Goal: Task Accomplishment & Management: Manage account settings

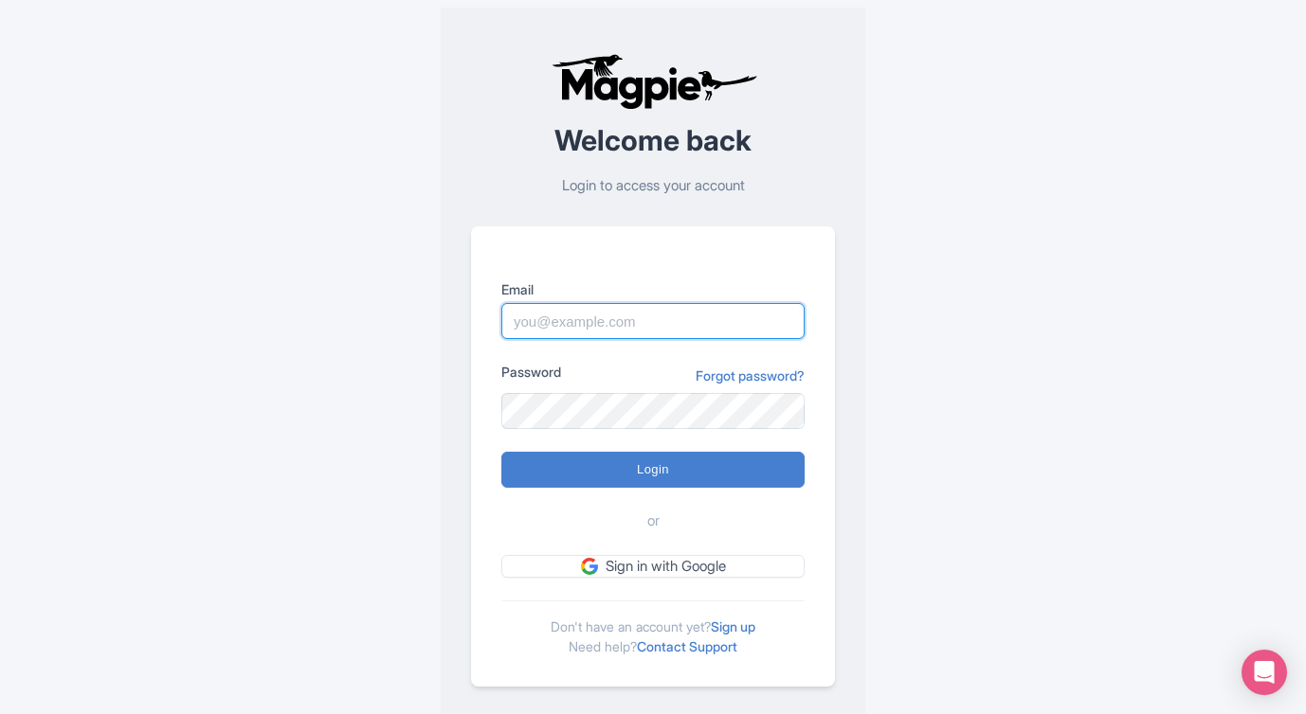
click at [575, 319] on input "Email" at bounding box center [652, 321] width 303 height 36
type input "skronwitter@graylinetoronto.tours"
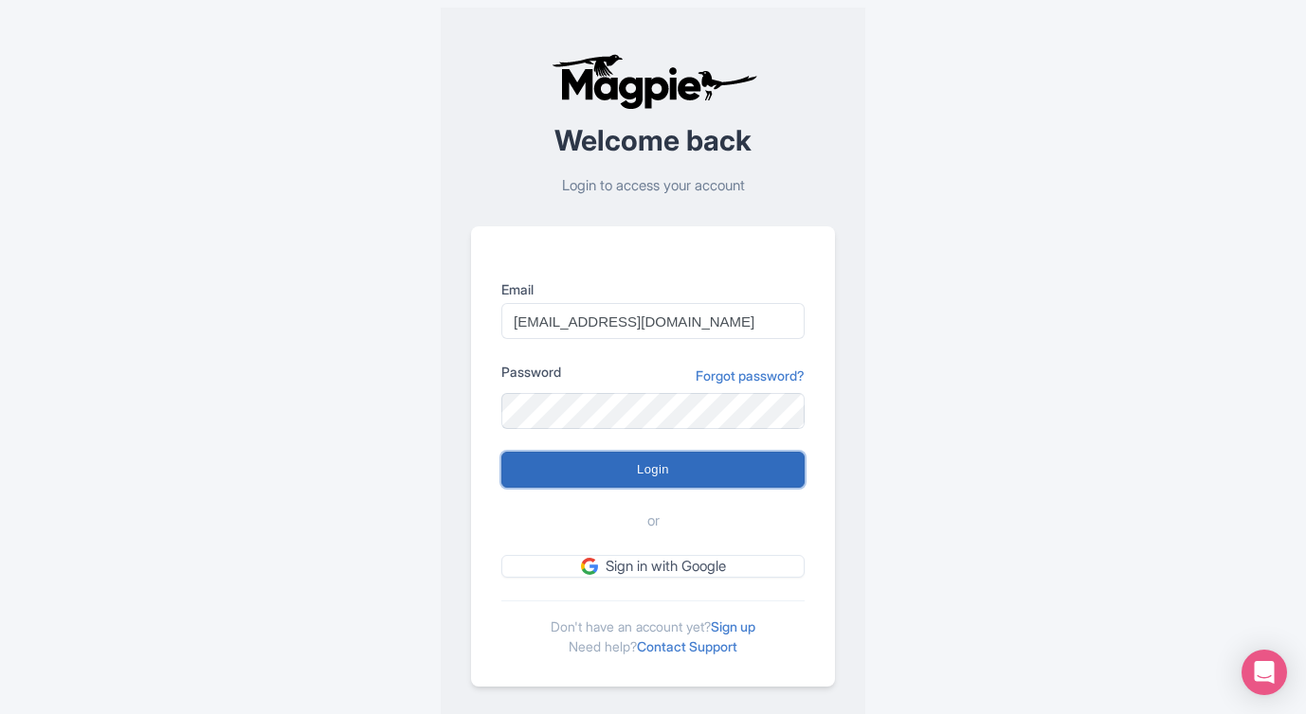
click at [697, 467] on input "Login" at bounding box center [652, 470] width 303 height 36
type input "Logging in..."
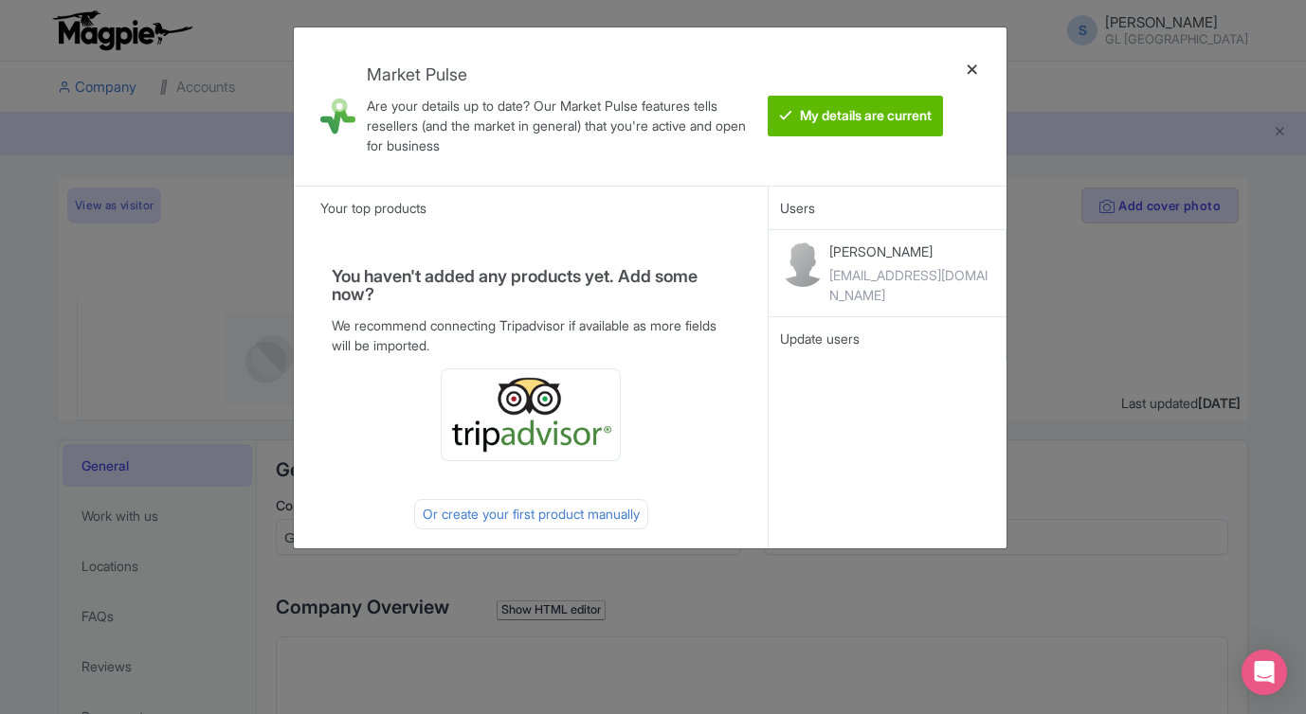
click at [970, 71] on div at bounding box center [971, 107] width 45 height 128
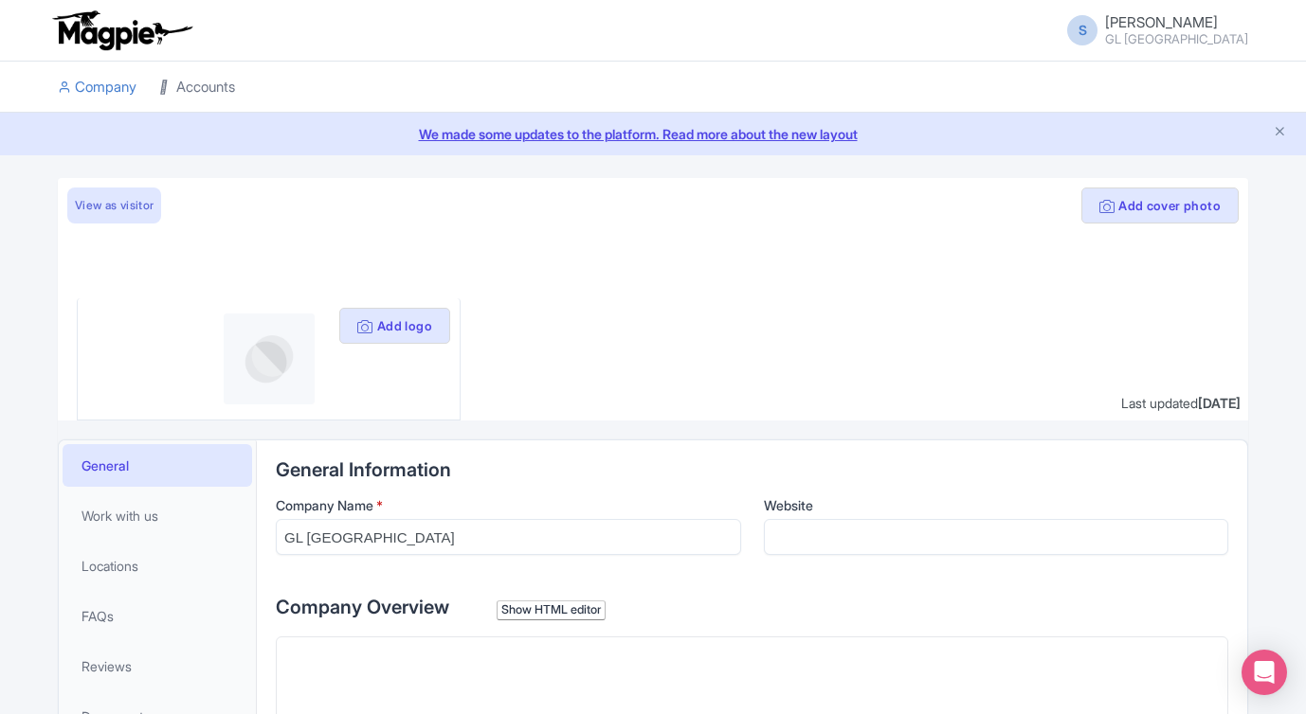
click at [202, 86] on link "Accounts" at bounding box center [197, 88] width 76 height 52
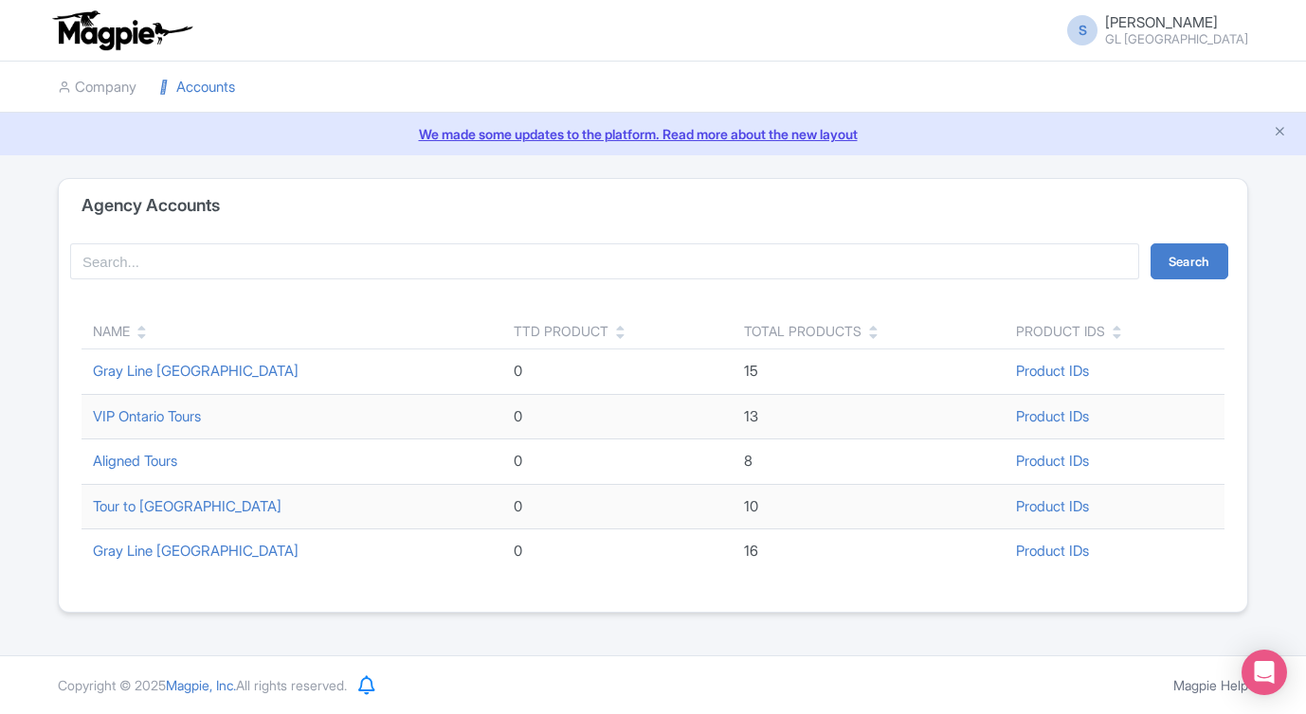
click at [154, 561] on td "Gray Line [GEOGRAPHIC_DATA]" at bounding box center [291, 552] width 421 height 45
click at [151, 548] on link "Gray Line [GEOGRAPHIC_DATA]" at bounding box center [196, 551] width 206 height 18
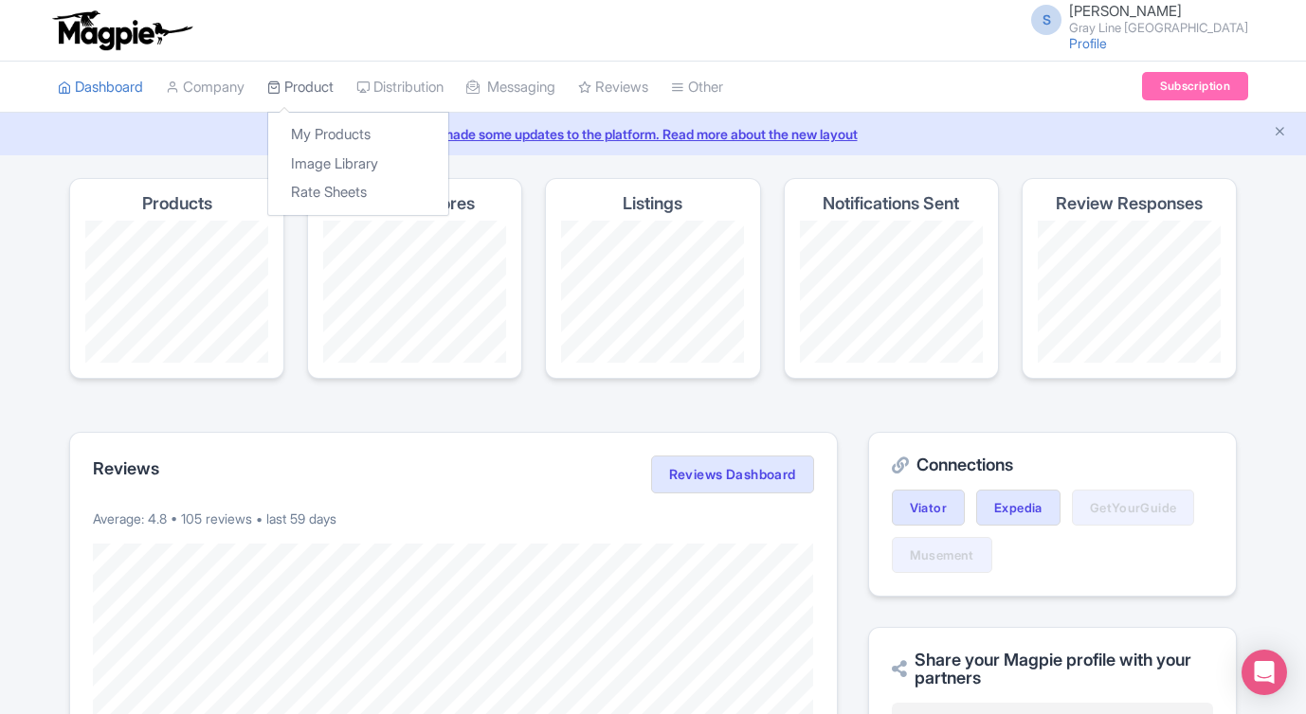
click at [327, 79] on link "Product" at bounding box center [300, 88] width 66 height 52
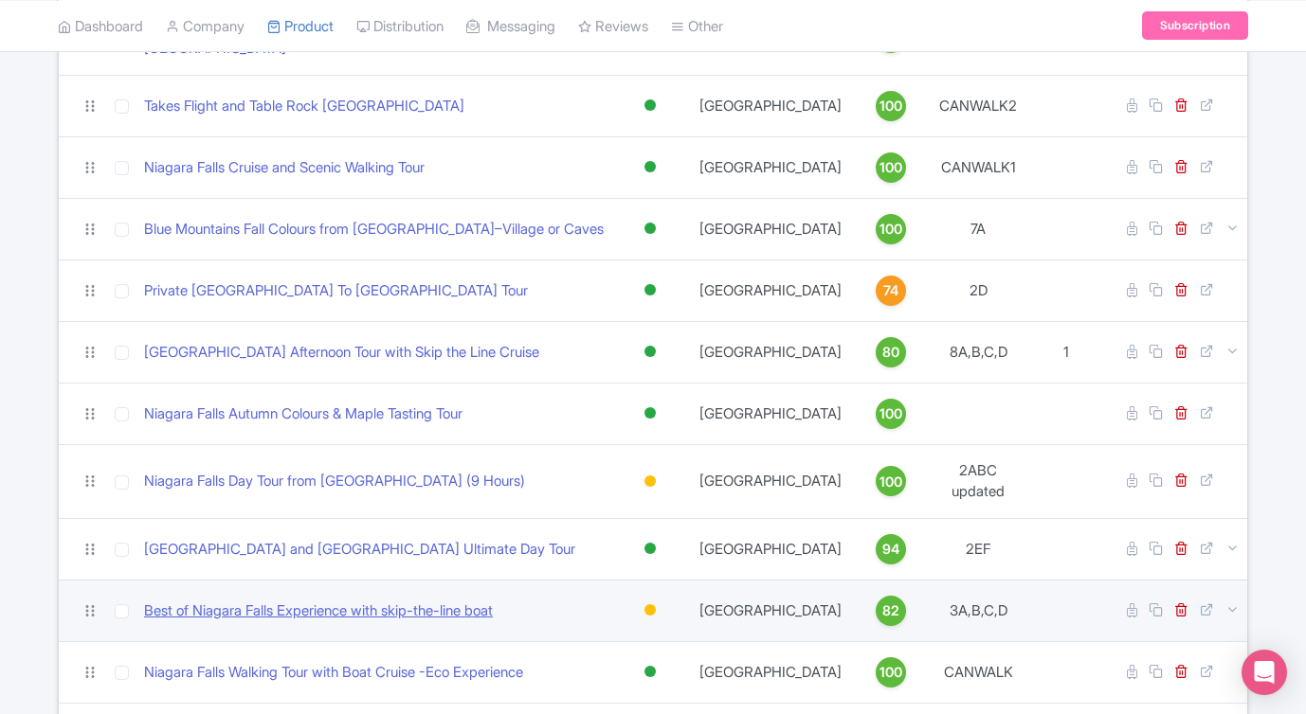
scroll to position [537, 0]
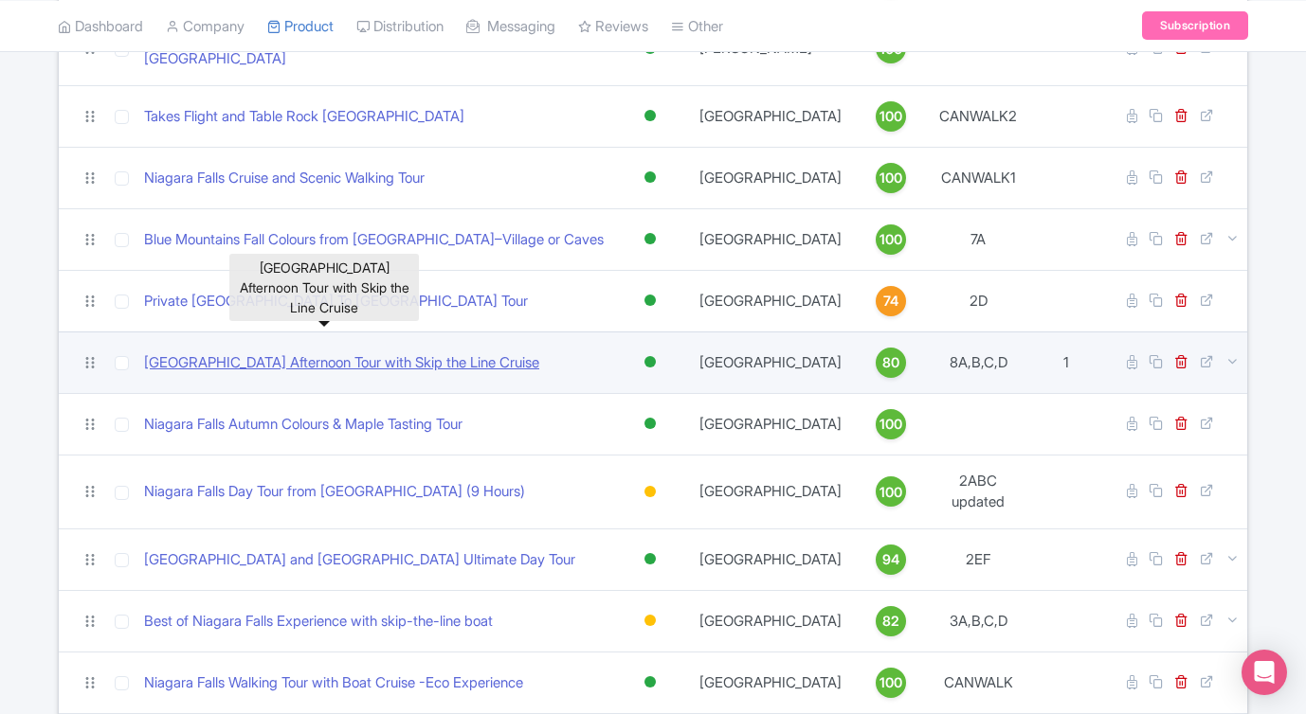
click at [439, 352] on link "Niagara Falls Afternoon Tour with Skip the Line Cruise" at bounding box center [341, 363] width 395 height 22
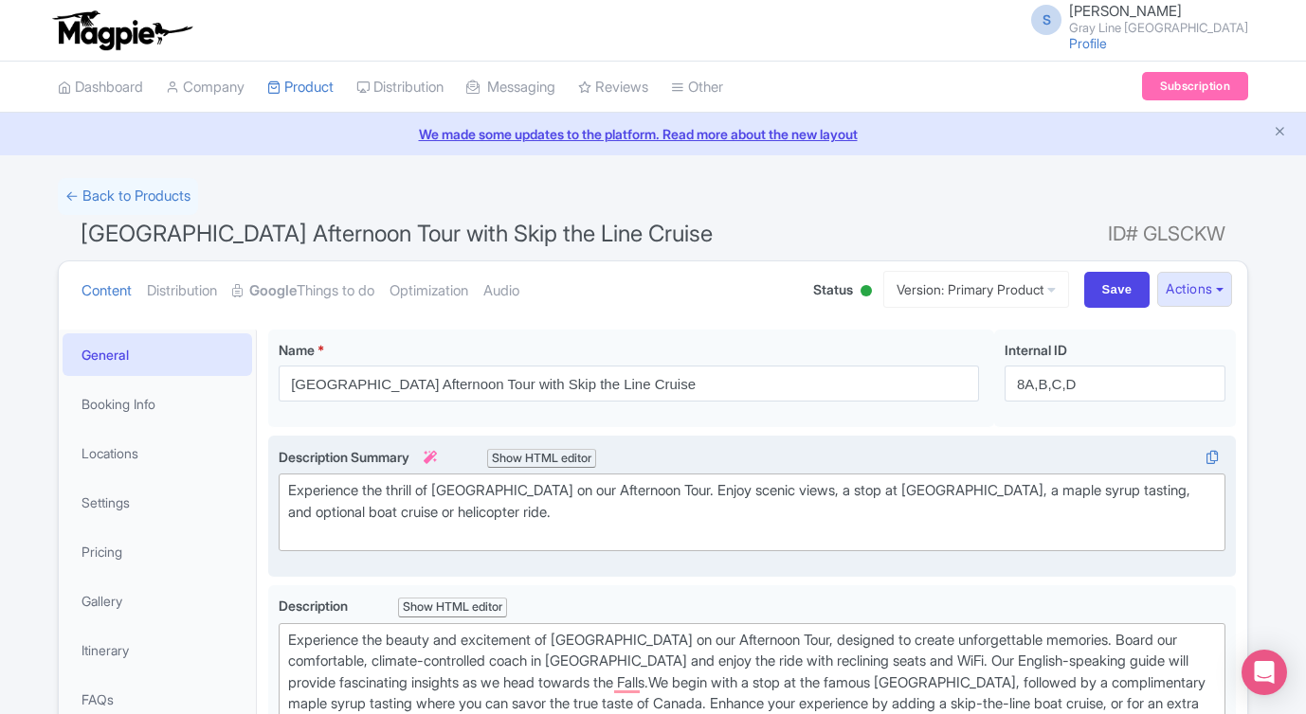
drag, startPoint x: 568, startPoint y: 521, endPoint x: 642, endPoint y: 528, distance: 74.2
click at [571, 521] on div "Experience the thrill of Niagara Falls on our Afternoon Tour. Enjoy scenic view…" at bounding box center [752, 512] width 928 height 64
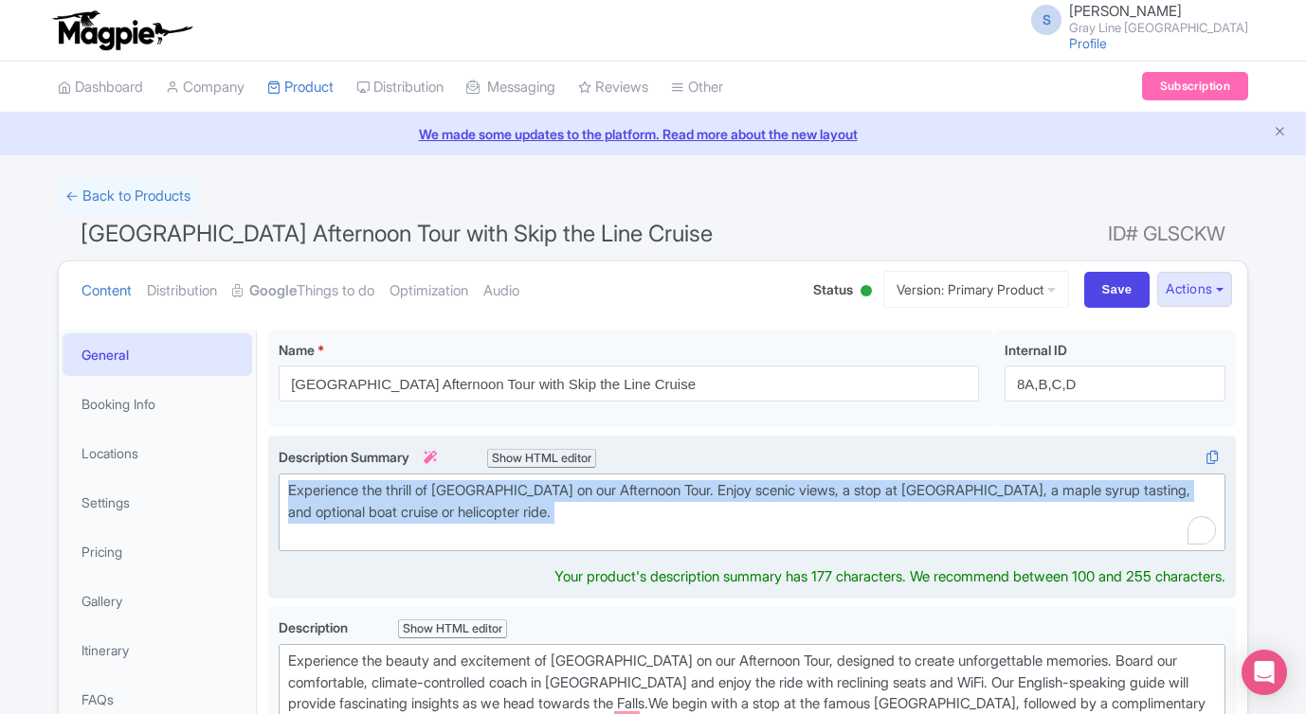
drag, startPoint x: 642, startPoint y: 526, endPoint x: 297, endPoint y: 474, distance: 349.7
click at [297, 474] on trix-editor "Experience the thrill of Niagara Falls on our Afternoon Tour. Enjoy scenic view…" at bounding box center [752, 513] width 946 height 78
paste trix-editor "See Niagara Falls in daylight and after dark on this year-round coach tour from…"
type trix-editor "<div>See Niagara Falls in daylight and after dark on this year-round coach tour…"
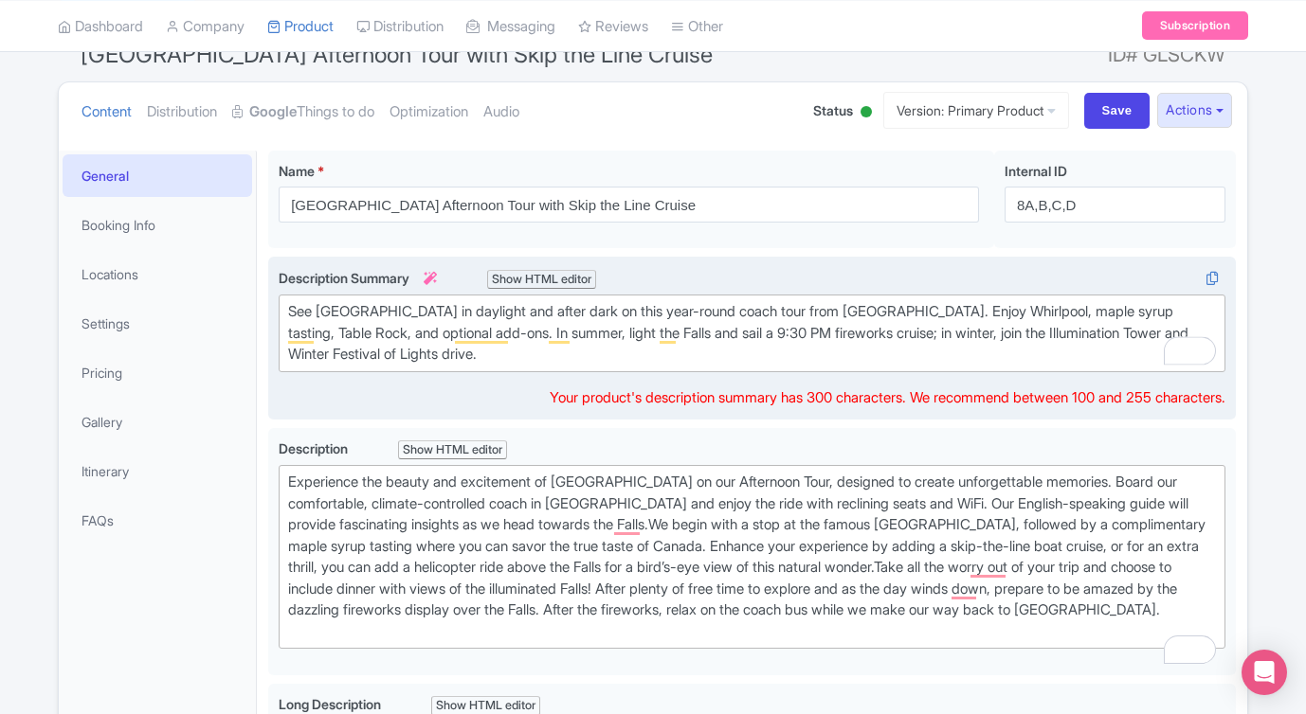
scroll to position [188, 0]
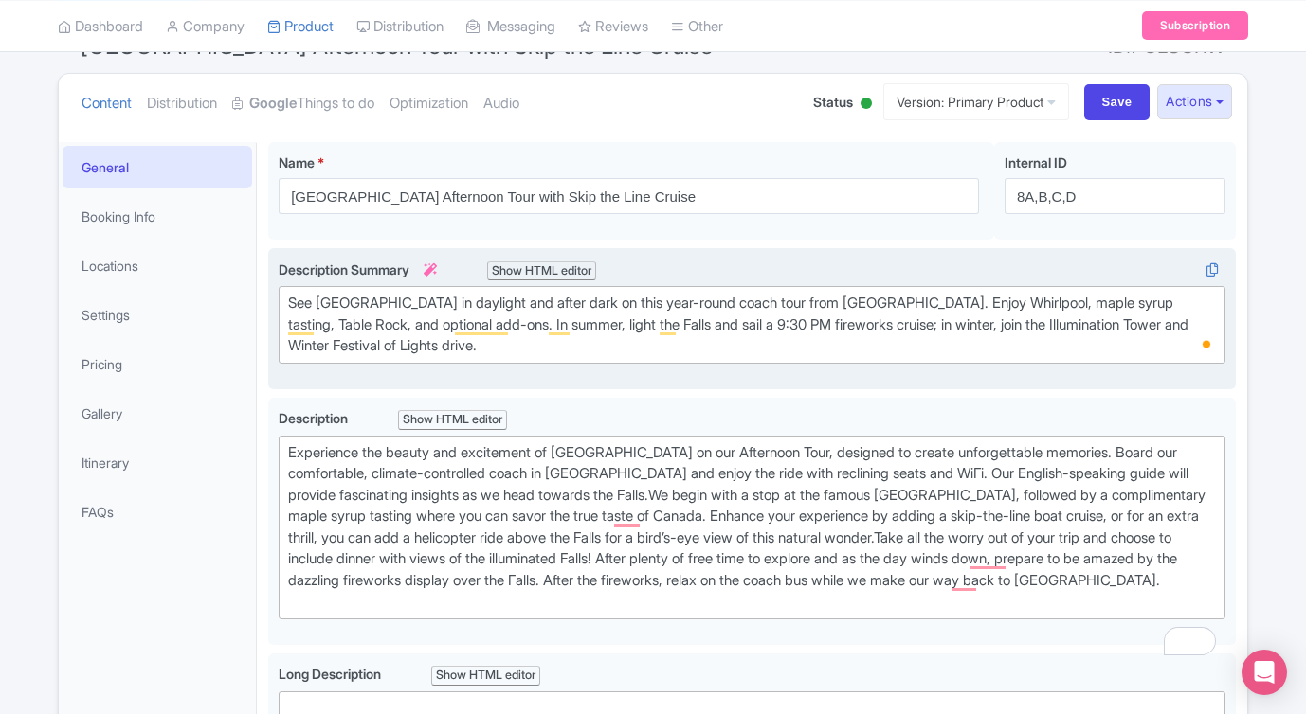
click at [474, 387] on div "Experience the thrill of Niagara Falls on our Afternoon Tour. Enjoy scenic view…" at bounding box center [751, 319] width 967 height 142
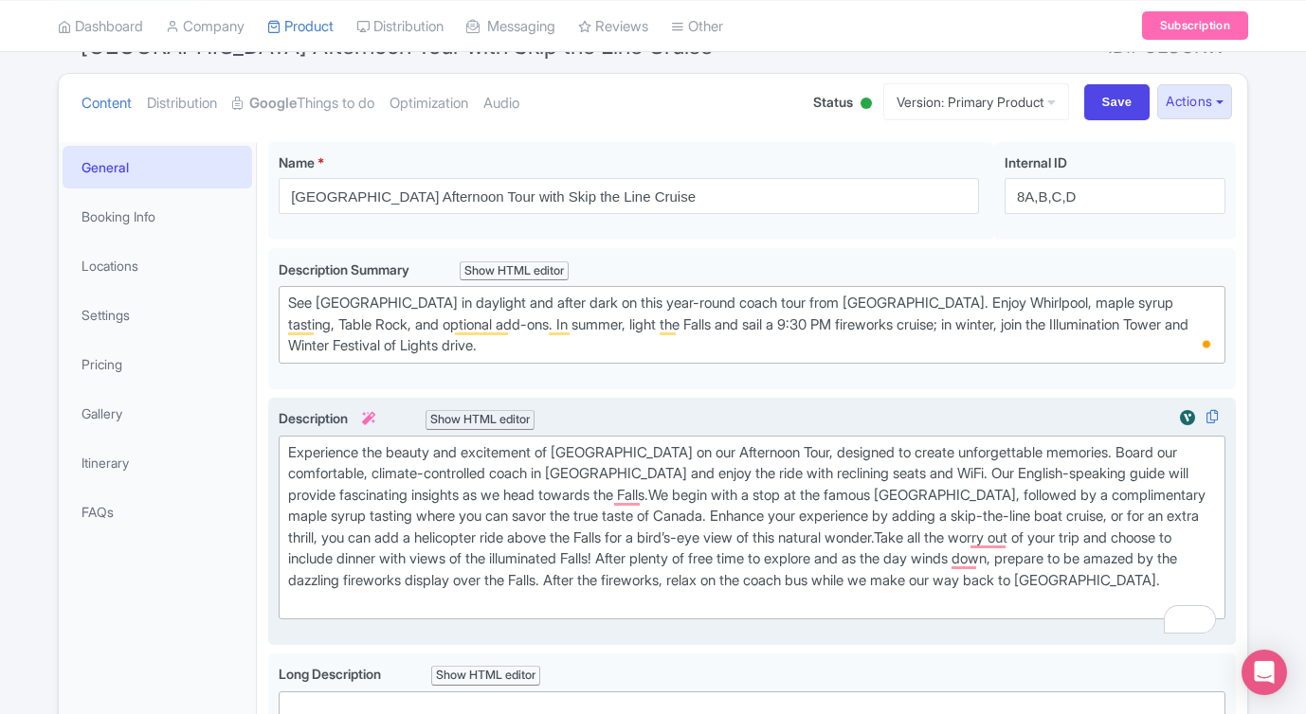
drag, startPoint x: 601, startPoint y: 565, endPoint x: 614, endPoint y: 527, distance: 40.2
click at [601, 559] on div "Experience the beauty and excitement of Niagara Falls on our Afternoon Tour, de…" at bounding box center [752, 527] width 928 height 171
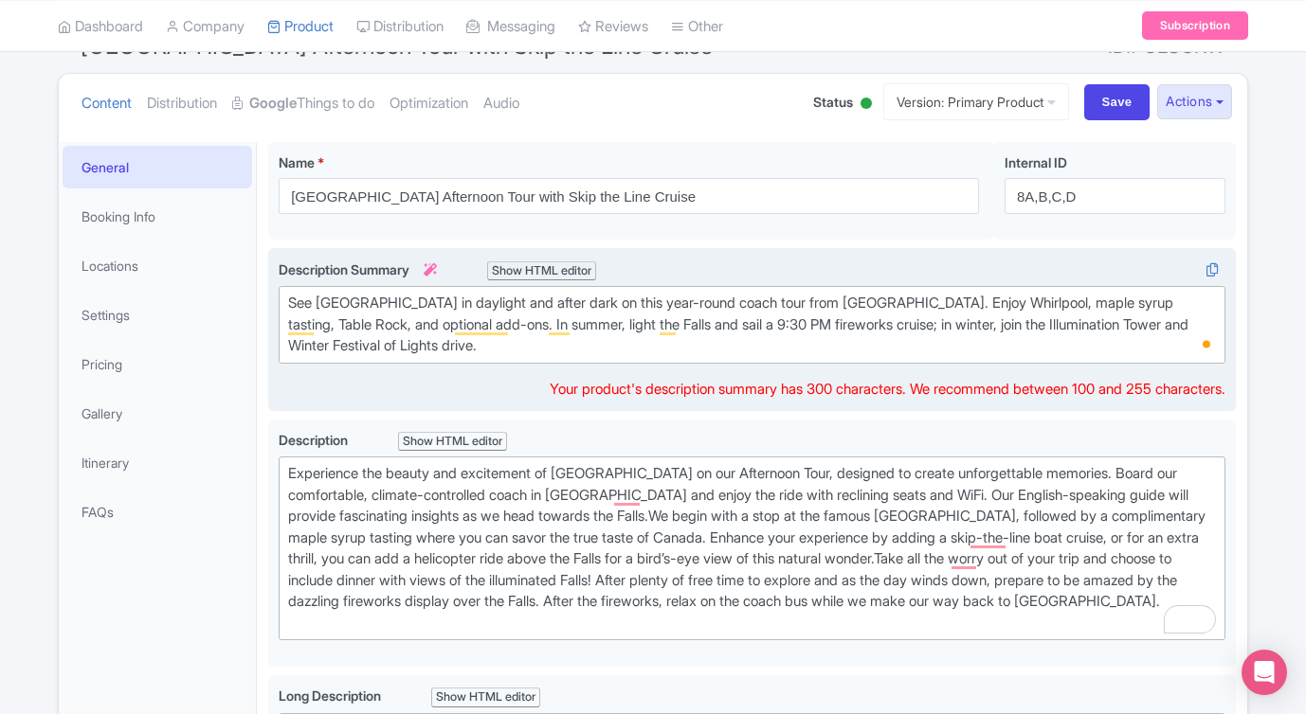
scroll to position [208, 0]
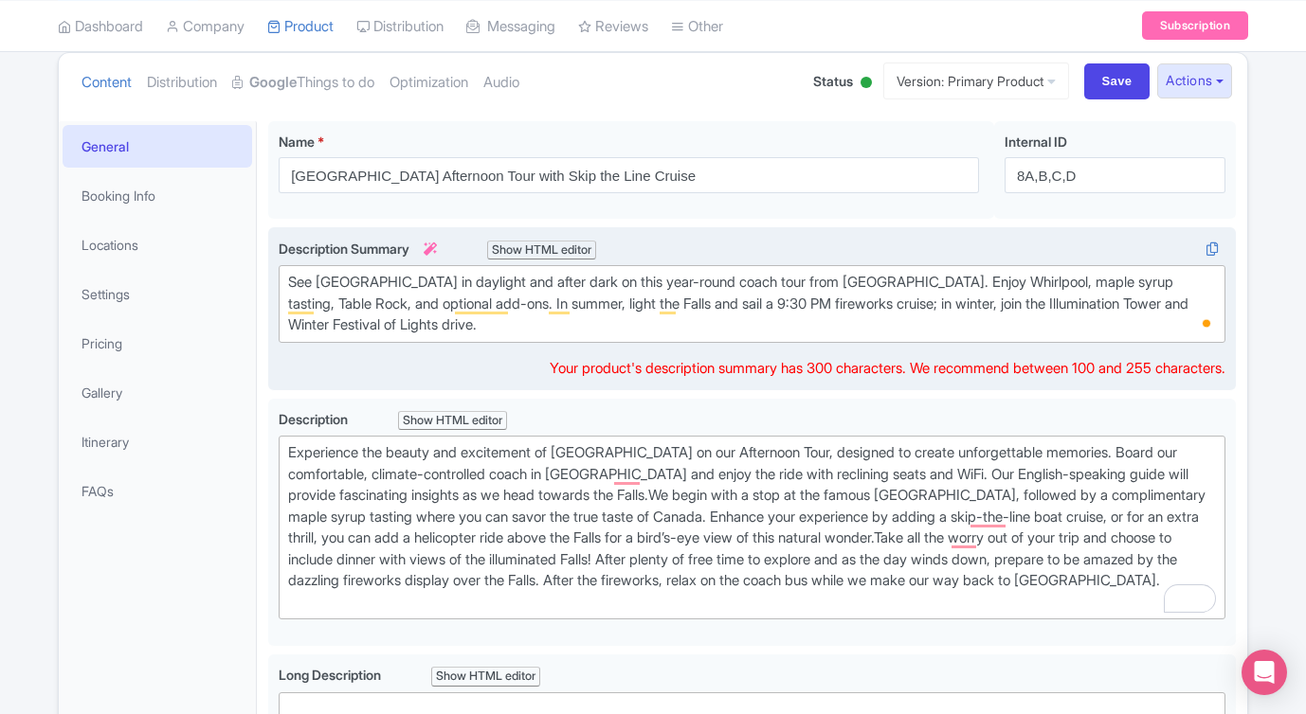
click at [614, 349] on div "Description Summary i Show HTML editor Bold Italic Strikethrough Link Heading Q…" at bounding box center [752, 309] width 946 height 141
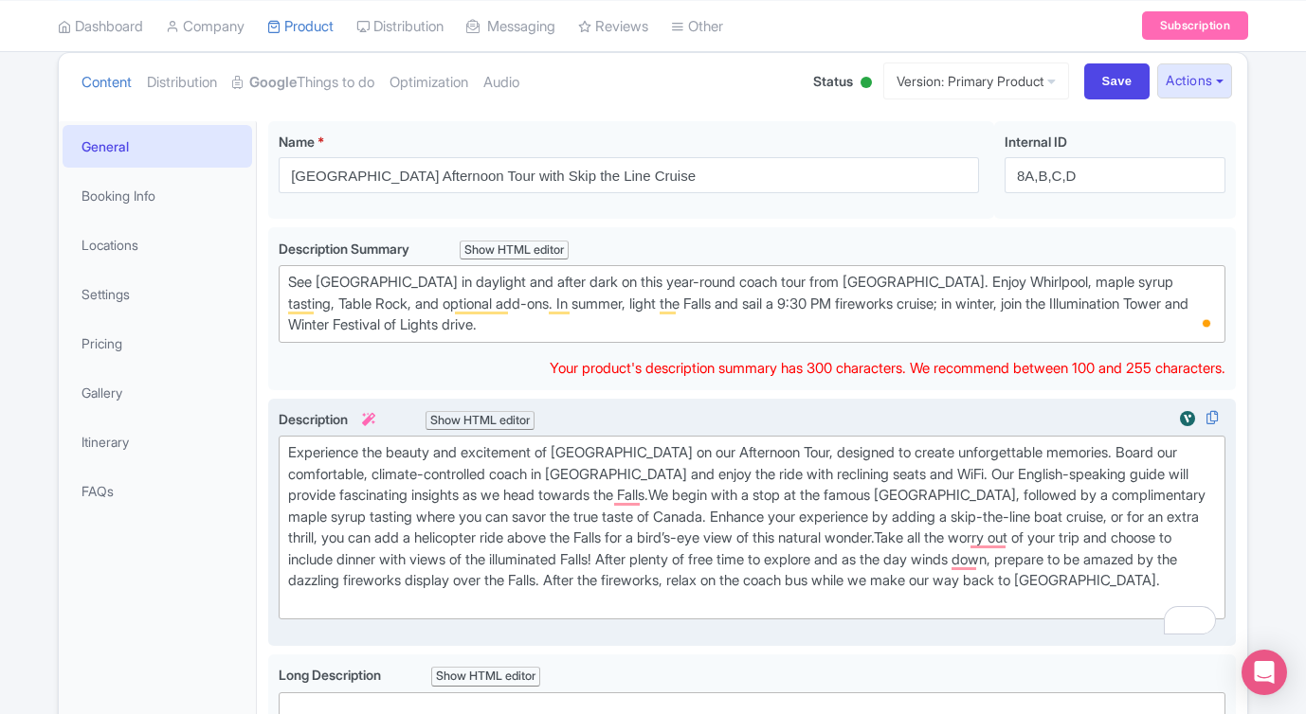
click at [547, 530] on div "Experience the beauty and excitement of Niagara Falls on our Afternoon Tour, de…" at bounding box center [752, 527] width 928 height 171
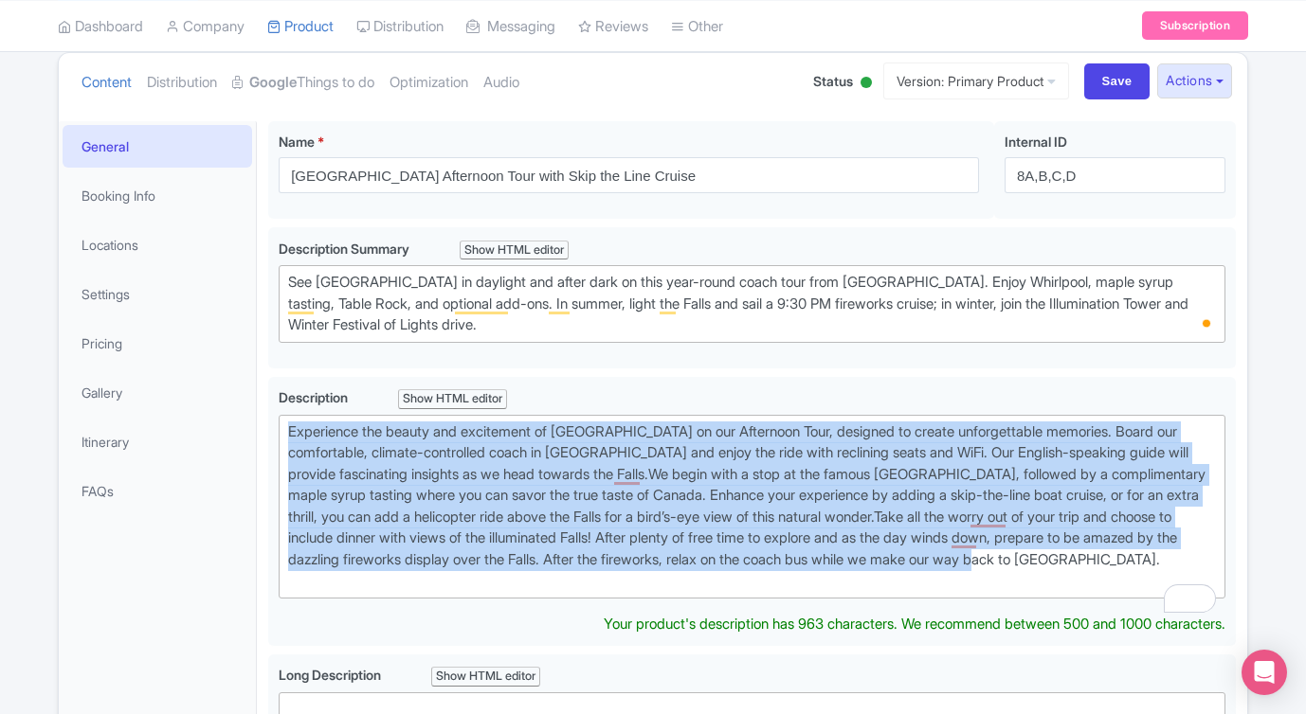
drag, startPoint x: 360, startPoint y: 581, endPoint x: 255, endPoint y: 417, distance: 194.7
click div "General Booking Info Locations Settings Pricing Gallery Itinerary FAQs Niagara …"
paste trix-editor "This tour is designed to show you Niagara Falls at its very best—both glowing i…"
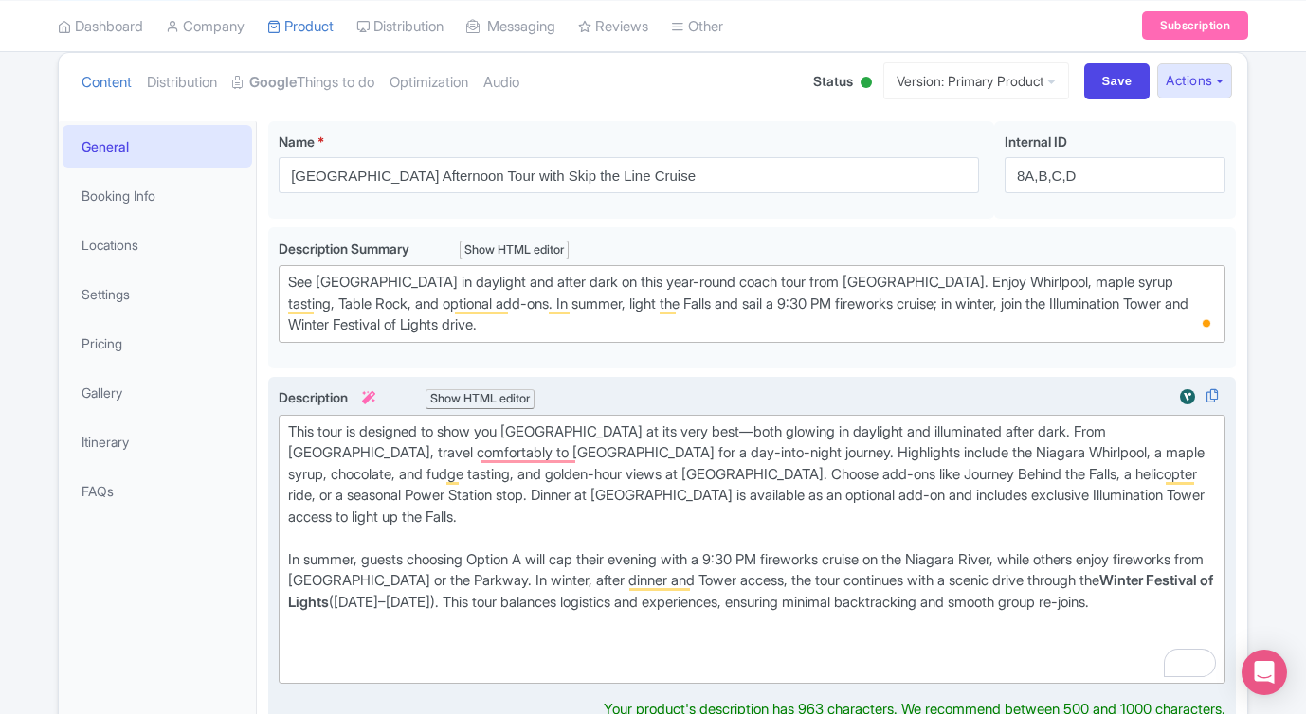
drag, startPoint x: 573, startPoint y: 559, endPoint x: 634, endPoint y: 568, distance: 61.4
click div "In summer, guests choosing Option A will cap their evening with a 9:30 PM firew…"
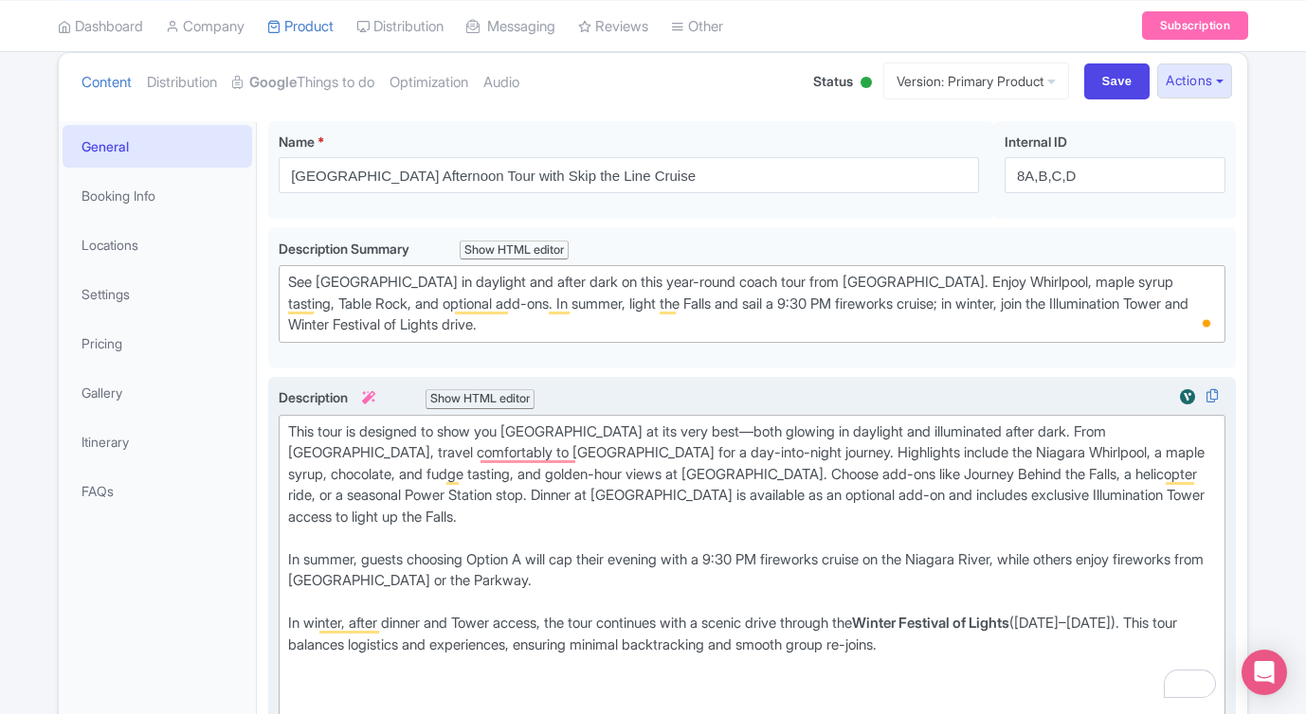
click div "In summer, guests choosing Option A will cap their evening with a 9:30 PM firew…"
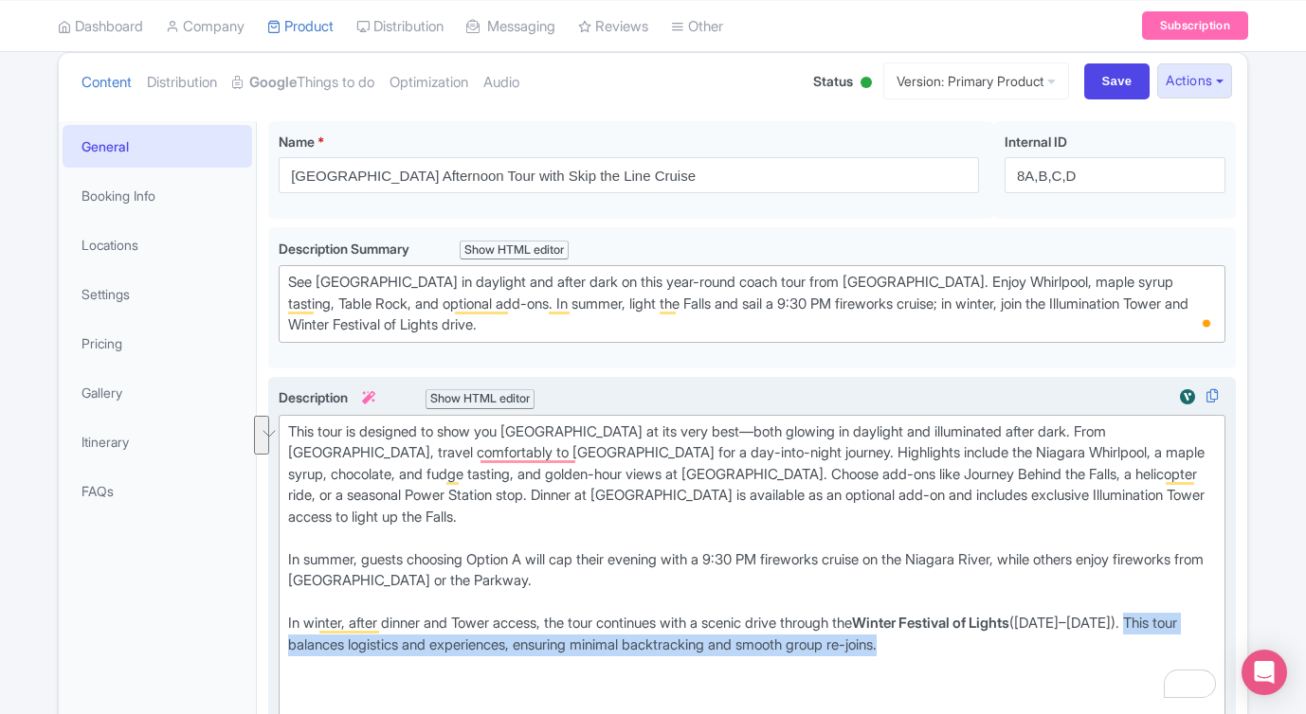
drag, startPoint x: 1180, startPoint y: 601, endPoint x: 1195, endPoint y: 620, distance: 24.3
click div "In summer, guests choosing Option A will cap their evening with a 9:30 PM firew…"
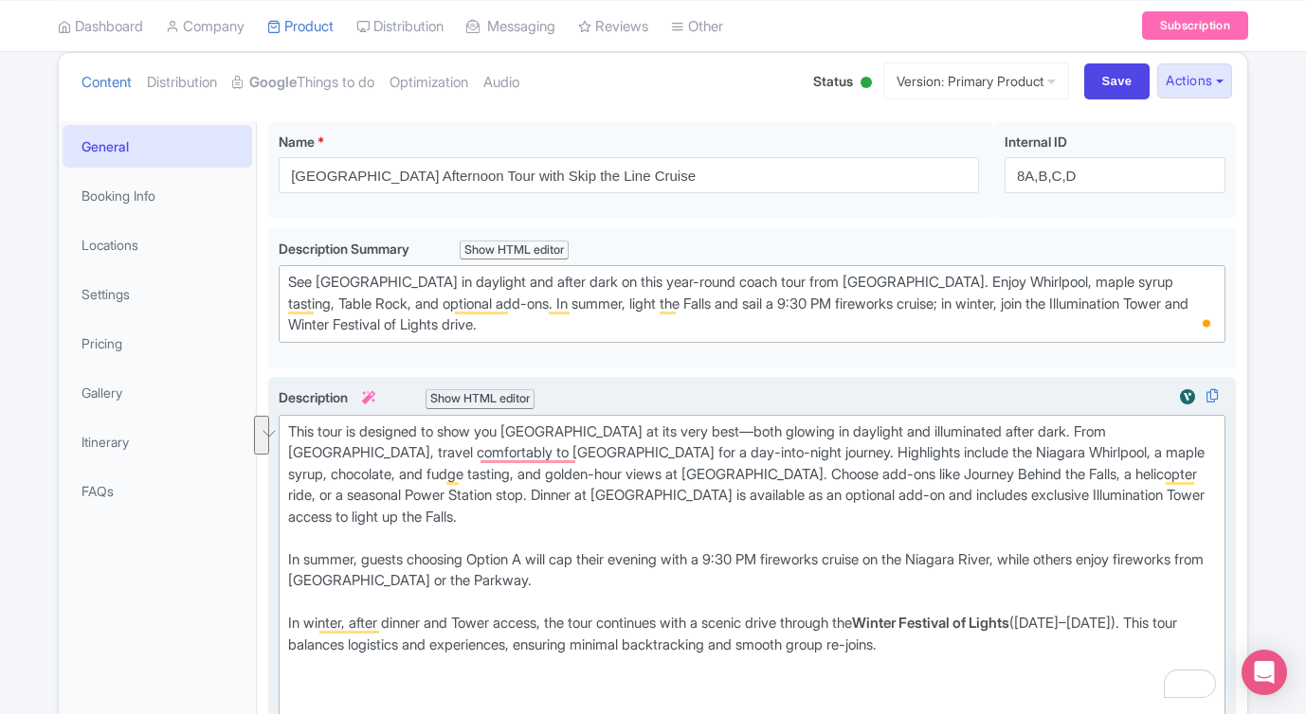
type trix-editor "<div>This tour is designed to show you Niagara Falls at its very best—both glow…"
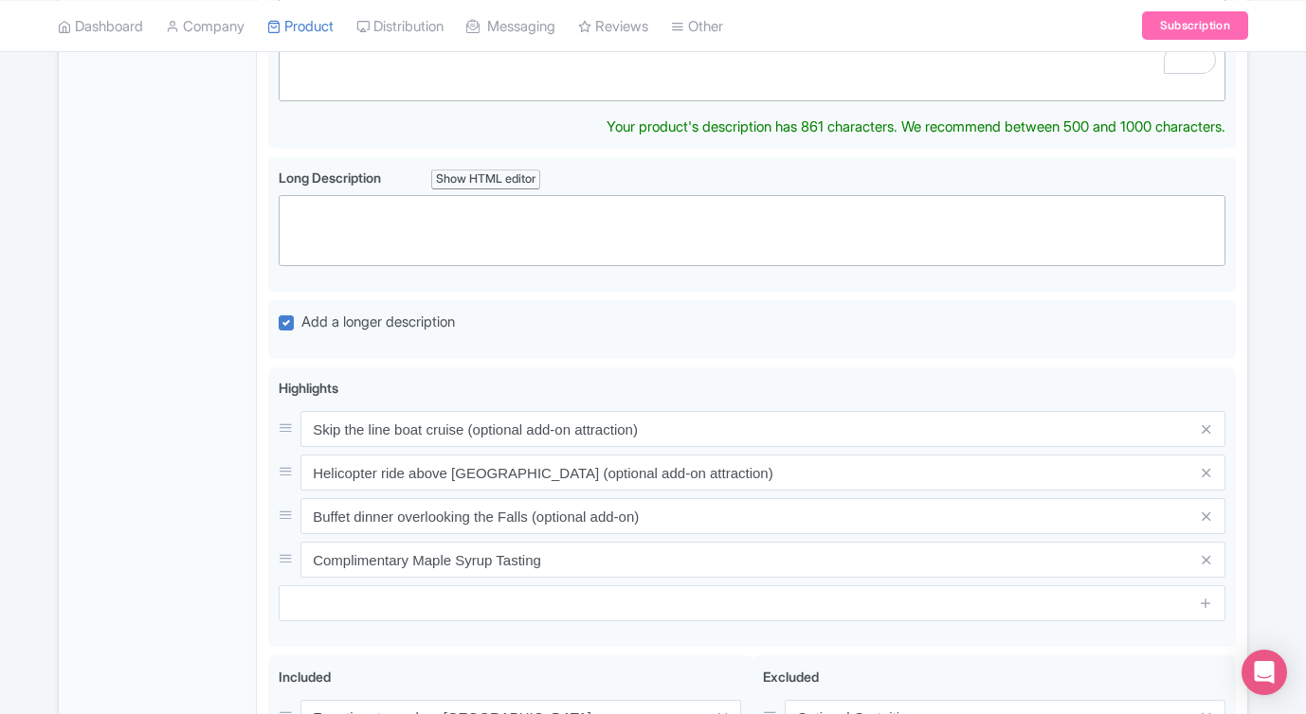
scroll to position [827, 0]
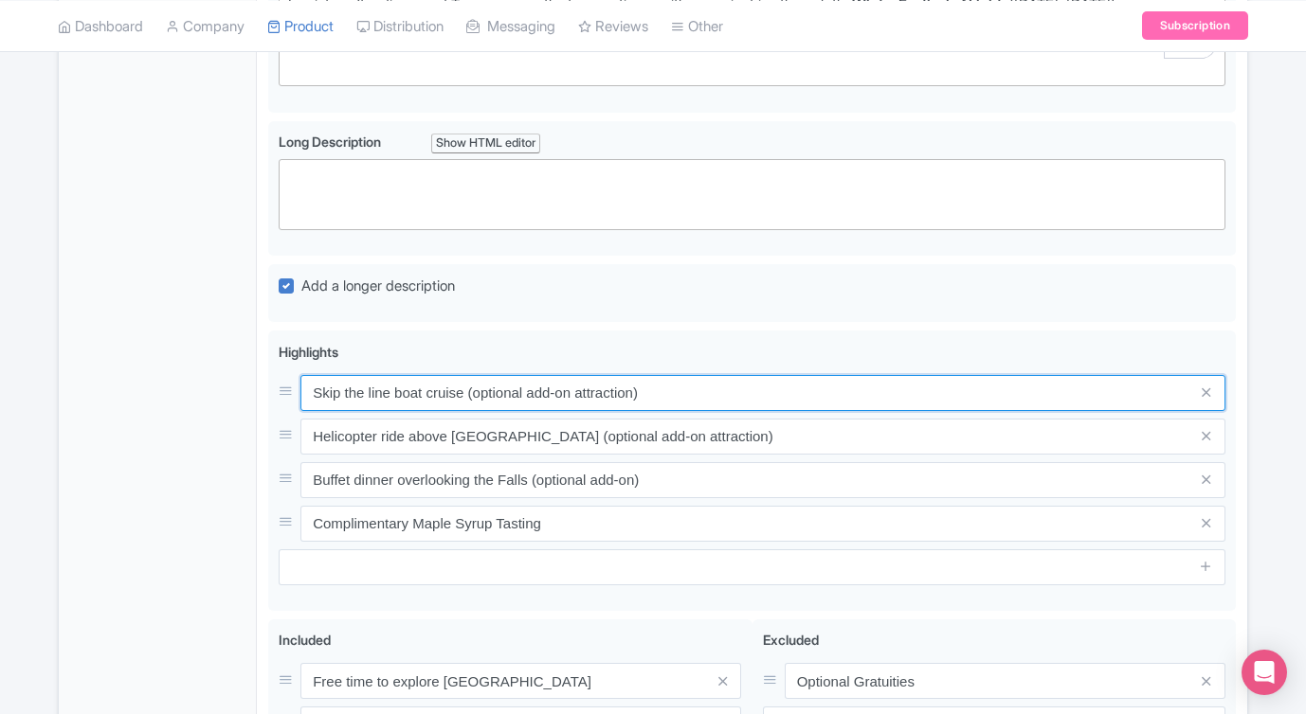
drag, startPoint x: 698, startPoint y: 388, endPoint x: 239, endPoint y: 389, distance: 459.5
click div "General Booking Info Locations Settings Pricing Gallery Itinerary FAQs Niagara …"
drag, startPoint x: 672, startPoint y: 374, endPoint x: 257, endPoint y: 353, distance: 415.5
click div "Niagara Falls Afternoon Tour with Skip the Line Cruise Name * i Niagara Falls A…"
paste input "Whirlpool and maple tasting stop with local flavors and scenery"
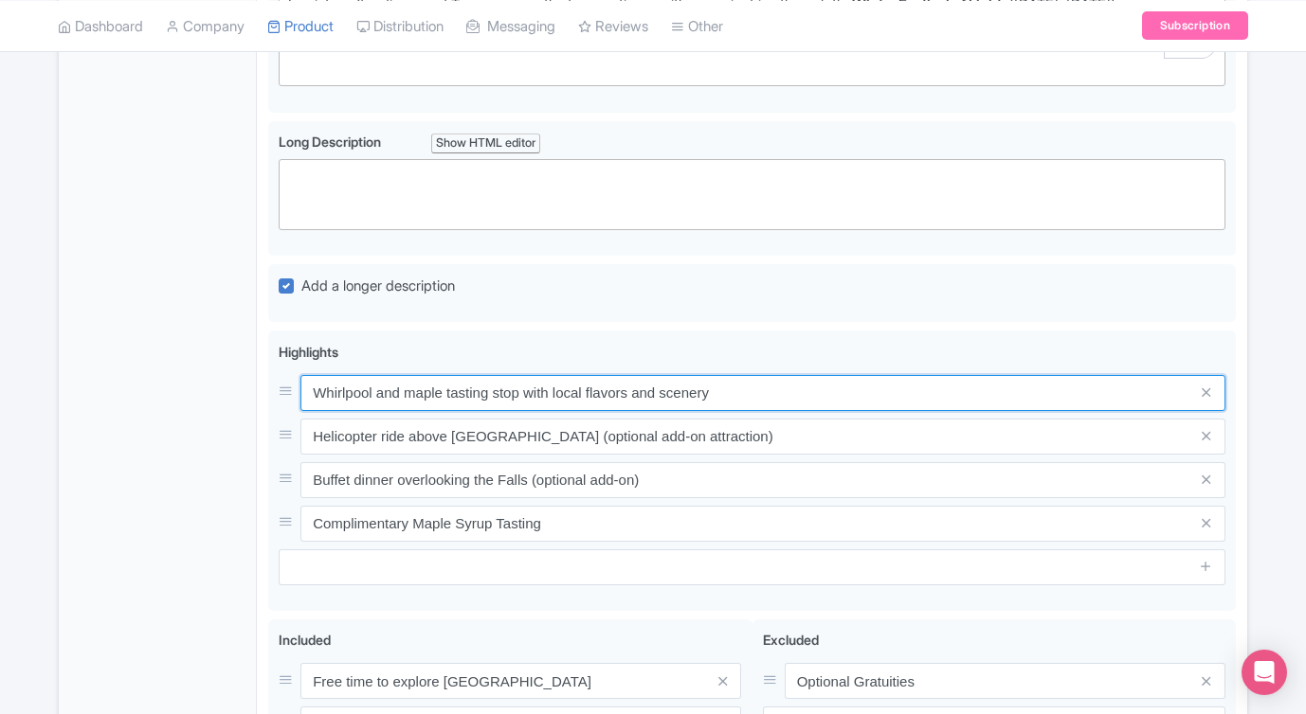
type input "Whirlpool and maple tasting stop with local flavors and scenery"
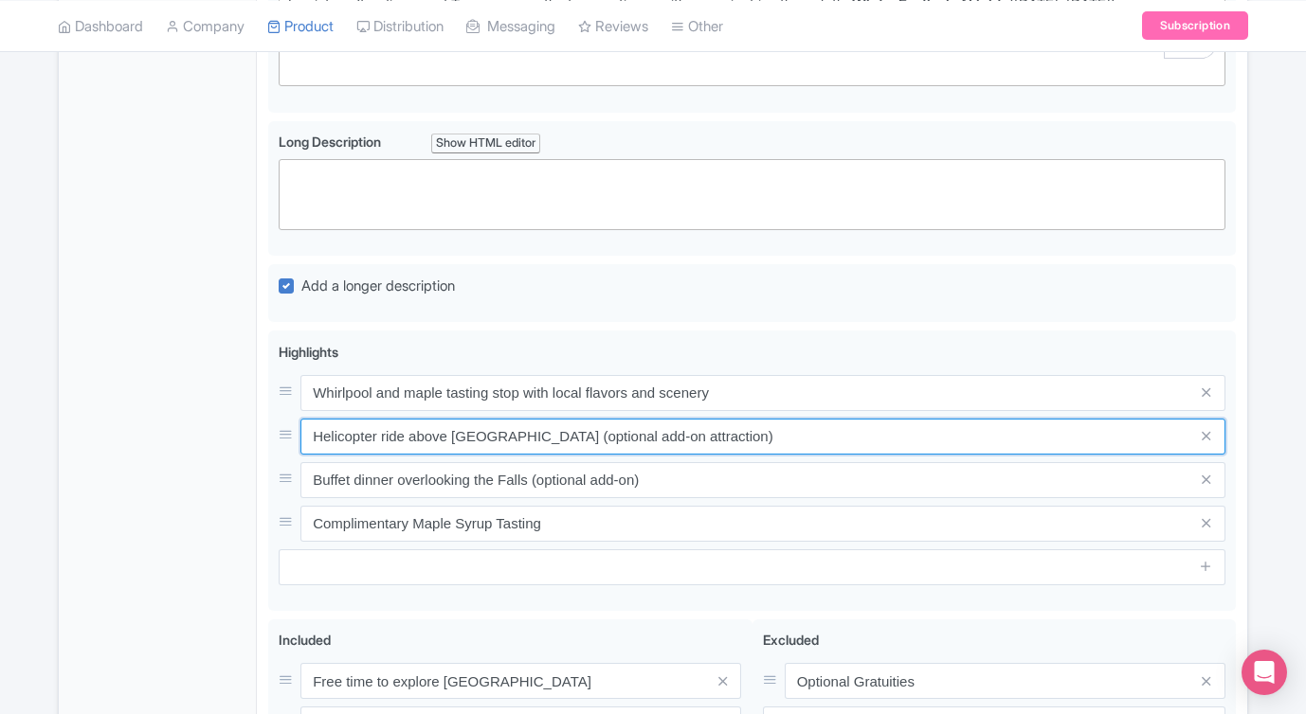
drag, startPoint x: 740, startPoint y: 427, endPoint x: 250, endPoint y: 409, distance: 490.1
click div "General Booking Info Locations Settings Pricing Gallery Itinerary FAQs Niagara …"
paste input "Golden-hour or evening Table Rock views of Horseshoe Falls"
type input "Golden-hour or evening Table Rock views of Horseshoe Falls"
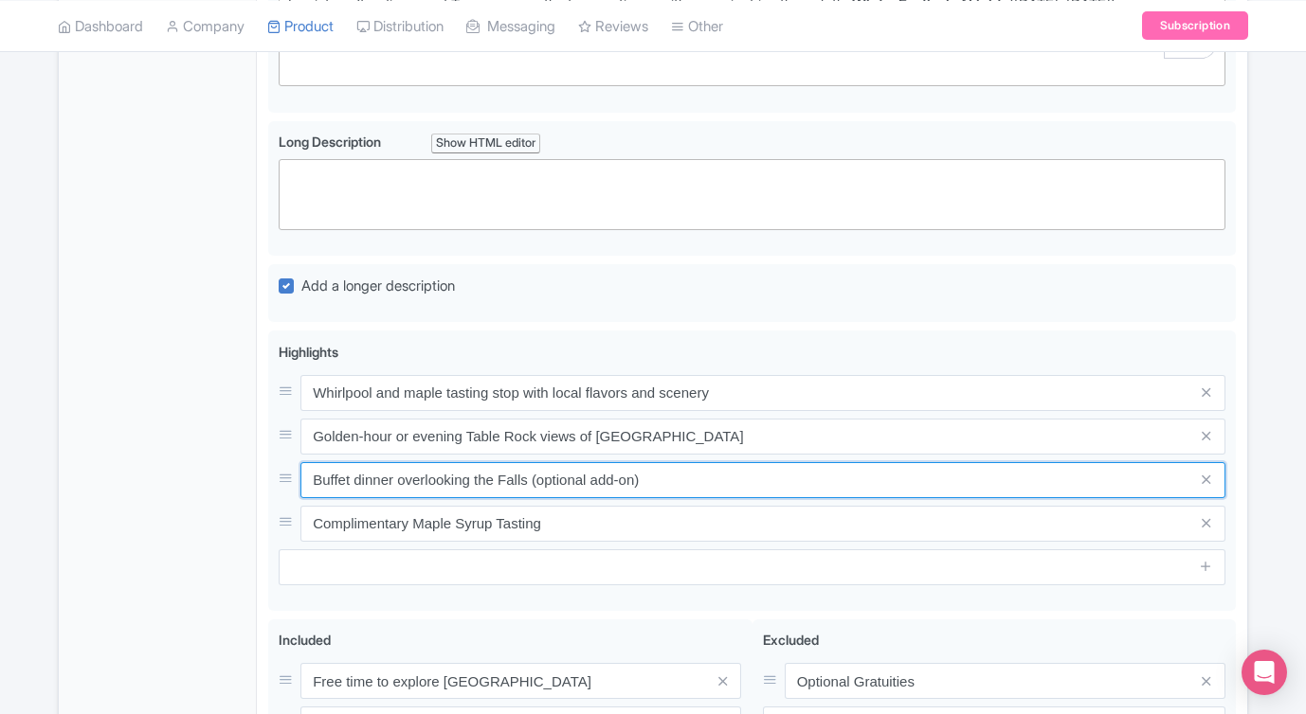
drag, startPoint x: 706, startPoint y: 458, endPoint x: 175, endPoint y: 456, distance: 530.5
click div "General Booking Info Locations Settings Pricing Gallery Itinerary FAQs Niagara …"
paste input "Optional Queen Victoria Place dinner with Fallsview setting"
type input "Optional Queen Victoria Place dinner with Fallsview setting"
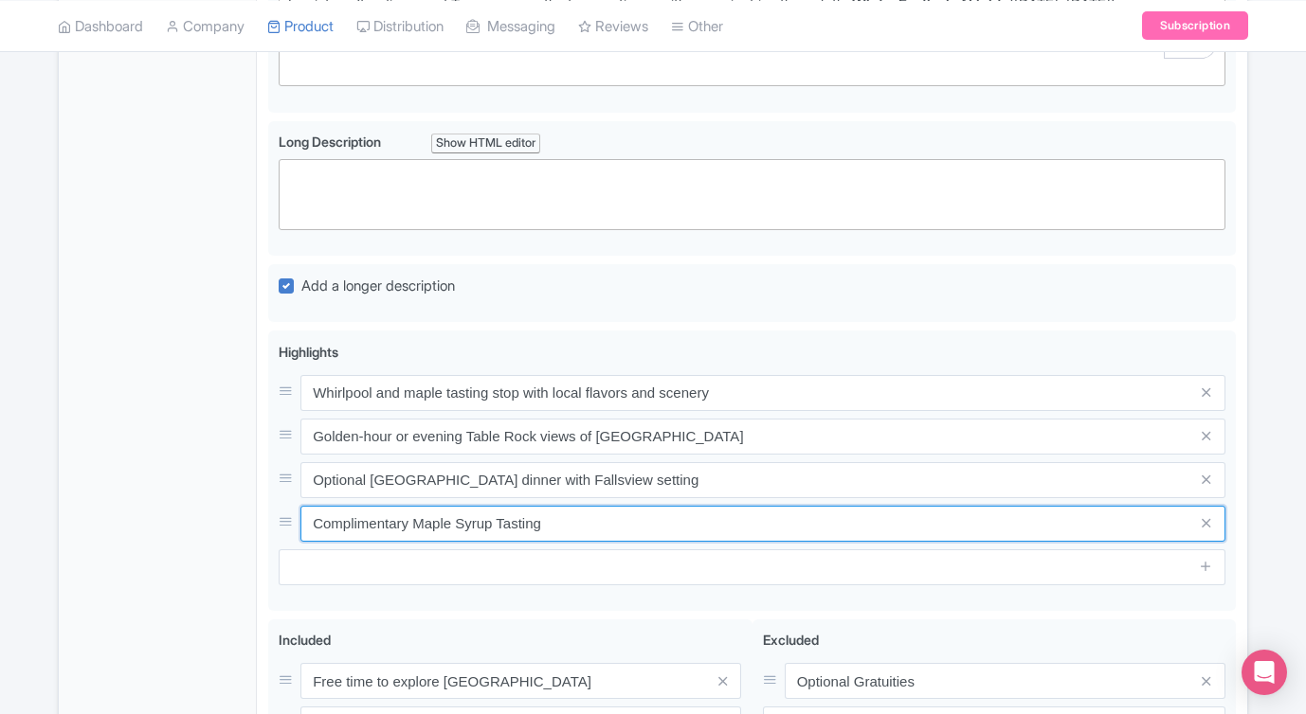
drag, startPoint x: 697, startPoint y: 490, endPoint x: 206, endPoint y: 488, distance: 491.7
click div "General Booking Info Locations Settings Pricing Gallery Itinerary FAQs Niagara …"
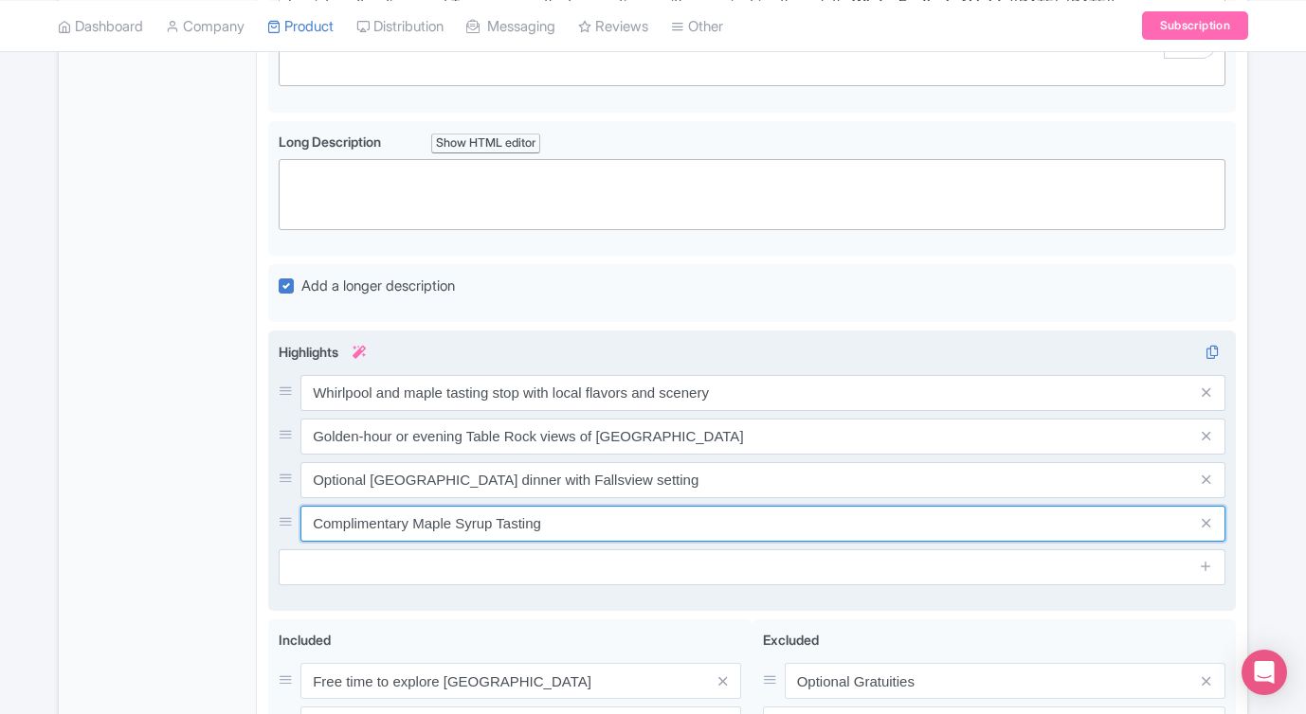
drag, startPoint x: 531, startPoint y: 500, endPoint x: 272, endPoint y: 481, distance: 260.3
click div "Niagara Falls Afternoon Tour with Skip the Line Cruise Name * i Niagara Falls A…"
paste input "Exclusive Illumination Tower experience: light the Falls yourself"
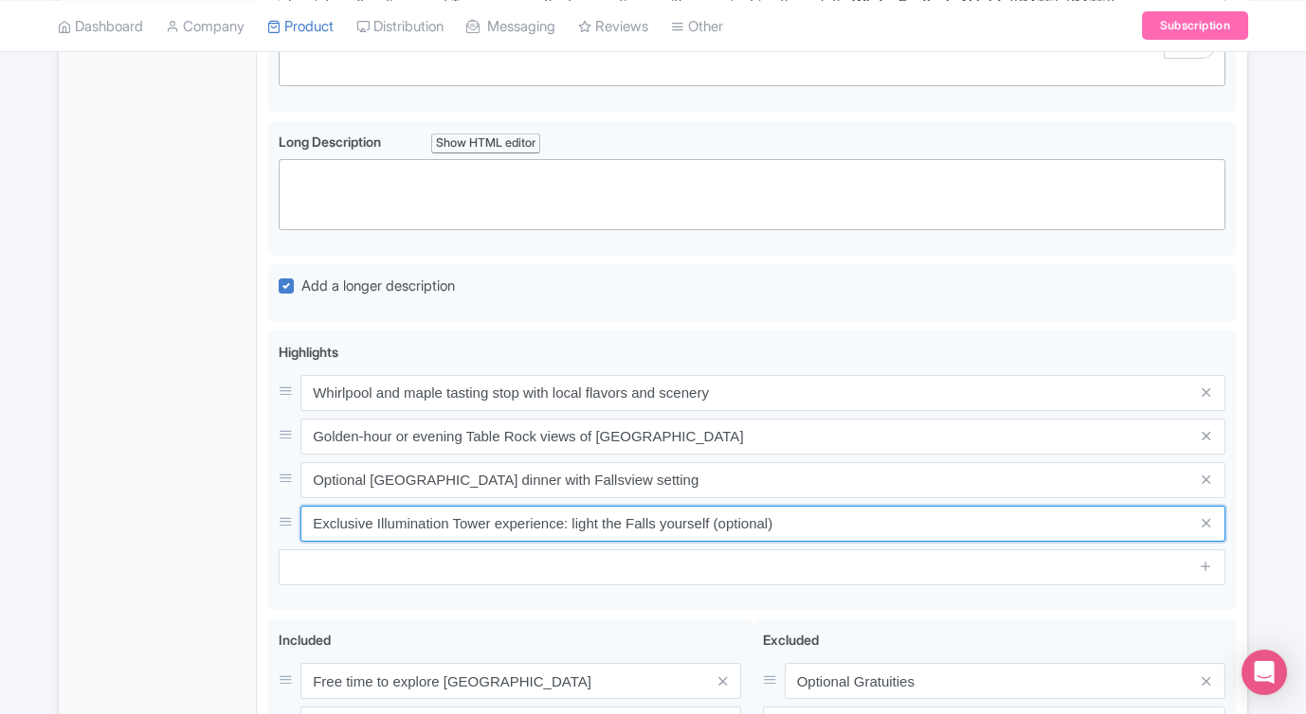
type input "Exclusive Illumination Tower experience: light the Falls yourself (optional)"
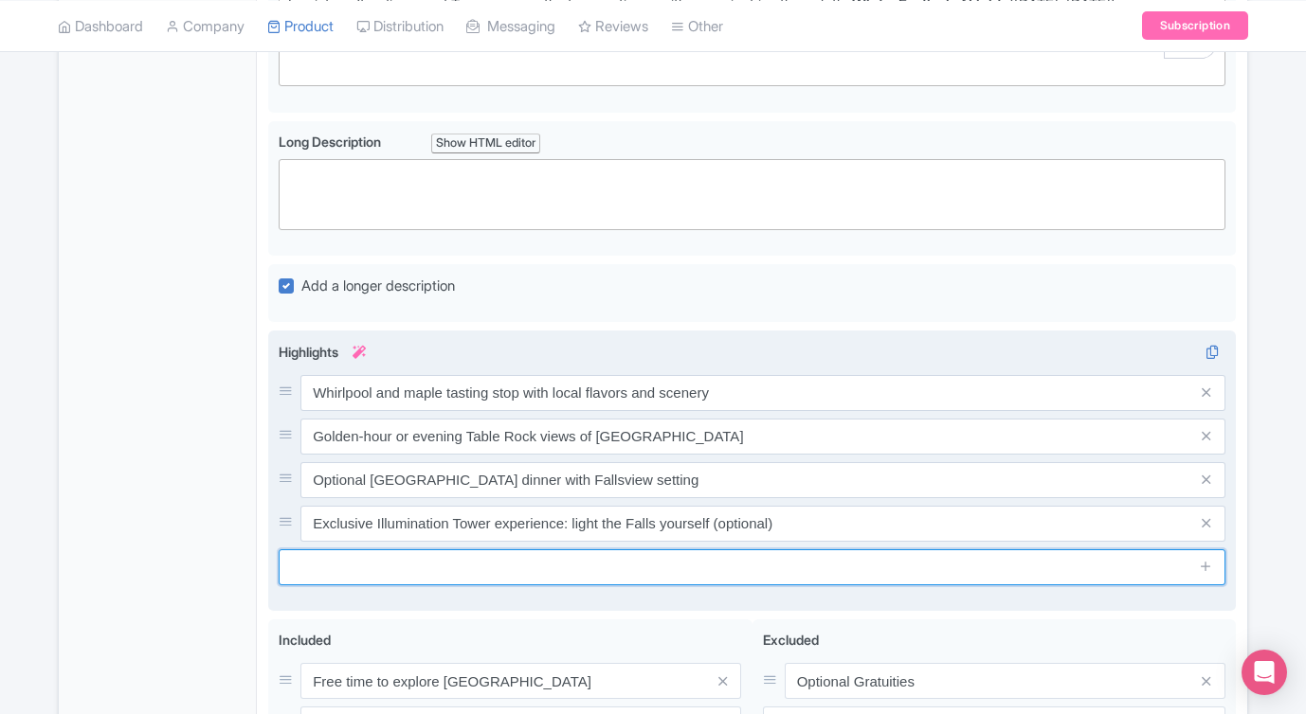
click input "text"
paste input "Seasonal extras: Fireworks cruise (summer) or Festival of Lights drive (winter)"
type input "Seasonal extras: Fireworks cruise (summer) or Festival of Lights drive (winter)"
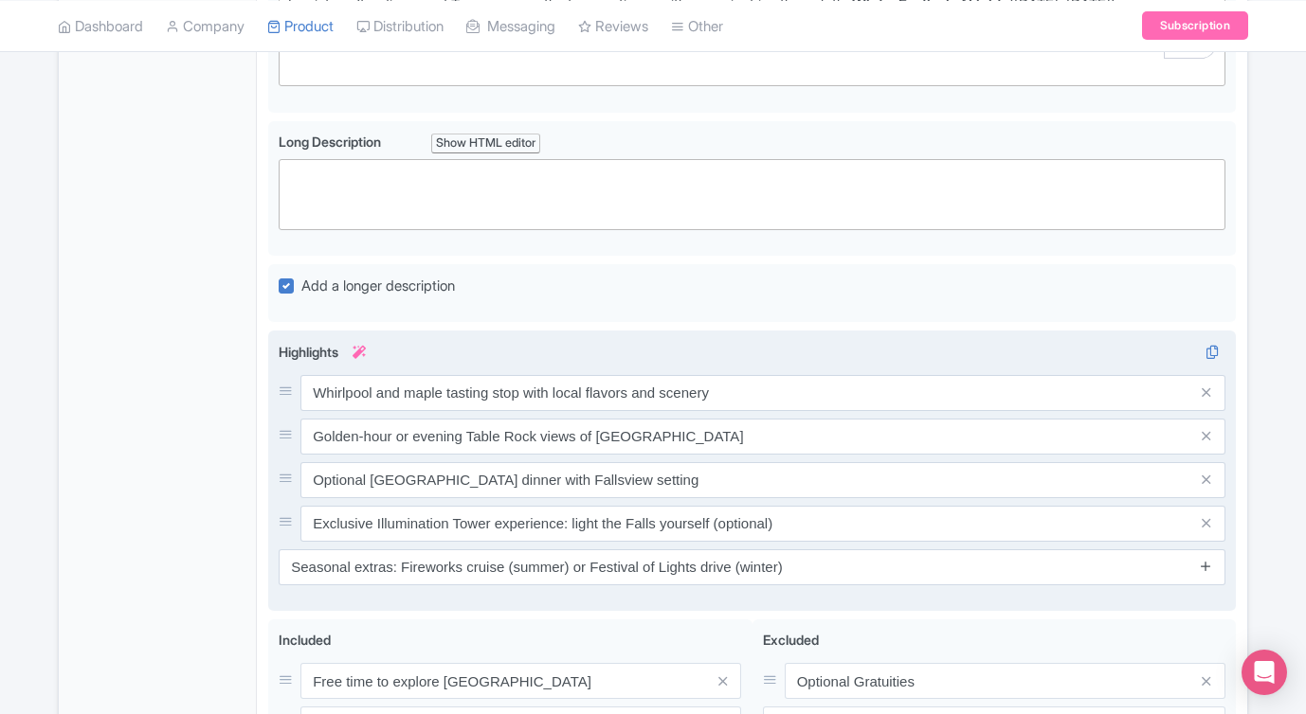
click icon
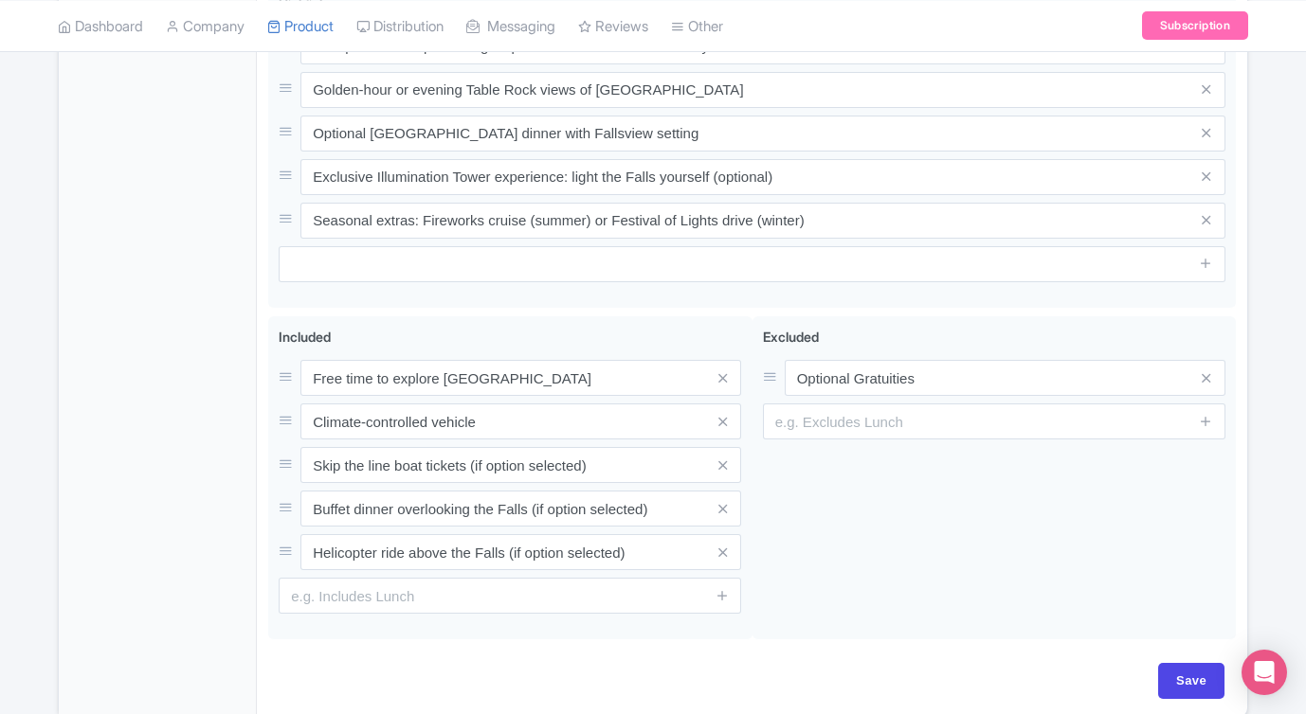
scroll to position [1239, 0]
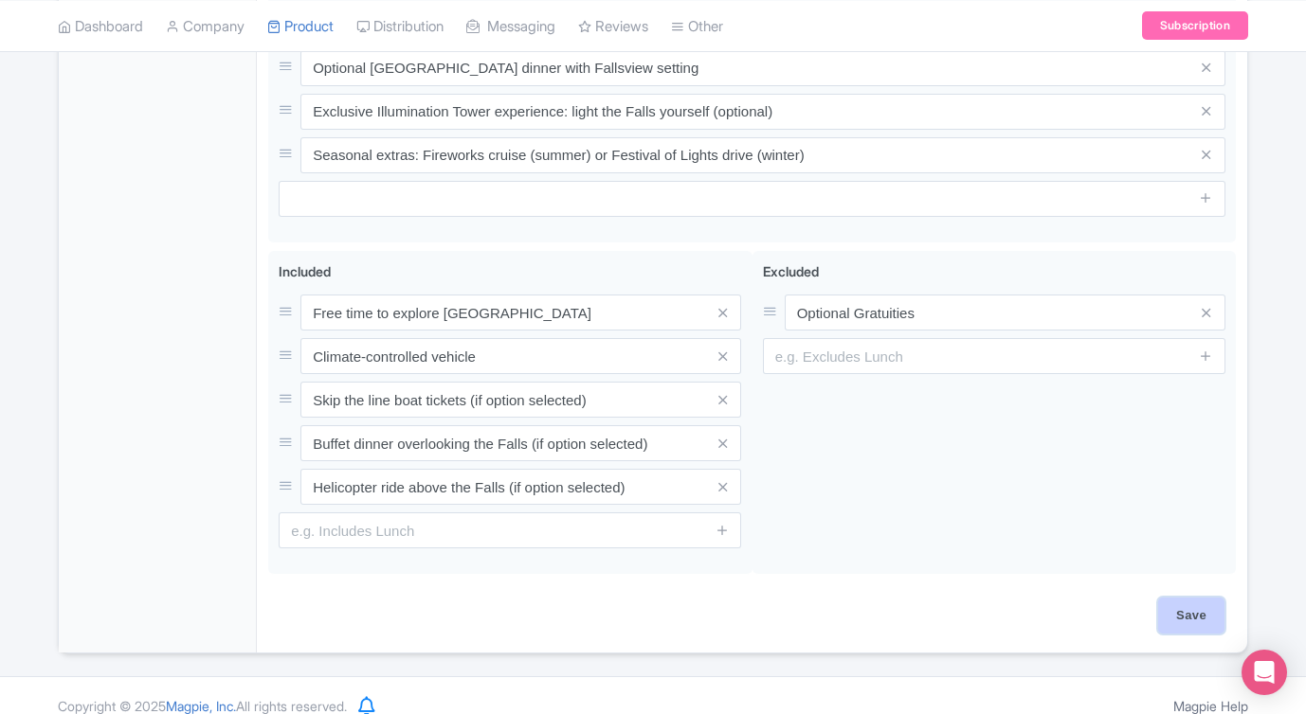
click input "Save"
type input "Saving..."
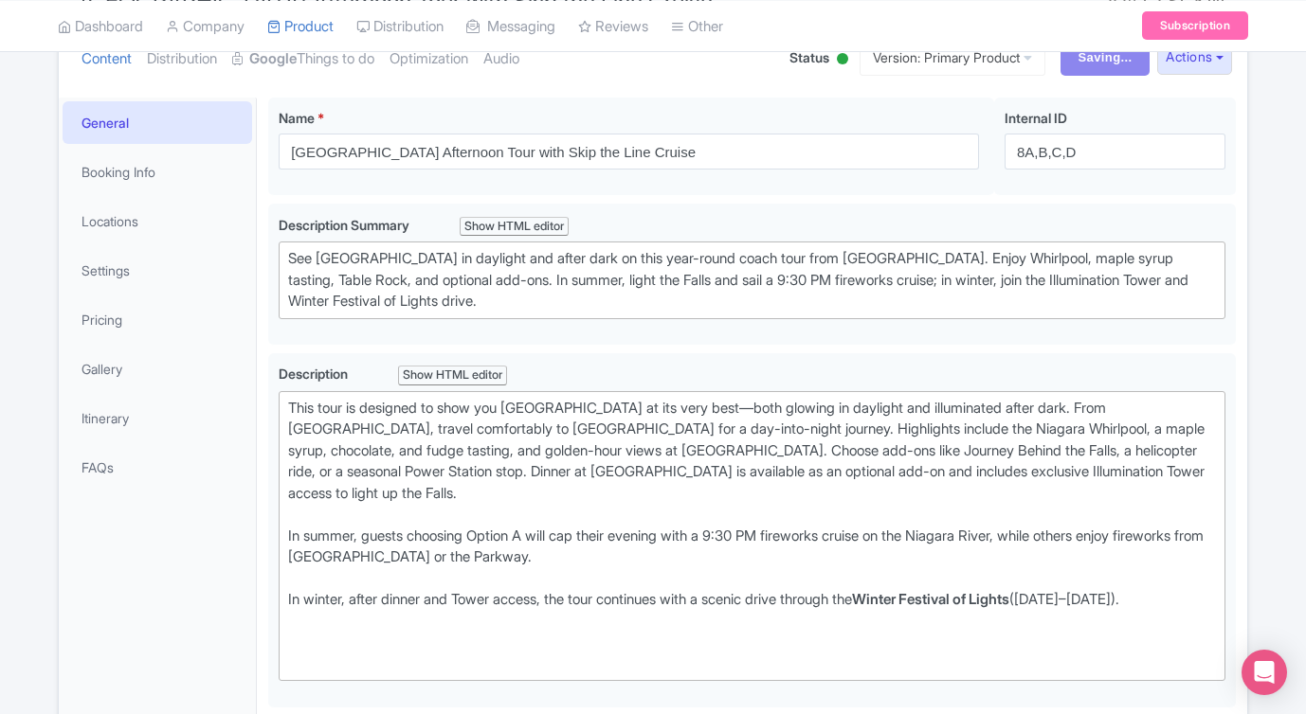
scroll to position [157, 0]
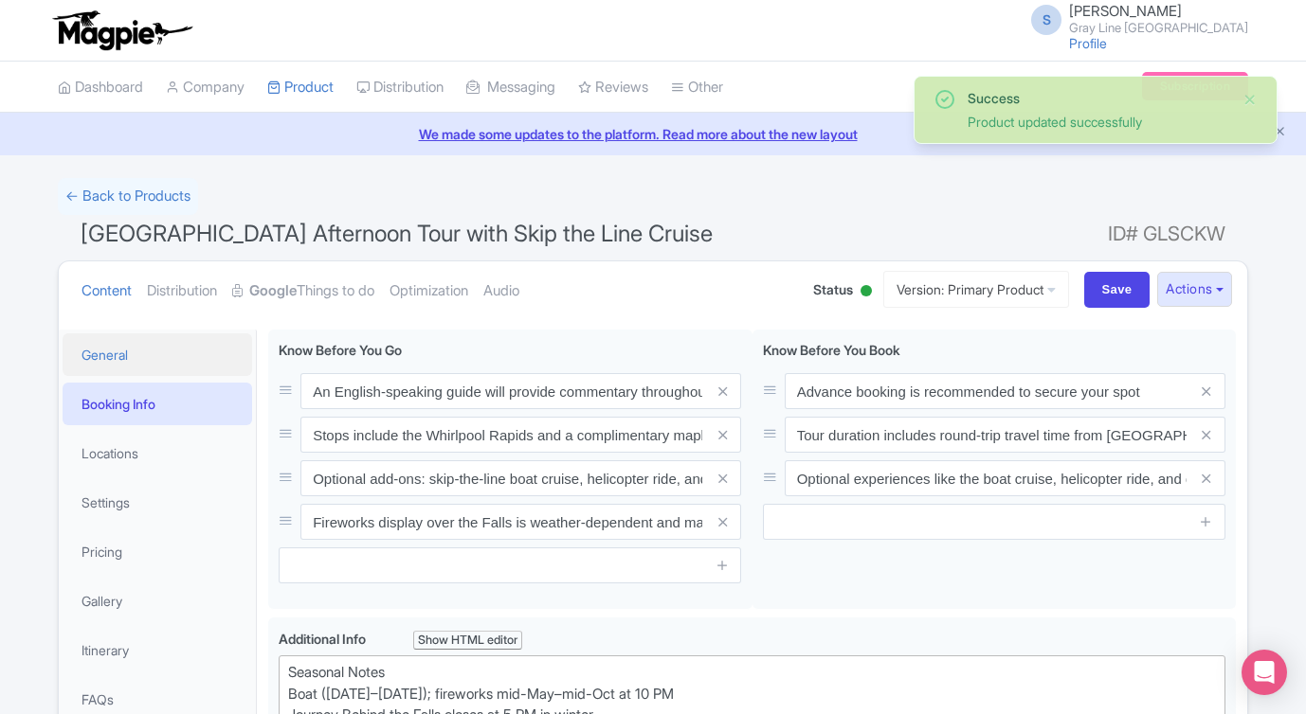
click at [108, 356] on link "General" at bounding box center [157, 354] width 189 height 43
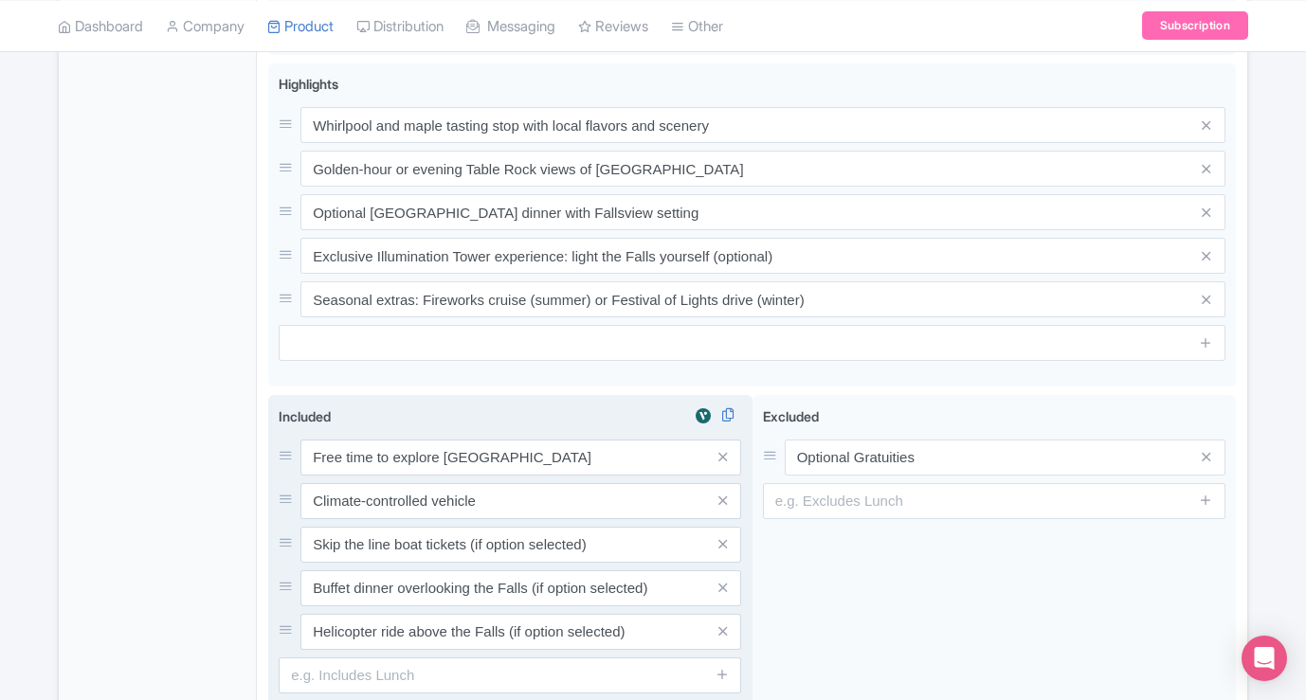
scroll to position [1184, 0]
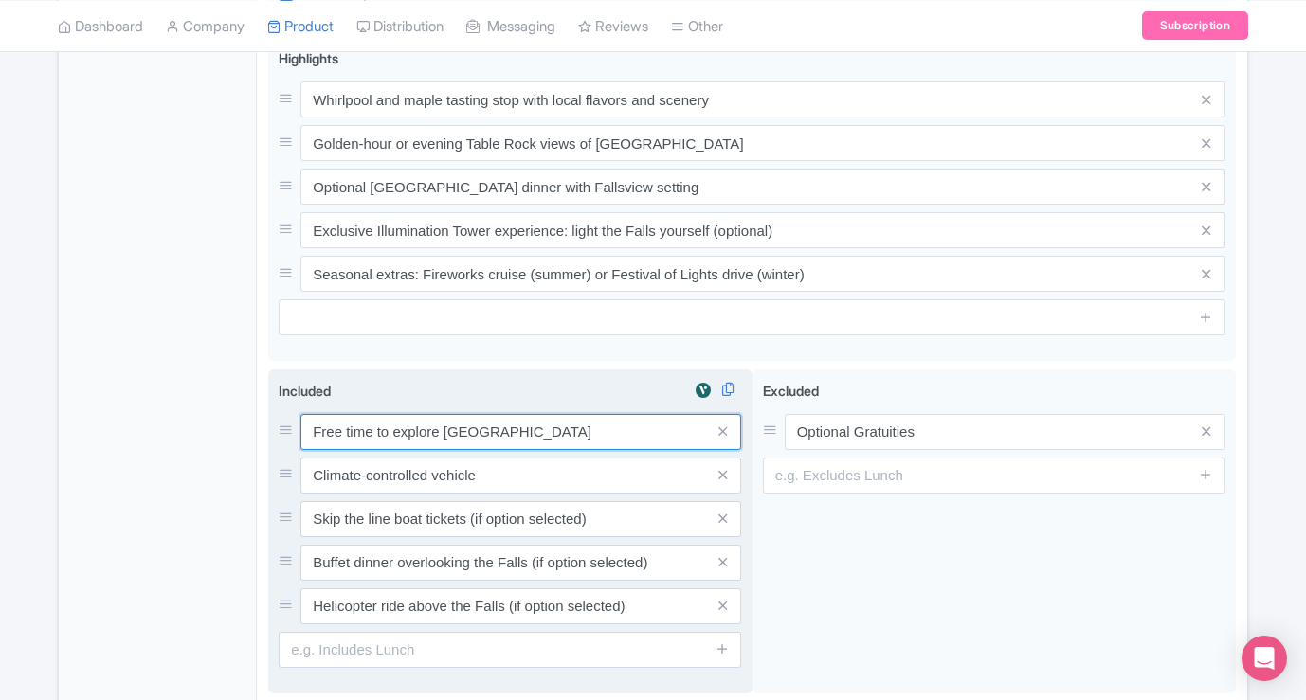
click at [560, 414] on input "Free time to explore [GEOGRAPHIC_DATA]" at bounding box center [520, 432] width 441 height 36
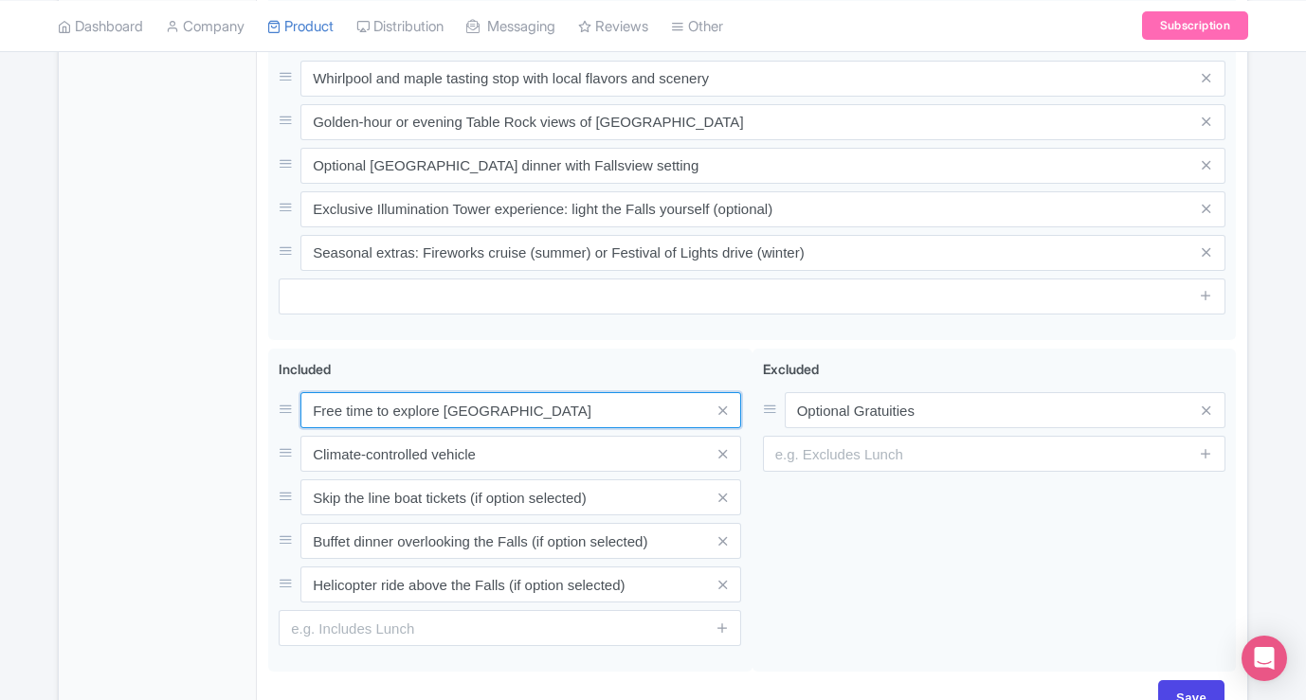
drag, startPoint x: 564, startPoint y: 398, endPoint x: 247, endPoint y: 389, distance: 316.5
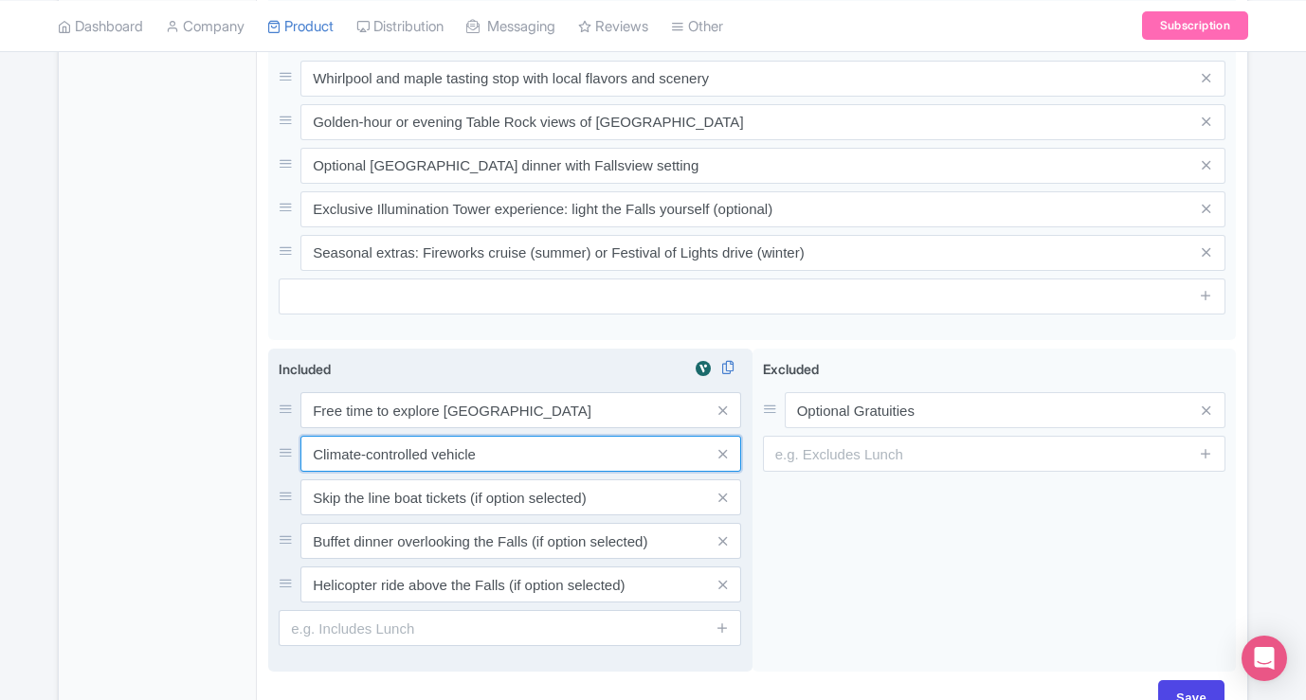
drag, startPoint x: 548, startPoint y: 414, endPoint x: 563, endPoint y: 401, distance: 20.1
click at [549, 436] on input "Climate-controlled vehicle" at bounding box center [520, 454] width 441 height 36
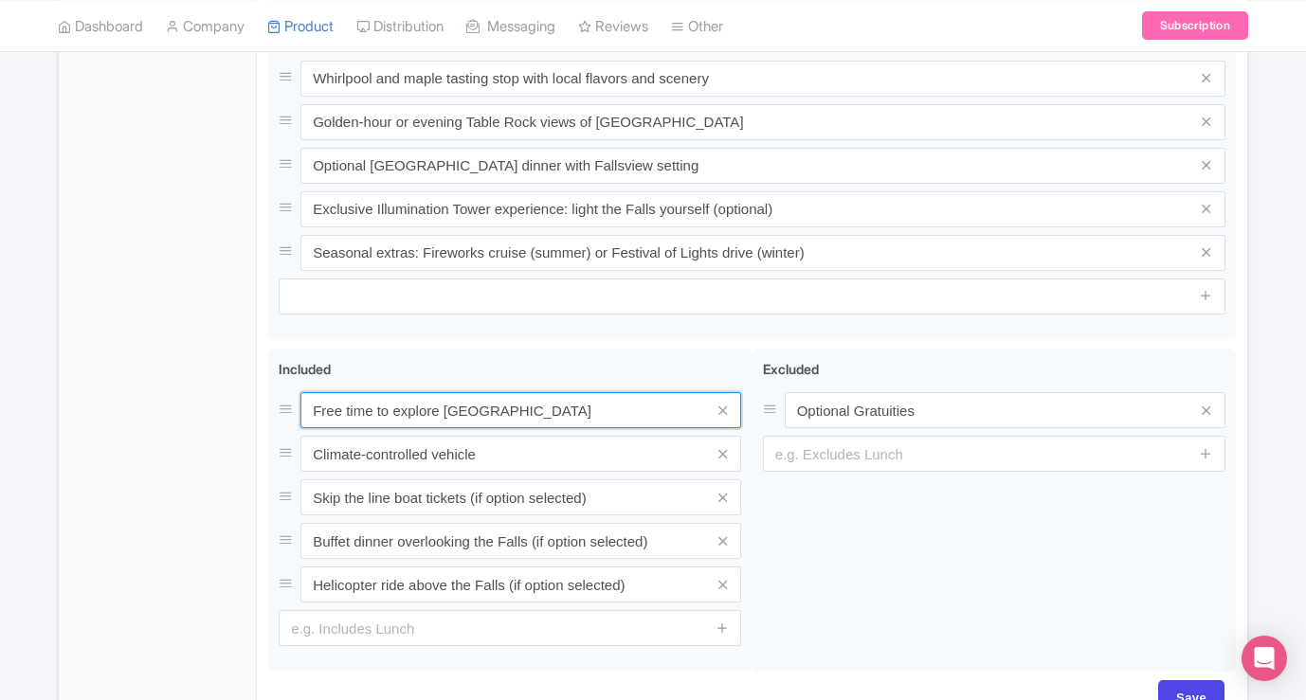
drag, startPoint x: 567, startPoint y: 387, endPoint x: 238, endPoint y: 387, distance: 328.7
paste input "Round-trip coach transport from [GEOGRAPHIC_DATA]"
type input "Round-trip coach transport from [GEOGRAPHIC_DATA]"
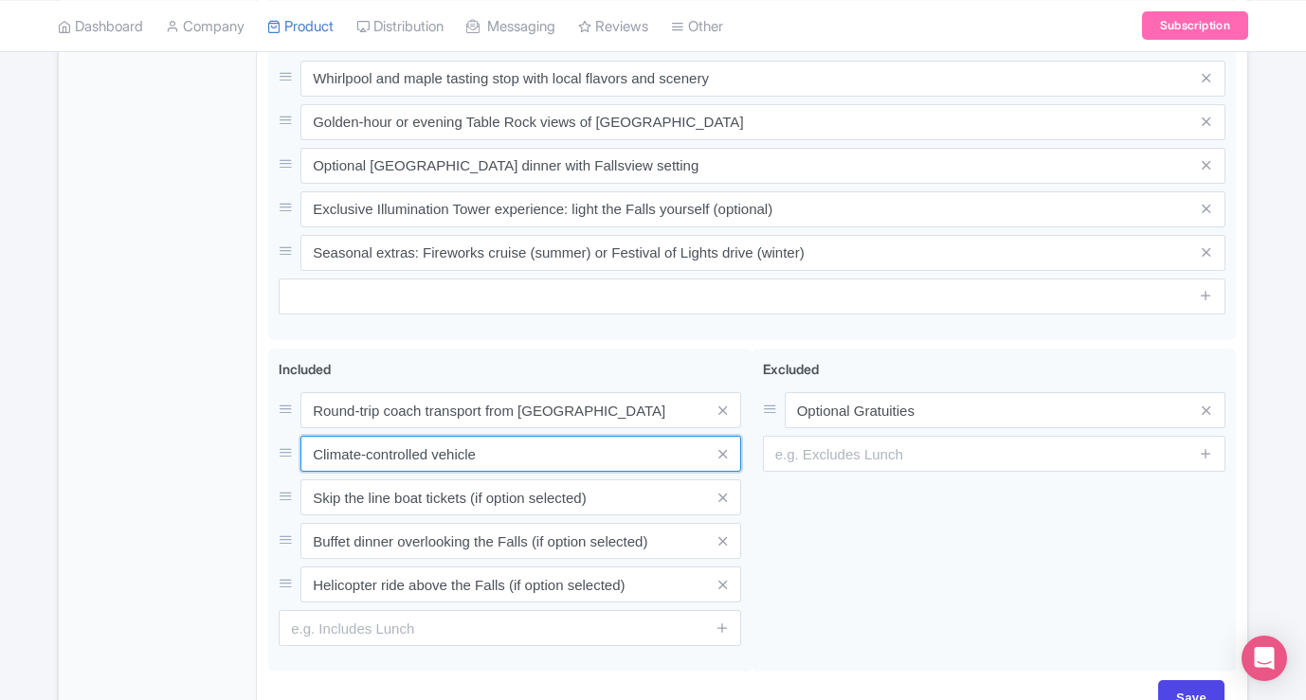
drag, startPoint x: 488, startPoint y: 439, endPoint x: 218, endPoint y: 423, distance: 270.5
paste input "Professional guide & driver"
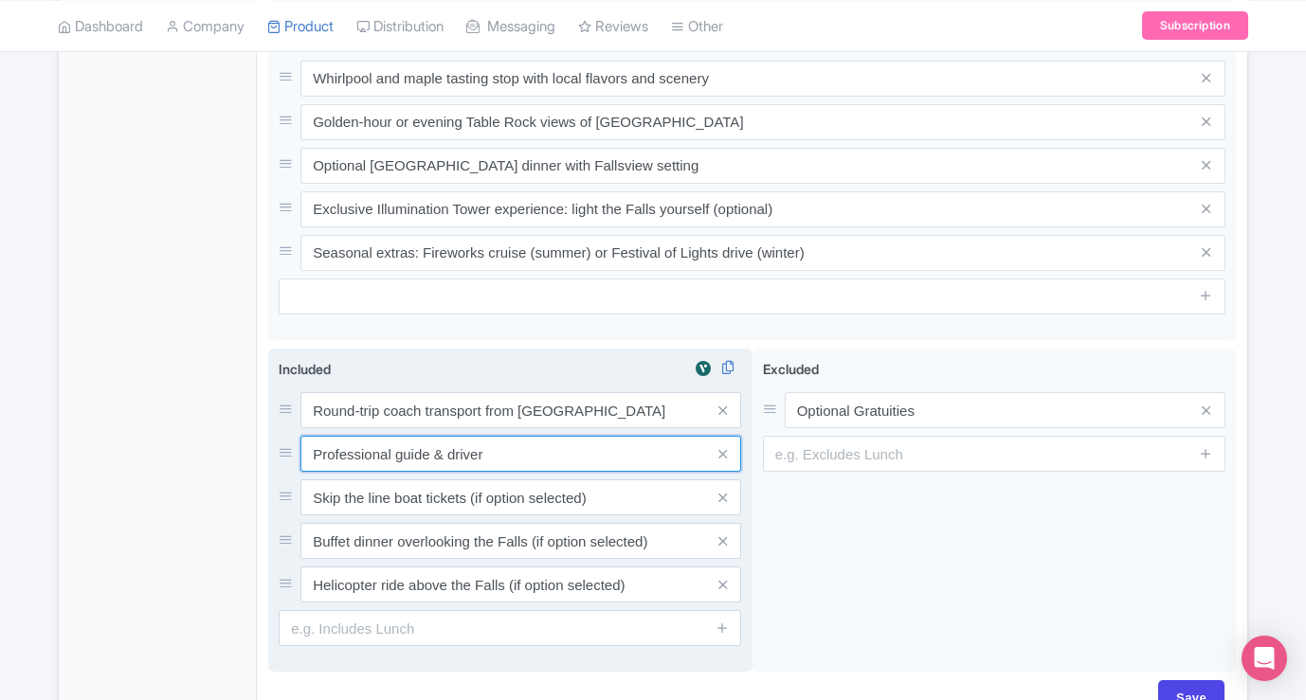
drag, startPoint x: 513, startPoint y: 437, endPoint x: 308, endPoint y: 428, distance: 204.8
click at [308, 436] on input "Professional guide & driver" at bounding box center [520, 454] width 441 height 36
paste input "Whirlpool photo stop"
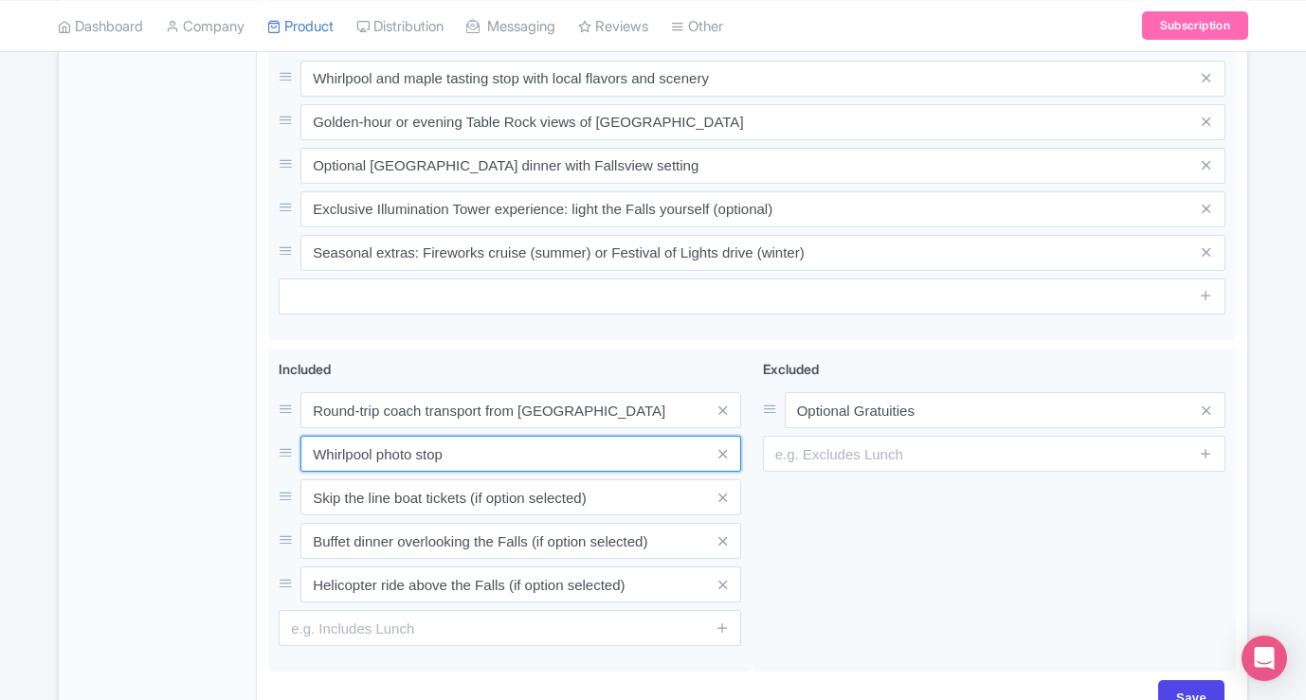
type input "Whirlpool photo stop"
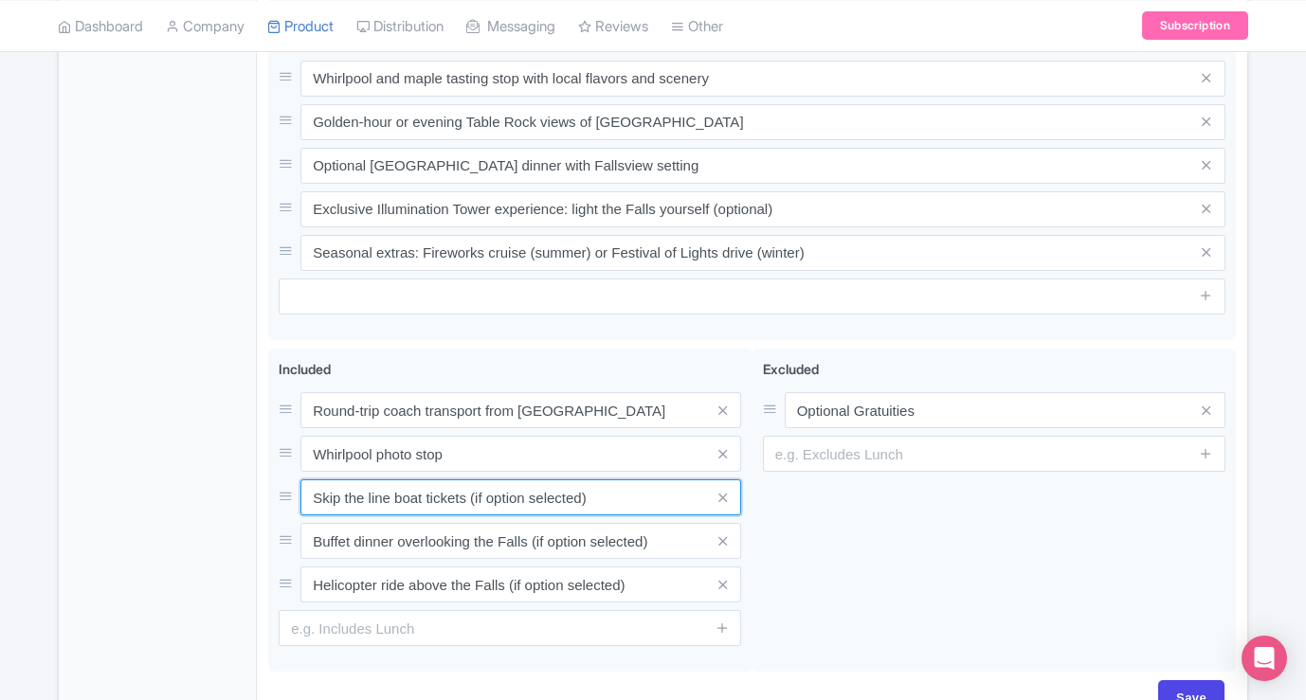
drag, startPoint x: 642, startPoint y: 479, endPoint x: 205, endPoint y: 465, distance: 437.9
paste input "Maple syrup, chocolate, and fudge tasting"
type input "Maple syrup, chocolate, and fudge tasting"
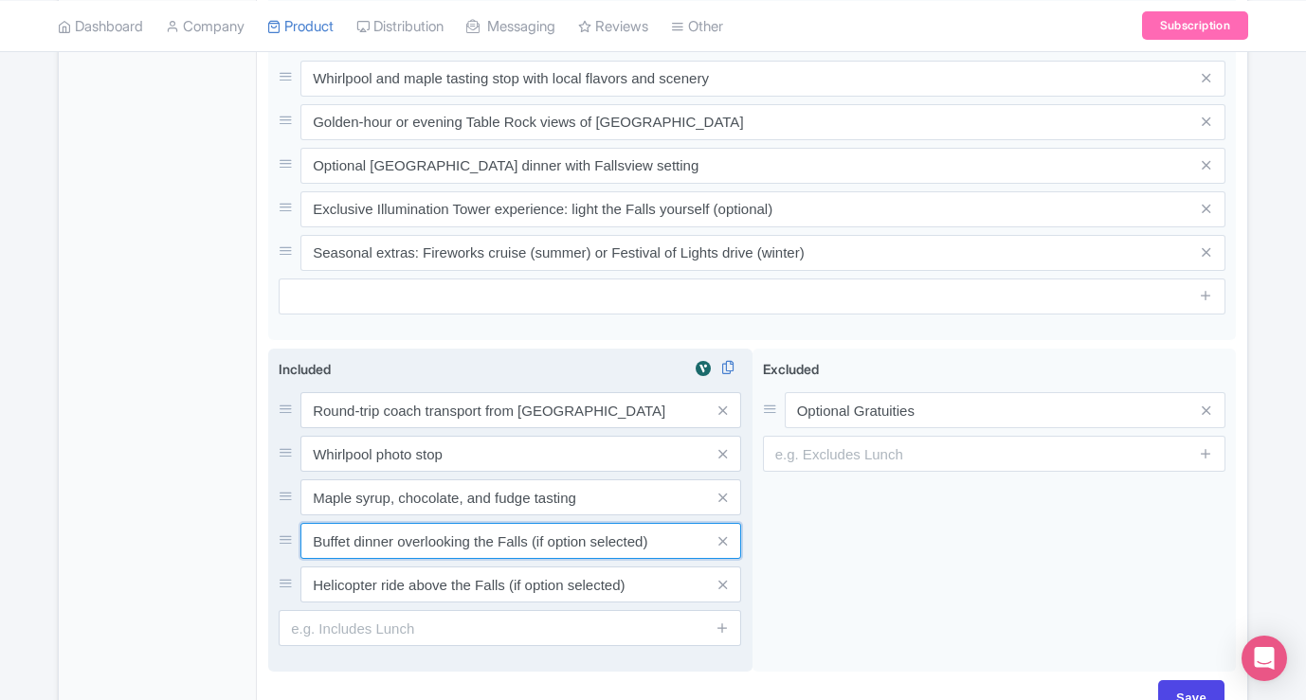
drag, startPoint x: 667, startPoint y: 519, endPoint x: 272, endPoint y: 522, distance: 395.1
click at [272, 522] on div "Included i Round-trip coach transport from Toronto Whirlpool photo stop Maple s…" at bounding box center [510, 511] width 484 height 324
paste input "Table Rock golden-hour or illuminated views"
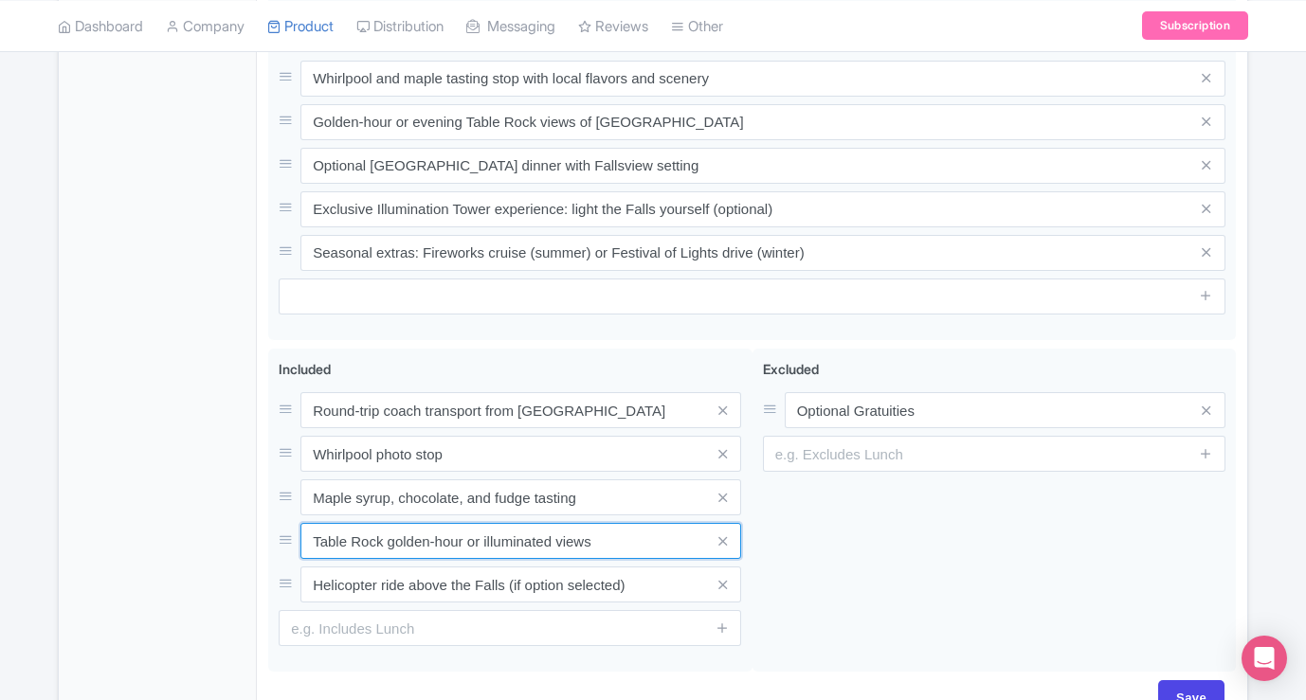
type input "Table Rock golden-hour or illuminated views"
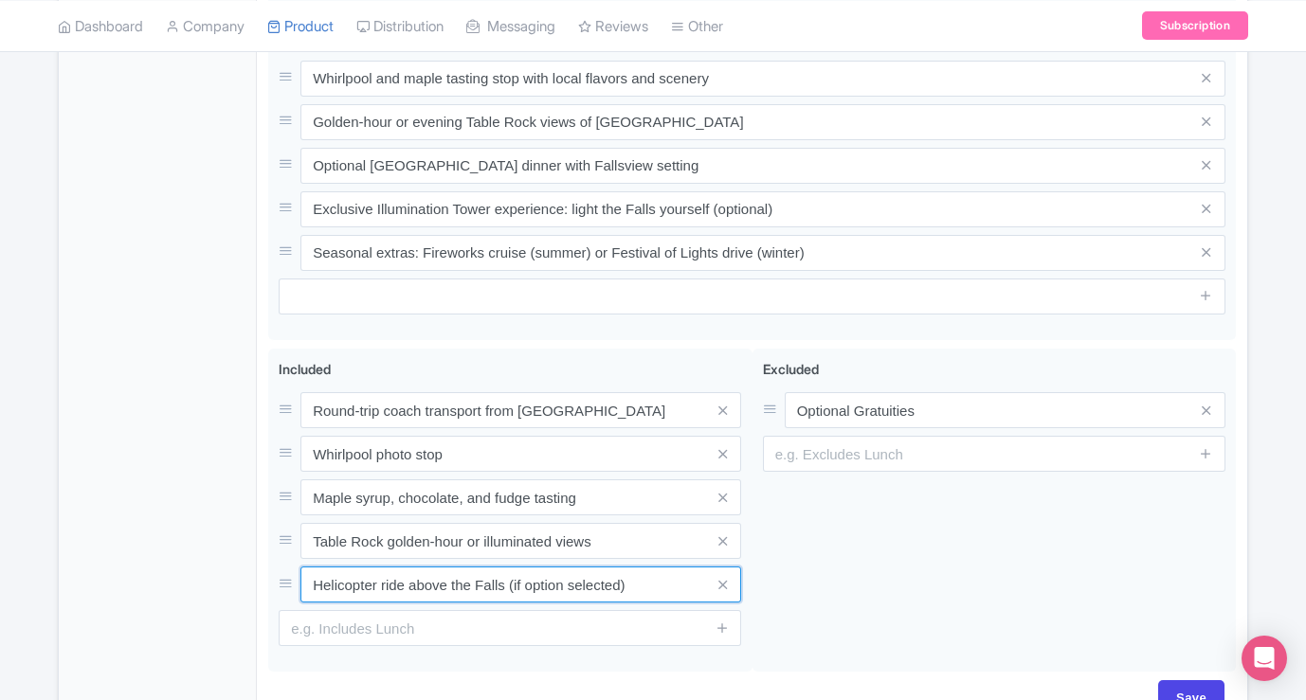
drag, startPoint x: 653, startPoint y: 564, endPoint x: 246, endPoint y: 557, distance: 406.5
paste input "Seasonal fireworks viewing or Winter Festival of Lights drive"
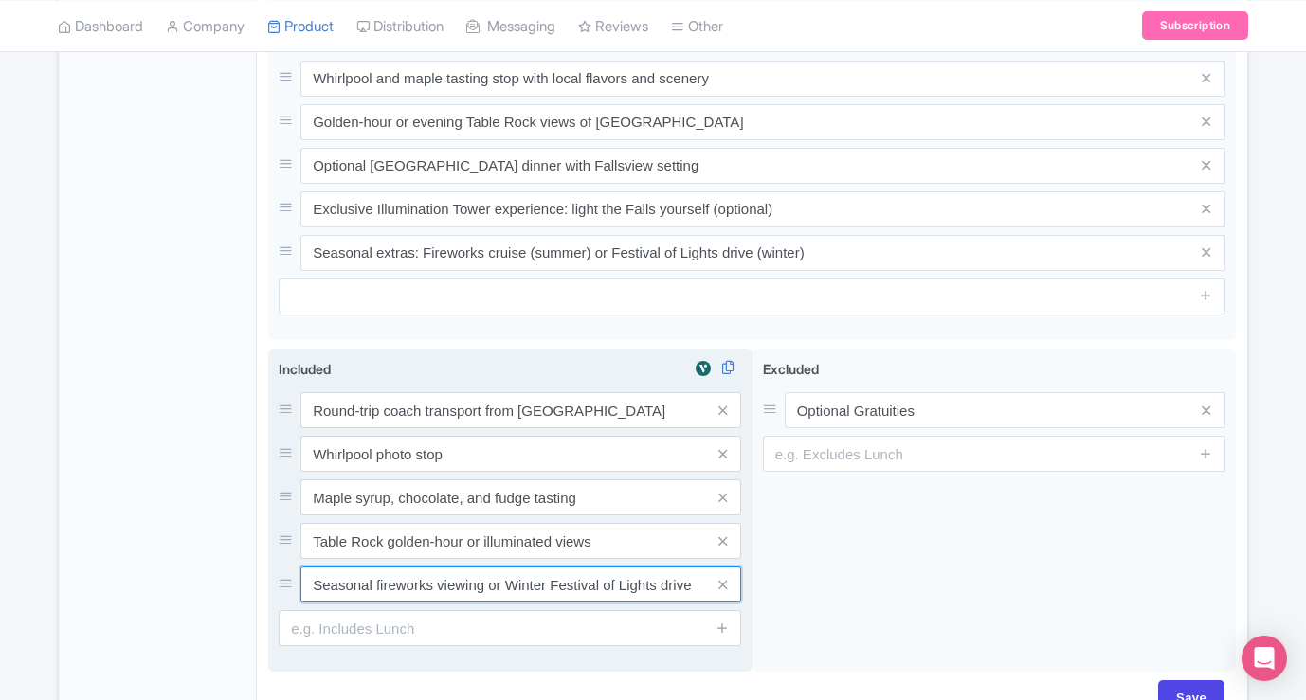
click at [488, 567] on input "Seasonal fireworks viewing or Winter Festival of Lights drive" at bounding box center [520, 585] width 441 height 36
click at [610, 567] on input "Seasonal fireworks viewing (summer) or Winter Festival of Lights drive" at bounding box center [520, 585] width 441 height 36
click at [693, 567] on input "Seasonal fireworks viewing (summer) or Winter Festival of Lights drive" at bounding box center [520, 585] width 441 height 36
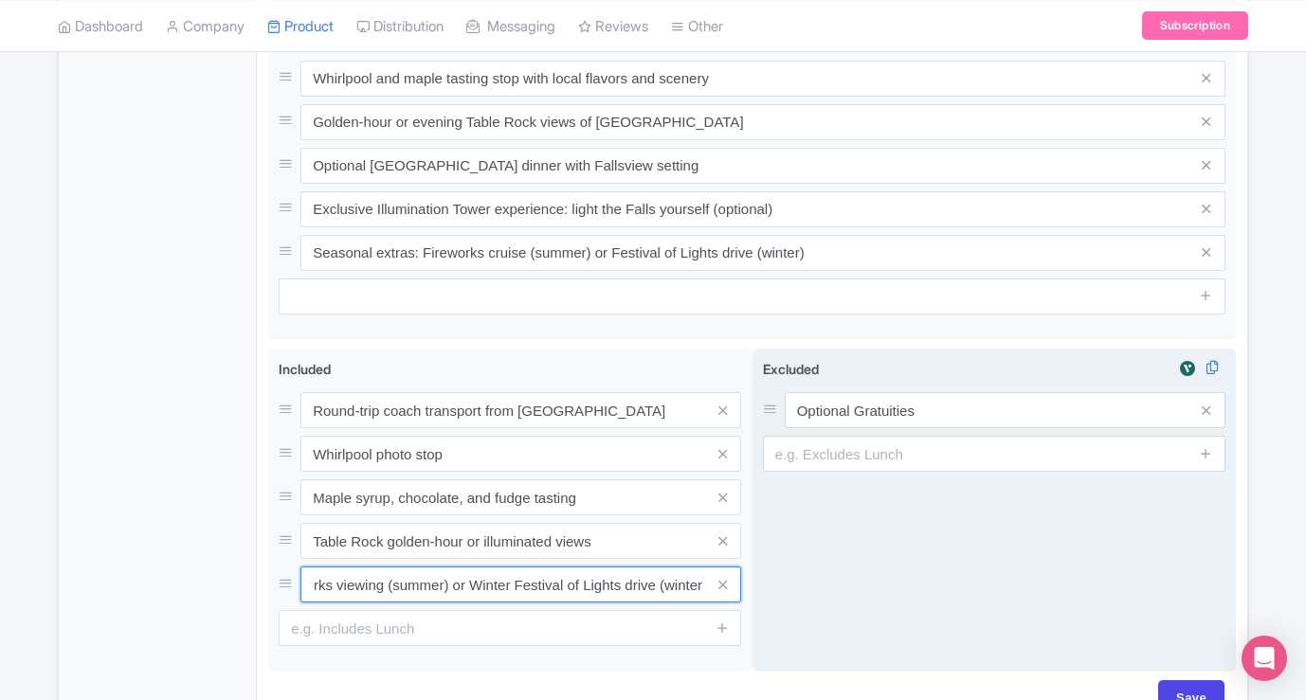
scroll to position [0, 105]
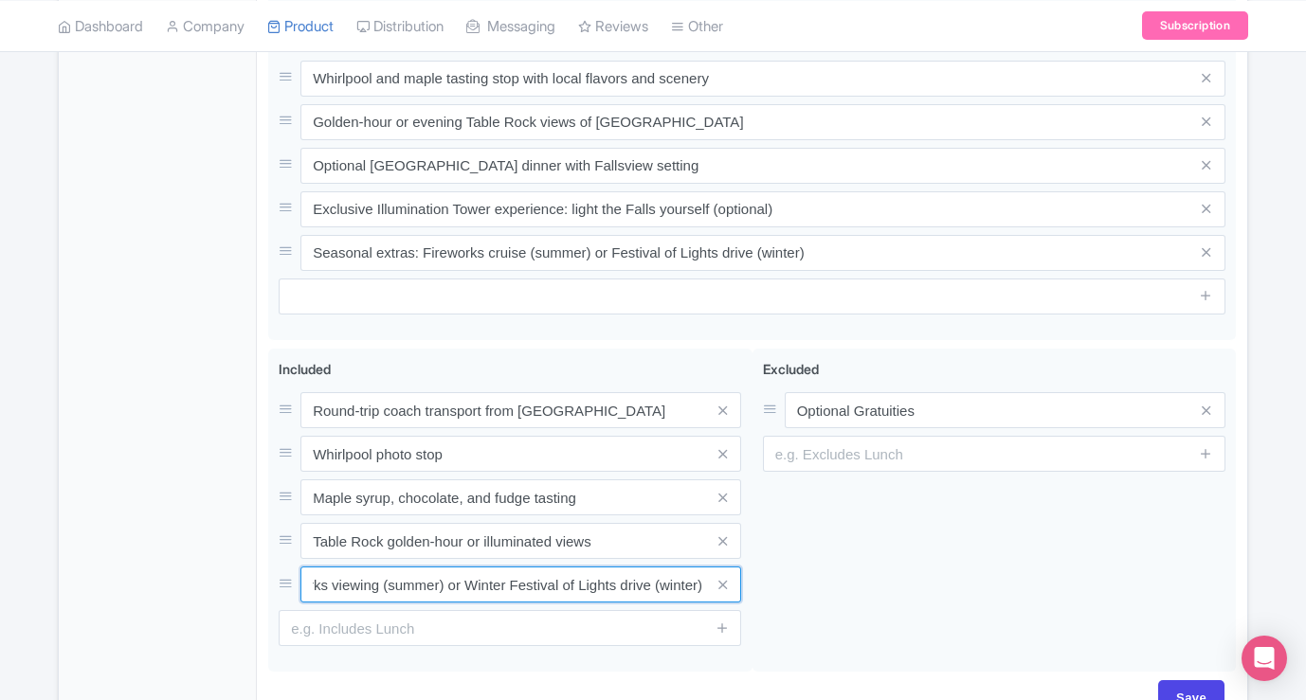
type input "Seasonal fireworks viewing (summer) or Winter Festival of Lights drive (winter)"
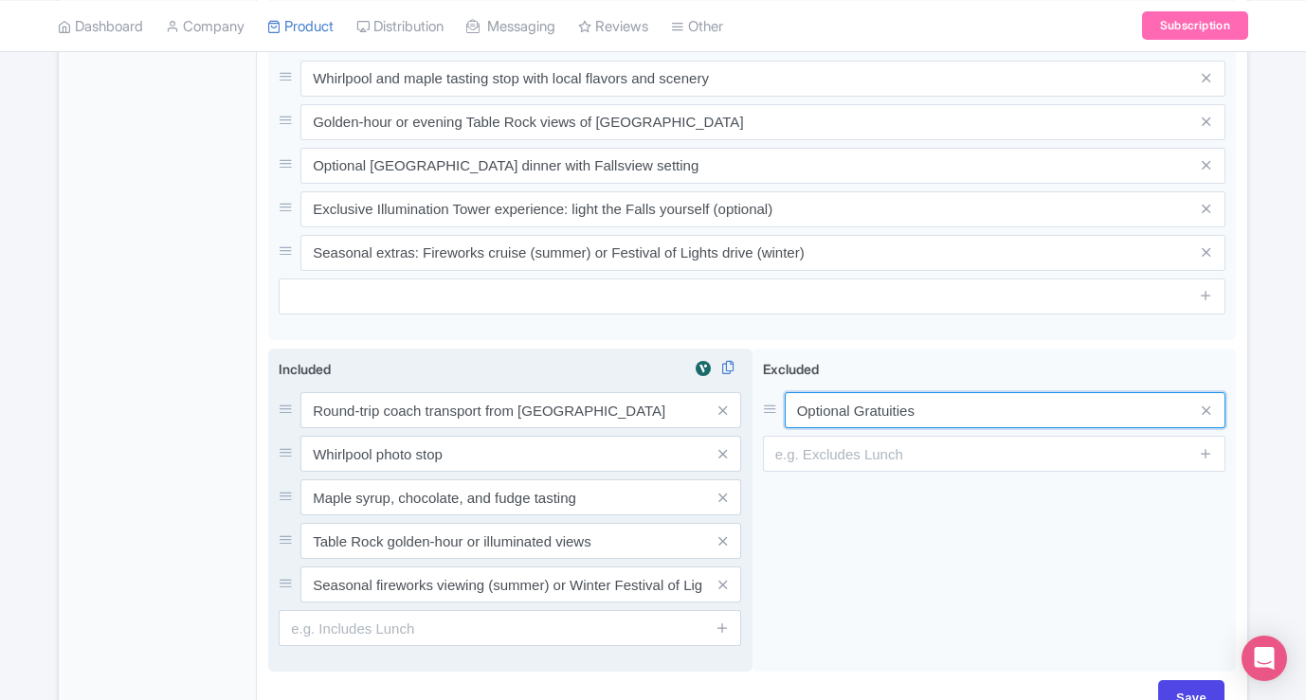
drag, startPoint x: 940, startPoint y: 387, endPoint x: 657, endPoint y: 382, distance: 282.4
click at [658, 382] on div "Free time to explore Niagara Falls Climate-controlled vehicle Skip the line boa…" at bounding box center [751, 515] width 967 height 332
paste input "Dinner at [GEOGRAPHIC_DATA] (optional add-on)"
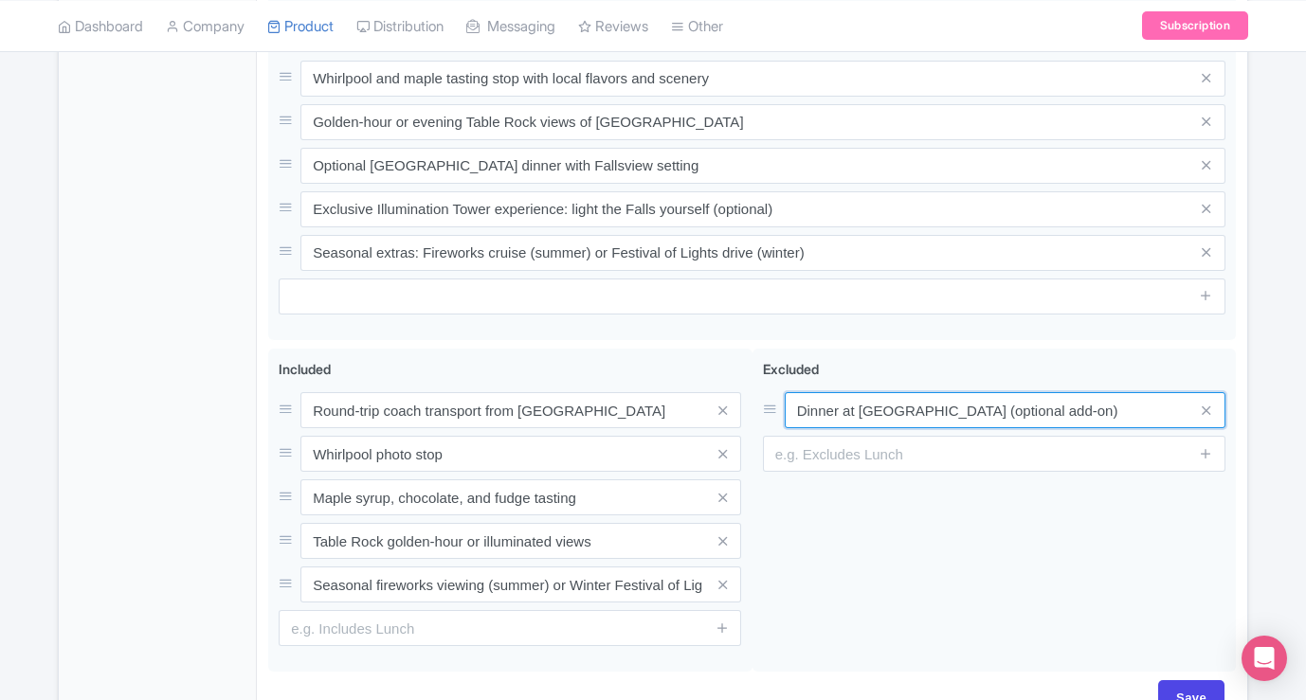
type input "Dinner at [GEOGRAPHIC_DATA] (optional add-on)"
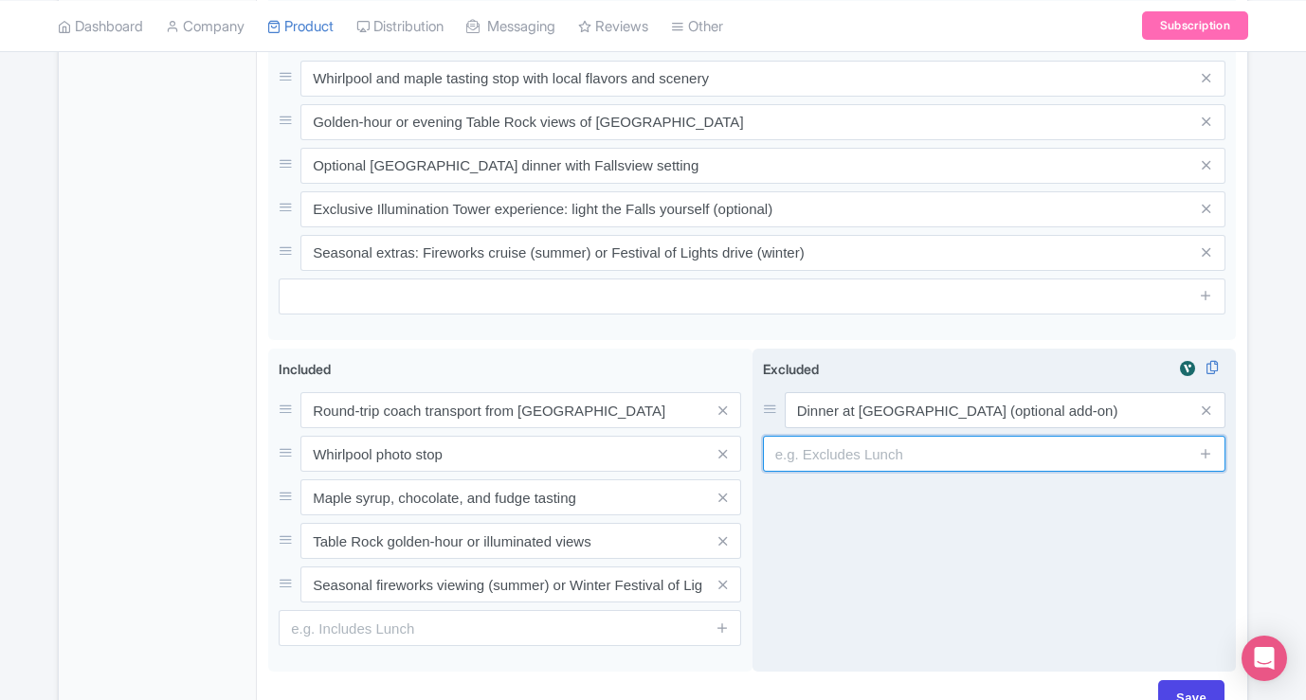
click at [805, 436] on input "text" at bounding box center [994, 454] width 462 height 36
paste input "Journey Behind the Falls admission (optional)"
type input "Journey Behind the Falls admission (optional)"
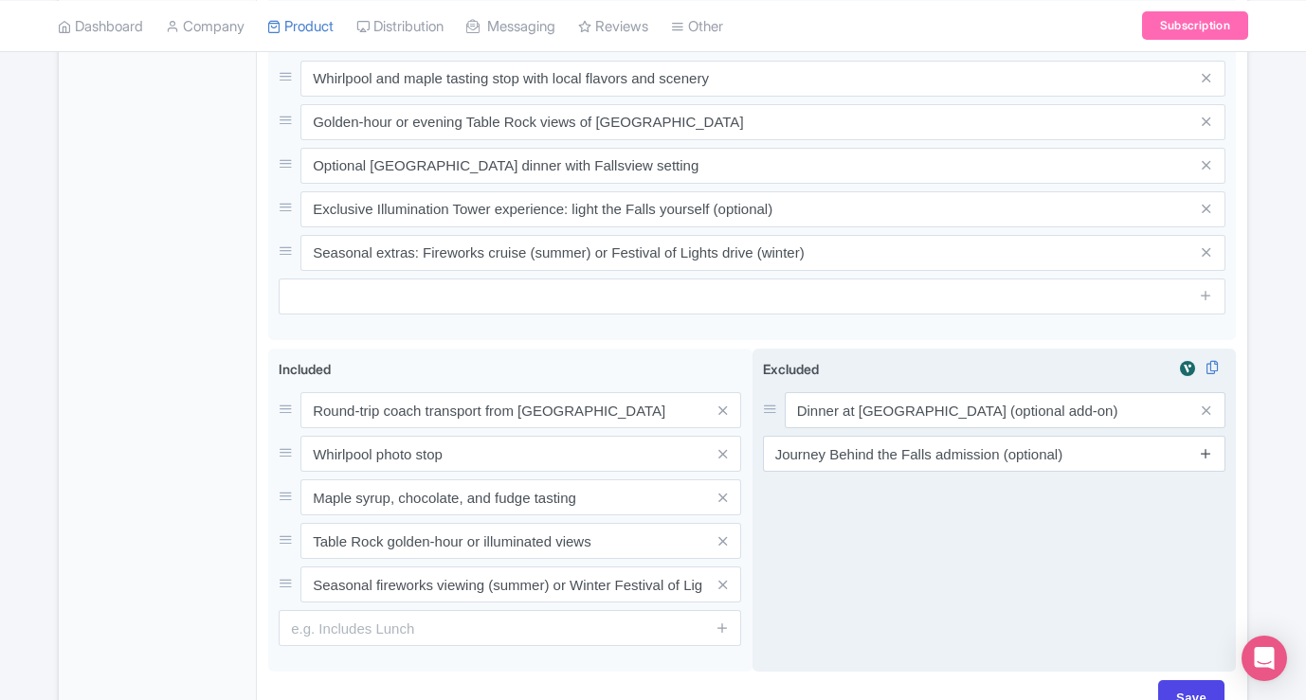
click at [1201, 446] on icon at bounding box center [1205, 453] width 14 height 14
click at [815, 479] on input "text" at bounding box center [994, 497] width 462 height 36
paste input "Fireworks boat cruise ticket (summer, optional)"
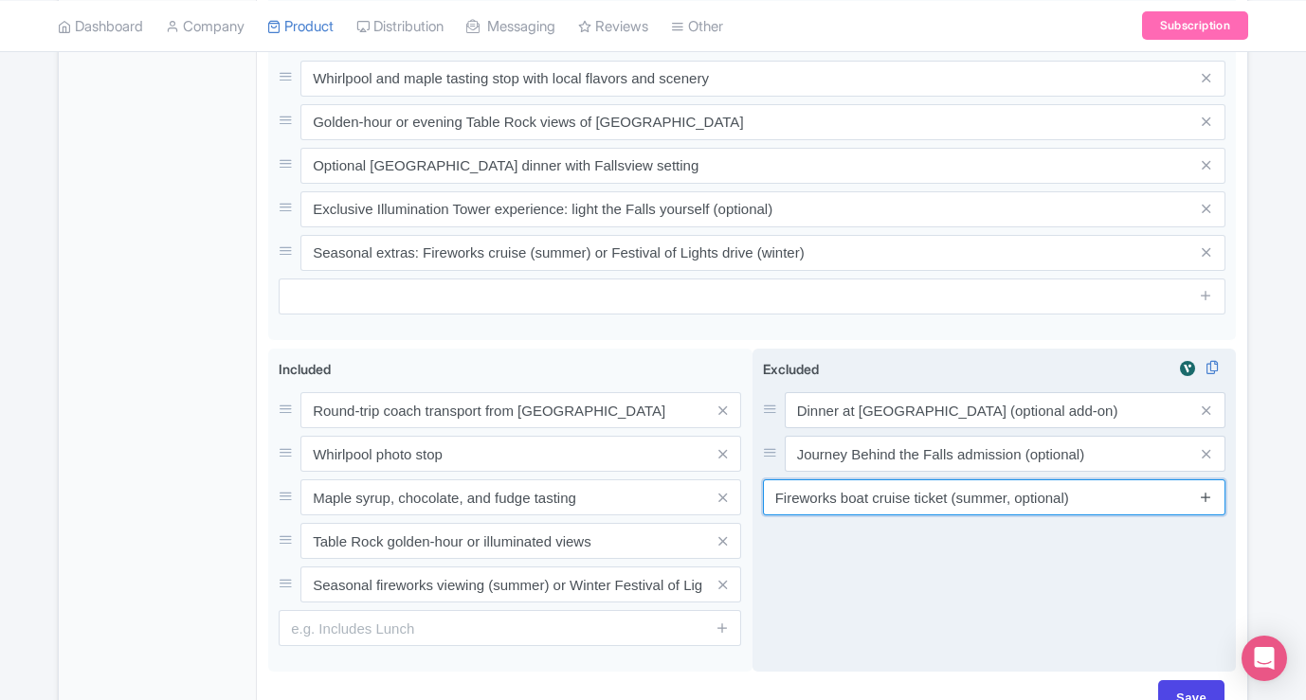
type input "Fireworks boat cruise ticket (summer, optional)"
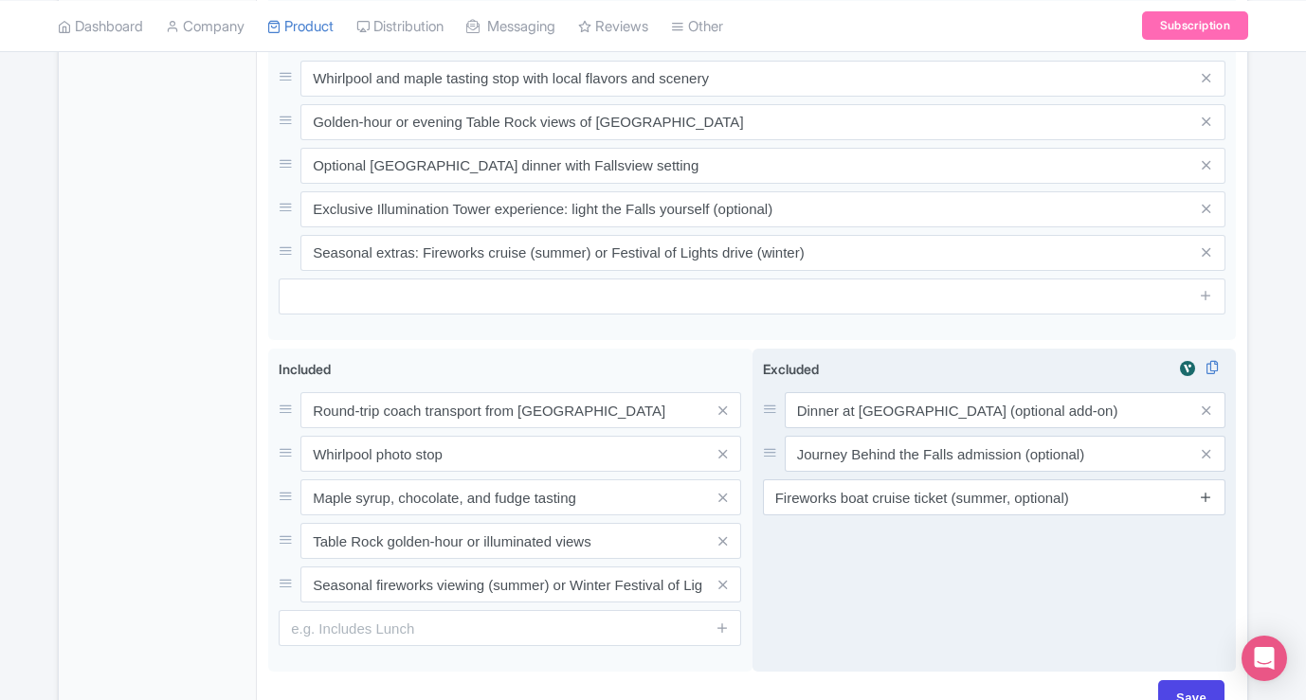
click at [1198, 490] on icon at bounding box center [1205, 497] width 14 height 14
click at [852, 523] on input "text" at bounding box center [994, 541] width 462 height 36
paste input "Gratuities, personal expenses, alcoholic drinks"
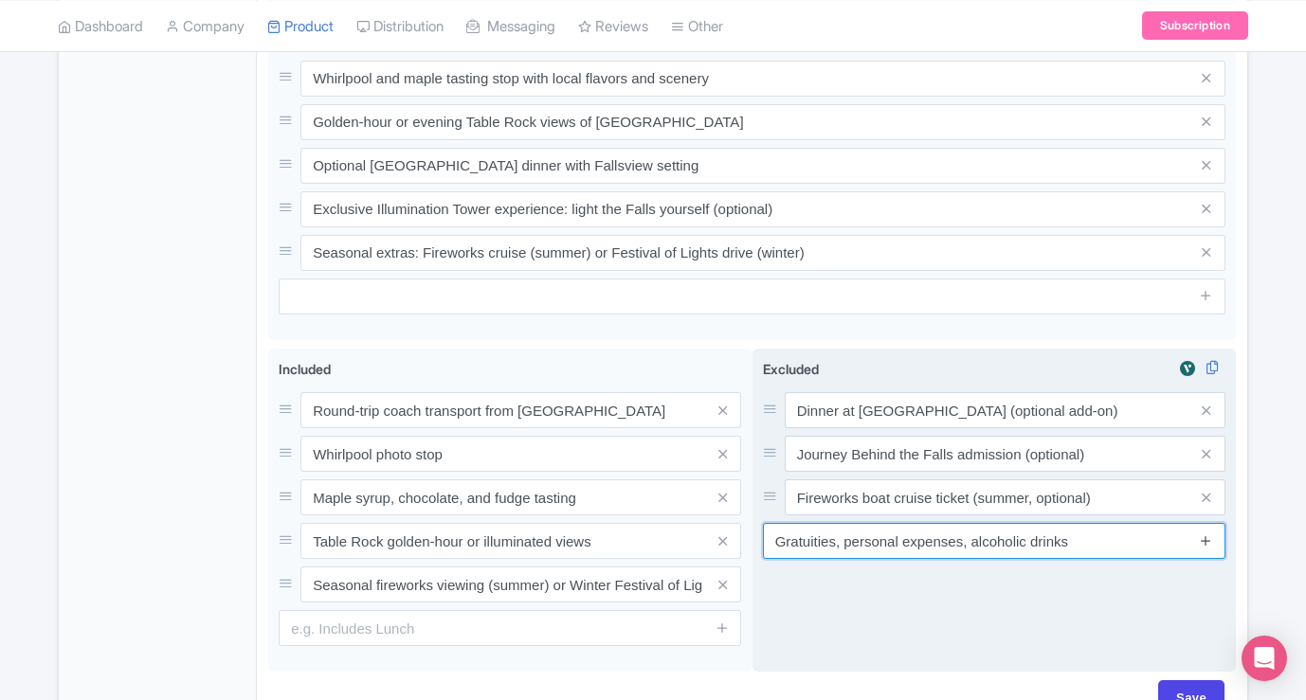
type input "Gratuities, personal expenses, alcoholic drinks"
click at [1203, 533] on icon at bounding box center [1205, 540] width 14 height 14
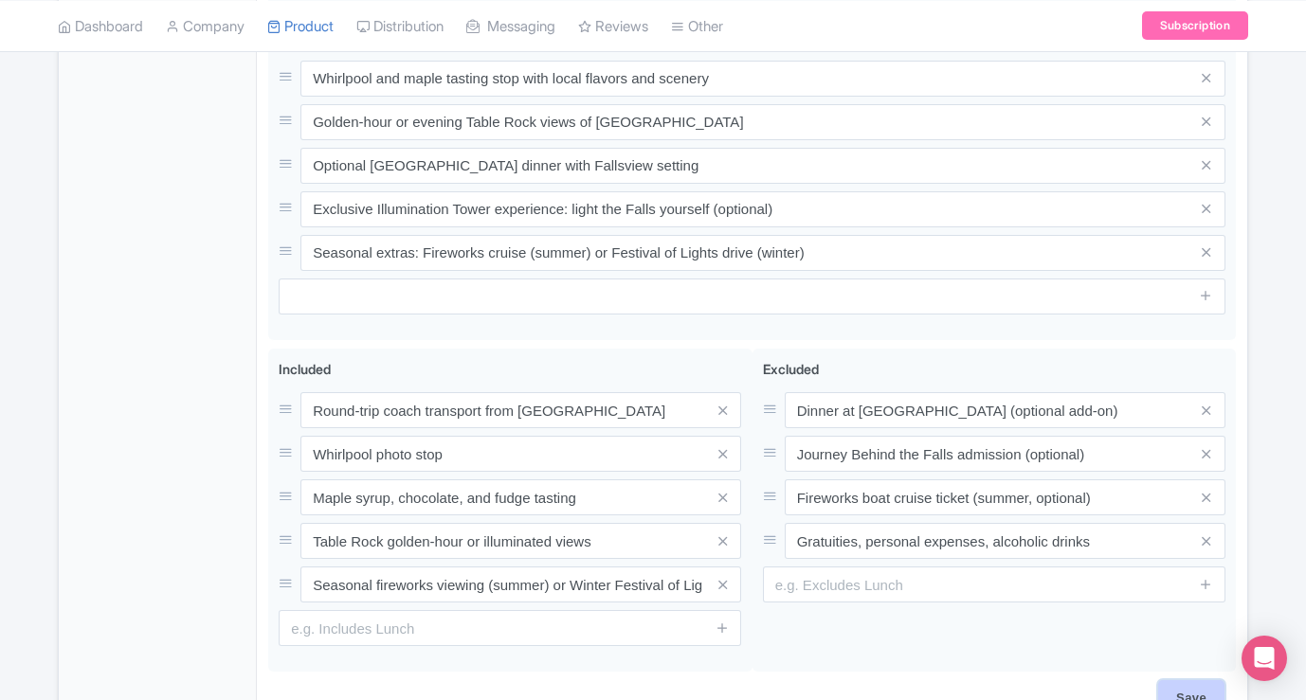
click at [1182, 680] on input "Save" at bounding box center [1191, 698] width 66 height 36
type input "Saving..."
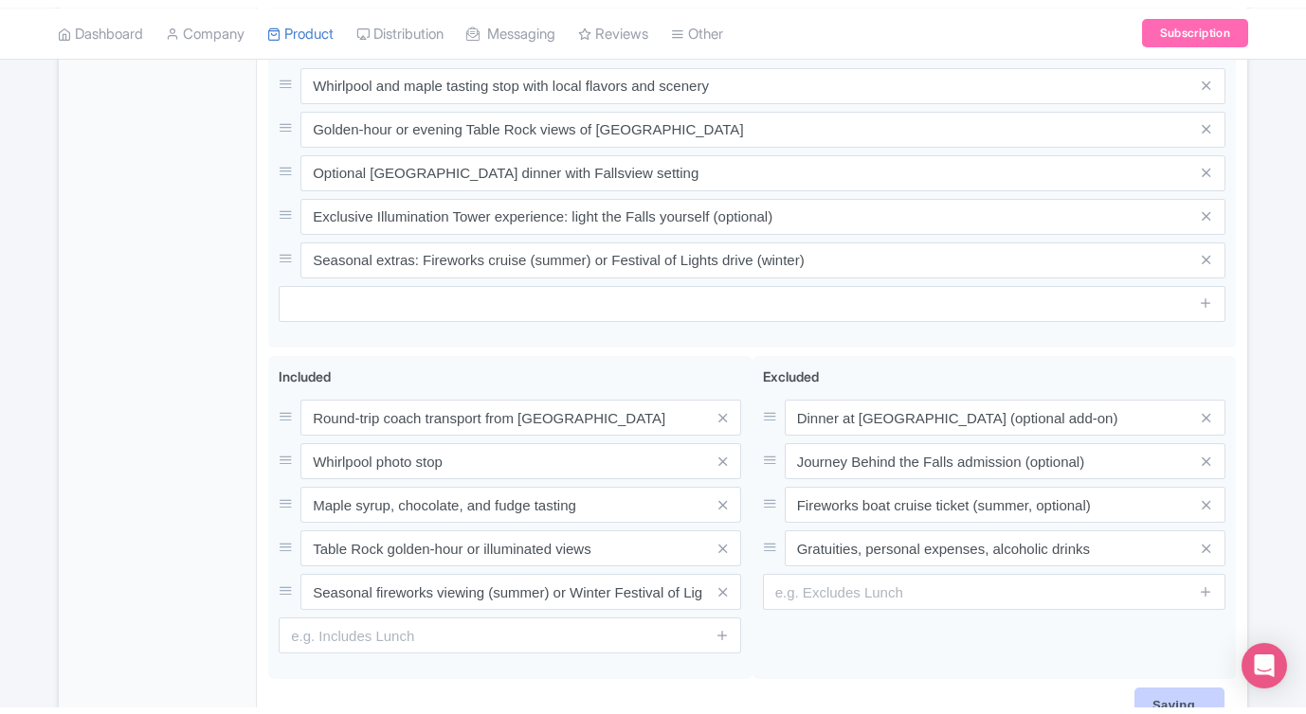
scroll to position [1184, 0]
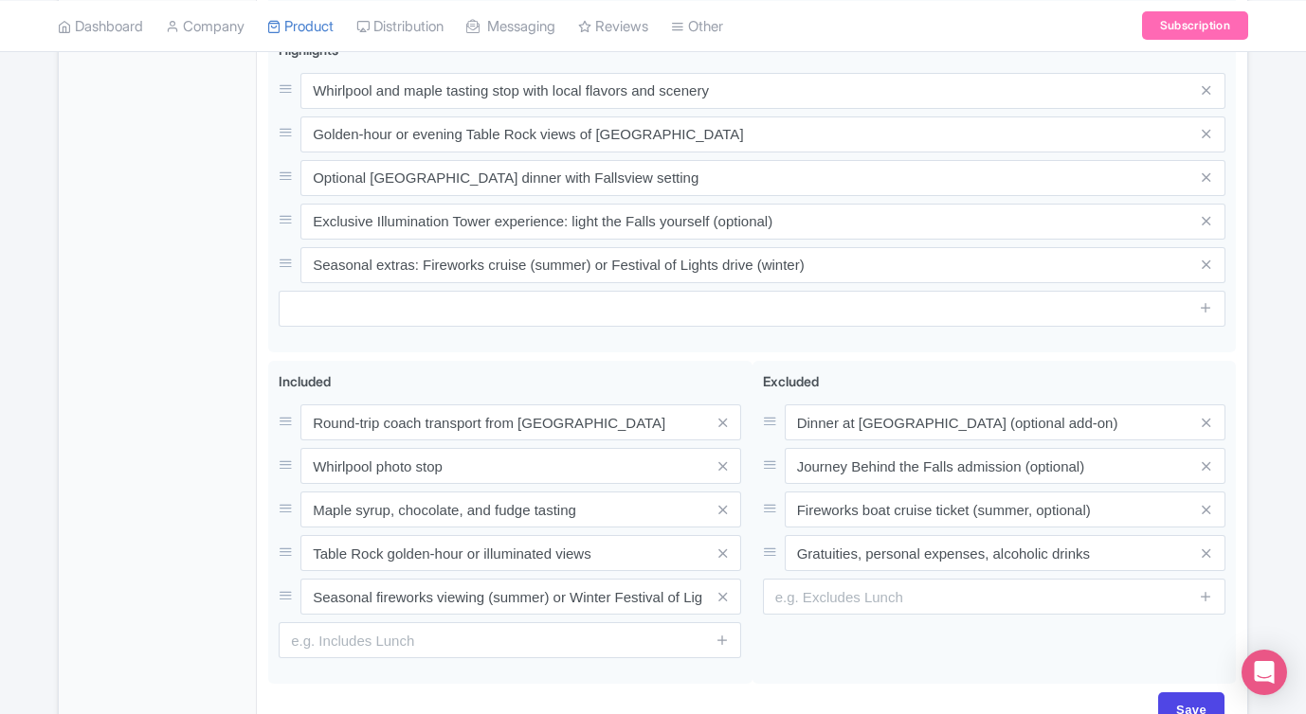
scroll to position [1267, 0]
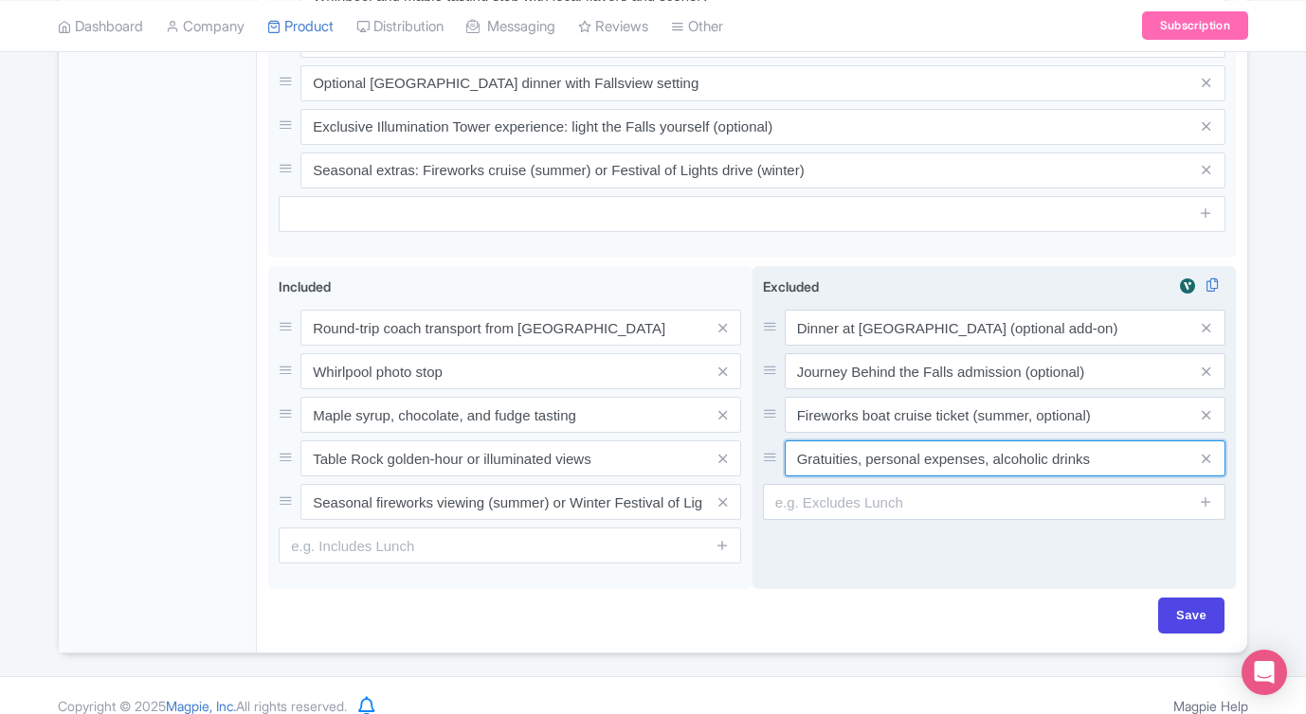
click at [1103, 465] on div "Excluded i Dinner at Queen Victoria Place (optional add-on) Journey Behind the …" at bounding box center [994, 398] width 462 height 243
drag, startPoint x: 1109, startPoint y: 450, endPoint x: 984, endPoint y: 436, distance: 125.9
click at [984, 441] on input "Gratuities, personal expenses, alcoholic drinks" at bounding box center [1004, 459] width 441 height 36
click at [864, 441] on input "Gratuities, personal expenses" at bounding box center [1004, 459] width 441 height 36
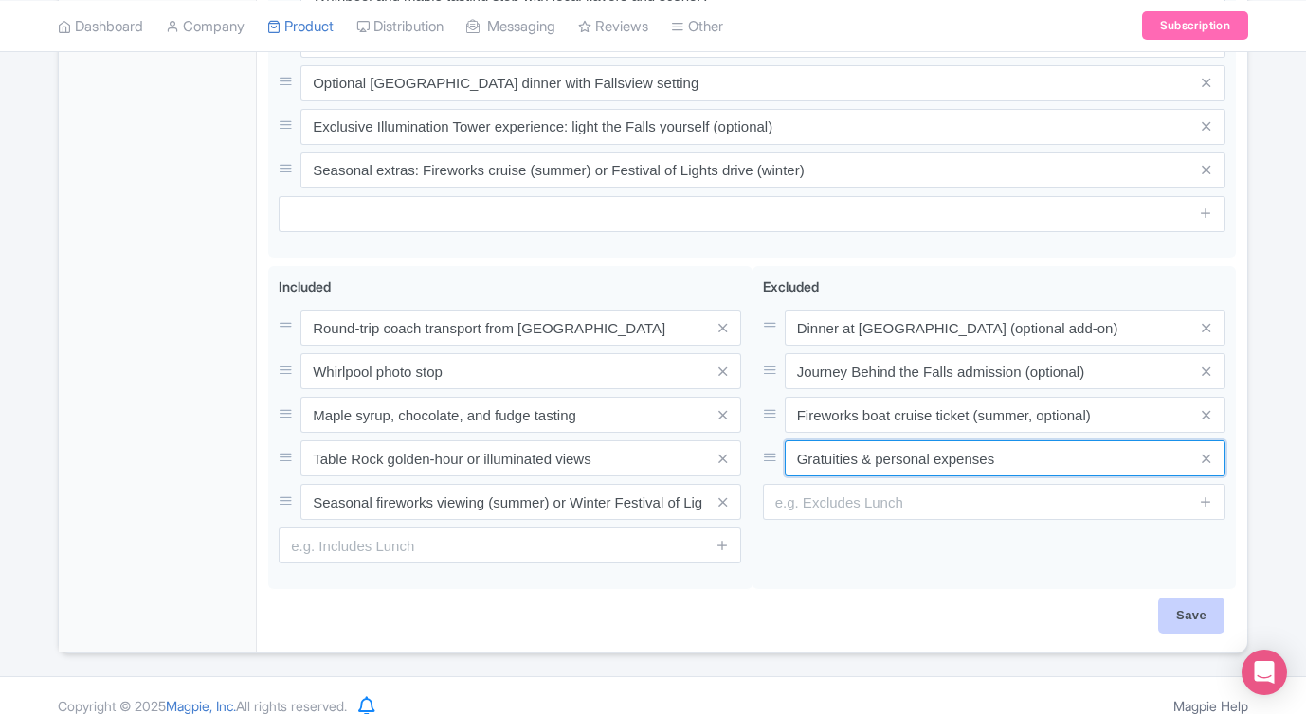
type input "Gratuities & personal expenses"
click at [1180, 598] on input "Save" at bounding box center [1191, 616] width 66 height 36
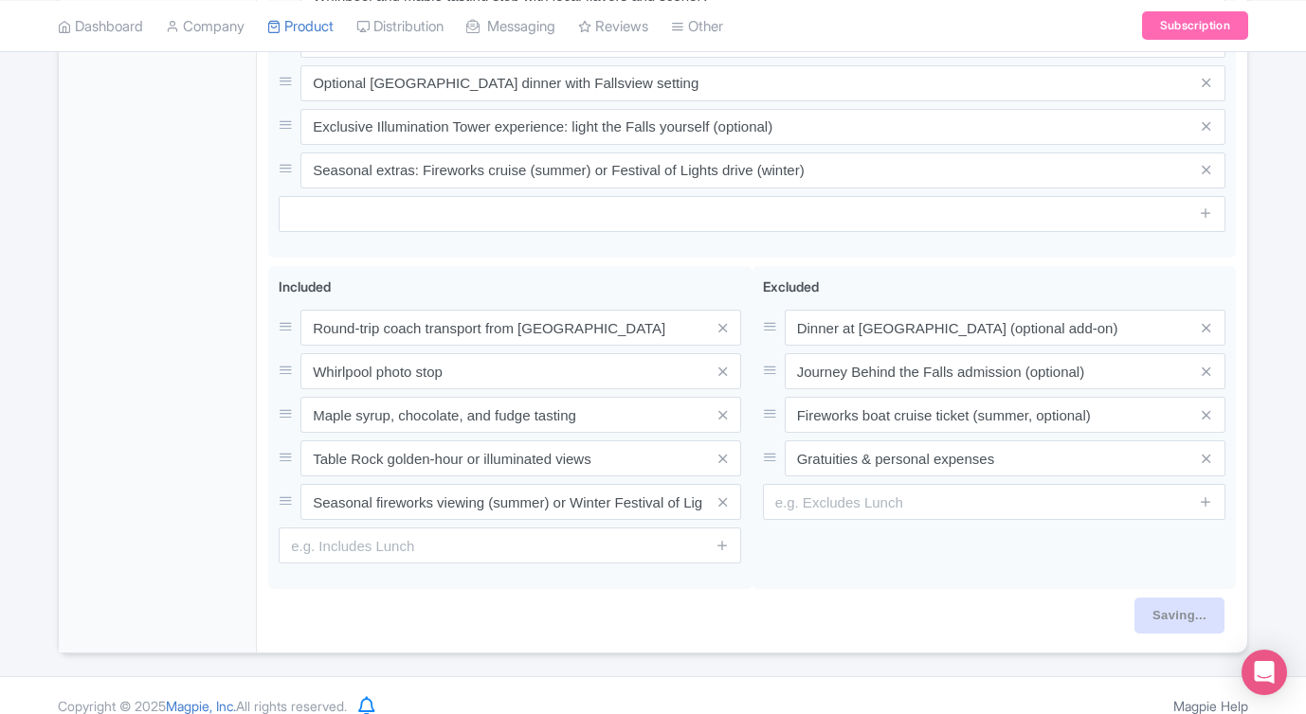
type input "Saving..."
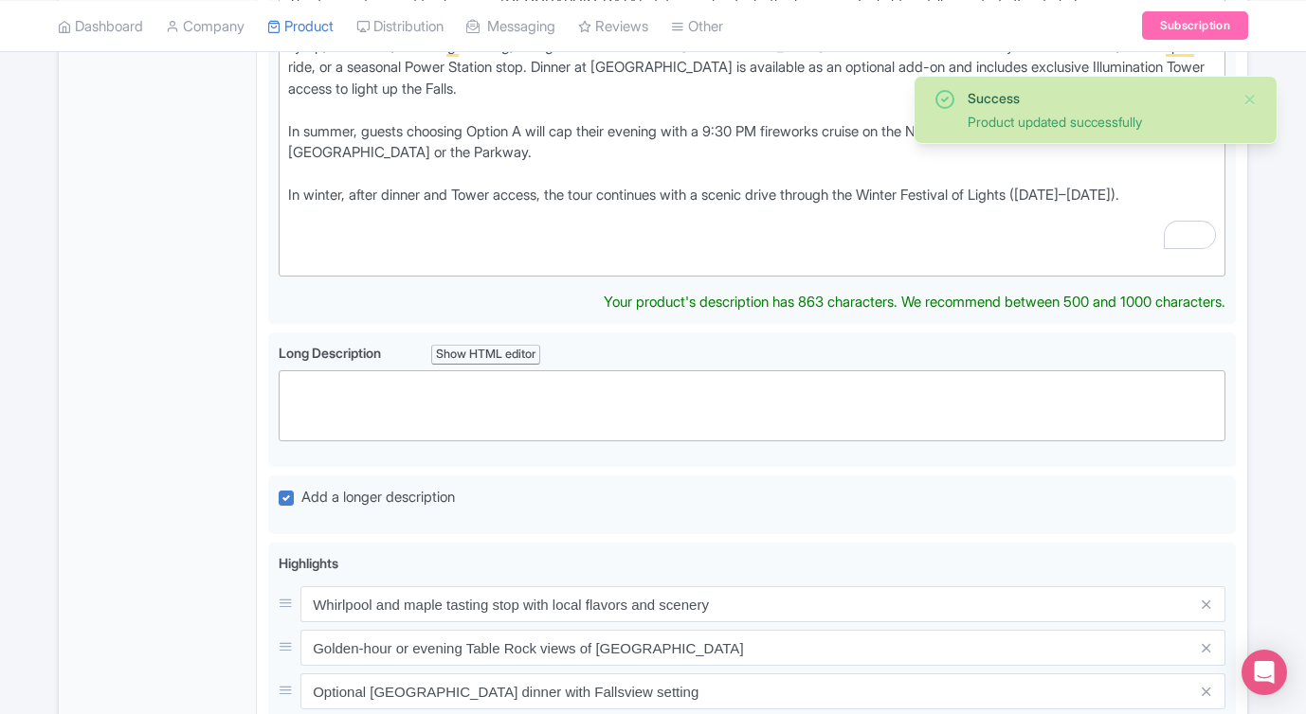
scroll to position [370, 0]
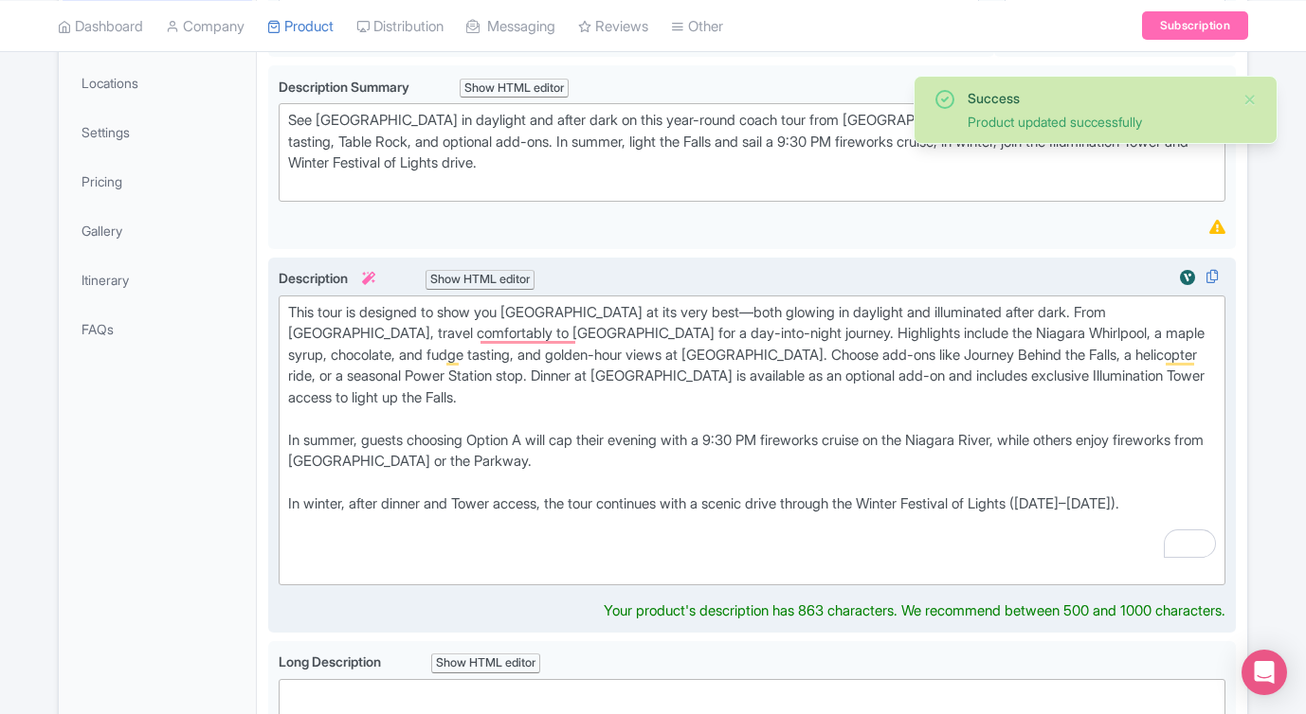
drag, startPoint x: 289, startPoint y: 409, endPoint x: 298, endPoint y: 420, distance: 14.1
click at [295, 416] on div "This tour is designed to show you [GEOGRAPHIC_DATA] at its very best—both glowi…" at bounding box center [752, 441] width 928 height 278
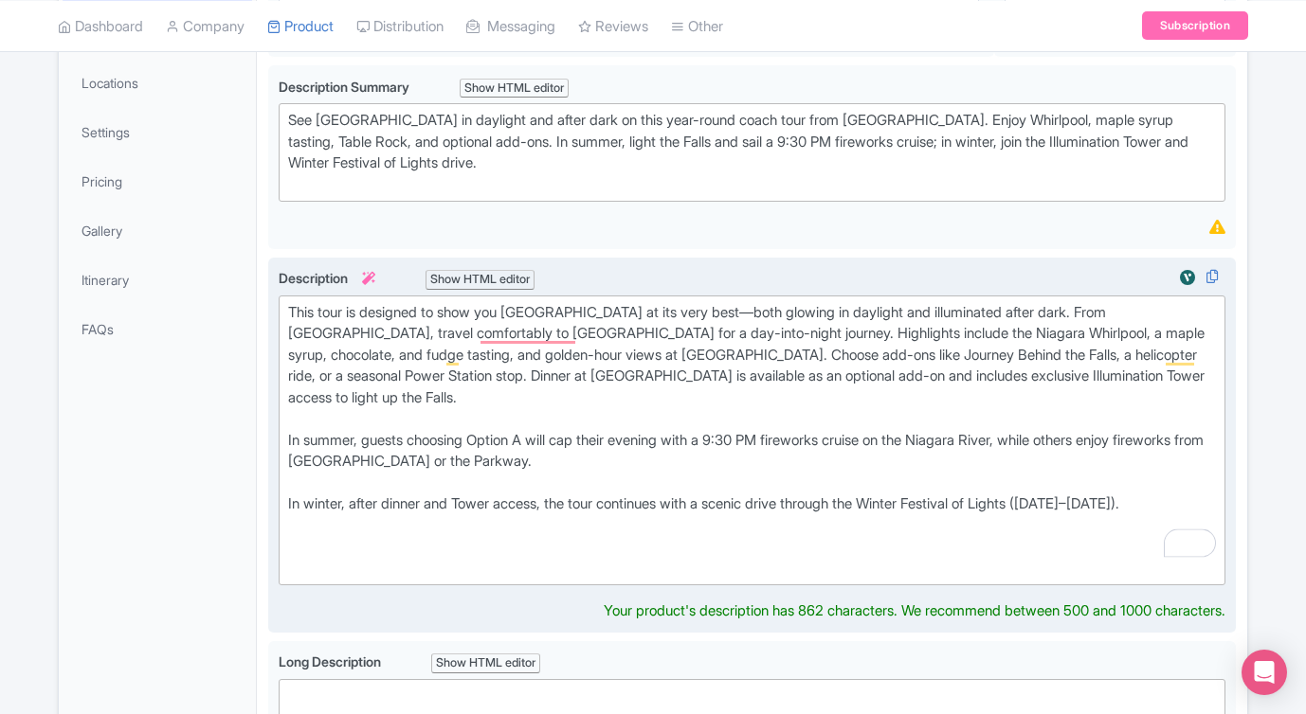
click at [965, 347] on div "This tour is designed to show you Niagara Falls at its very best—both glowing i…" at bounding box center [752, 441] width 928 height 278
type trix-editor "<div>This tour is designed to show you Niagara Falls at its very best—both glow…"
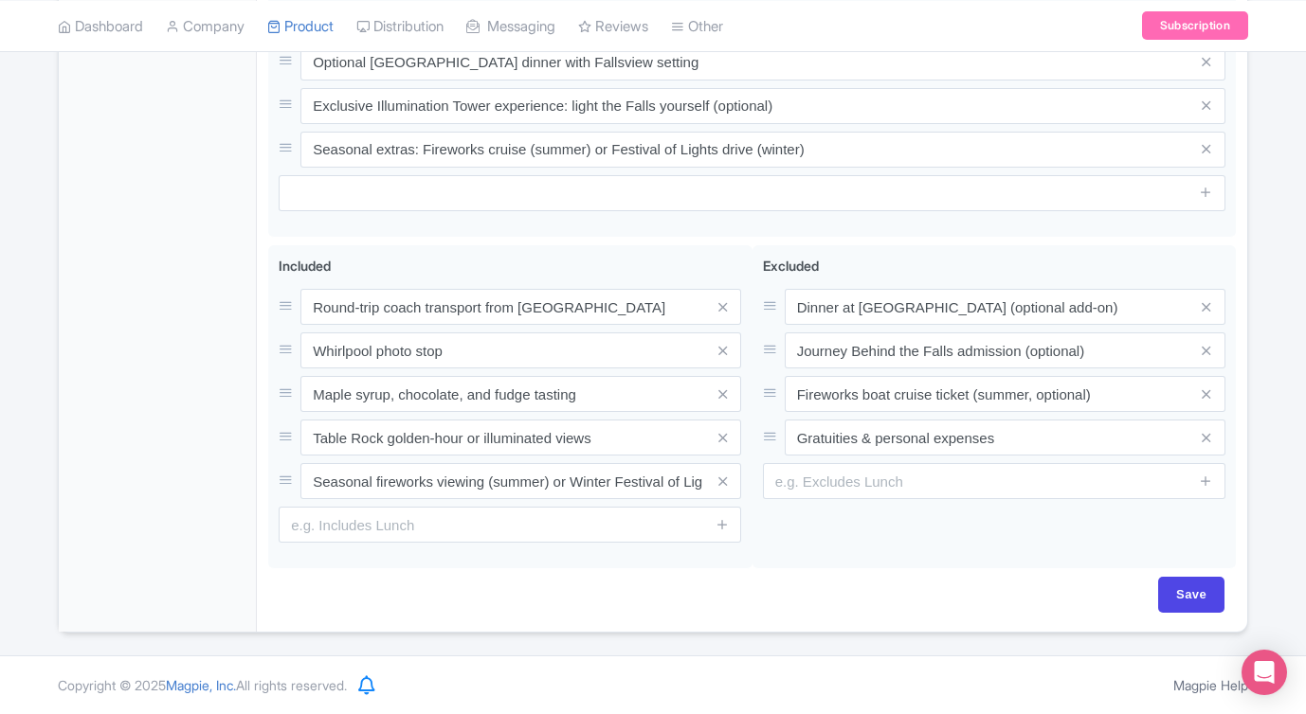
scroll to position [1288, 0]
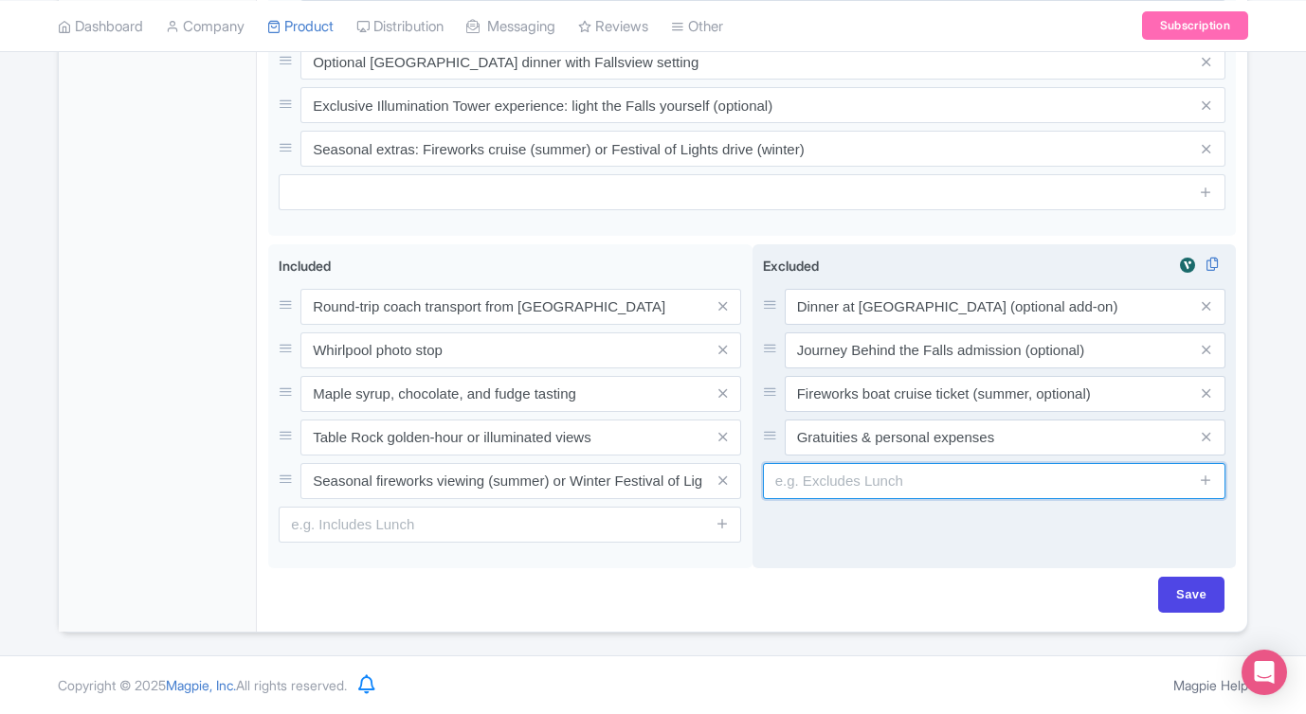
click at [895, 485] on input "text" at bounding box center [994, 481] width 462 height 36
paste input "Helicopter ride (optional)"
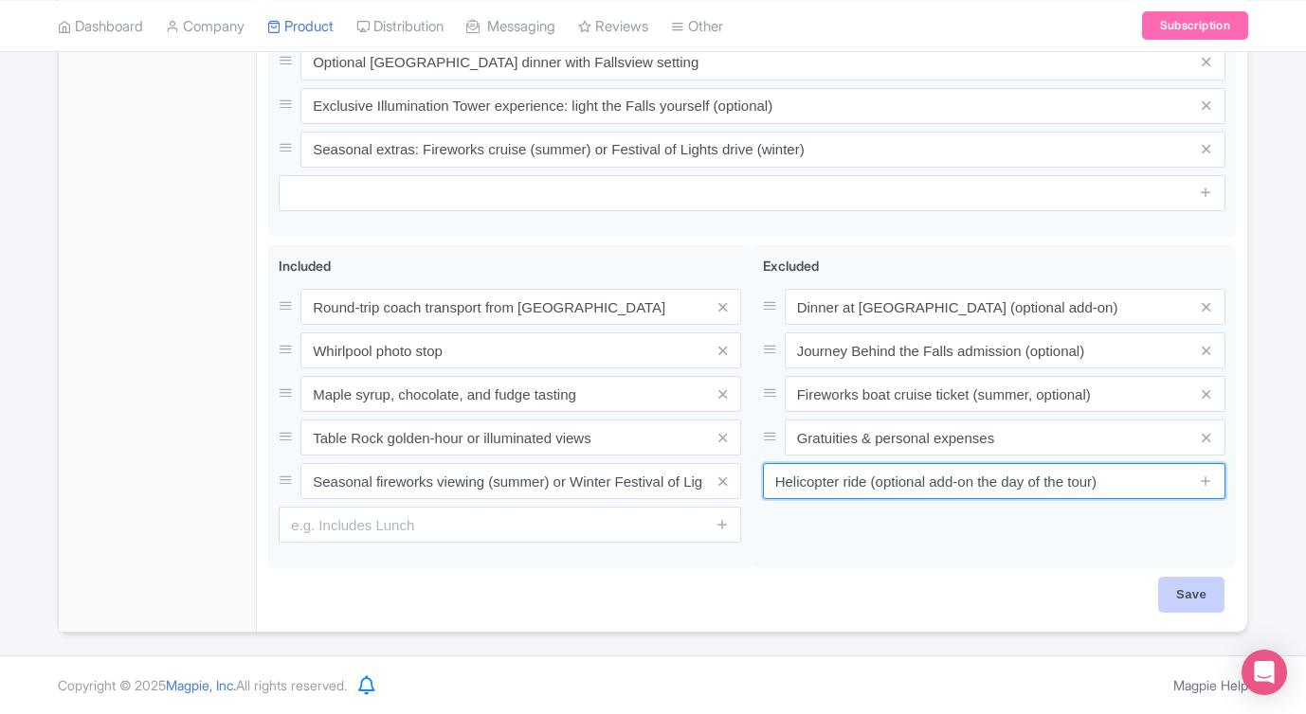
type input "Helicopter ride (optional add-on the day of the tour)"
click at [1186, 593] on input "Save" at bounding box center [1191, 595] width 66 height 36
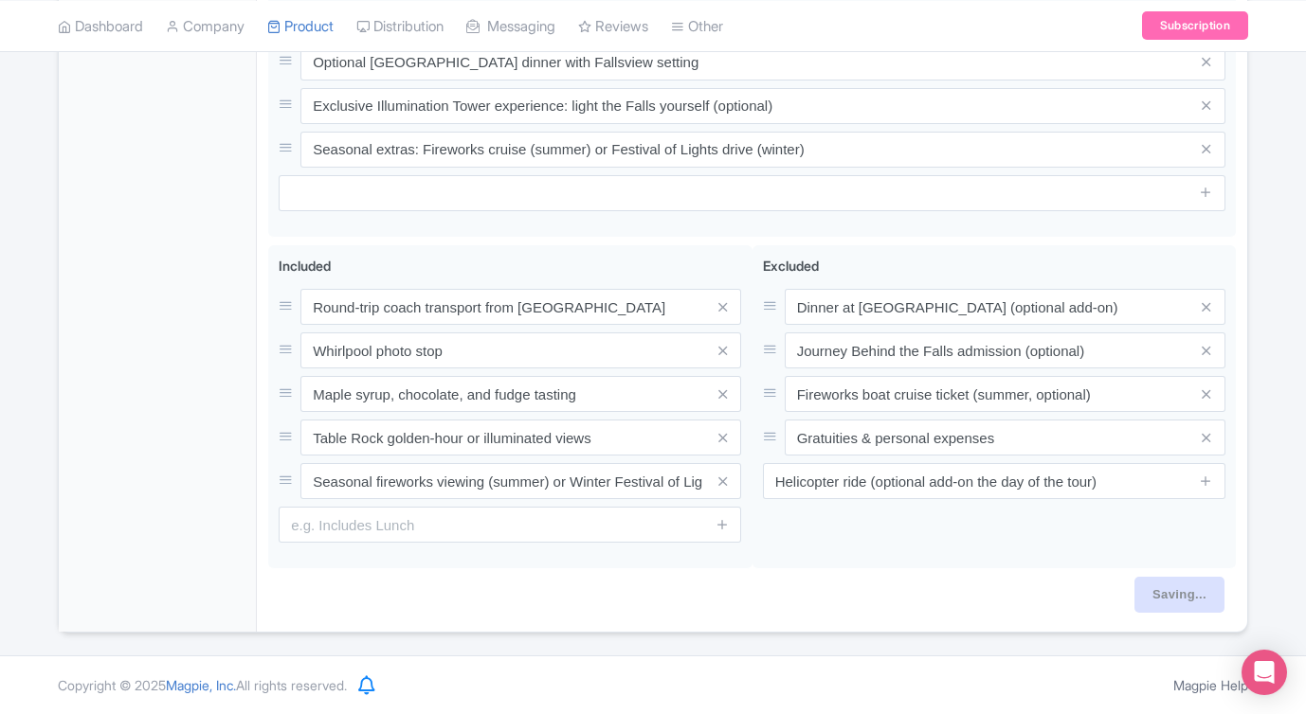
type input "Saving..."
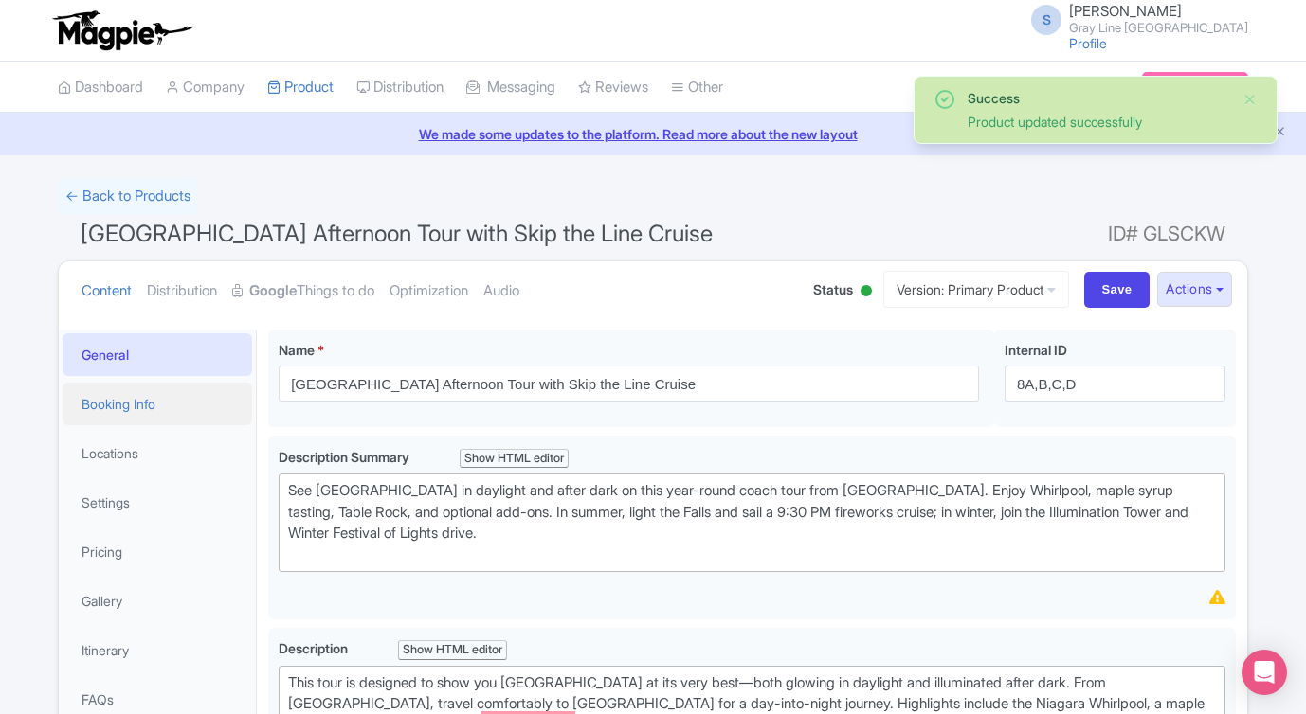
click at [127, 412] on link "Booking Info" at bounding box center [157, 404] width 189 height 43
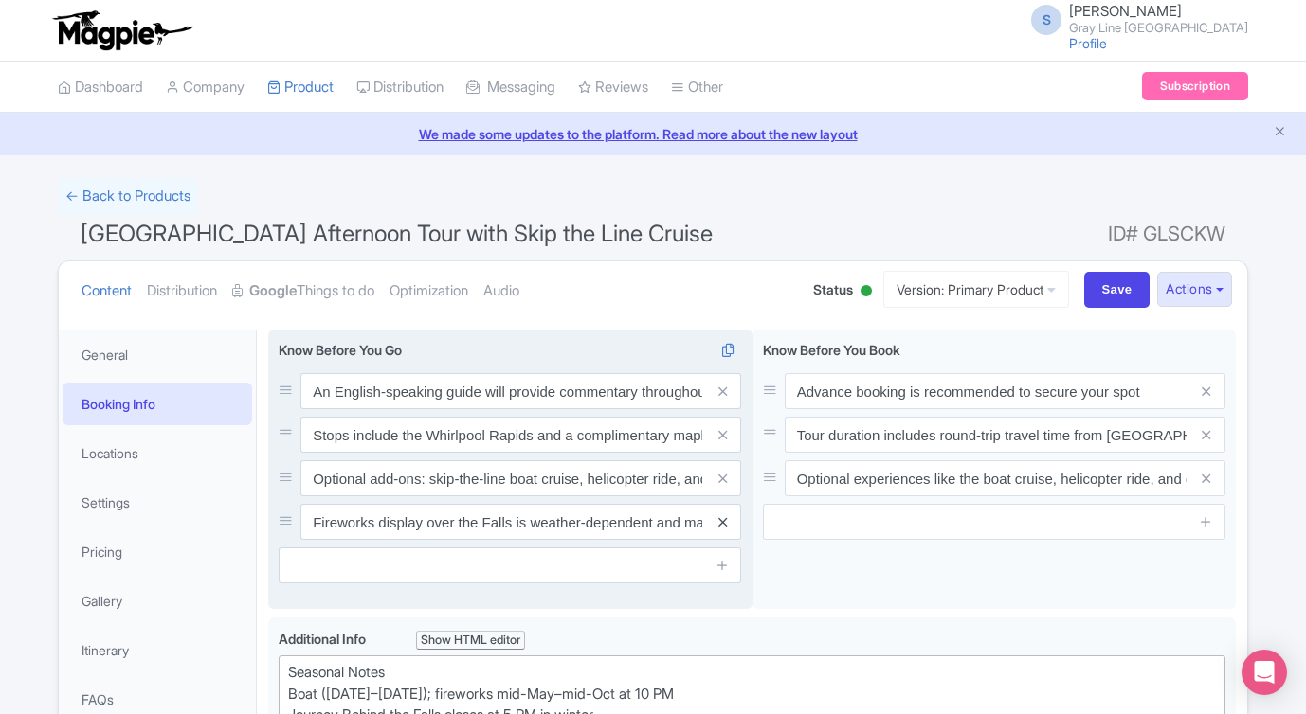
click at [722, 526] on icon at bounding box center [722, 522] width 9 height 14
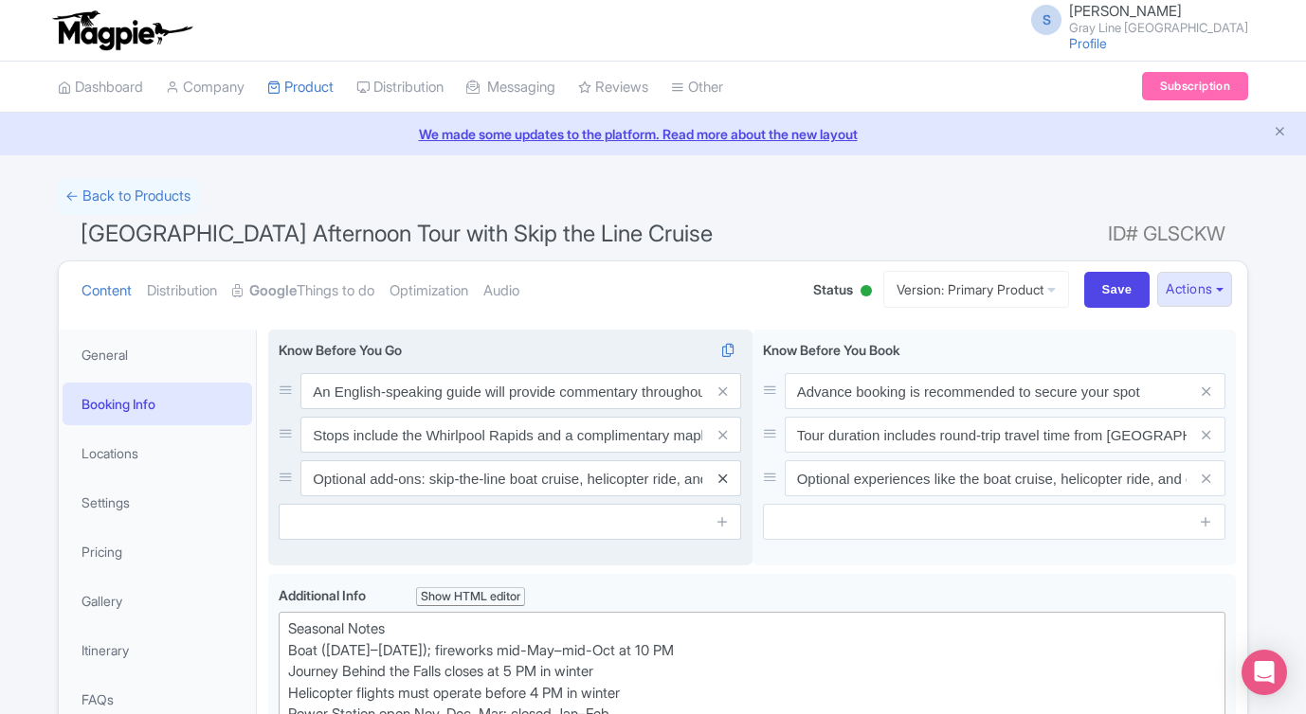
click at [721, 475] on icon at bounding box center [722, 479] width 9 height 14
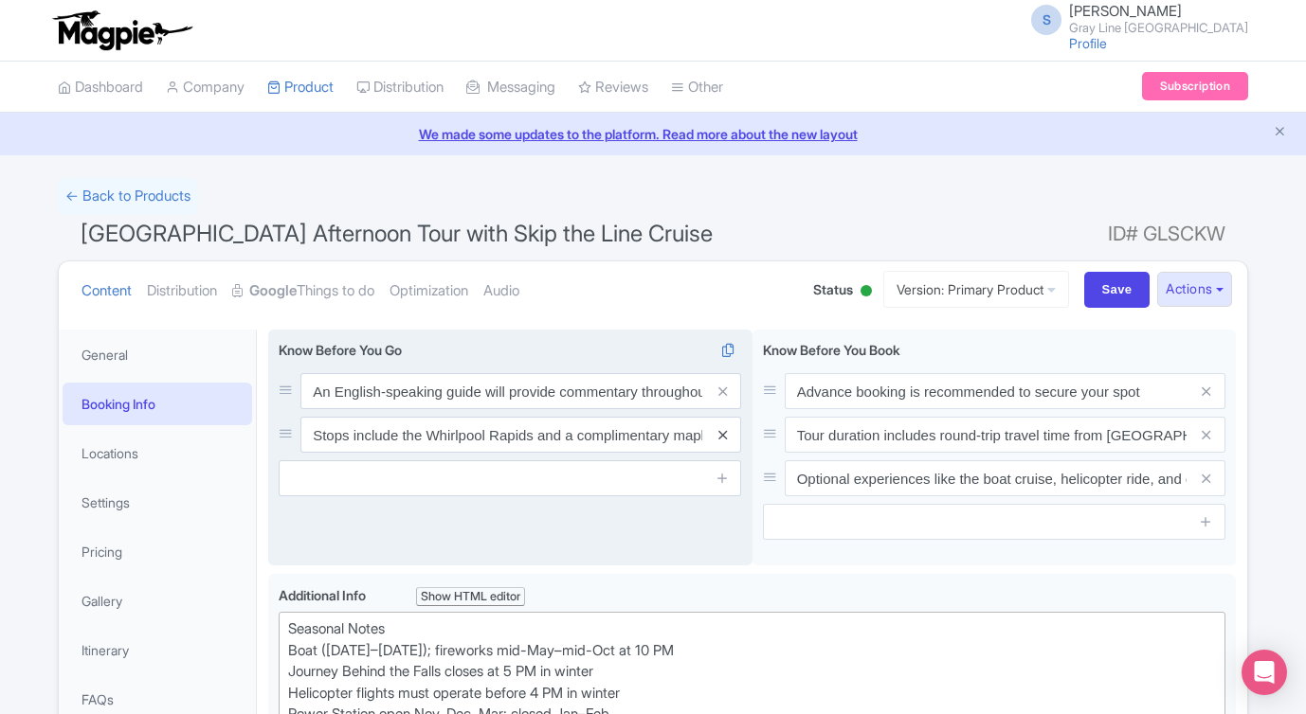
click at [720, 440] on icon at bounding box center [722, 435] width 9 height 14
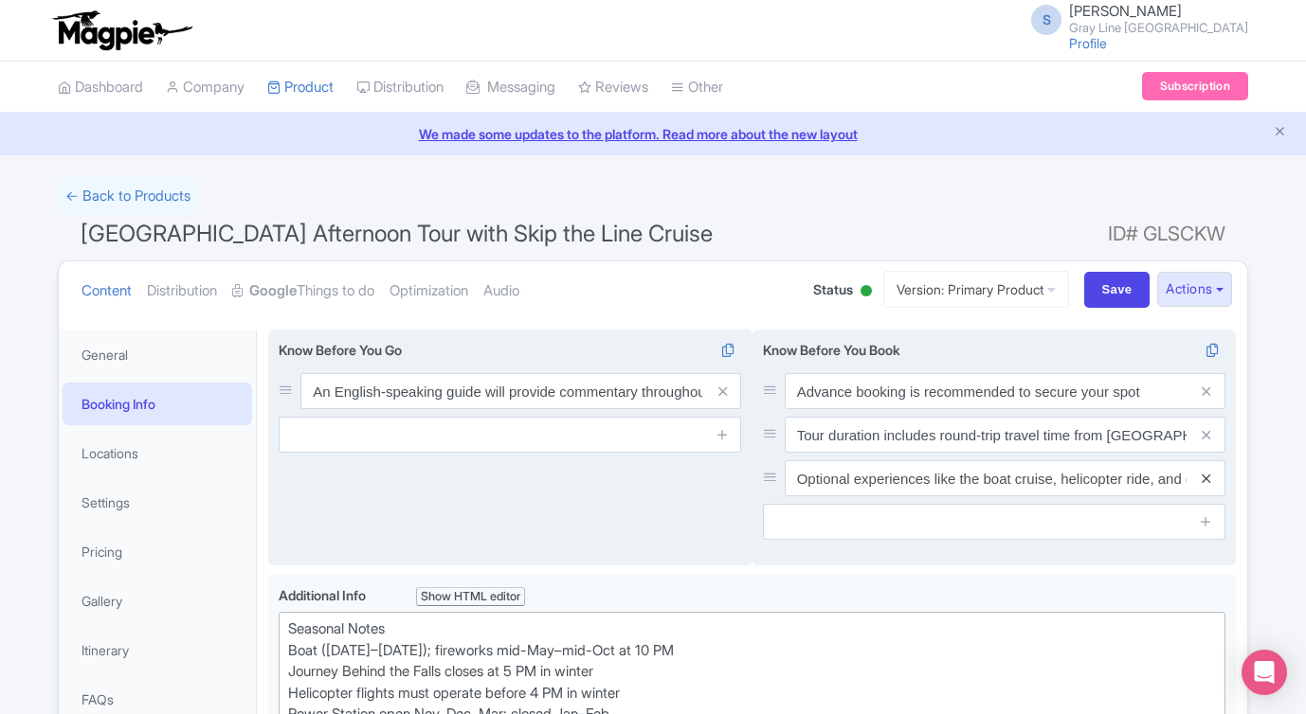
click at [1210, 480] on icon at bounding box center [1205, 479] width 9 height 14
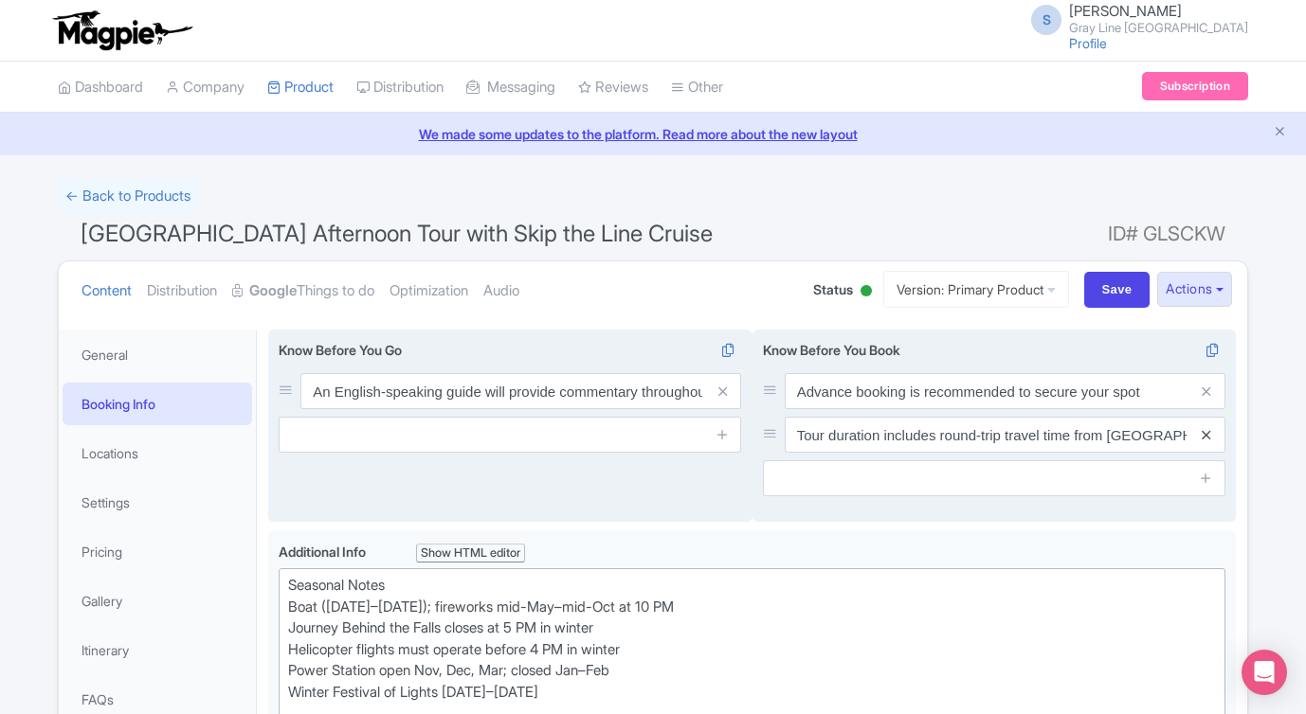
click at [1201, 435] on icon at bounding box center [1205, 435] width 9 height 14
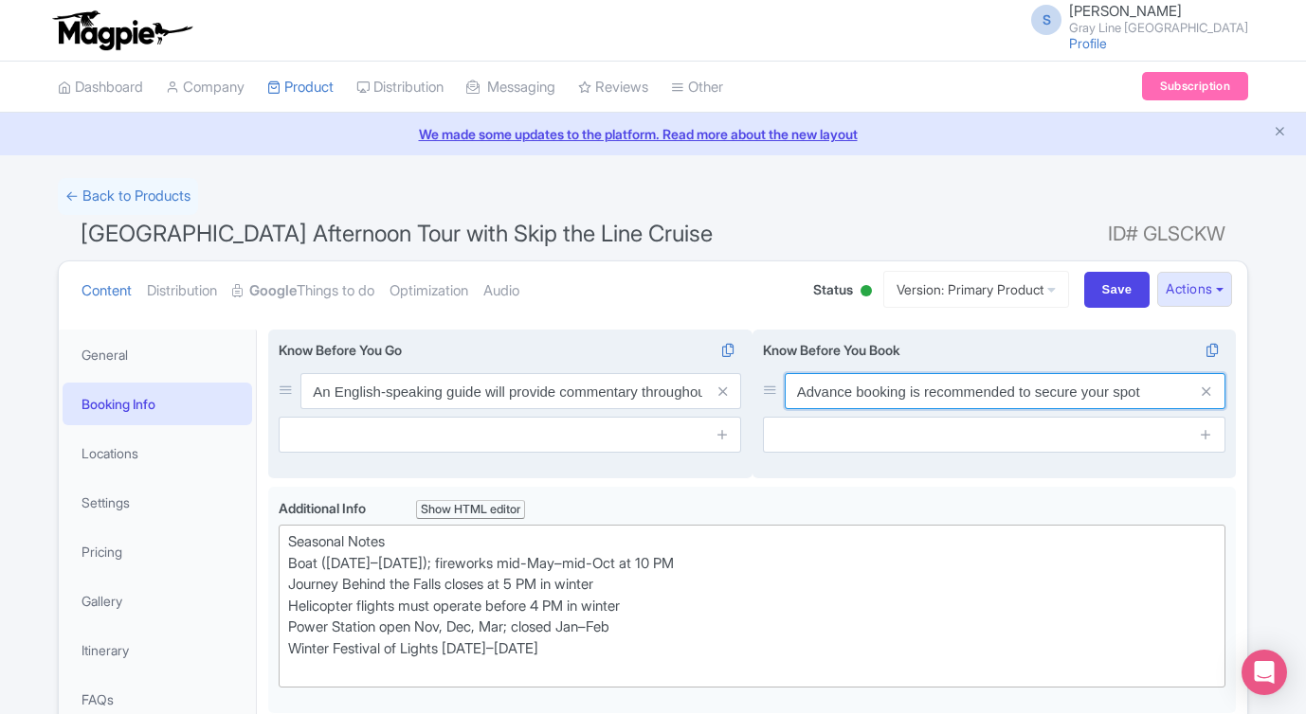
click at [836, 389] on input "Advance booking is recommended to secure your spot" at bounding box center [1004, 391] width 441 height 36
drag, startPoint x: 1138, startPoint y: 395, endPoint x: 774, endPoint y: 370, distance: 364.6
click at [774, 371] on div "Know Before You Book i Advance booking is recommended to secure your spot" at bounding box center [994, 396] width 462 height 113
paste input "This is a year-round evening tour; inclusions and add-ons vary by season"
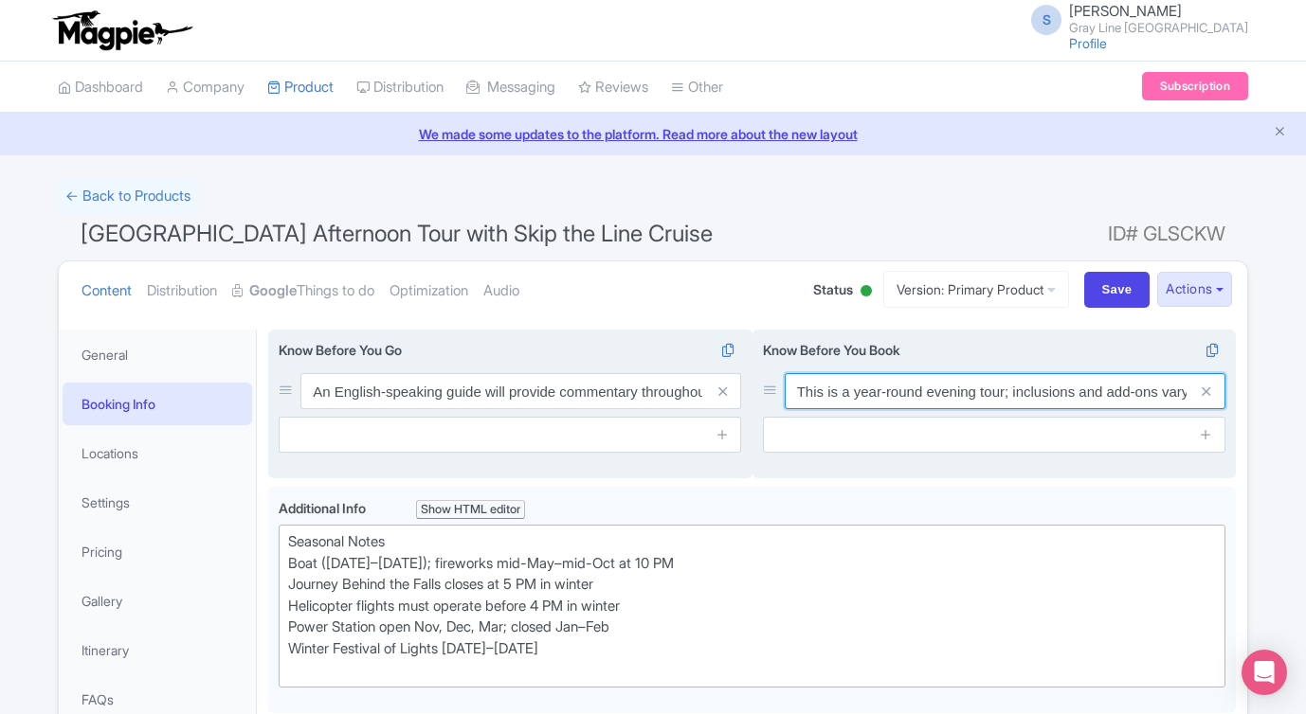
scroll to position [0, 71]
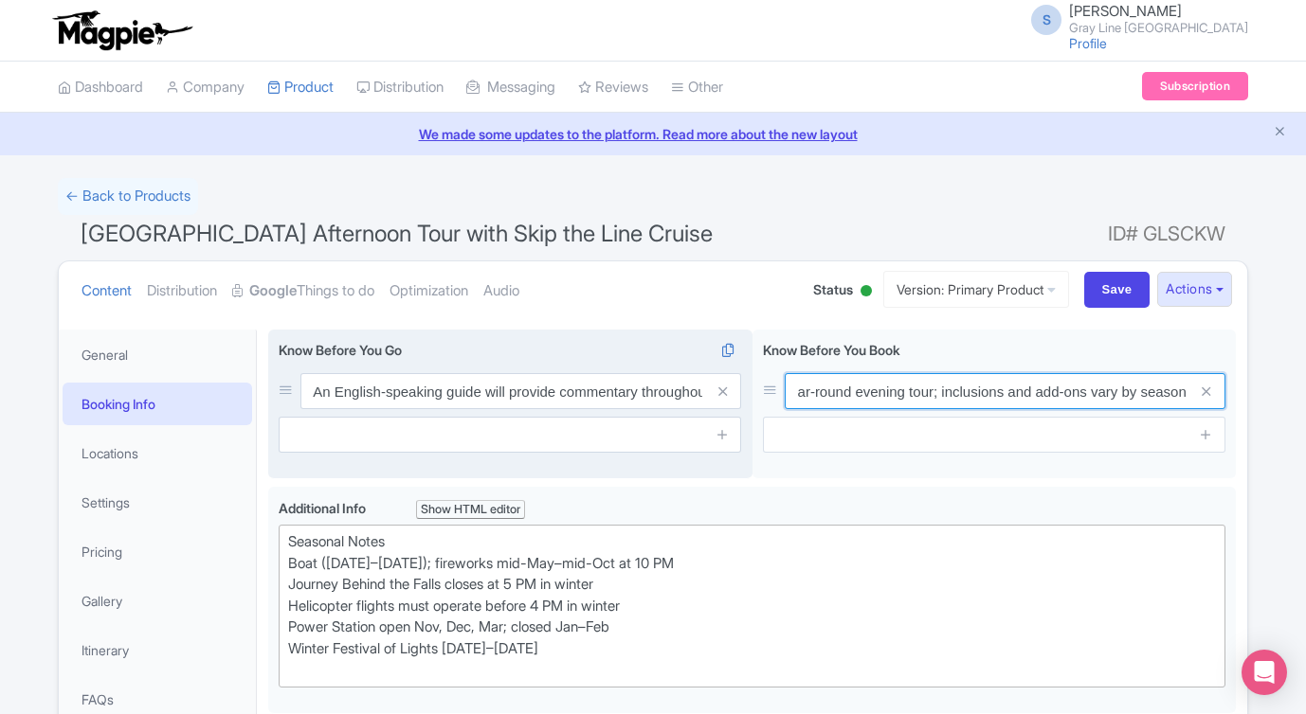
type input "This is a year-round evening tour; inclusions and add-ons vary by season"
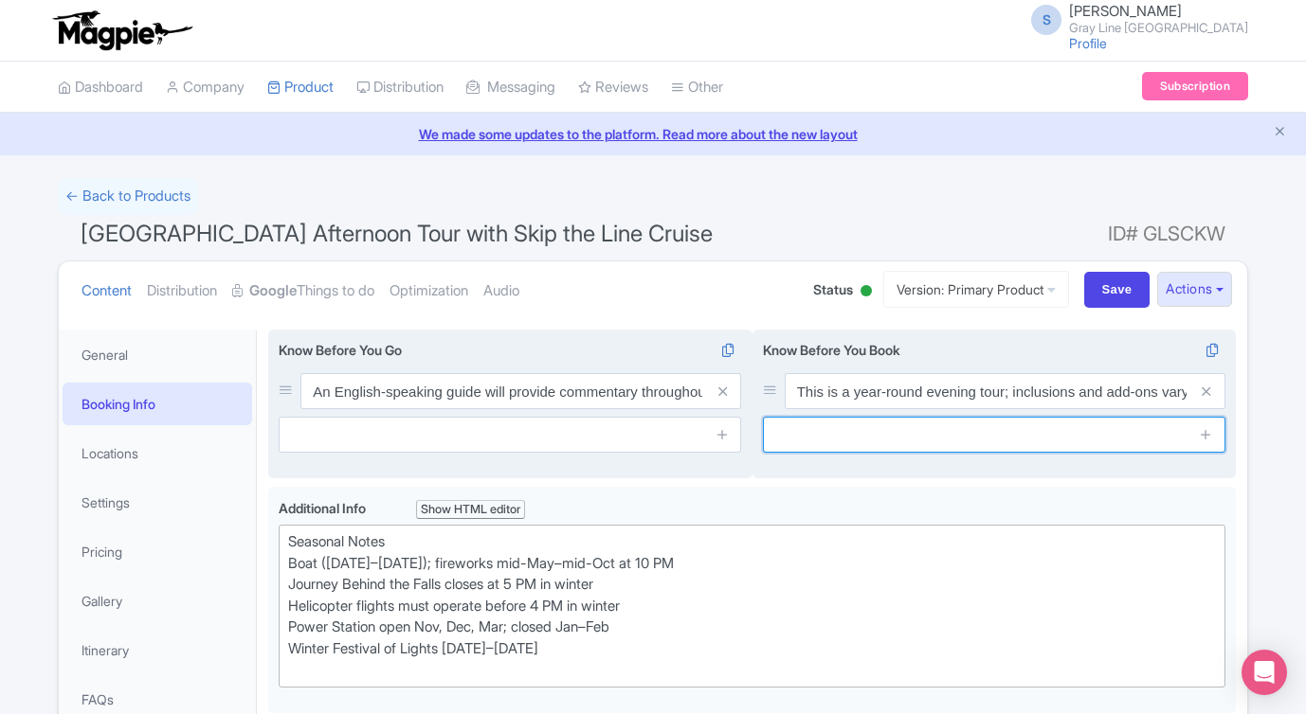
click at [981, 441] on input "text" at bounding box center [994, 435] width 462 height 36
paste input "Boat cruise runs Apr 1–Nov 1; fireworks nightly mid-May–mid-Oct. If fireworks a…"
click at [955, 433] on input "Boat cruise runs Apr 1–Nov 1; fireworks nightly mid-May–mid-Oct. If fireworks a…" at bounding box center [994, 435] width 462 height 36
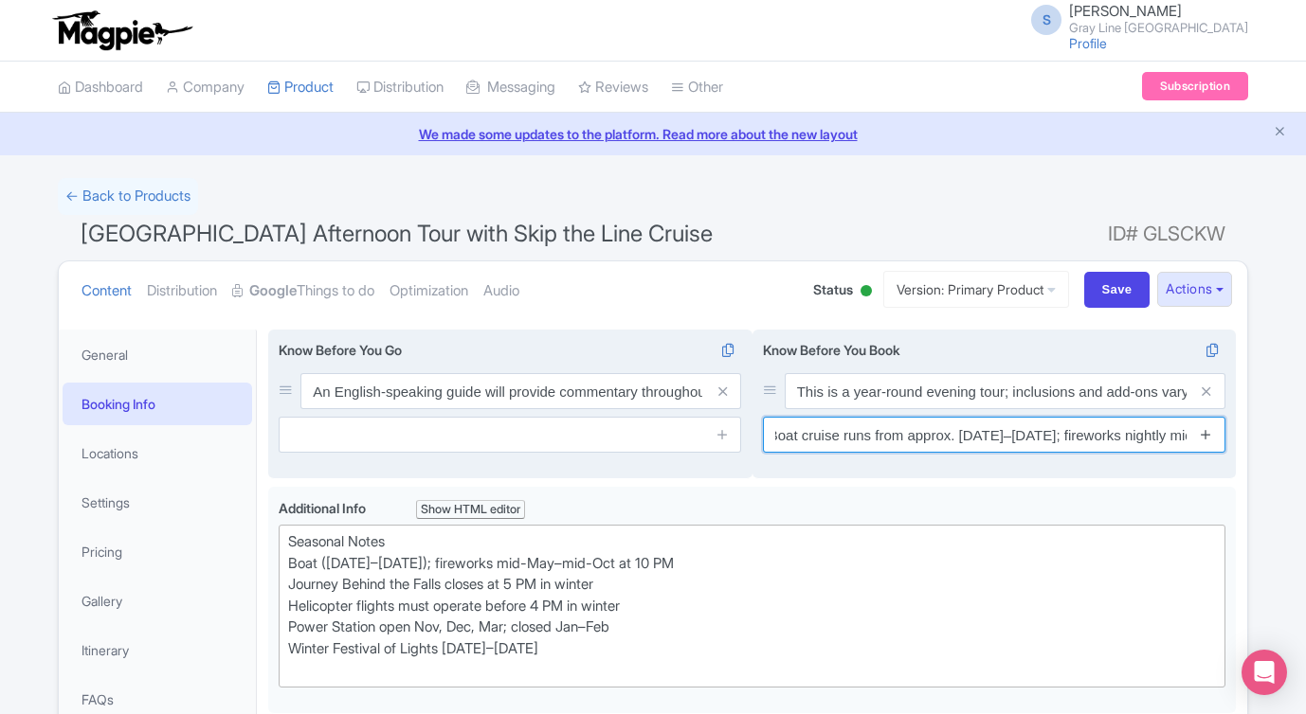
type input "Boat cruise runs from approx. [DATE]–[DATE]; fireworks nightly mid-May–mid-Oct.…"
click at [1209, 438] on icon at bounding box center [1205, 434] width 14 height 14
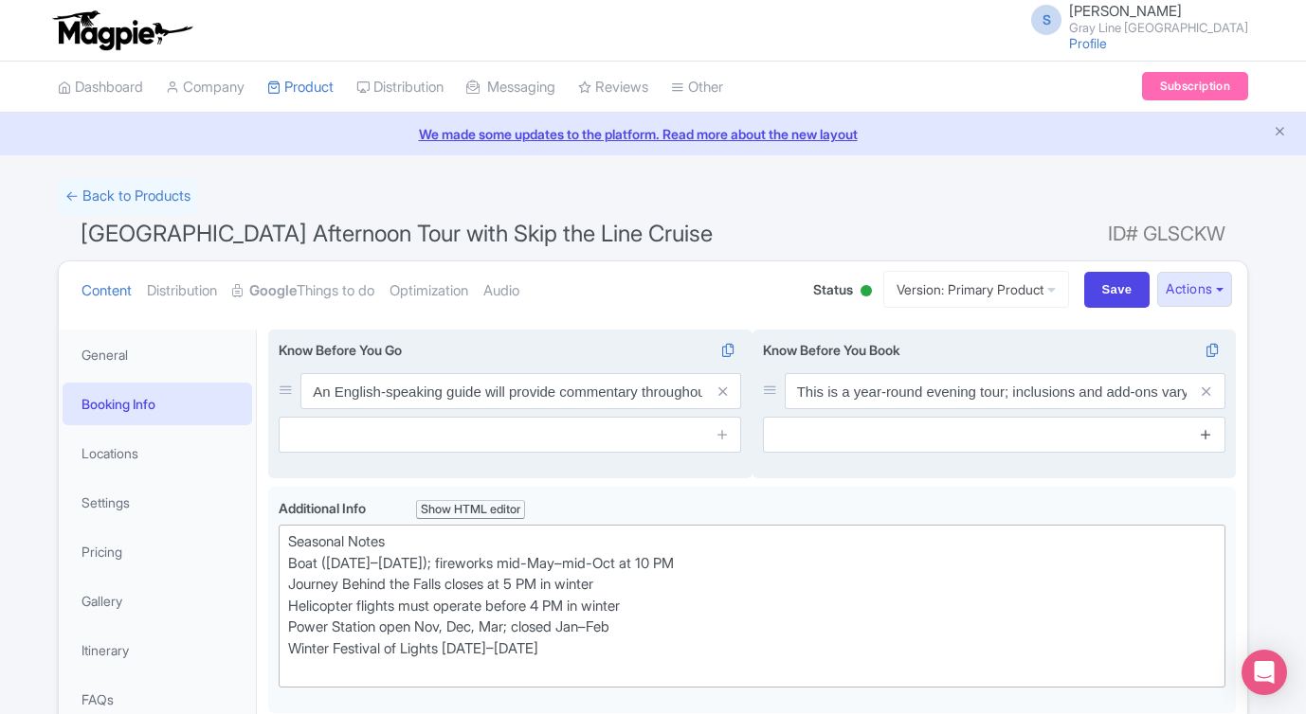
scroll to position [0, 0]
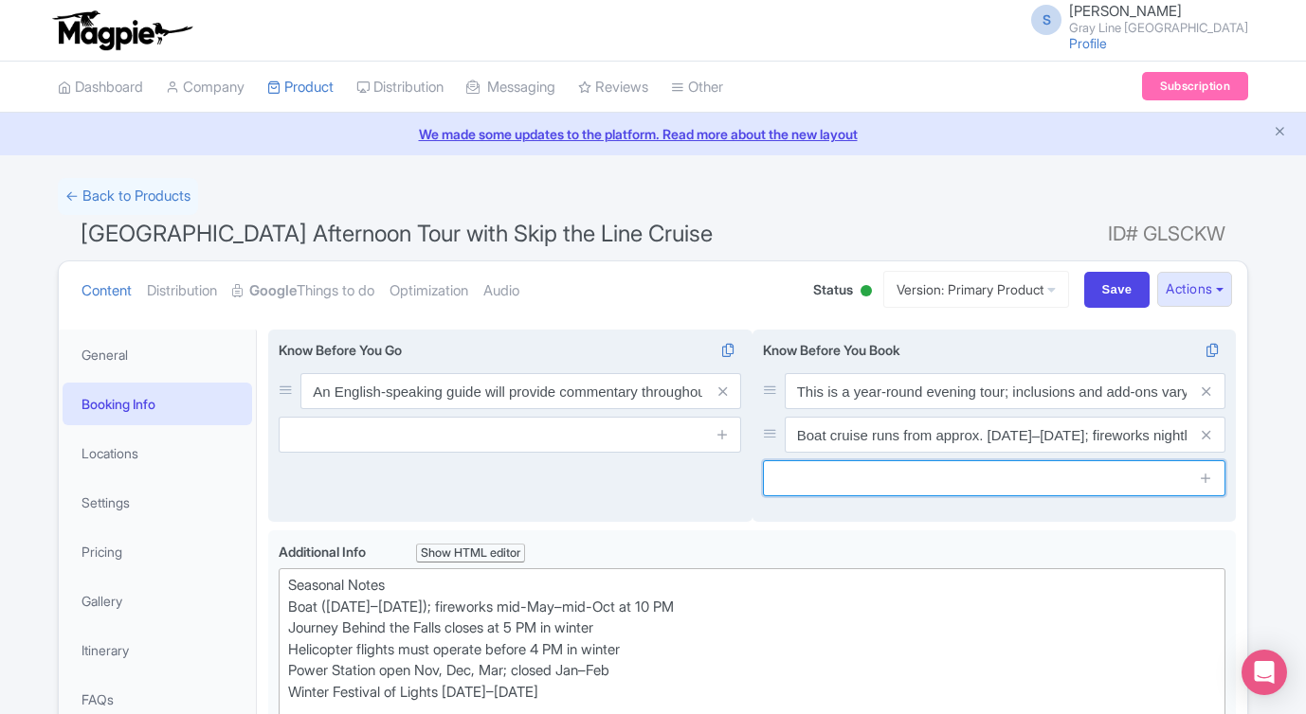
click at [803, 478] on input "text" at bounding box center [994, 478] width 462 height 36
paste input "Dinner at [GEOGRAPHIC_DATA] is an optional add-on; guests not dining will enjoy…"
type input "Dinner at [GEOGRAPHIC_DATA] is an optional add-on; guests not dining will enjoy…"
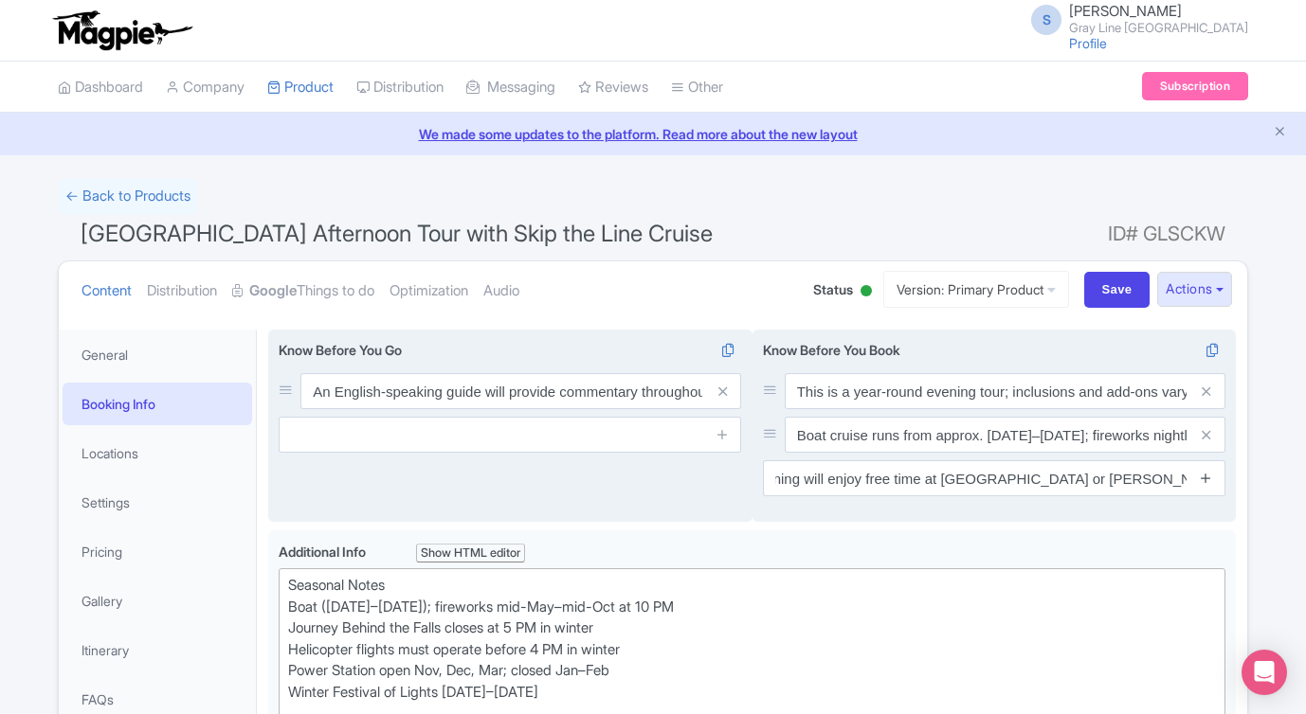
click at [1202, 476] on icon at bounding box center [1205, 478] width 14 height 14
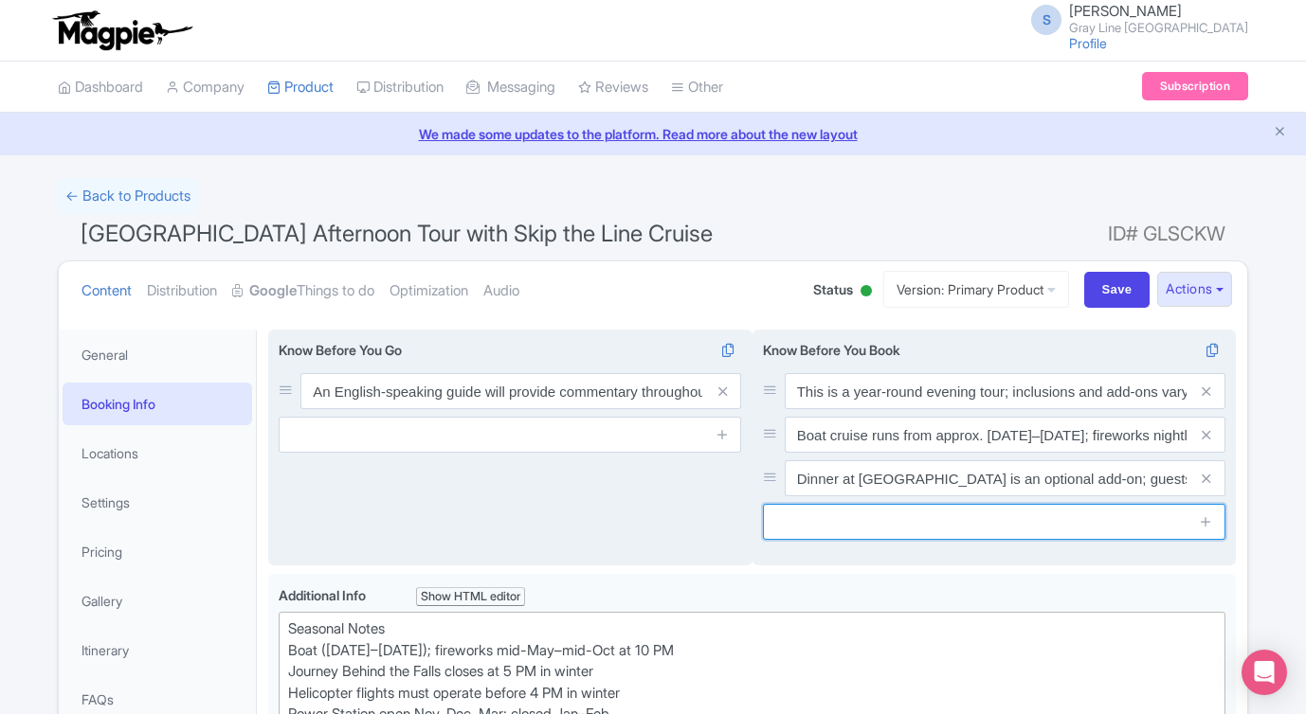
click at [835, 525] on input "text" at bounding box center [994, 522] width 462 height 36
paste input "Journey Behind the Falls last entry is 5 PM in winter; Power Station closes Jan…"
drag, startPoint x: 877, startPoint y: 522, endPoint x: 933, endPoint y: 520, distance: 55.9
click at [933, 520] on input "Journey Behind the Falls last entry is 5 PM in winter; Power Station closes Jan…" at bounding box center [994, 522] width 462 height 36
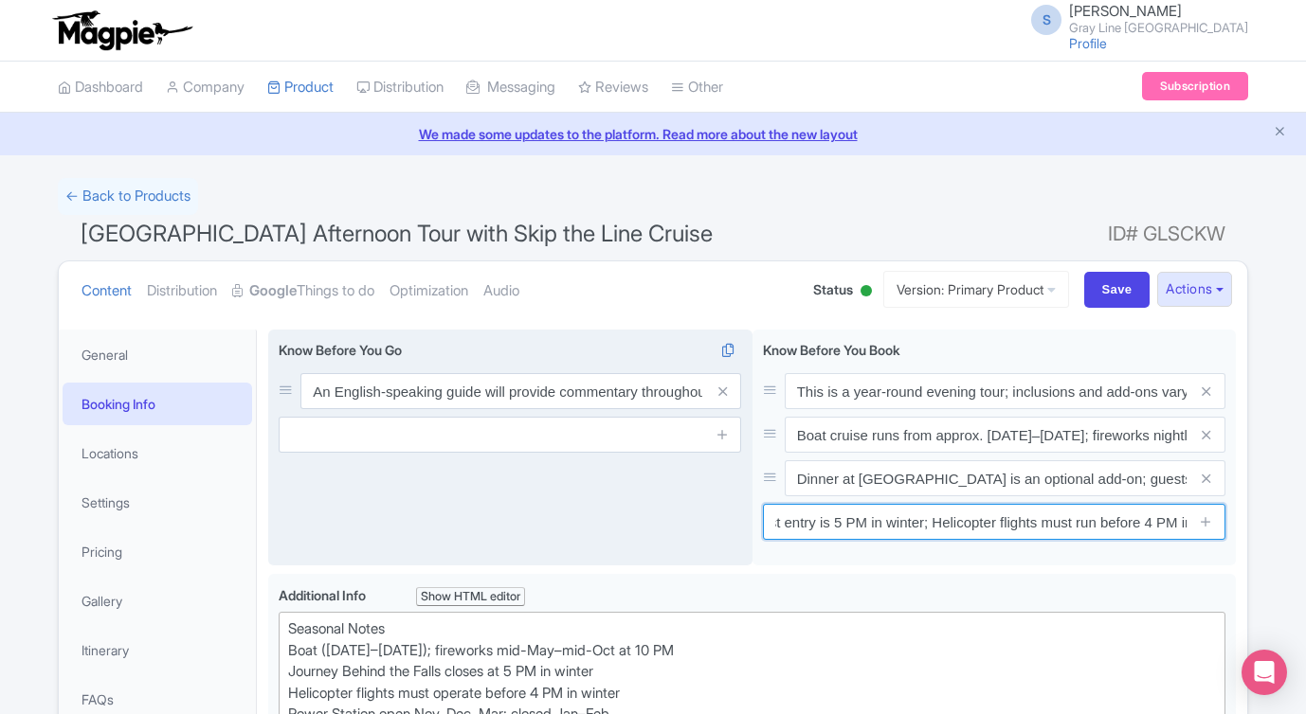
type input "Journey Behind the Falls last entry is 5 PM in winter; Helicopter flights must …"
click at [677, 516] on div "An English-speaking guide will provide commentary throughout the journey Stops …" at bounding box center [510, 448] width 484 height 237
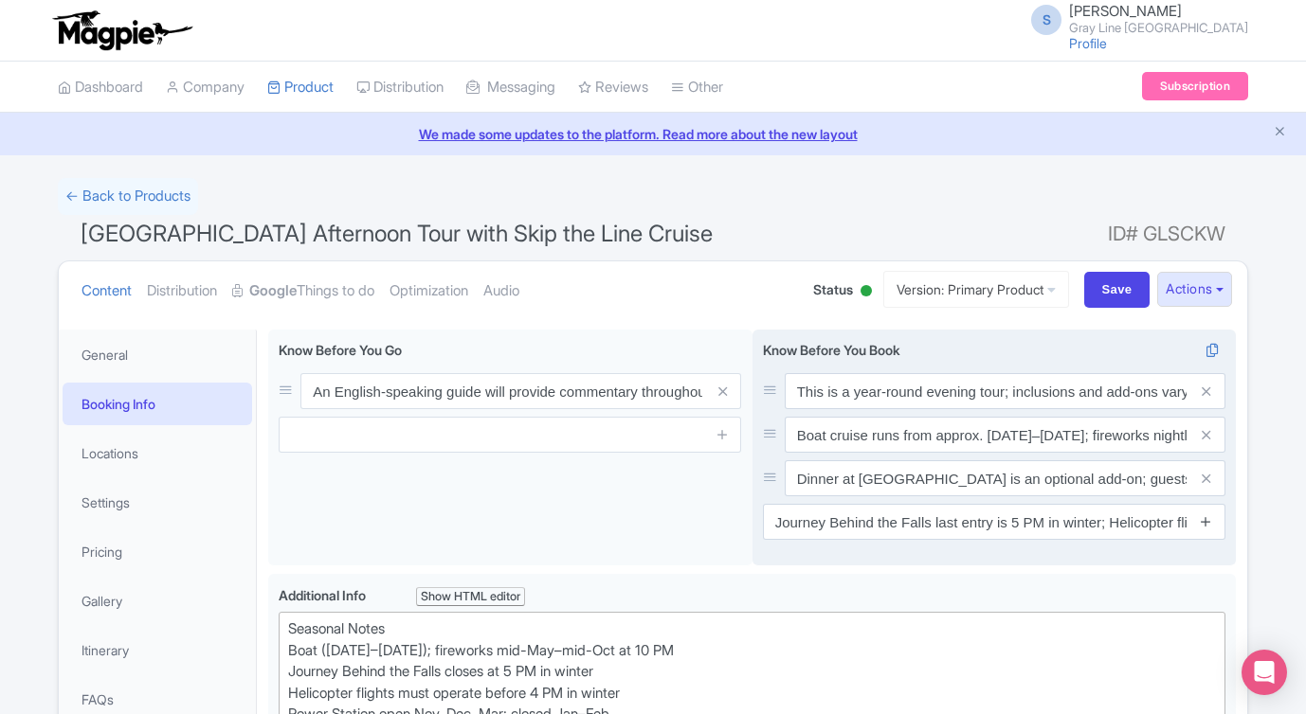
click at [1203, 522] on icon at bounding box center [1205, 521] width 14 height 14
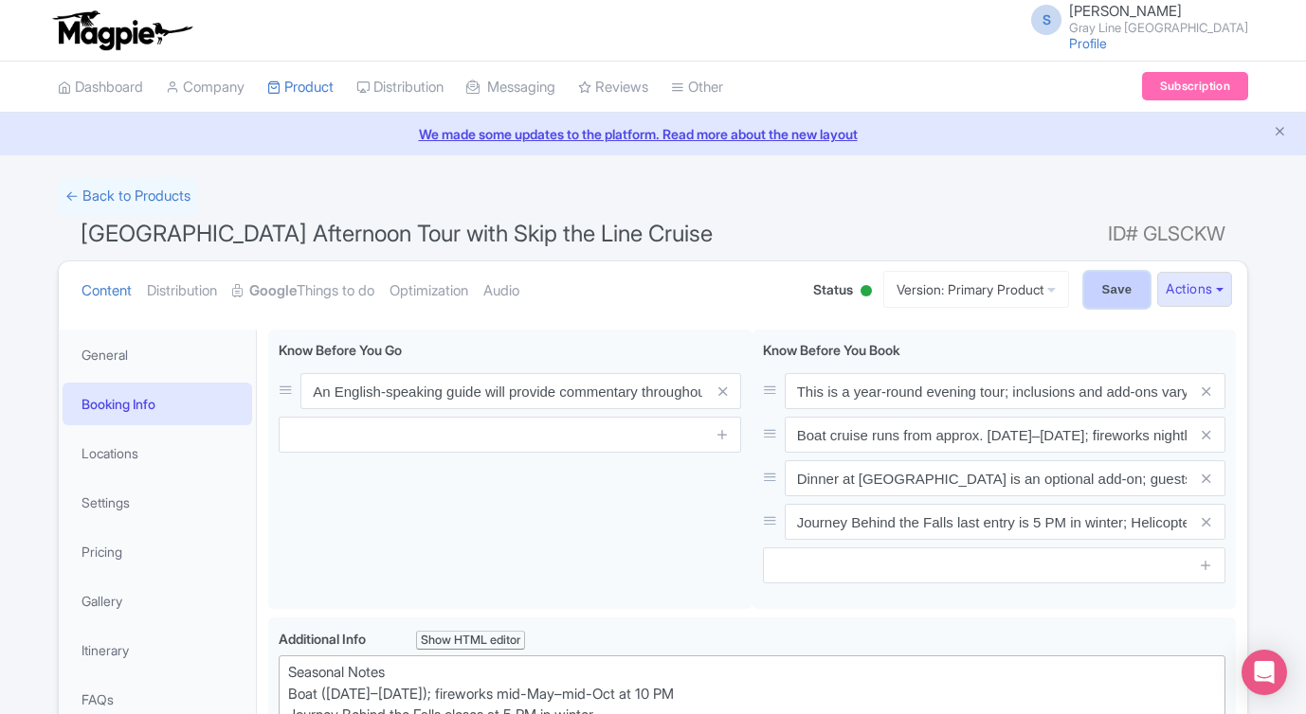
click at [1120, 293] on input "Save" at bounding box center [1117, 290] width 66 height 36
type input "Saving..."
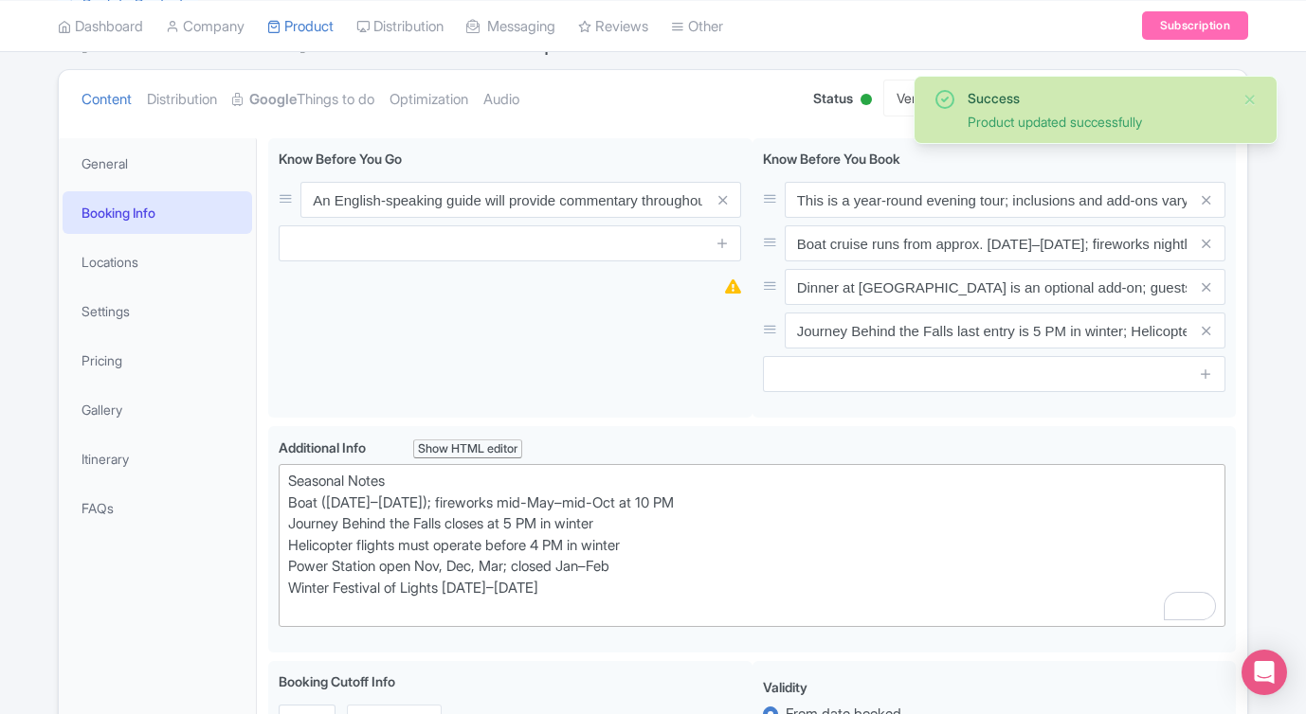
scroll to position [183, 0]
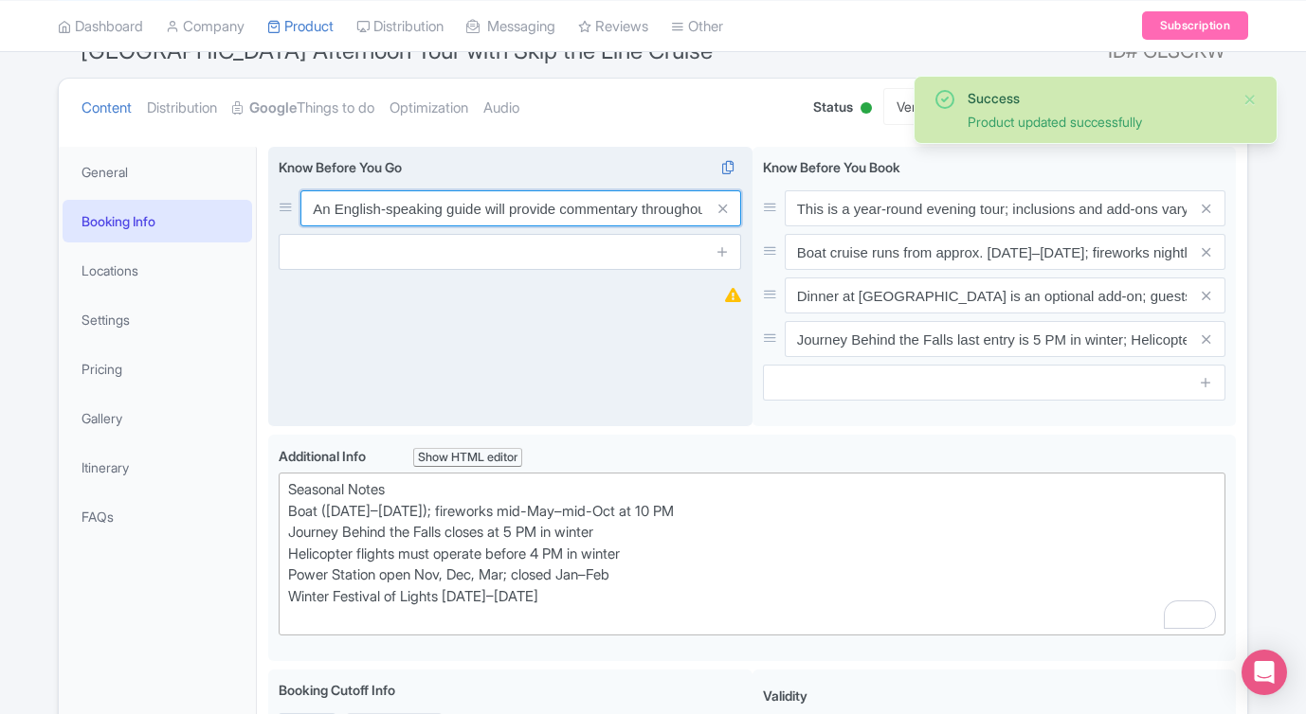
click at [678, 224] on input "An English-speaking guide will provide commentary throughout the journey" at bounding box center [520, 208] width 441 height 36
click at [677, 220] on input "An English-speaking guide will provide commentary throughout the journey" at bounding box center [520, 208] width 441 height 36
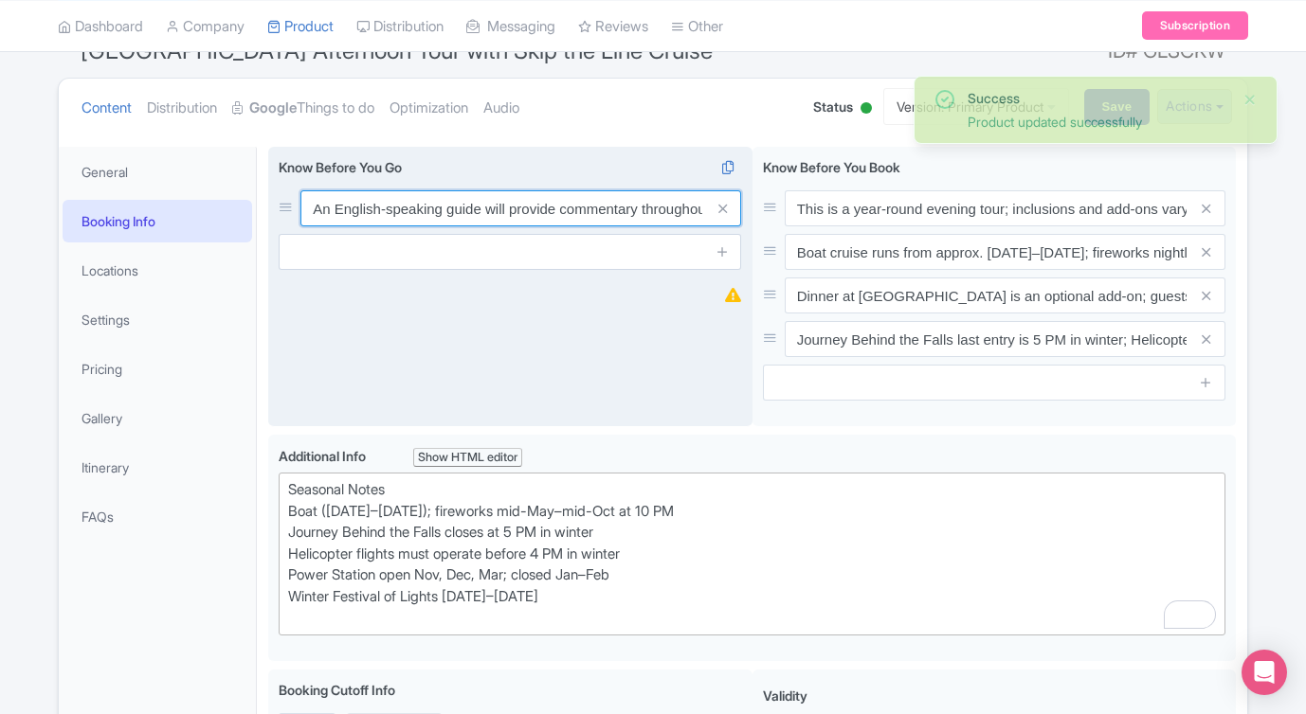
paste input "Dress in layers; mist and evening breezes near the [GEOGRAPHIC_DATA] can feel c…"
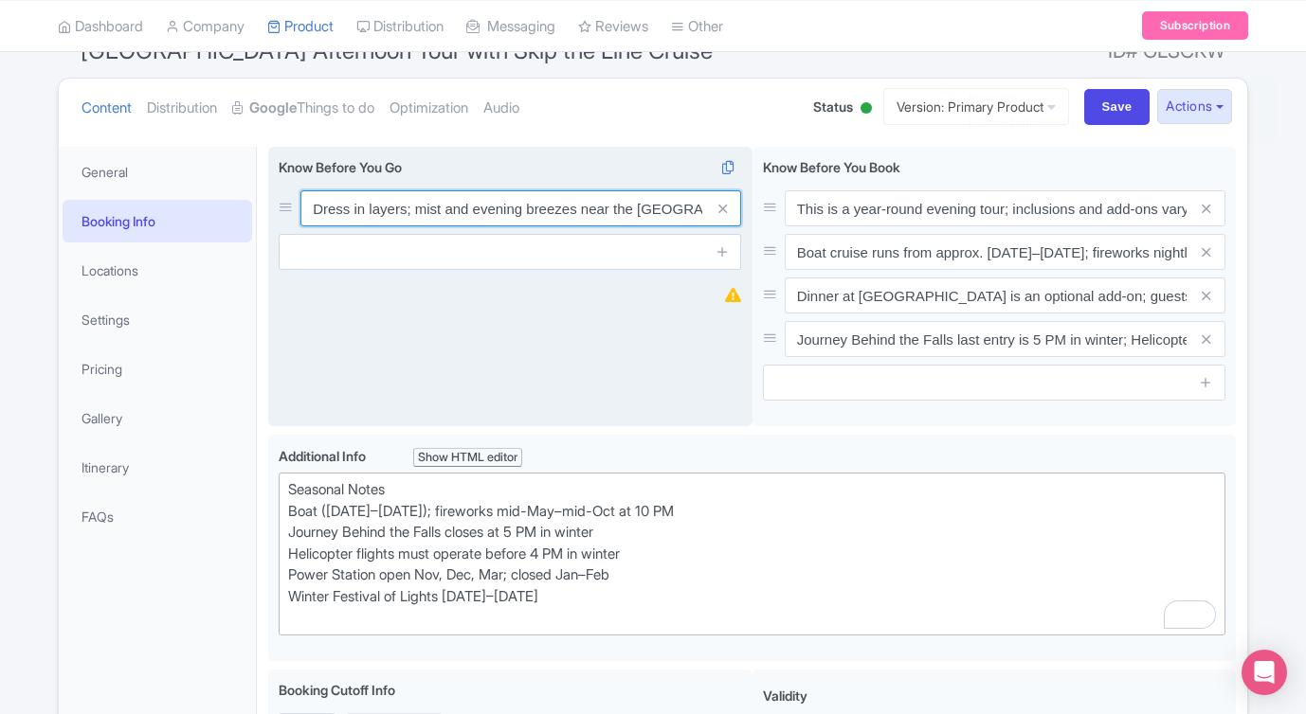
scroll to position [0, 226]
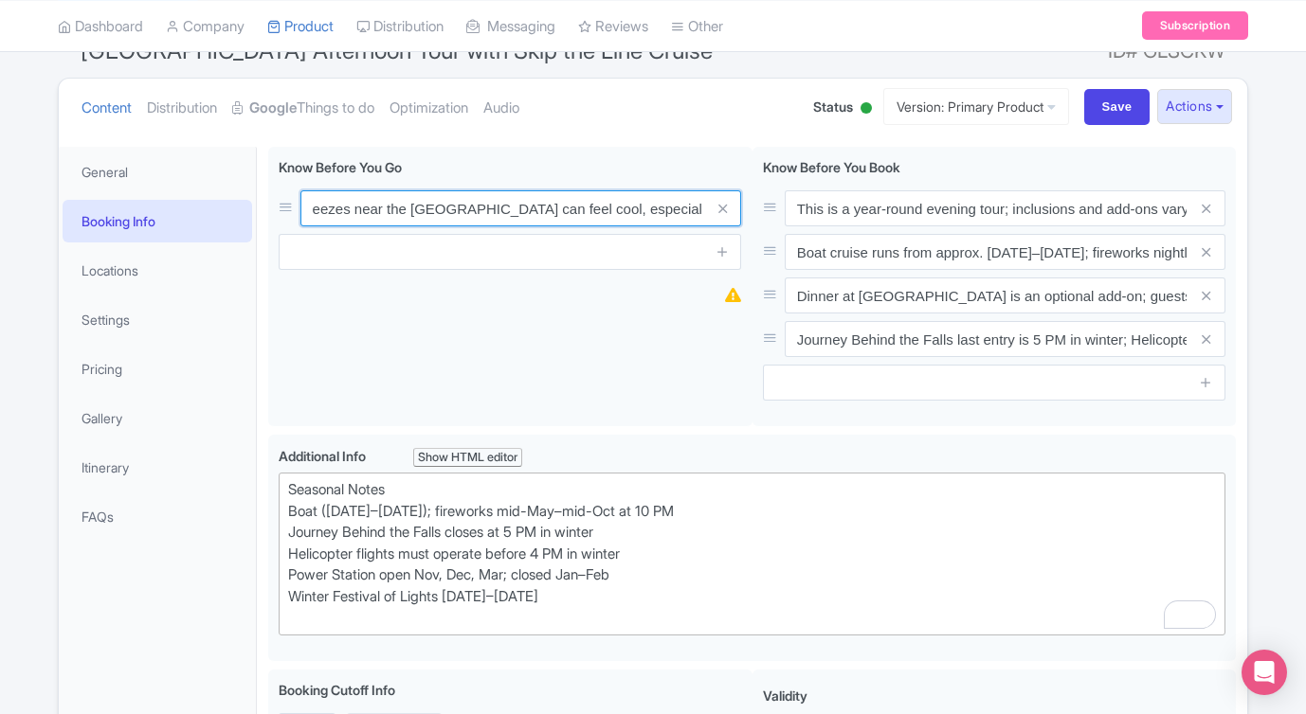
type input "Dress in layers; mist and evening breezes near the [GEOGRAPHIC_DATA] can feel c…"
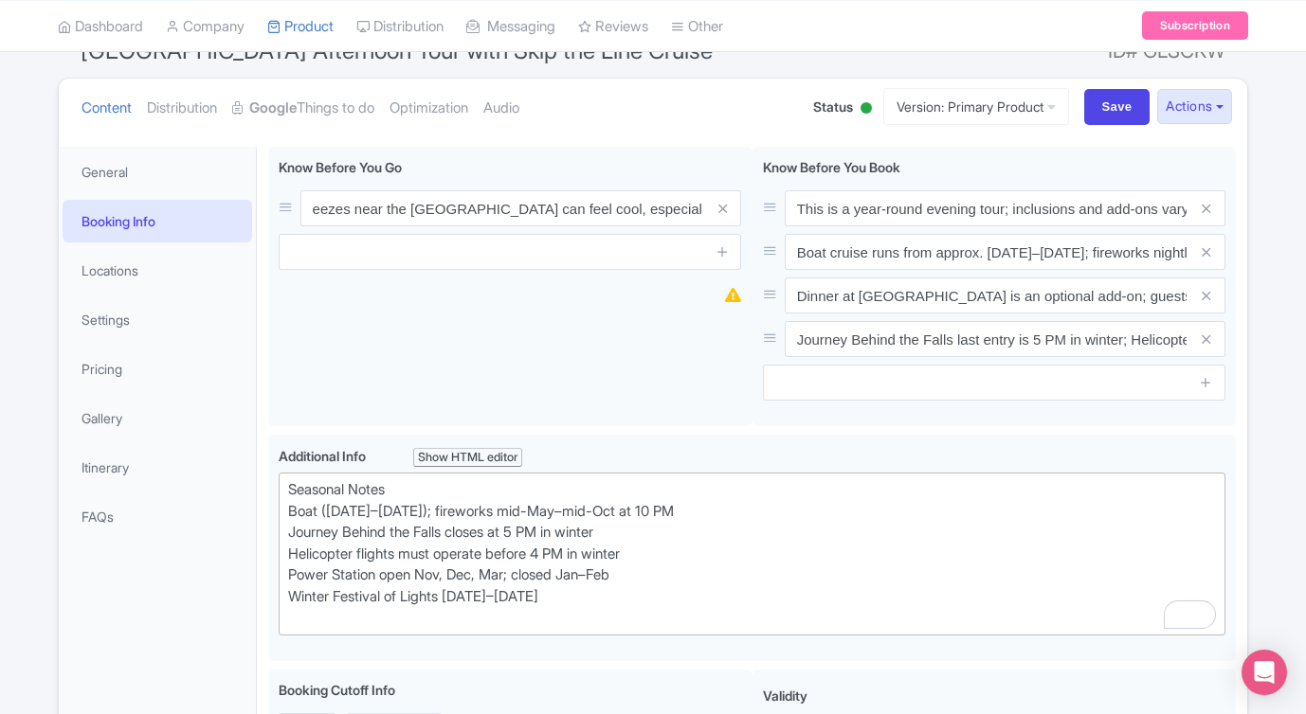
scroll to position [0, 0]
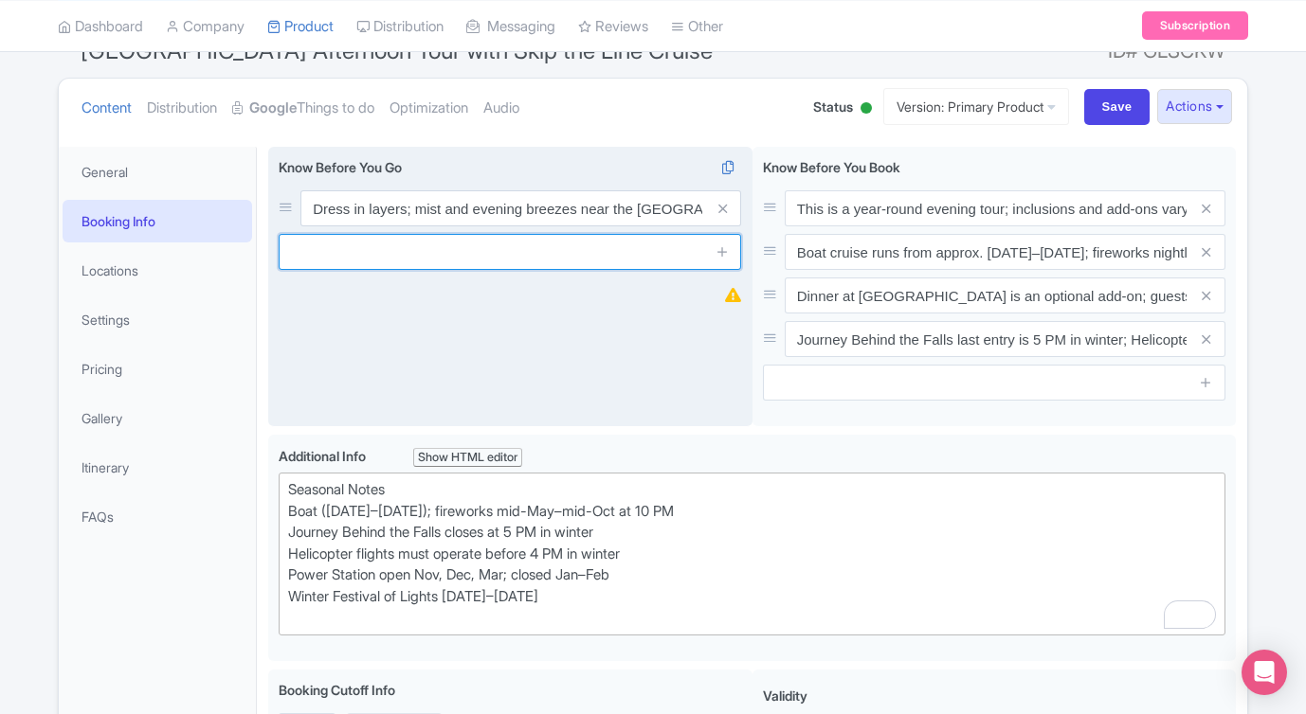
click at [332, 254] on input "text" at bounding box center [510, 252] width 462 height 36
paste input "Ponchos are provided for wet activities (boat, Journey Behind the Falls). Dinne…"
click at [306, 254] on input "Ponchos are provided for wet activities (boat, Journey Behind the Falls). Dinne…" at bounding box center [510, 252] width 462 height 36
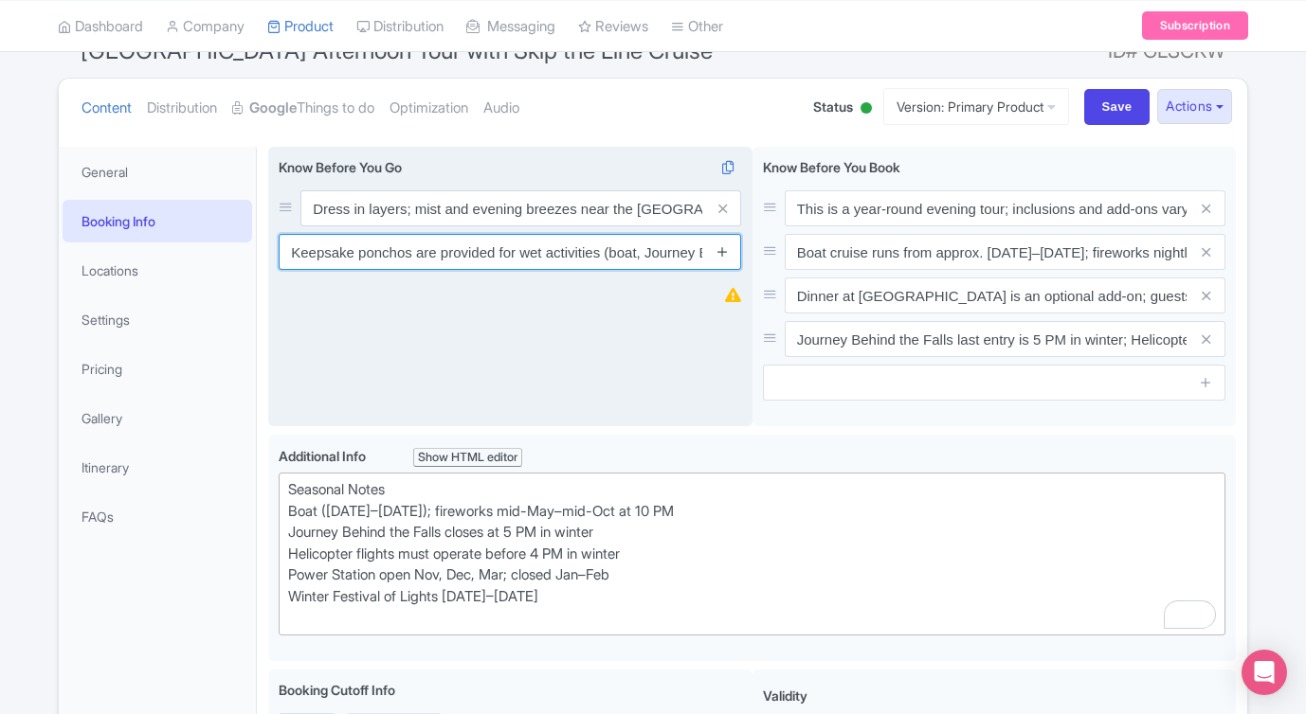
type input "Keepsake ponchos are provided for wet activities (boat, Journey Behind the Fall…"
click at [720, 251] on icon at bounding box center [722, 251] width 14 height 14
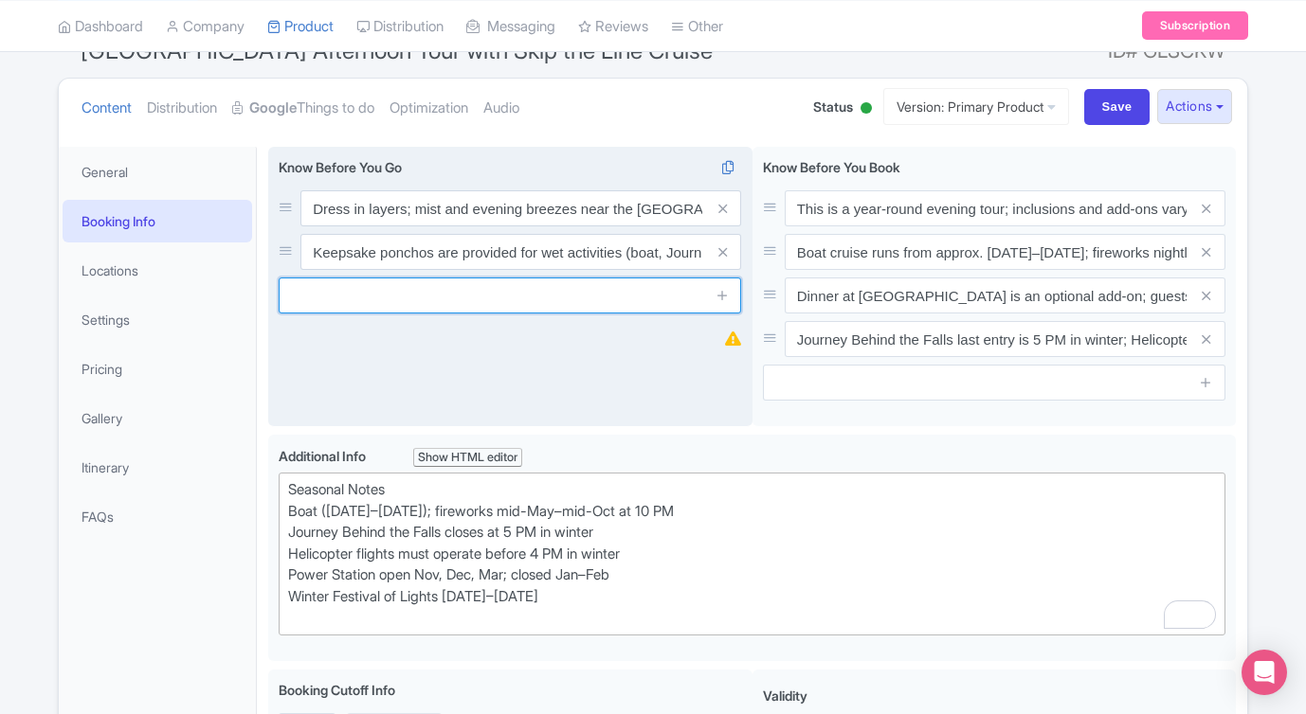
click at [373, 292] on input "text" at bounding box center [510, 296] width 462 height 36
paste input "Moderate walking required; expect short walks between attractions and stairs at…"
type input "Moderate walking required; expect short walks between attractions and stairs at…"
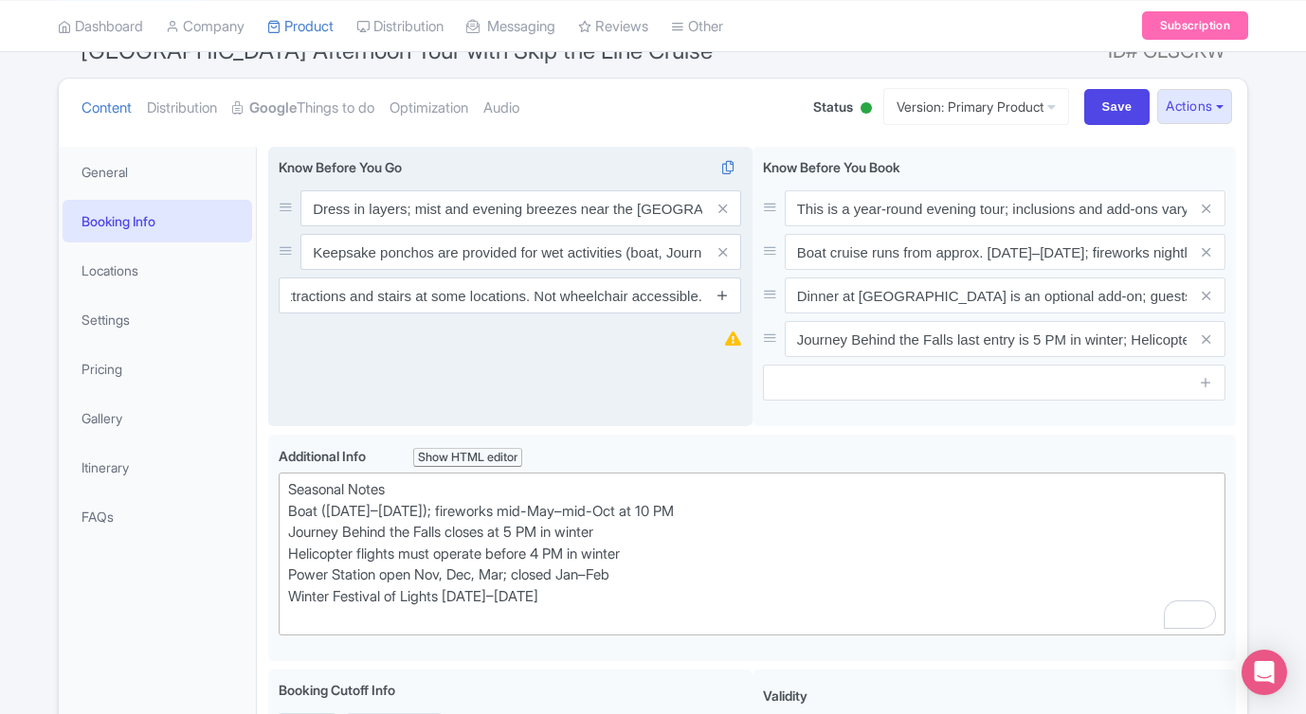
click at [725, 296] on icon at bounding box center [722, 295] width 14 height 14
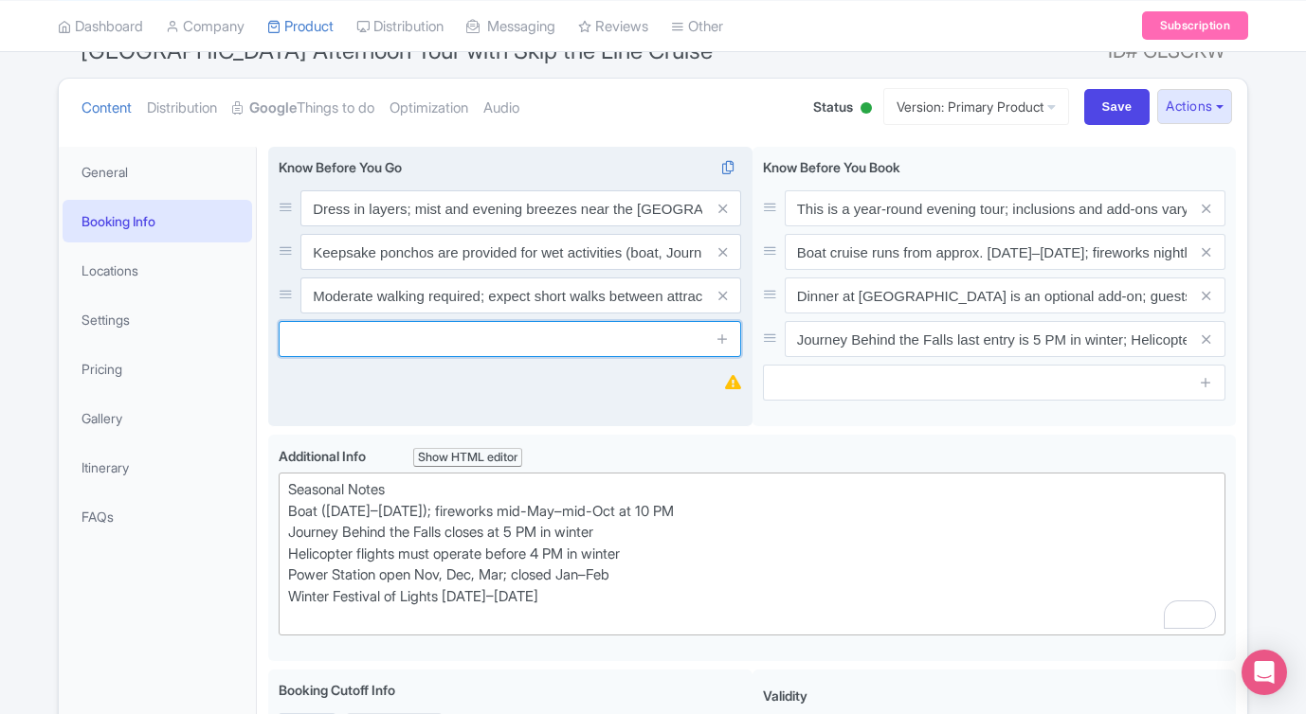
click at [381, 346] on input "text" at bounding box center [510, 339] width 462 height 36
paste input "Bring a camera/phone; golden hour, illumination, and fireworks offer excellent …"
type input "Bring a camera/phone; golden hour, illumination, and fireworks offer excellent …"
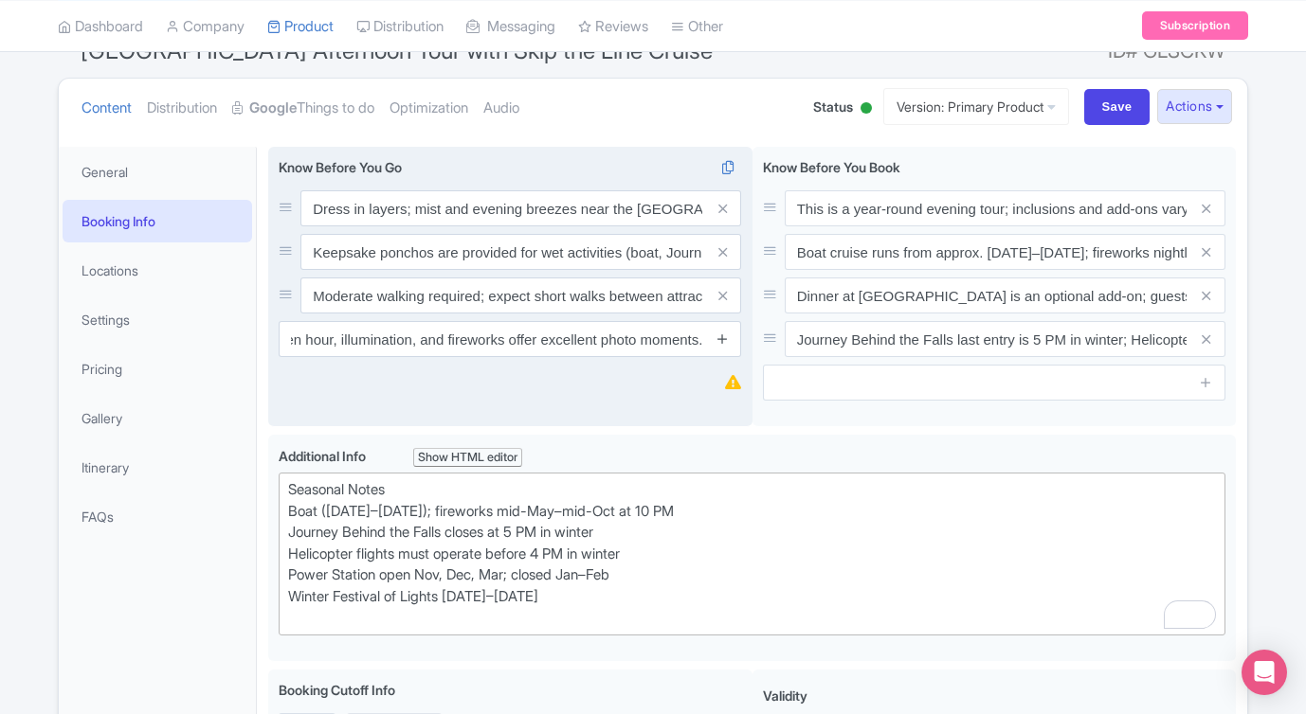
click at [717, 335] on icon at bounding box center [722, 339] width 14 height 14
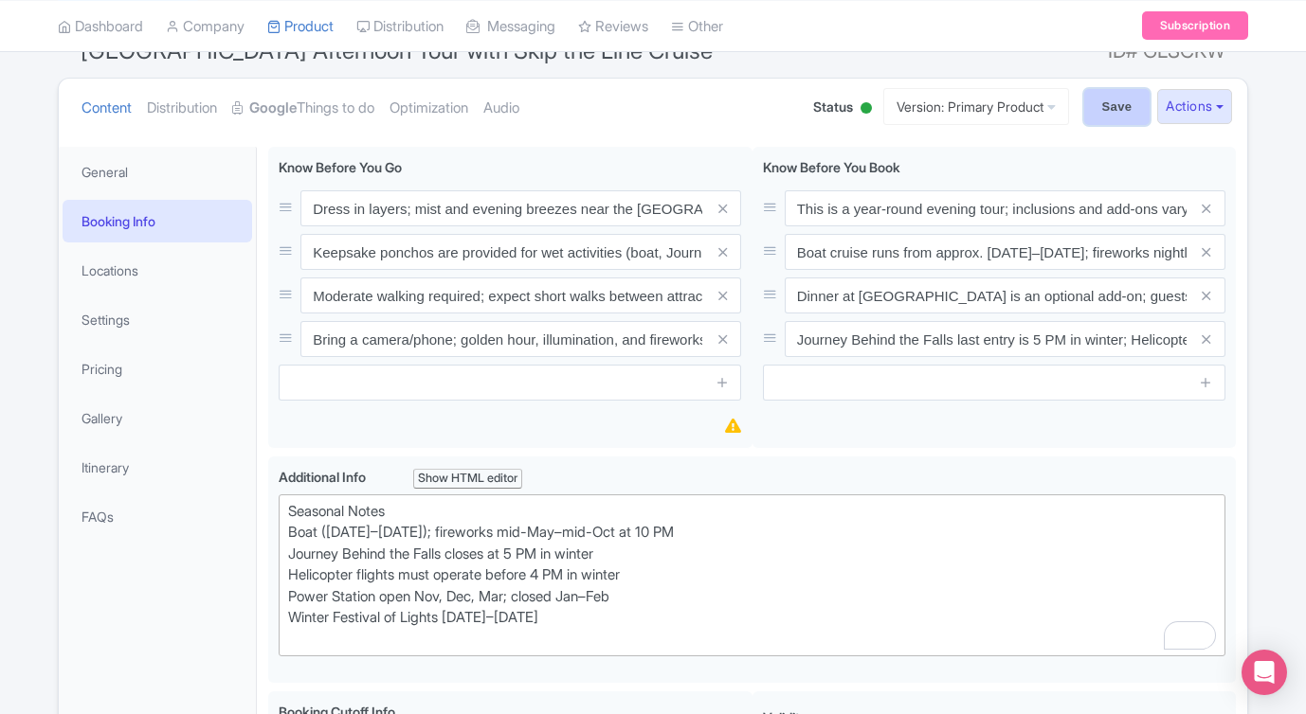
click at [1110, 104] on input "Save" at bounding box center [1117, 107] width 66 height 36
type input "Saving..."
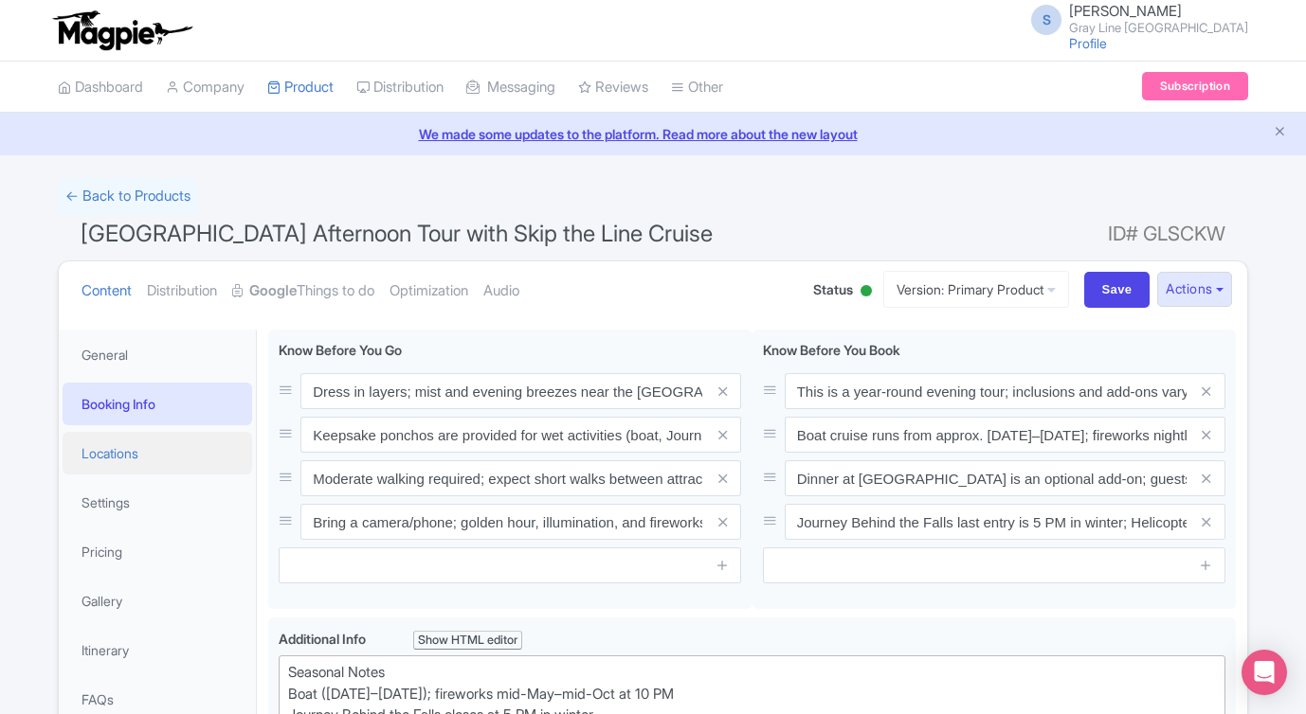
click at [110, 459] on link "Locations" at bounding box center [157, 453] width 189 height 43
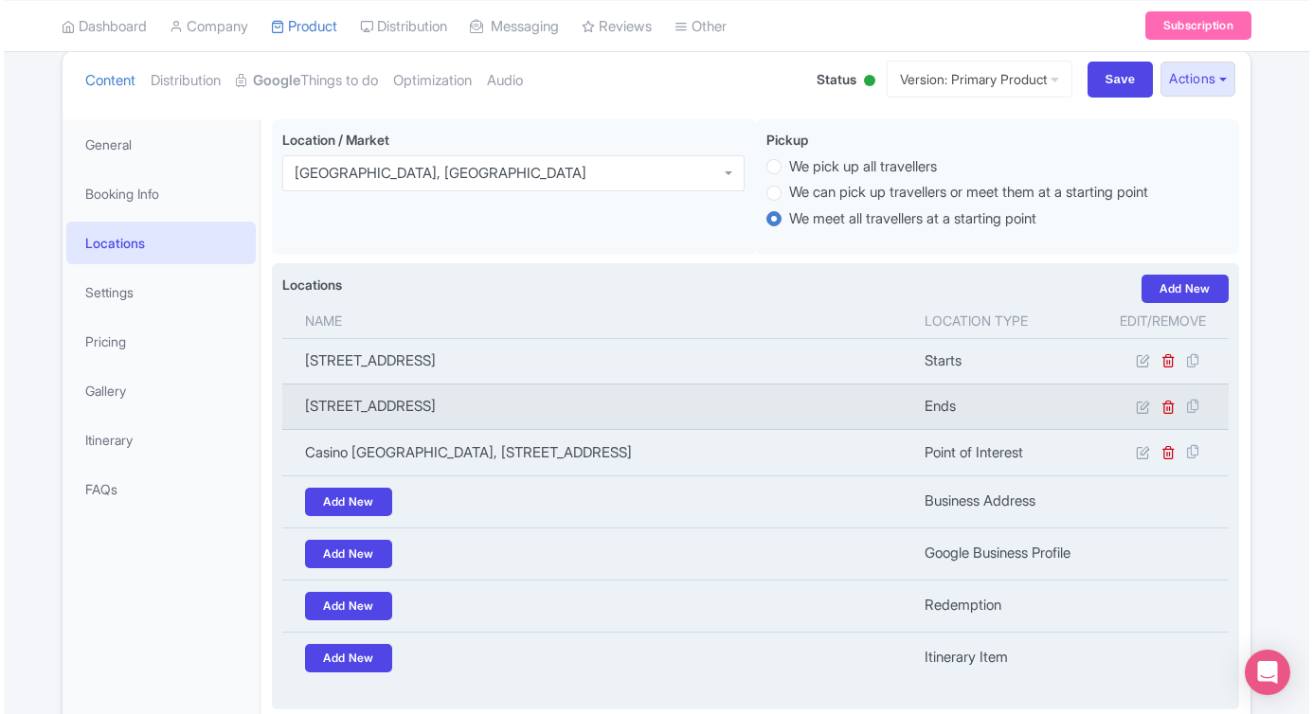
scroll to position [220, 0]
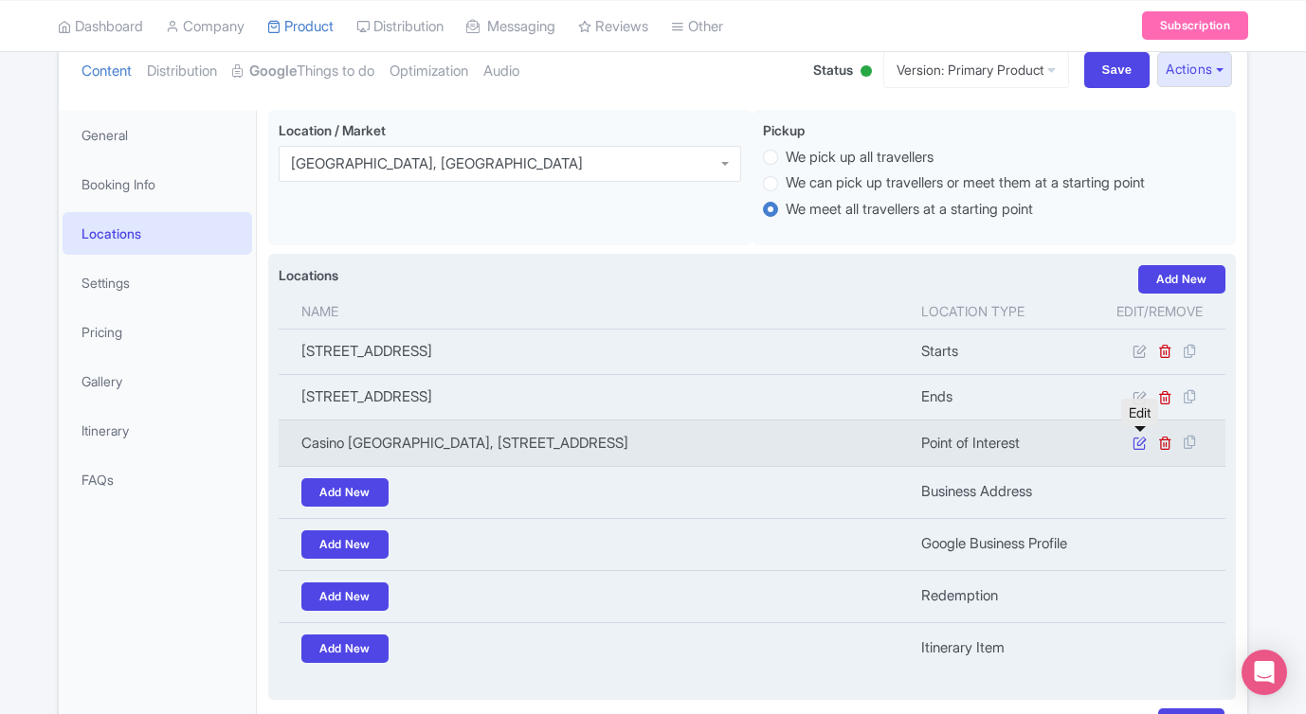
click at [1139, 442] on icon at bounding box center [1139, 443] width 14 height 14
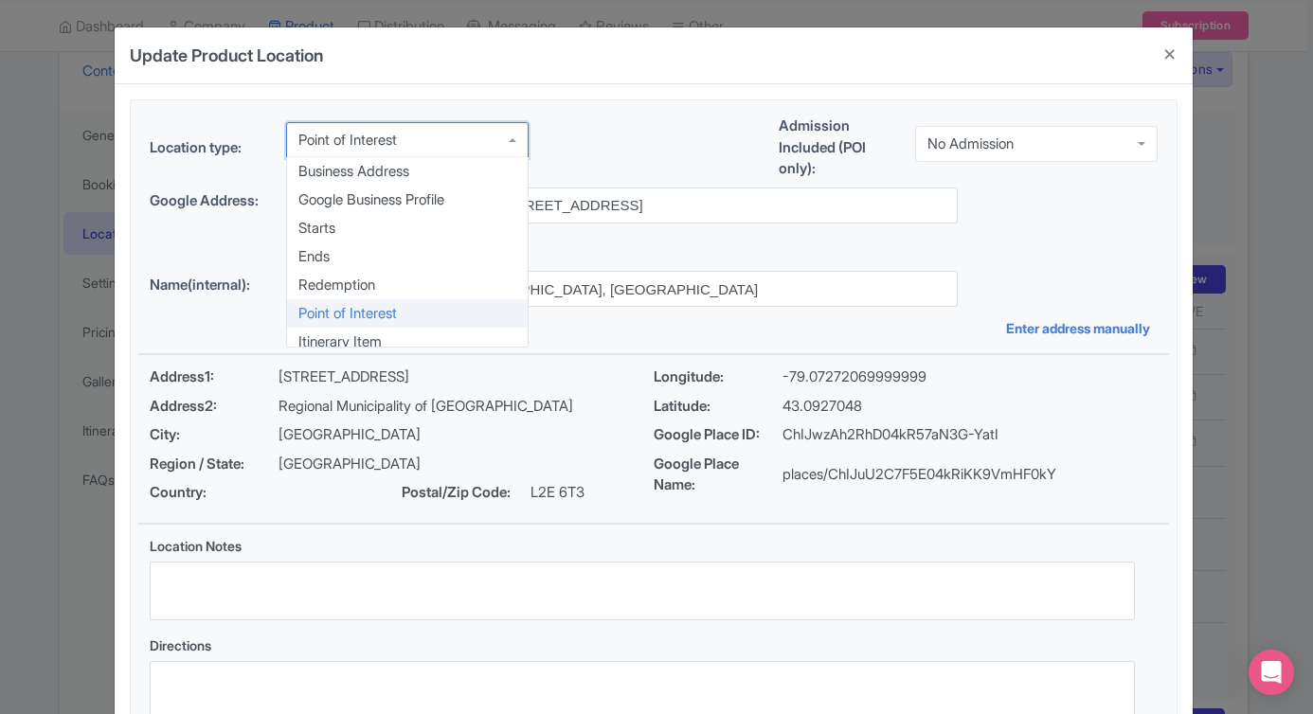
click at [450, 135] on div "Point of Interest" at bounding box center [407, 140] width 243 height 36
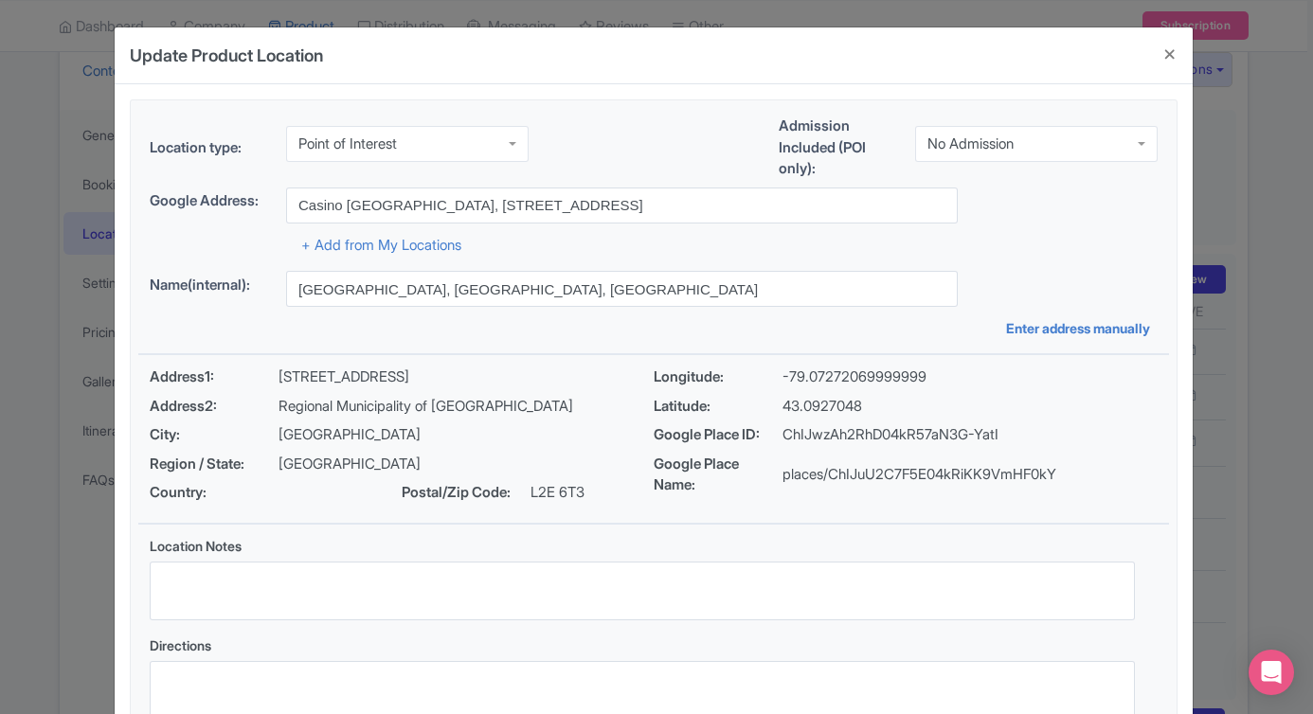
click at [409, 310] on div "Location type: Point of Interest Point of Interest Business Address Google Busi…" at bounding box center [653, 423] width 1031 height 646
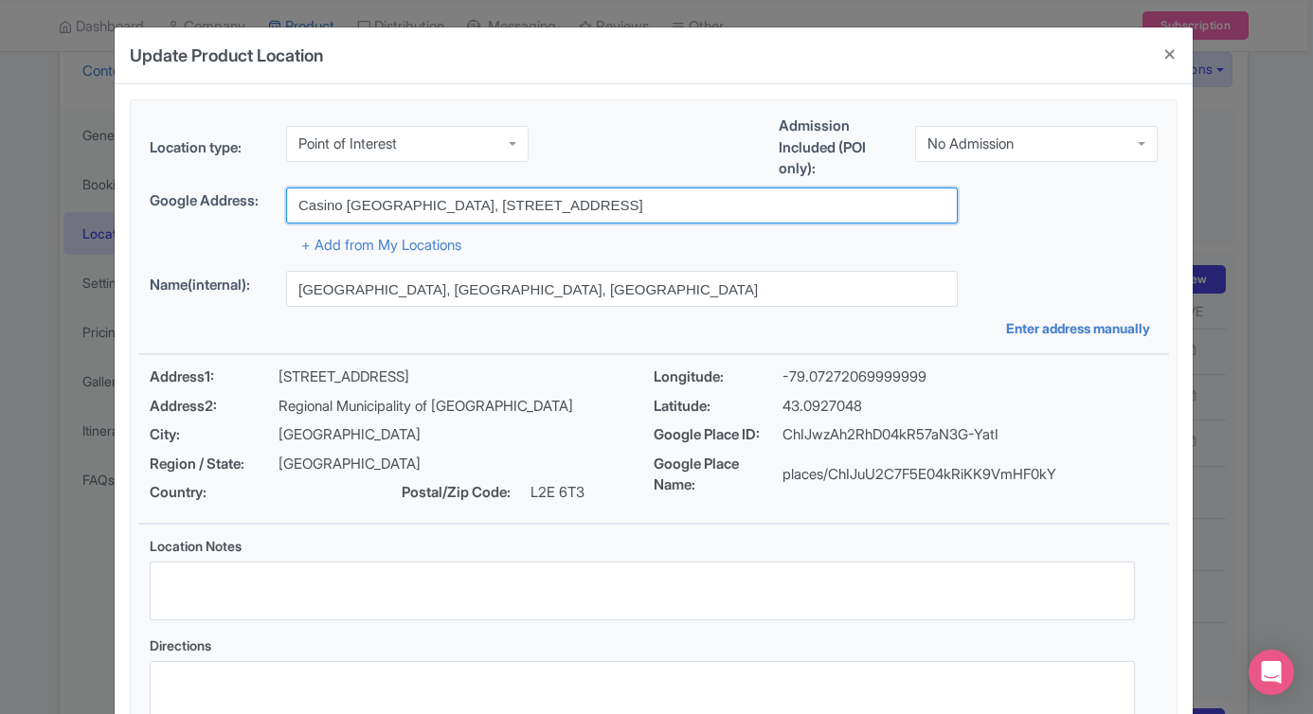
click at [403, 194] on input "Casino [GEOGRAPHIC_DATA], [STREET_ADDRESS]" at bounding box center [622, 206] width 672 height 36
drag, startPoint x: 702, startPoint y: 194, endPoint x: 756, endPoint y: 212, distance: 56.9
click at [756, 212] on input "Casino [GEOGRAPHIC_DATA], [STREET_ADDRESS]" at bounding box center [622, 206] width 672 height 36
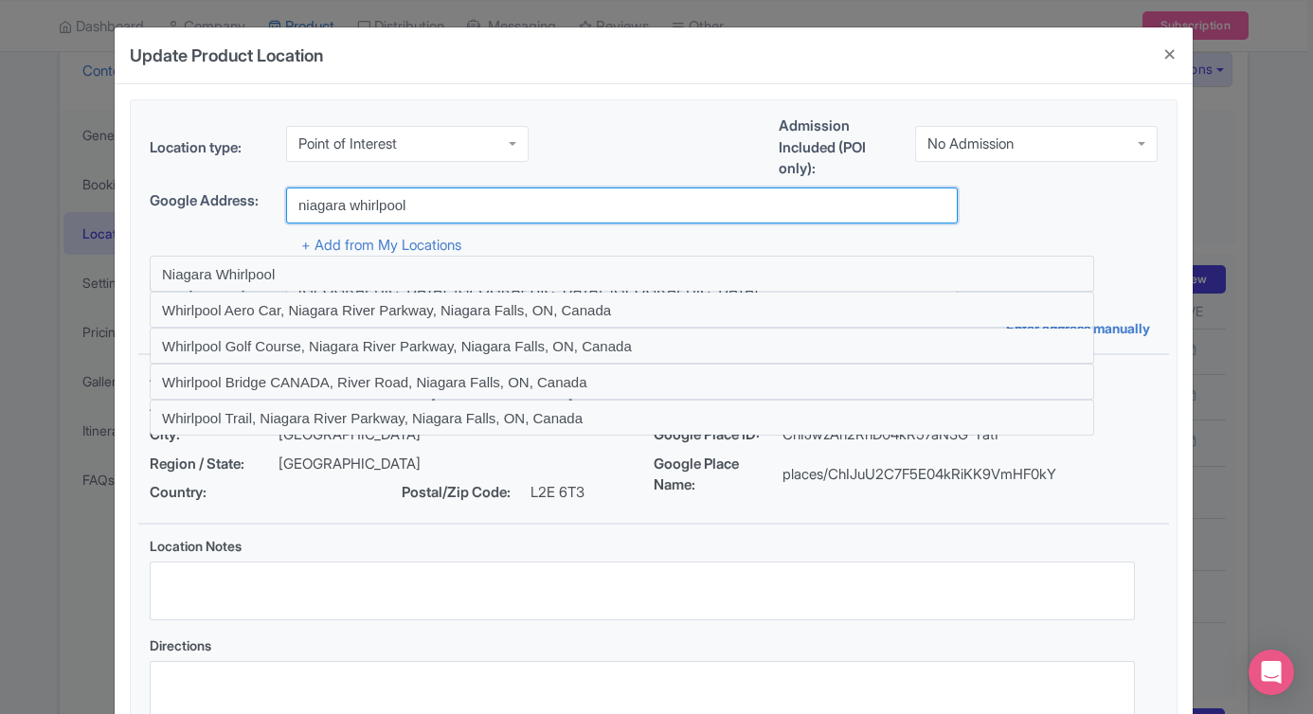
drag, startPoint x: 433, startPoint y: 209, endPoint x: 236, endPoint y: 204, distance: 197.1
click at [236, 204] on div "Google Address: [GEOGRAPHIC_DATA]" at bounding box center [654, 206] width 1008 height 36
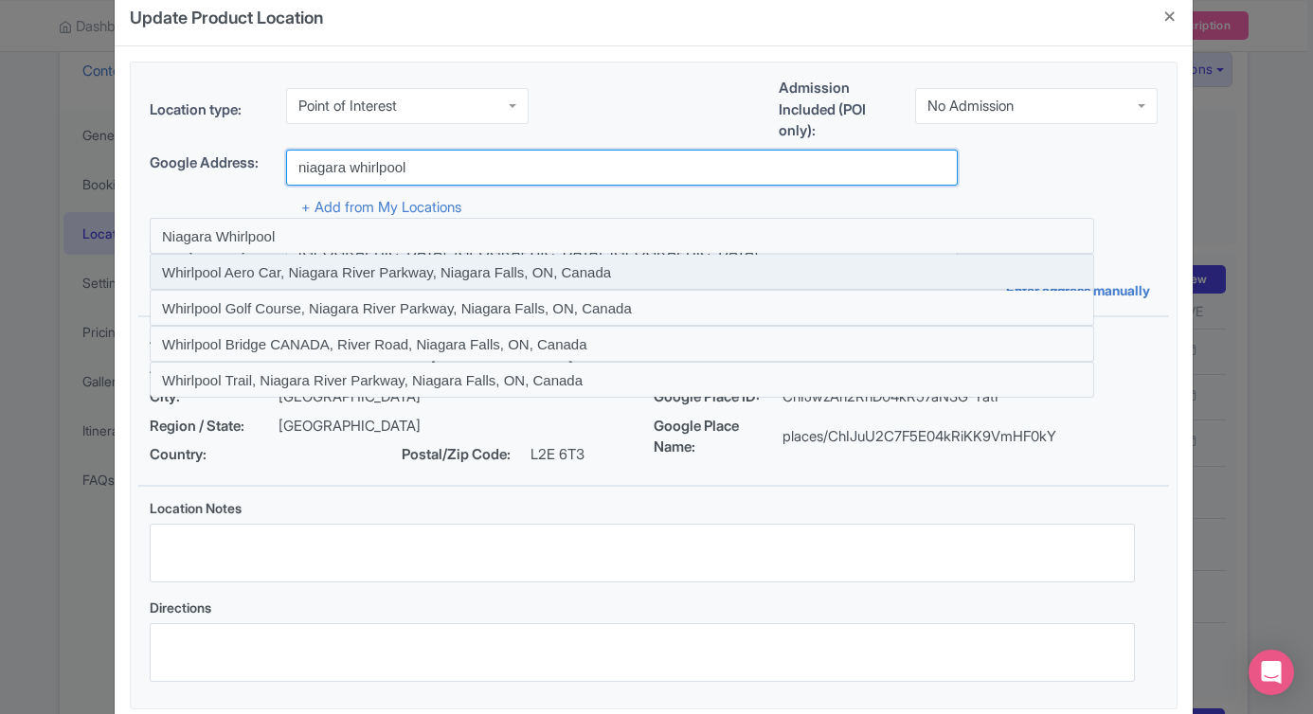
scroll to position [8, 0]
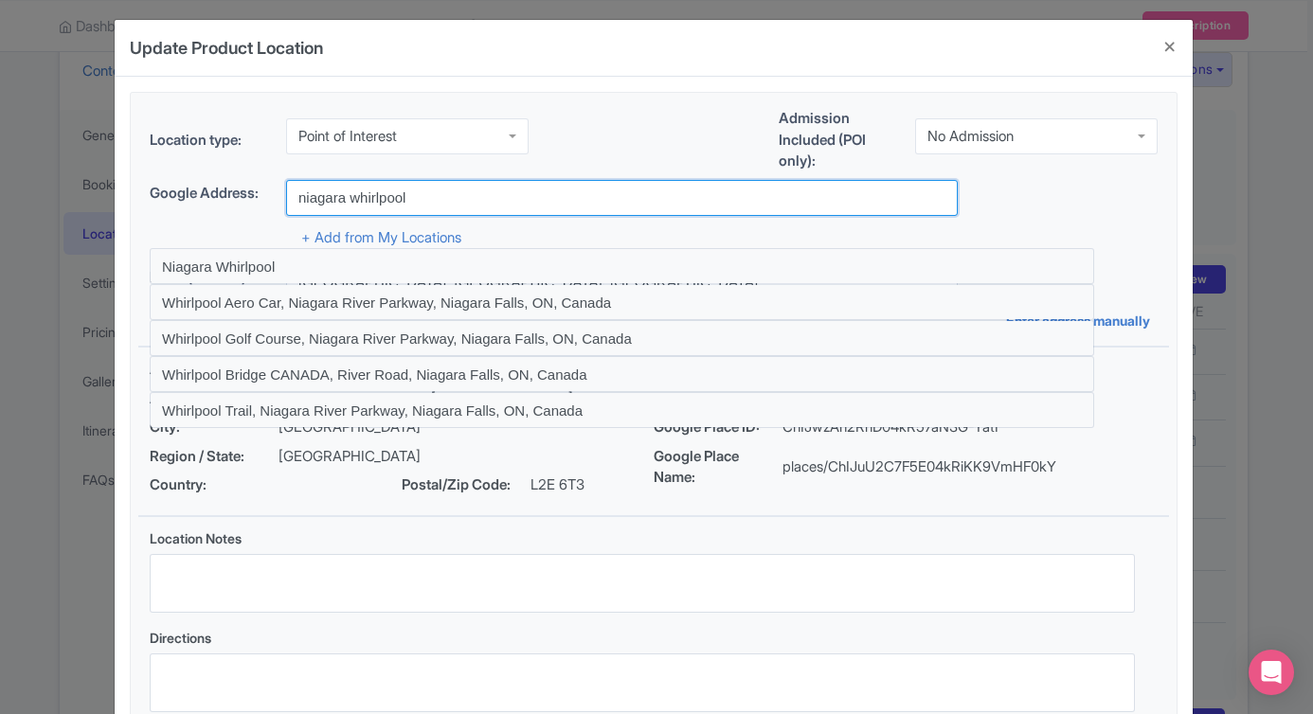
click at [440, 191] on input "niagara whirlpool" at bounding box center [622, 198] width 672 height 36
drag, startPoint x: 440, startPoint y: 196, endPoint x: 156, endPoint y: 178, distance: 283.8
click at [156, 177] on div "Location type: Point of Interest Point of Interest Business Address Google Busi…" at bounding box center [653, 416] width 1031 height 646
type input "s"
click at [207, 191] on div "Google Address: whirlpool niagarta" at bounding box center [654, 198] width 1008 height 36
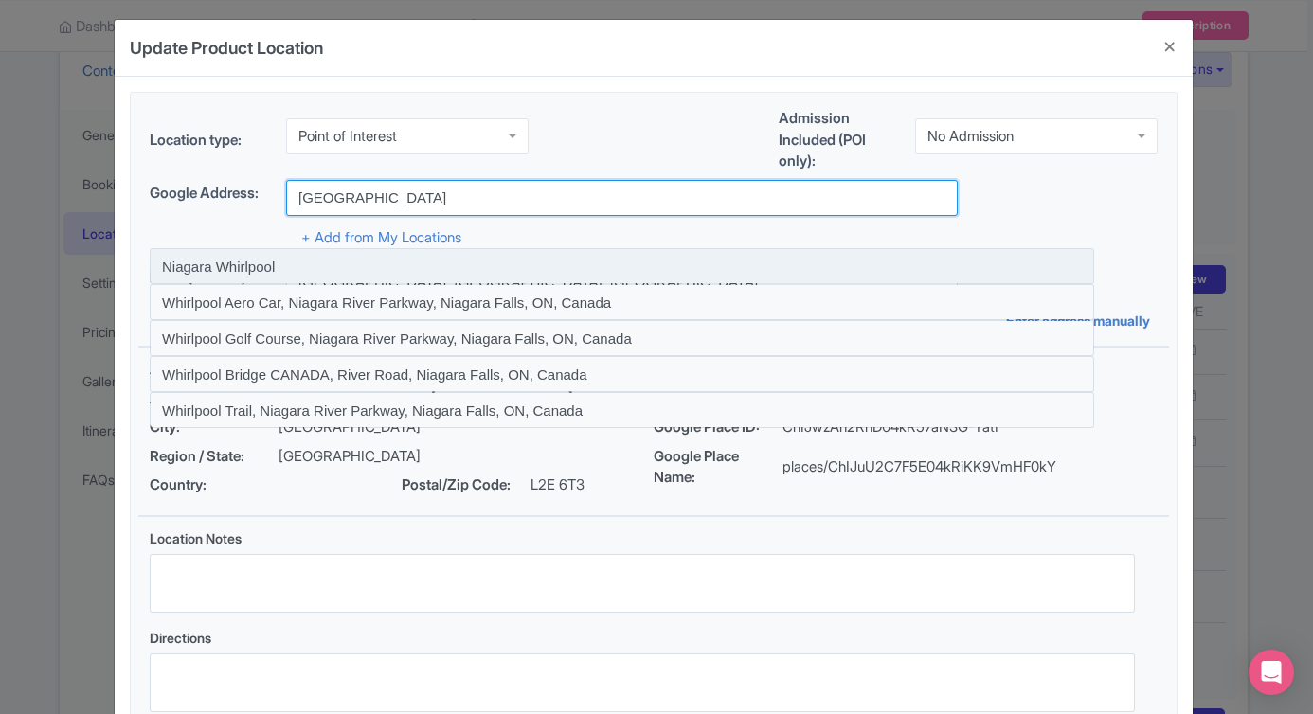
type input "[GEOGRAPHIC_DATA], [GEOGRAPHIC_DATA], [GEOGRAPHIC_DATA]"
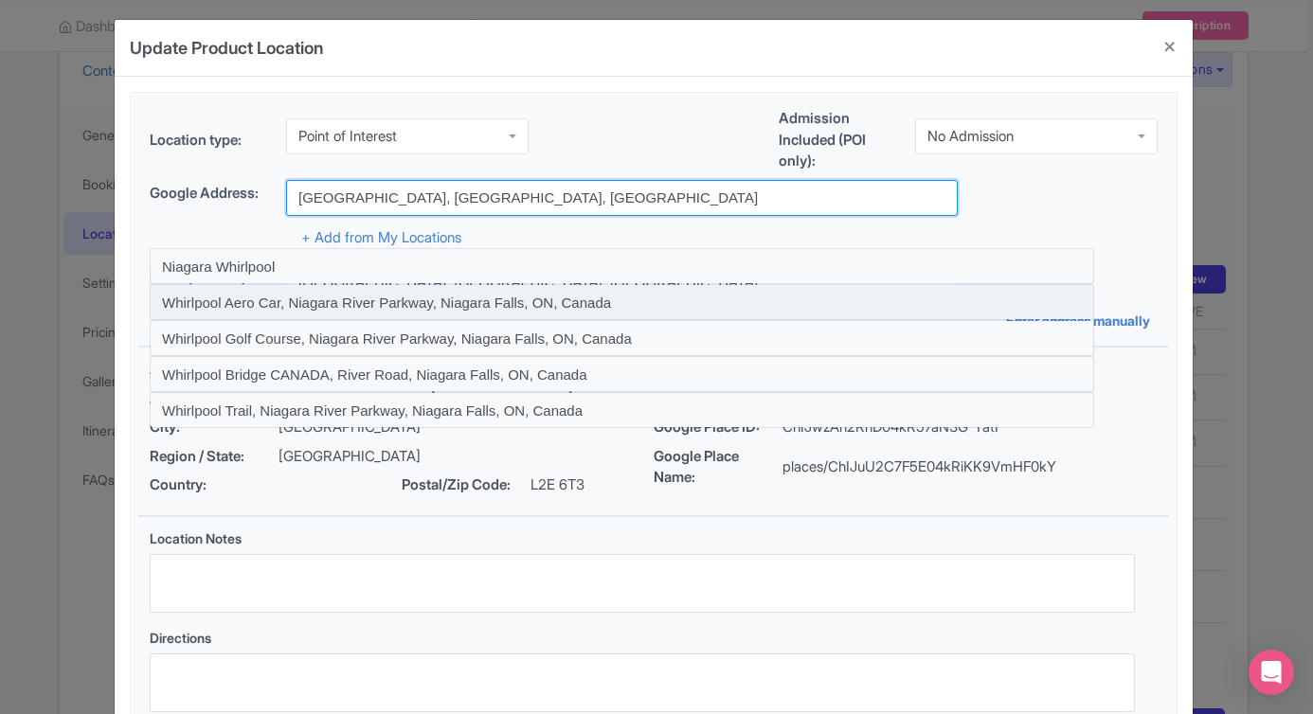
scroll to position [0, 0]
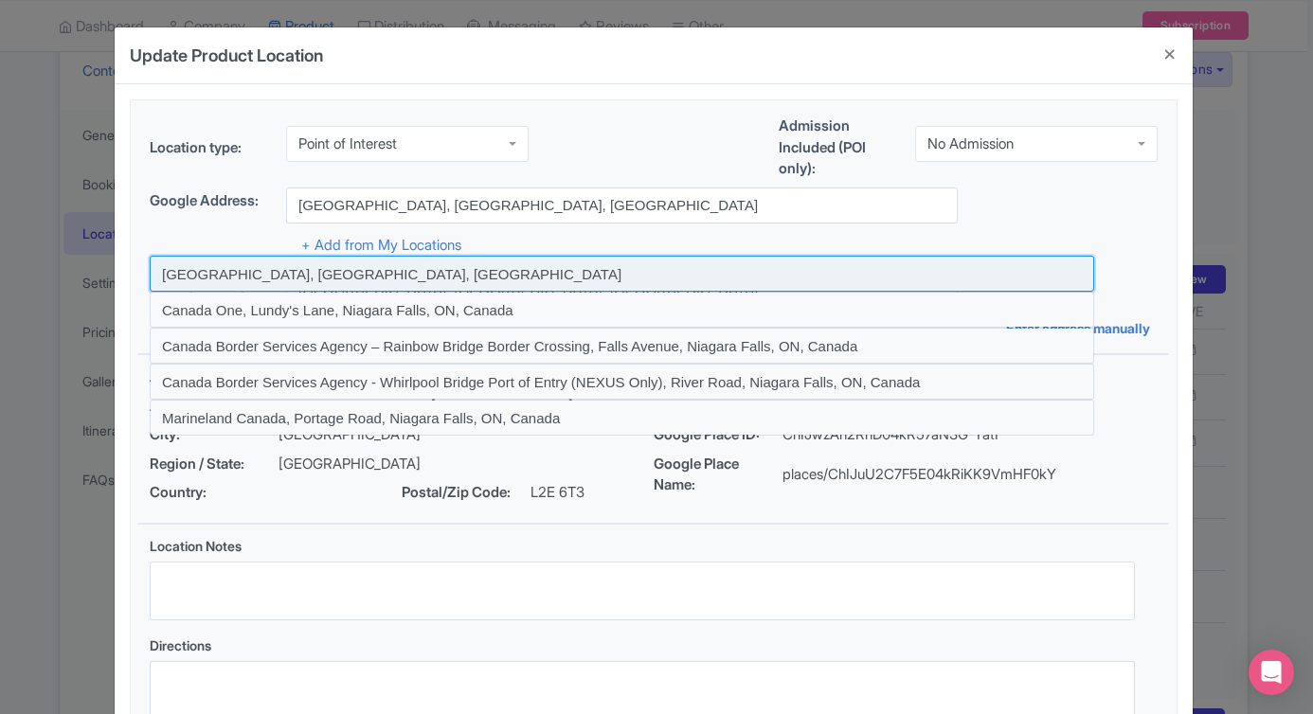
click at [404, 264] on input at bounding box center [622, 274] width 945 height 36
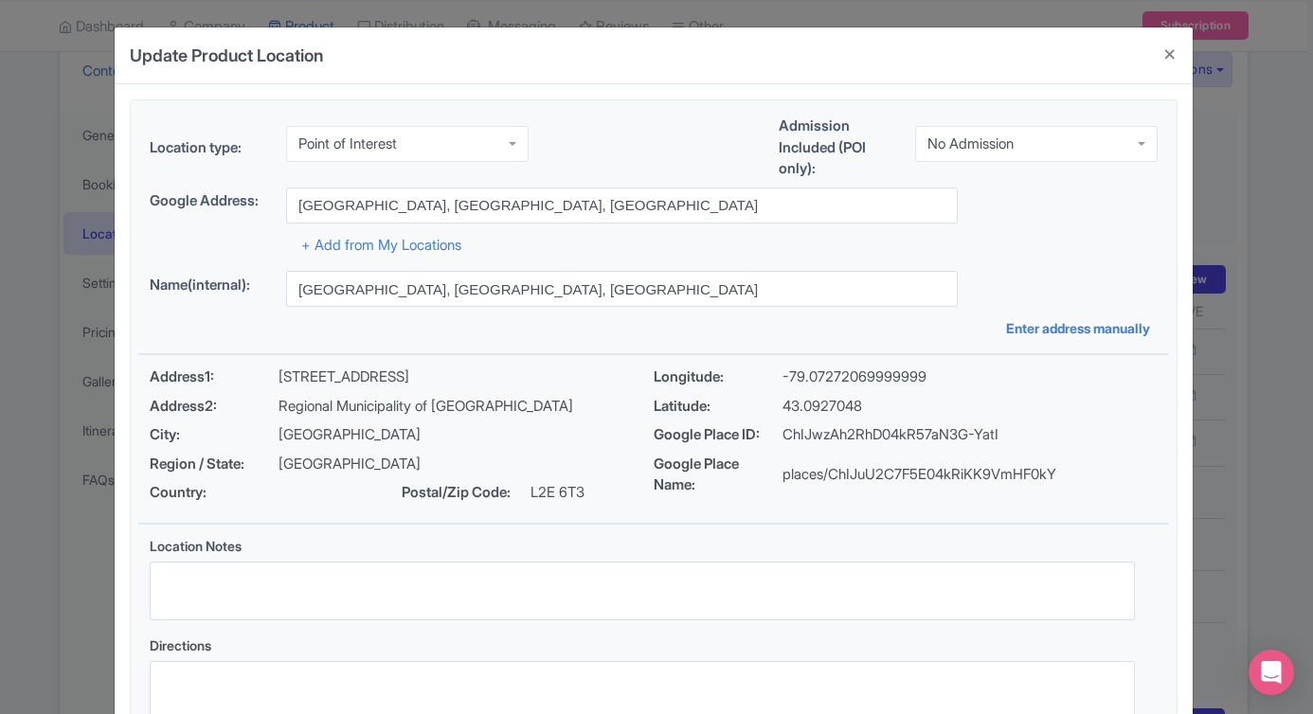
scroll to position [143, 0]
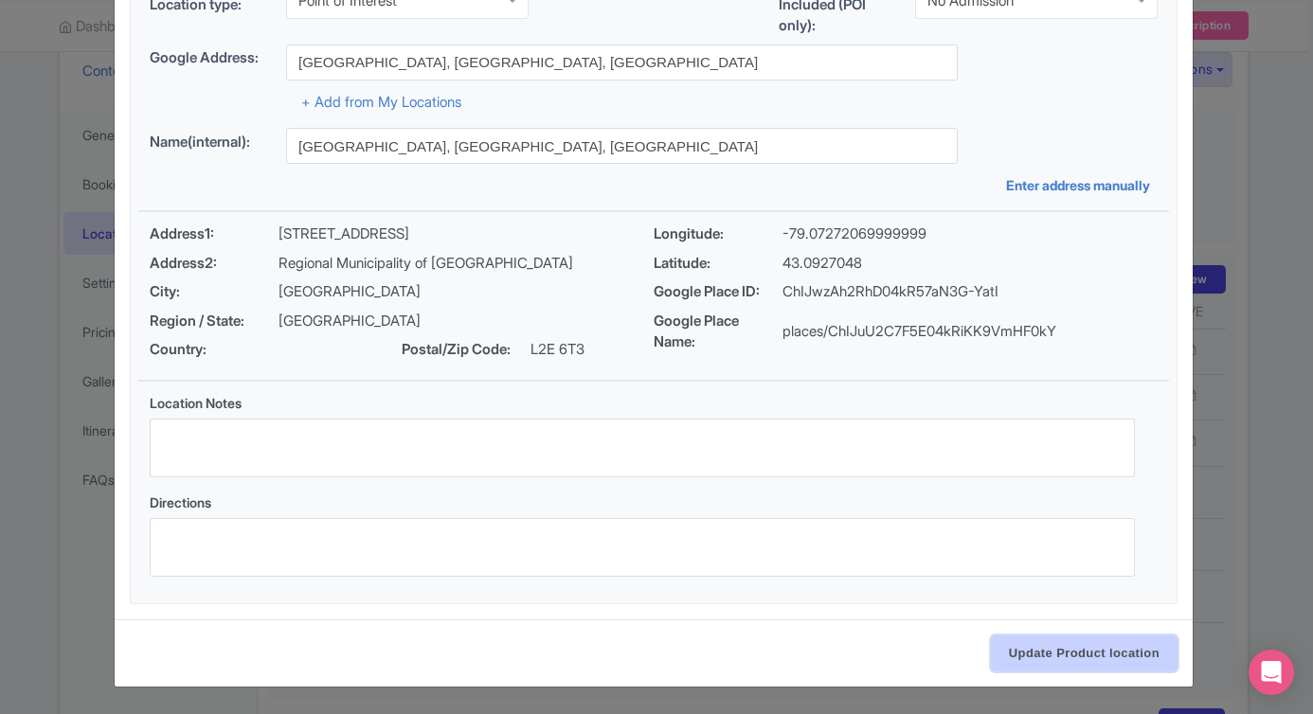
click at [1122, 659] on input "Update Product location" at bounding box center [1084, 654] width 187 height 36
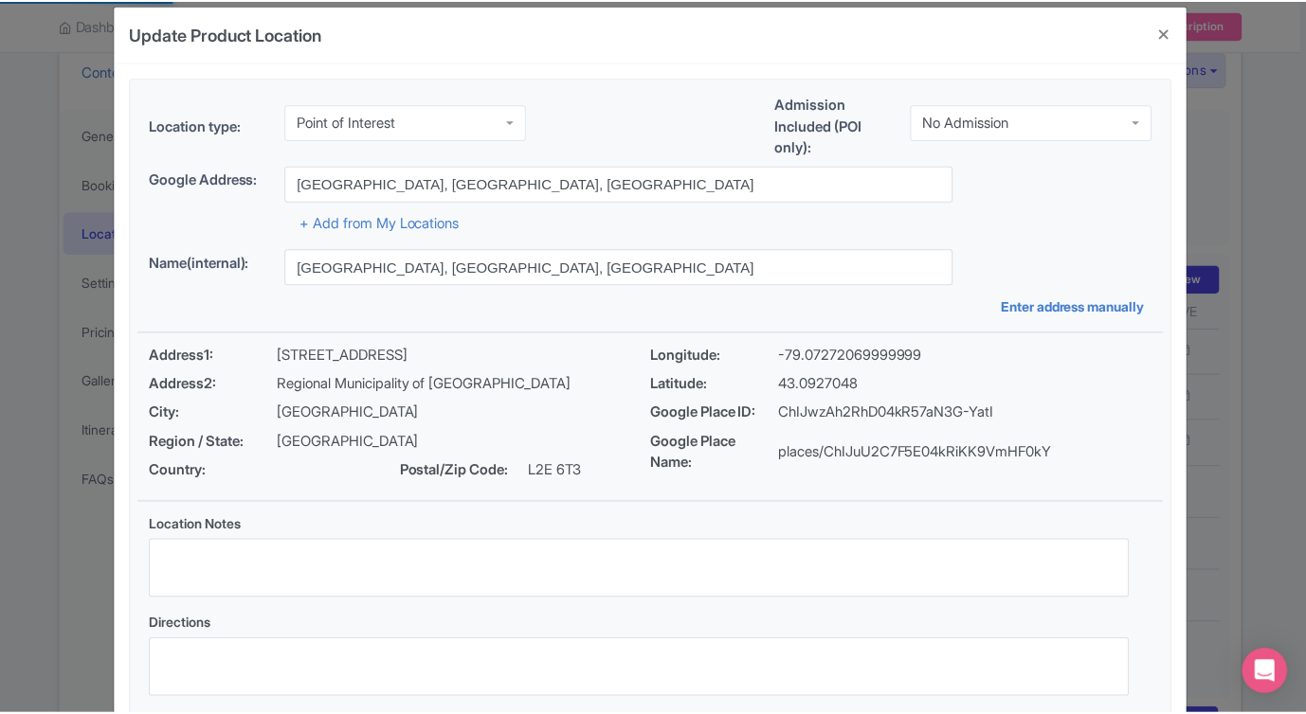
scroll to position [0, 0]
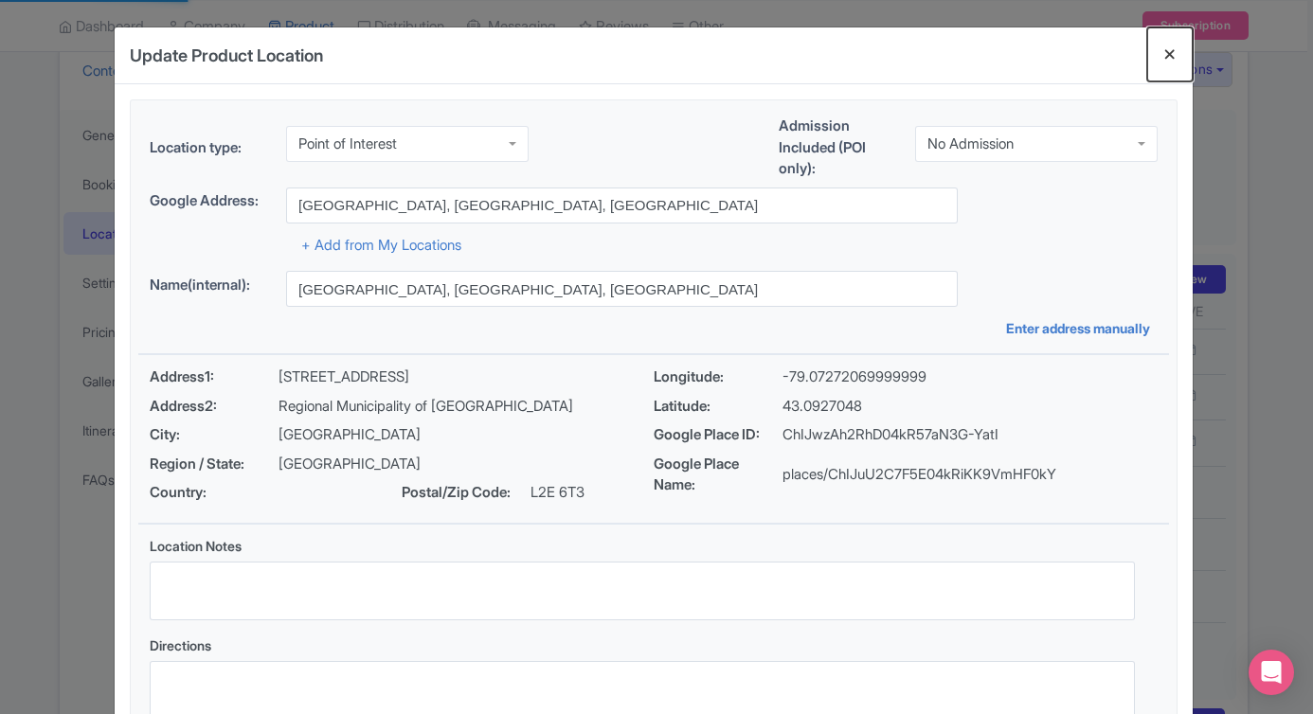
click at [1172, 51] on button "Close" at bounding box center [1169, 54] width 45 height 54
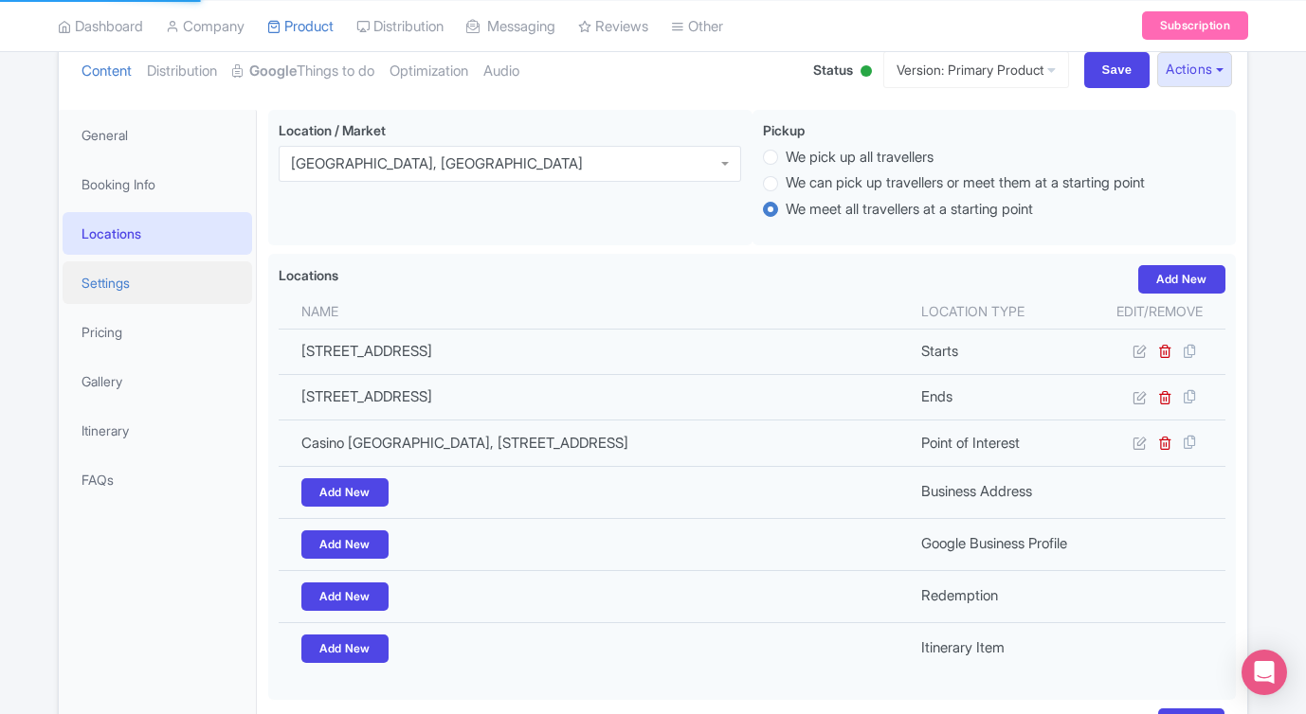
click at [117, 276] on link "Settings" at bounding box center [157, 282] width 189 height 43
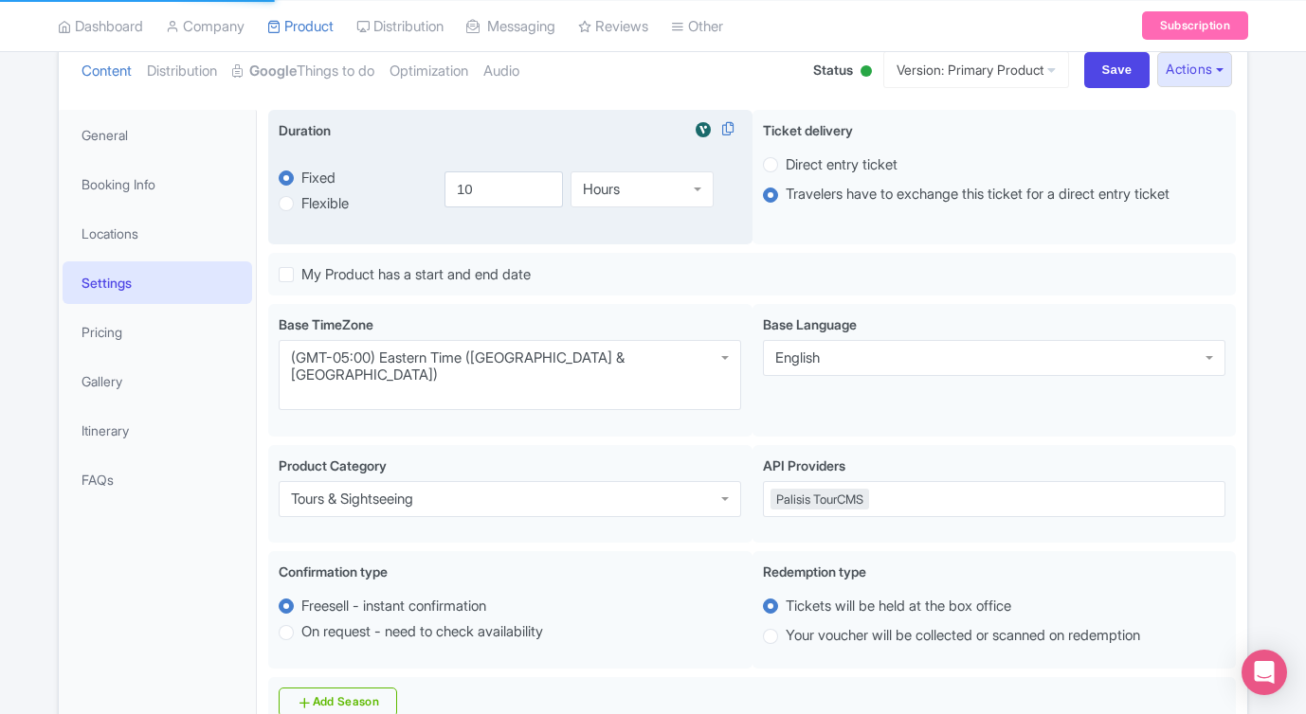
click at [327, 203] on label "Flexible" at bounding box center [324, 204] width 47 height 22
click at [320, 203] on input "Flexible" at bounding box center [310, 201] width 19 height 19
radio input "true"
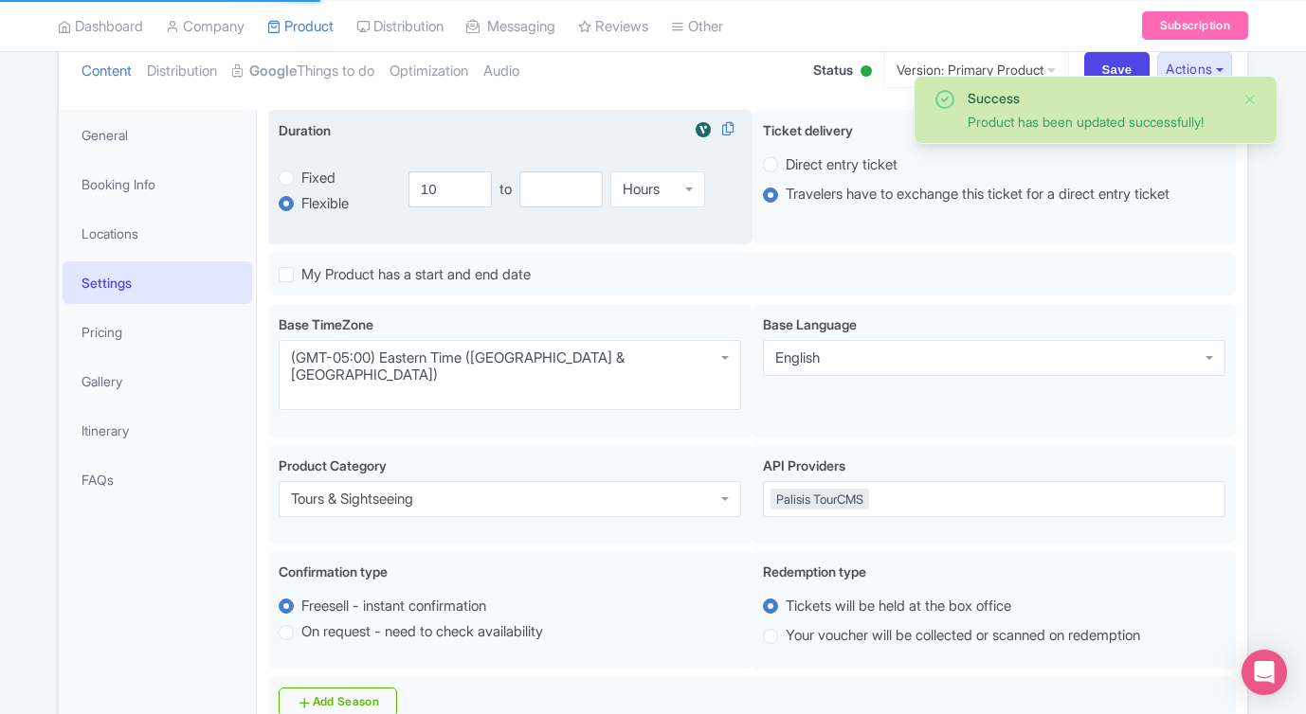
click at [312, 174] on label "Fixed" at bounding box center [318, 179] width 34 height 22
click at [312, 174] on input "Fixed" at bounding box center [310, 176] width 19 height 19
radio input "true"
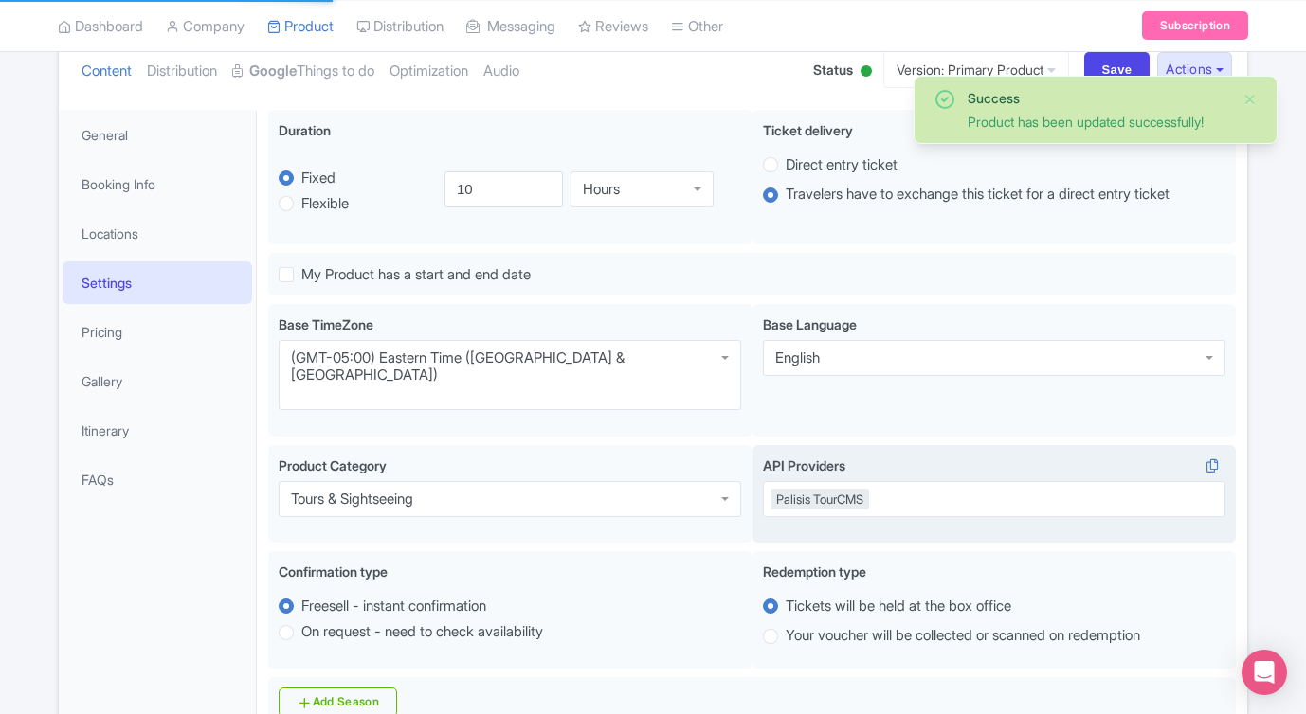
click at [869, 489] on div "Palisis TourCMS" at bounding box center [819, 499] width 99 height 21
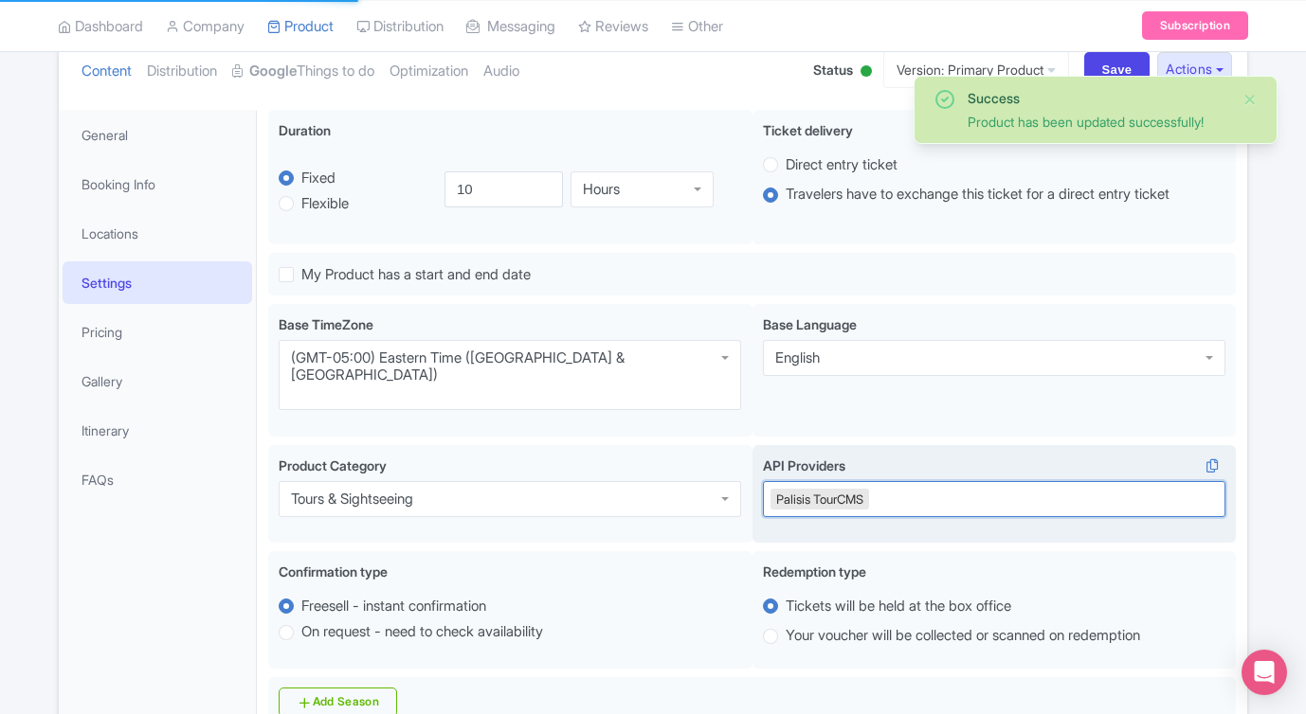
click at [903, 481] on div "Palisis TourCMS" at bounding box center [994, 499] width 462 height 36
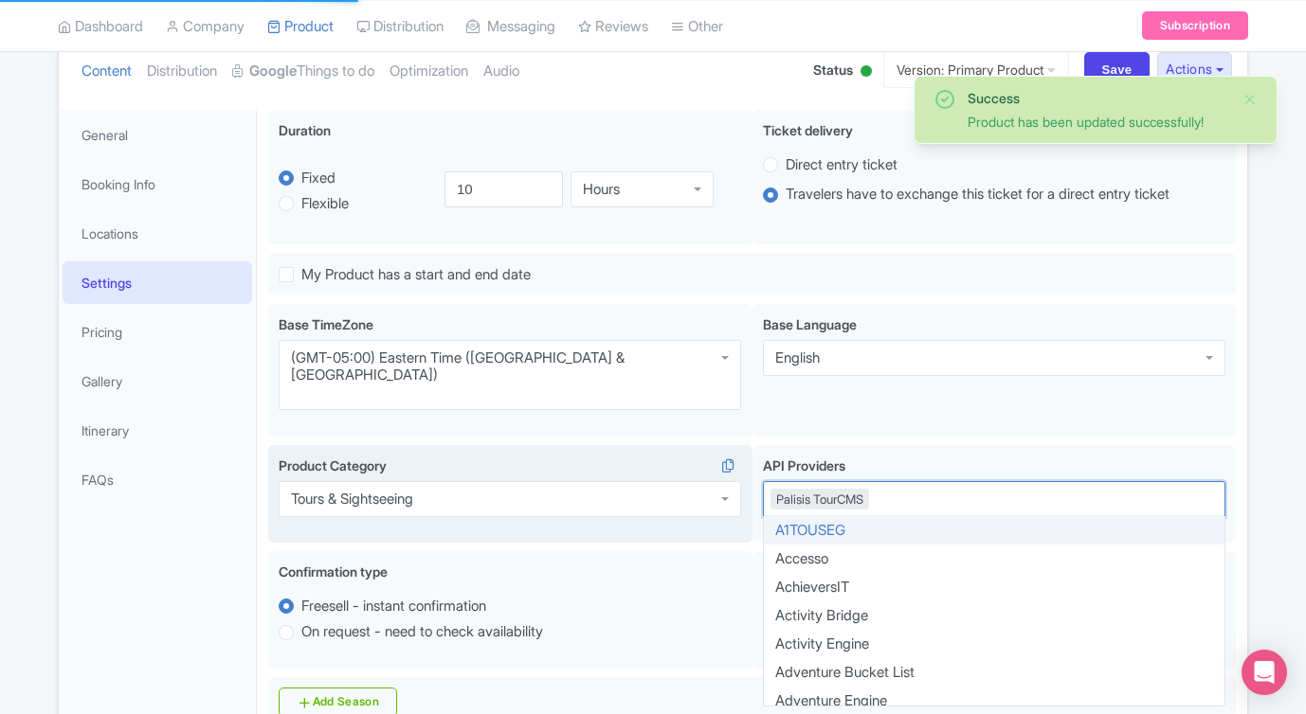
drag, startPoint x: 849, startPoint y: 461, endPoint x: 744, endPoint y: 462, distance: 105.2
click at [744, 462] on div "Tours & Sightseeing Product Category Tours & Sightseeing Tours & Sightseeing AP…" at bounding box center [751, 498] width 967 height 106
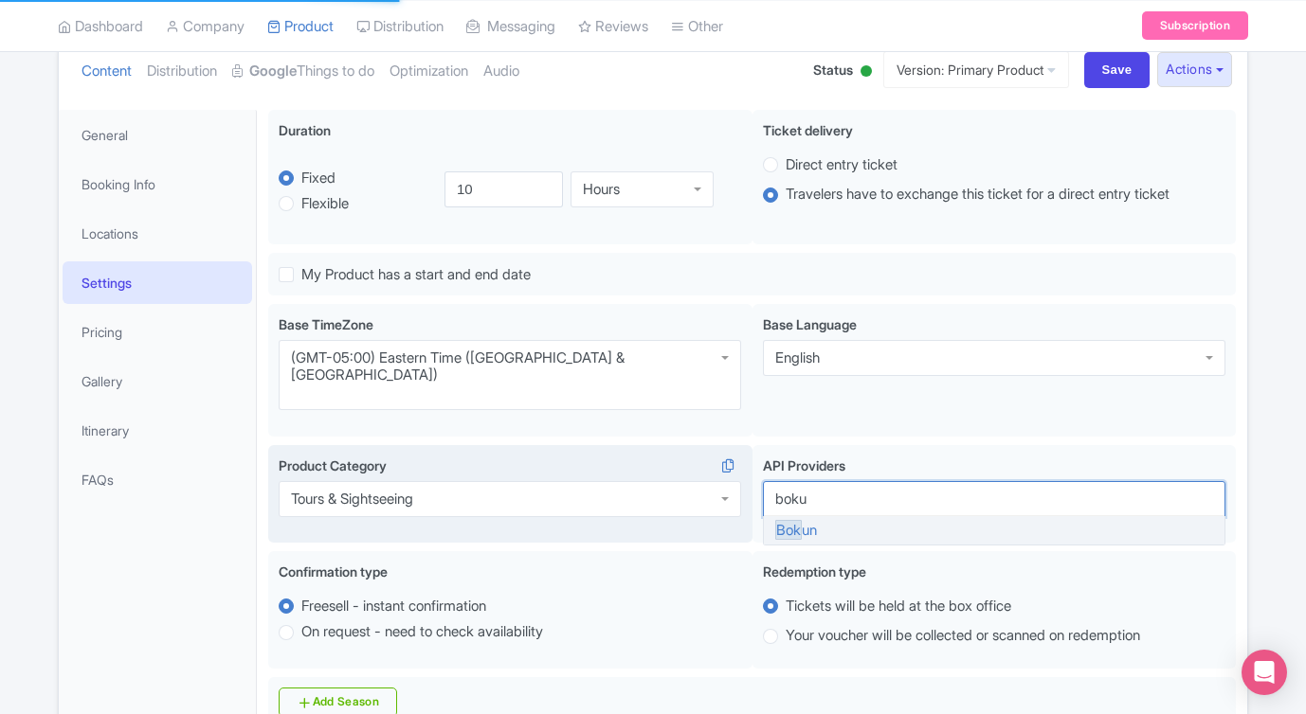
type input "bokun"
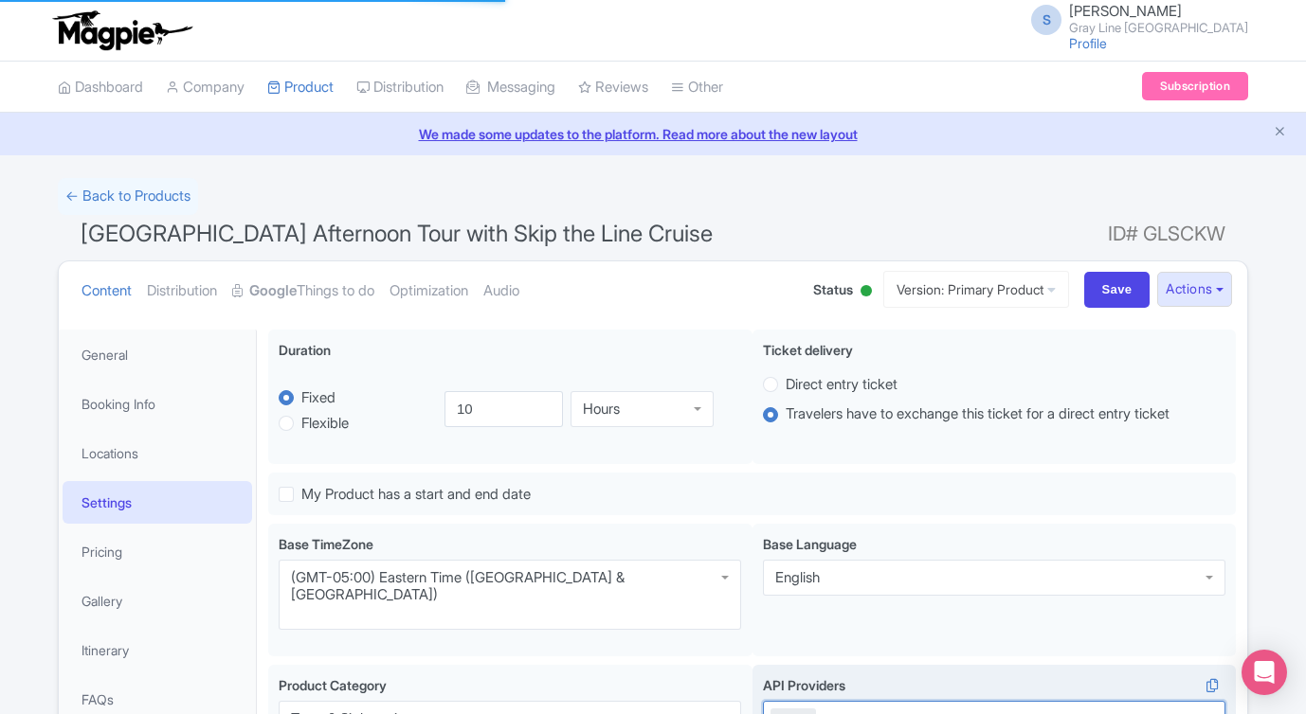
click at [858, 469] on div "Duration i fixed Fixed Flexible 10.0 hours 10 Hours Hours Ticket delivery i Dir…" at bounding box center [751, 401] width 967 height 143
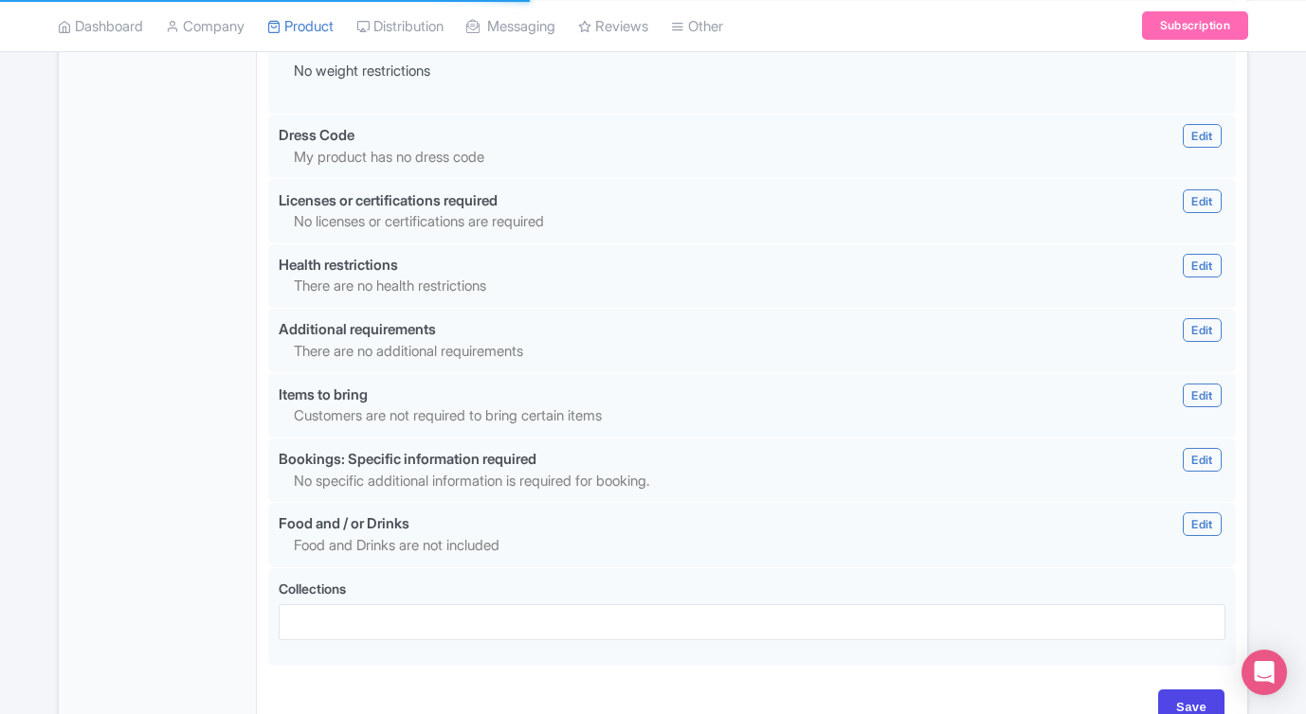
scroll to position [1913, 0]
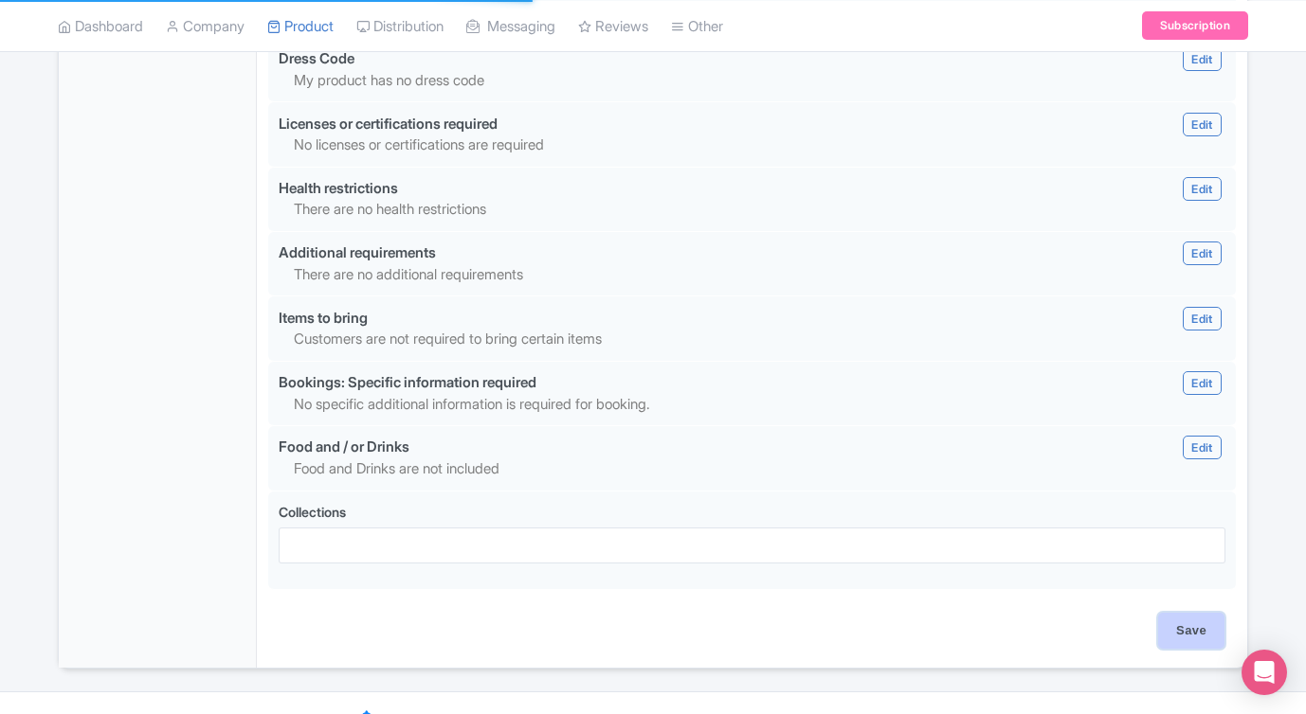
click at [1202, 613] on input "Save" at bounding box center [1191, 631] width 66 height 36
type input "Update Product"
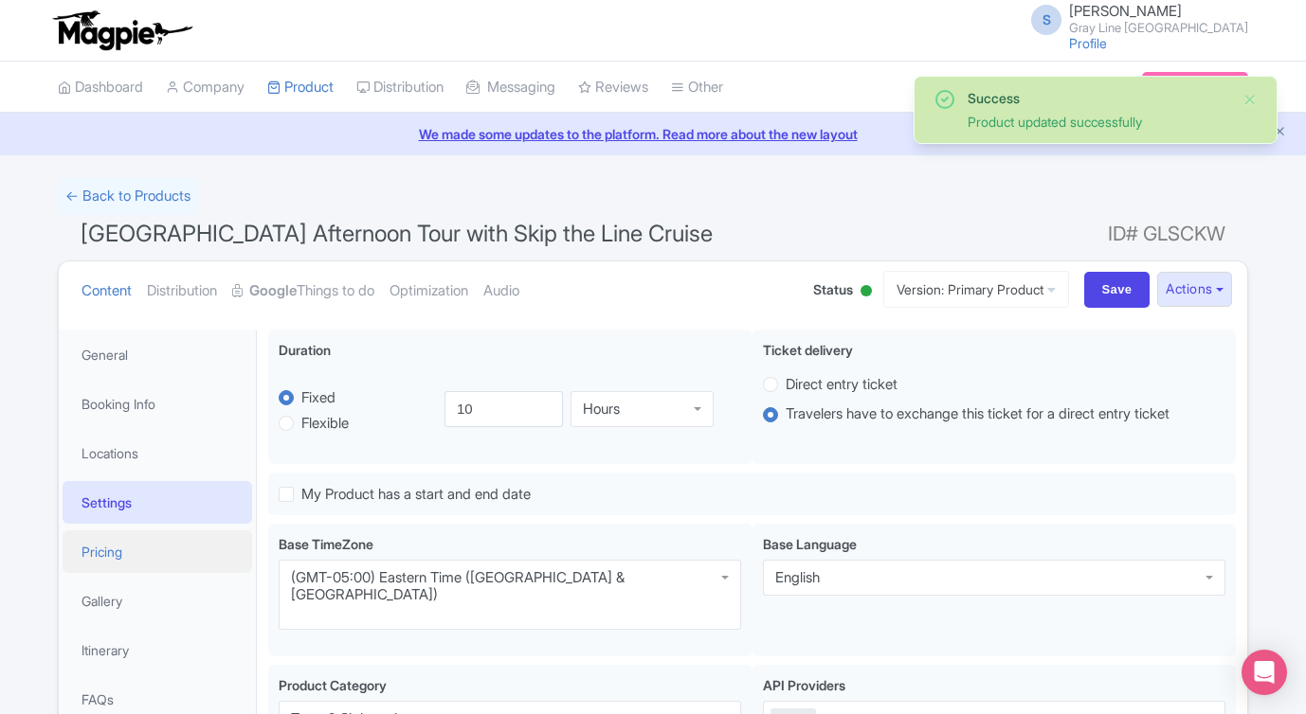
scroll to position [330, 0]
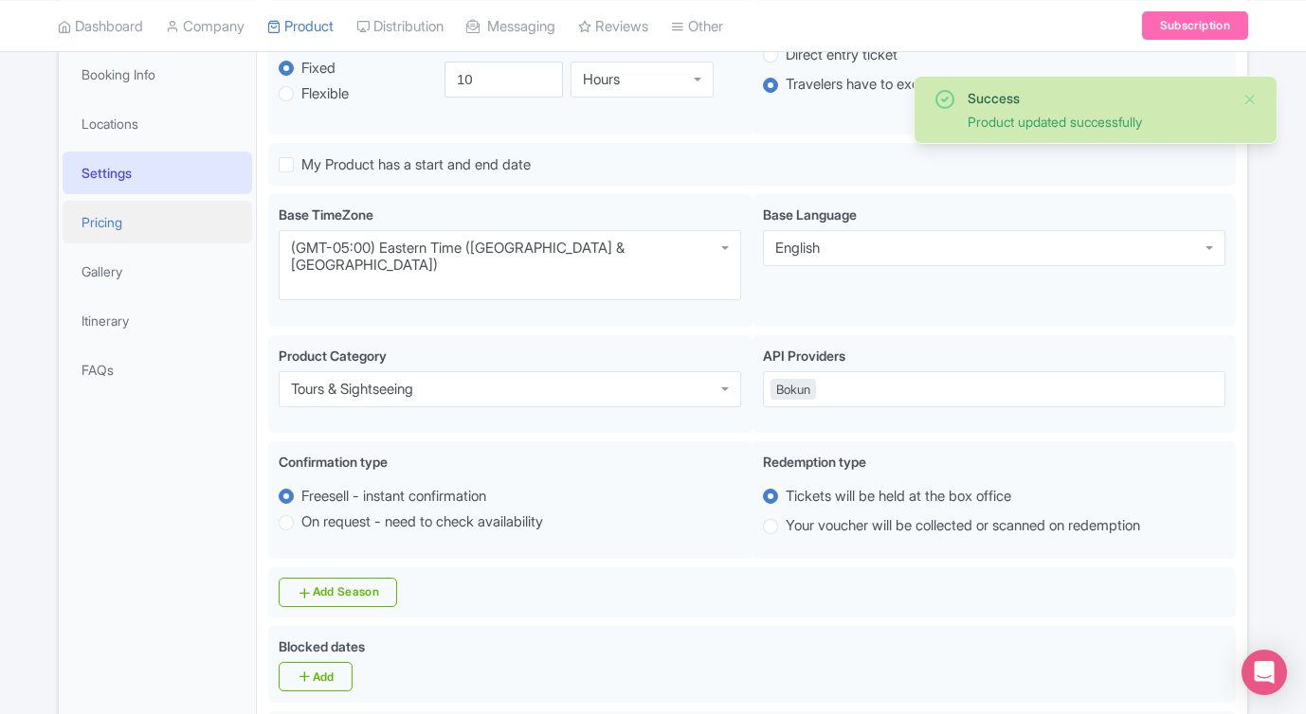
click at [75, 230] on link "Pricing" at bounding box center [157, 222] width 189 height 43
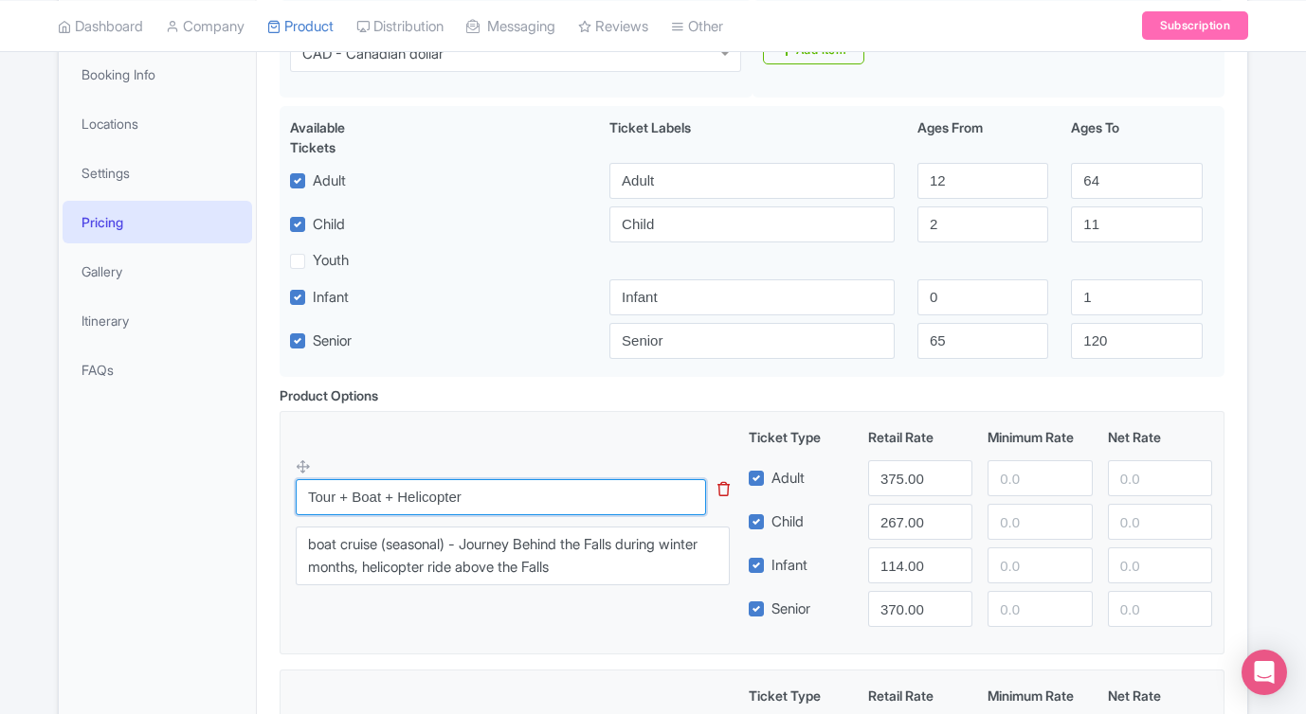
drag, startPoint x: 294, startPoint y: 479, endPoint x: 244, endPoint y: 479, distance: 49.3
paste input "A – Dinner + Illumination Tower + Fireworks Cruise (summer only)"
type input "A – Dinner + Illumination Tower + Fireworks Cruise (summer only)"
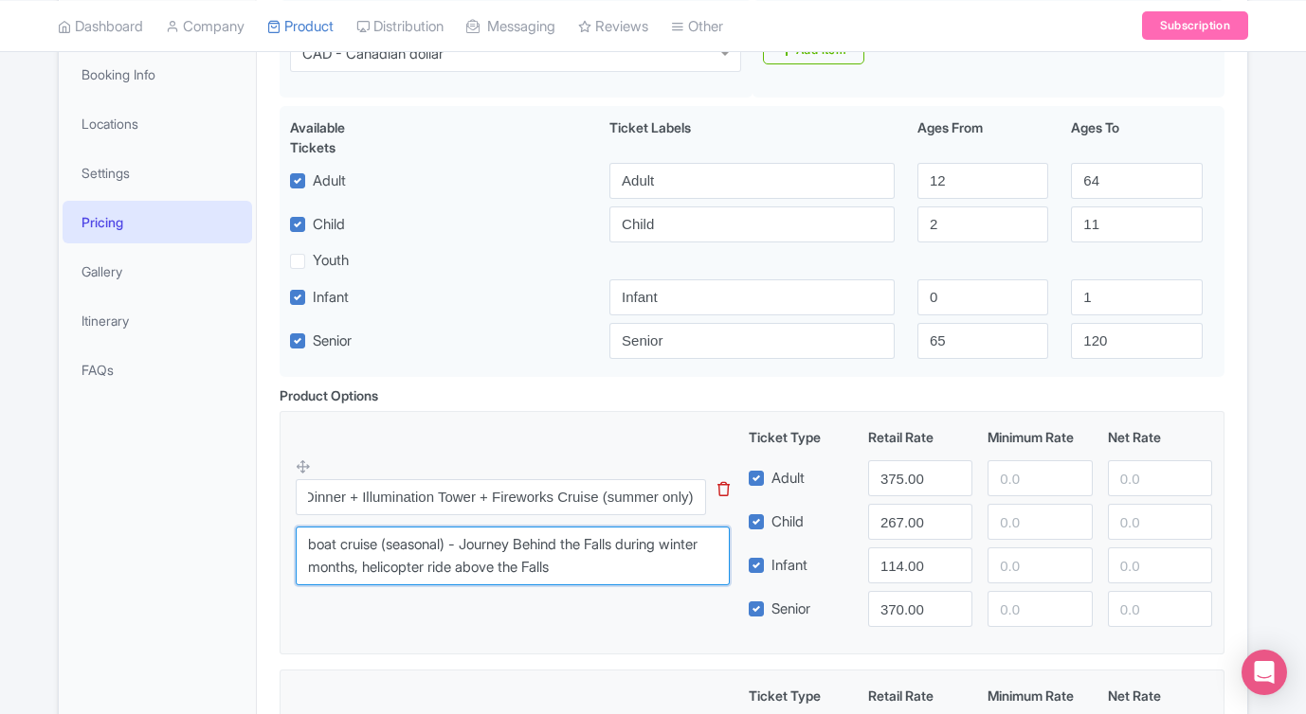
scroll to position [0, 0]
drag, startPoint x: 247, startPoint y: 542, endPoint x: 229, endPoint y: 535, distance: 19.2
type textarea "D"
type textarea "Includes the Dinner / Illumination Tower / Fireworks Cruise"
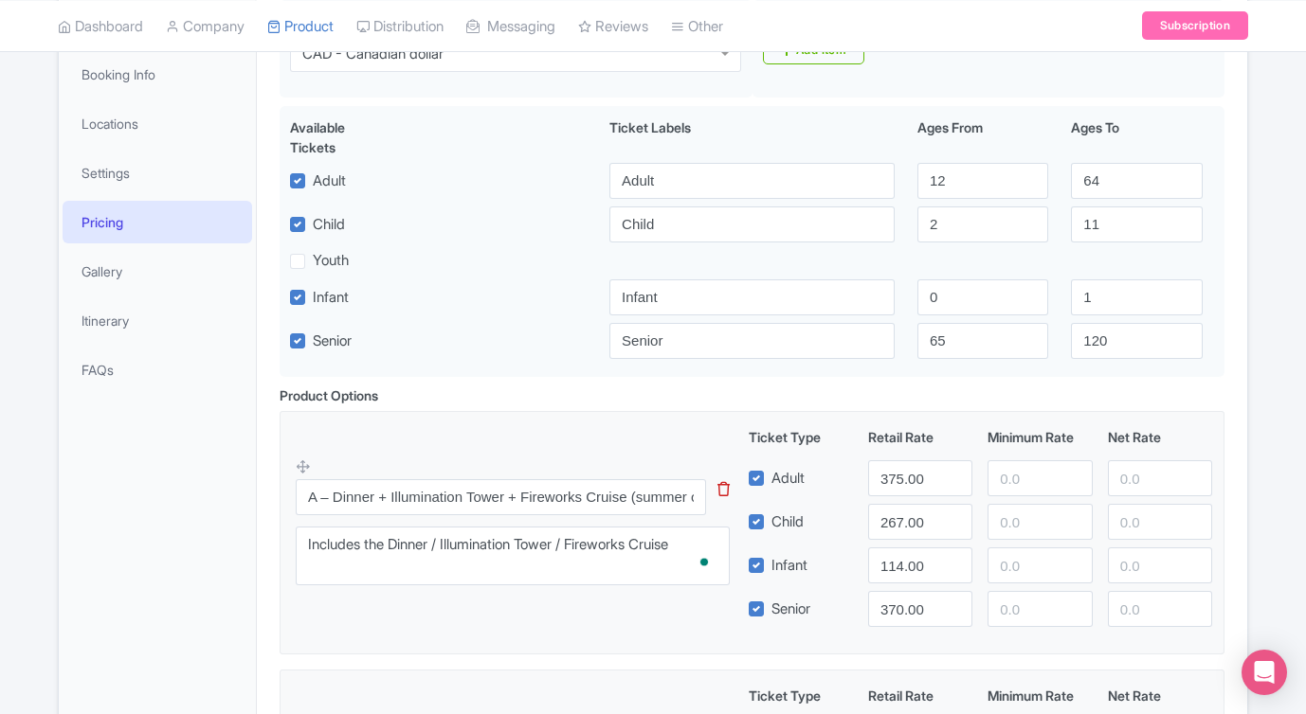
click at [477, 622] on div "A – Dinner + Illumination Tower + Fireworks Cruise (summer only) This tip has n…" at bounding box center [752, 527] width 912 height 200
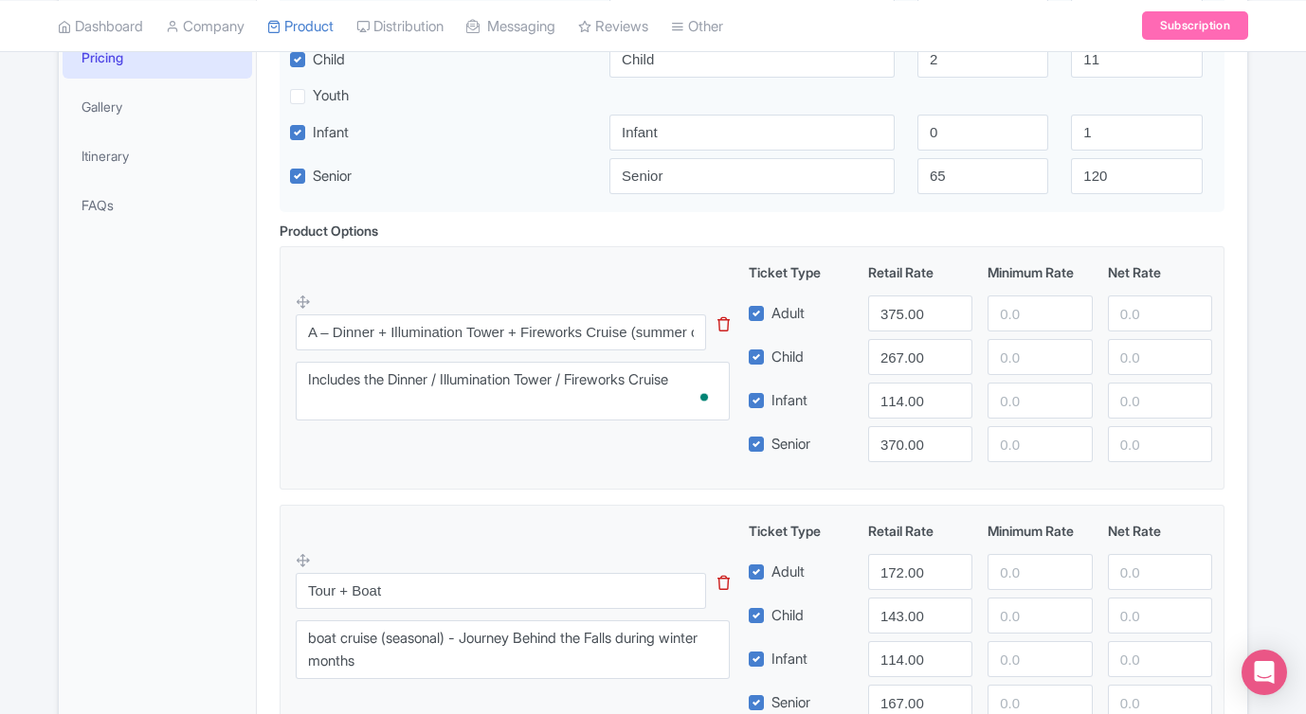
scroll to position [508, 0]
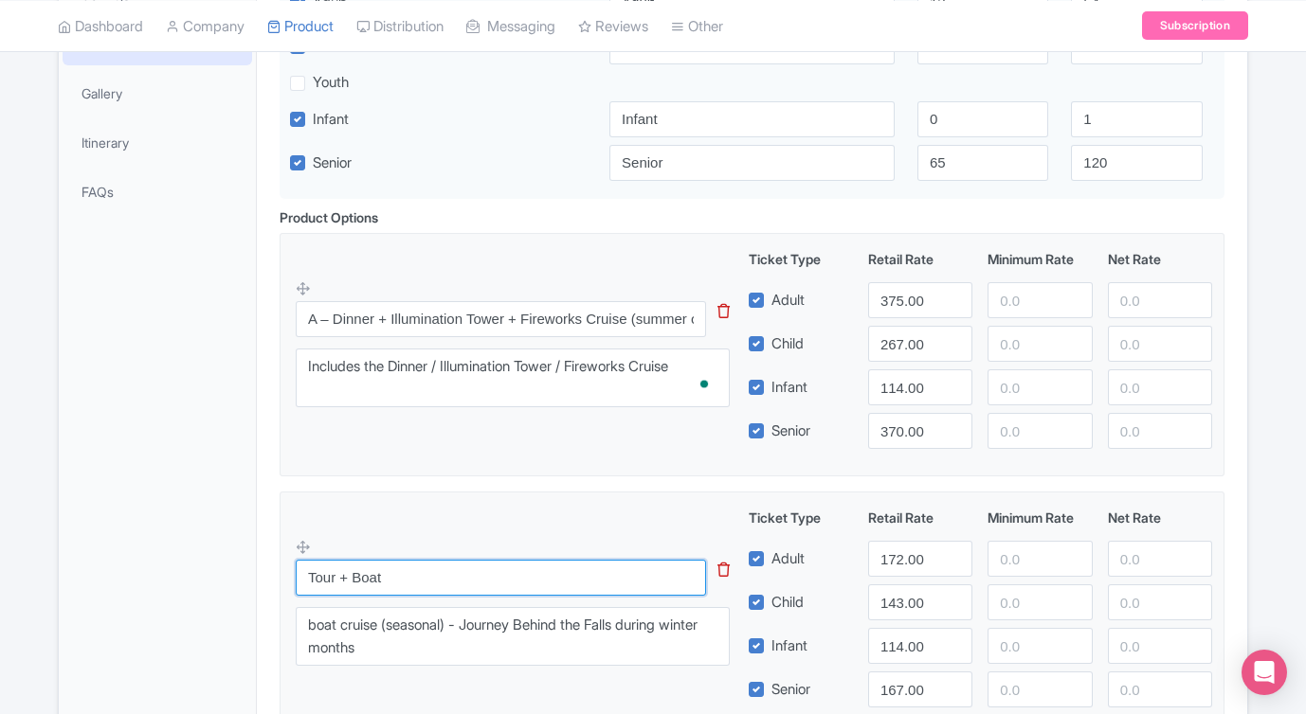
drag, startPoint x: 444, startPoint y: 574, endPoint x: 189, endPoint y: 566, distance: 255.0
click at [189, 566] on div "General Booking Info Locations Settings Pricing Gallery Itinerary FAQs Dress in…" at bounding box center [653, 725] width 1188 height 1829
paste input "B – Dinner + Illumination Tower (no boat)"
type input "B – Dinner + Illumination Tower (no boat)"
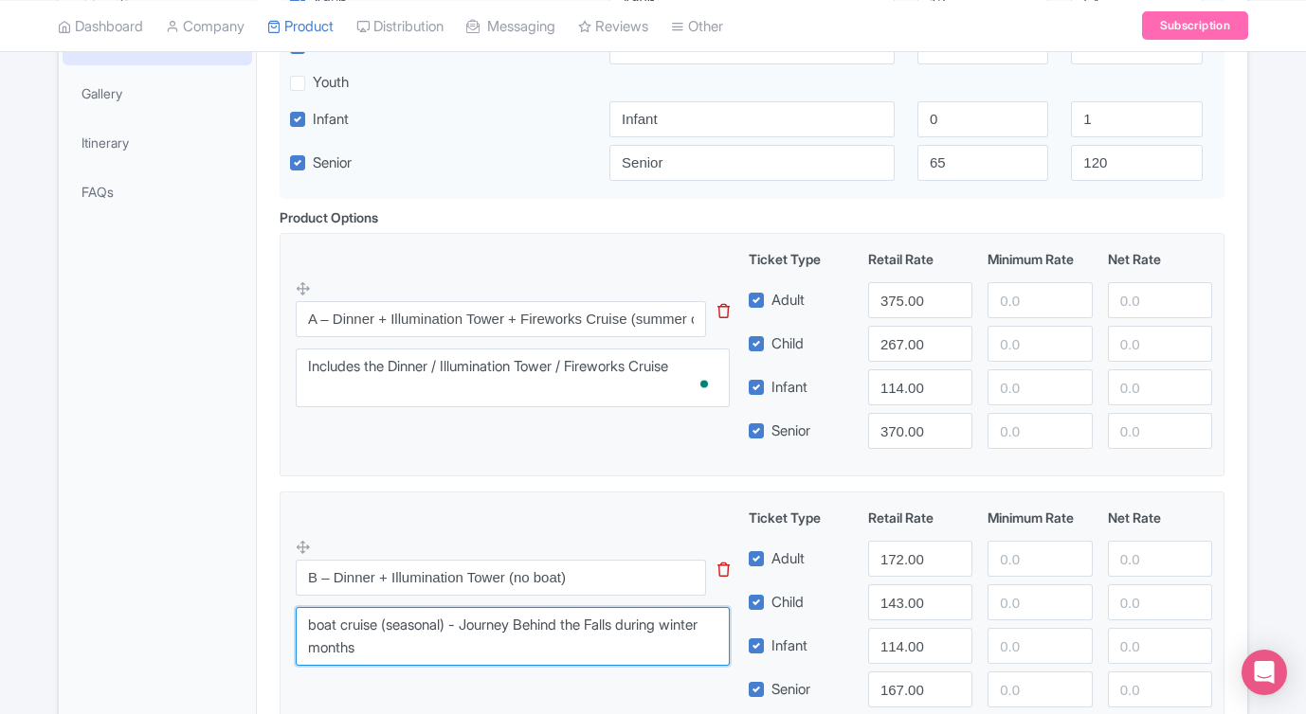
drag, startPoint x: 230, startPoint y: 611, endPoint x: 216, endPoint y: 603, distance: 16.1
click at [216, 603] on div "General Booking Info Locations Settings Pricing Gallery Itinerary FAQs Dress in…" at bounding box center [653, 725] width 1188 height 1829
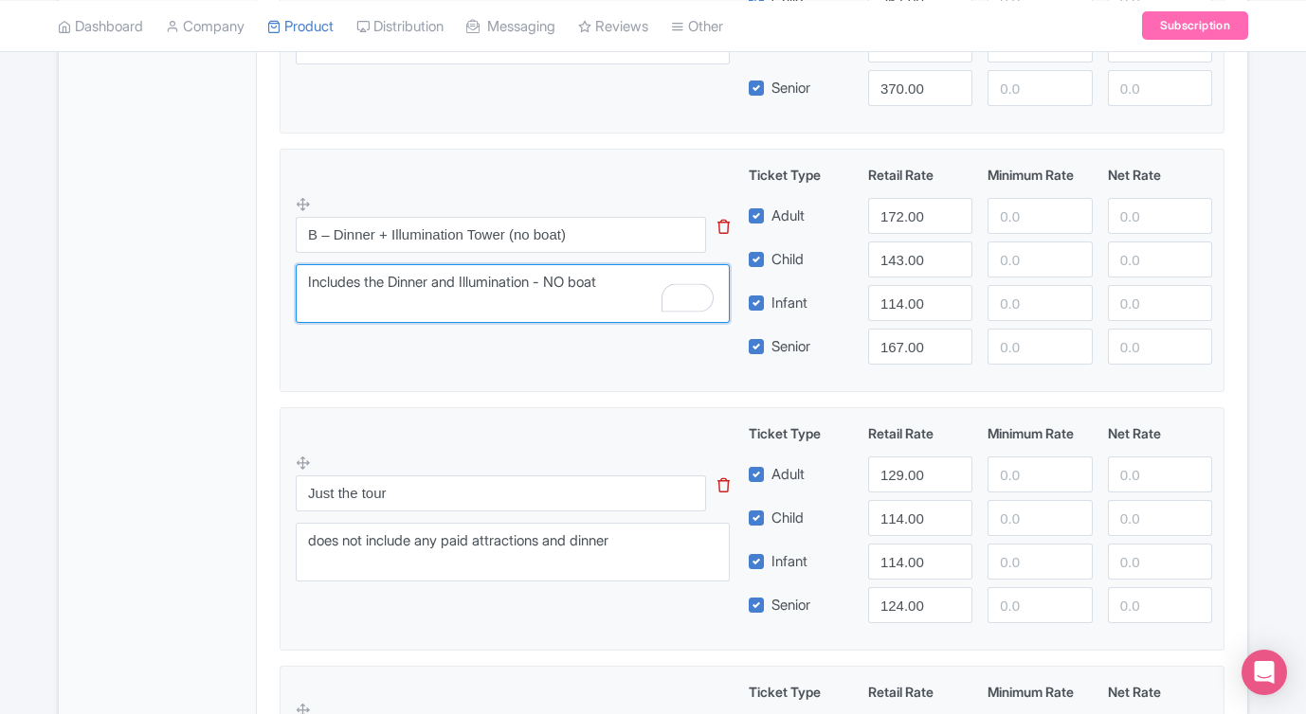
scroll to position [853, 0]
type textarea "Includes the Dinner and Illumination - NO boat"
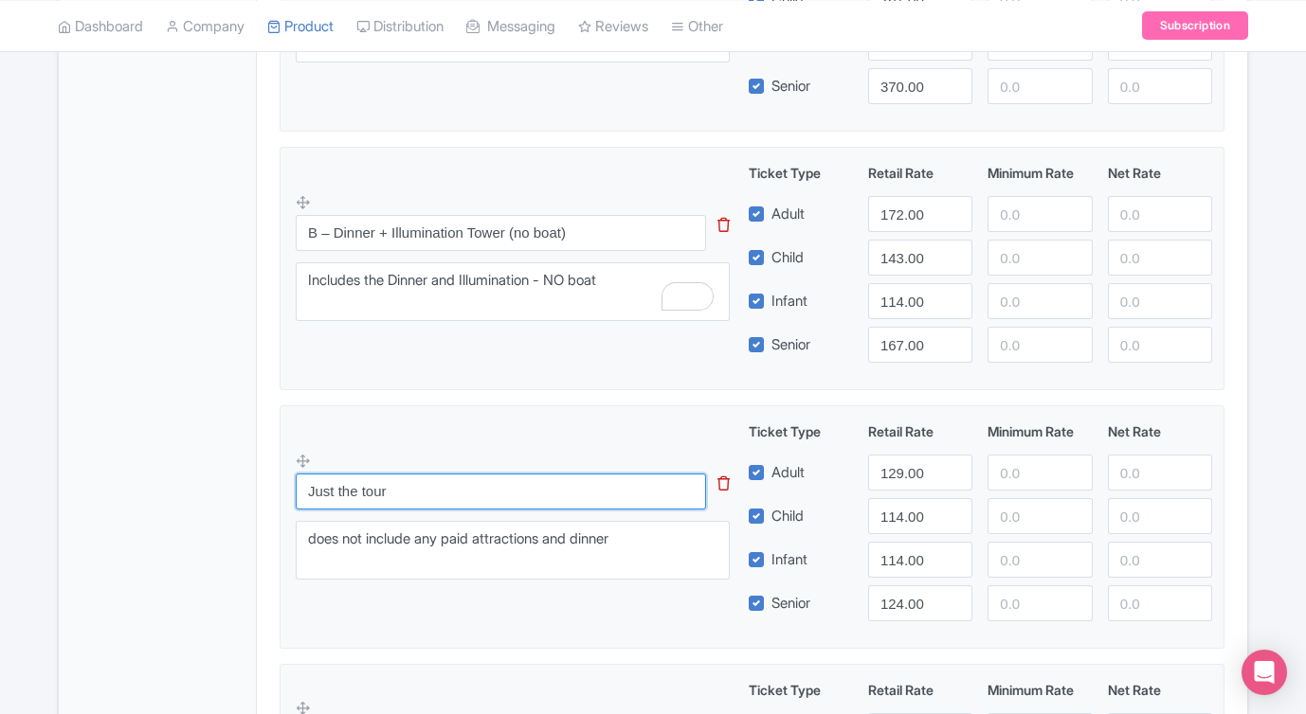
drag, startPoint x: 456, startPoint y: 493, endPoint x: 253, endPoint y: 475, distance: 203.5
click at [253, 475] on div "General Booking Info Locations Settings Pricing Gallery Itinerary FAQs Dress in…" at bounding box center [653, 380] width 1188 height 1829
paste input "C – JBF (timed) + Dinner + Illumination Tower (seasonal; winter last entry appl…"
type input "C – JBF (timed) + Dinner + Illumination Tower (seasonal; winter last entry appl…"
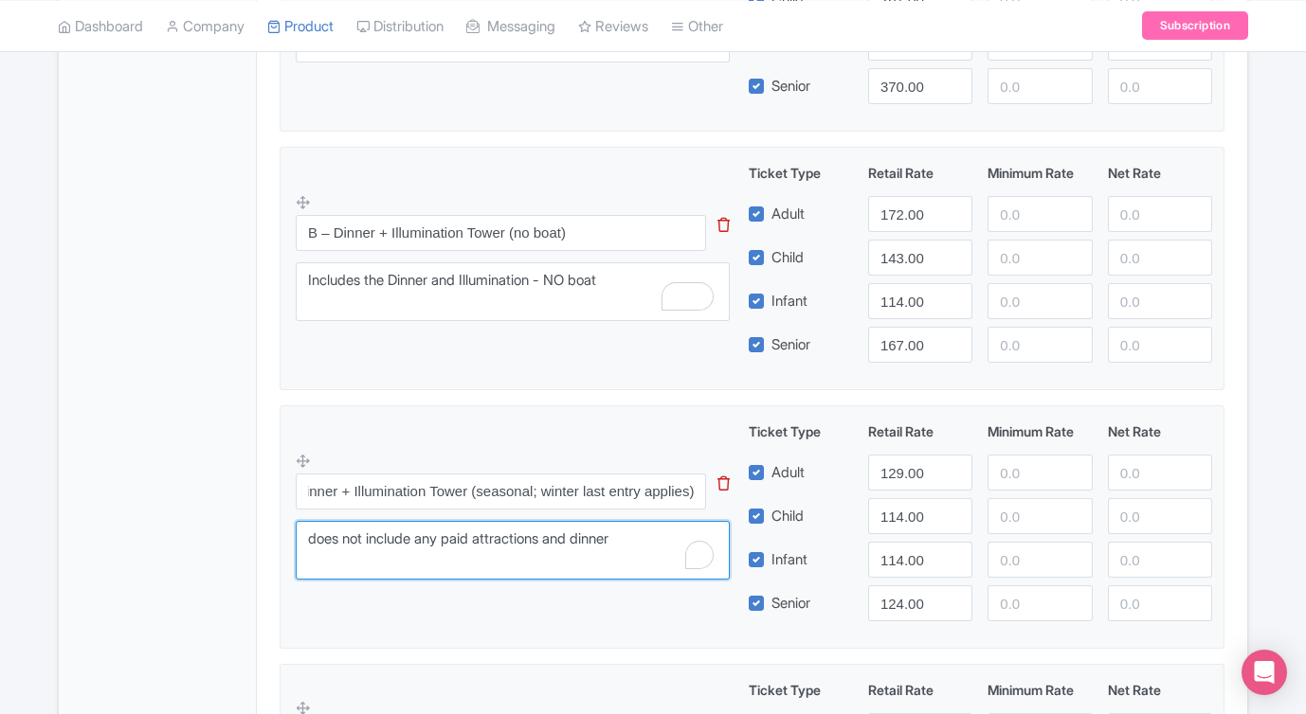
scroll to position [0, 0]
drag, startPoint x: 399, startPoint y: 532, endPoint x: 291, endPoint y: 532, distance: 108.0
click at [291, 532] on fieldset "C – JBF (timed) + Dinner + Illumination Tower (seasonal; winter last entry appl…" at bounding box center [751, 526] width 945 height 243
type textarea "Includes Journey Behind the Falls / Dinner / Illumination Tower"
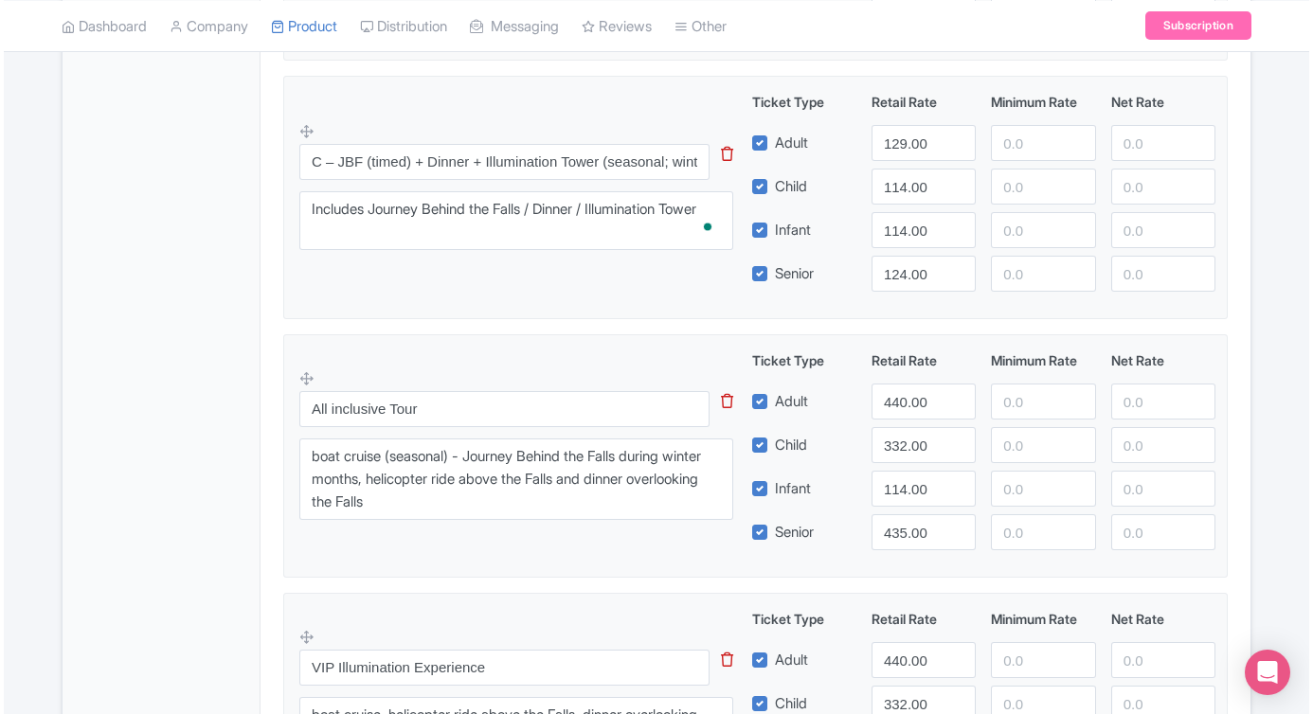
scroll to position [1216, 0]
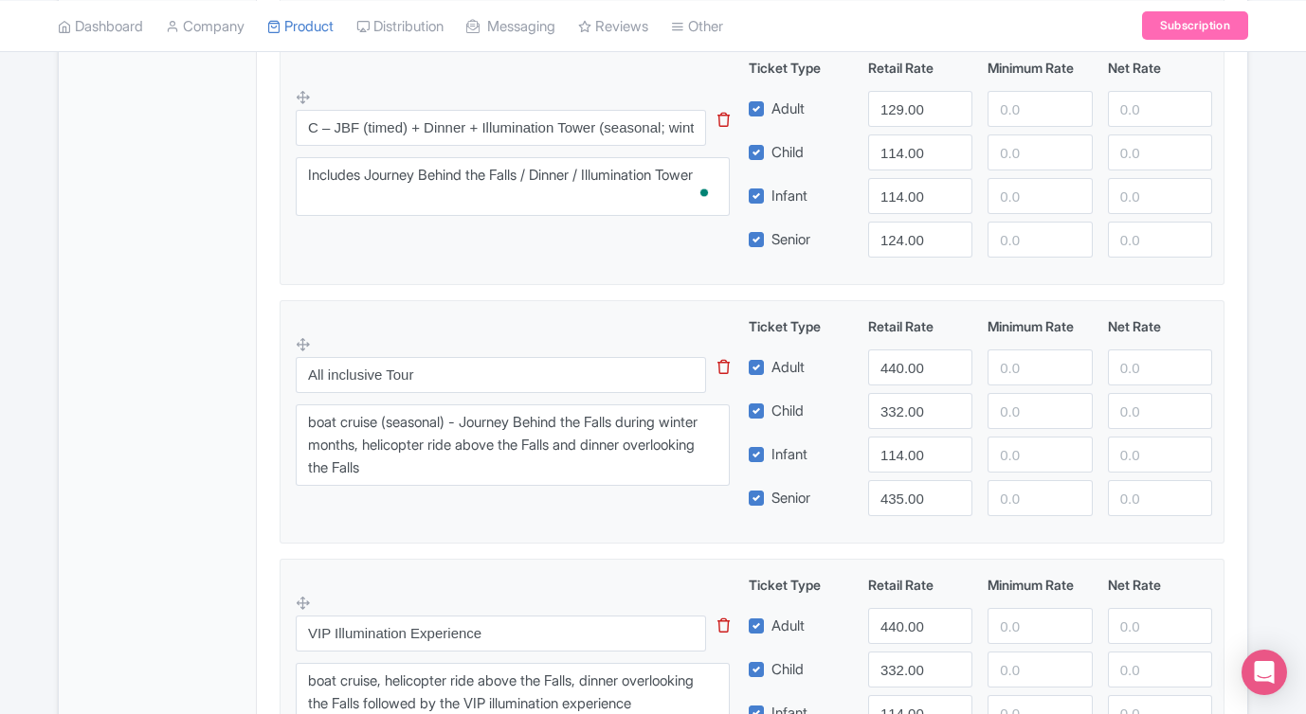
click at [723, 369] on icon at bounding box center [723, 367] width 12 height 14
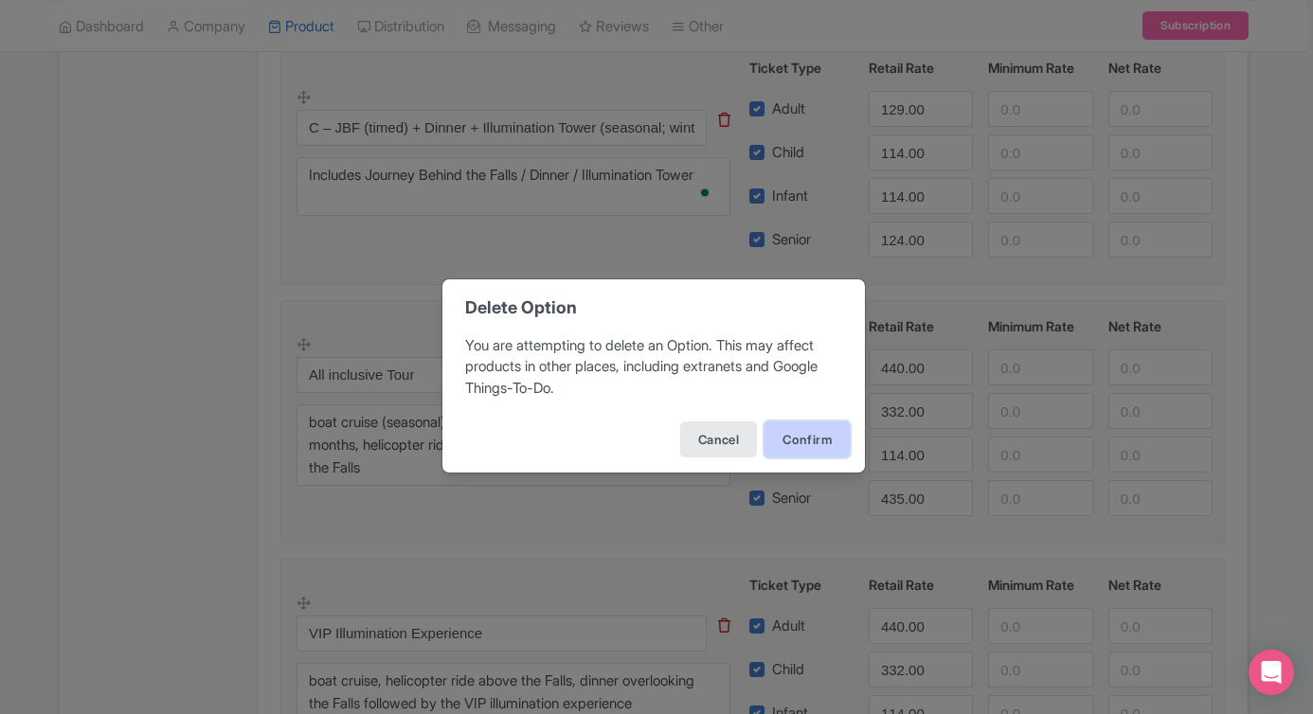
click at [794, 439] on button "Confirm" at bounding box center [807, 440] width 85 height 36
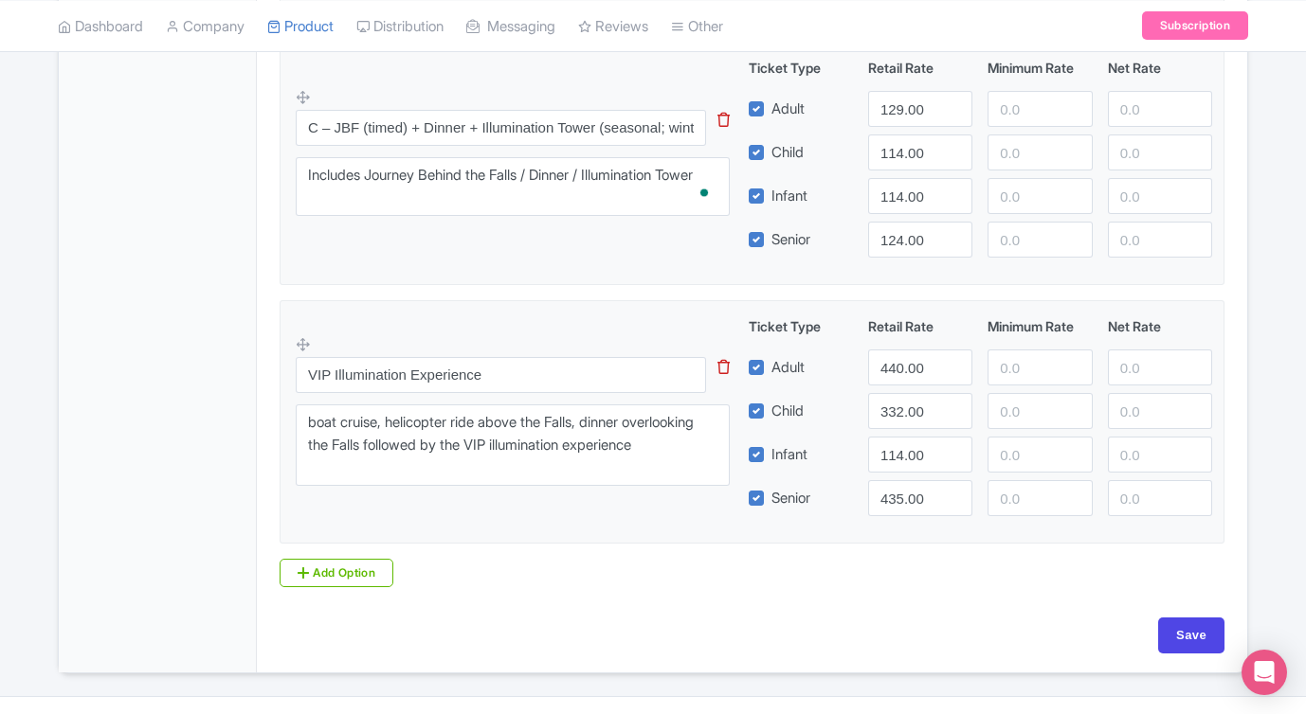
click at [725, 372] on icon at bounding box center [723, 367] width 12 height 14
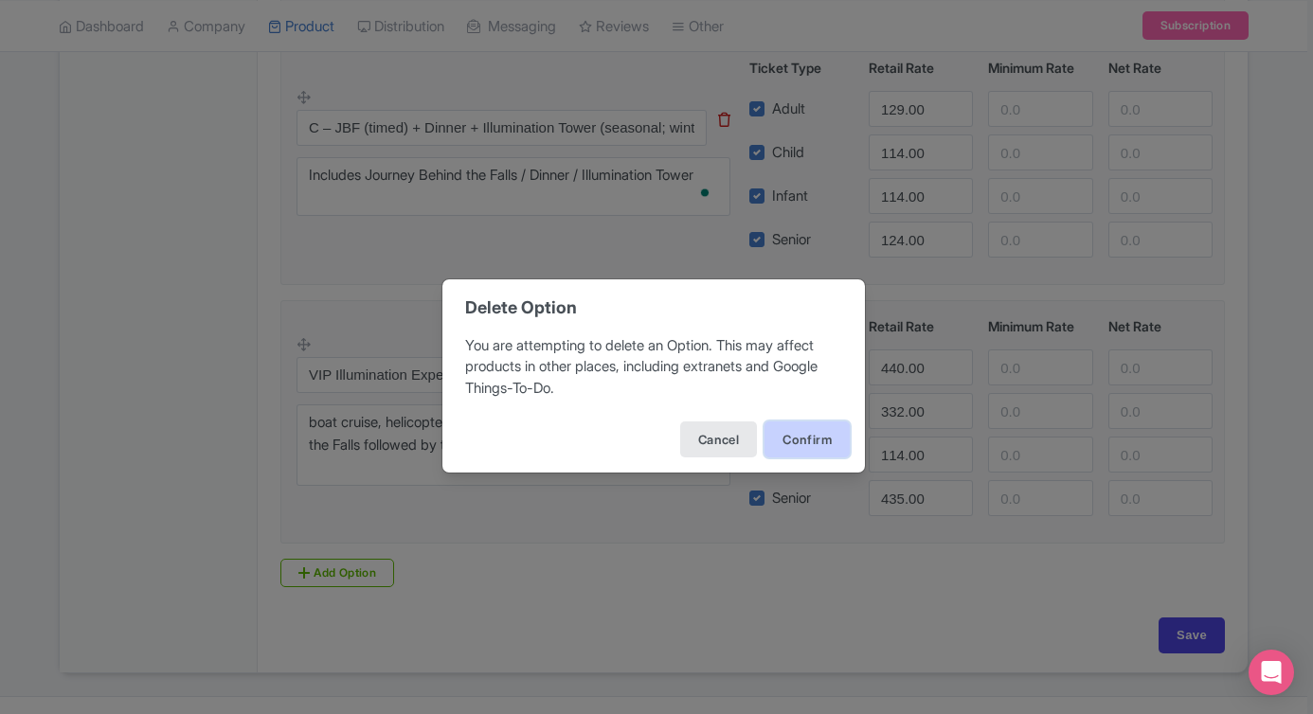
click at [802, 450] on button "Confirm" at bounding box center [807, 440] width 85 height 36
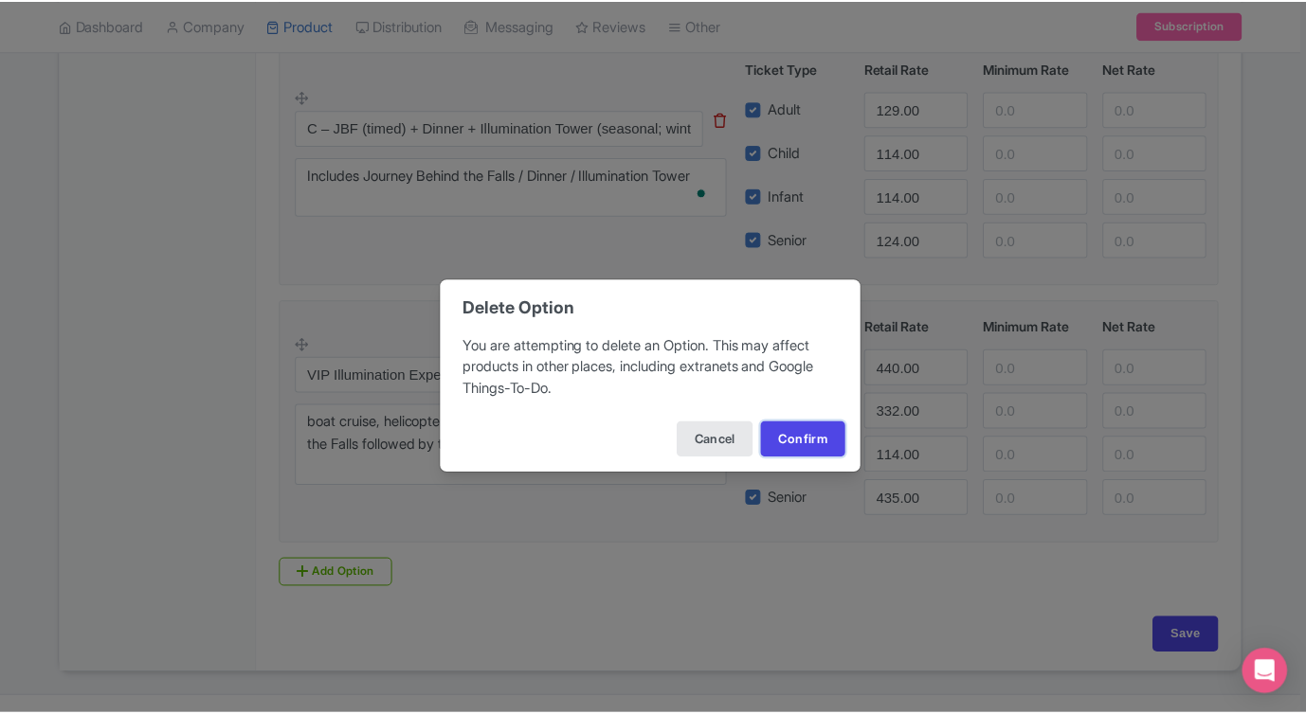
scroll to position [999, 0]
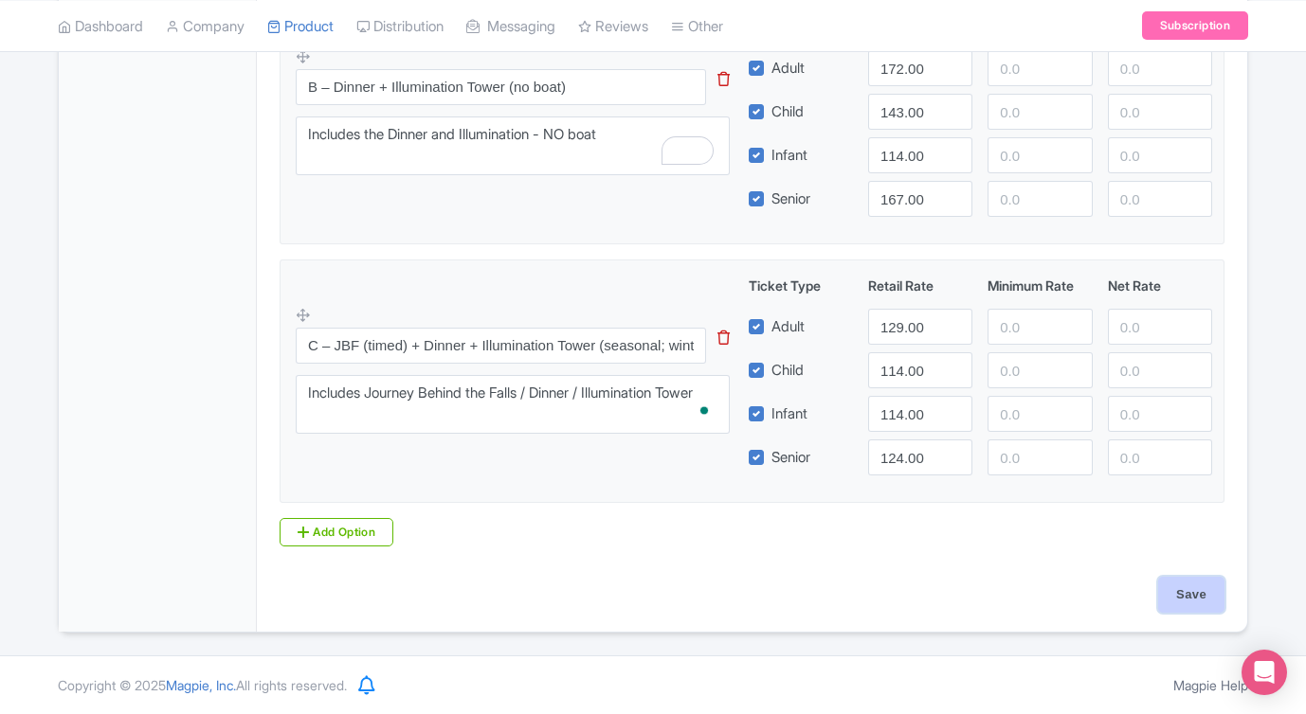
click at [1185, 588] on input "Save" at bounding box center [1191, 595] width 66 height 36
type input "Saving..."
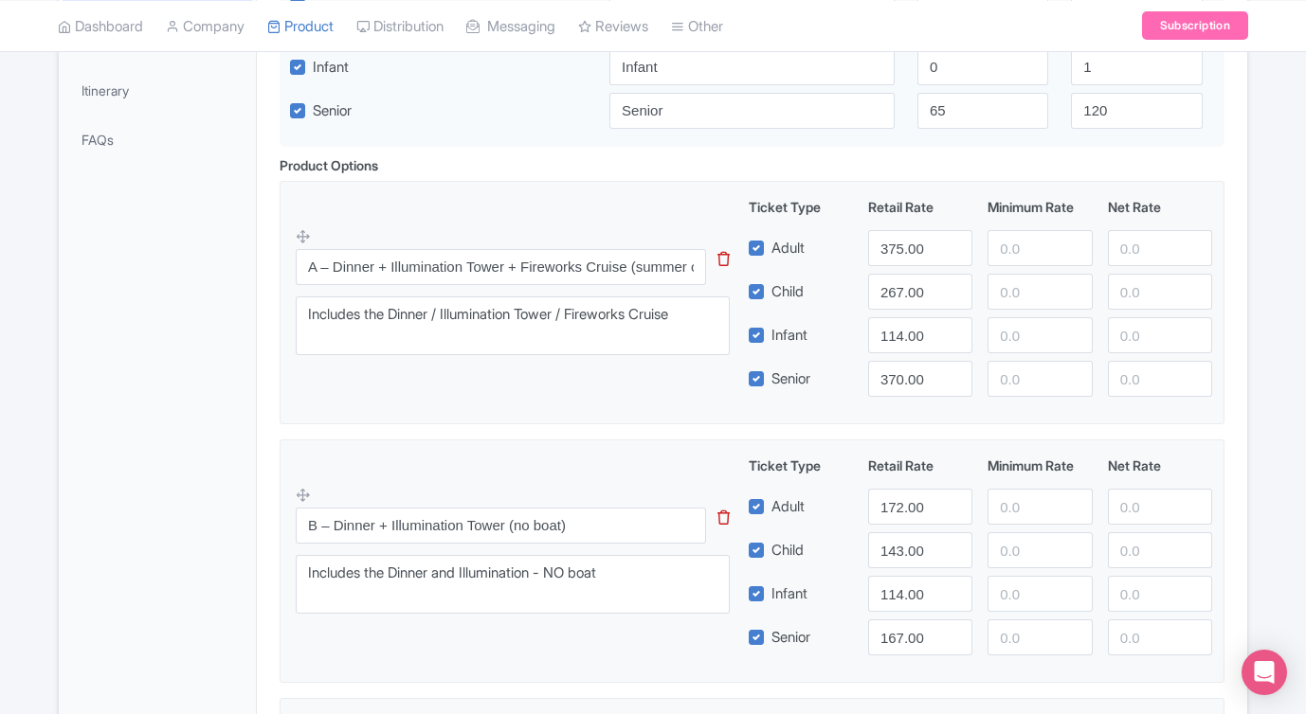
scroll to position [553, 0]
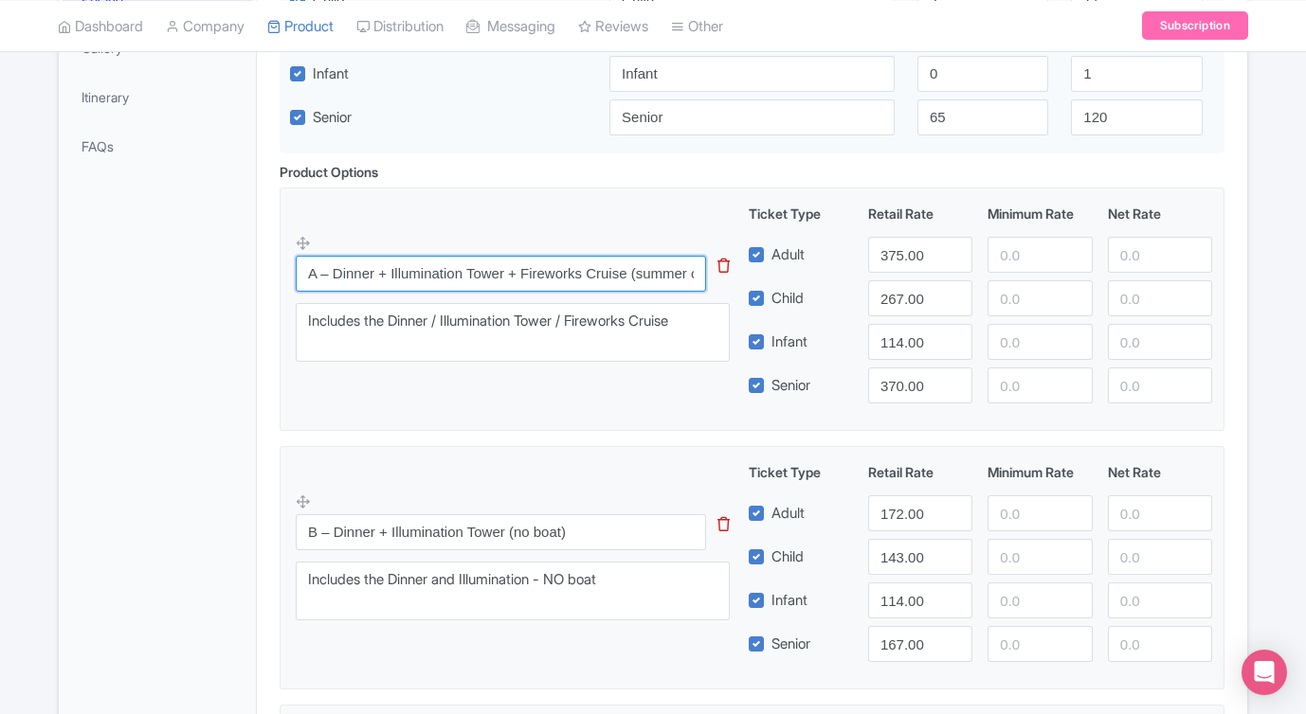
click at [331, 273] on input "A – Dinner + Illumination Tower + Fireworks Cruise (summer only)" at bounding box center [501, 274] width 410 height 36
drag, startPoint x: 331, startPoint y: 273, endPoint x: 284, endPoint y: 273, distance: 46.4
click at [284, 273] on fieldset "A – Dinner + Illumination Tower + Fireworks Cruise (summer only) This tip has n…" at bounding box center [751, 309] width 945 height 243
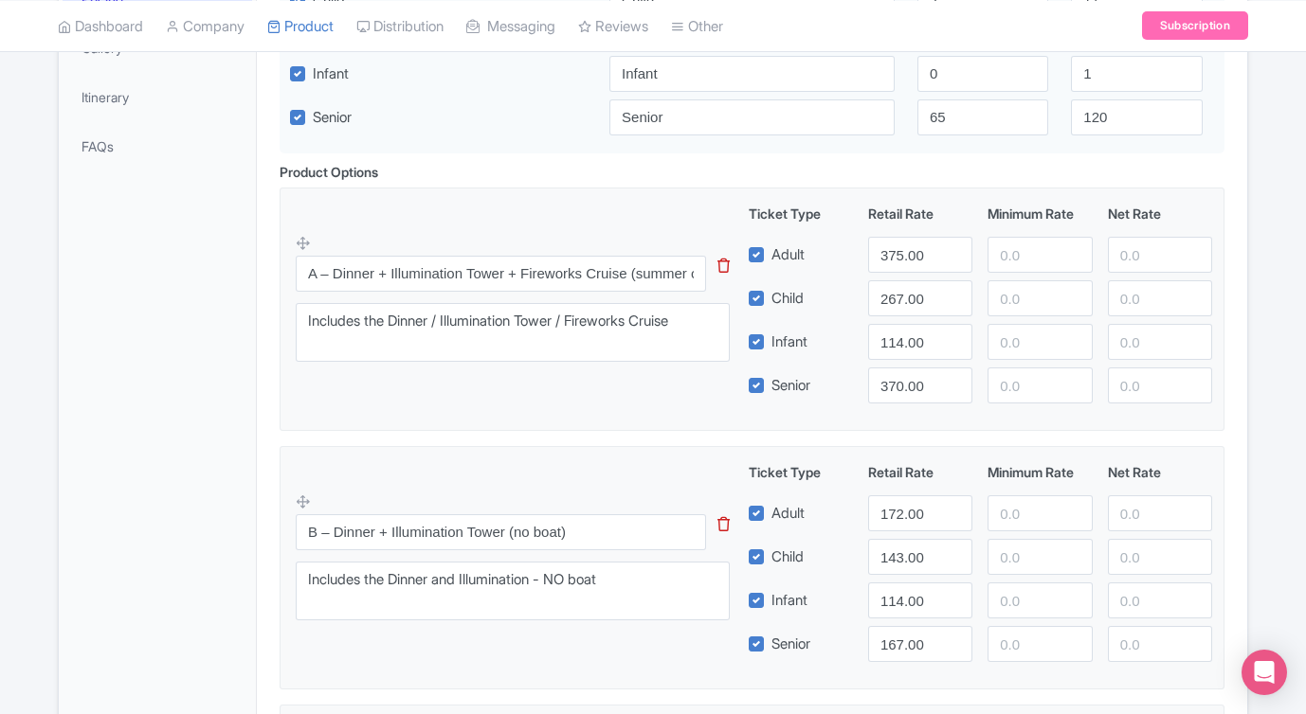
click at [283, 273] on fieldset "A – Dinner + Illumination Tower + Fireworks Cruise (summer only) This tip has n…" at bounding box center [751, 309] width 945 height 243
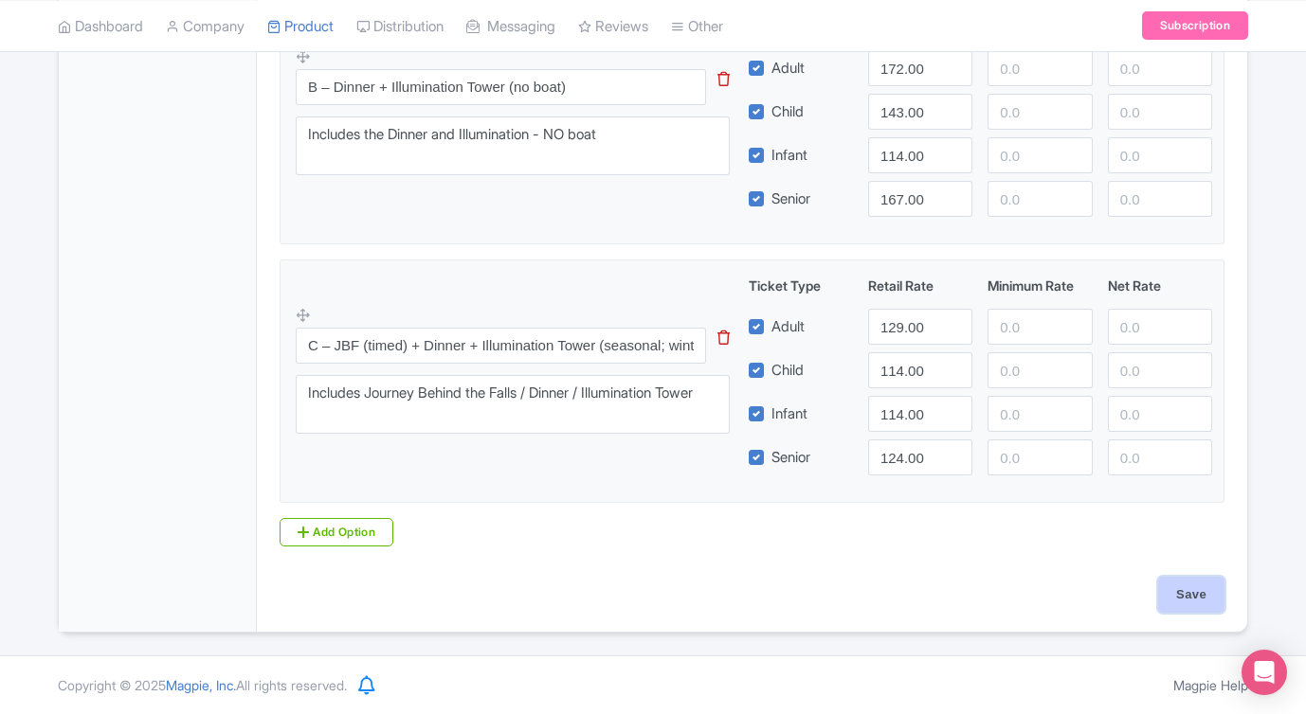
click at [1175, 588] on input "Save" at bounding box center [1191, 595] width 66 height 36
type input "Saving..."
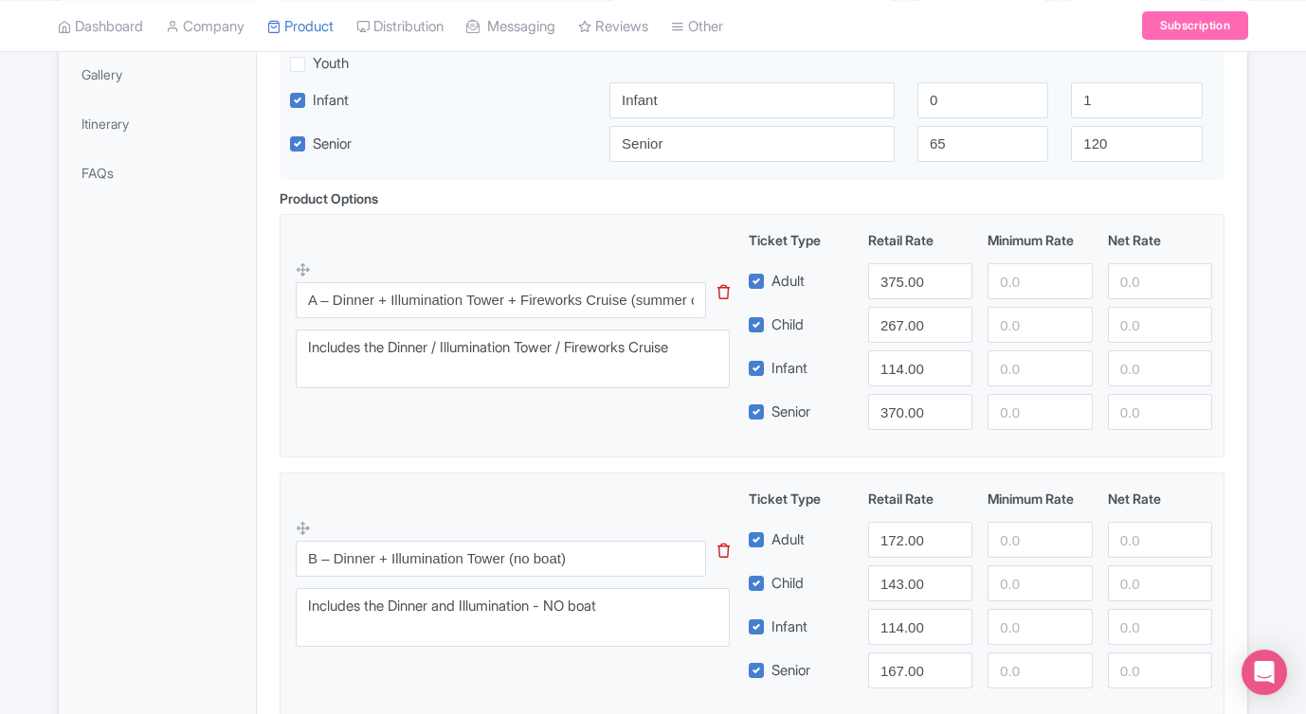
scroll to position [523, 0]
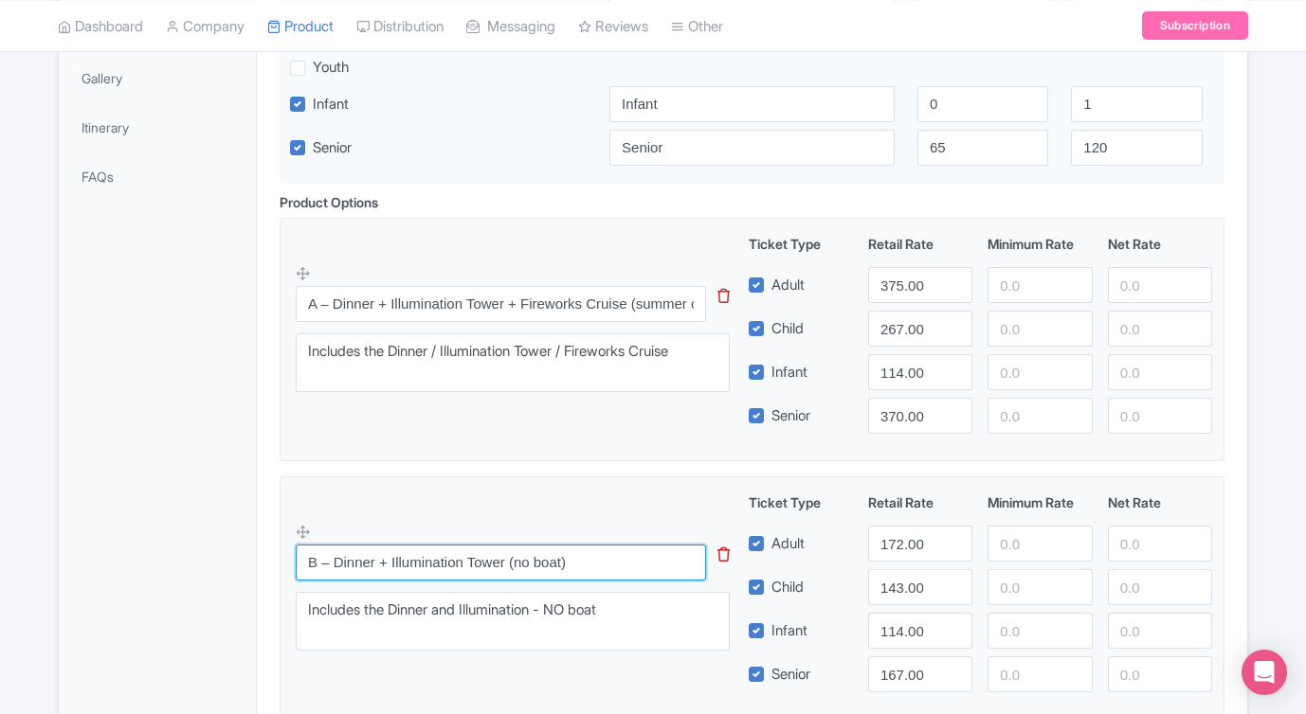
click at [616, 575] on input "B – Dinner + Illumination Tower (no boat)" at bounding box center [501, 563] width 410 height 36
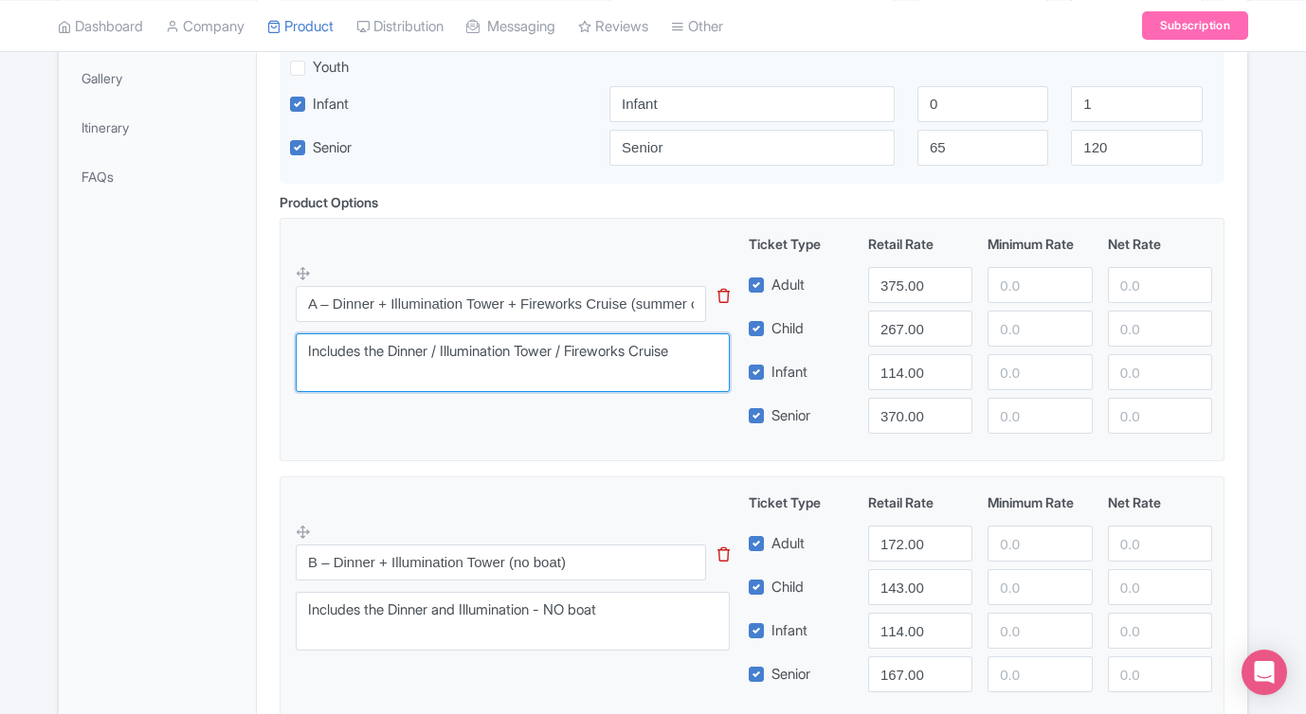
click at [712, 351] on textarea "Includes the Dinner / Illumination Tower / Fireworks Cruise" at bounding box center [513, 362] width 434 height 59
click at [658, 454] on fieldset "A – Dinner + Illumination Tower + Fireworks Cruise (summer only) This tip has n…" at bounding box center [751, 339] width 945 height 243
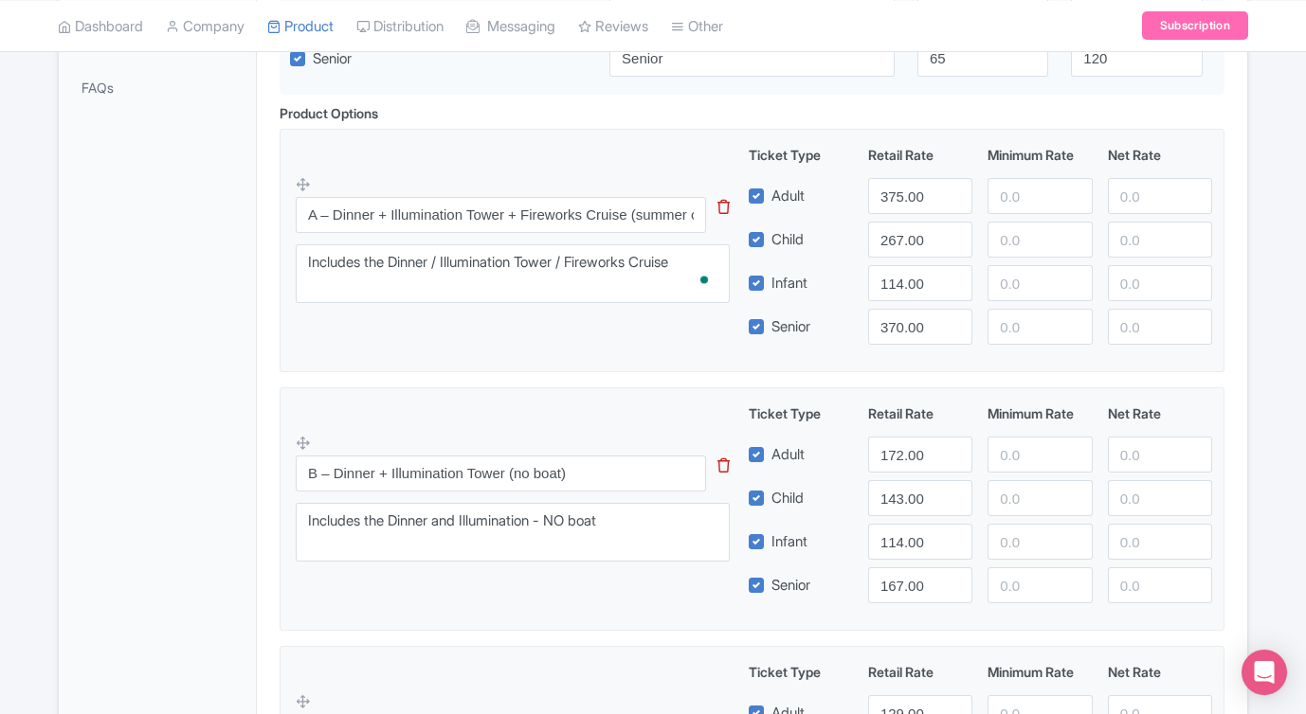
scroll to position [625, 0]
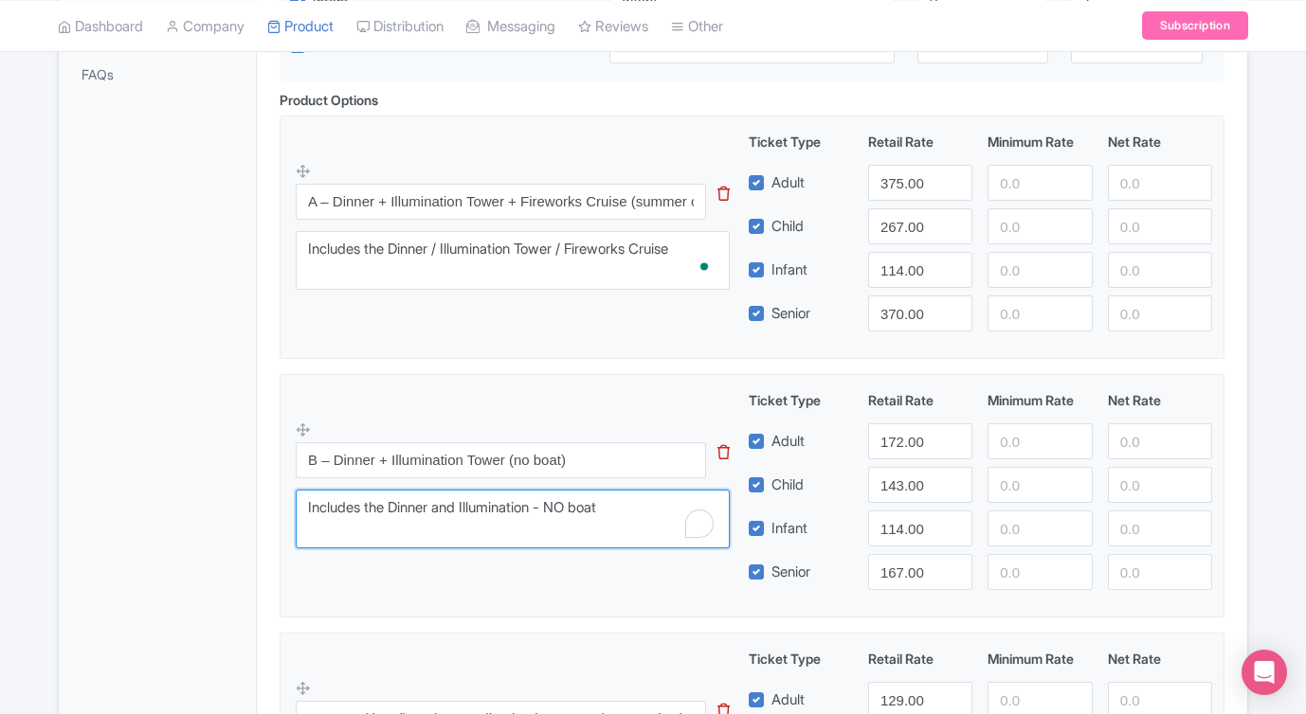
click at [640, 513] on textarea "Includes the Dinner and Illumination - NO boat" at bounding box center [513, 519] width 434 height 59
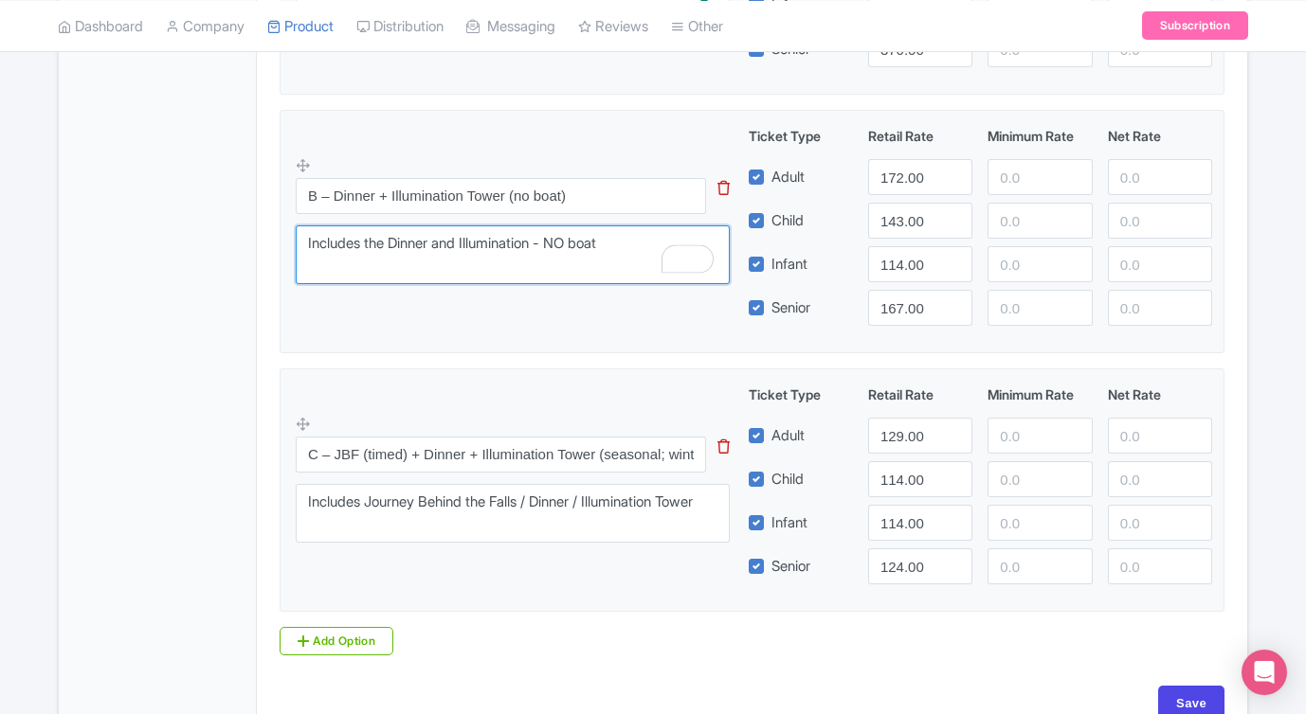
scroll to position [895, 0]
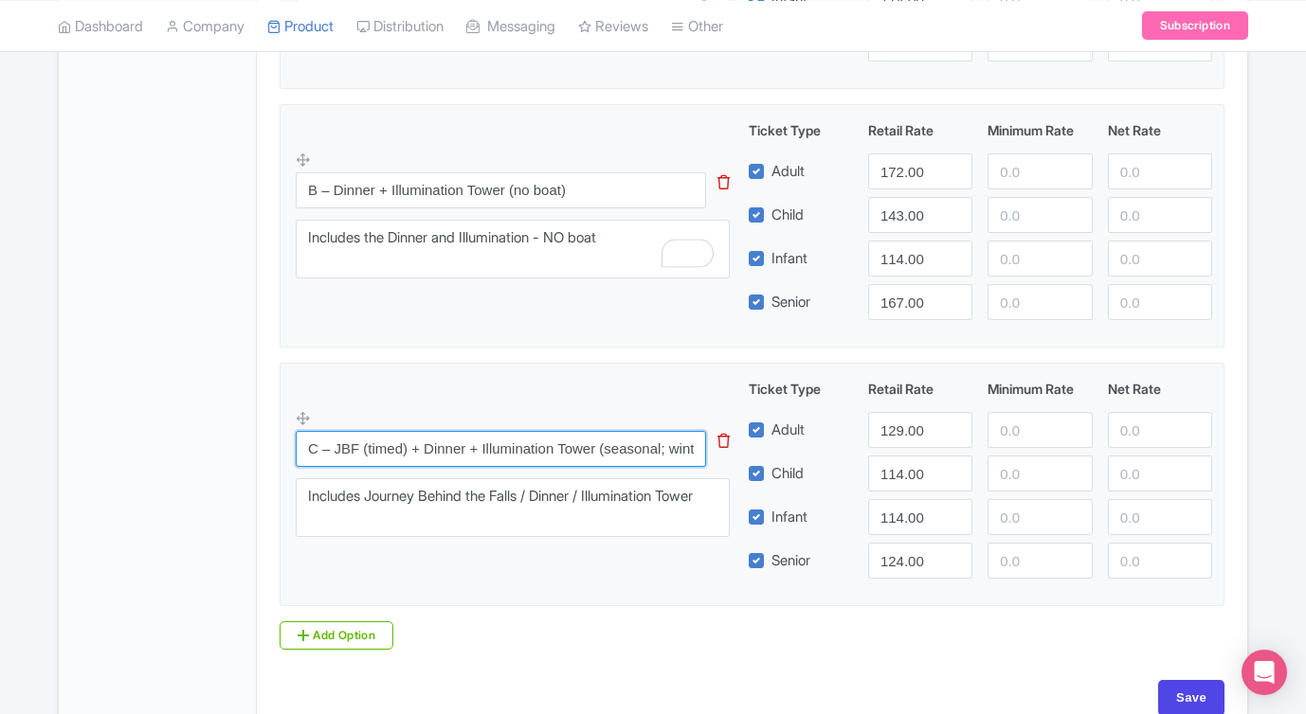
drag, startPoint x: 333, startPoint y: 447, endPoint x: 271, endPoint y: 446, distance: 61.6
click at [272, 446] on div "Product Options i A – Dinner + Illumination Tower + Fireworks Cruise (summer on…" at bounding box center [751, 235] width 967 height 830
type input "Winter: JBF (timed) + Dinner + Illumination Tower (seasonal; winter last entry …"
click at [631, 632] on div "Product Options i A – Dinner + Illumination Tower + Fireworks Cruise (summer on…" at bounding box center [751, 235] width 967 height 830
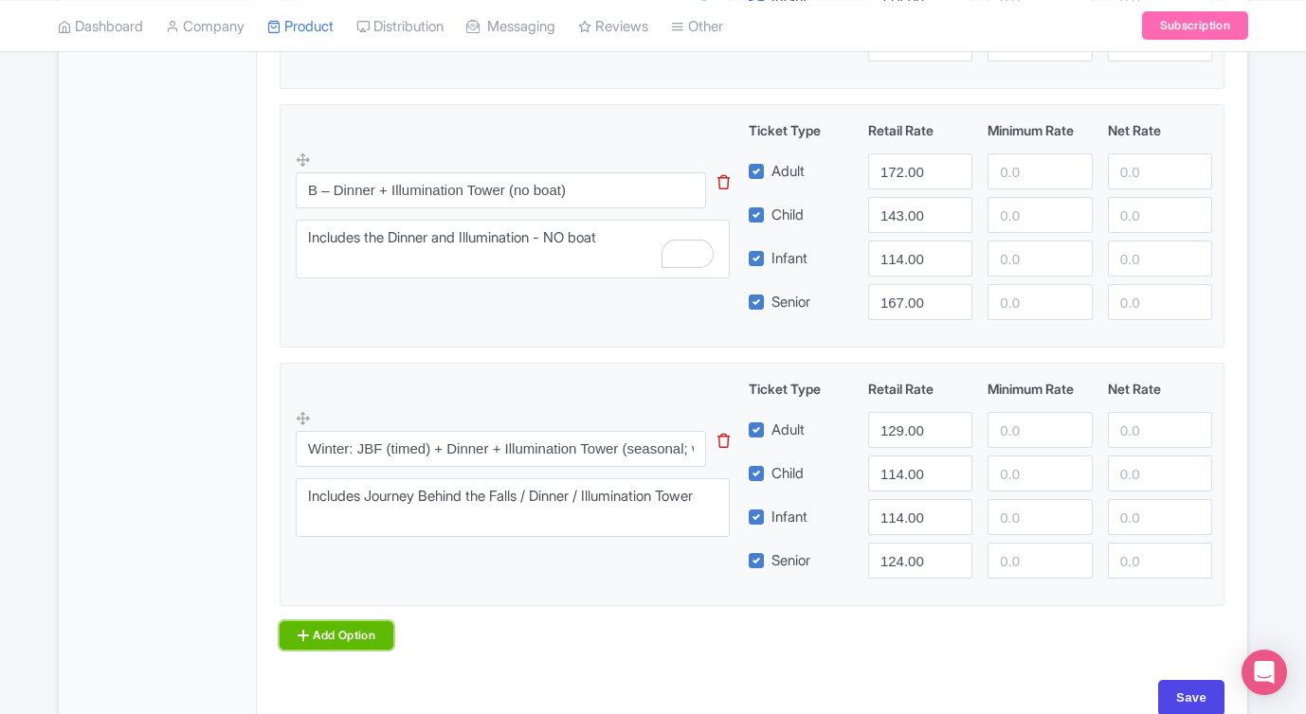
click at [362, 630] on link "Add Option" at bounding box center [336, 635] width 114 height 28
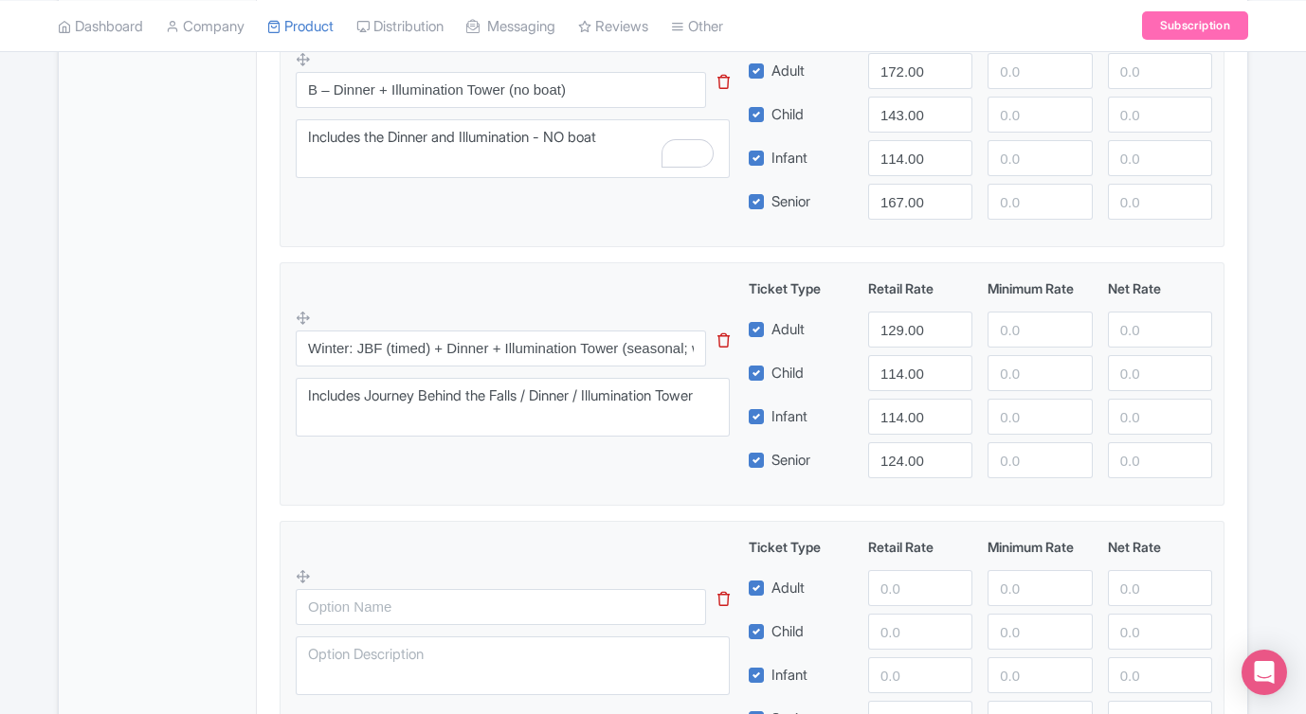
scroll to position [1000, 0]
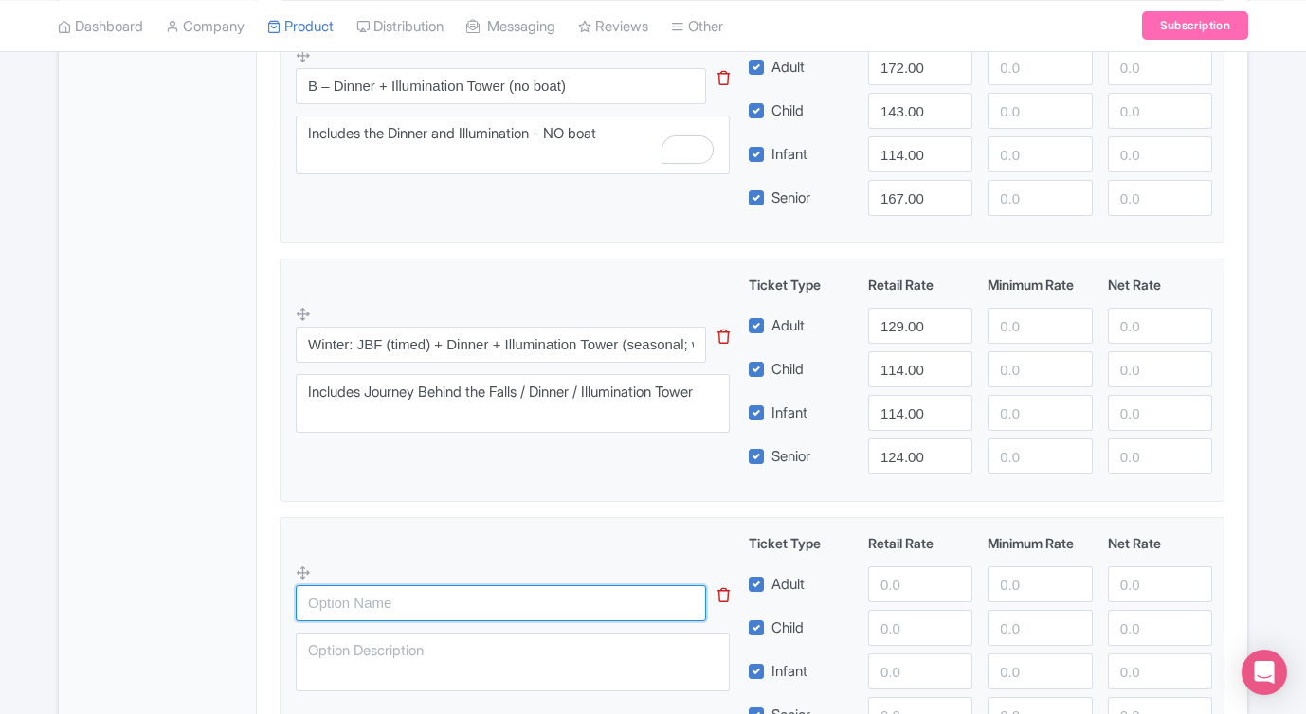
click at [423, 603] on input "text" at bounding box center [501, 603] width 410 height 36
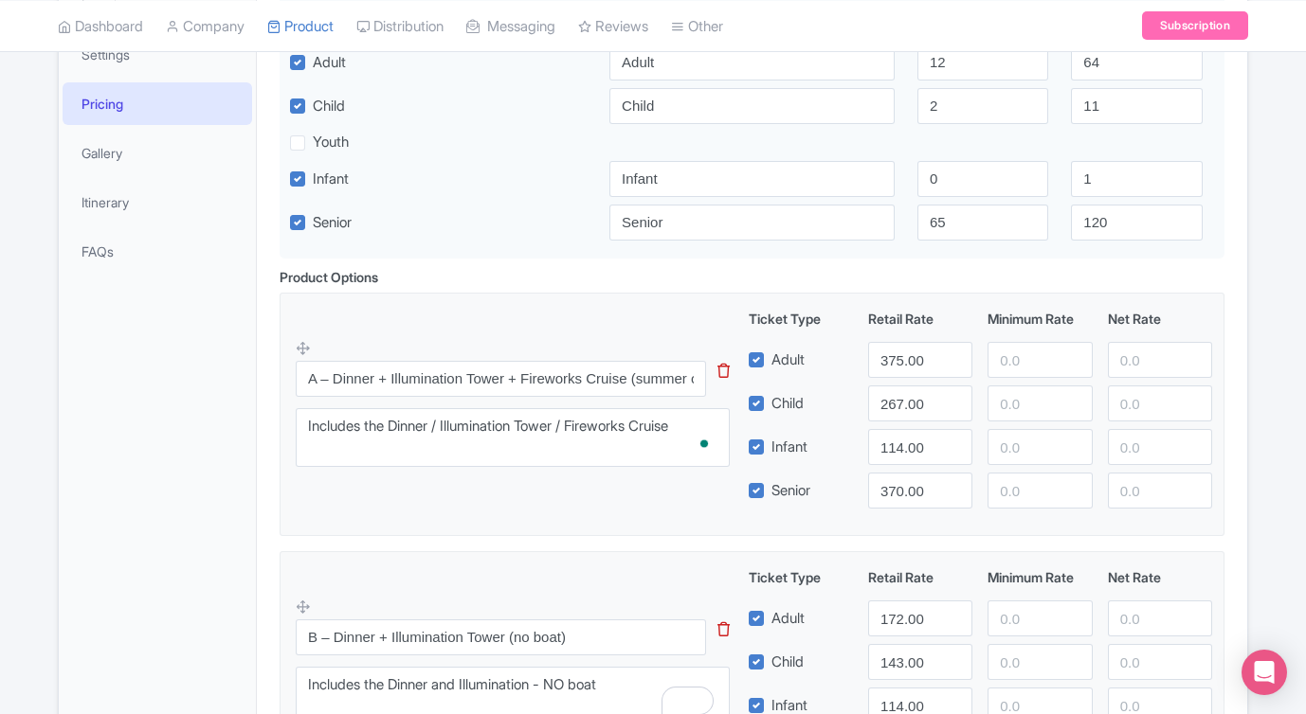
scroll to position [443, 0]
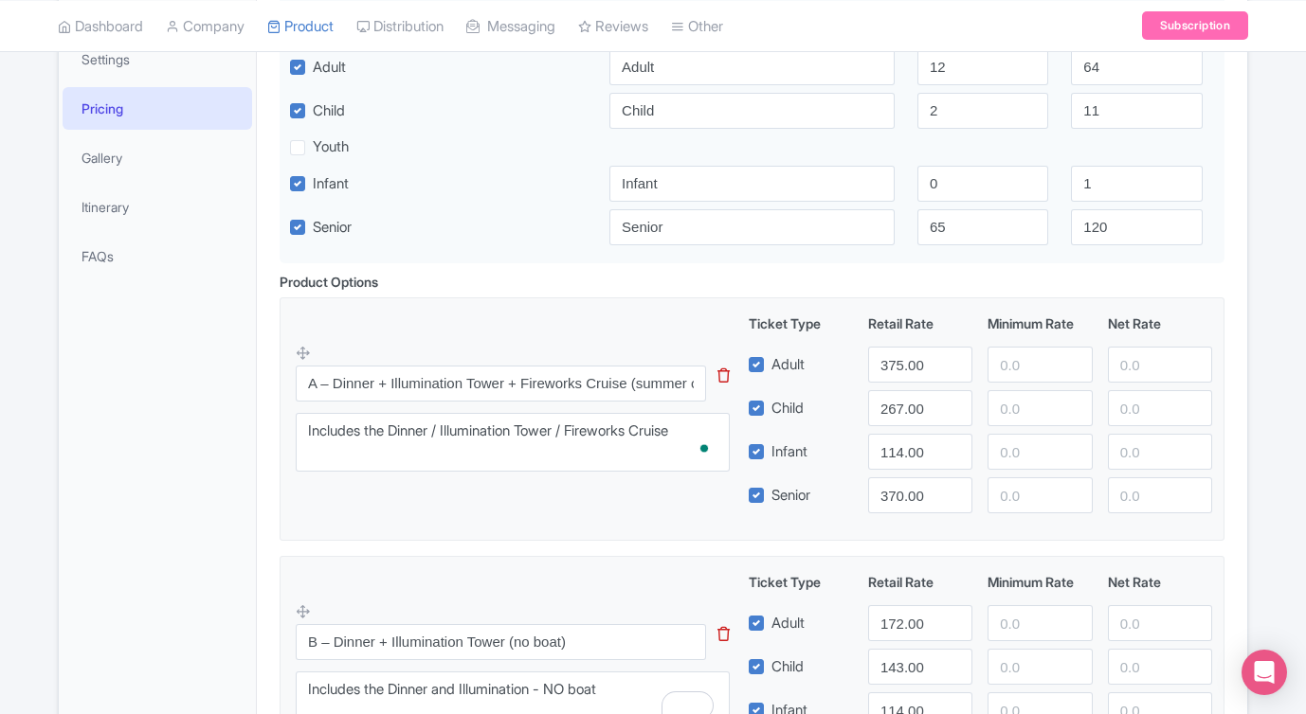
type input "Winter: Journey Behind the Falls"
drag, startPoint x: 332, startPoint y: 385, endPoint x: 225, endPoint y: 380, distance: 106.2
click at [225, 380] on div "General Booking Info Locations Settings Pricing Gallery Itinerary FAQs Dress in…" at bounding box center [653, 660] width 1188 height 1571
drag, startPoint x: 596, startPoint y: 379, endPoint x: 699, endPoint y: 381, distance: 103.3
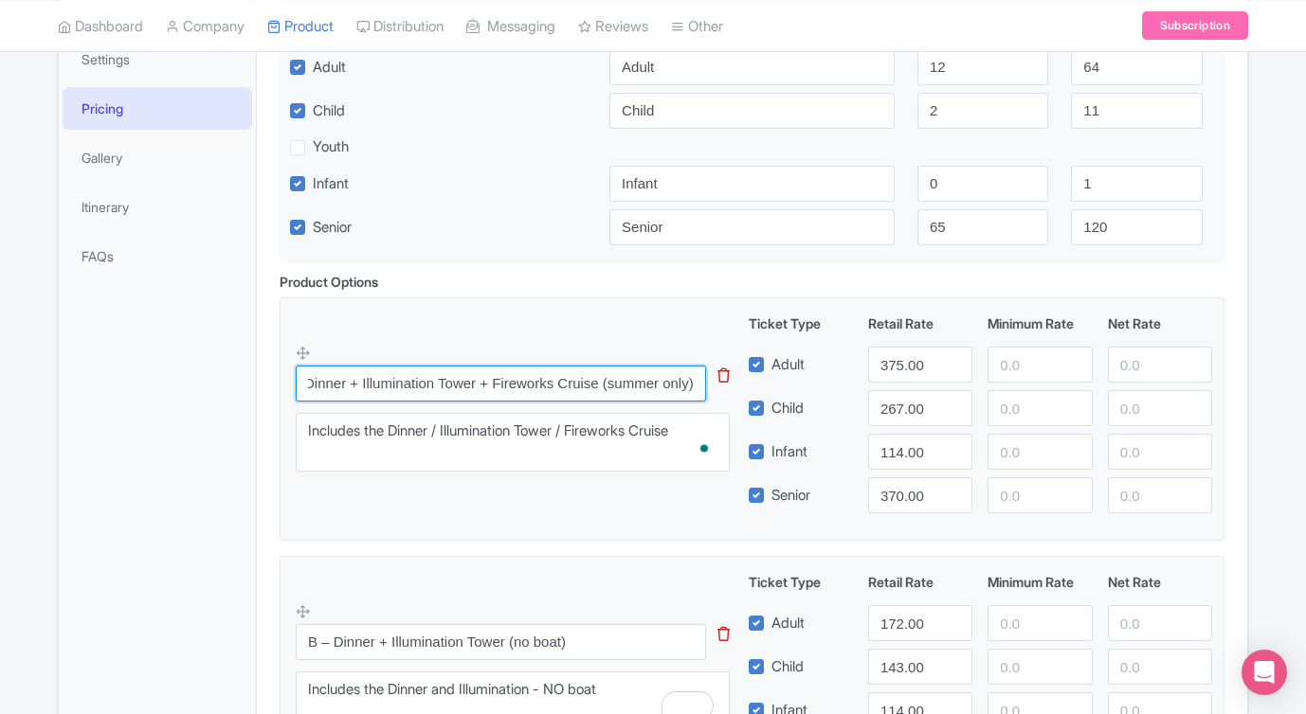
click at [699, 381] on input "Summer: Dinner + Illumination Tower + Fireworks Cruise (summer only)" at bounding box center [501, 384] width 410 height 36
type input "Summer: Dinner + Illumination Tower + Fireworks Cruise"
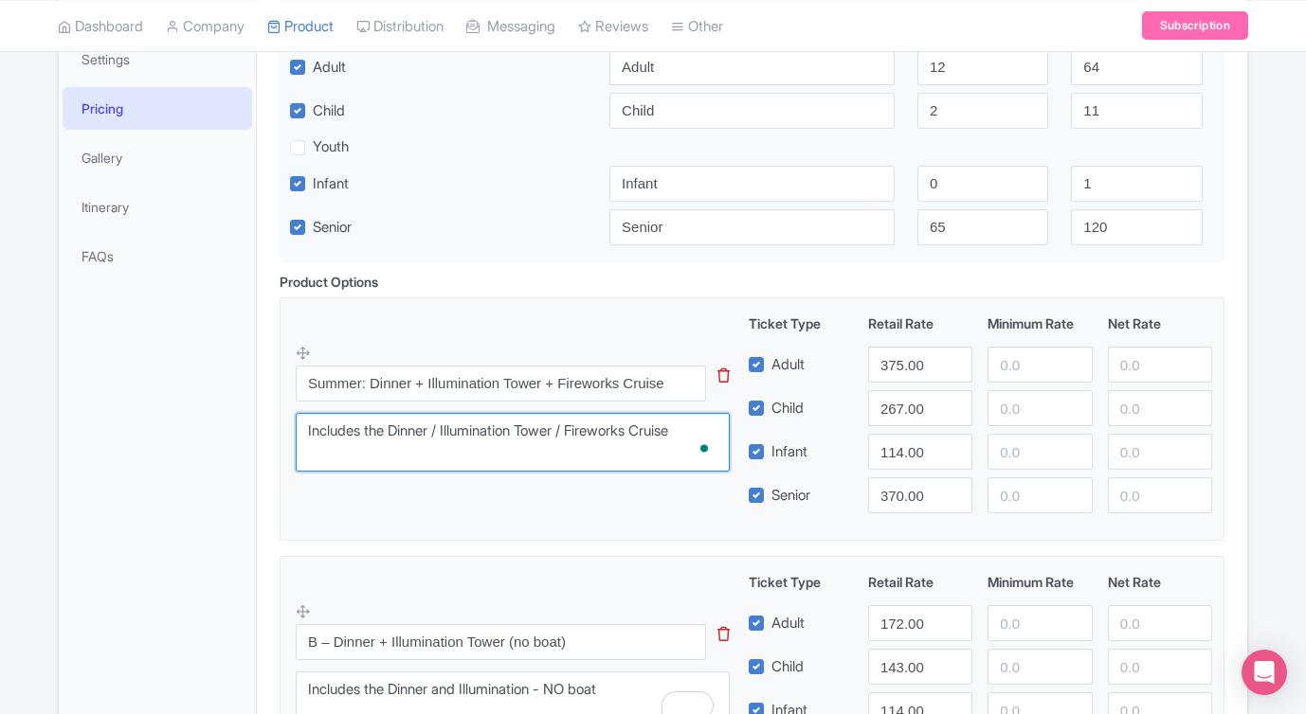
click at [307, 430] on textarea "Includes the Dinner / Illumination Tower / Fireworks Cruise" at bounding box center [513, 442] width 434 height 59
click at [716, 435] on textarea "Includes the Dinner / Illumination Tower / Fireworks Cruise" at bounding box center [513, 442] width 434 height 59
type textarea "Includes the Dinner / Illumination Tower / Fireworks Cruise (only available in …"
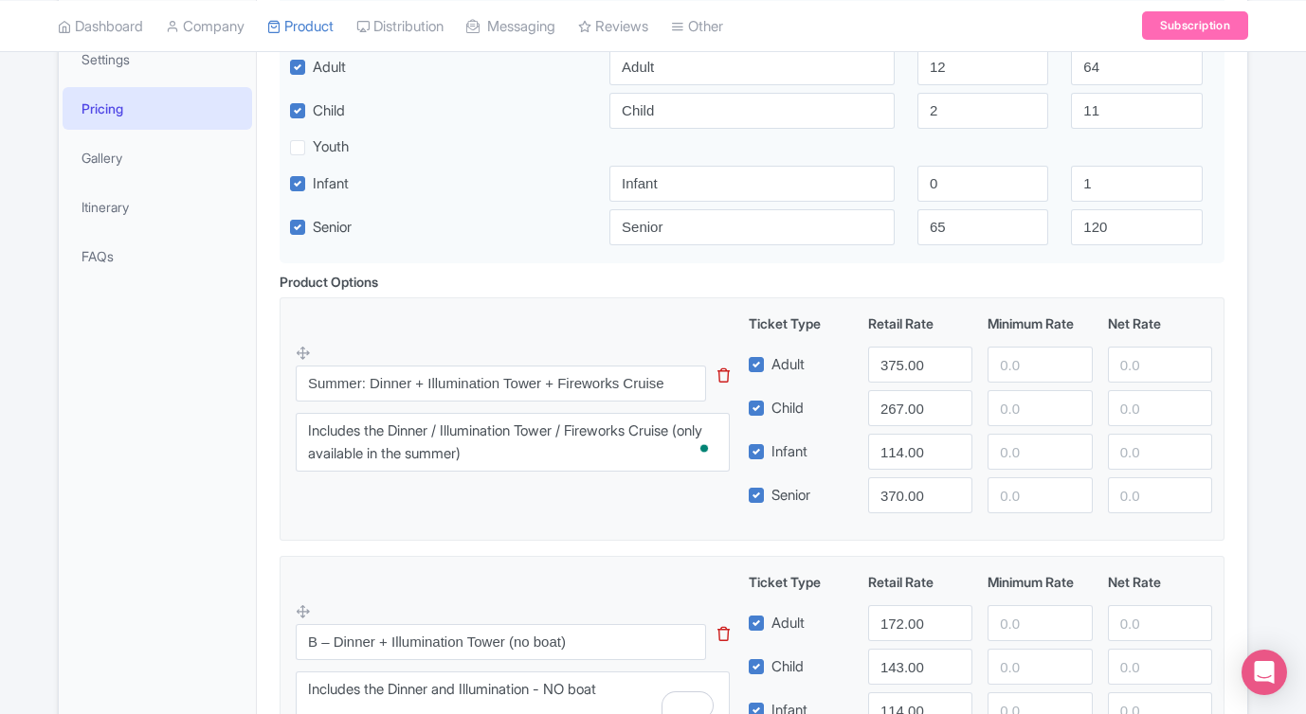
click at [593, 518] on fieldset "Summer: Dinner + Illumination Tower + Fireworks Cruise This tip has not data. C…" at bounding box center [751, 418] width 945 height 243
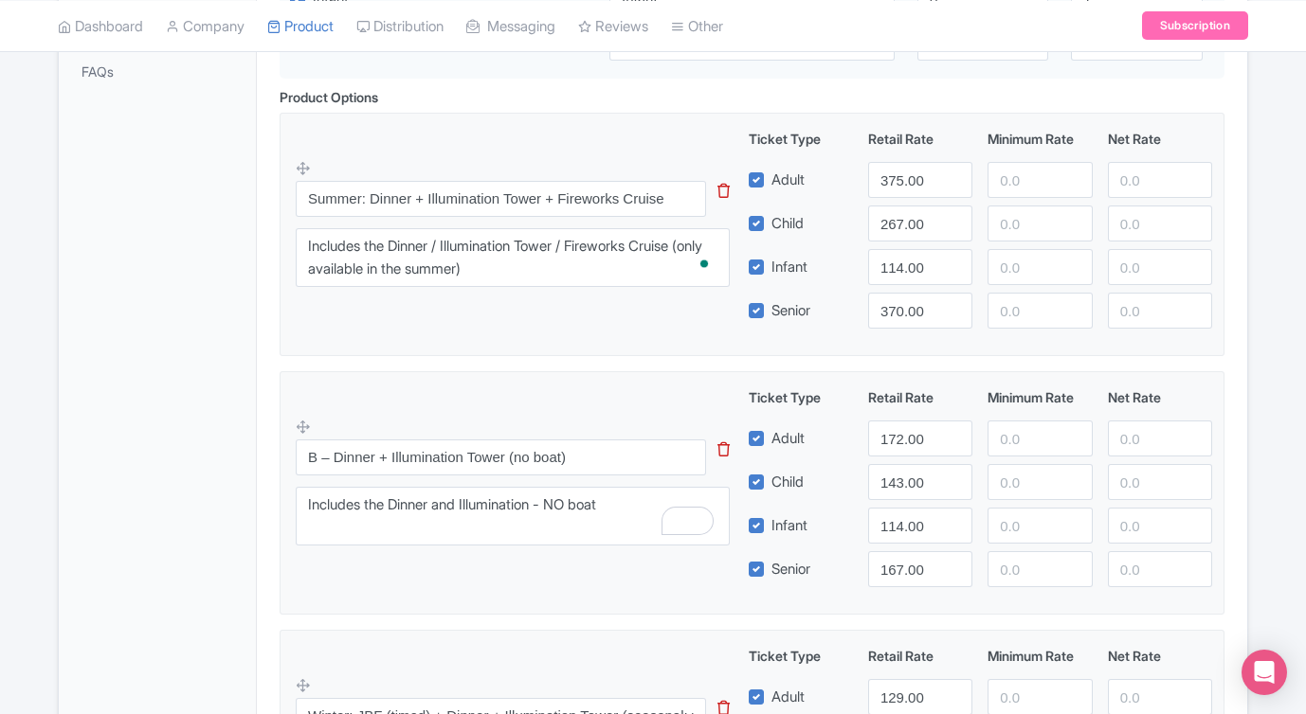
scroll to position [654, 0]
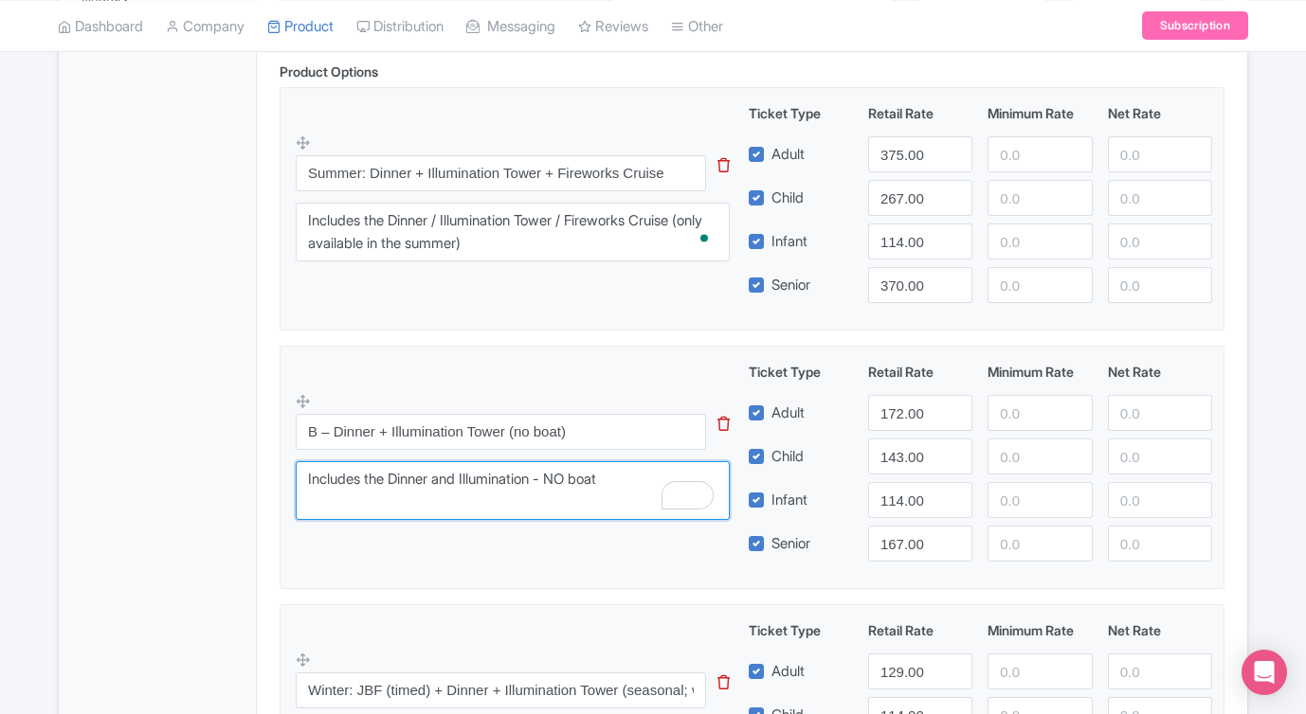
click at [625, 483] on textarea "Includes the Dinner and Illumination - NO boat" at bounding box center [513, 490] width 434 height 59
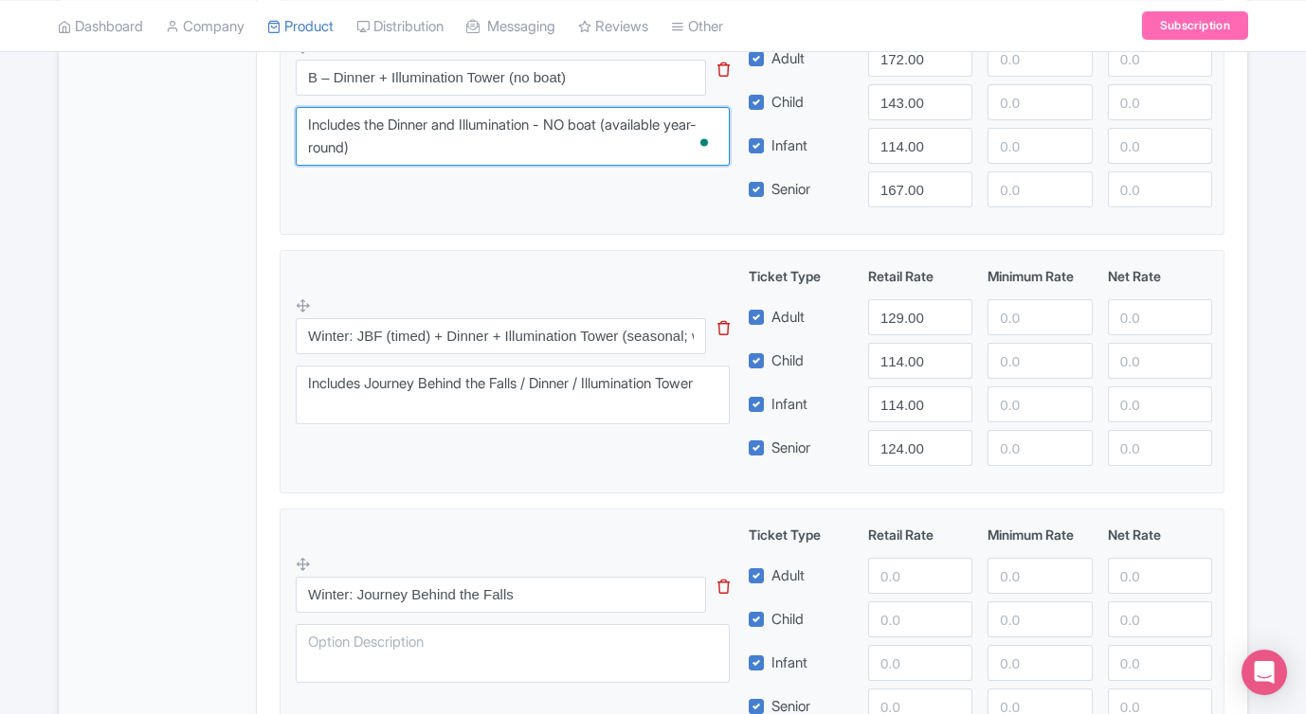
scroll to position [1004, 0]
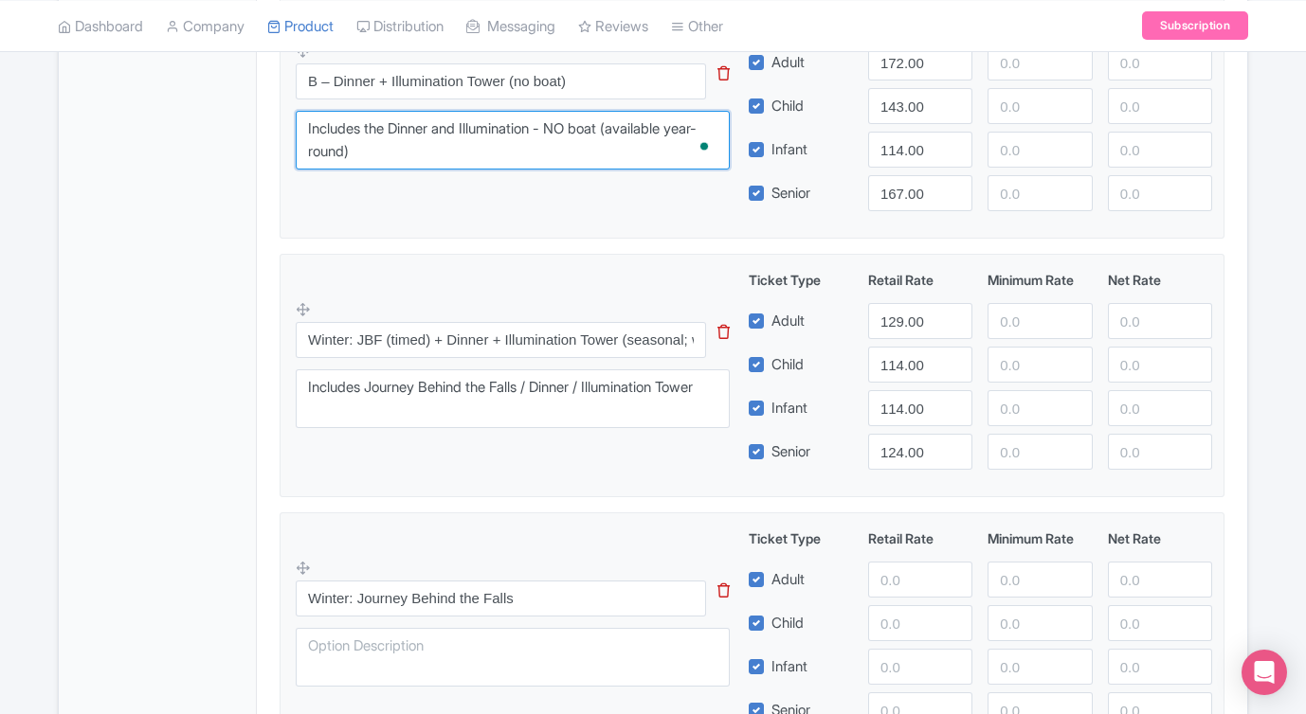
type textarea "Includes the Dinner and Illumination - NO boat (available year-round)"
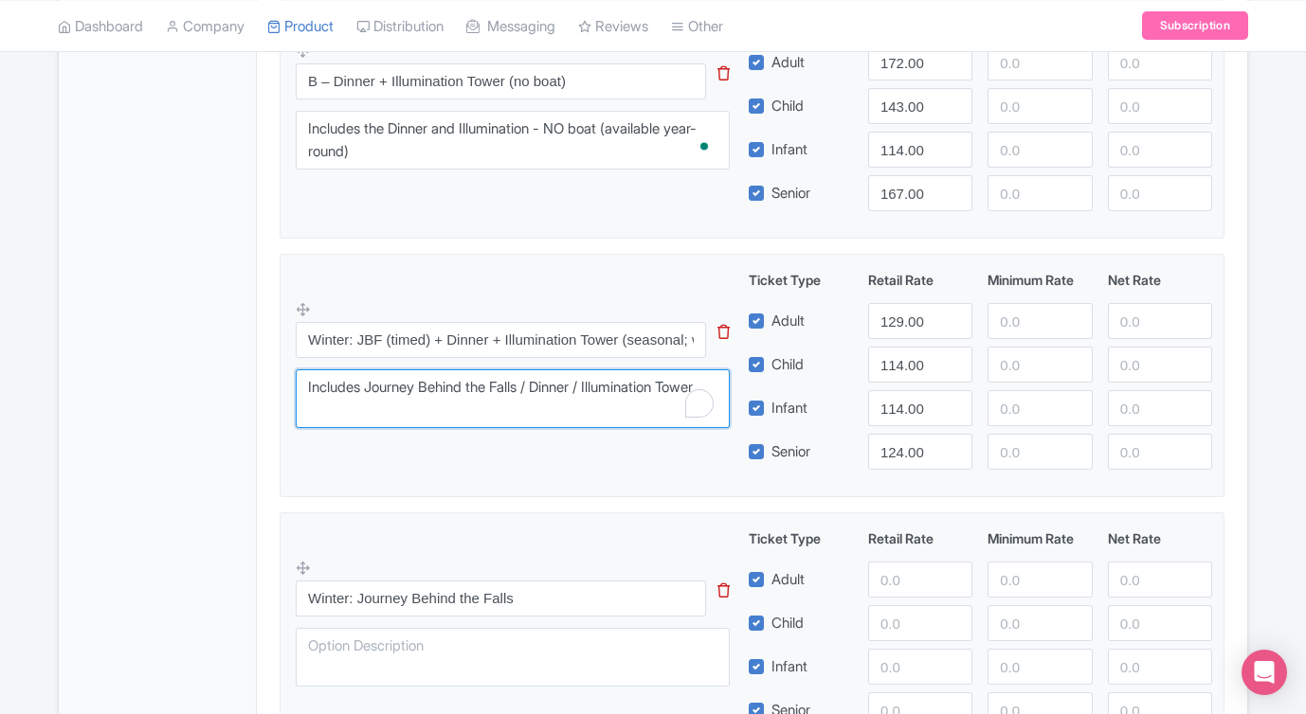
drag, startPoint x: 371, startPoint y: 387, endPoint x: 220, endPoint y: 385, distance: 151.6
click at [220, 385] on div "General Booking Info Locations Settings Pricing Gallery Itinerary FAQs Dress in…" at bounding box center [653, 99] width 1188 height 1571
click at [487, 405] on textarea "Includes Journey Behind the Falls / Dinner / Illumination Tower" at bounding box center [513, 398] width 434 height 59
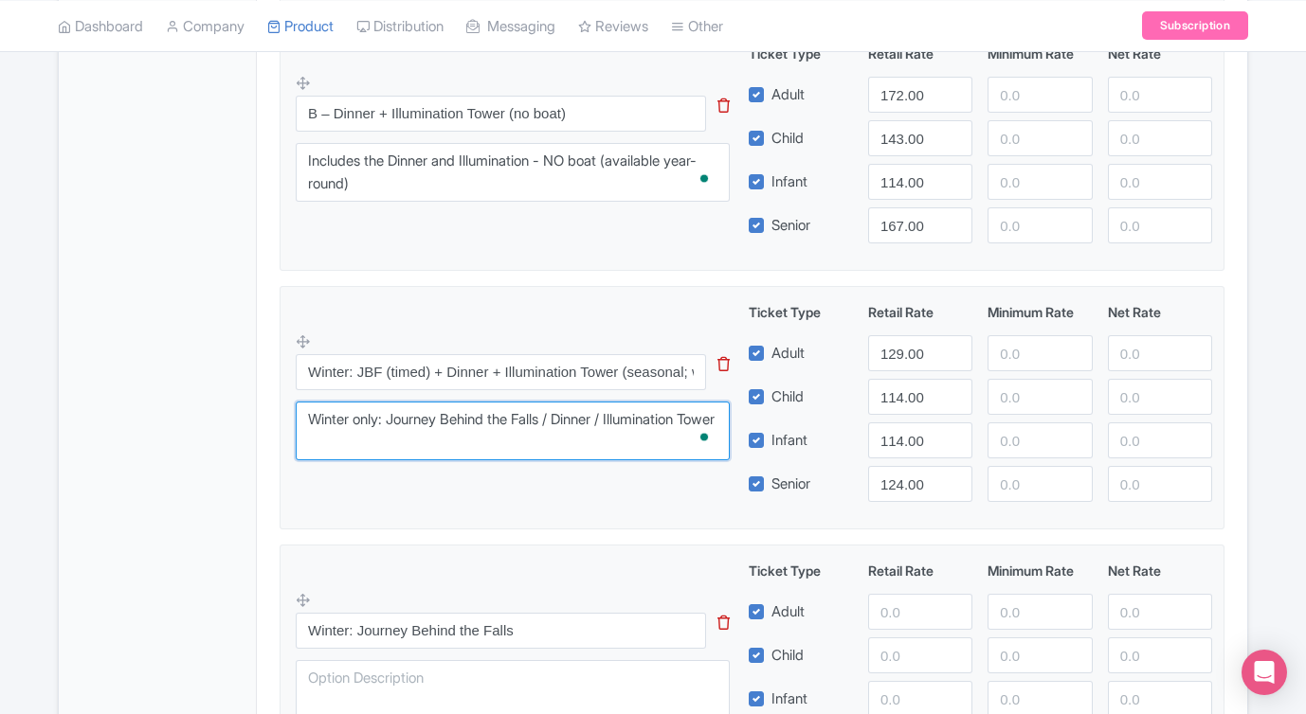
scroll to position [982, 0]
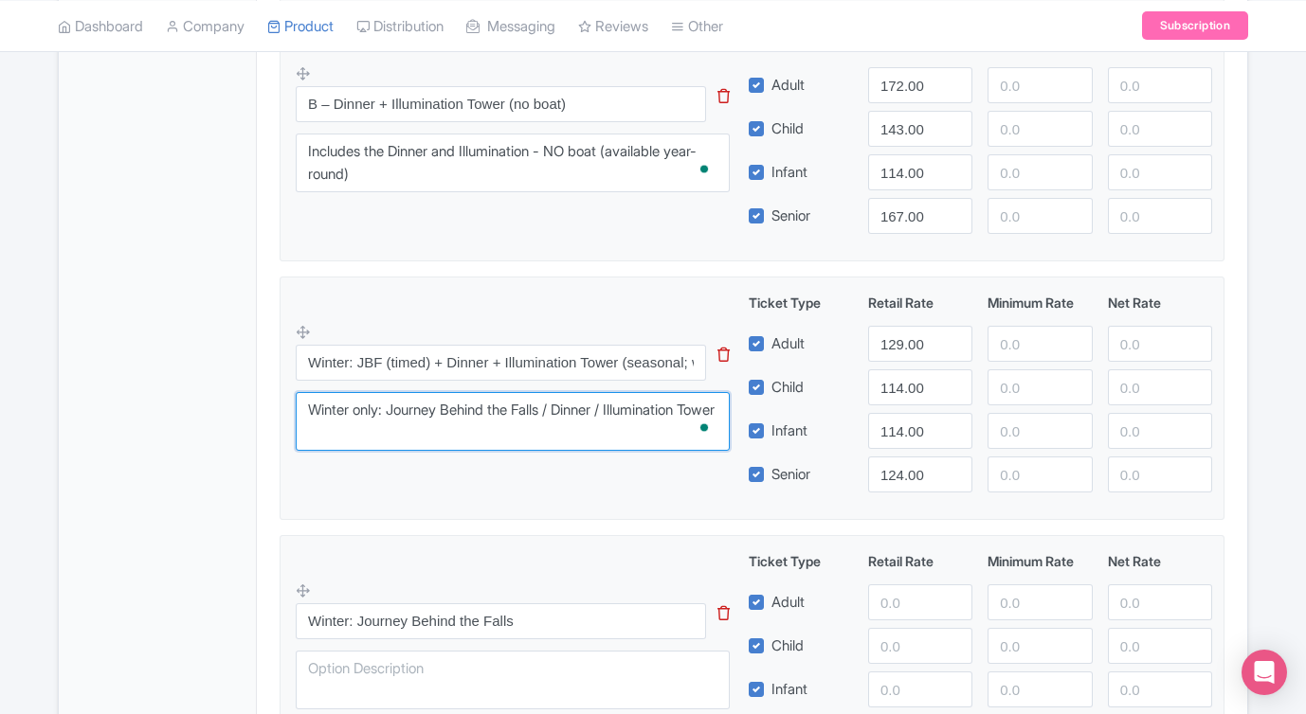
drag, startPoint x: 396, startPoint y: 410, endPoint x: 312, endPoint y: 414, distance: 84.4
click at [312, 414] on textarea "Includes Journey Behind the Falls / Dinner / Illumination Tower" at bounding box center [513, 421] width 434 height 59
click at [684, 407] on textarea "Includes Journey Behind the Falls / Dinner / Illumination Tower" at bounding box center [513, 421] width 434 height 59
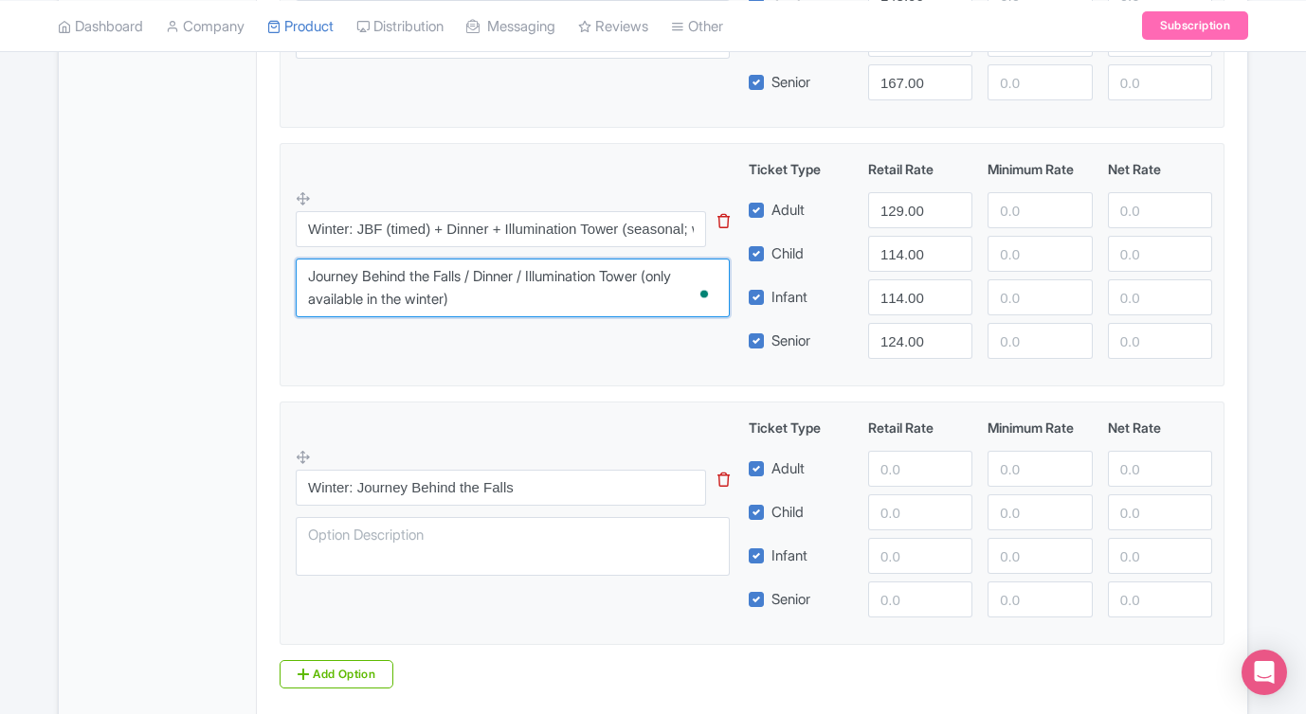
scroll to position [1117, 0]
type textarea "Journey Behind the Falls / Dinner / Illumination Tower (only available in the w…"
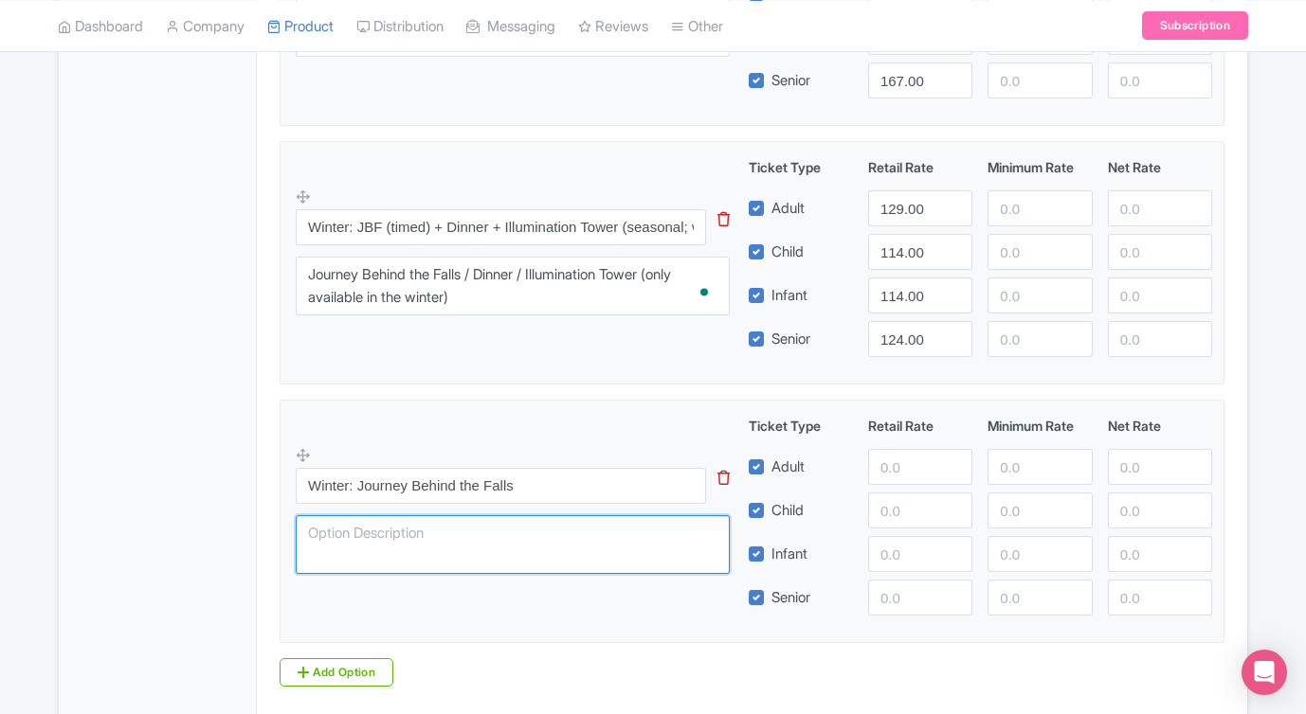
click at [490, 530] on textarea at bounding box center [513, 544] width 434 height 59
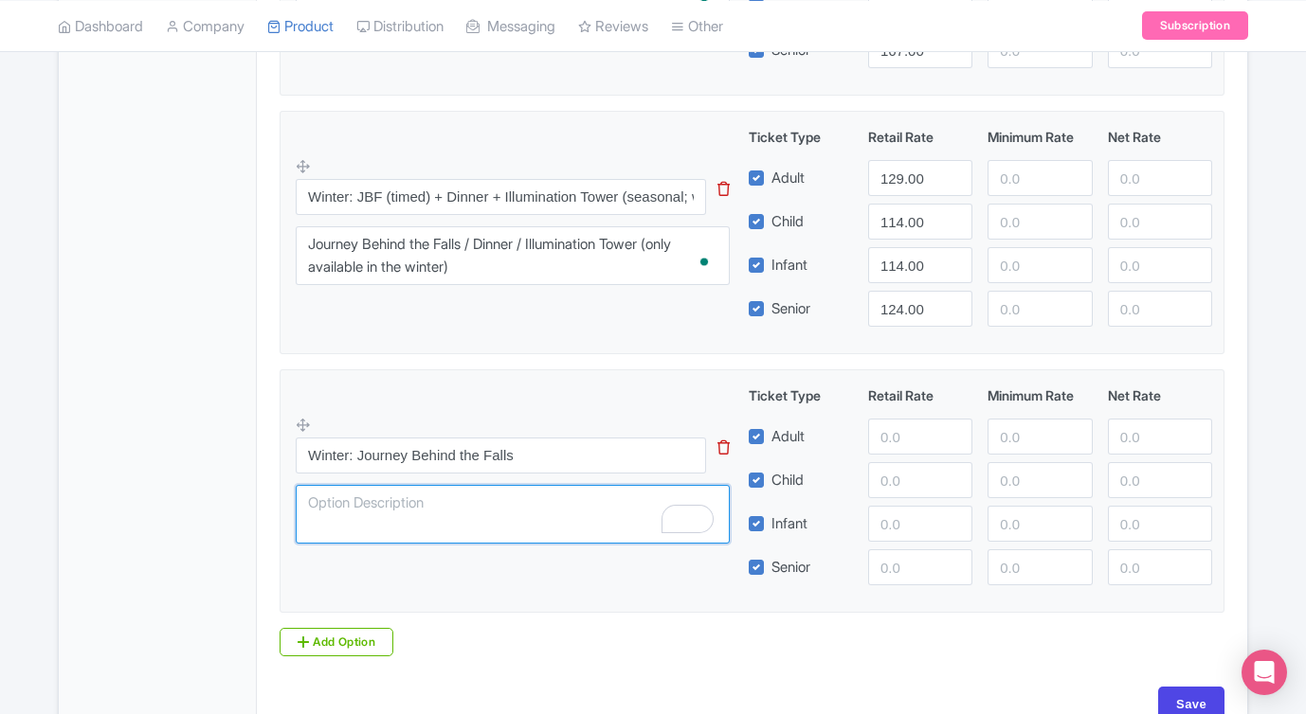
scroll to position [1257, 0]
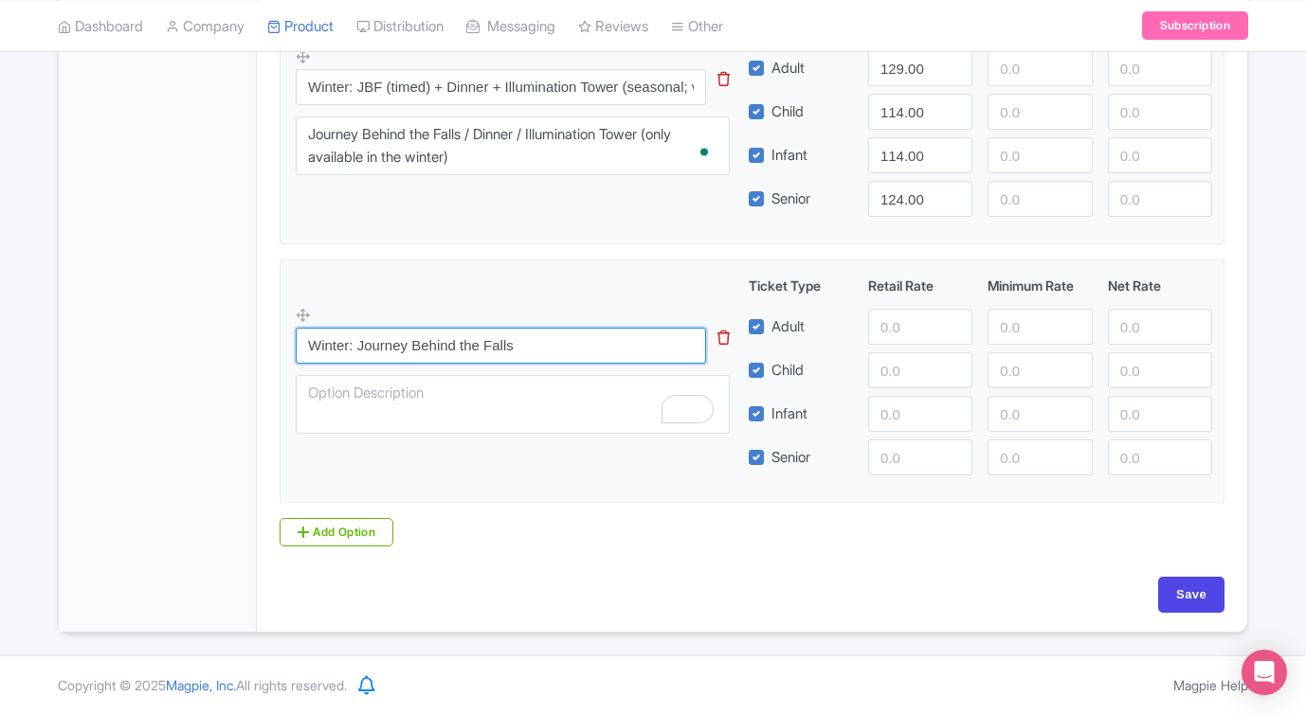
drag, startPoint x: 541, startPoint y: 347, endPoint x: 231, endPoint y: 346, distance: 309.8
type input "Just the Tour"
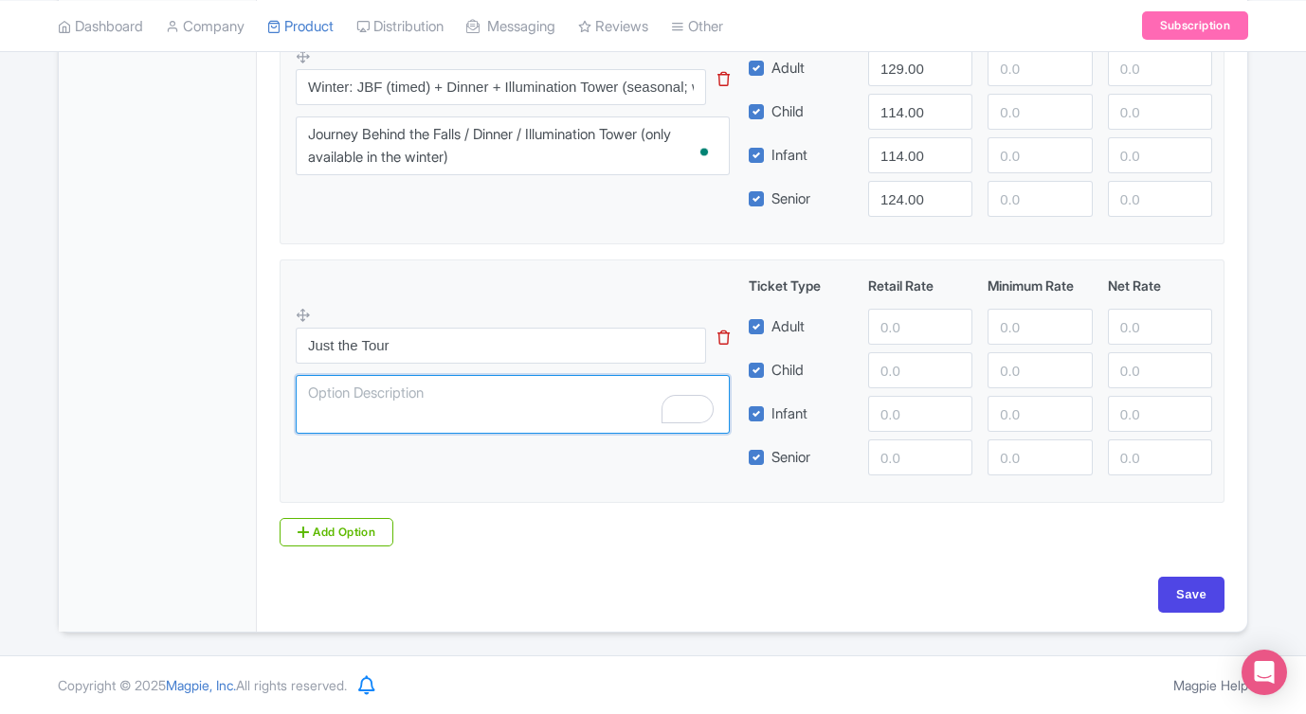
click at [354, 399] on textarea "To enrich screen reader interactions, please activate Accessibility in Grammarl…" at bounding box center [513, 404] width 434 height 59
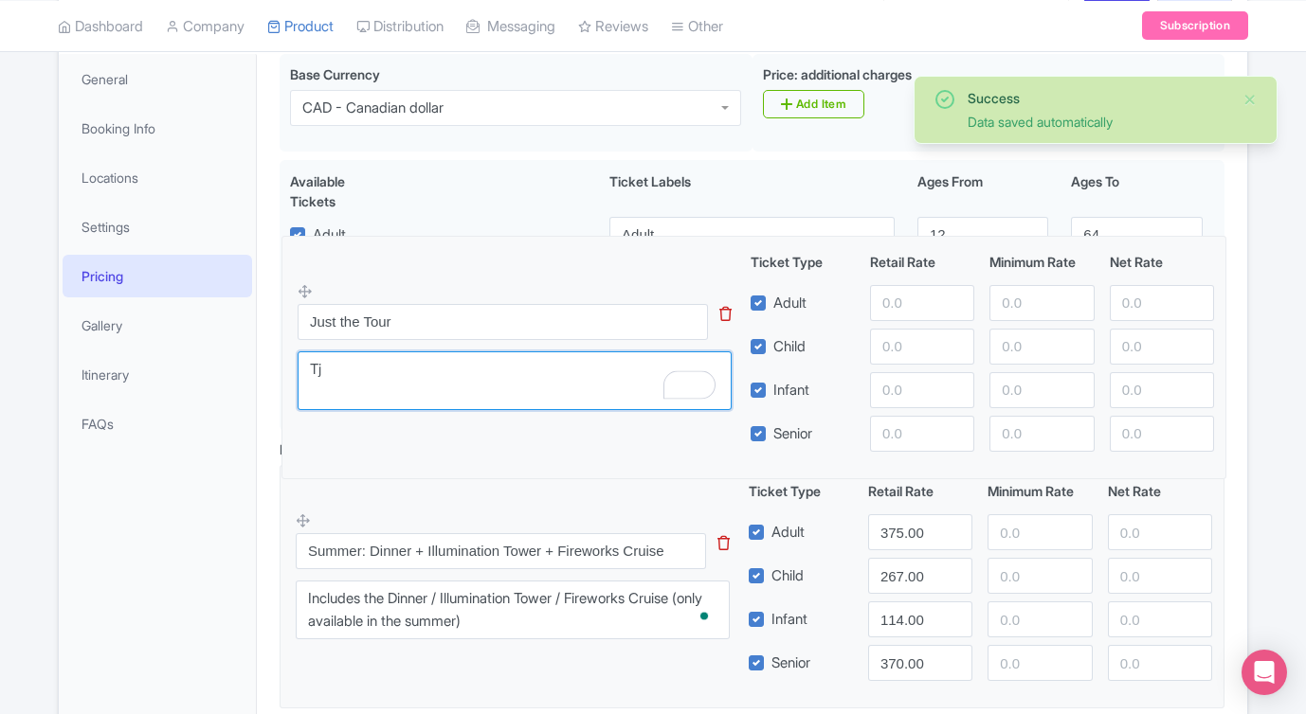
scroll to position [270, 0]
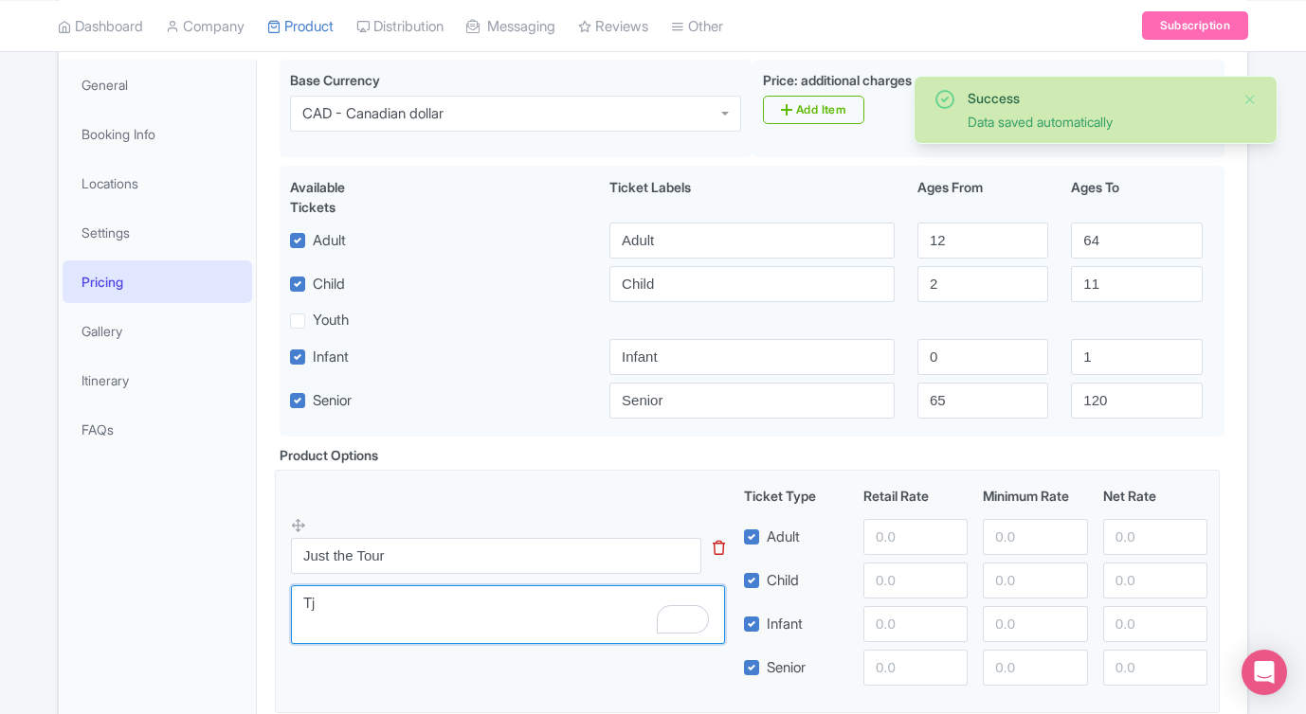
drag, startPoint x: 304, startPoint y: 318, endPoint x: 299, endPoint y: 529, distance: 210.4
type textarea "Tj"
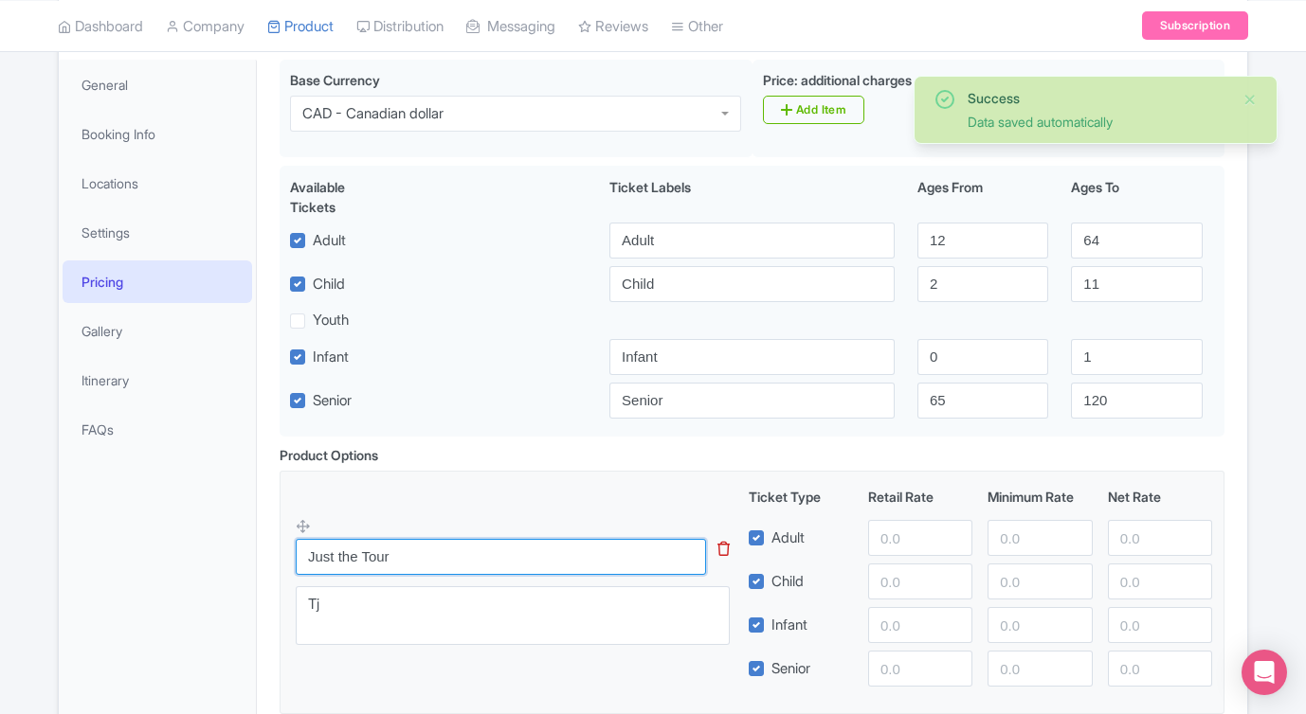
drag, startPoint x: 417, startPoint y: 554, endPoint x: 391, endPoint y: 610, distance: 61.5
click at [416, 556] on input "Just the Tour" at bounding box center [501, 557] width 410 height 36
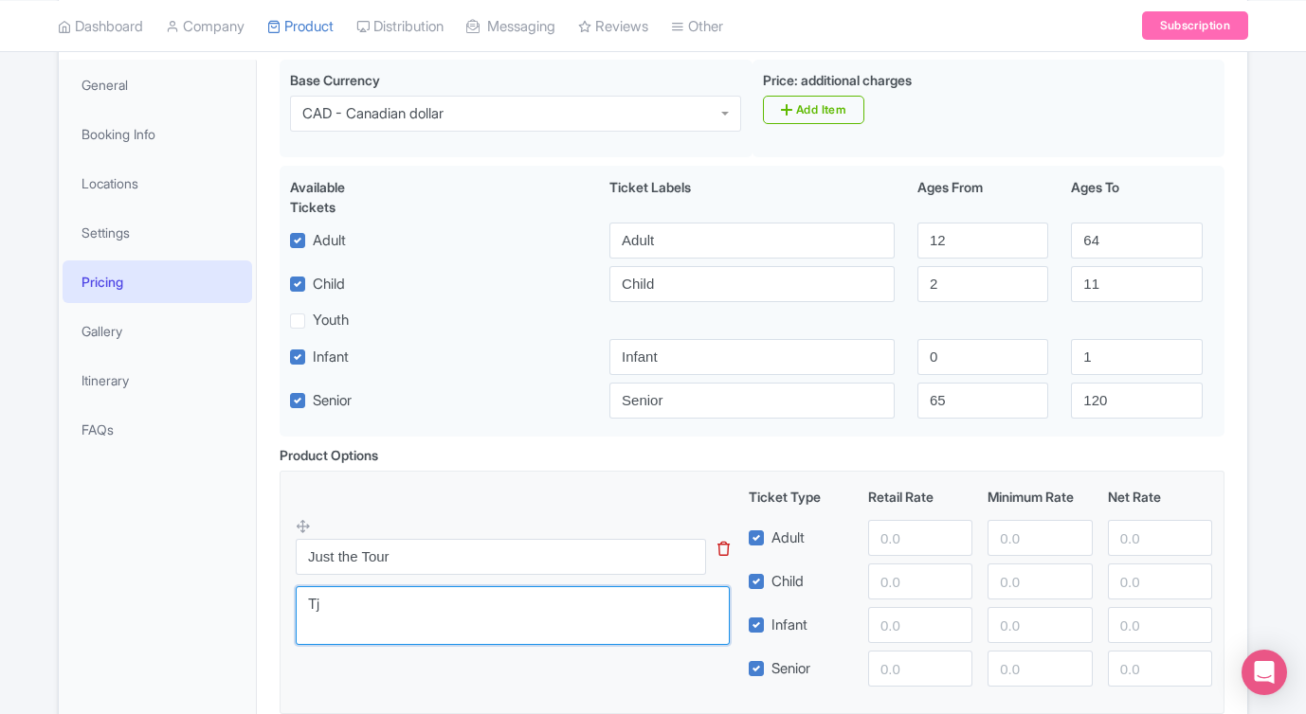
click at [396, 601] on textarea "Tj" at bounding box center [513, 615] width 434 height 59
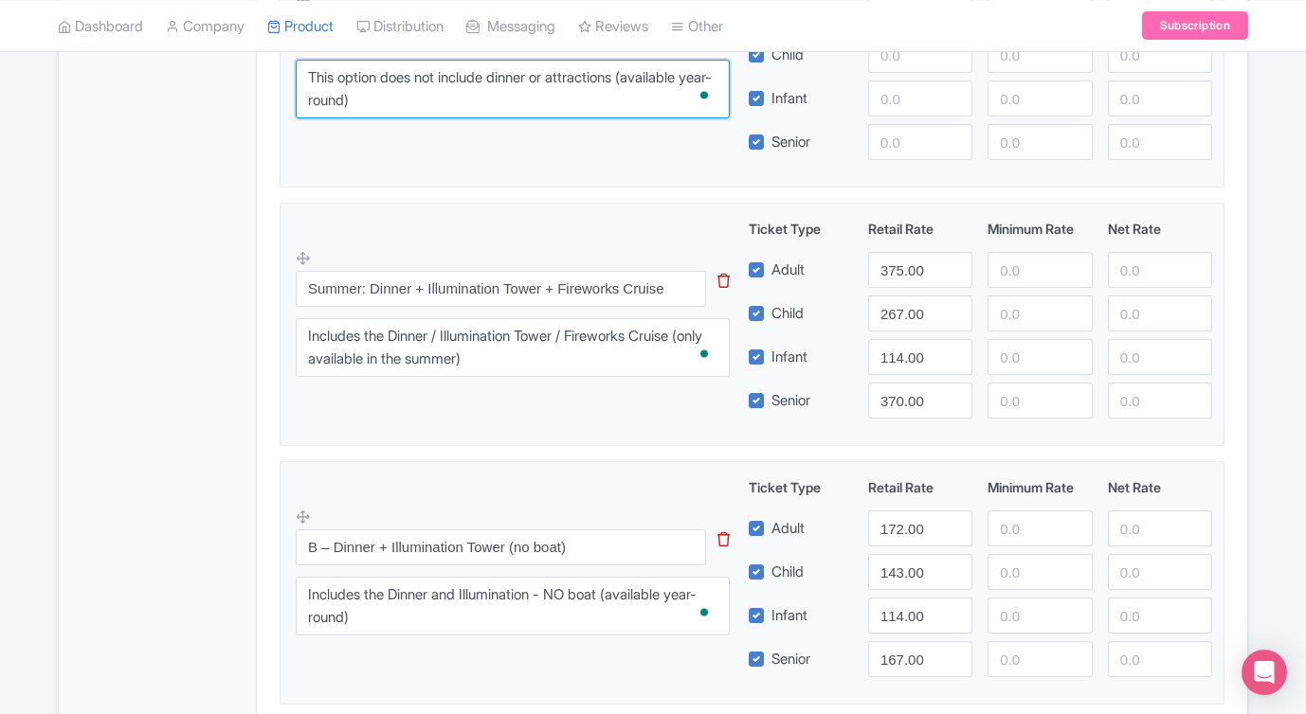
scroll to position [796, 0]
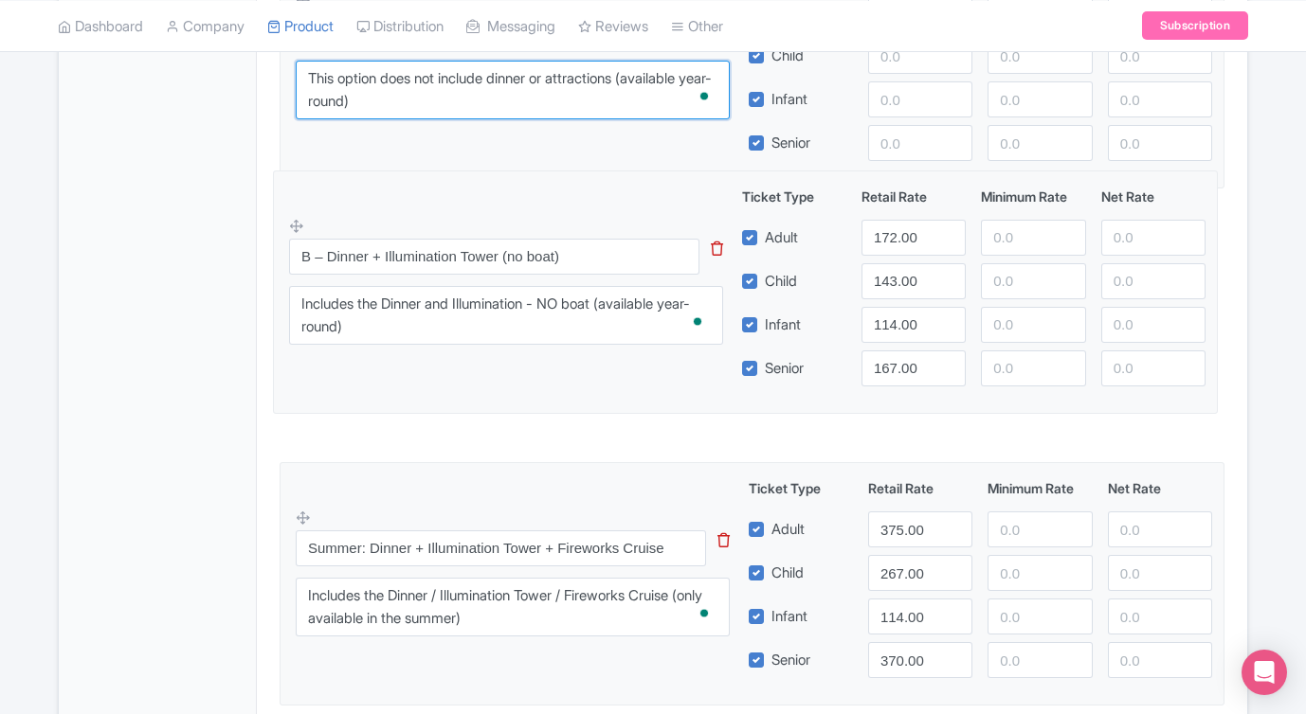
drag, startPoint x: 300, startPoint y: 512, endPoint x: 294, endPoint y: 220, distance: 291.9
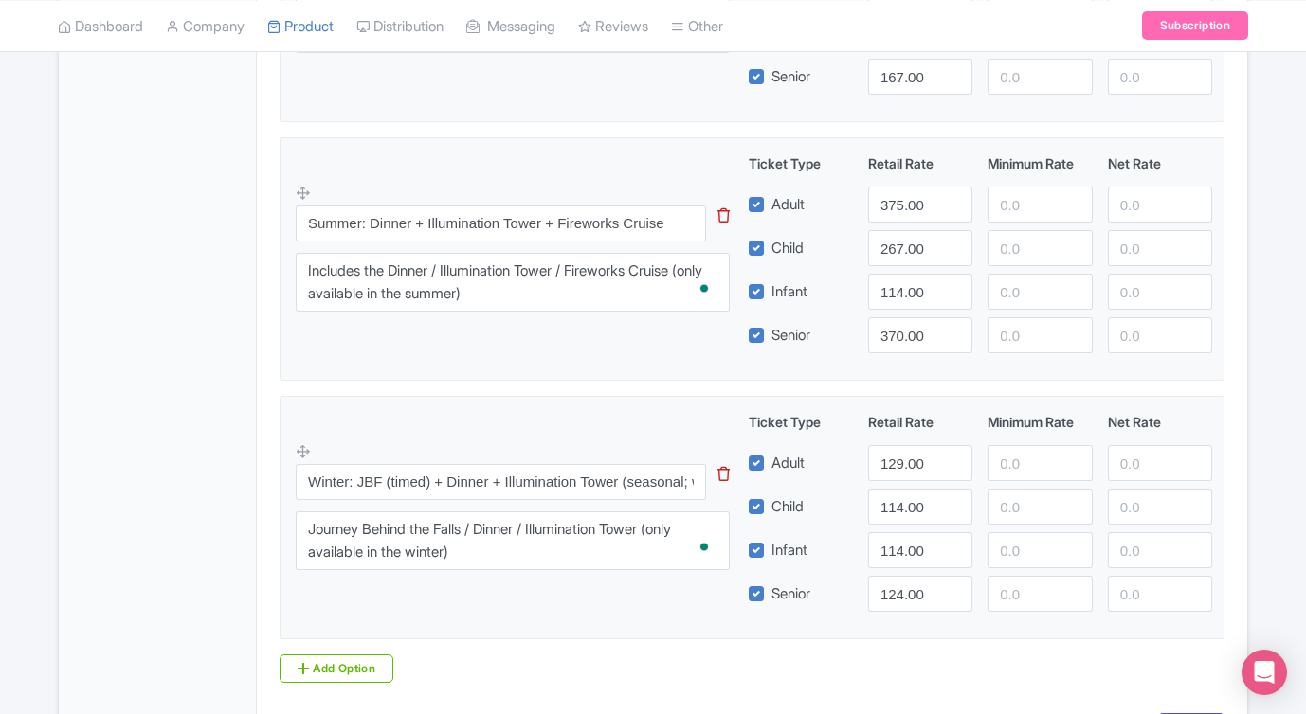
scroll to position [1126, 0]
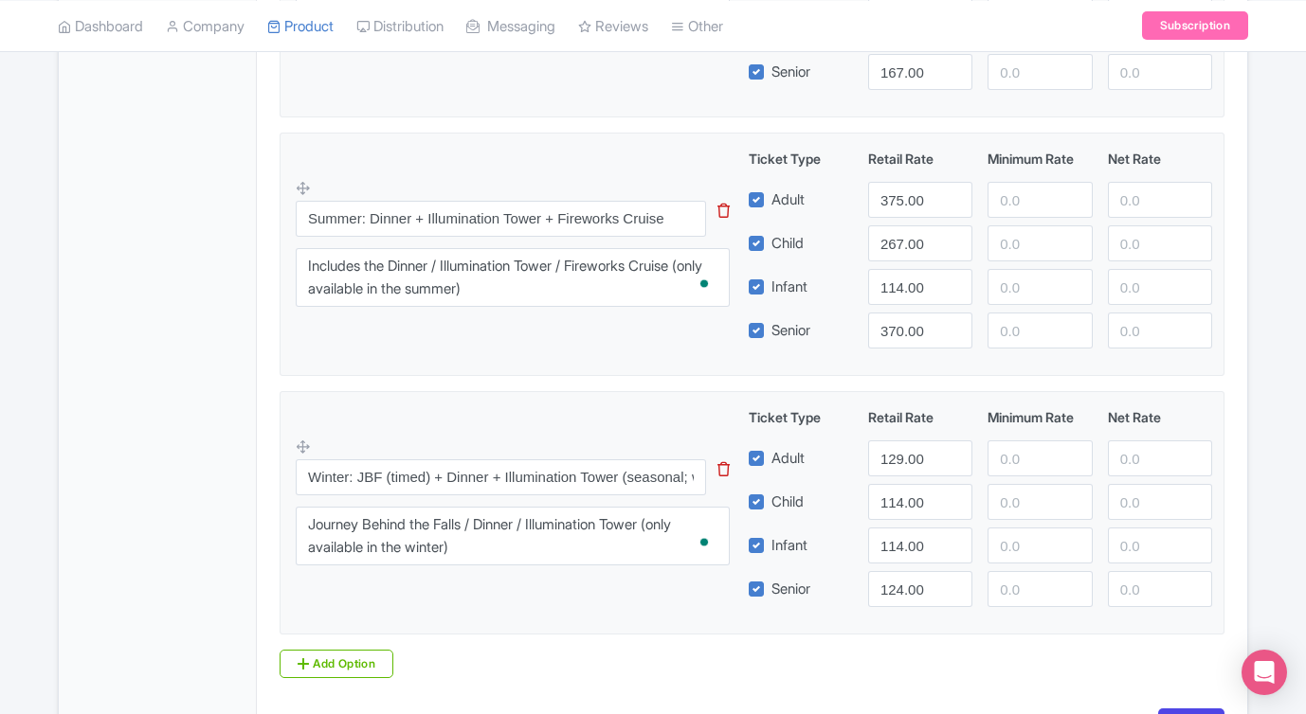
type textarea "This option does not include dinner or attractions (available year-round)"
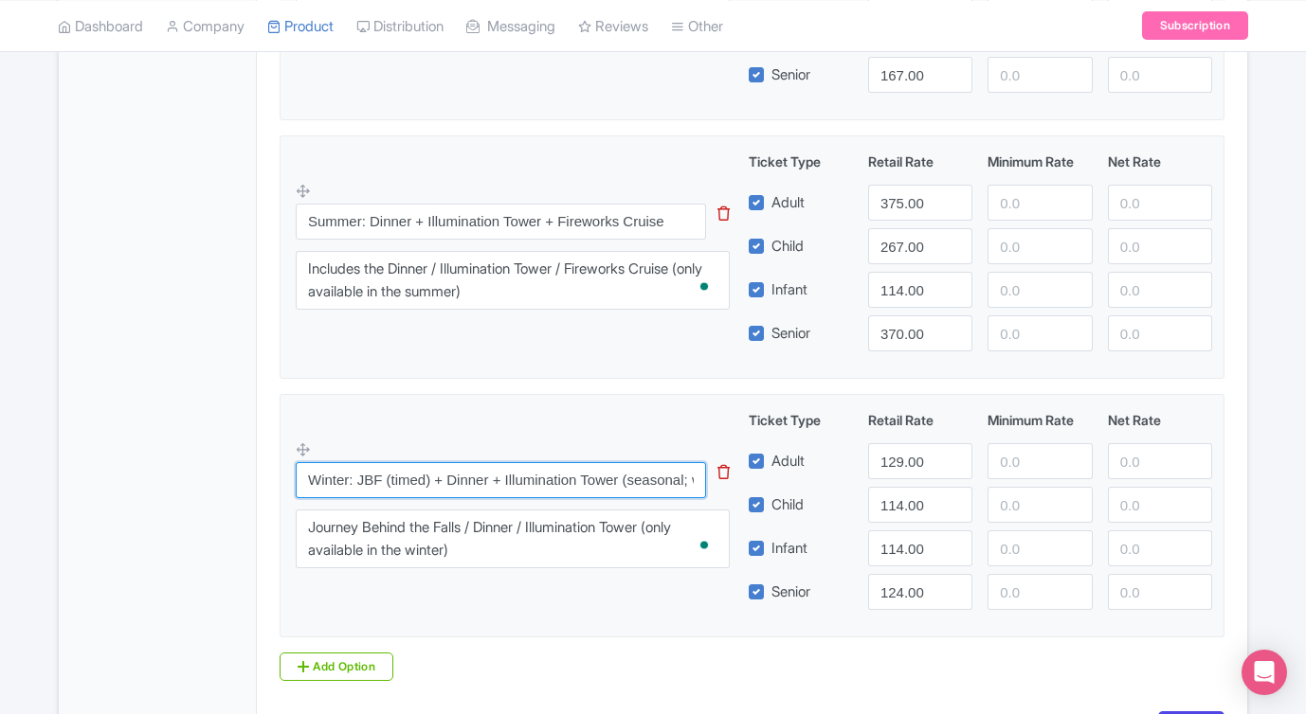
scroll to position [1122, 0]
drag, startPoint x: 445, startPoint y: 473, endPoint x: 359, endPoint y: 482, distance: 86.7
click at [359, 482] on input "Winter: JBF (timed) + Dinner + Illumination Tower (seasonal; winter last entry …" at bounding box center [501, 481] width 410 height 36
click at [577, 481] on input "Winter: Dinner + Illumination Tower (seasonal; winter last entry applies)" at bounding box center [501, 481] width 410 height 36
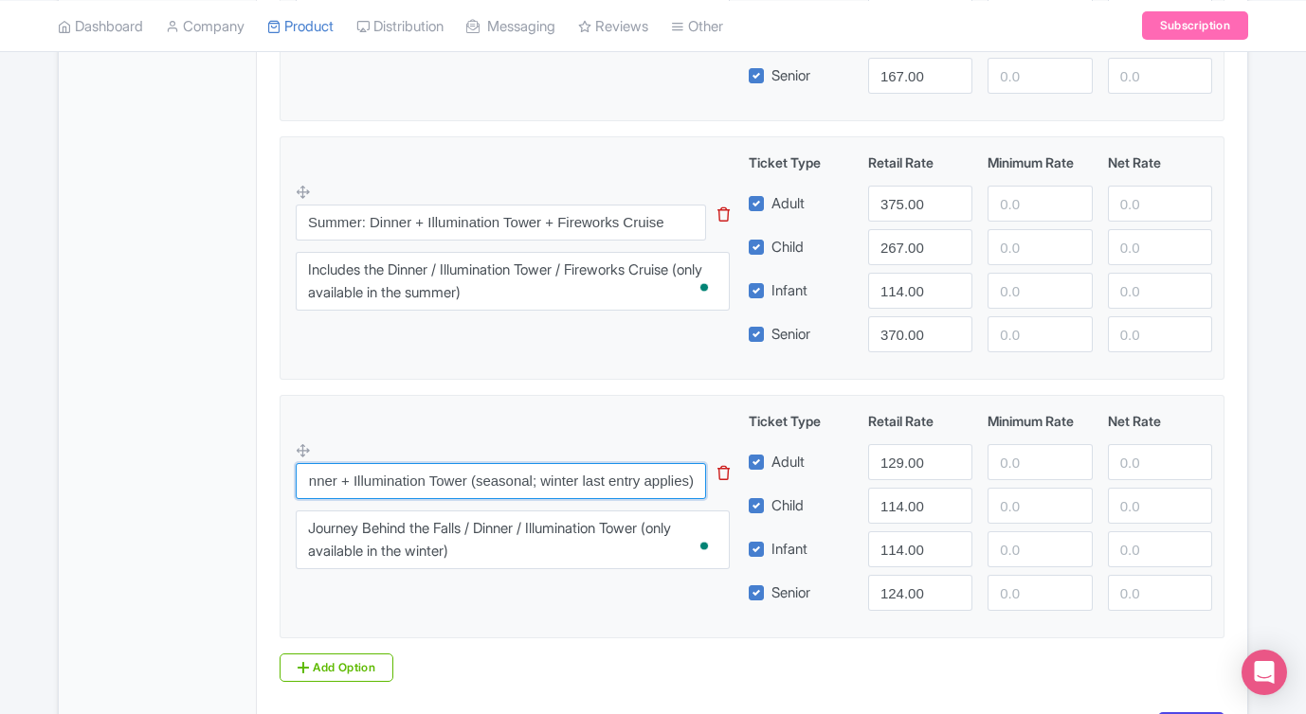
drag, startPoint x: 532, startPoint y: 482, endPoint x: 770, endPoint y: 487, distance: 237.8
click at [770, 487] on div "Winter: Dinner + Illumination Tower (seasonal; winter last entry applies) This …" at bounding box center [752, 511] width 912 height 200
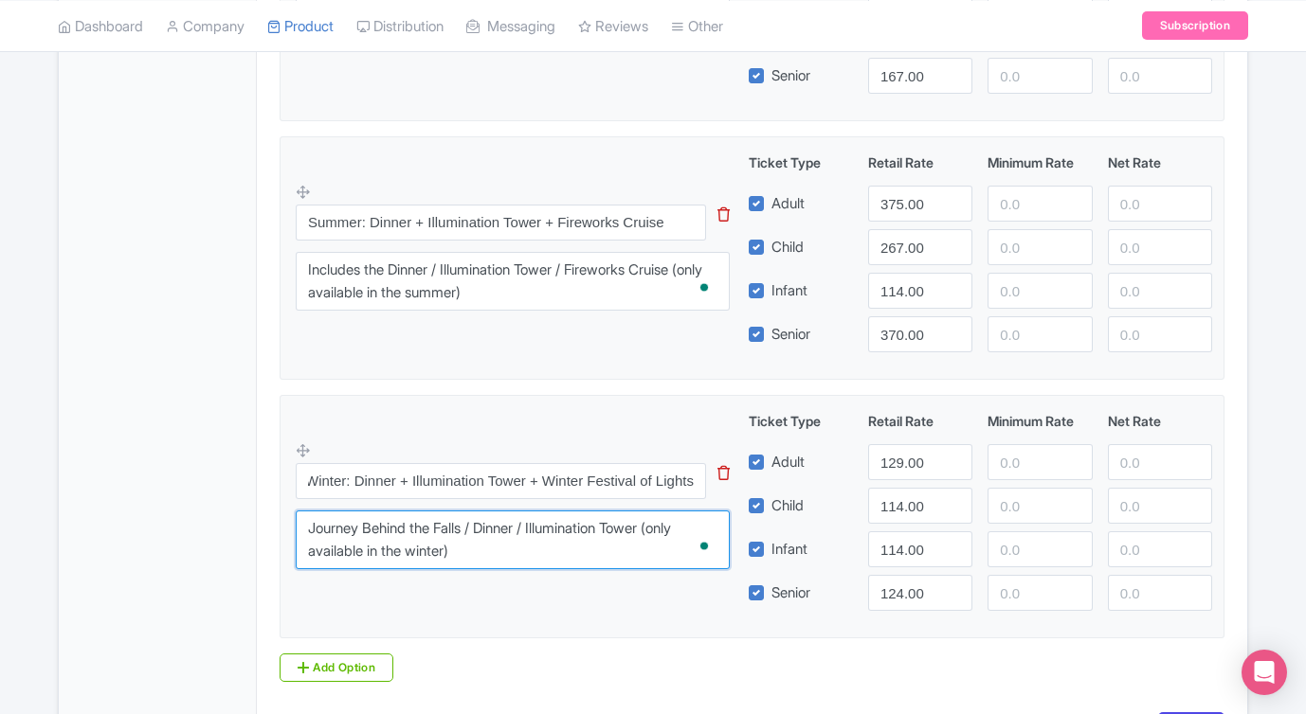
click at [540, 548] on textarea "Includes Journey Behind the Falls / Dinner / Illumination Tower" at bounding box center [513, 540] width 434 height 59
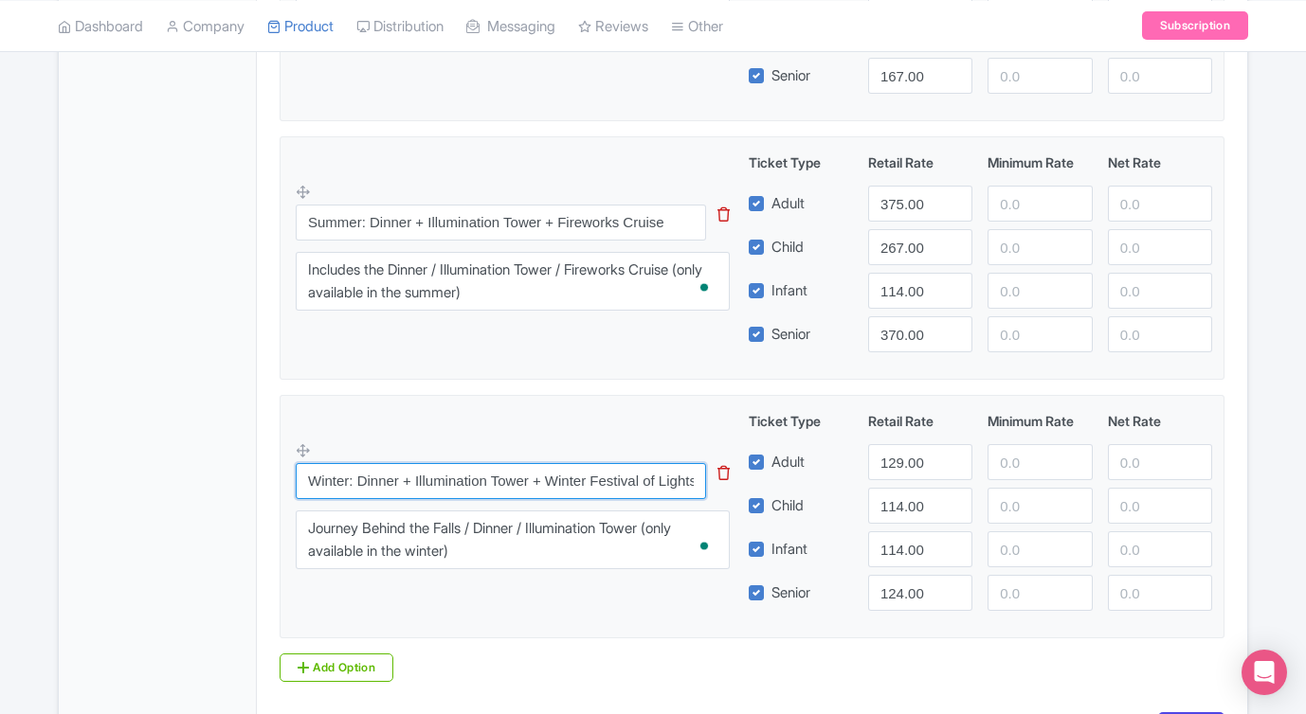
scroll to position [0, 4]
drag, startPoint x: 548, startPoint y: 482, endPoint x: 762, endPoint y: 482, distance: 214.1
click at [762, 482] on div "Winter: Dinner + Illumination Tower + Winter Festival of Lights This tip has no…" at bounding box center [752, 511] width 912 height 200
type input "Winter: Dinner + Illumination Tower + Journey Behind the Falls"
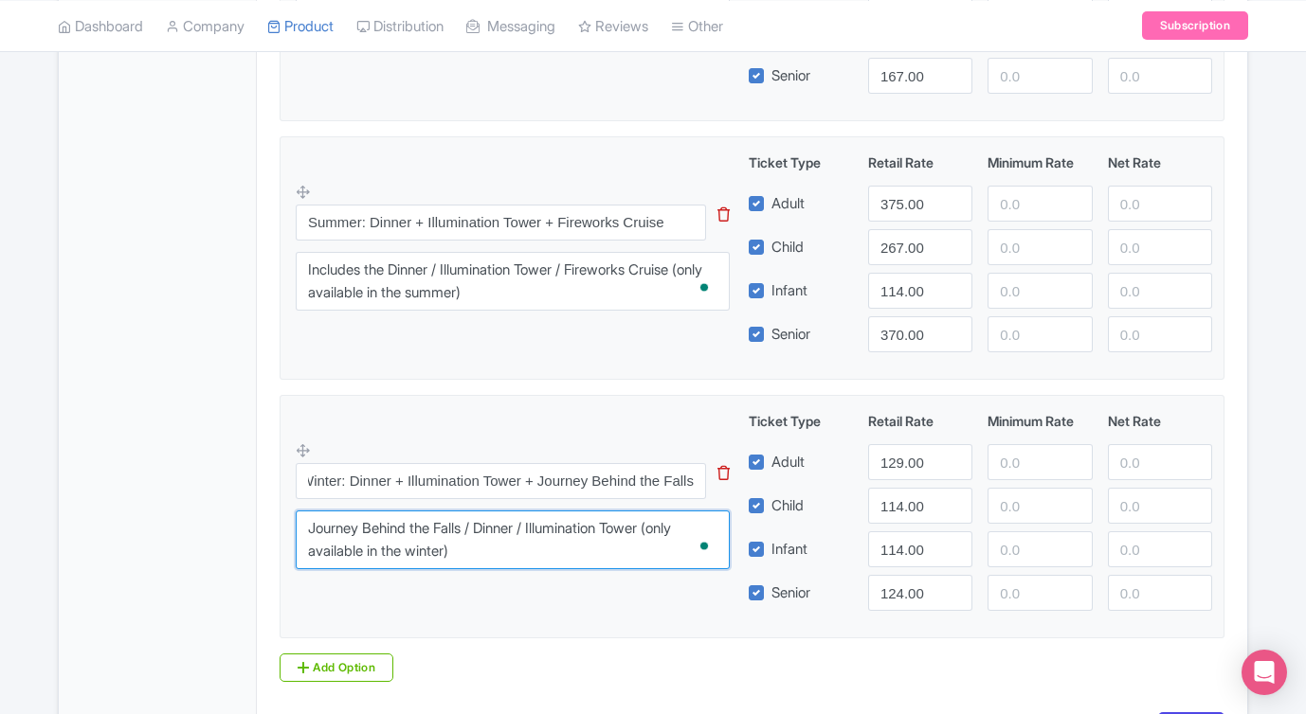
click at [569, 553] on textarea "Includes Journey Behind the Falls / Dinner / Illumination Tower" at bounding box center [513, 540] width 434 height 59
drag, startPoint x: 304, startPoint y: 523, endPoint x: 499, endPoint y: 560, distance: 198.6
click at [499, 560] on textarea "Includes Journey Behind the Falls / Dinner / Illumination Tower" at bounding box center [513, 540] width 434 height 59
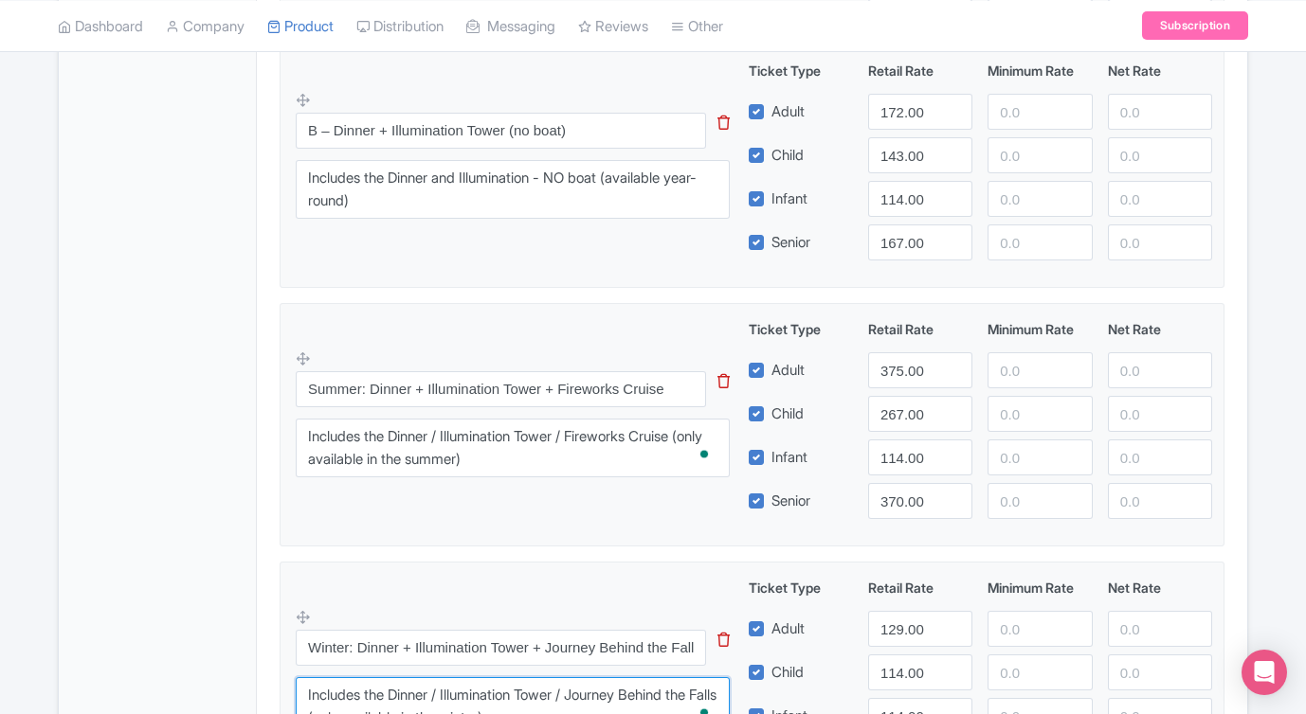
scroll to position [972, 0]
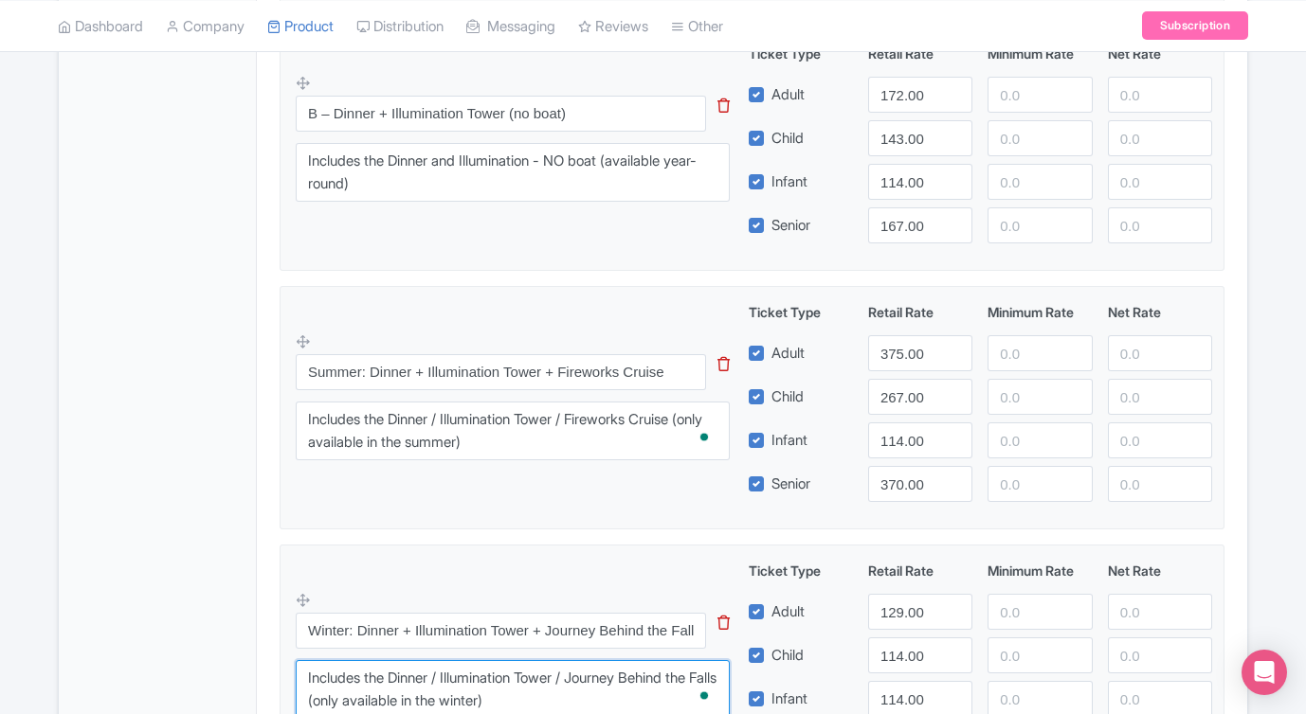
type textarea "Includes the Dinner / Illumination Tower / Journey Behind the Falls (only avail…"
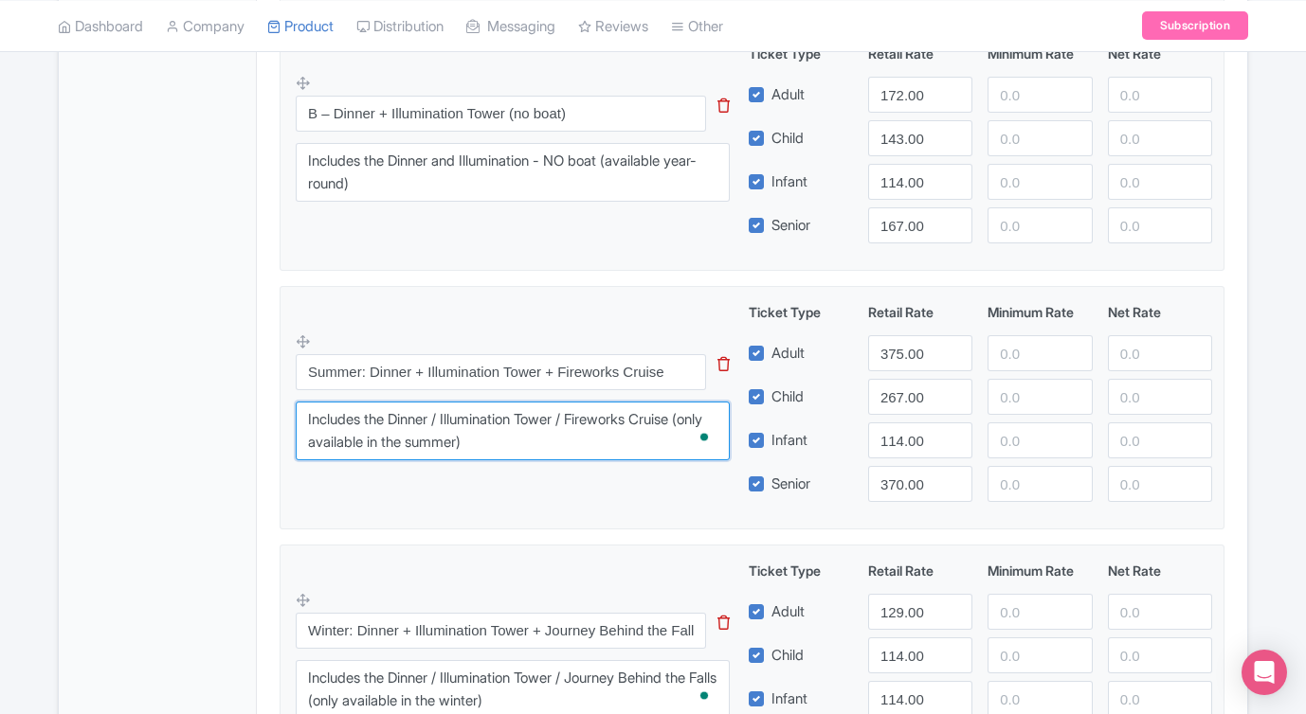
click at [551, 442] on textarea "Includes the Dinner / Illumination Tower / Fireworks Cruise" at bounding box center [513, 431] width 434 height 59
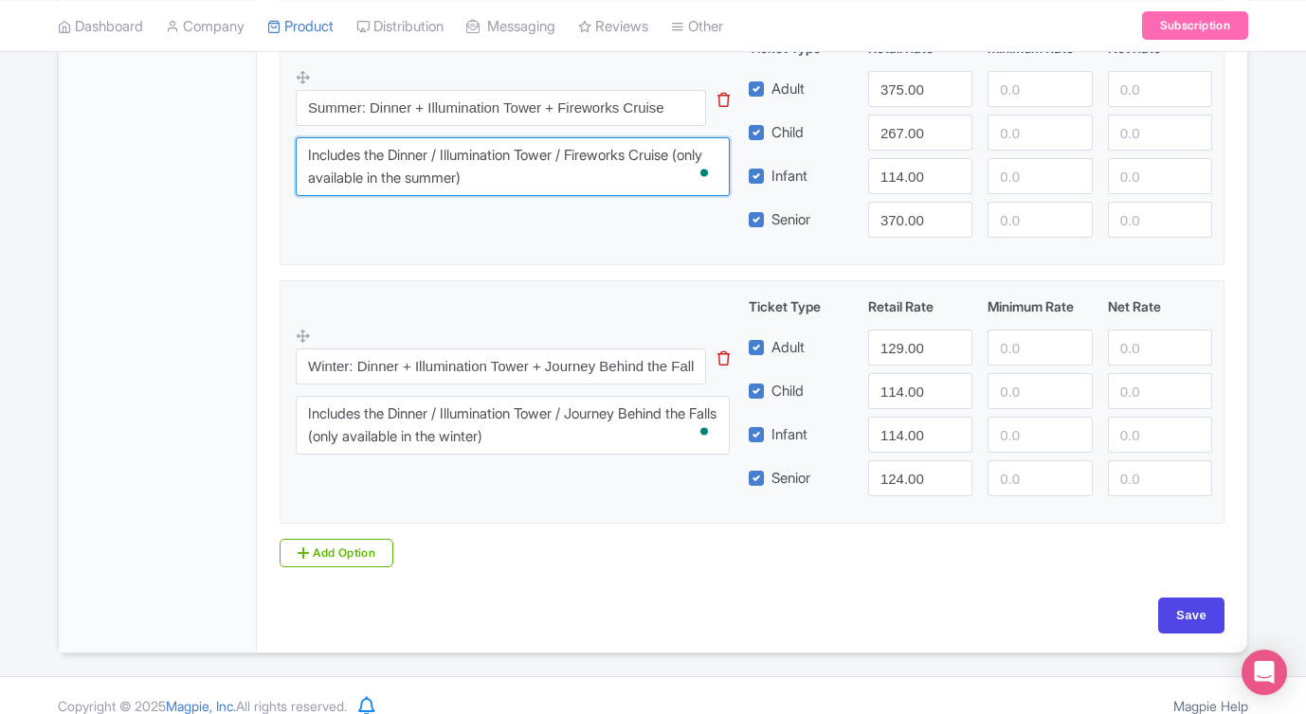
scroll to position [1257, 0]
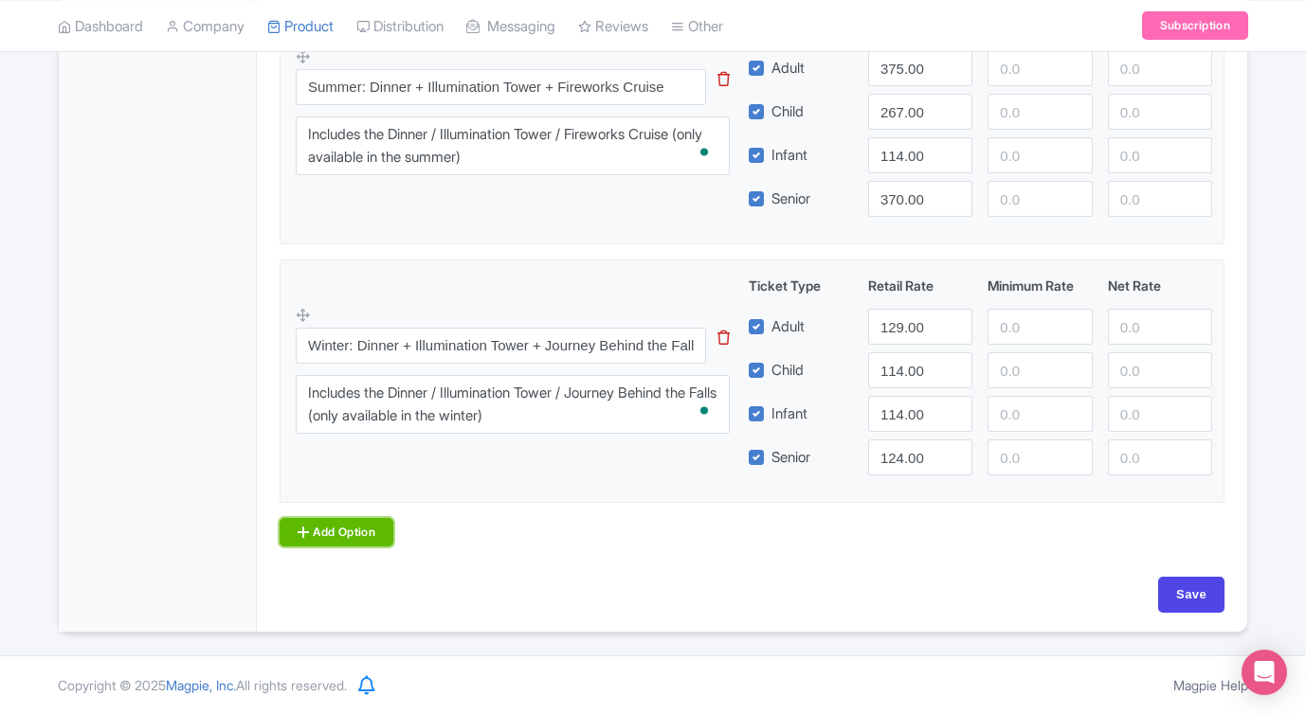
click at [317, 530] on link "Add Option" at bounding box center [336, 532] width 114 height 28
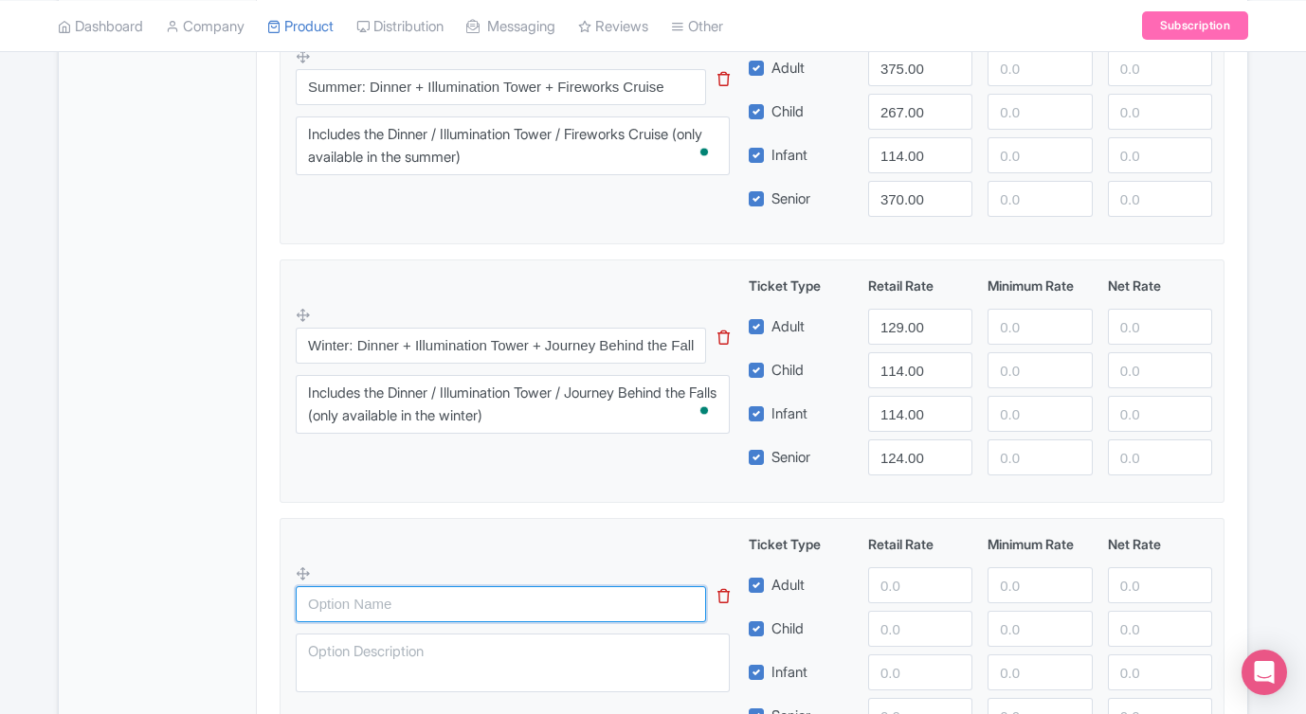
click at [408, 595] on input "text" at bounding box center [501, 604] width 410 height 36
click at [307, 579] on icon at bounding box center [303, 574] width 14 height 14
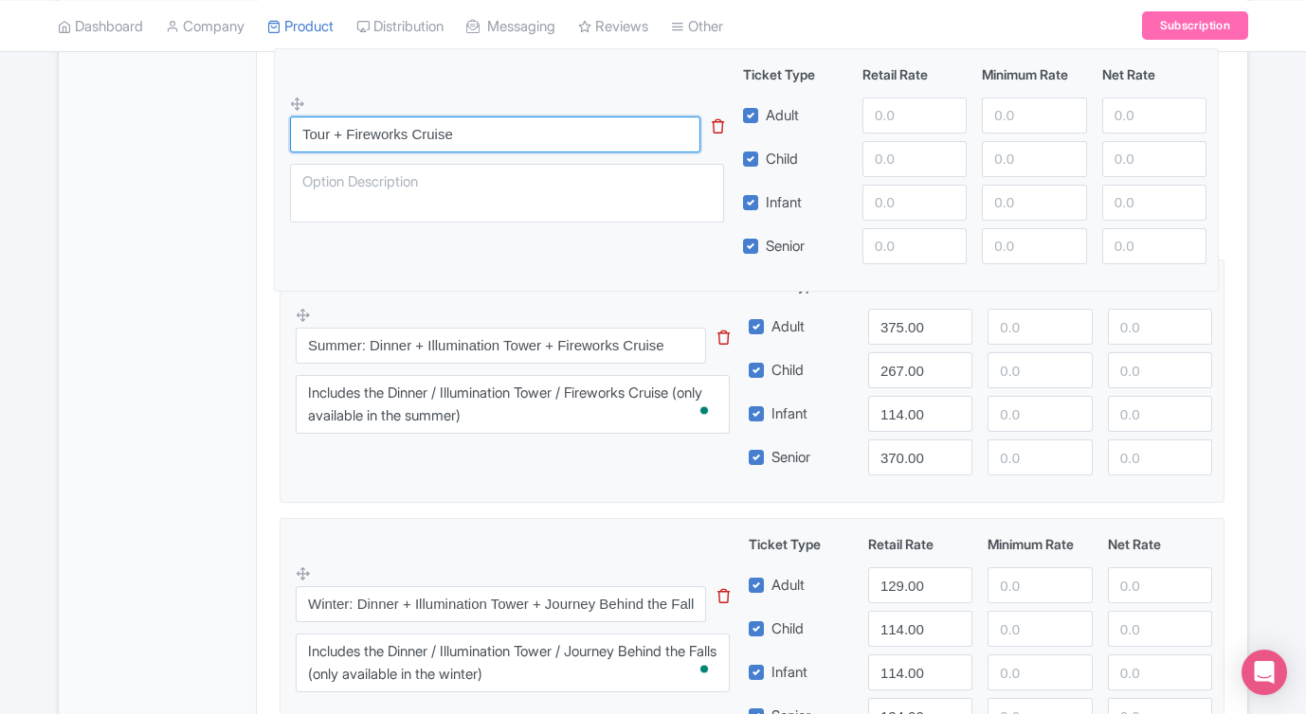
drag, startPoint x: 307, startPoint y: 574, endPoint x: 283, endPoint y: 100, distance: 474.3
type input "Tour + Fireworks Cruise"
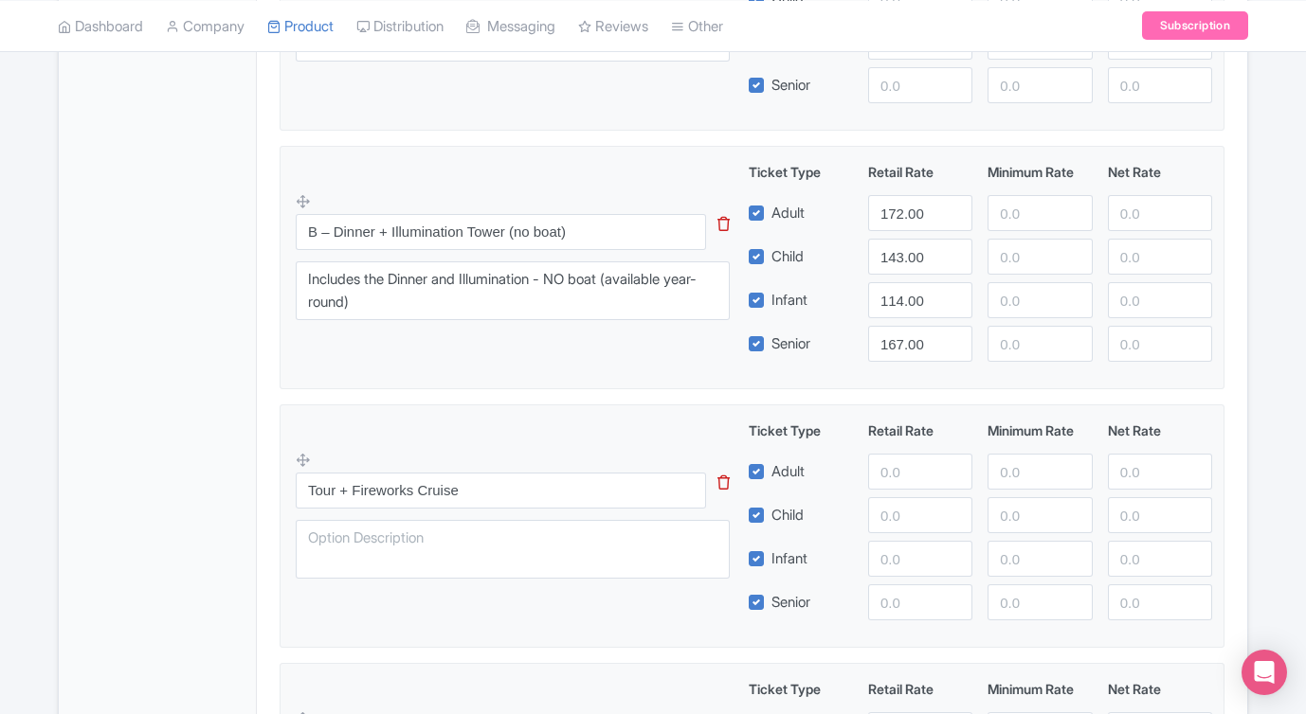
scroll to position [840, 0]
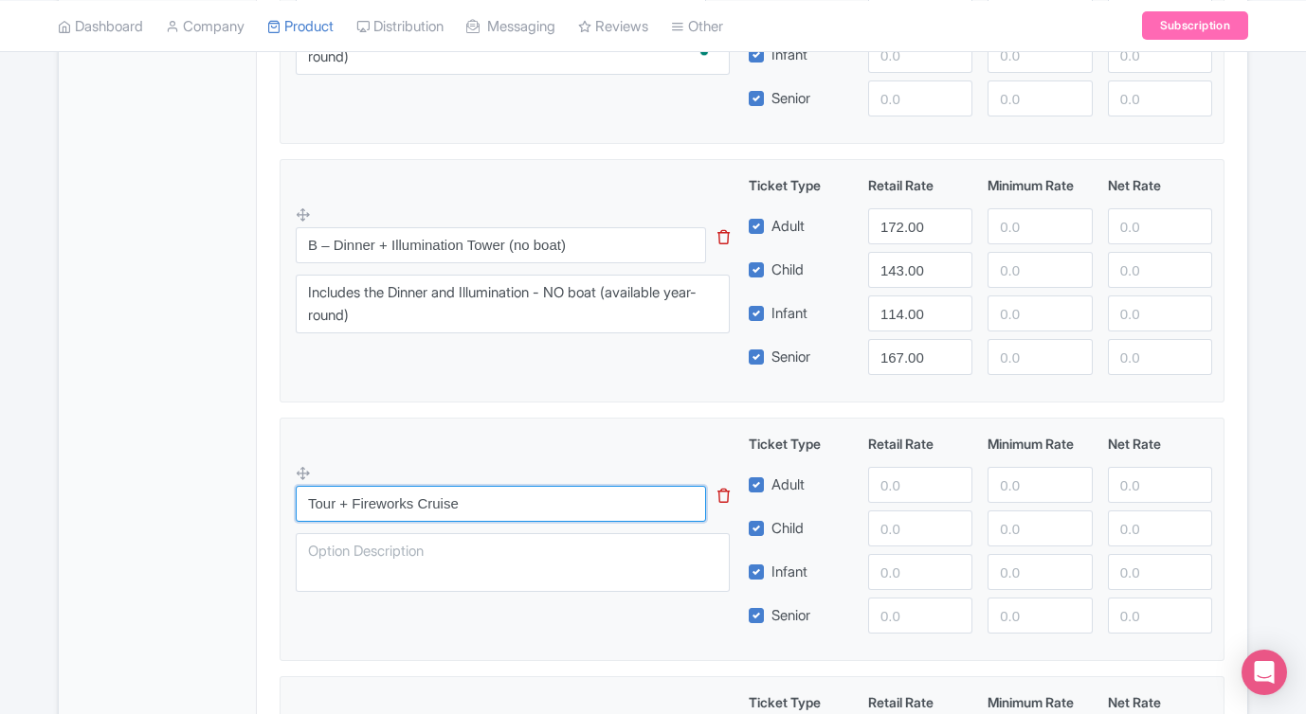
click at [504, 496] on input "Tour + Fireworks Cruise" at bounding box center [501, 504] width 410 height 36
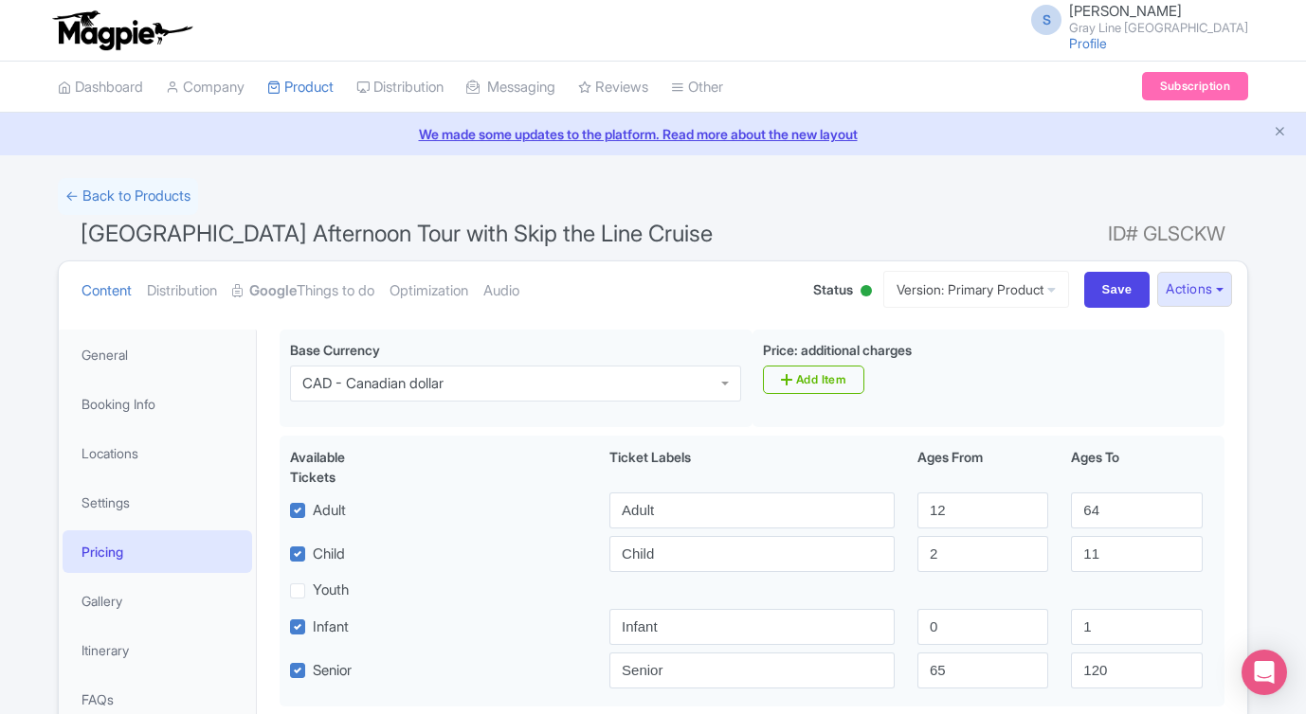
scroll to position [844, 0]
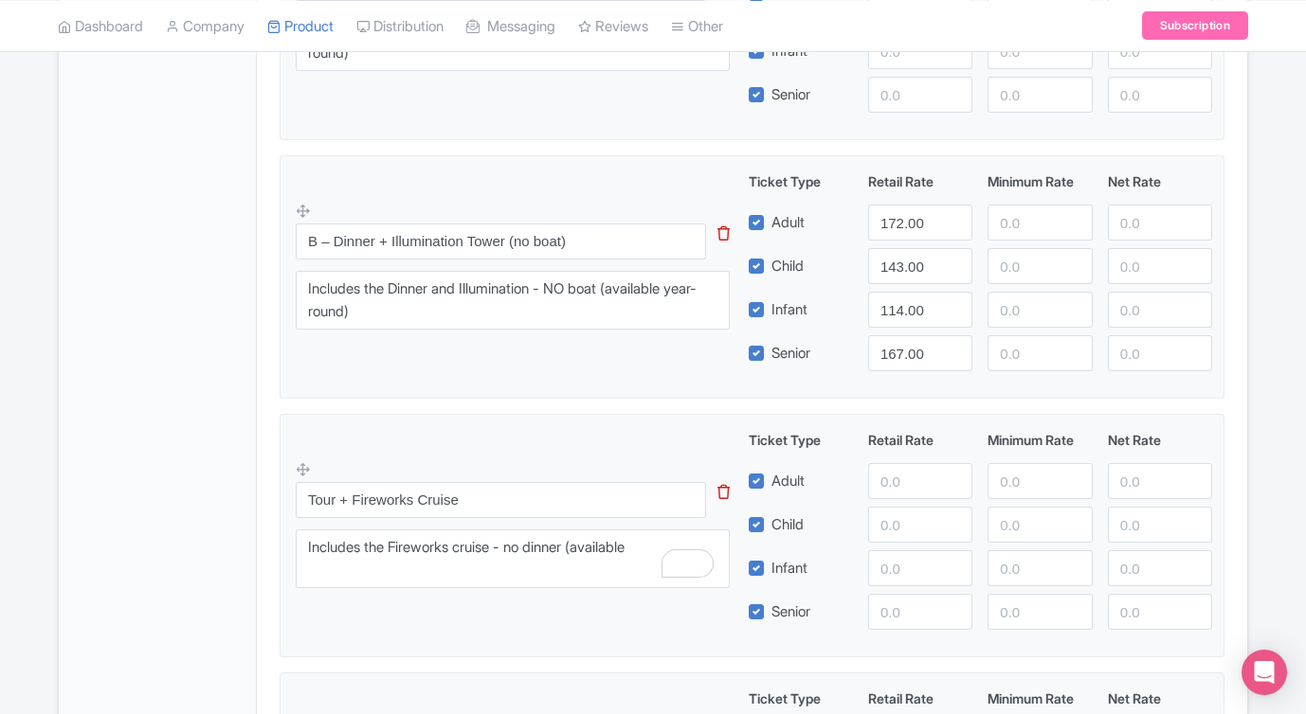
type textarea "Includes the Fireworks cruise - no dinner (available"
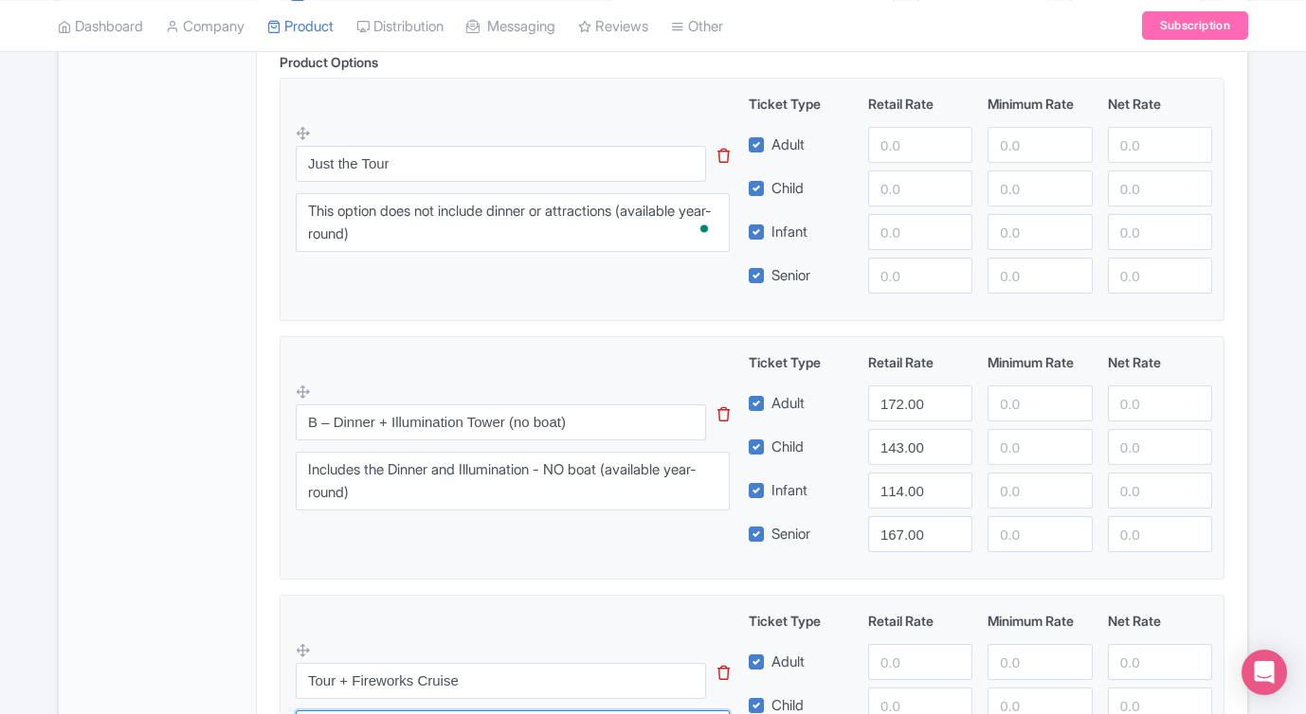
scroll to position [665, 0]
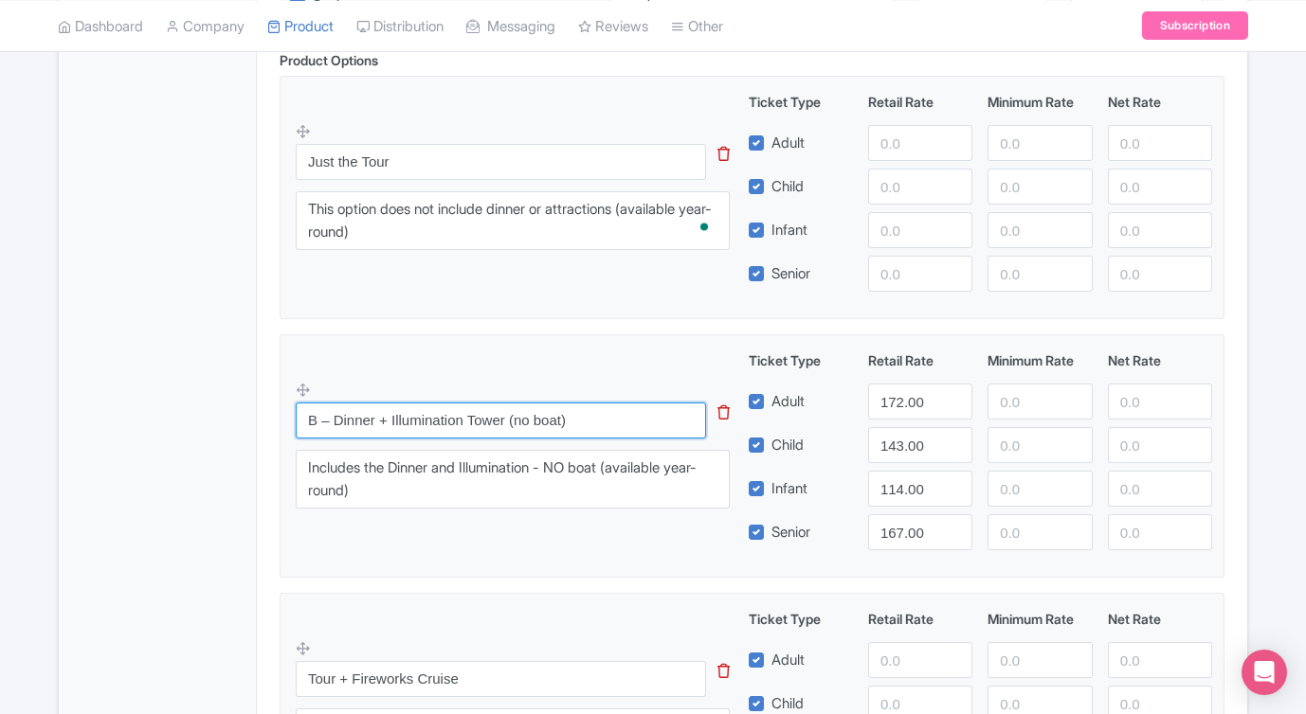
click at [585, 422] on input "B – Dinner + Illumination Tower (no boat)" at bounding box center [501, 421] width 410 height 36
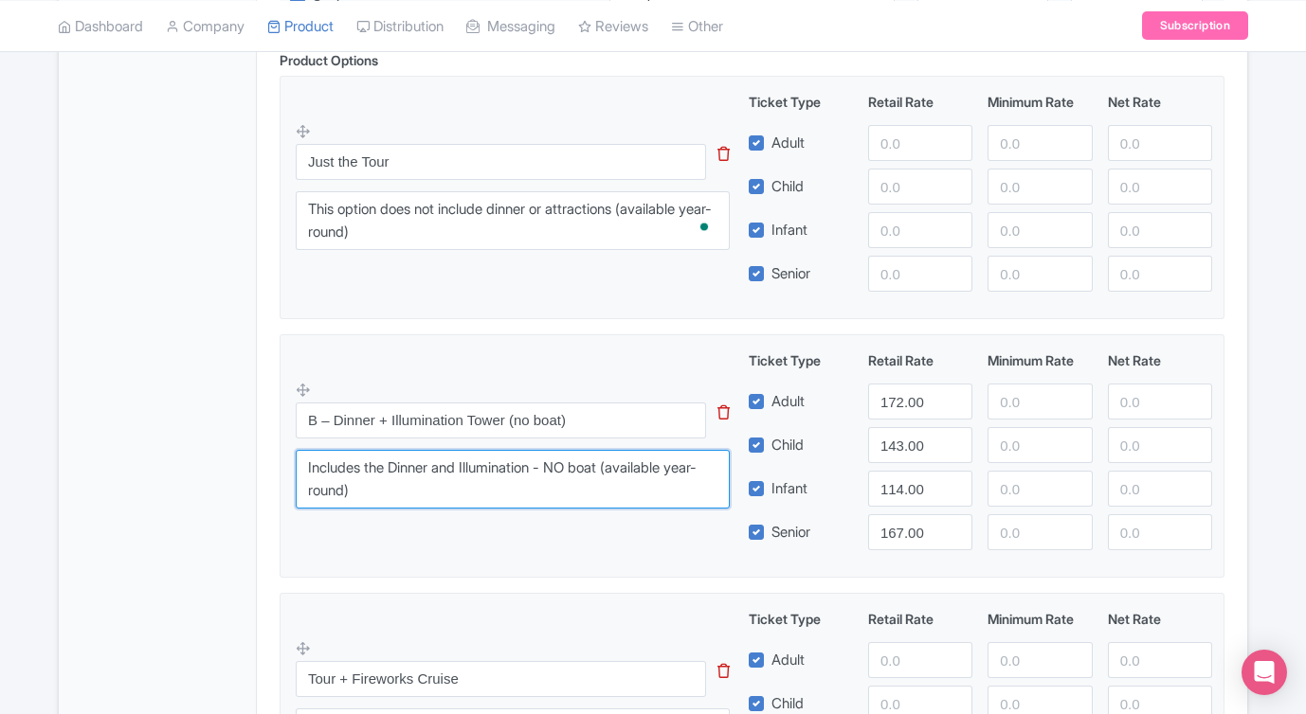
click at [500, 482] on textarea "Includes the Dinner and Illumination - NO boat" at bounding box center [513, 479] width 434 height 59
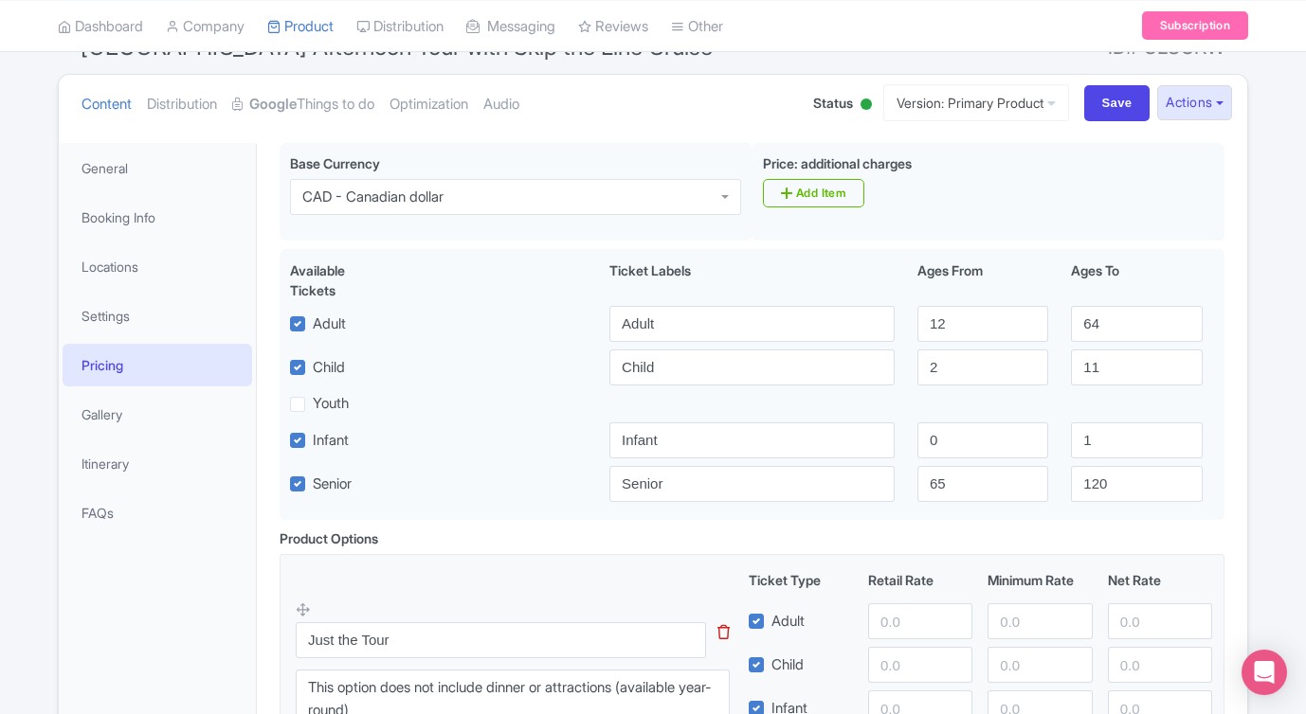
scroll to position [182, 0]
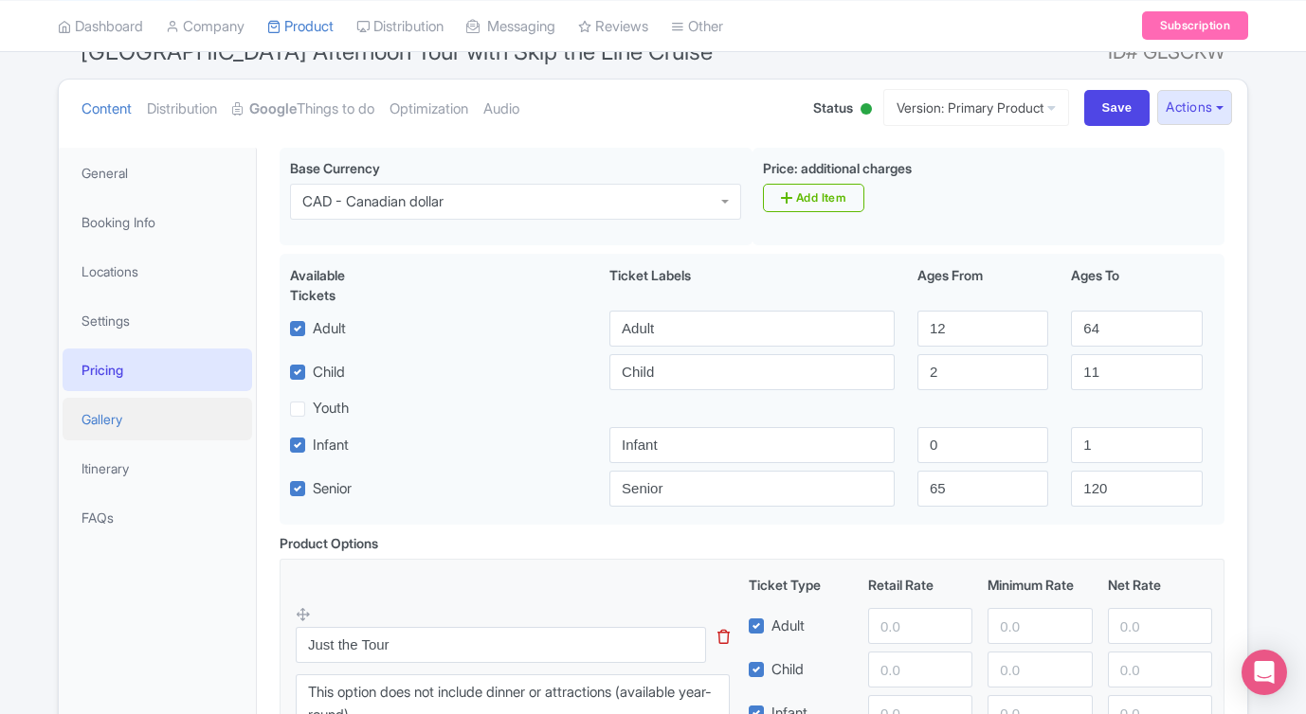
click at [115, 425] on link "Gallery" at bounding box center [157, 419] width 189 height 43
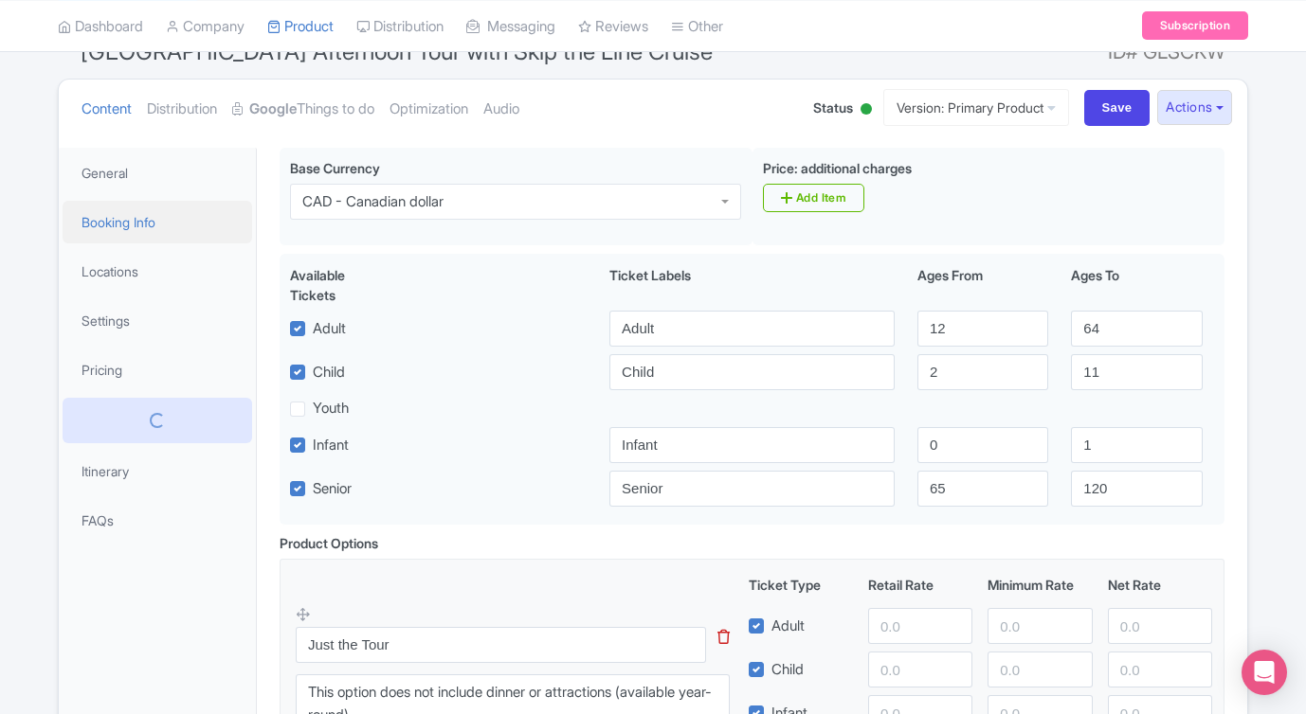
scroll to position [115, 0]
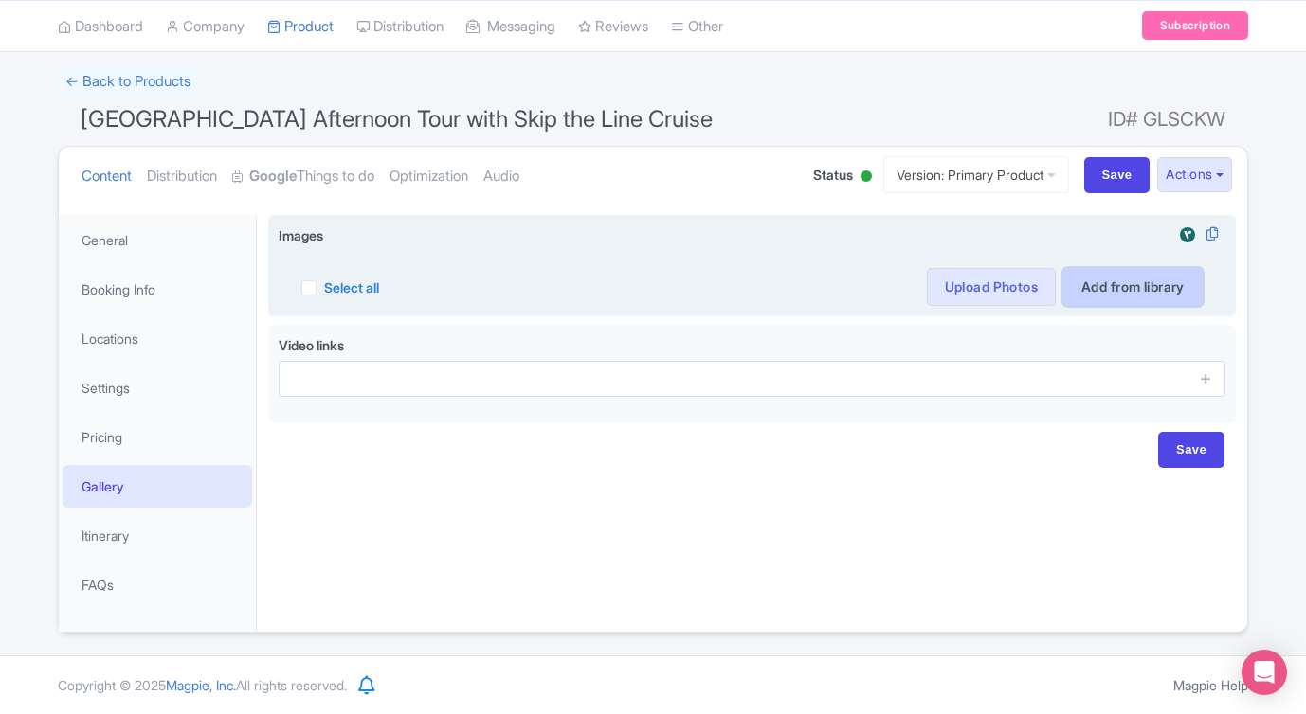
click at [1111, 290] on link "Add from library" at bounding box center [1132, 287] width 139 height 38
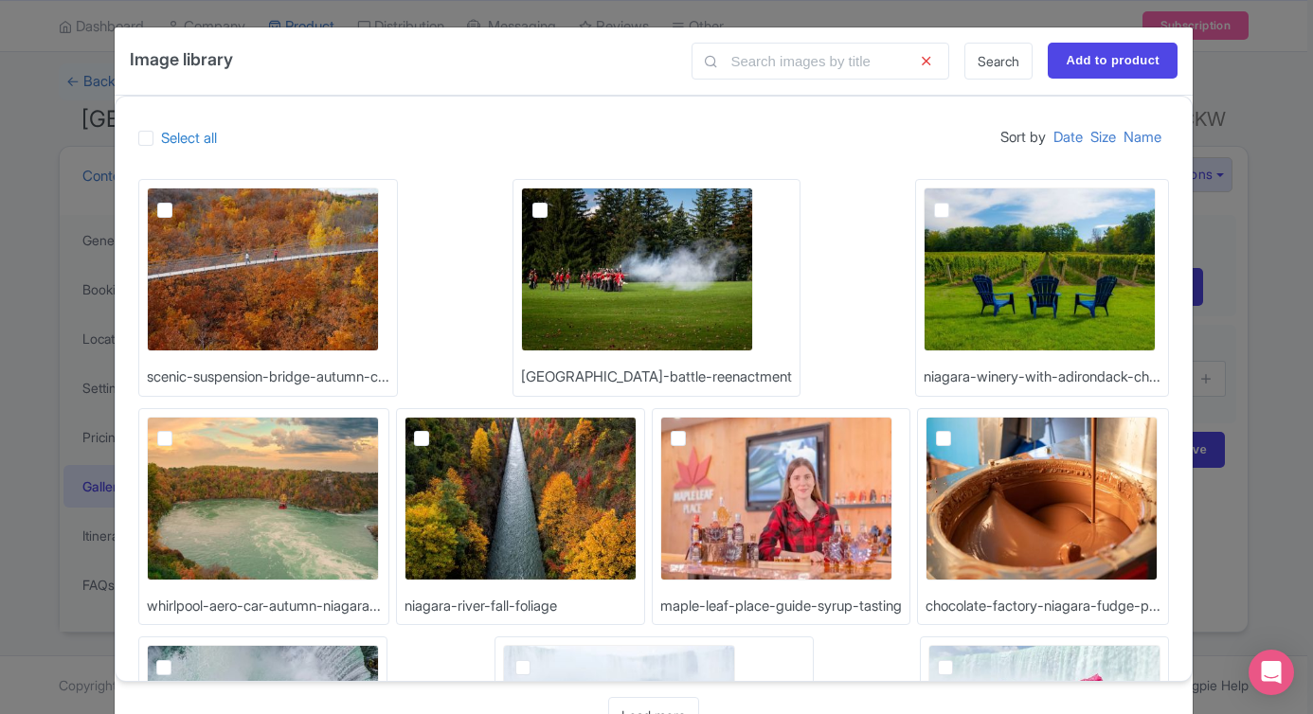
click at [1290, 129] on div "Image library Search Add to product Select all Sort by Date Size Name scenic-su…" at bounding box center [656, 357] width 1313 height 714
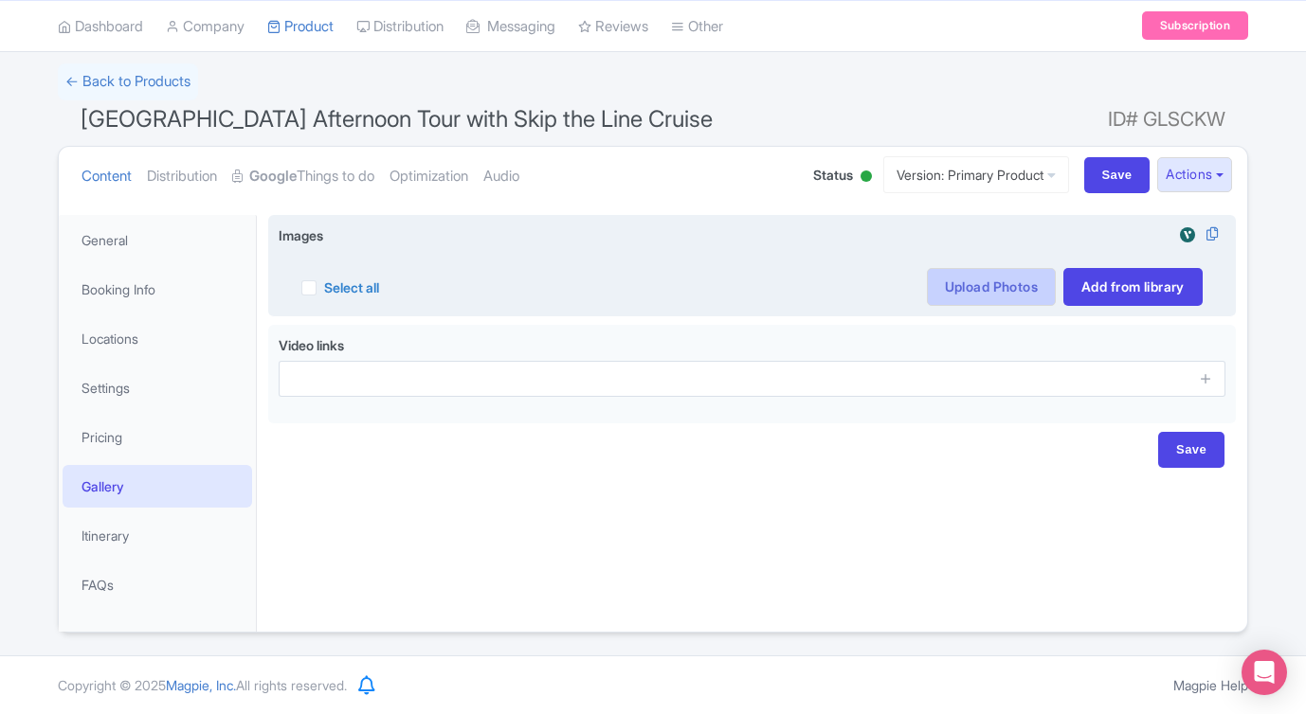
click at [991, 284] on link "Upload Photos" at bounding box center [991, 287] width 129 height 38
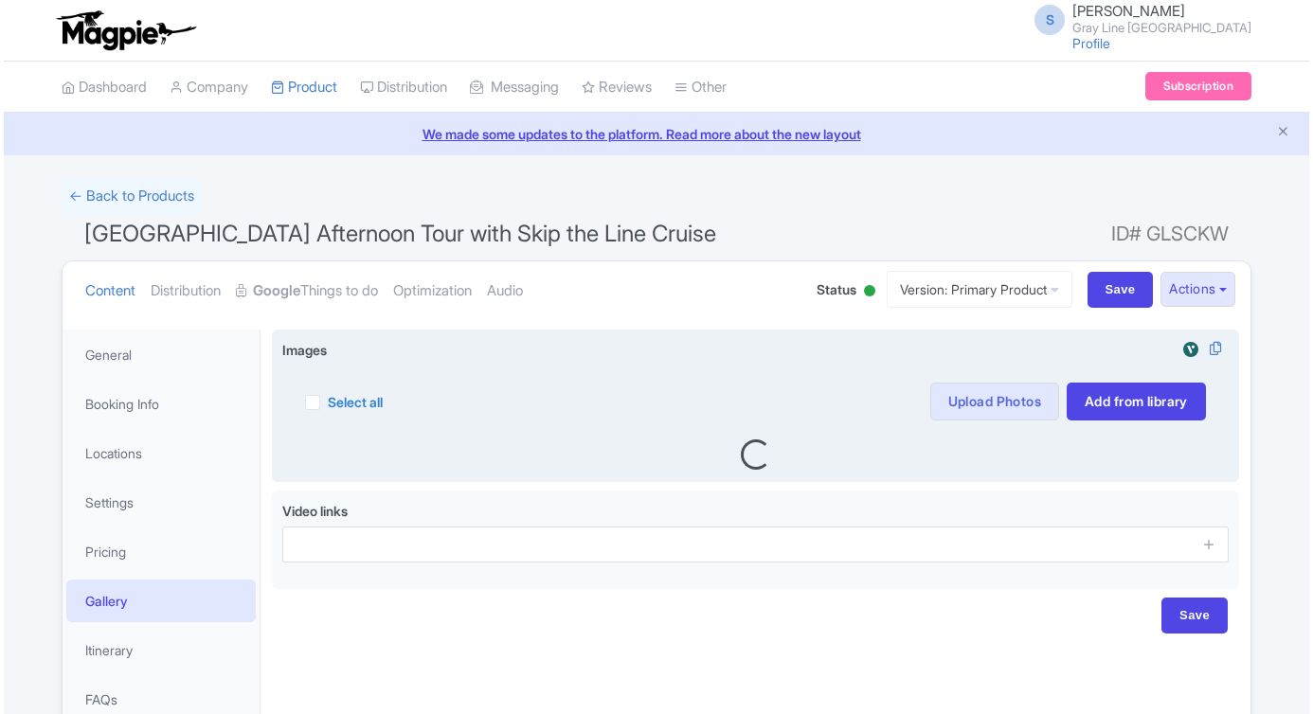
scroll to position [115, 0]
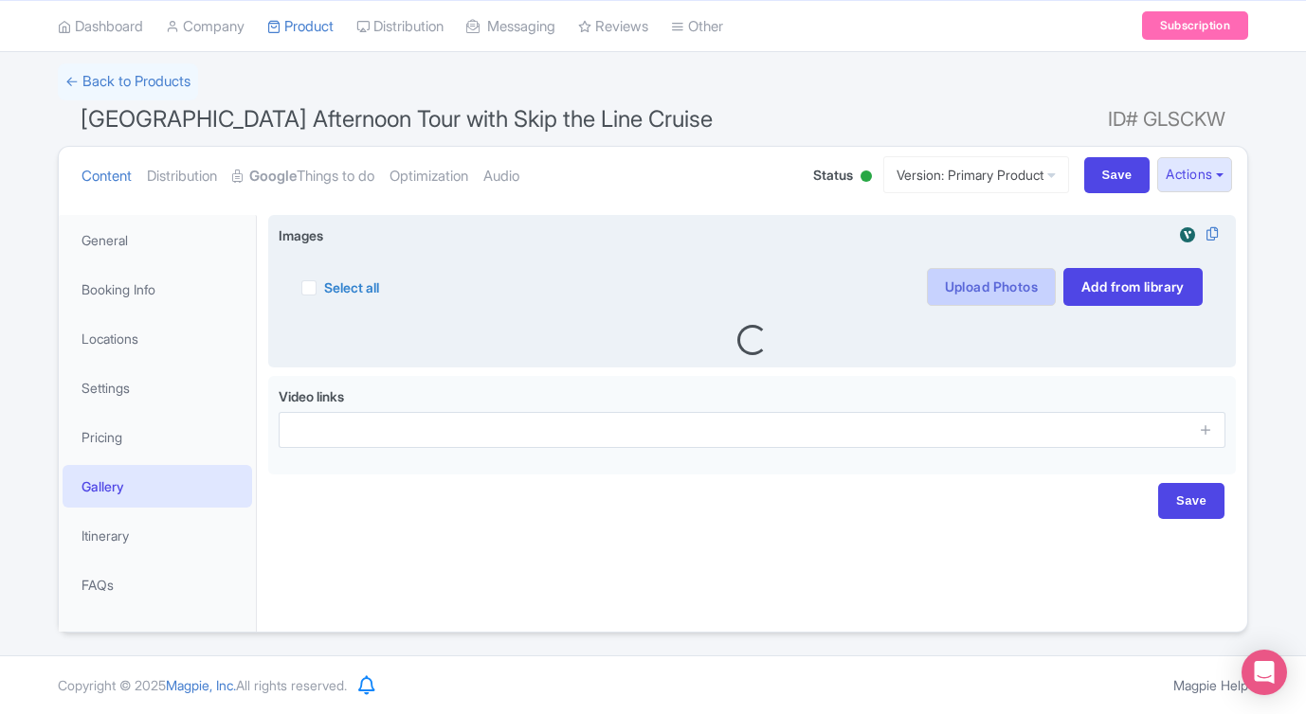
click at [1005, 288] on link "Upload Photos" at bounding box center [991, 287] width 129 height 38
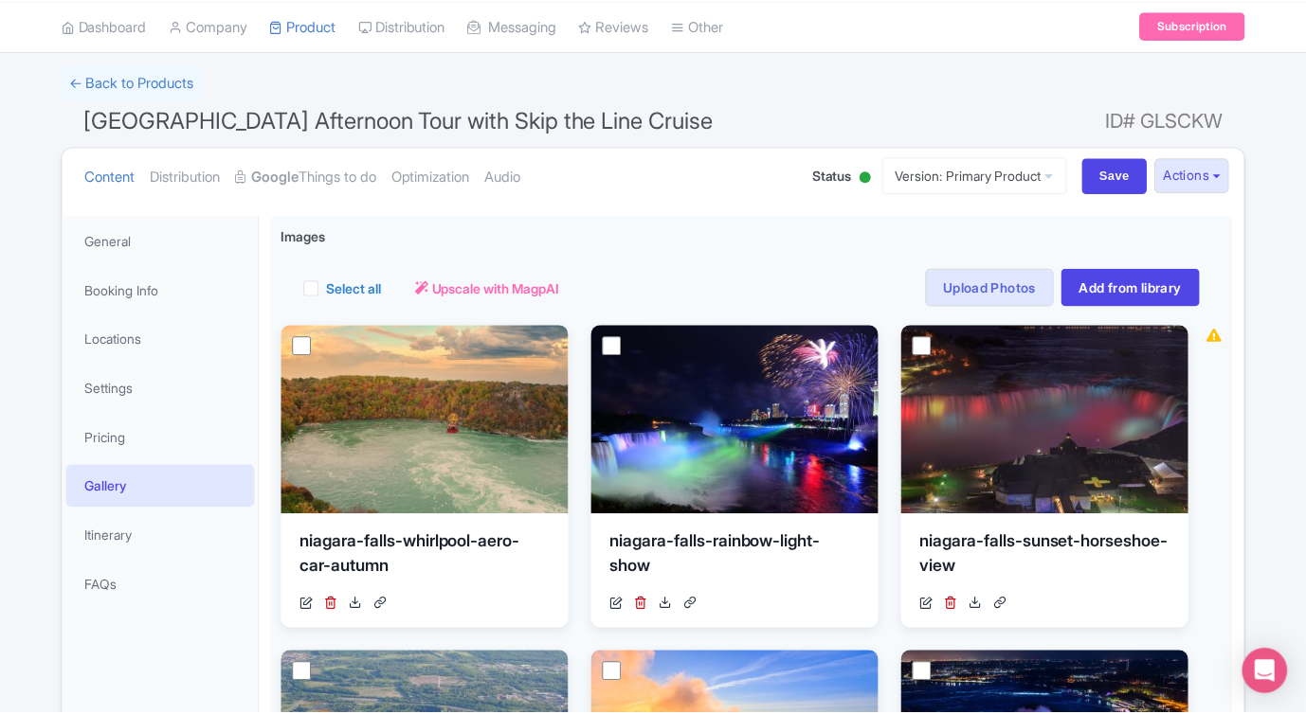
scroll to position [330, 0]
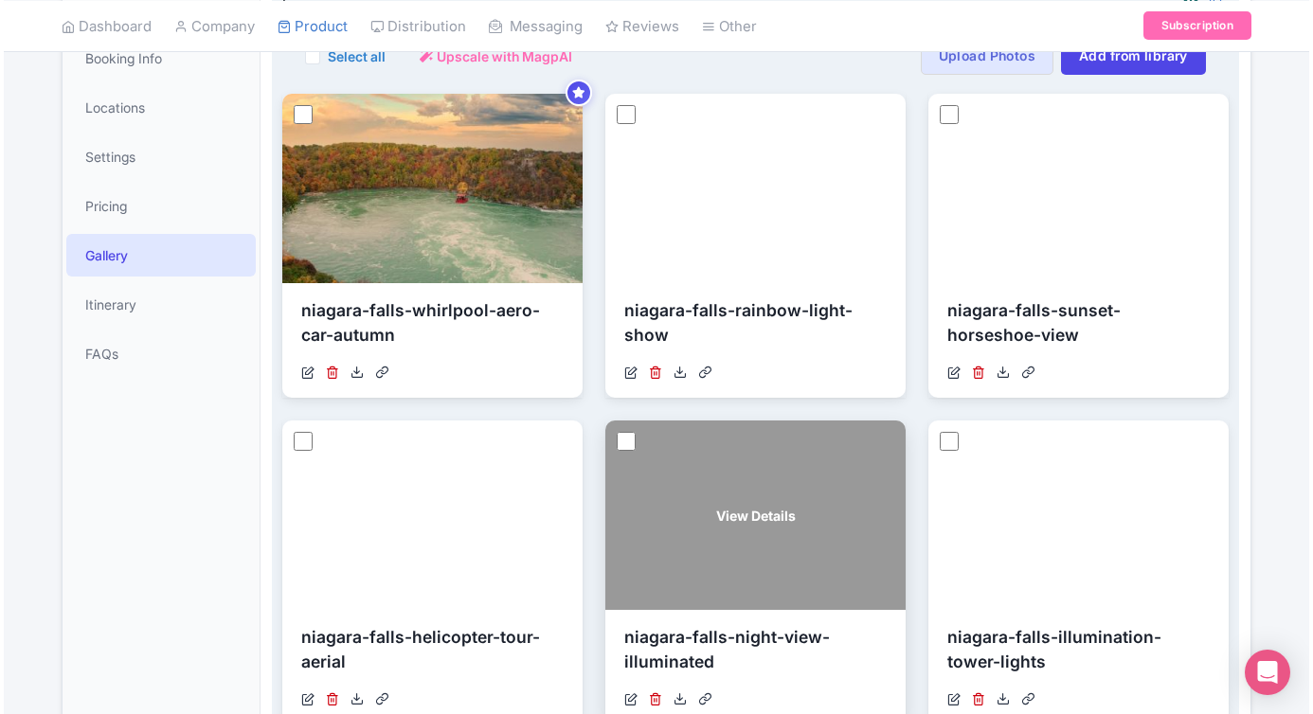
scroll to position [442, 0]
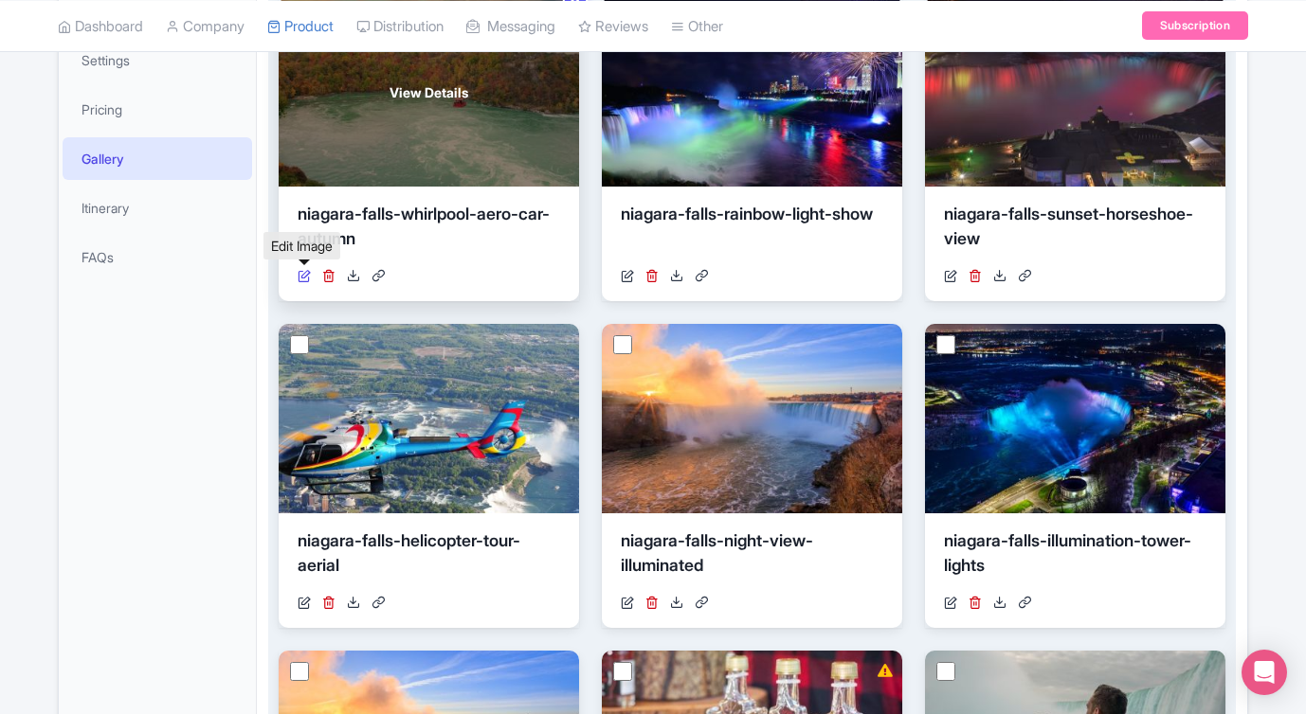
click at [301, 269] on icon at bounding box center [303, 275] width 13 height 13
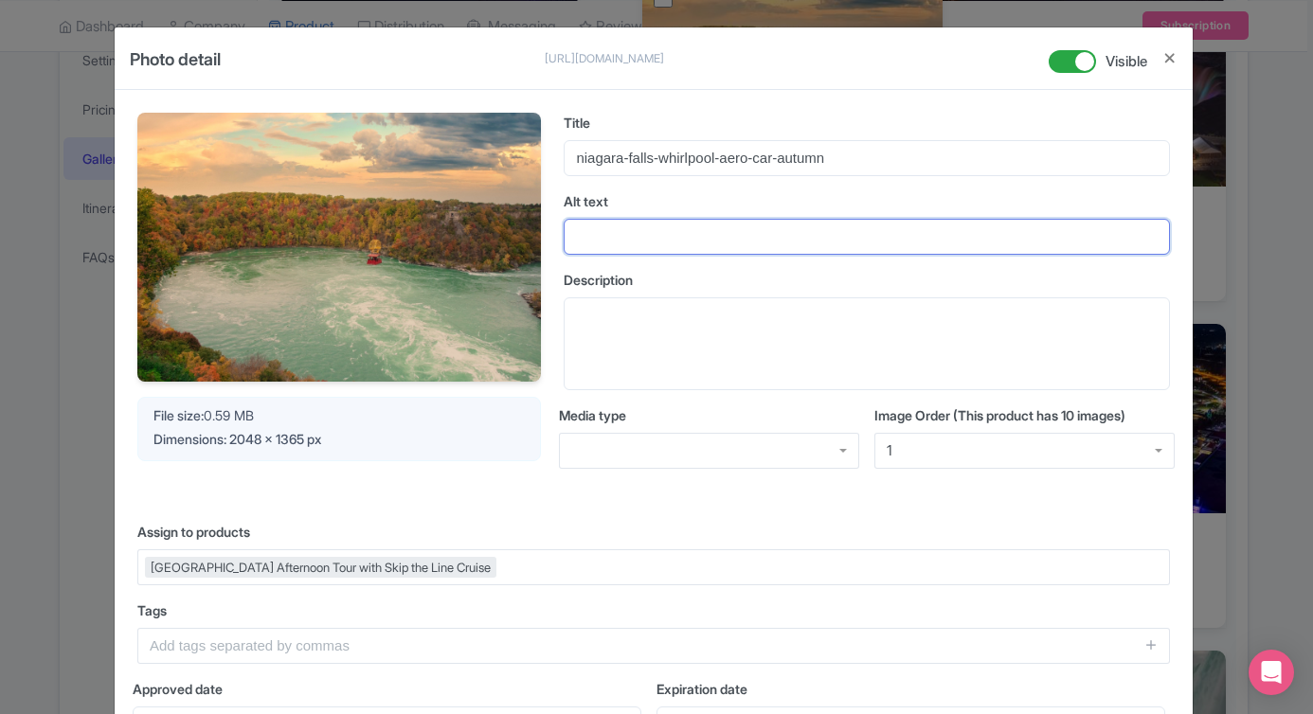
click at [664, 249] on input "Alt text" at bounding box center [867, 237] width 606 height 36
paste input "Whirlpool Aero Car crossing over Niagara River in autumn"
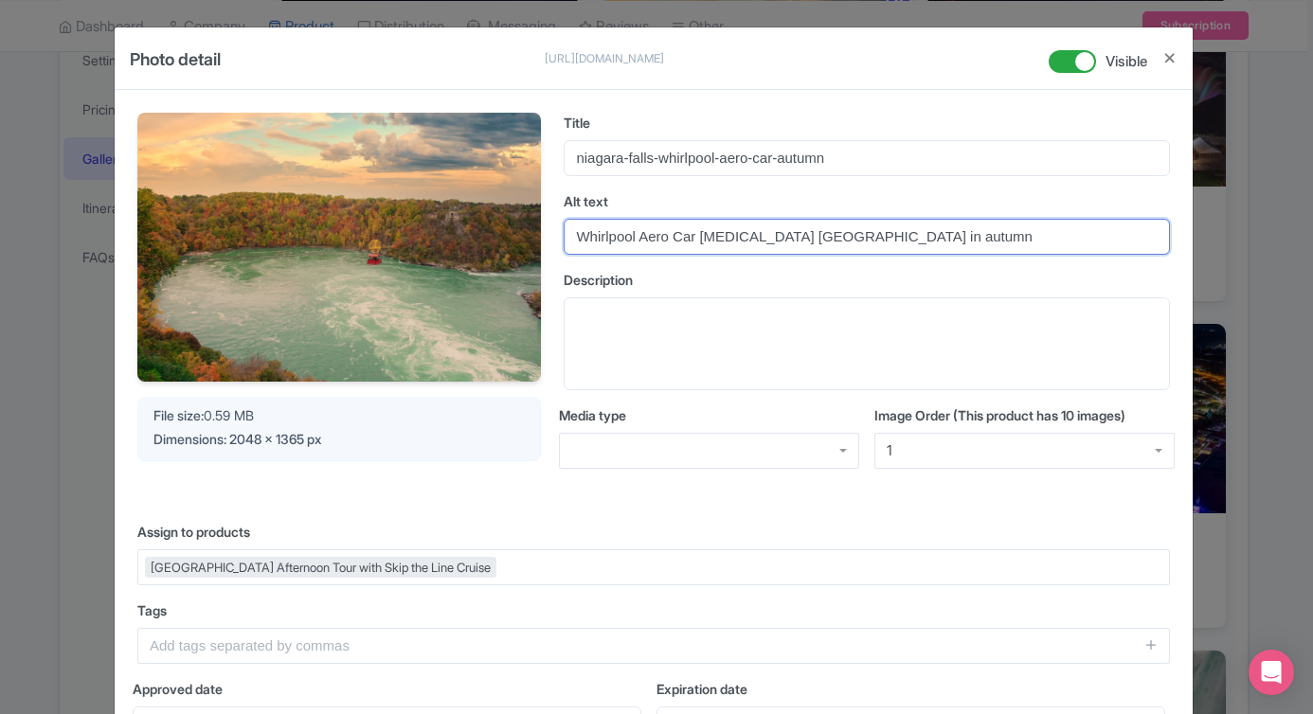
scroll to position [348, 0]
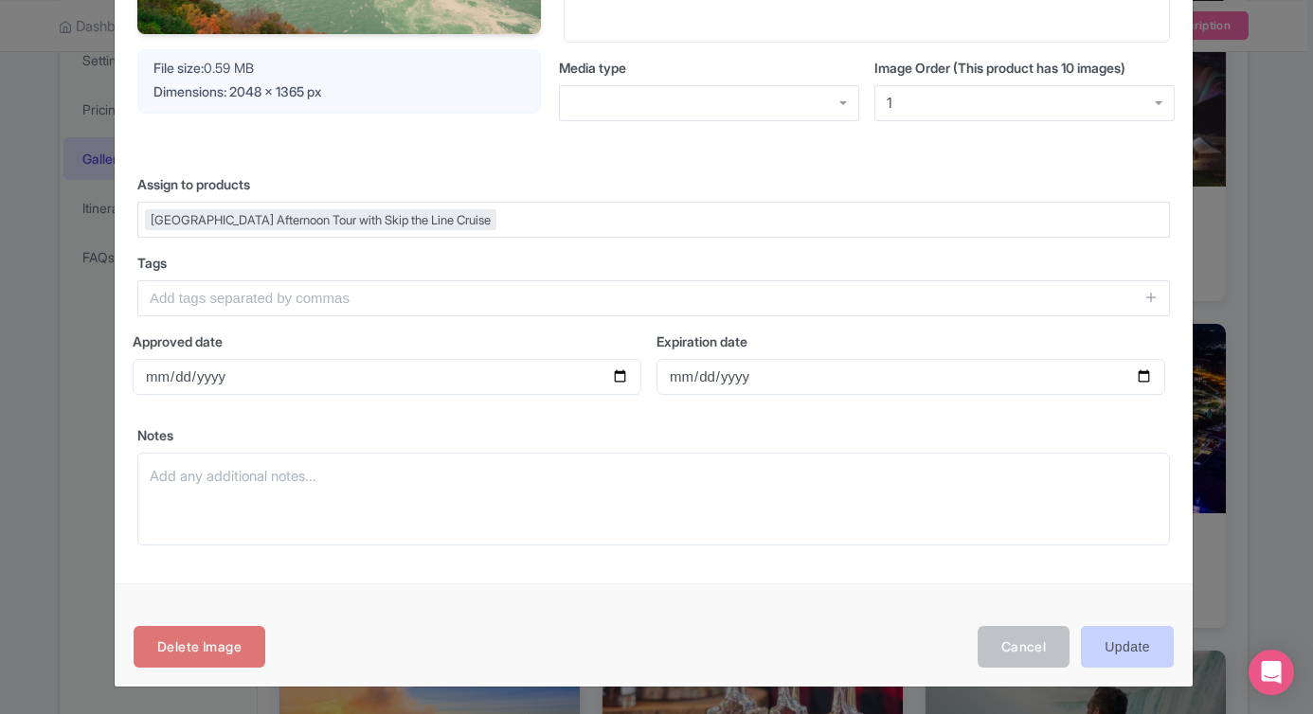
type input "Whirlpool Aero Car crossing over Niagara River in autumn"
click at [1123, 644] on input "Update" at bounding box center [1127, 647] width 93 height 43
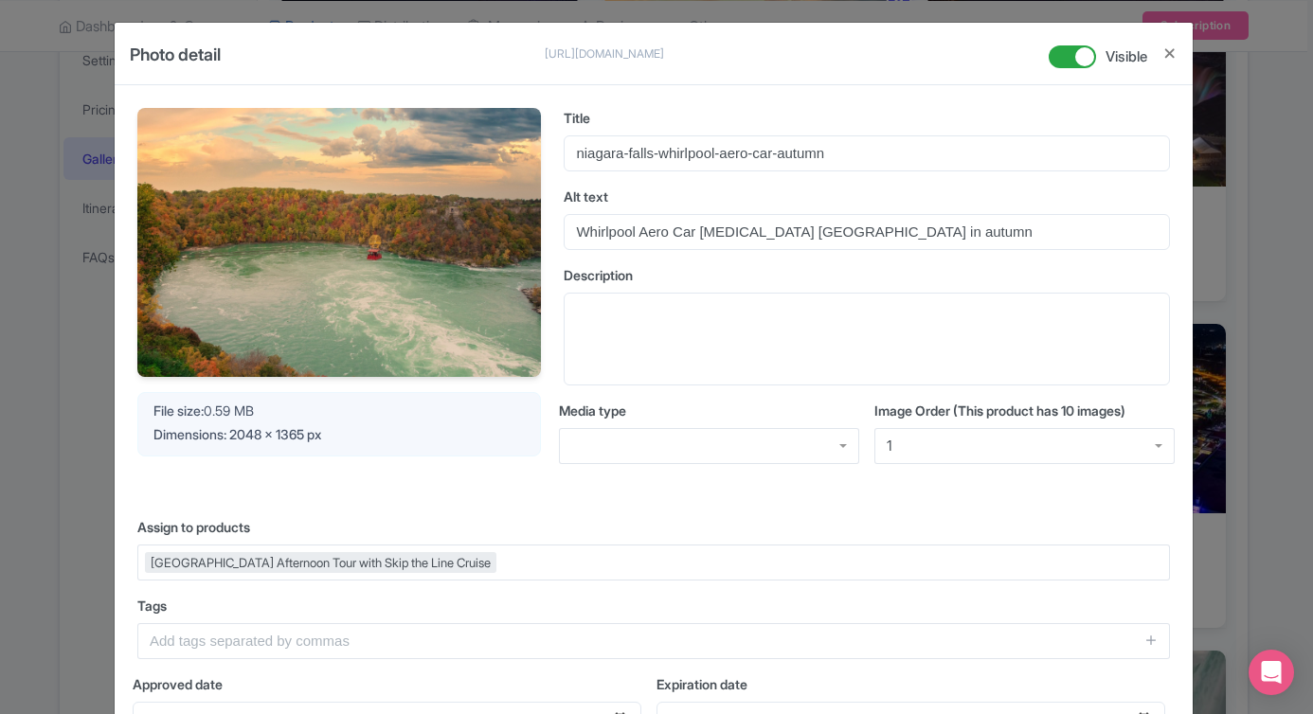
scroll to position [0, 0]
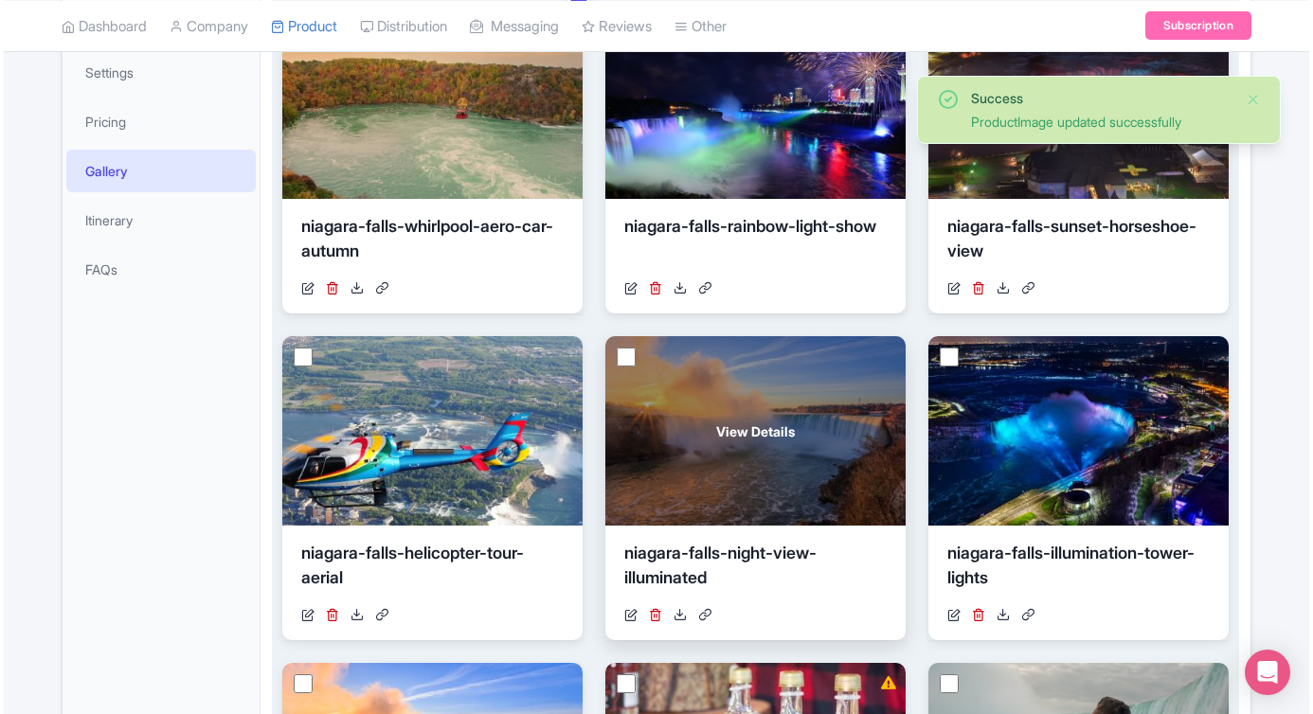
scroll to position [441, 0]
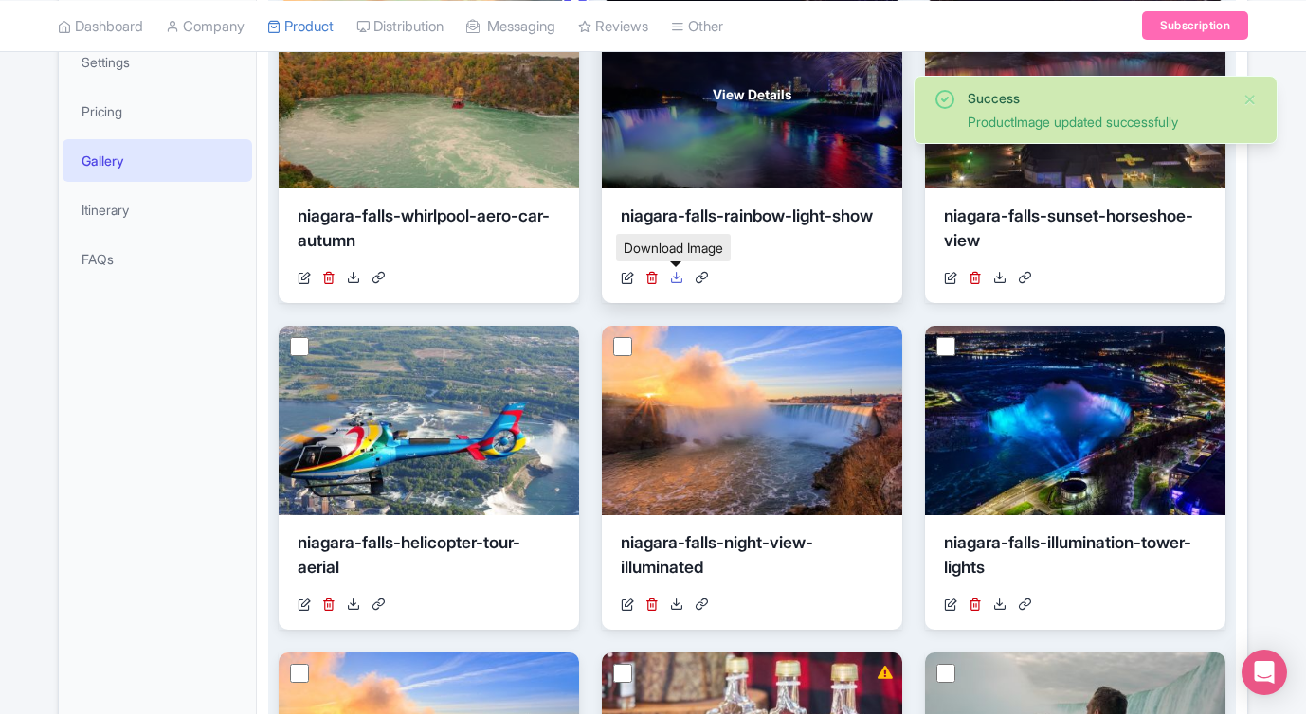
click at [674, 277] on icon at bounding box center [676, 277] width 13 height 13
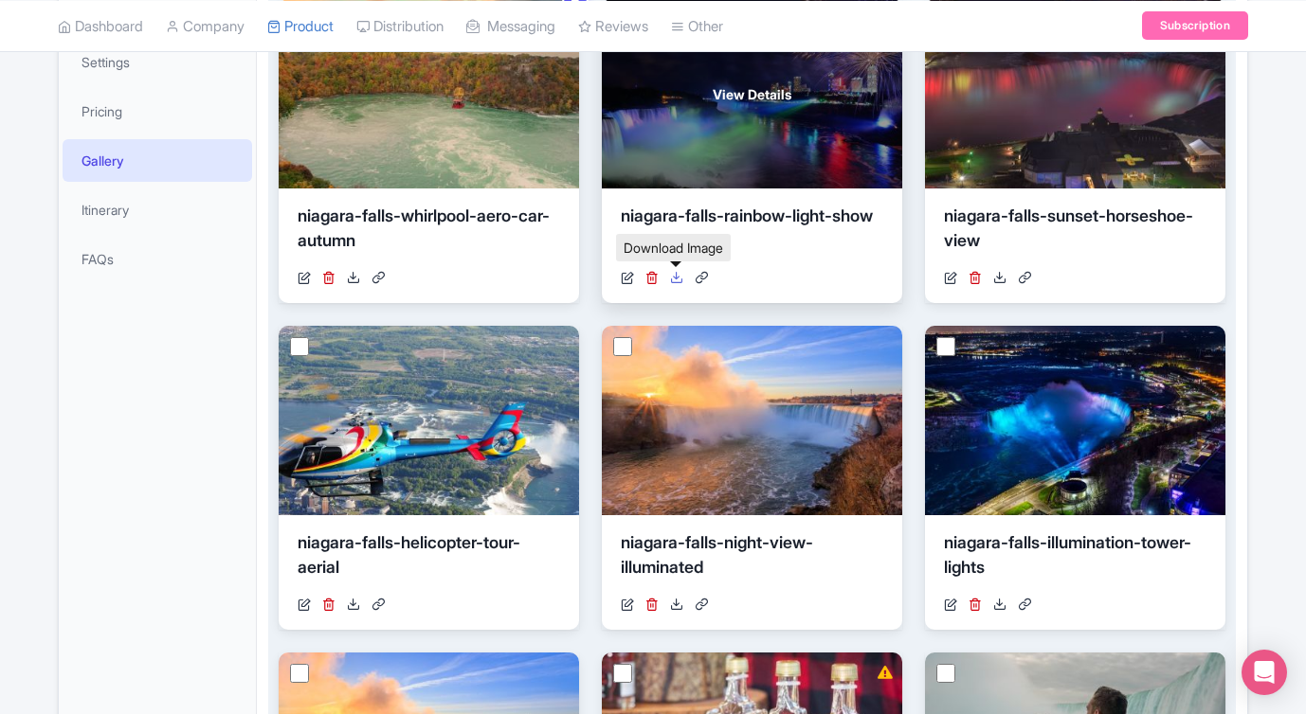
click at [675, 277] on icon at bounding box center [676, 277] width 13 height 13
click at [628, 279] on icon at bounding box center [627, 277] width 13 height 13
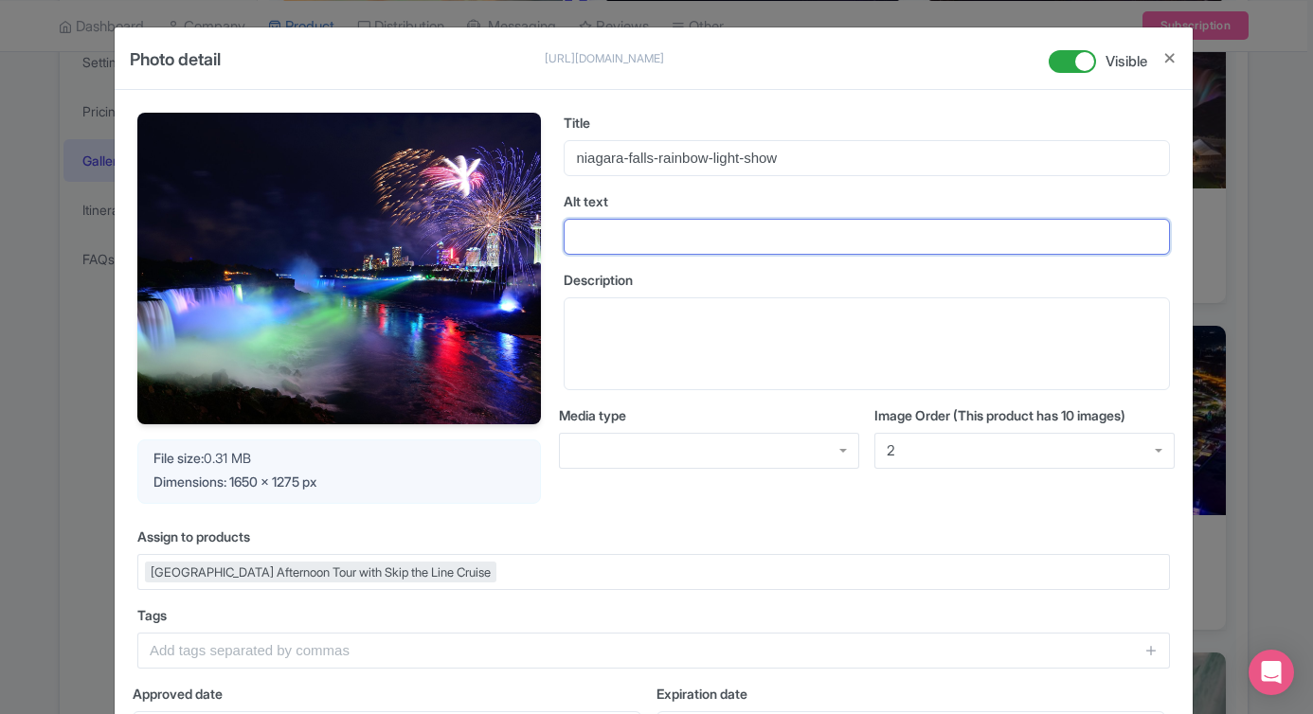
click at [738, 244] on input "Alt text" at bounding box center [867, 237] width 606 height 36
paste input "Niagara Falls rainbow light display at night"
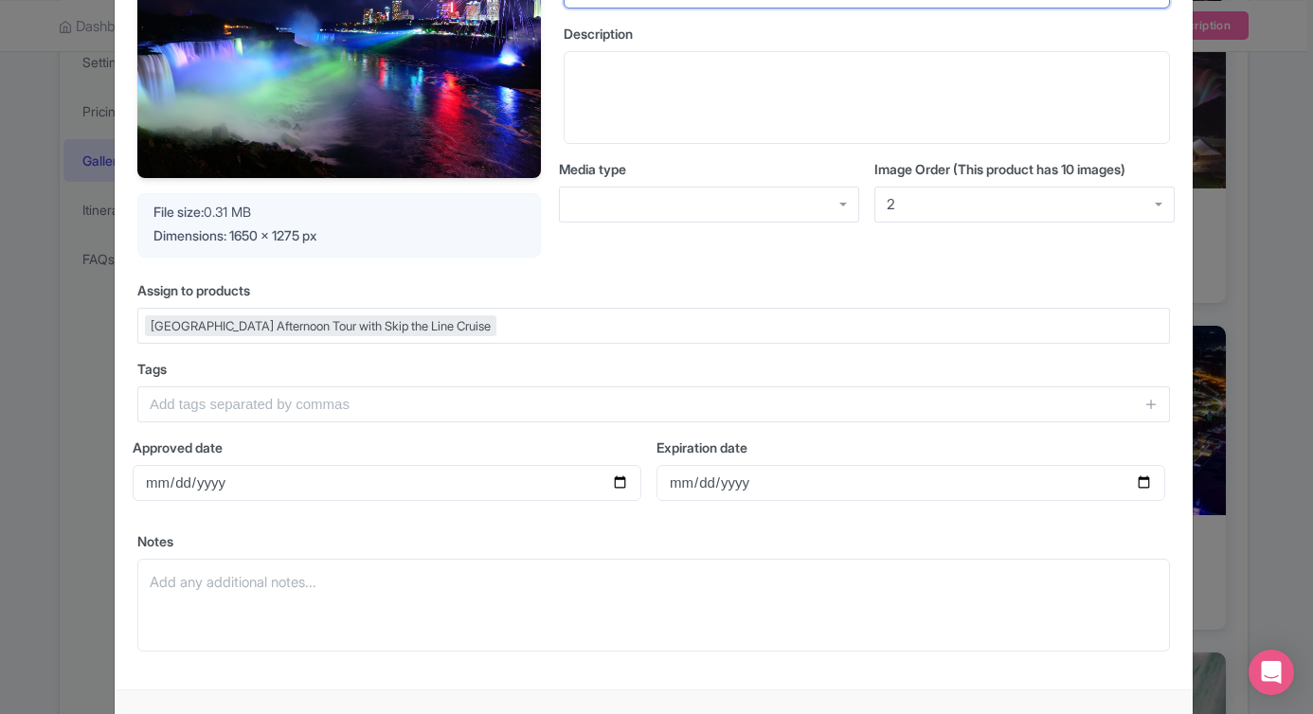
scroll to position [353, 0]
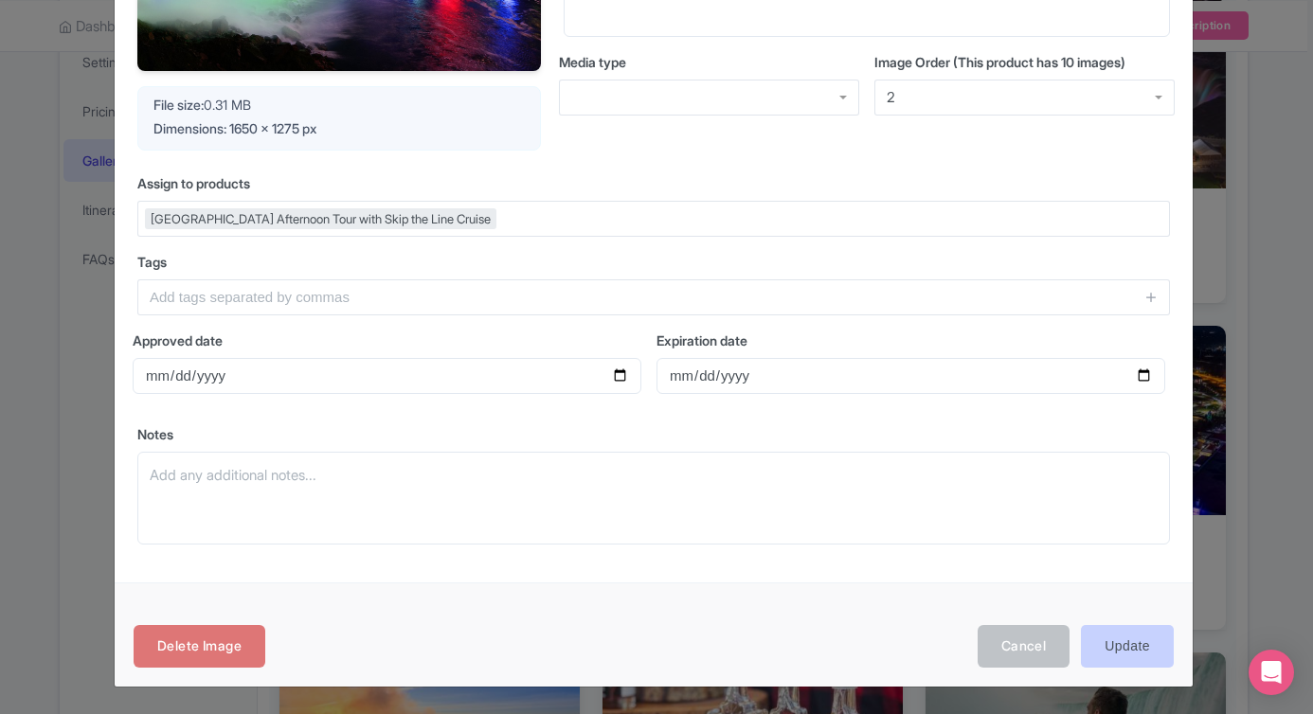
type input "Niagara Falls rainbow light display at night"
click at [1128, 660] on input "Update" at bounding box center [1127, 646] width 93 height 43
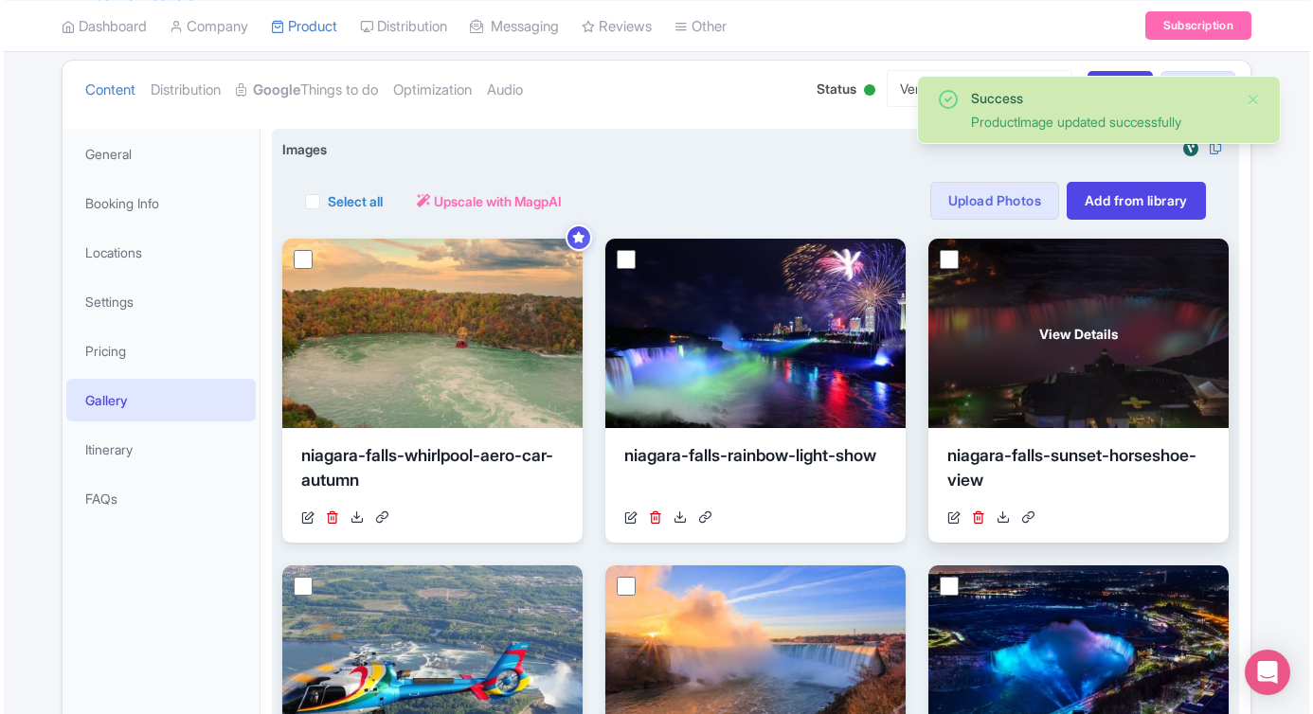
scroll to position [233, 0]
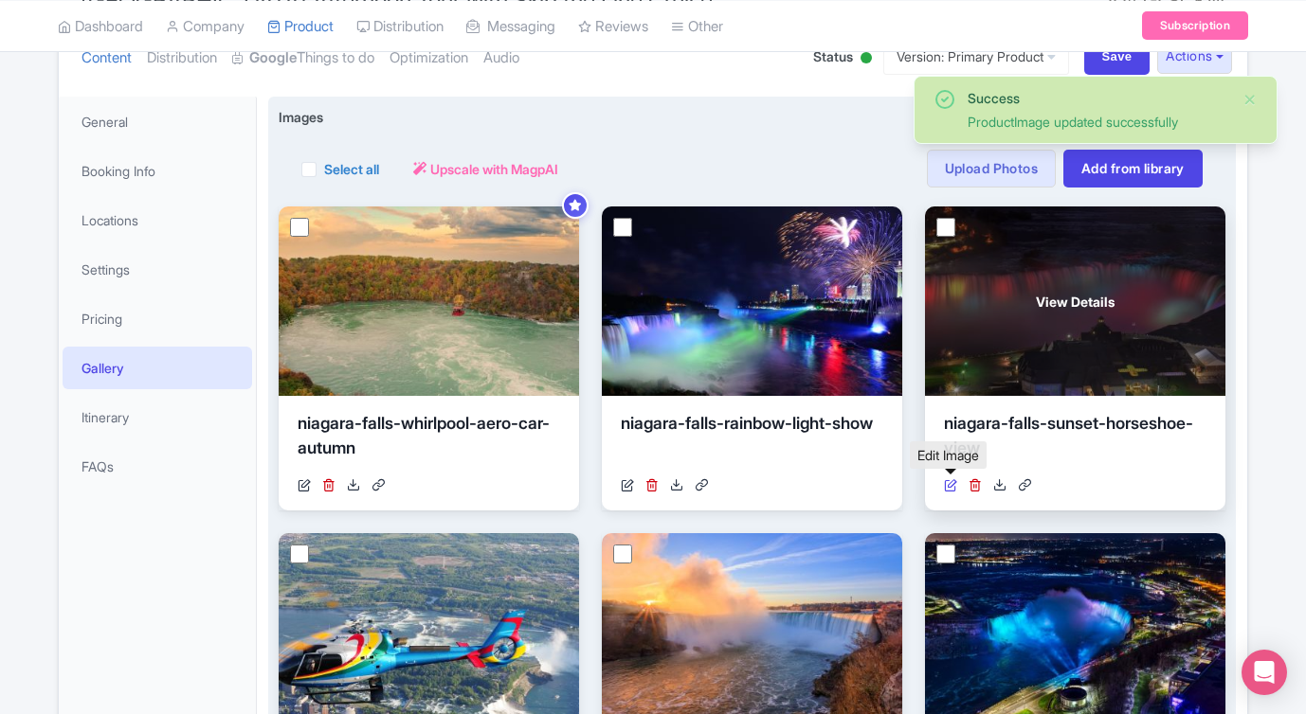
click at [951, 479] on icon at bounding box center [950, 484] width 13 height 13
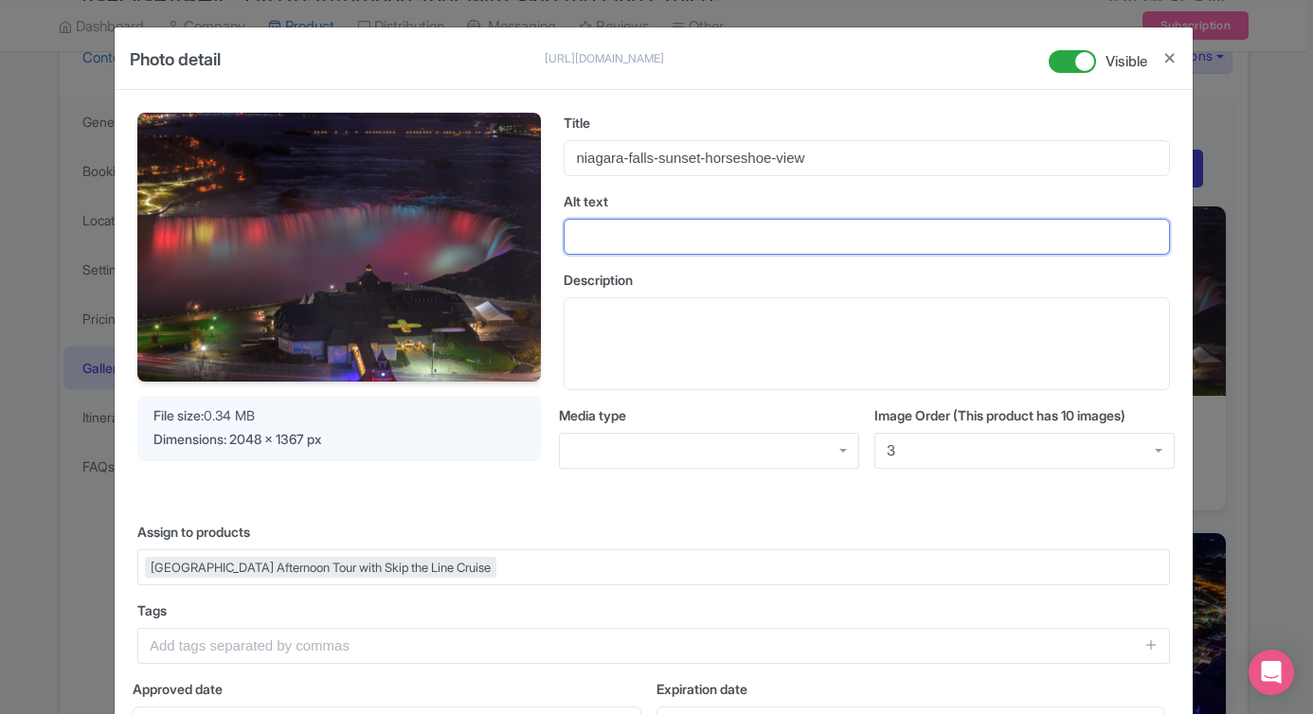
click at [770, 242] on input "Alt text" at bounding box center [867, 237] width 606 height 36
paste input "[GEOGRAPHIC_DATA] at [GEOGRAPHIC_DATA] during golden sunset"
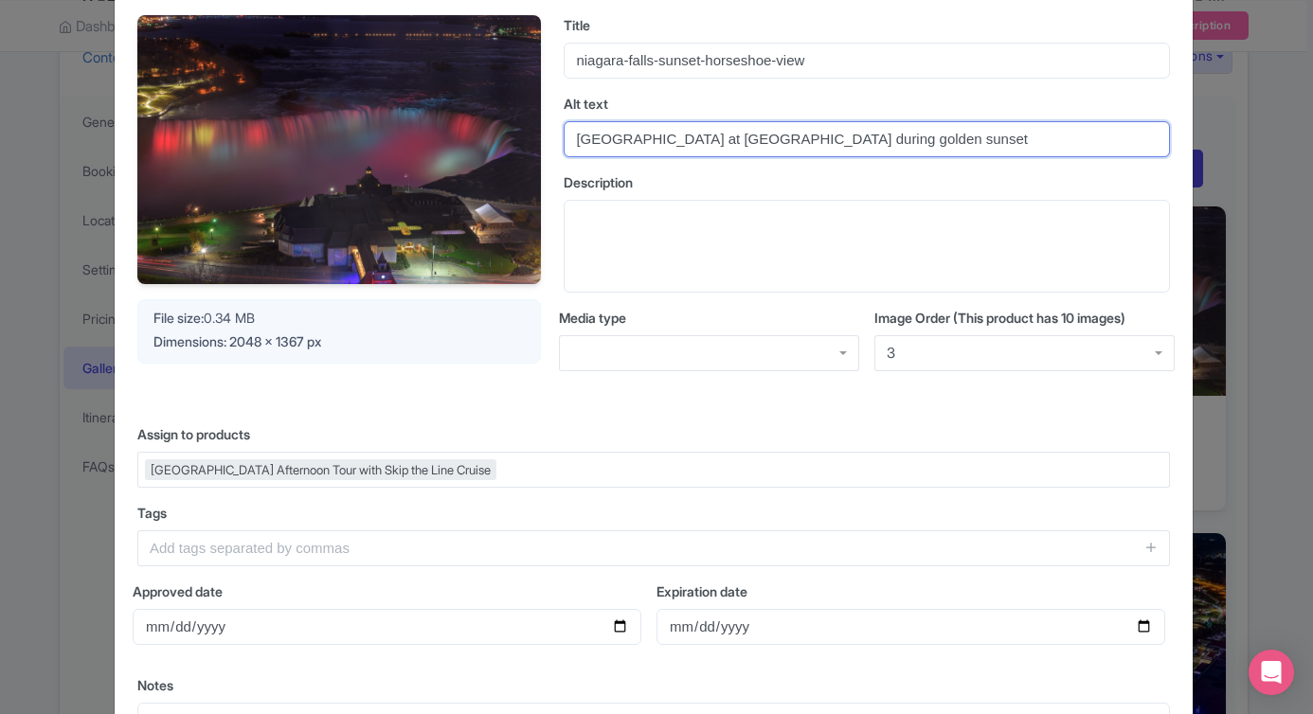
scroll to position [348, 0]
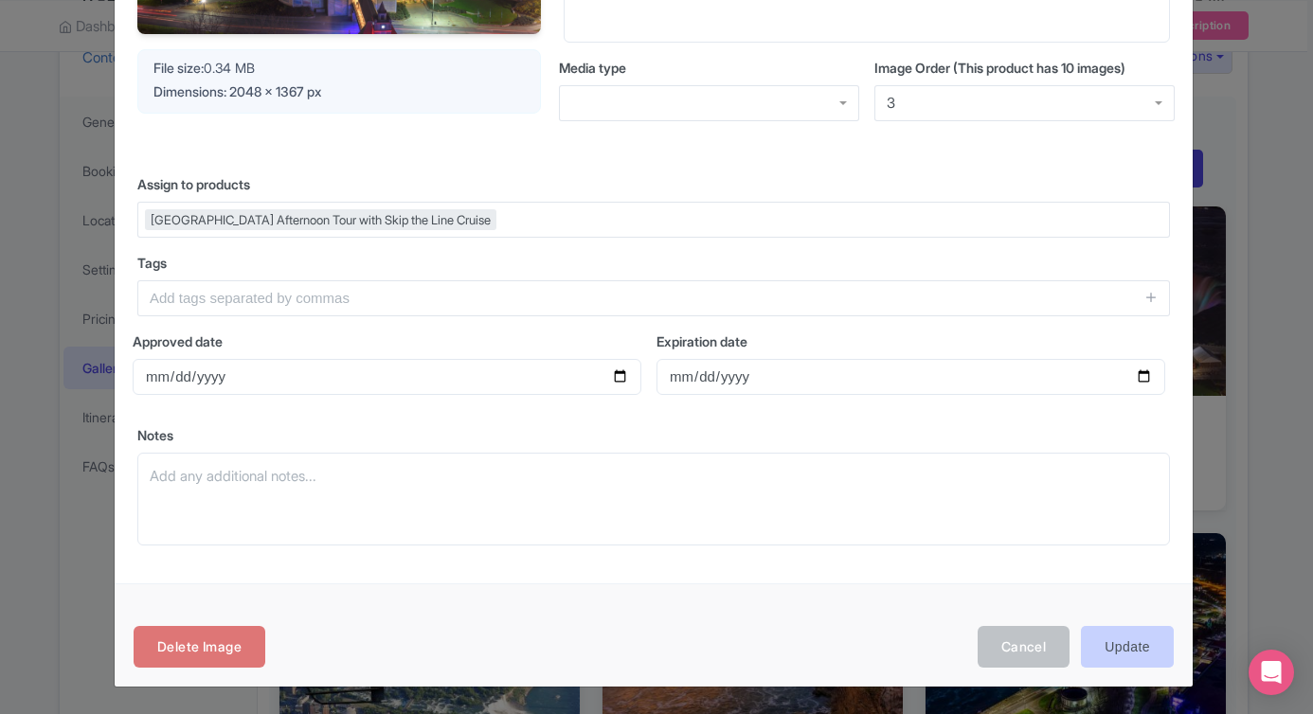
type input "[GEOGRAPHIC_DATA] at [GEOGRAPHIC_DATA] during golden sunset"
click at [1121, 649] on input "Update" at bounding box center [1127, 647] width 93 height 43
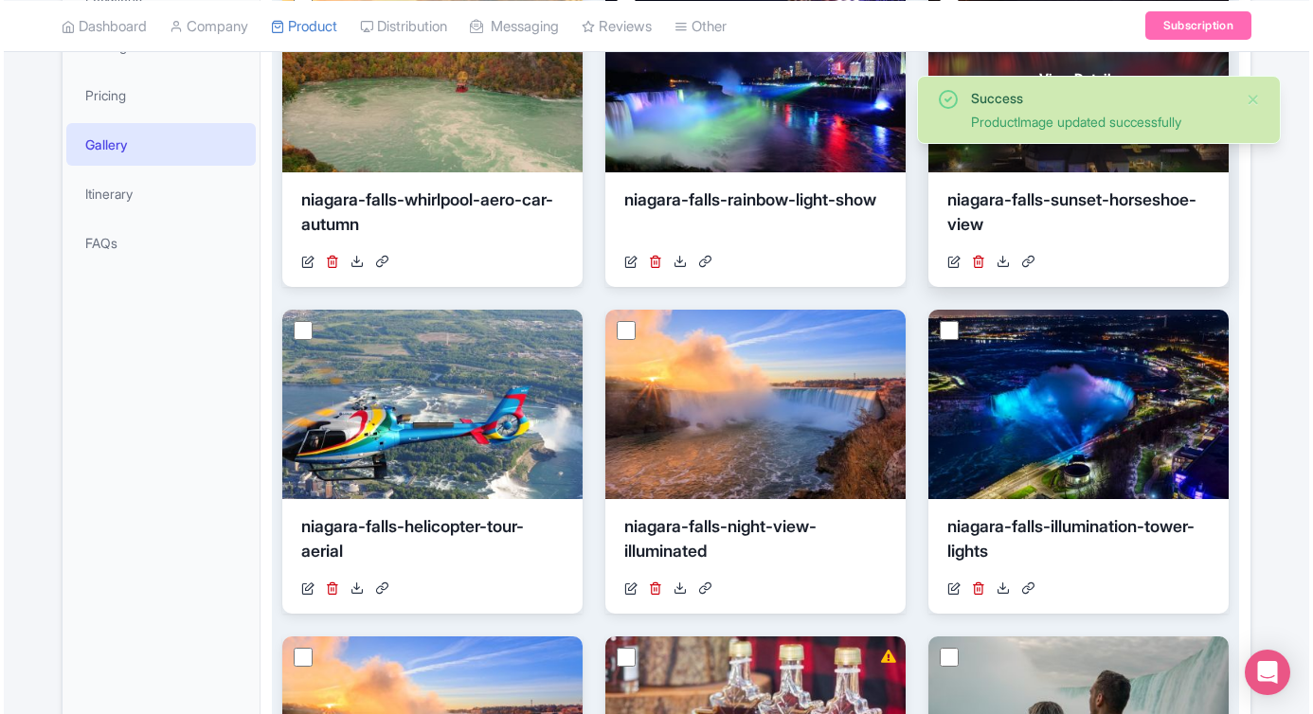
scroll to position [499, 0]
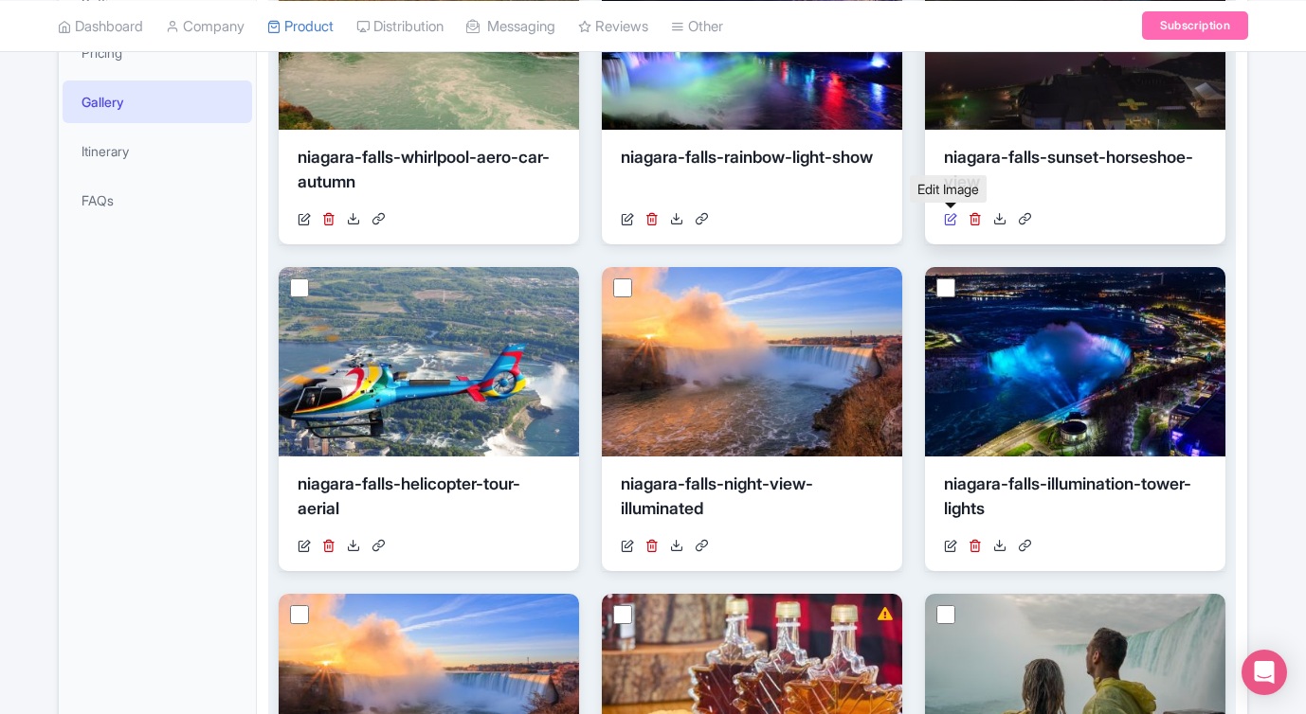
click at [950, 225] on icon at bounding box center [950, 218] width 13 height 13
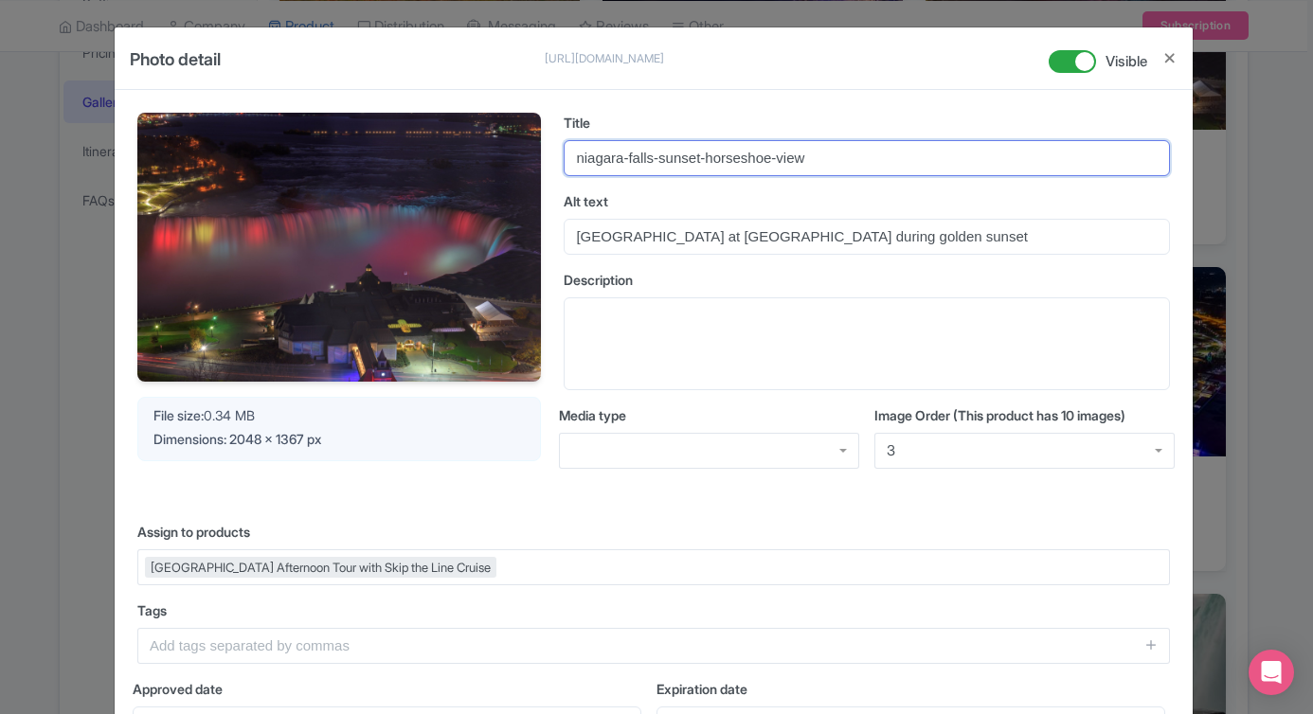
drag, startPoint x: 830, startPoint y: 154, endPoint x: 560, endPoint y: 129, distance: 271.2
click at [564, 129] on div "Title niagara-falls-sunset-horseshoe-view" at bounding box center [867, 144] width 606 height 63
paste input "night-view-illuminated.webp"
click at [850, 153] on input "niagara-falls-night-view-illuminated.webp" at bounding box center [867, 158] width 606 height 36
type input "niagara-falls-night-view-illuminated"
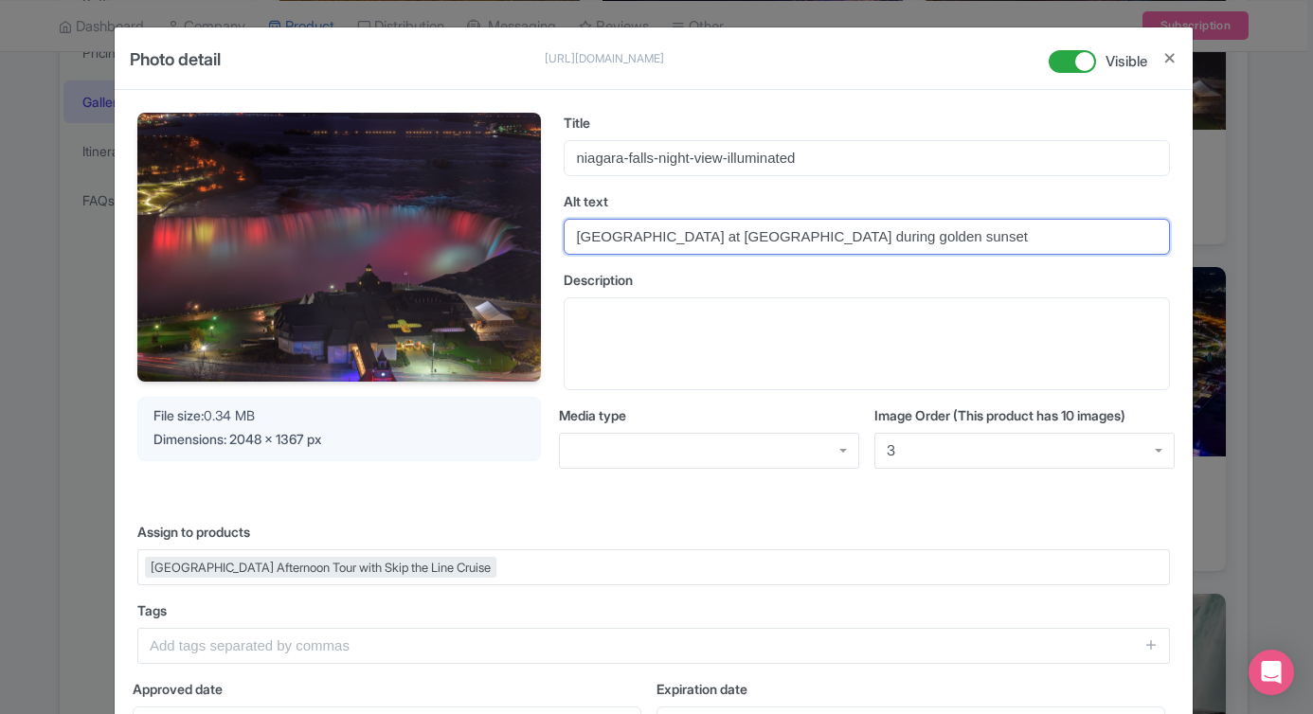
drag, startPoint x: 938, startPoint y: 238, endPoint x: 546, endPoint y: 225, distance: 392.4
click at [546, 225] on div "Your Image is being upscaled File size: 0.34 MB Dimensions: 2048 x 1367 px Titl…" at bounding box center [653, 306] width 1033 height 387
paste input "Niagara Falls glowing in blue and purple lights at nigh"
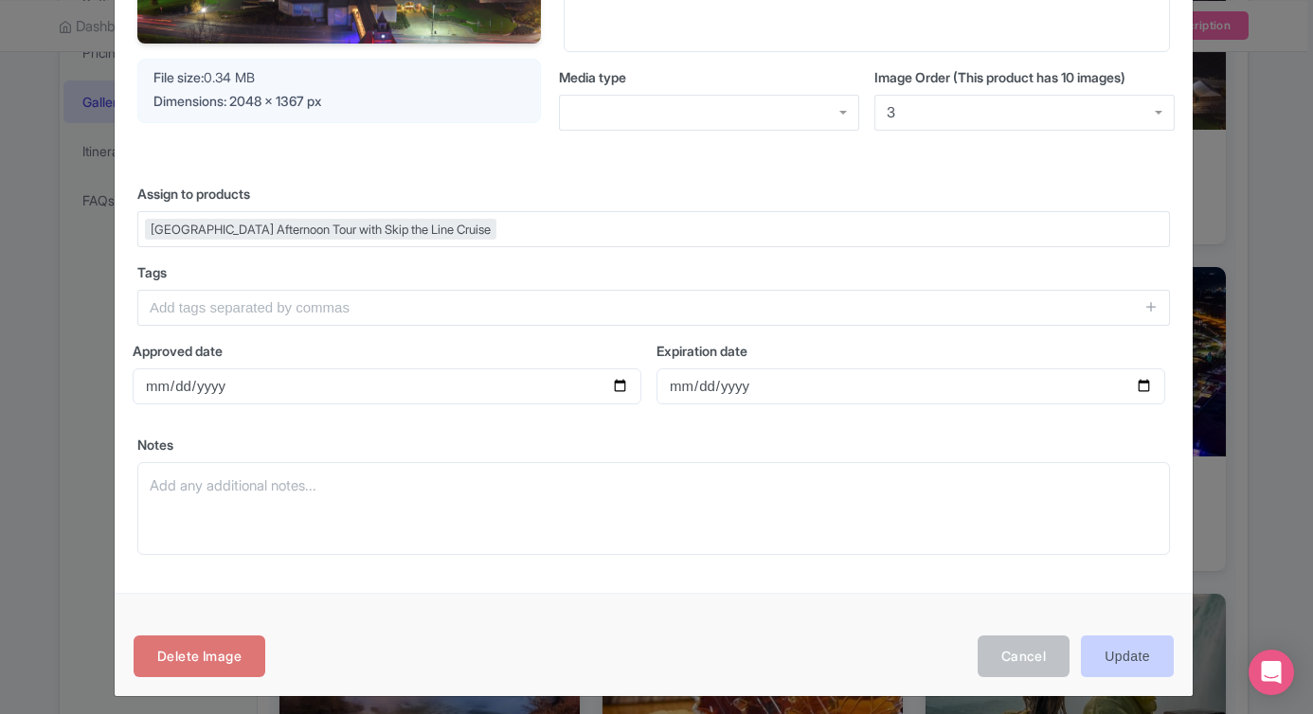
scroll to position [348, 0]
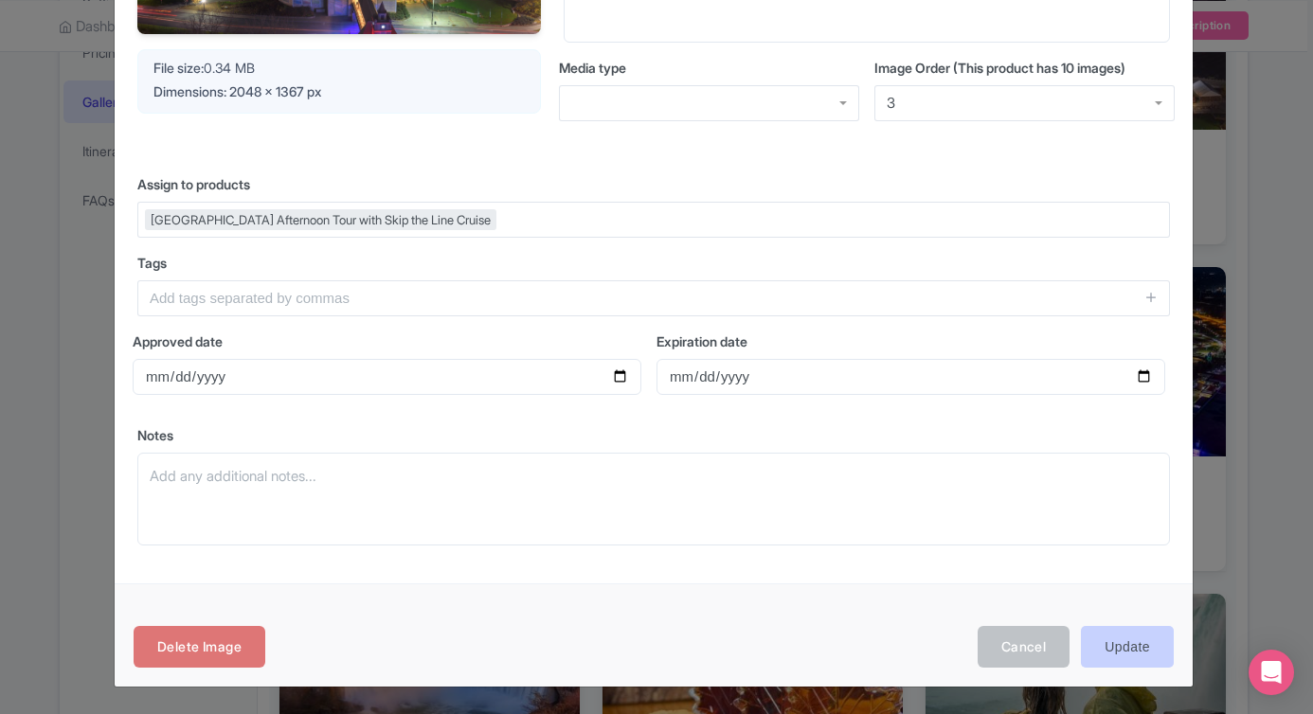
type input "Niagara Falls glowing in blue and purple lights at night"
click at [1134, 647] on input "Update" at bounding box center [1127, 647] width 93 height 43
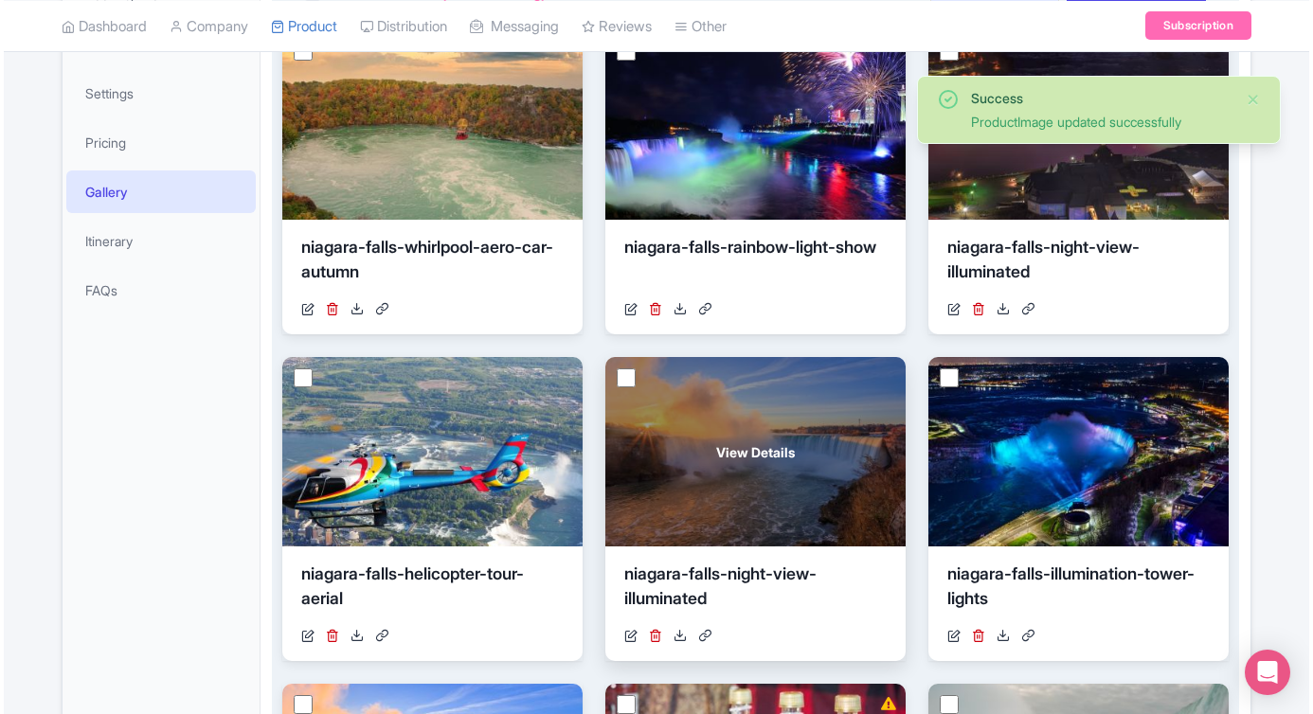
scroll to position [423, 0]
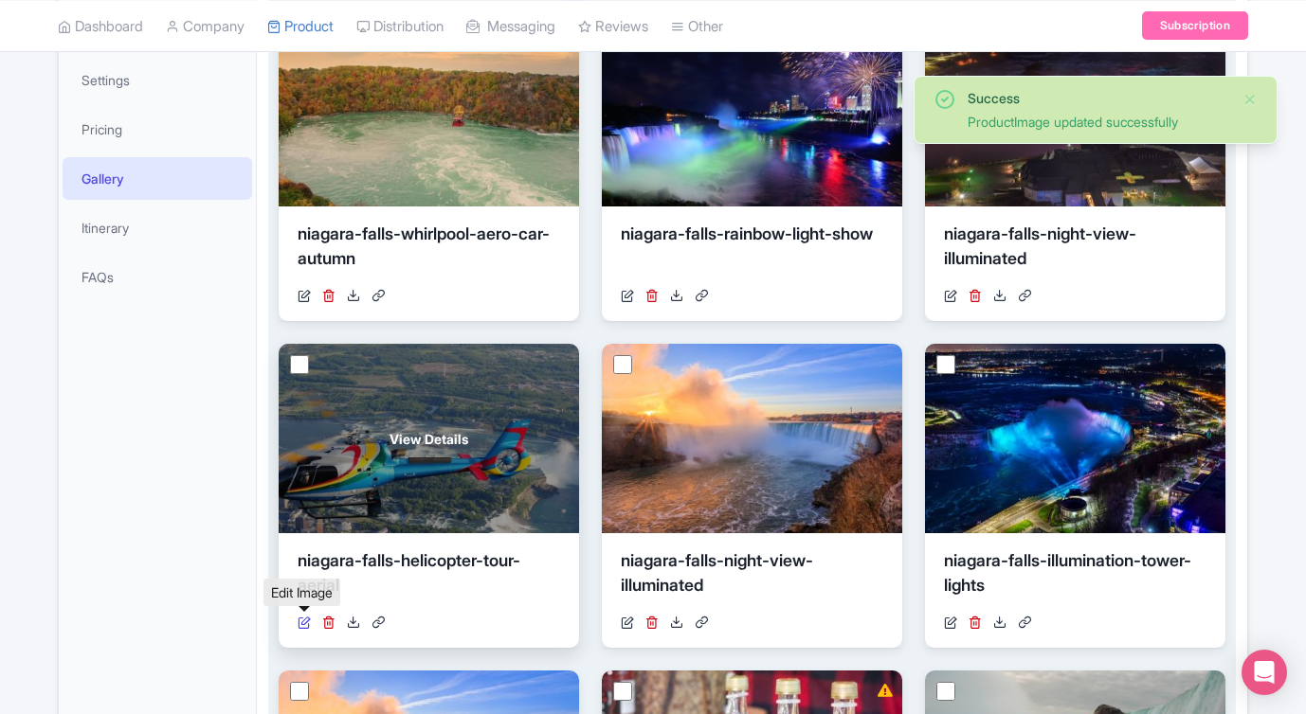
click at [300, 621] on icon at bounding box center [303, 622] width 13 height 13
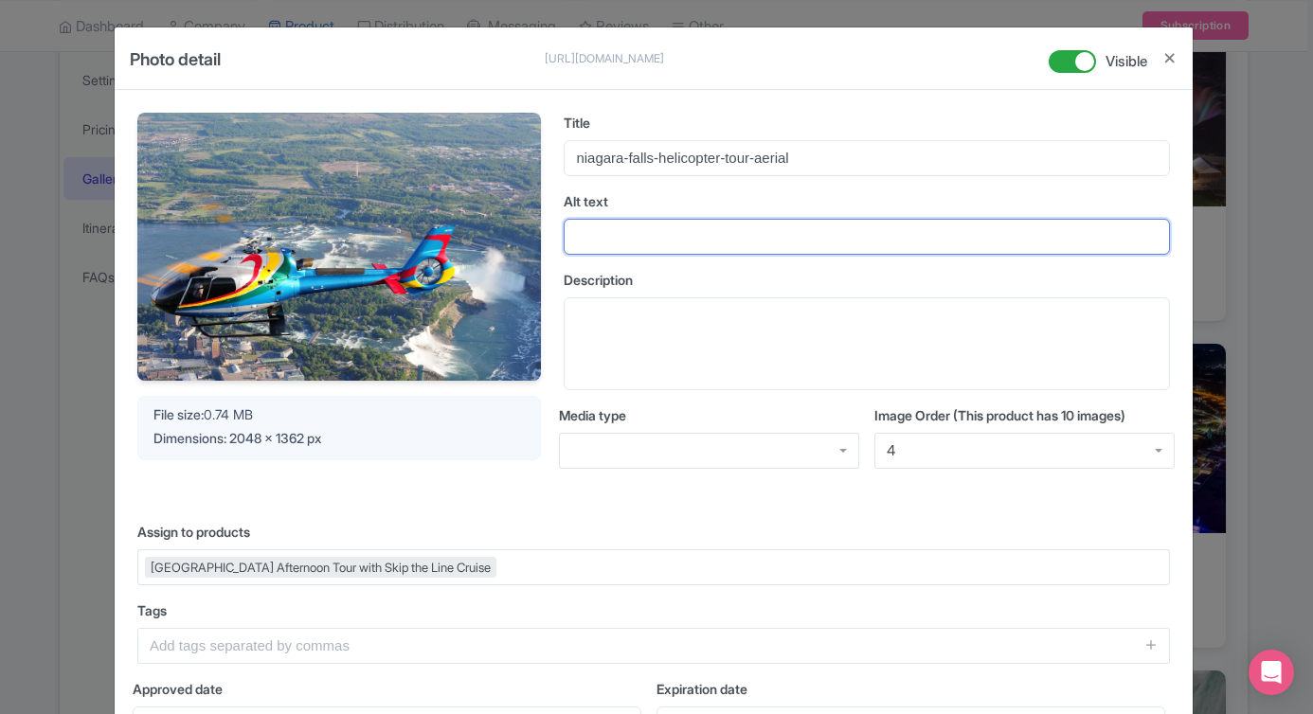
click at [756, 251] on input "Alt text" at bounding box center [867, 237] width 606 height 36
paste input "Helicopter flying above [GEOGRAPHIC_DATA] with panoramic aerial view"
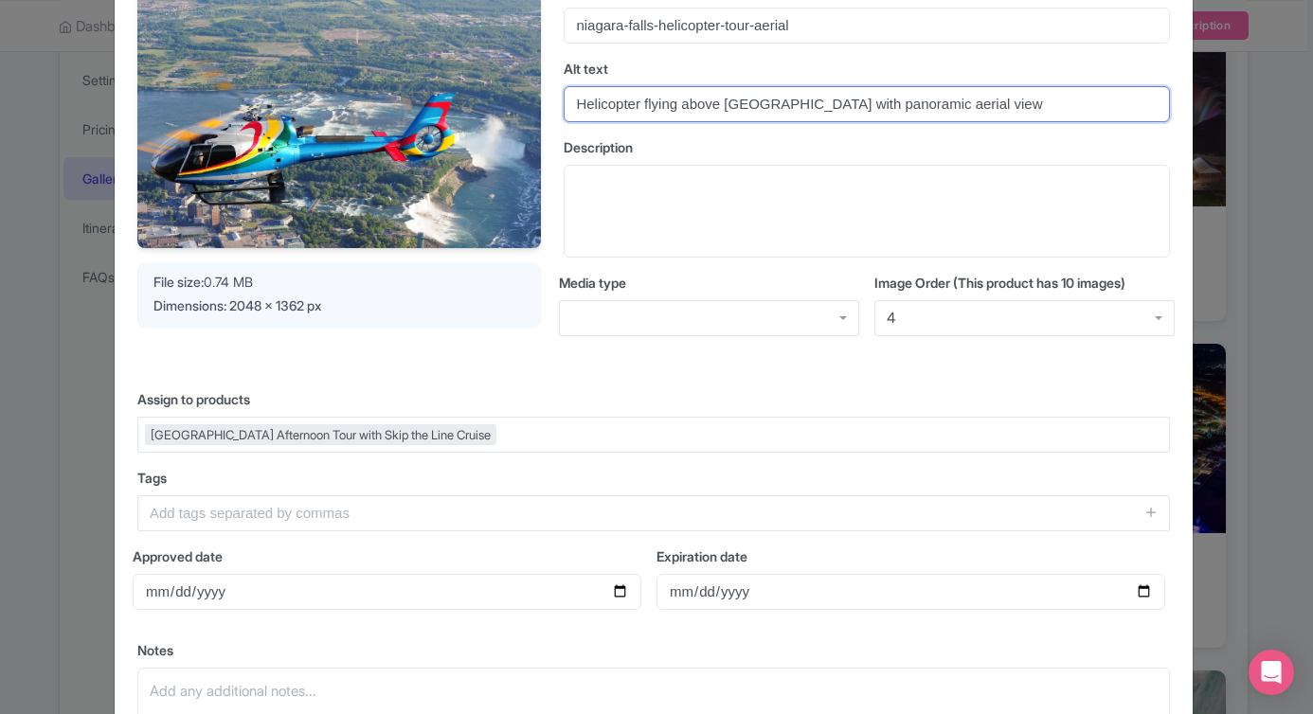
scroll to position [348, 0]
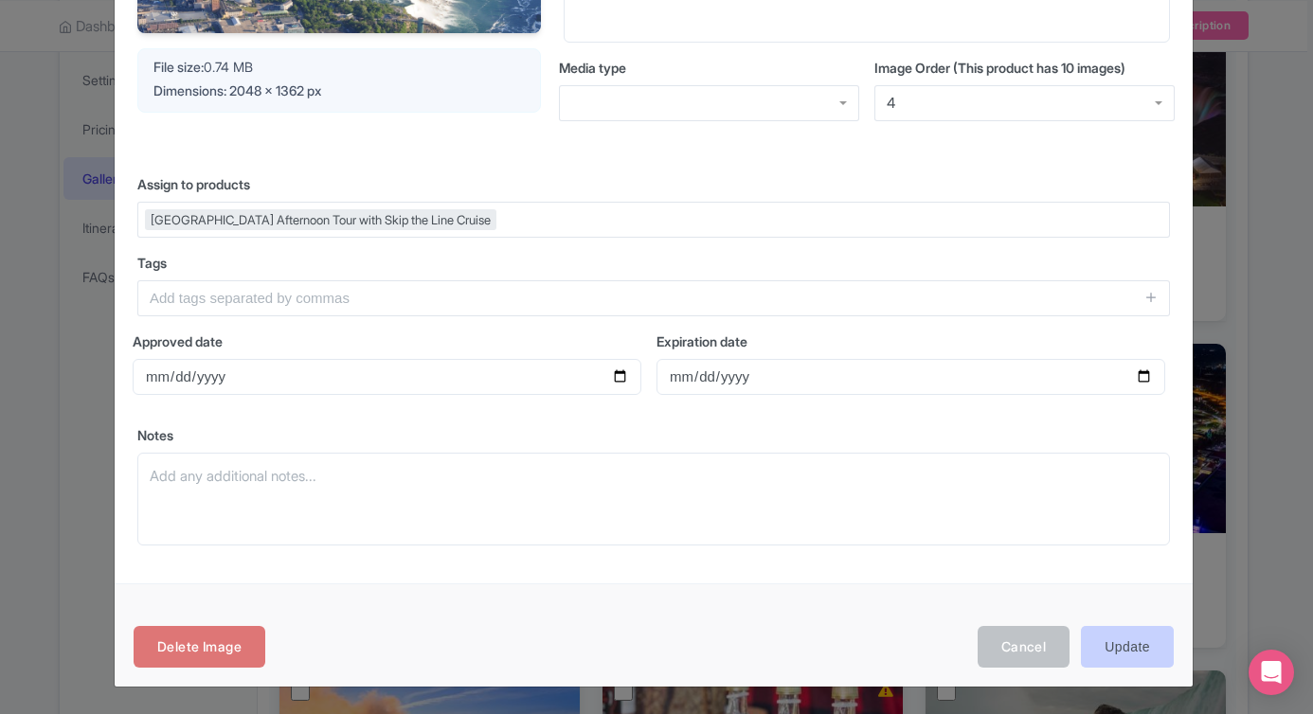
type input "Helicopter flying above [GEOGRAPHIC_DATA] with panoramic aerial view"
click at [1130, 647] on input "Update" at bounding box center [1127, 647] width 93 height 43
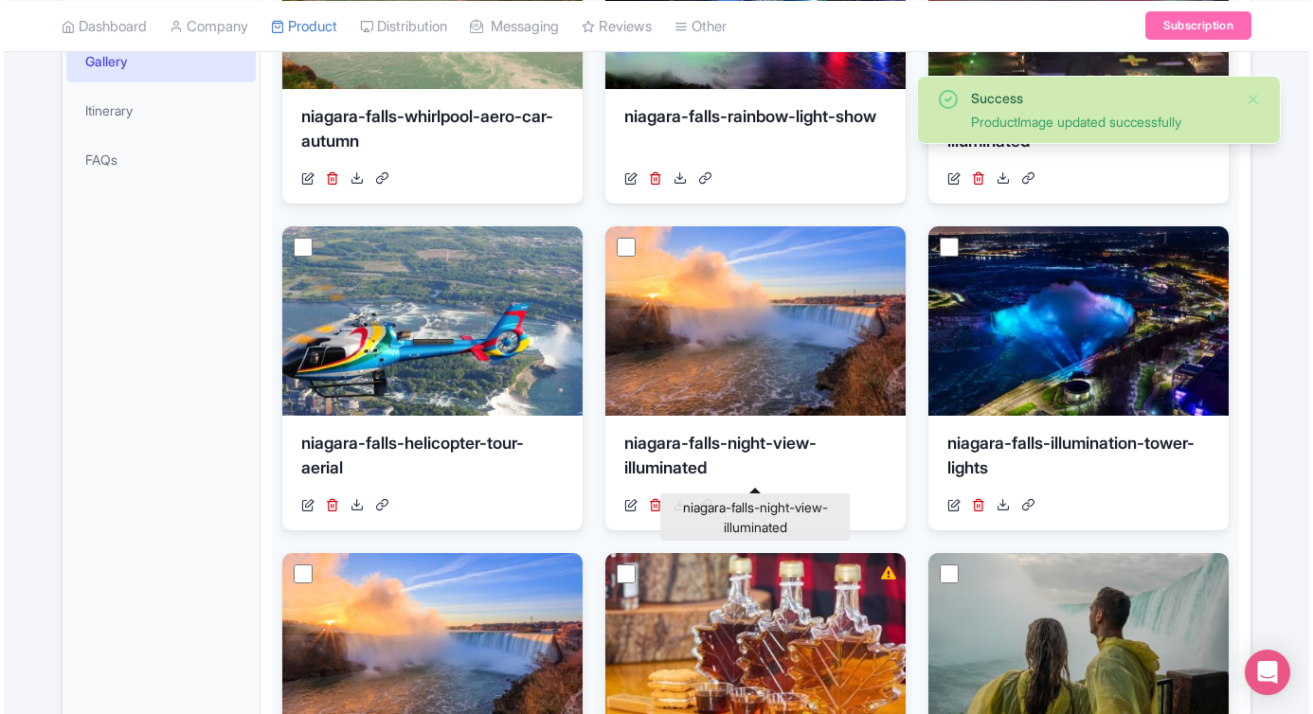
scroll to position [536, 0]
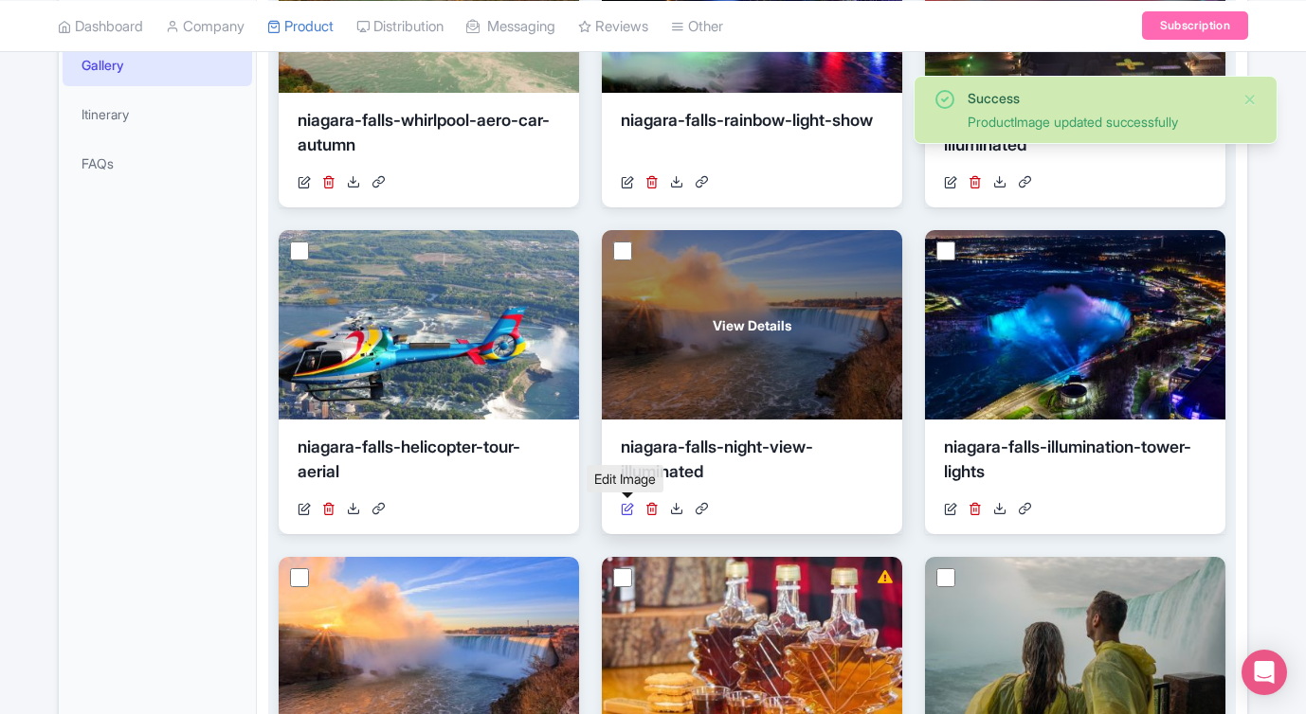
click at [628, 508] on icon at bounding box center [627, 508] width 13 height 13
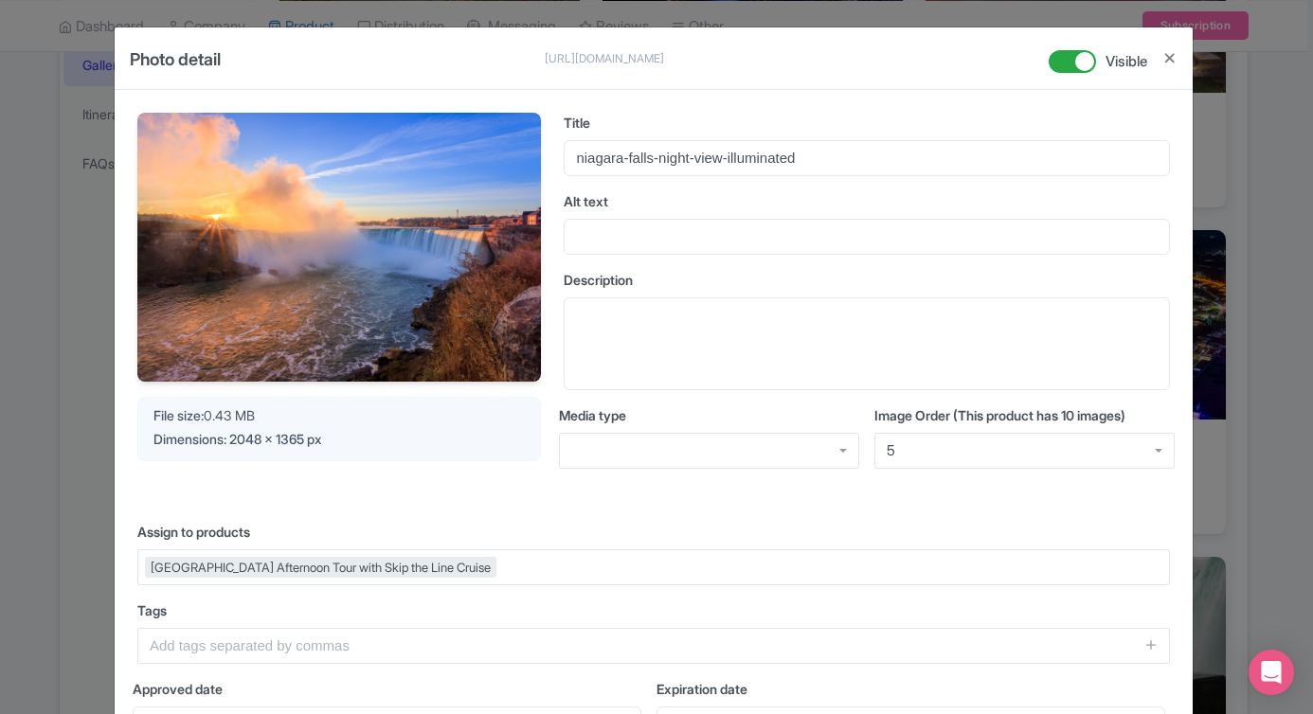
click at [746, 257] on div "Title niagara-falls-night-view-illuminated Alt text Description Media type Imag…" at bounding box center [867, 306] width 606 height 387
click at [726, 236] on input "Alt text" at bounding box center [867, 237] width 606 height 36
paste input "[GEOGRAPHIC_DATA] at [GEOGRAPHIC_DATA] during golden sunset"
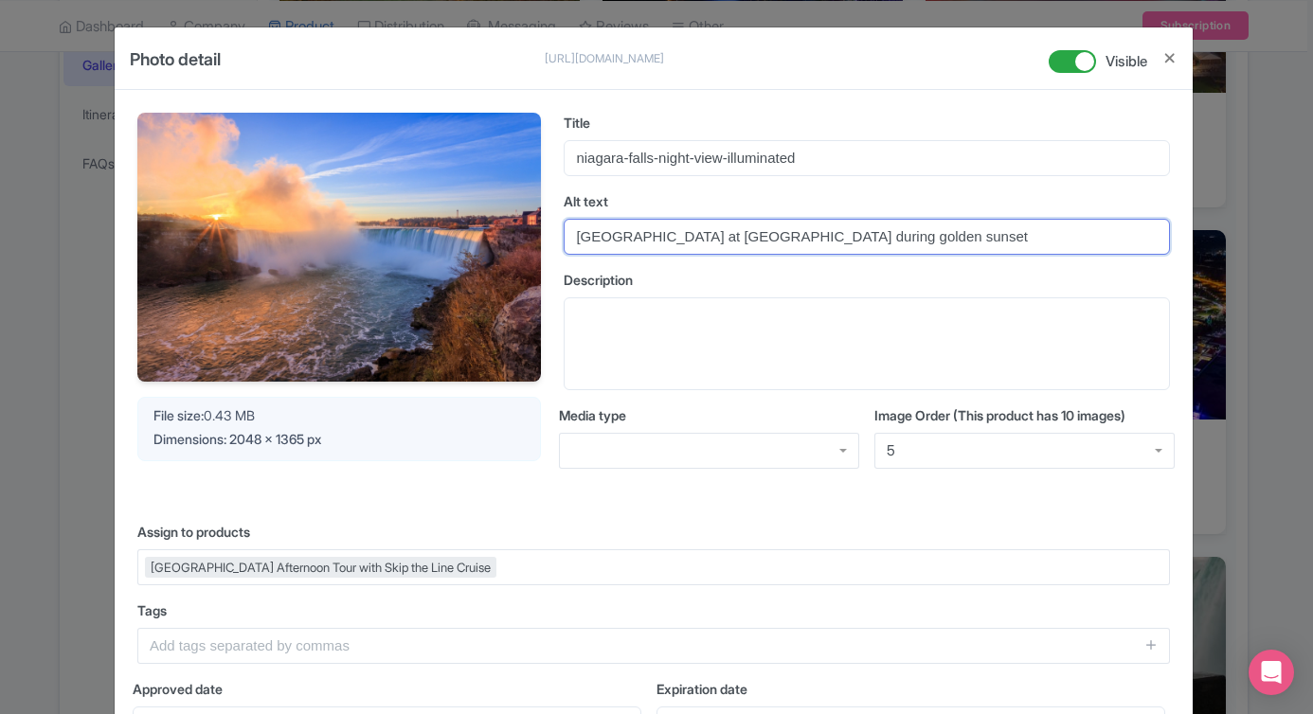
type input "[GEOGRAPHIC_DATA] at [GEOGRAPHIC_DATA] during golden sunset"
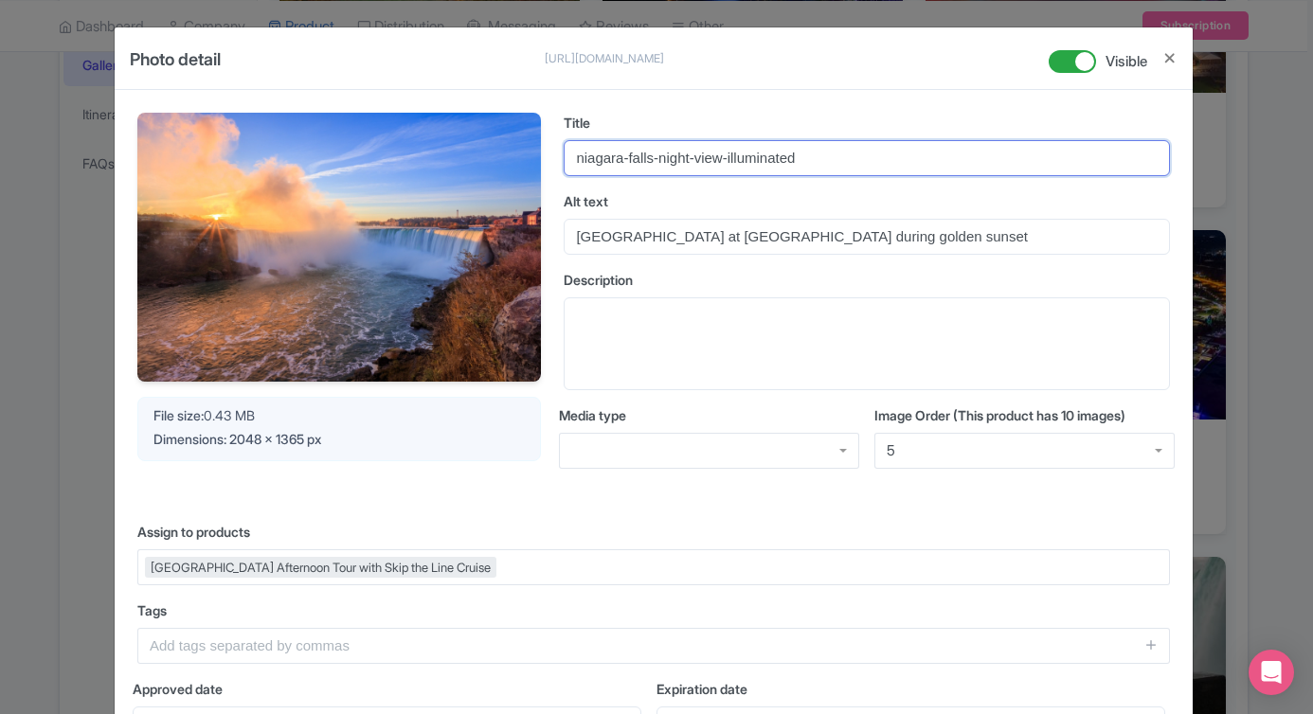
drag, startPoint x: 880, startPoint y: 157, endPoint x: 560, endPoint y: 159, distance: 320.2
click at [564, 160] on input "niagara-falls-night-view-illuminated" at bounding box center [867, 158] width 606 height 36
paste input "sunset-horseshoe-view.webp"
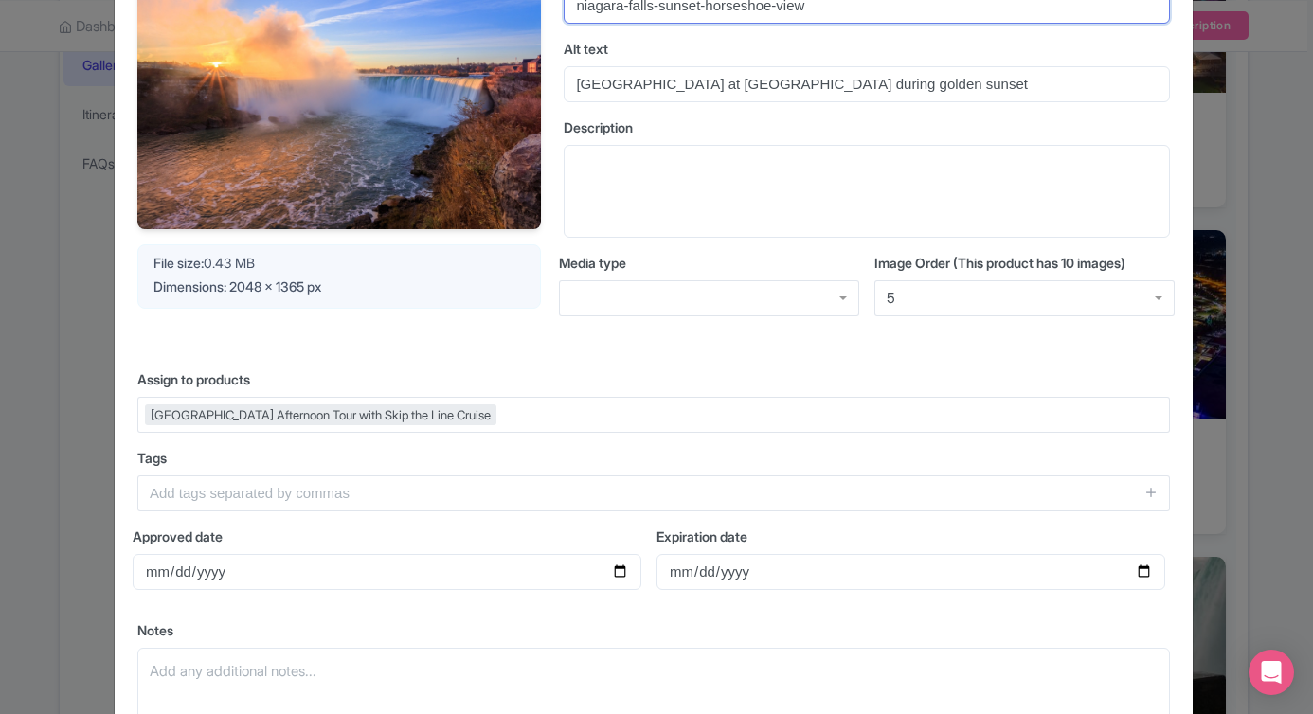
scroll to position [348, 0]
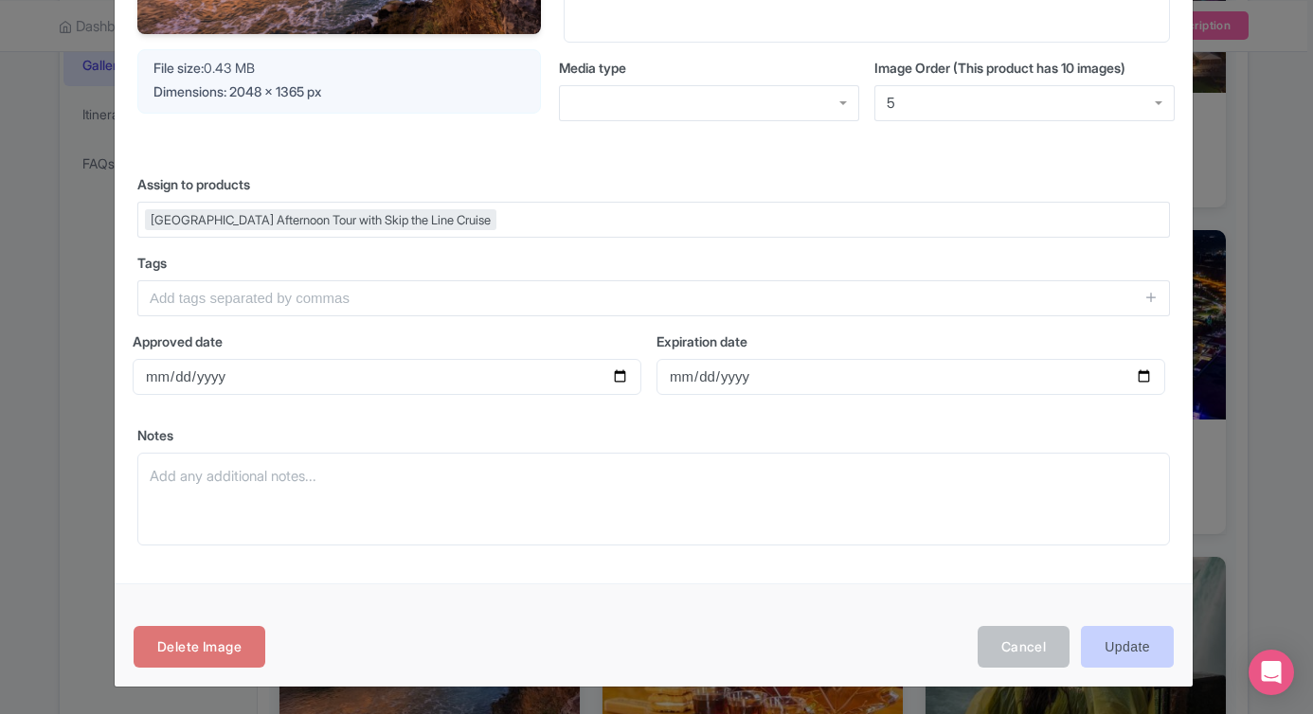
type input "niagara-falls-sunset-horseshoe-view"
click at [1119, 640] on input "Update" at bounding box center [1127, 647] width 93 height 43
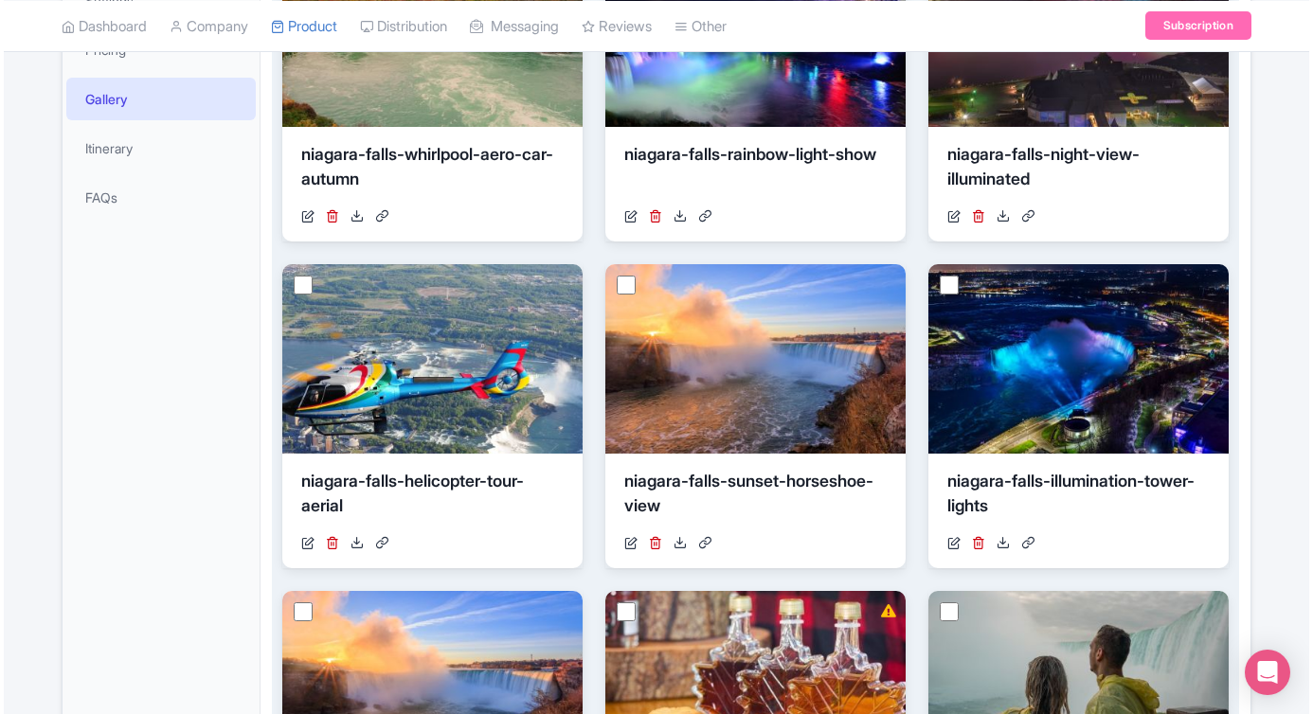
scroll to position [546, 0]
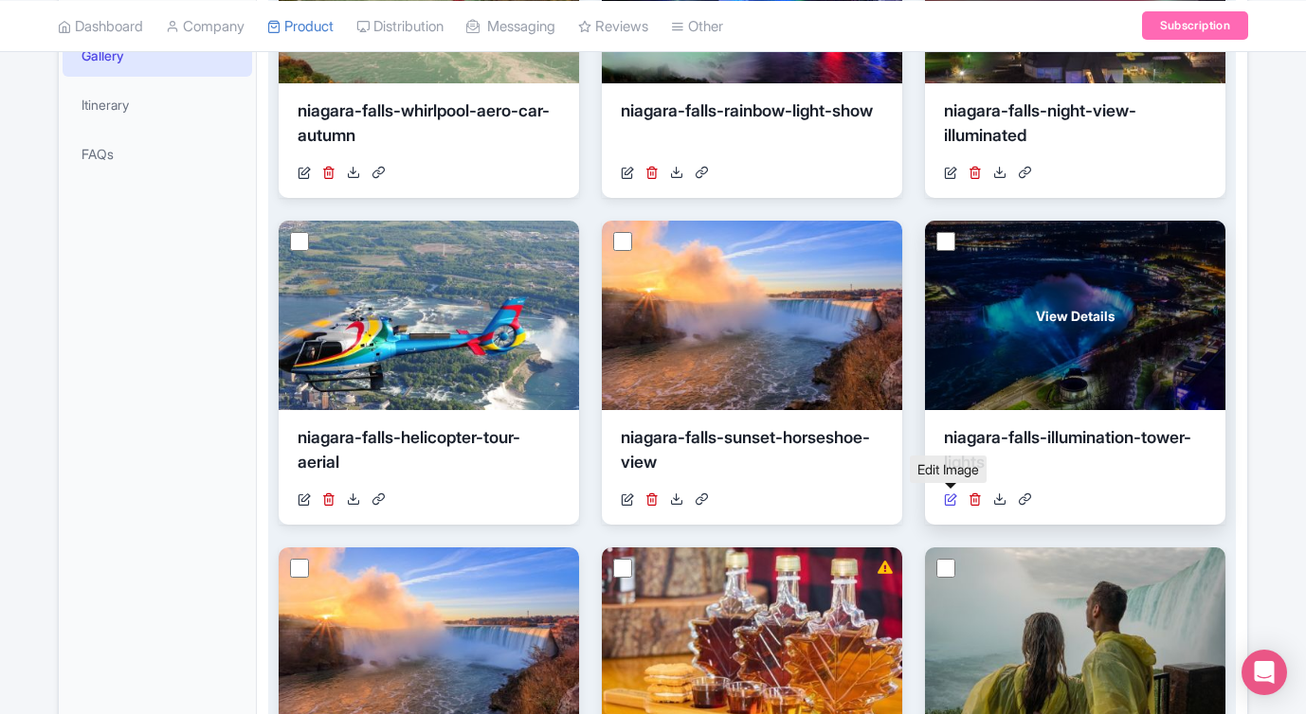
click at [951, 498] on icon at bounding box center [950, 499] width 13 height 13
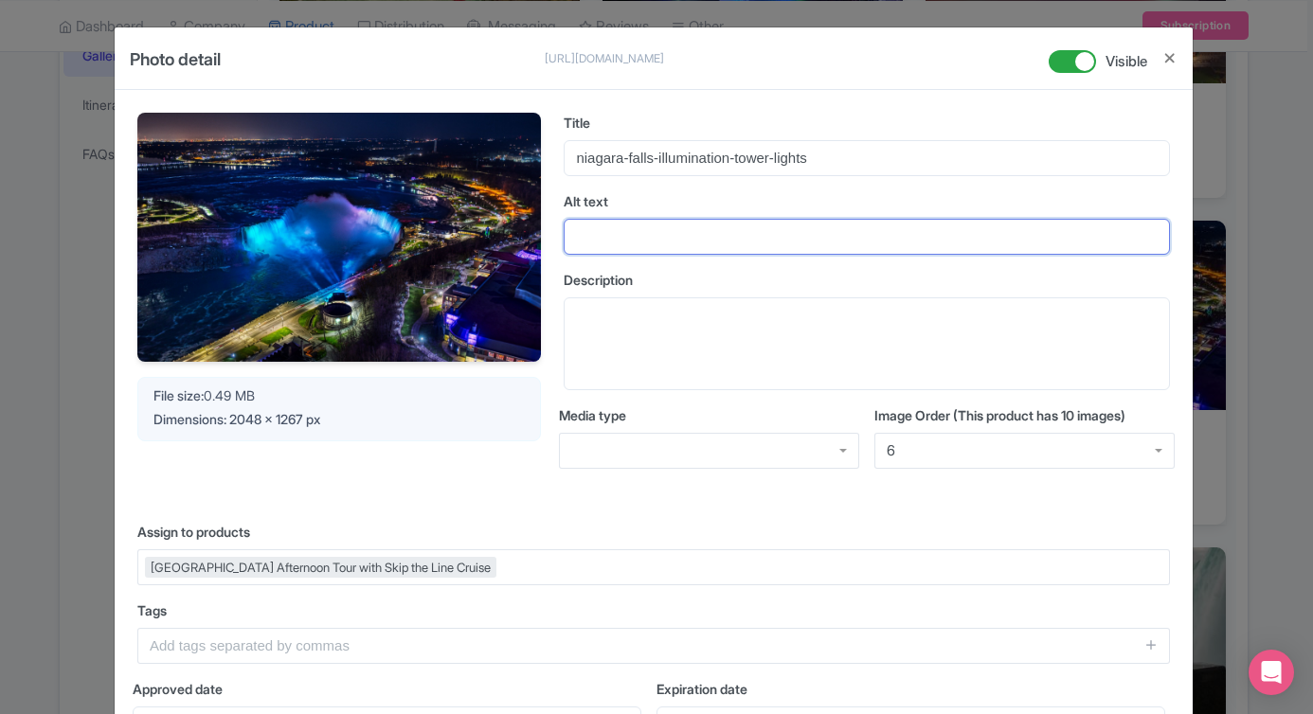
click at [657, 230] on input "Alt text" at bounding box center [867, 237] width 606 height 36
paste input "[GEOGRAPHIC_DATA] with city skyline at night"
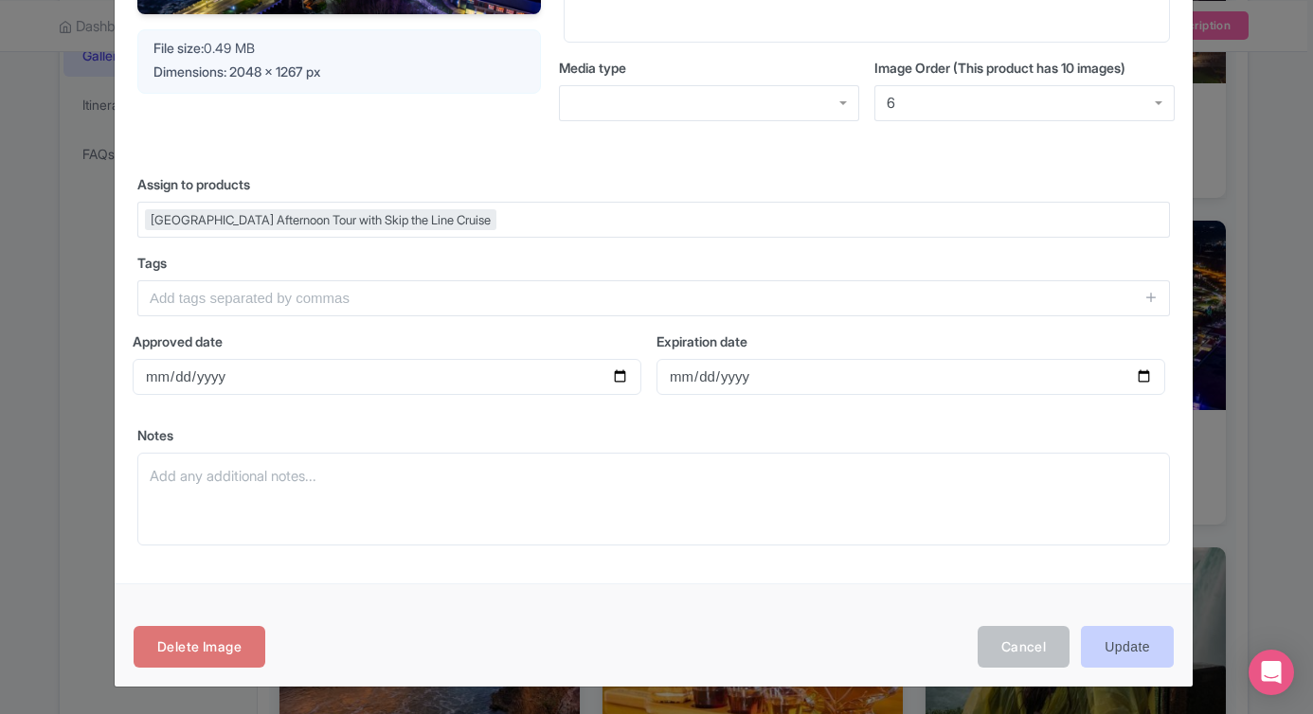
type input "Niagara Falls Illumination Tower with city skyline at night"
click at [1138, 647] on input "Update" at bounding box center [1127, 647] width 93 height 43
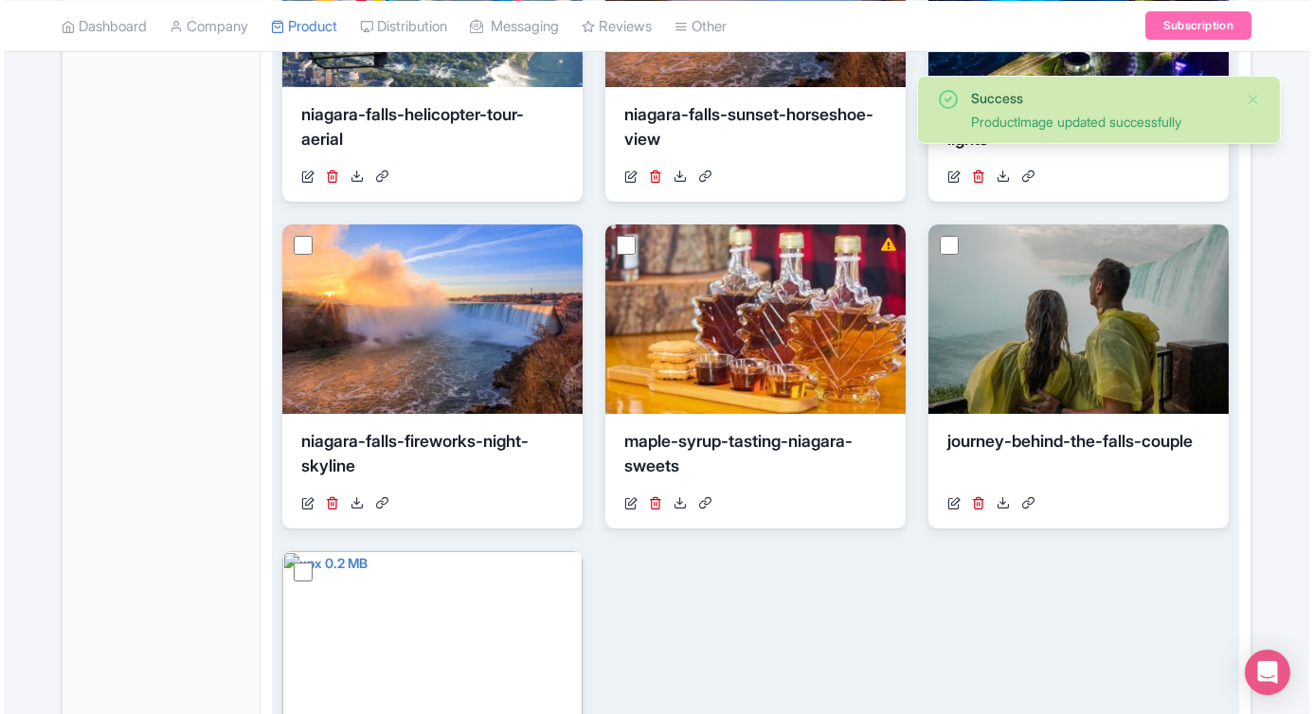
scroll to position [876, 0]
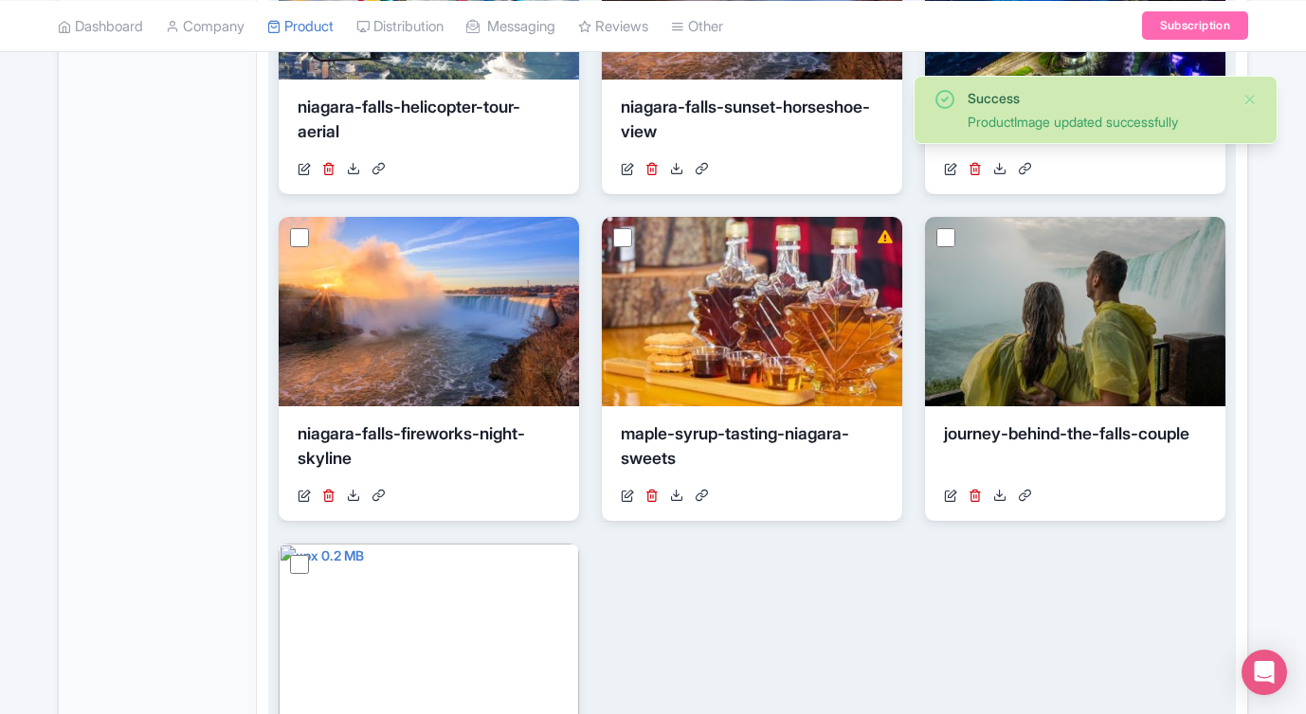
click at [700, 621] on div "View Details niagara-falls-whirlpool-aero-car-autumn https://res.cloudinary.com…" at bounding box center [752, 205] width 946 height 1285
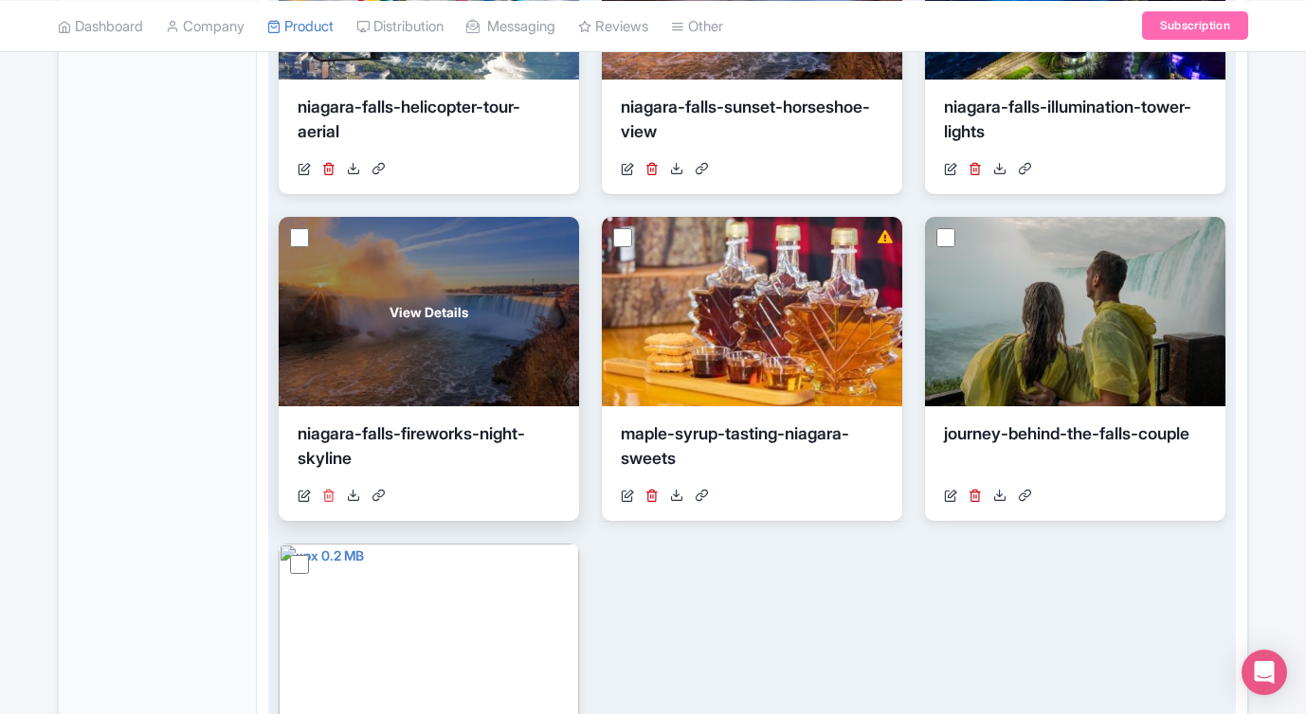
click at [326, 495] on icon at bounding box center [328, 495] width 13 height 13
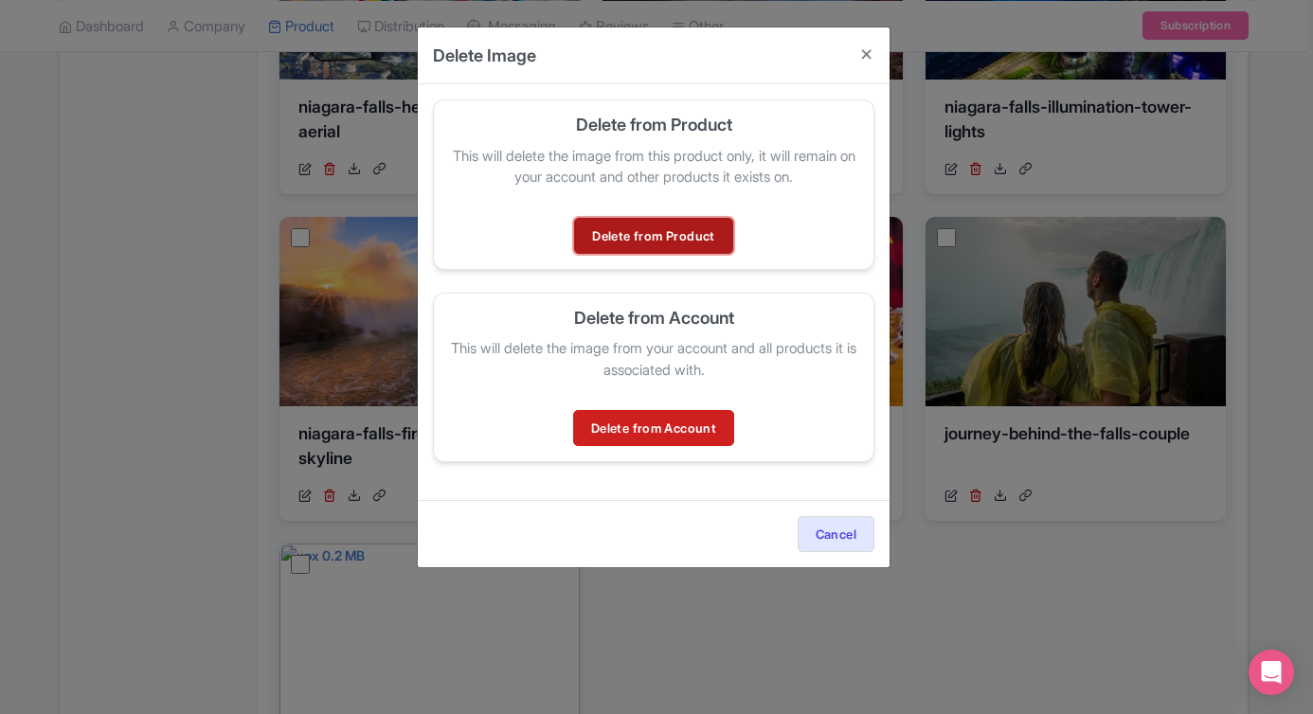
click at [655, 235] on link "Delete from Product" at bounding box center [653, 236] width 158 height 36
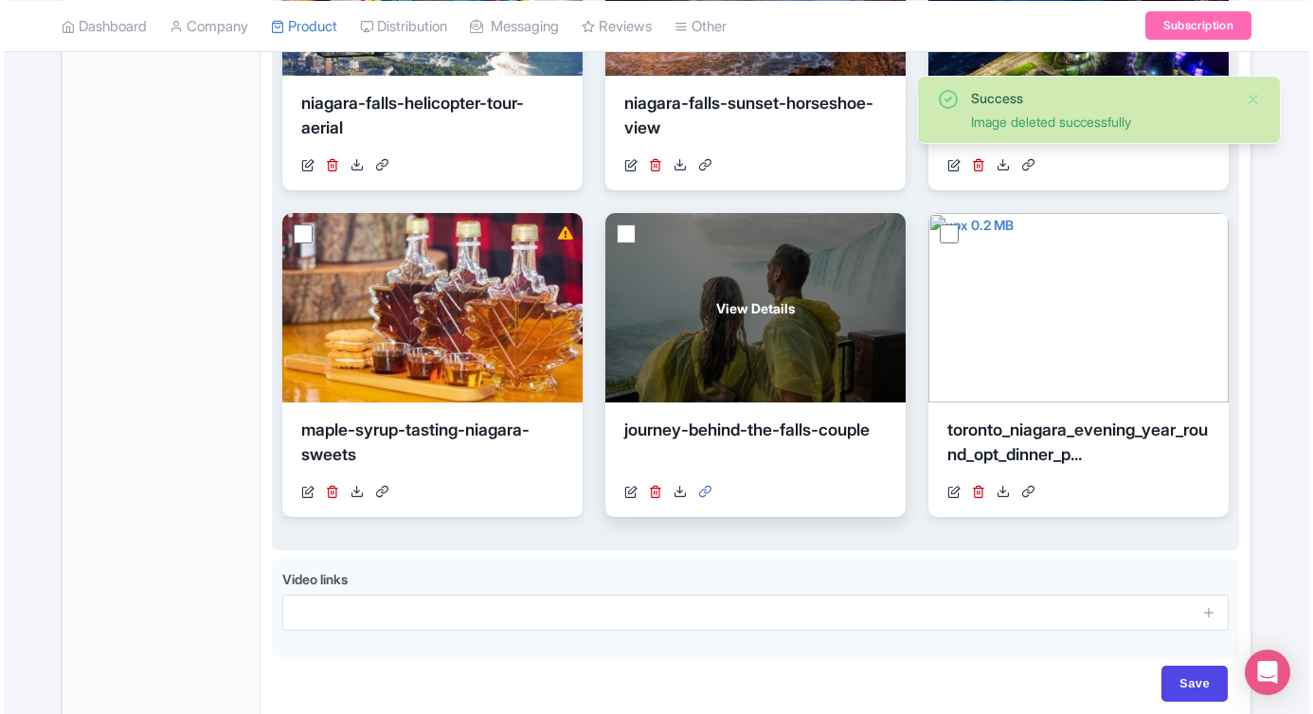
scroll to position [879, 0]
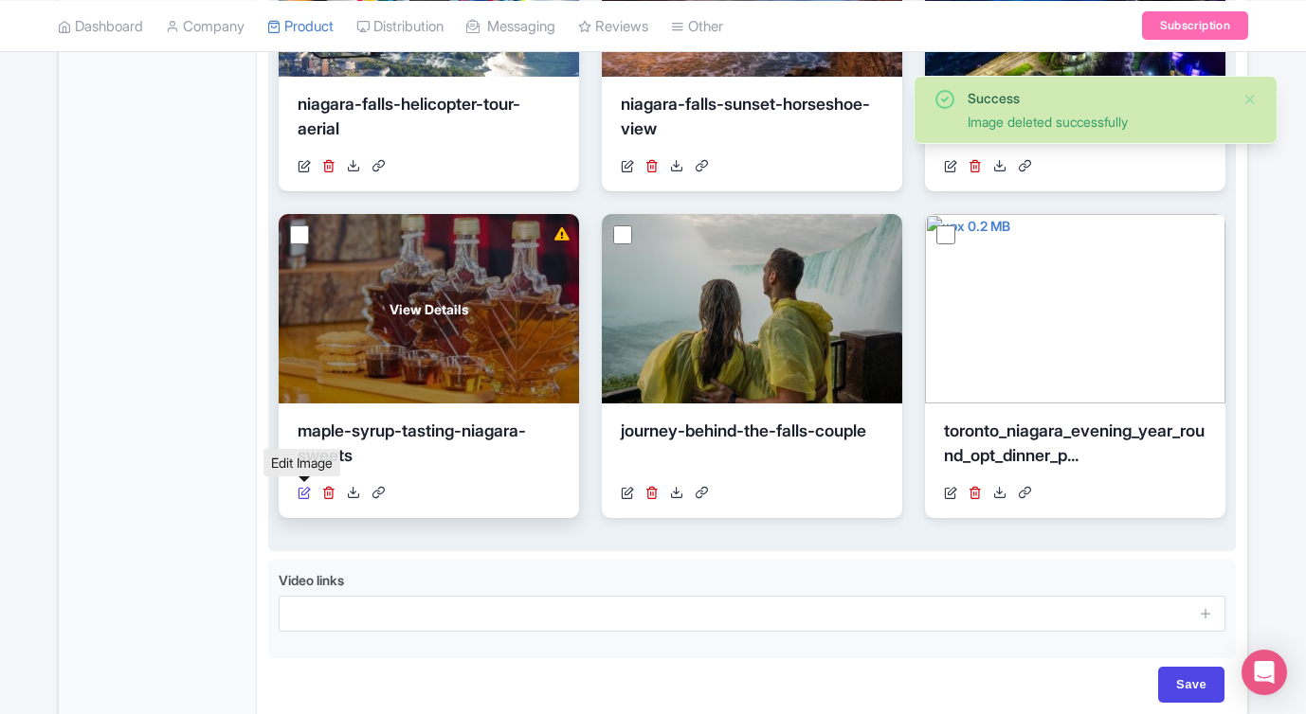
click at [306, 495] on icon at bounding box center [303, 492] width 13 height 13
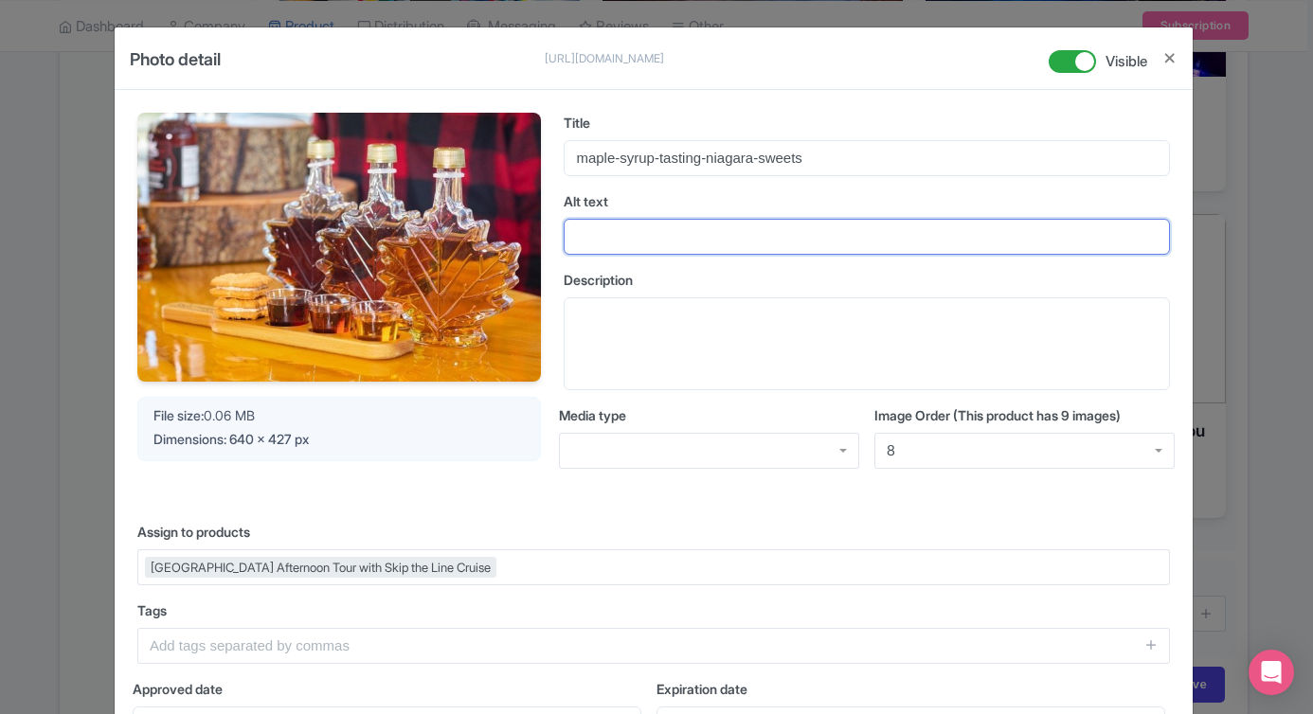
click at [653, 239] on input "Alt text" at bounding box center [867, 237] width 606 height 36
paste input "Maple syrup tasting with local cookies and sweets in [GEOGRAPHIC_DATA]"
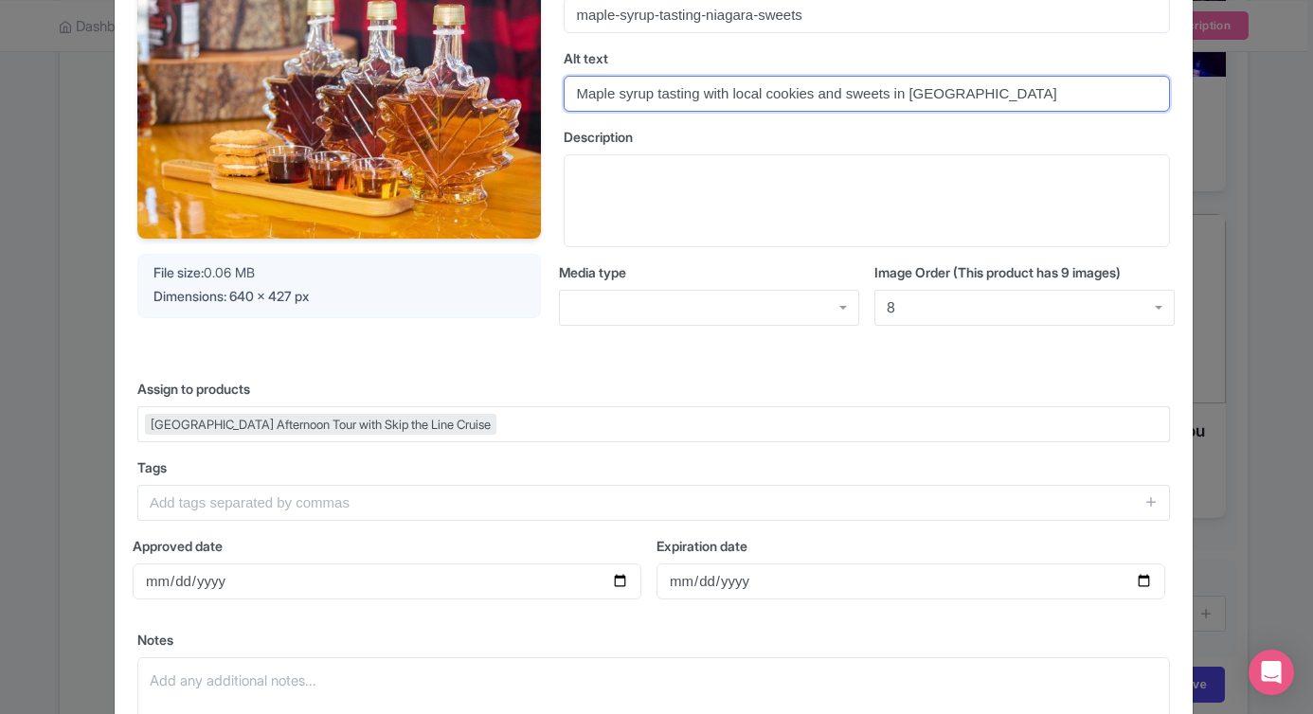
scroll to position [348, 0]
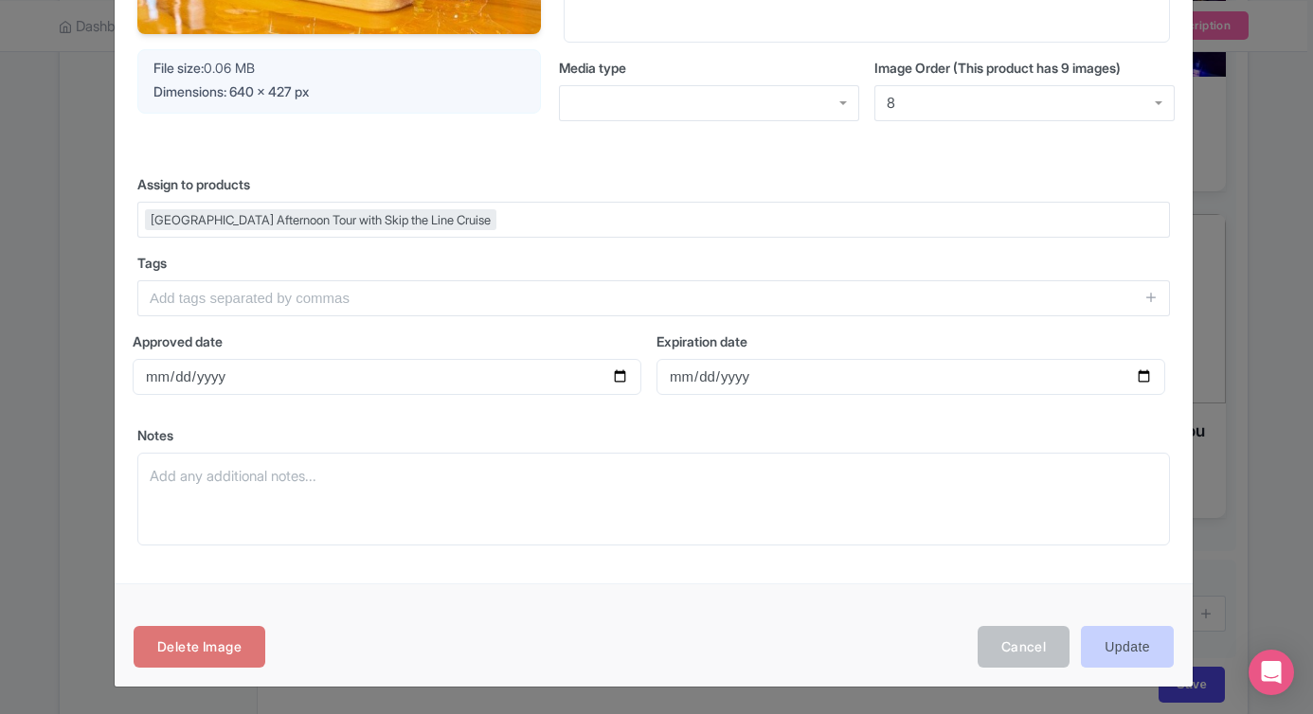
type input "Maple syrup tasting with local cookies and sweets in [GEOGRAPHIC_DATA]"
click at [1105, 642] on input "Update" at bounding box center [1127, 647] width 93 height 43
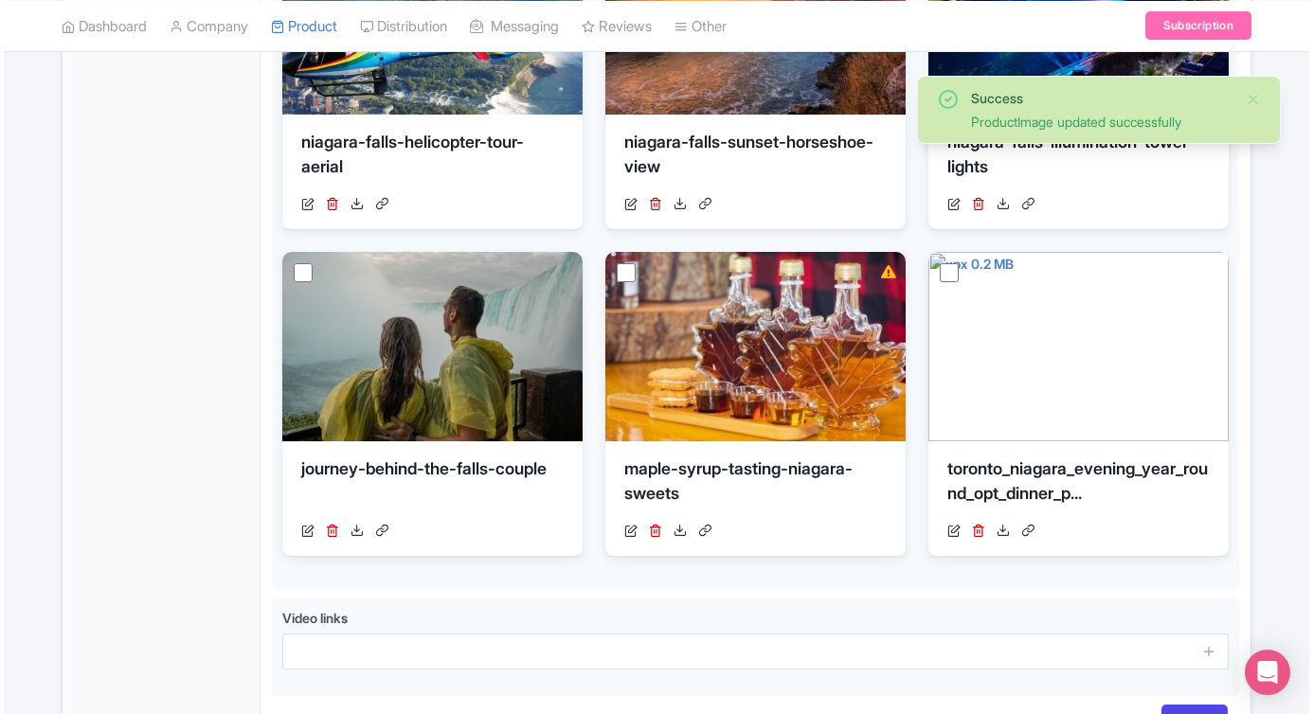
scroll to position [969, 0]
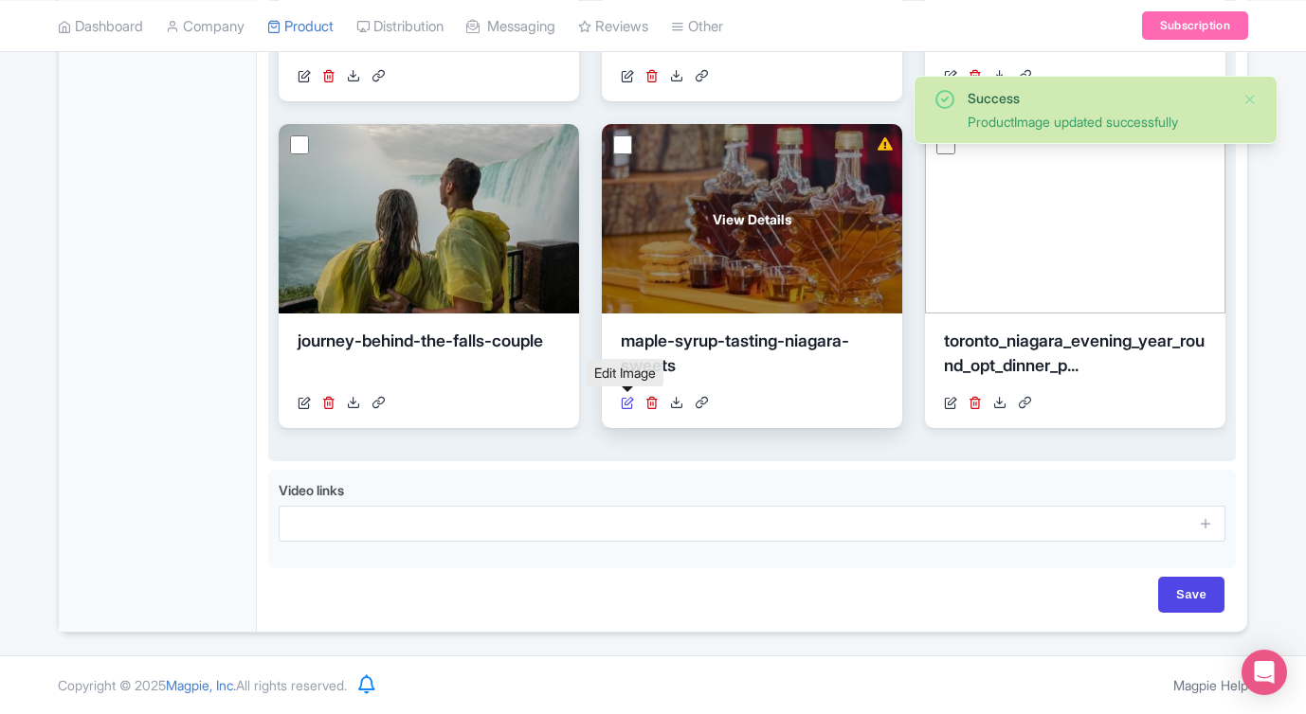
click at [629, 401] on icon at bounding box center [627, 402] width 13 height 13
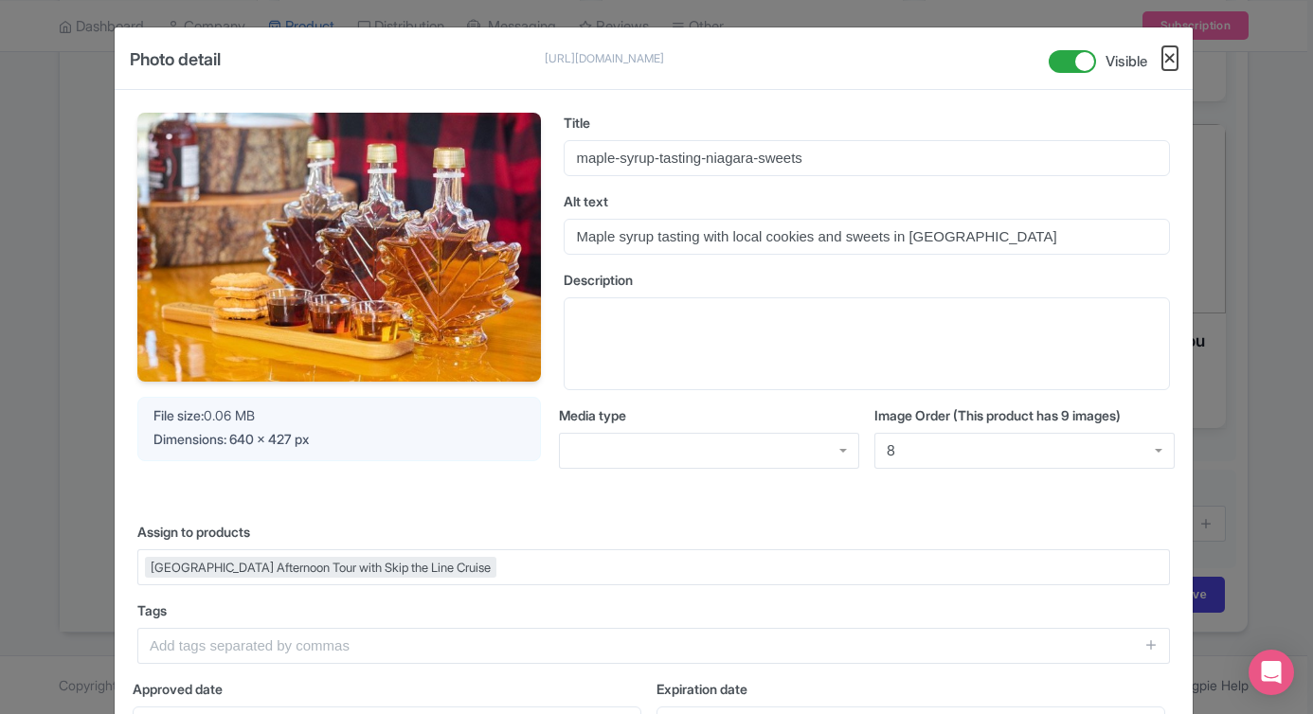
click at [1162, 59] on button "Close" at bounding box center [1169, 58] width 15 height 24
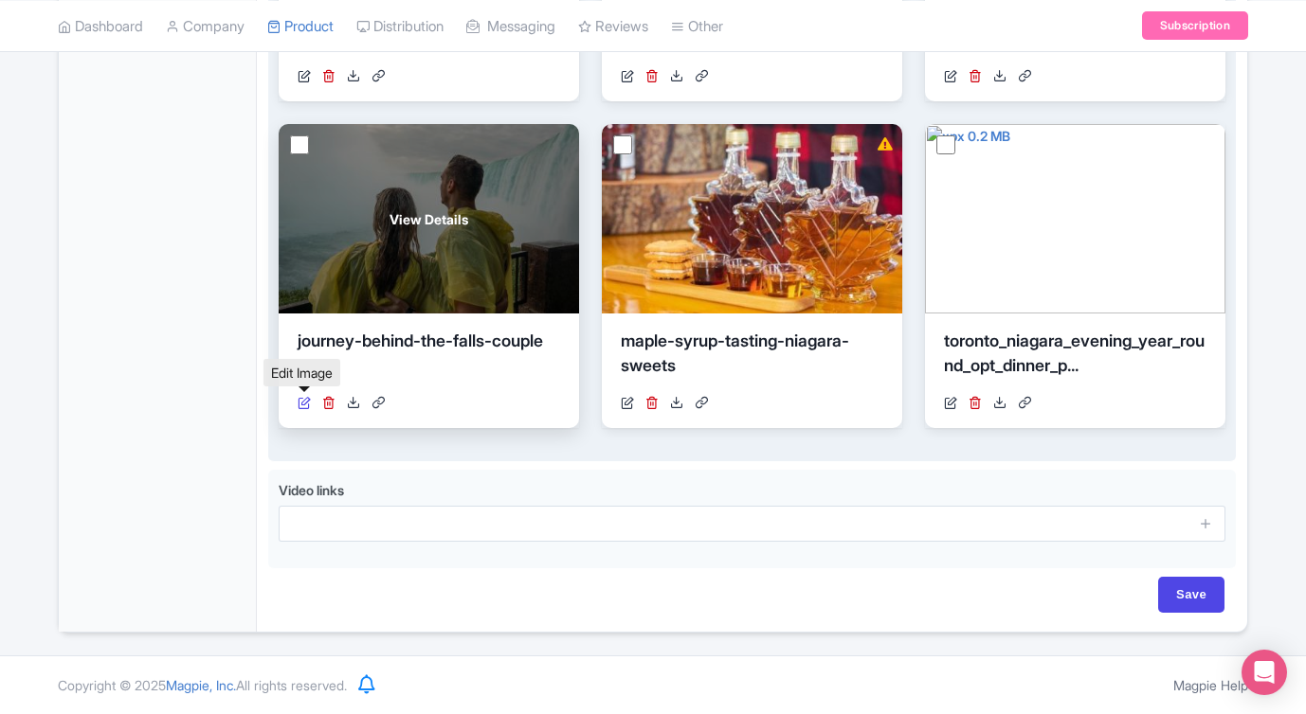
click at [303, 404] on icon at bounding box center [303, 402] width 13 height 13
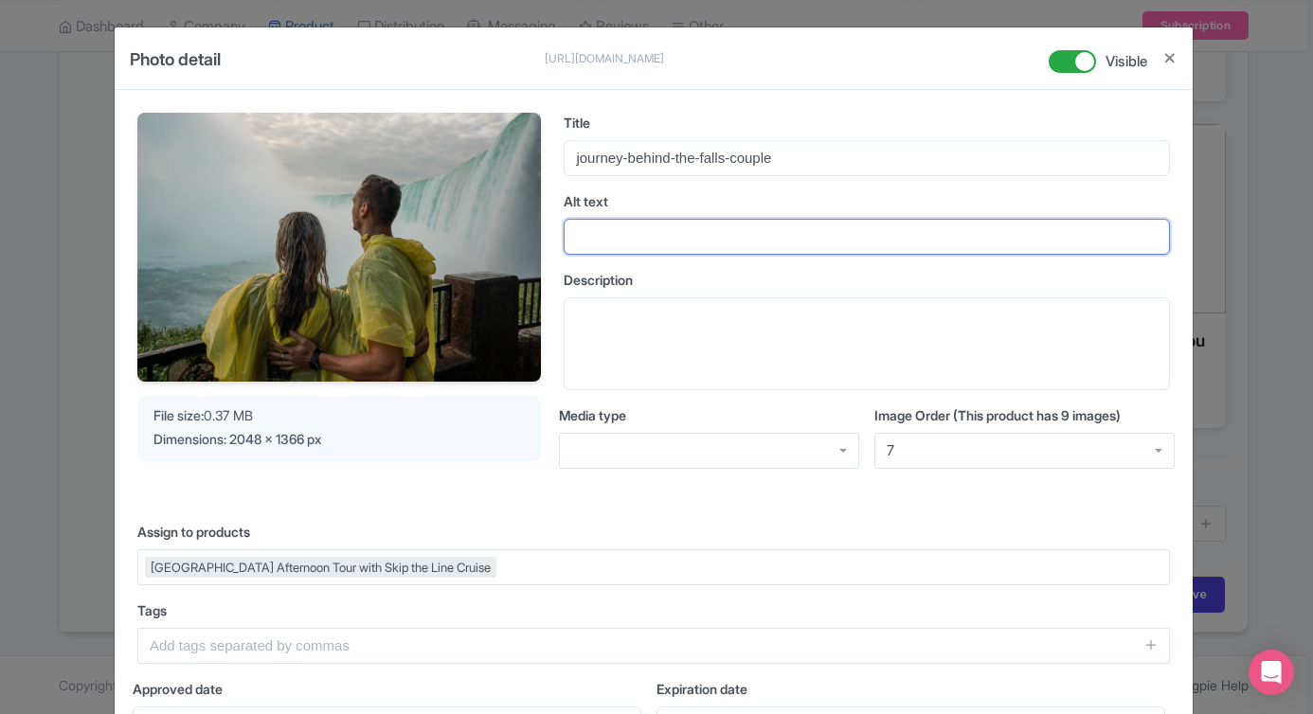
click at [665, 237] on input "Alt text" at bounding box center [867, 237] width 606 height 36
paste input "Couple in ponchos at Journey Behind the Falls viewing deck"
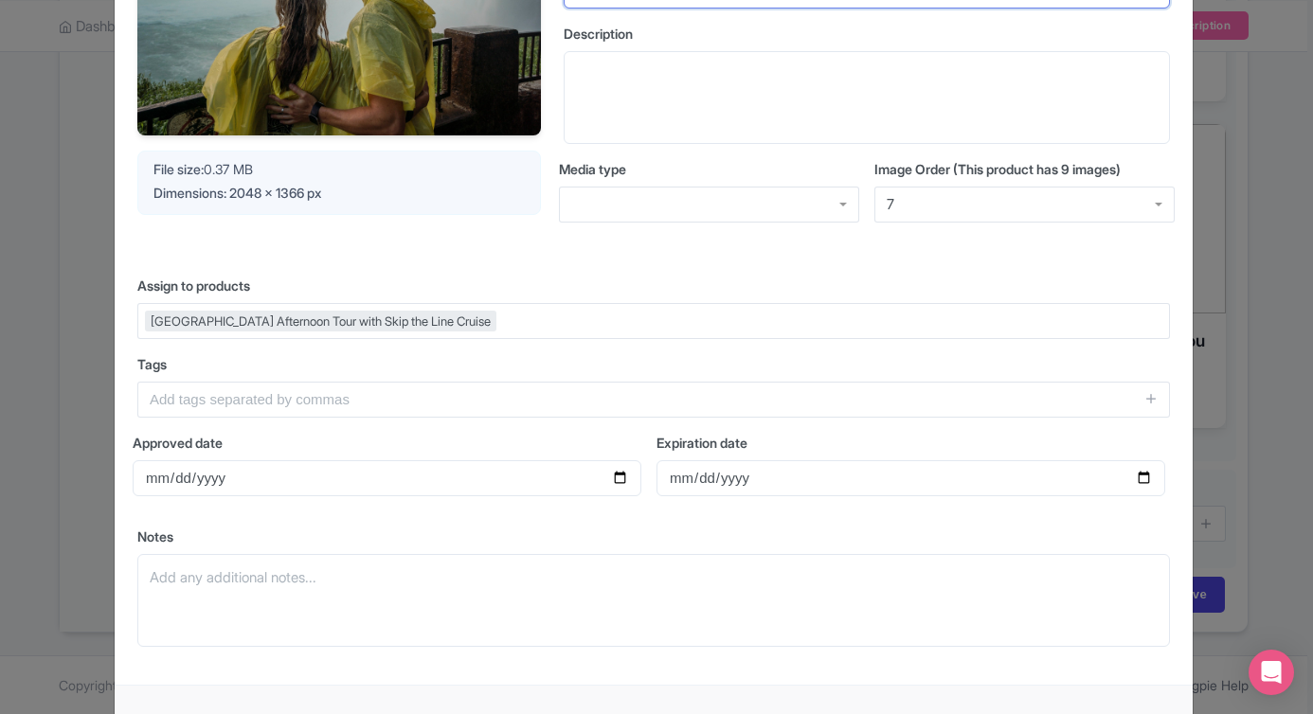
scroll to position [348, 0]
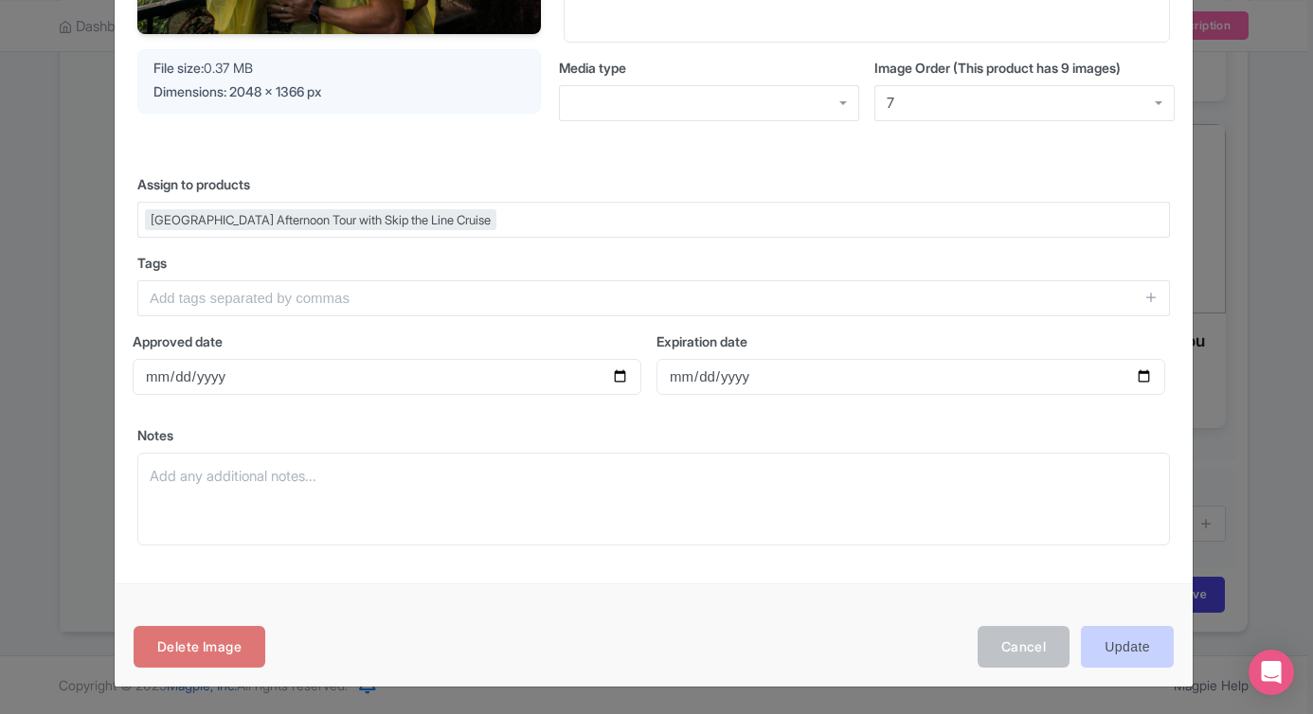
type input "Couple in ponchos at Journey Behind the Falls viewing deck"
click at [1110, 640] on input "Update" at bounding box center [1127, 647] width 93 height 43
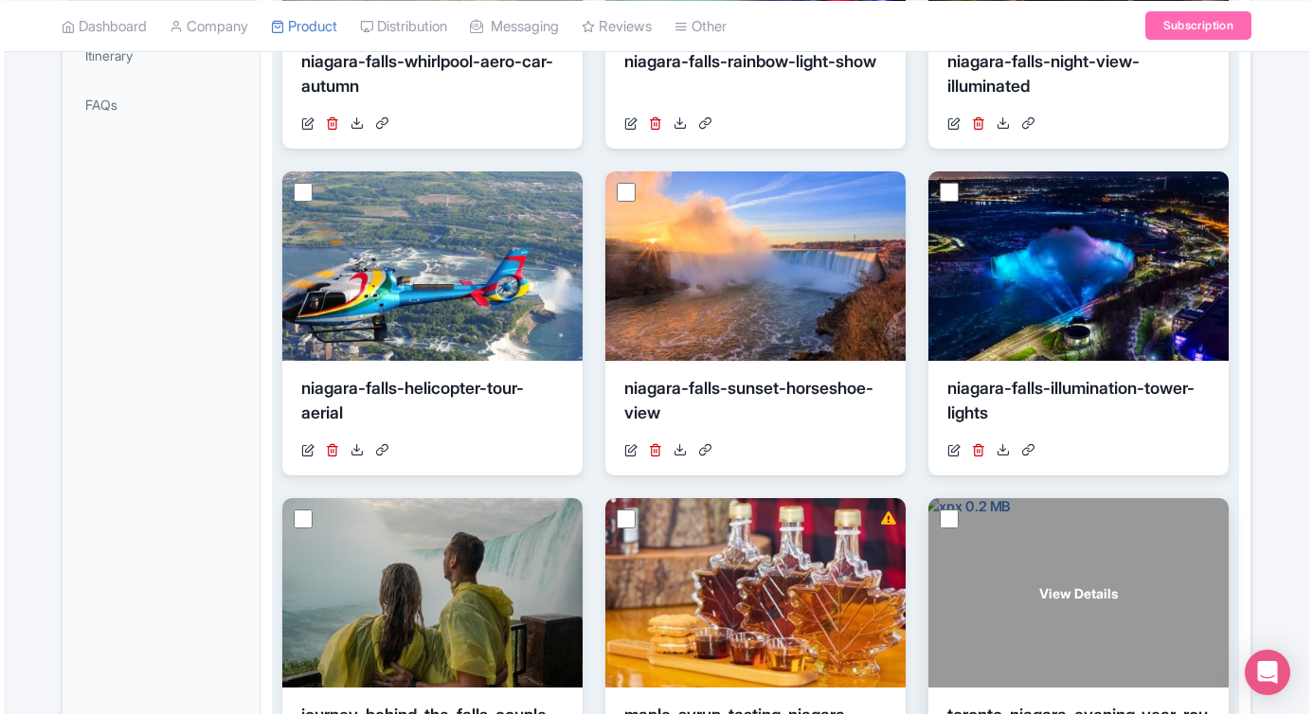
scroll to position [873, 0]
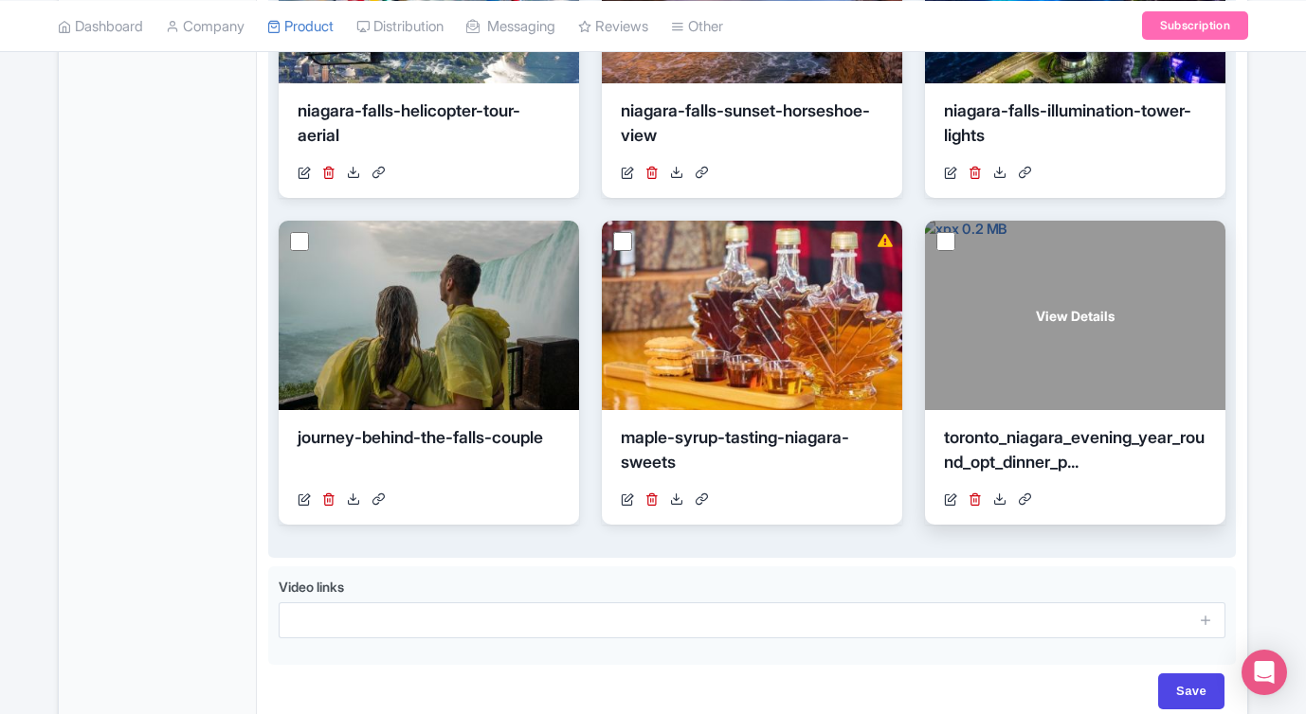
click at [952, 244] on input "checkbox" at bounding box center [945, 241] width 19 height 19
checkbox input "true"
click at [973, 501] on icon at bounding box center [974, 499] width 13 height 13
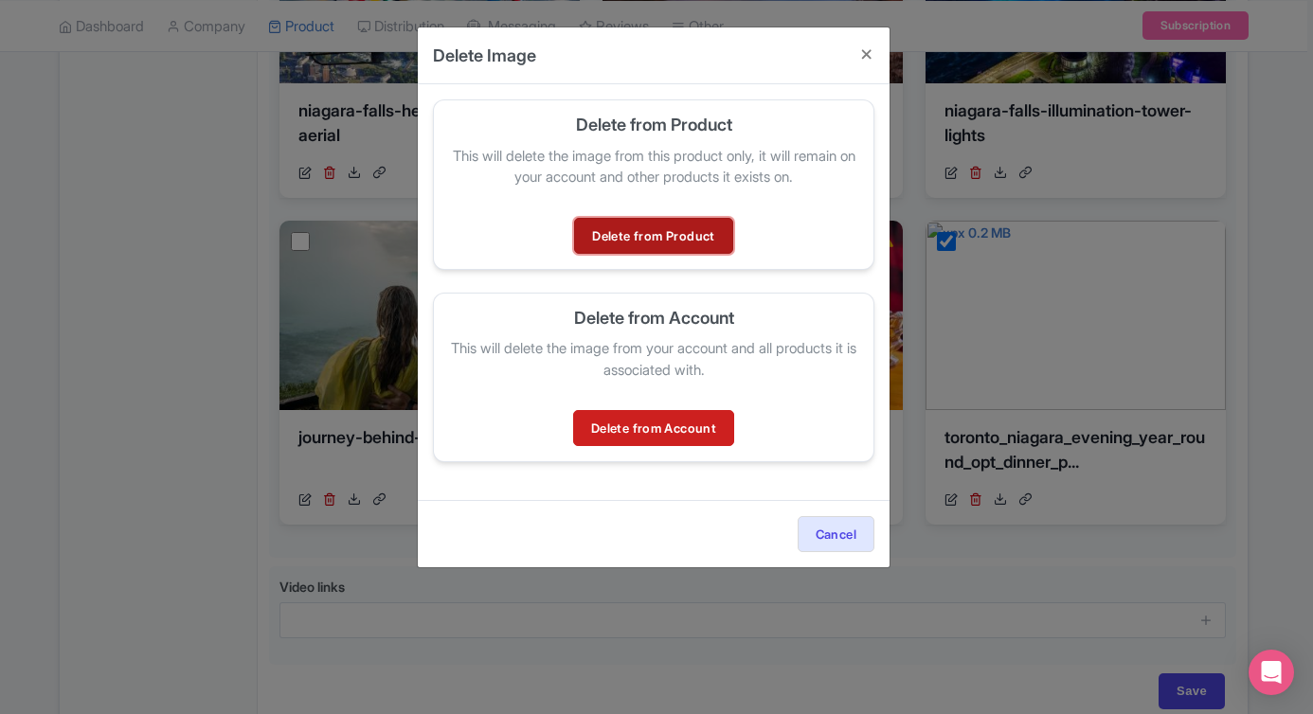
click at [665, 239] on link "Delete from Product" at bounding box center [653, 236] width 158 height 36
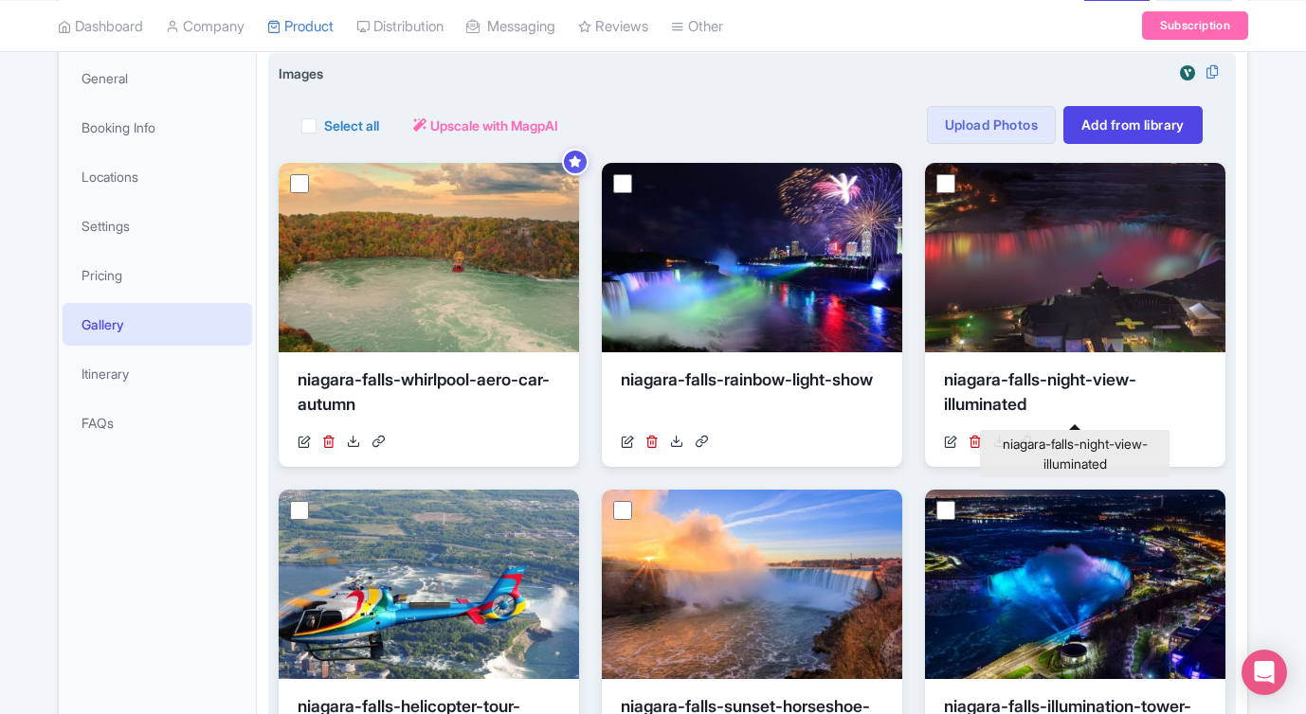
scroll to position [280, 0]
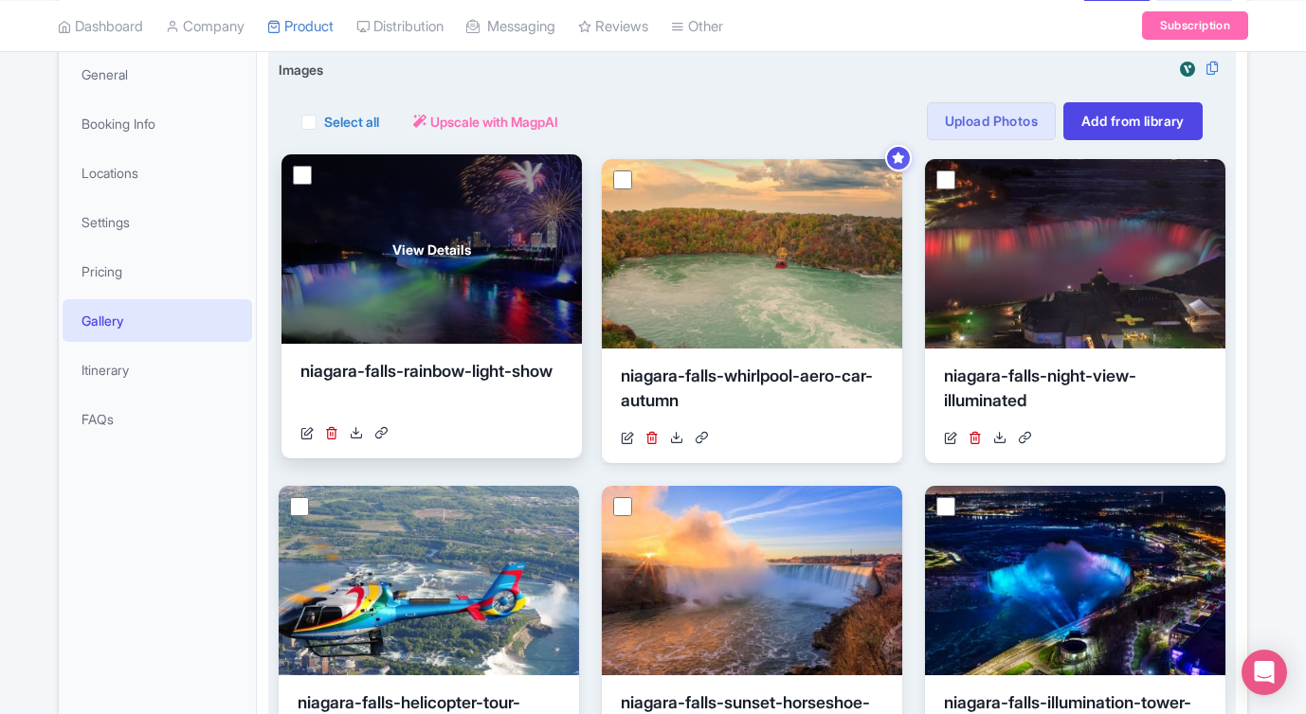
drag, startPoint x: 851, startPoint y: 298, endPoint x: 531, endPoint y: 294, distance: 320.3
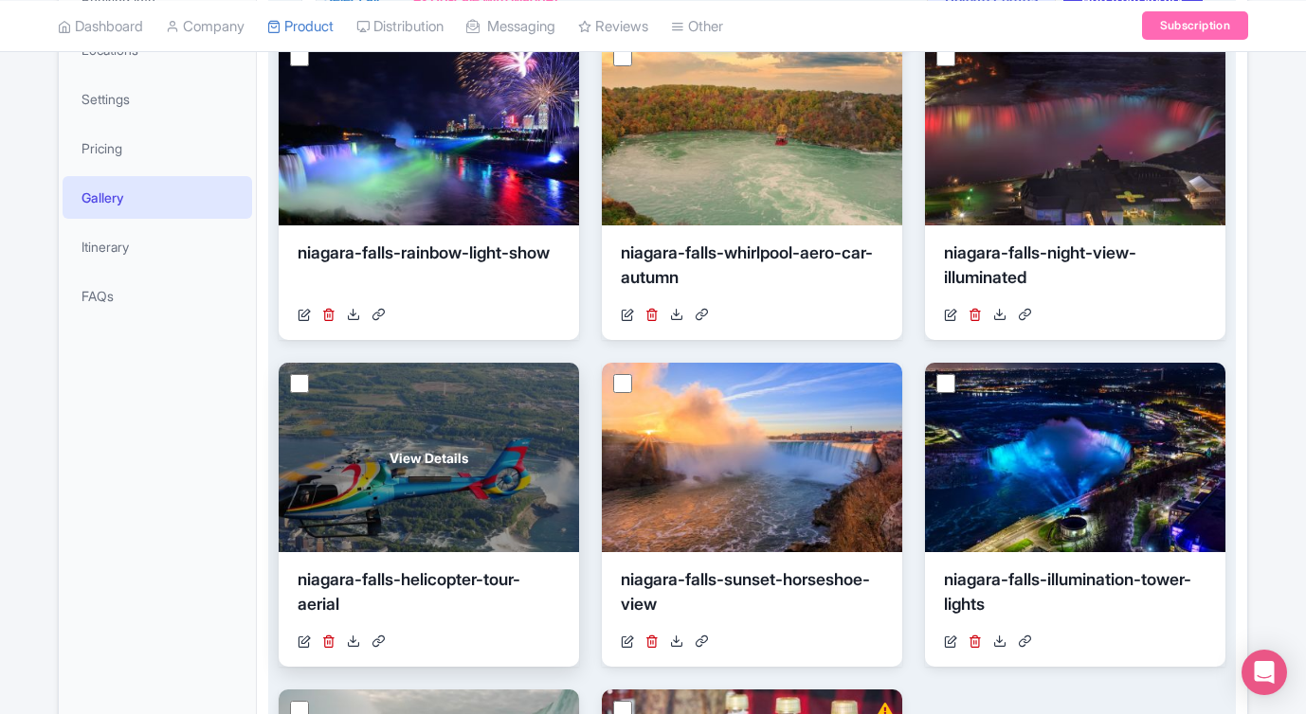
scroll to position [420, 0]
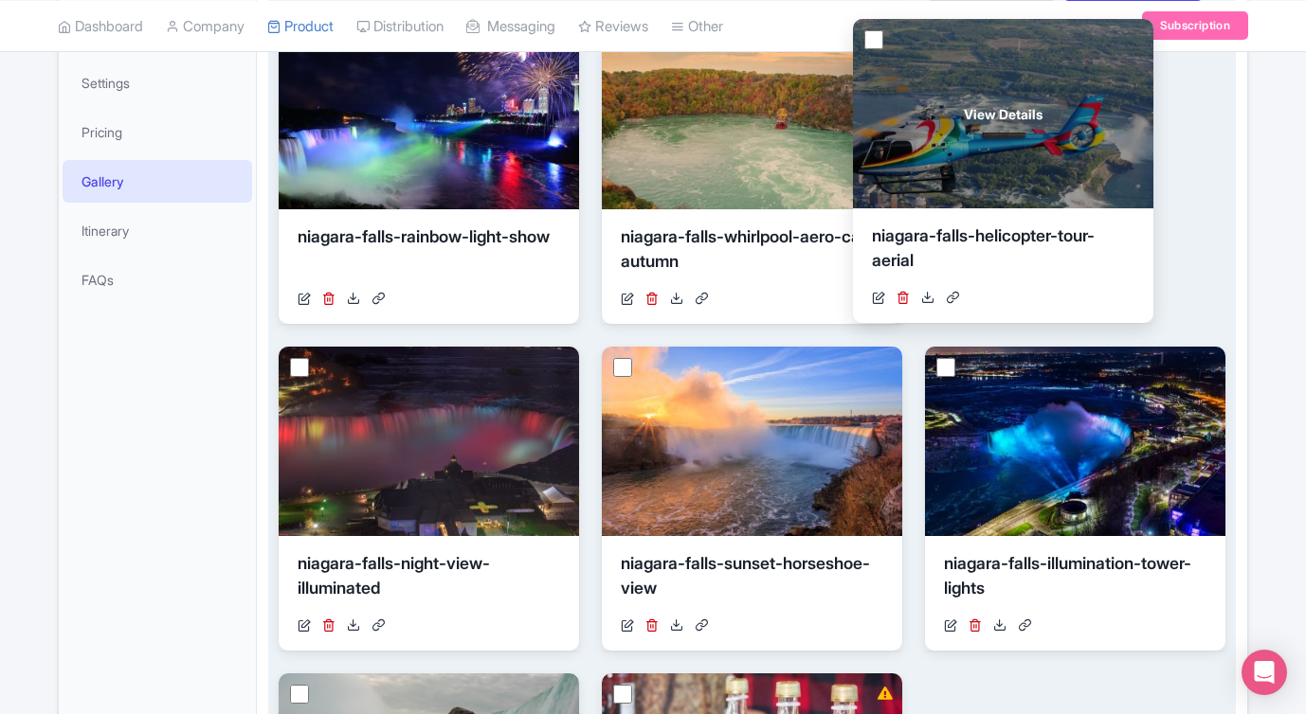
drag, startPoint x: 477, startPoint y: 439, endPoint x: 1052, endPoint y: 112, distance: 660.6
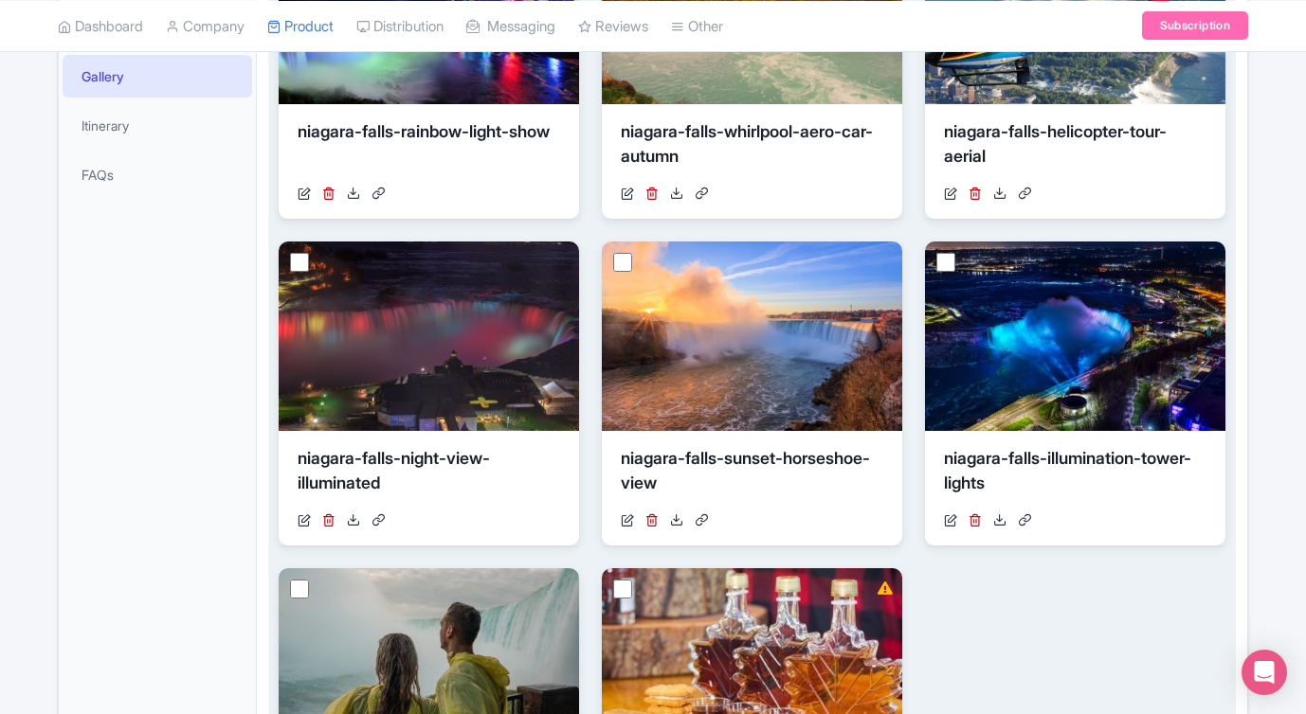
scroll to position [526, 0]
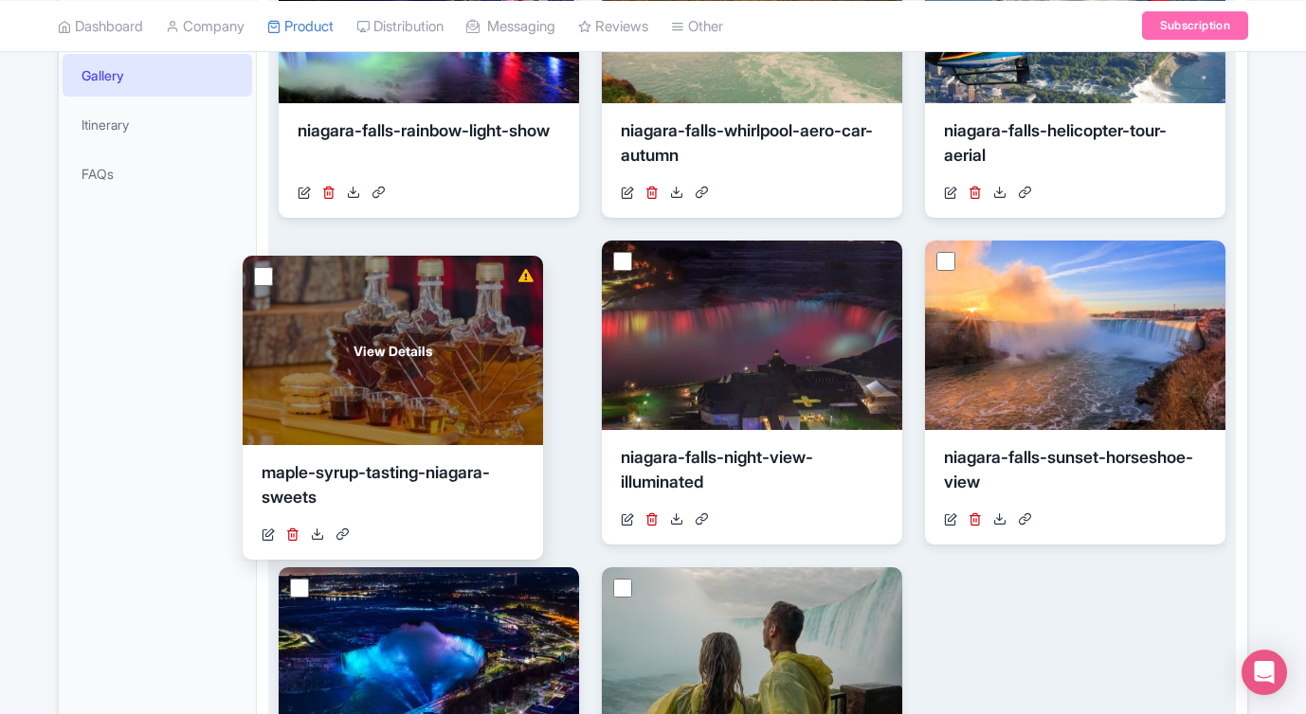
drag, startPoint x: 696, startPoint y: 621, endPoint x: 337, endPoint y: 309, distance: 476.1
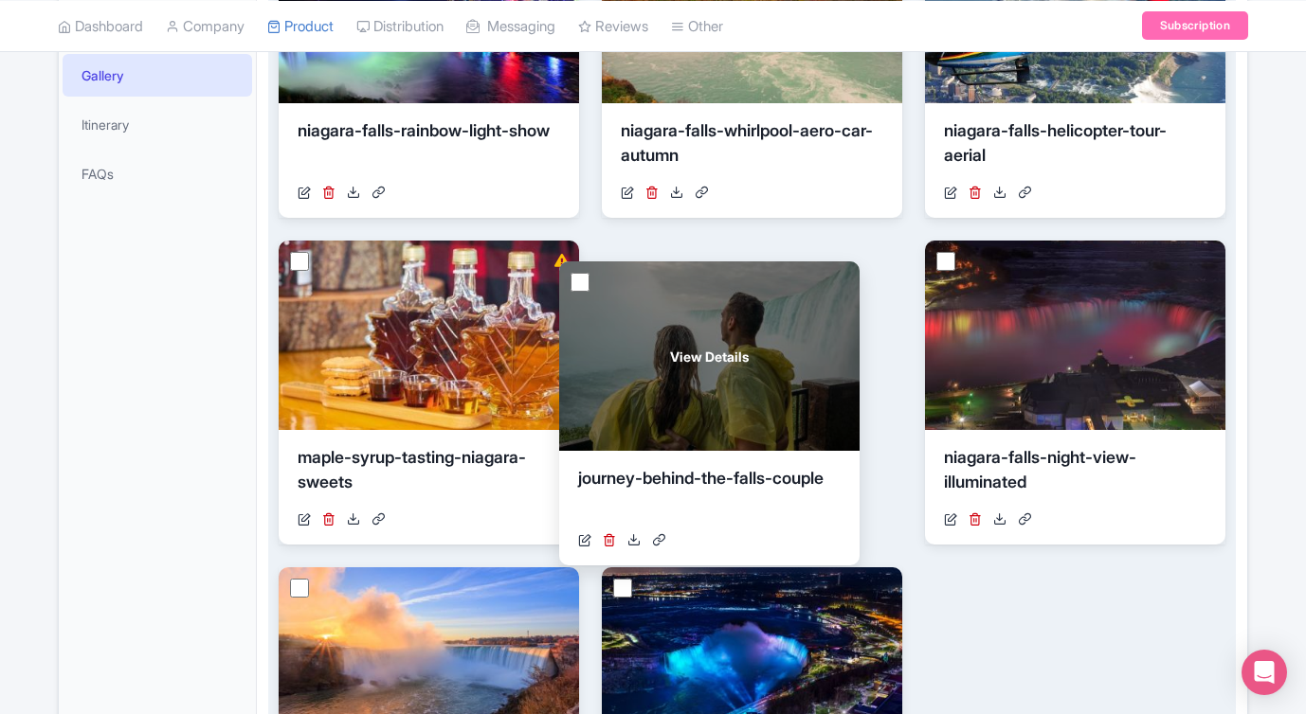
drag, startPoint x: 693, startPoint y: 606, endPoint x: 653, endPoint y: 309, distance: 300.1
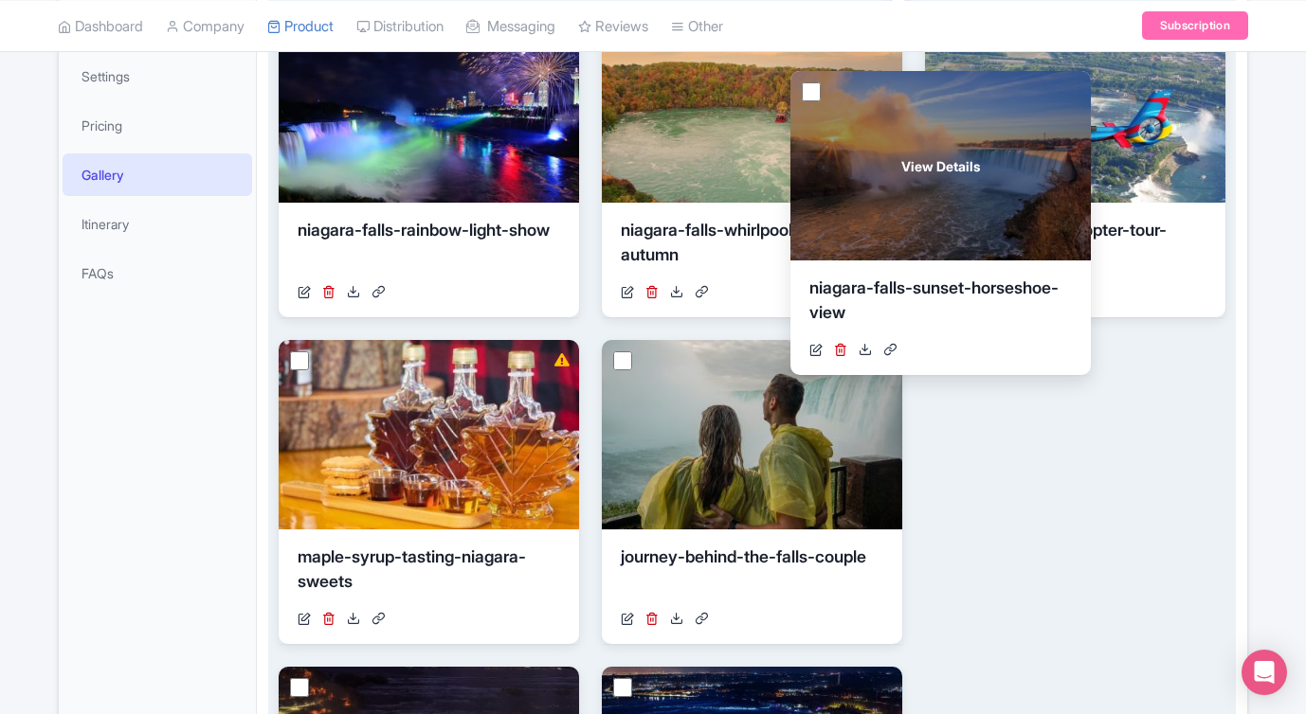
scroll to position [423, 0]
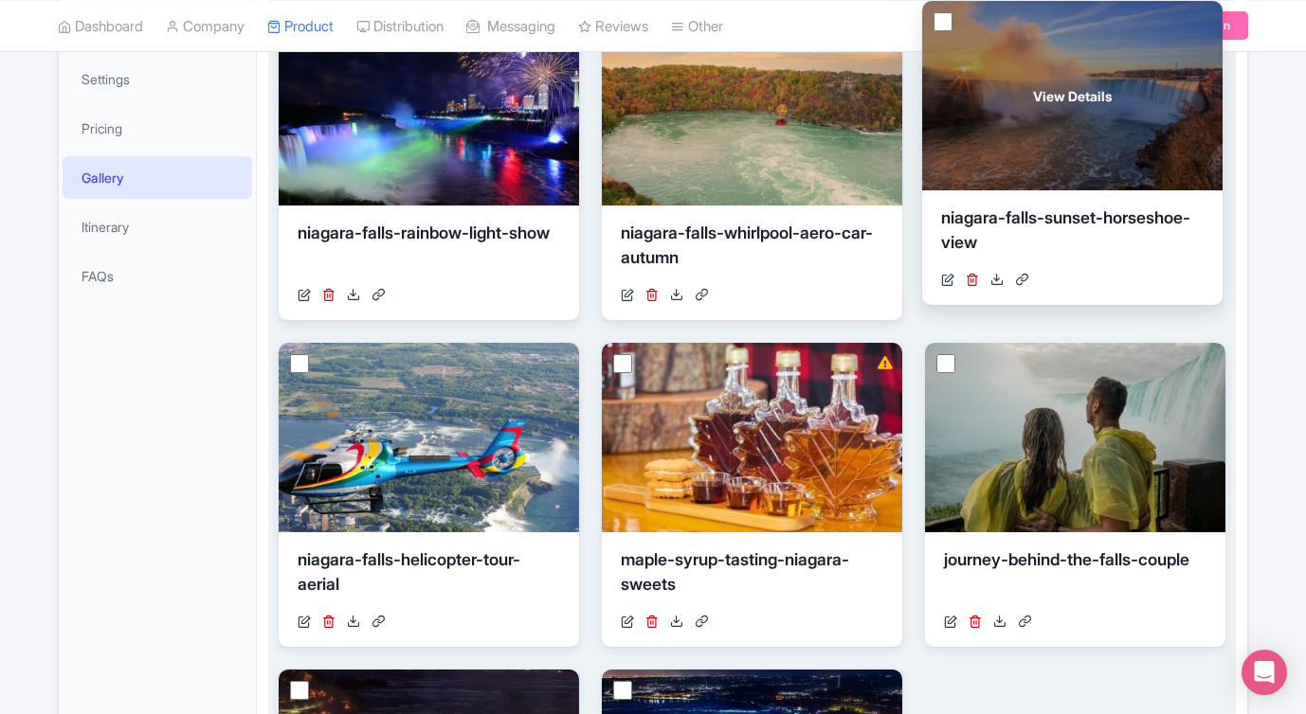
drag, startPoint x: 498, startPoint y: 610, endPoint x: 1161, endPoint y: 128, distance: 819.2
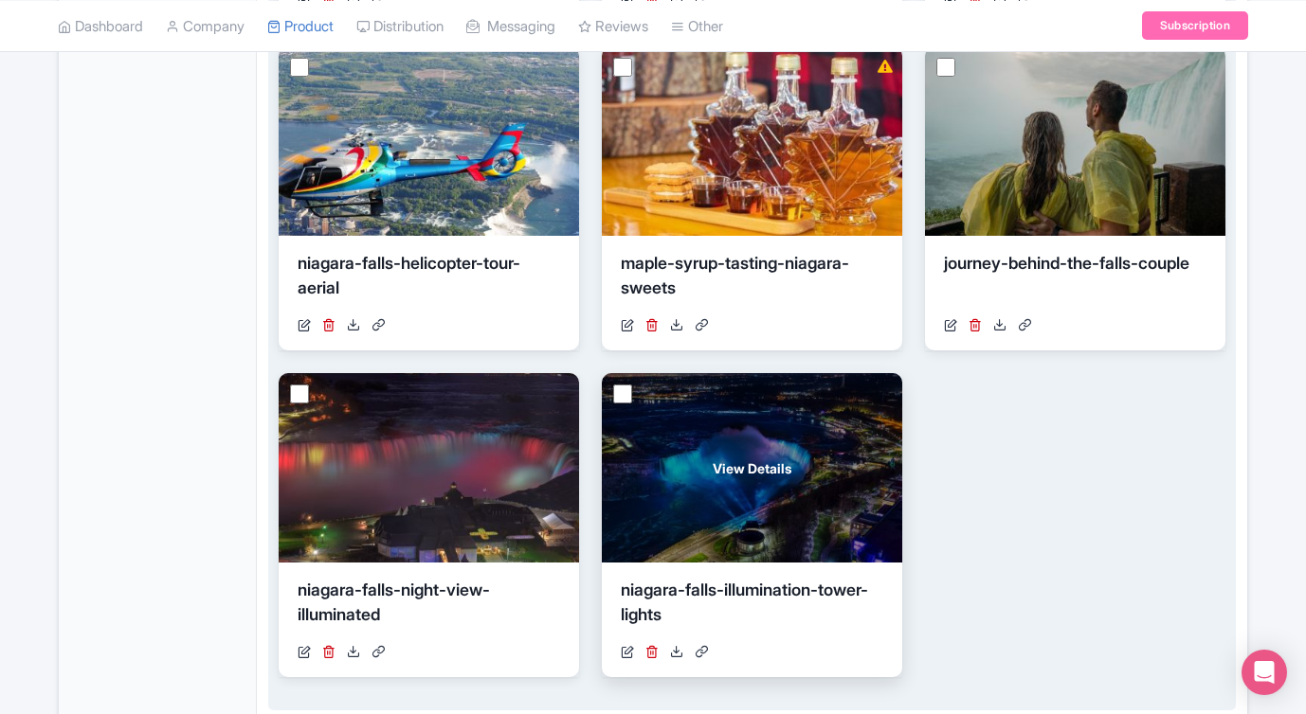
scroll to position [726, 0]
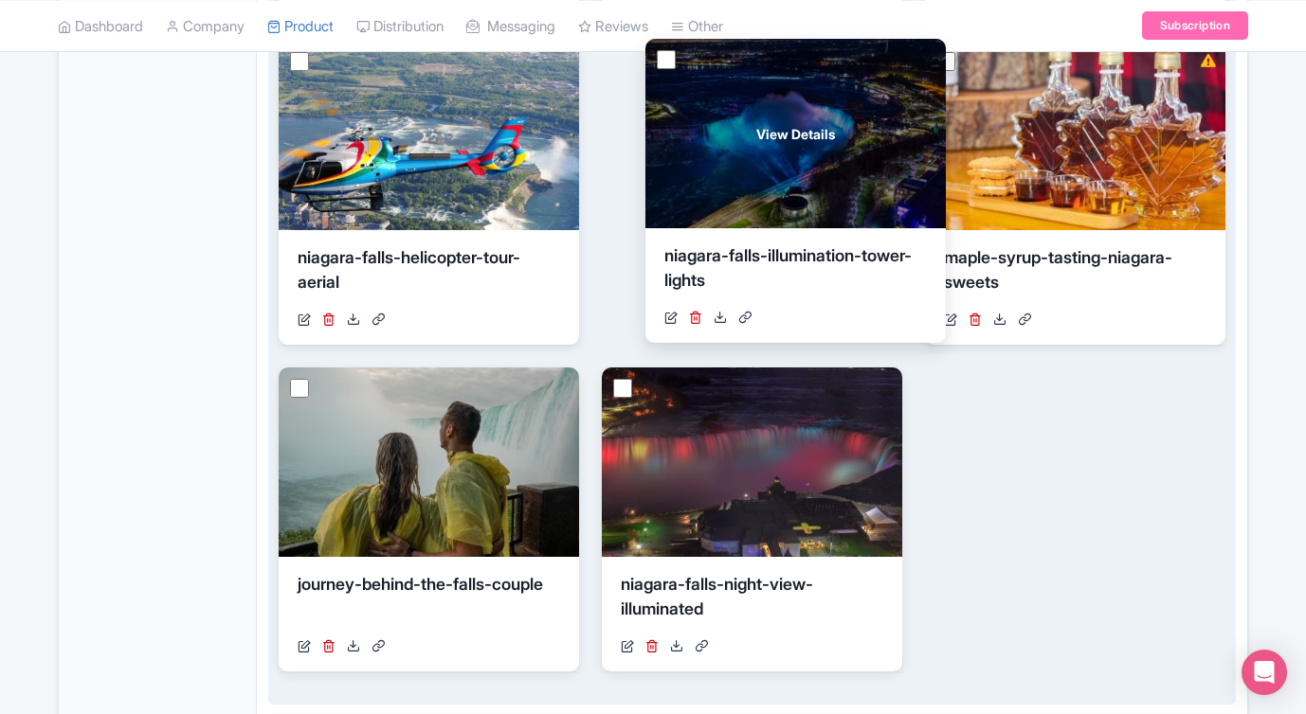
drag, startPoint x: 729, startPoint y: 445, endPoint x: 766, endPoint y: 159, distance: 288.5
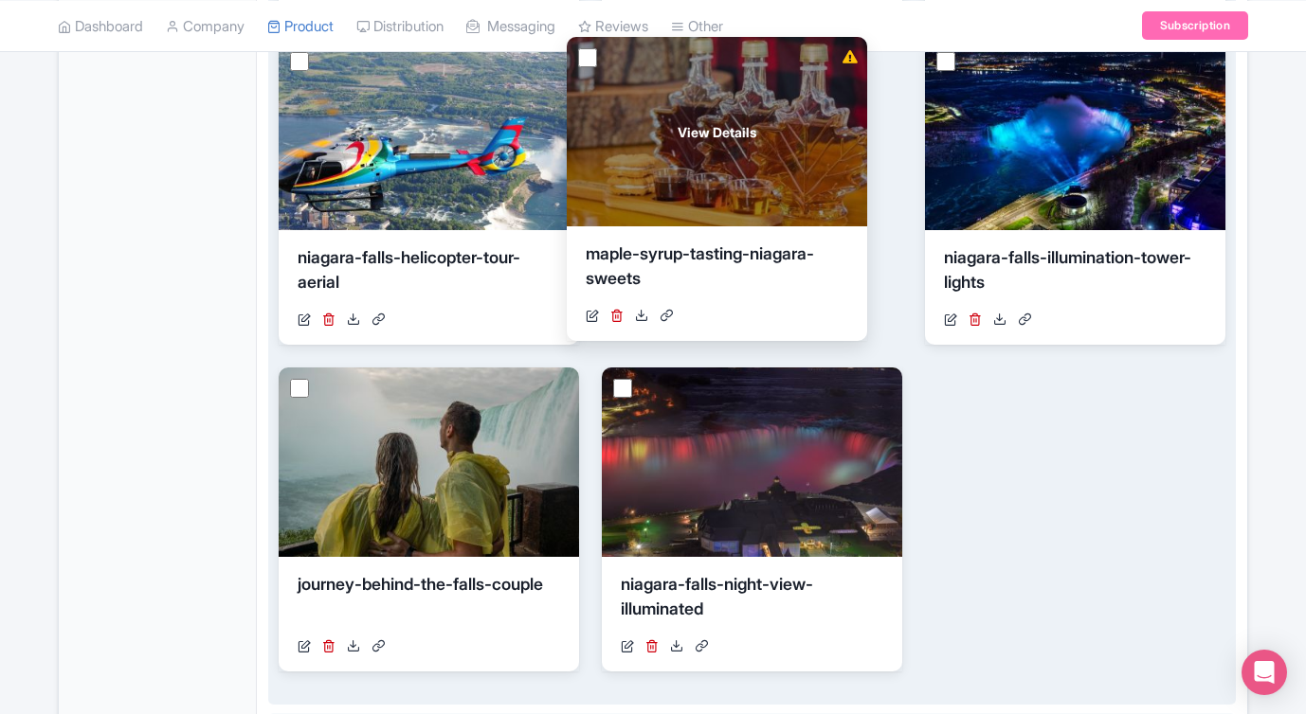
drag, startPoint x: 1045, startPoint y: 184, endPoint x: 689, endPoint y: 180, distance: 356.2
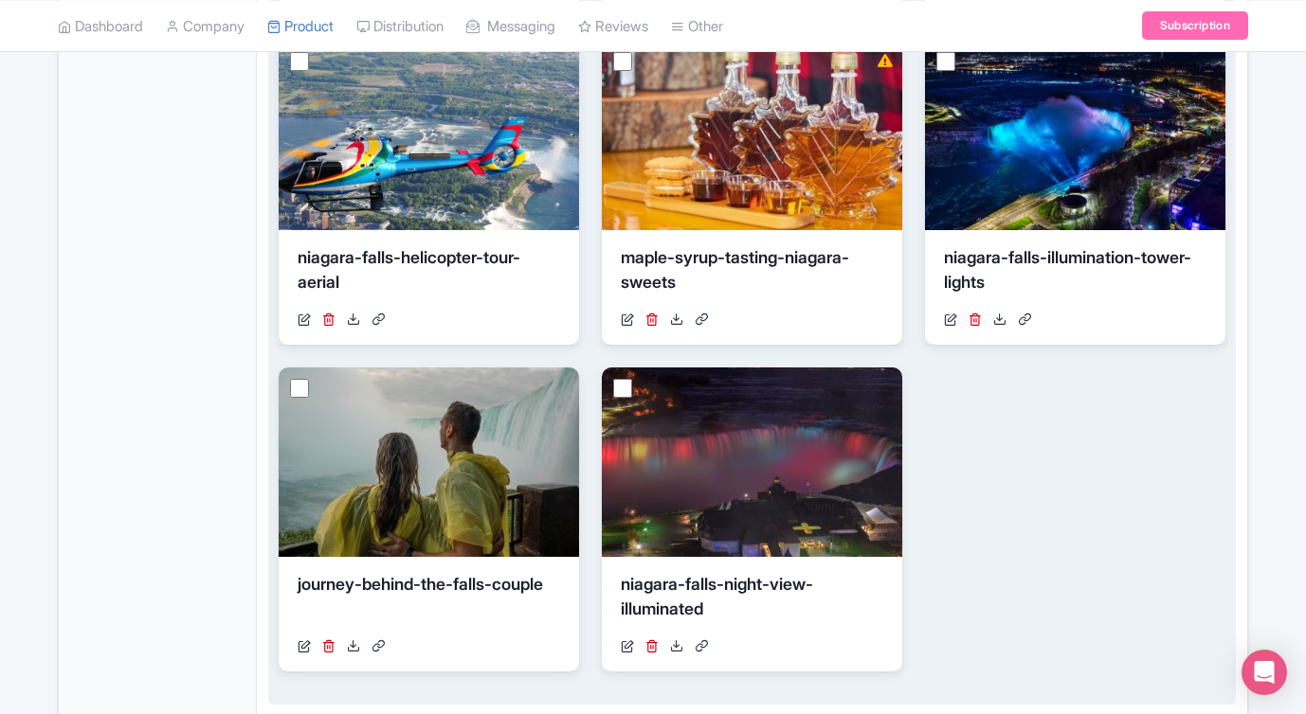
click at [1065, 500] on div "View Details niagara-falls-rainbow-light-show https://res.cloudinary.com/hfyvko…" at bounding box center [752, 193] width 946 height 958
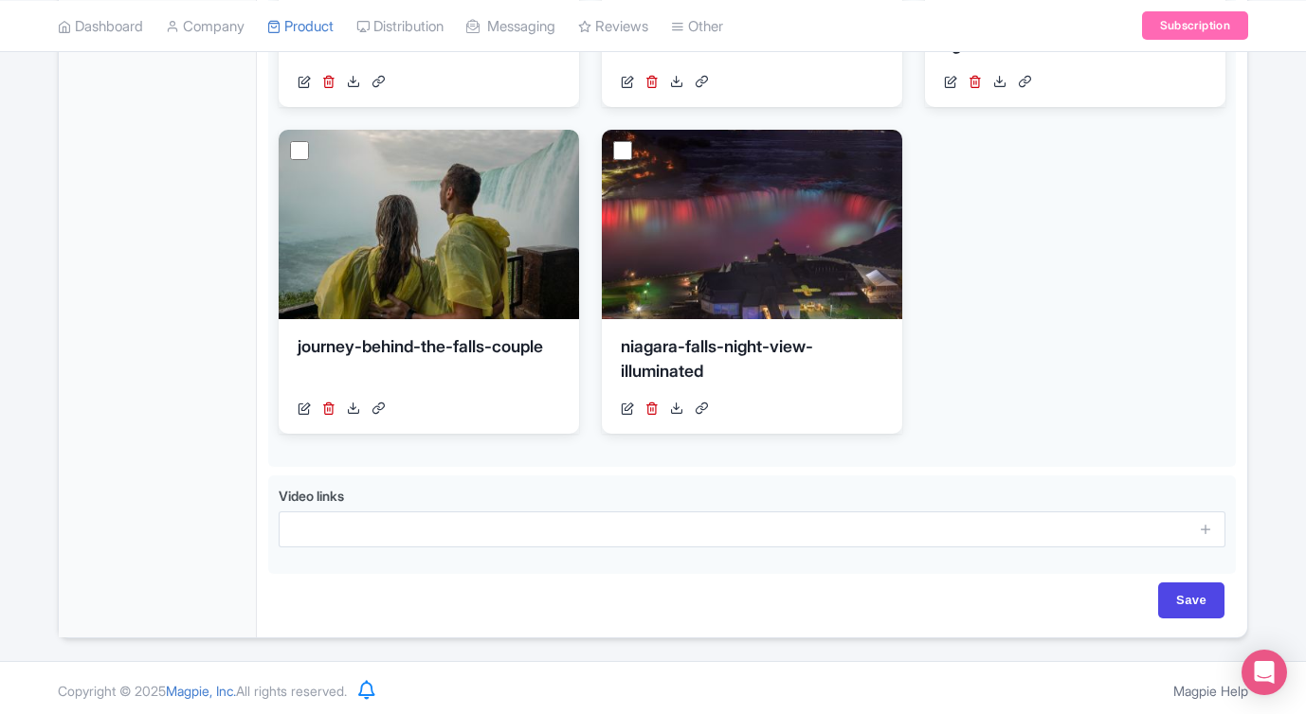
scroll to position [969, 0]
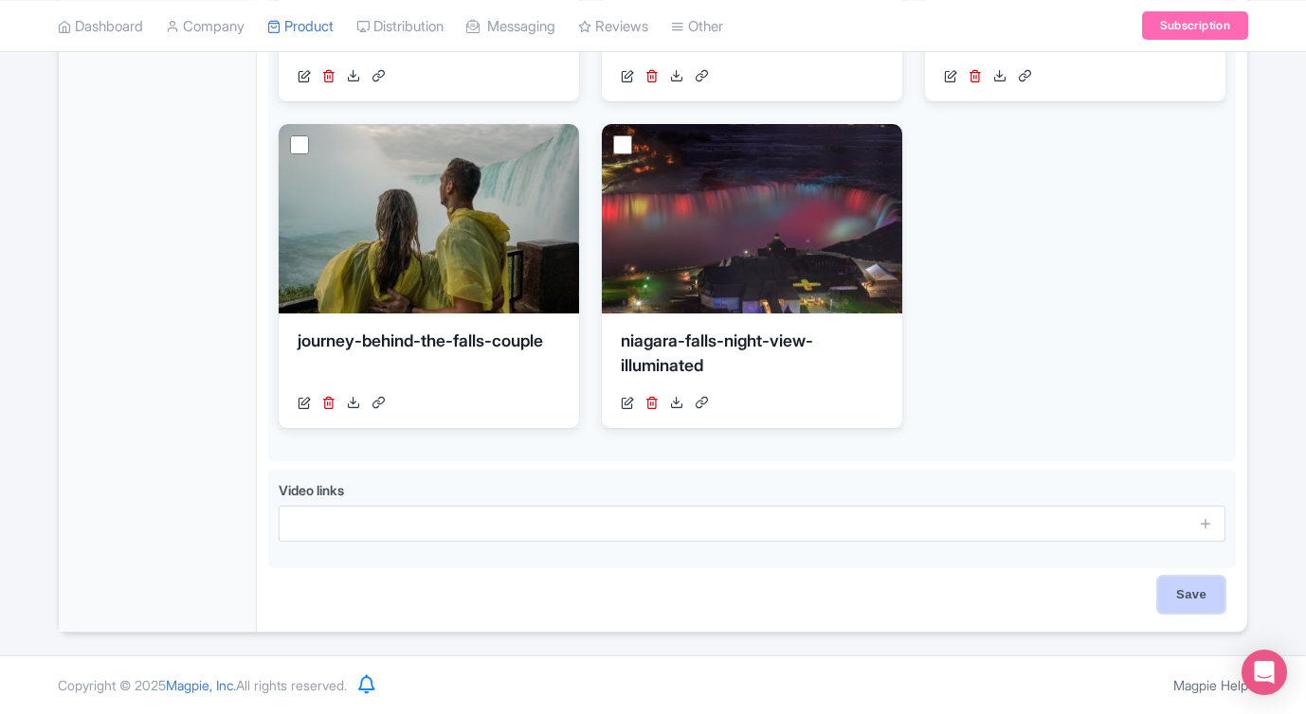
click at [1178, 595] on input "Save" at bounding box center [1191, 595] width 66 height 36
type input "Saving..."
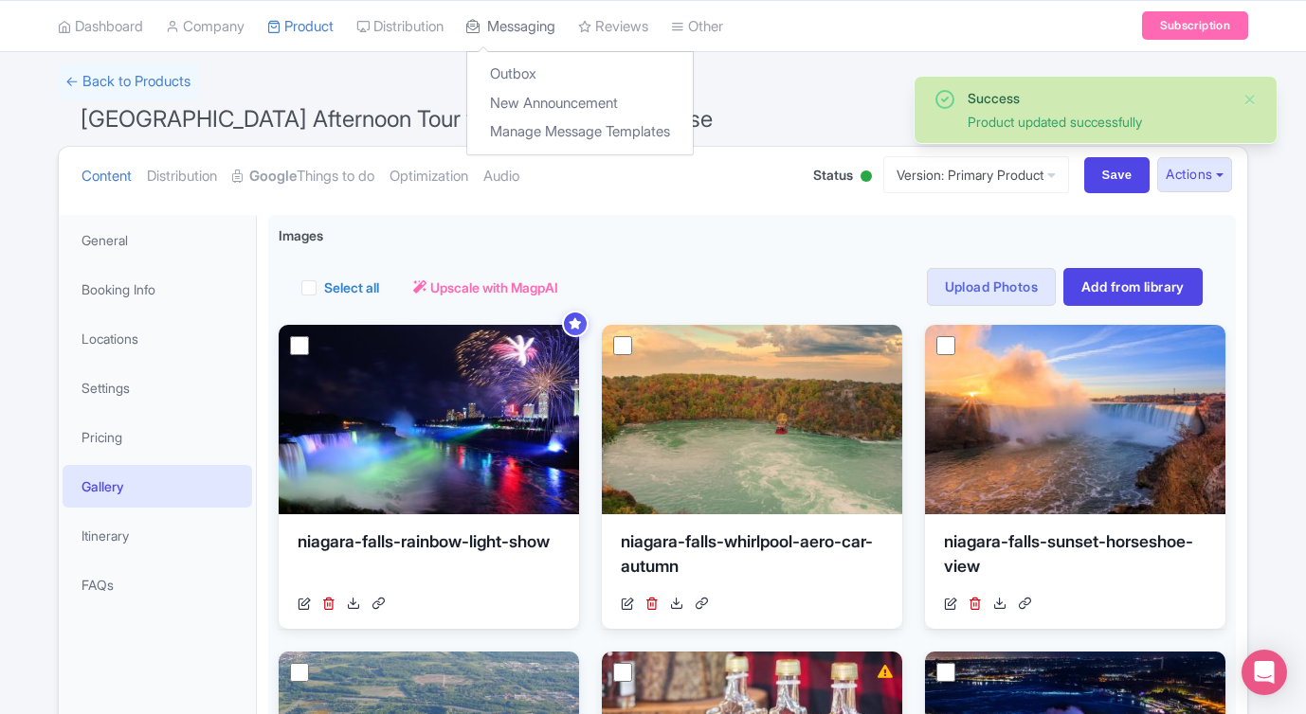
scroll to position [117, 0]
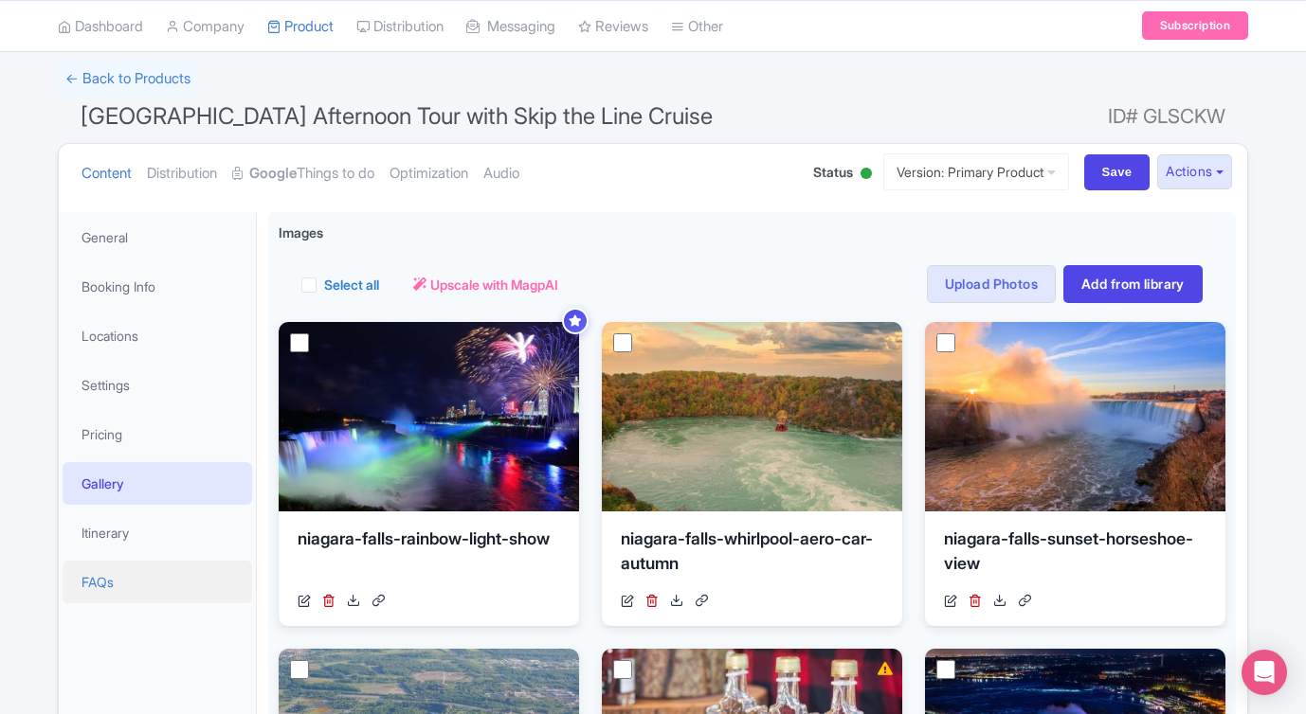
click at [141, 581] on link "FAQs" at bounding box center [157, 582] width 189 height 43
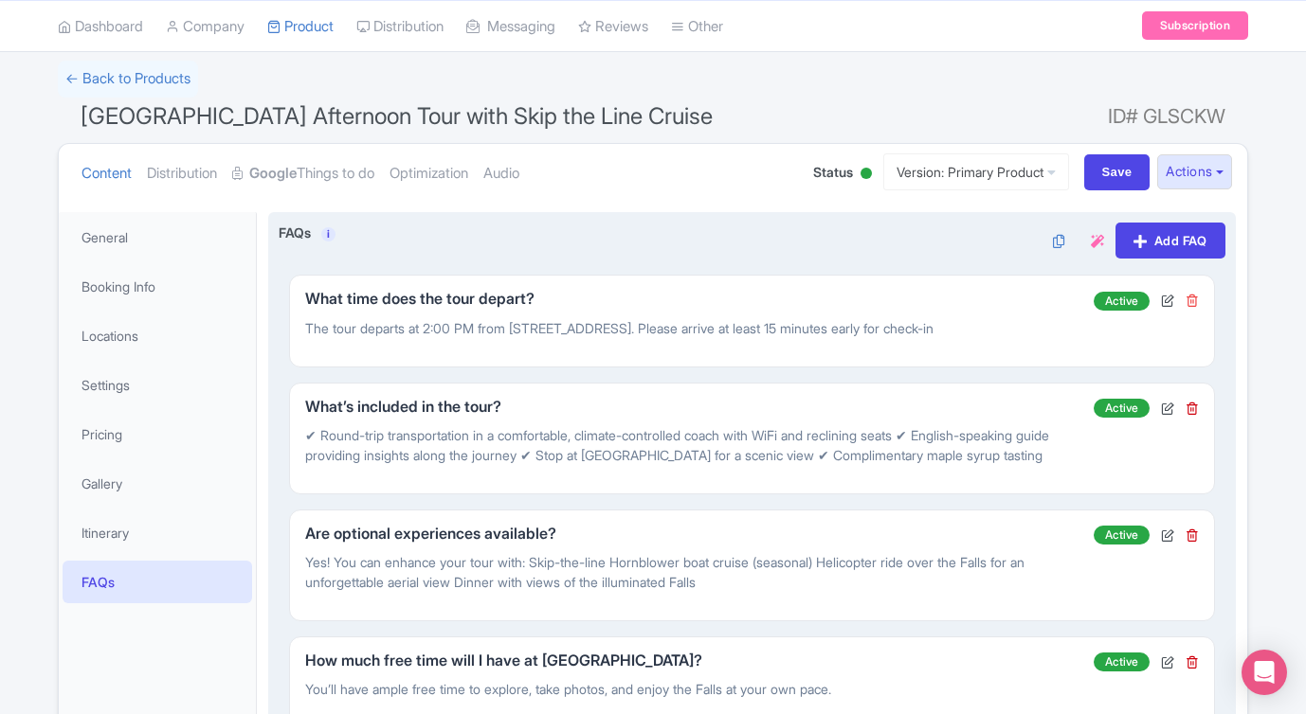
click at [1193, 302] on icon at bounding box center [1191, 300] width 13 height 13
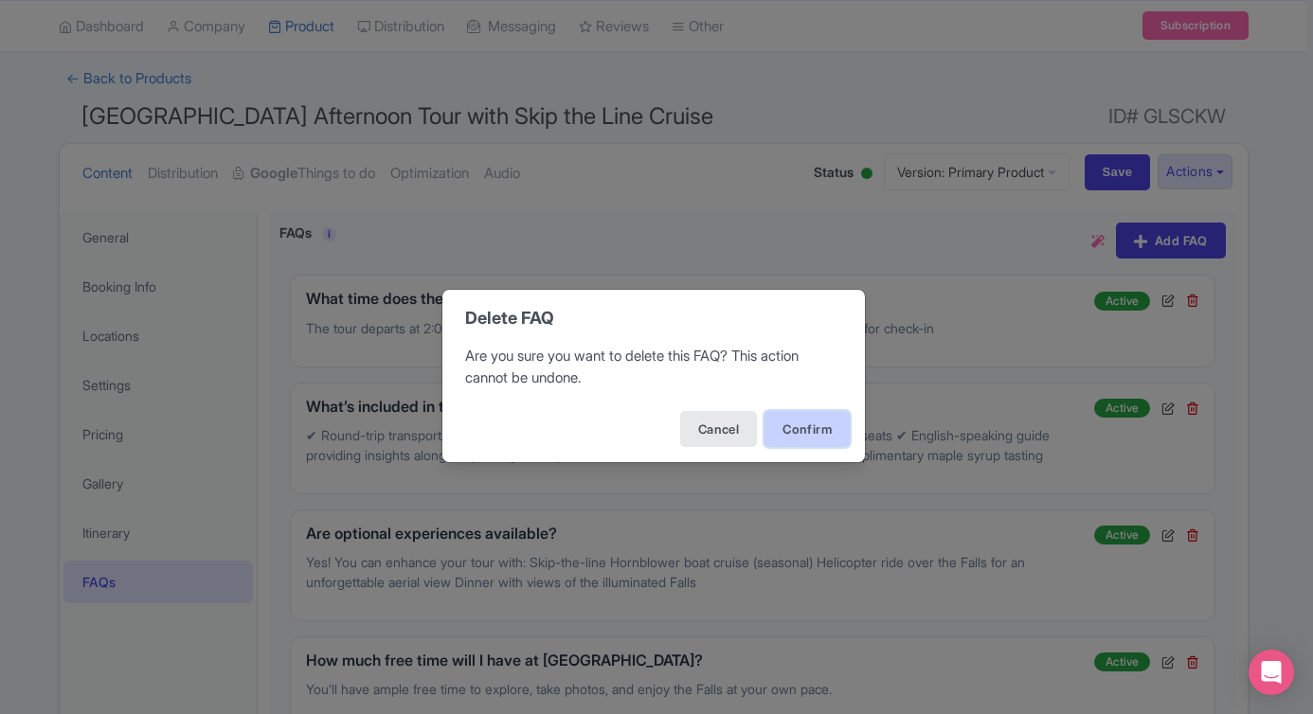
click at [799, 430] on button "Confirm" at bounding box center [807, 429] width 85 height 36
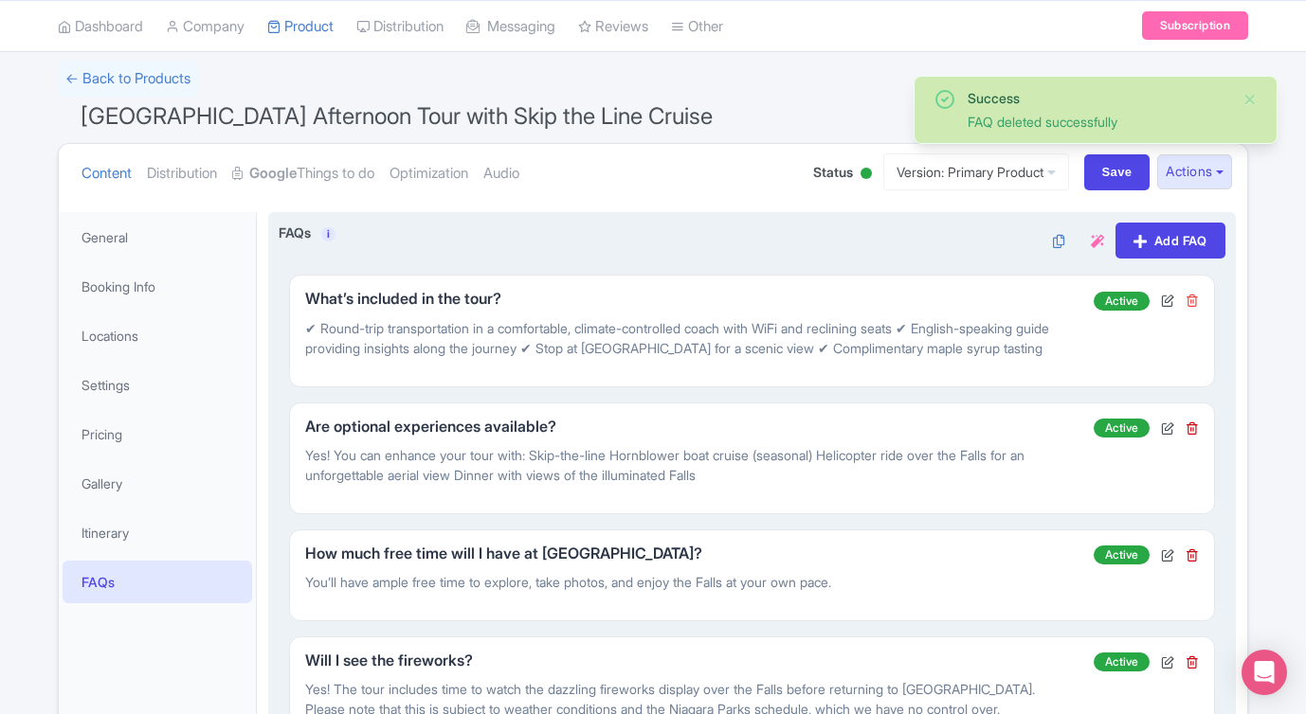
click at [1197, 299] on icon at bounding box center [1191, 300] width 13 height 13
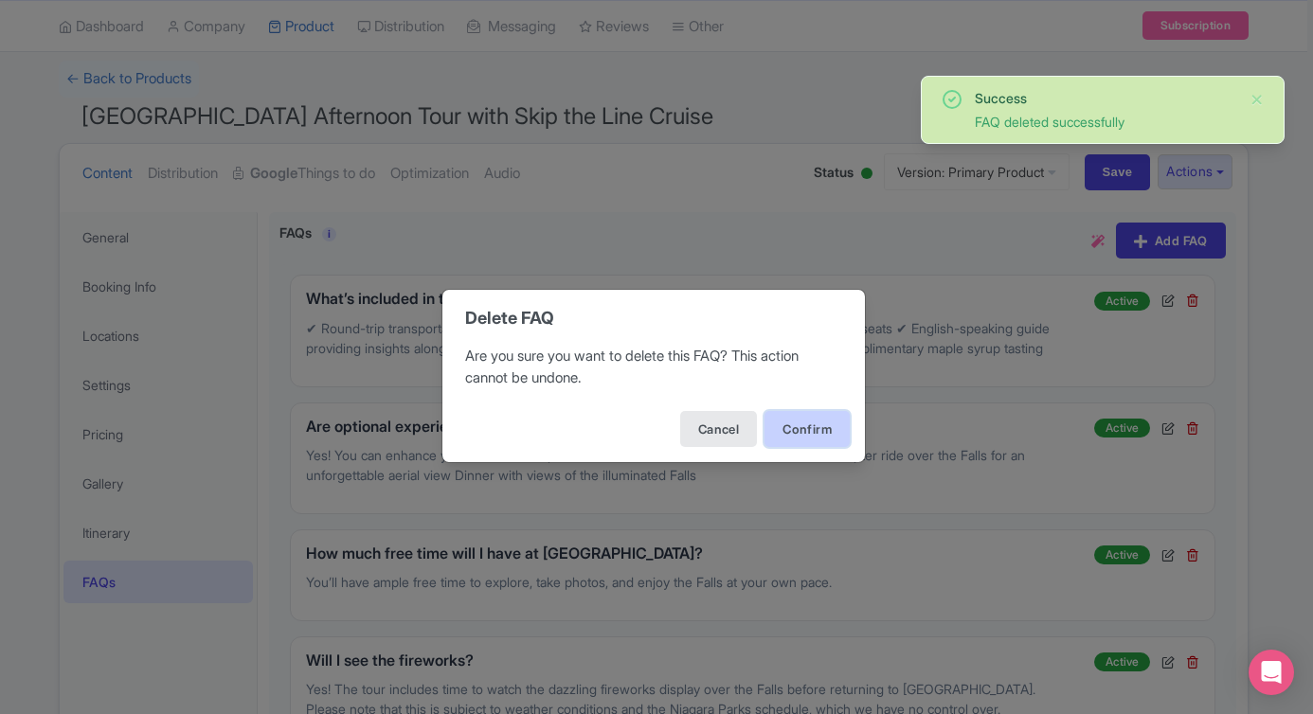
click at [813, 444] on button "Confirm" at bounding box center [807, 429] width 85 height 36
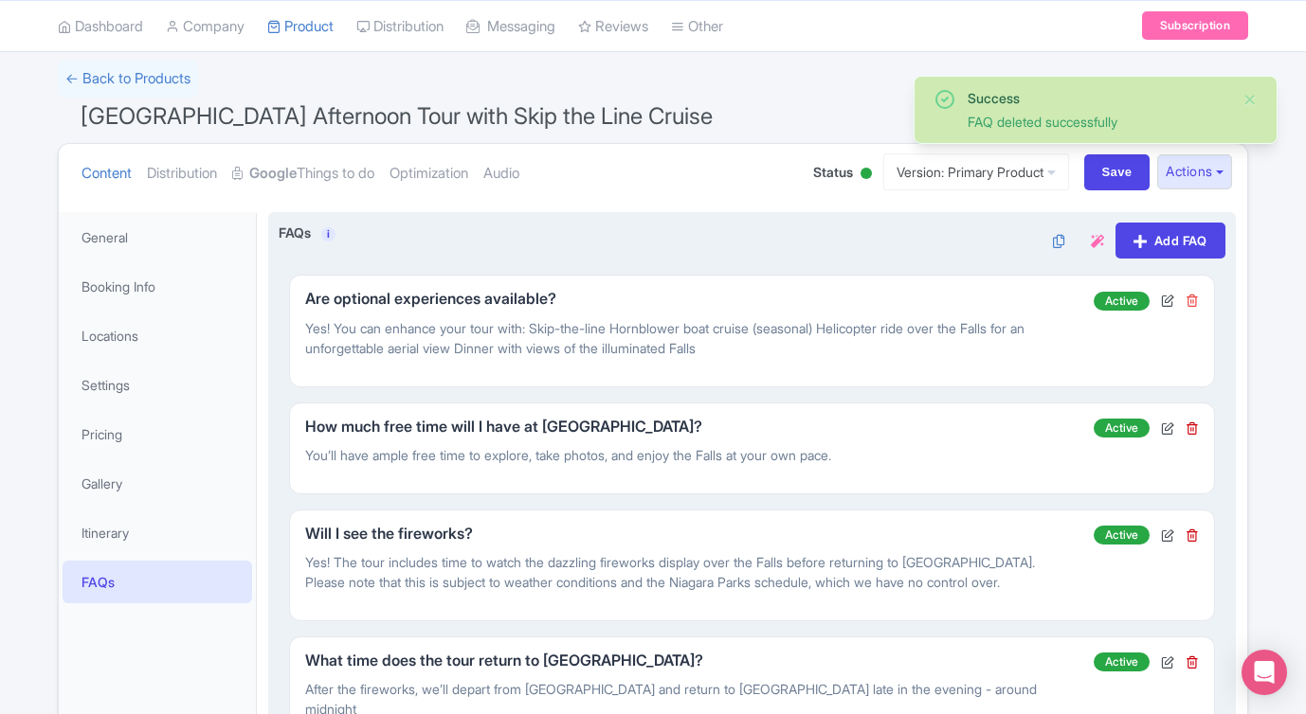
click at [1193, 300] on icon at bounding box center [1191, 300] width 13 height 13
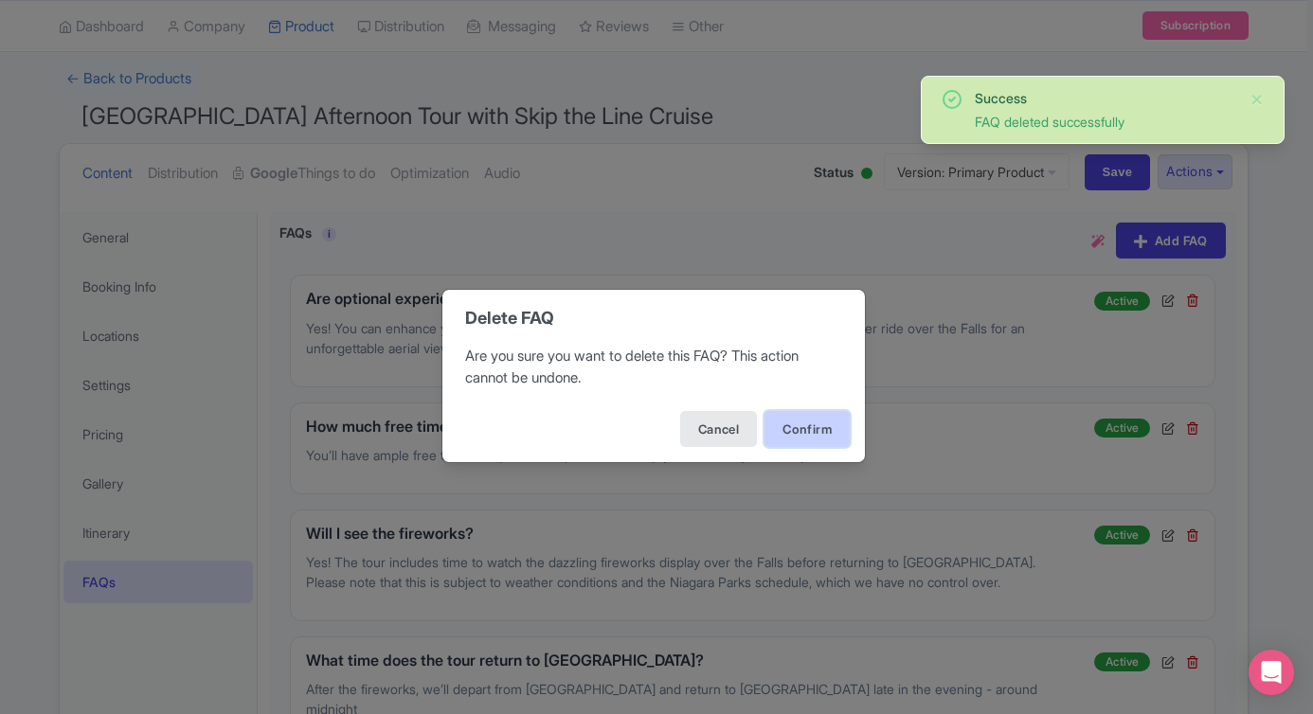
click at [815, 425] on button "Confirm" at bounding box center [807, 429] width 85 height 36
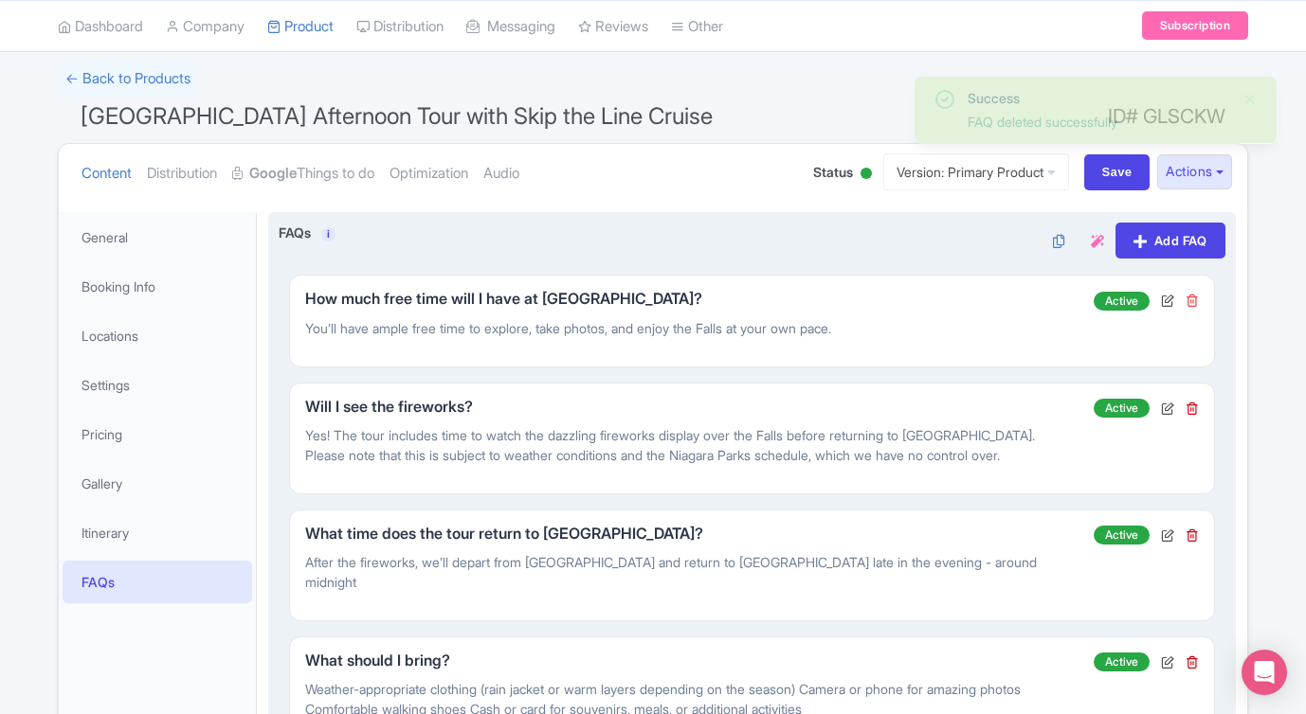
click at [1188, 300] on icon at bounding box center [1191, 300] width 13 height 13
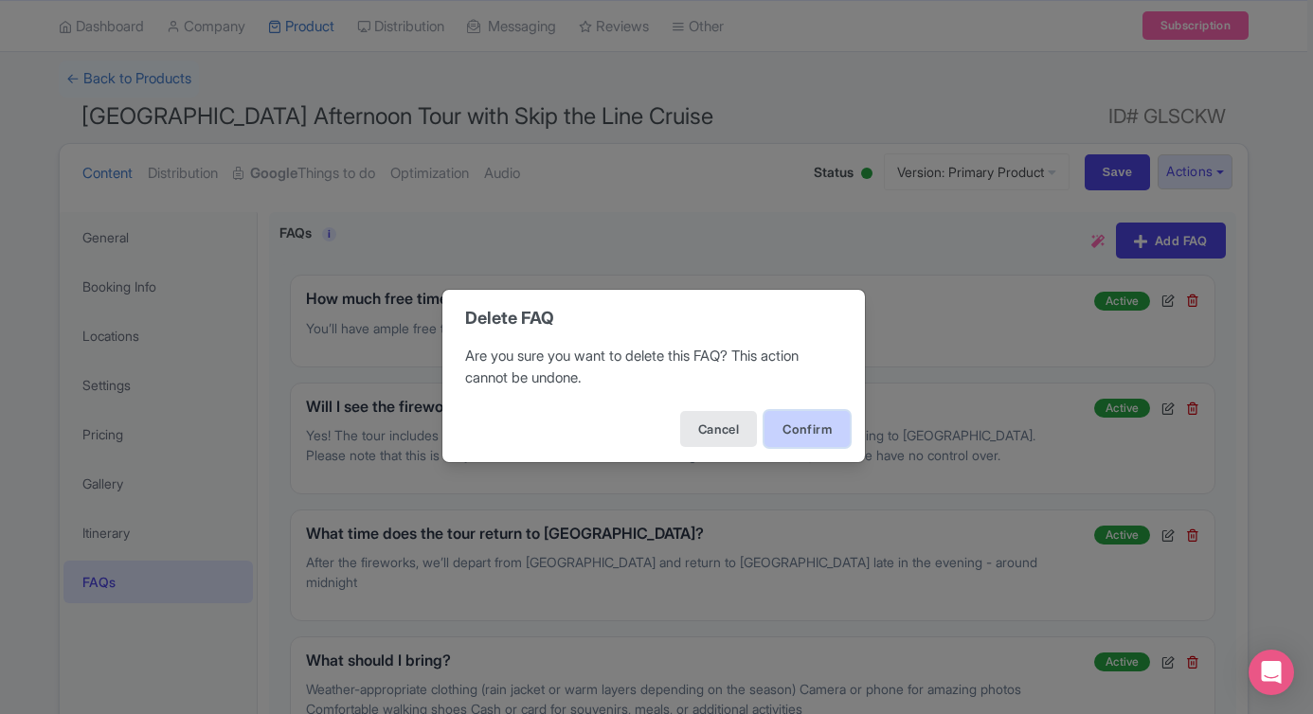
click at [778, 424] on button "Confirm" at bounding box center [807, 429] width 85 height 36
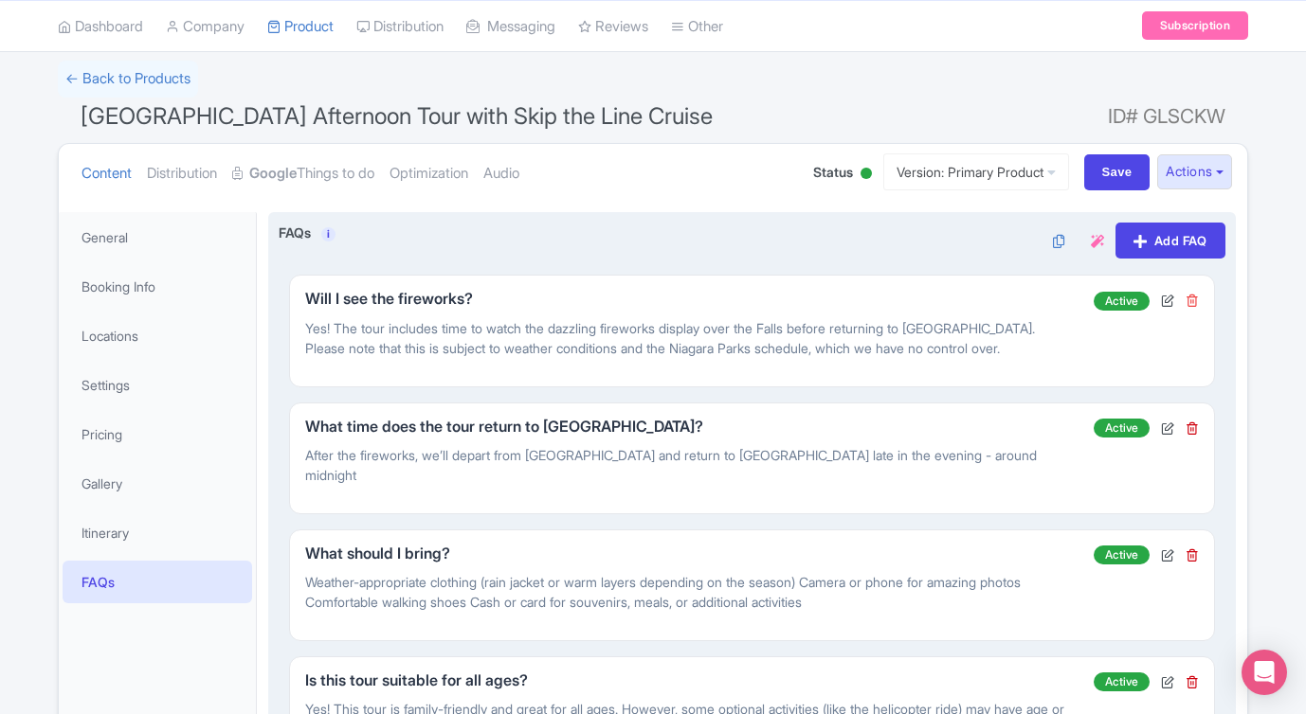
click at [1192, 303] on icon at bounding box center [1191, 300] width 13 height 13
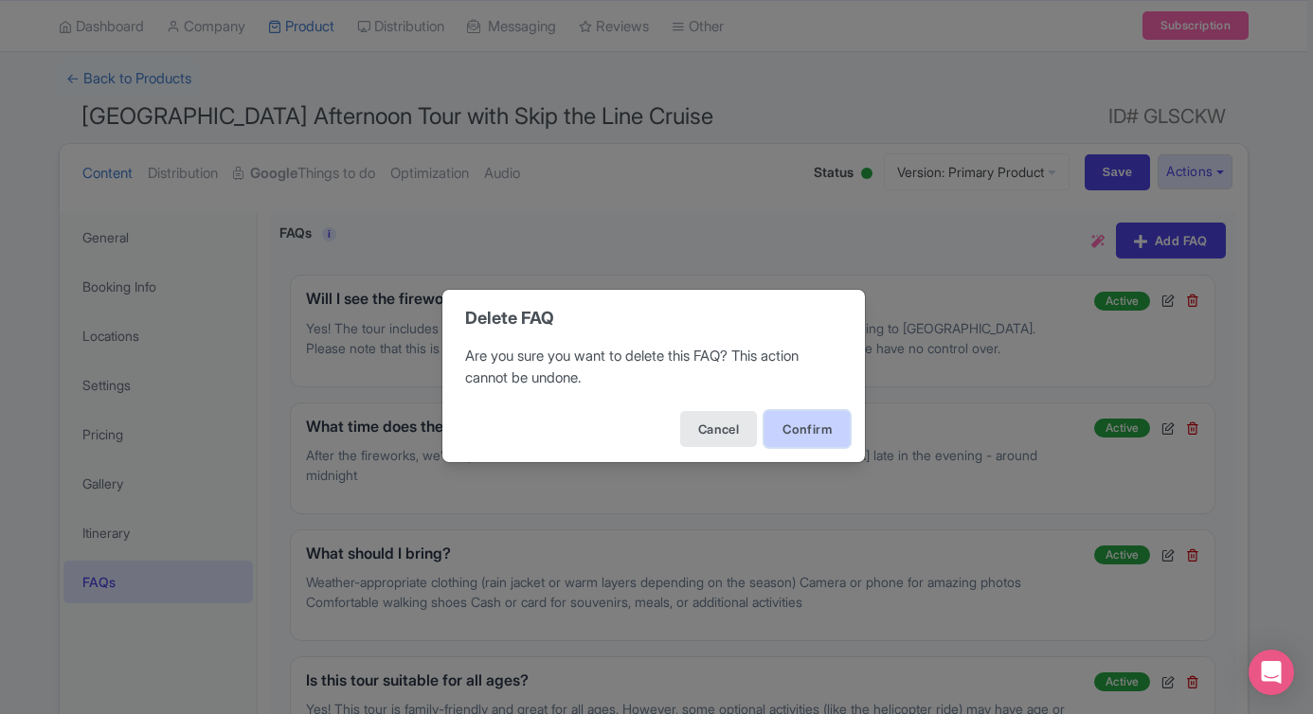
click at [833, 438] on button "Confirm" at bounding box center [807, 429] width 85 height 36
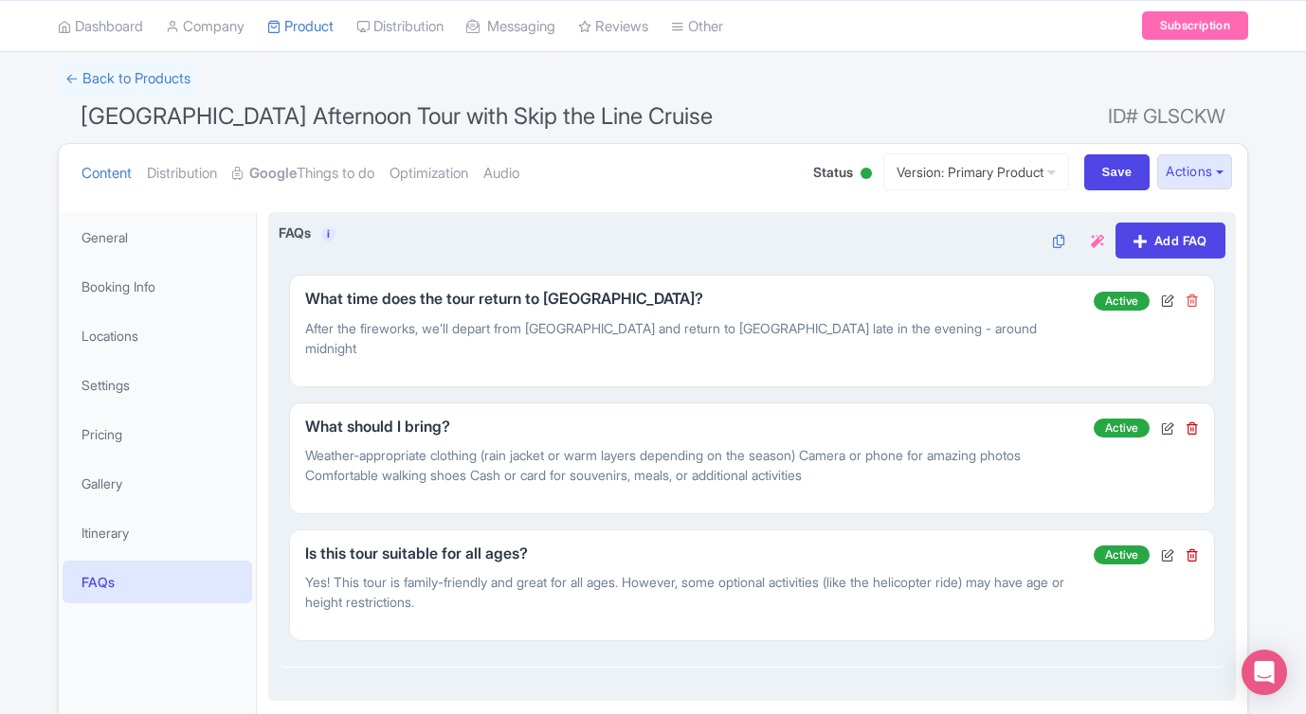
click at [1195, 297] on icon at bounding box center [1191, 300] width 13 height 13
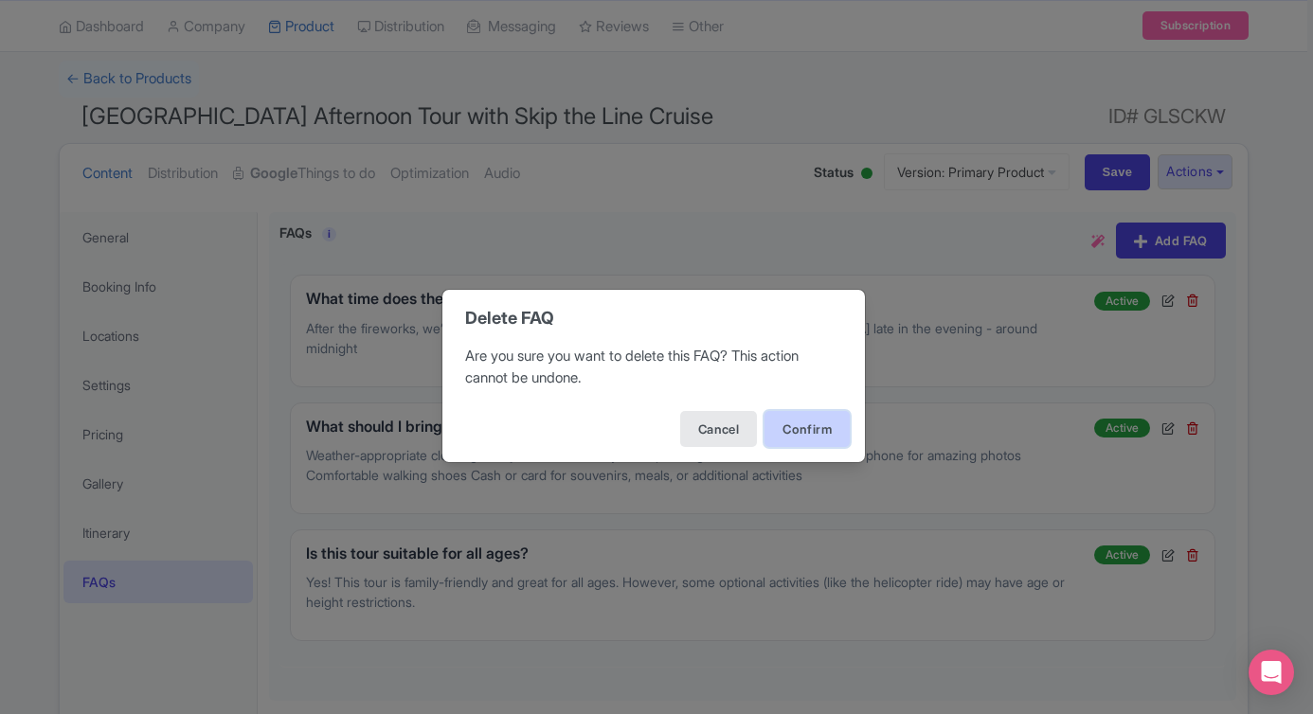
click at [843, 419] on button "Confirm" at bounding box center [807, 429] width 85 height 36
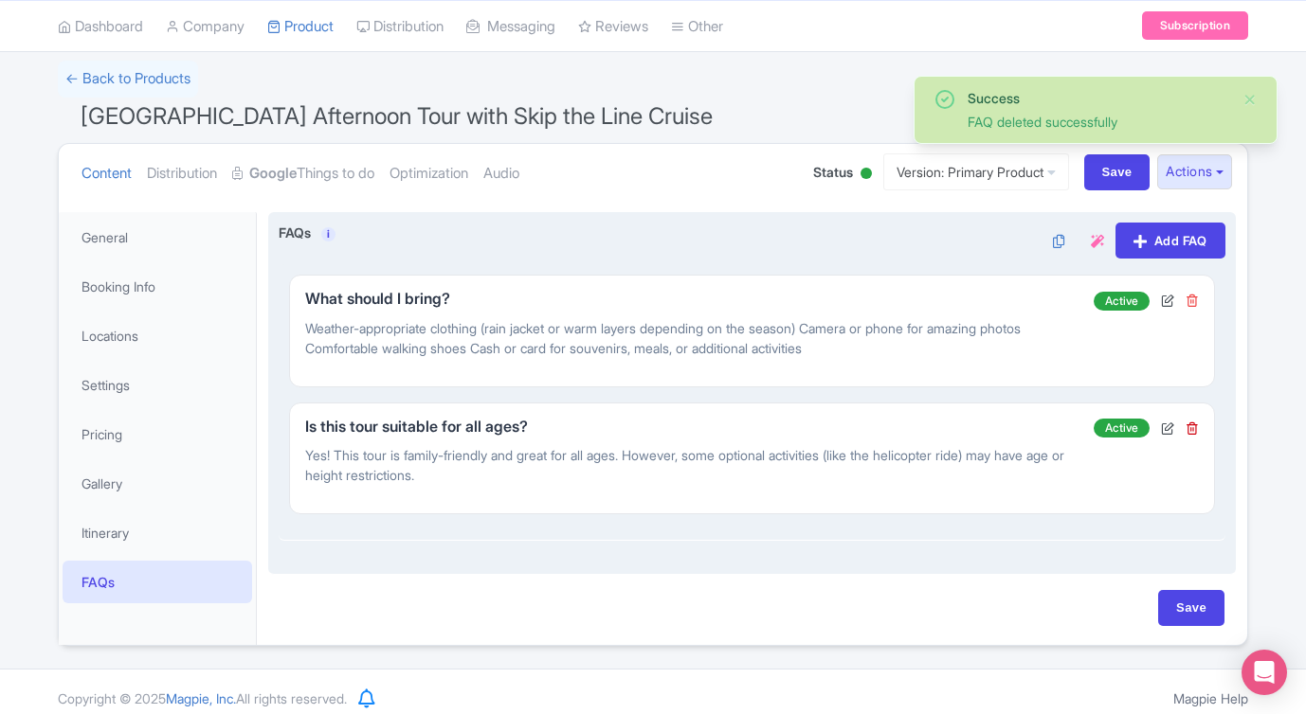
click at [1190, 304] on icon at bounding box center [1191, 300] width 13 height 13
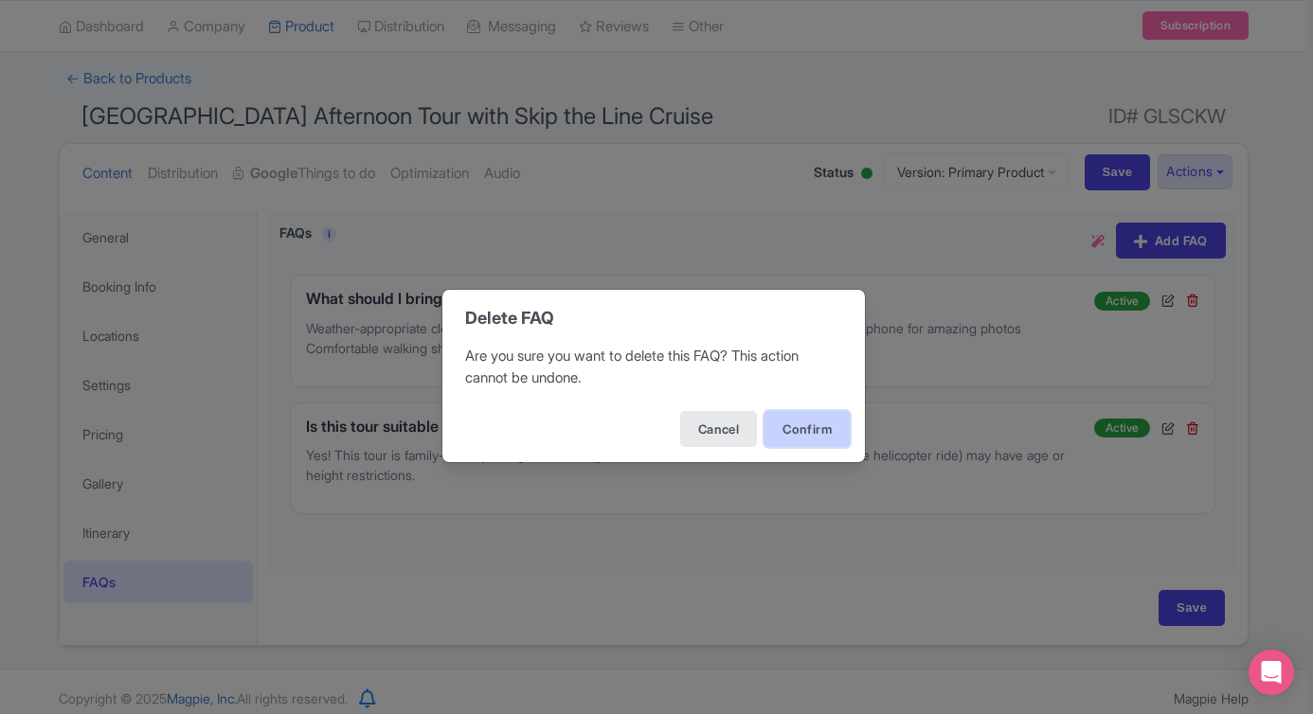
click at [814, 429] on button "Confirm" at bounding box center [807, 429] width 85 height 36
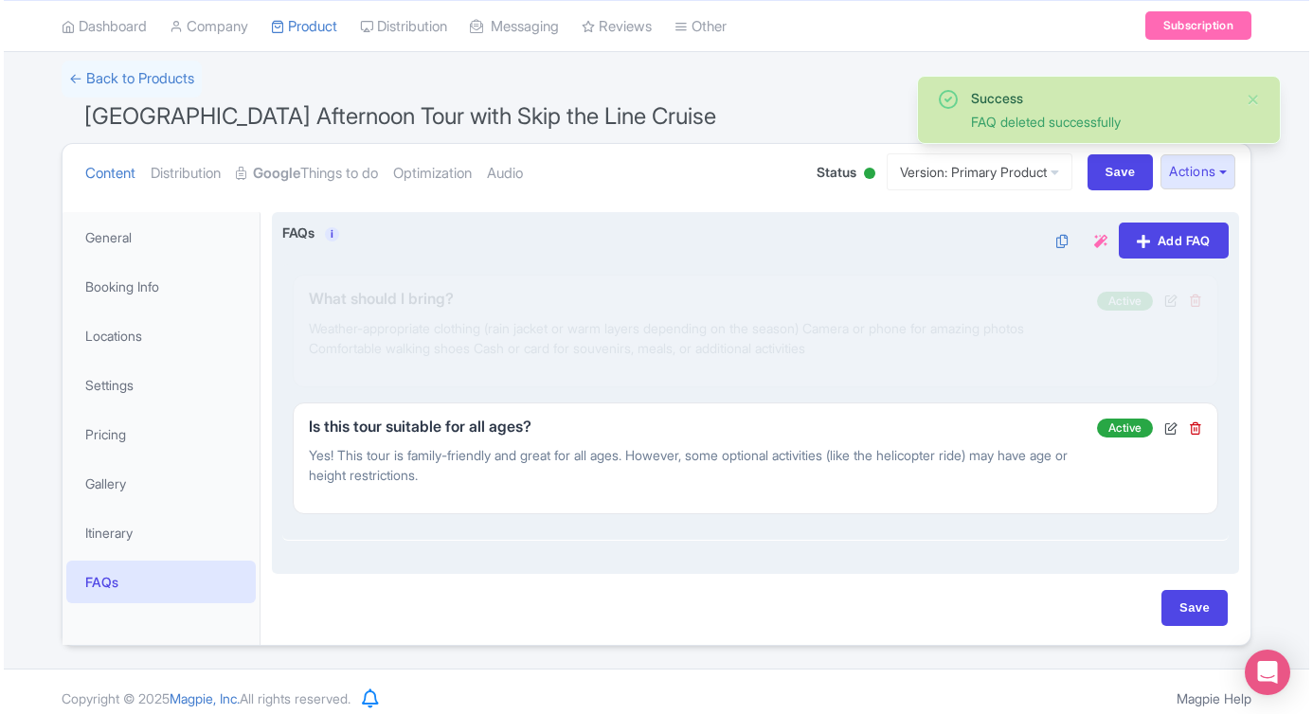
scroll to position [115, 0]
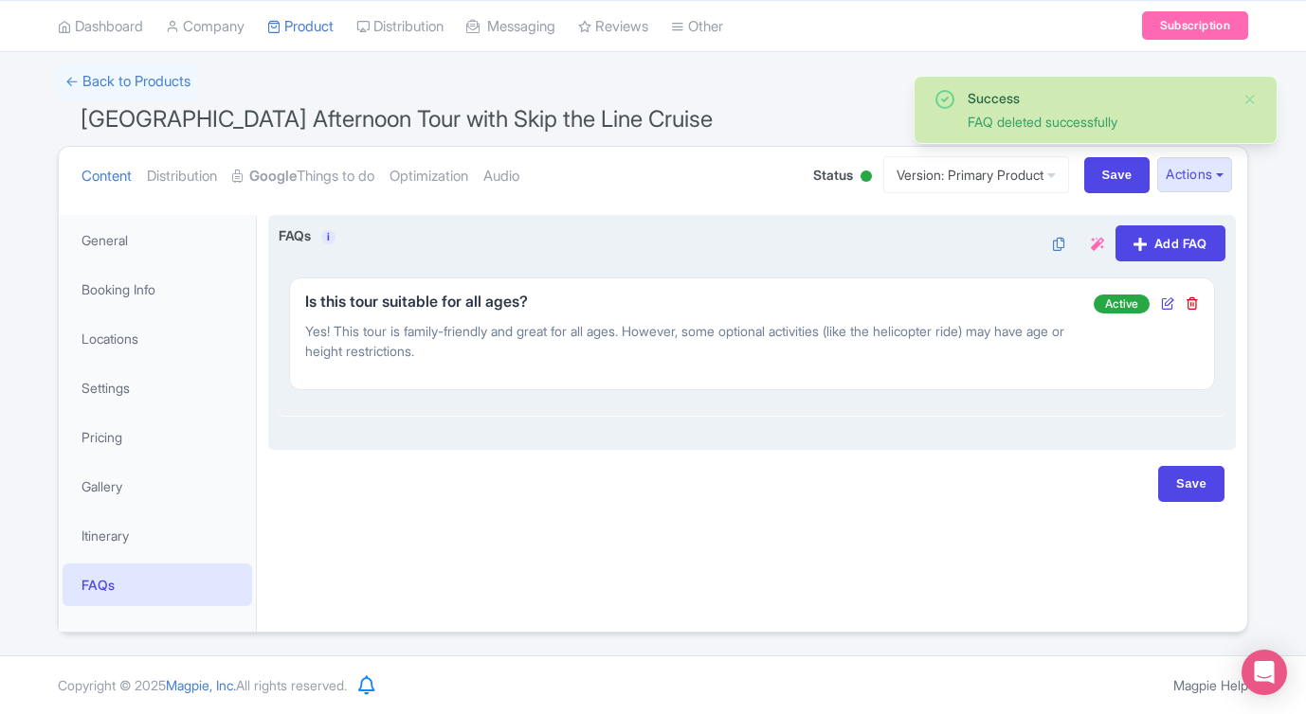
click at [1169, 305] on icon at bounding box center [1167, 303] width 13 height 13
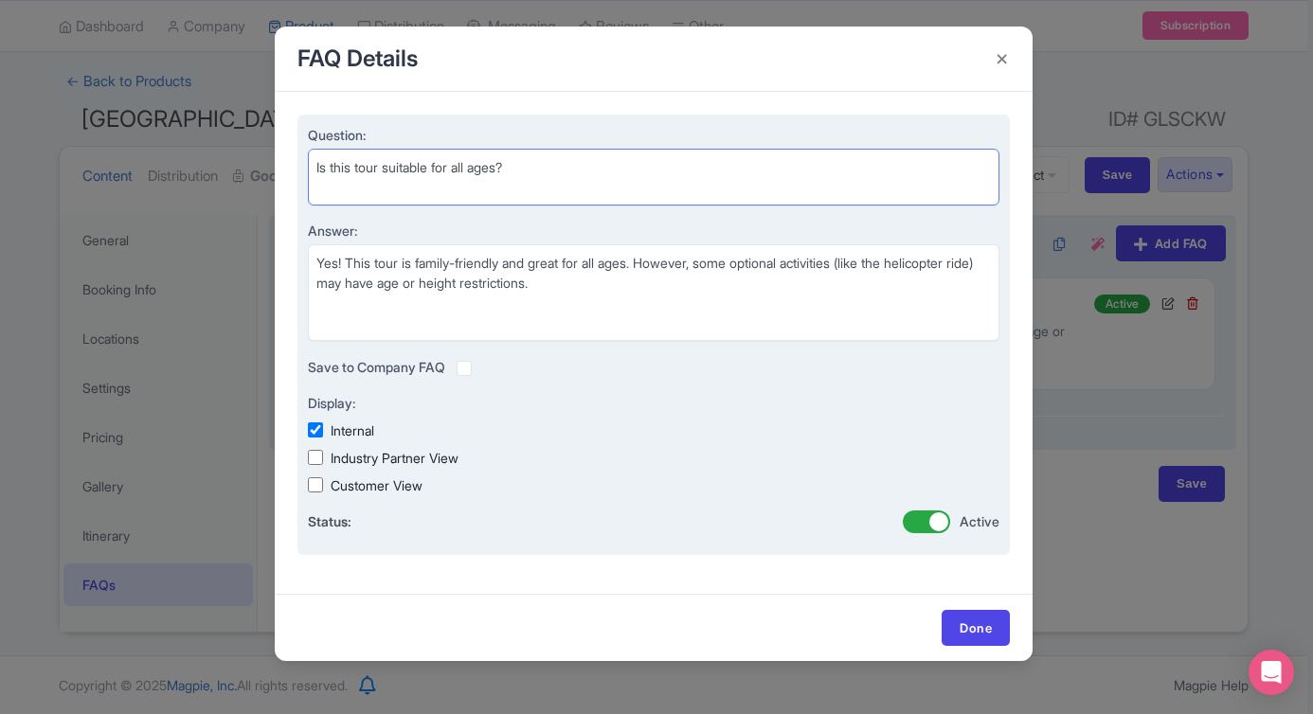
click at [593, 186] on textarea "Is this tour suitable for all ages?" at bounding box center [654, 177] width 692 height 57
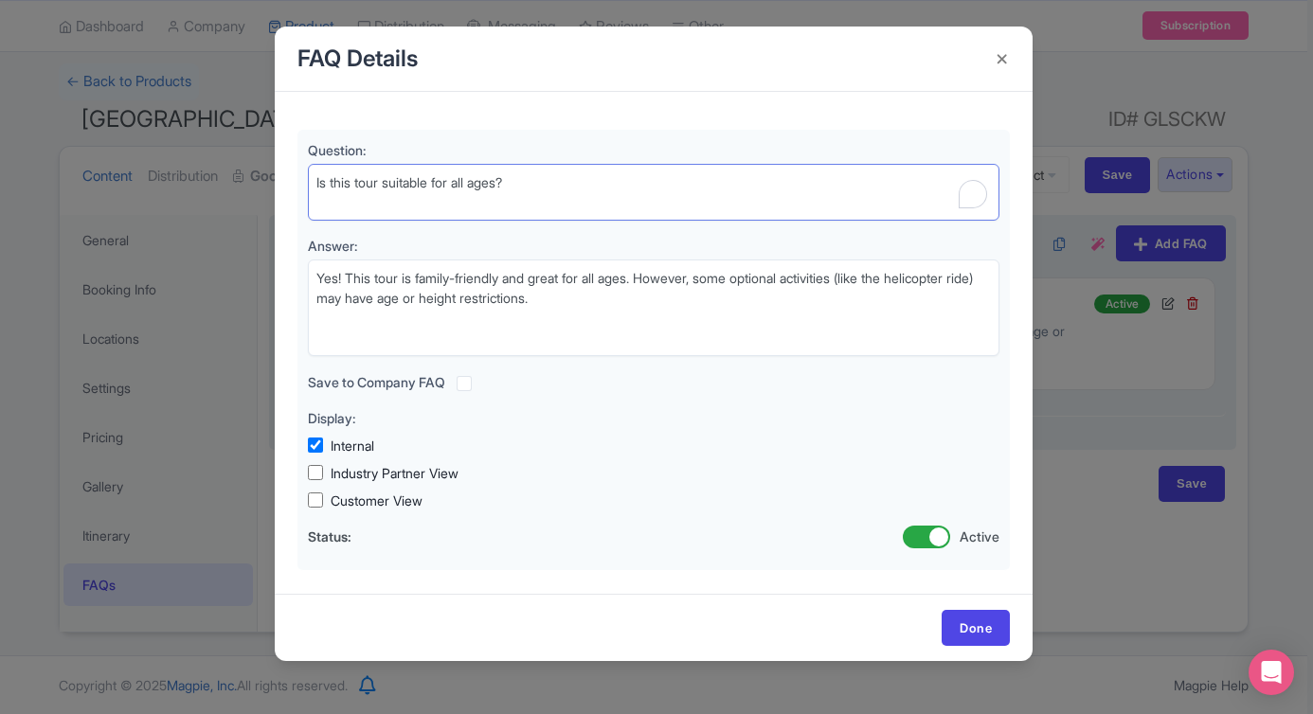
drag, startPoint x: 572, startPoint y: 175, endPoint x: 276, endPoint y: 170, distance: 296.6
click at [277, 170] on div "Question: Is this tour suitable for all ages? Answer: Yes! This tour is family-…" at bounding box center [654, 343] width 758 height 502
paste textarea "What’s the main difference between the summer and winter versions of this tour"
type textarea "What’s the main difference between the summer and winter versions of this tour?"
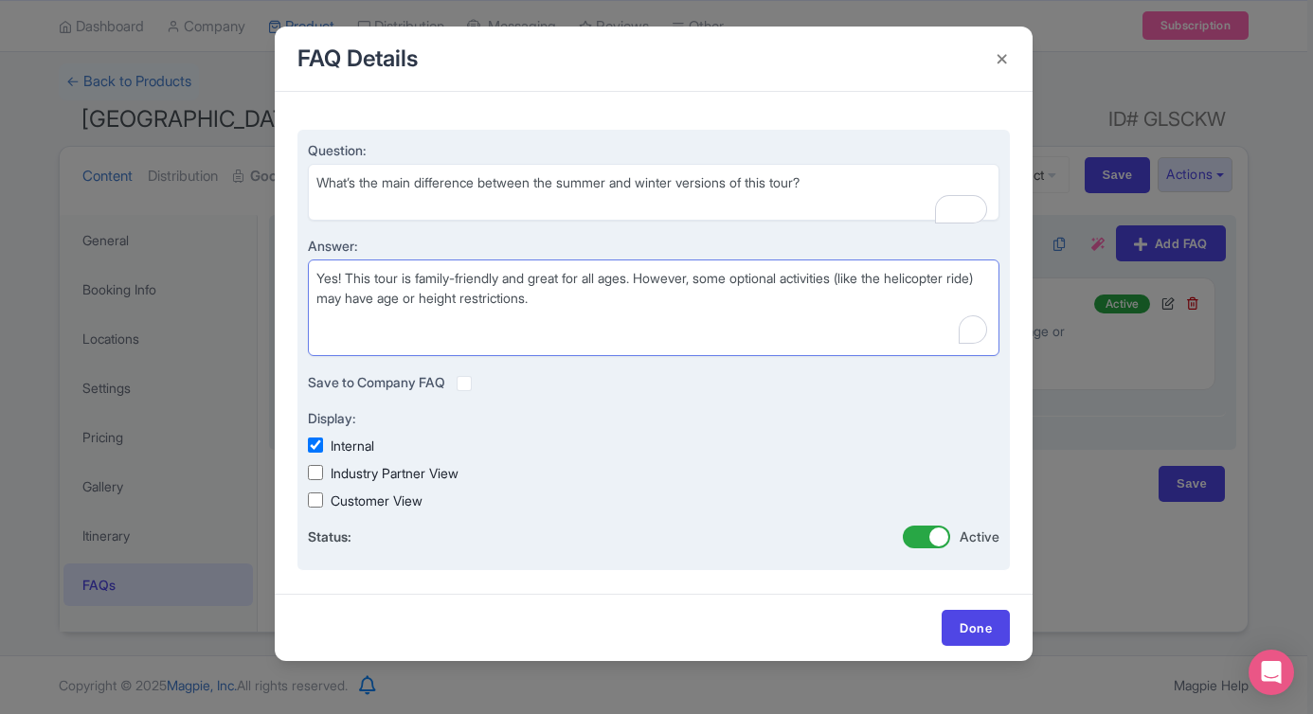
drag, startPoint x: 535, startPoint y: 295, endPoint x: 342, endPoint y: 269, distance: 195.0
click at [342, 269] on textarea "Yes! This tour is family-friendly and great for all ages. However, some optiona…" at bounding box center [654, 308] width 692 height 97
paste textarea "In summer (mid-May to mid-Oct), the signature highlight is the 9:30 PM Firework…"
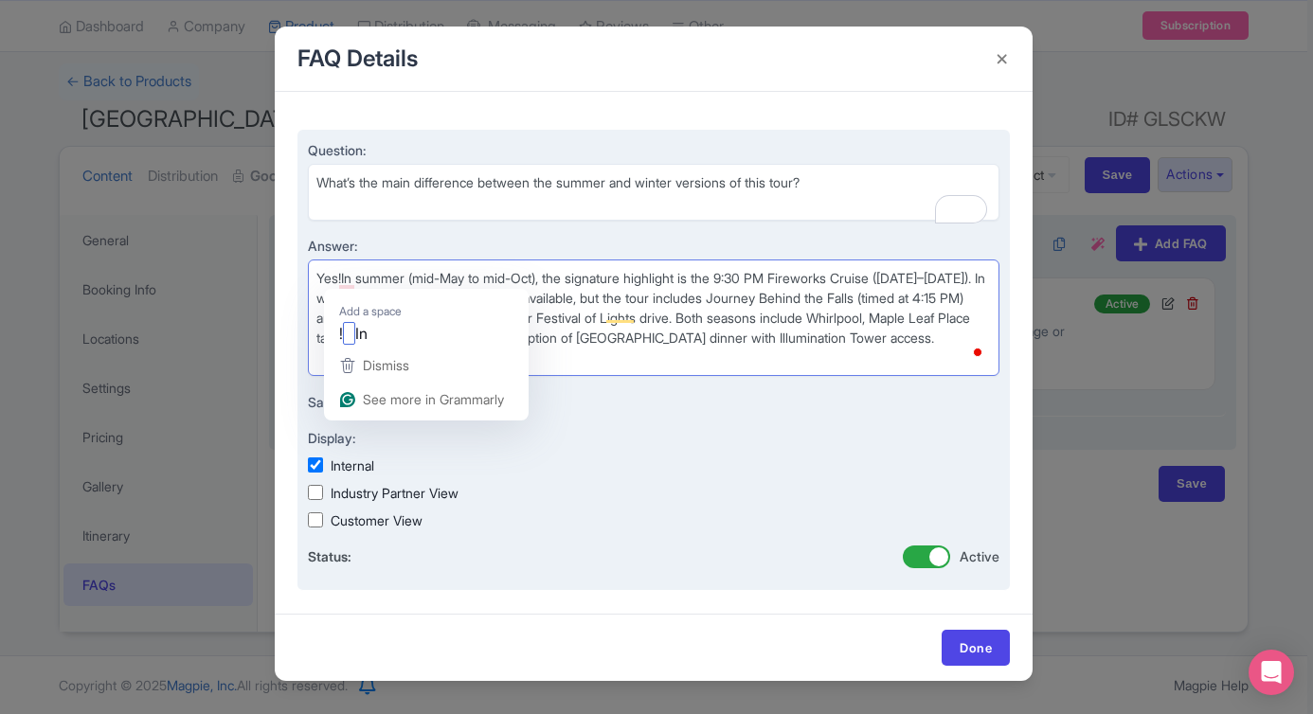
click at [344, 277] on textarea "Yes! This tour is family-friendly and great for all ages. However, some optiona…" at bounding box center [654, 318] width 692 height 117
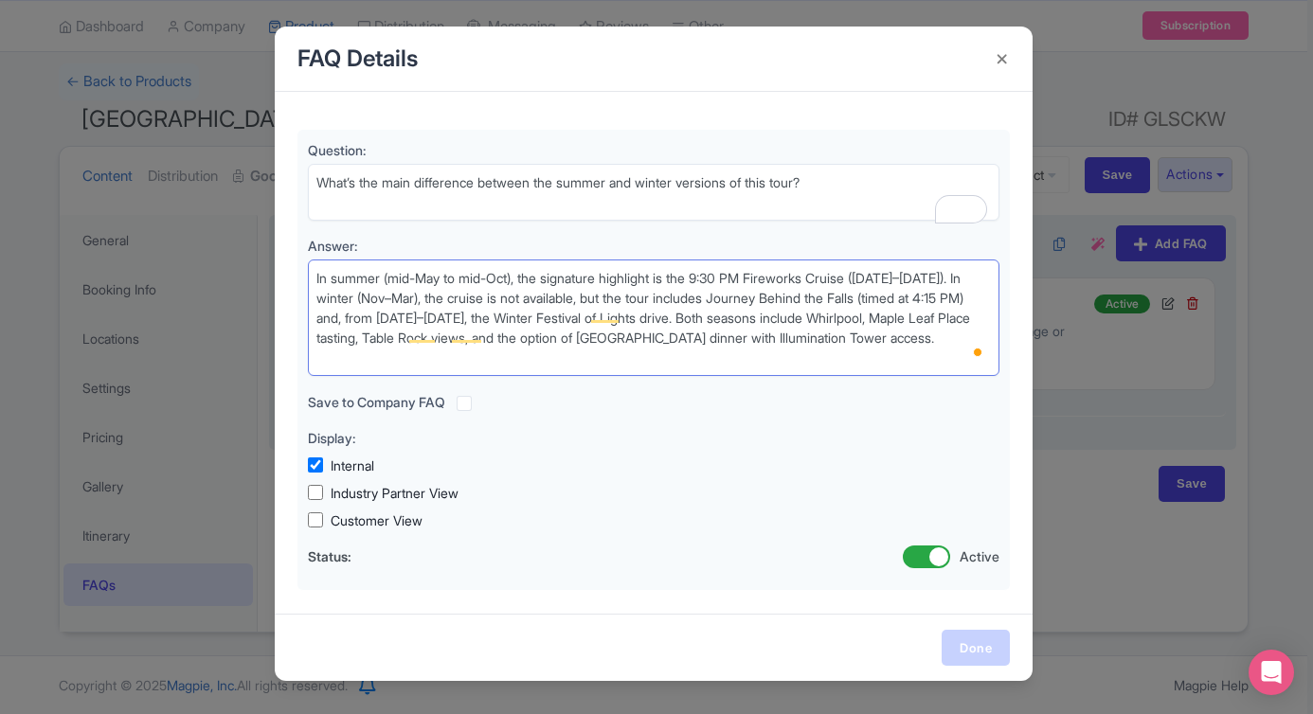
type textarea "In summer (mid-May to mid-Oct), the signature highlight is the 9:30 PM Firework…"
click at [969, 637] on link "Done" at bounding box center [976, 648] width 68 height 36
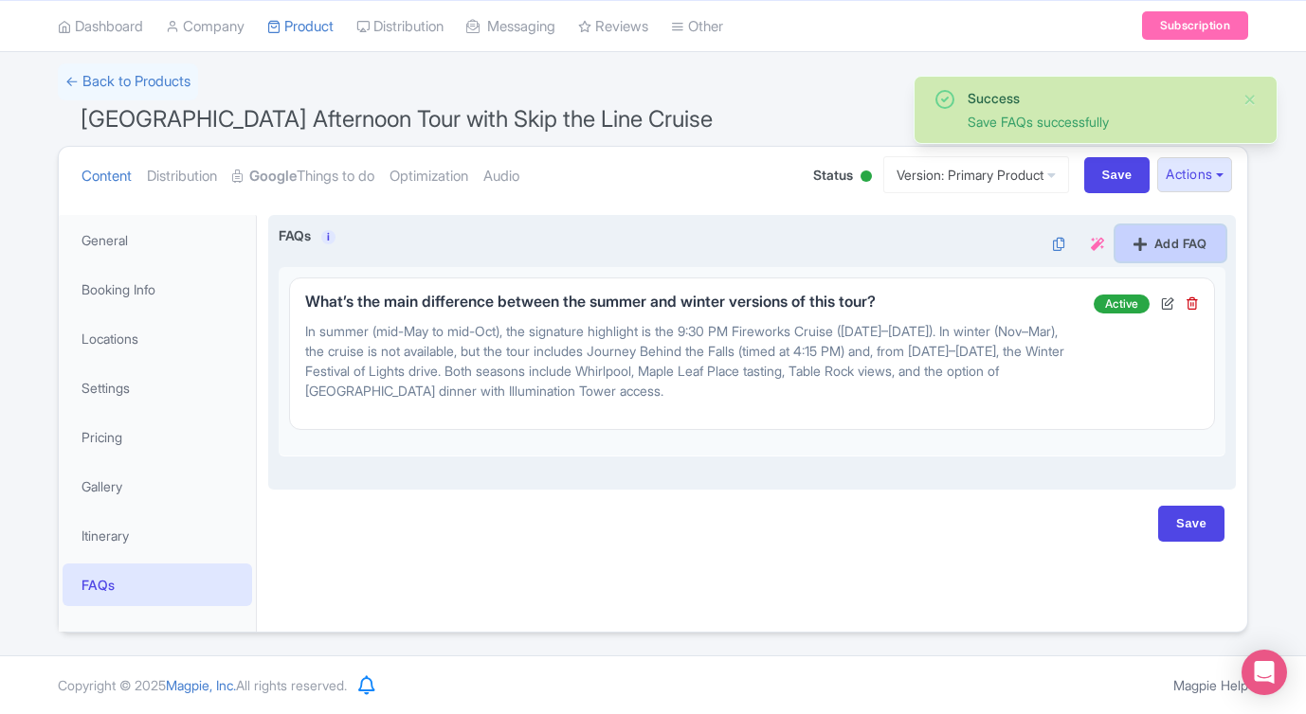
click at [1162, 249] on link "Add FAQ" at bounding box center [1170, 243] width 110 height 36
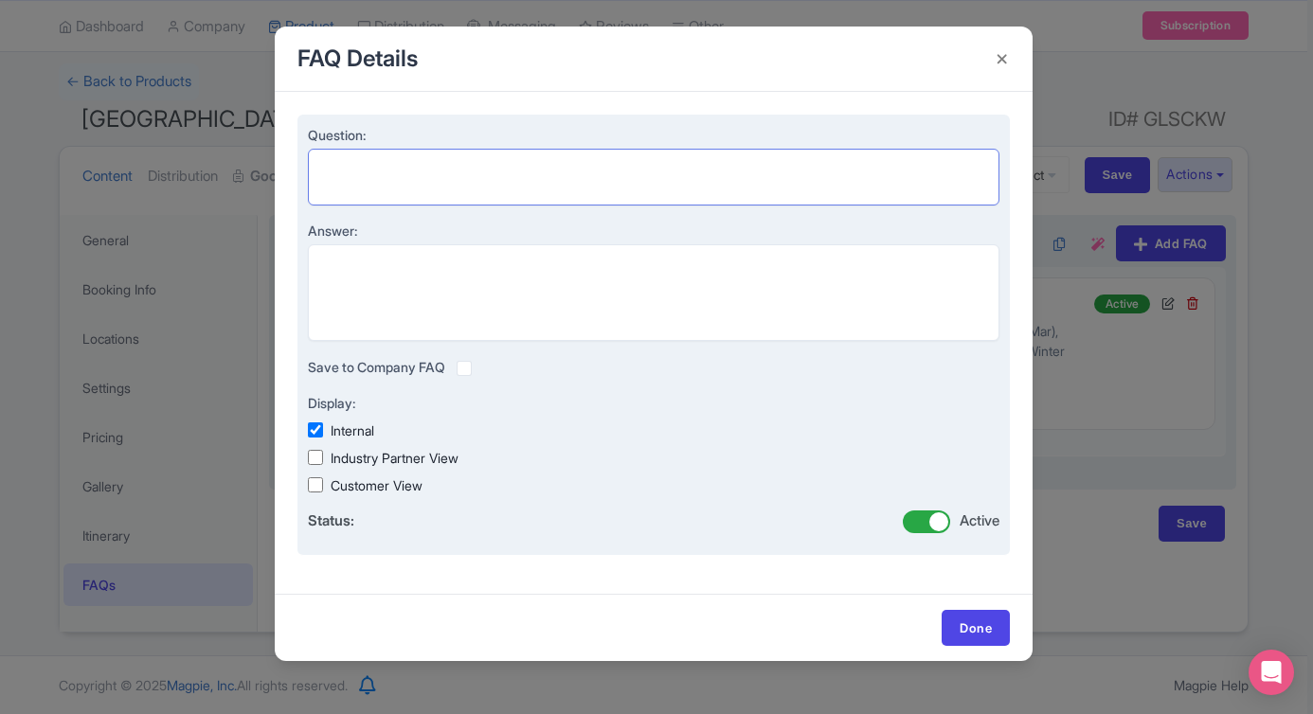
click at [541, 182] on textarea "Question:" at bounding box center [654, 177] width 692 height 57
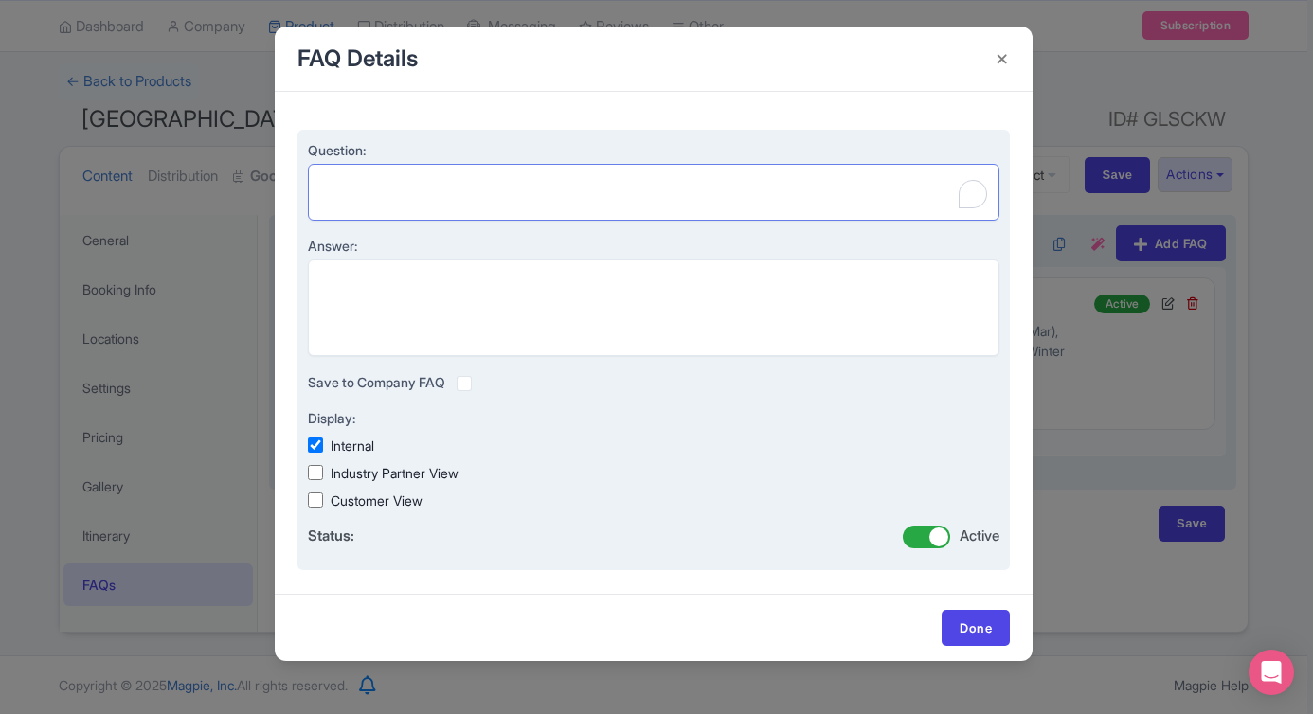
paste textarea "Is the Illumination Tower included for everyone?"
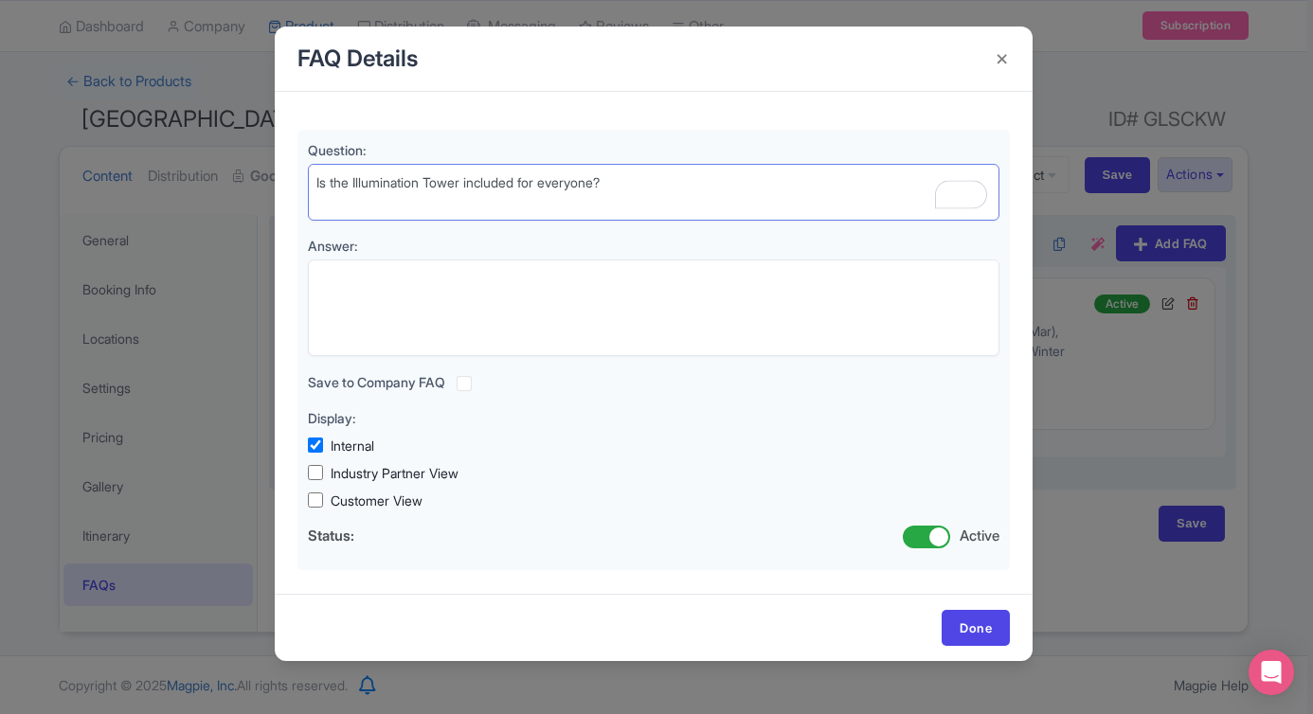
type textarea "Is the Illumination Tower included for everyone?"
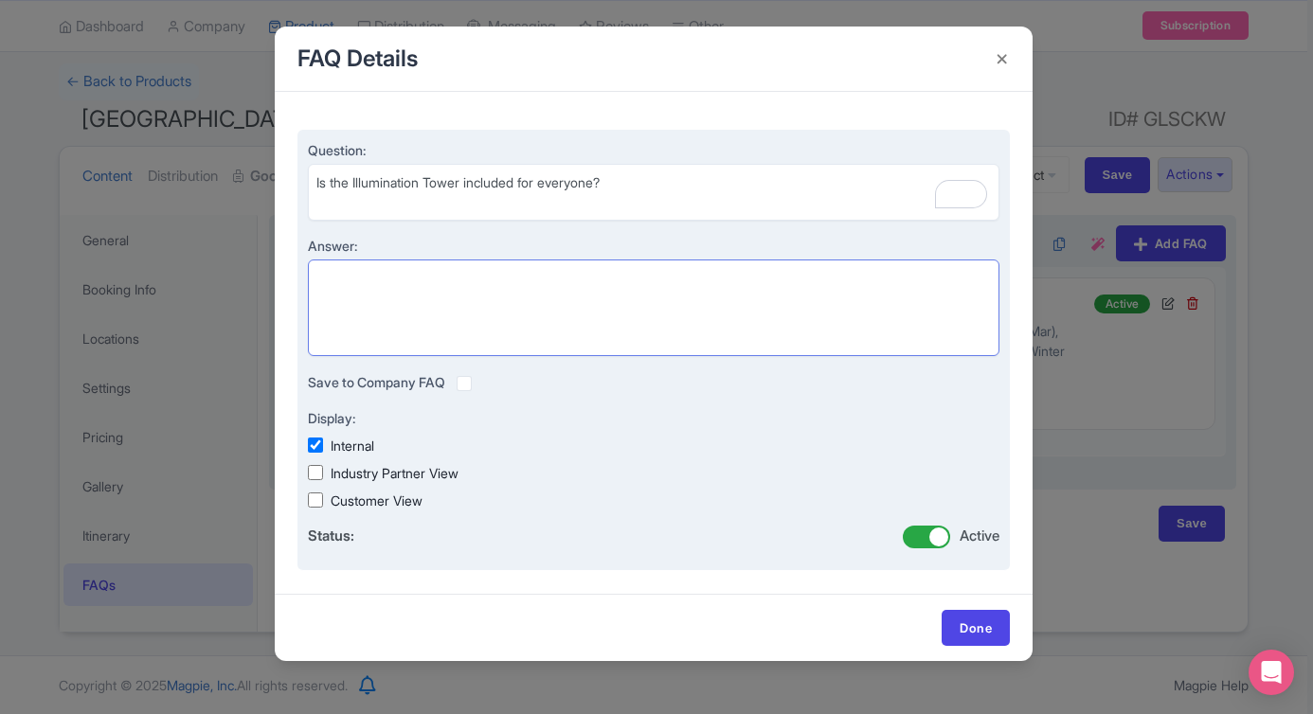
click at [579, 318] on textarea "Answer:" at bounding box center [654, 308] width 692 height 97
paste textarea "No. The Illumination Tower is exclusively for guests who book the Queen Victori…"
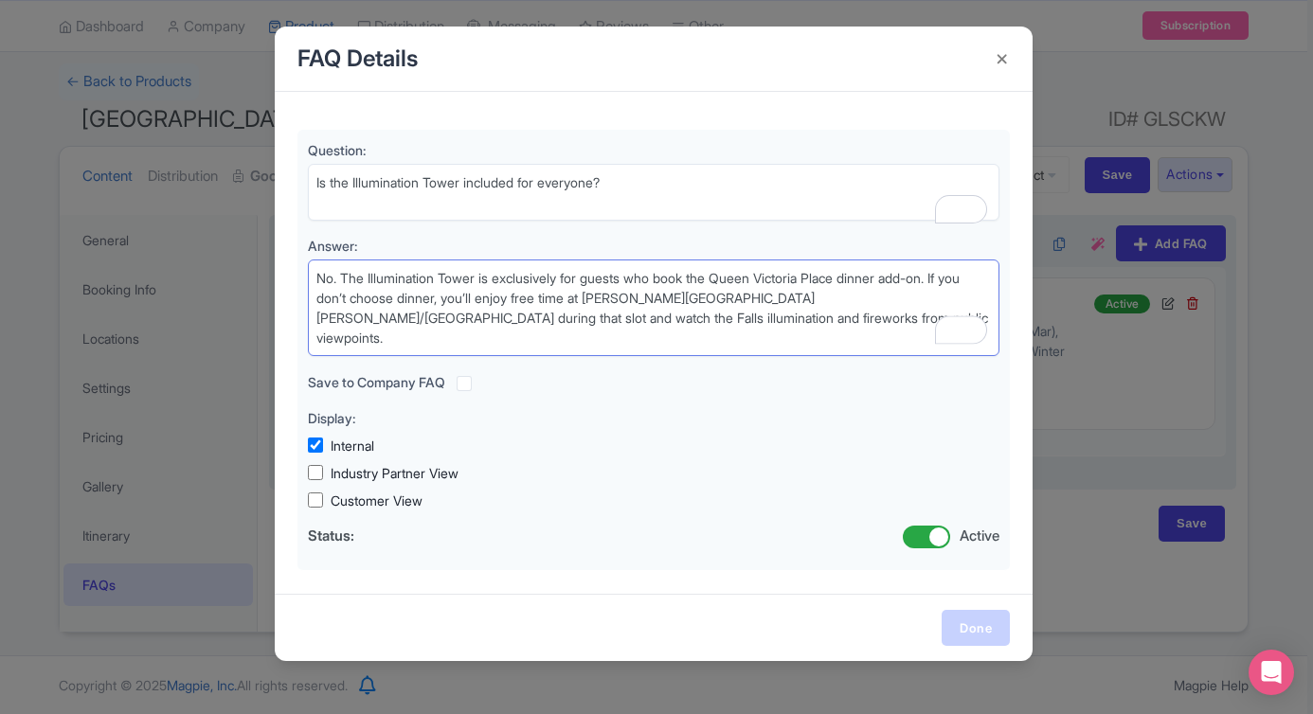
type textarea "No. The Illumination Tower is exclusively for guests who book the Queen Victori…"
click at [983, 630] on link "Done" at bounding box center [976, 628] width 68 height 36
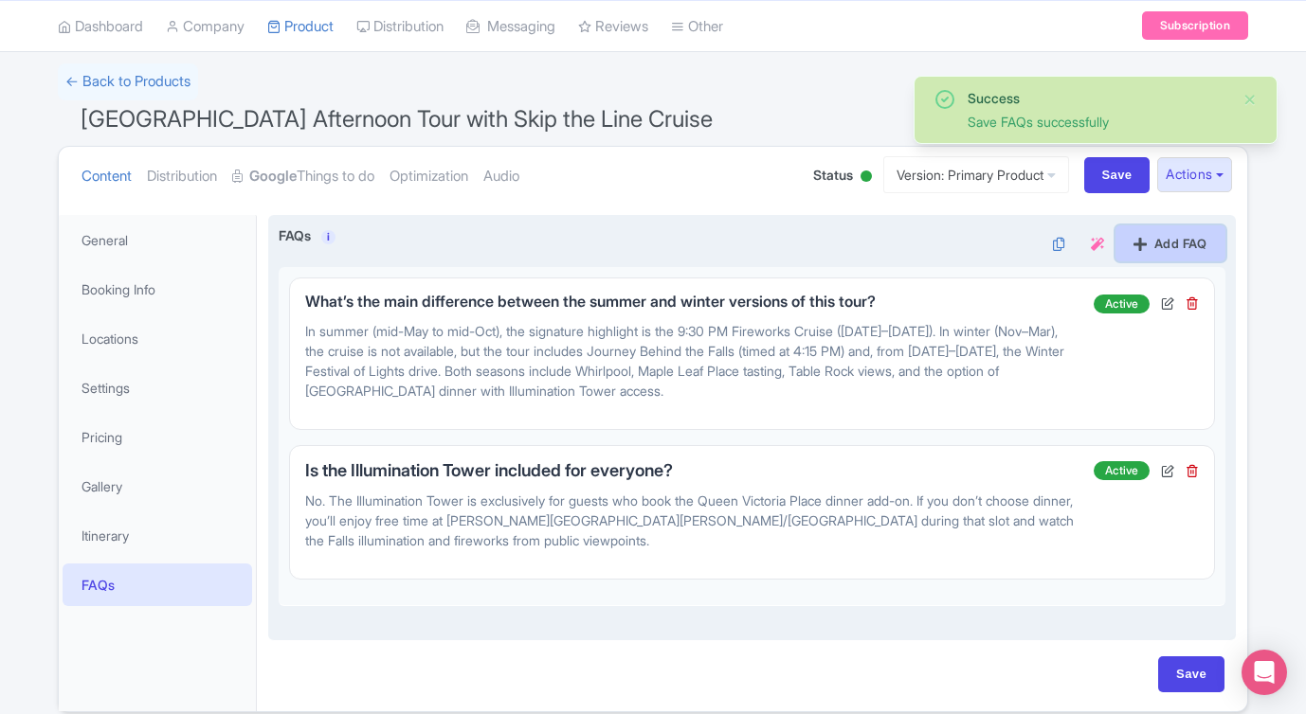
click at [1190, 237] on link "Add FAQ" at bounding box center [1170, 243] width 110 height 36
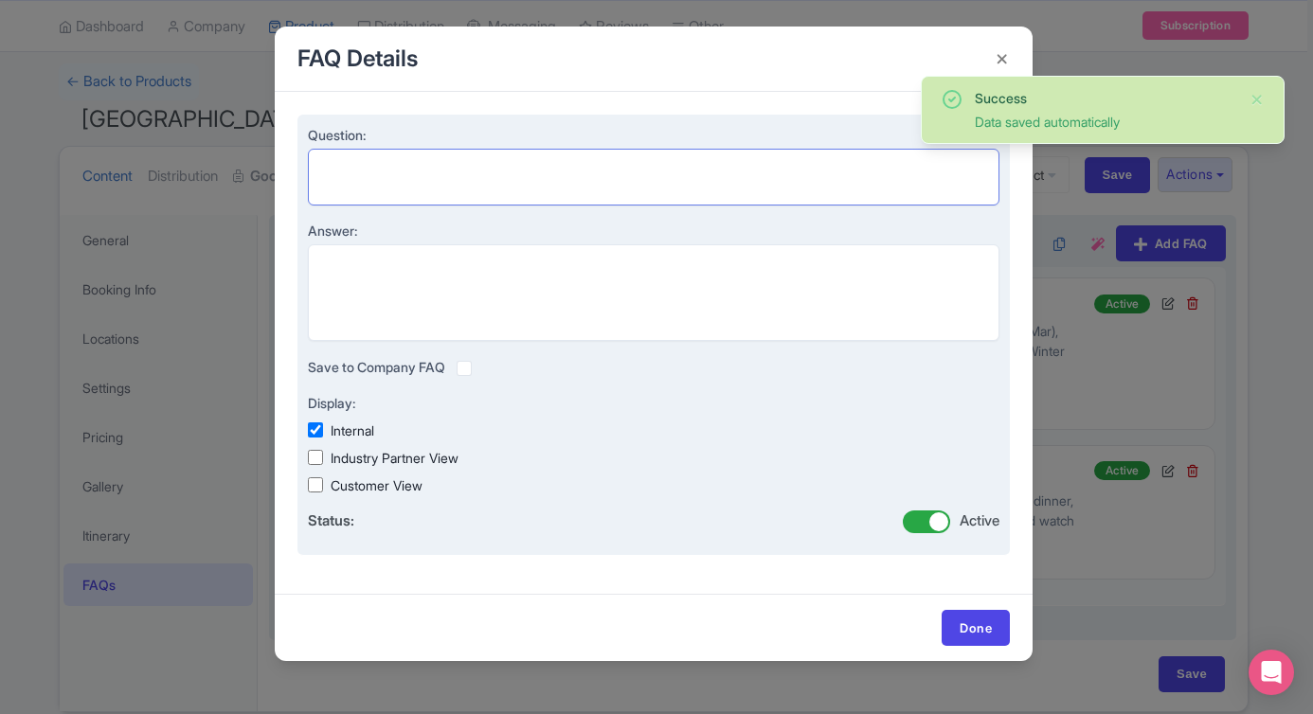
click at [576, 182] on textarea "Question:" at bounding box center [654, 177] width 692 height 57
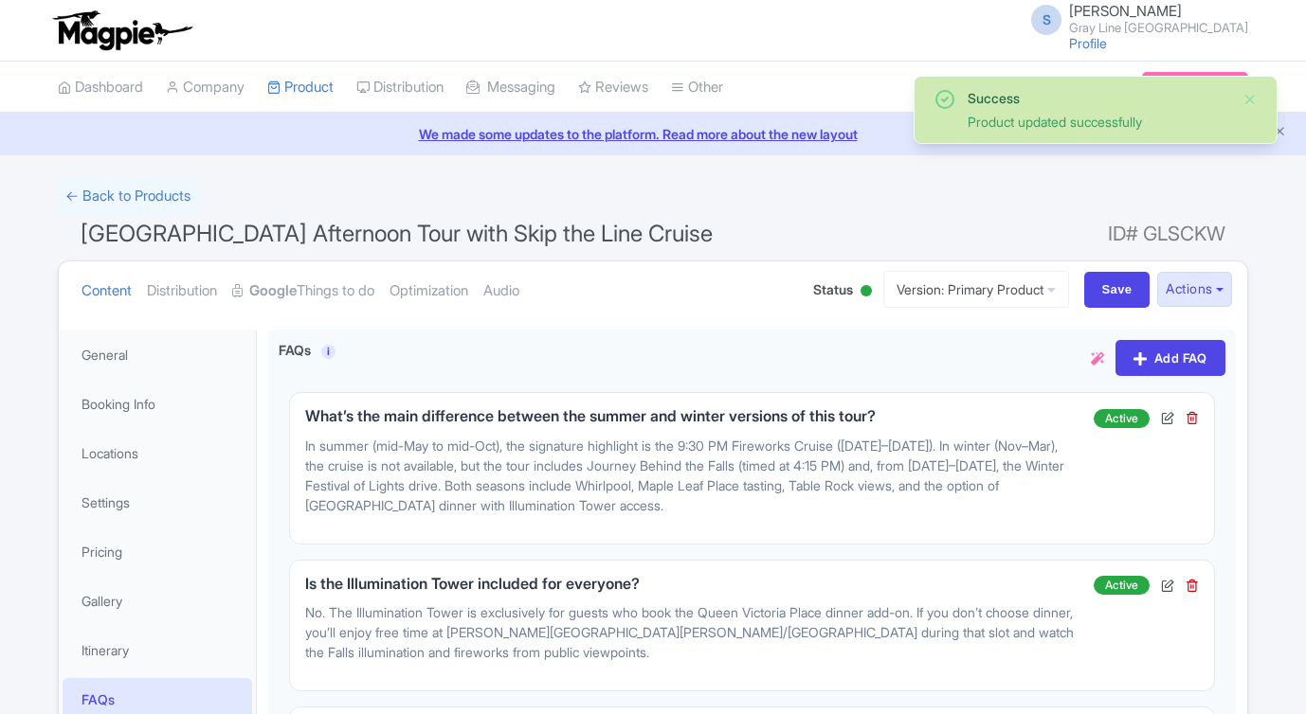
scroll to position [330, 0]
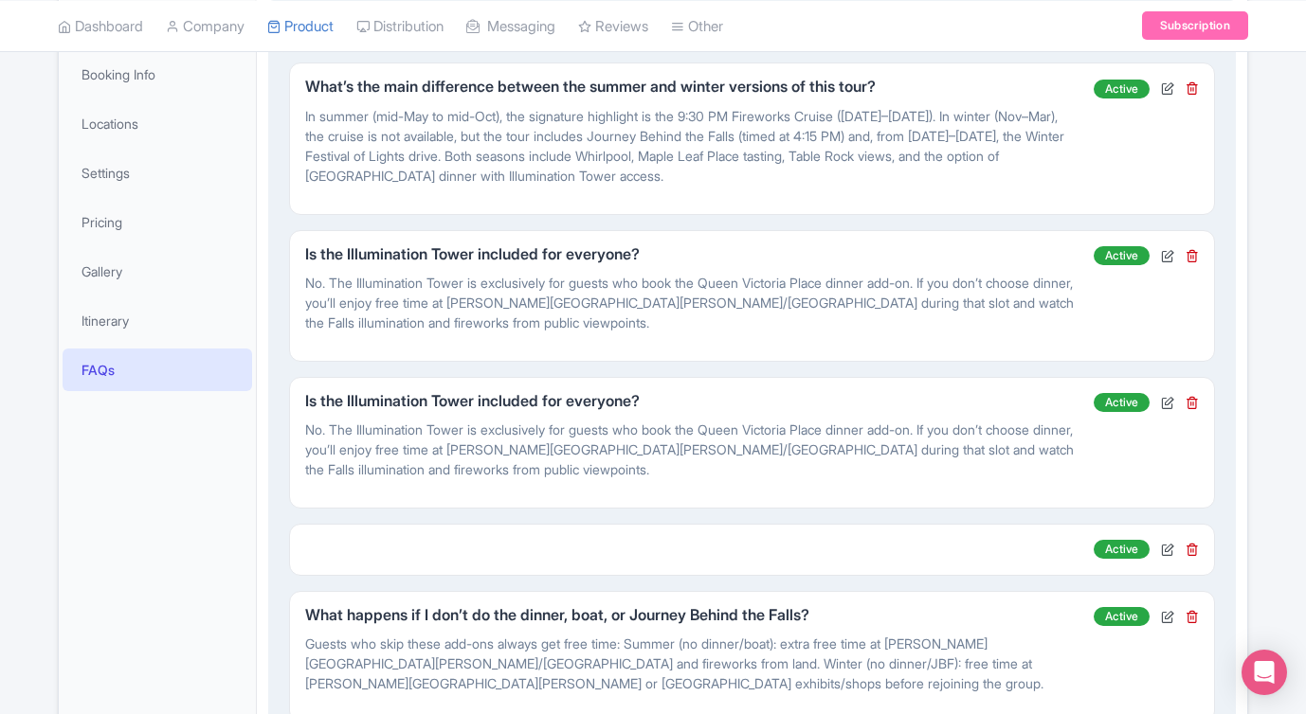
click at [1212, 556] on div "FAQ Details Question: Answer: Save to Company FAQ Display: Internal Industry Pa…" at bounding box center [751, 550] width 925 height 52
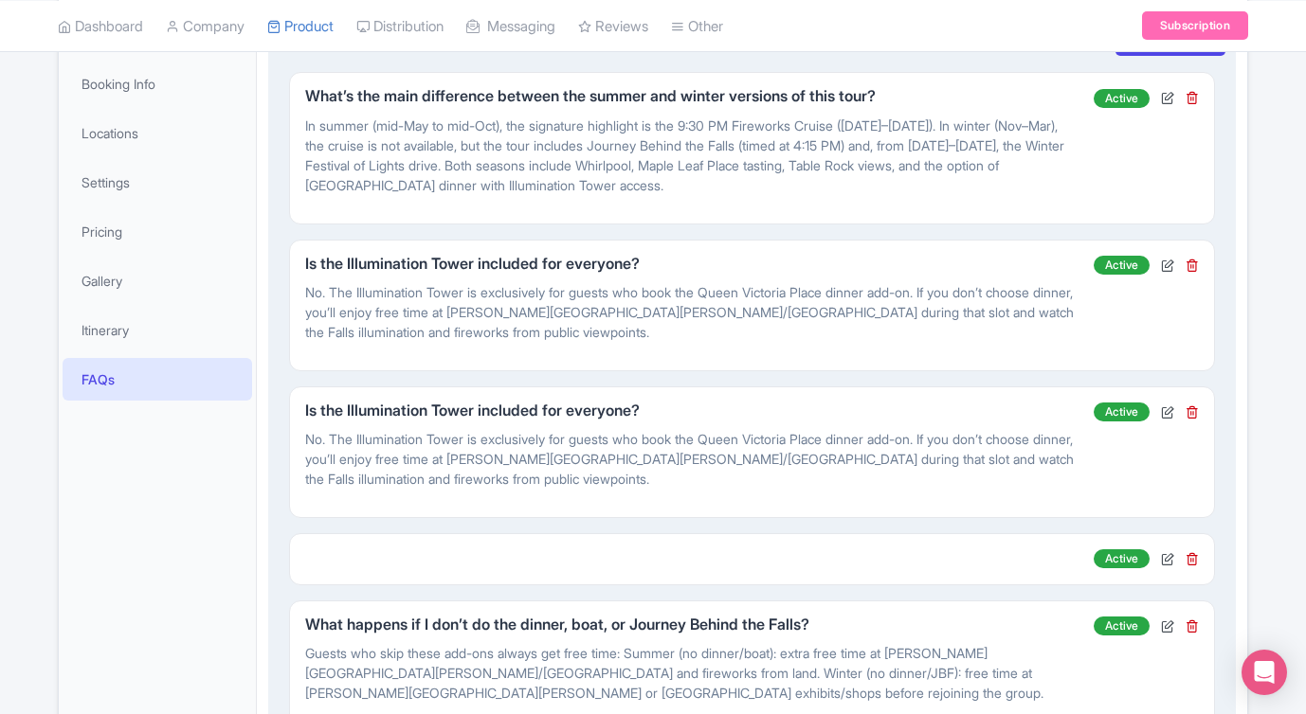
scroll to position [327, 0]
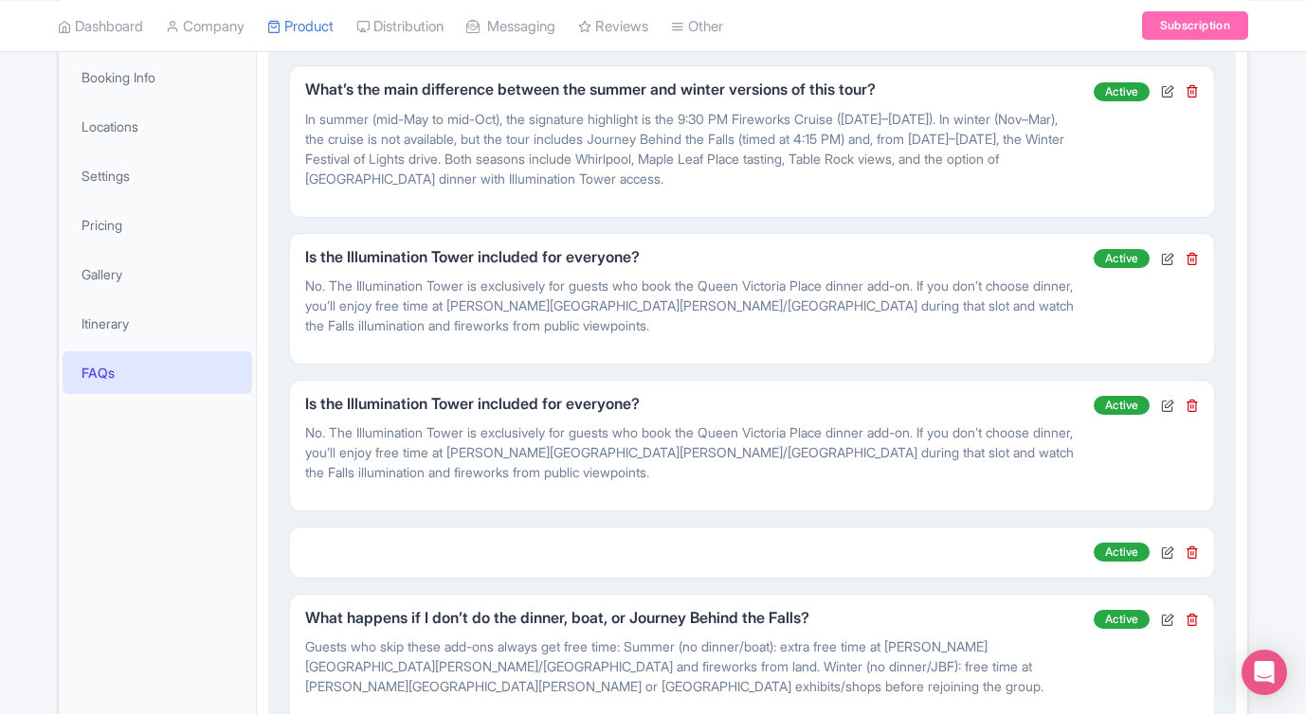
click at [892, 449] on p "No. The Illumination Tower is exclusively for guests who book the Queen Victori…" at bounding box center [691, 453] width 772 height 60
click at [1189, 405] on icon at bounding box center [1191, 405] width 13 height 13
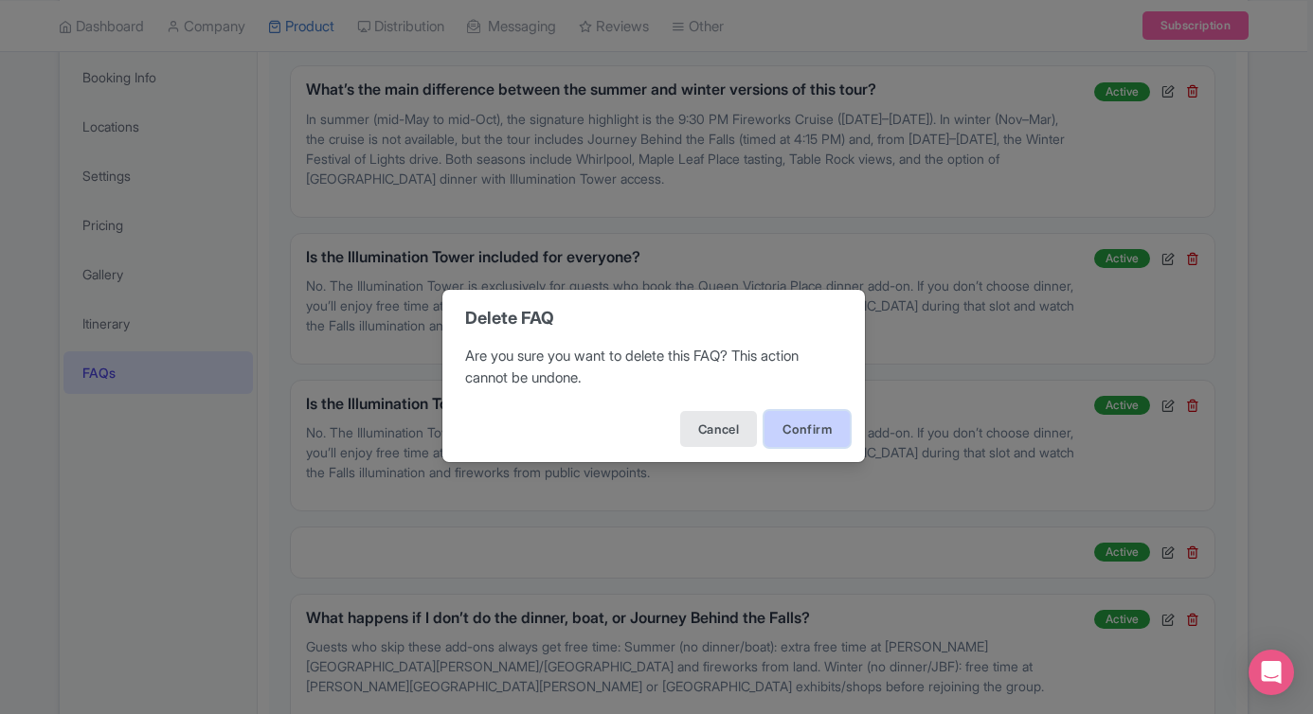
click at [833, 426] on button "Confirm" at bounding box center [807, 429] width 85 height 36
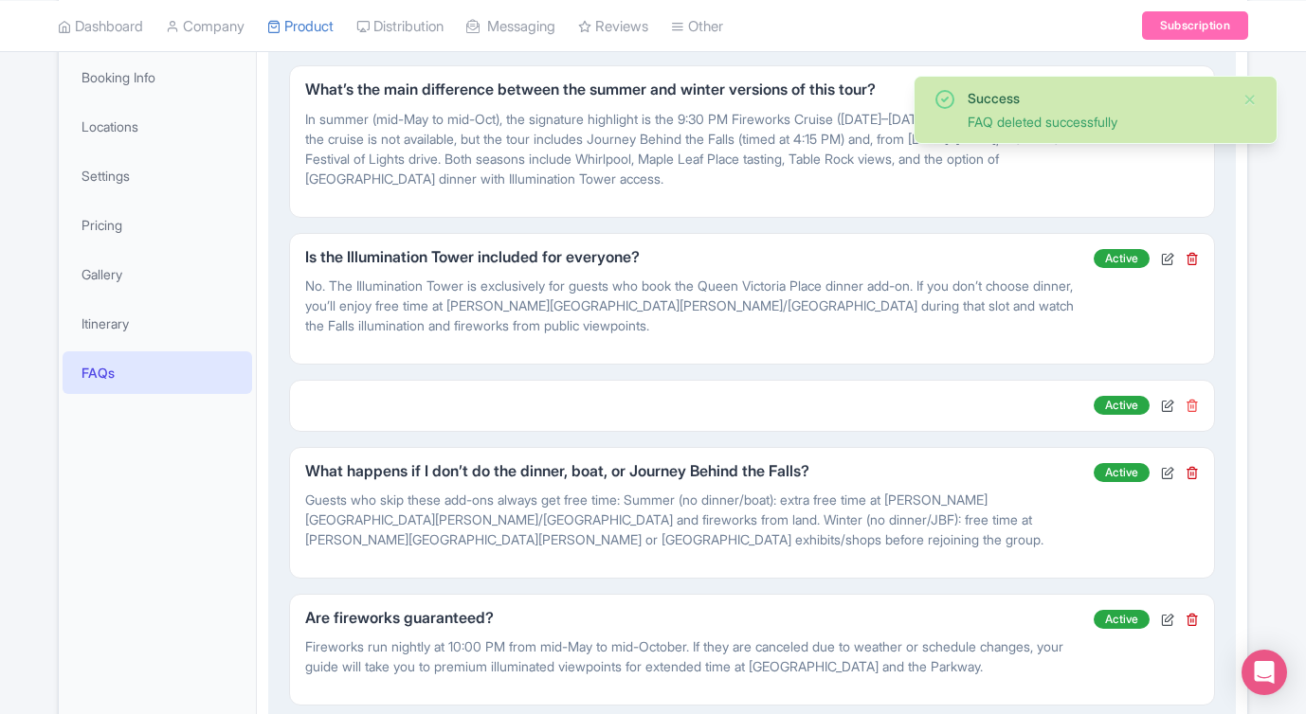
click at [1191, 410] on icon at bounding box center [1191, 405] width 13 height 13
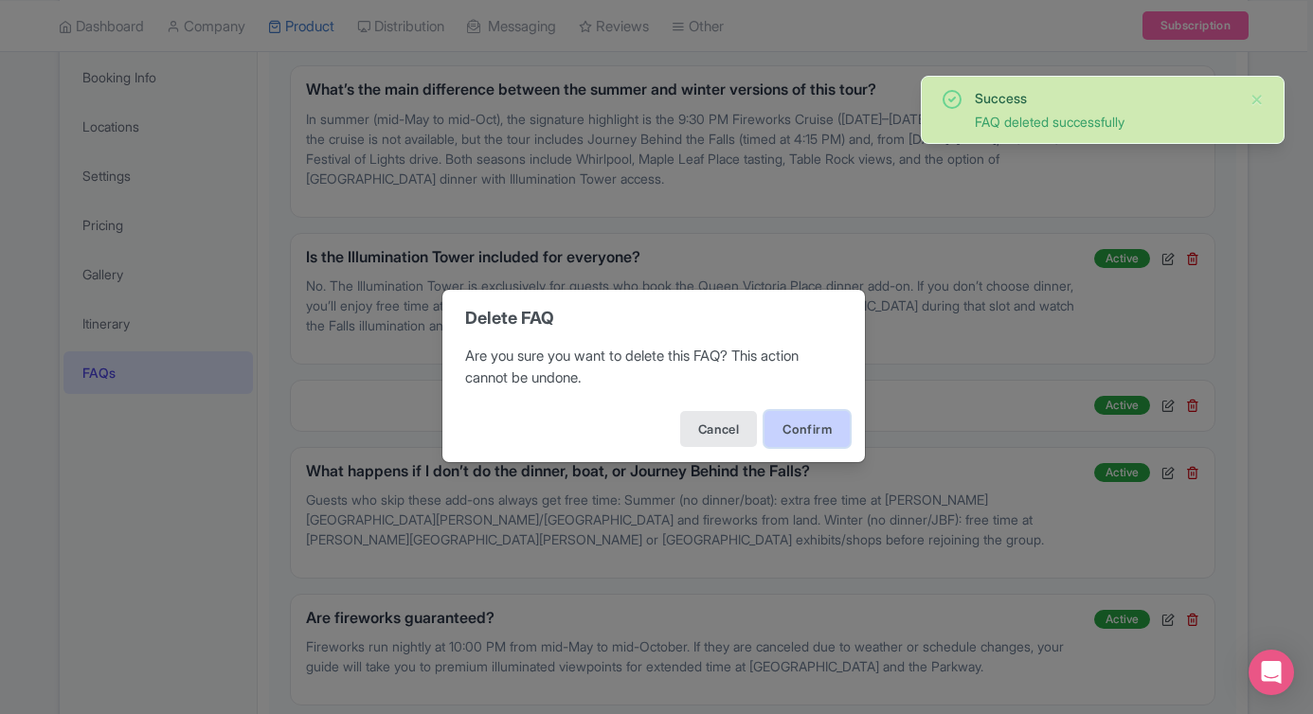
click at [824, 435] on button "Confirm" at bounding box center [807, 429] width 85 height 36
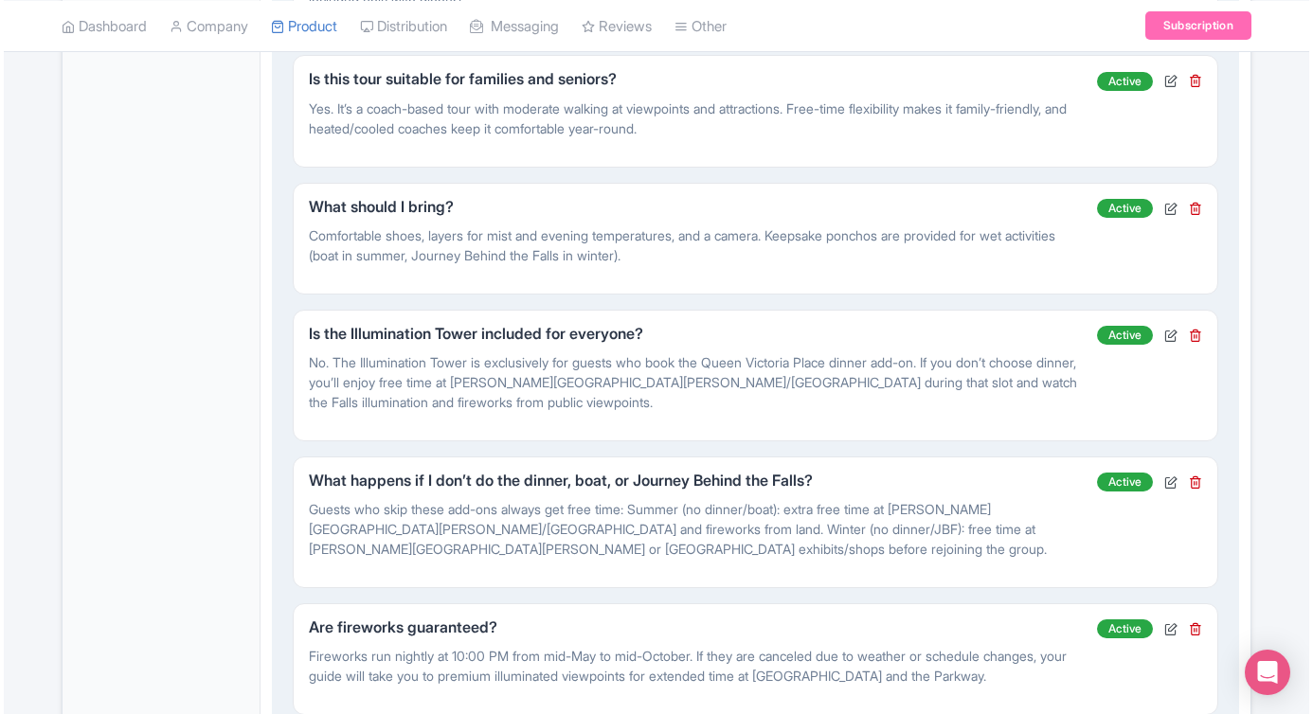
scroll to position [1319, 0]
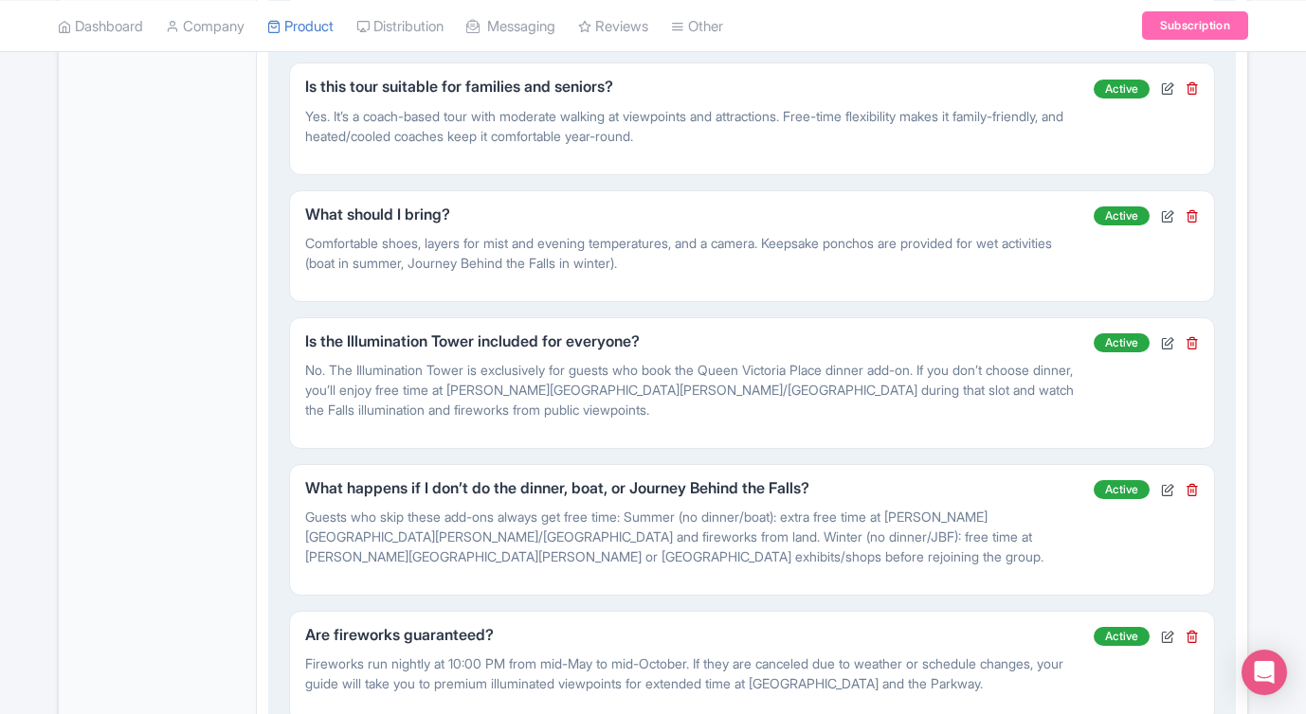
click at [1190, 369] on div "Is the Illumination Tower included for everyone? No. The Illumination Tower is …" at bounding box center [751, 382] width 892 height 99
click at [1194, 341] on icon at bounding box center [1191, 342] width 13 height 13
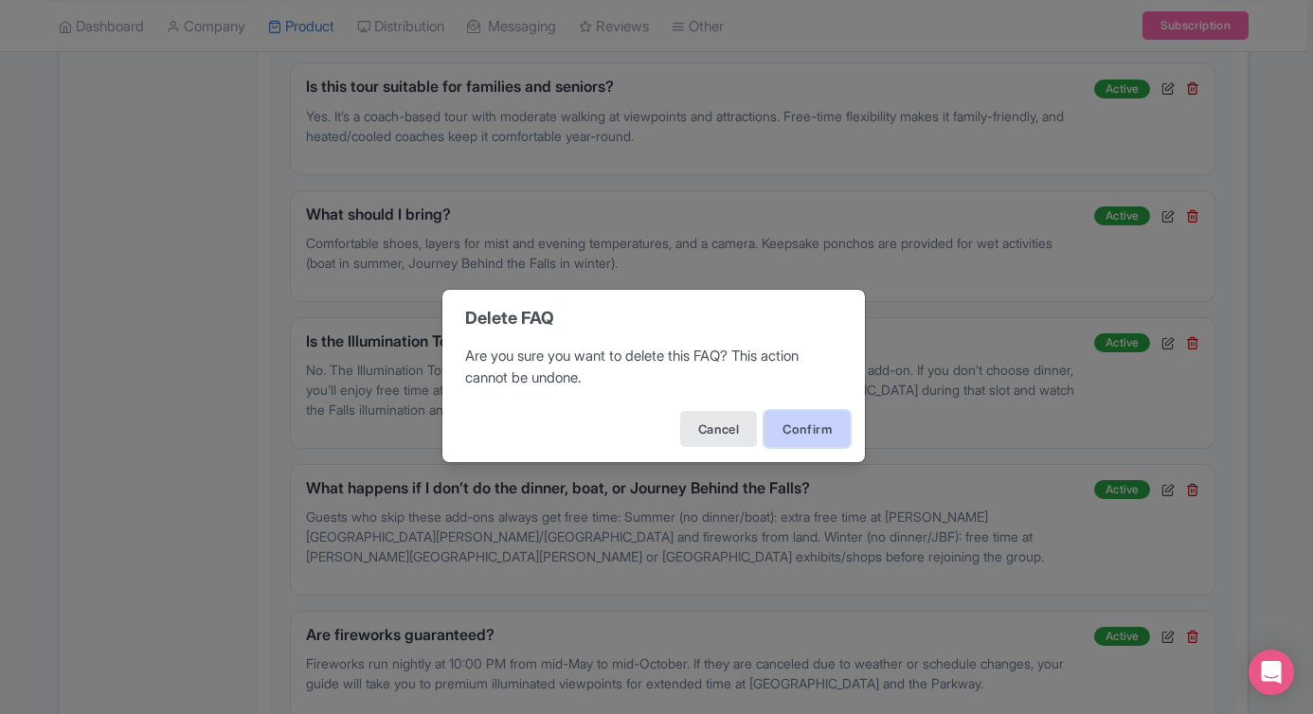
click at [840, 433] on button "Confirm" at bounding box center [807, 429] width 85 height 36
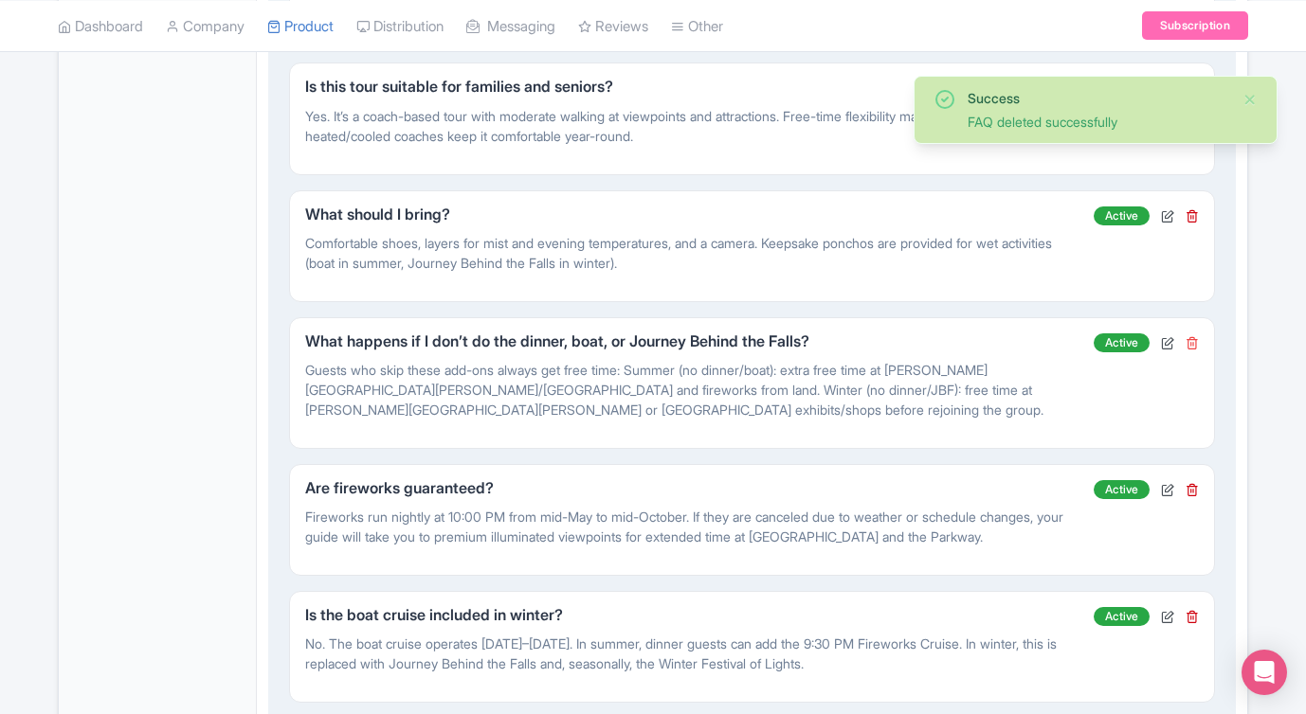
click at [1189, 342] on icon at bounding box center [1191, 342] width 13 height 13
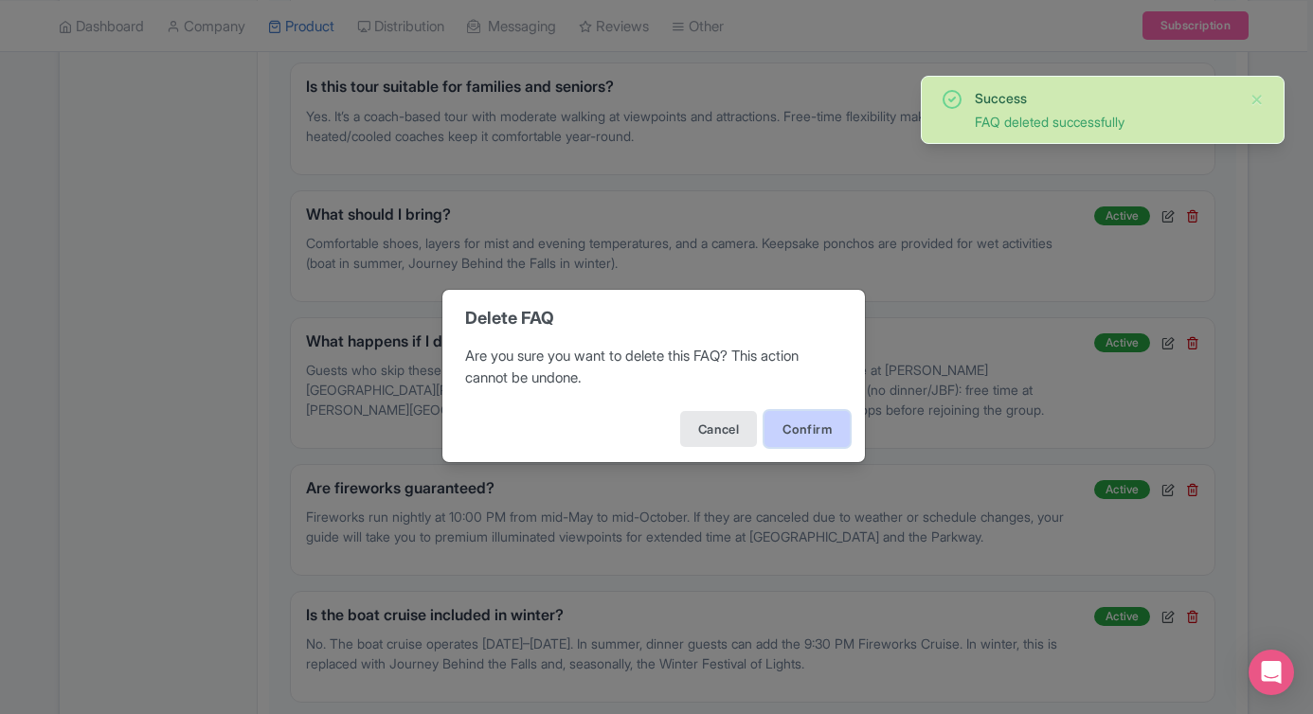
click at [788, 437] on button "Confirm" at bounding box center [807, 429] width 85 height 36
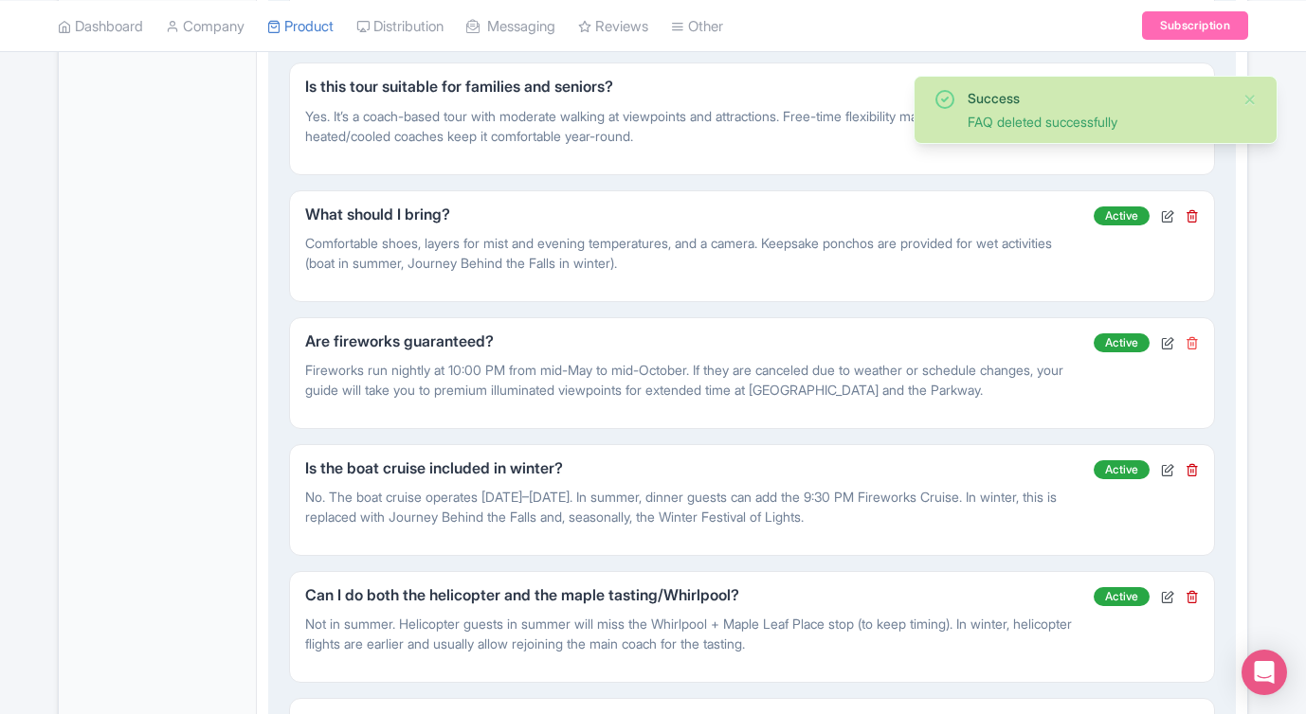
click at [1191, 344] on icon at bounding box center [1191, 342] width 13 height 13
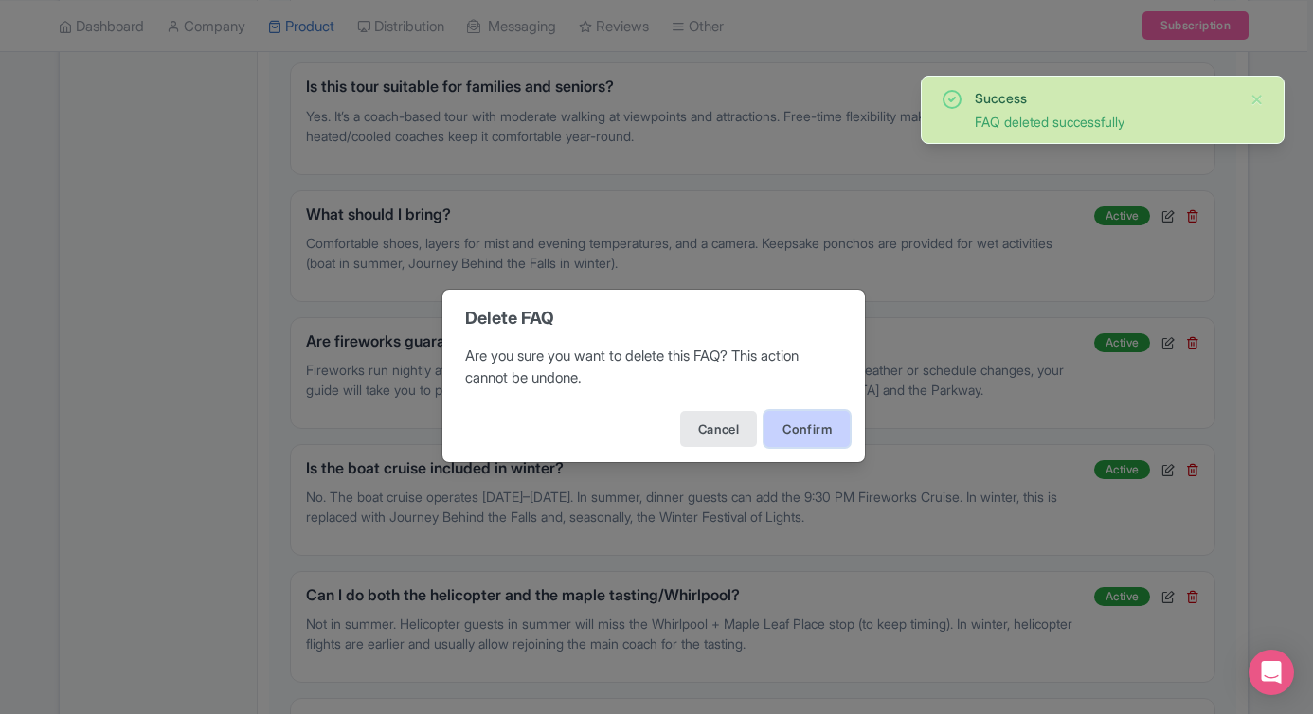
click at [807, 423] on button "Confirm" at bounding box center [807, 429] width 85 height 36
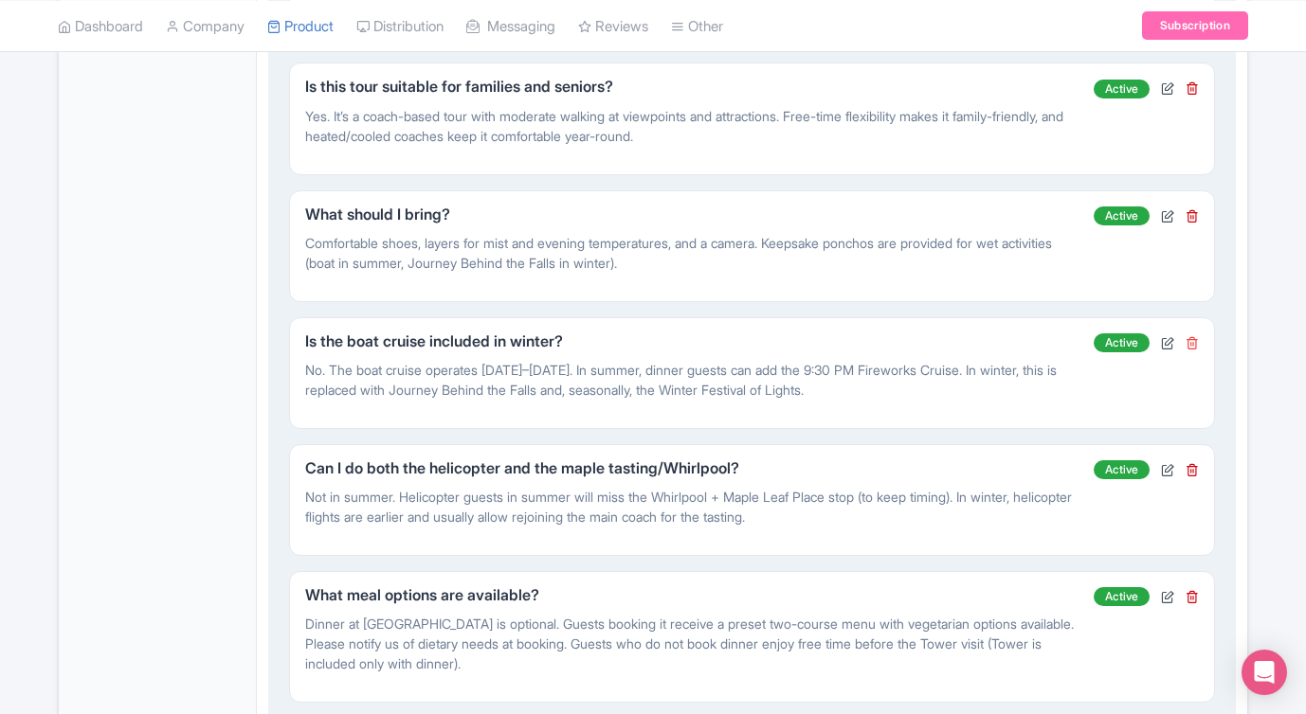
click at [1189, 346] on icon at bounding box center [1191, 342] width 13 height 13
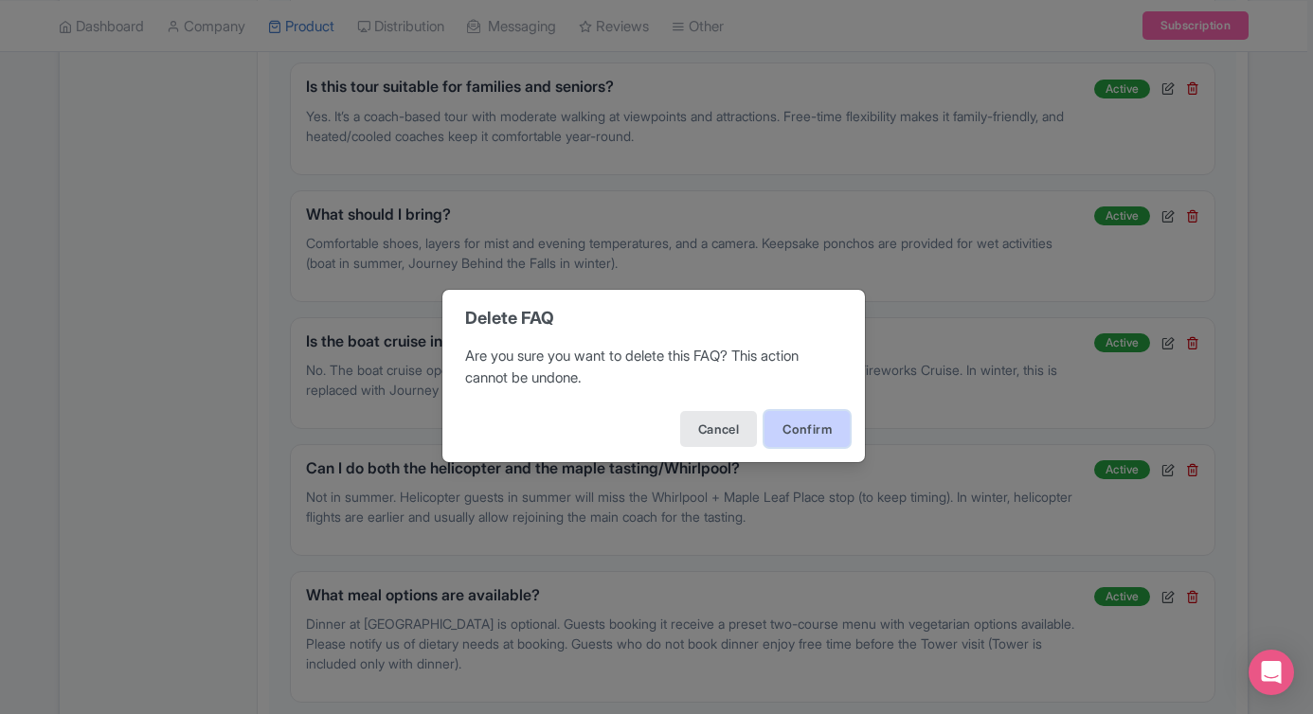
click at [830, 429] on button "Confirm" at bounding box center [807, 429] width 85 height 36
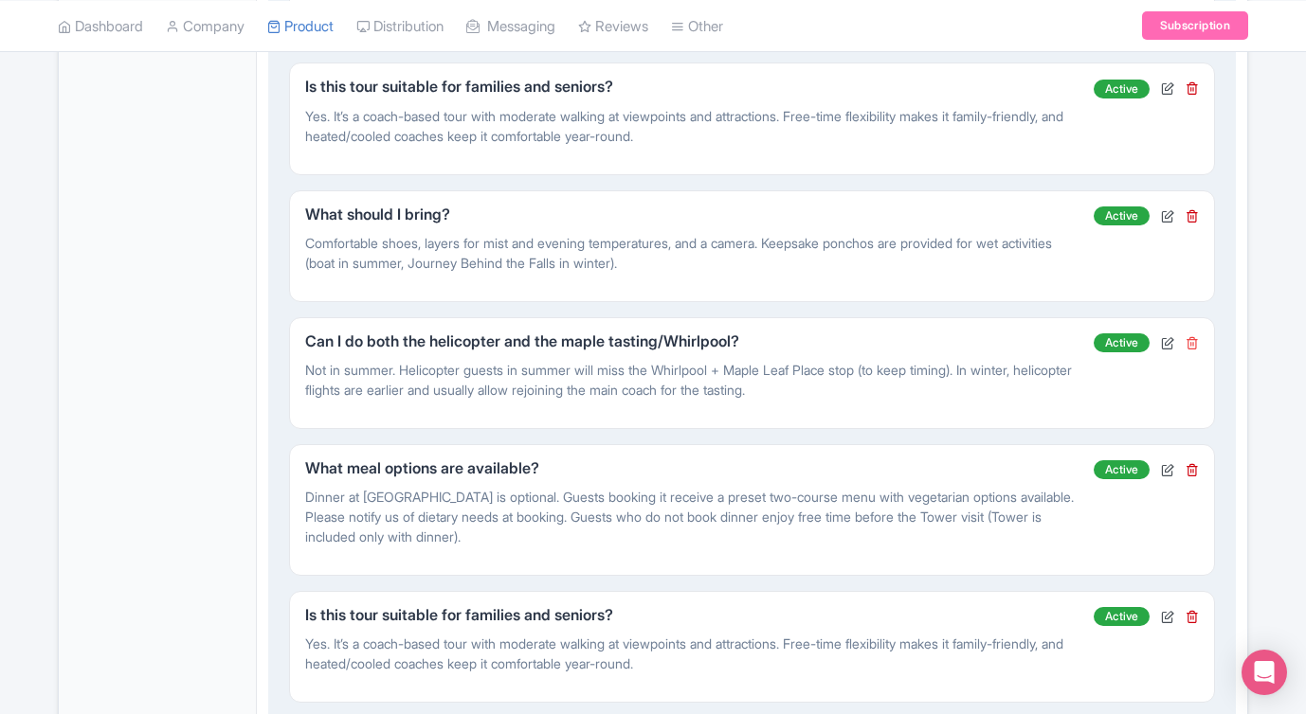
click at [1188, 342] on icon at bounding box center [1191, 342] width 13 height 13
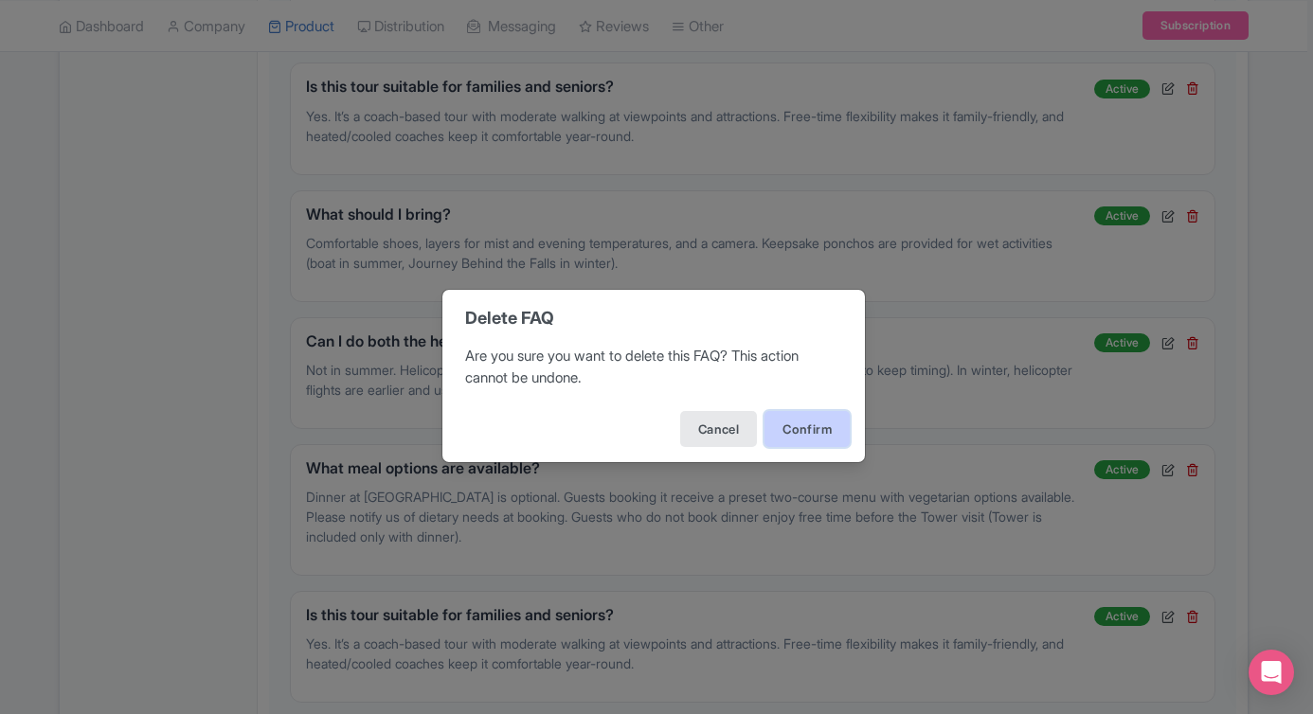
click at [808, 432] on button "Confirm" at bounding box center [807, 429] width 85 height 36
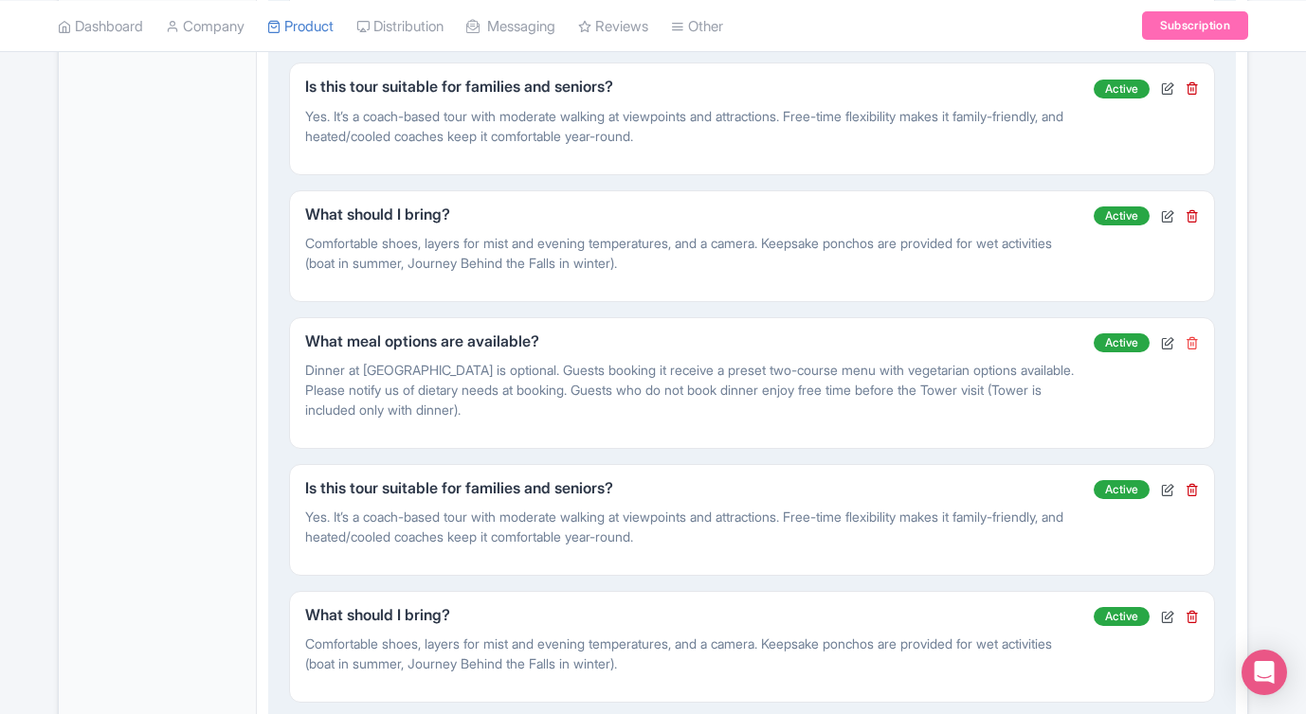
click at [1190, 346] on icon at bounding box center [1191, 342] width 13 height 13
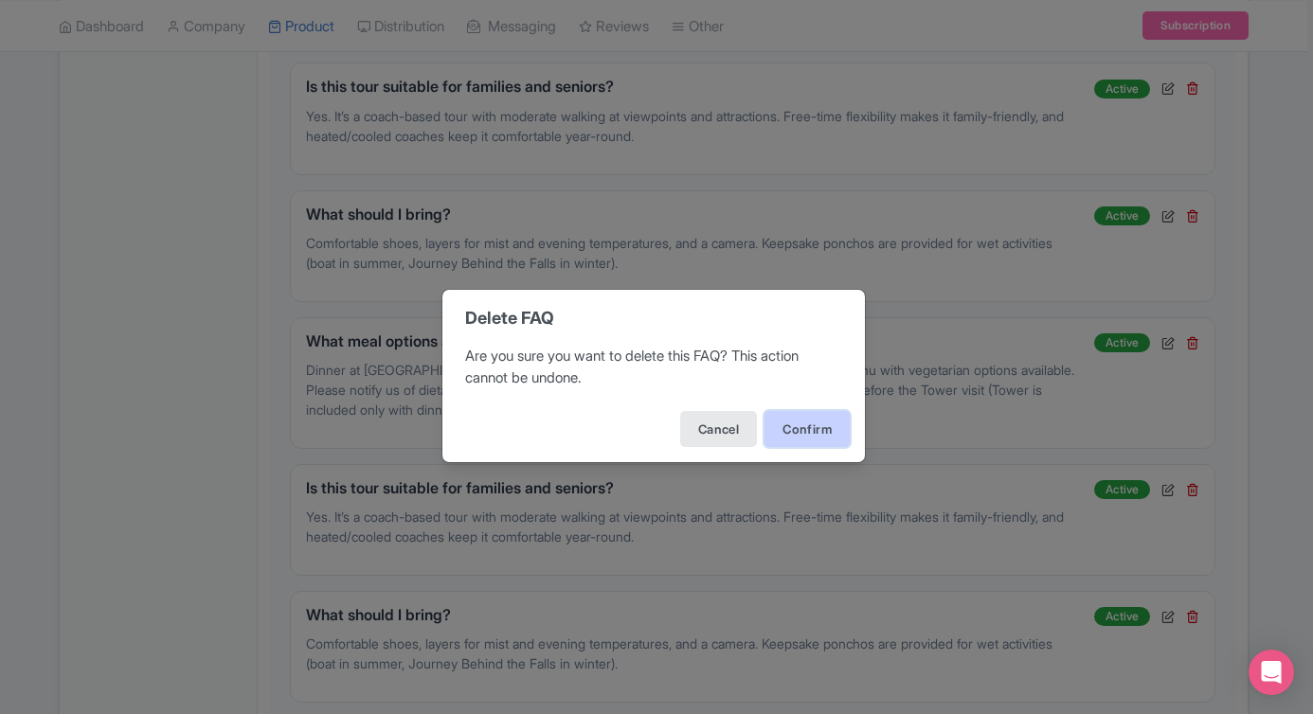
click at [815, 437] on button "Confirm" at bounding box center [807, 429] width 85 height 36
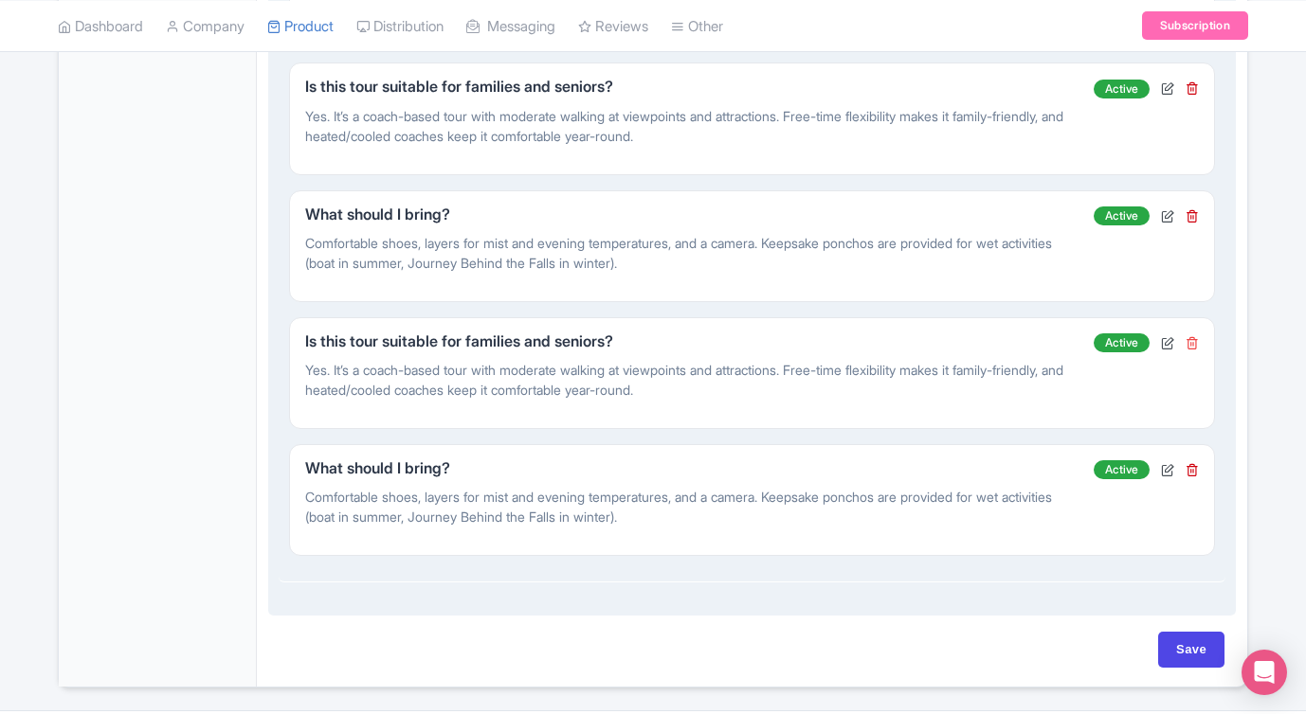
click at [1197, 346] on icon at bounding box center [1191, 342] width 13 height 13
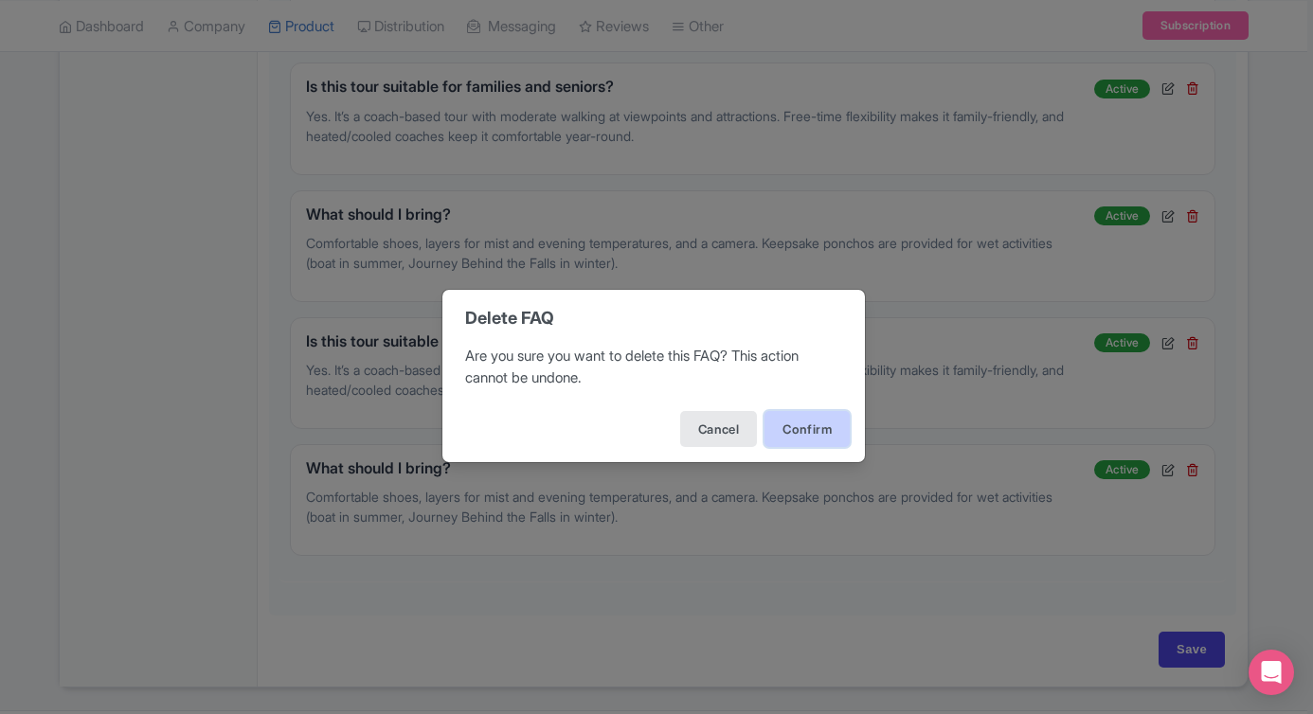
click at [809, 435] on button "Confirm" at bounding box center [807, 429] width 85 height 36
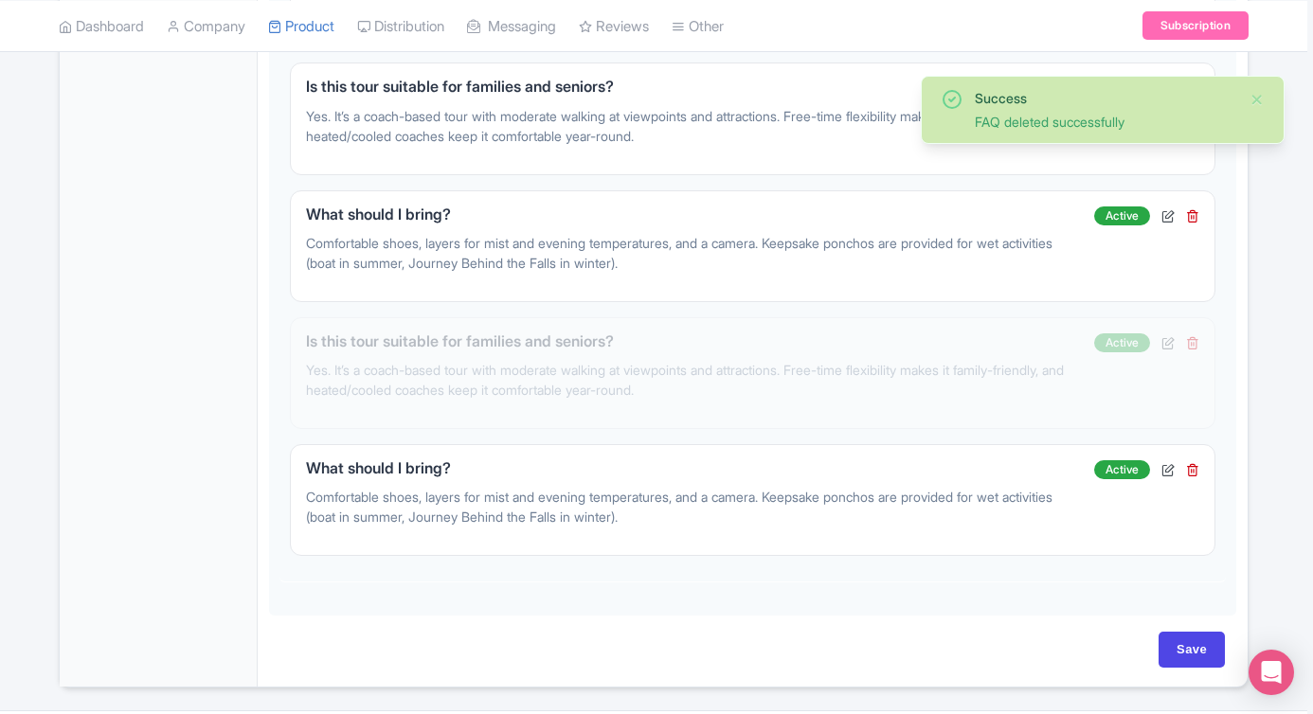
scroll to position [1247, 0]
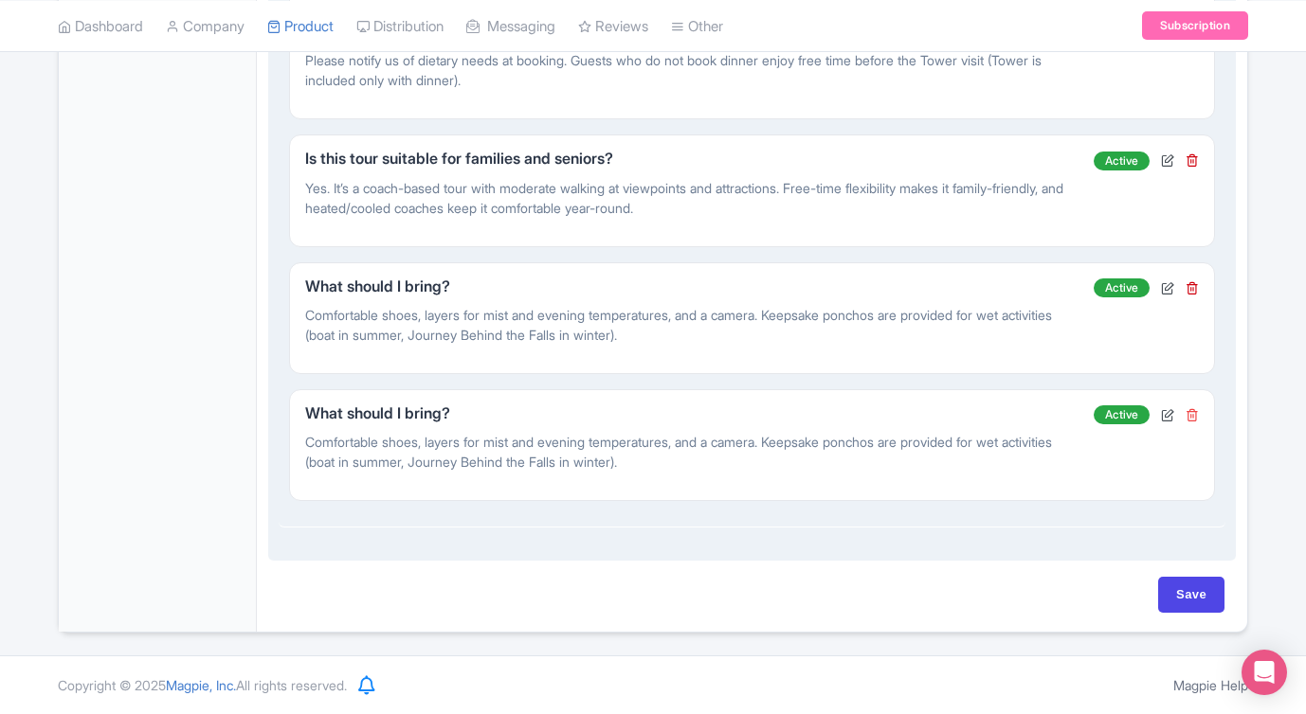
click at [1190, 414] on icon at bounding box center [1191, 414] width 13 height 13
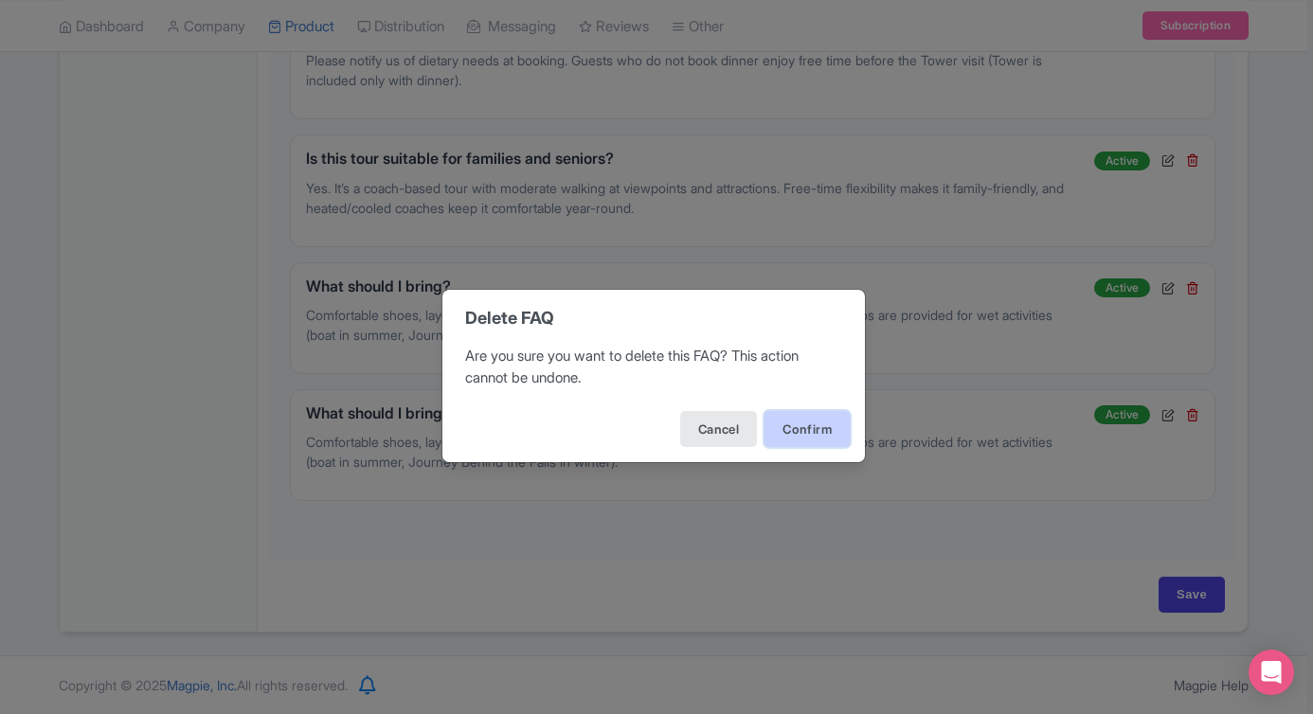
click at [815, 438] on button "Confirm" at bounding box center [807, 429] width 85 height 36
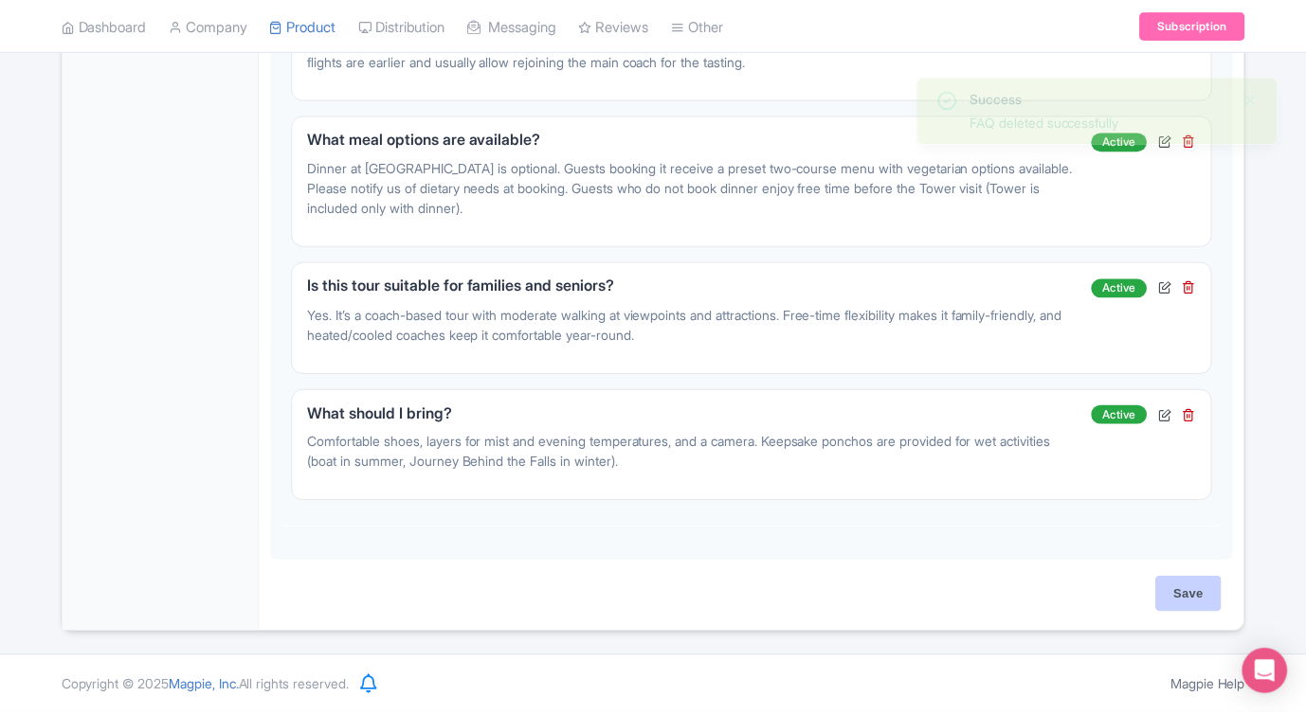
scroll to position [1120, 0]
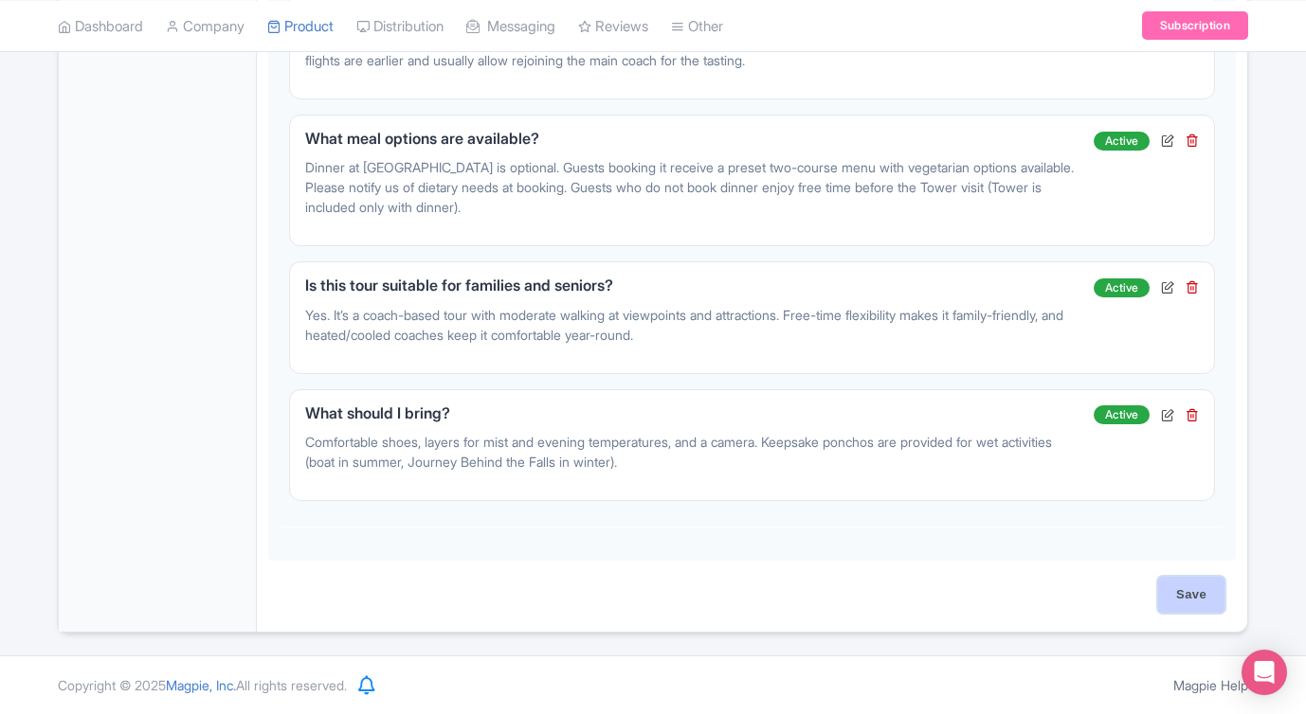
click at [1178, 592] on input "Save" at bounding box center [1191, 595] width 66 height 36
type input "Saving..."
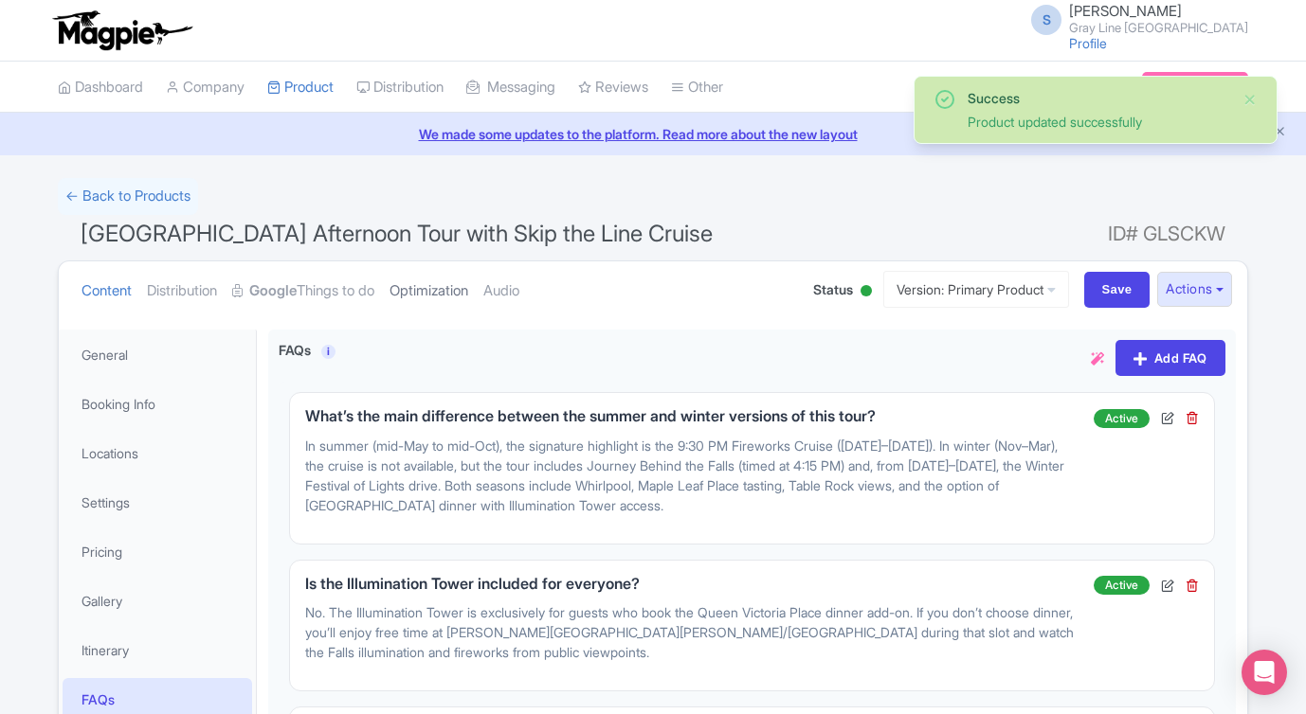
click at [441, 297] on link "Optimization" at bounding box center [428, 291] width 79 height 60
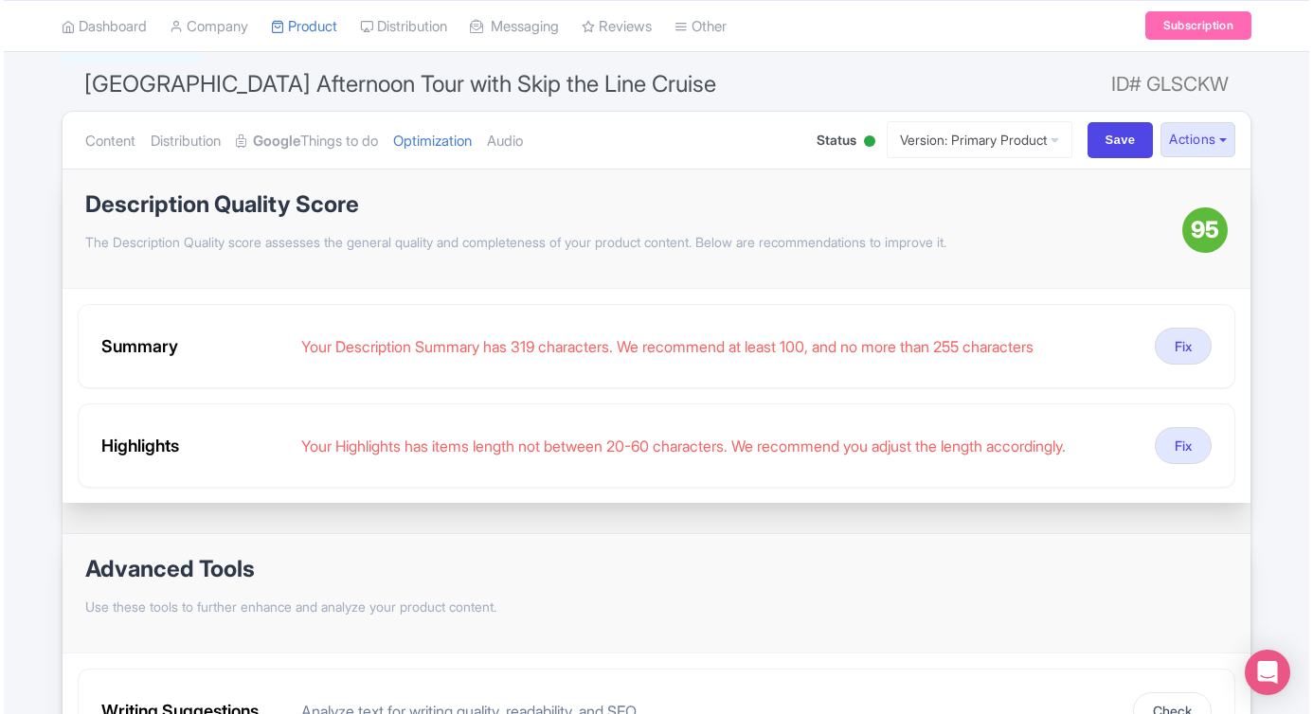
scroll to position [149, 0]
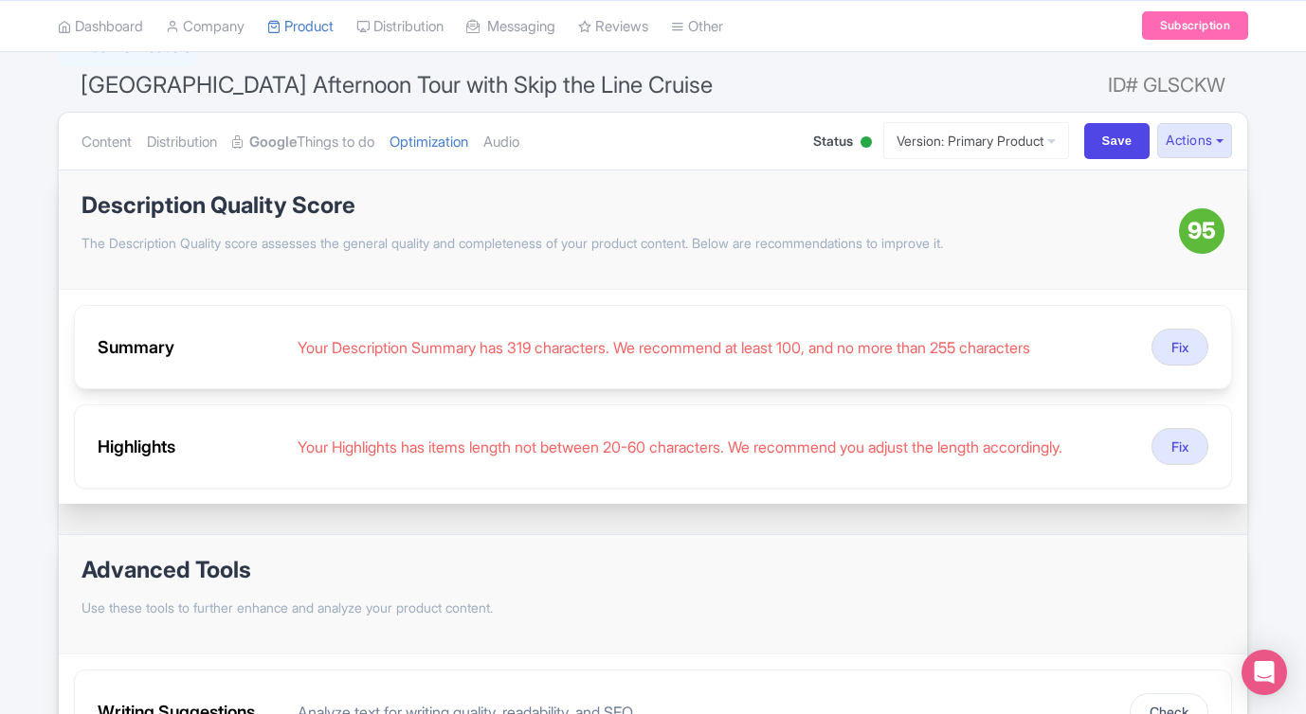
click at [568, 387] on div "Summary Your Description Summary has 319 characters. We recommend at least 100,…" at bounding box center [653, 347] width 1158 height 84
click at [1189, 351] on button "Fix" at bounding box center [1179, 347] width 57 height 37
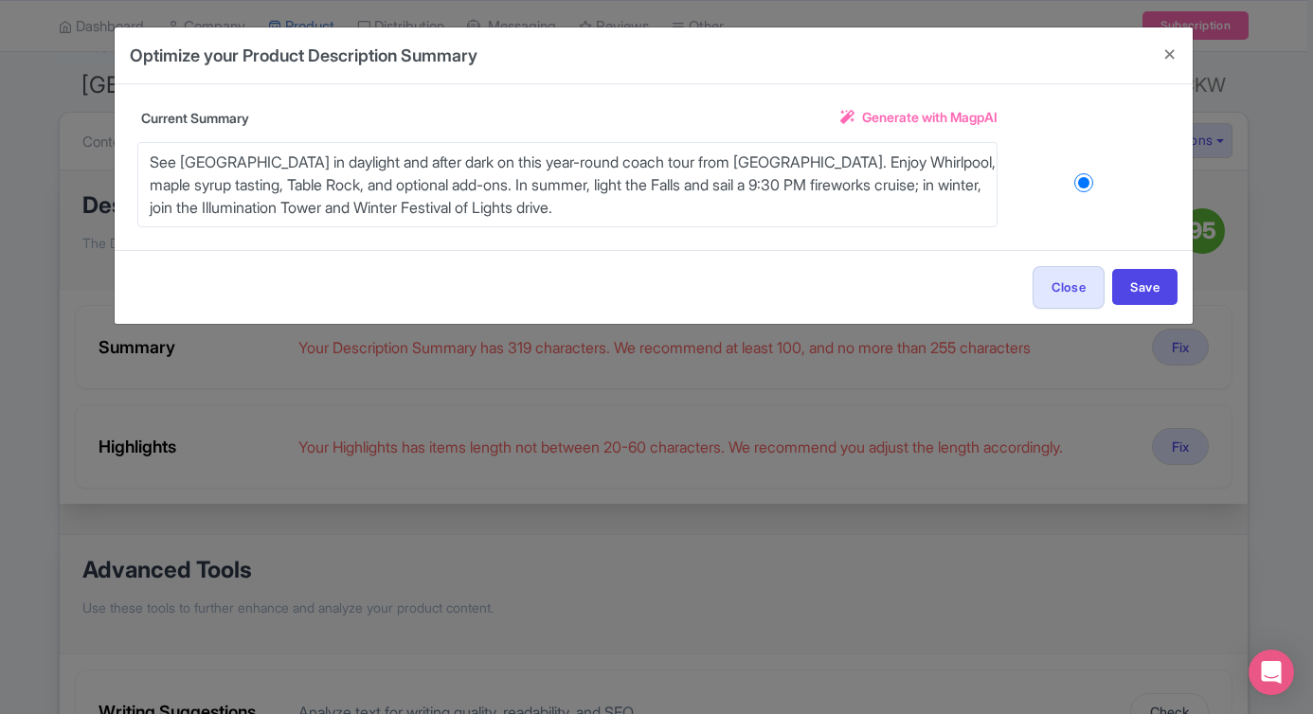
click at [912, 116] on span "Generate with MagpAI" at bounding box center [929, 117] width 135 height 20
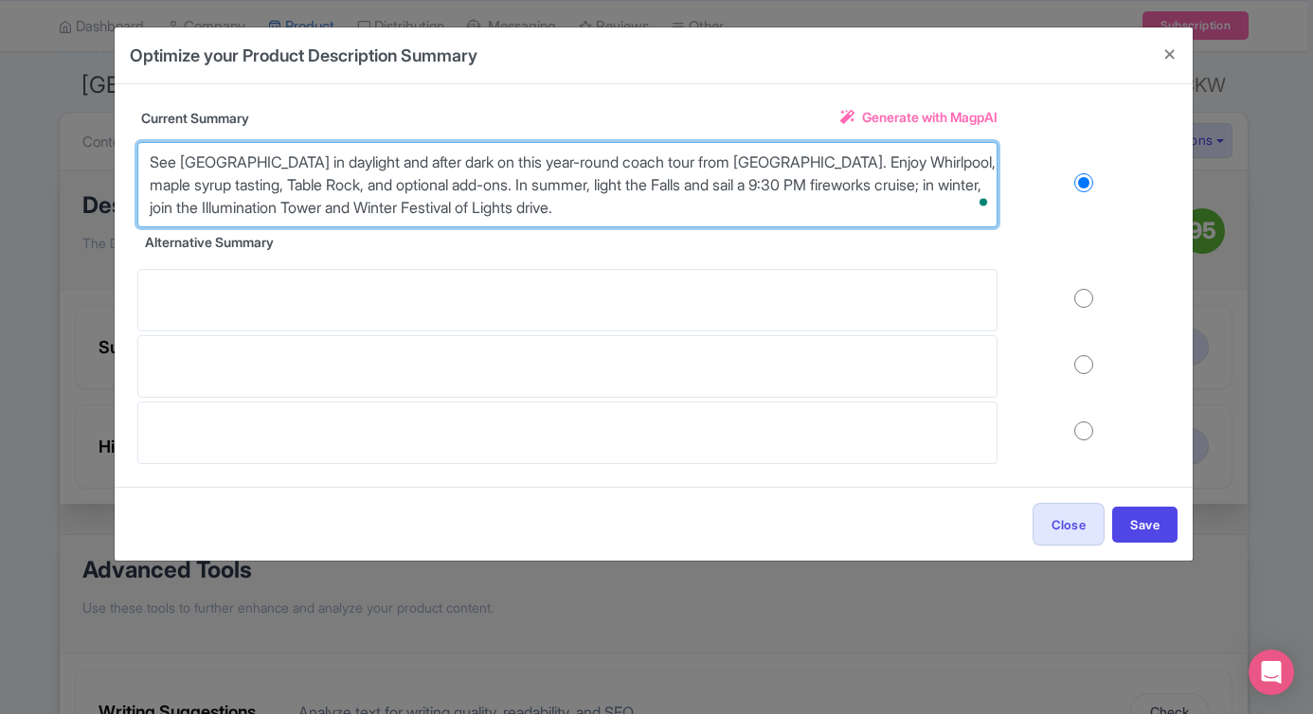
drag, startPoint x: 576, startPoint y: 209, endPoint x: 129, endPoint y: 166, distance: 449.3
click at [129, 166] on div "Title Niagara Falls Afternoon Tour with Skip the Line Cruise Description This t…" at bounding box center [654, 285] width 1078 height 403
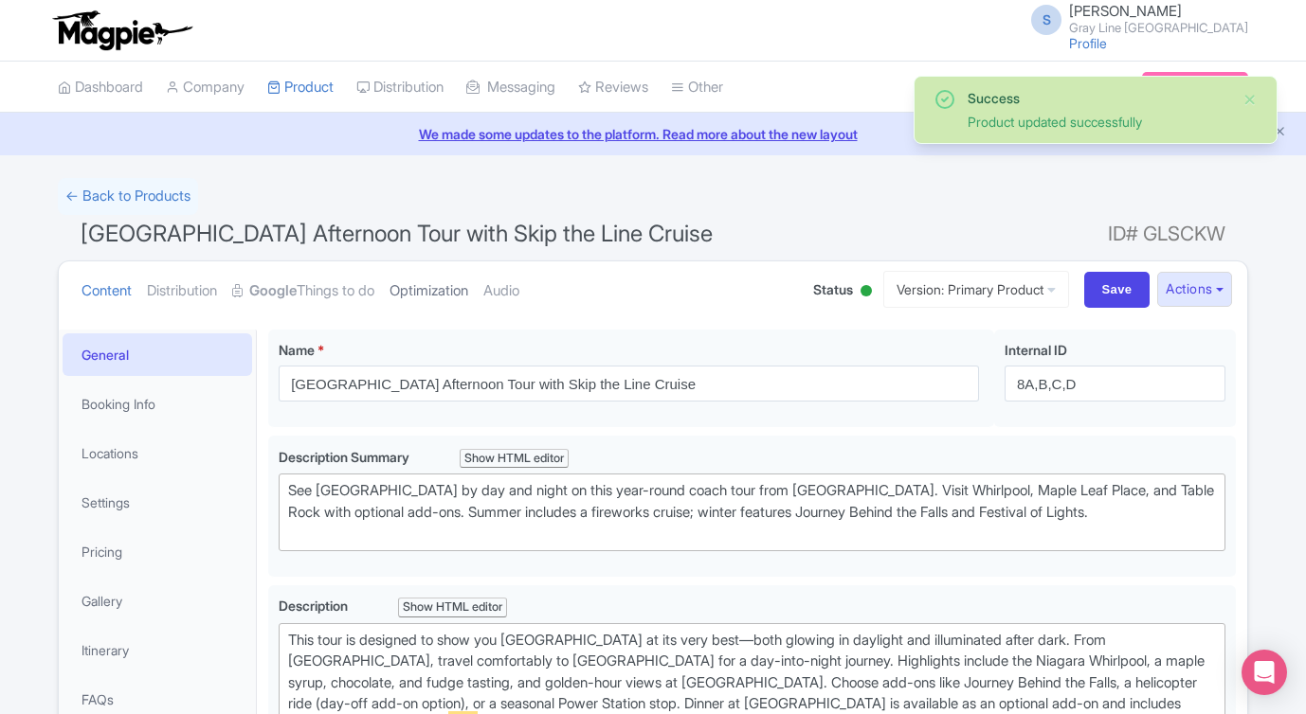
click at [459, 288] on link "Optimization" at bounding box center [428, 291] width 79 height 60
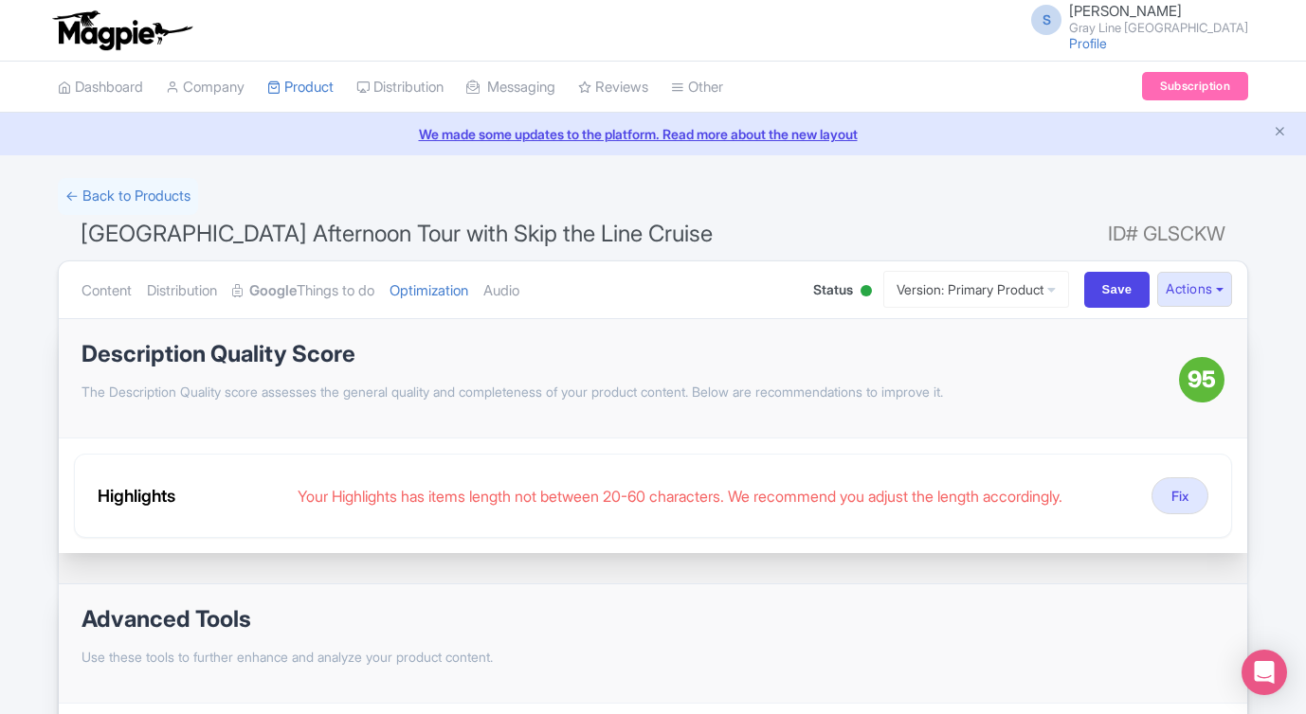
click at [140, 293] on ul "Content Distribution Google Things to do Optimization Audio" at bounding box center [428, 290] width 709 height 58
click at [123, 293] on link "Content" at bounding box center [106, 291] width 50 height 60
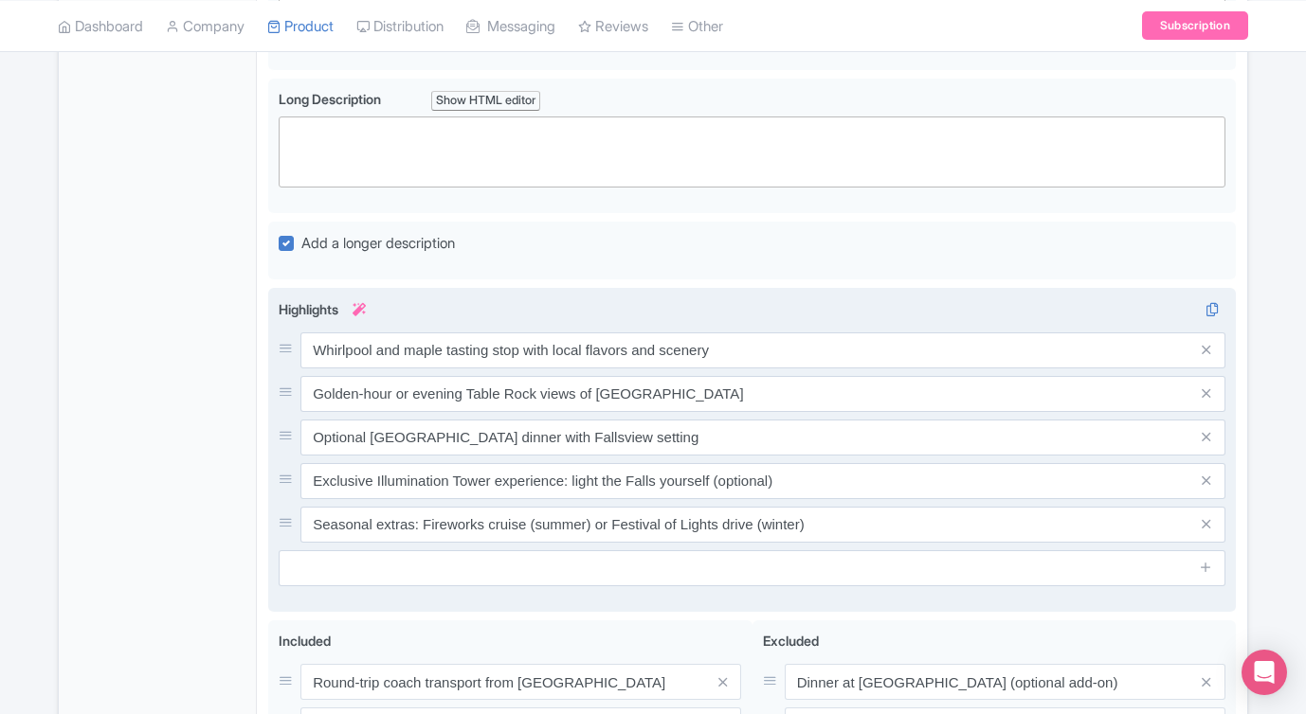
scroll to position [876, 0]
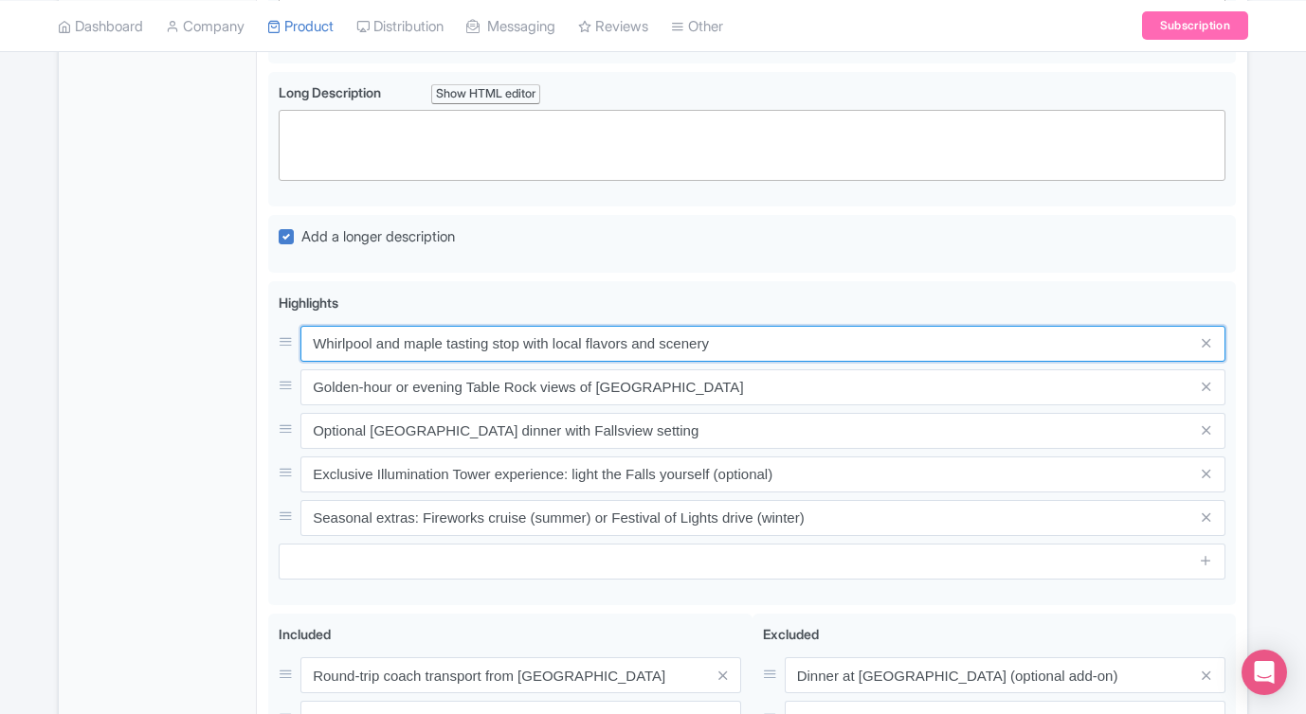
drag, startPoint x: 721, startPoint y: 342, endPoint x: 181, endPoint y: 333, distance: 540.1
click at [182, 333] on div "General Booking Info Locations Settings Pricing Gallery Itinerary FAQs Niagara …" at bounding box center [653, 221] width 1188 height 1558
paste input "lookout and maple syrup tasting"
type input "Whirlpool lookout and maple syrup tasting"
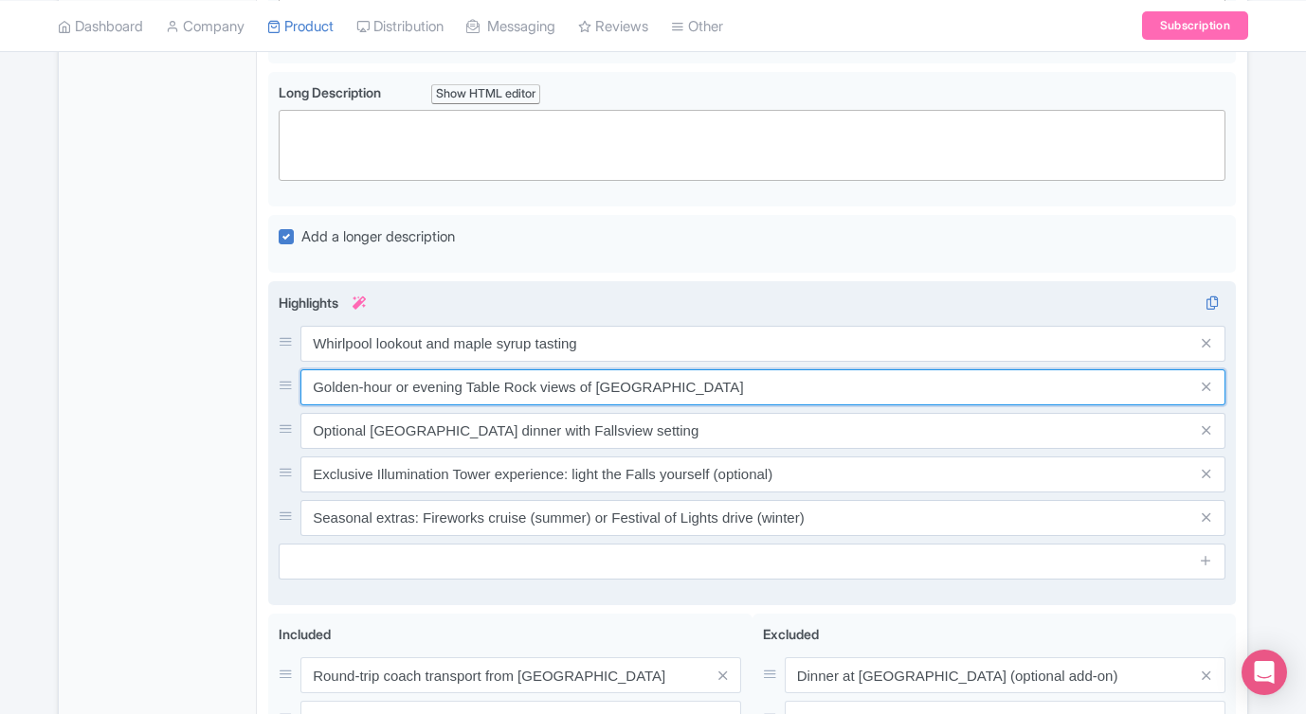
drag, startPoint x: 754, startPoint y: 396, endPoint x: 283, endPoint y: 386, distance: 471.0
click at [283, 386] on div "Golden-hour or evening Table Rock views of Horseshoe Falls" at bounding box center [752, 387] width 946 height 36
paste input "and illuminated Table Rock view"
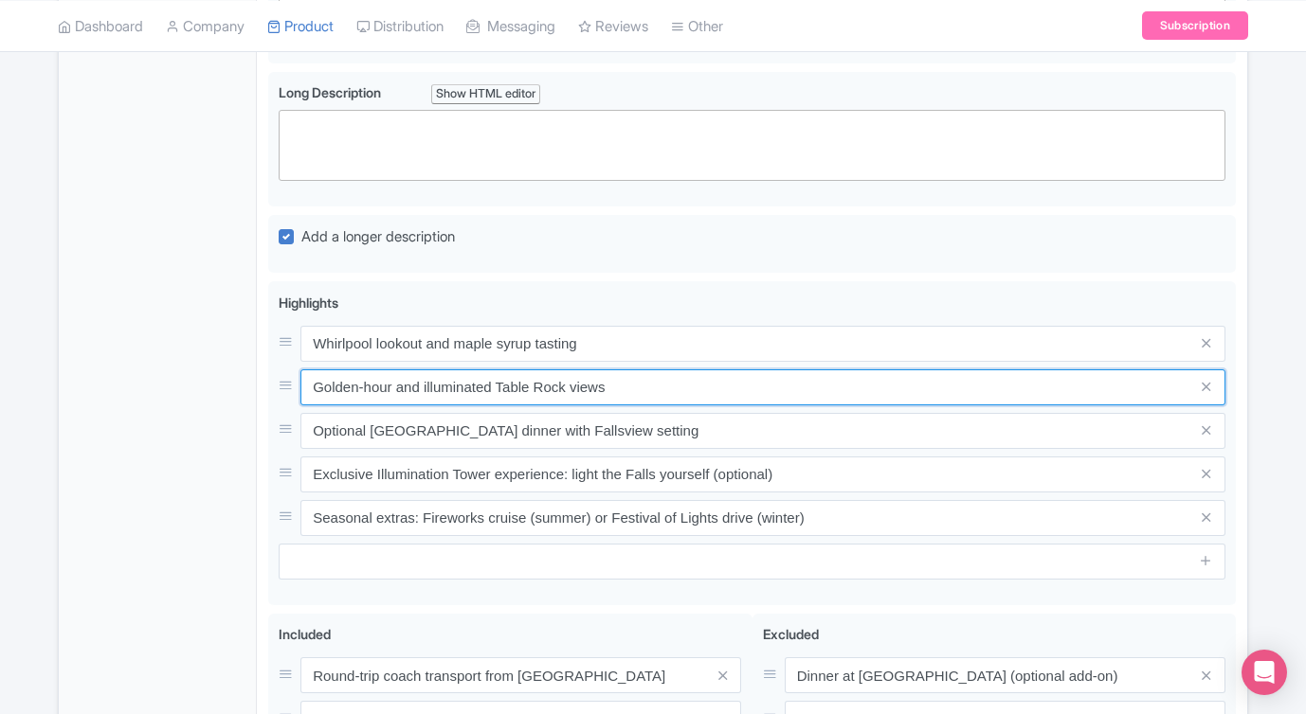
type input "Golden-hour and illuminated Table Rock views"
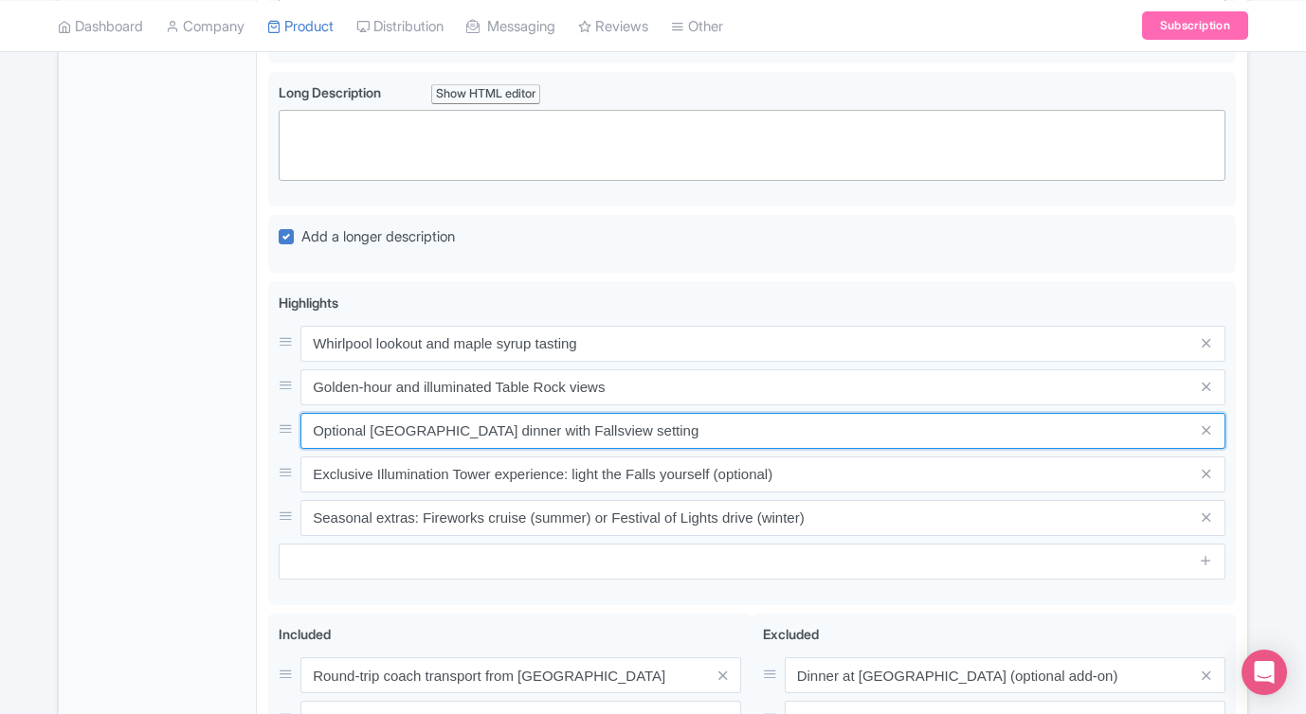
drag, startPoint x: 286, startPoint y: 423, endPoint x: 191, endPoint y: 418, distance: 94.9
click at [191, 418] on div "General Booking Info Locations Settings Pricing Gallery Itinerary FAQs Niagara …" at bounding box center [653, 221] width 1188 height 1558
paste input "add-on"
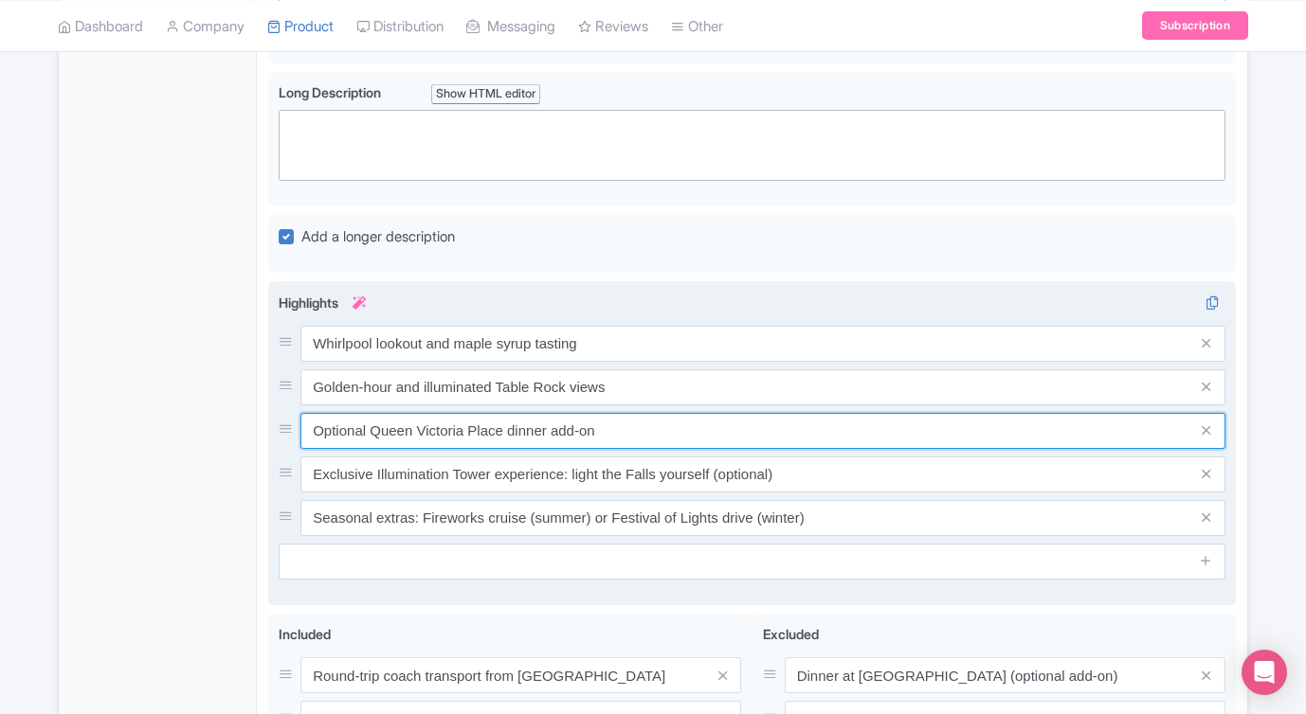
click at [553, 433] on input "Optional Queen Victoria Place dinner add-on" at bounding box center [762, 431] width 925 height 36
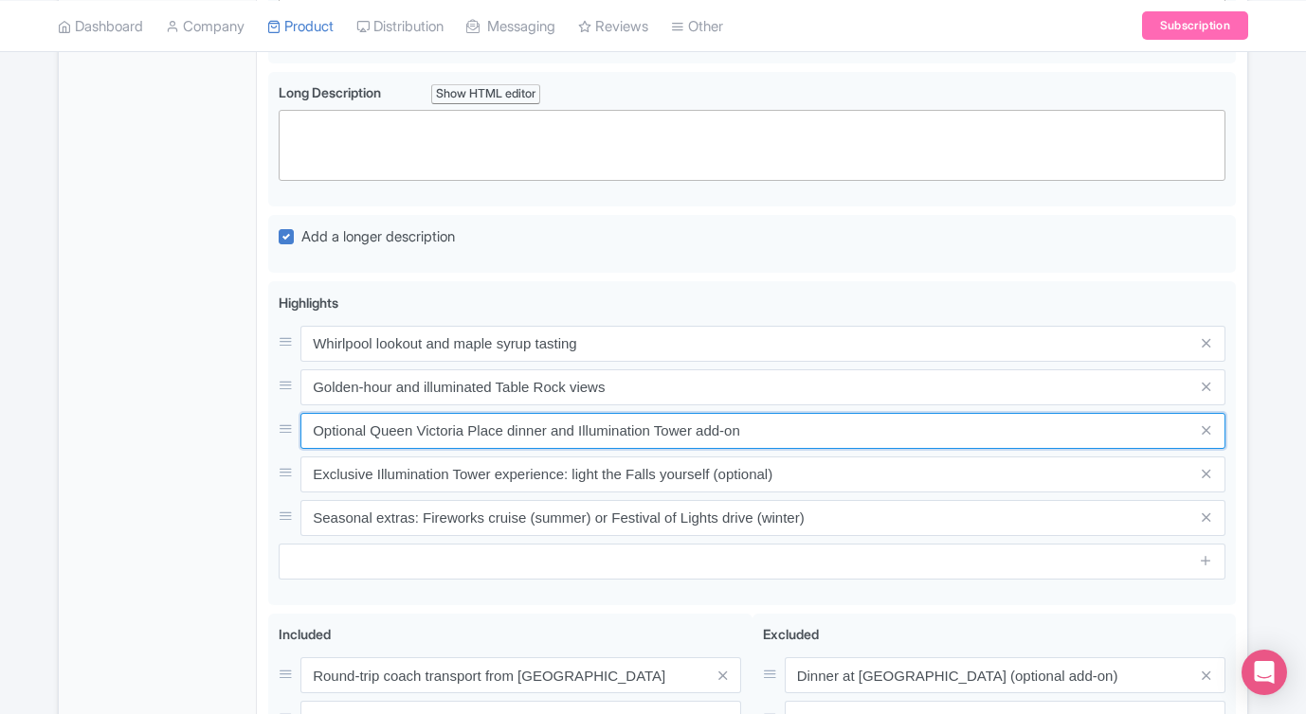
type input "Optional Queen Victoria Place dinner and Illumination Tower add-on"
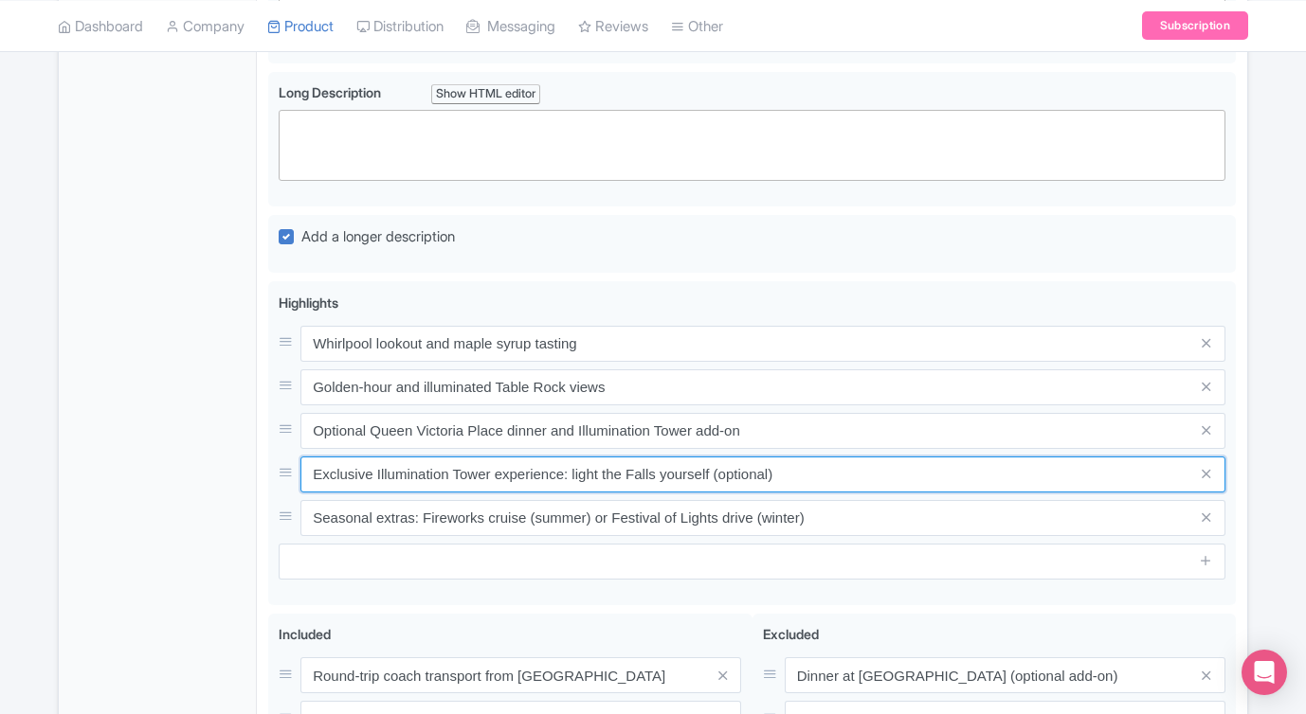
drag, startPoint x: 797, startPoint y: 479, endPoint x: 216, endPoint y: 473, distance: 580.8
click at [216, 473] on div "General Booking Info Locations Settings Pricing Gallery Itinerary FAQs Niagara …" at bounding box center [653, 221] width 1188 height 1558
paste input "Seasonal fireworks cruise or Festival of Lights"
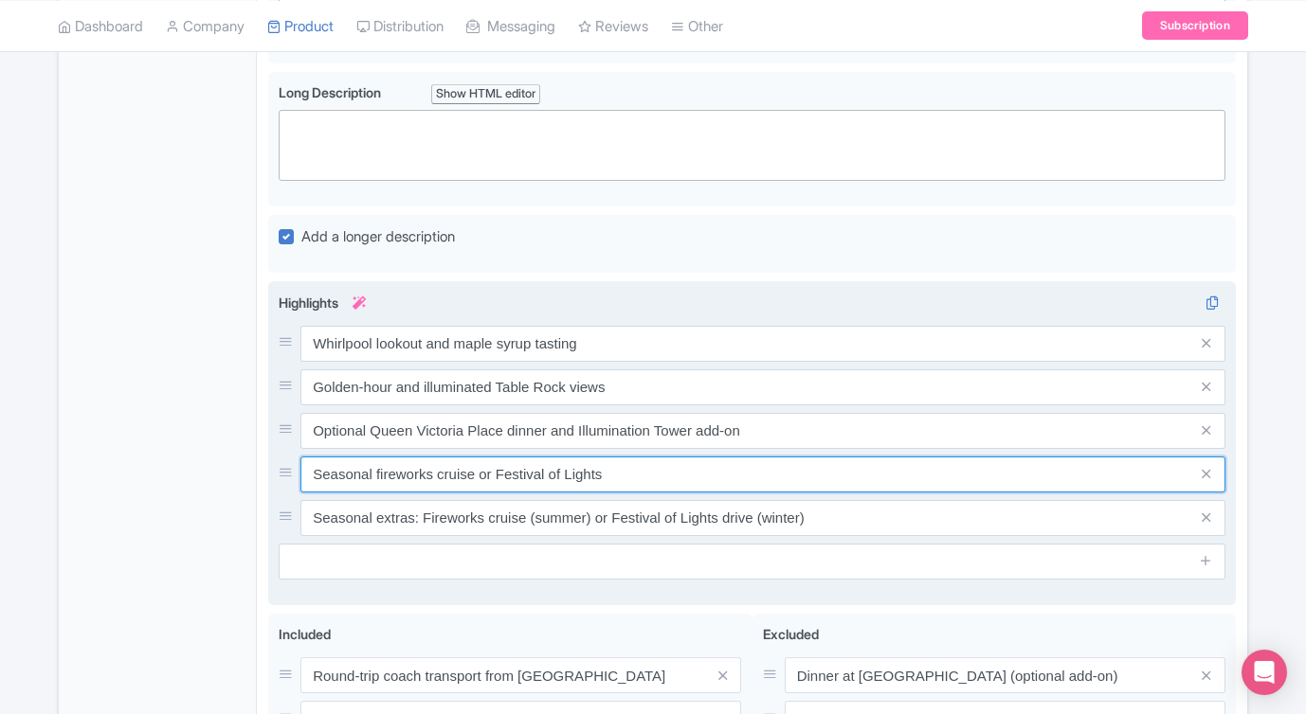
type input "Seasonal fireworks cruise or Festival of Lights"
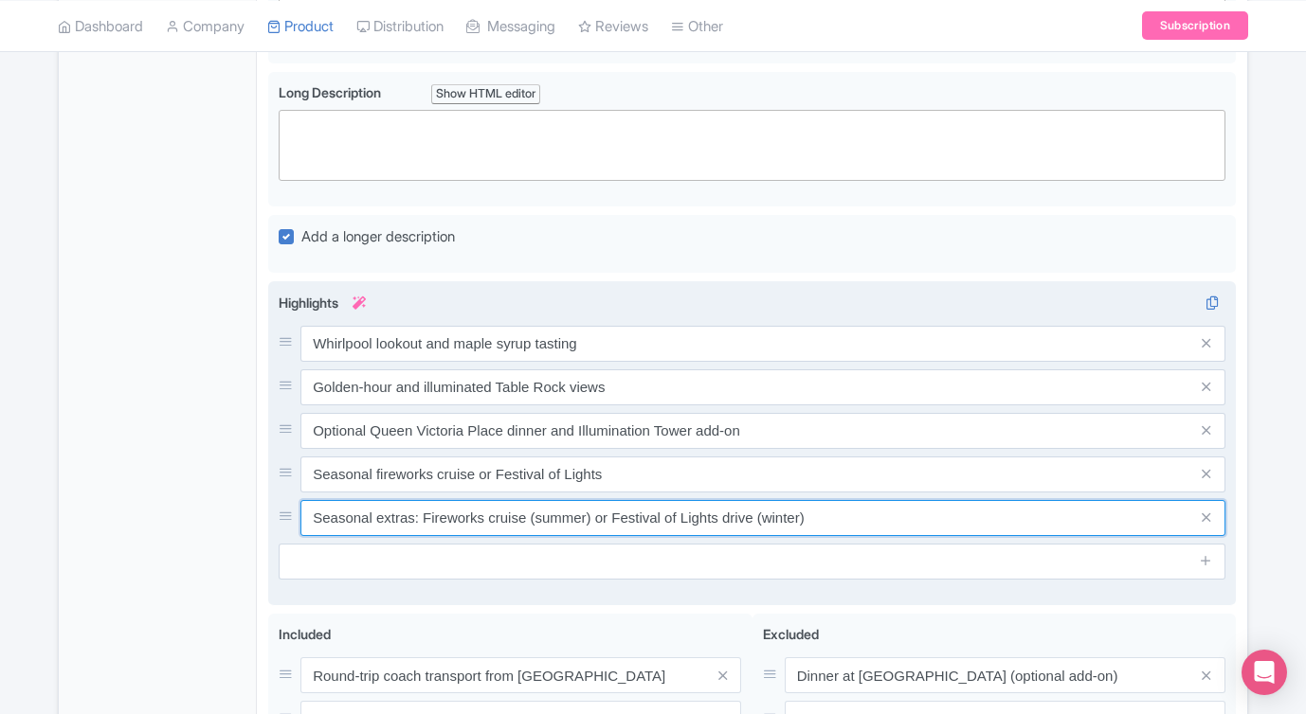
drag, startPoint x: 854, startPoint y: 522, endPoint x: 276, endPoint y: 512, distance: 578.0
click at [276, 512] on div "Whirlpool and maple tasting stop with local flavors and scenery Golden-hour or …" at bounding box center [751, 443] width 967 height 324
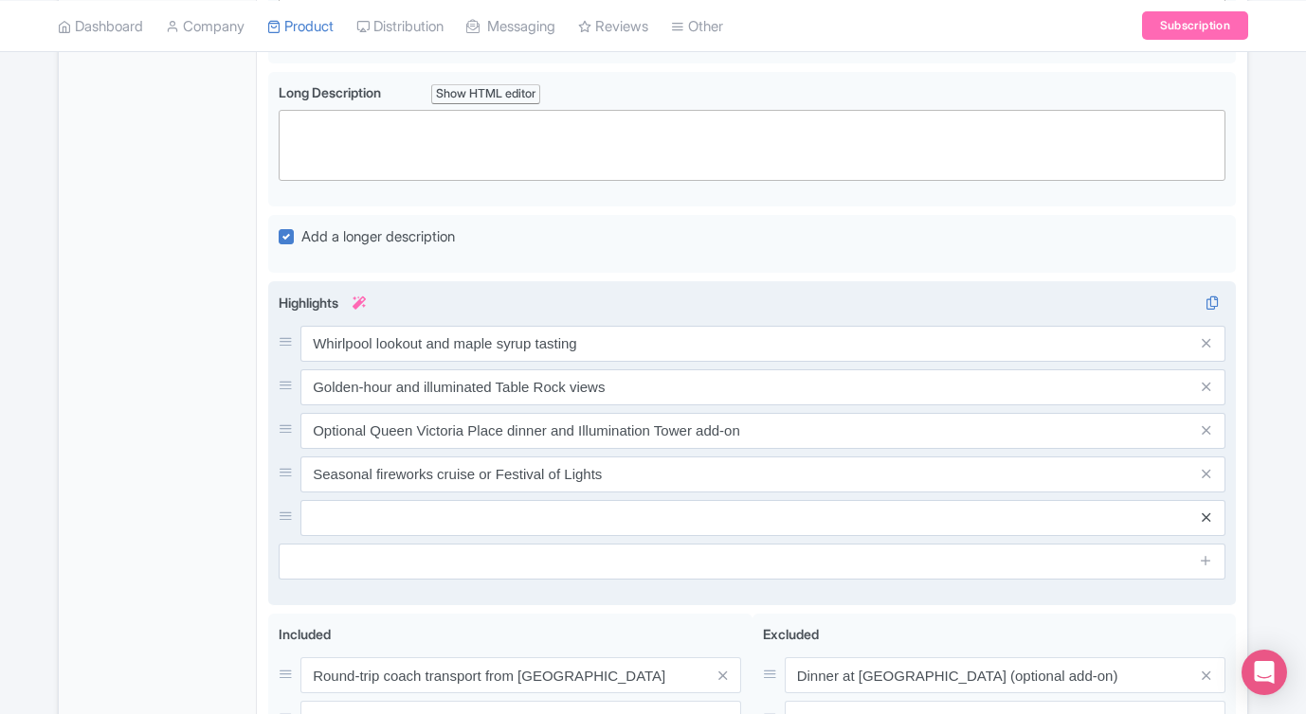
click at [1202, 515] on icon at bounding box center [1205, 518] width 9 height 14
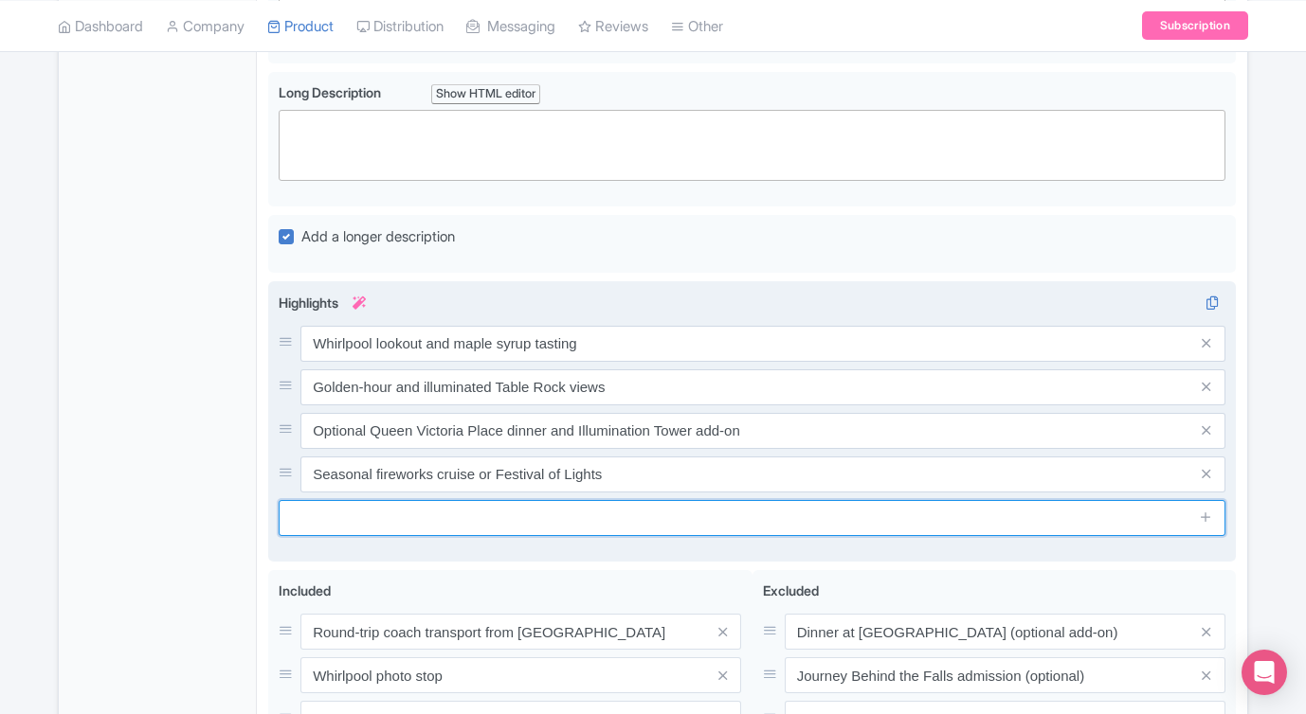
click at [392, 518] on input "text" at bounding box center [752, 518] width 946 height 36
paste input "Maple syrup, chocolate, and fudge tasting"
type input "Maple syrup, chocolate, and fudge tasting"
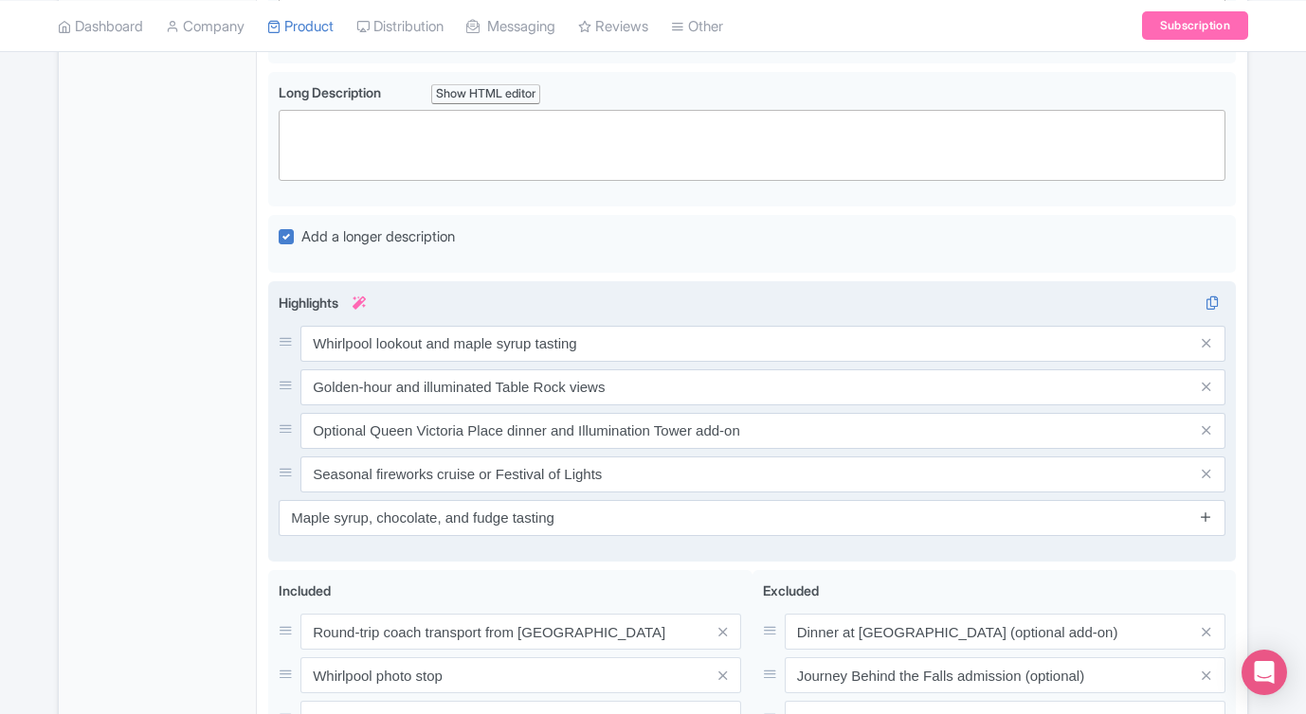
click at [1204, 511] on icon at bounding box center [1205, 517] width 14 height 14
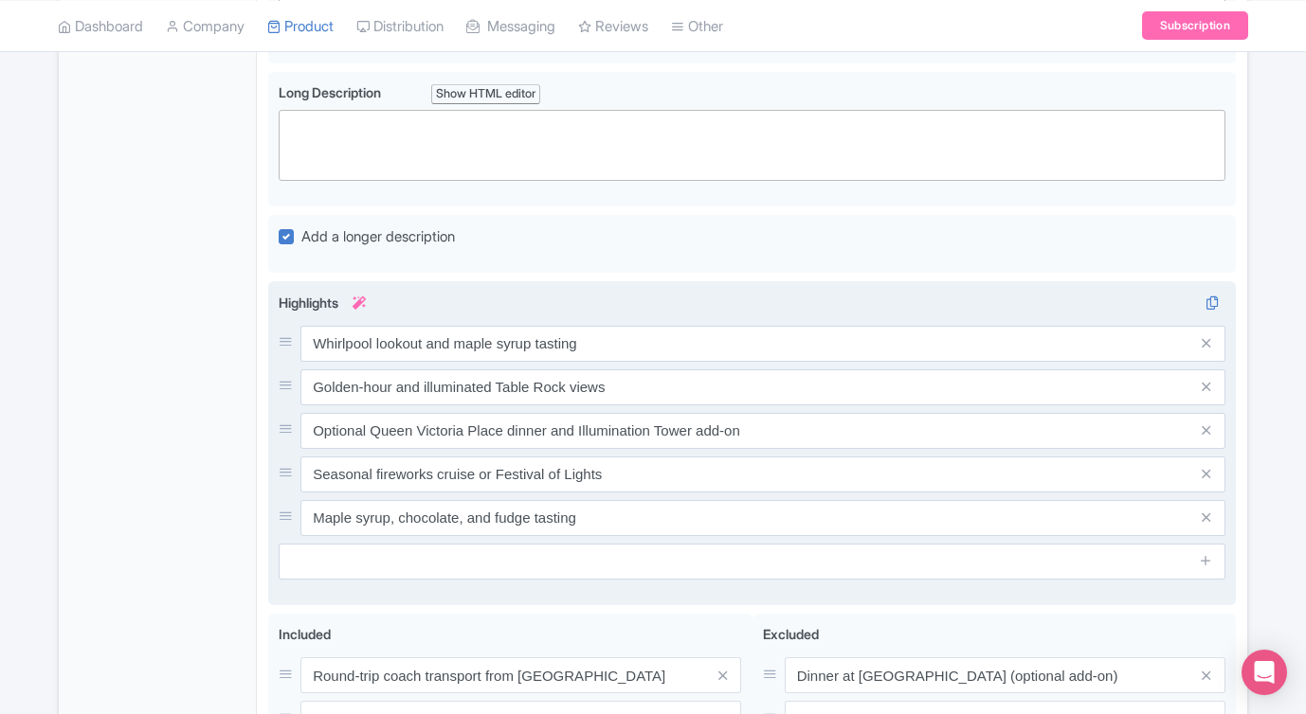
scroll to position [1245, 0]
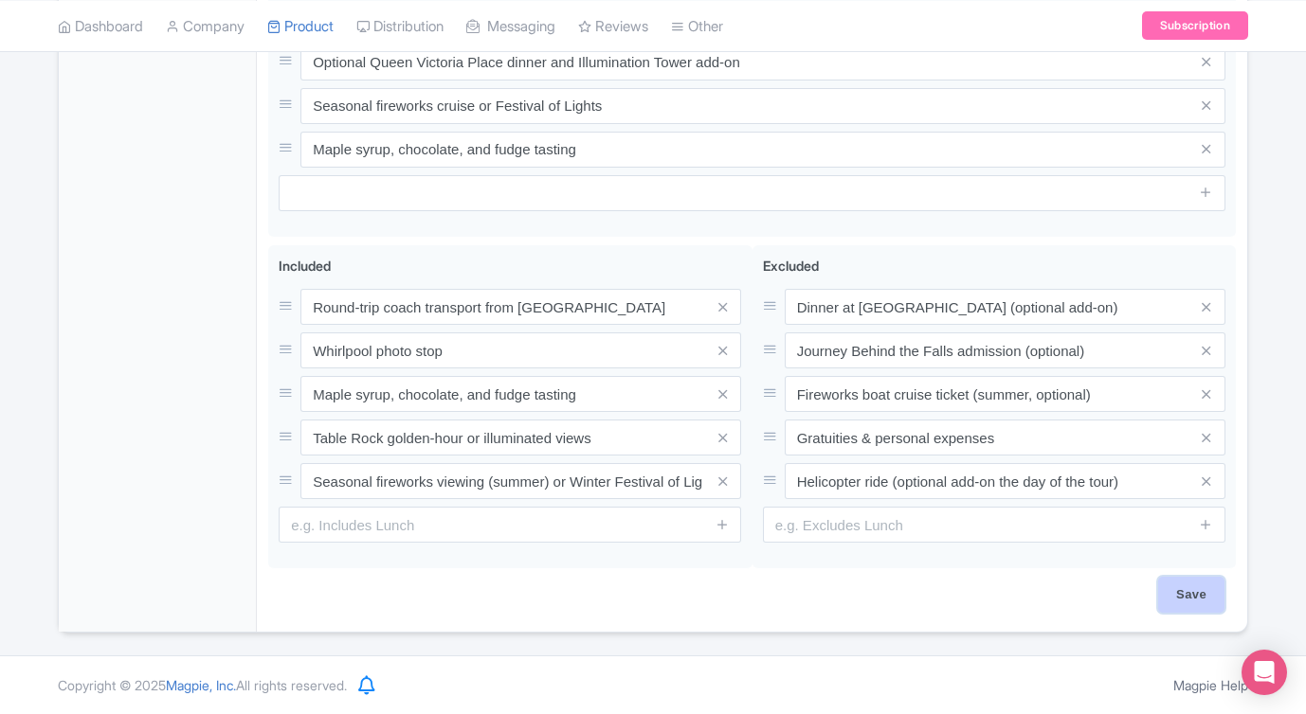
click at [1205, 591] on input "Save" at bounding box center [1191, 595] width 66 height 36
type input "Saving..."
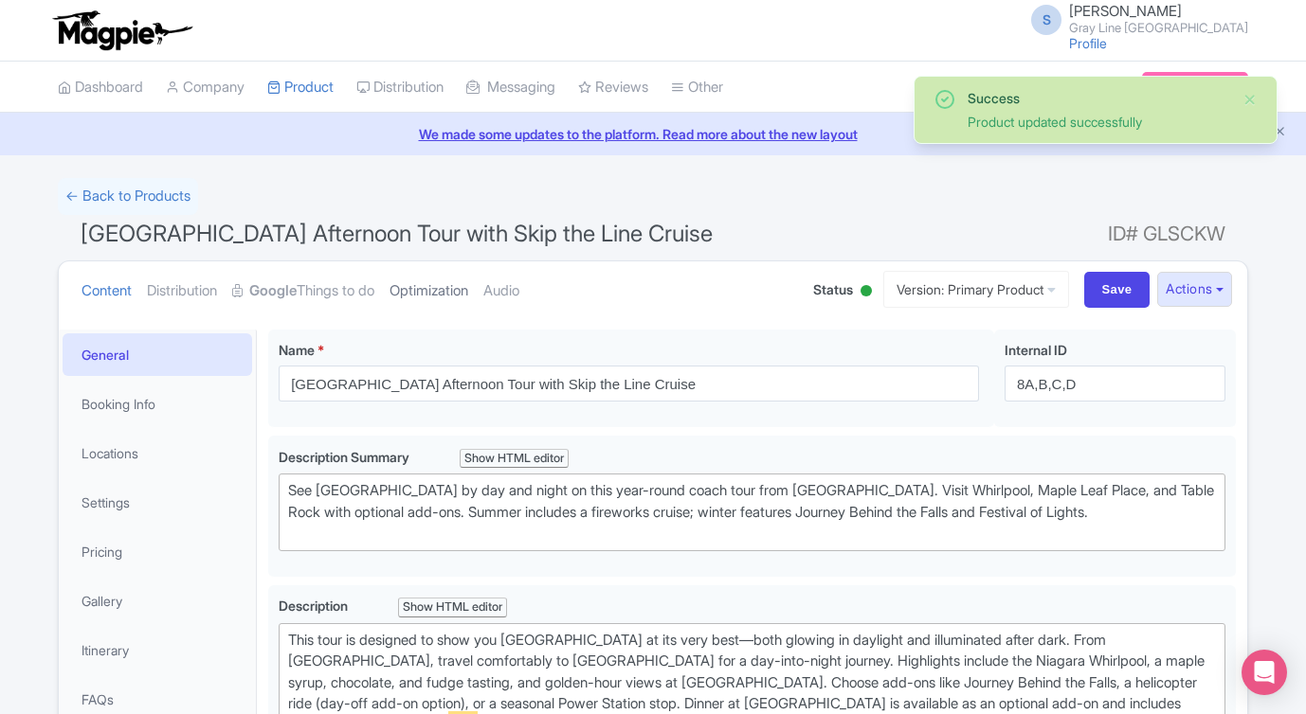
click at [463, 291] on link "Optimization" at bounding box center [428, 291] width 79 height 60
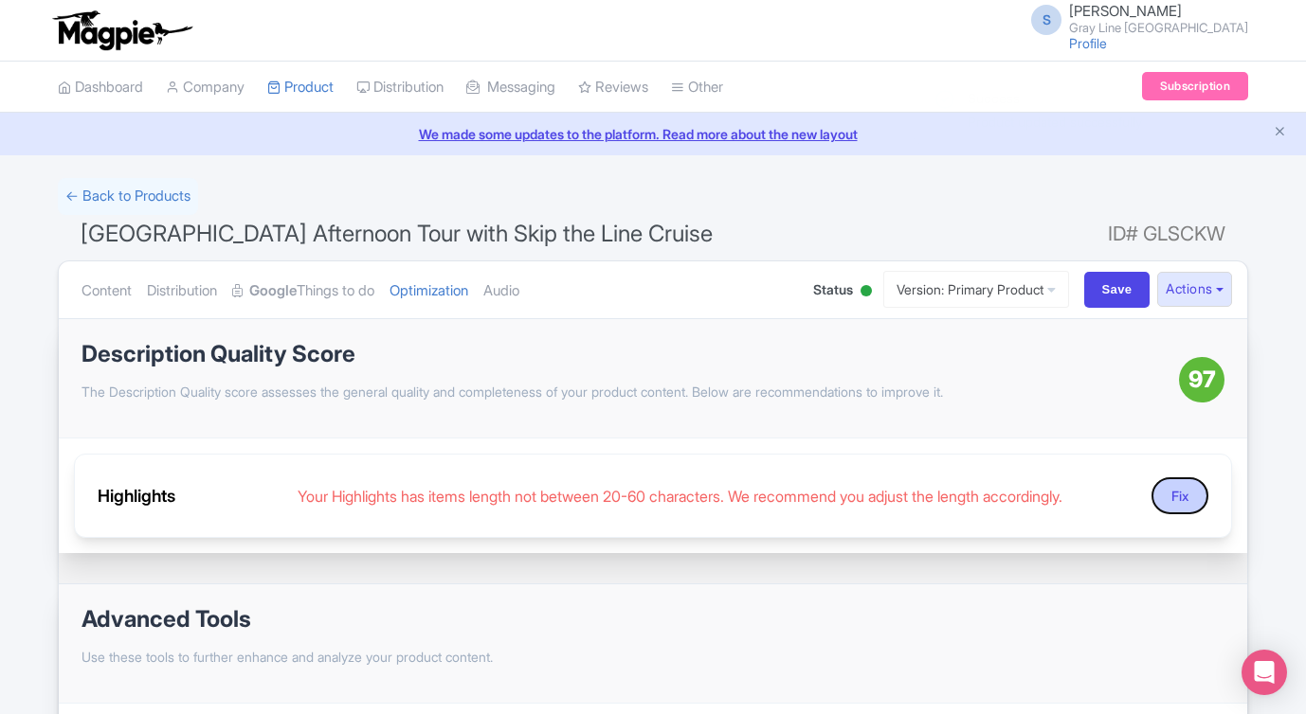
click at [1186, 490] on button "Fix" at bounding box center [1179, 495] width 57 height 37
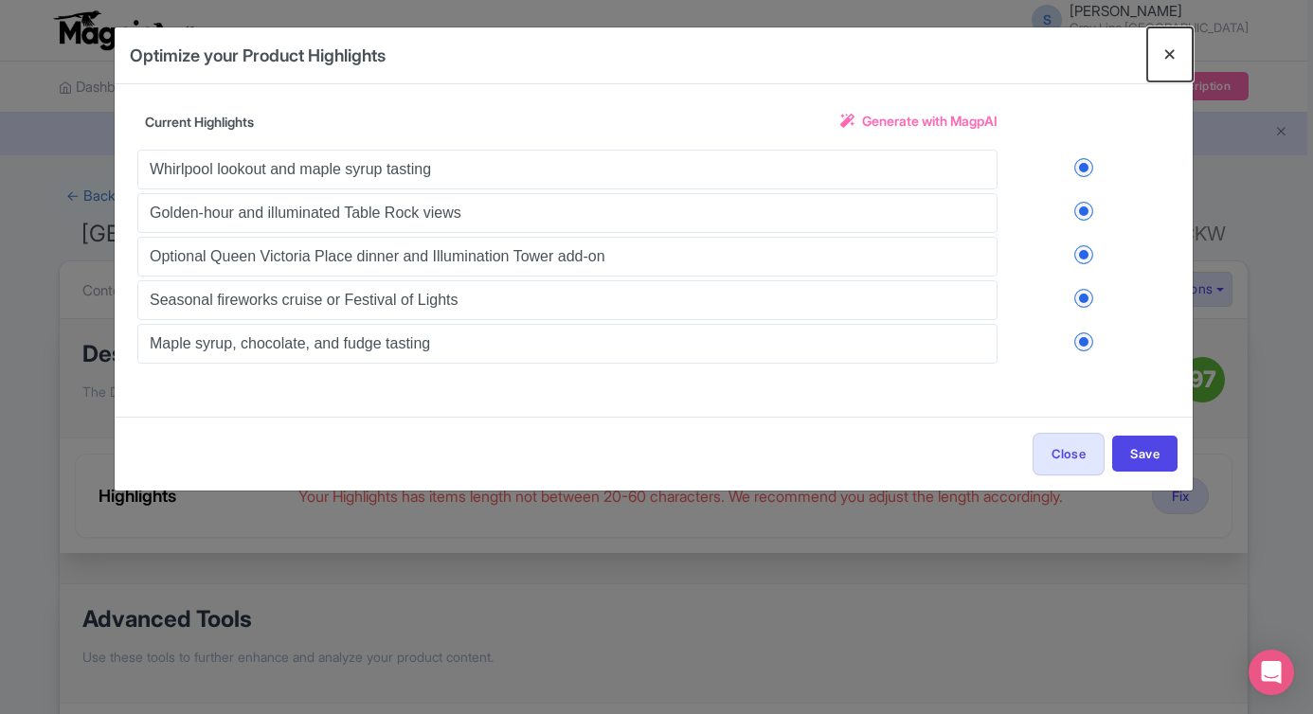
click at [1168, 56] on button "Close" at bounding box center [1169, 54] width 45 height 54
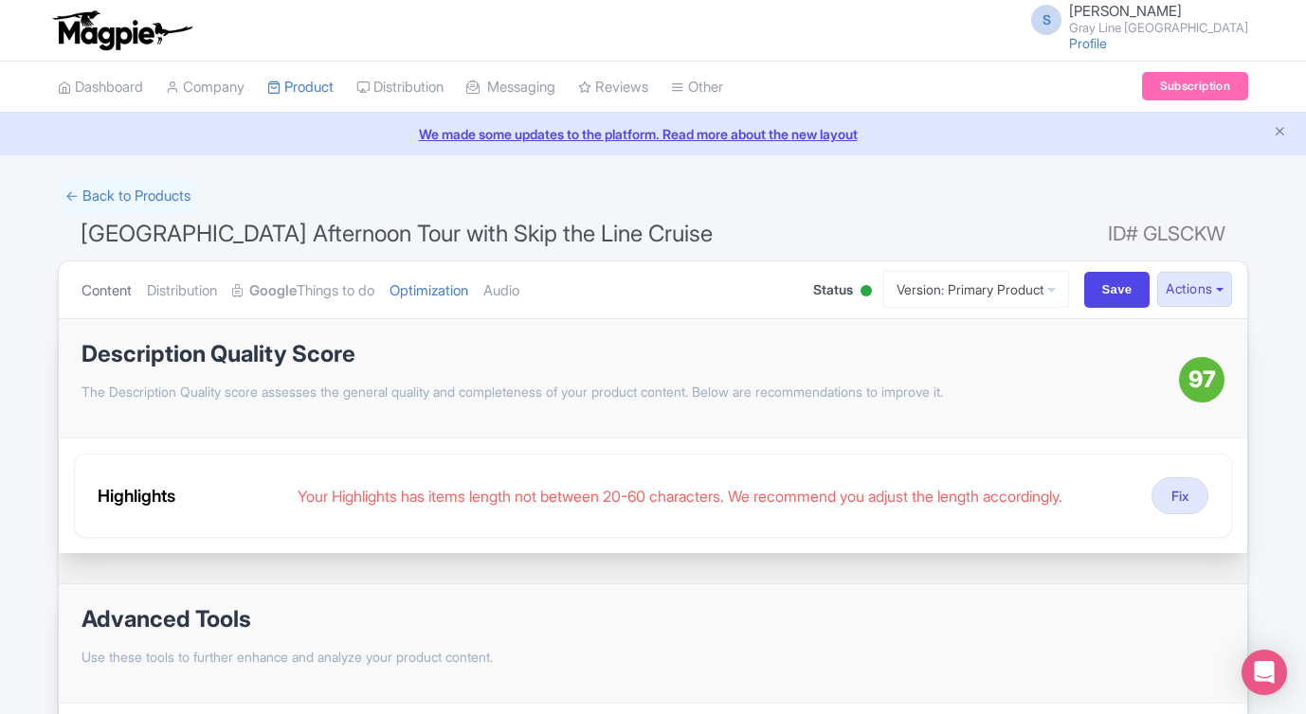
click at [104, 288] on link "Content" at bounding box center [106, 291] width 50 height 60
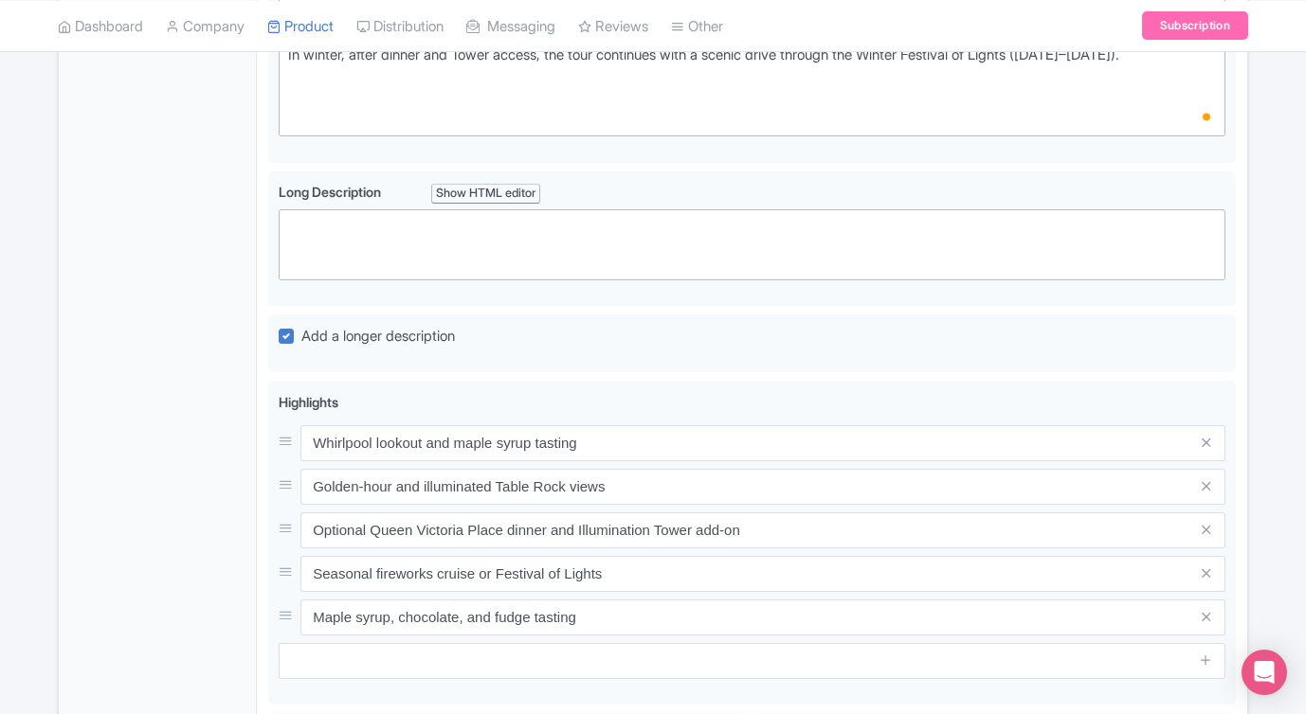
scroll to position [782, 0]
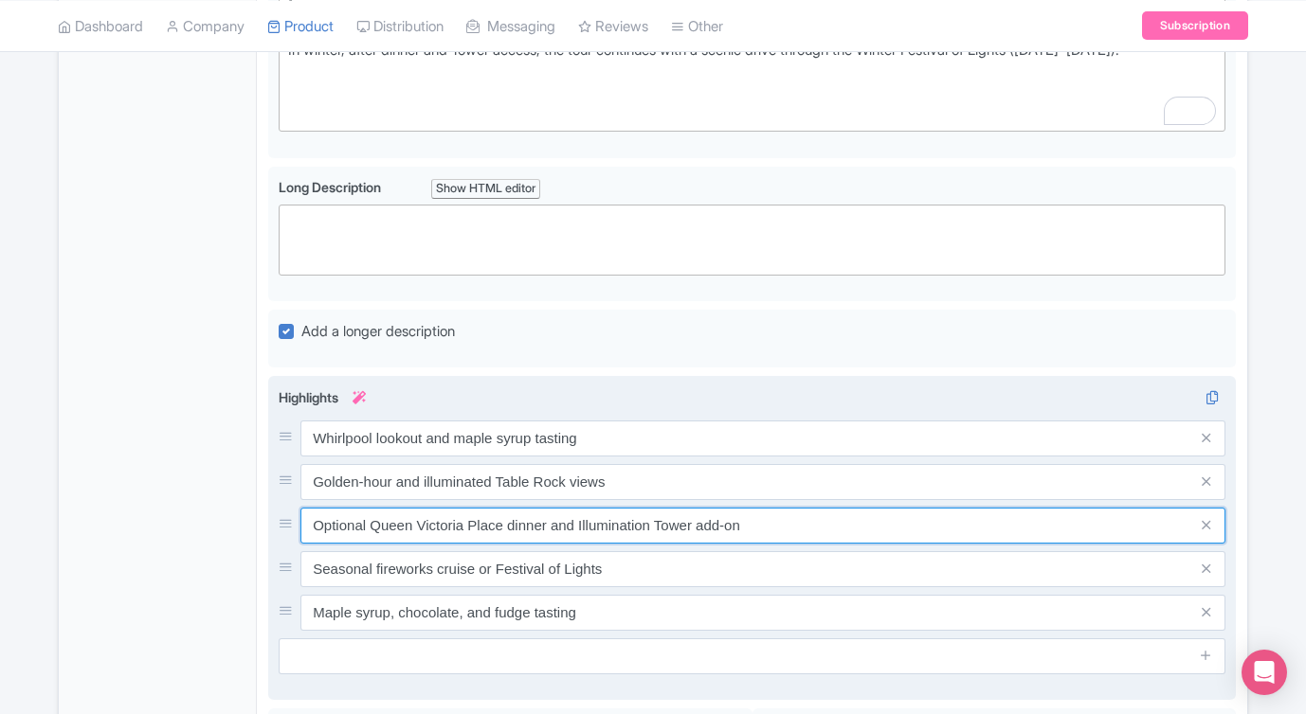
drag, startPoint x: 506, startPoint y: 524, endPoint x: 371, endPoint y: 524, distance: 134.5
click at [371, 524] on input "Optional Queen Victoria Place dinner and Illumination Tower add-on" at bounding box center [762, 526] width 925 height 36
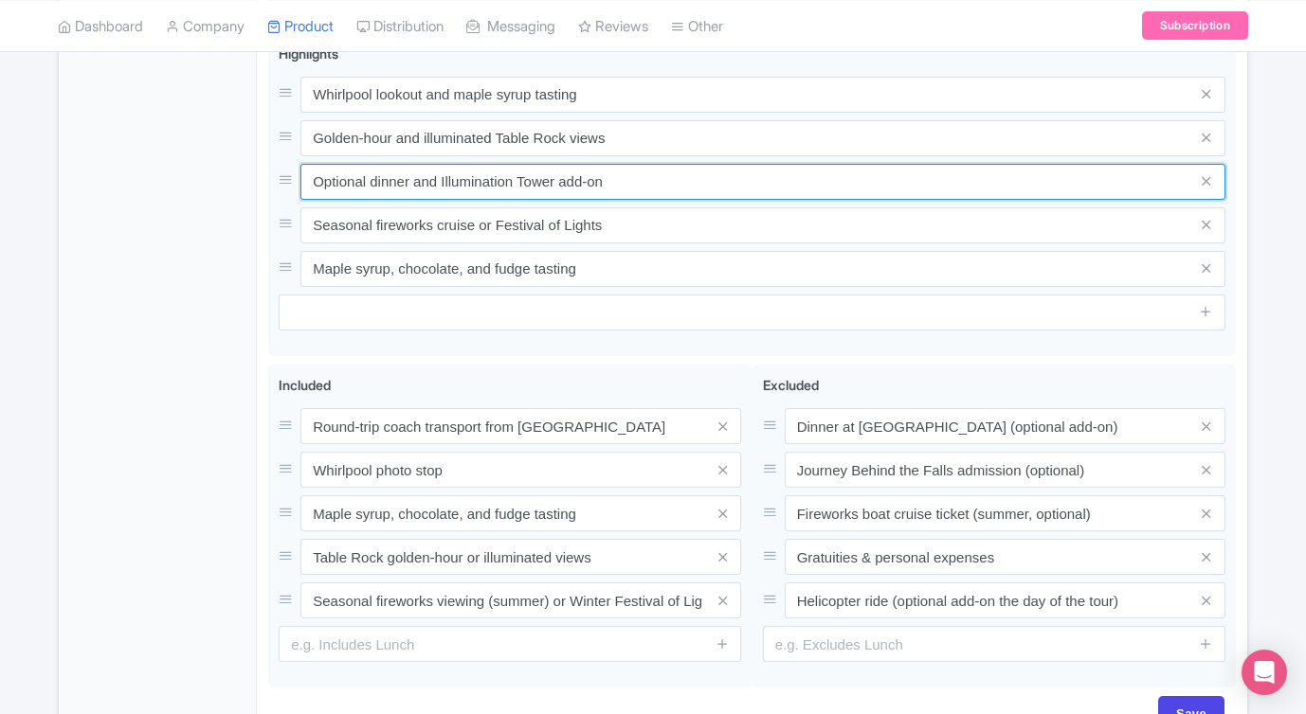
scroll to position [1245, 0]
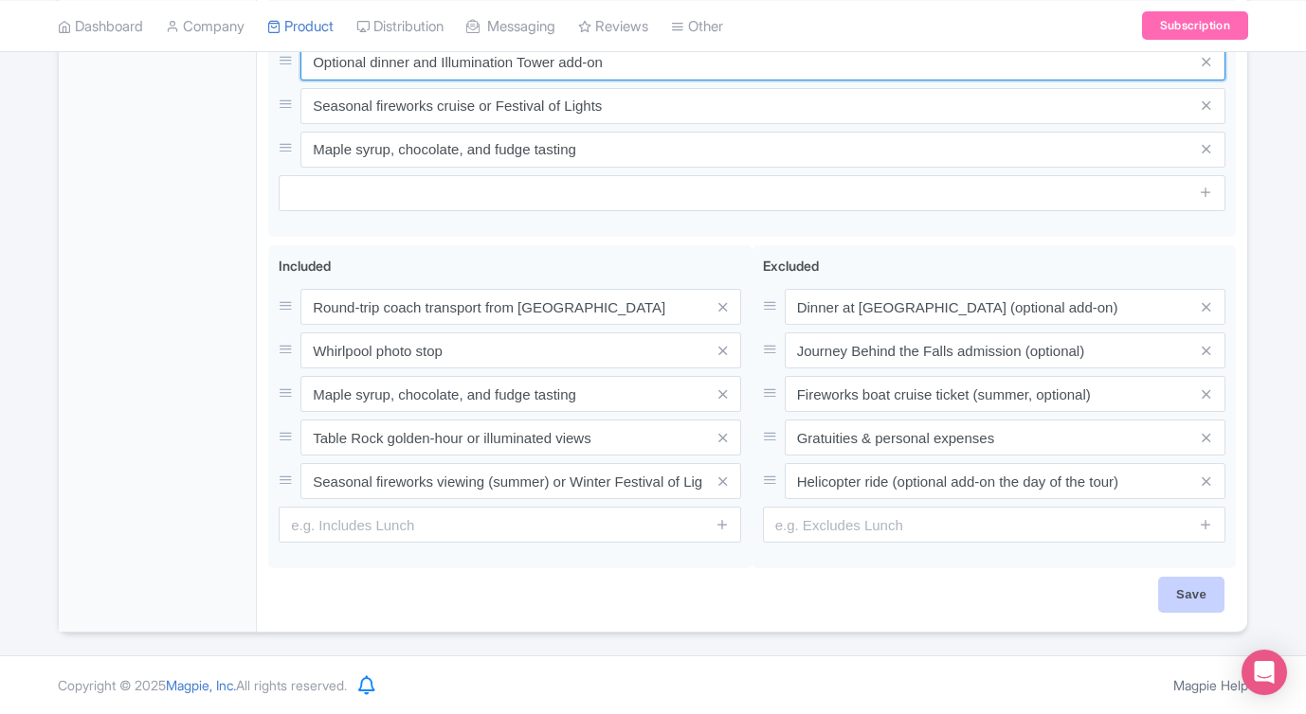
type input "Optional dinner and Illumination Tower add-on"
click at [1180, 597] on input "Save" at bounding box center [1191, 595] width 66 height 36
type input "Saving..."
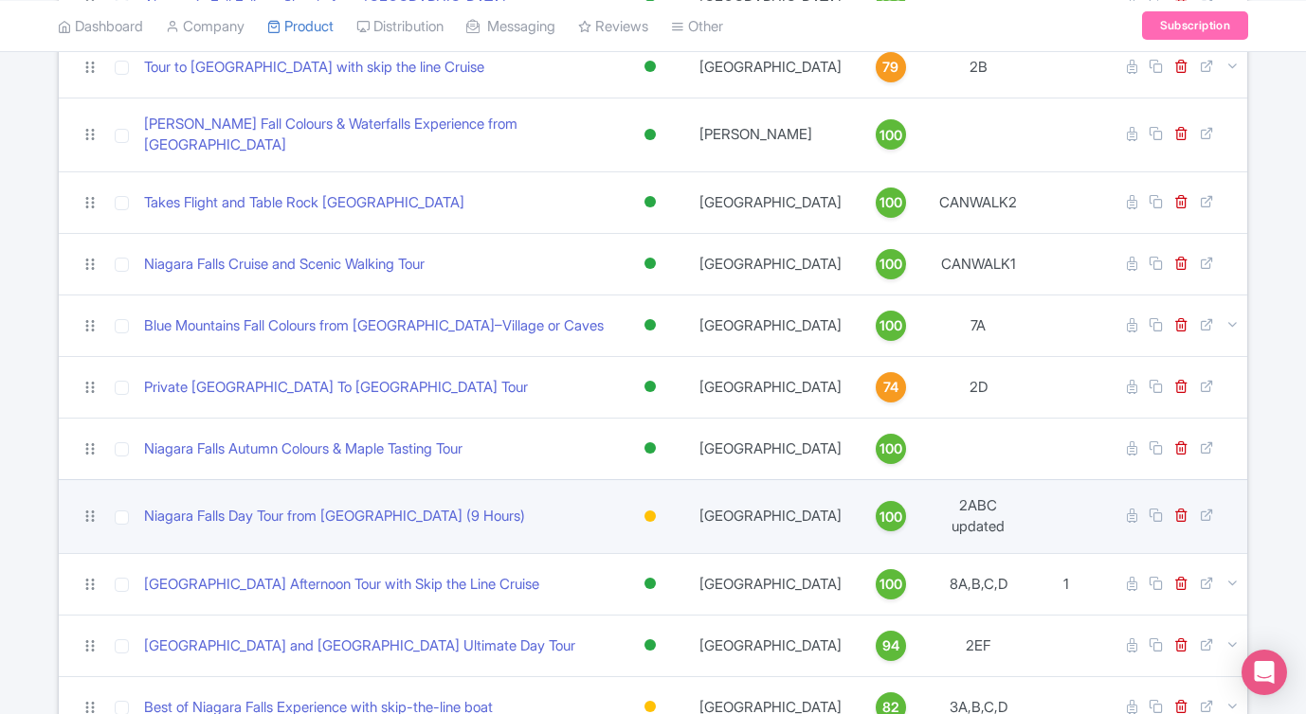
scroll to position [454, 0]
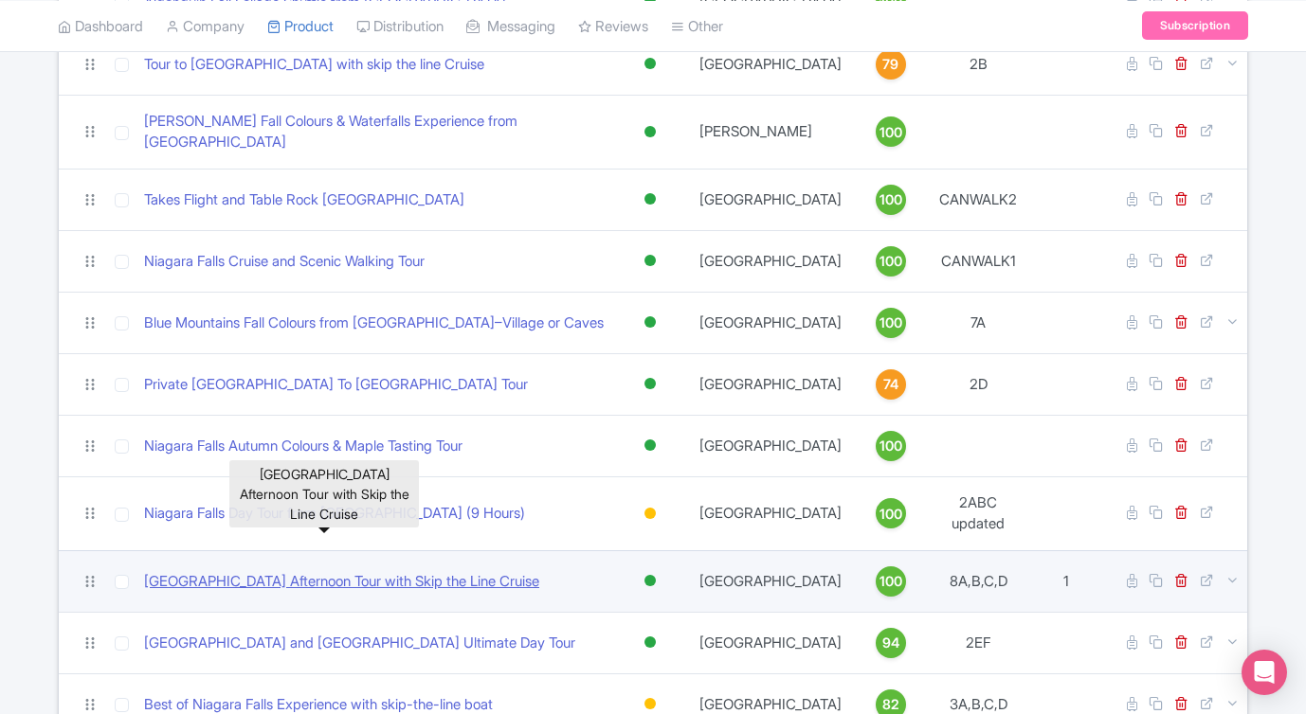
click at [399, 571] on link "[GEOGRAPHIC_DATA] Afternoon Tour with Skip the Line Cruise" at bounding box center [341, 582] width 395 height 22
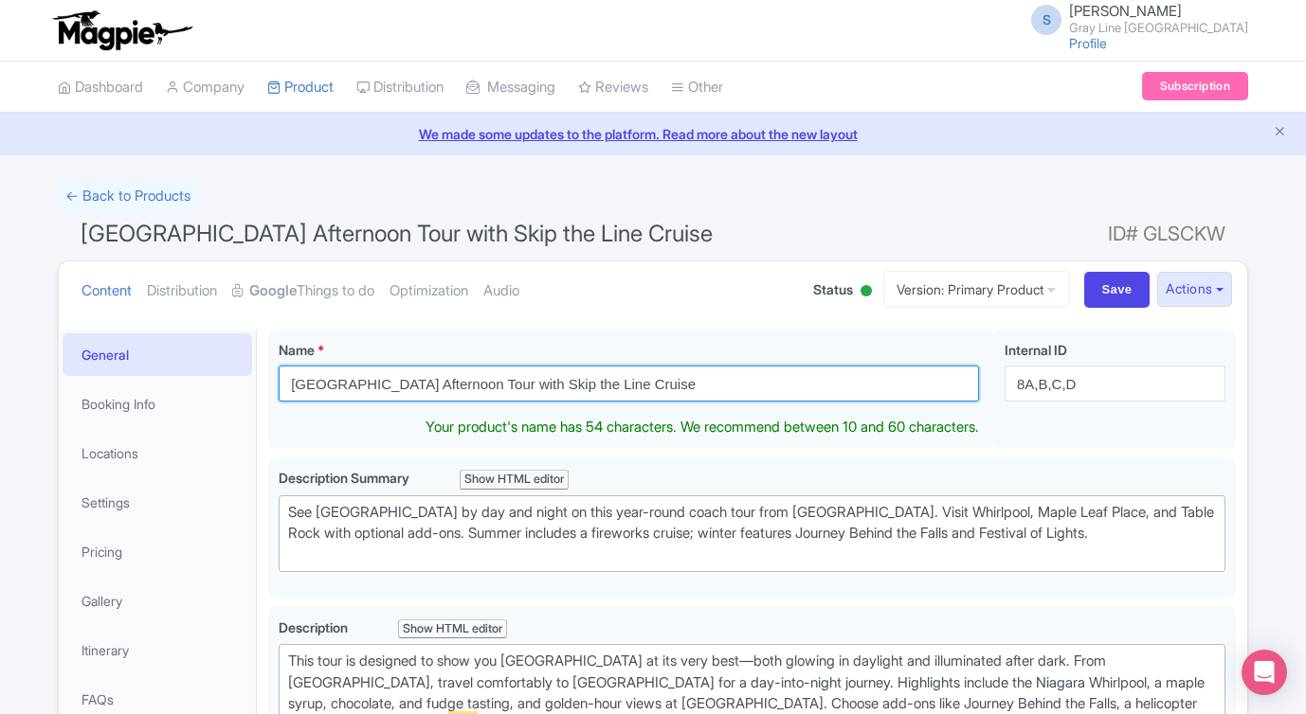
drag, startPoint x: 261, startPoint y: 359, endPoint x: 199, endPoint y: 359, distance: 62.5
paste input "[GEOGRAPHIC_DATA]–Niagara Falls Evening Tour (Year-Round)"
type input "[GEOGRAPHIC_DATA]–Niagara Falls Evening Tour (Year-Round)"
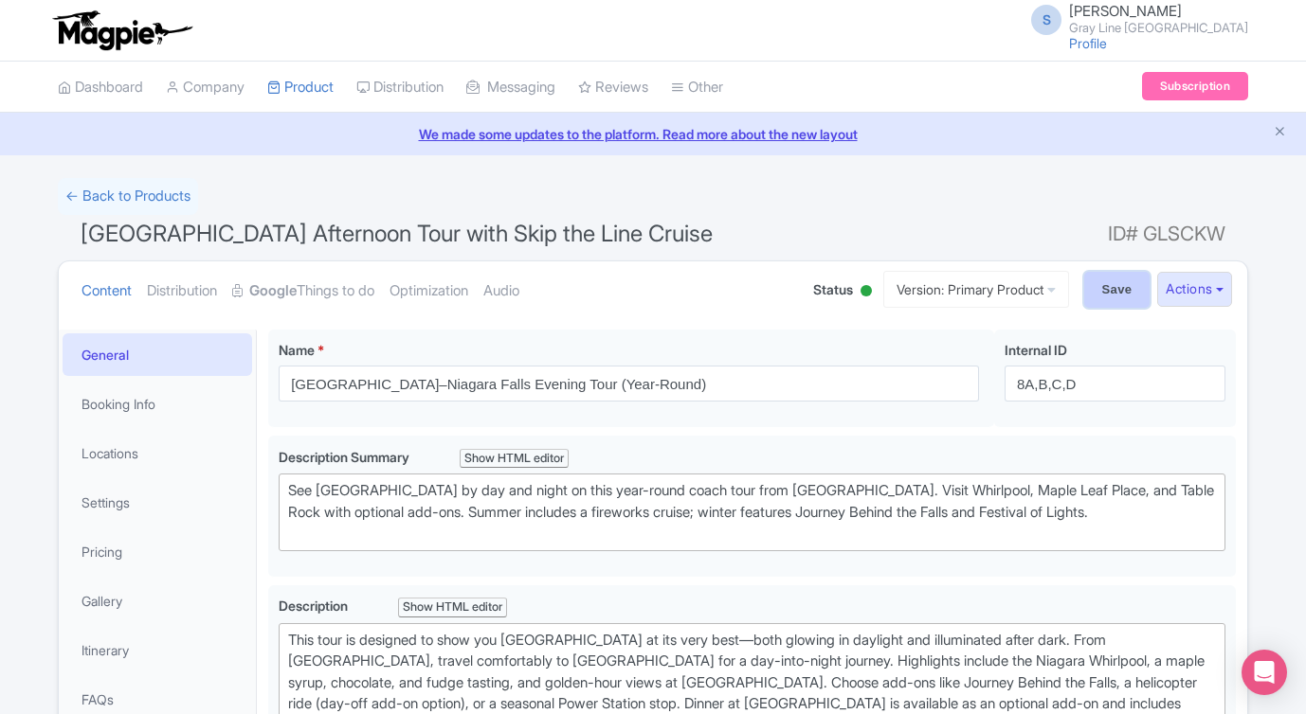
click at [1112, 290] on input "Save" at bounding box center [1117, 290] width 66 height 36
type input "Saving..."
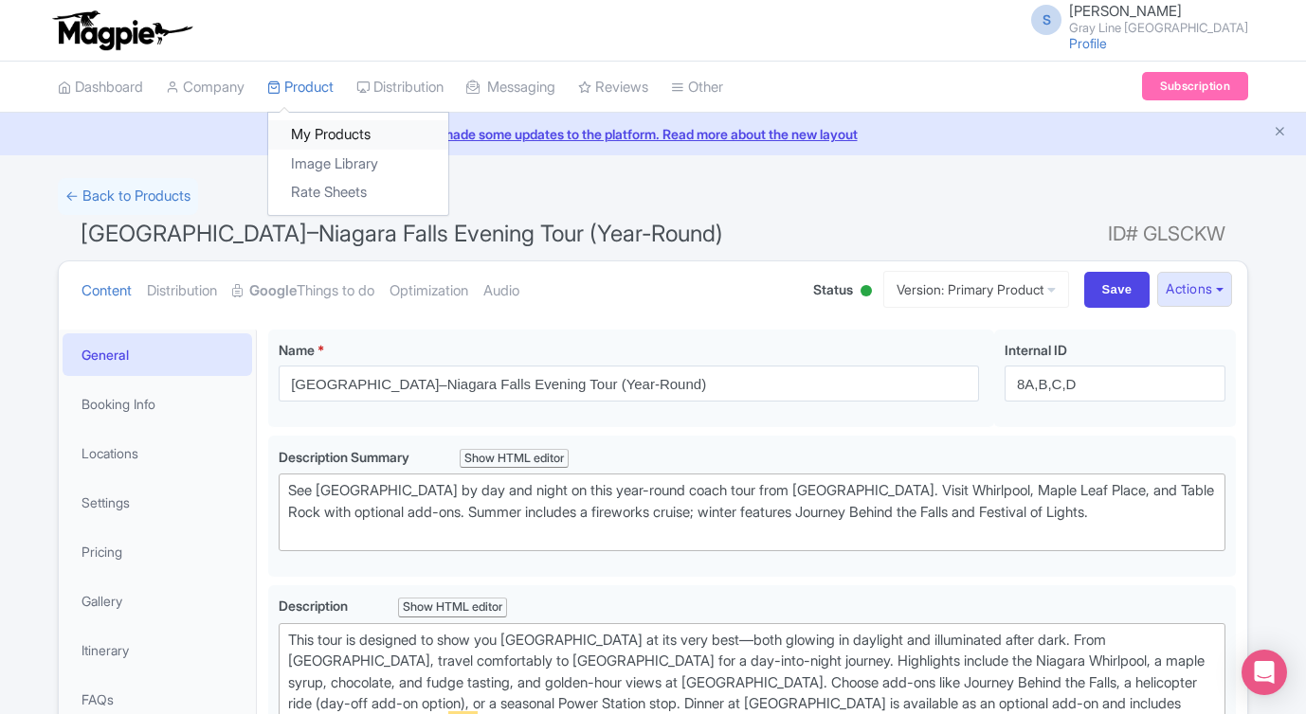
click at [331, 127] on link "My Products" at bounding box center [358, 134] width 180 height 29
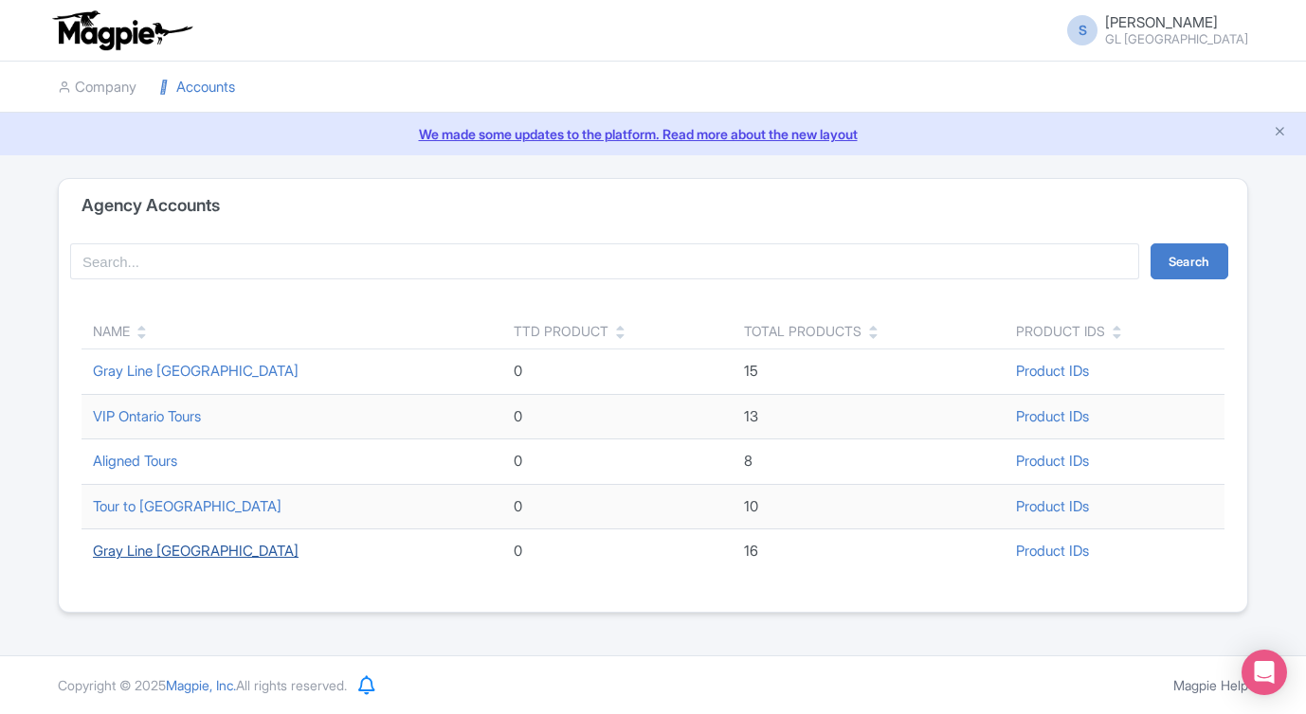
click at [180, 553] on link "Gray Line [GEOGRAPHIC_DATA]" at bounding box center [196, 551] width 206 height 18
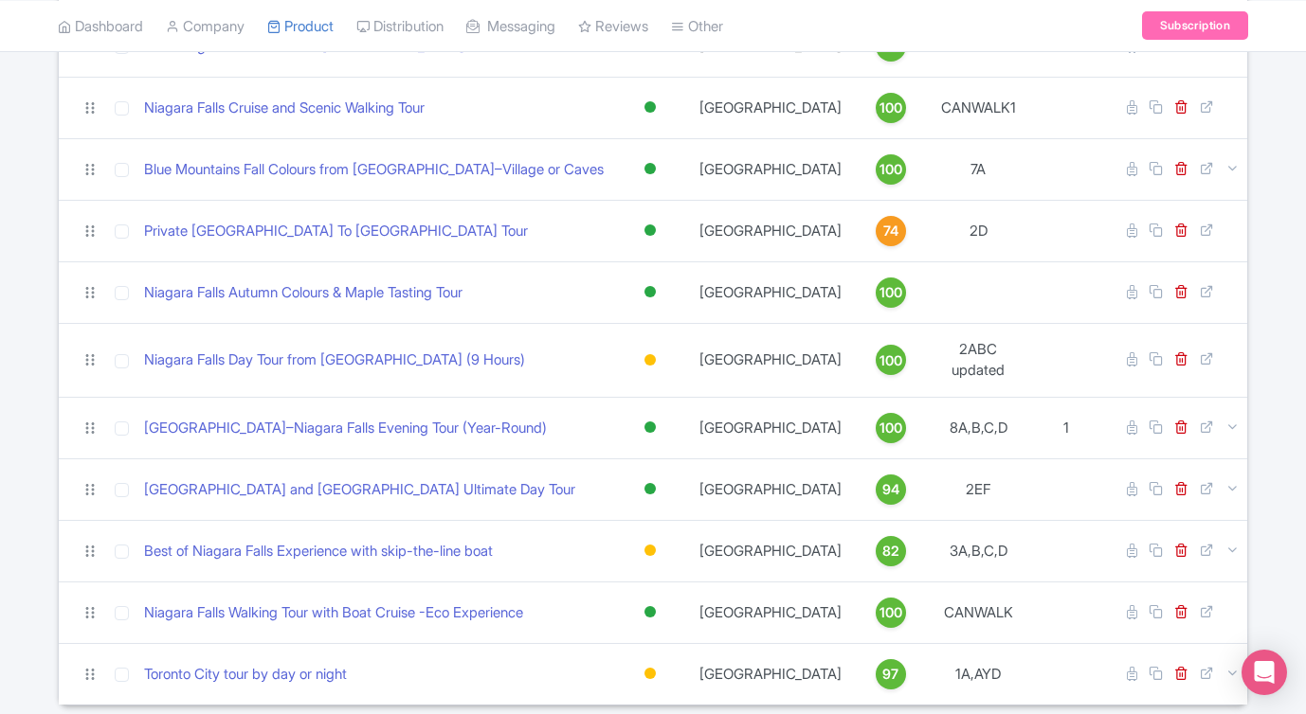
scroll to position [643, 0]
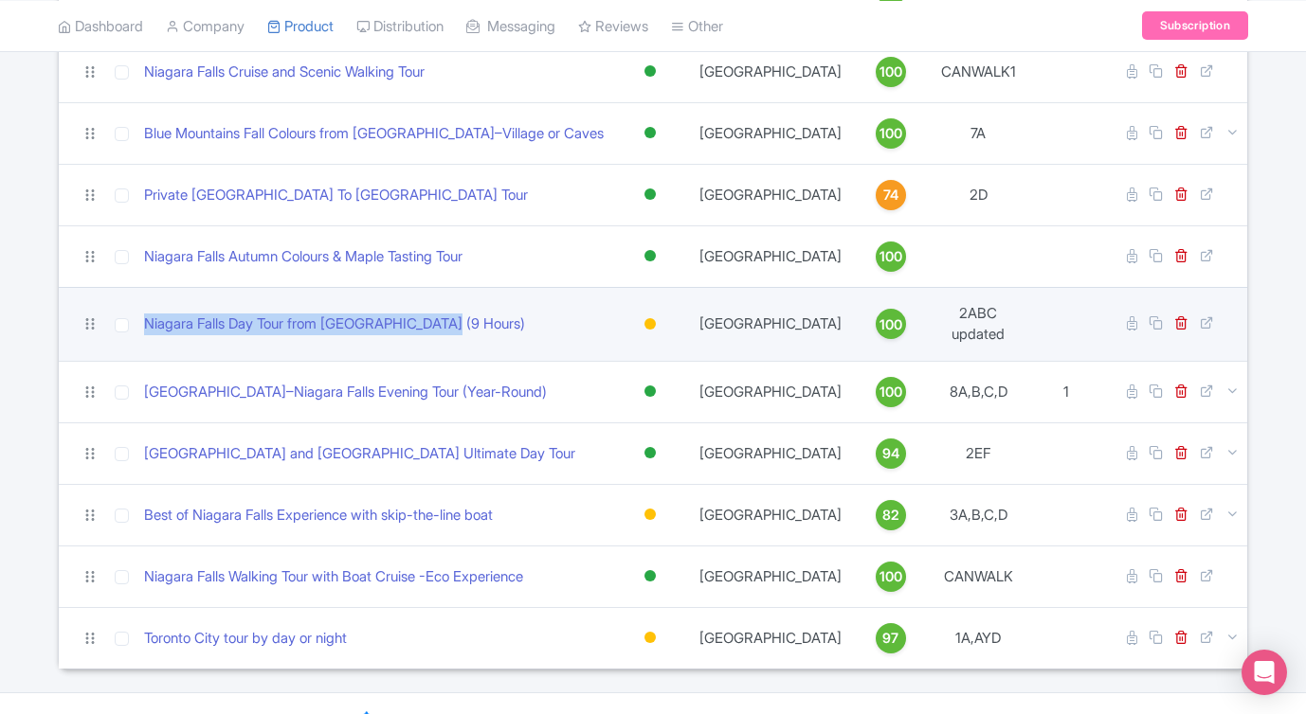
drag, startPoint x: 481, startPoint y: 295, endPoint x: 129, endPoint y: 299, distance: 352.5
click at [129, 299] on tr "Niagara Falls Day Tour from Toronto (9 Hours) Active Inactive Building Archived…" at bounding box center [653, 324] width 1188 height 74
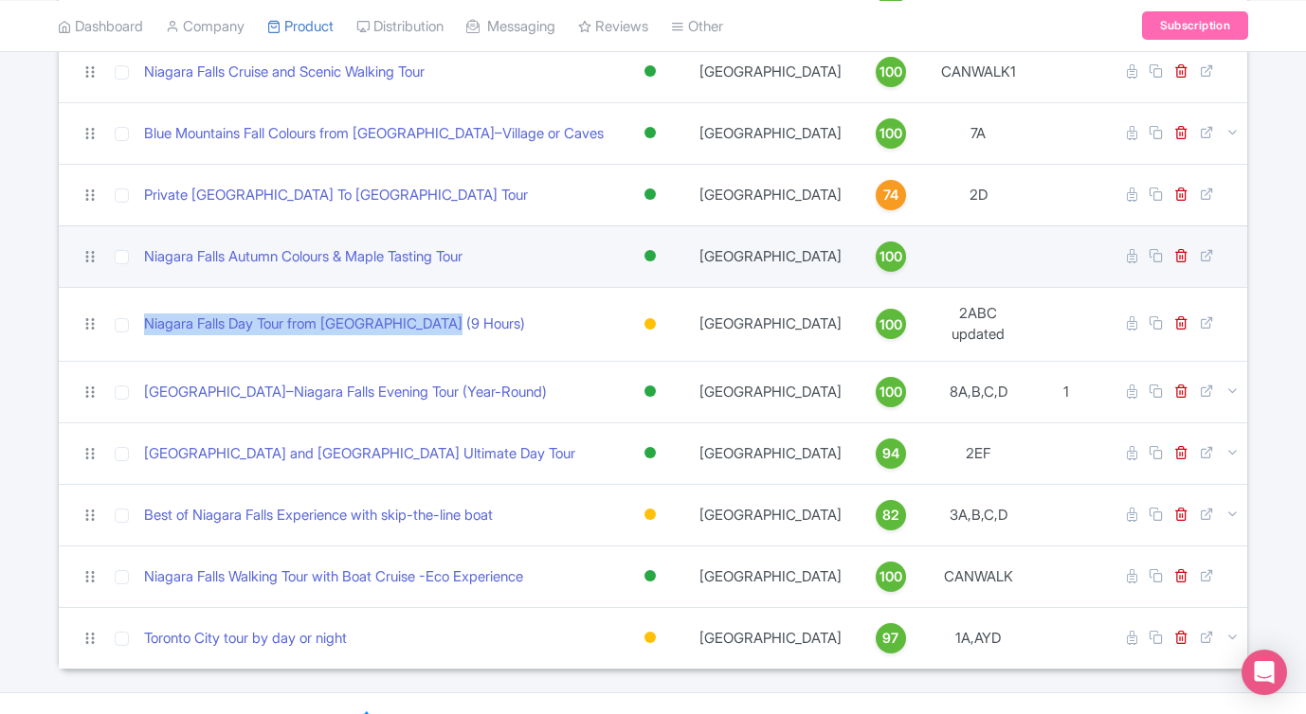
copy tr "Niagara Falls Day Tour from [GEOGRAPHIC_DATA] (9 Hours)"
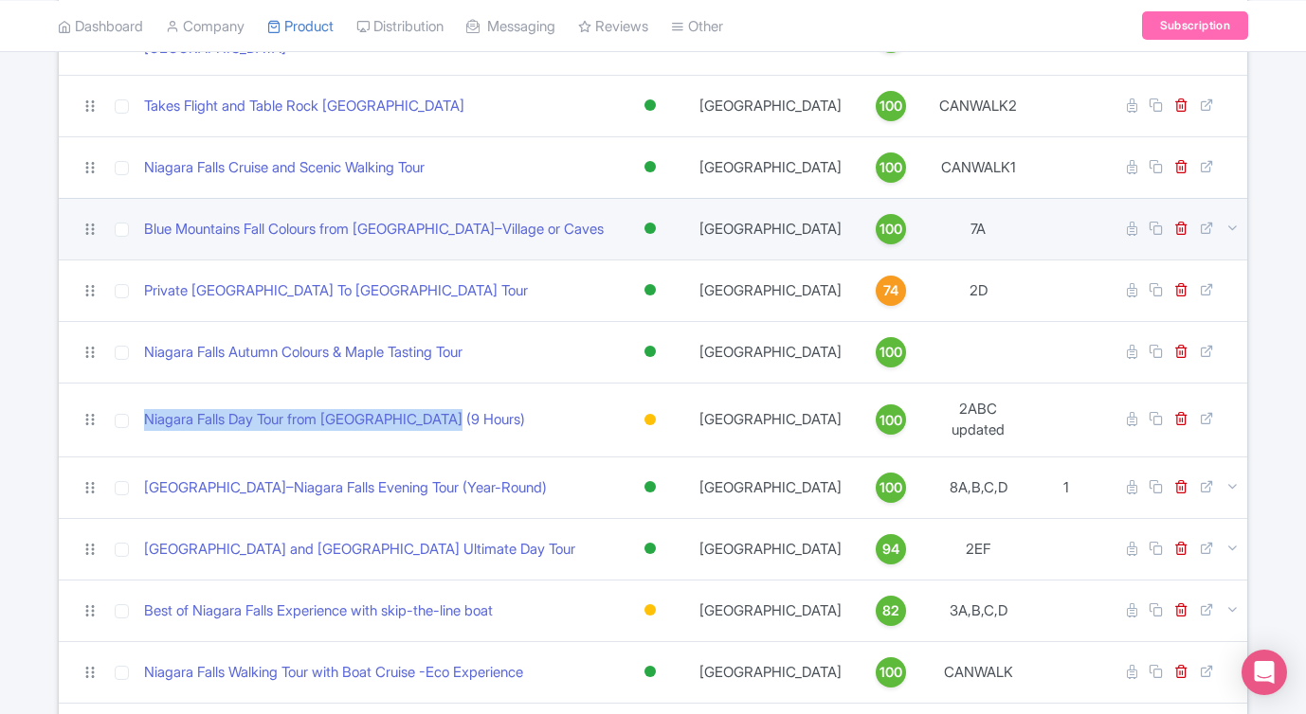
scroll to position [537, 0]
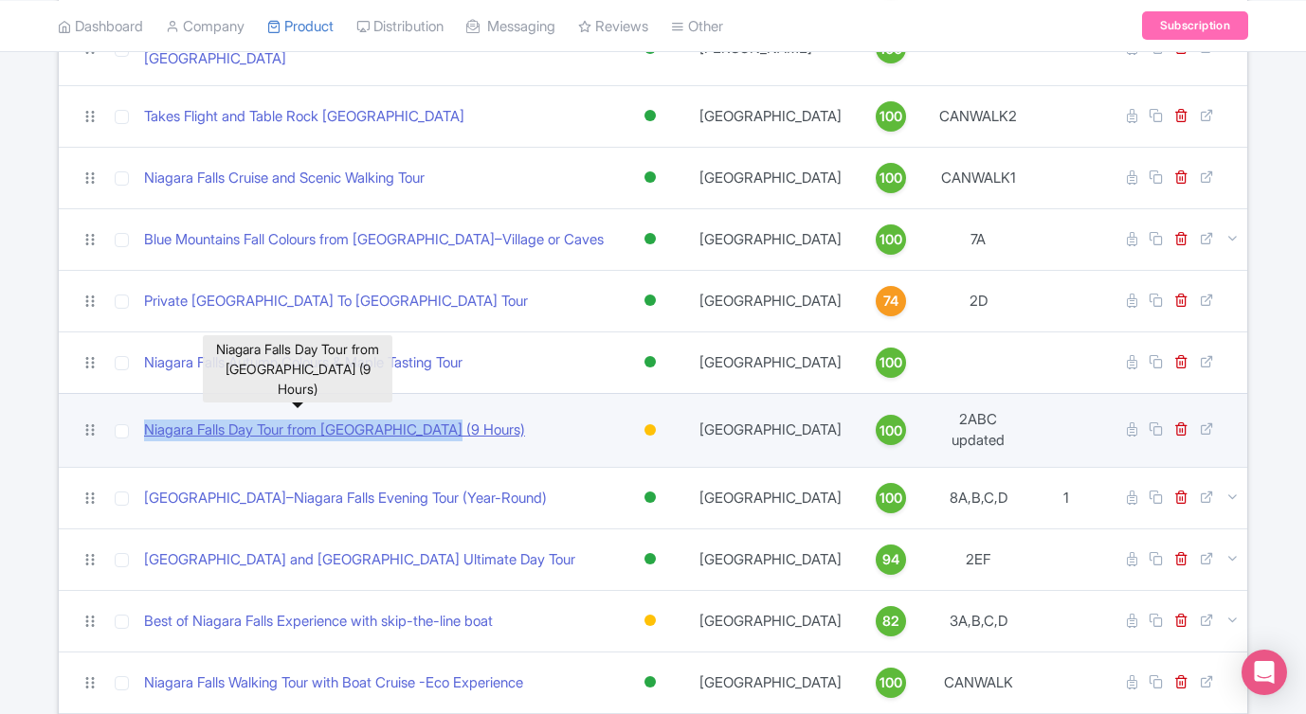
click at [333, 420] on link "Niagara Falls Day Tour from [GEOGRAPHIC_DATA] (9 Hours)" at bounding box center [334, 431] width 381 height 22
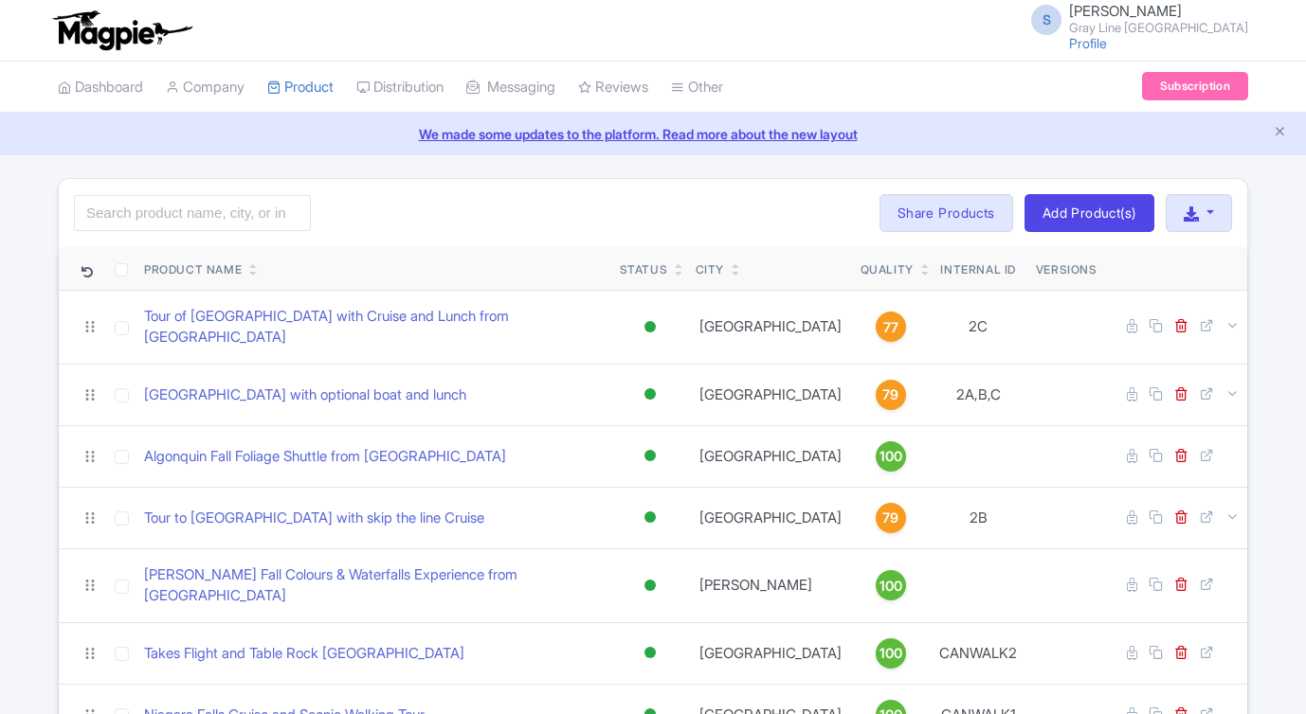
scroll to position [537, 0]
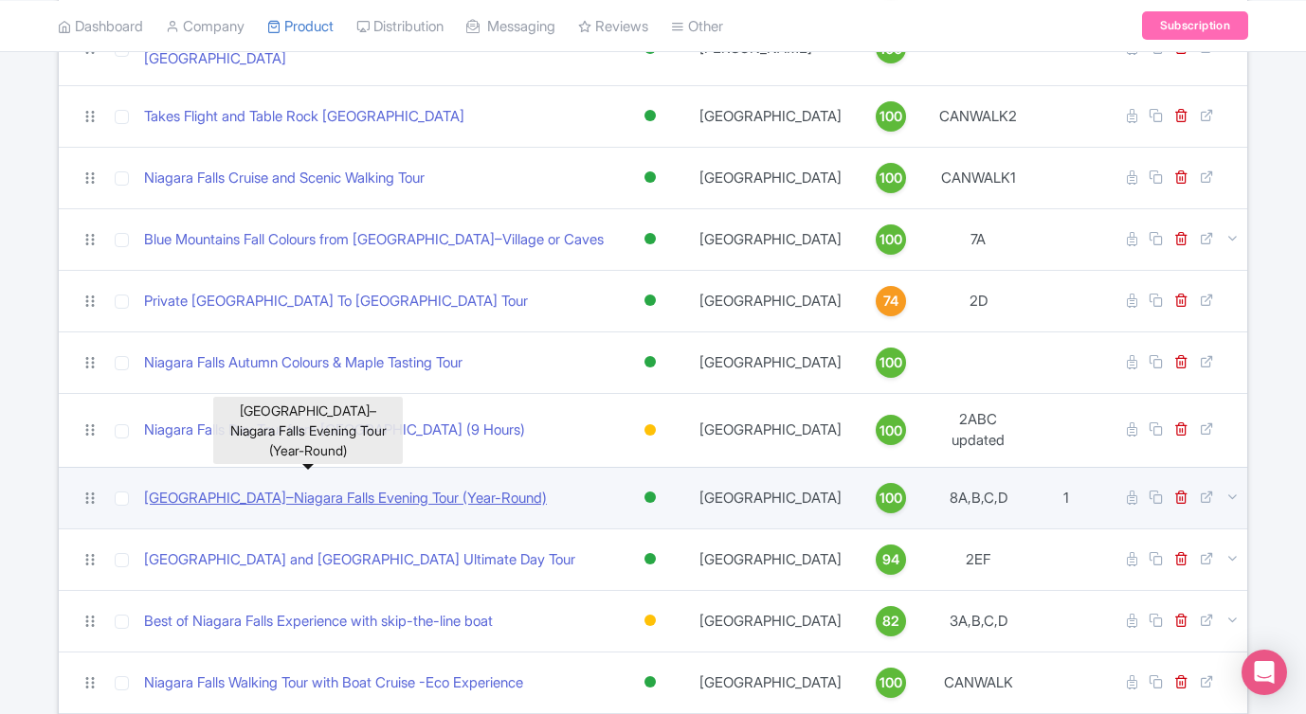
click at [323, 488] on link "[GEOGRAPHIC_DATA]–Niagara Falls Evening Tour (Year-Round)" at bounding box center [345, 499] width 403 height 22
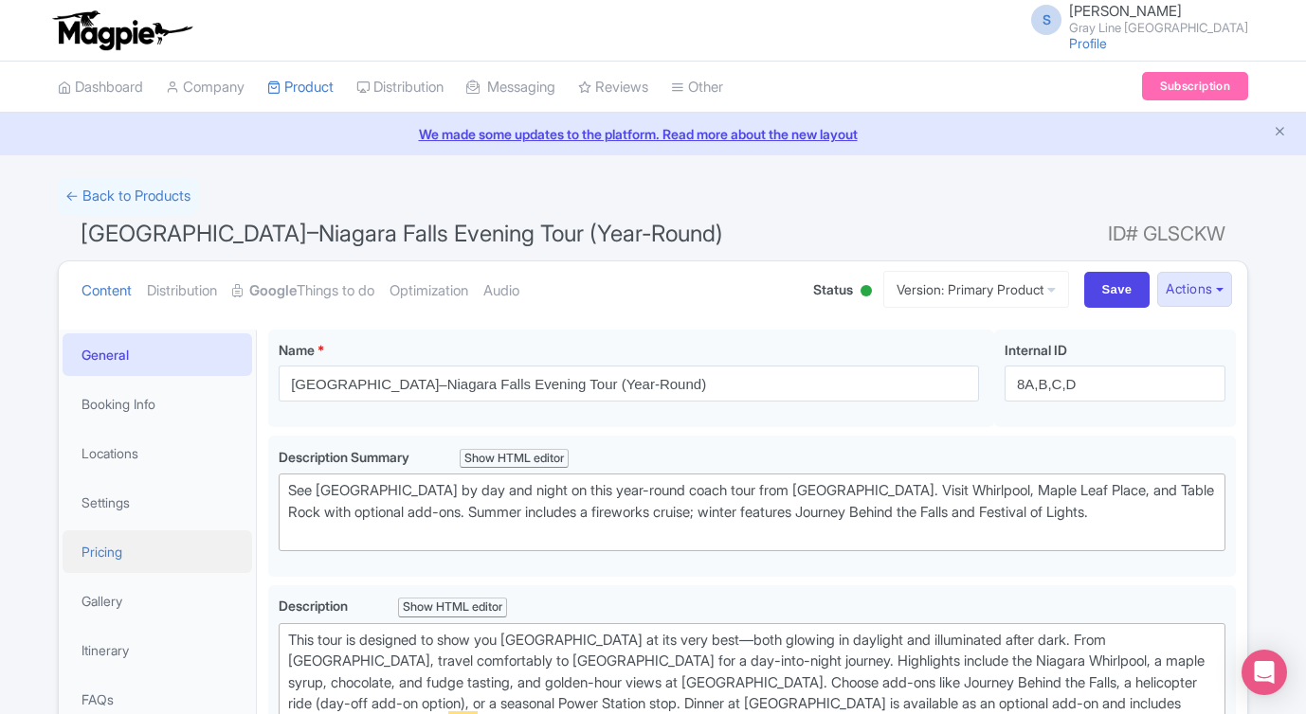
click at [97, 553] on link "Pricing" at bounding box center [157, 552] width 189 height 43
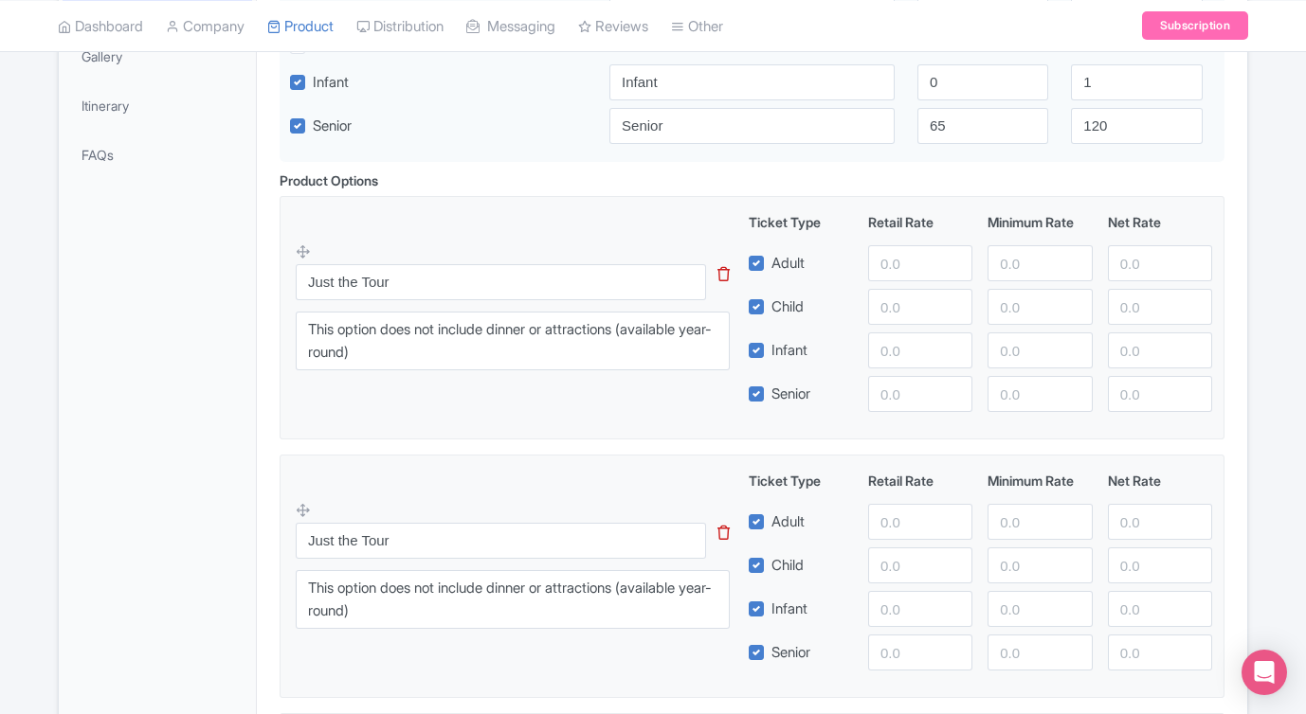
scroll to position [546, 0]
type input "-1"
click at [953, 264] on input "-1" at bounding box center [920, 262] width 104 height 36
type input "104"
click at [918, 300] on input "number" at bounding box center [920, 306] width 104 height 36
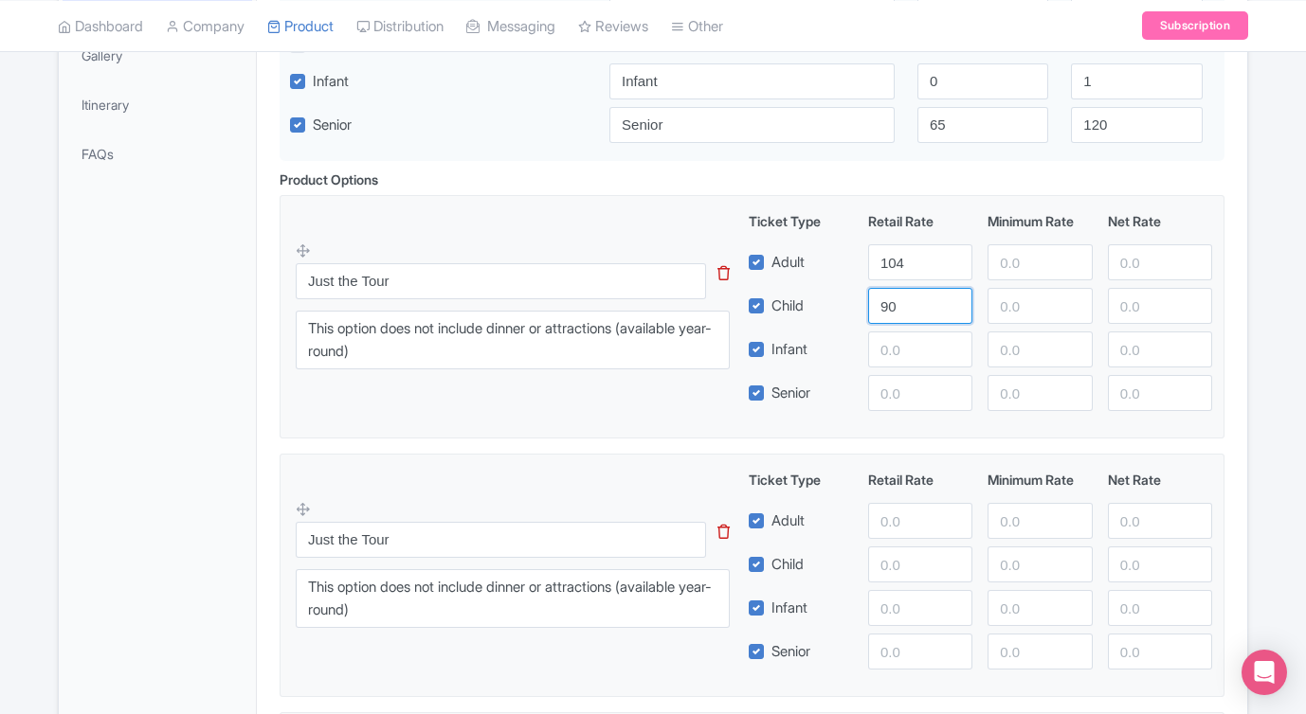
type input "90"
click at [909, 405] on input "number" at bounding box center [920, 393] width 104 height 36
type input "99"
click at [910, 361] on input "number" at bounding box center [920, 350] width 104 height 36
type input "90"
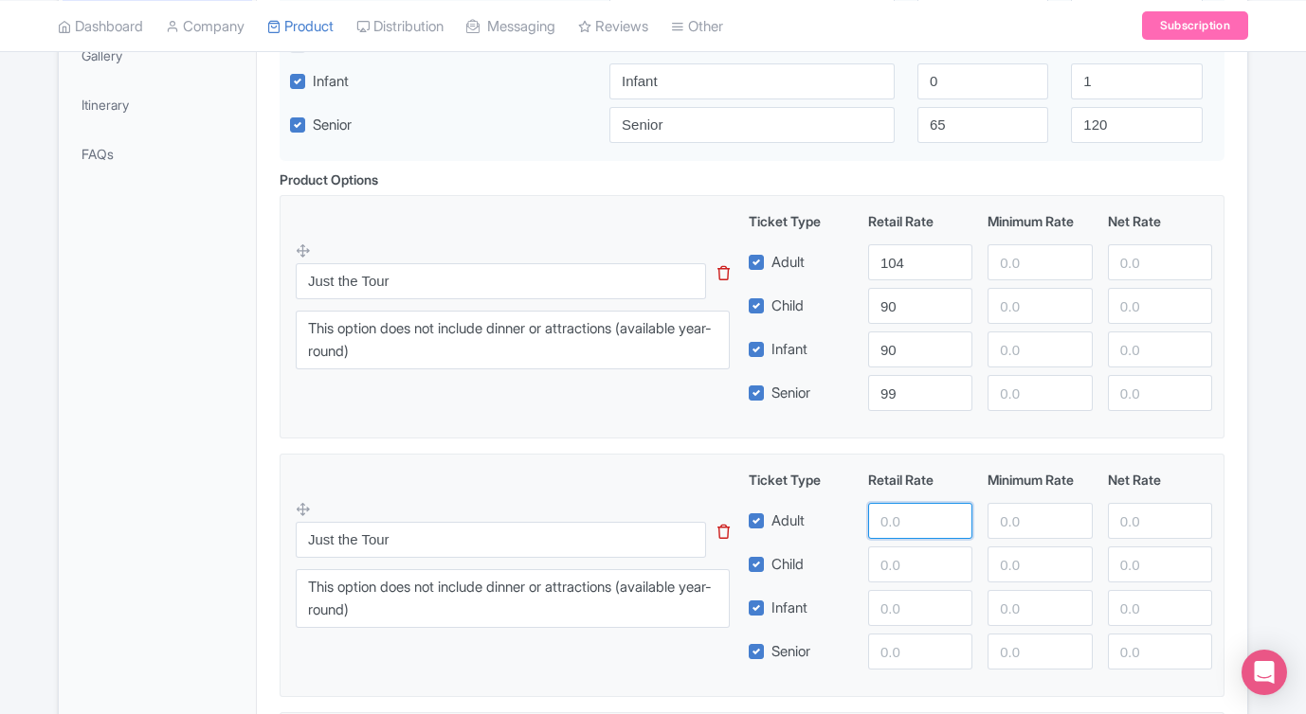
click at [898, 522] on input "number" at bounding box center [920, 521] width 104 height 36
click at [721, 535] on icon at bounding box center [723, 532] width 12 height 14
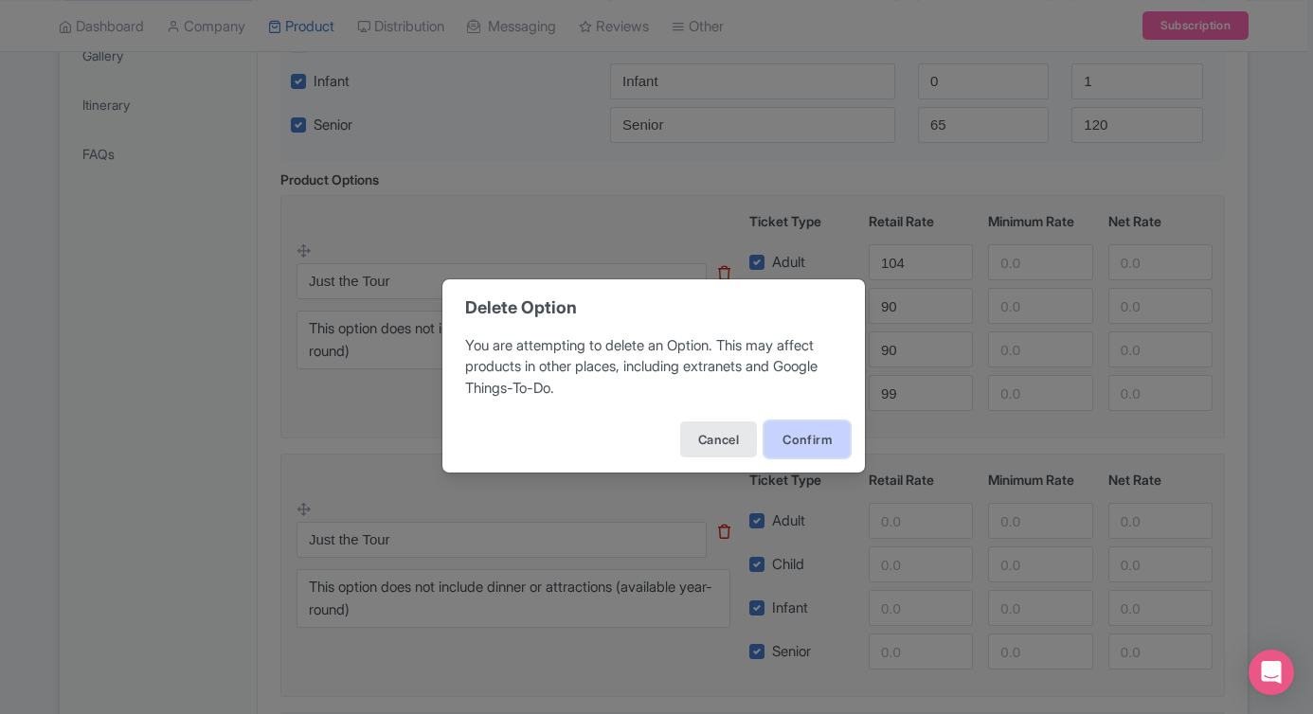
click at [808, 441] on button "Confirm" at bounding box center [807, 440] width 85 height 36
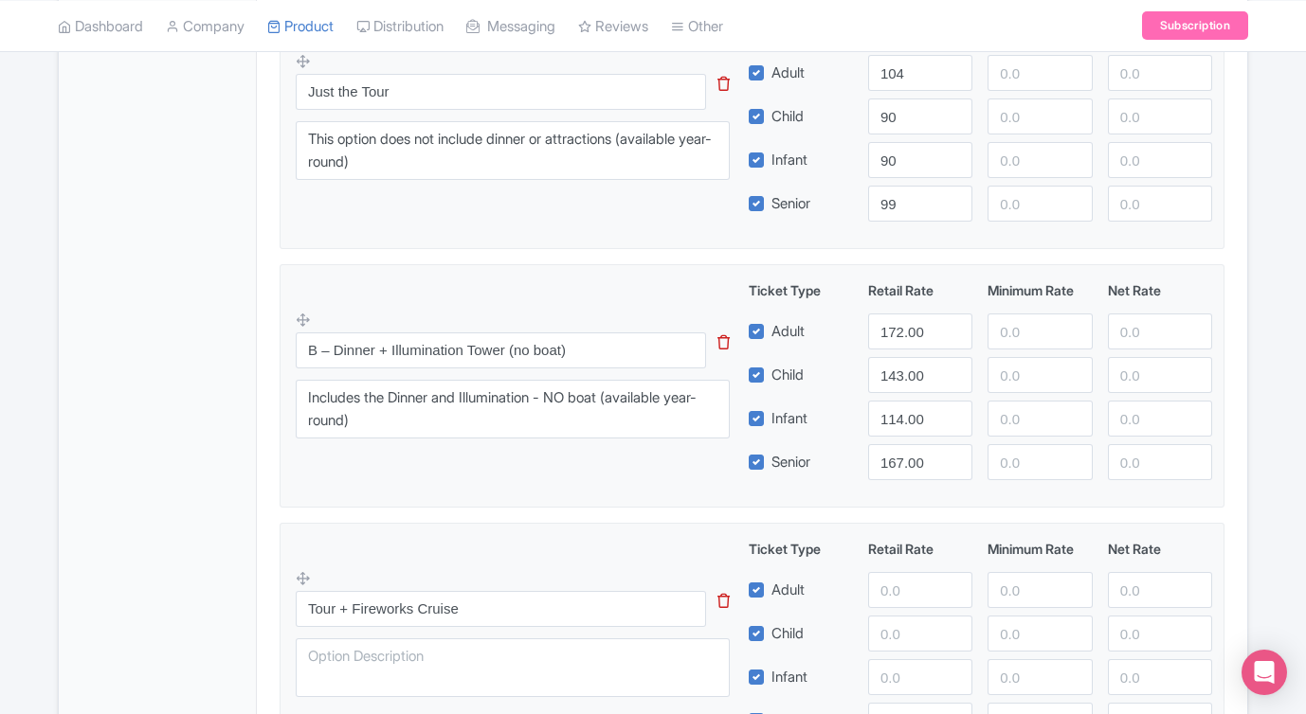
scroll to position [771, 0]
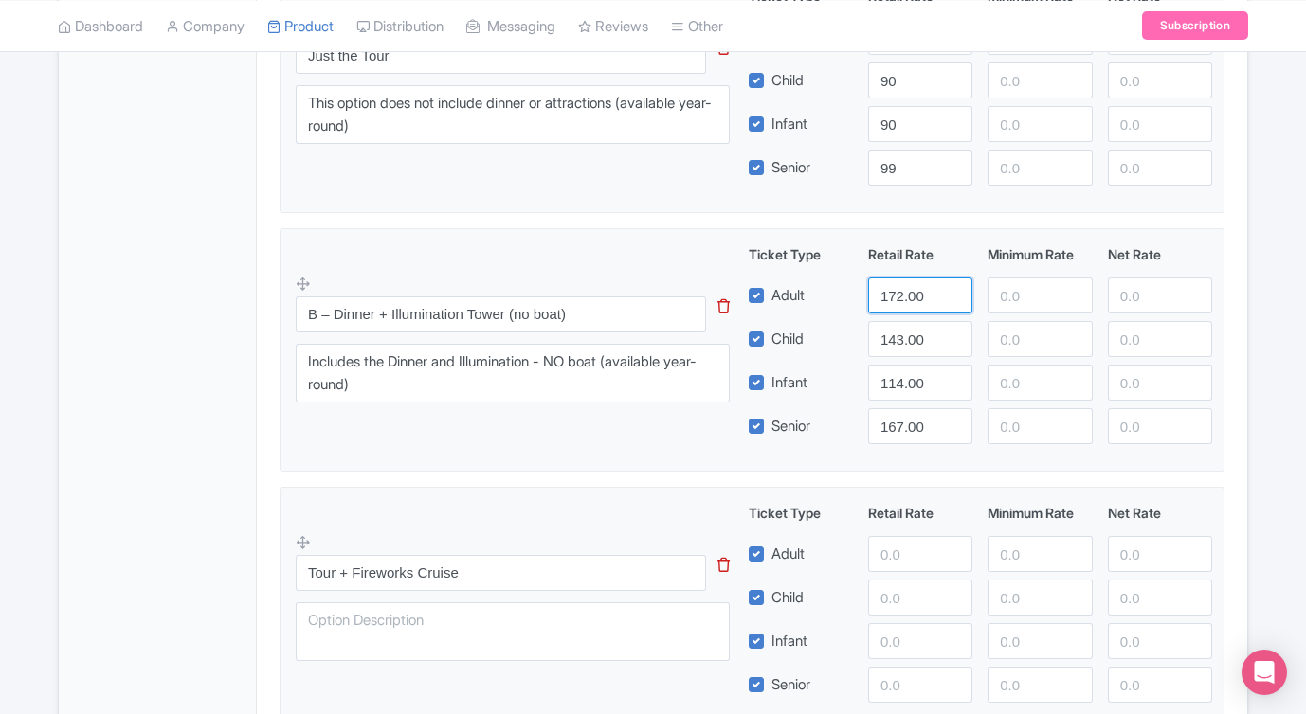
drag, startPoint x: 926, startPoint y: 305, endPoint x: 838, endPoint y: 297, distance: 88.5
click at [838, 297] on div "Adult 172.00" at bounding box center [980, 296] width 479 height 36
type input "219"
drag, startPoint x: 933, startPoint y: 384, endPoint x: 836, endPoint y: 383, distance: 97.6
click at [836, 383] on div "Infant 114.00" at bounding box center [980, 383] width 479 height 36
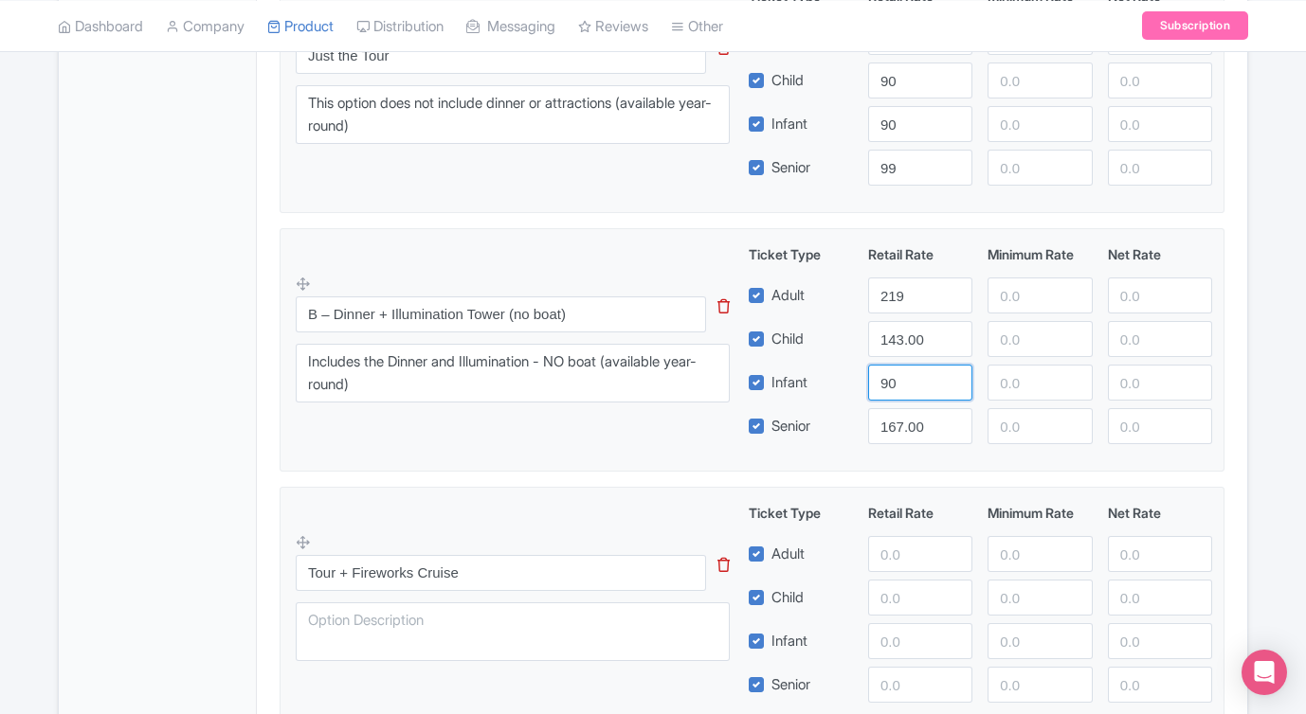
type input "90"
drag, startPoint x: 933, startPoint y: 428, endPoint x: 845, endPoint y: 432, distance: 88.2
click at [852, 430] on div "Senior 167.00" at bounding box center [980, 426] width 479 height 36
type input "1"
type input "214"
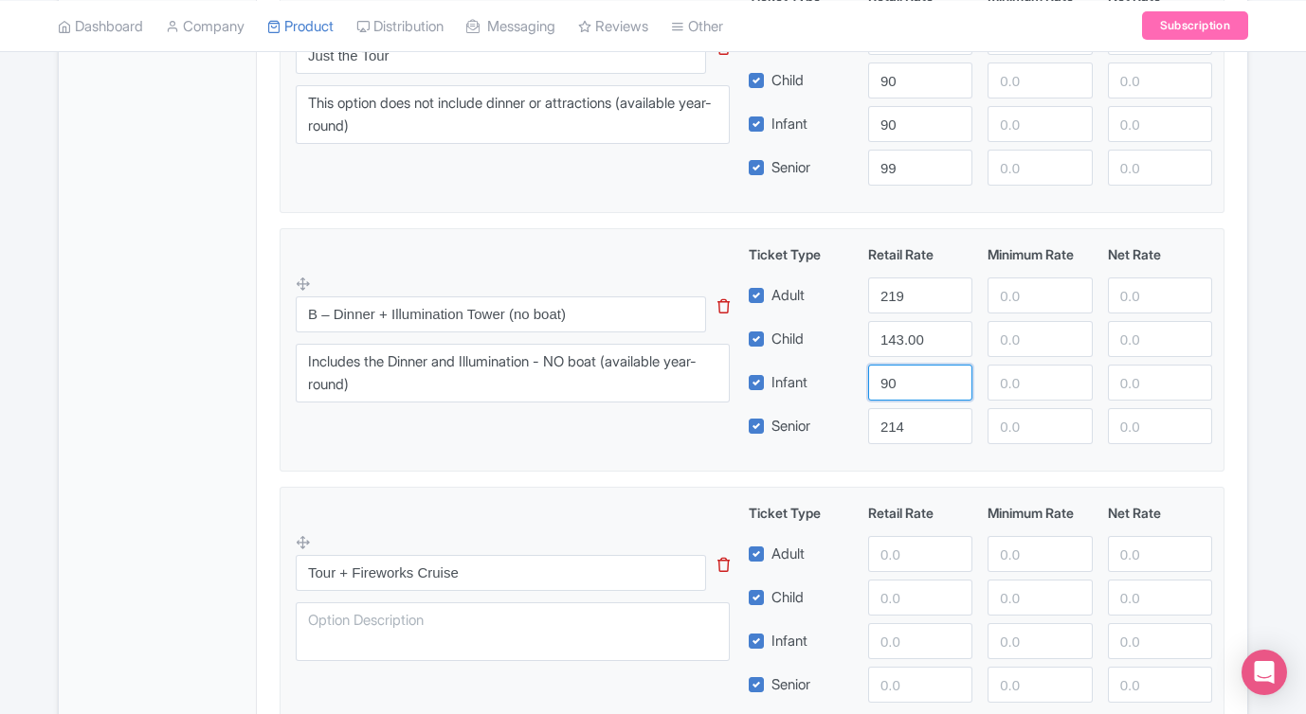
drag, startPoint x: 928, startPoint y: 381, endPoint x: 828, endPoint y: 377, distance: 99.5
click at [829, 377] on div "Infant 90" at bounding box center [980, 383] width 479 height 36
drag, startPoint x: 933, startPoint y: 372, endPoint x: 852, endPoint y: 381, distance: 81.9
click at [852, 381] on div "Infant 209" at bounding box center [980, 383] width 479 height 36
drag, startPoint x: 935, startPoint y: 383, endPoint x: 836, endPoint y: 383, distance: 99.5
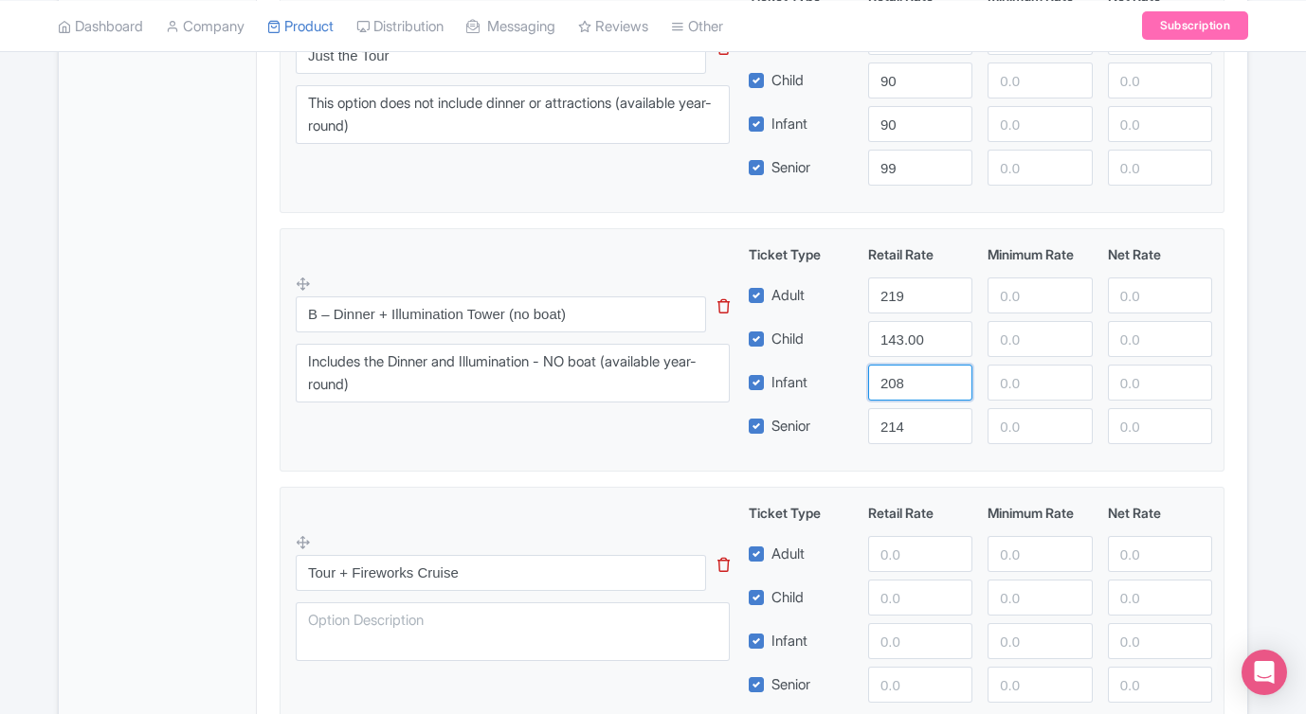
click at [868, 383] on input "208" at bounding box center [920, 383] width 104 height 36
drag, startPoint x: 932, startPoint y: 378, endPoint x: 837, endPoint y: 388, distance: 96.3
click at [837, 388] on div "Infant 208" at bounding box center [980, 383] width 479 height 36
type input "90"
drag, startPoint x: 926, startPoint y: 339, endPoint x: 842, endPoint y: 339, distance: 83.4
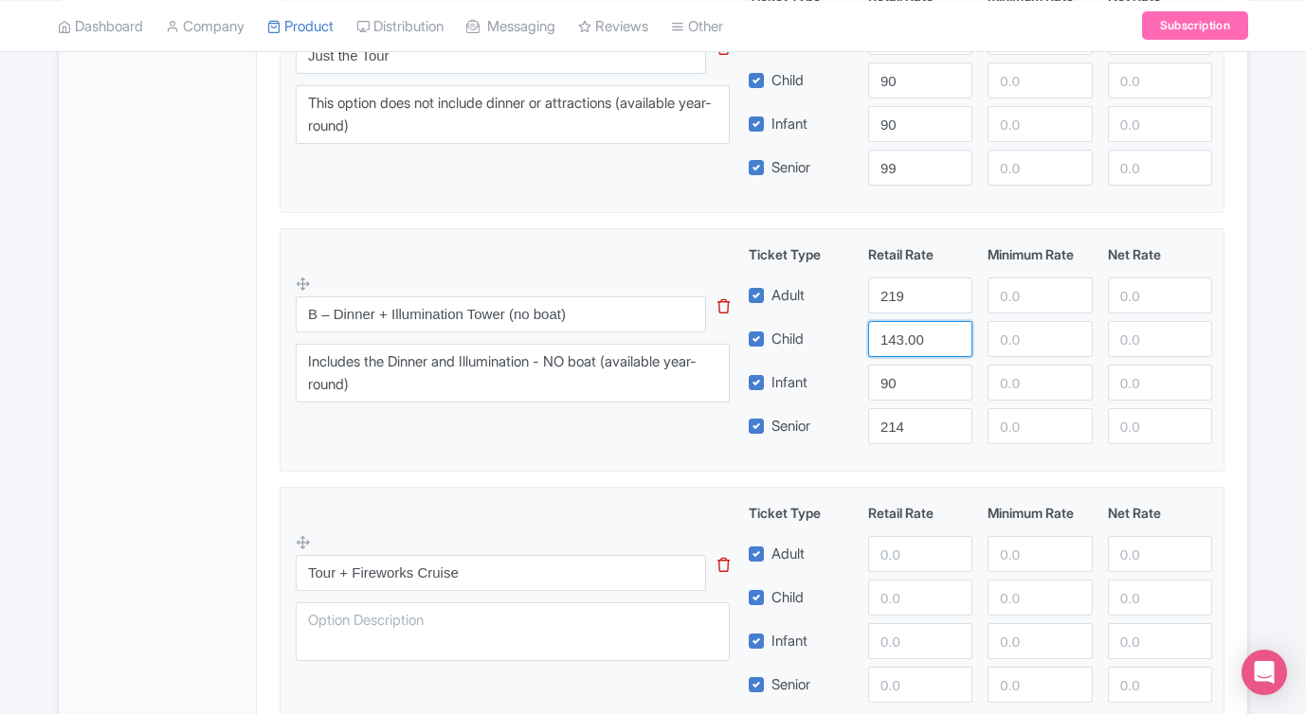
click at [842, 339] on div "Child 143.00" at bounding box center [980, 339] width 479 height 36
type input "209"
click at [620, 449] on fieldset "B – Dinner + Illumination Tower (no boat) This tip has not data. Code: tip_opti…" at bounding box center [751, 349] width 945 height 243
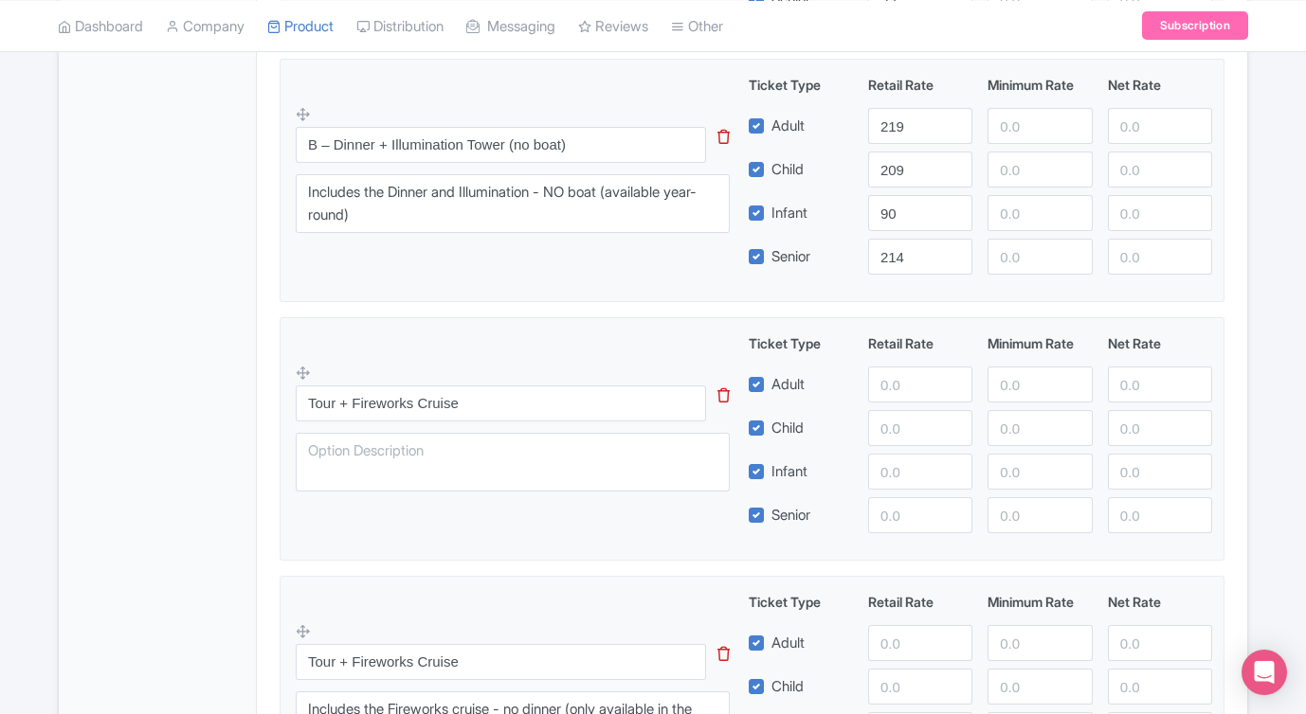
scroll to position [943, 0]
click at [921, 387] on input "number" at bounding box center [920, 383] width 104 height 36
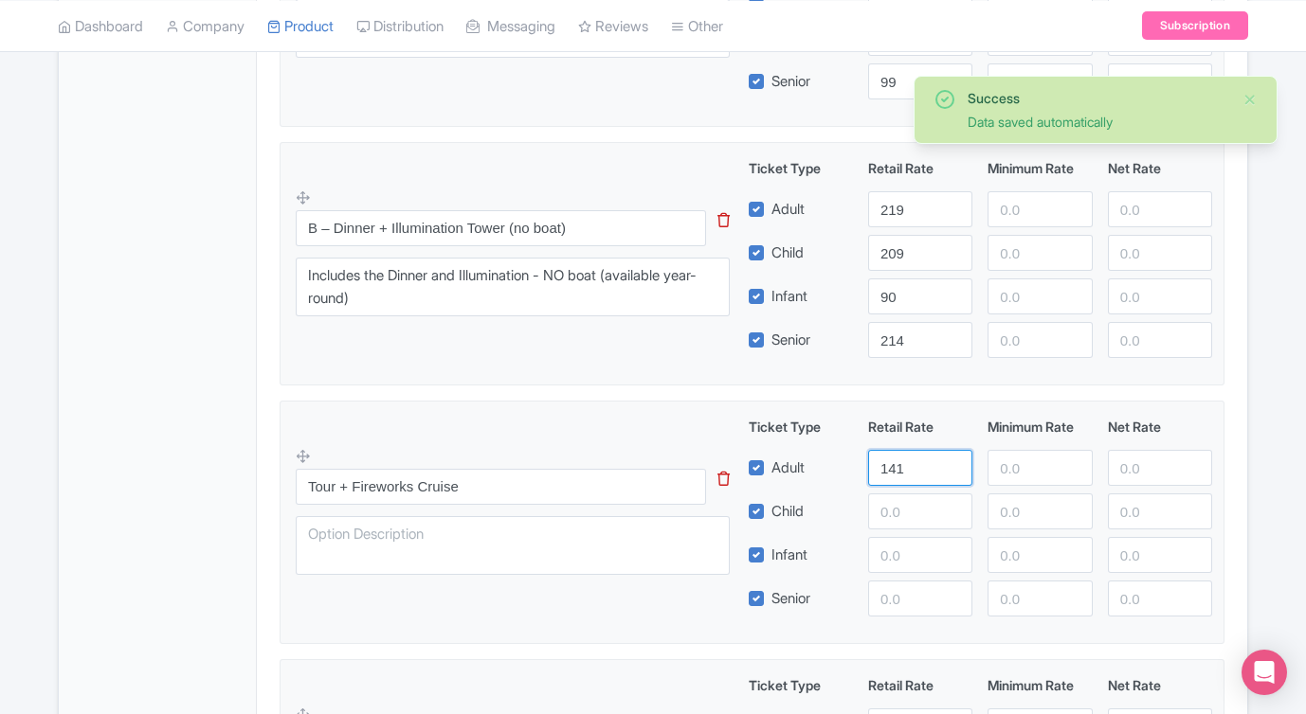
scroll to position [856, 0]
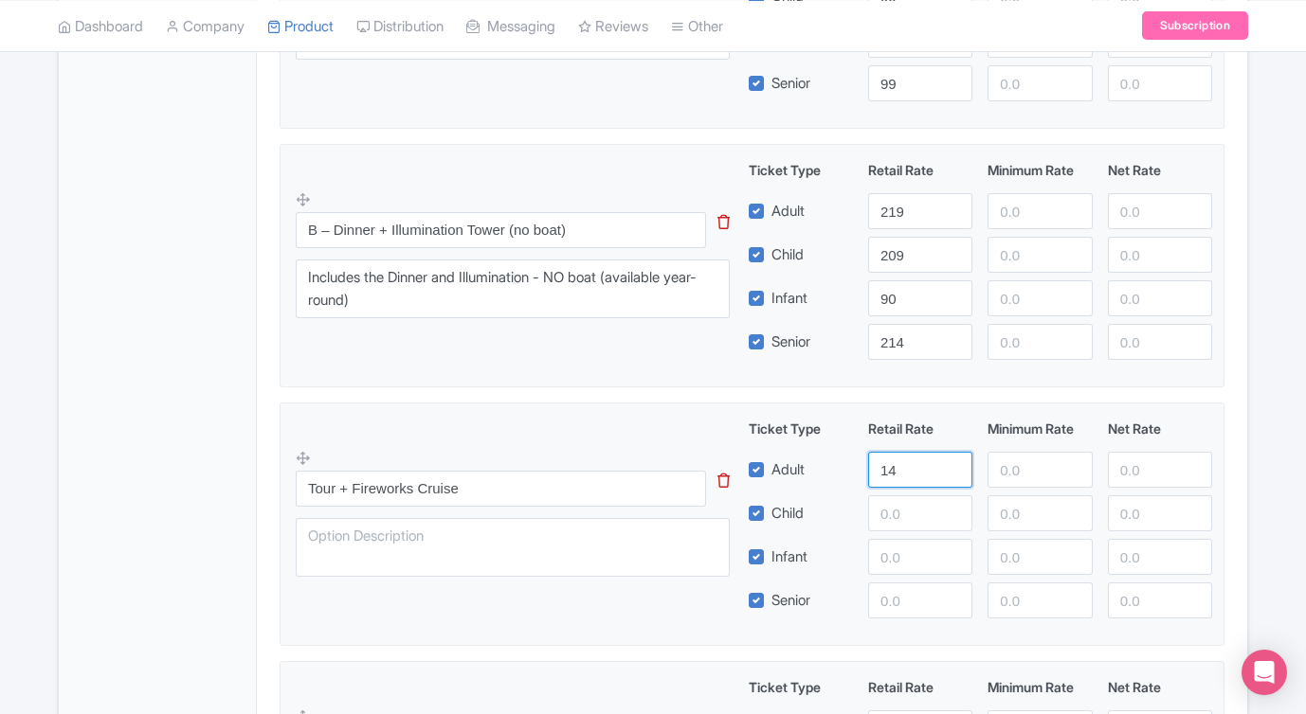
type input "14"
click at [908, 554] on input "number" at bounding box center [920, 557] width 104 height 36
click at [908, 589] on input "number" at bounding box center [920, 601] width 104 height 36
type input "138"
click at [894, 557] on input "number" at bounding box center [920, 557] width 104 height 36
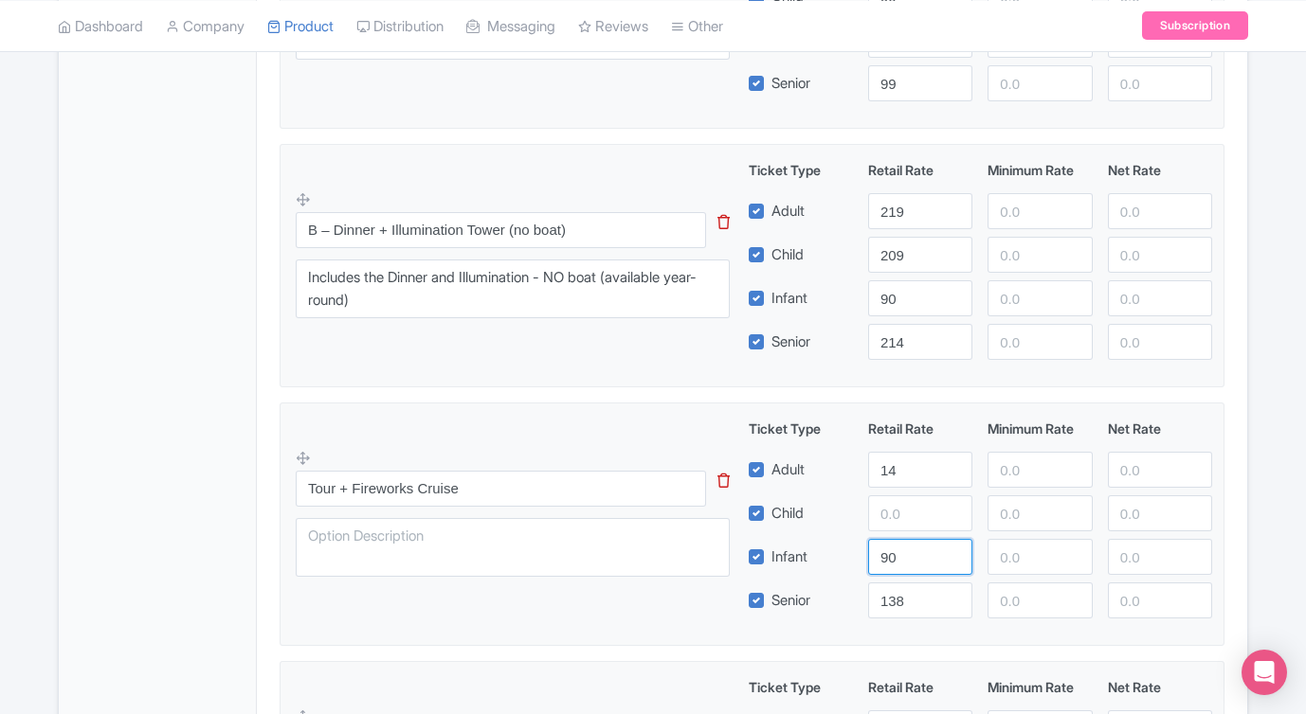
type input "90"
click at [890, 513] on input "number" at bounding box center [920, 513] width 104 height 36
type input "124"
click at [688, 608] on div "Tour + Fireworks Cruise This tip has not data. Code: tip_option_name Ticket Typ…" at bounding box center [752, 519] width 912 height 200
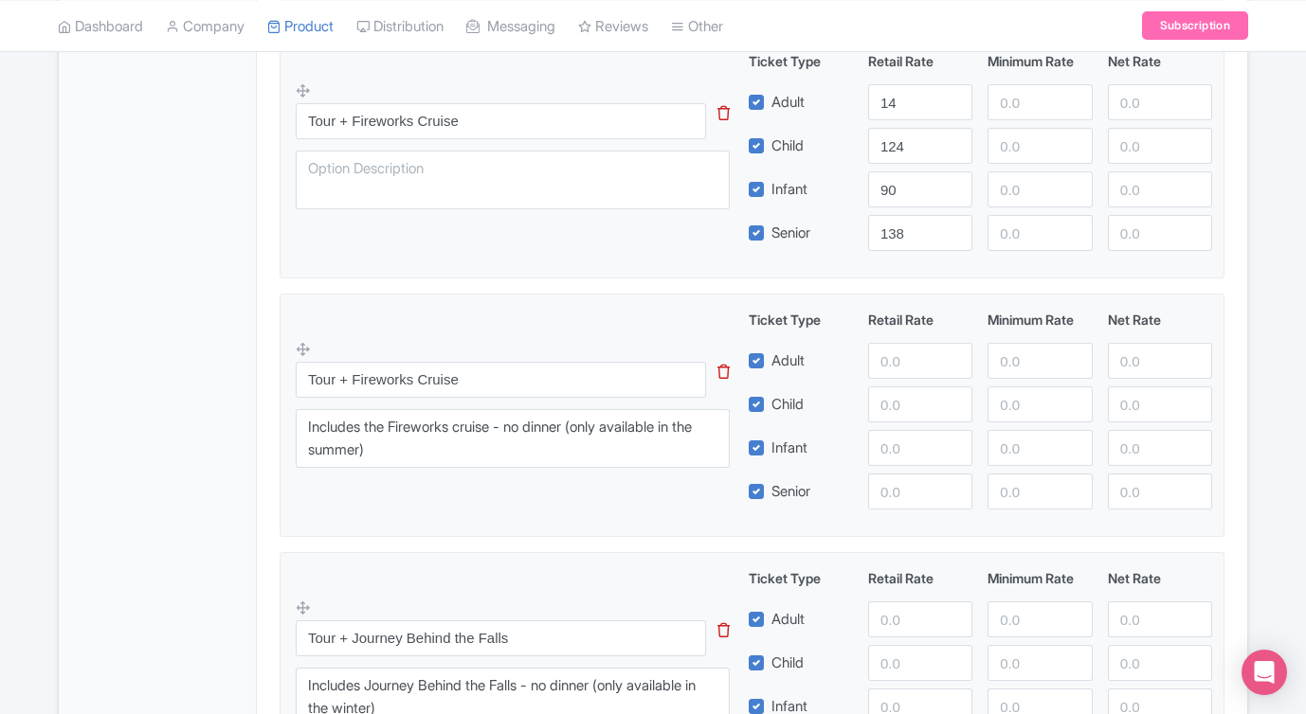
scroll to position [1224, 0]
click at [725, 369] on icon at bounding box center [723, 371] width 12 height 14
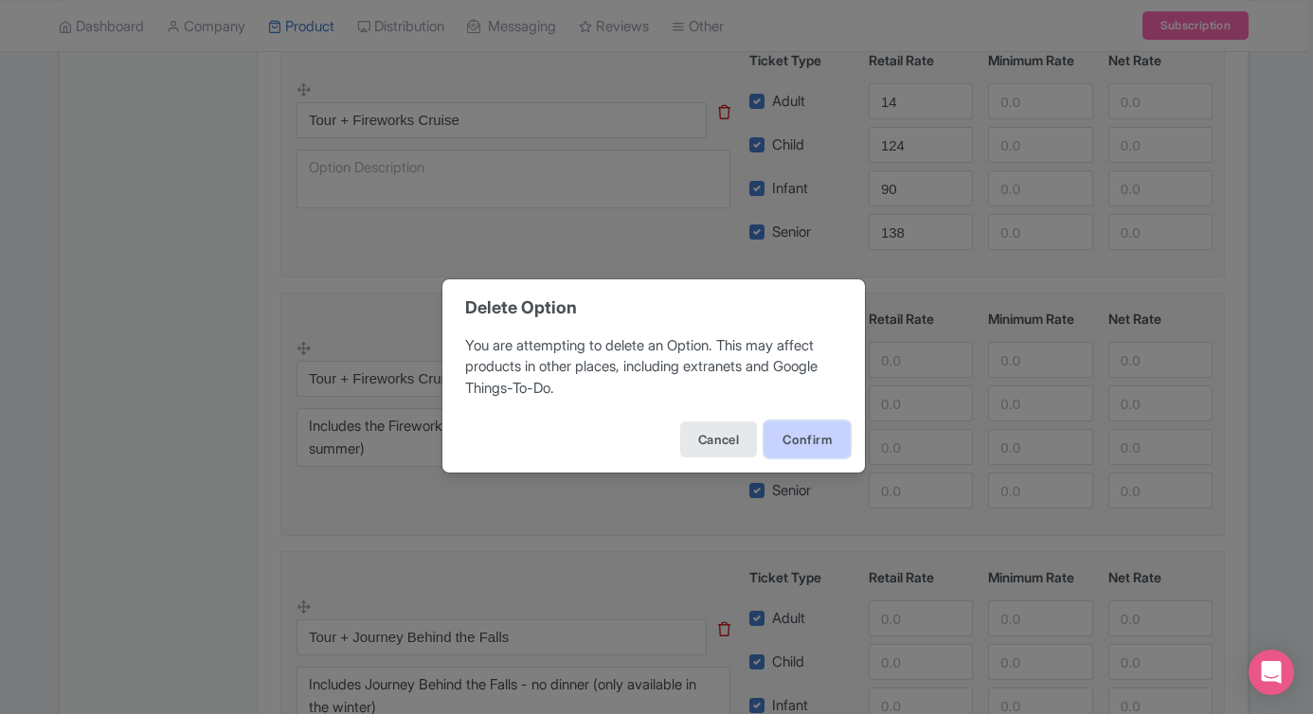
click at [806, 431] on button "Confirm" at bounding box center [807, 440] width 85 height 36
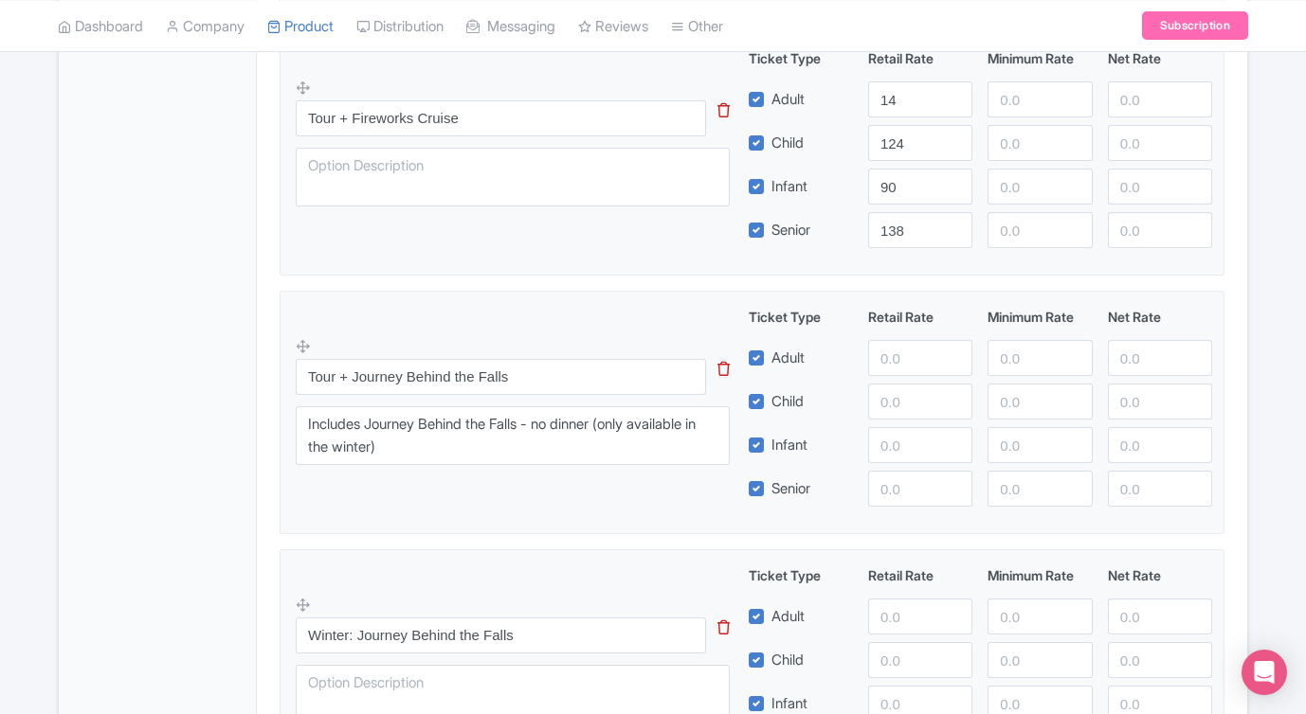
scroll to position [1236, 0]
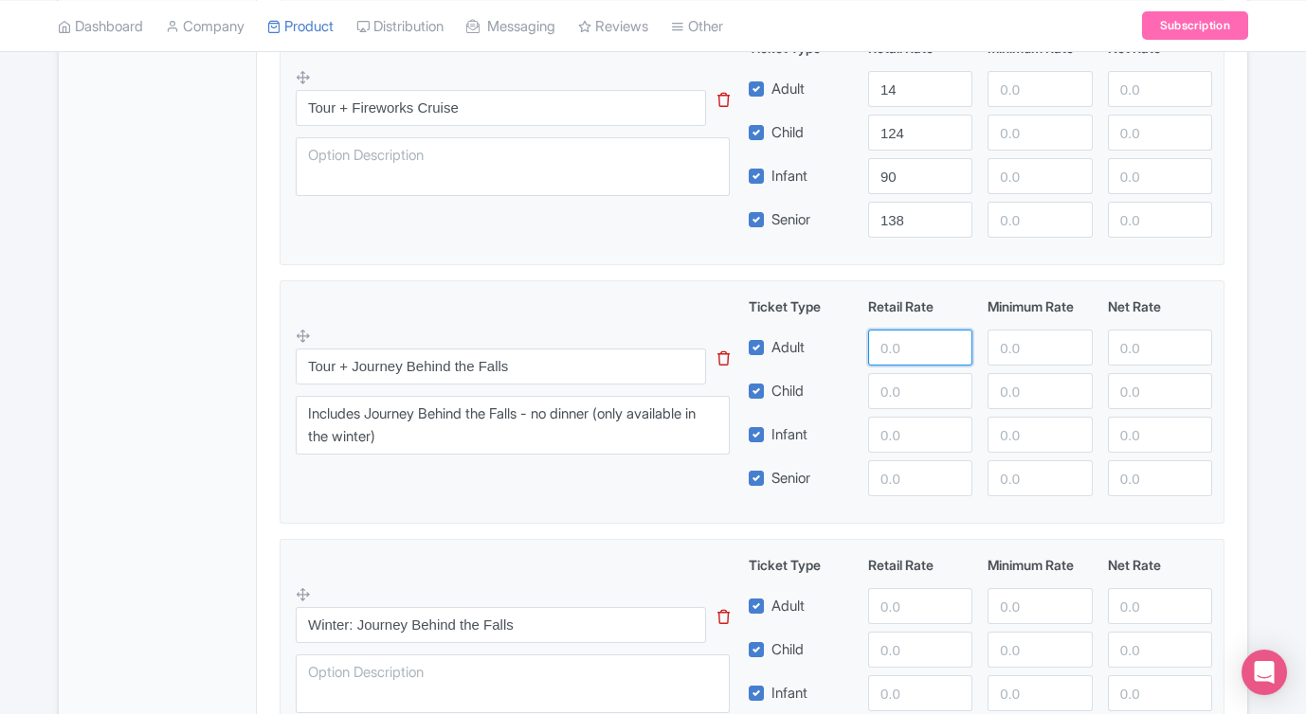
click at [932, 346] on input "number" at bounding box center [920, 348] width 104 height 36
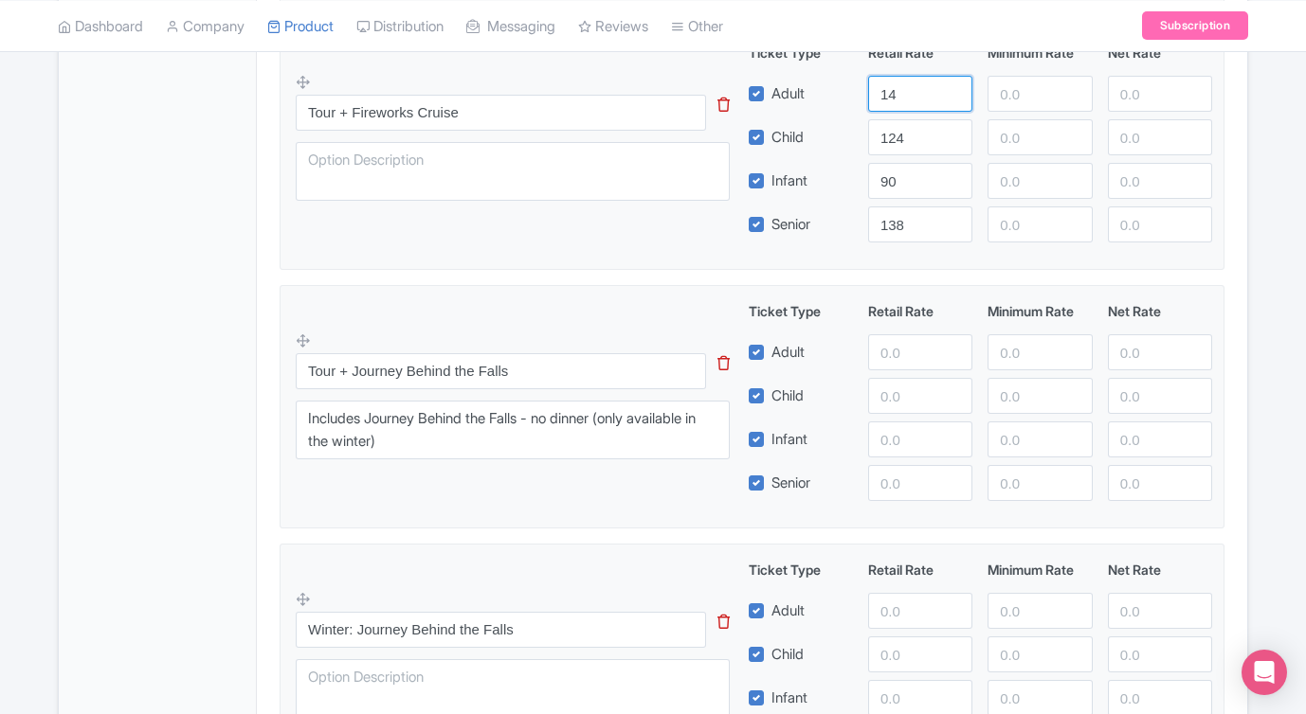
click at [903, 92] on input "14" at bounding box center [920, 94] width 104 height 36
type input "141"
click at [916, 338] on input "number" at bounding box center [920, 352] width 104 height 36
type input "141"
click at [923, 392] on input "number" at bounding box center [920, 396] width 104 height 36
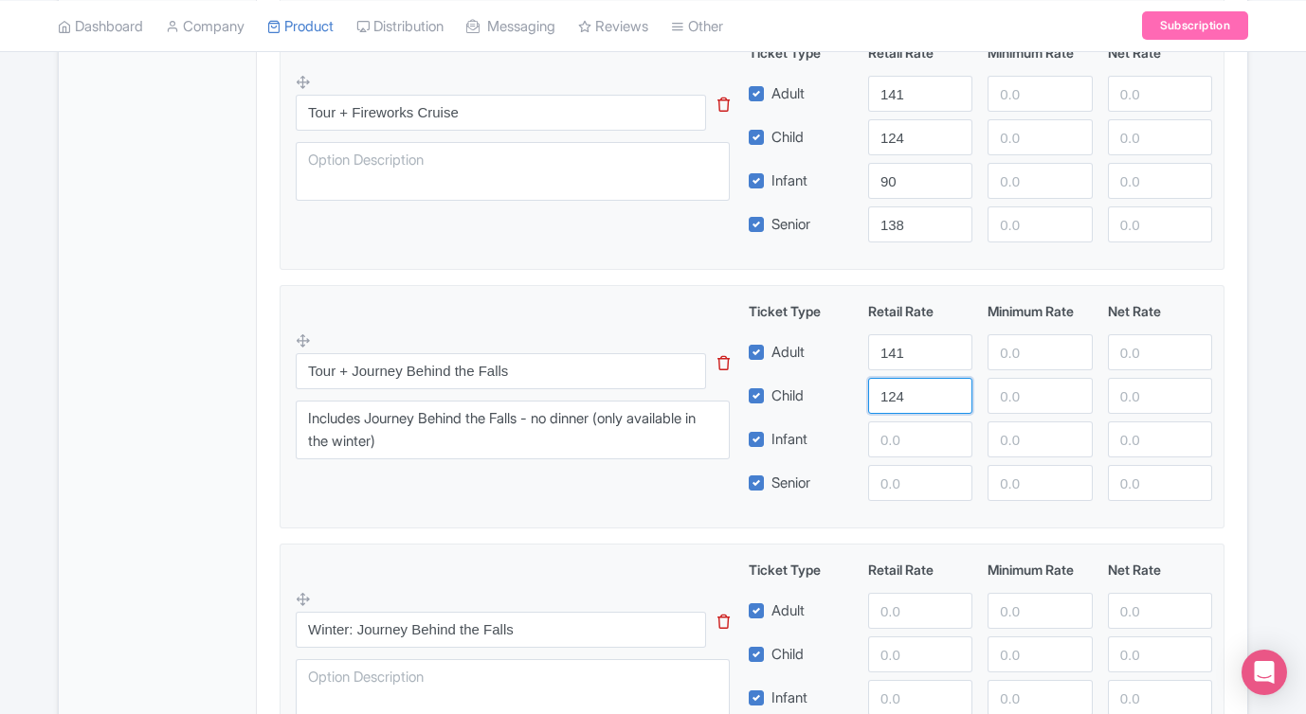
type input "124"
click at [911, 441] on input "number" at bounding box center [920, 440] width 104 height 36
type input "90"
click at [909, 490] on input "number" at bounding box center [920, 483] width 104 height 36
type input "138"
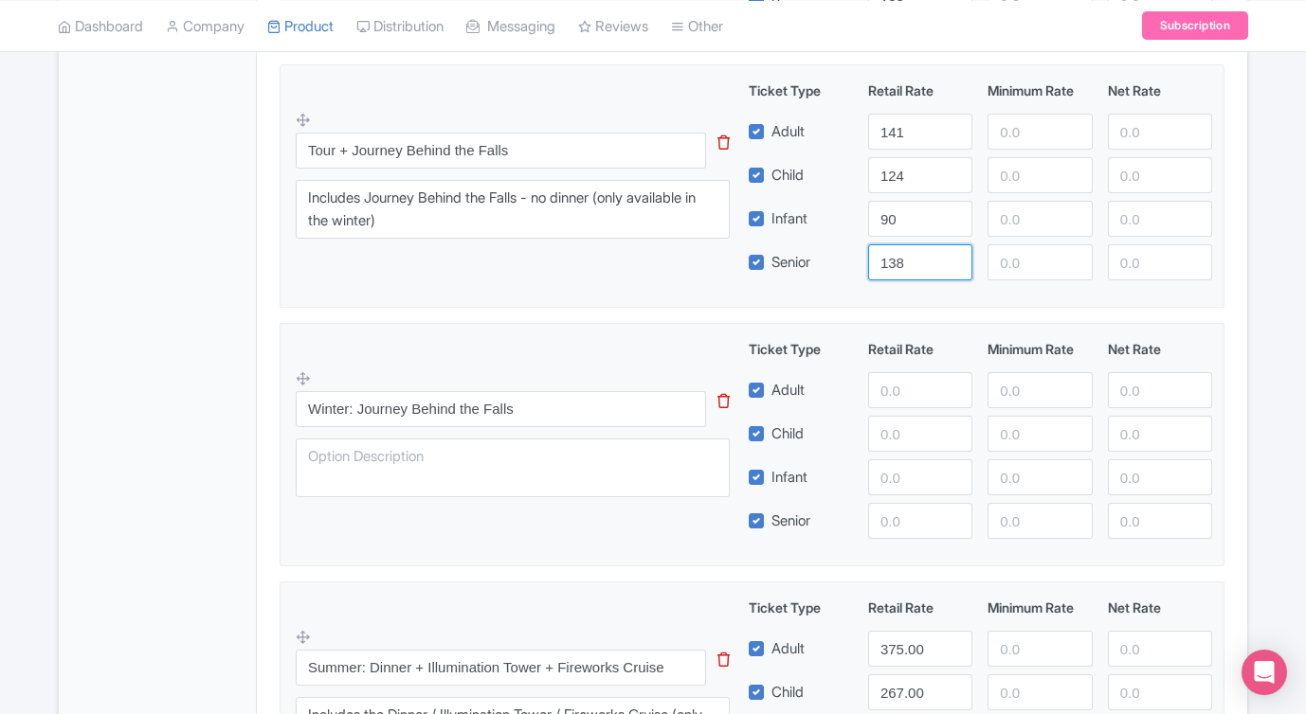
scroll to position [1446, 0]
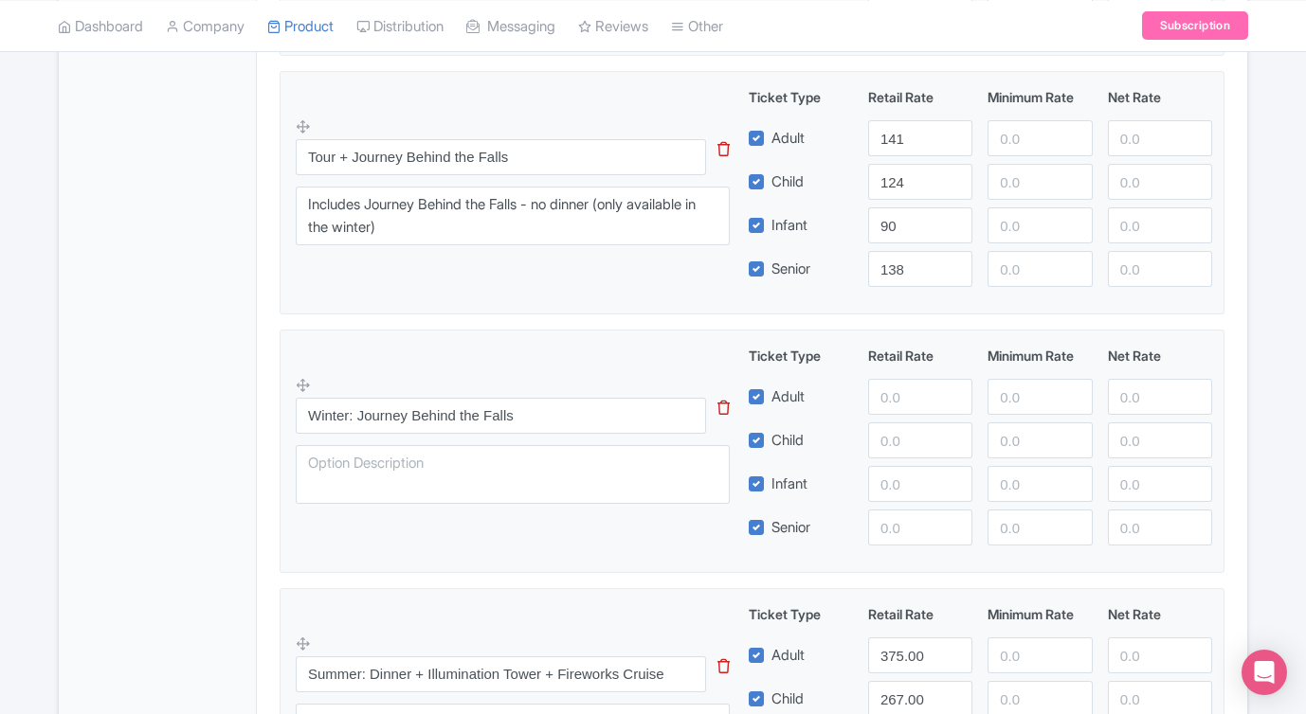
click at [719, 409] on icon at bounding box center [723, 408] width 12 height 14
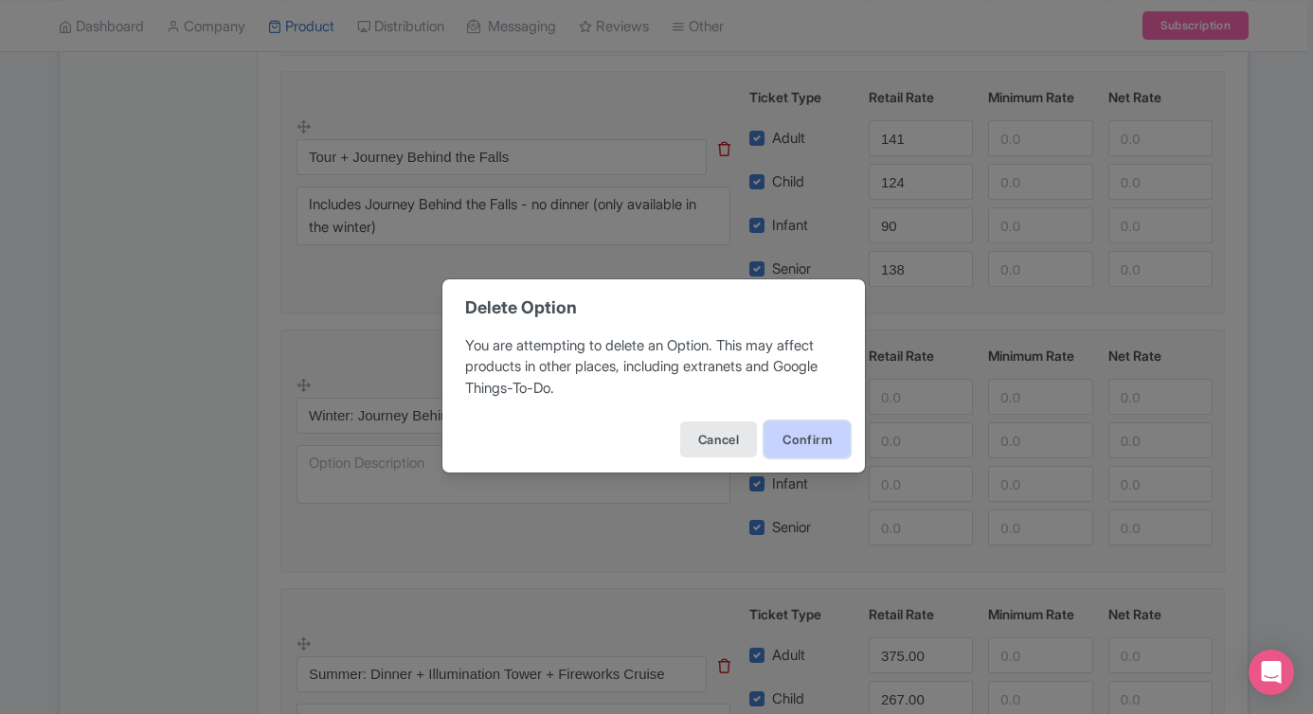
click at [792, 431] on button "Confirm" at bounding box center [807, 440] width 85 height 36
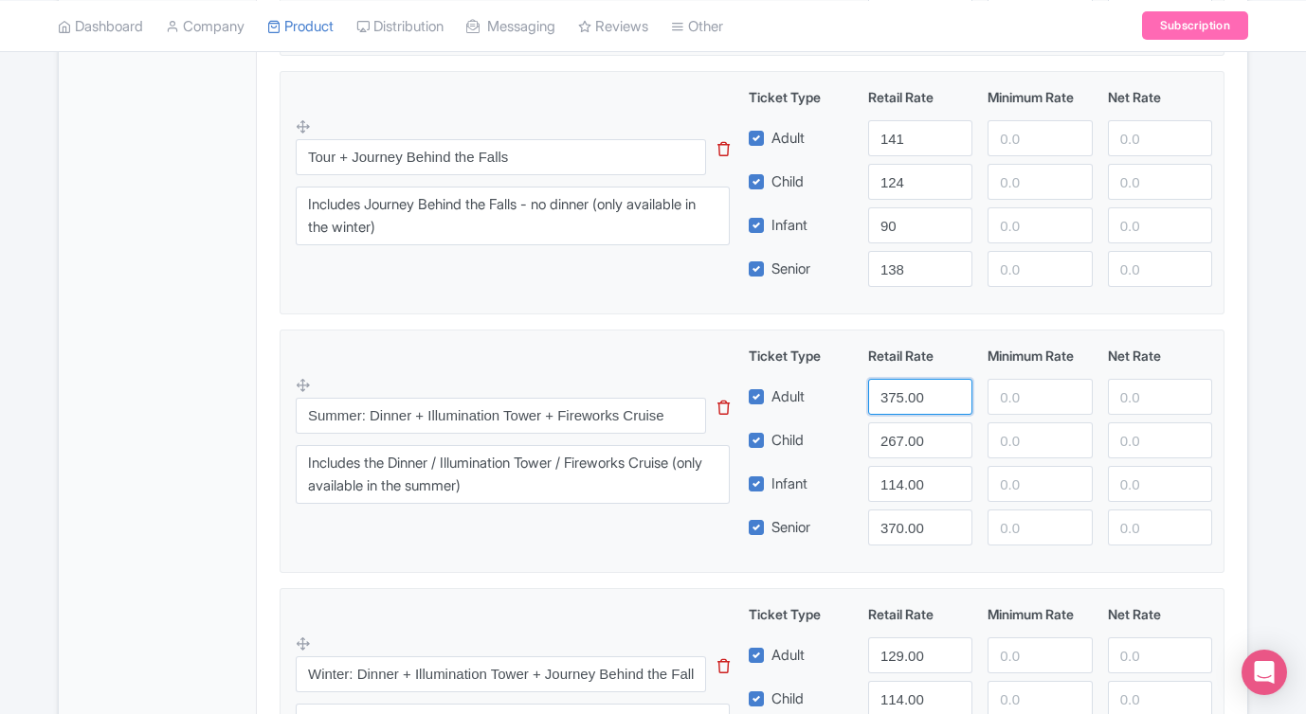
drag, startPoint x: 925, startPoint y: 395, endPoint x: 848, endPoint y: 388, distance: 77.0
click at [848, 388] on div "Adult 375.00" at bounding box center [980, 397] width 479 height 36
type input "279"
drag, startPoint x: 939, startPoint y: 527, endPoint x: 871, endPoint y: 525, distance: 68.2
click at [871, 525] on input "370.00" at bounding box center [920, 528] width 104 height 36
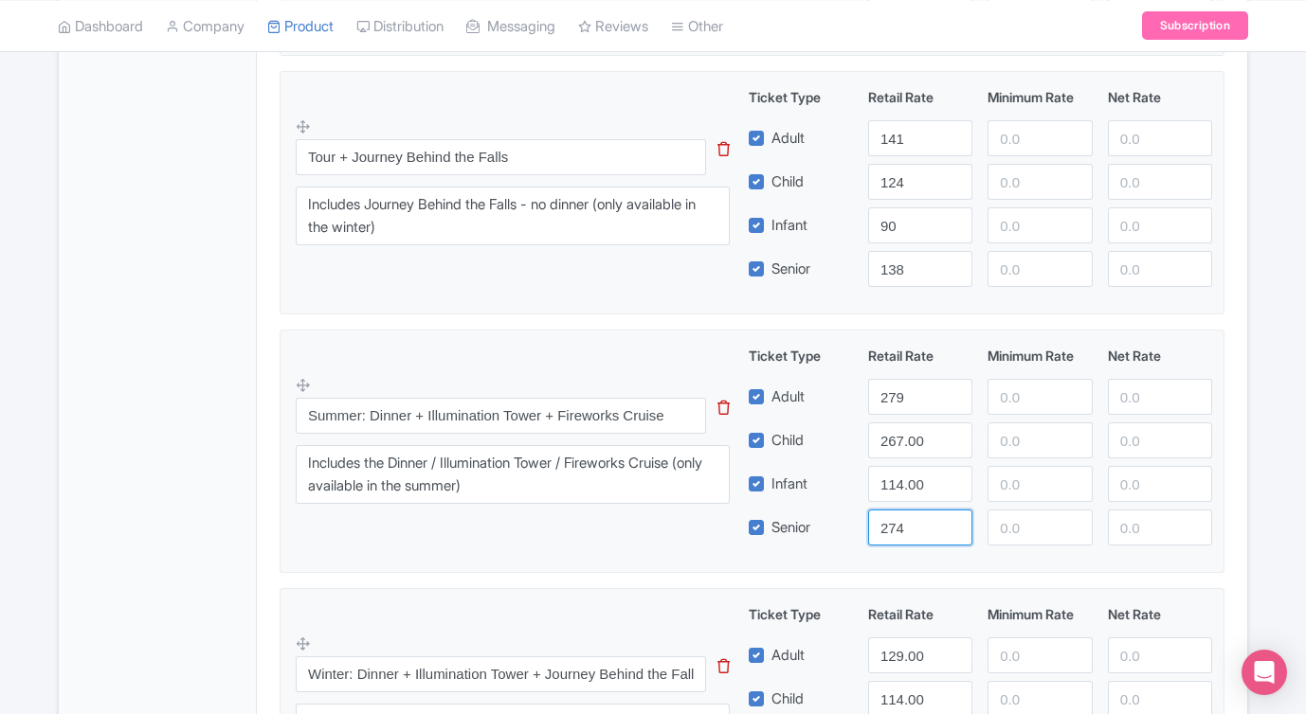
type input "274"
drag, startPoint x: 933, startPoint y: 485, endPoint x: 840, endPoint y: 486, distance: 92.9
click at [844, 485] on div "Infant 114.00" at bounding box center [980, 484] width 479 height 36
type input "90"
drag, startPoint x: 935, startPoint y: 440, endPoint x: 815, endPoint y: 440, distance: 120.3
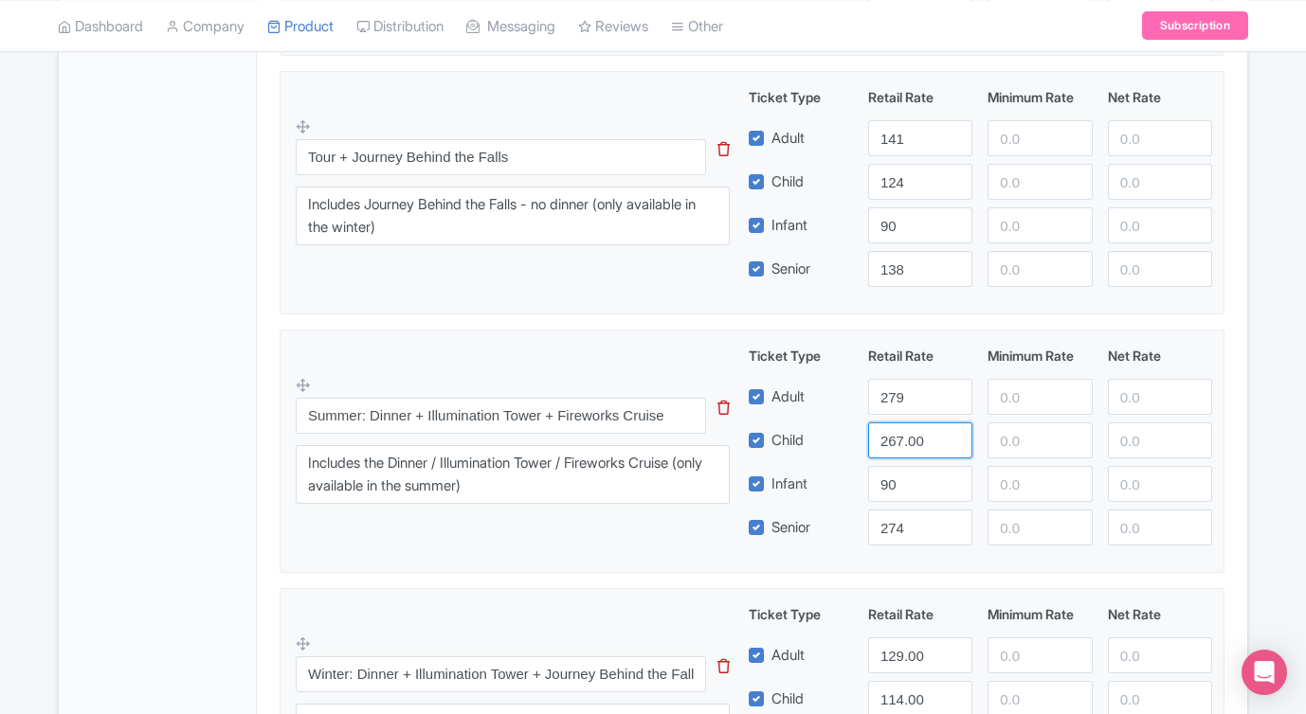
click at [815, 440] on div "Child 267.00" at bounding box center [980, 441] width 479 height 36
type input "259"
click at [625, 529] on div "Summer: Dinner + Illumination Tower + Fireworks Cruise This tip has not data. C…" at bounding box center [752, 446] width 912 height 200
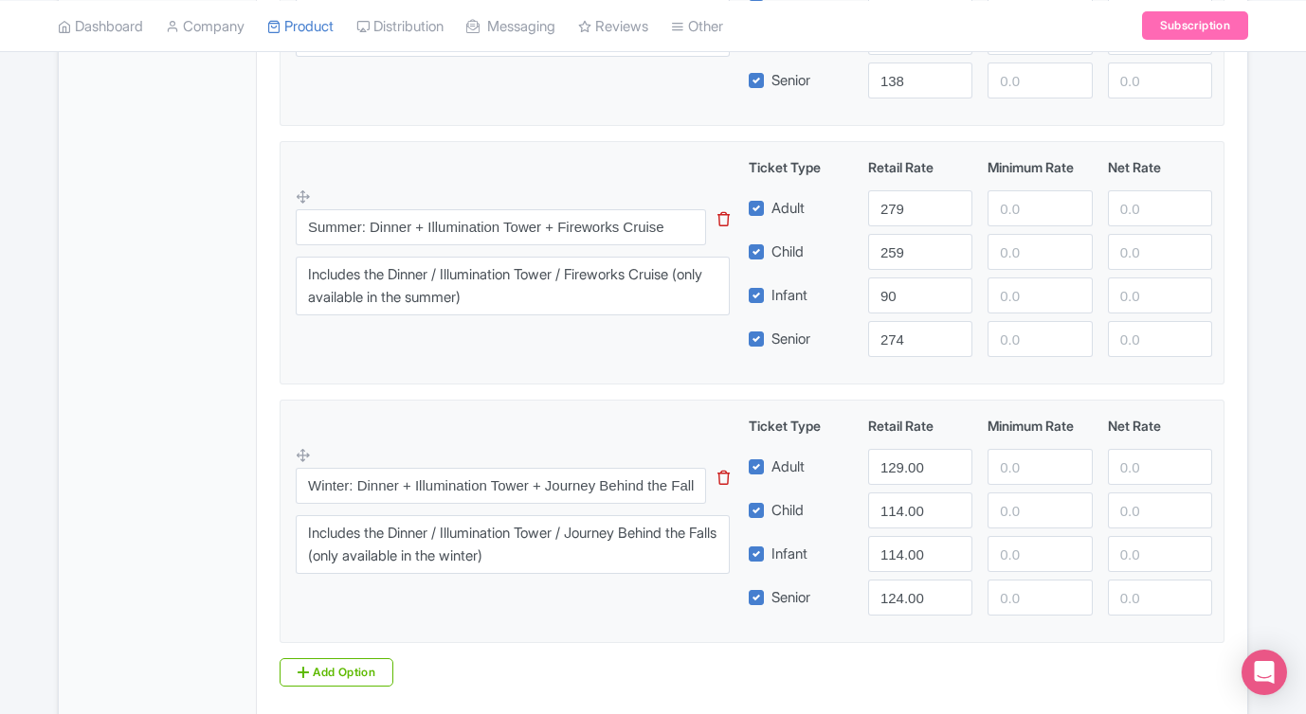
scroll to position [1625, 0]
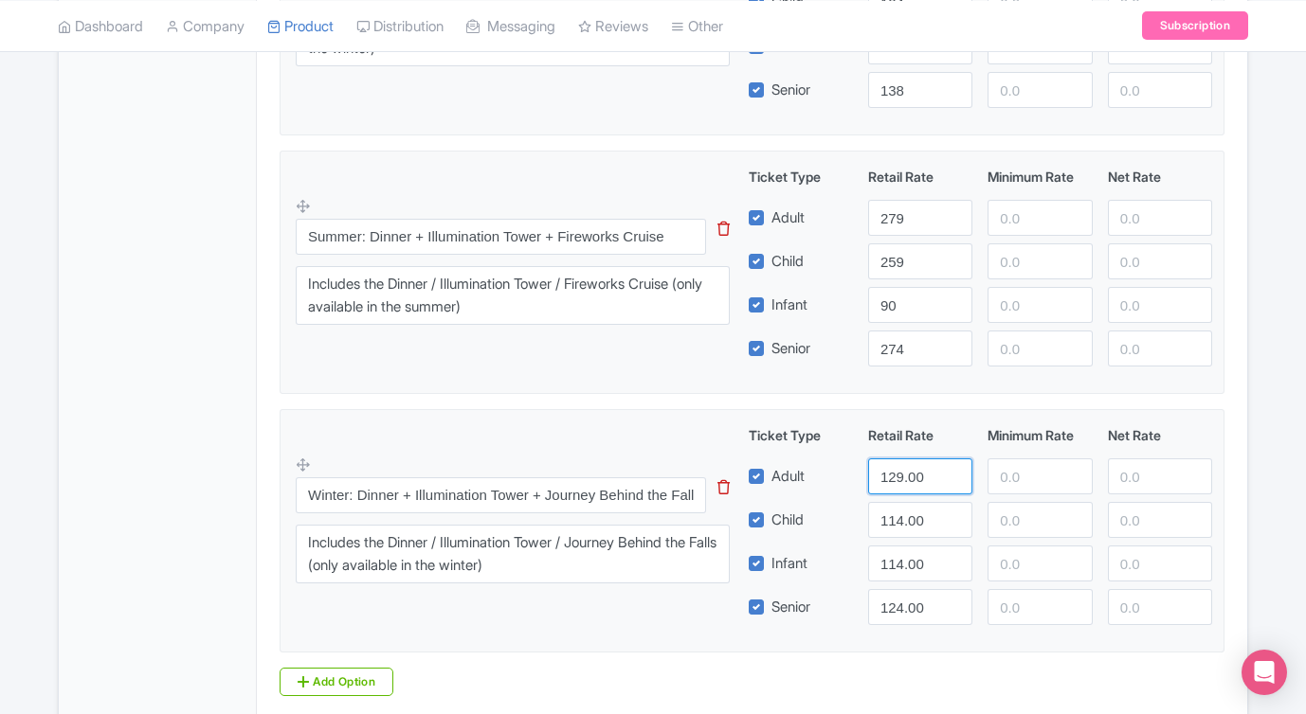
drag, startPoint x: 932, startPoint y: 481, endPoint x: 794, endPoint y: 473, distance: 138.6
click at [794, 473] on div "Adult 129.00" at bounding box center [980, 477] width 479 height 36
type input "279"
drag, startPoint x: 933, startPoint y: 522, endPoint x: 819, endPoint y: 522, distance: 114.6
click at [821, 521] on div "Child 114.00" at bounding box center [980, 520] width 479 height 36
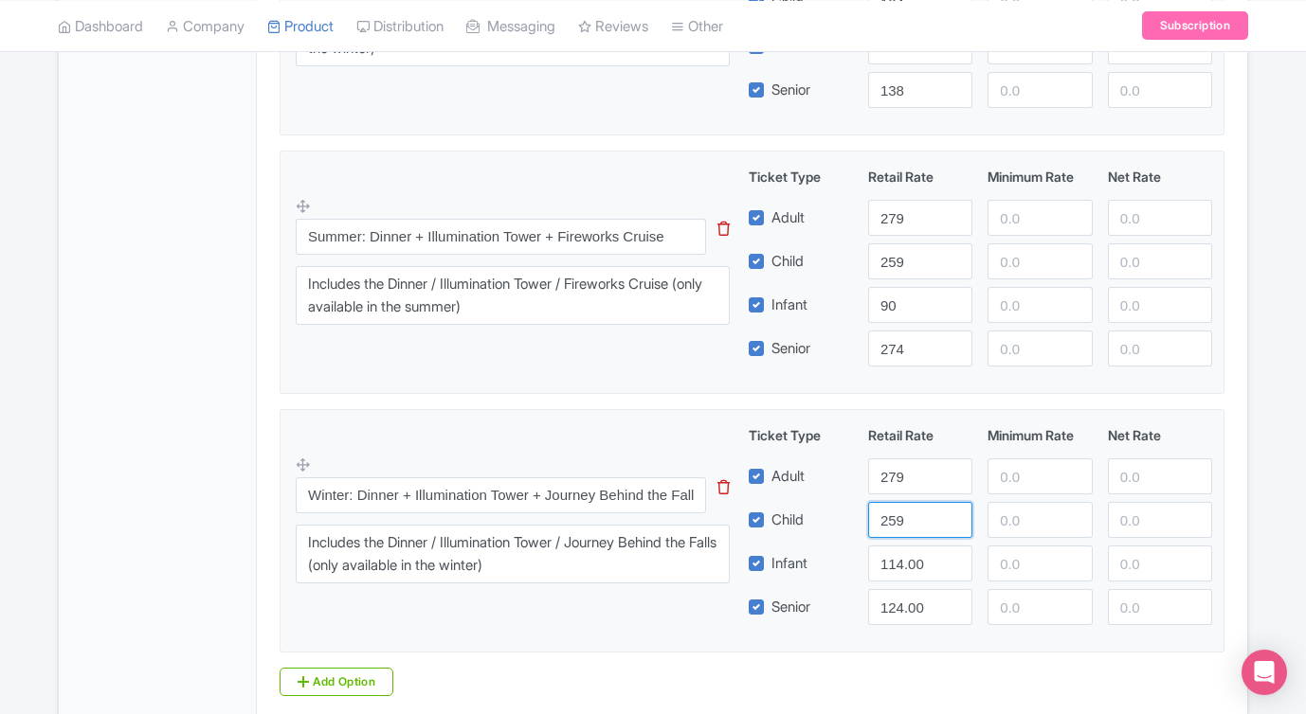
type input "259"
drag, startPoint x: 942, startPoint y: 563, endPoint x: 847, endPoint y: 560, distance: 94.8
click at [847, 560] on div "Infant 114.00" at bounding box center [980, 564] width 479 height 36
type input "90"
drag, startPoint x: 924, startPoint y: 603, endPoint x: 837, endPoint y: 600, distance: 87.2
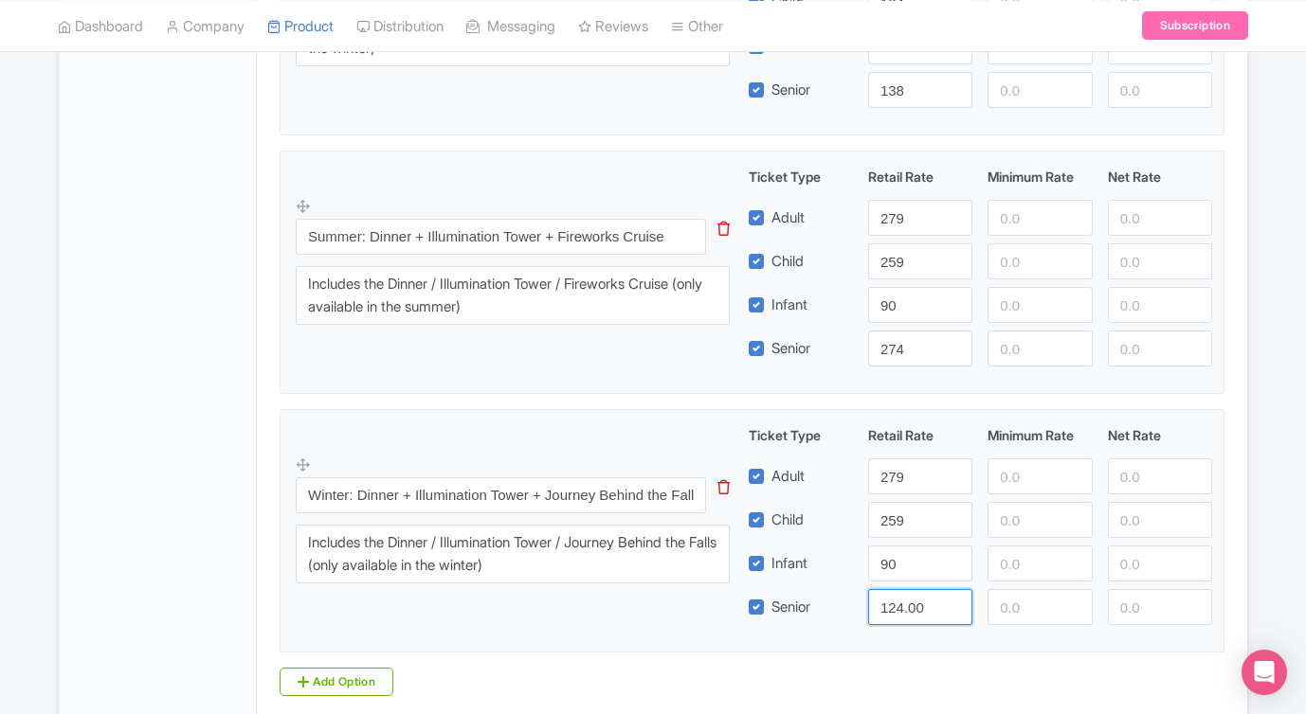
click at [837, 600] on div "Senior 124.00" at bounding box center [980, 607] width 479 height 36
type input "274"
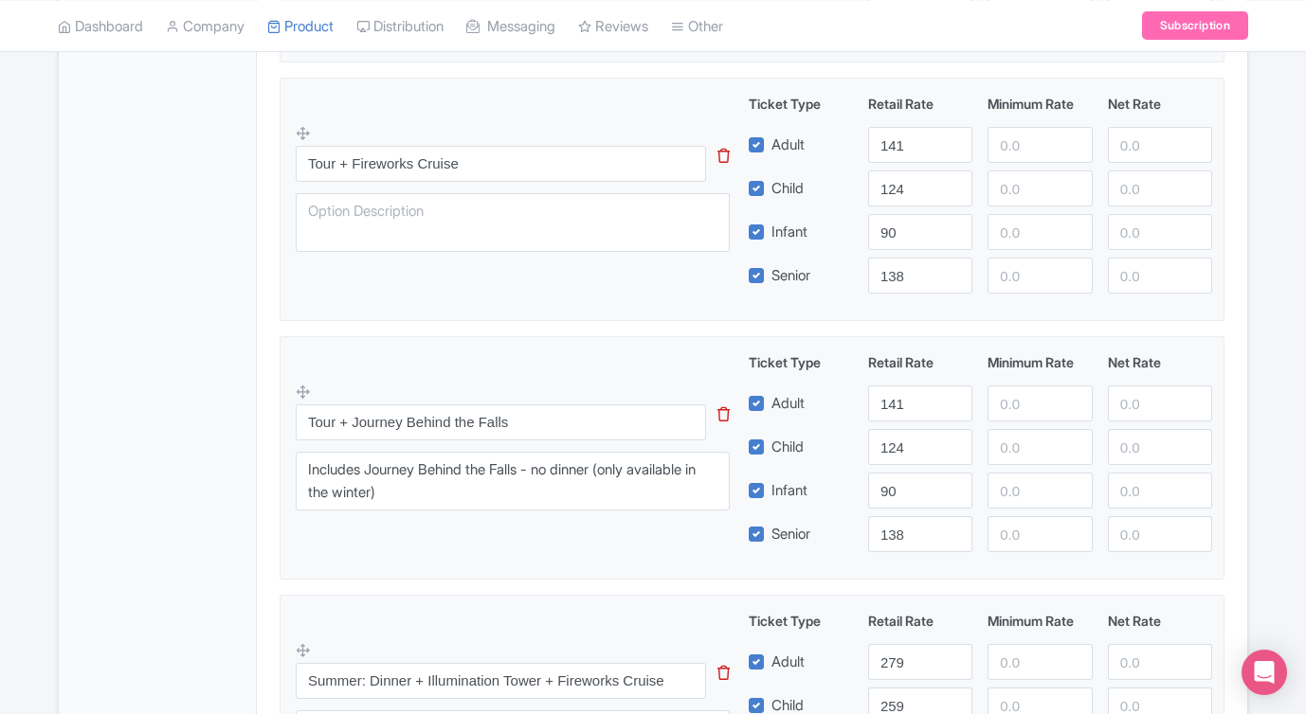
scroll to position [1175, 0]
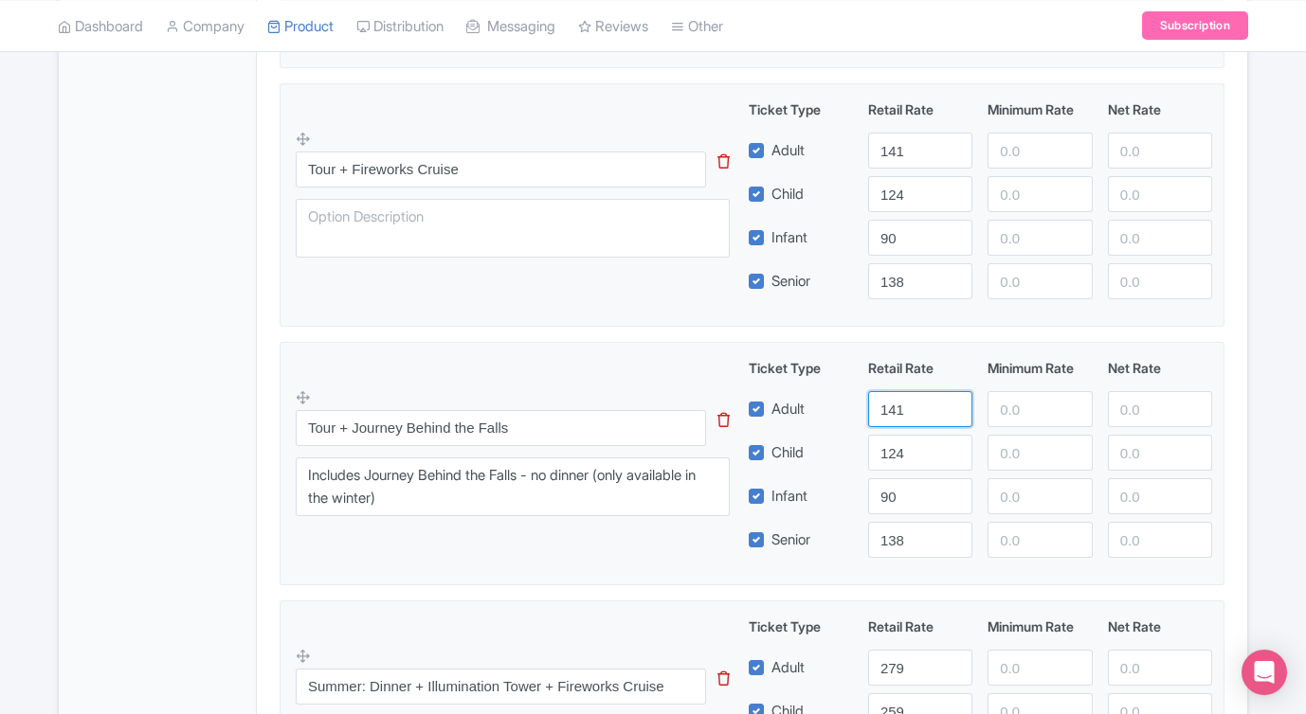
drag, startPoint x: 924, startPoint y: 406, endPoint x: 807, endPoint y: 406, distance: 116.5
click at [807, 406] on div "Adult 141" at bounding box center [980, 409] width 479 height 36
type input "132"
drag, startPoint x: 926, startPoint y: 533, endPoint x: 827, endPoint y: 521, distance: 99.3
click at [827, 522] on div "Senior 138" at bounding box center [980, 540] width 479 height 36
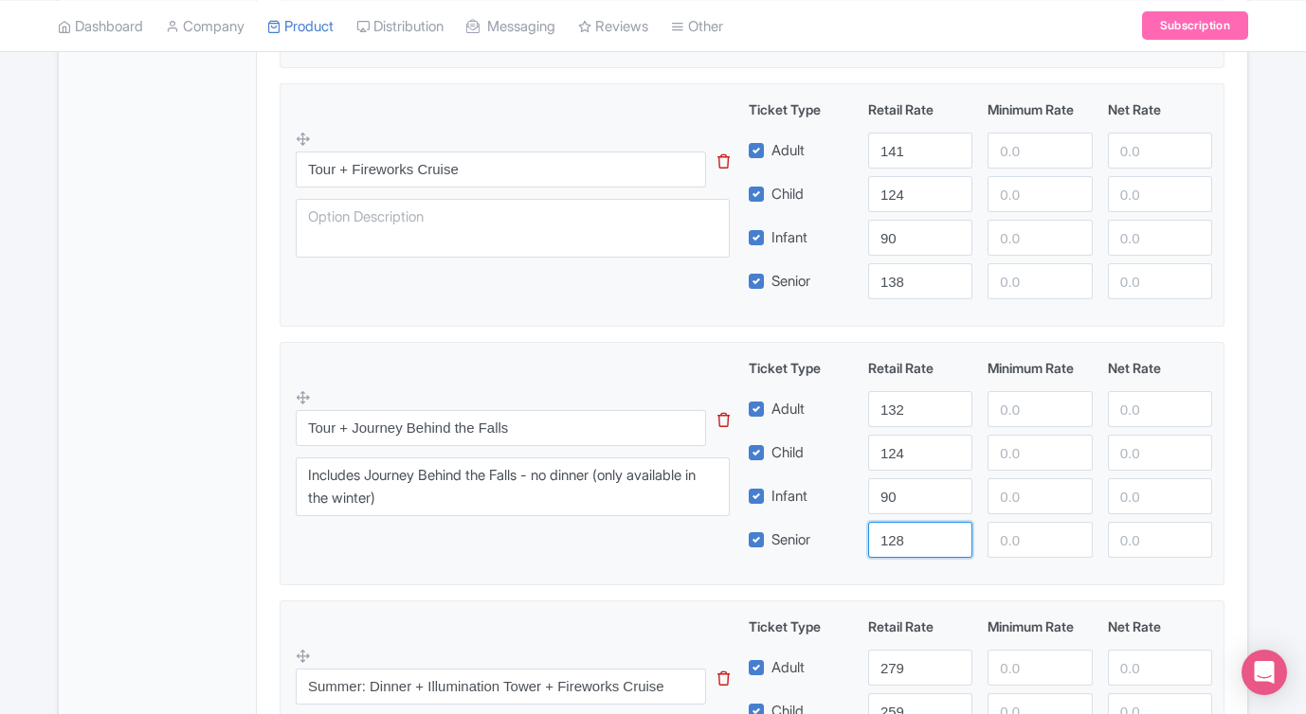
type input "128"
drag, startPoint x: 912, startPoint y: 456, endPoint x: 832, endPoint y: 448, distance: 80.9
click at [832, 448] on div "Child 124" at bounding box center [980, 453] width 479 height 36
type input "119"
click at [623, 569] on fieldset "Tour + Journey Behind the Falls This tip has not data. Code: tip_option_name In…" at bounding box center [751, 463] width 945 height 243
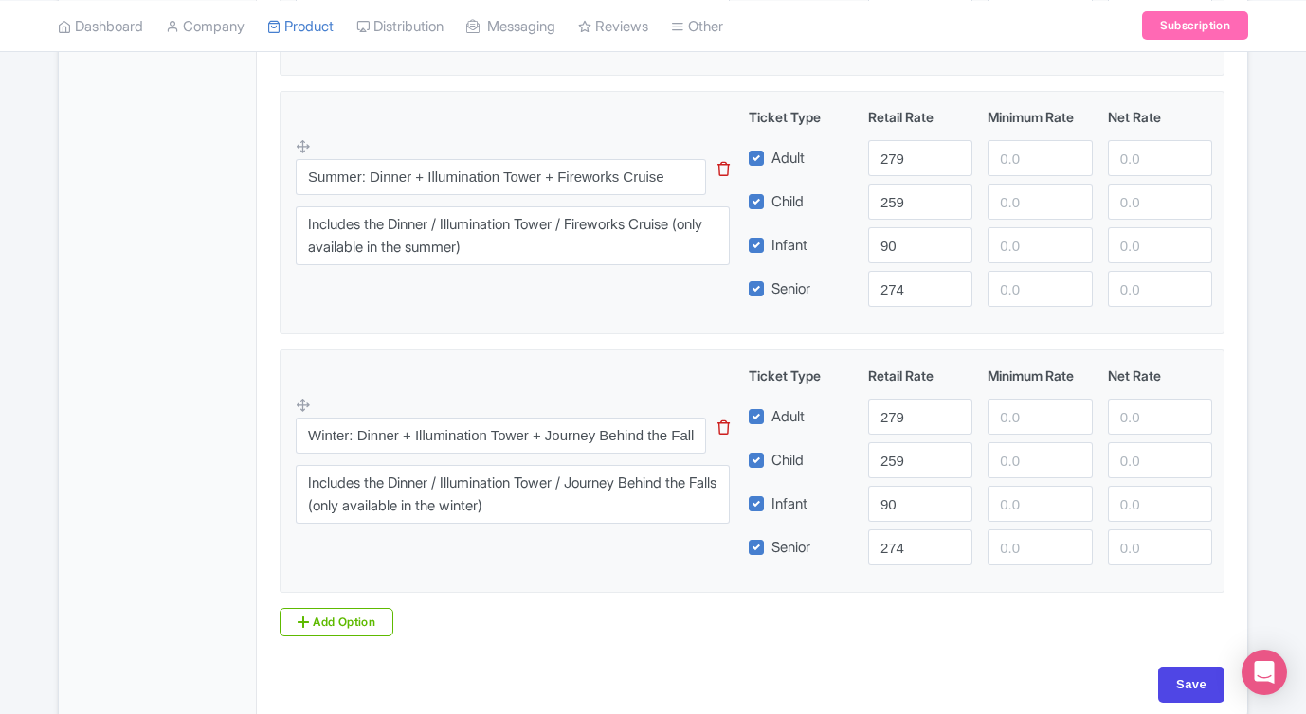
scroll to position [1688, 0]
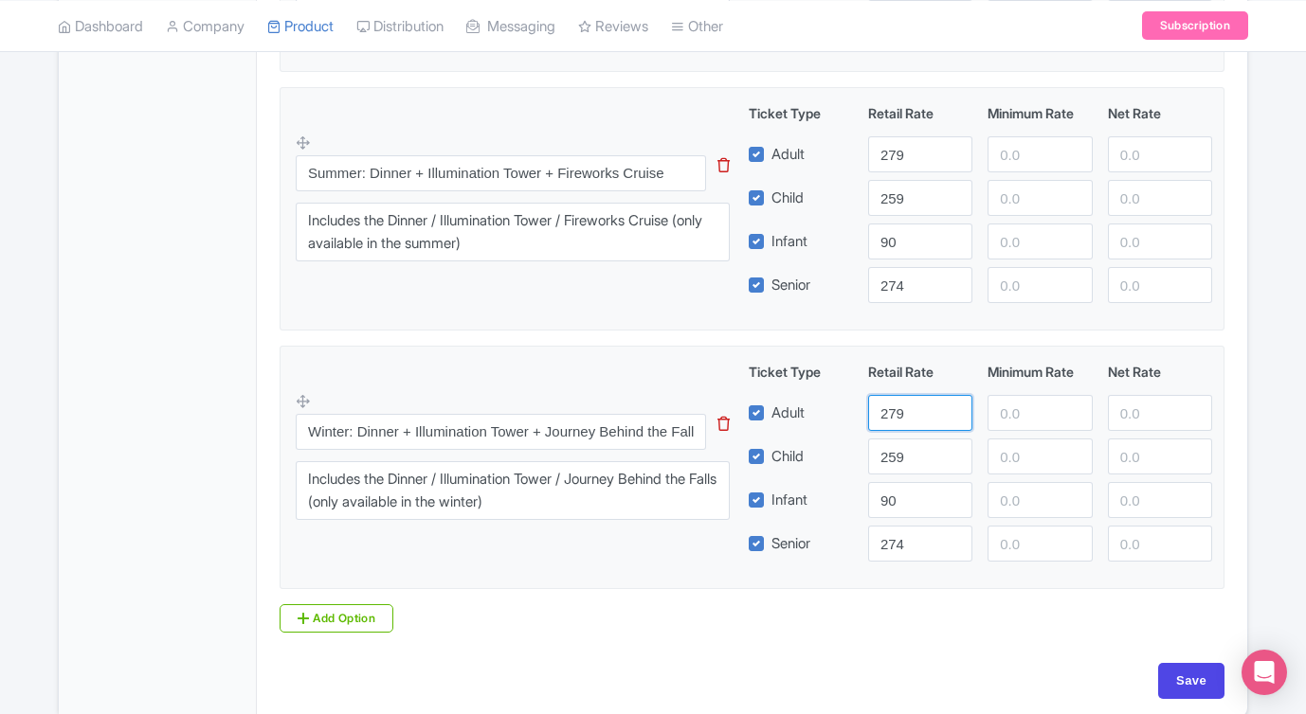
drag, startPoint x: 926, startPoint y: 410, endPoint x: 815, endPoint y: 406, distance: 110.9
click at [818, 405] on div "Adult 279" at bounding box center [980, 413] width 479 height 36
type input "259"
drag, startPoint x: 923, startPoint y: 549, endPoint x: 840, endPoint y: 547, distance: 82.4
click at [840, 547] on div "Senior 274" at bounding box center [980, 544] width 479 height 36
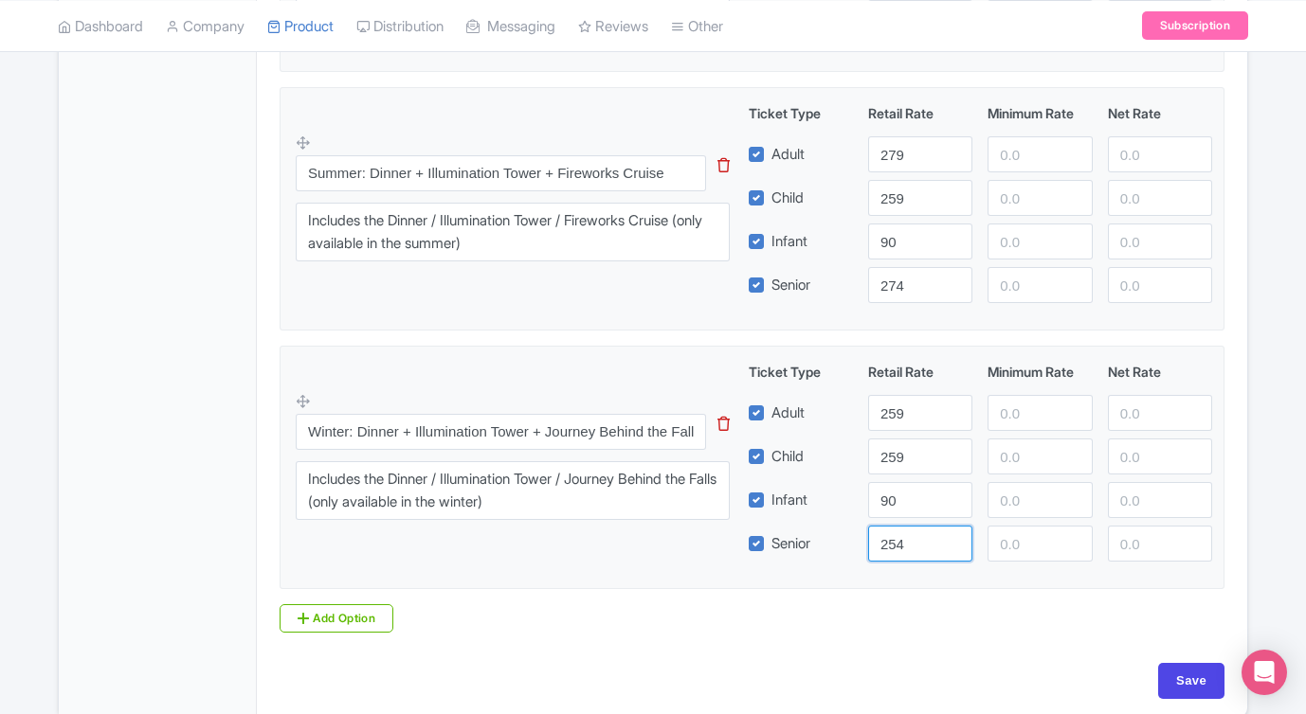
type input "254"
drag, startPoint x: 931, startPoint y: 461, endPoint x: 802, endPoint y: 453, distance: 130.1
click at [802, 453] on div "Child 259" at bounding box center [980, 457] width 479 height 36
type input "239"
click at [1197, 685] on input "Save" at bounding box center [1191, 681] width 66 height 36
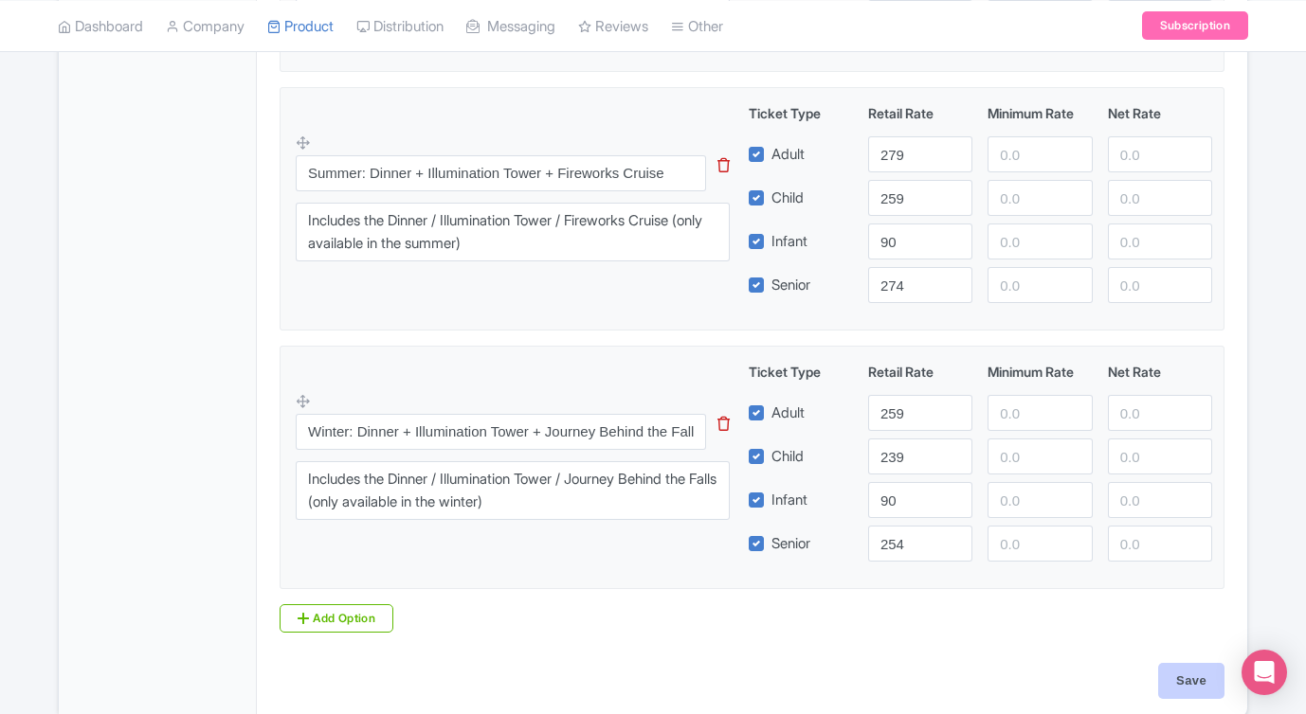
type input "Saving..."
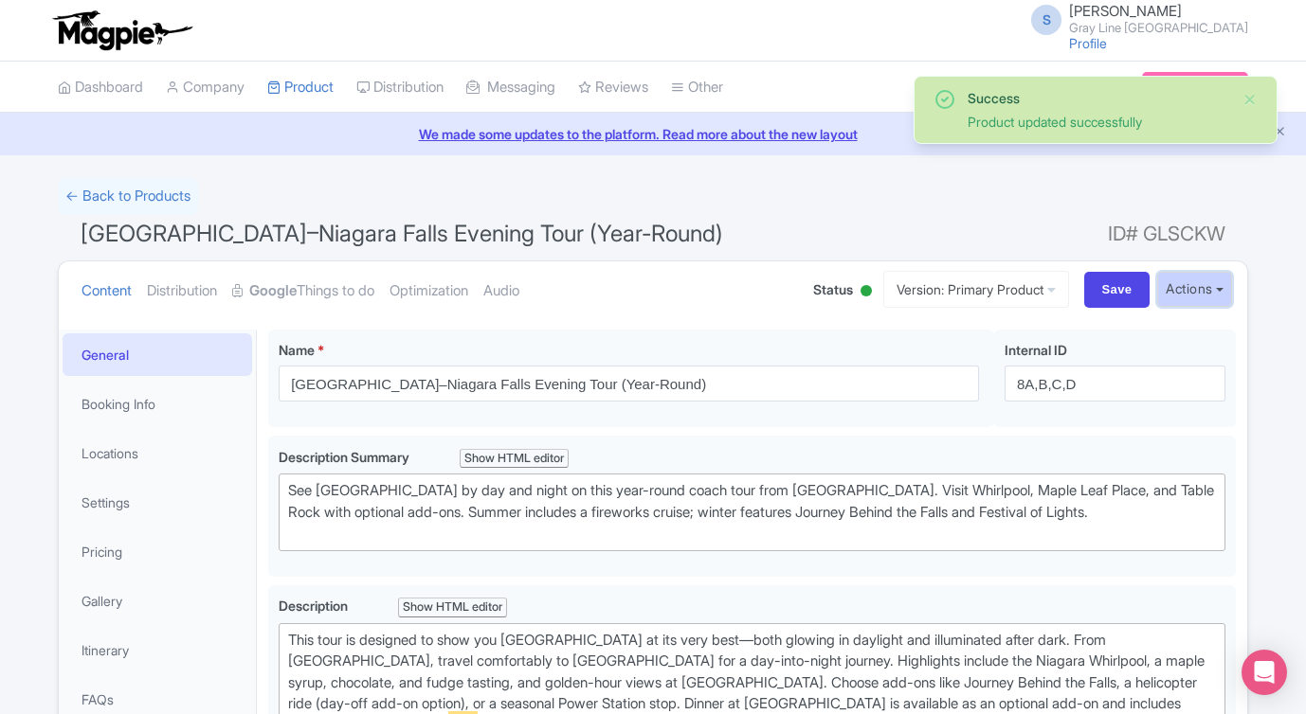
click at [1163, 289] on button "Actions" at bounding box center [1194, 289] width 75 height 35
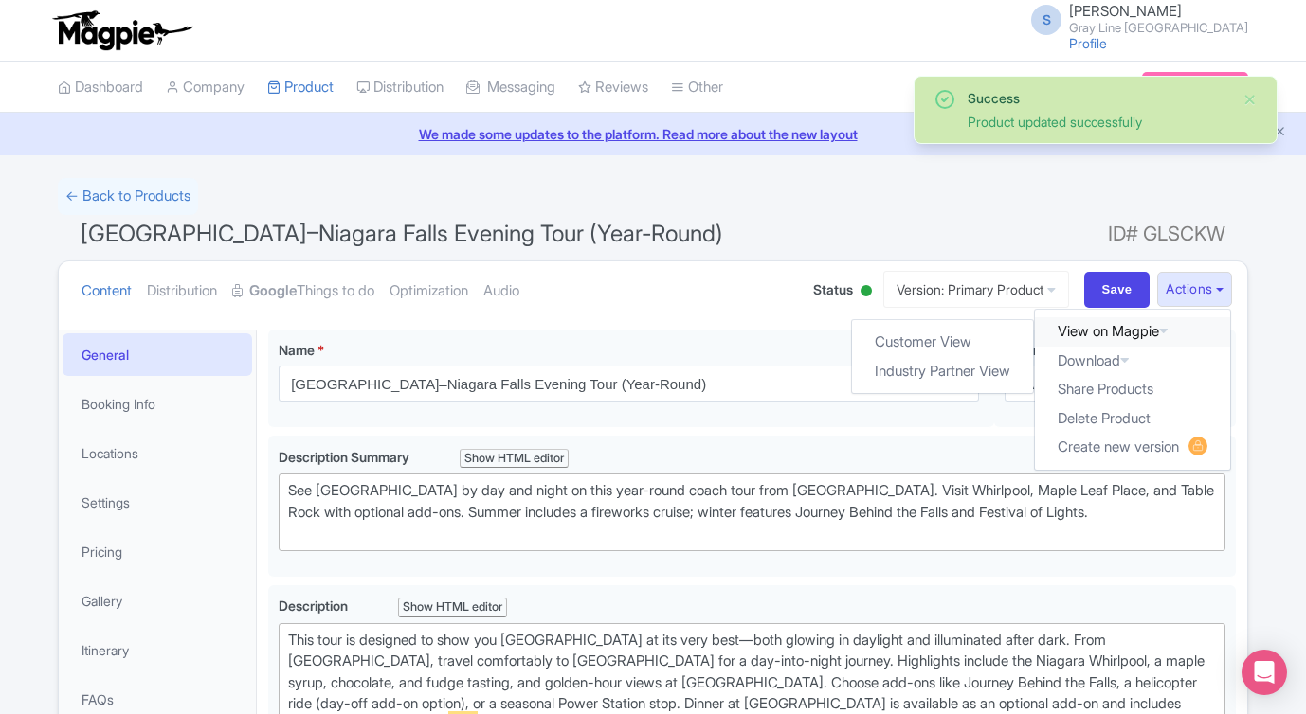
click at [1108, 338] on link "View on Magpie" at bounding box center [1132, 331] width 195 height 29
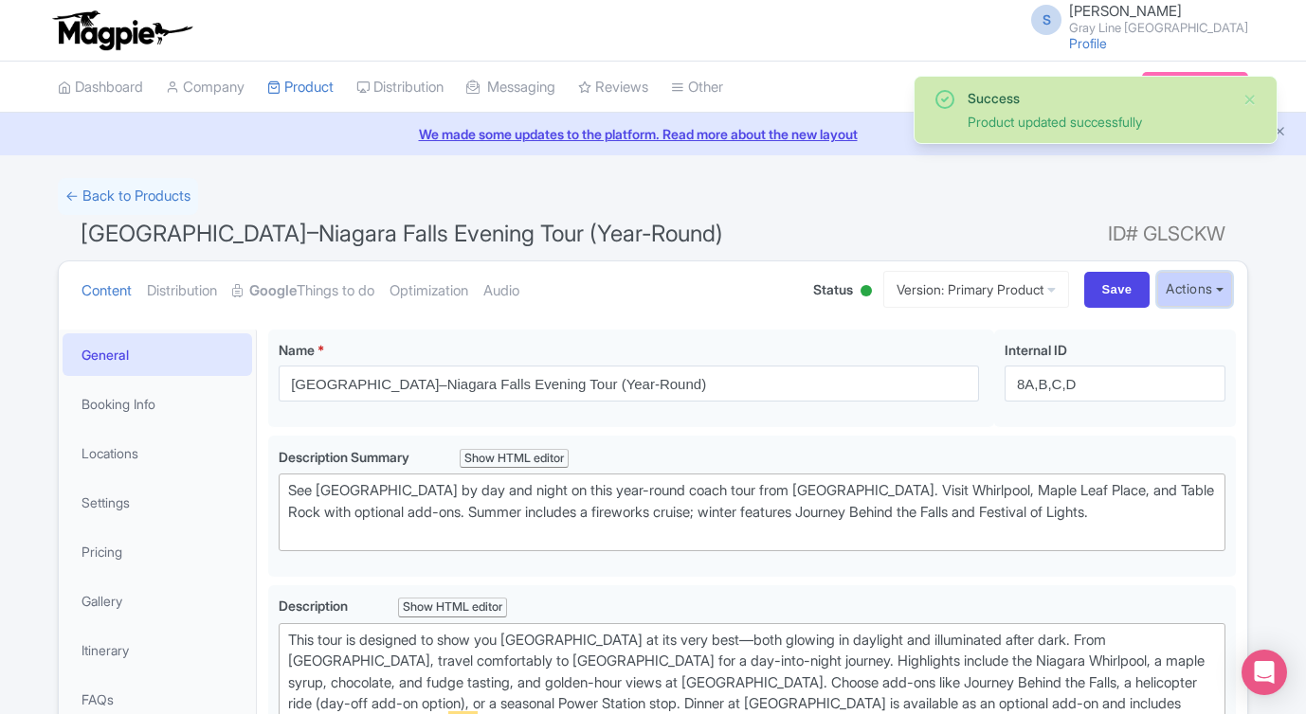
click at [1179, 299] on button "Actions" at bounding box center [1194, 289] width 75 height 35
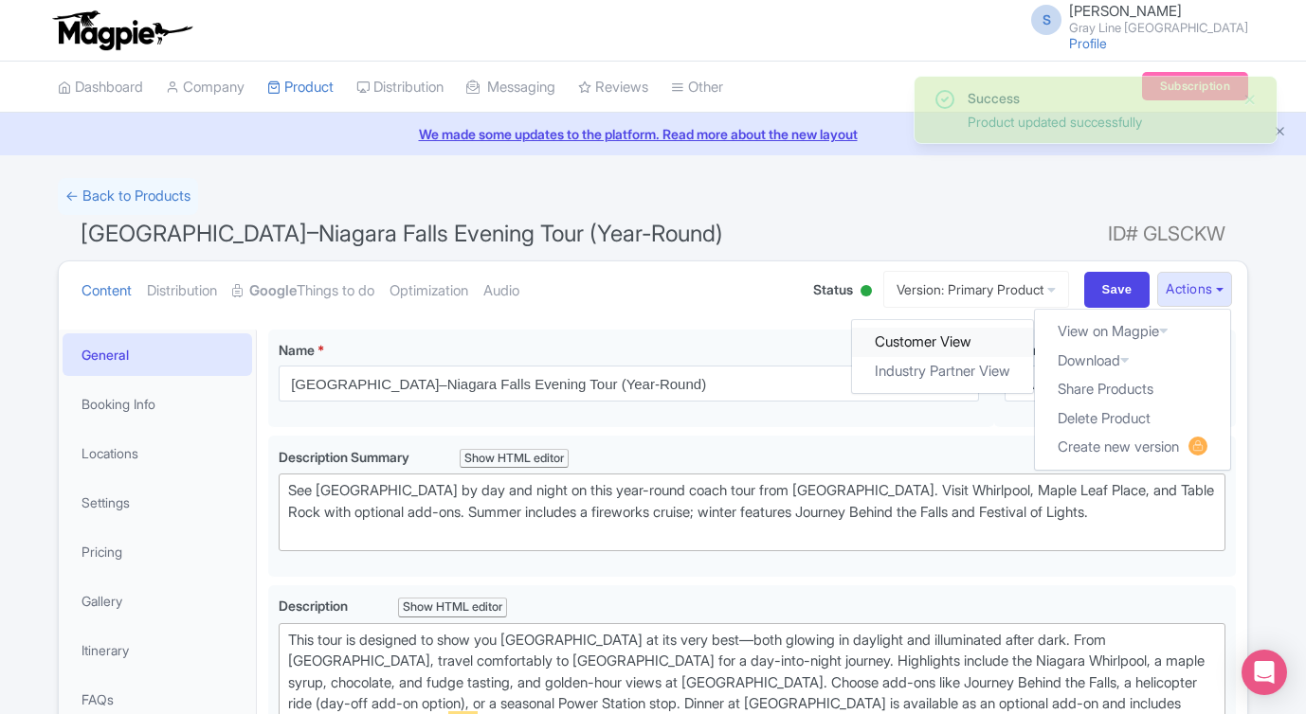
click at [964, 347] on link "Customer View" at bounding box center [943, 342] width 181 height 29
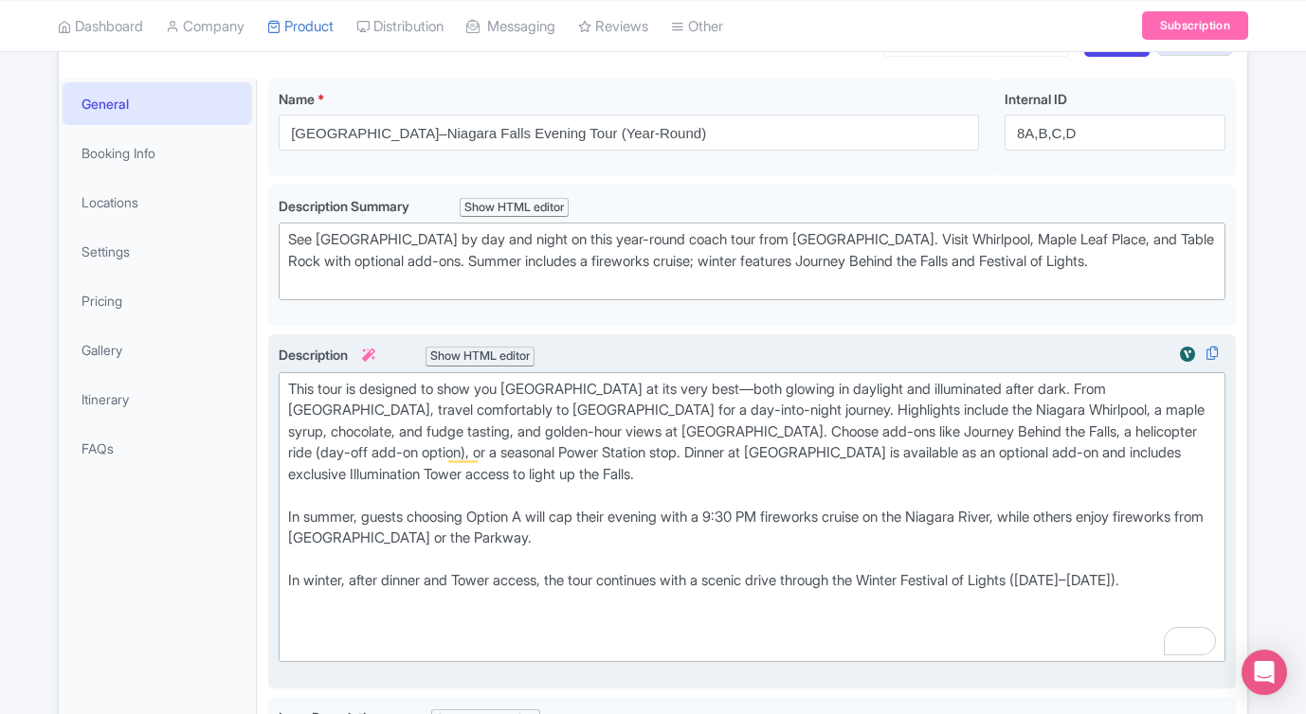
scroll to position [252, 0]
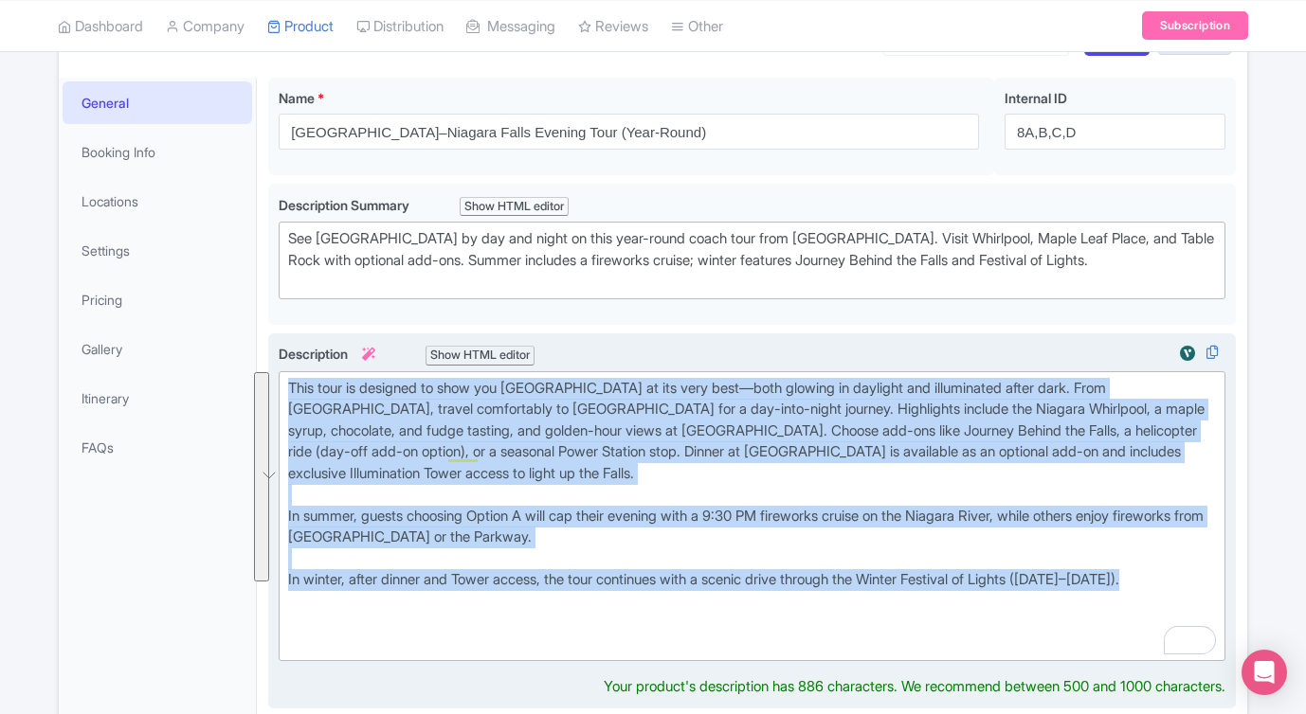
drag, startPoint x: 1181, startPoint y: 582, endPoint x: 280, endPoint y: 392, distance: 920.7
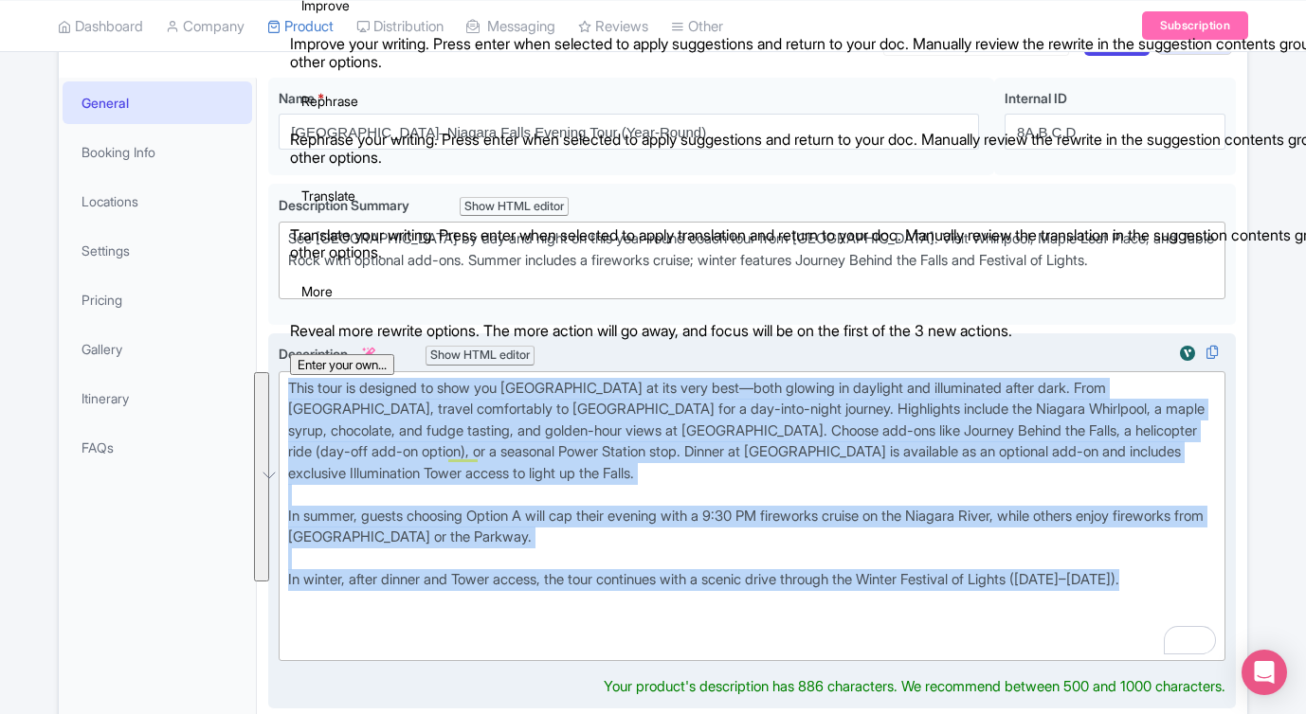
copy div "This tour is designed to show you Niagara Falls at its very best—both glowing i…"
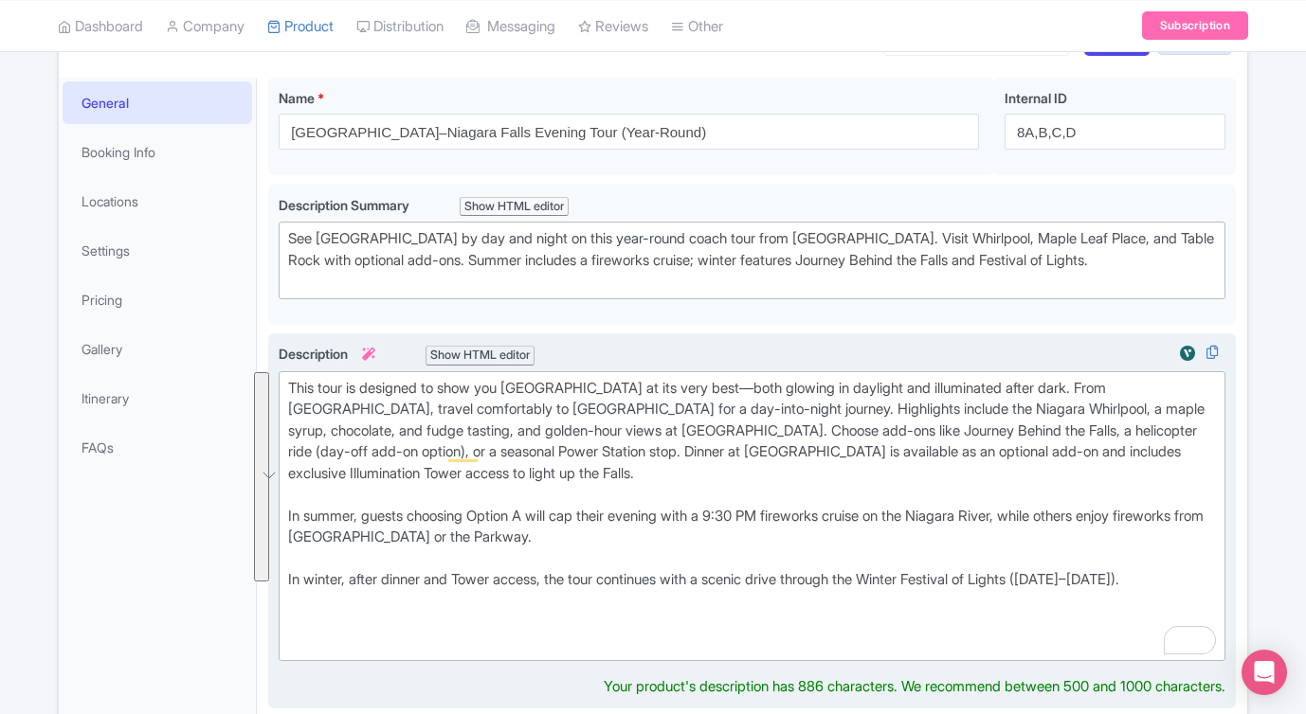
click at [696, 620] on div "This tour is designed to show you Niagara Falls at its very best—both glowing i…" at bounding box center [752, 517] width 928 height 278
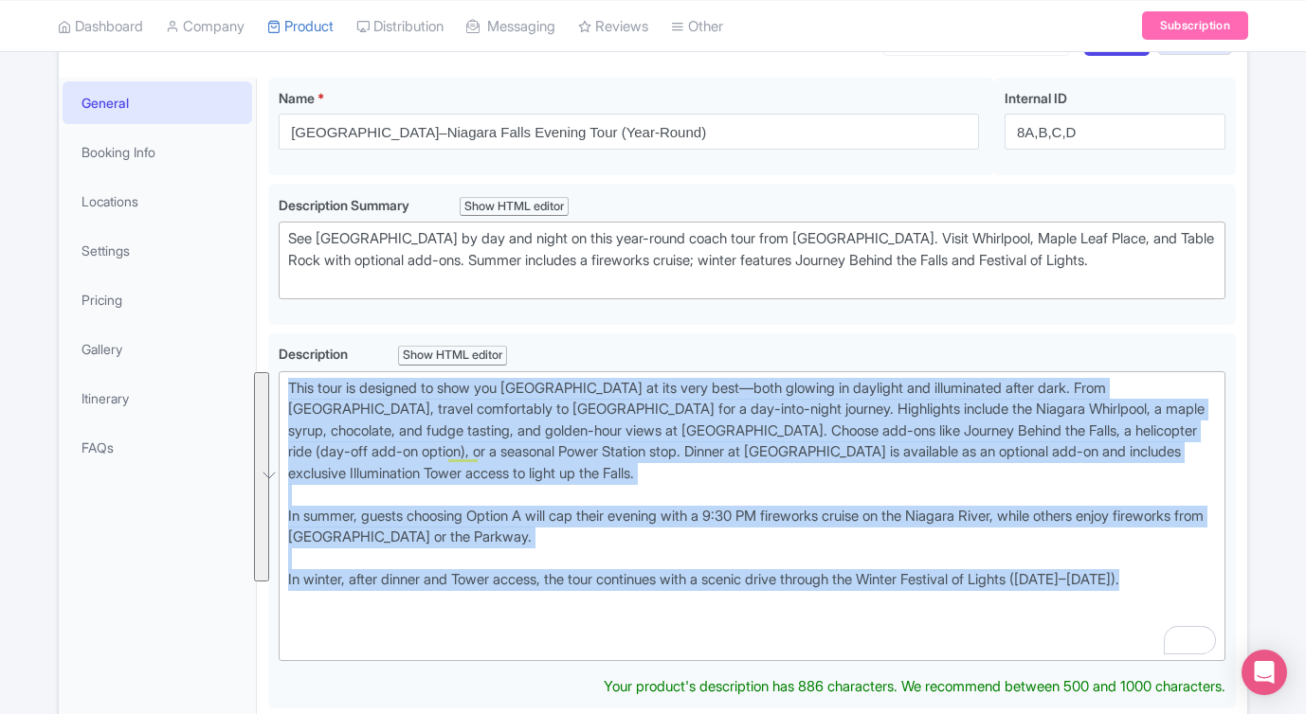
drag, startPoint x: 1182, startPoint y: 580, endPoint x: 258, endPoint y: 368, distance: 948.7
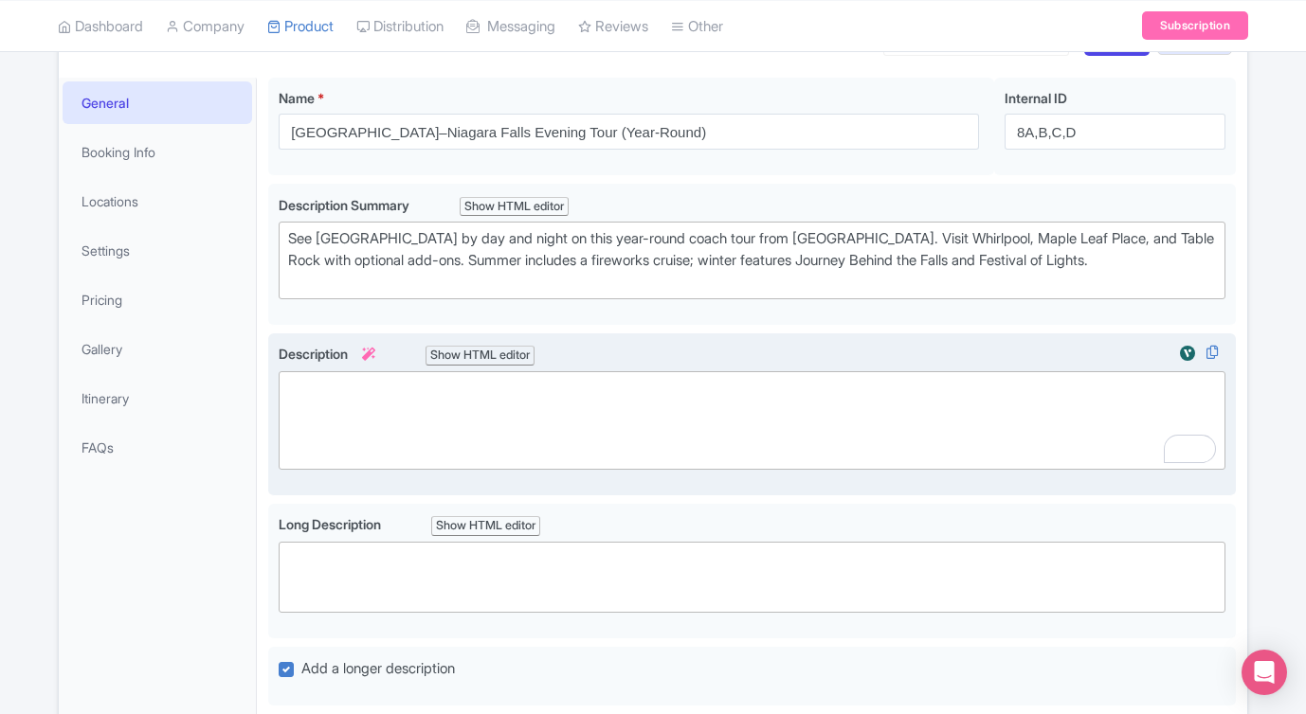
click at [338, 419] on div at bounding box center [752, 420] width 928 height 85
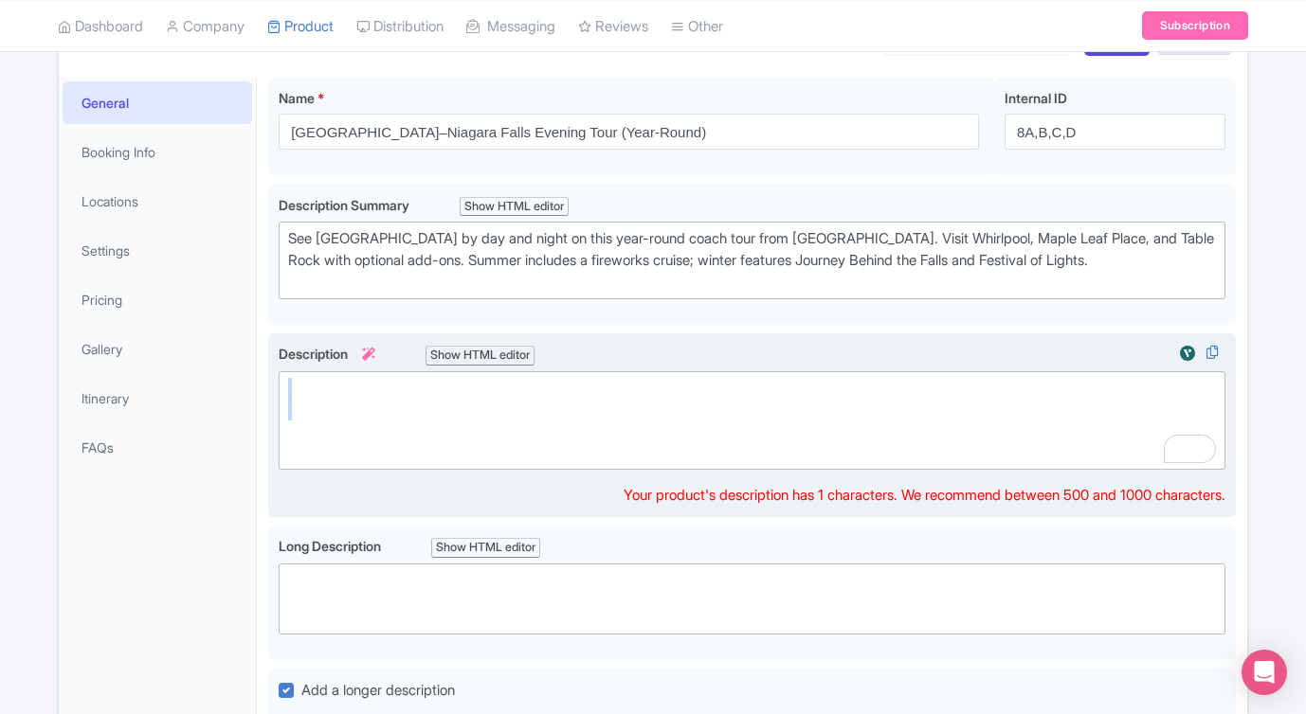
paste trix-editor "<div><br>This tour is designed to showcase Niagara Falls at its best—glowing in…"
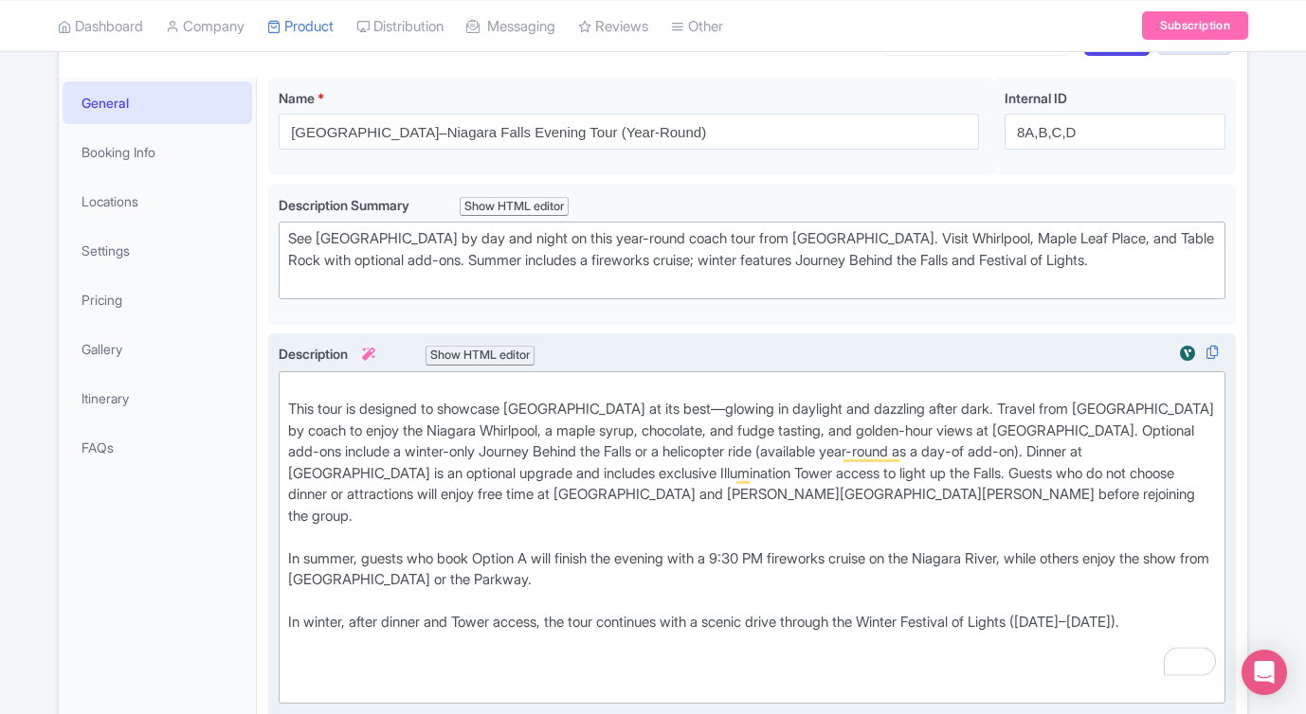
click at [288, 407] on div "This tour is designed to showcase [GEOGRAPHIC_DATA] at its best—glowing in dayl…" at bounding box center [752, 463] width 928 height 171
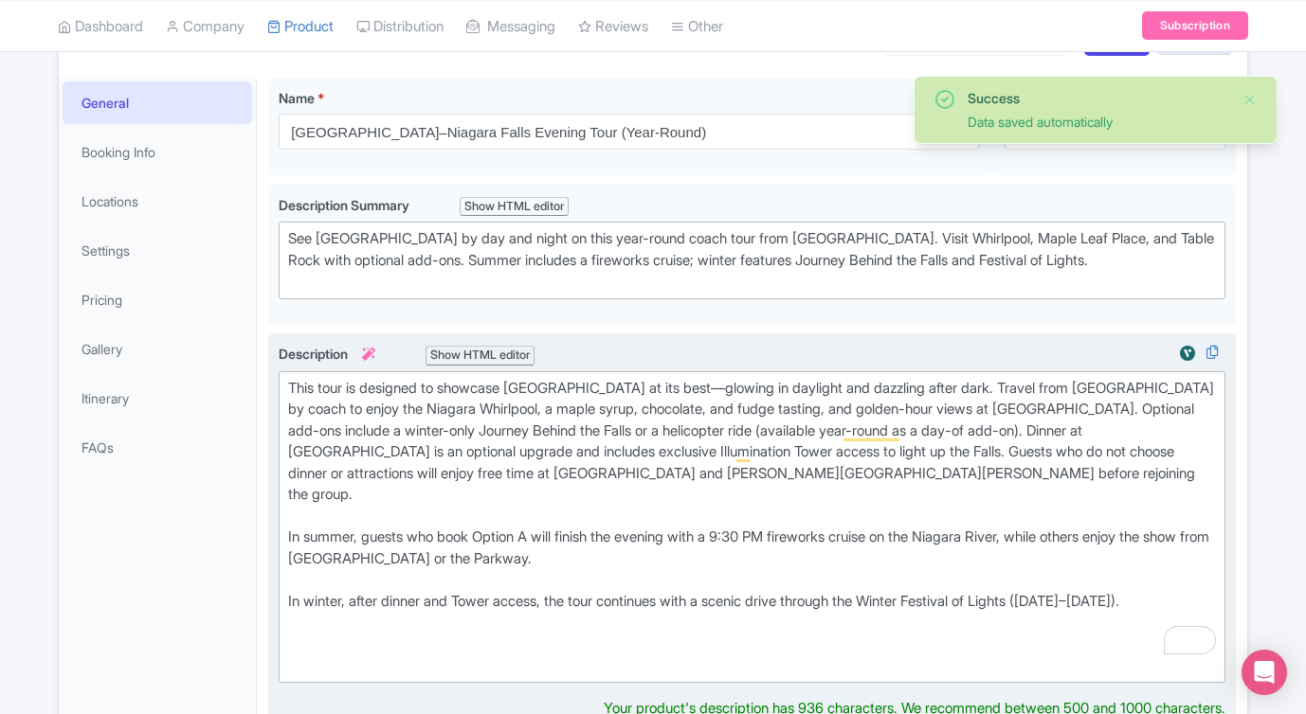
scroll to position [290, 0]
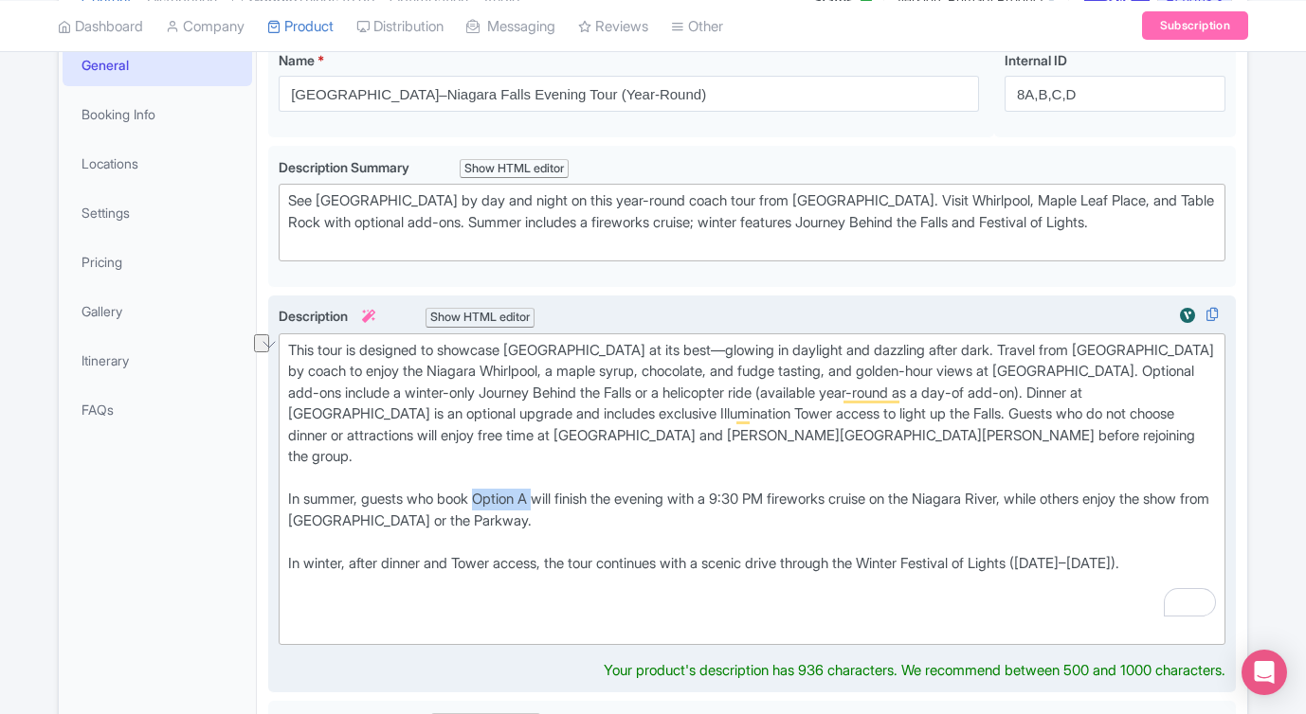
drag, startPoint x: 547, startPoint y: 475, endPoint x: 488, endPoint y: 477, distance: 58.8
click at [488, 489] on div "In summer, guests who book Option A will finish the evening with a 9:30 PM fire…" at bounding box center [752, 521] width 928 height 64
click at [482, 489] on div "In summer, guests who add-on the boat tour, will finish the evening with a 9:30…" at bounding box center [752, 521] width 928 height 64
click at [570, 489] on div "In summer, guests who add on the boat tour, will finish the evening with a 9:30…" at bounding box center [752, 521] width 928 height 64
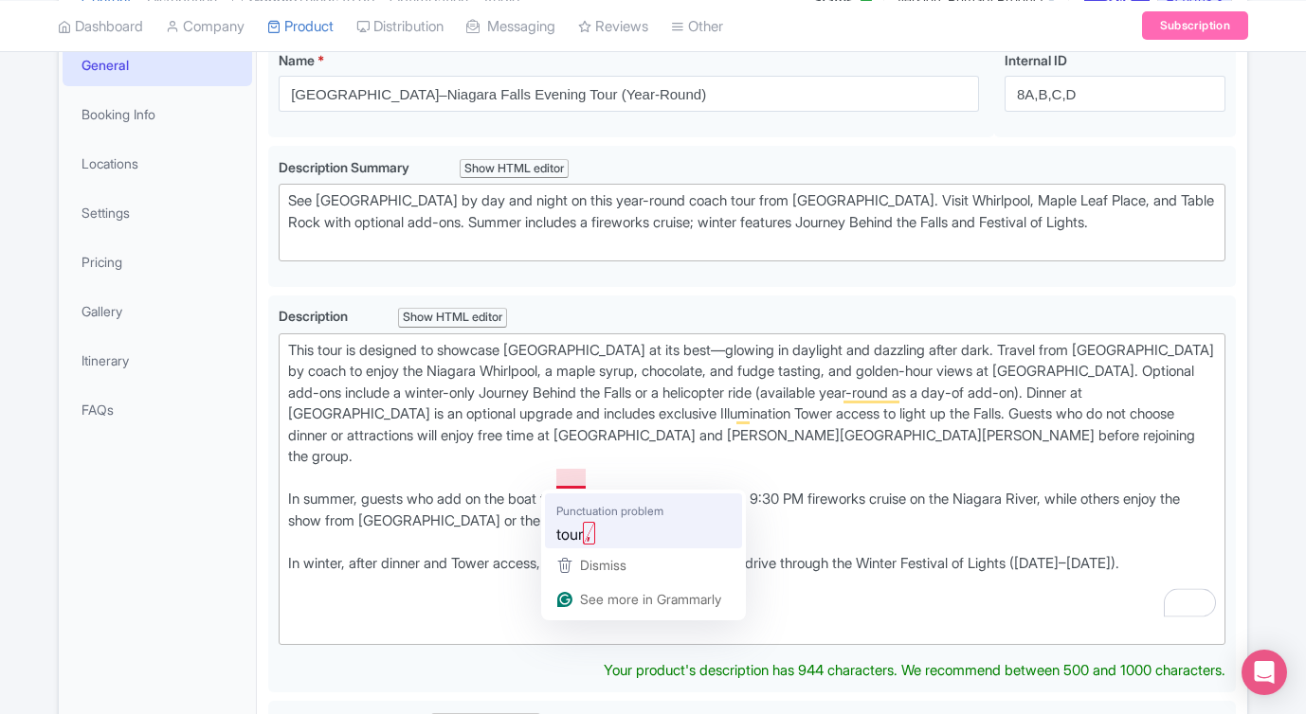
type trix-editor "<div>This tour is designed to showcase Niagara Falls at its best—glowing in day…"
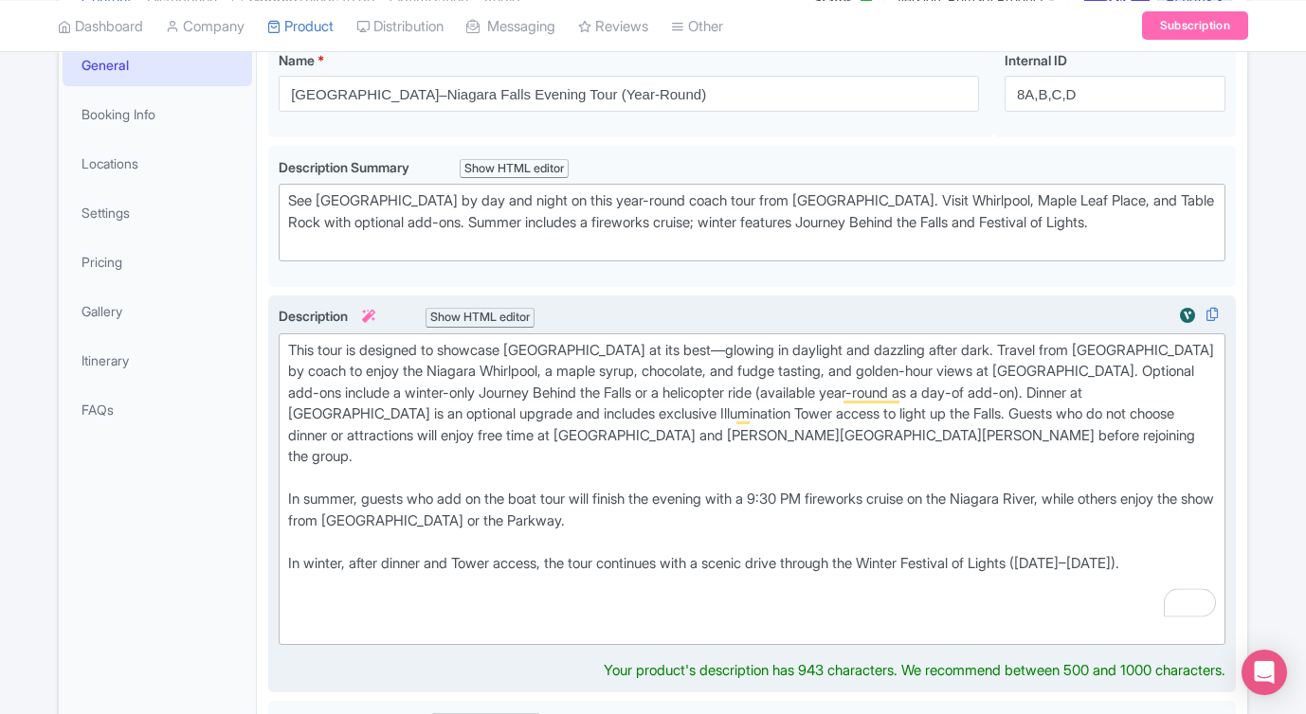
click at [700, 553] on div "In winter, after dinner and Tower access, the tour continues with a scenic driv…" at bounding box center [752, 574] width 928 height 43
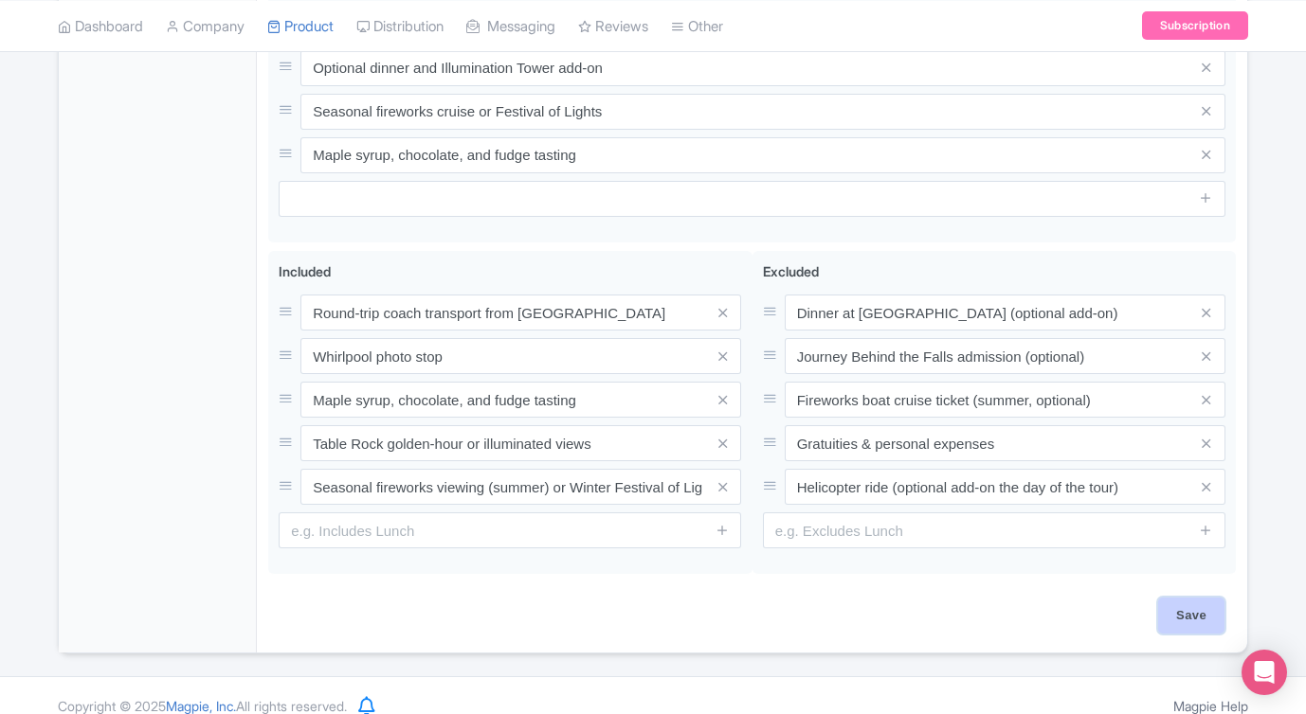
scroll to position [1260, 0]
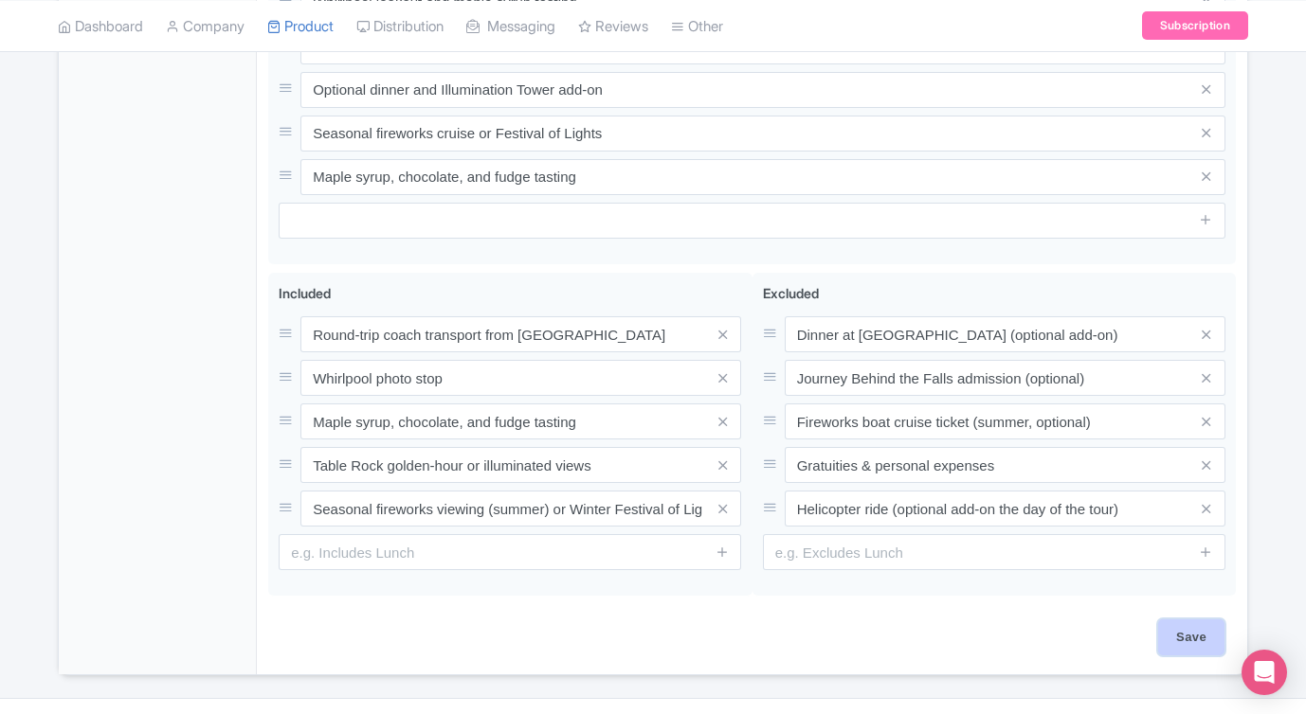
click at [1178, 620] on input "Save" at bounding box center [1191, 638] width 66 height 36
type input "Saving..."
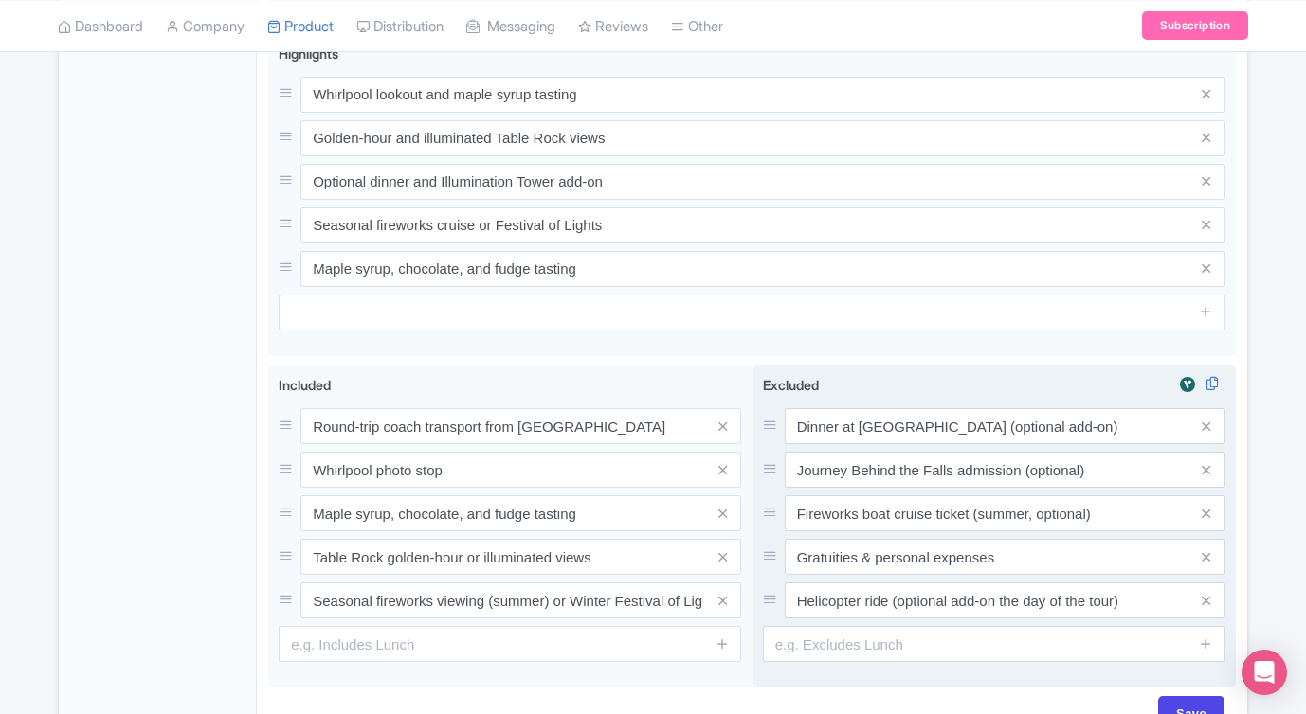
scroll to position [1170, 0]
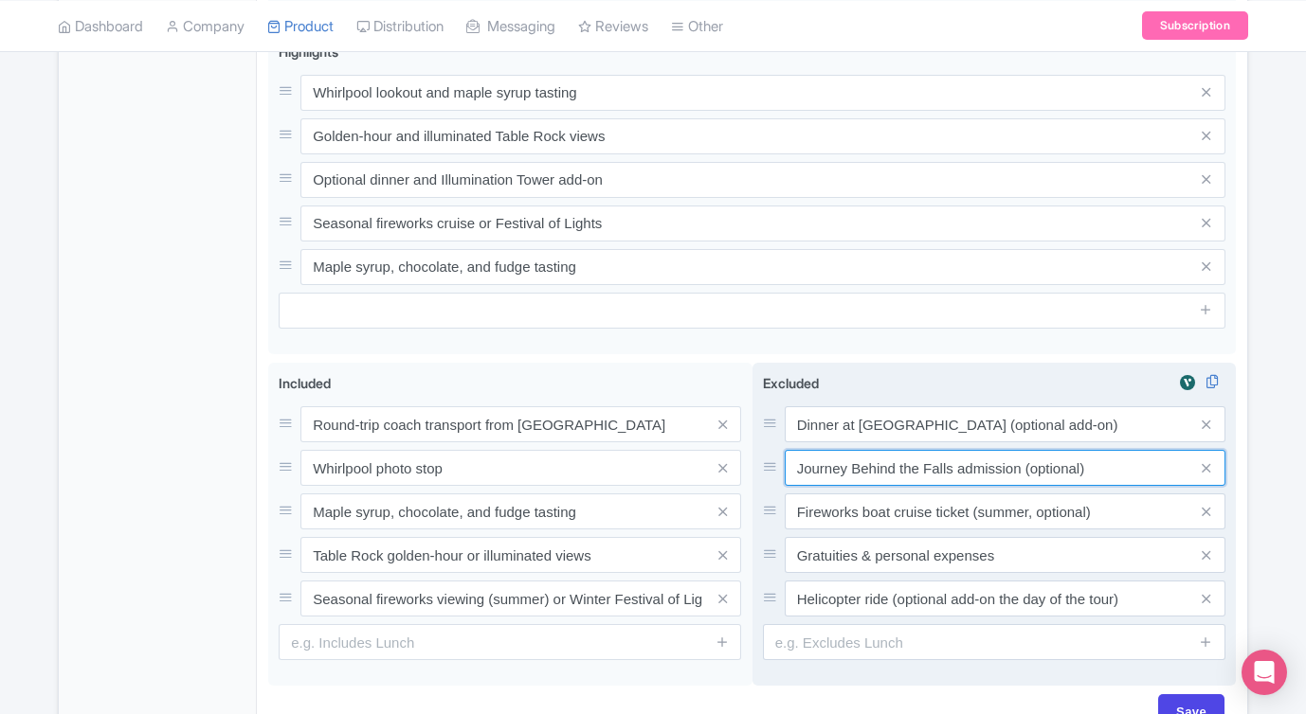
click at [1029, 451] on div "Dinner at Queen Victoria Place (optional add-on) Journey Behind the Falls admis…" at bounding box center [994, 511] width 462 height 210
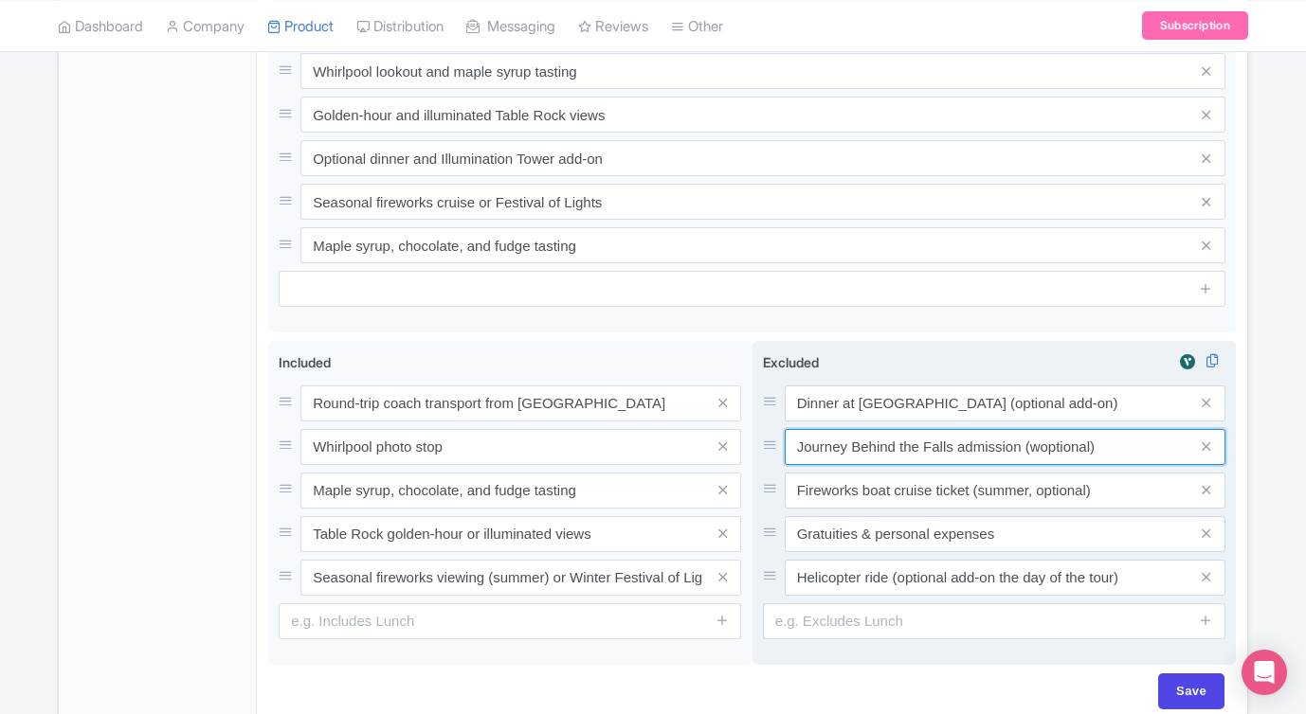
type input "Journey Behind the Falls admission (optional)"
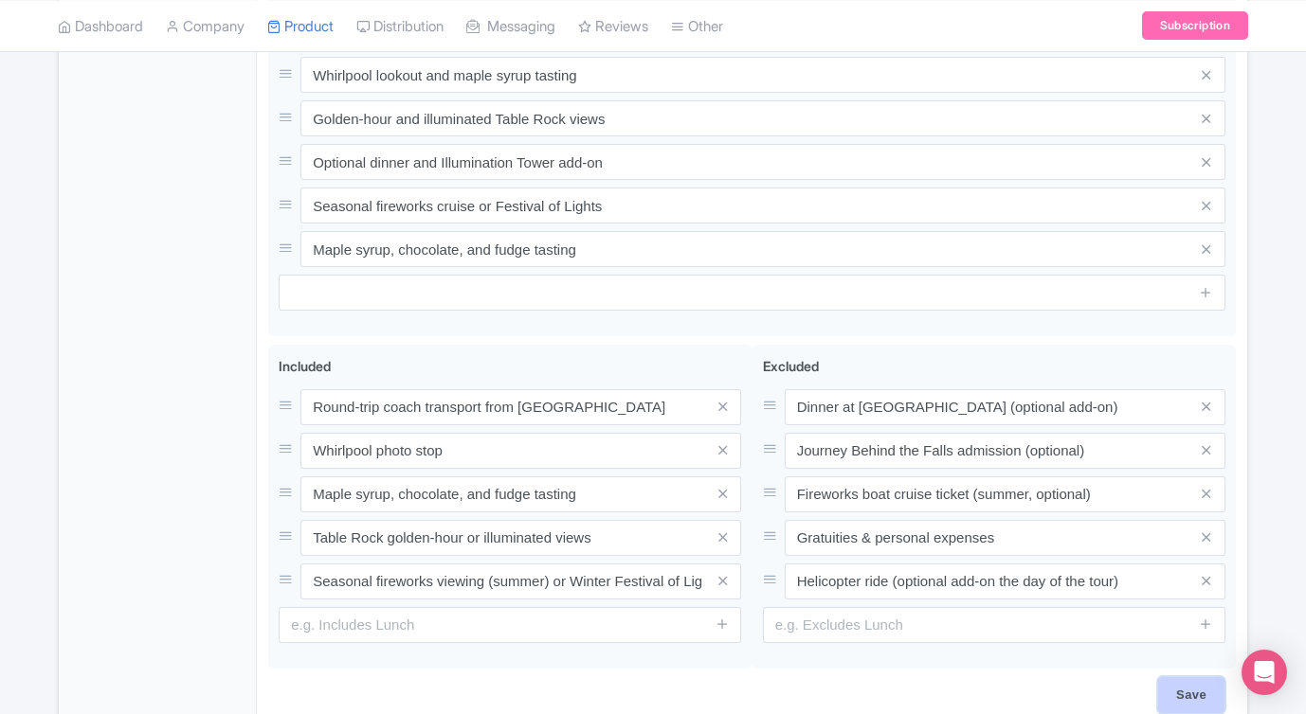
click at [1170, 677] on input "Save" at bounding box center [1191, 695] width 66 height 36
type input "Saving..."
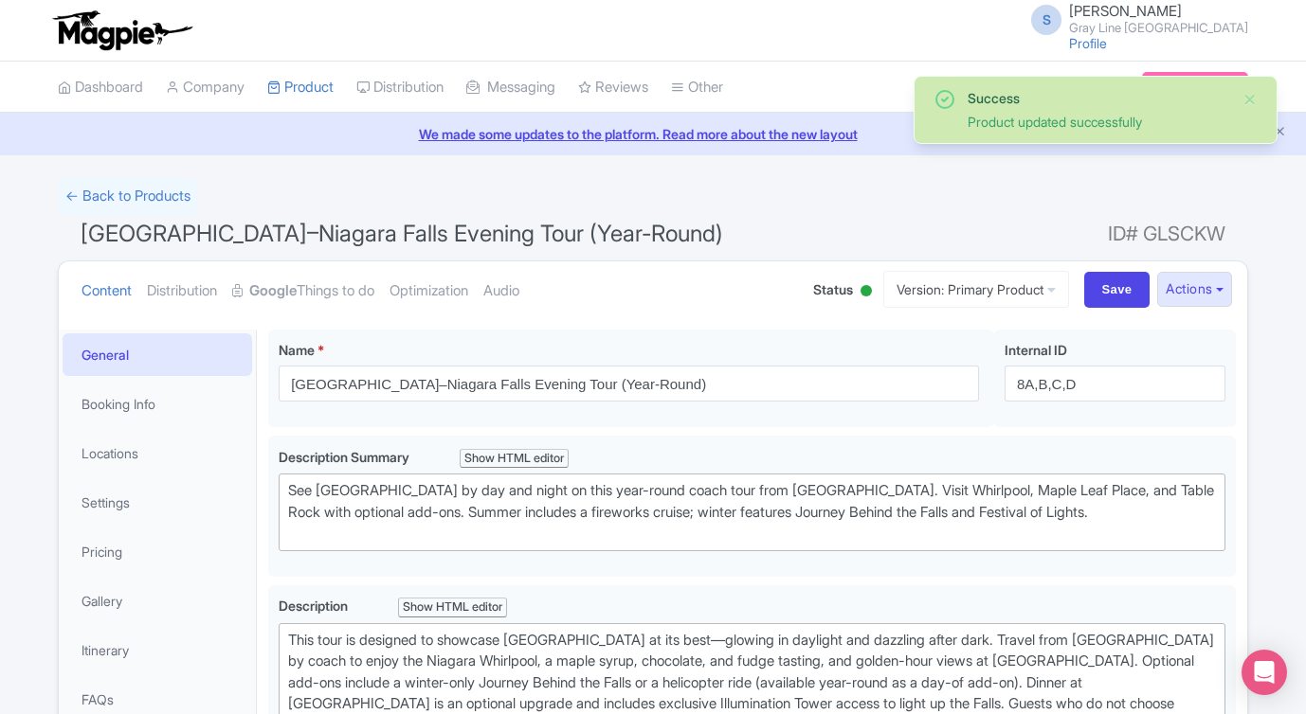
scroll to position [330, 0]
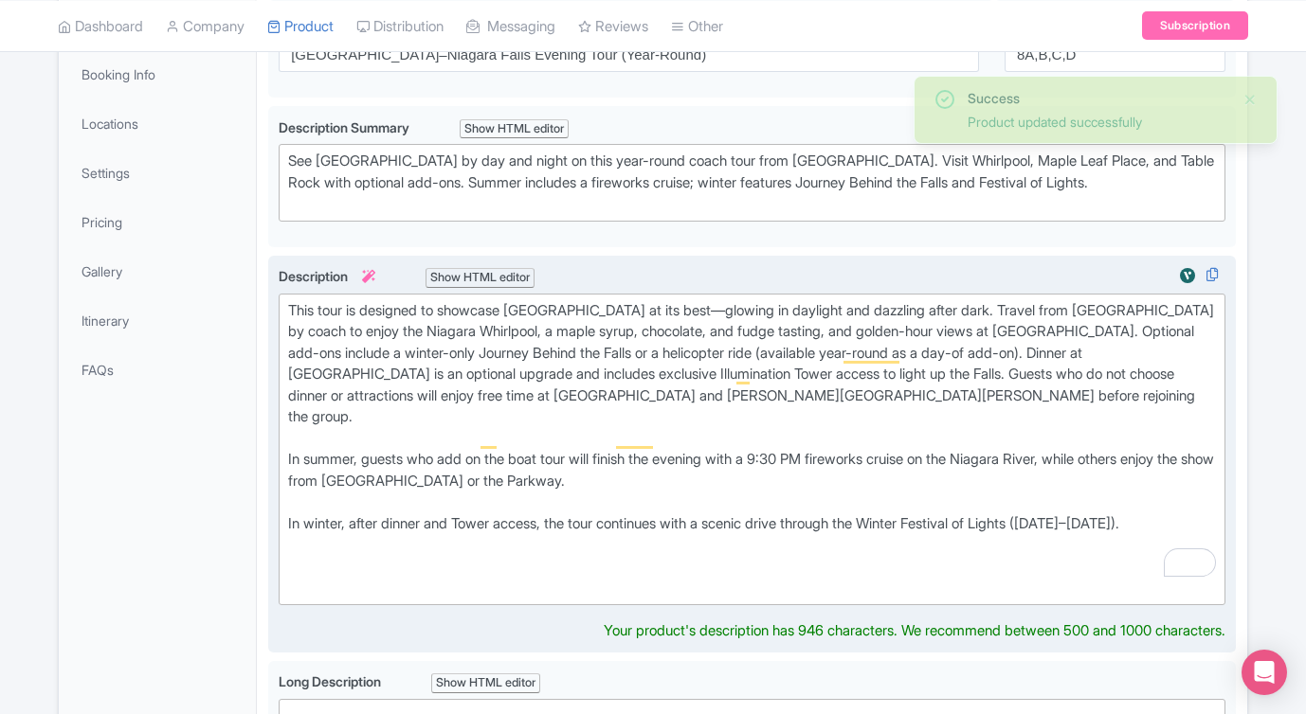
click at [288, 433] on div "This tour is designed to showcase [GEOGRAPHIC_DATA] at its best—glowing in dayl…" at bounding box center [752, 449] width 928 height 298
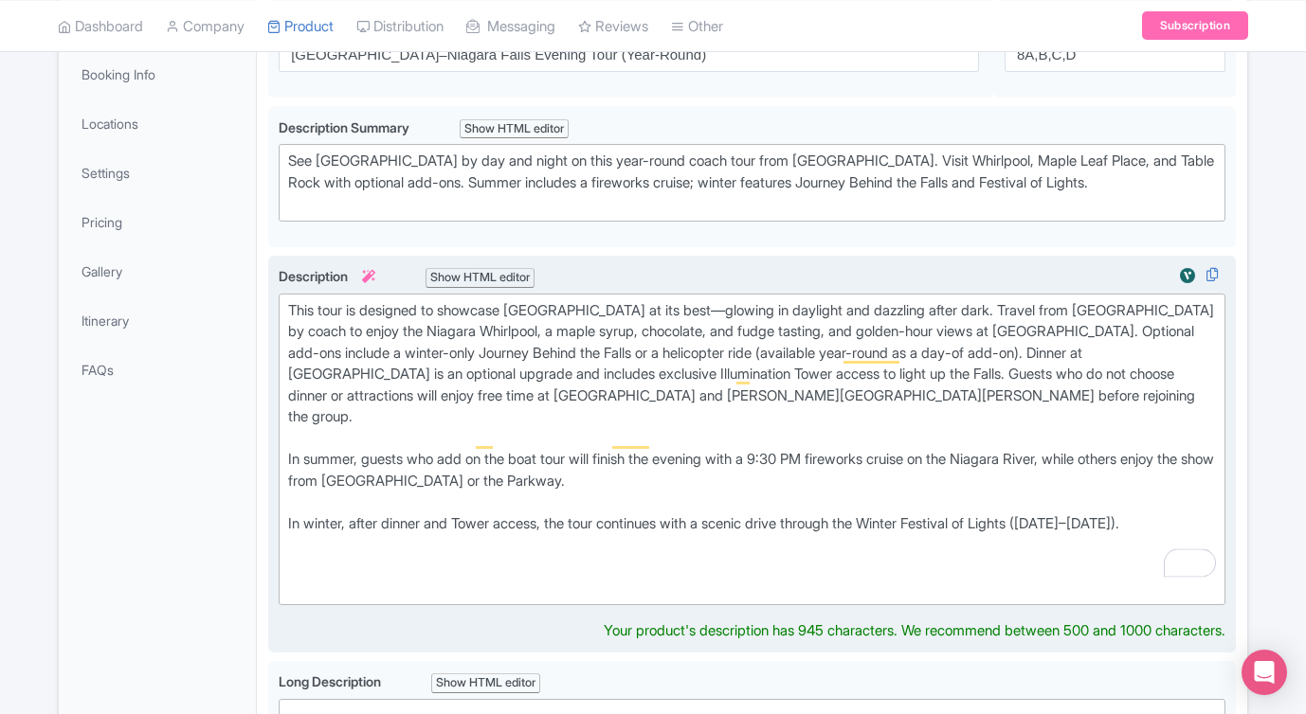
click at [292, 500] on div "This tour is designed to showcase Niagara Falls at its best—glowing in daylight…" at bounding box center [752, 449] width 928 height 298
type trix-editor "<div>This tour is designed to showcase Niagara Falls at its best—glowing in day…"
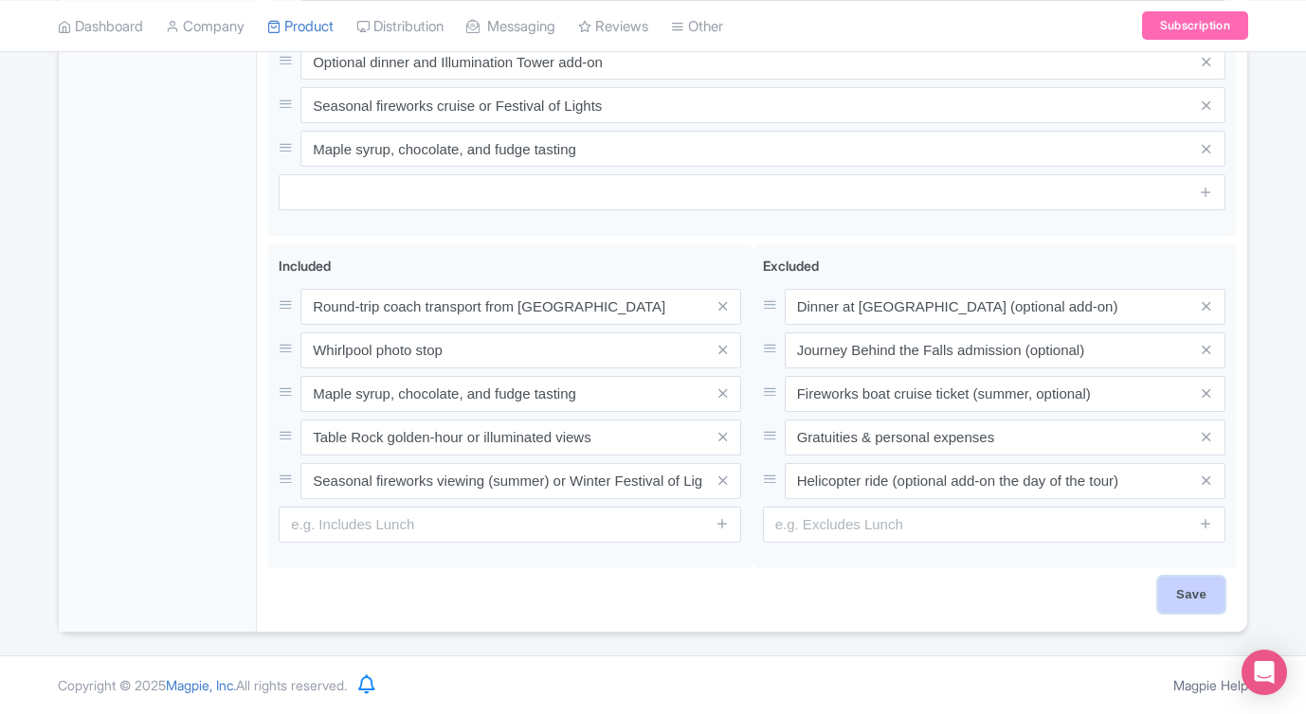
scroll to position [1245, 0]
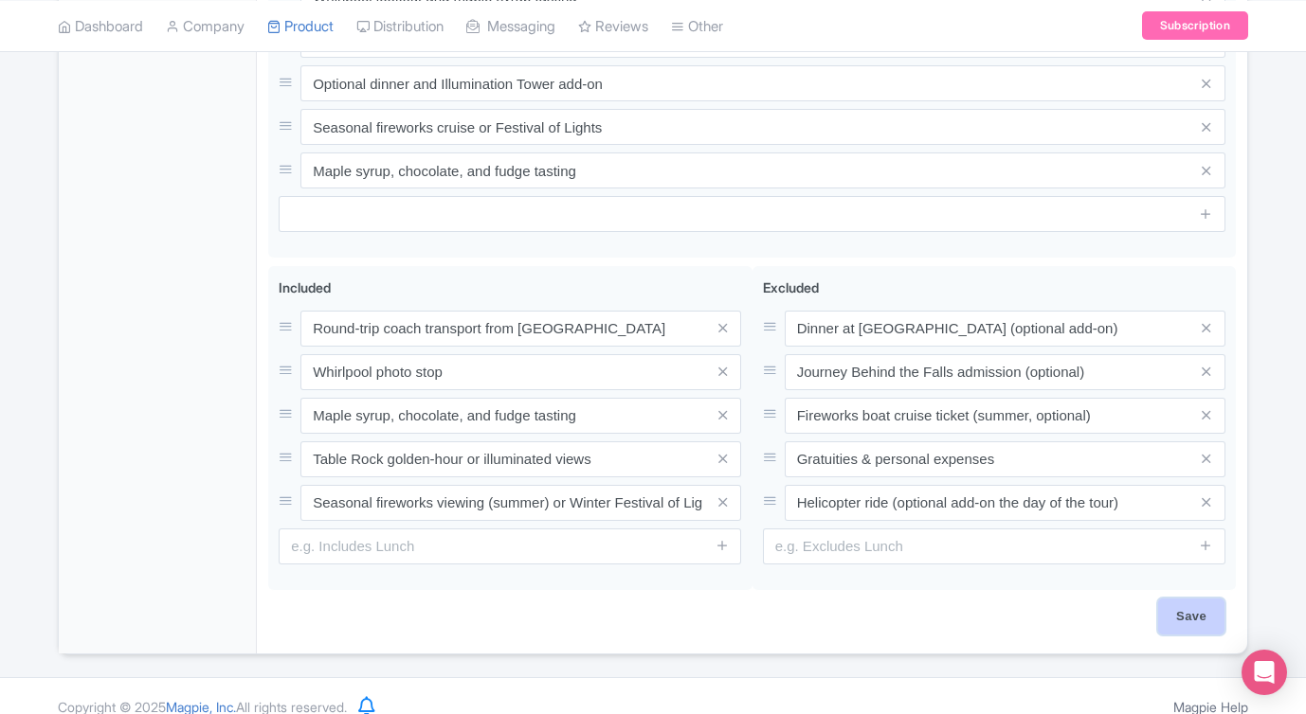
click at [1186, 599] on input "Save" at bounding box center [1191, 617] width 66 height 36
type input "Saving..."
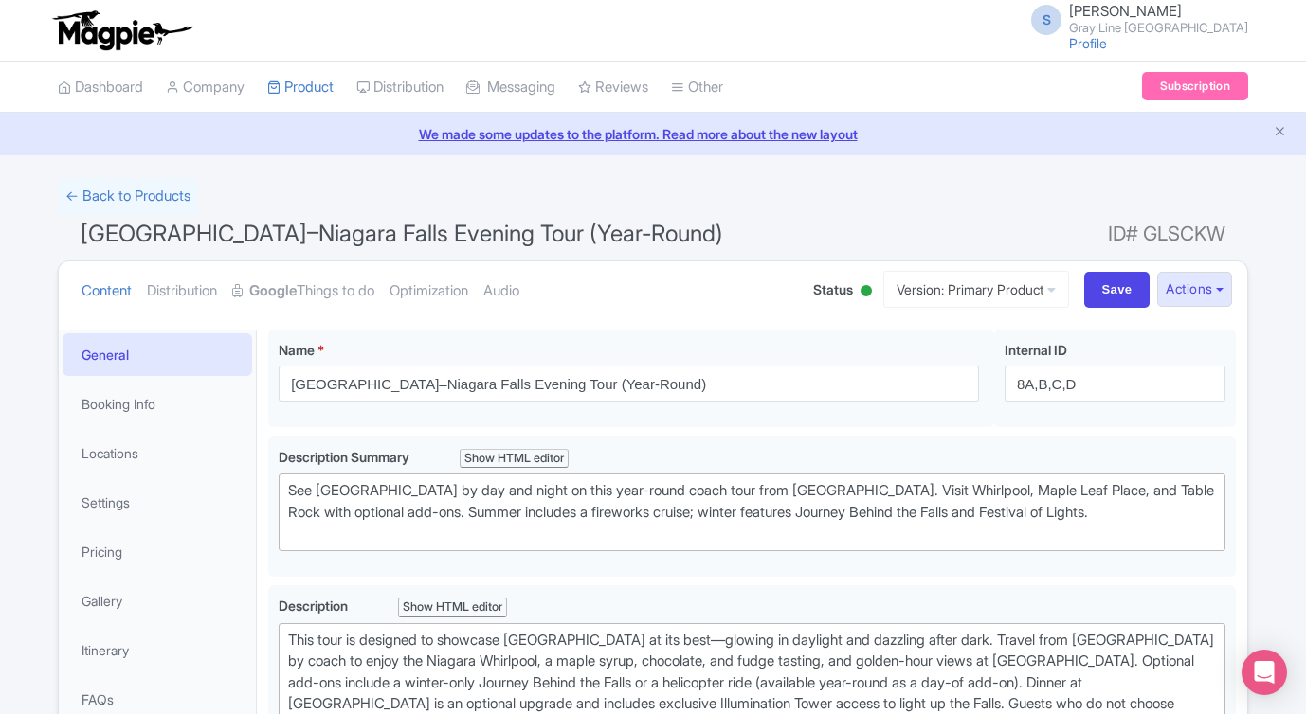
scroll to position [330, 0]
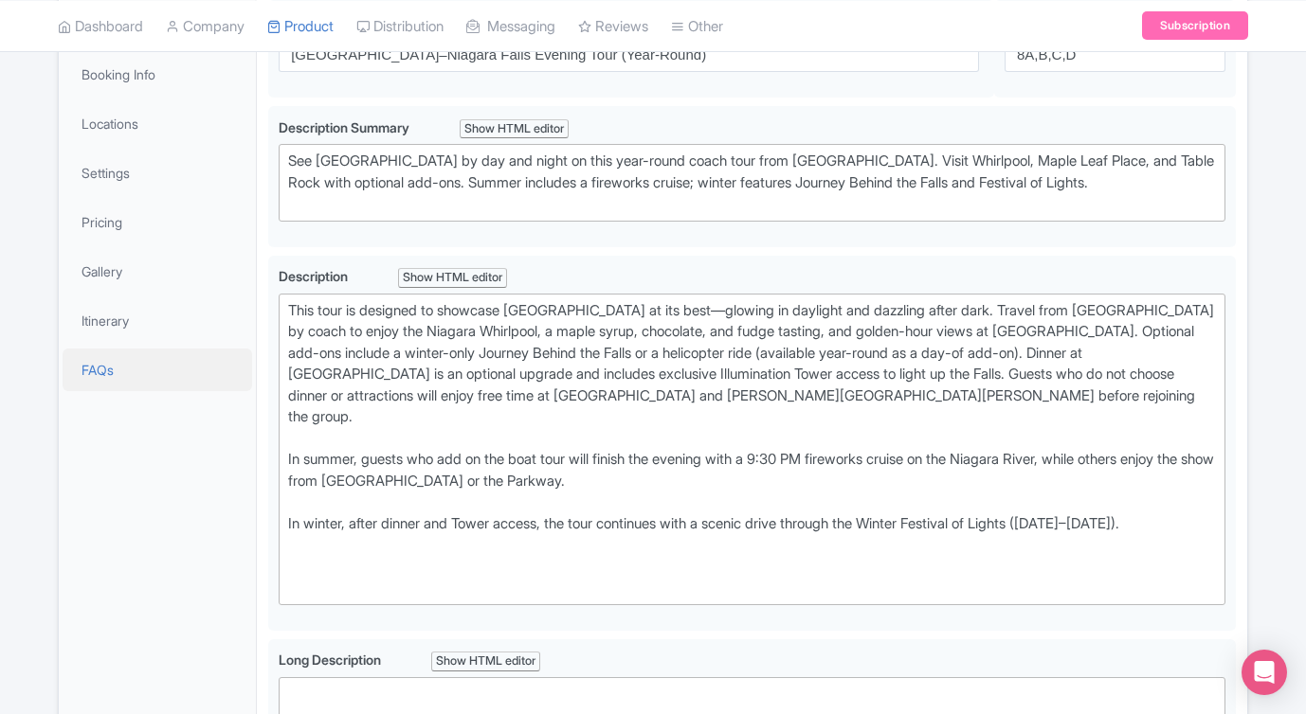
click at [134, 374] on link "FAQs" at bounding box center [157, 370] width 189 height 43
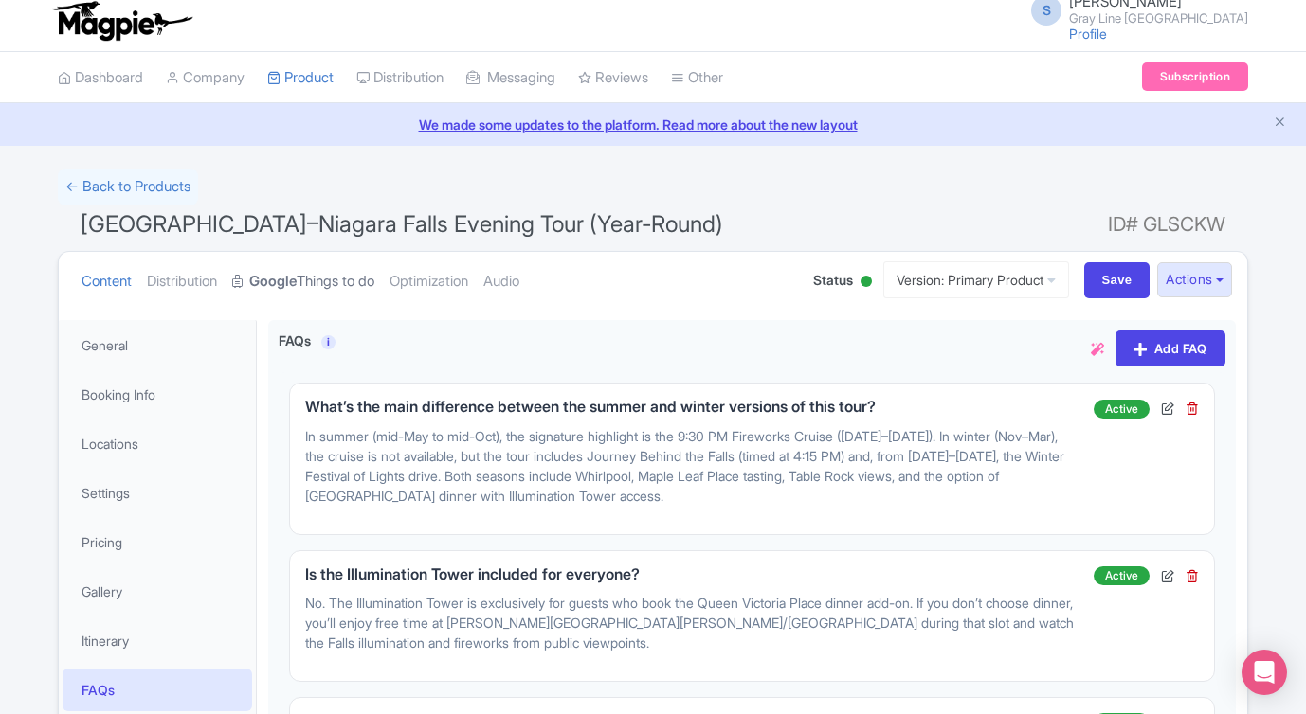
scroll to position [0, 0]
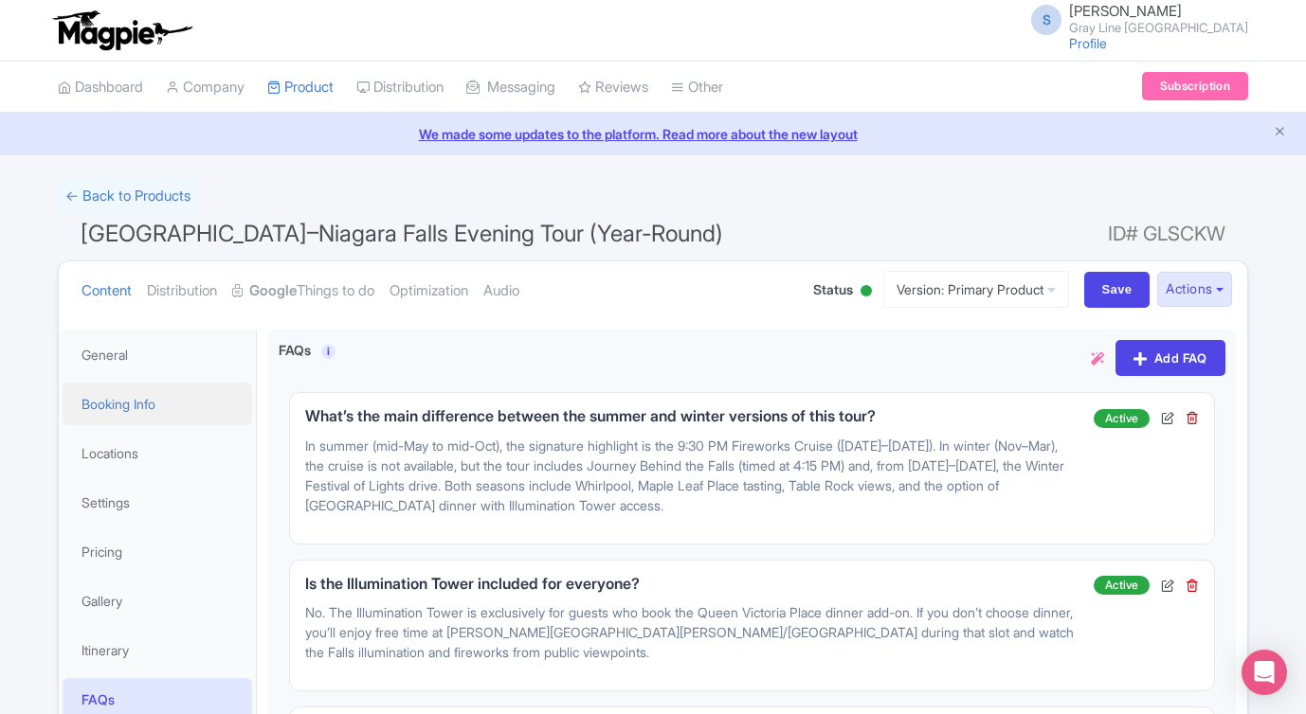
click at [107, 409] on link "Booking Info" at bounding box center [157, 404] width 189 height 43
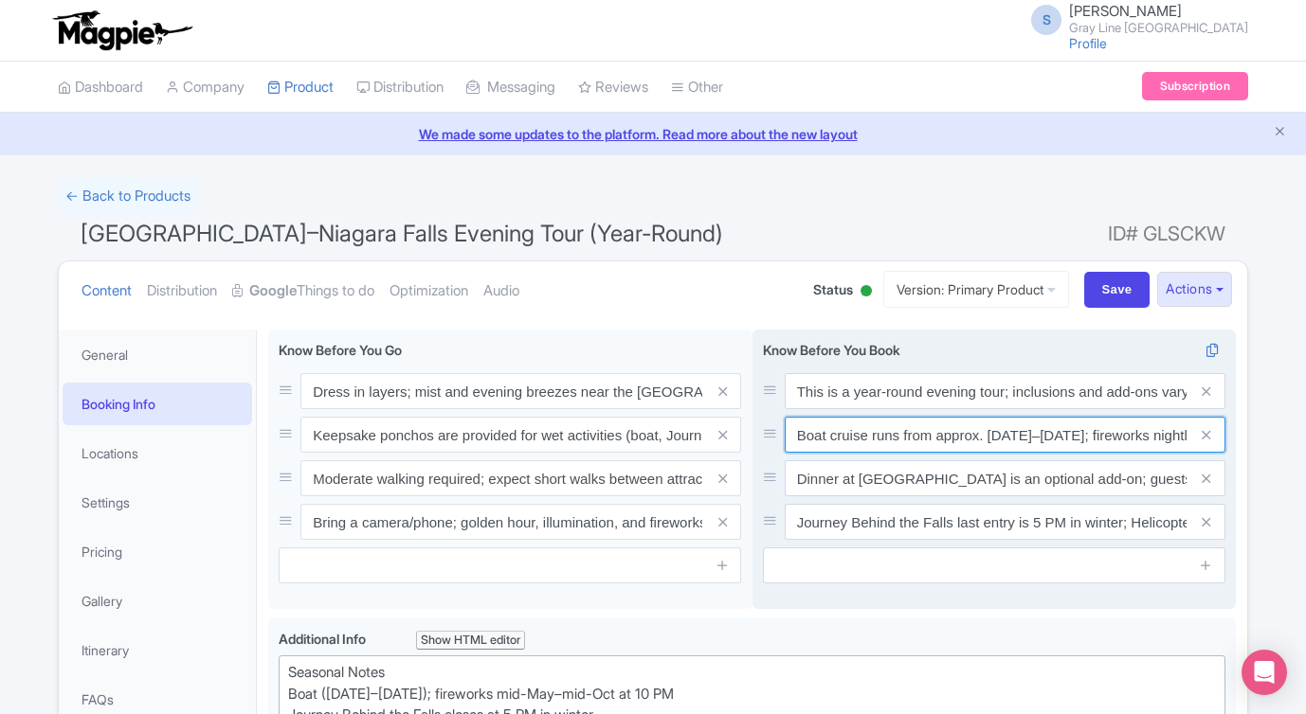
click at [1100, 438] on input "Boat cruise runs from approx. [DATE]–[DATE]; fireworks nightly mid-May–mid-Oct.…" at bounding box center [1004, 435] width 441 height 36
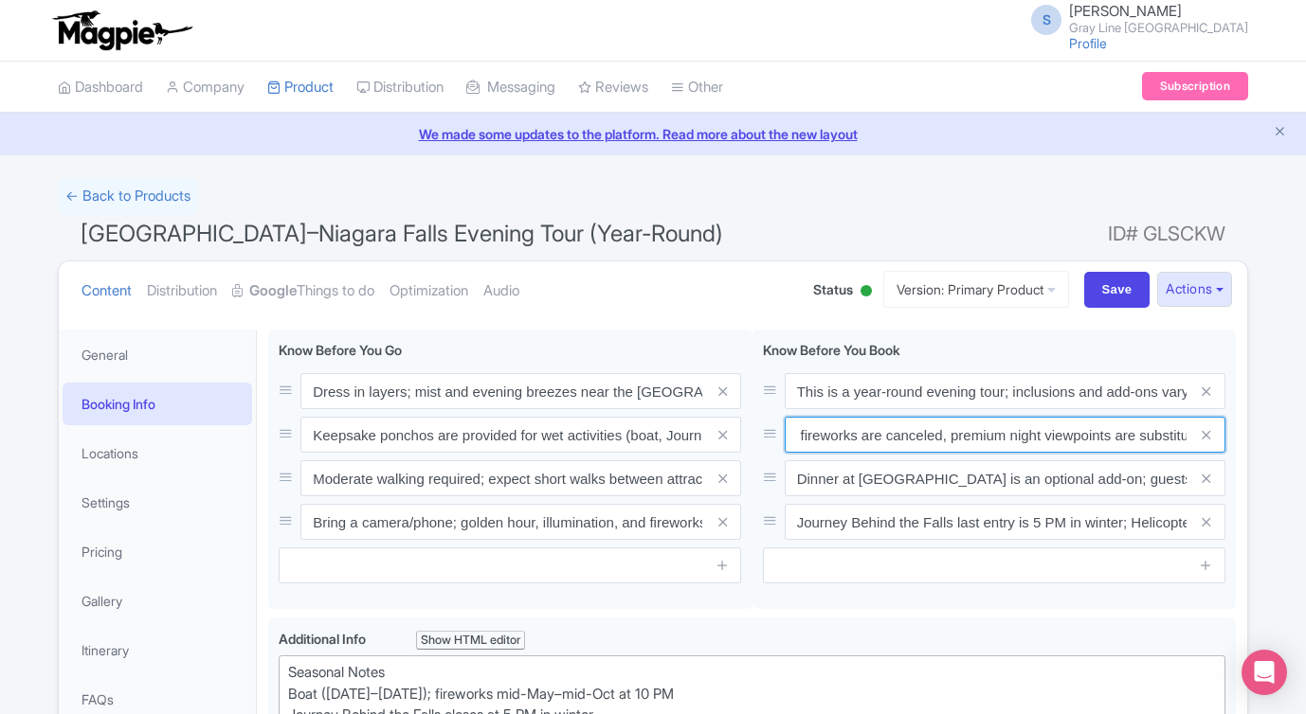
scroll to position [0, 542]
drag, startPoint x: 1100, startPoint y: 434, endPoint x: 1276, endPoint y: 429, distance: 176.3
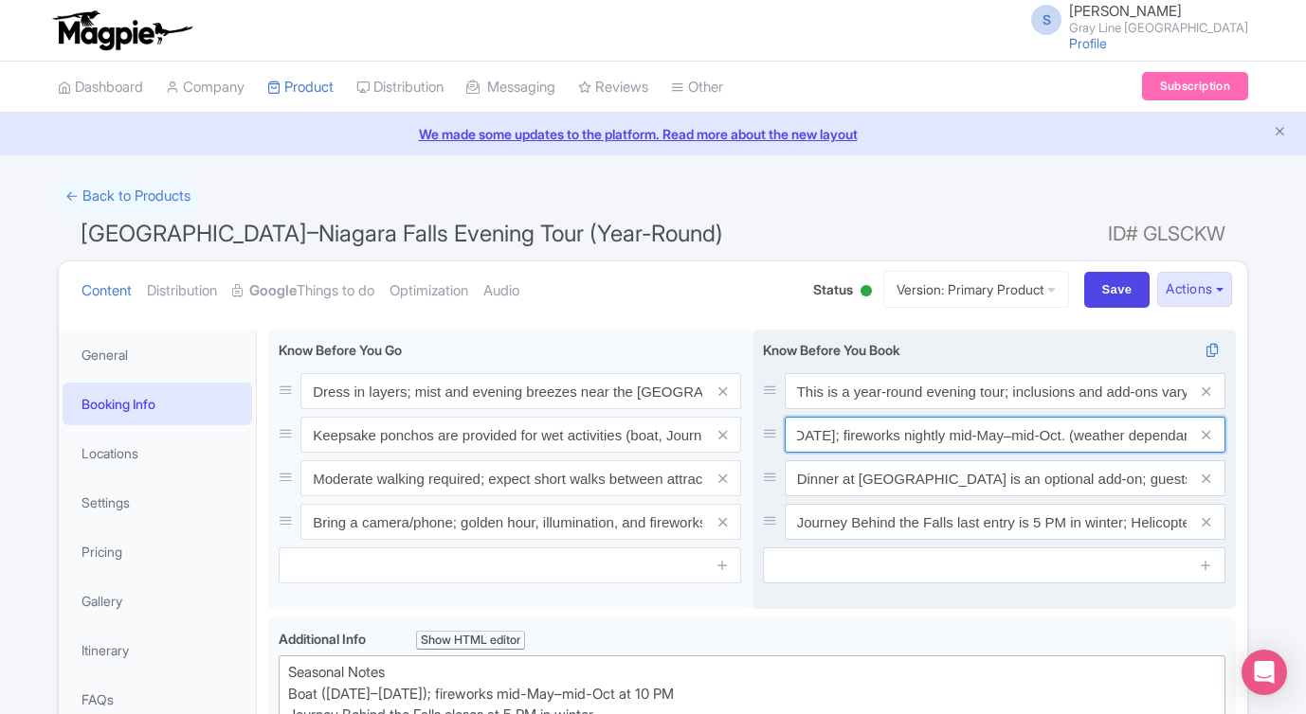
type input "Boat cruise runs from approx. [DATE]–[DATE]; fireworks nightly mid-May–mid-Oct.…"
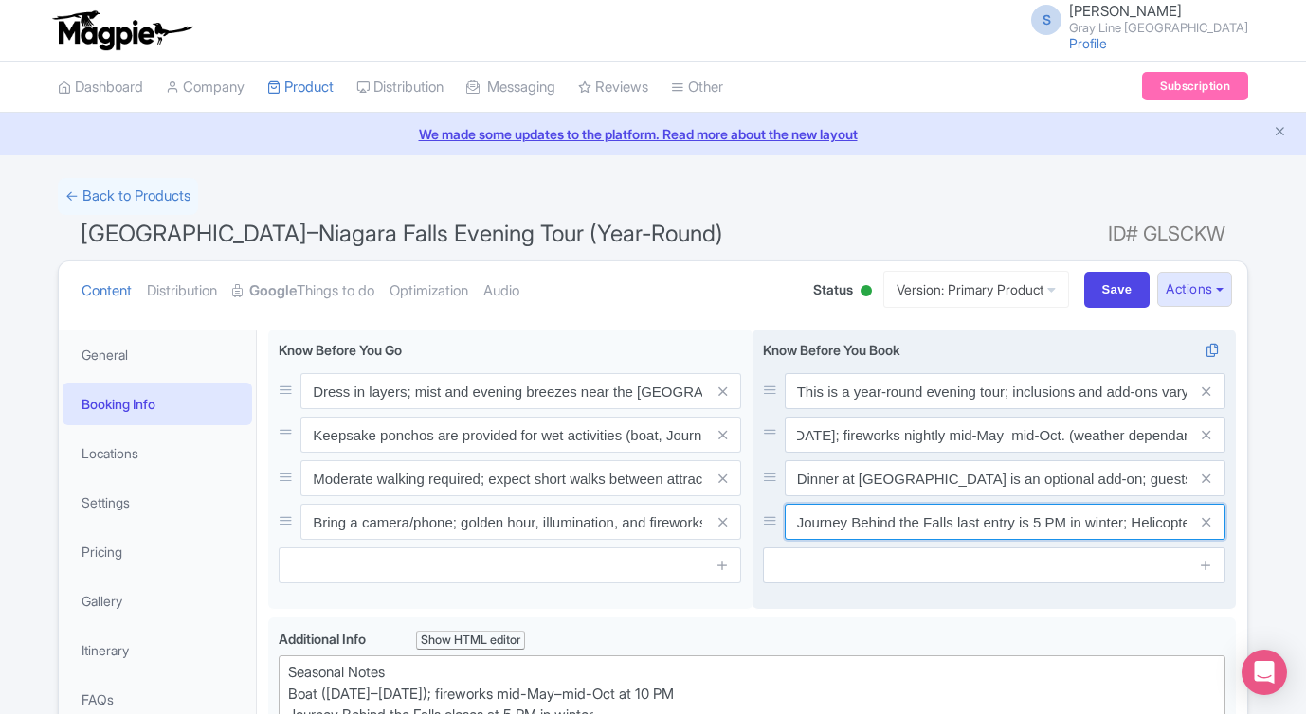
click at [1171, 514] on input "Journey Behind the Falls last entry is 5 PM in winter; Helicopter flights must …" at bounding box center [1004, 522] width 441 height 36
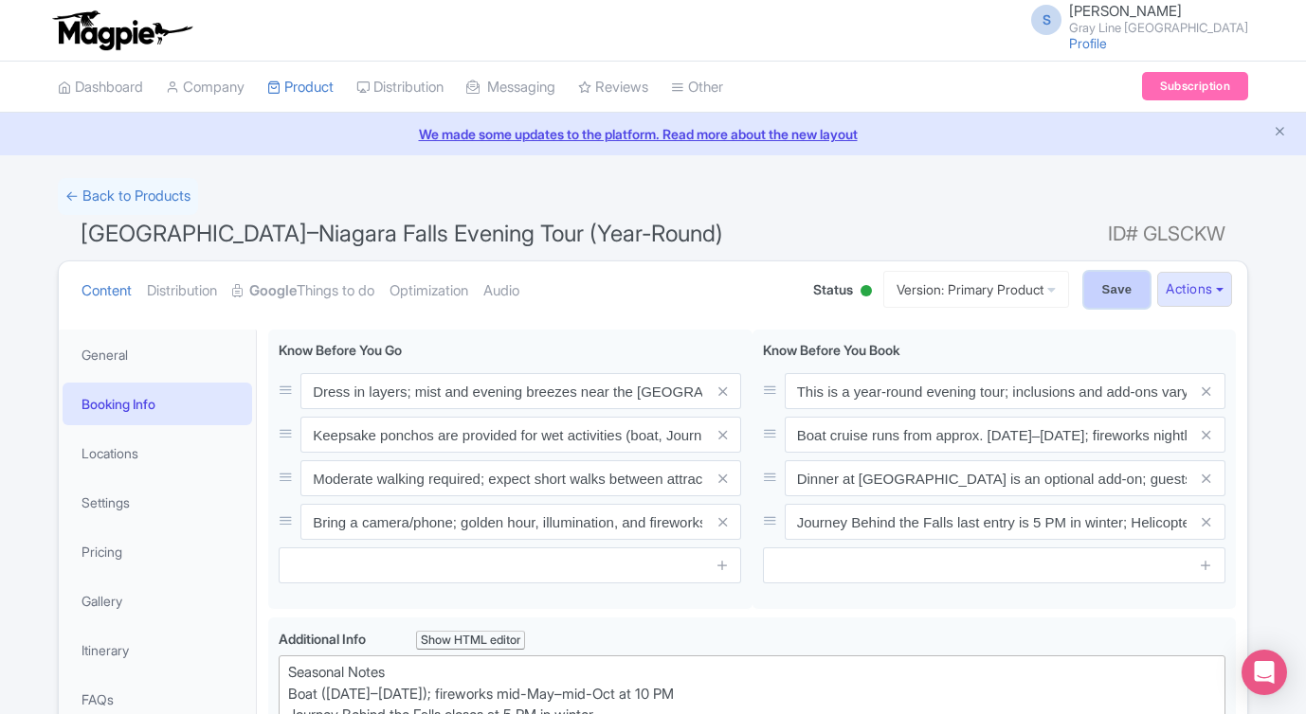
click at [1131, 293] on input "Save" at bounding box center [1117, 290] width 66 height 36
type input "Saving..."
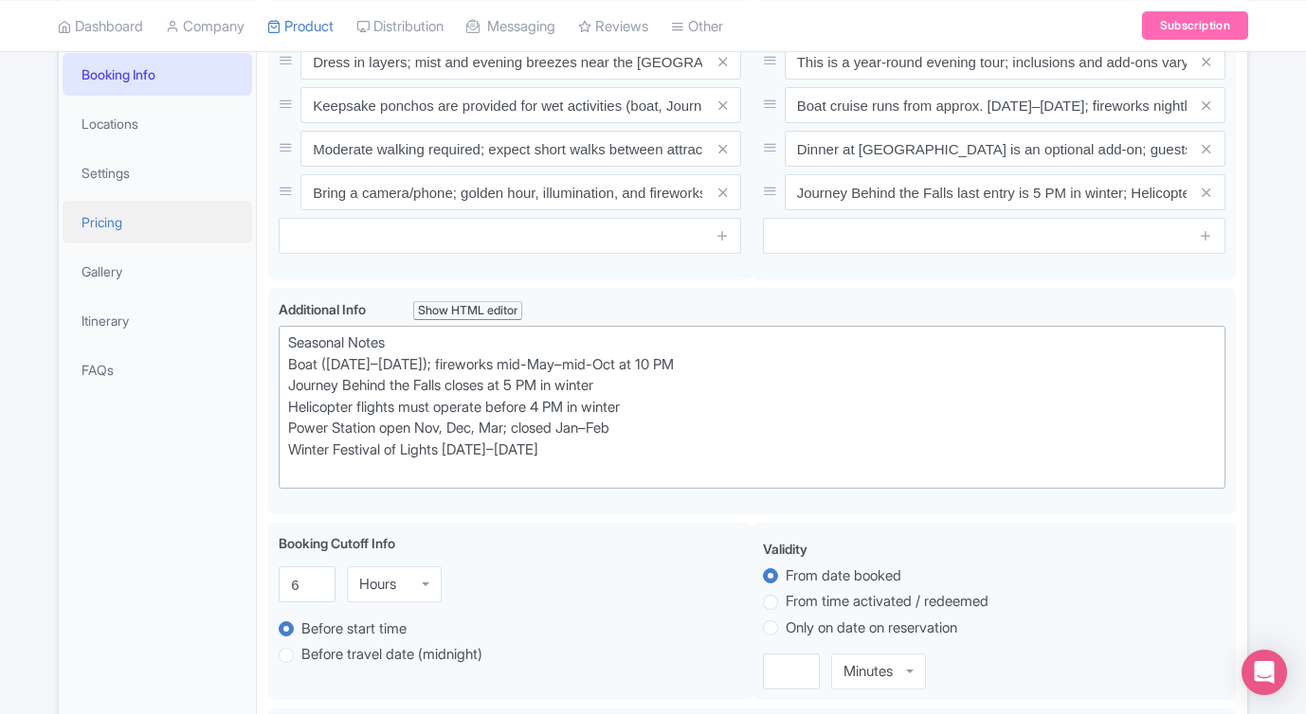
click at [104, 223] on link "Pricing" at bounding box center [157, 222] width 189 height 43
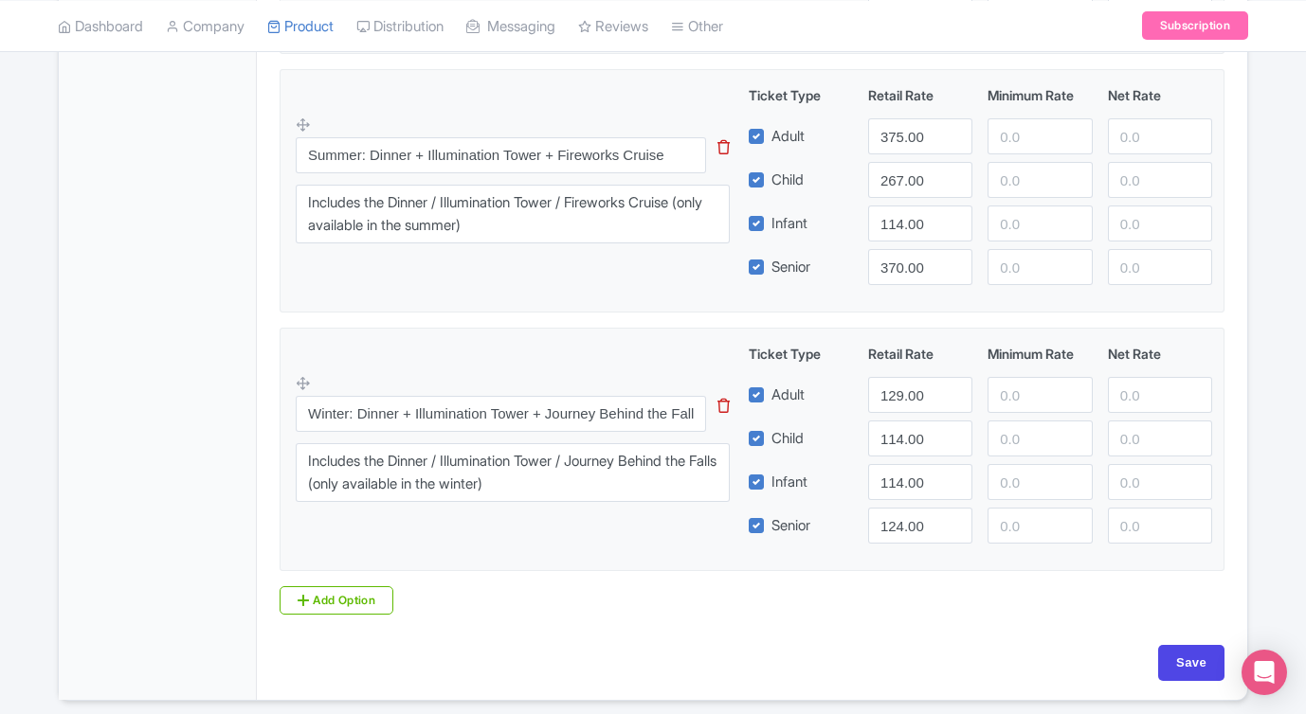
scroll to position [2227, 0]
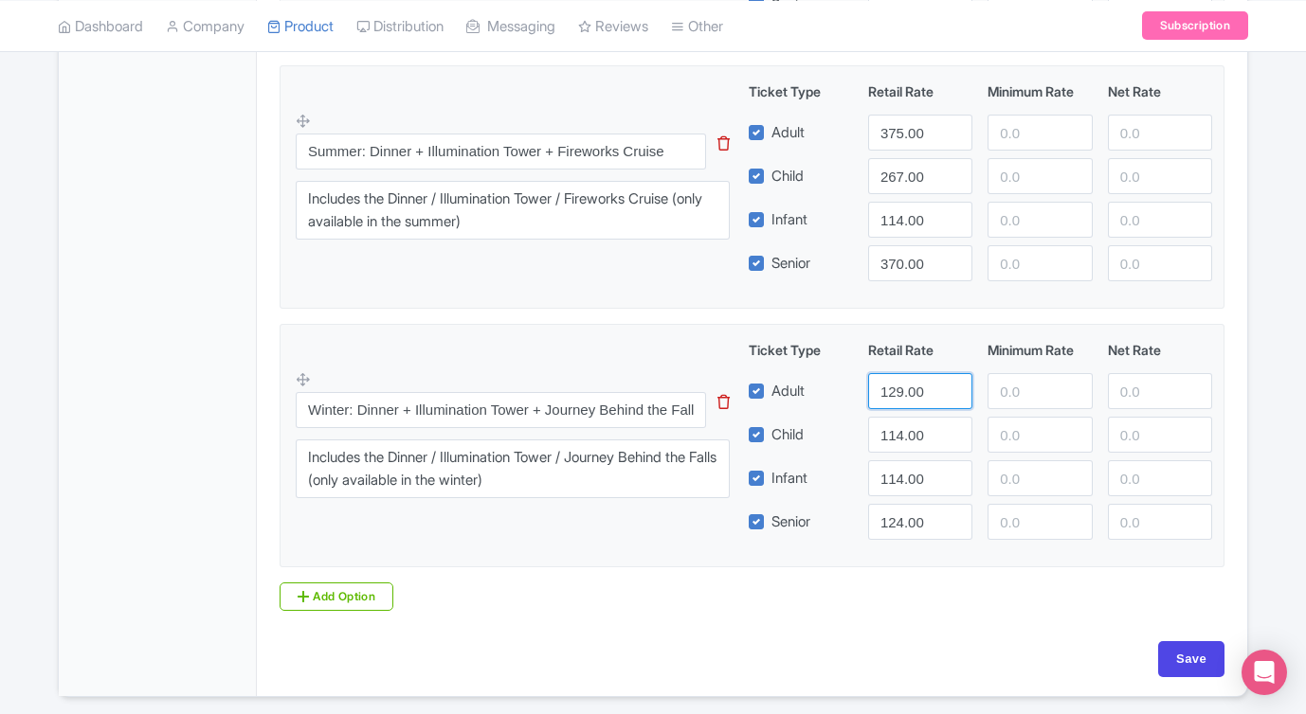
drag, startPoint x: 923, startPoint y: 388, endPoint x: 812, endPoint y: 391, distance: 110.9
click at [834, 387] on div "Adult 129.00" at bounding box center [980, 391] width 479 height 36
type input "259"
drag, startPoint x: 928, startPoint y: 528, endPoint x: 870, endPoint y: 525, distance: 57.9
click at [870, 525] on input "124.00" at bounding box center [920, 522] width 104 height 36
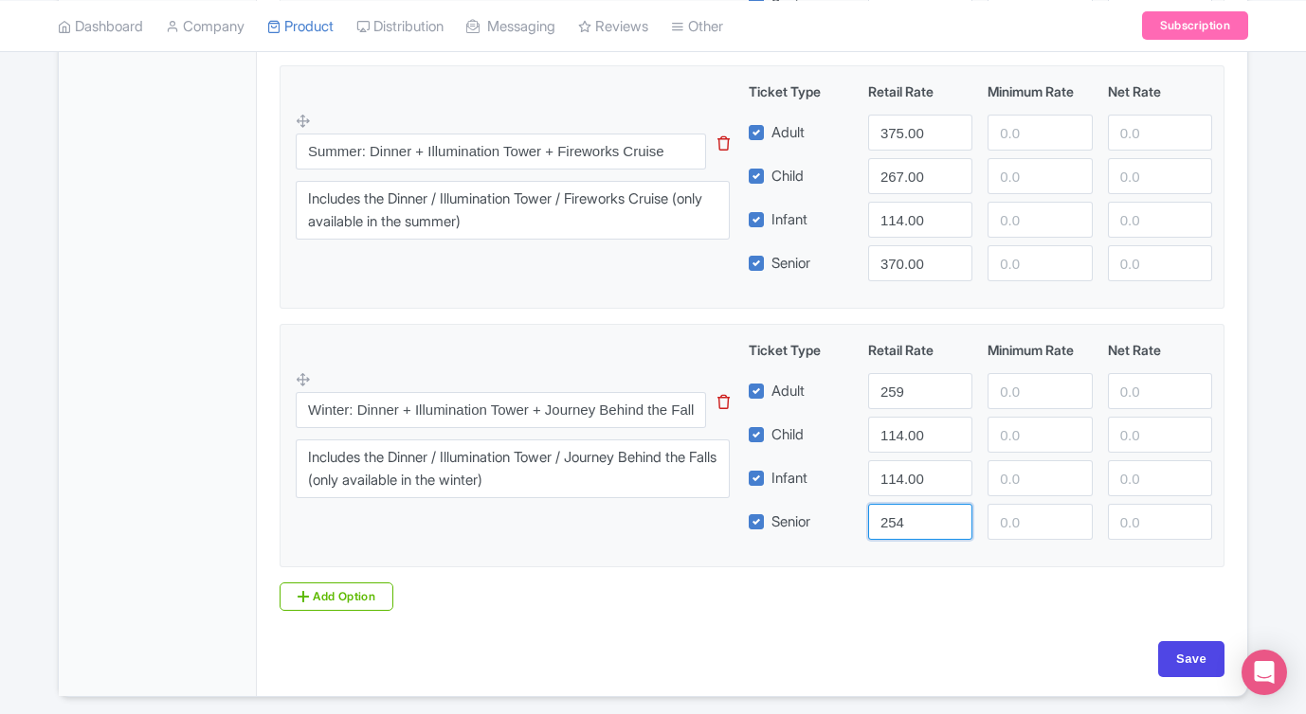
type input "254"
drag, startPoint x: 923, startPoint y: 479, endPoint x: 852, endPoint y: 479, distance: 71.1
click at [852, 479] on div "Infant 114.00" at bounding box center [980, 478] width 479 height 36
type input "90"
drag, startPoint x: 933, startPoint y: 428, endPoint x: 820, endPoint y: 432, distance: 112.8
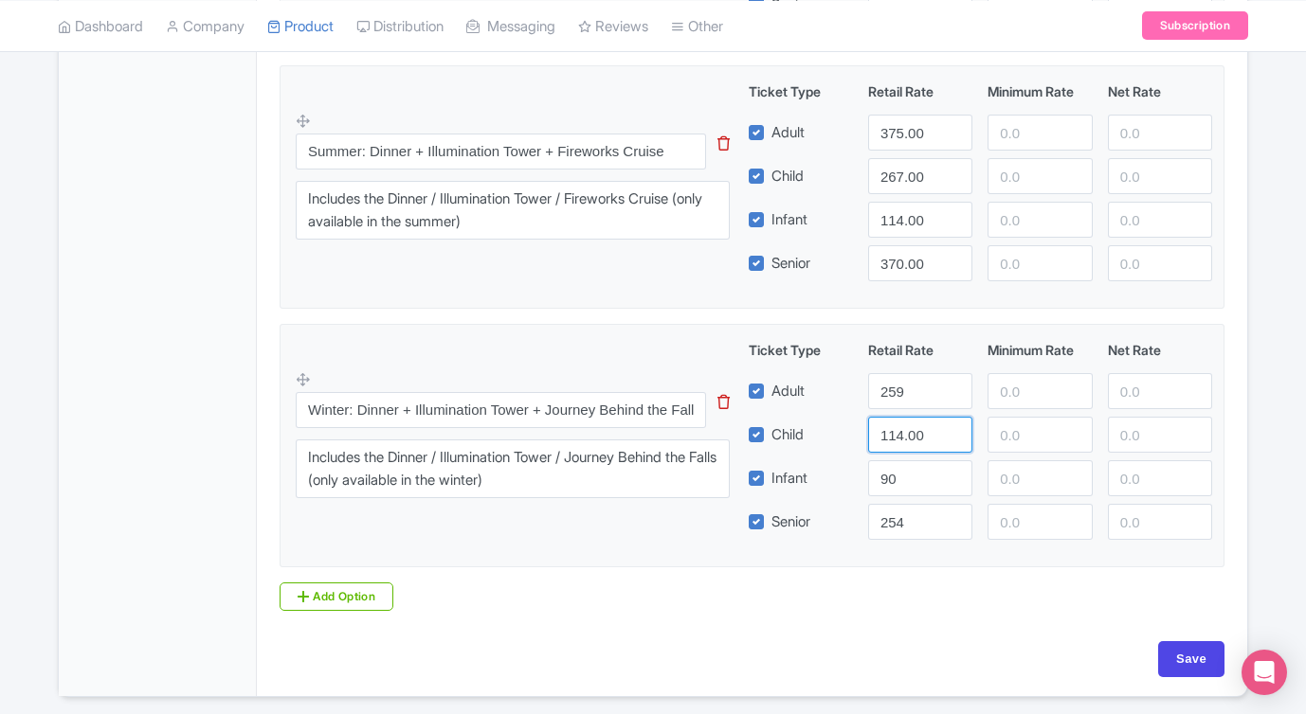
click at [820, 432] on div "Child 114.00" at bounding box center [980, 435] width 479 height 36
type input "239"
click at [1179, 661] on input "Save" at bounding box center [1191, 659] width 66 height 36
type input "Saving..."
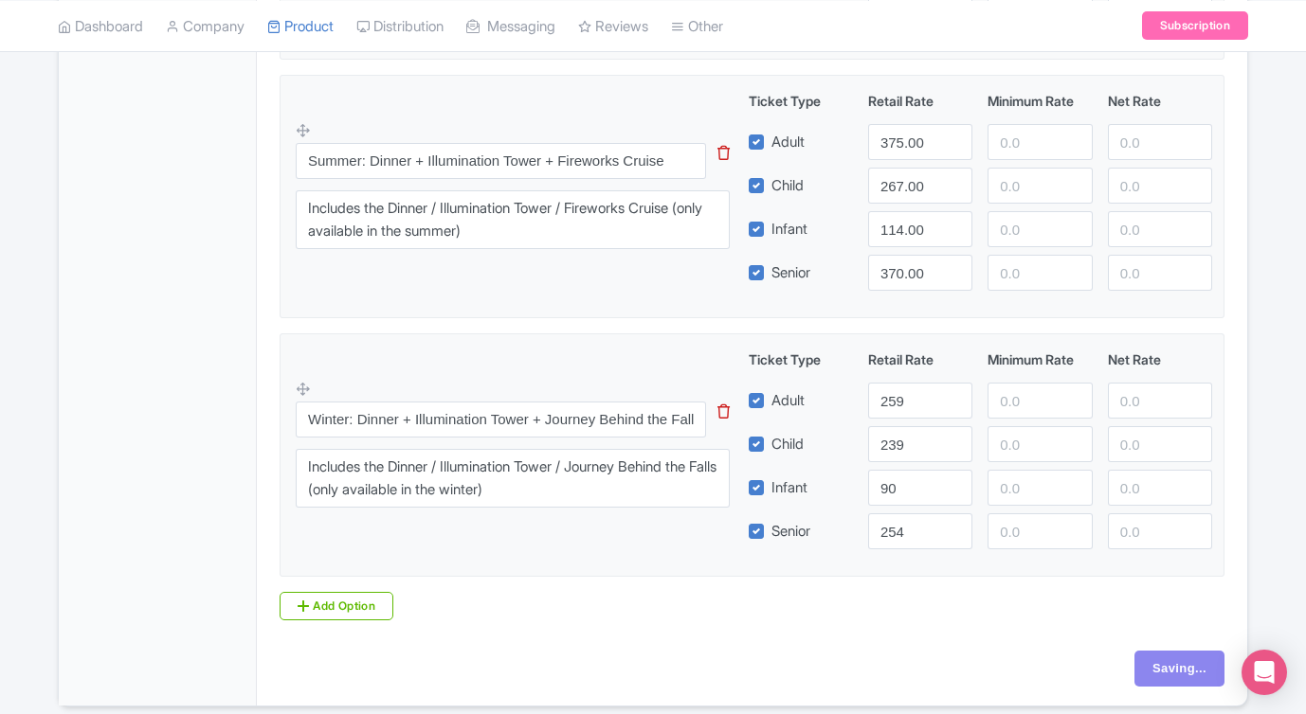
scroll to position [2211, 0]
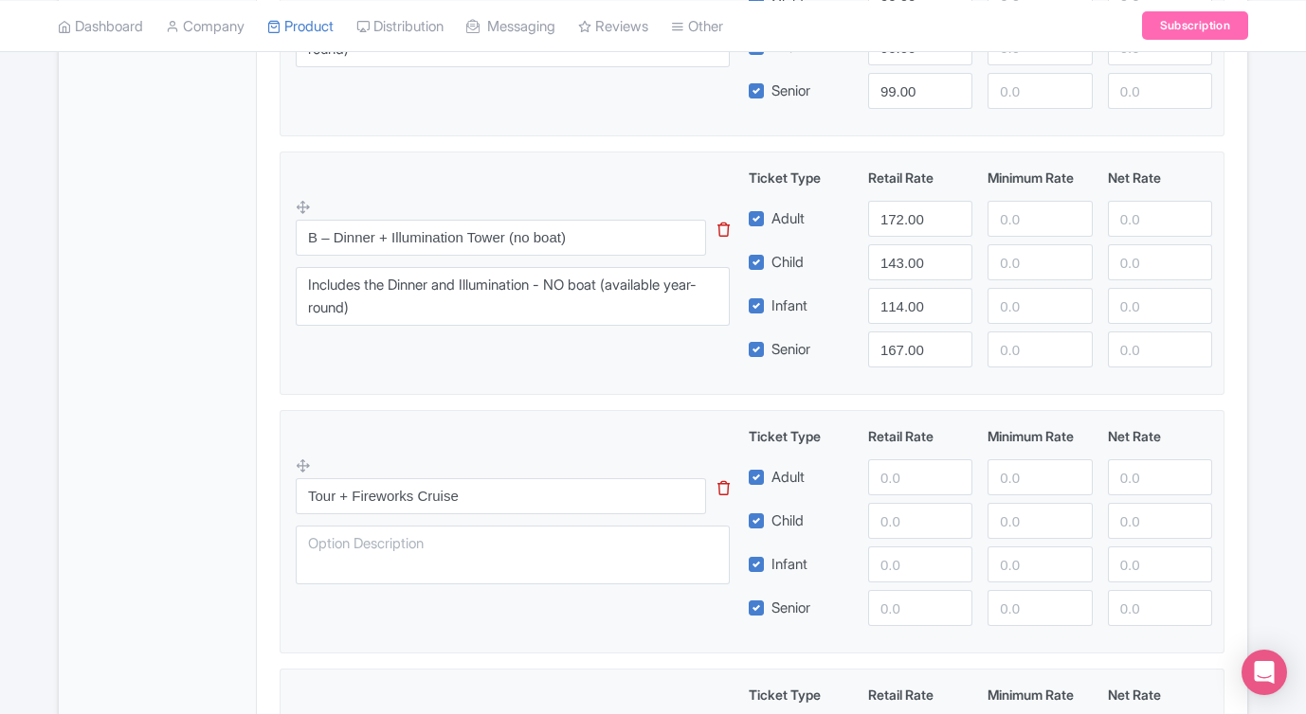
scroll to position [854, 0]
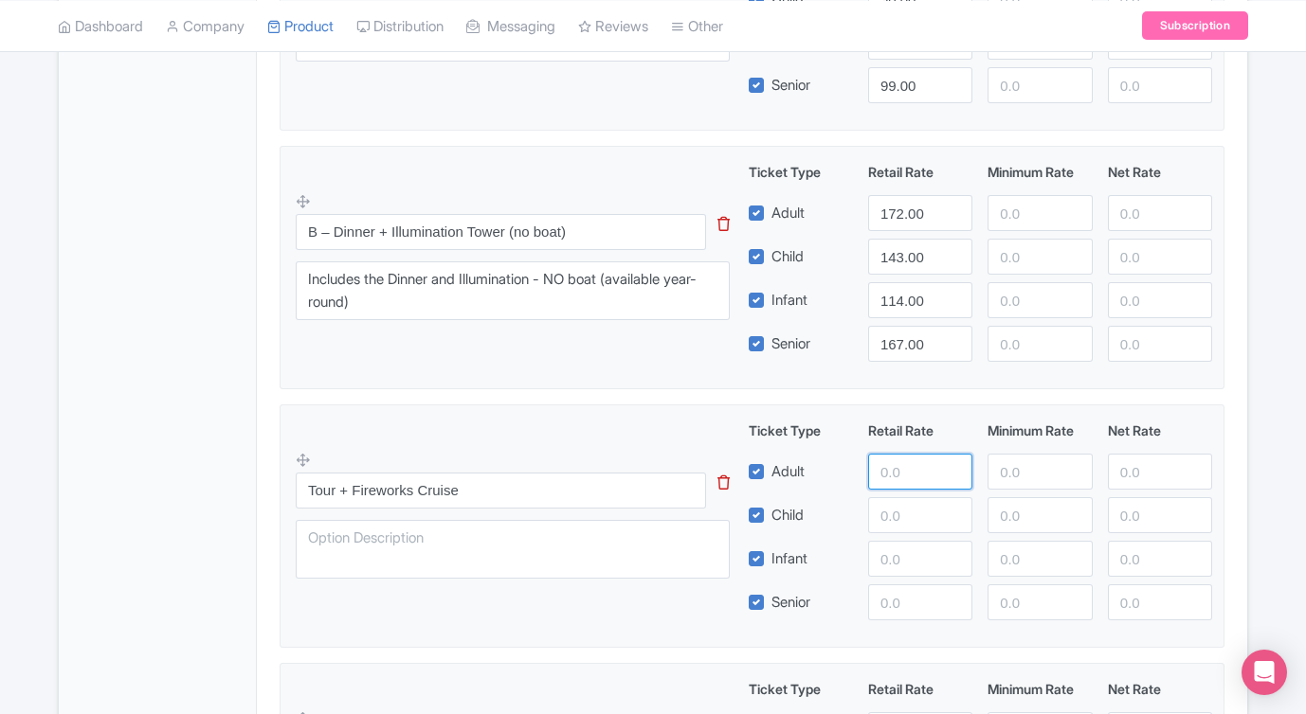
click at [902, 473] on input "number" at bounding box center [920, 472] width 104 height 36
type input "142"
click at [891, 520] on input "number" at bounding box center [920, 515] width 104 height 36
type input "124"
click at [892, 565] on input "number" at bounding box center [920, 559] width 104 height 36
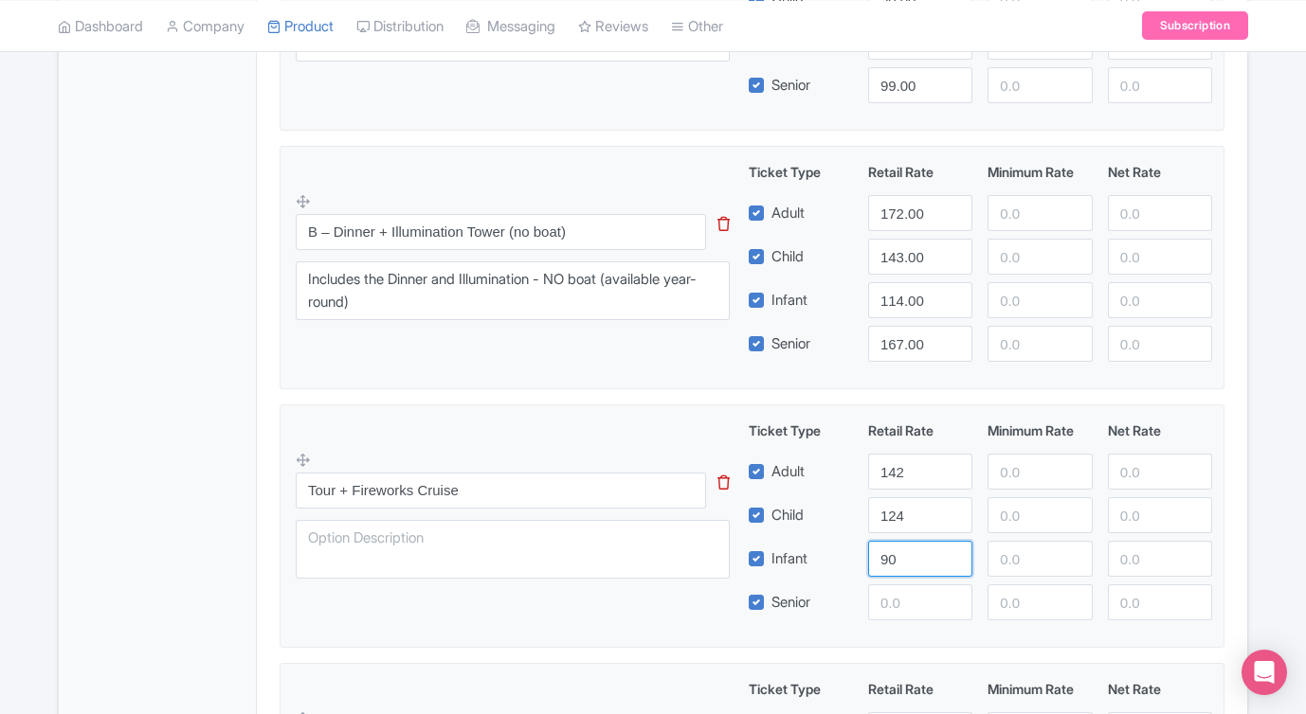
type input "90"
click at [886, 603] on input "number" at bounding box center [920, 603] width 104 height 36
type input "138"
click at [657, 604] on div "Tour + Fireworks Cruise This tip has not data. Code: tip_option_name Ticket Typ…" at bounding box center [752, 521] width 912 height 200
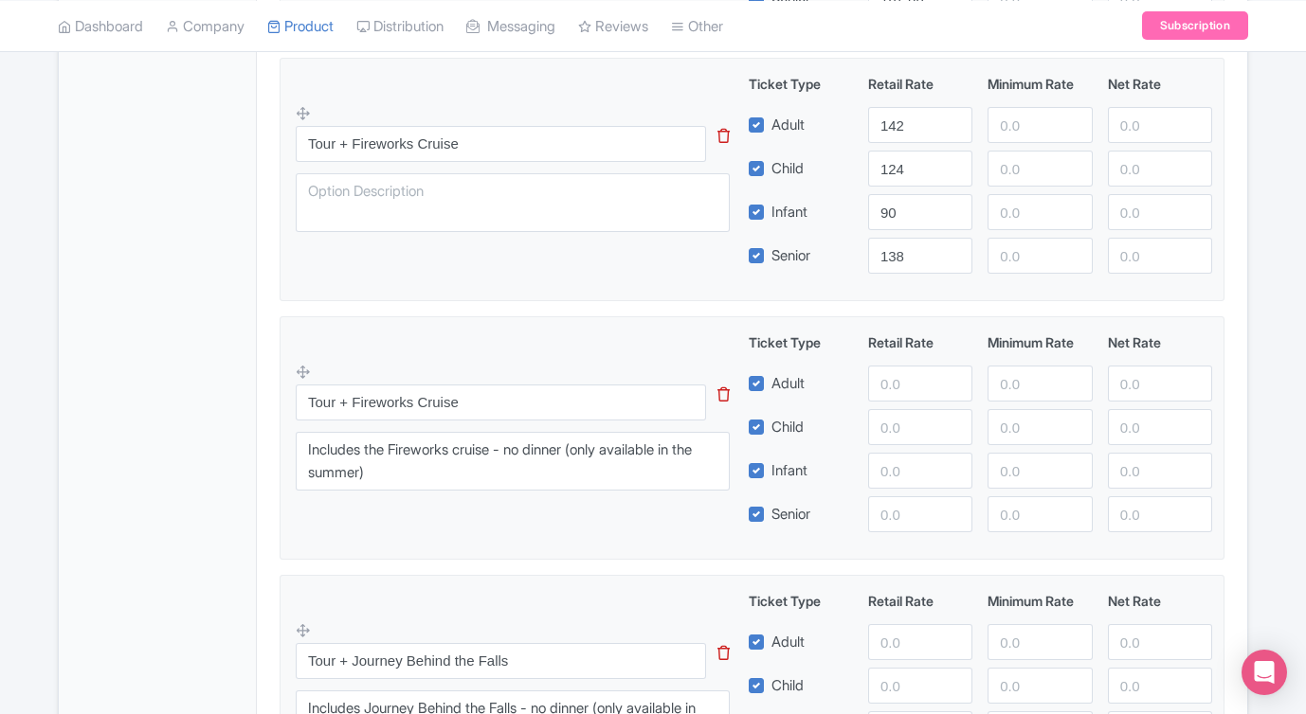
scroll to position [1194, 0]
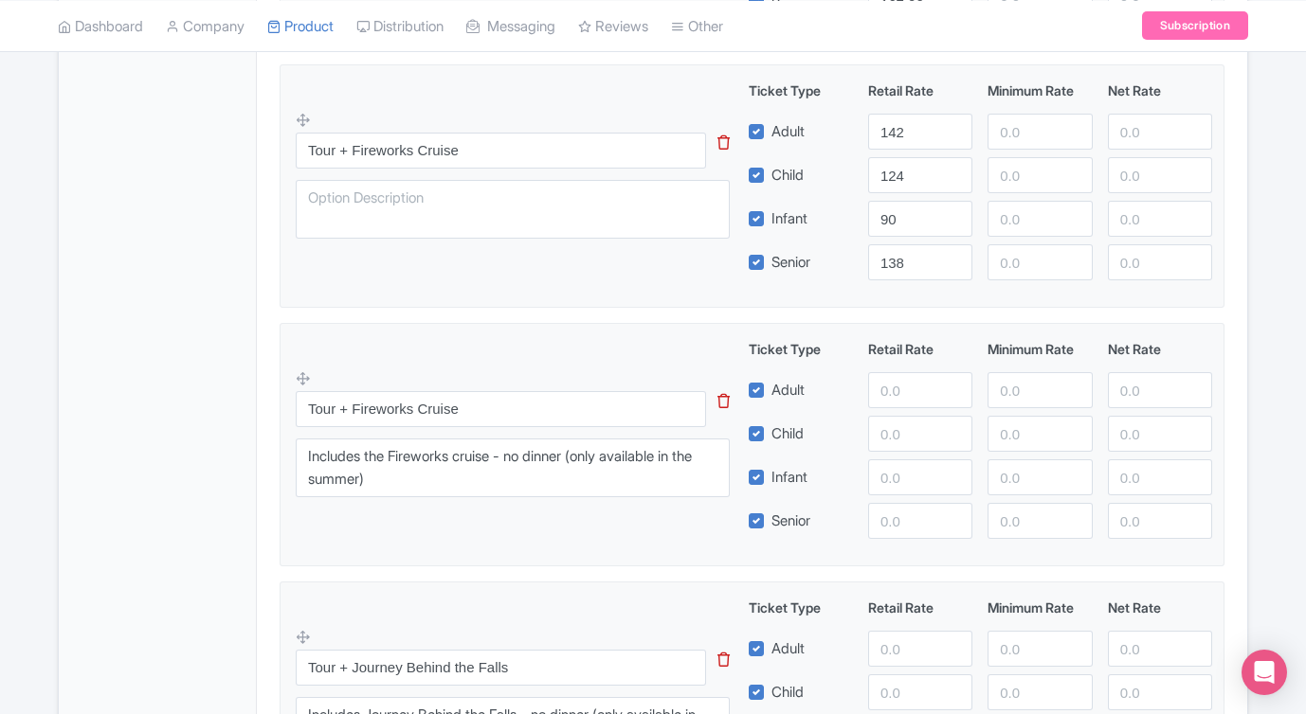
click at [706, 375] on div "Tour + Fireworks Cruise This tip has not data. Code: tip_option_name Includes t…" at bounding box center [524, 438] width 457 height 139
click at [720, 397] on icon at bounding box center [723, 401] width 12 height 14
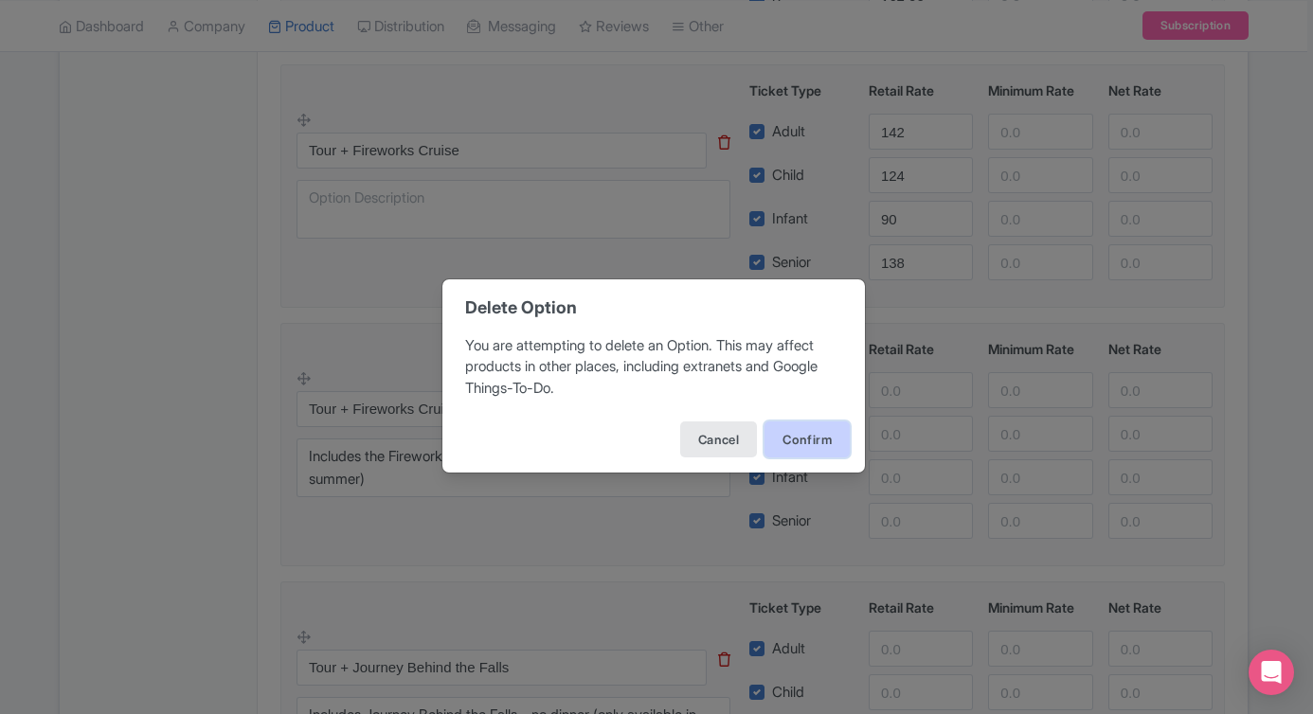
click at [784, 436] on button "Confirm" at bounding box center [807, 440] width 85 height 36
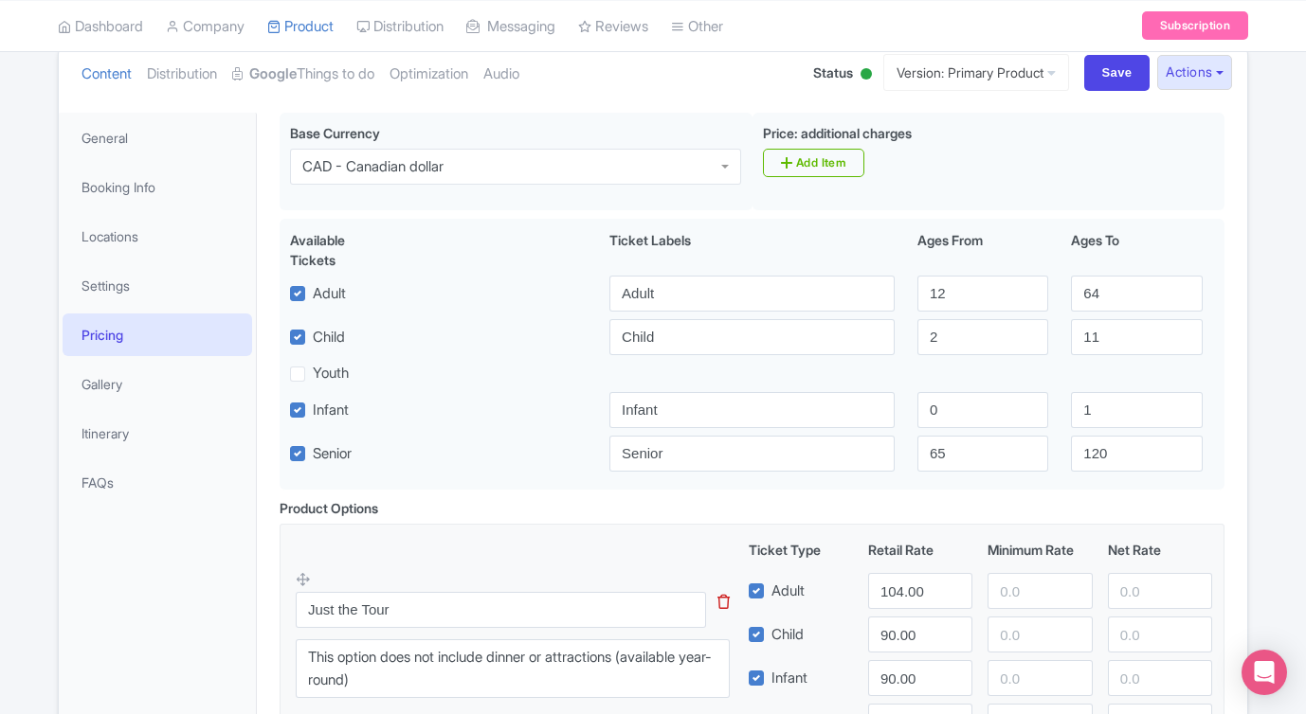
scroll to position [0, 0]
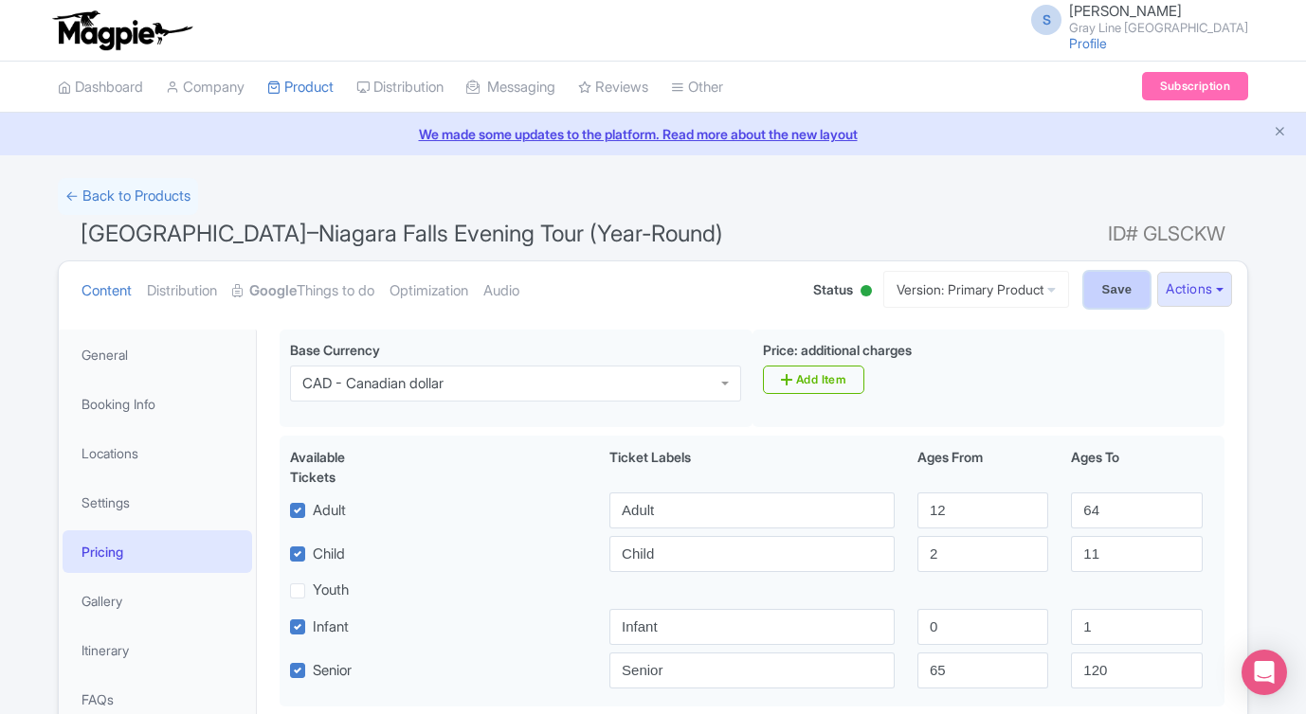
click at [1102, 305] on input "Save" at bounding box center [1117, 290] width 66 height 36
type input "Saving..."
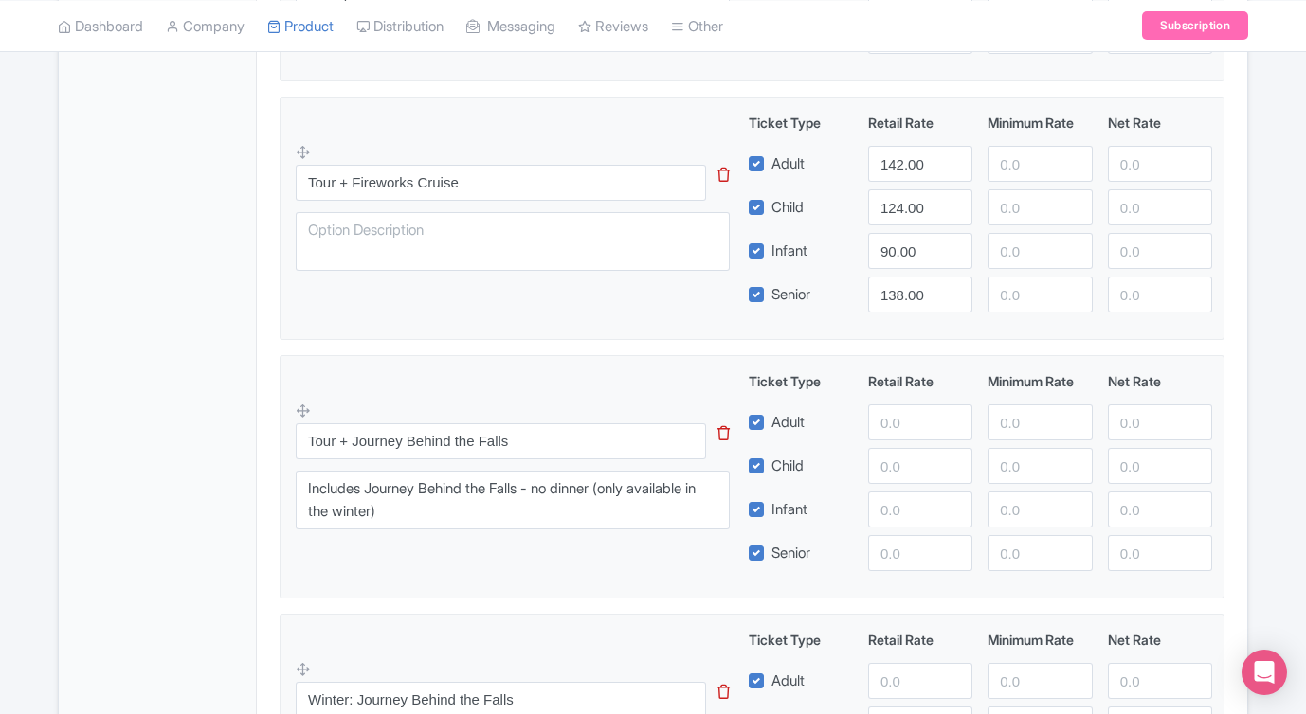
scroll to position [1160, 0]
click at [939, 423] on input "number" at bounding box center [920, 424] width 104 height 36
click at [911, 425] on input "number" at bounding box center [920, 424] width 104 height 36
type input "124"
click at [901, 464] on input "number" at bounding box center [920, 468] width 104 height 36
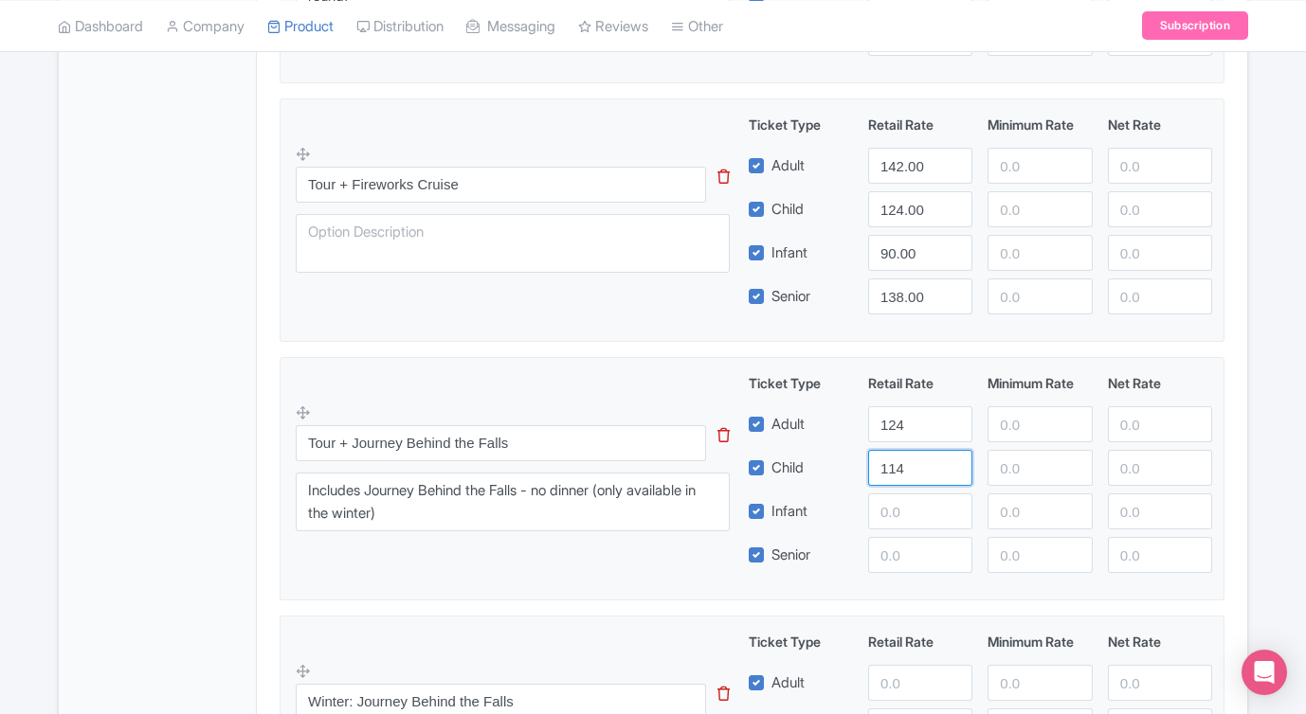
type input "114"
click at [914, 514] on input "number" at bounding box center [920, 512] width 104 height 36
type input "90"
click at [911, 556] on input "number" at bounding box center [920, 555] width 104 height 36
type input "119"
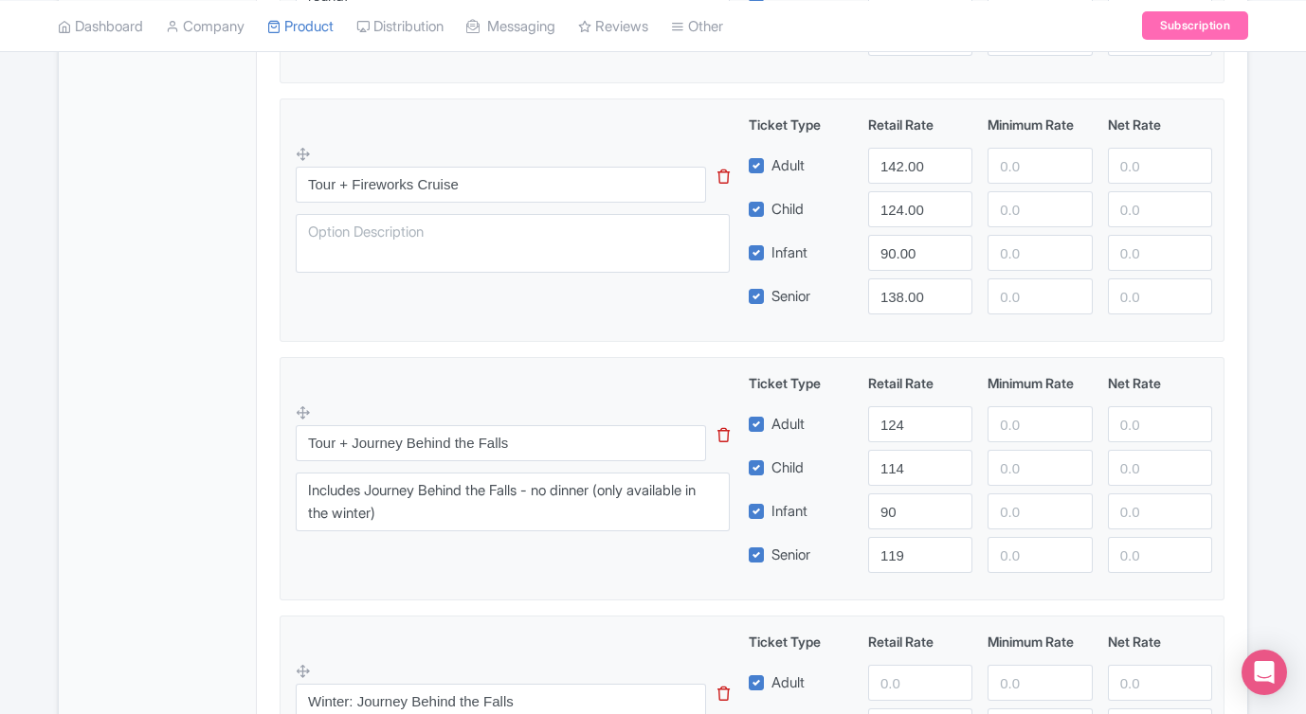
click at [651, 548] on div "Tour + Journey Behind the Falls This tip has not data. Code: tip_option_name In…" at bounding box center [752, 473] width 912 height 200
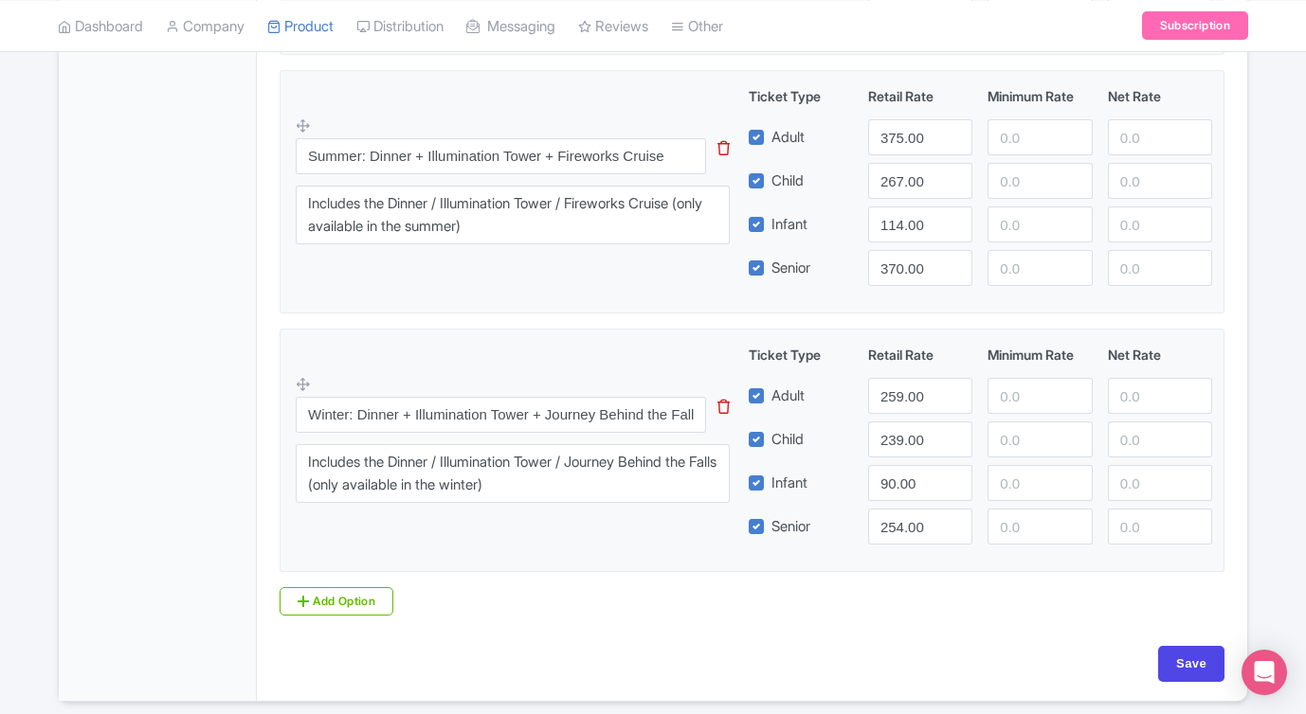
scroll to position [2033, 0]
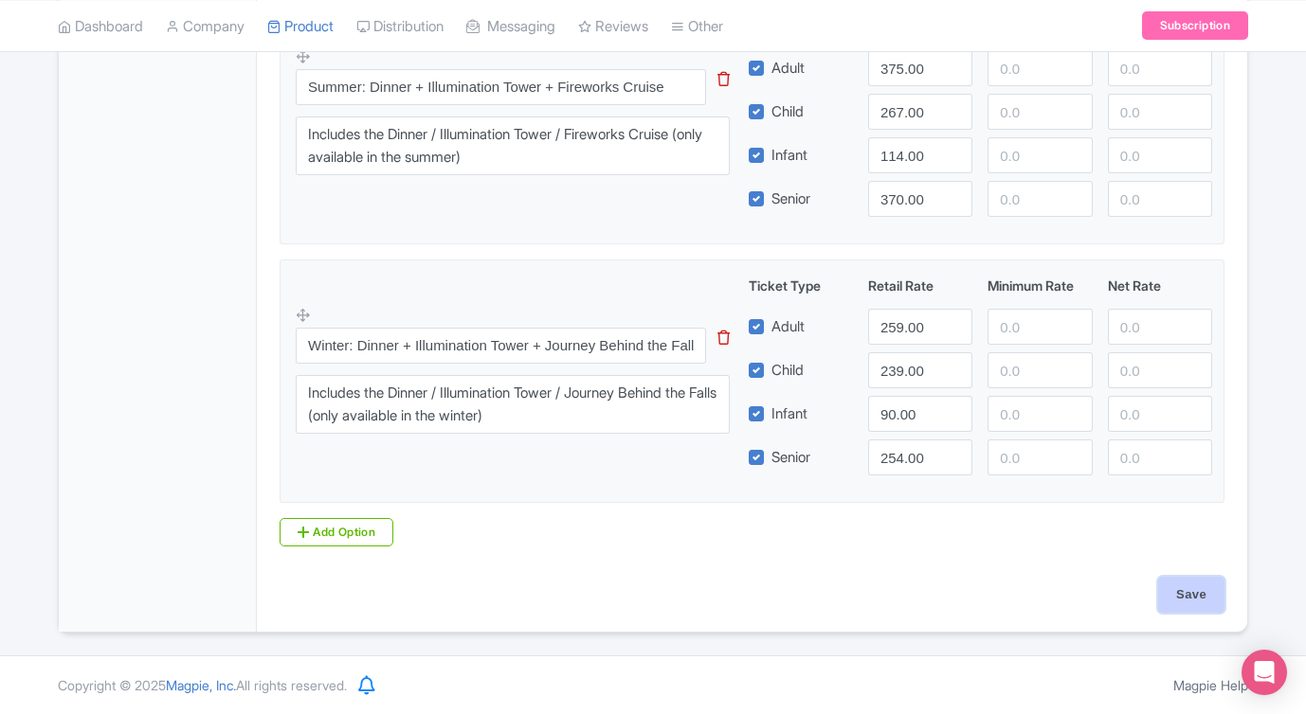
click at [1174, 603] on input "Save" at bounding box center [1191, 595] width 66 height 36
type input "Saving..."
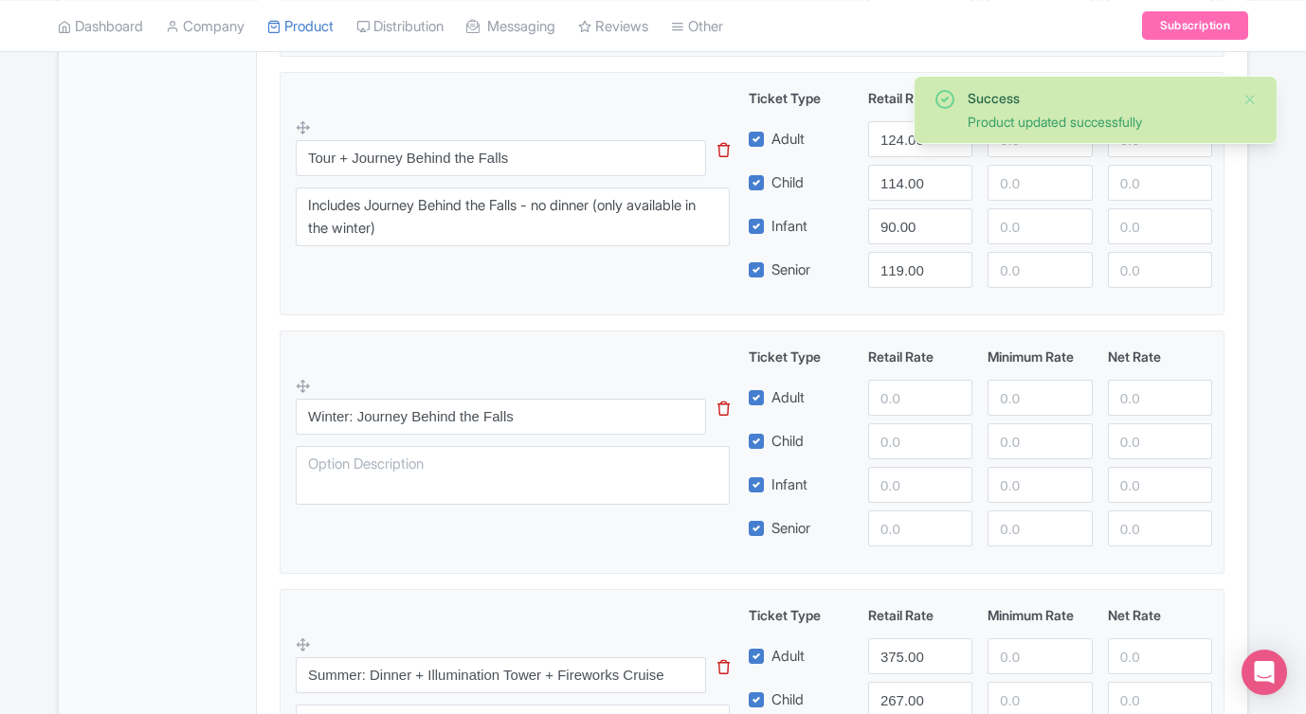
scroll to position [1464, 0]
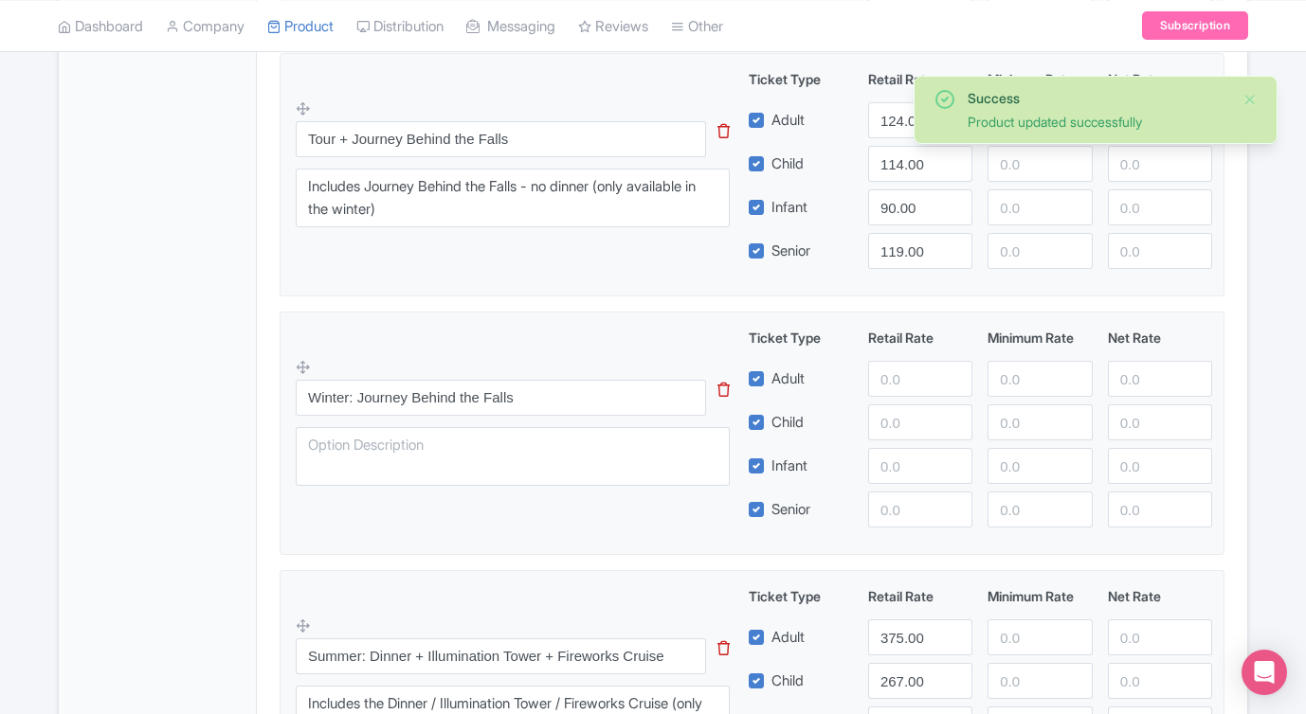
click at [726, 387] on icon at bounding box center [723, 390] width 12 height 14
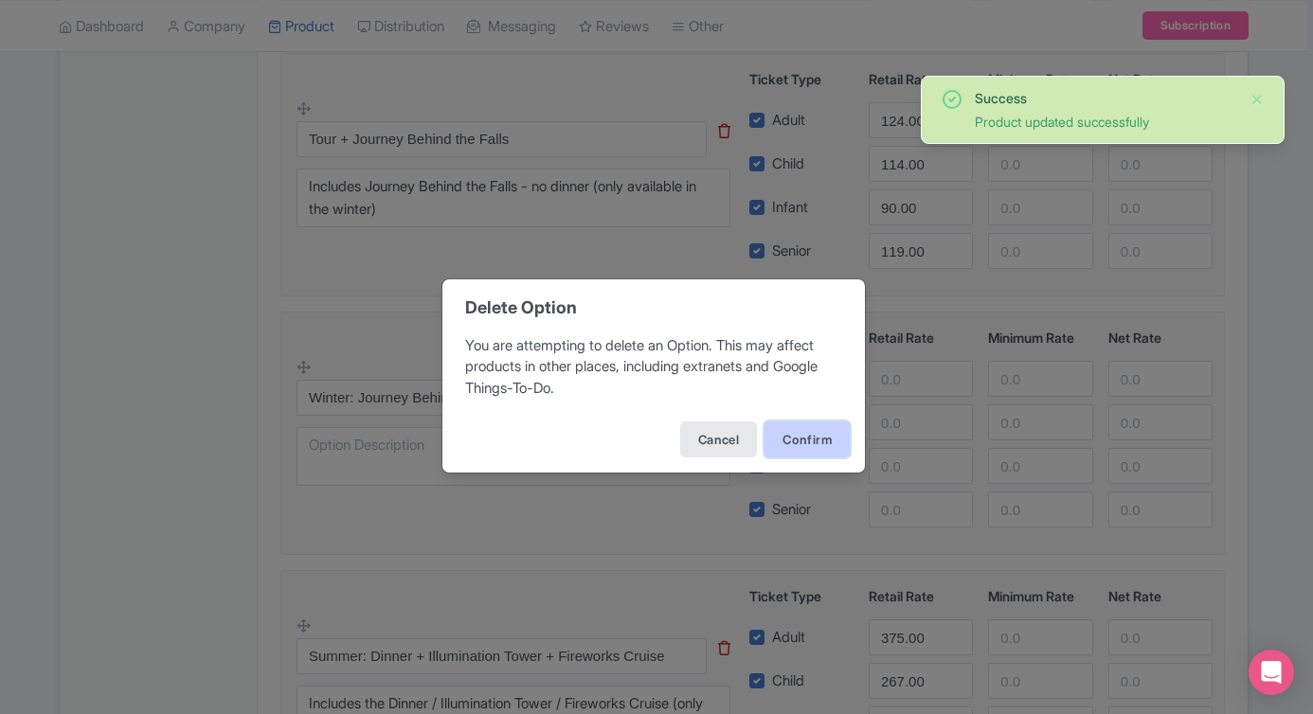
click at [799, 424] on button "Confirm" at bounding box center [807, 440] width 85 height 36
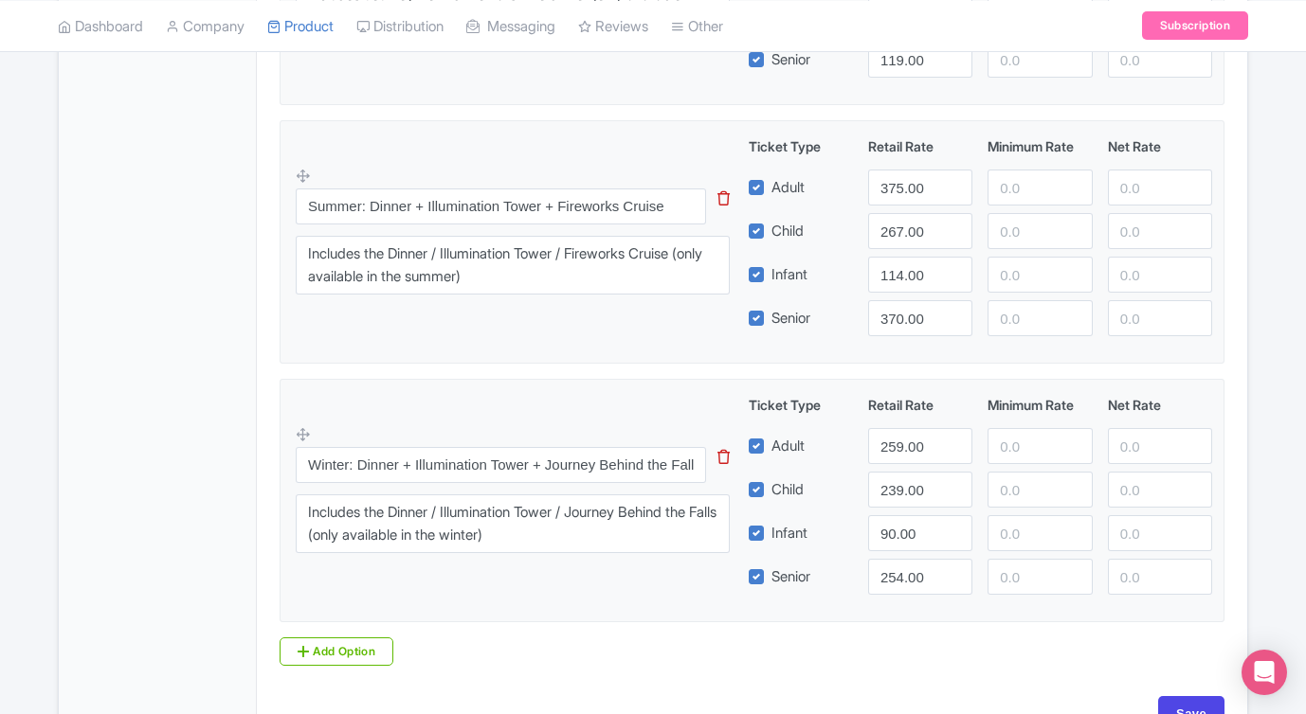
scroll to position [1774, 0]
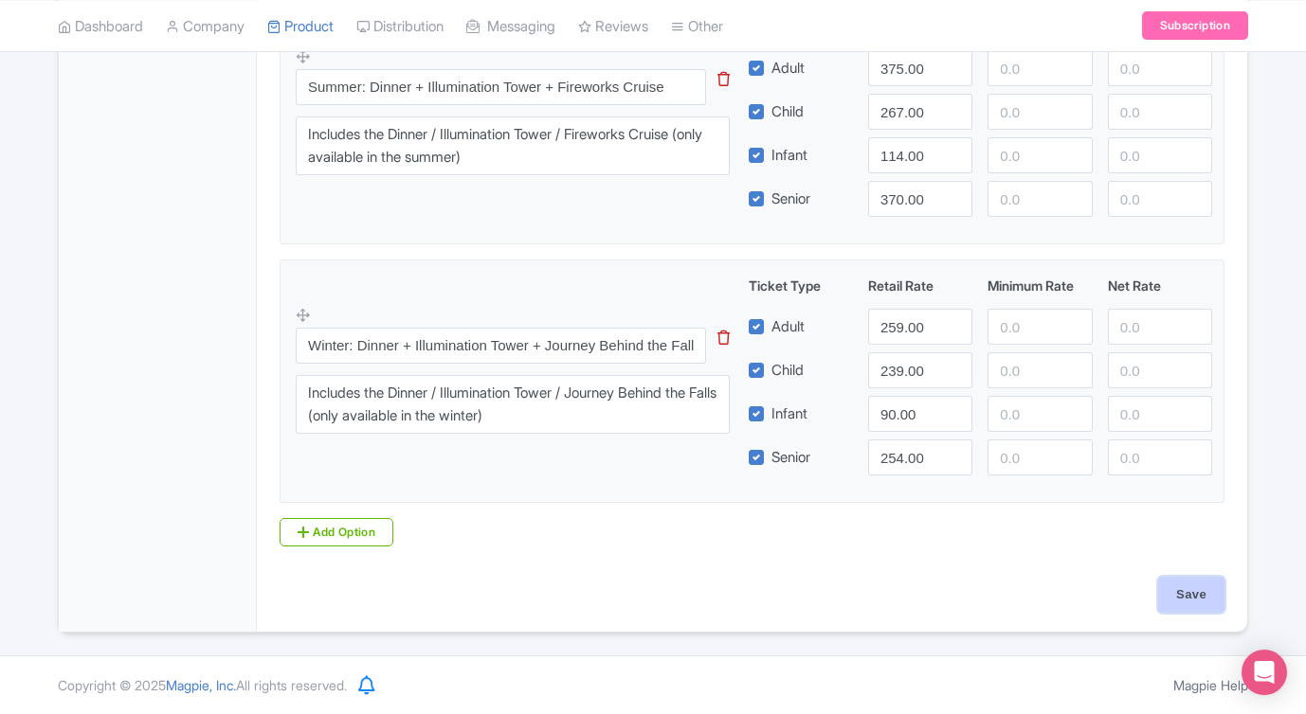
click at [1192, 598] on input "Save" at bounding box center [1191, 595] width 66 height 36
type input "Saving..."
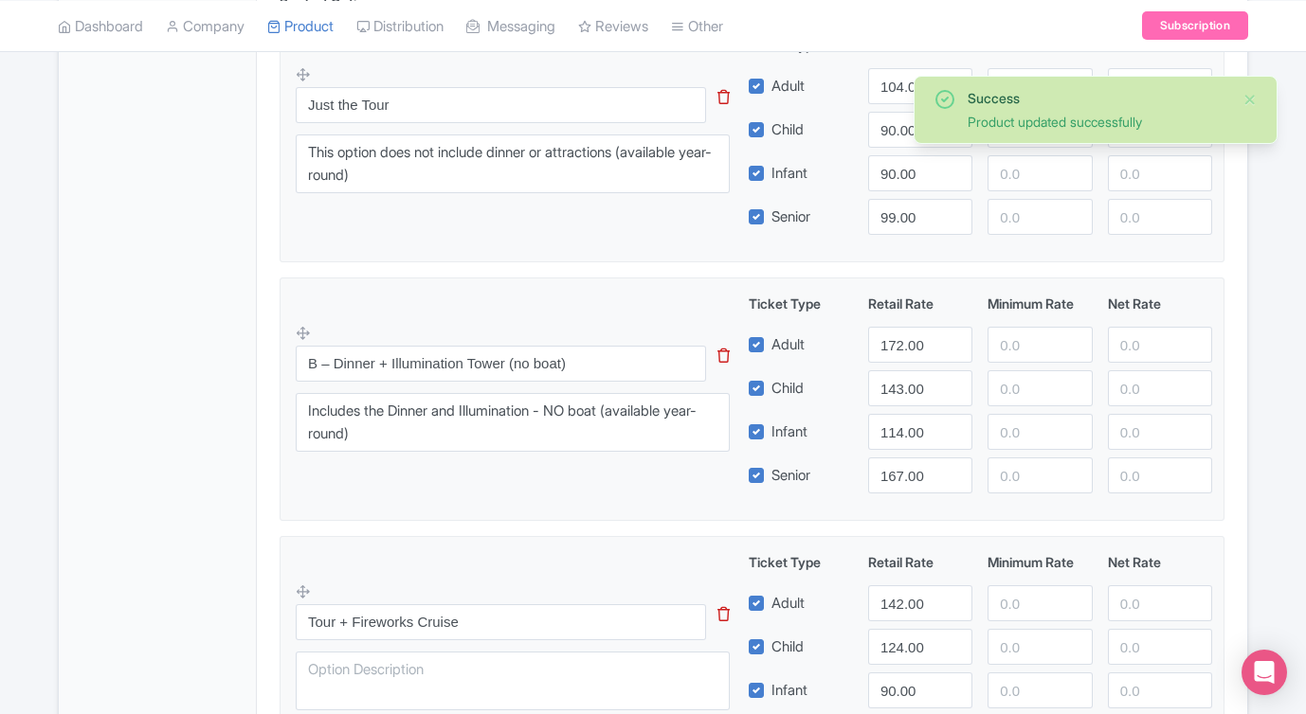
scroll to position [739, 0]
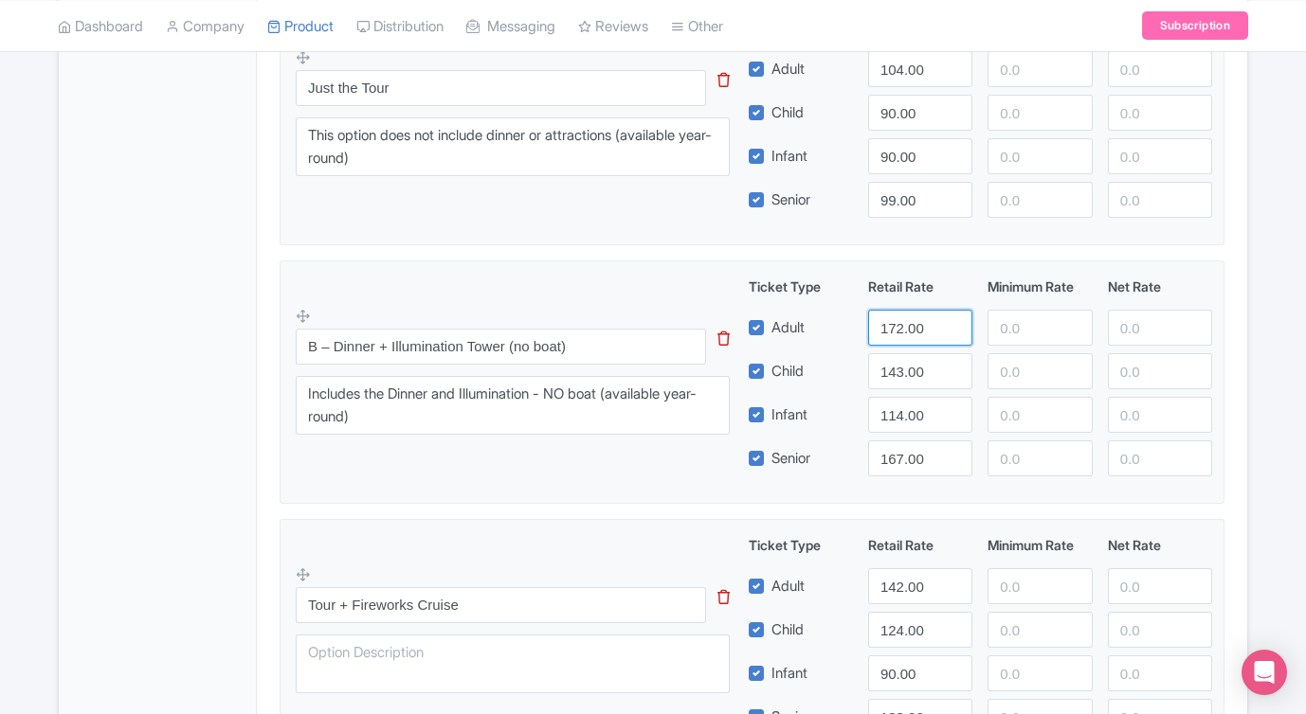
drag, startPoint x: 928, startPoint y: 328, endPoint x: 806, endPoint y: 328, distance: 122.2
click at [806, 328] on div "Adult 172.00" at bounding box center [980, 328] width 479 height 36
type input "119"
drag, startPoint x: 935, startPoint y: 459, endPoint x: 806, endPoint y: 454, distance: 128.9
click at [812, 452] on div "Senior 167.00" at bounding box center [980, 459] width 479 height 36
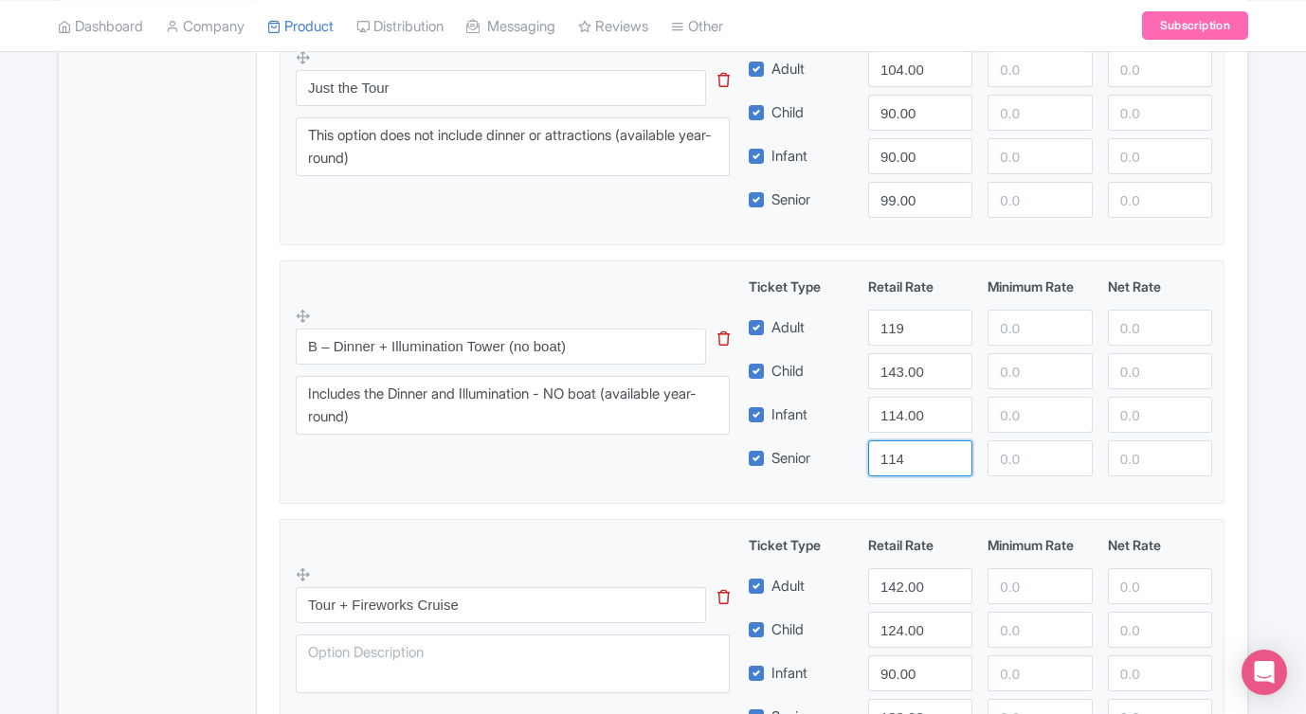
type input "114"
drag, startPoint x: 931, startPoint y: 369, endPoint x: 818, endPoint y: 368, distance: 113.7
click at [818, 368] on div "Child 143.00" at bounding box center [980, 371] width 479 height 36
type input "109"
drag, startPoint x: 938, startPoint y: 413, endPoint x: 827, endPoint y: 412, distance: 110.8
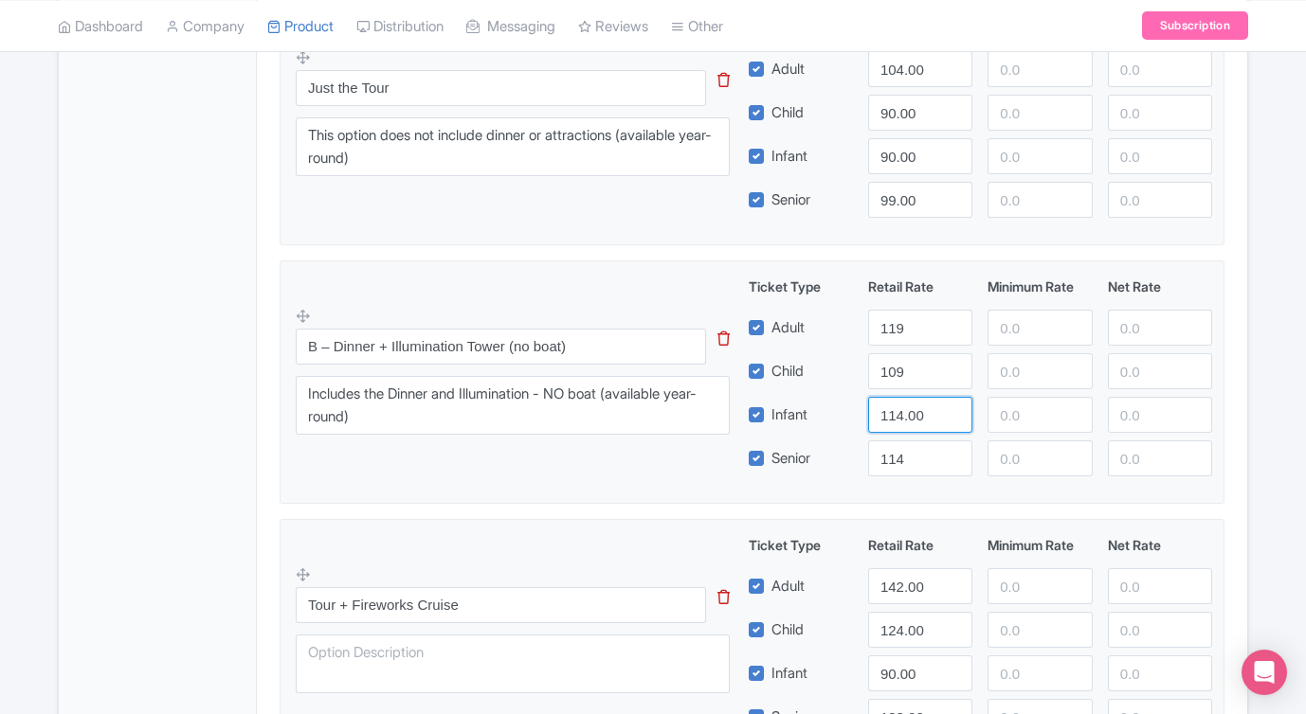
click at [827, 412] on div "Infant 114.00" at bounding box center [980, 415] width 479 height 36
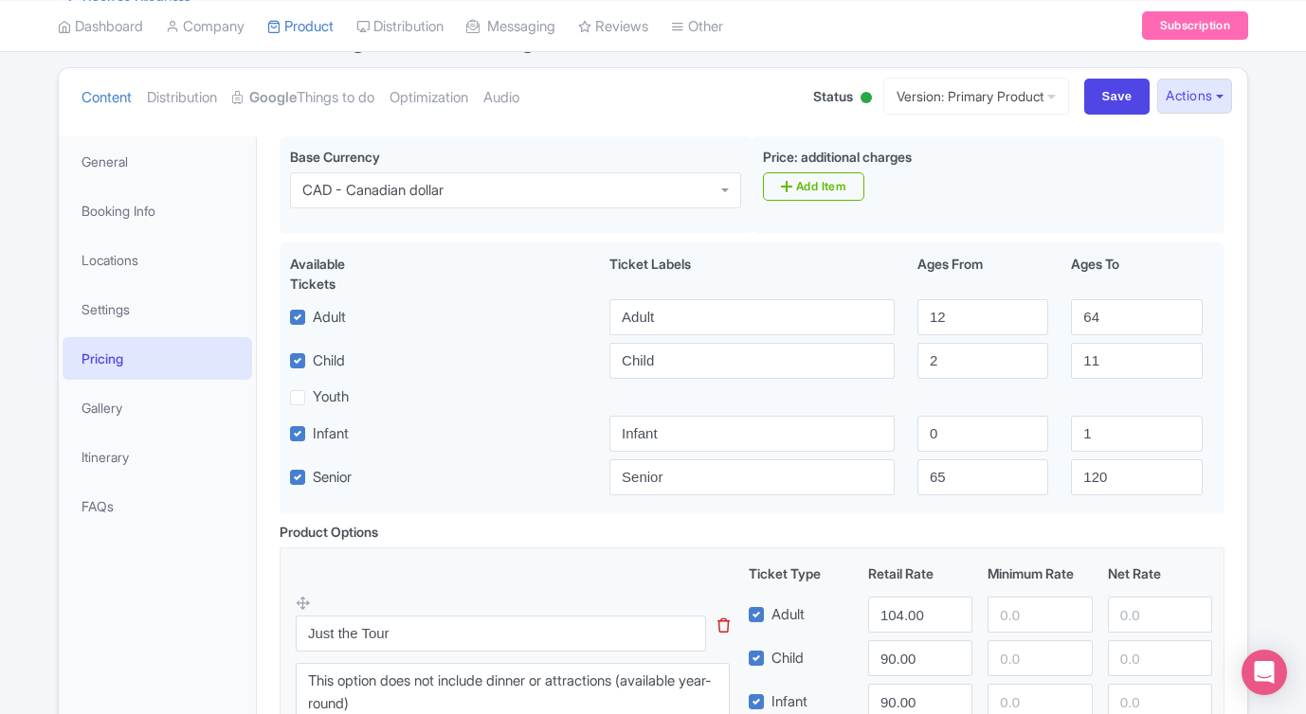
scroll to position [187, 0]
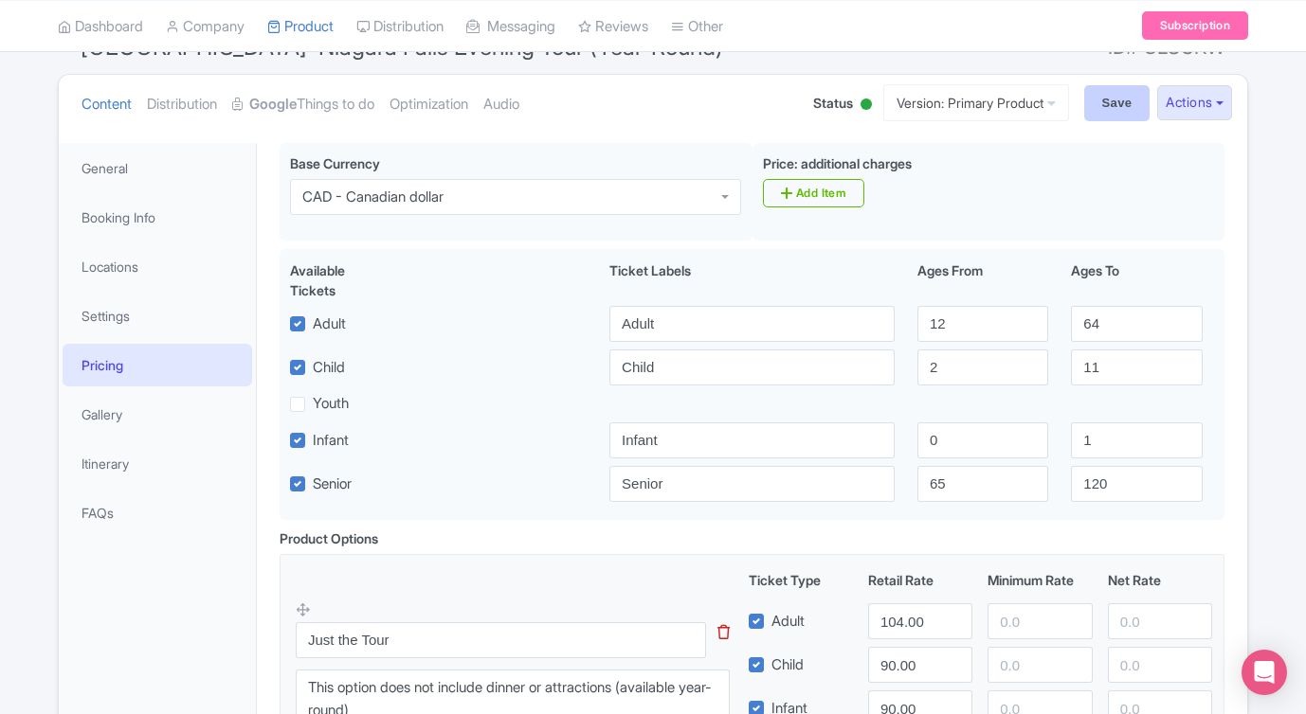
type input "90"
click at [1126, 105] on input "Save" at bounding box center [1117, 103] width 66 height 36
type input "Saving..."
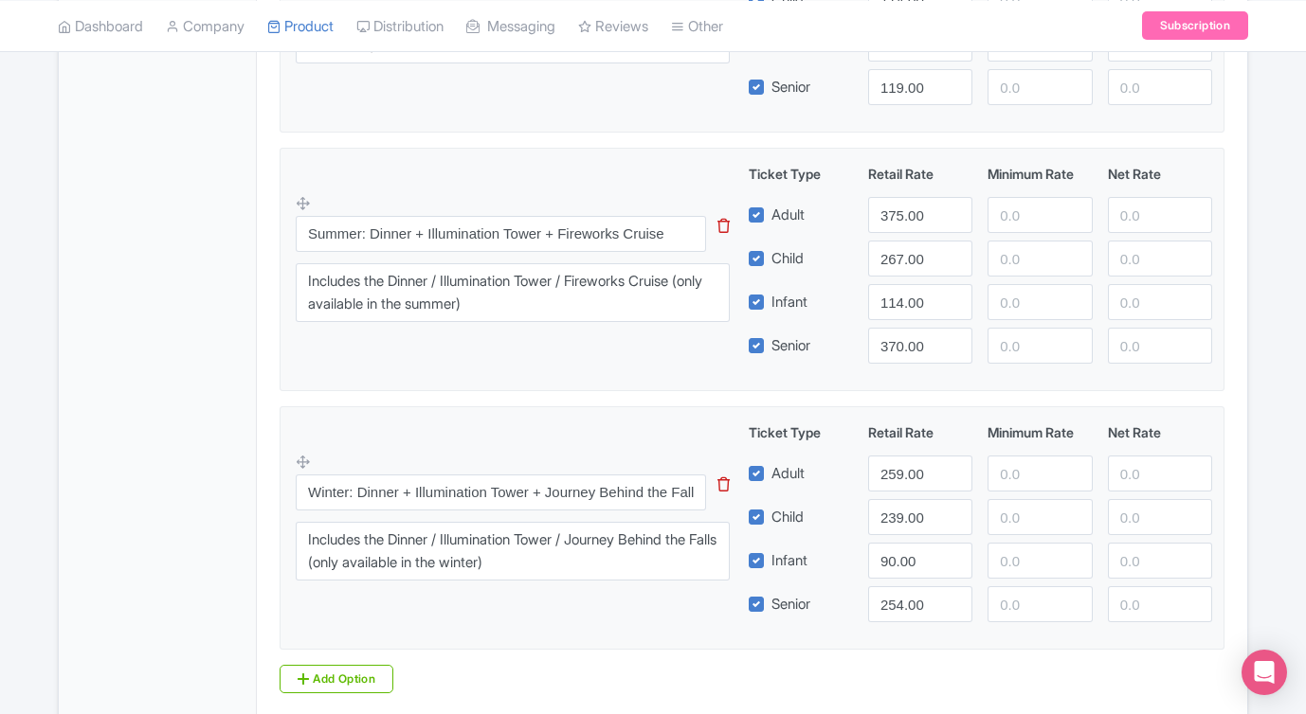
scroll to position [1633, 0]
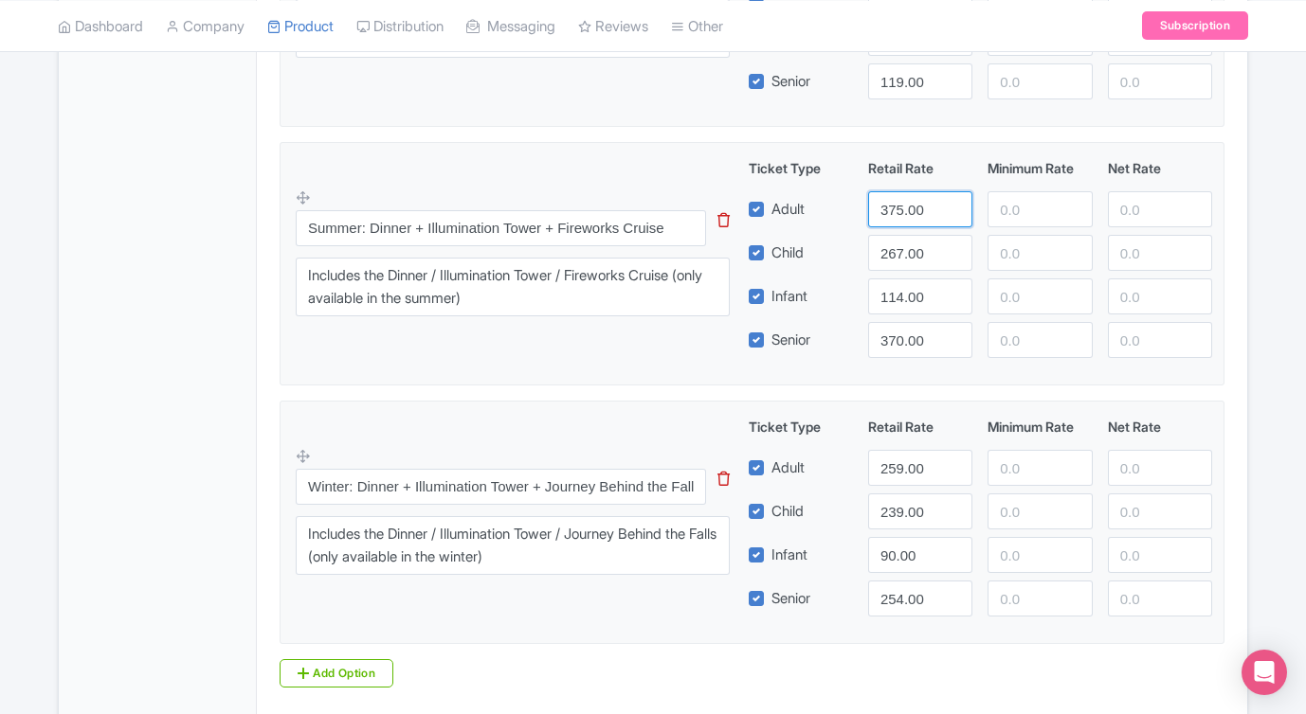
drag, startPoint x: 925, startPoint y: 209, endPoint x: 801, endPoint y: 215, distance: 124.2
click at [820, 214] on div "Adult 375.00" at bounding box center [980, 209] width 479 height 36
type input "279"
drag, startPoint x: 930, startPoint y: 339, endPoint x: 870, endPoint y: 336, distance: 60.7
click at [870, 336] on input "370.00" at bounding box center [920, 340] width 104 height 36
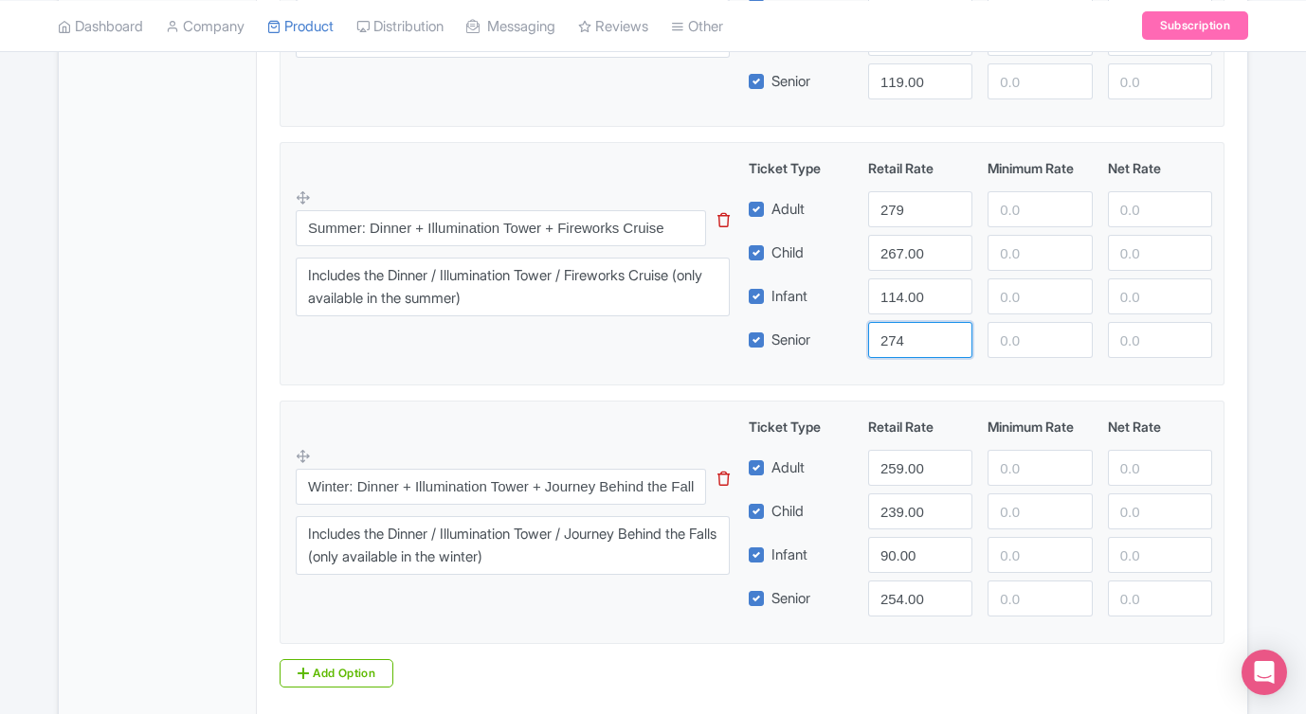
type input "274"
drag, startPoint x: 927, startPoint y: 257, endPoint x: 835, endPoint y: 253, distance: 92.0
click at [835, 253] on div "Child 267.00" at bounding box center [980, 253] width 479 height 36
type input "259"
drag, startPoint x: 921, startPoint y: 299, endPoint x: 839, endPoint y: 298, distance: 81.5
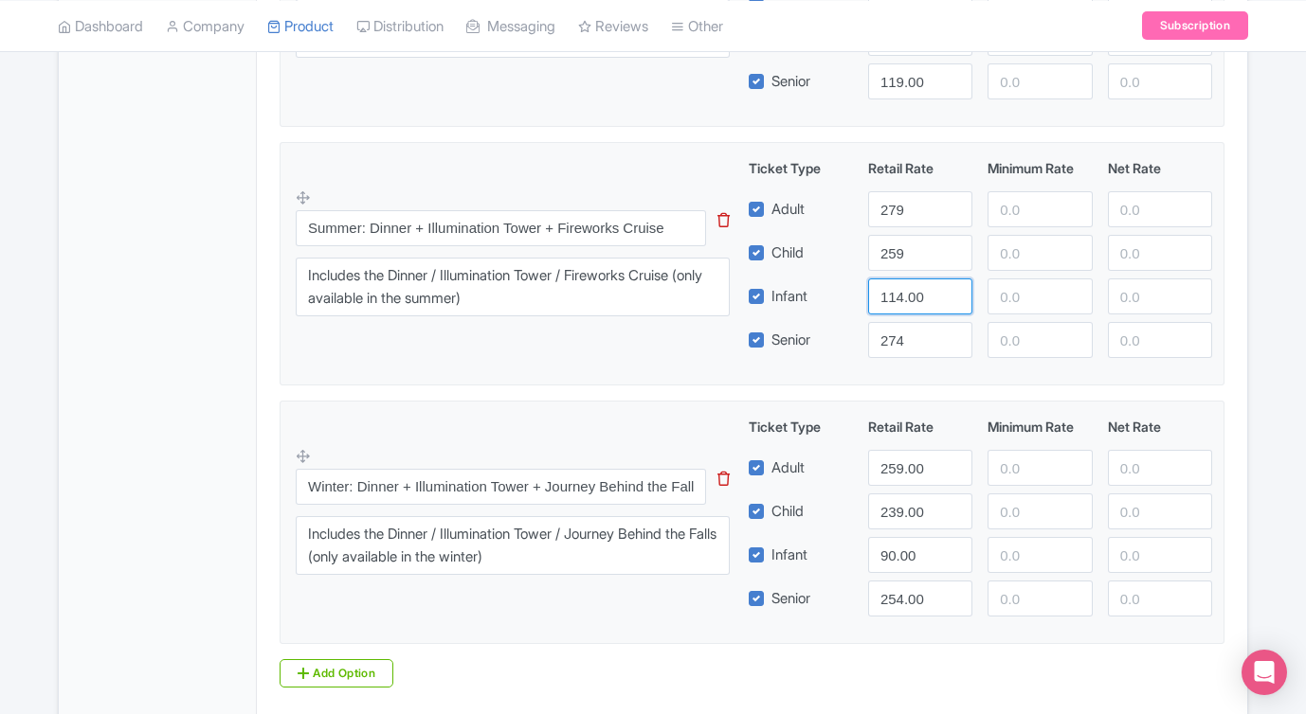
click at [839, 298] on div "Infant 114.00" at bounding box center [980, 297] width 479 height 36
type input "0"
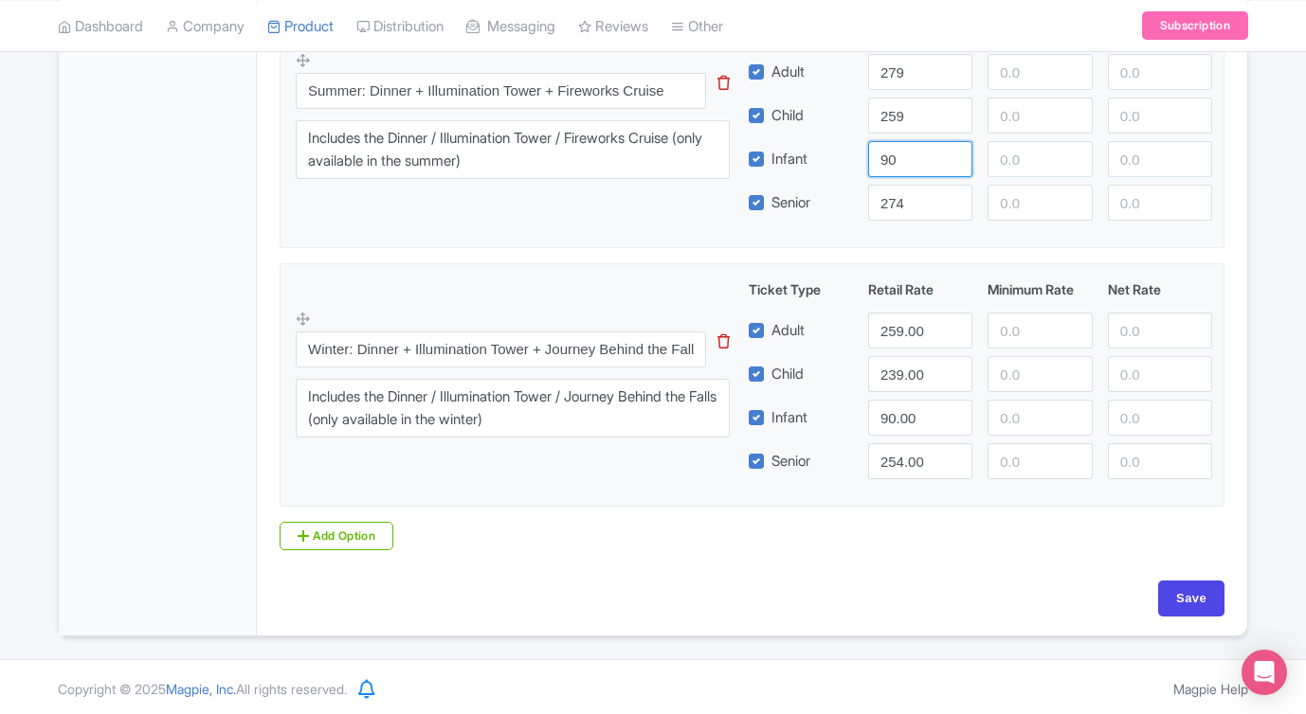
scroll to position [1774, 0]
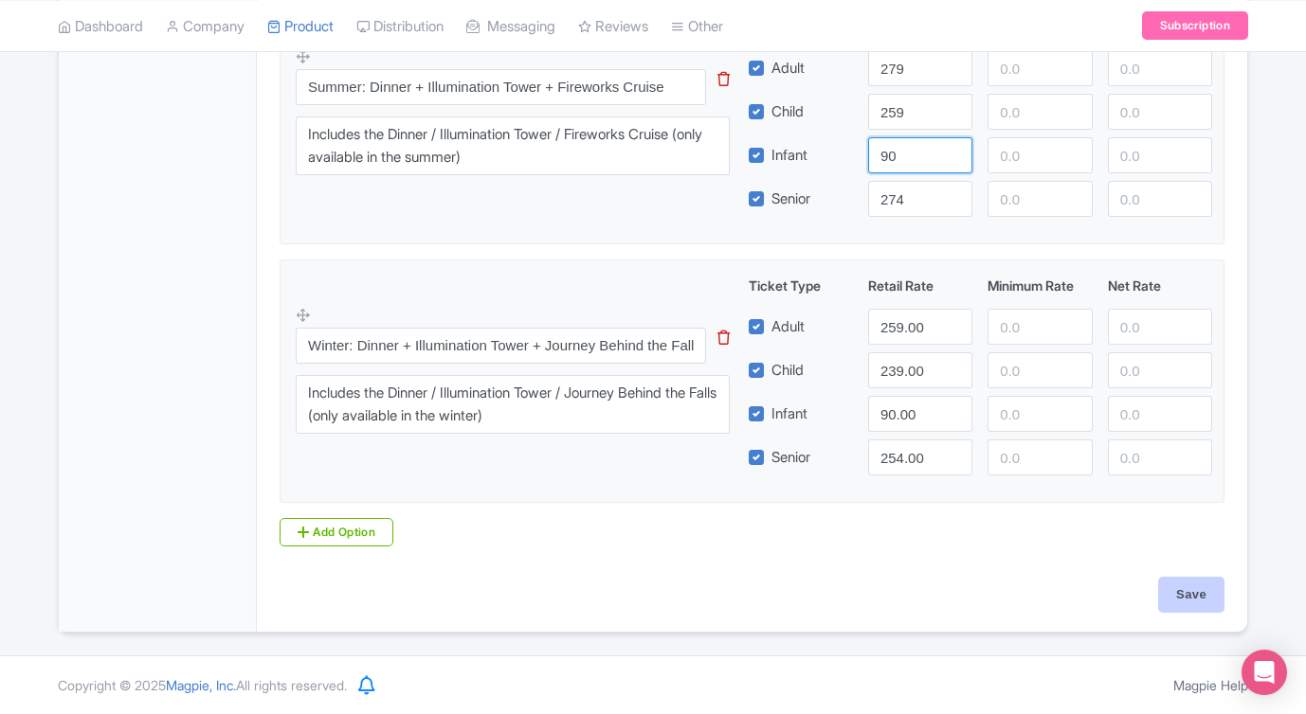
type input "90"
click at [1190, 586] on input "Save" at bounding box center [1191, 595] width 66 height 36
type input "Saving..."
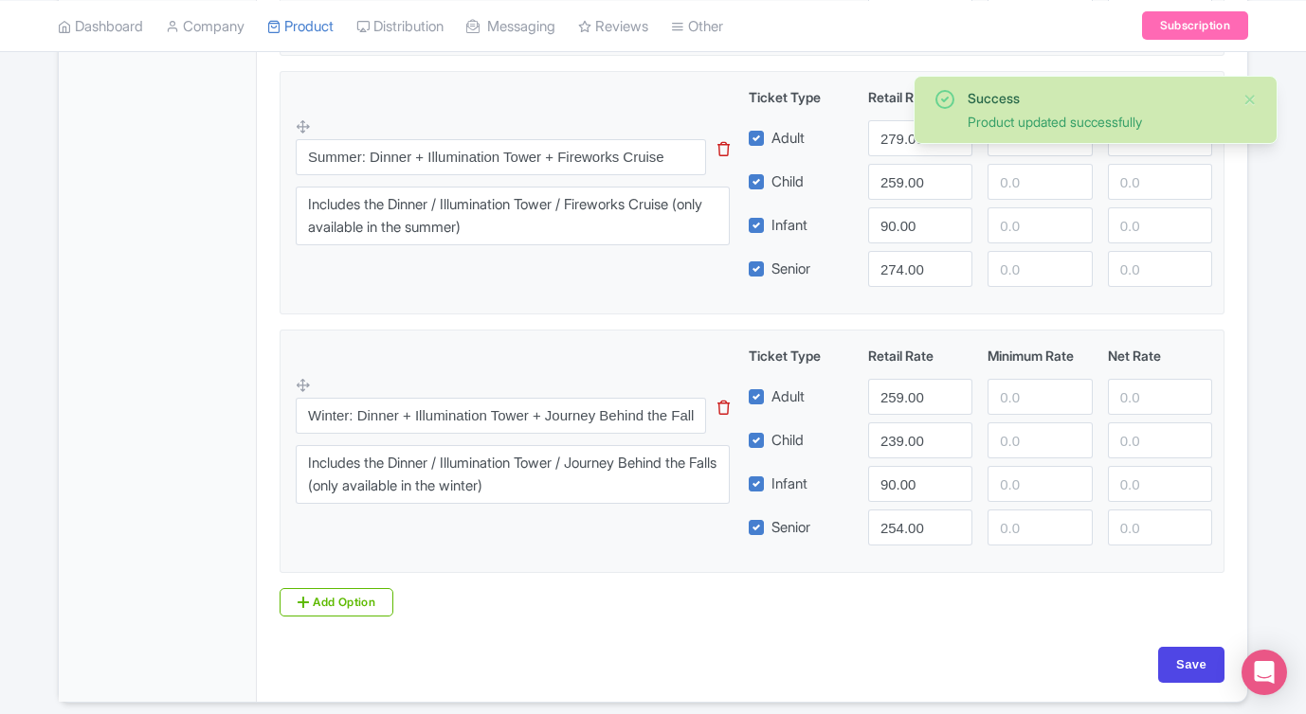
scroll to position [1700, 0]
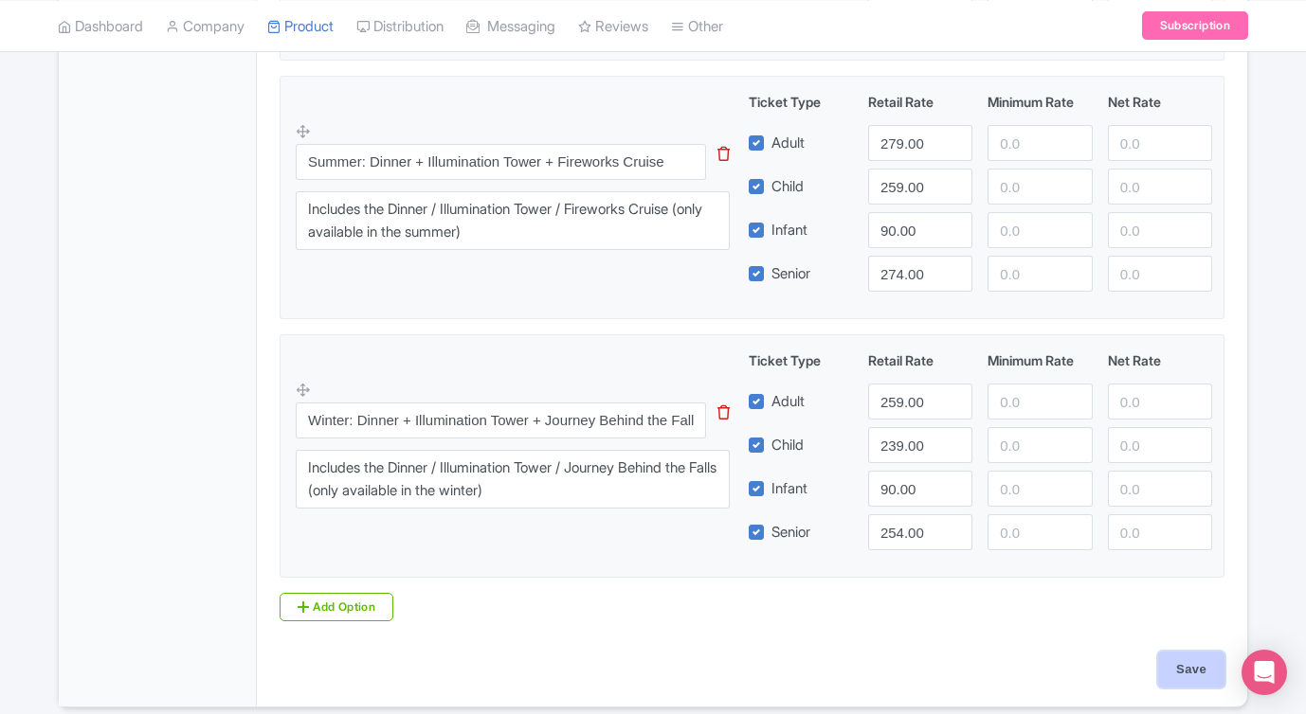
click at [1180, 663] on input "Save" at bounding box center [1191, 670] width 66 height 36
type input "Saving..."
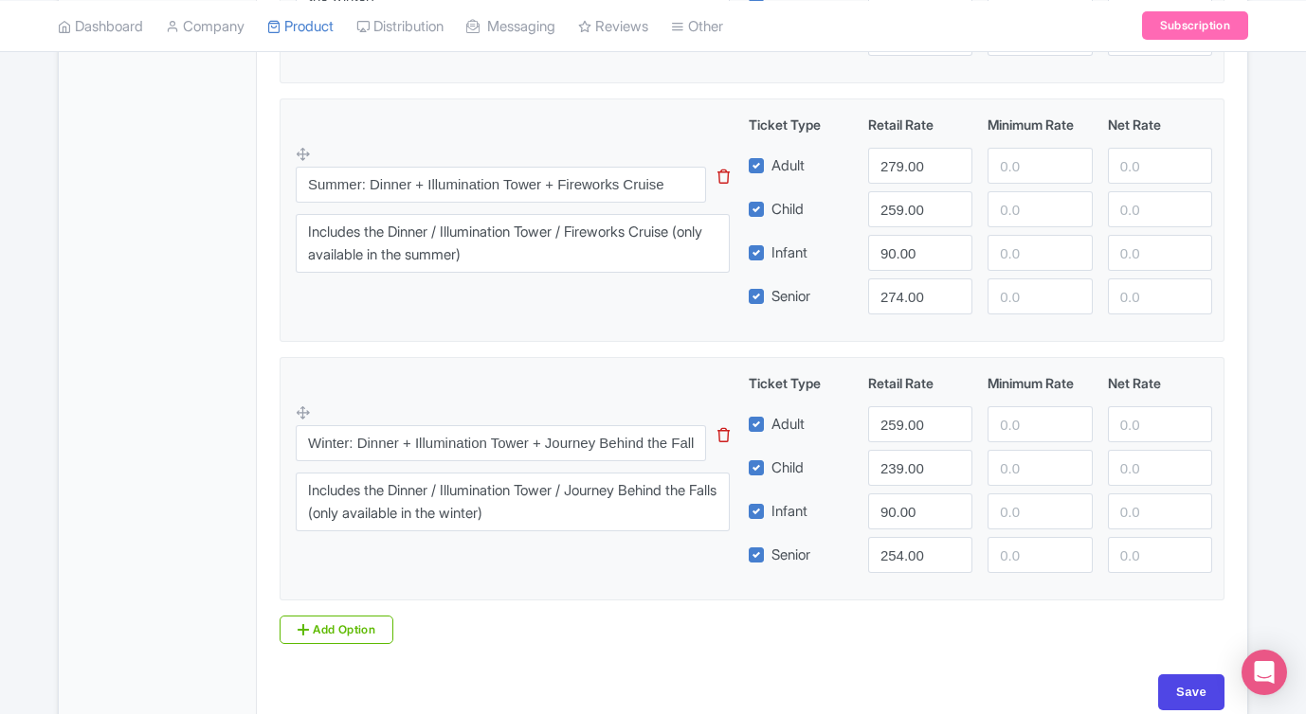
scroll to position [1774, 0]
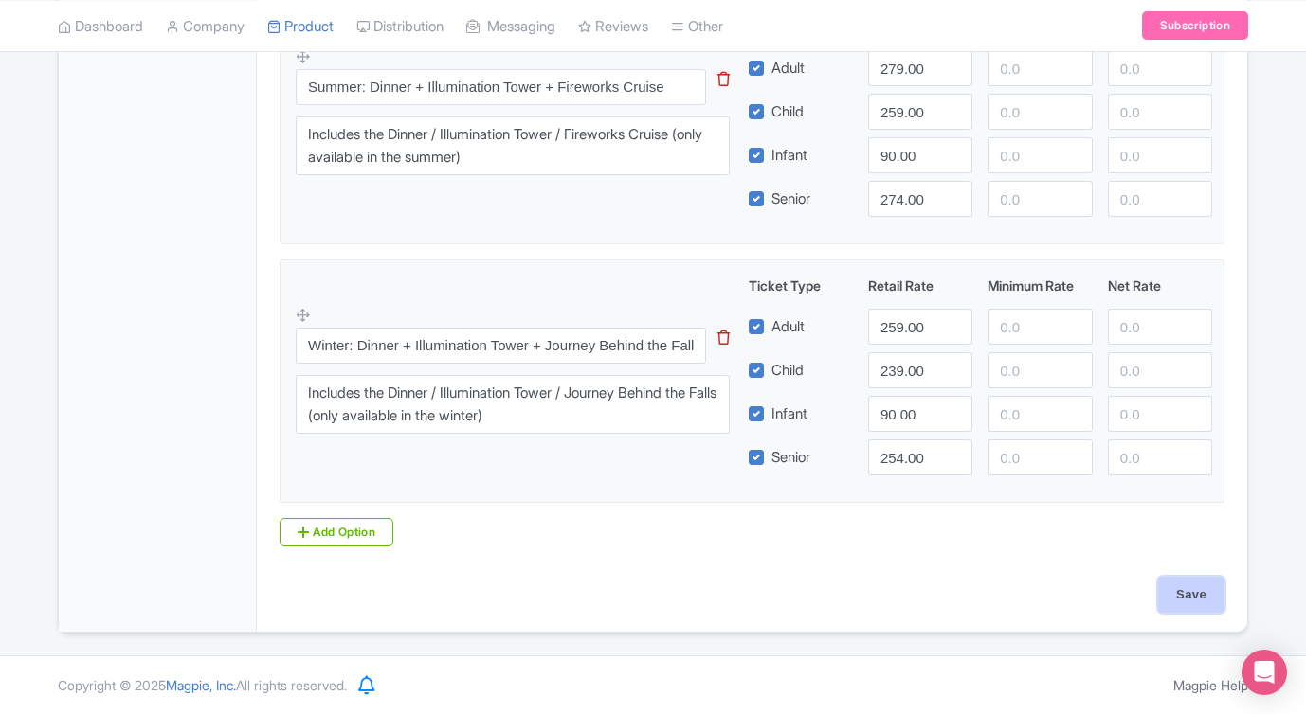
click at [1195, 596] on input "Save" at bounding box center [1191, 595] width 66 height 36
type input "Saving..."
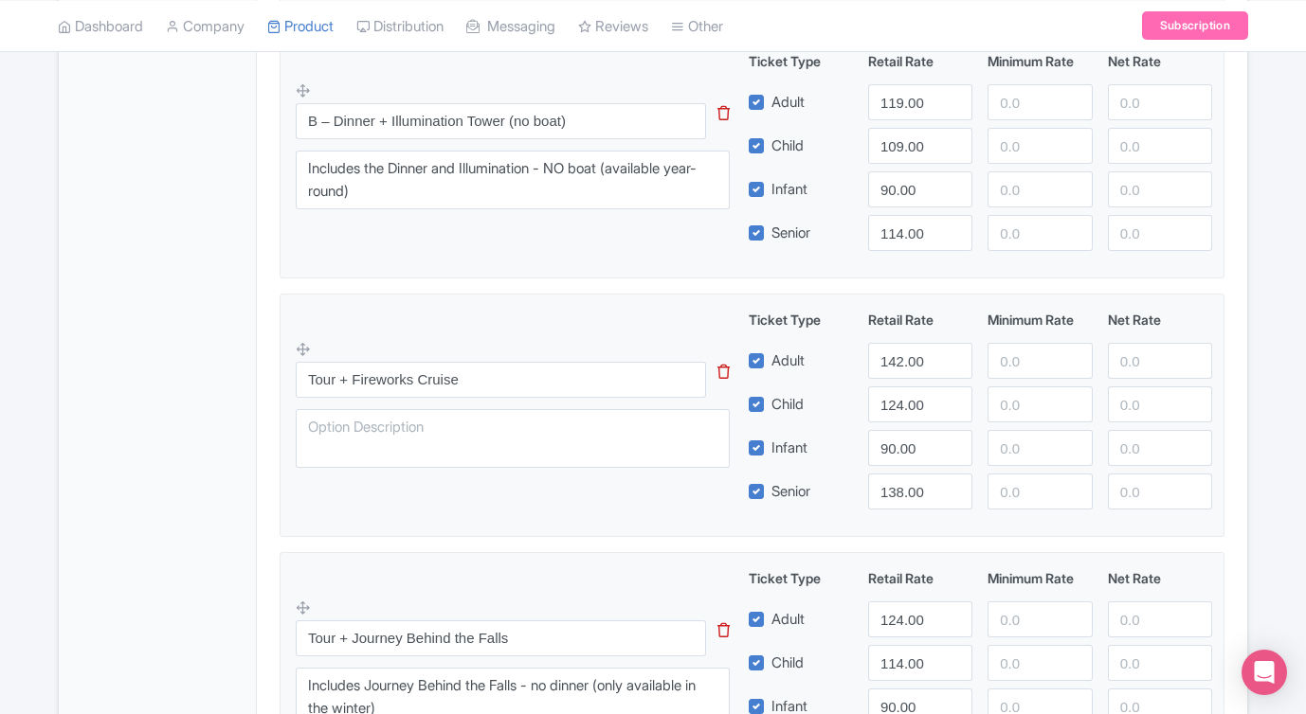
scroll to position [967, 0]
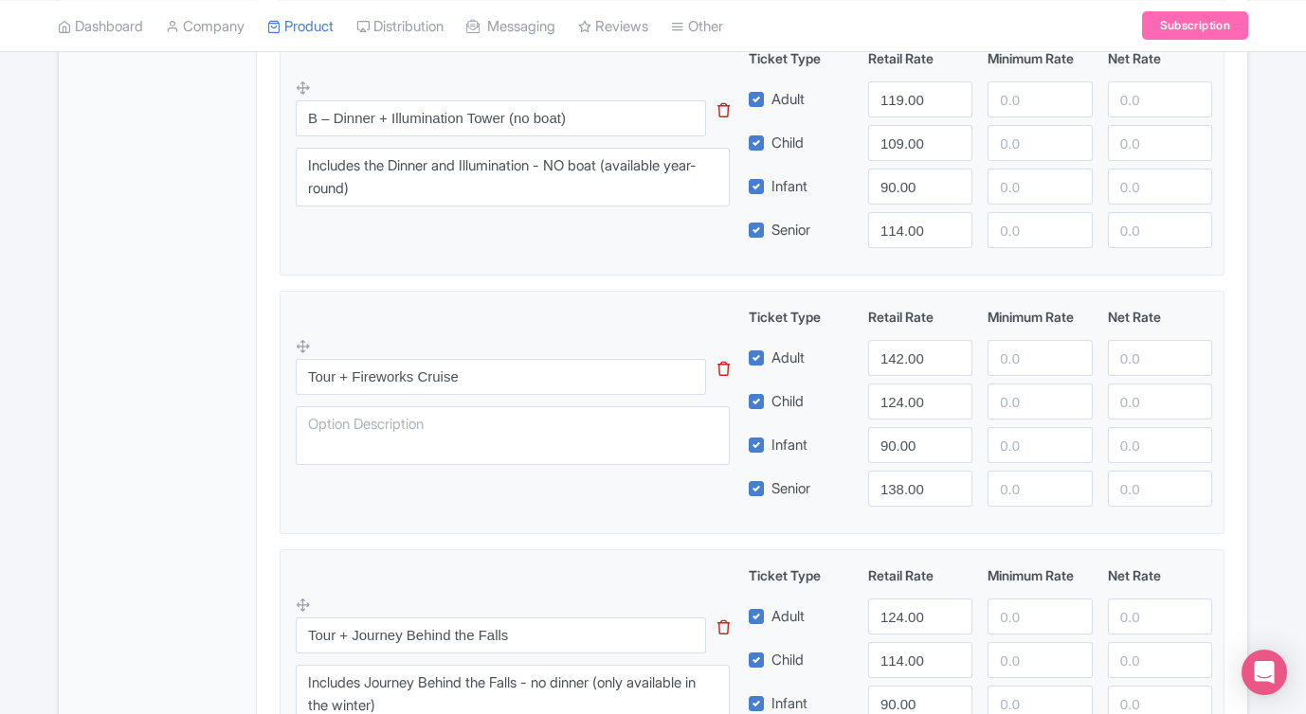
click at [596, 329] on div "Tour + Fireworks Cruise This tip has not data. Code: tip_option_name Ticket Typ…" at bounding box center [752, 407] width 912 height 200
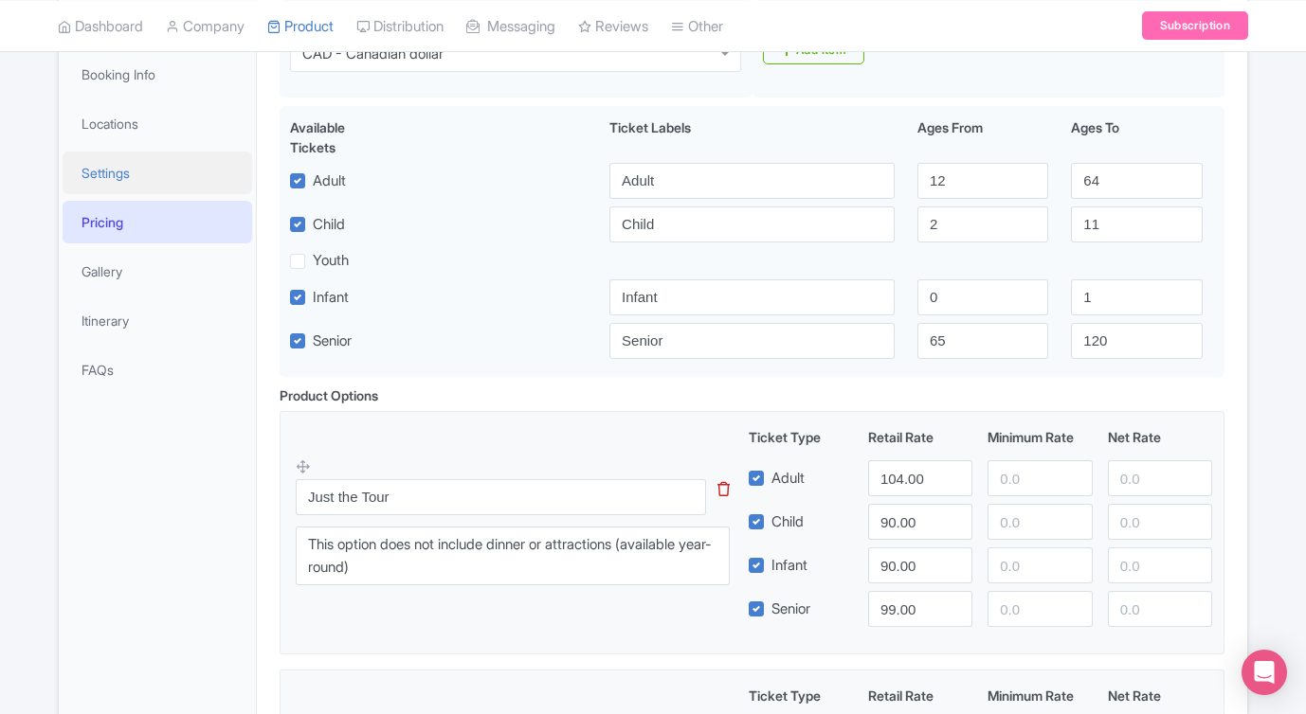
click at [104, 173] on link "Settings" at bounding box center [157, 173] width 189 height 43
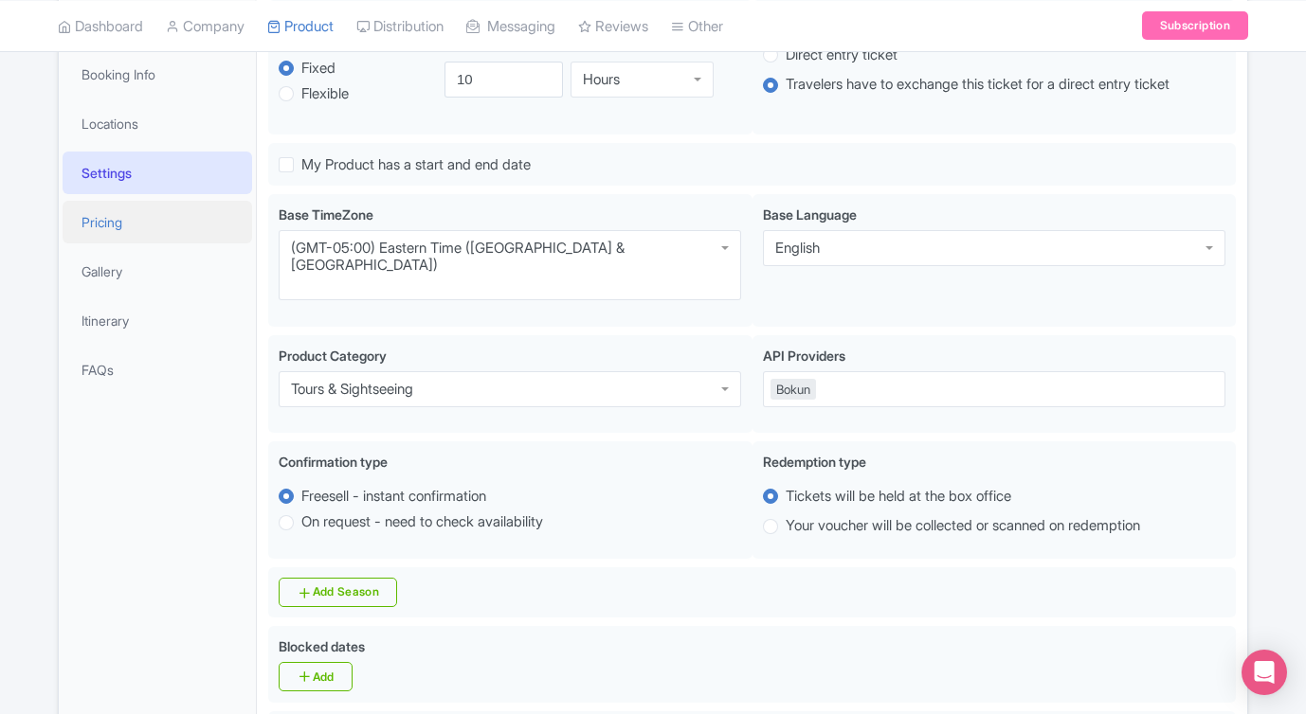
click at [117, 219] on link "Pricing" at bounding box center [157, 222] width 189 height 43
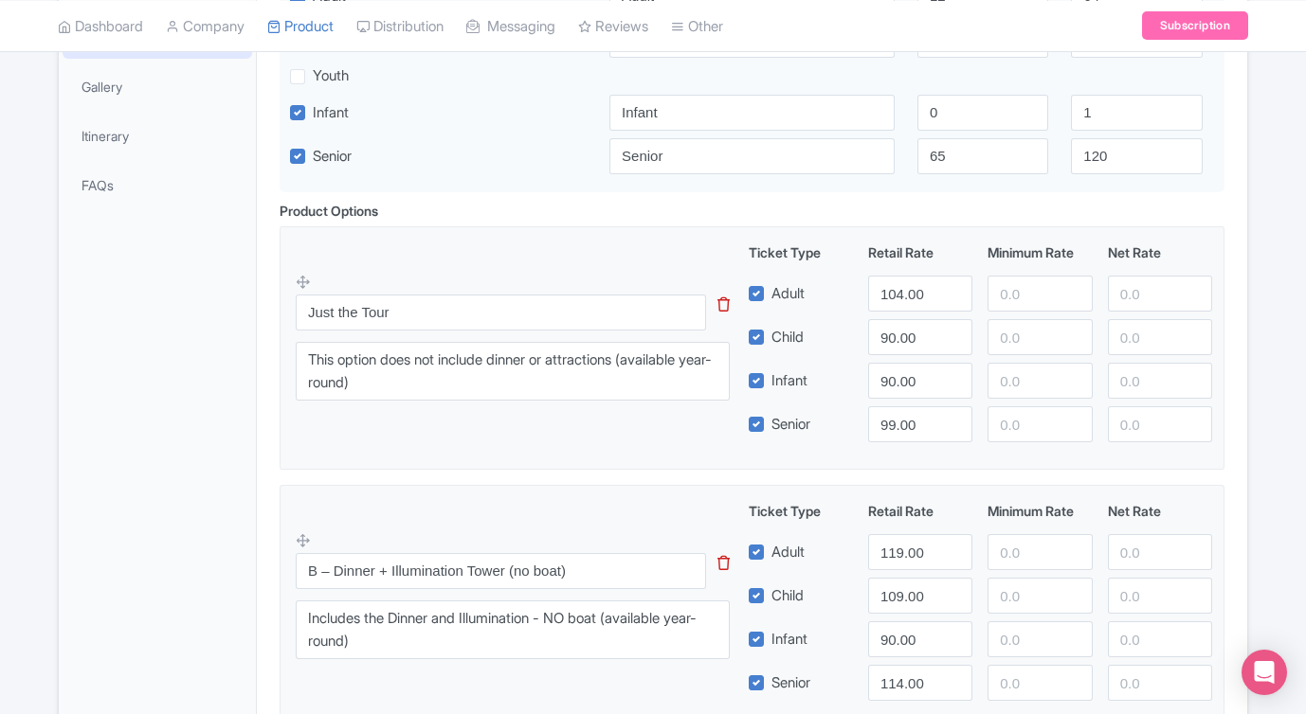
scroll to position [520, 0]
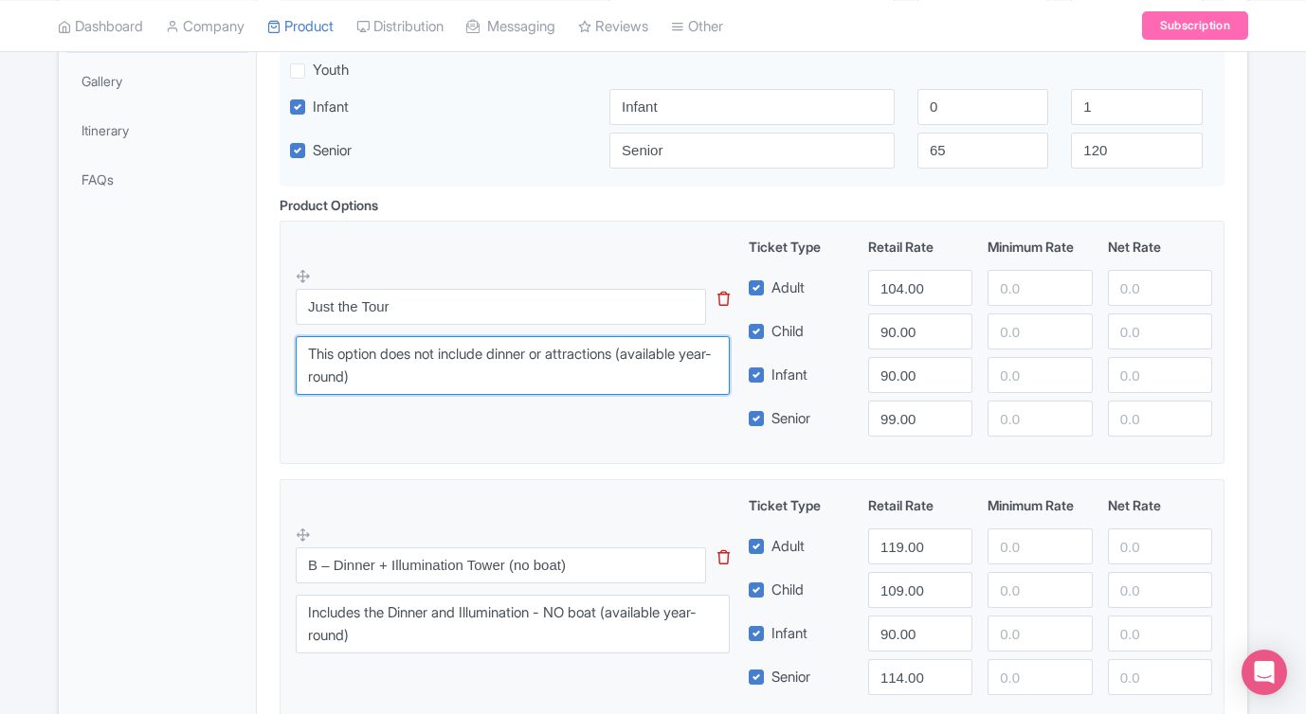
click at [472, 381] on textarea "This option does not include dinner or attractions (available year-round)" at bounding box center [513, 365] width 434 height 59
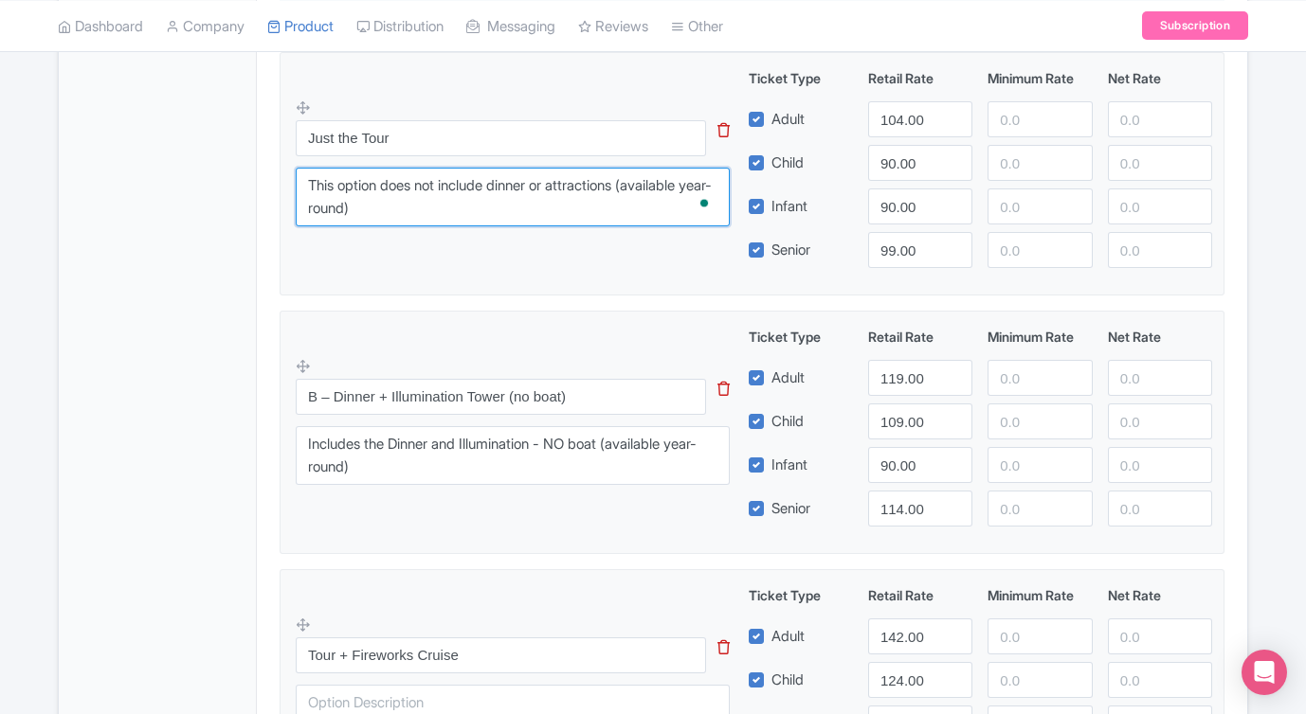
scroll to position [693, 0]
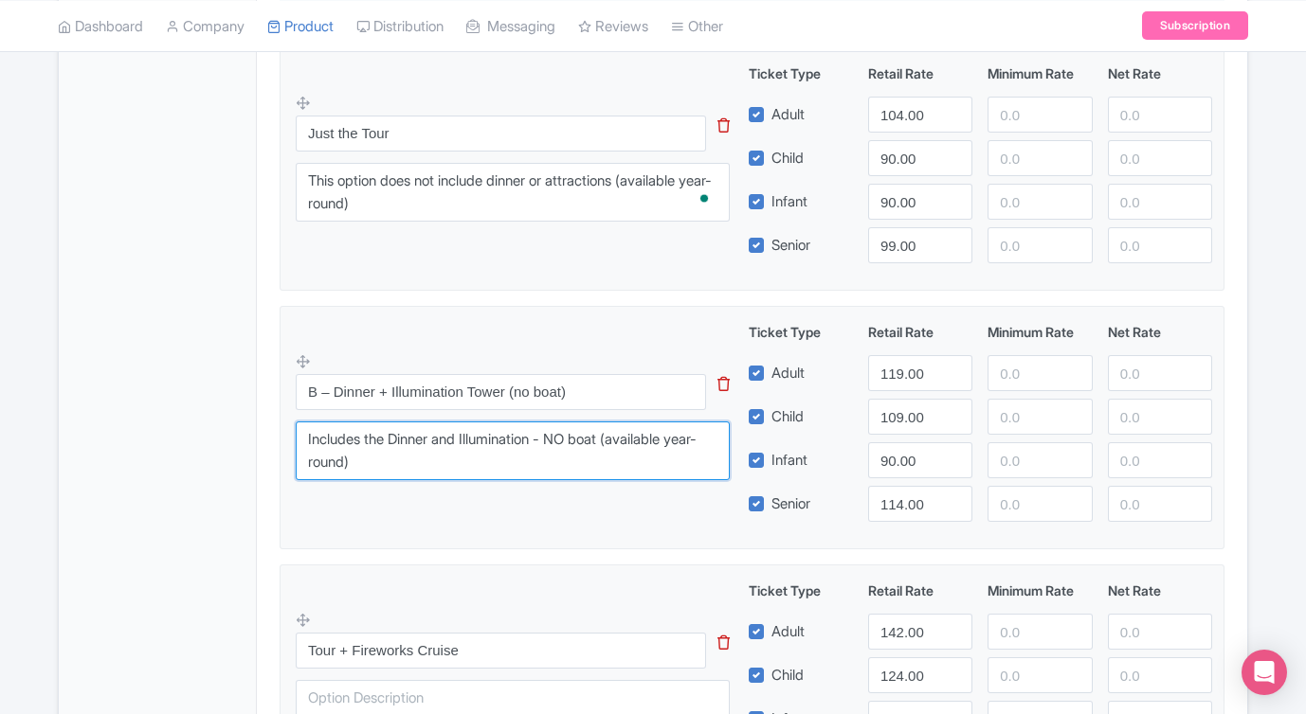
click at [543, 463] on textarea "Includes the Dinner and Illumination - NO boat (available year-round)" at bounding box center [513, 451] width 434 height 59
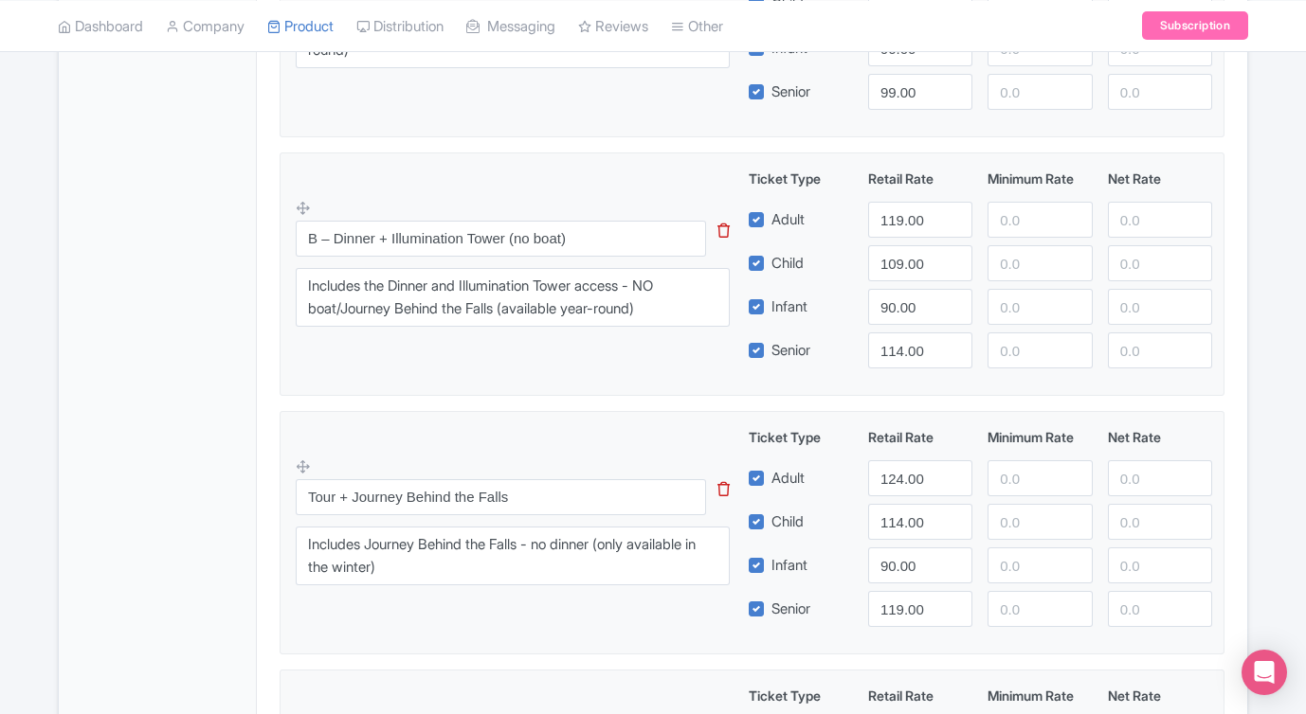
scroll to position [840, 0]
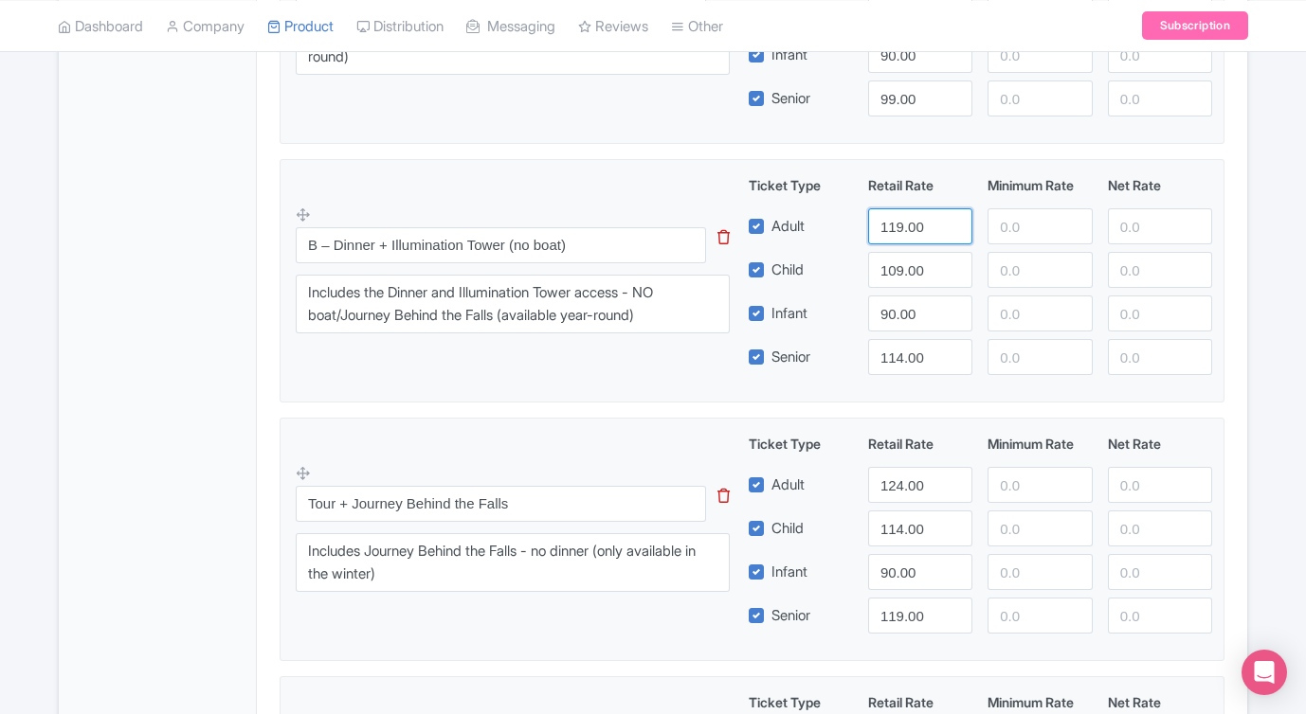
drag, startPoint x: 933, startPoint y: 227, endPoint x: 836, endPoint y: 222, distance: 97.7
click at [836, 222] on div "Adult 119.00" at bounding box center [980, 226] width 479 height 36
type input "219"
drag, startPoint x: 925, startPoint y: 359, endPoint x: 768, endPoint y: 356, distance: 156.3
click at [808, 356] on div "Senior 114.00" at bounding box center [980, 357] width 479 height 36
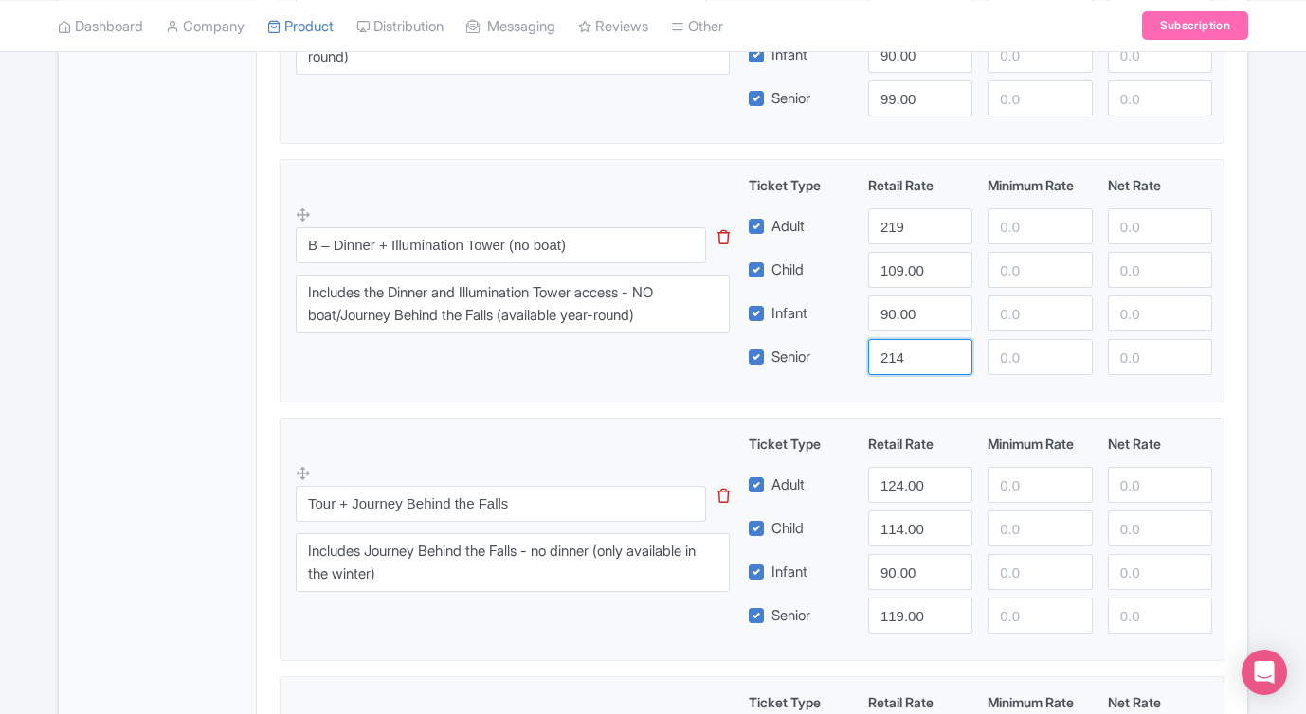
type input "214"
drag, startPoint x: 932, startPoint y: 263, endPoint x: 804, endPoint y: 265, distance: 127.9
click at [815, 261] on div "Child 109.00" at bounding box center [980, 270] width 479 height 36
type input "209"
click at [650, 402] on fieldset "B – Dinner + Illumination Tower (no boat) This tip has not data. Code: tip_opti…" at bounding box center [751, 280] width 945 height 243
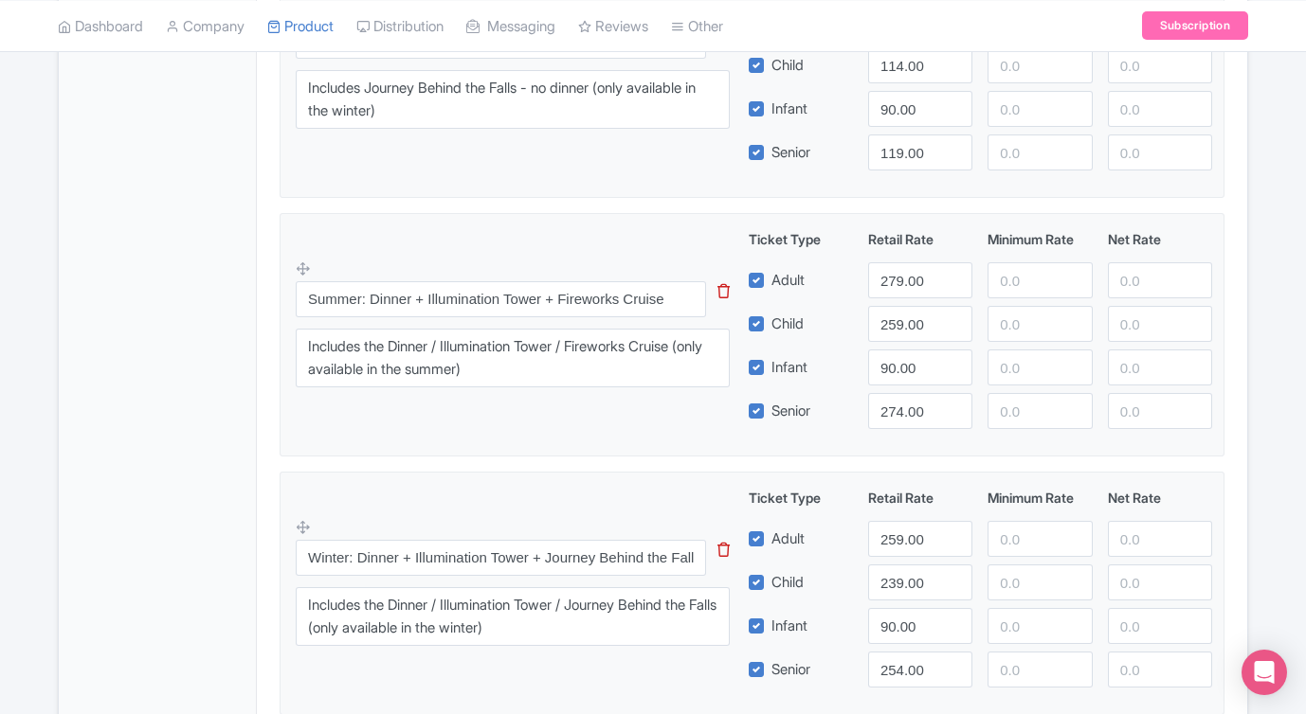
scroll to position [1516, 0]
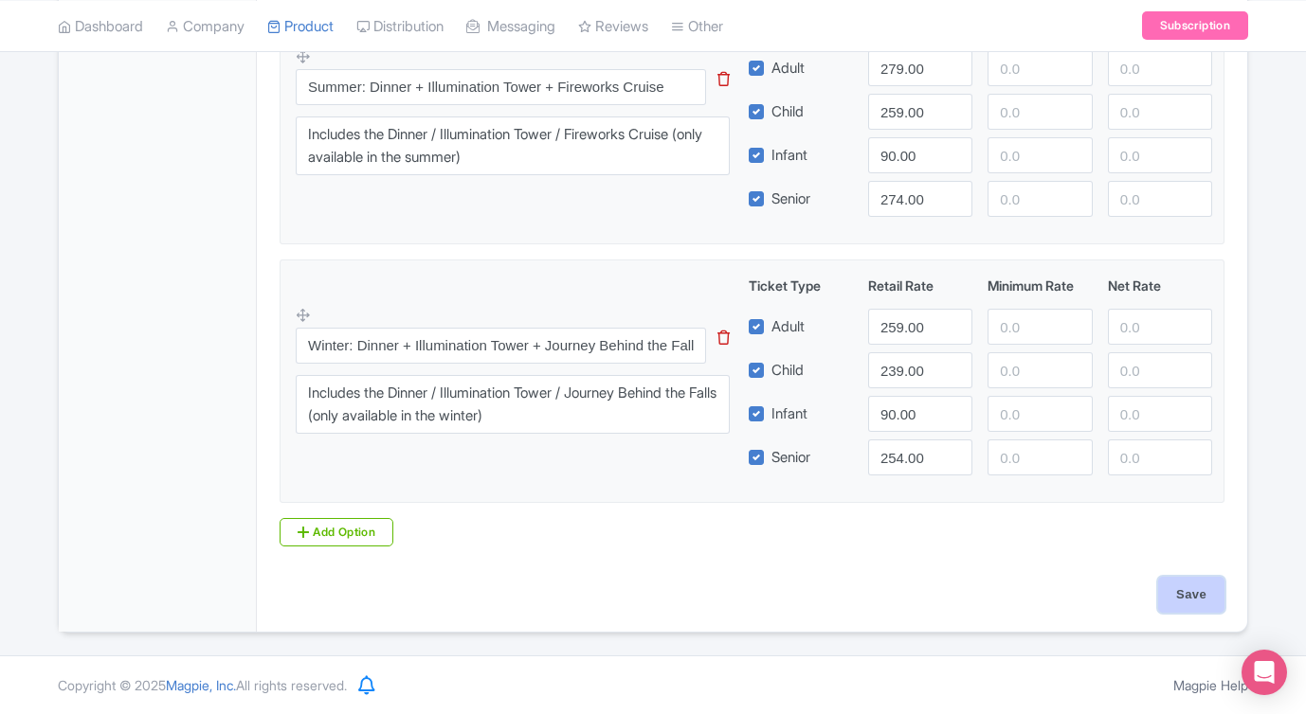
click at [1178, 592] on input "Save" at bounding box center [1191, 595] width 66 height 36
type input "Saving..."
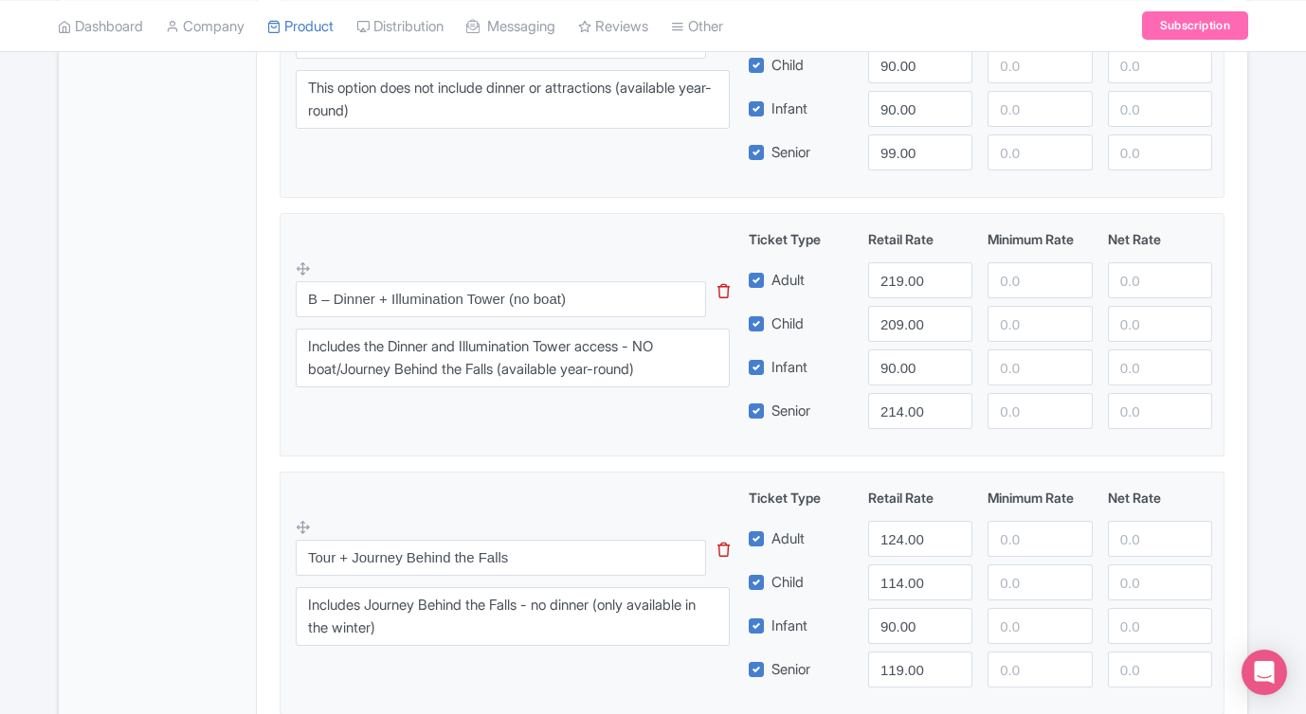
scroll to position [802, 0]
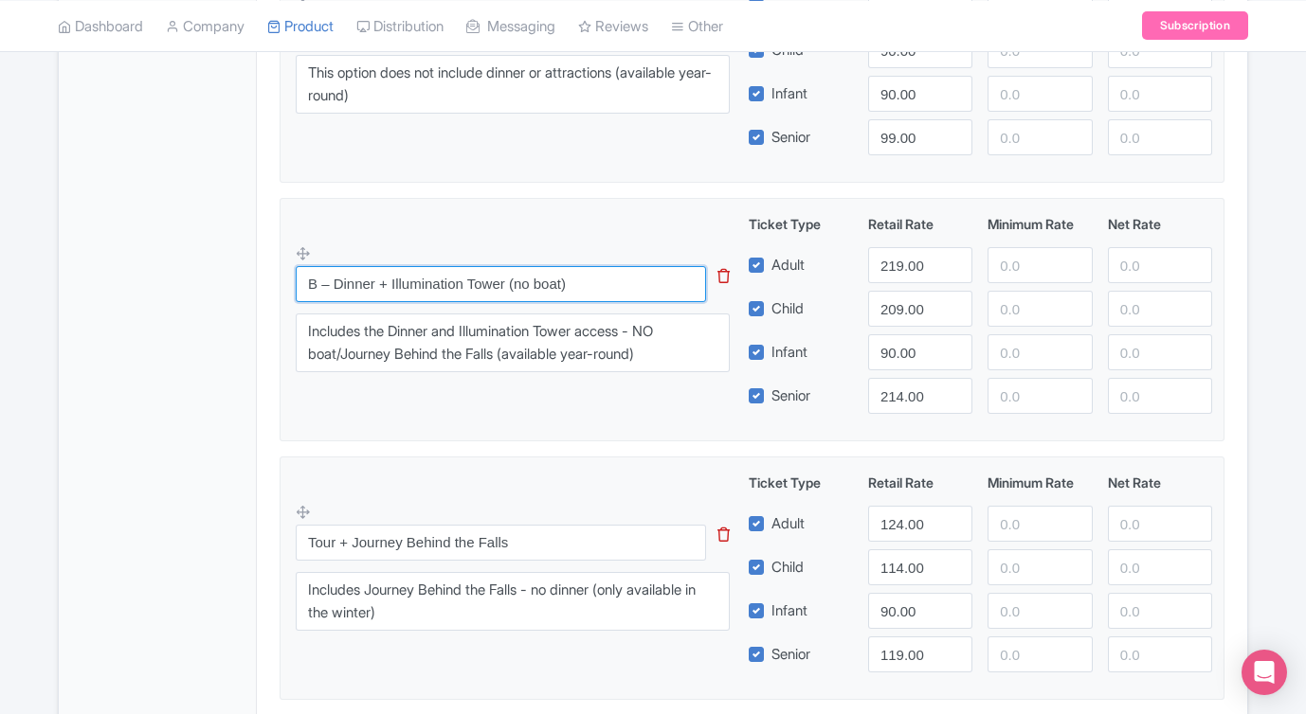
drag, startPoint x: 337, startPoint y: 287, endPoint x: 276, endPoint y: 284, distance: 61.6
click at [276, 284] on div "Product Options i Just the Tour This tip has not data. Code: tip_option_name Th…" at bounding box center [751, 587] width 967 height 1347
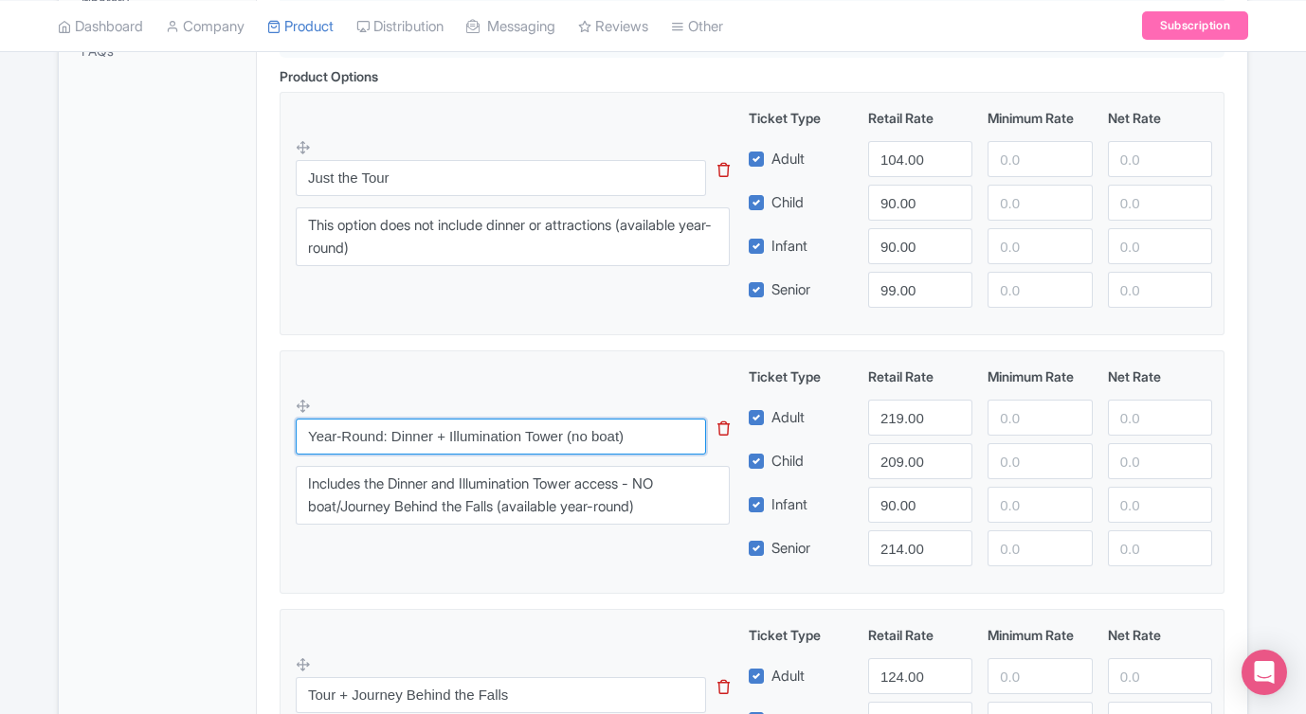
scroll to position [635, 0]
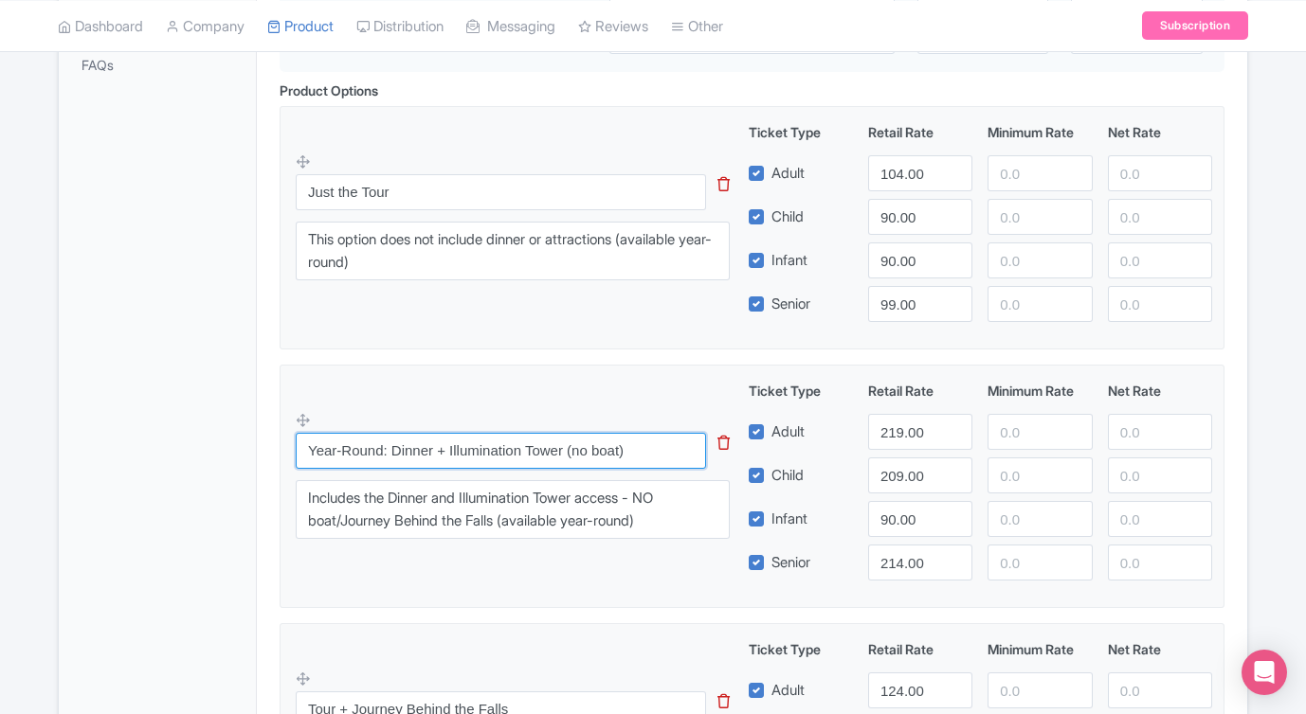
type input "Year-Round: Dinner + Illumination Tower (no boat)"
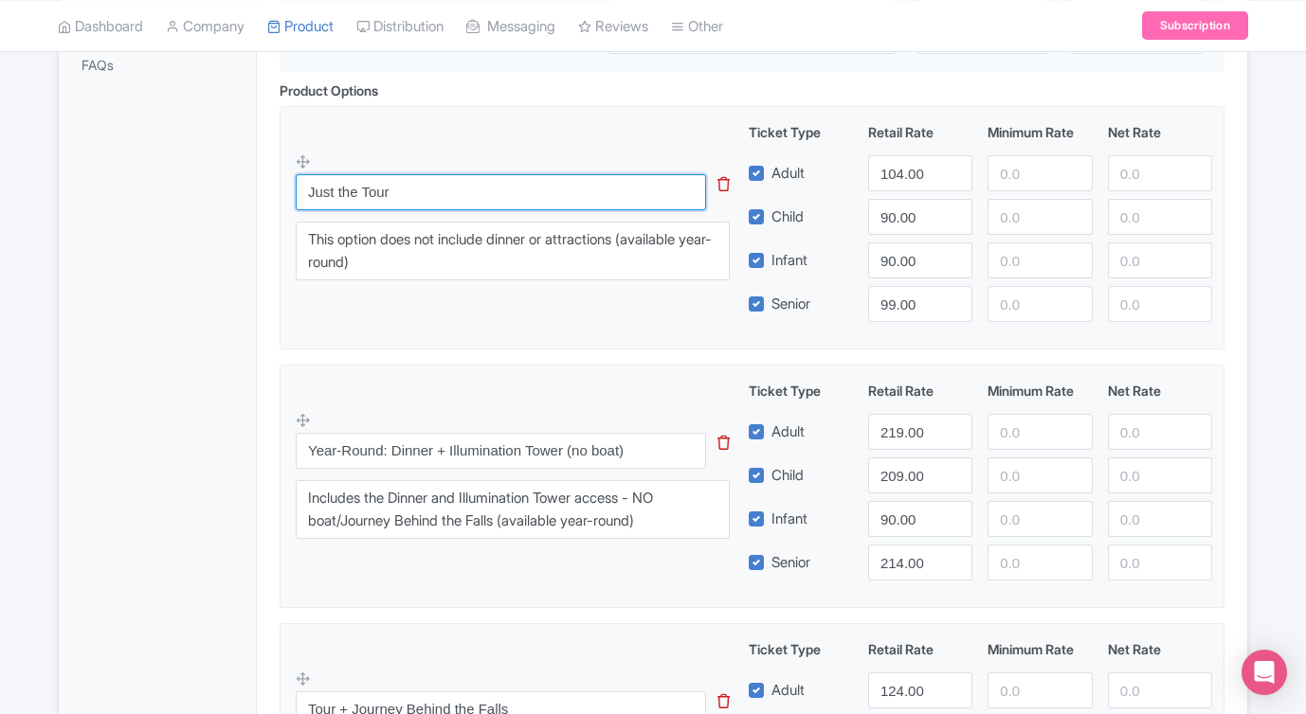
click at [306, 185] on input "Just the Tour" at bounding box center [501, 192] width 410 height 36
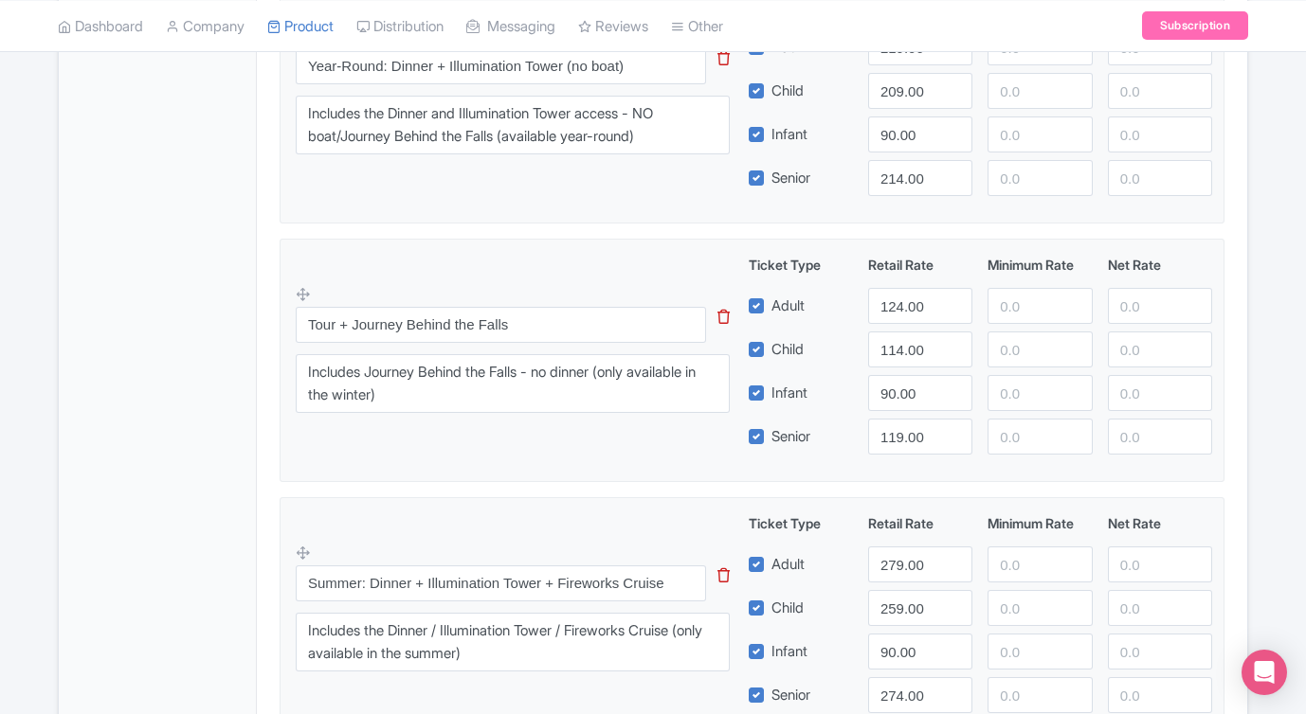
scroll to position [1023, 0]
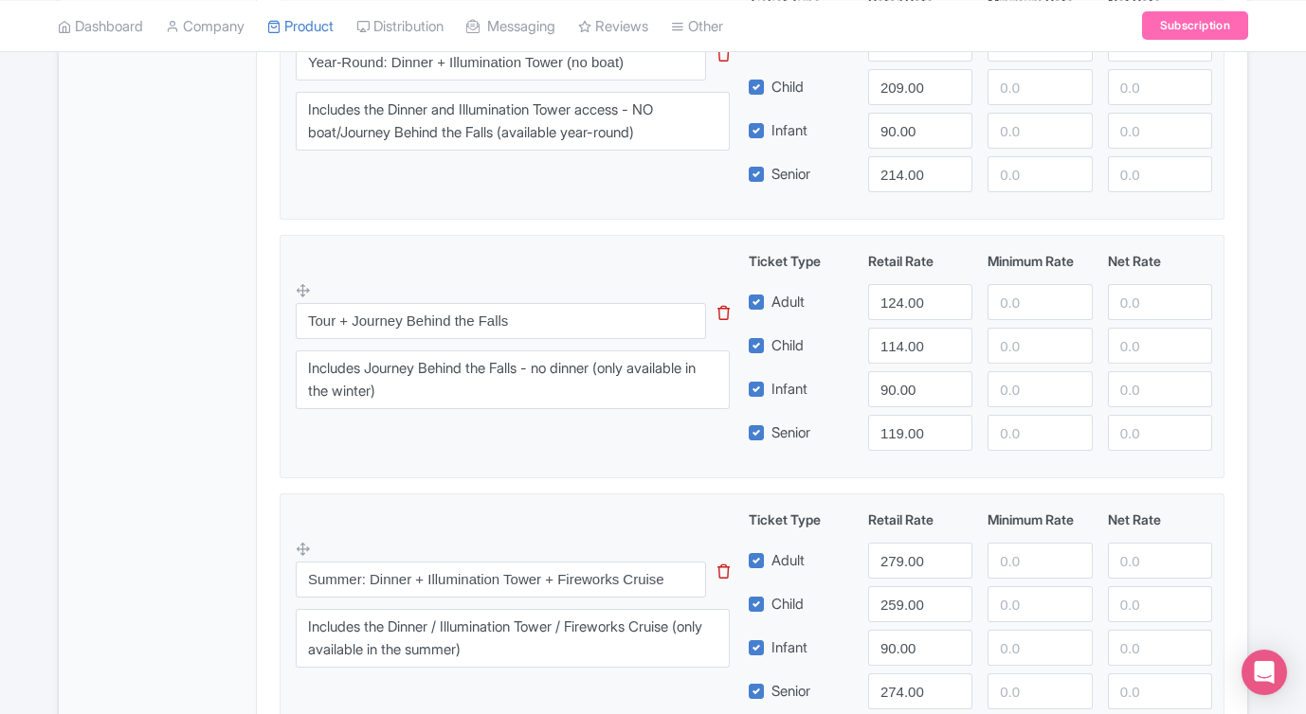
type input "Year-Round: Just the Tour"
click at [311, 318] on input "Tour + Journey Behind the Falls" at bounding box center [501, 321] width 410 height 36
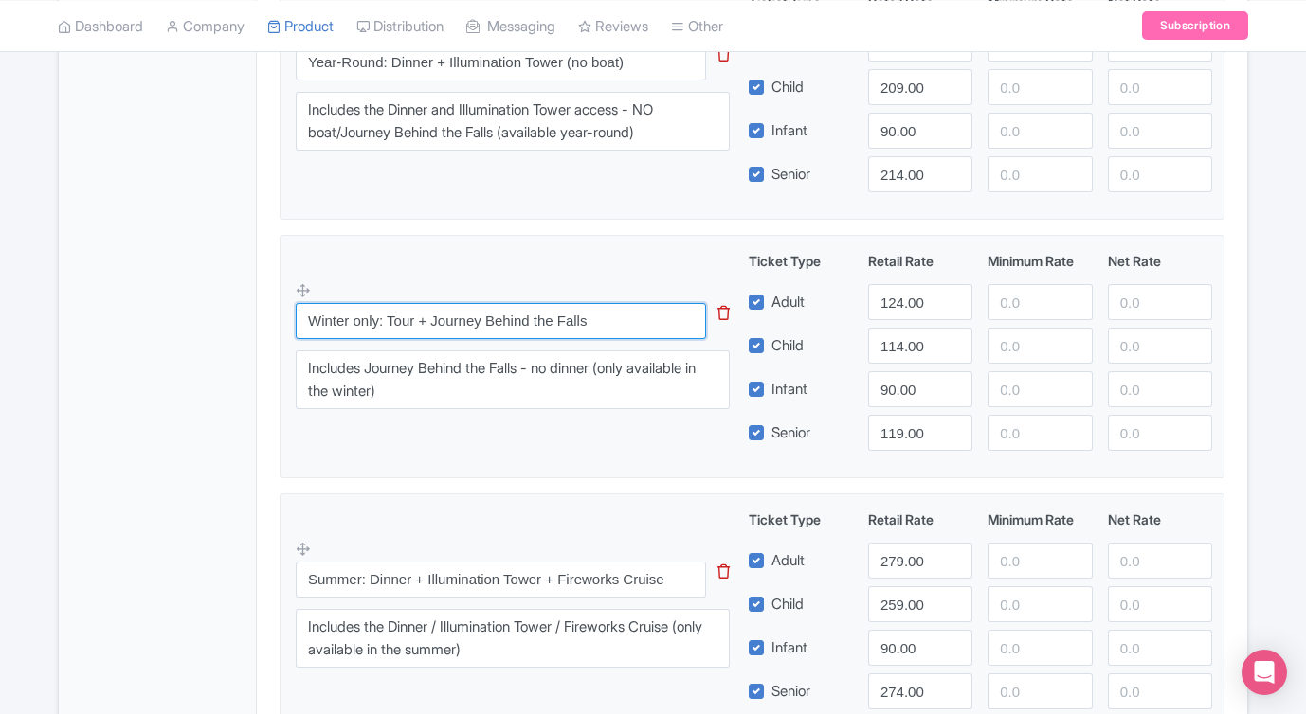
type input "Winter only: Tour + Journey Behind the Falls"
click at [489, 459] on fieldset "Winter only: Tour + Journey Behind the Falls This tip has not data. Code: tip_o…" at bounding box center [751, 356] width 945 height 243
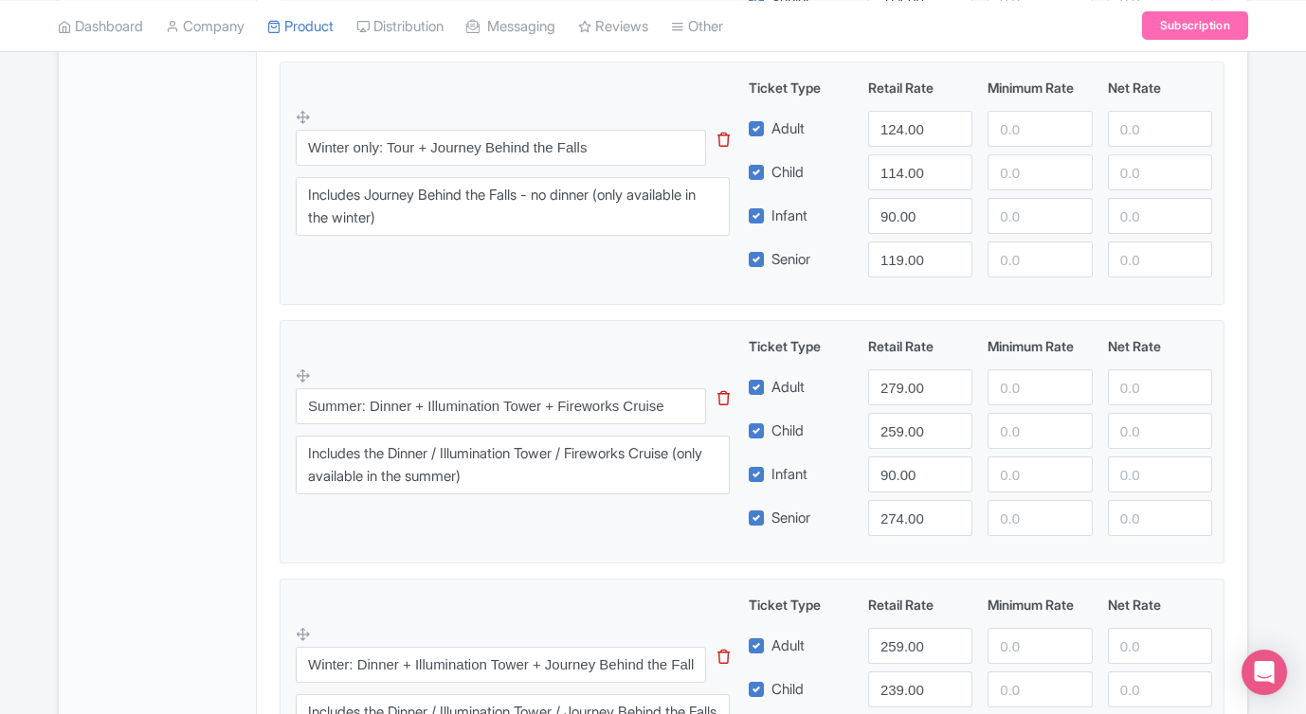
scroll to position [1200, 0]
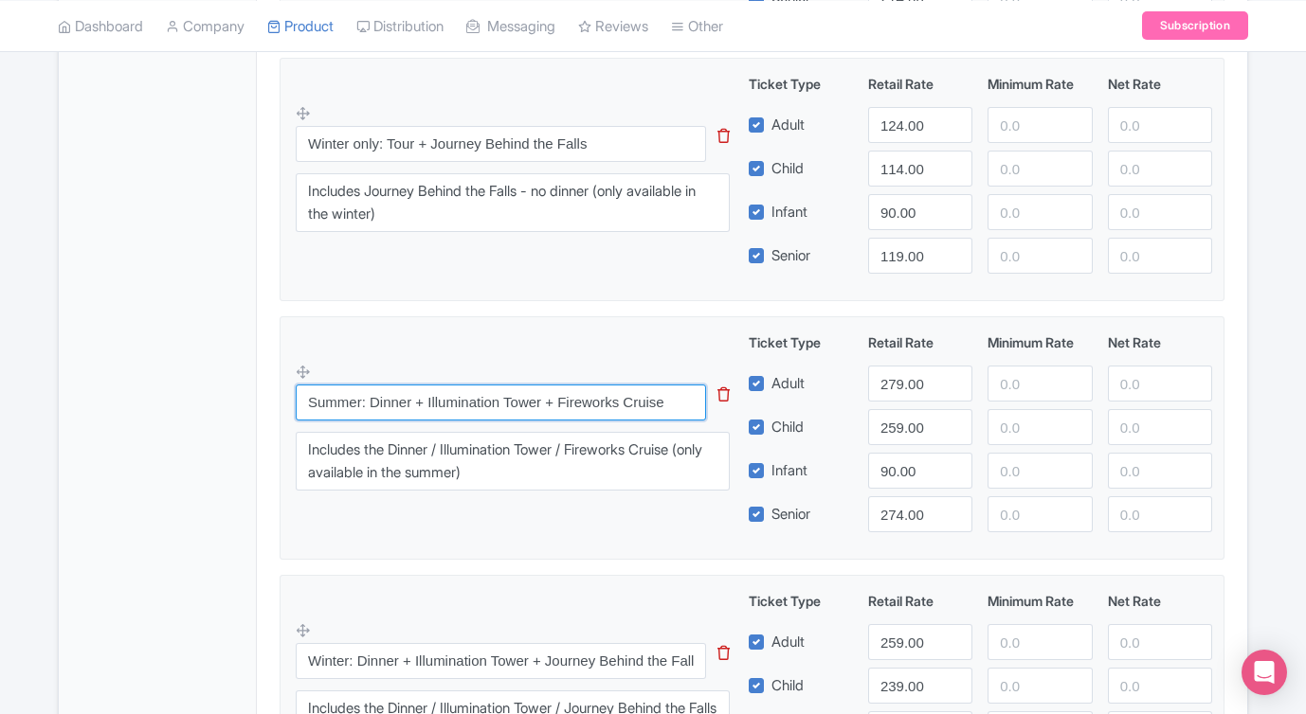
click at [360, 405] on input "Summer: Dinner + Illumination Tower + Fireworks Cruise" at bounding box center [501, 403] width 410 height 36
type input "Summer only: Dinner + Illumination Tower + Fireworks Cruise"
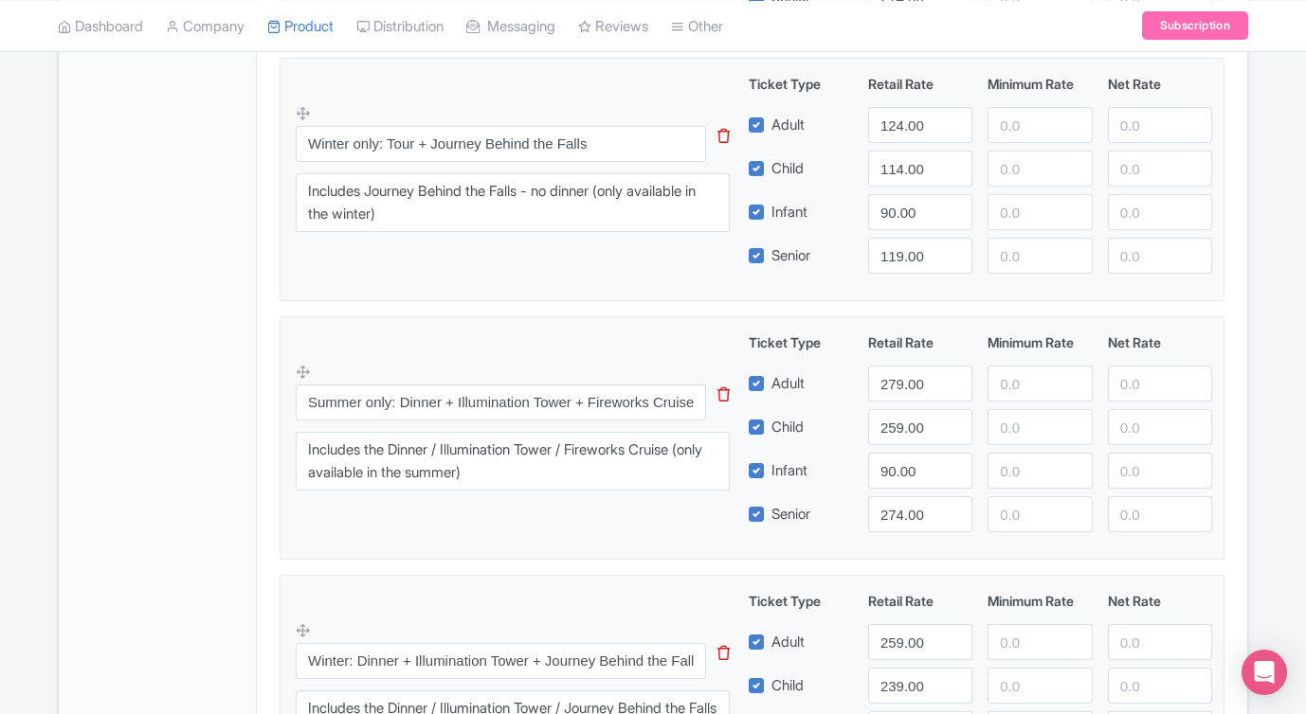
click at [480, 555] on fieldset "Summer only: Dinner + Illumination Tower + Fireworks Cruise This tip has not da…" at bounding box center [751, 437] width 945 height 243
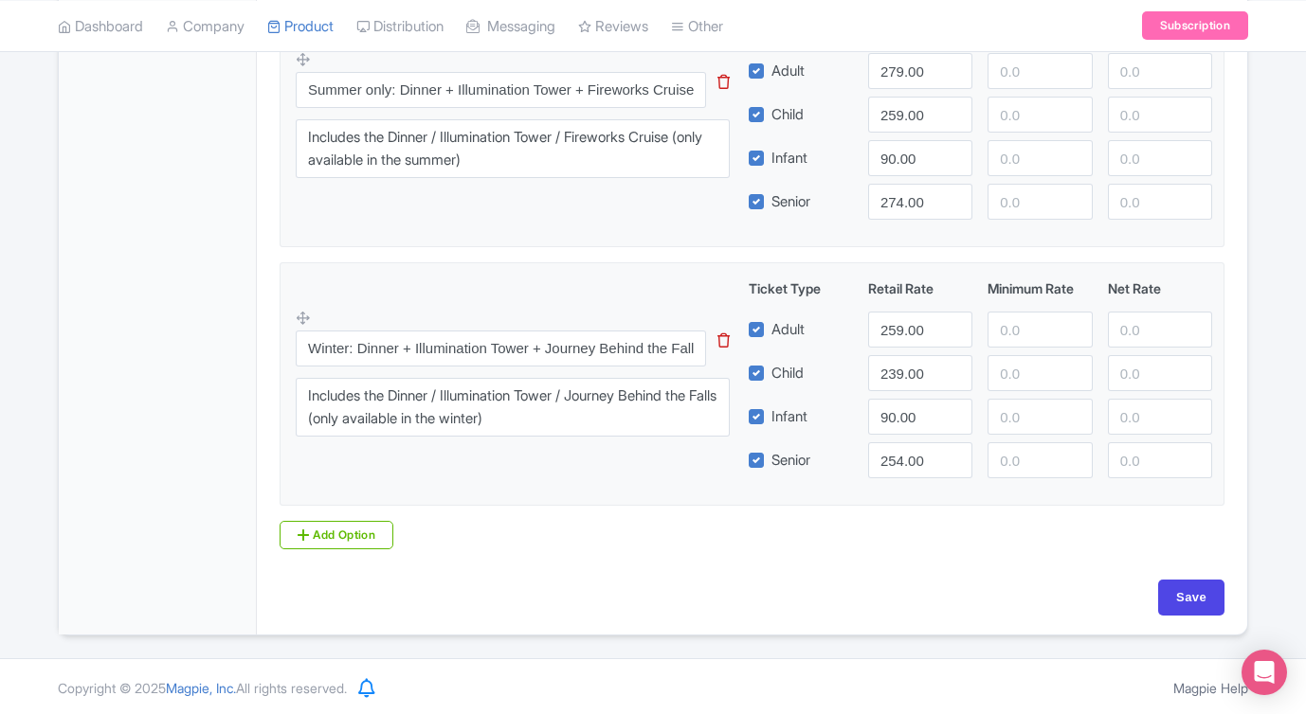
scroll to position [1516, 0]
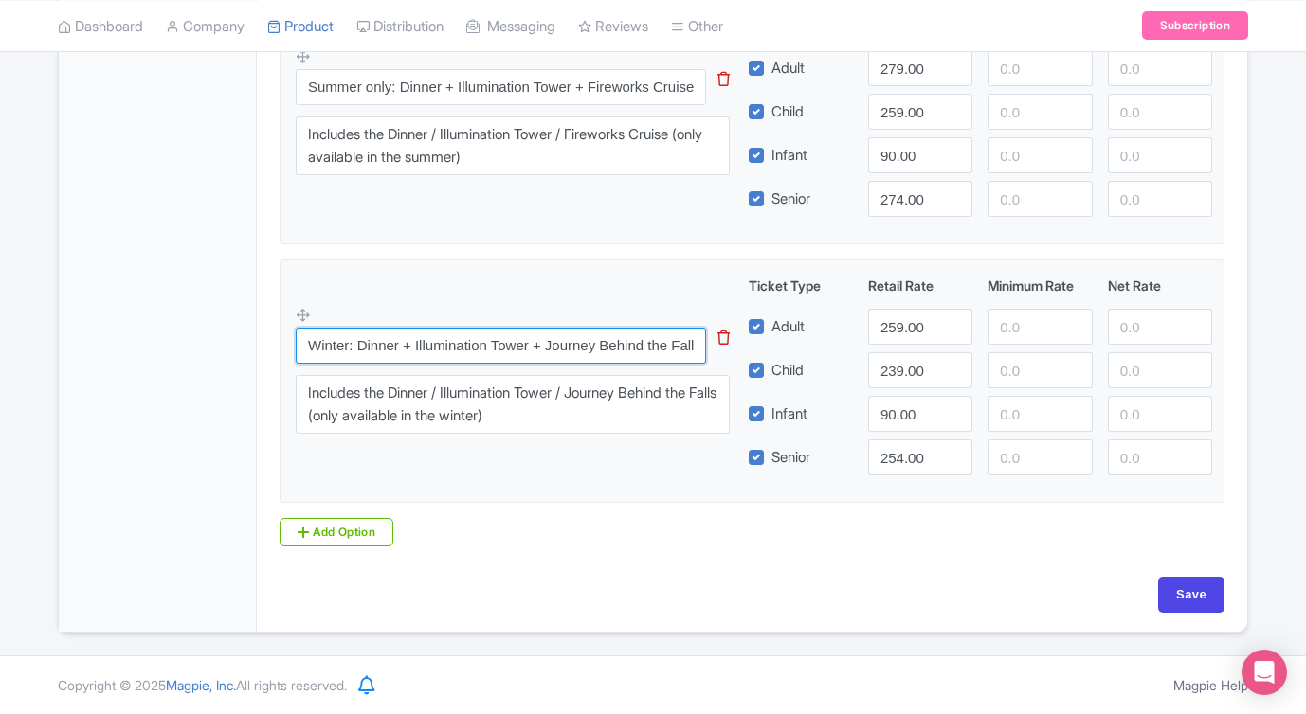
click at [346, 341] on input "Winter: Dinner + Illumination Tower + Journey Behind the Falls" at bounding box center [501, 346] width 410 height 36
type input "Winter only: Dinner + Illumination Tower + Journey Behind the Falls"
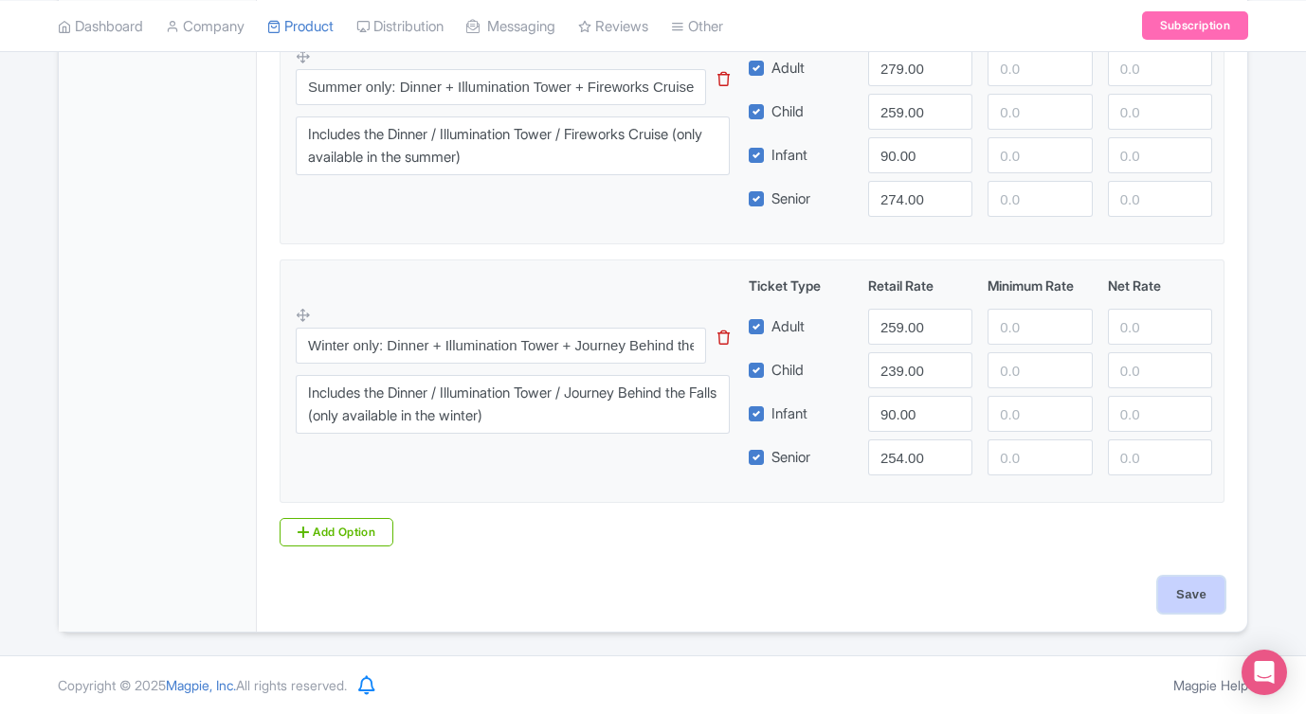
click at [1178, 595] on input "Save" at bounding box center [1191, 595] width 66 height 36
type input "Saving..."
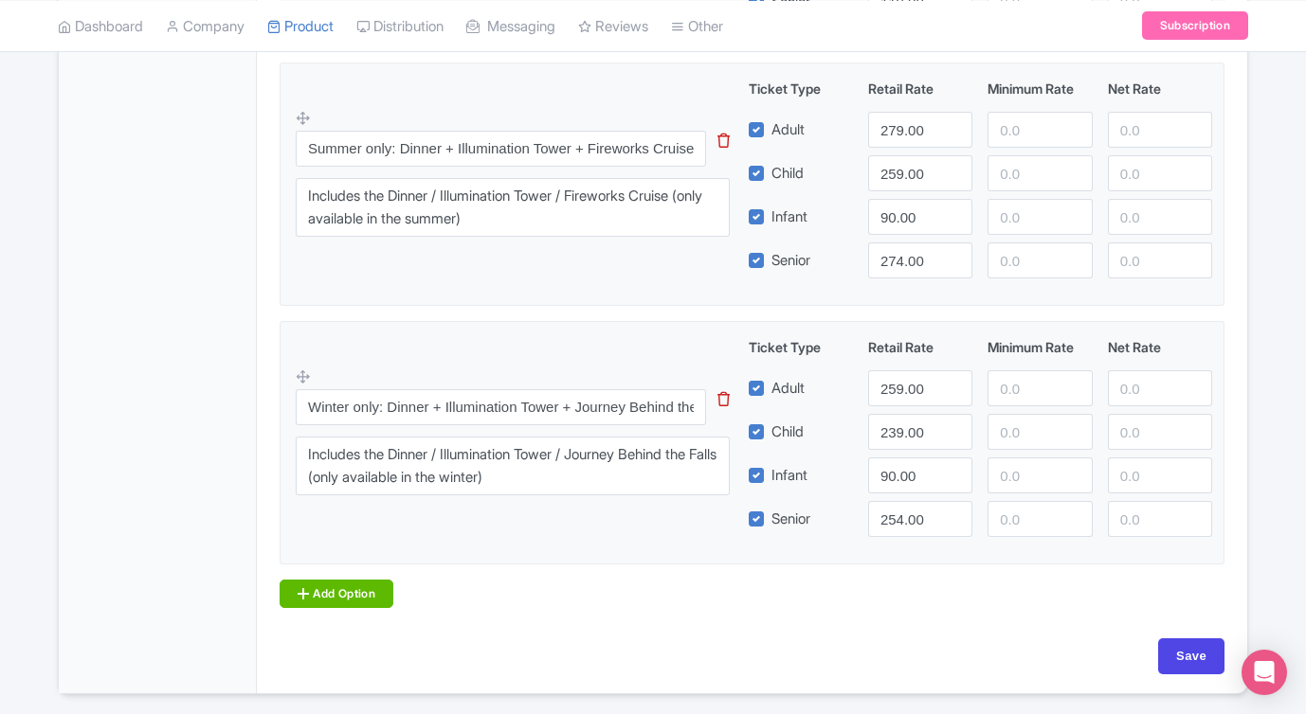
scroll to position [1458, 0]
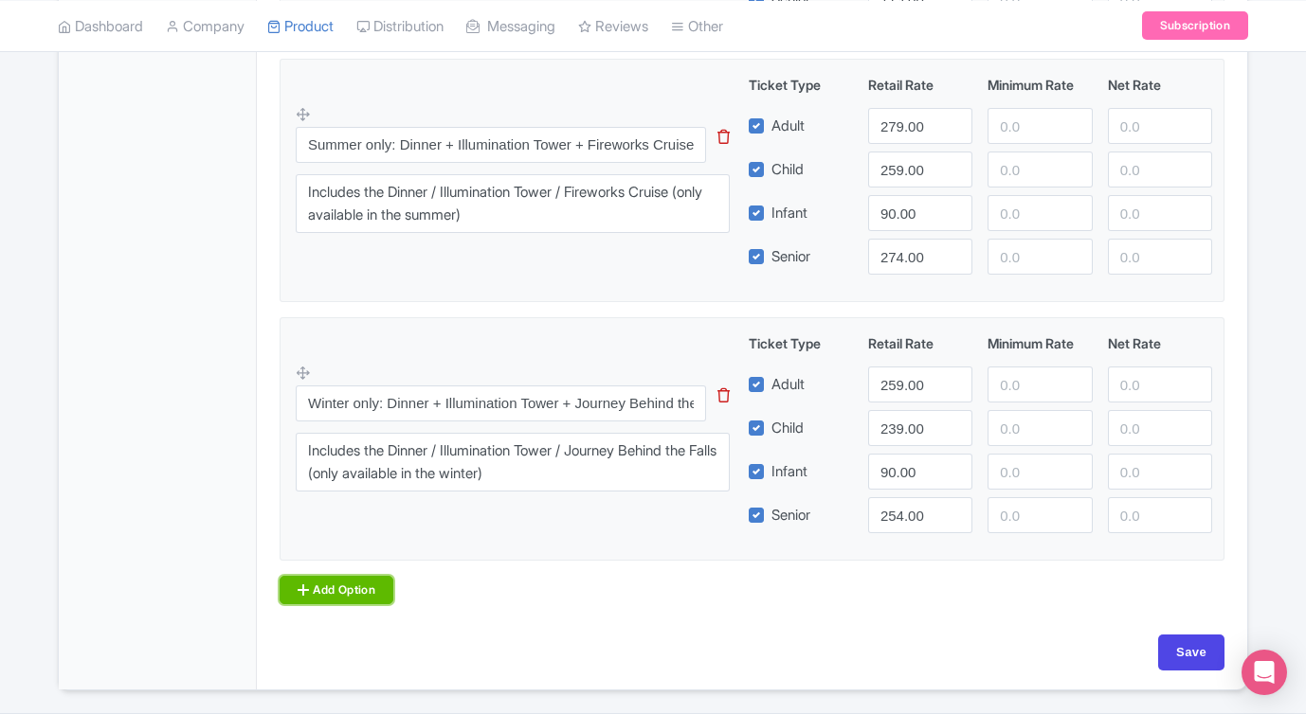
click at [339, 590] on link "Add Option" at bounding box center [336, 590] width 114 height 28
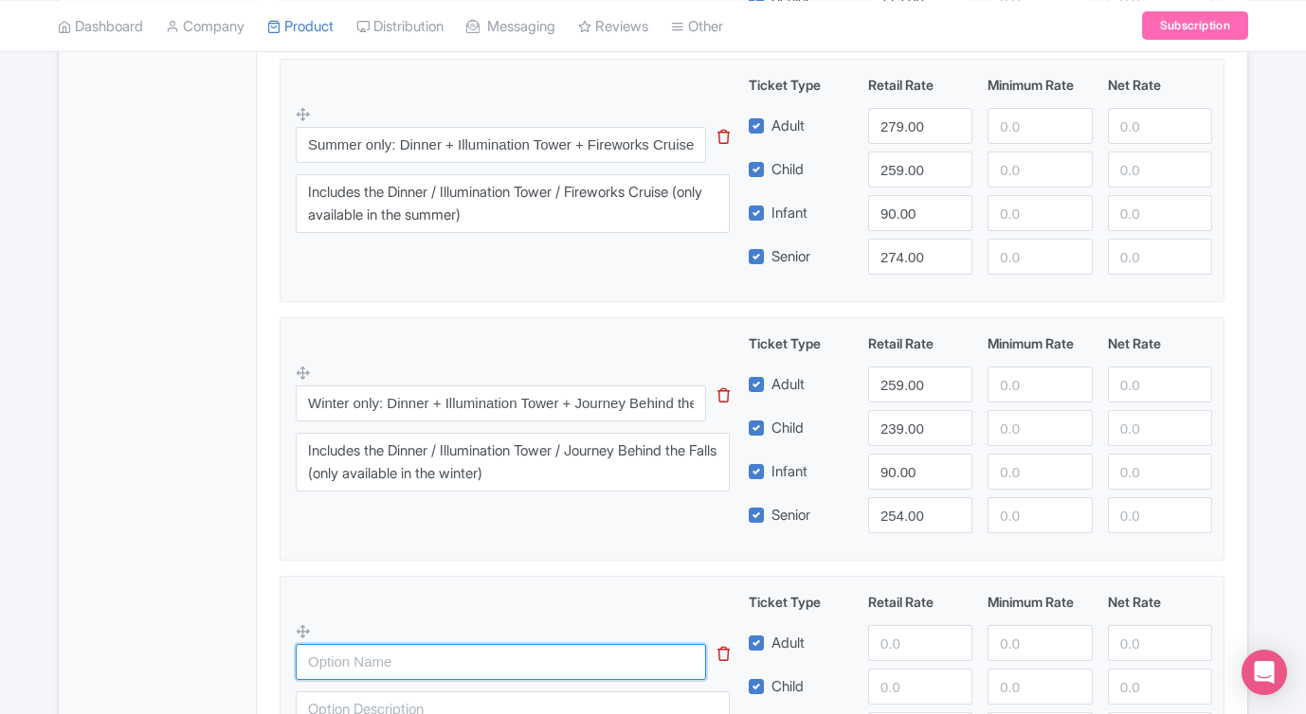
click at [370, 656] on input "text" at bounding box center [501, 662] width 410 height 36
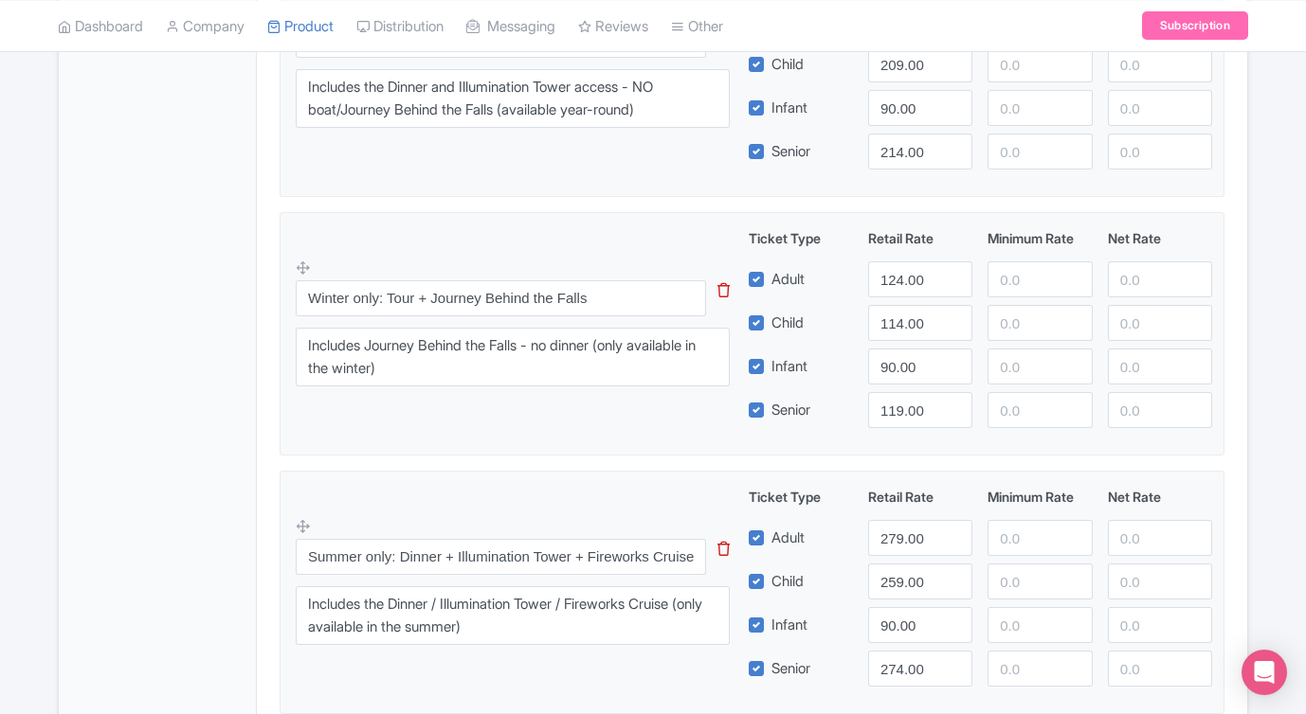
scroll to position [1040, 0]
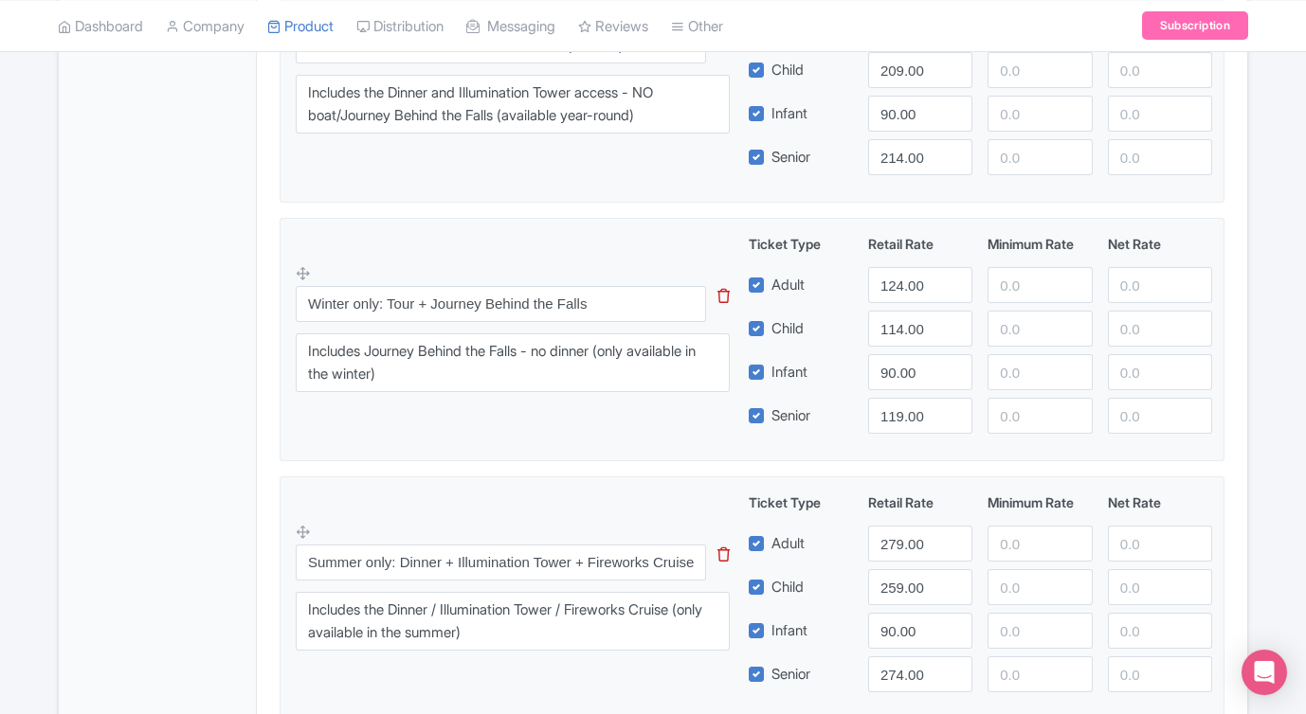
type input "Tour + Fireworks Cruise"
drag, startPoint x: 330, startPoint y: 359, endPoint x: 264, endPoint y: 338, distance: 68.6
click at [264, 338] on div "Dress in layers; mist and evening breezes near the Falls can feel cool, especia…" at bounding box center [752, 322] width 990 height 2088
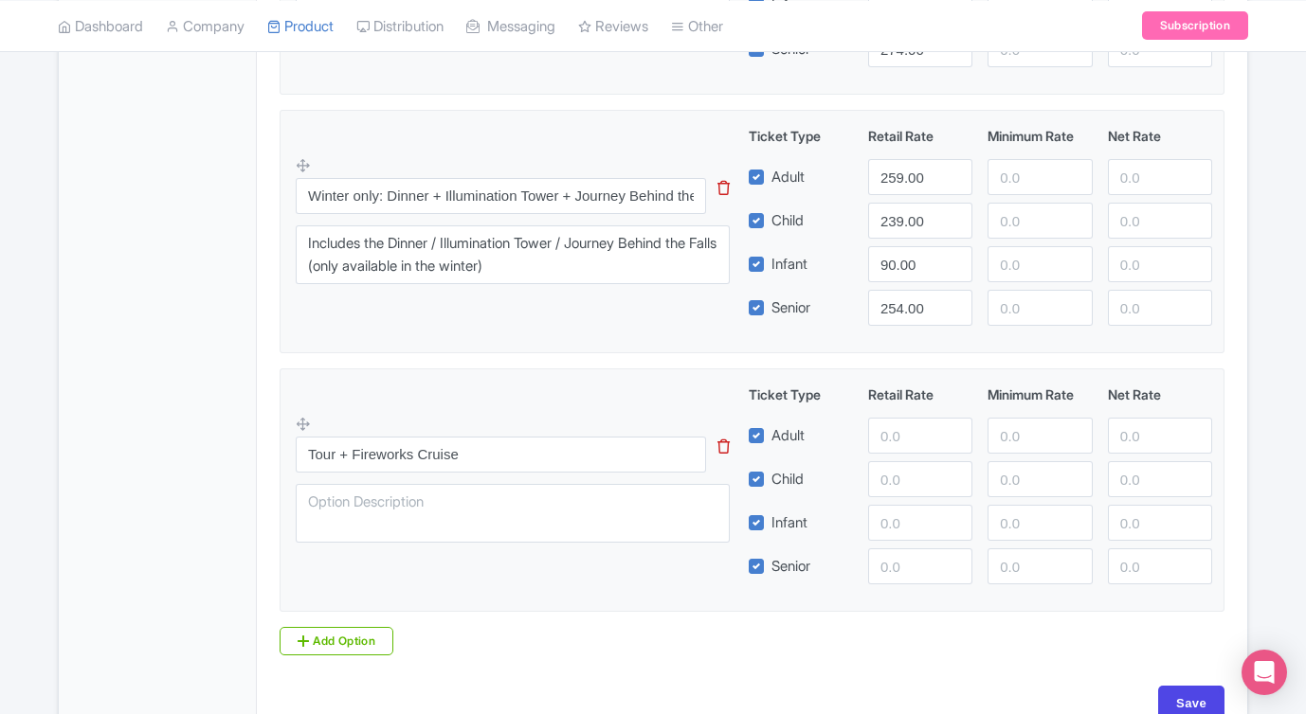
scroll to position [1669, 0]
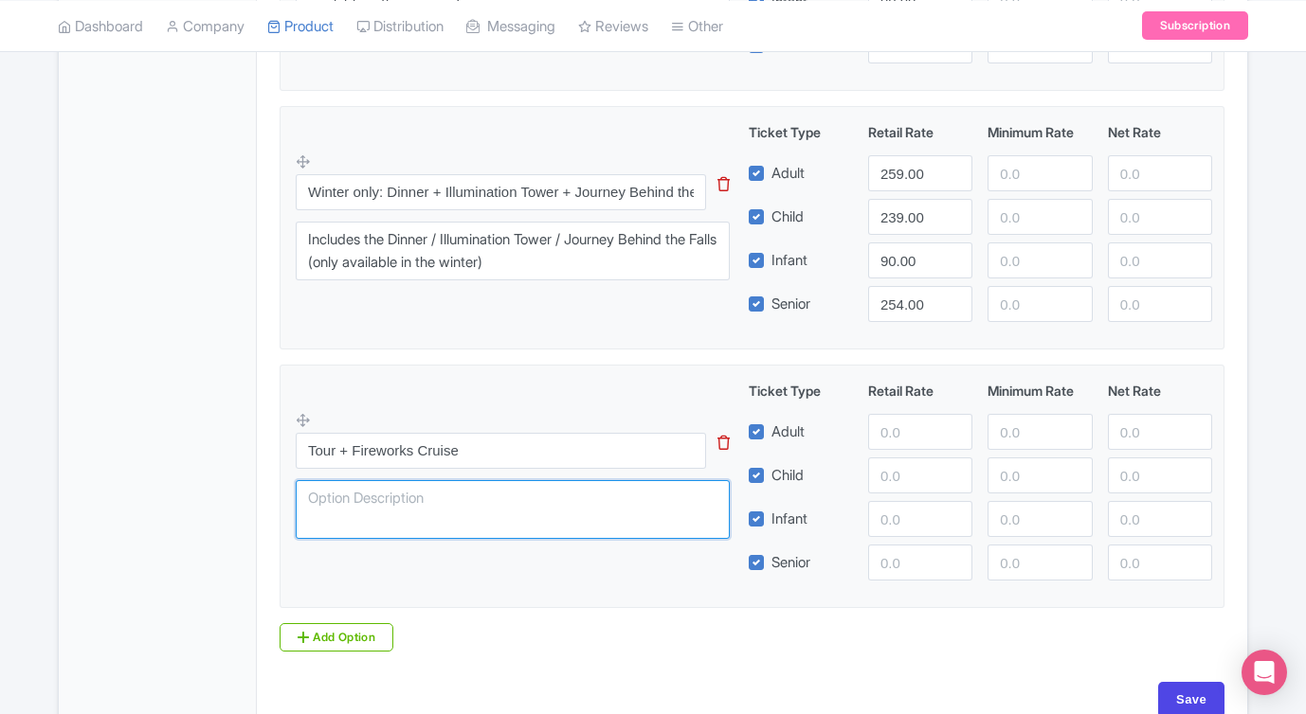
click at [443, 509] on textarea at bounding box center [513, 509] width 434 height 59
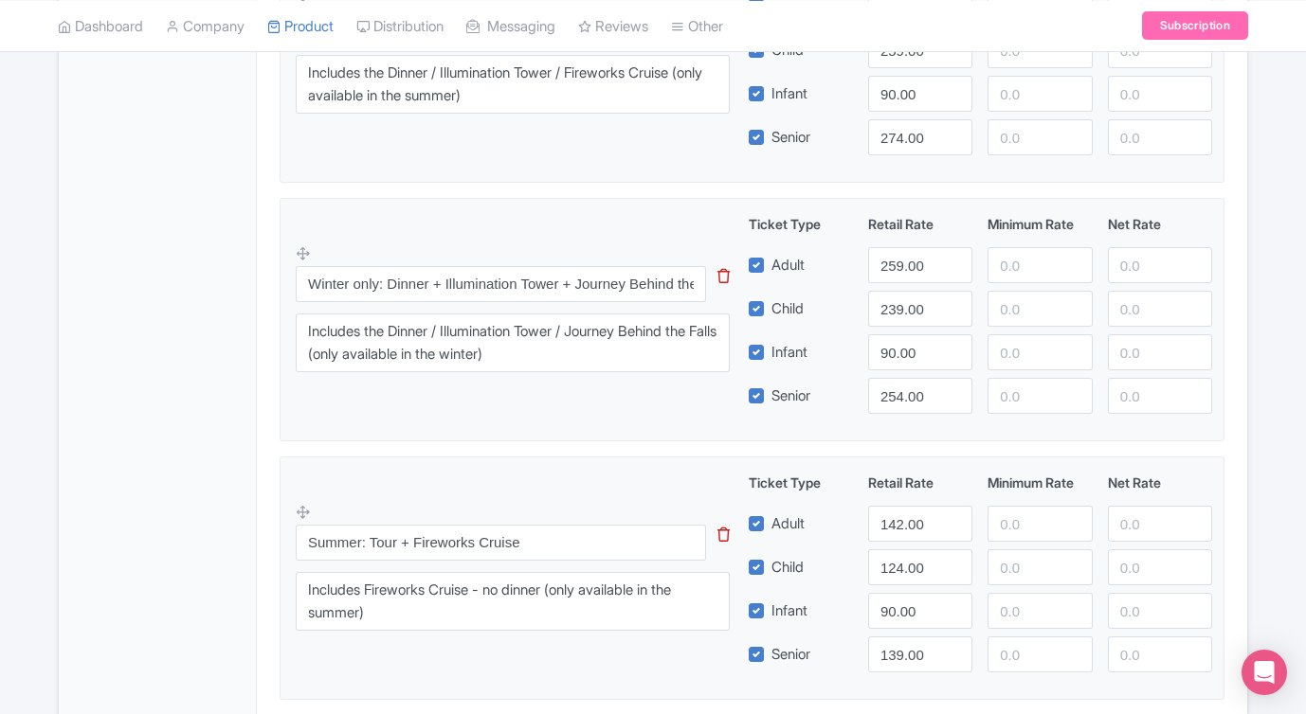
scroll to position [1585, 0]
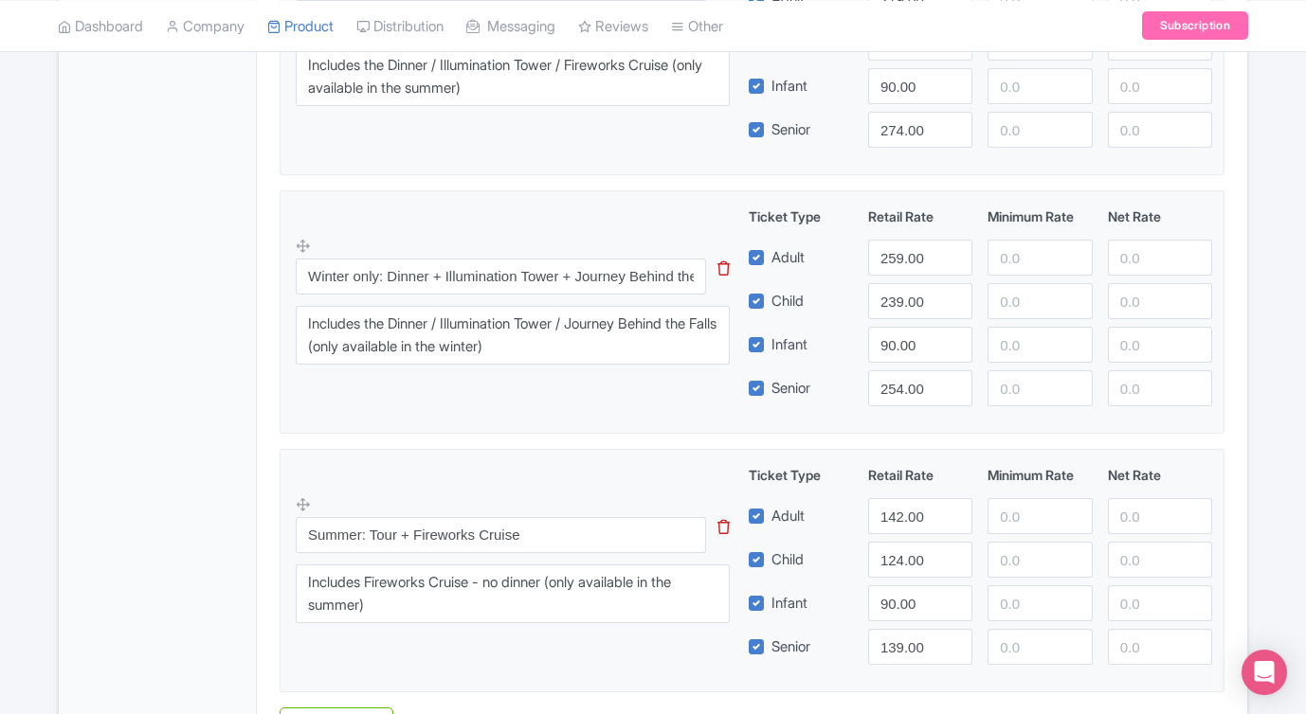
click at [371, 513] on div "Summer: Tour + Fireworks Cruise This tip has not data. Code: tip_option_name In…" at bounding box center [524, 564] width 457 height 139
click at [362, 536] on input "Summer: Tour + Fireworks Cruise" at bounding box center [501, 535] width 410 height 36
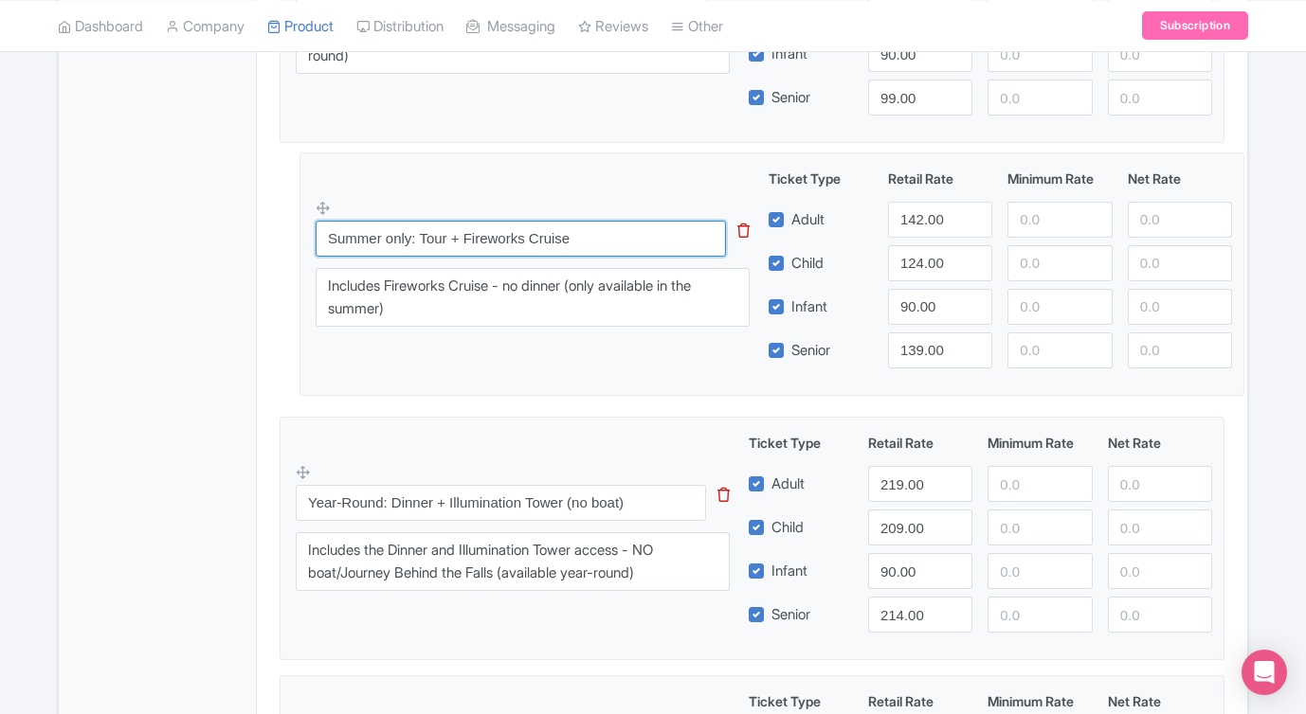
scroll to position [839, 0]
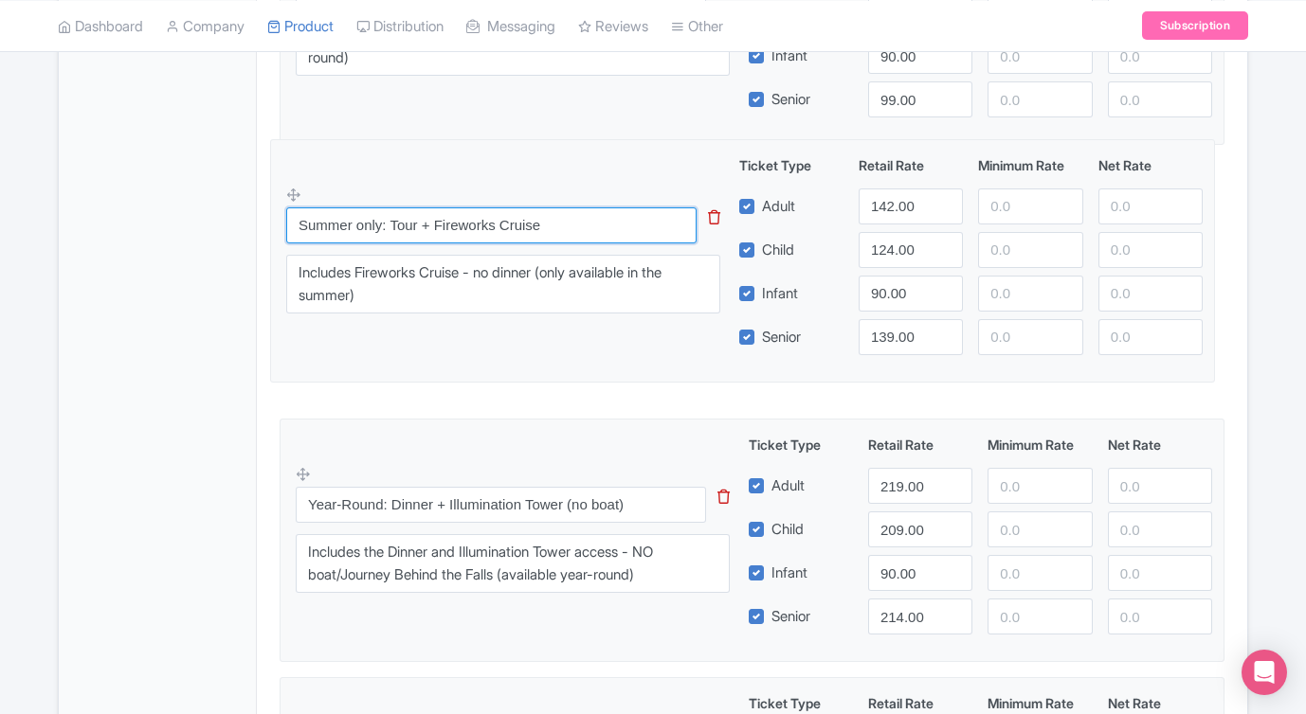
drag, startPoint x: 302, startPoint y: 504, endPoint x: 302, endPoint y: 207, distance: 296.5
type input "Summer only: Tour + Fireworks Cruise"
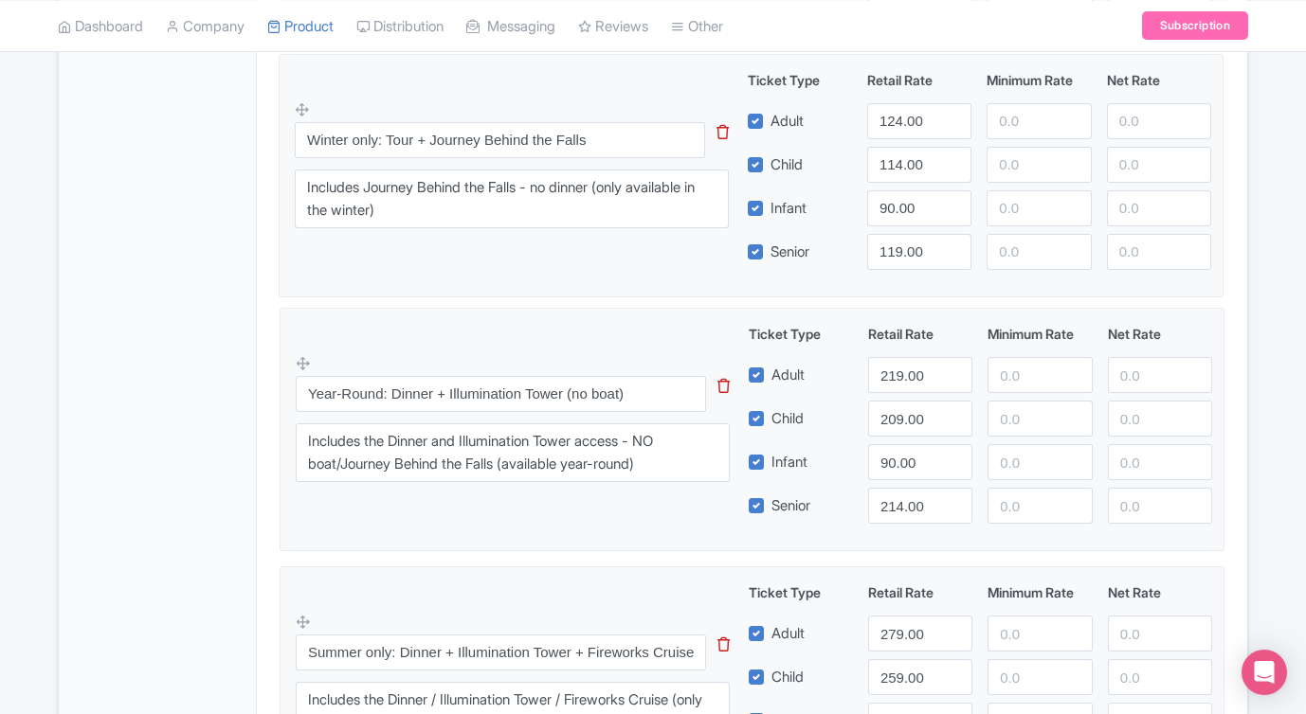
scroll to position [1205, 0]
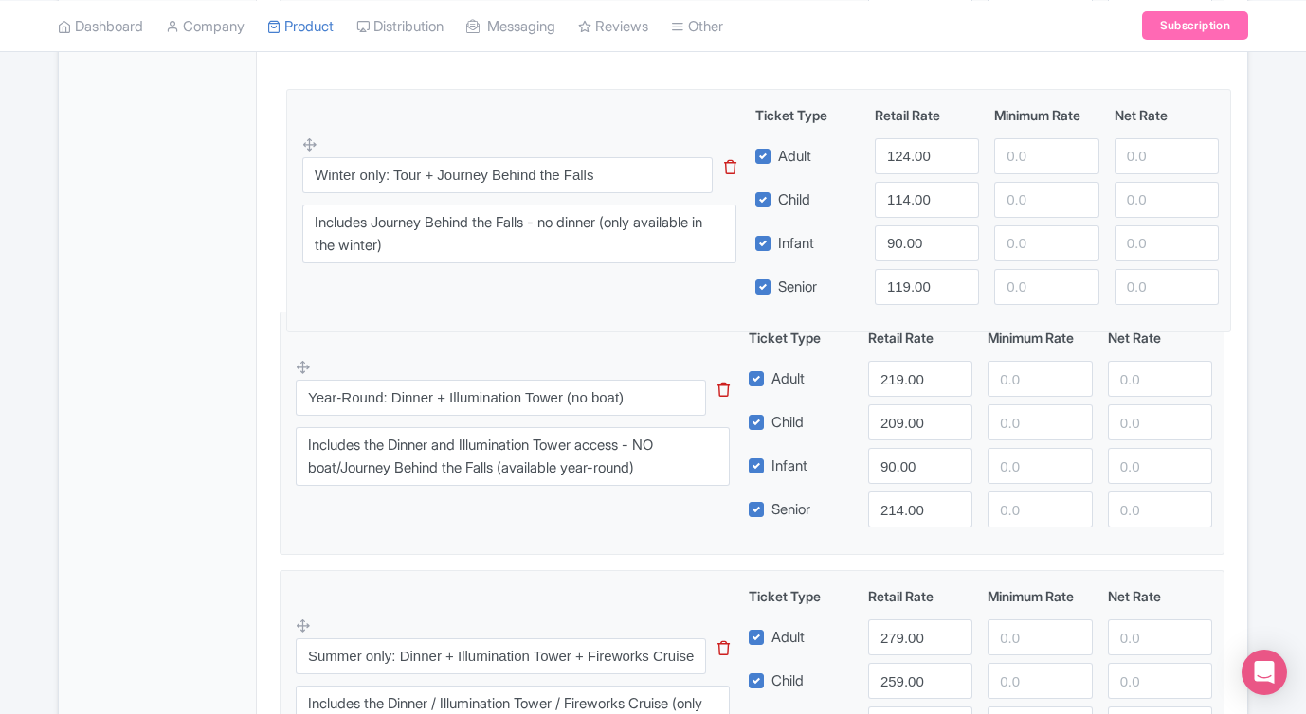
drag, startPoint x: 301, startPoint y: 250, endPoint x: 306, endPoint y: 133, distance: 117.6
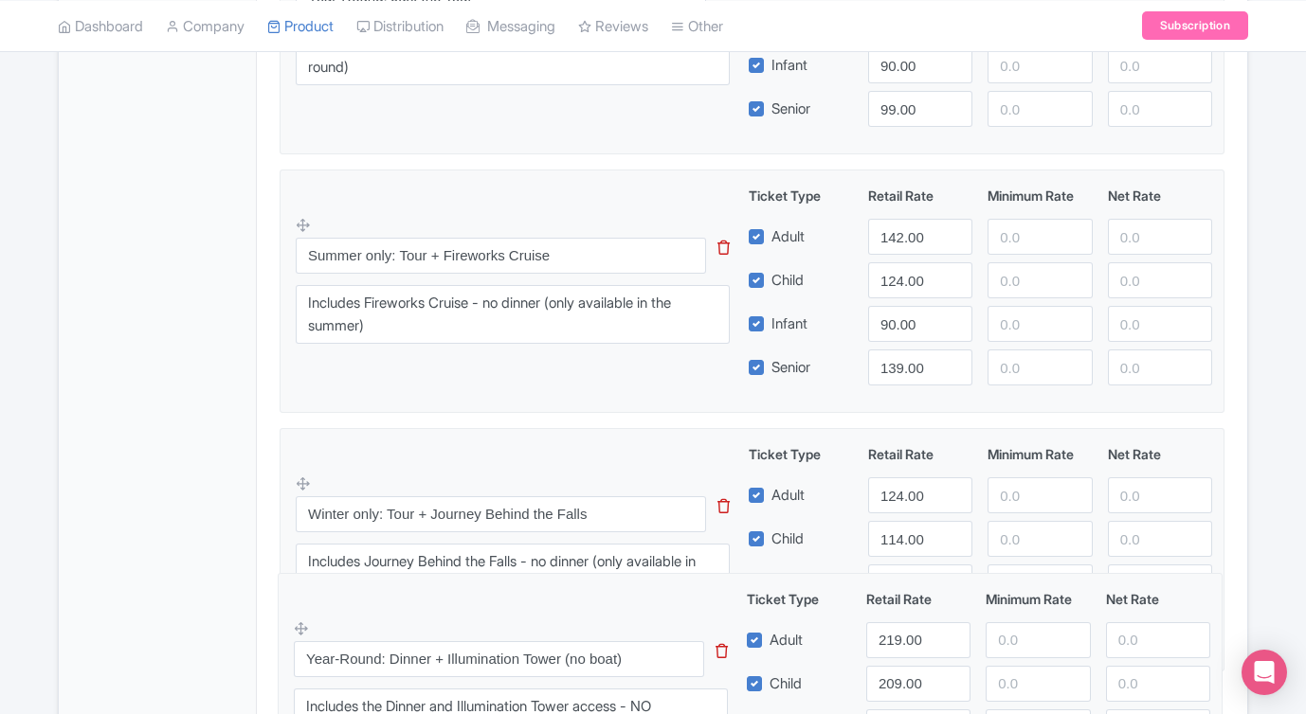
scroll to position [816, 0]
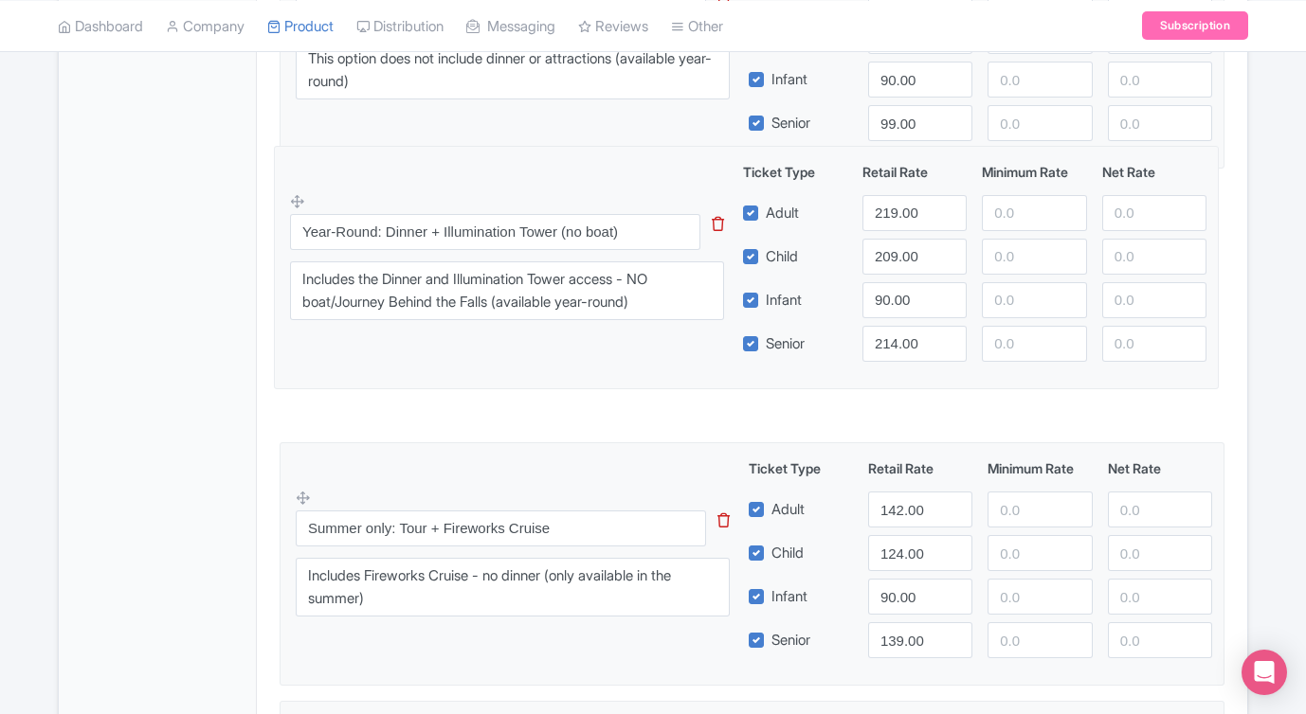
drag, startPoint x: 301, startPoint y: 366, endPoint x: 296, endPoint y: 207, distance: 158.3
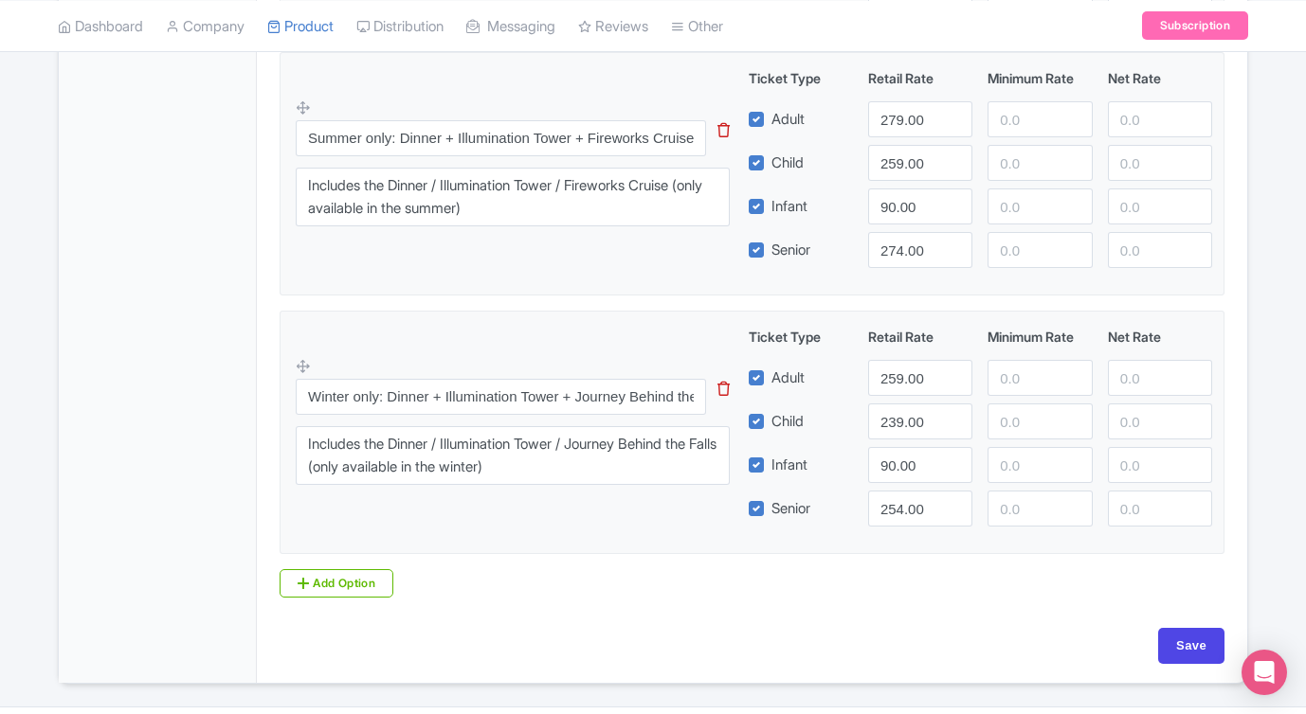
scroll to position [1774, 0]
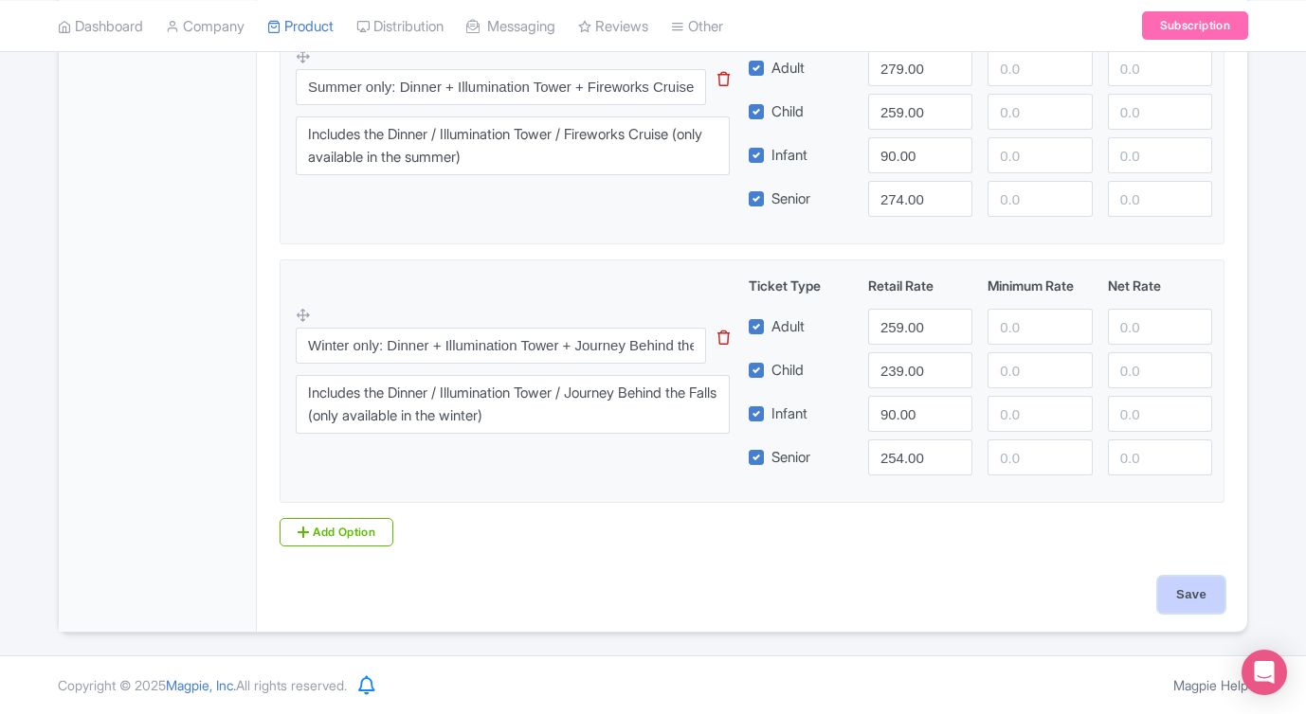
click at [1217, 587] on input "Save" at bounding box center [1191, 595] width 66 height 36
type input "Saving..."
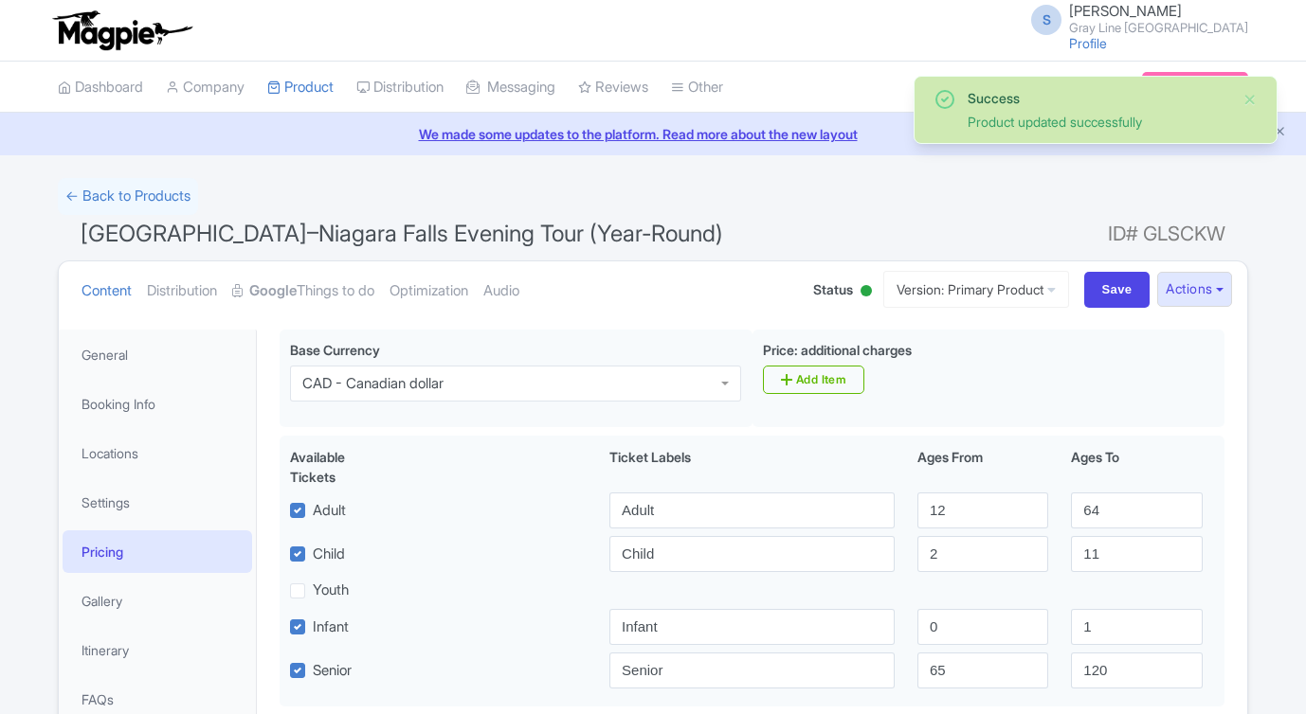
scroll to position [330, 0]
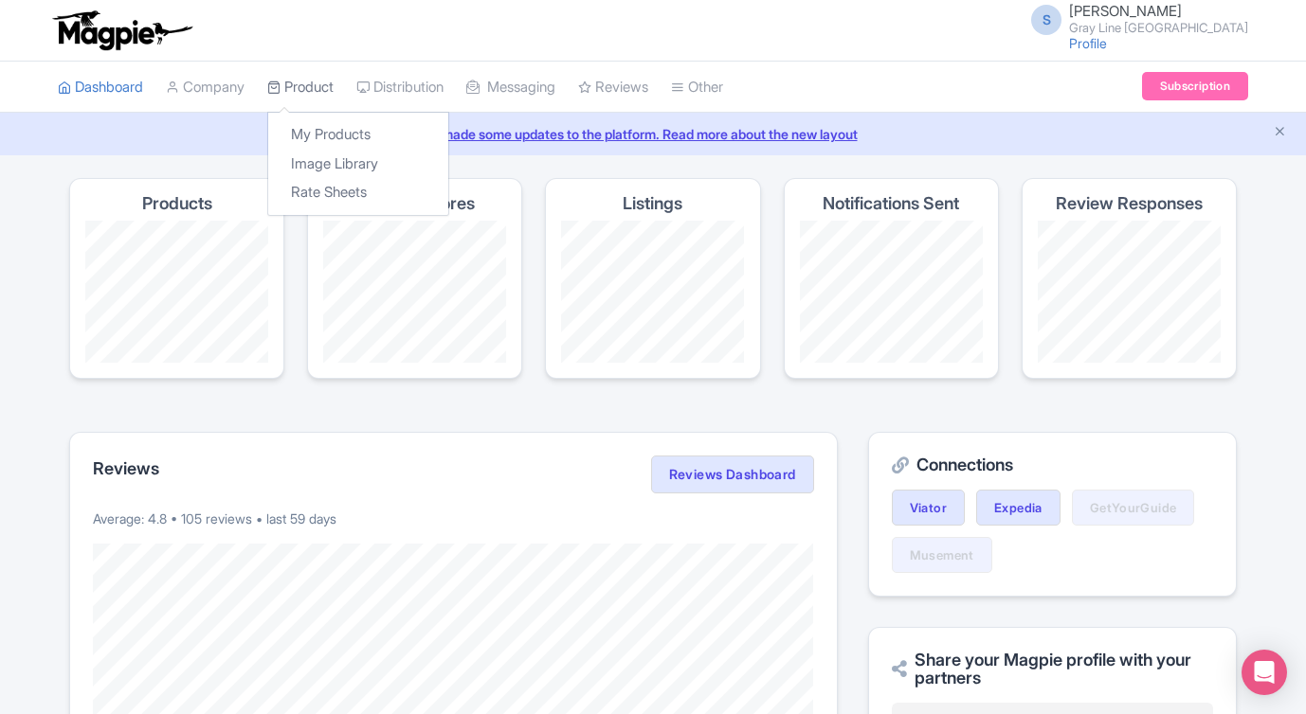
click at [275, 84] on icon at bounding box center [273, 87] width 13 height 13
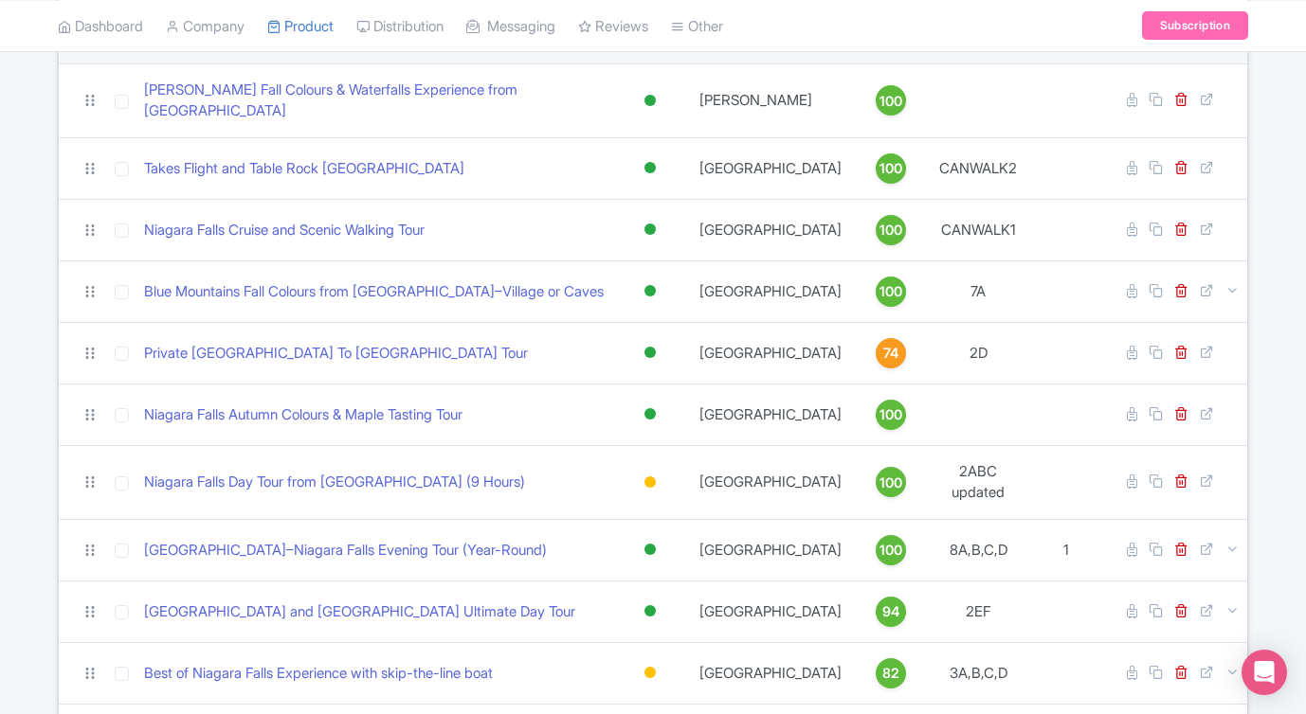
scroll to position [495, 0]
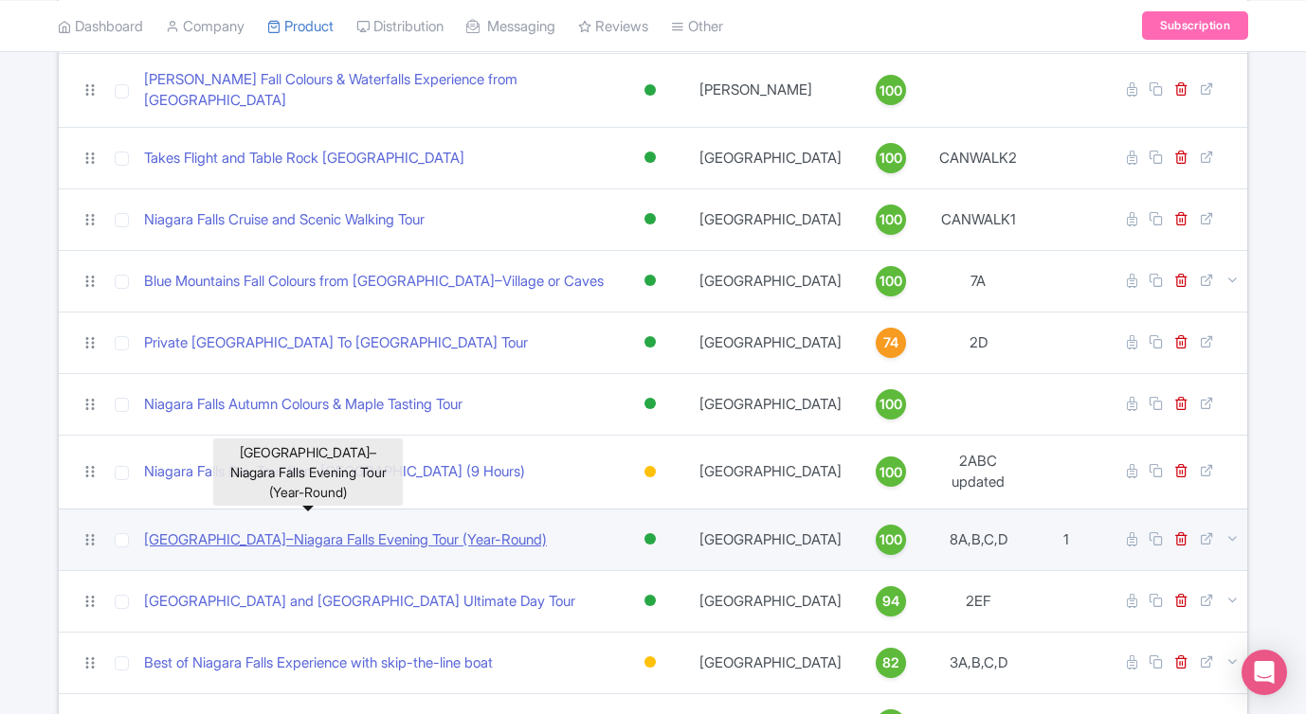
click at [423, 530] on link "[GEOGRAPHIC_DATA]–Niagara Falls Evening Tour (Year-Round)" at bounding box center [345, 541] width 403 height 22
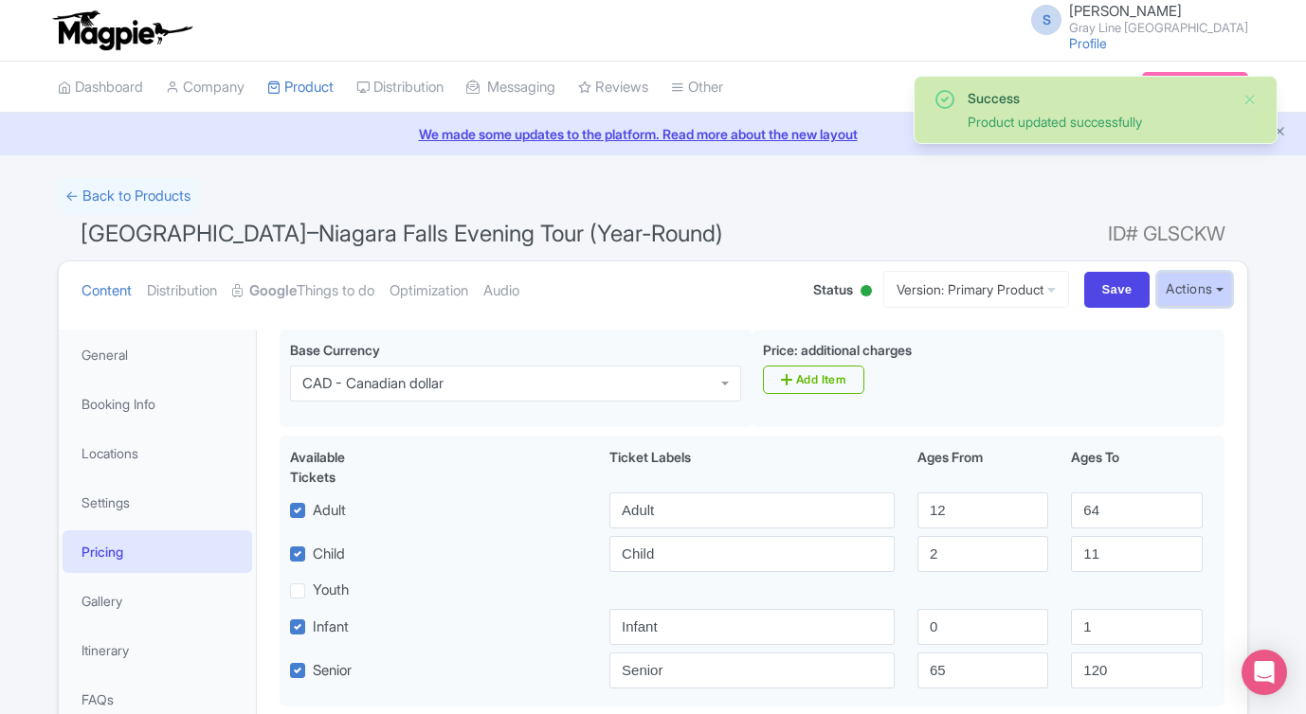
click at [1184, 288] on button "Actions" at bounding box center [1194, 289] width 75 height 35
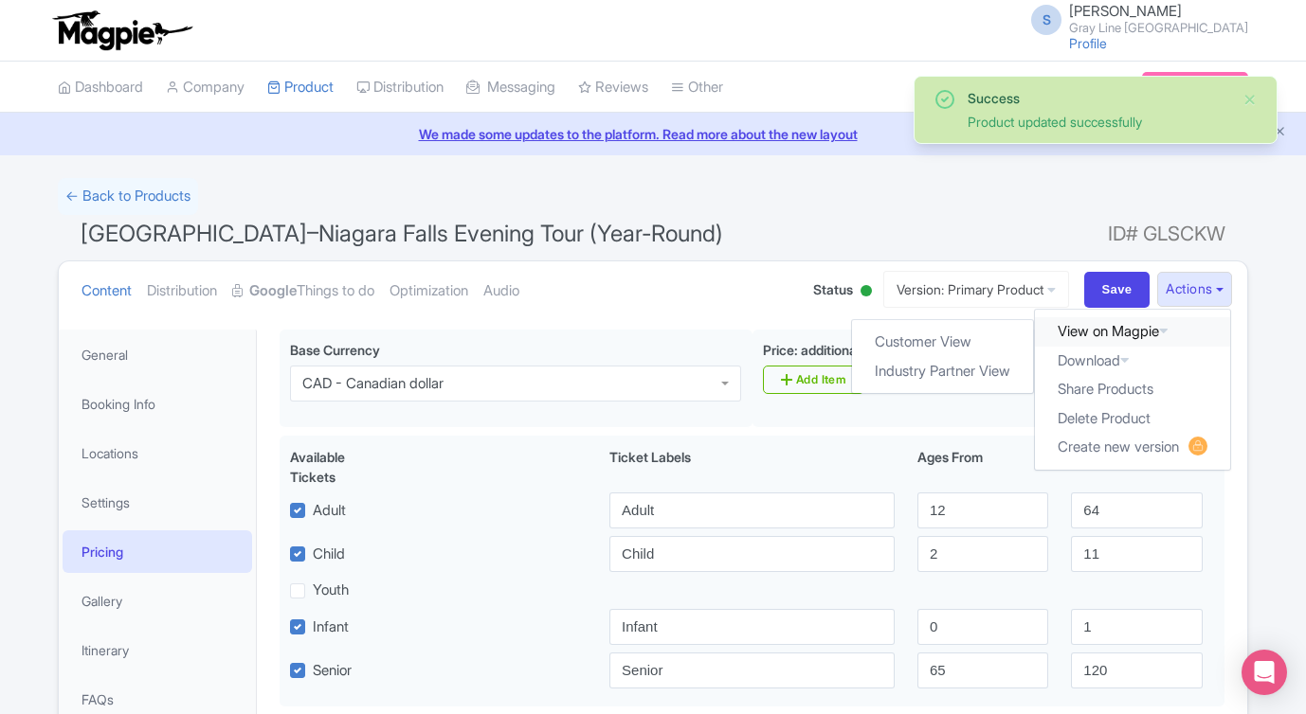
click at [1127, 320] on link "View on Magpie" at bounding box center [1132, 331] width 195 height 29
drag, startPoint x: 1191, startPoint y: 287, endPoint x: 1182, endPoint y: 307, distance: 21.6
click at [1191, 288] on button "Actions" at bounding box center [1194, 289] width 75 height 35
click at [953, 342] on link "Customer View" at bounding box center [943, 342] width 181 height 29
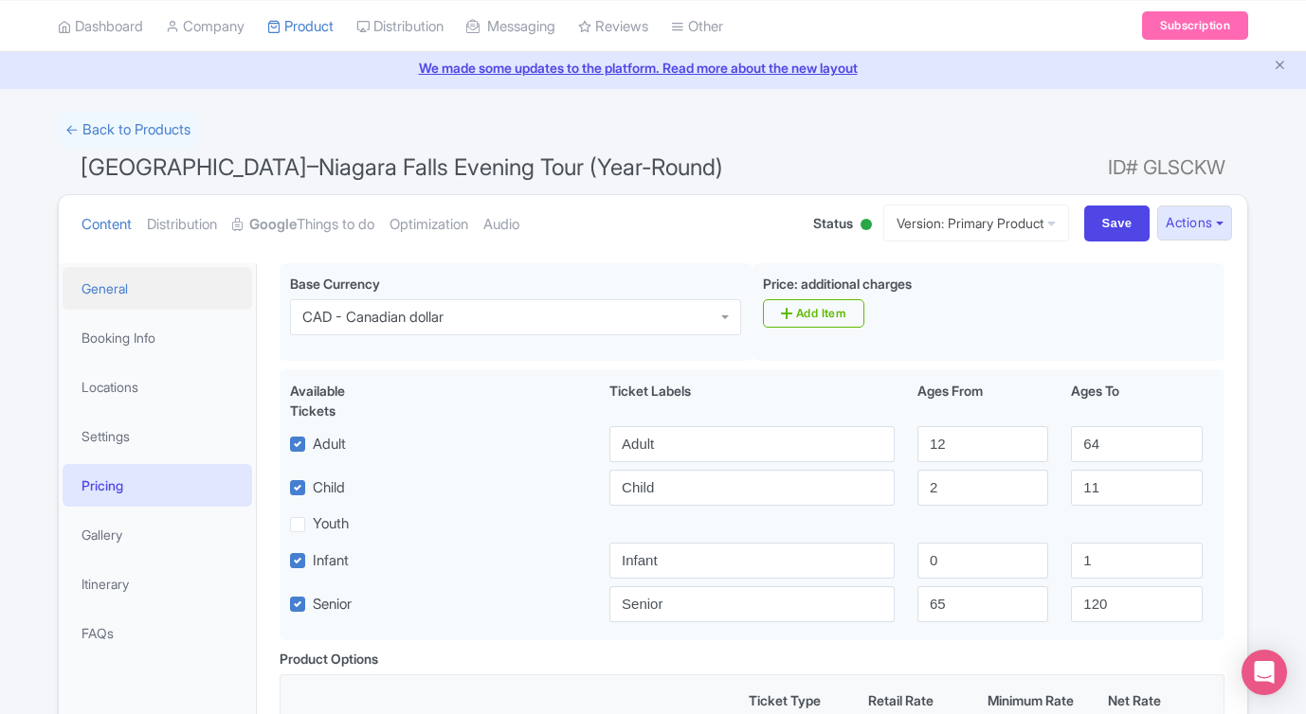
scroll to position [62, 0]
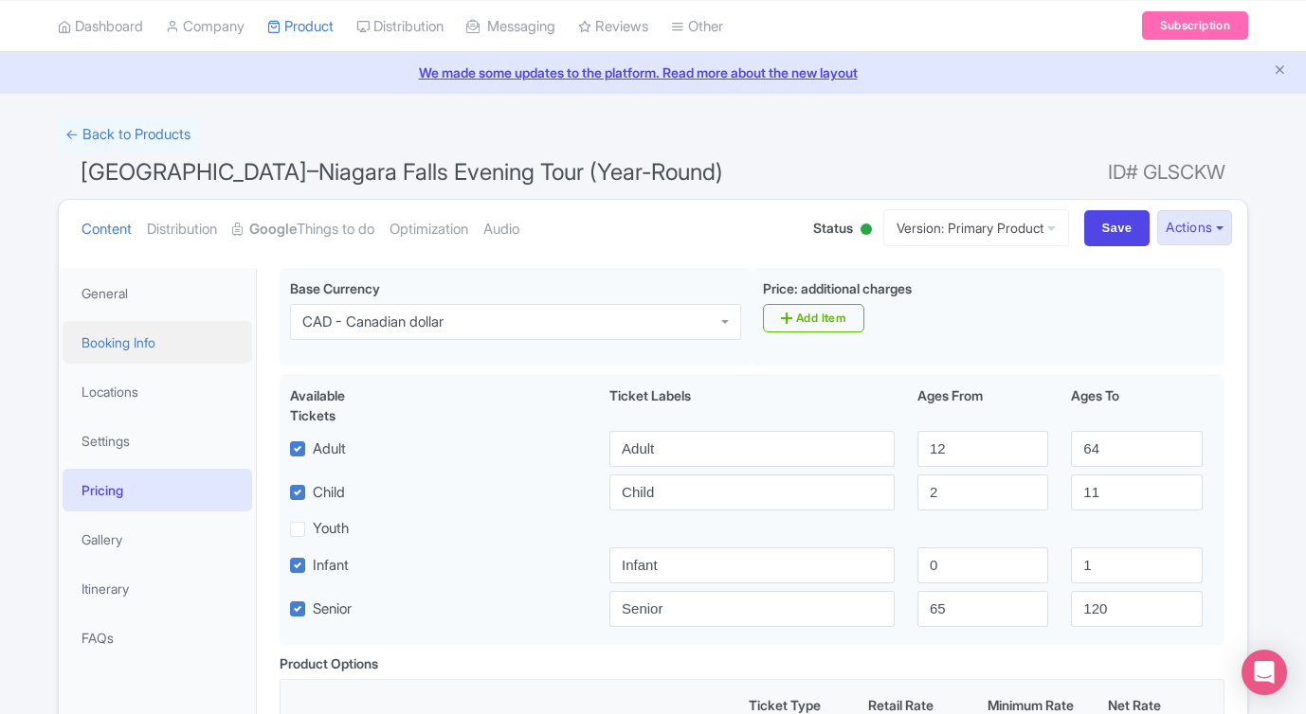
click at [118, 326] on link "Booking Info" at bounding box center [157, 342] width 189 height 43
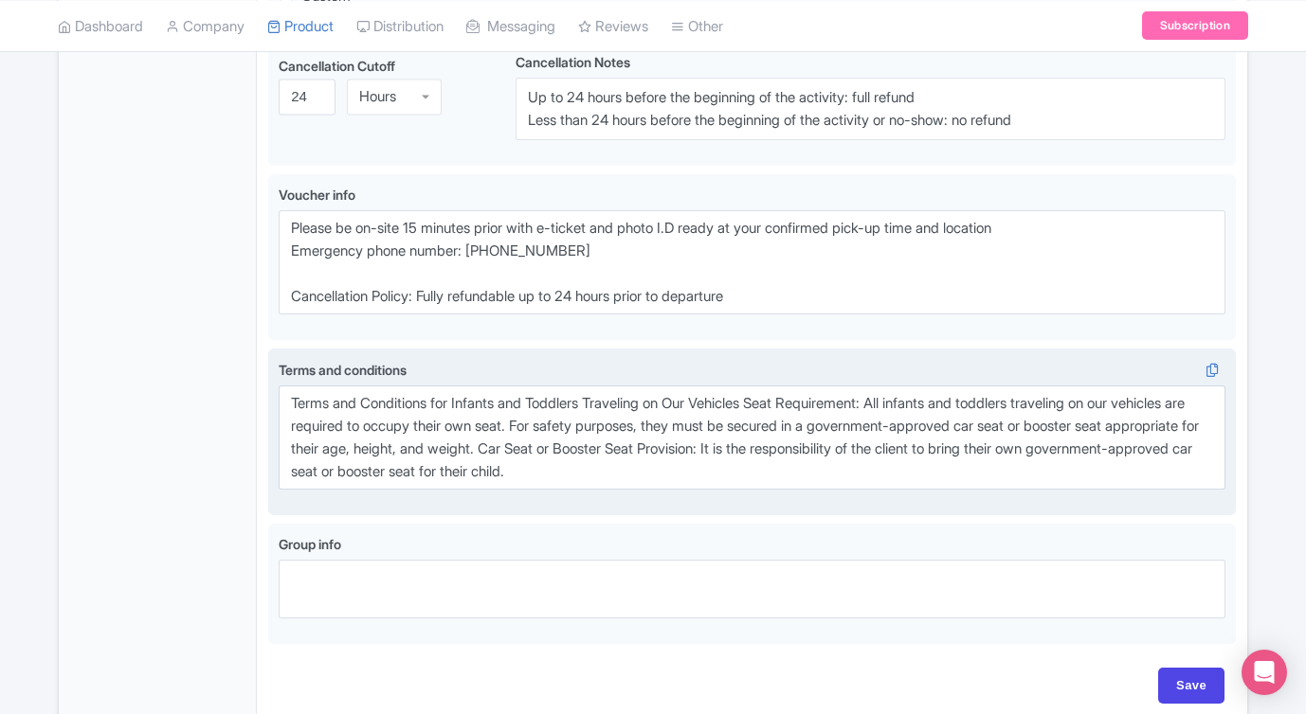
scroll to position [1223, 0]
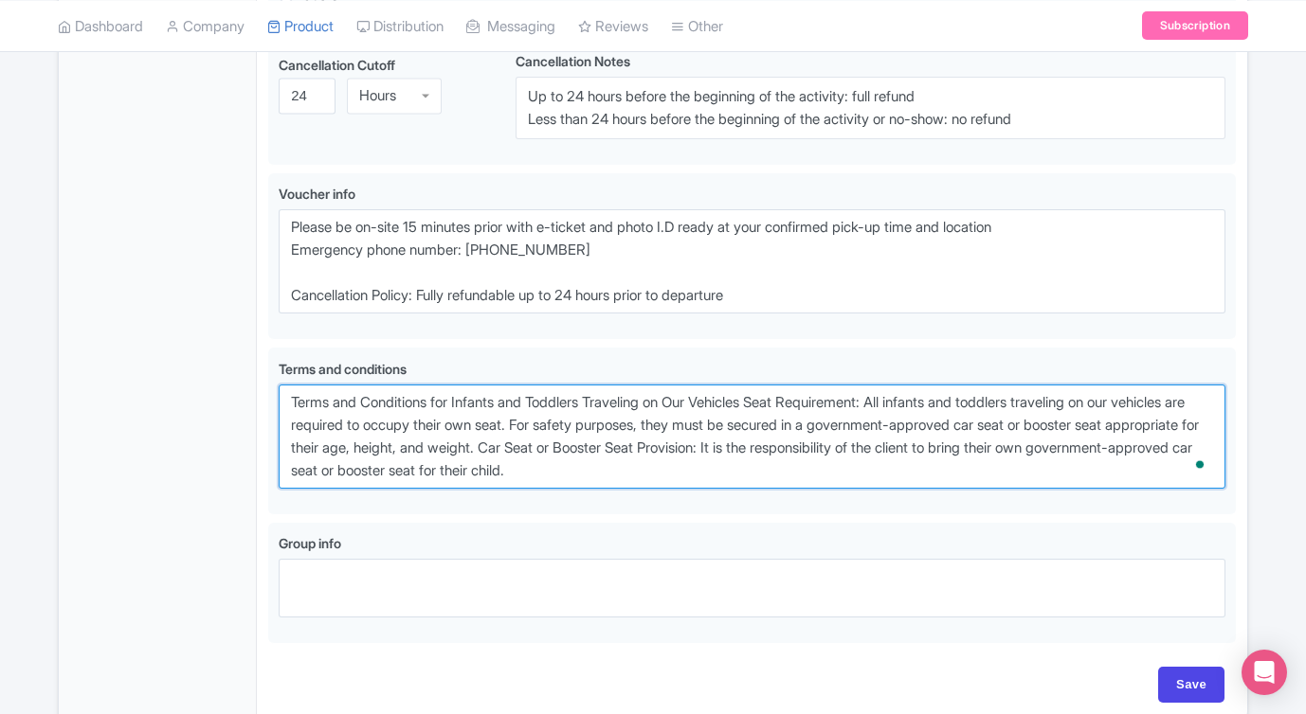
drag, startPoint x: 719, startPoint y: 477, endPoint x: 238, endPoint y: 369, distance: 493.2
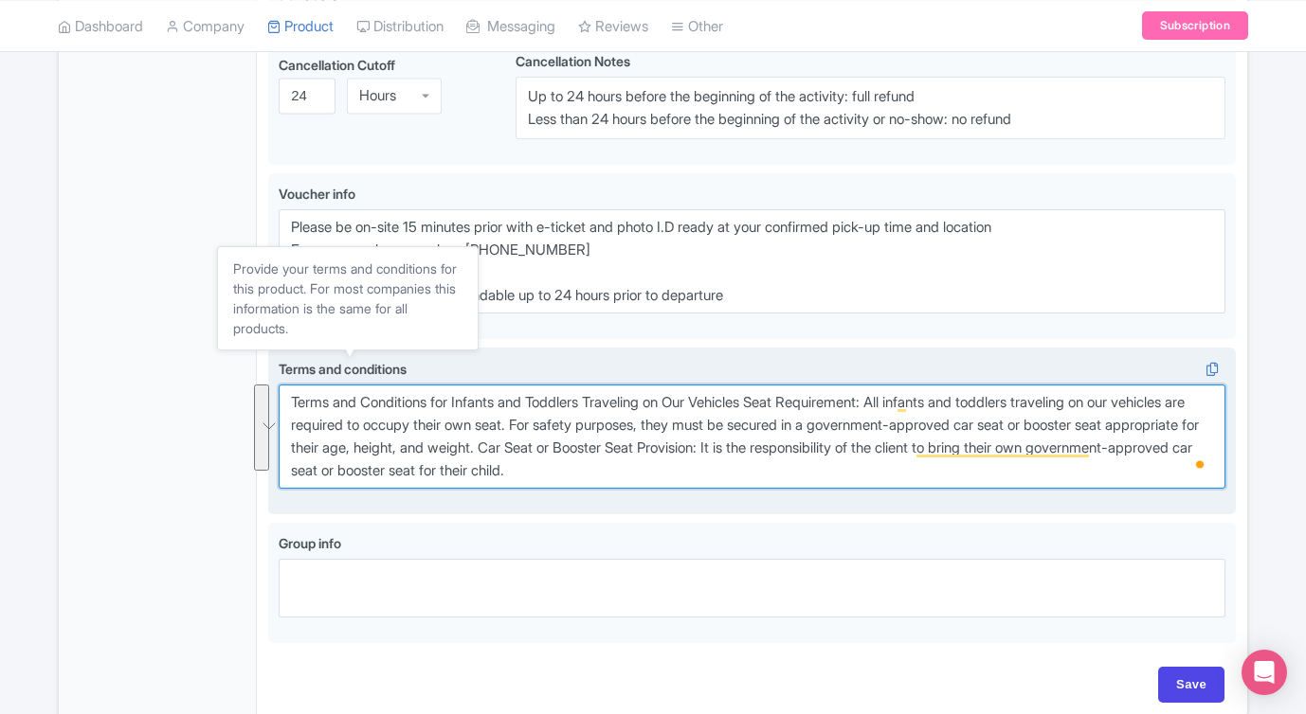
drag, startPoint x: 765, startPoint y: 477, endPoint x: 340, endPoint y: 373, distance: 437.0
click at [340, 373] on div "Terms and conditions Terms and Conditions for Infants and Toddlers Traveling on…" at bounding box center [752, 424] width 946 height 130
paste textarea "Infants and toddlers must have their own seat and be secured in a government-ap…"
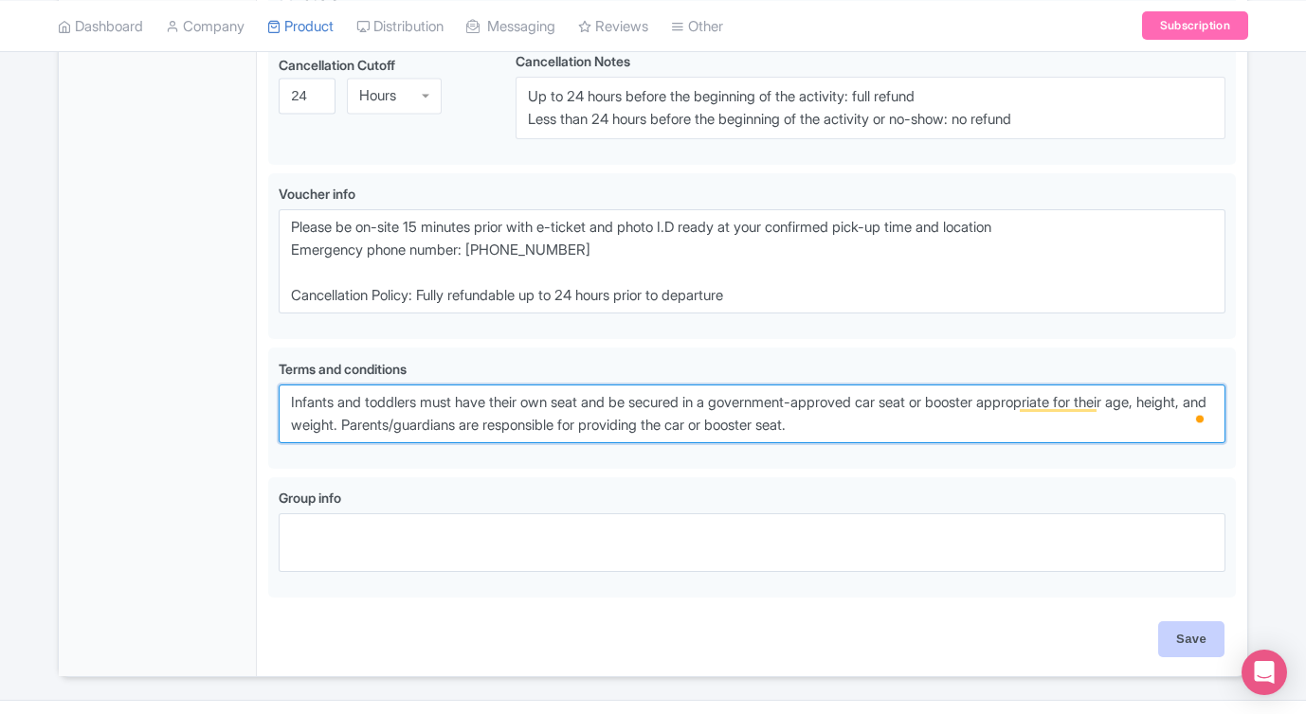
type textarea "Infants and toddlers must have their own seat and be secured in a government-ap…"
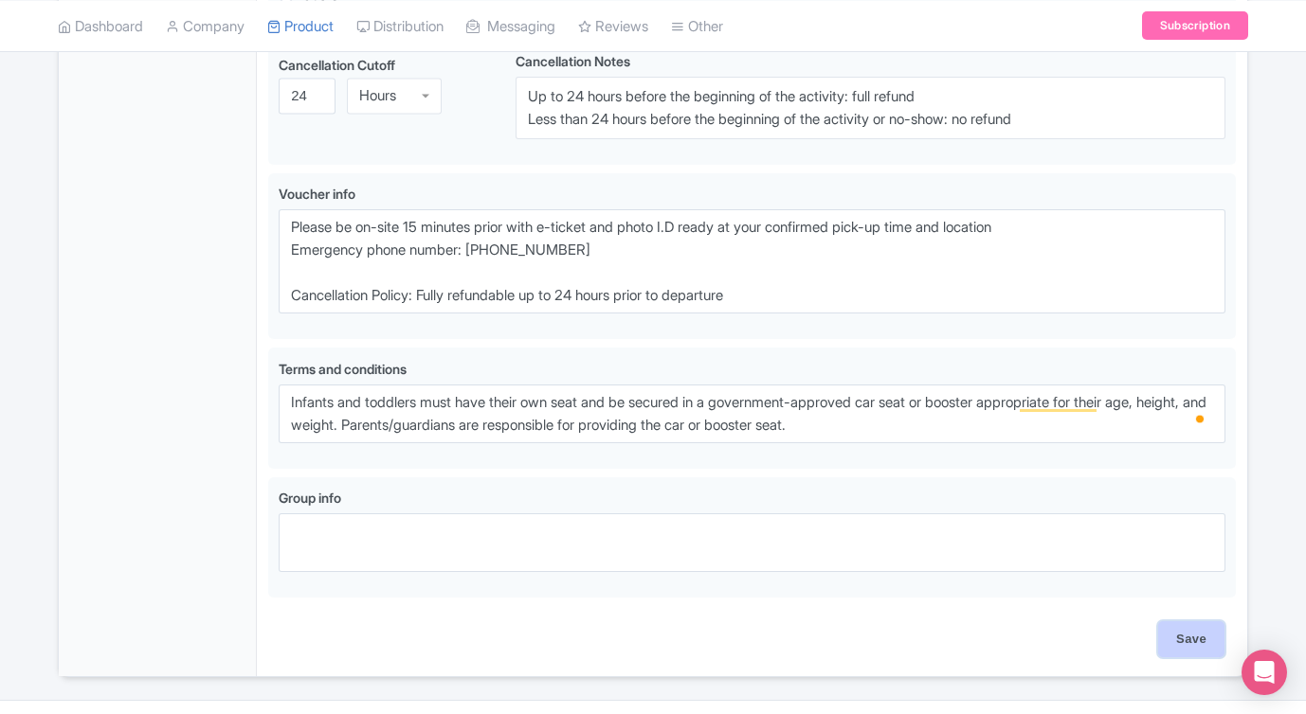
click at [1196, 633] on input "Save" at bounding box center [1191, 639] width 66 height 36
type input "Saving..."
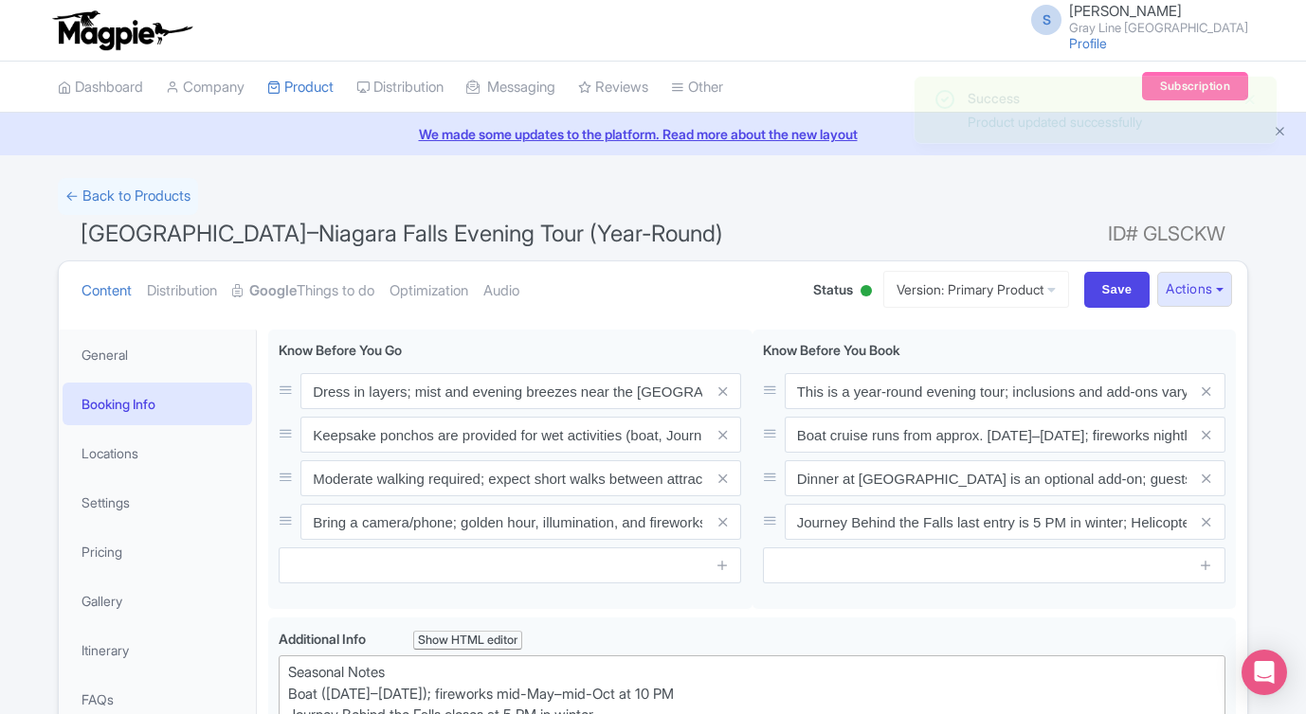
scroll to position [330, 0]
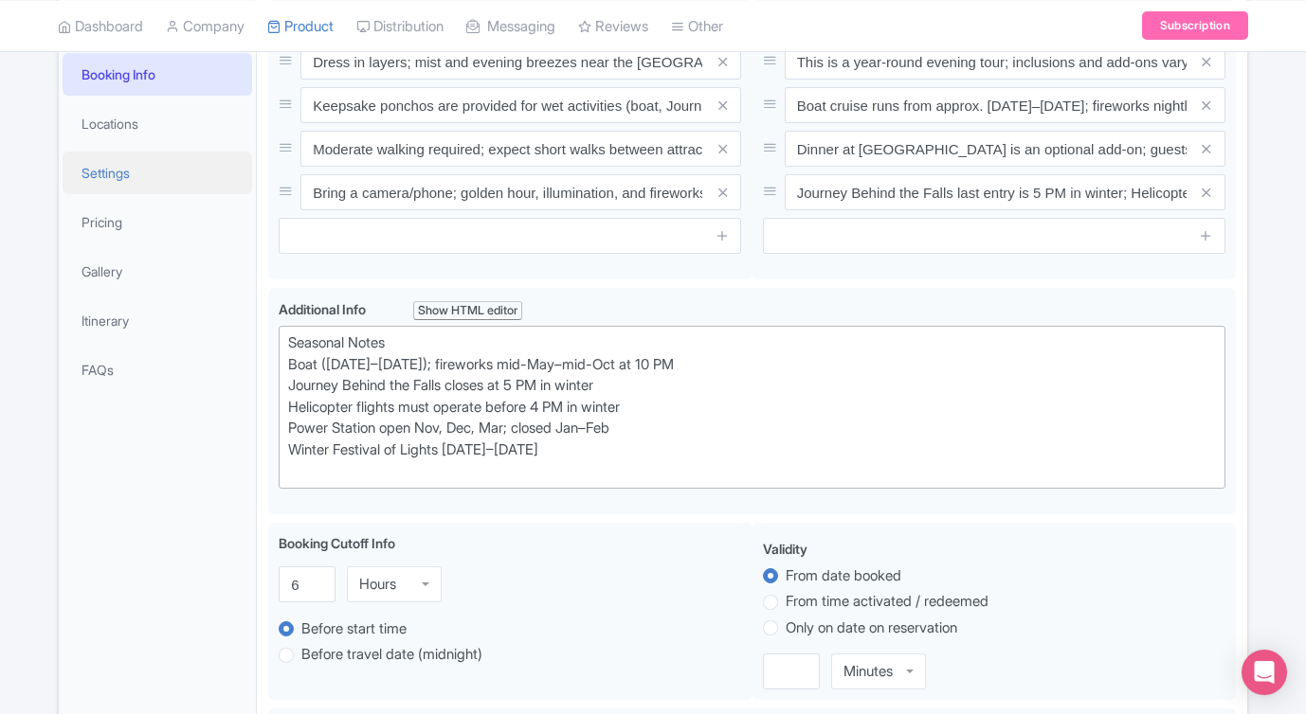
click at [119, 178] on link "Settings" at bounding box center [157, 173] width 189 height 43
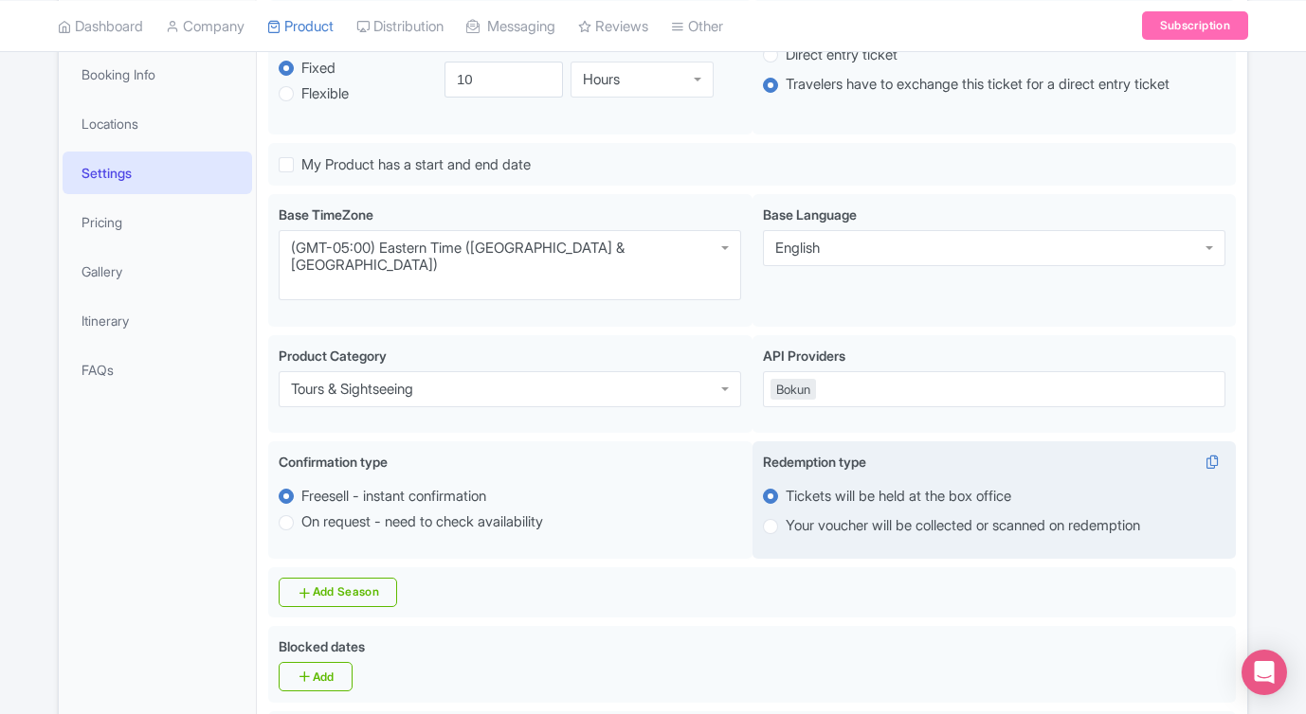
click at [785, 515] on label "Your voucher will be collected or scanned on redemption" at bounding box center [962, 526] width 354 height 22
click at [785, 515] on input "Your voucher will be collected or scanned on redemption" at bounding box center [794, 524] width 19 height 19
radio input "true"
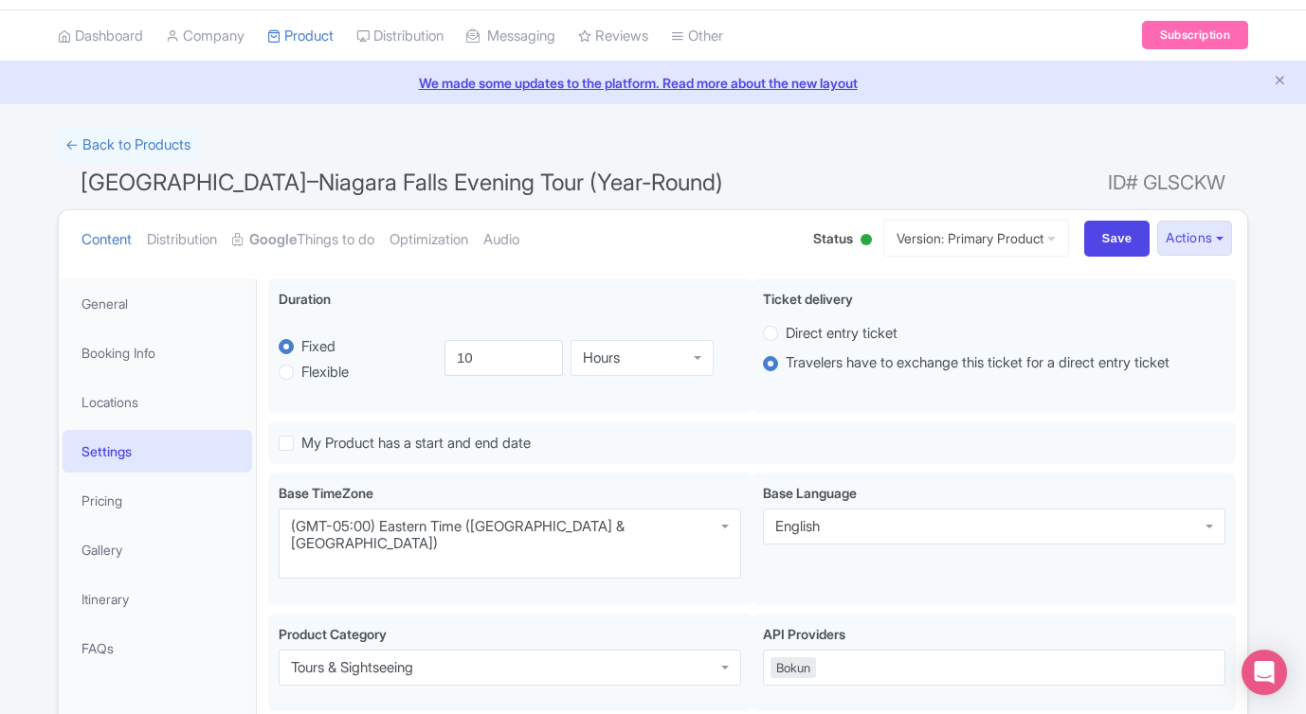
scroll to position [0, 0]
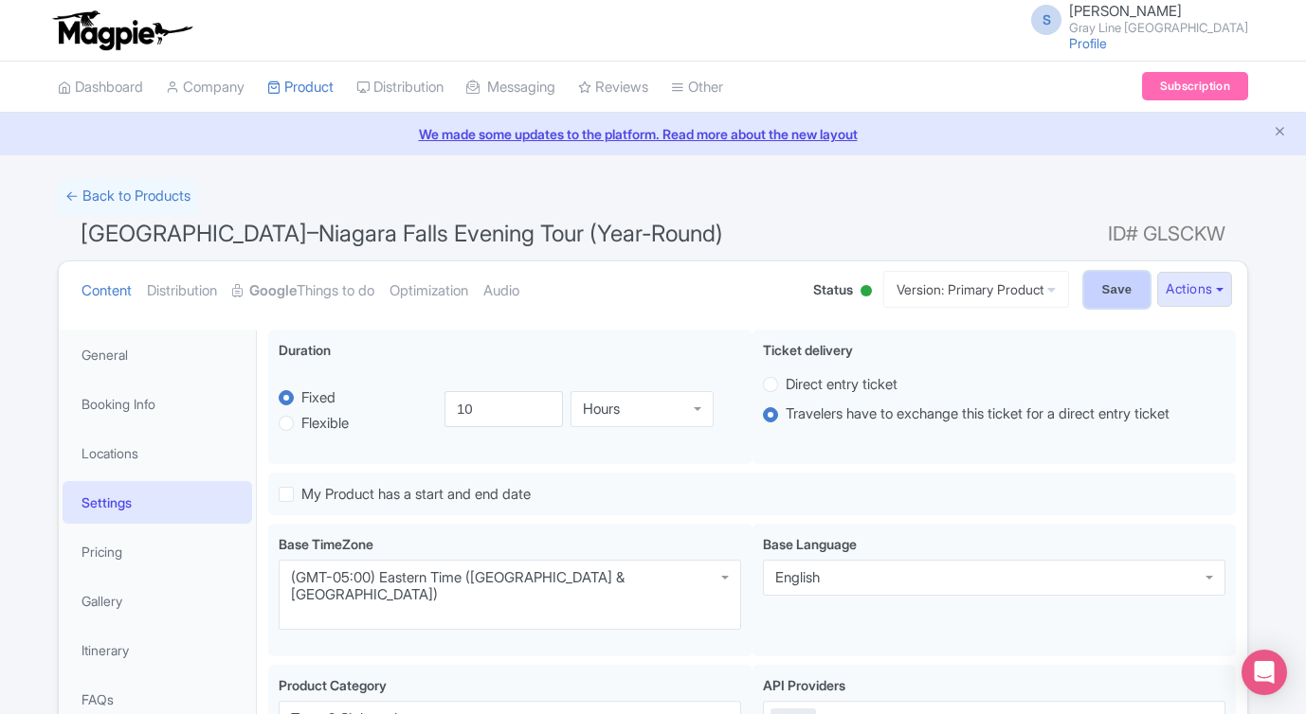
click at [1099, 291] on input "Save" at bounding box center [1117, 290] width 66 height 36
type input "Saving..."
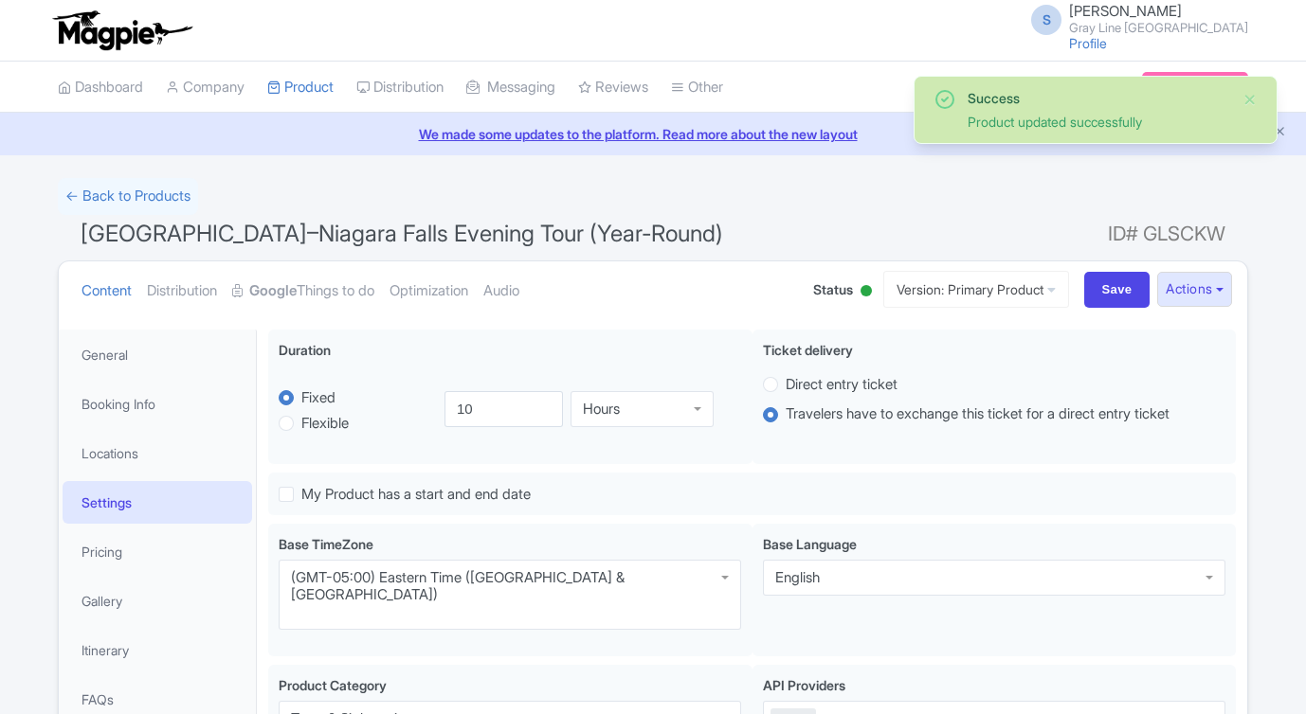
scroll to position [330, 0]
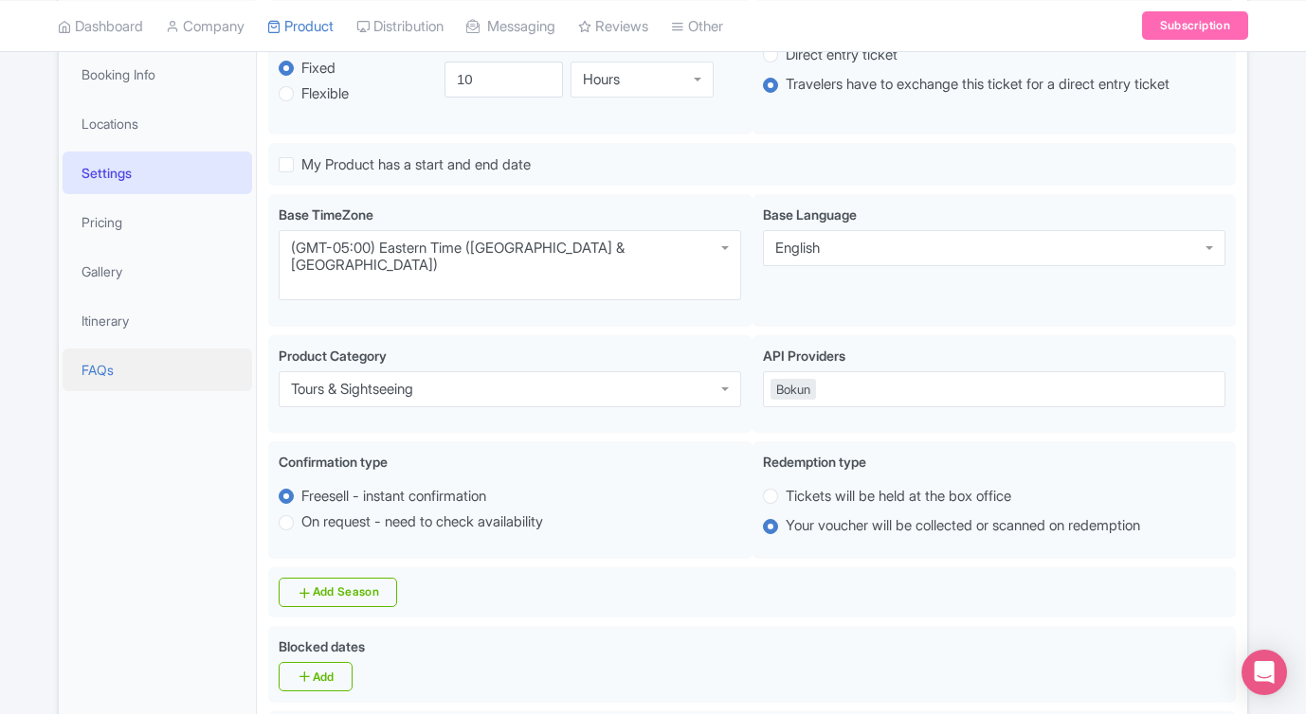
click at [111, 369] on link "FAQs" at bounding box center [157, 370] width 189 height 43
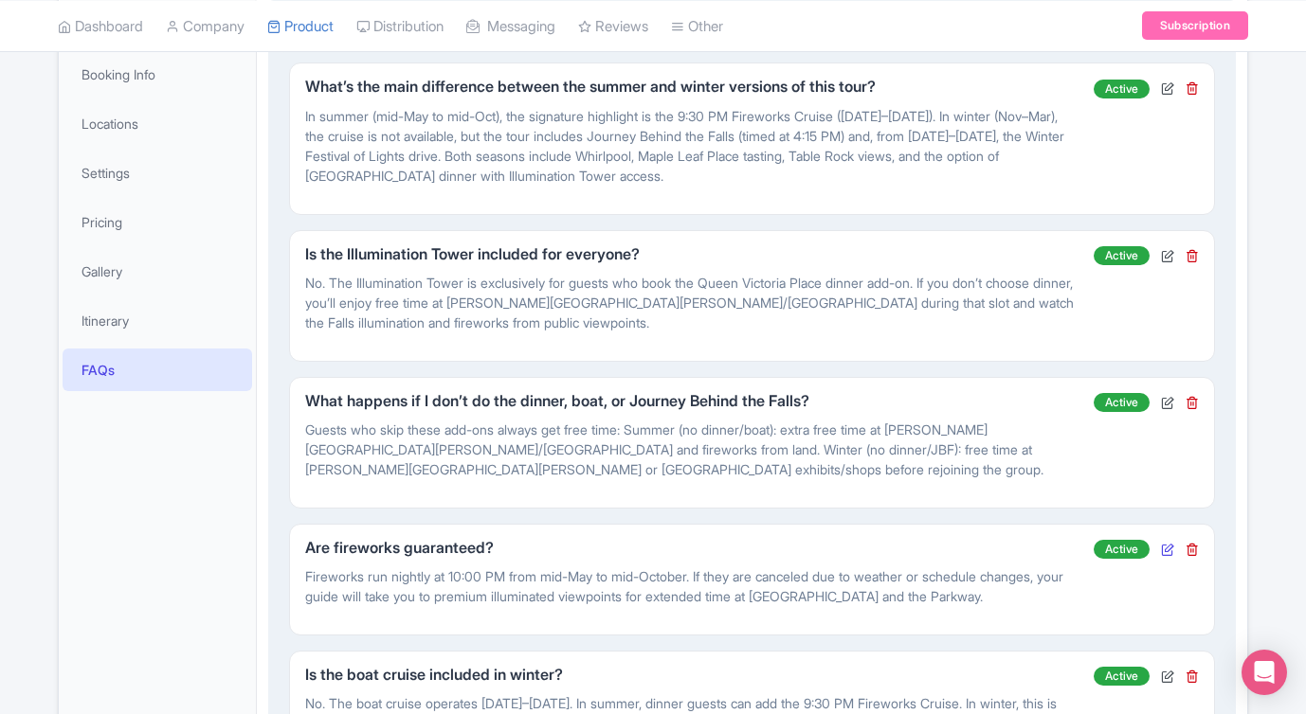
click at [1166, 551] on icon at bounding box center [1167, 549] width 13 height 13
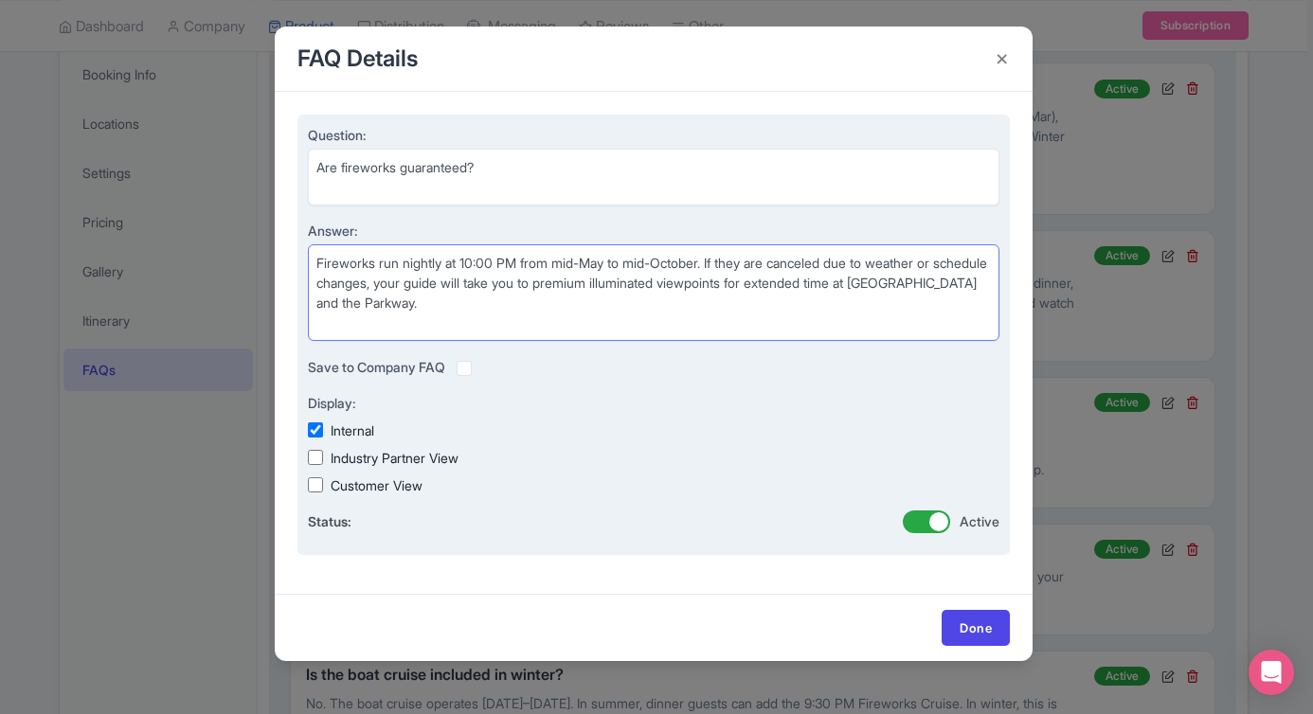
click at [774, 312] on textarea "Fireworks run nightly at 10:00 PM from mid-May to mid-October. If they are canc…" at bounding box center [654, 292] width 692 height 97
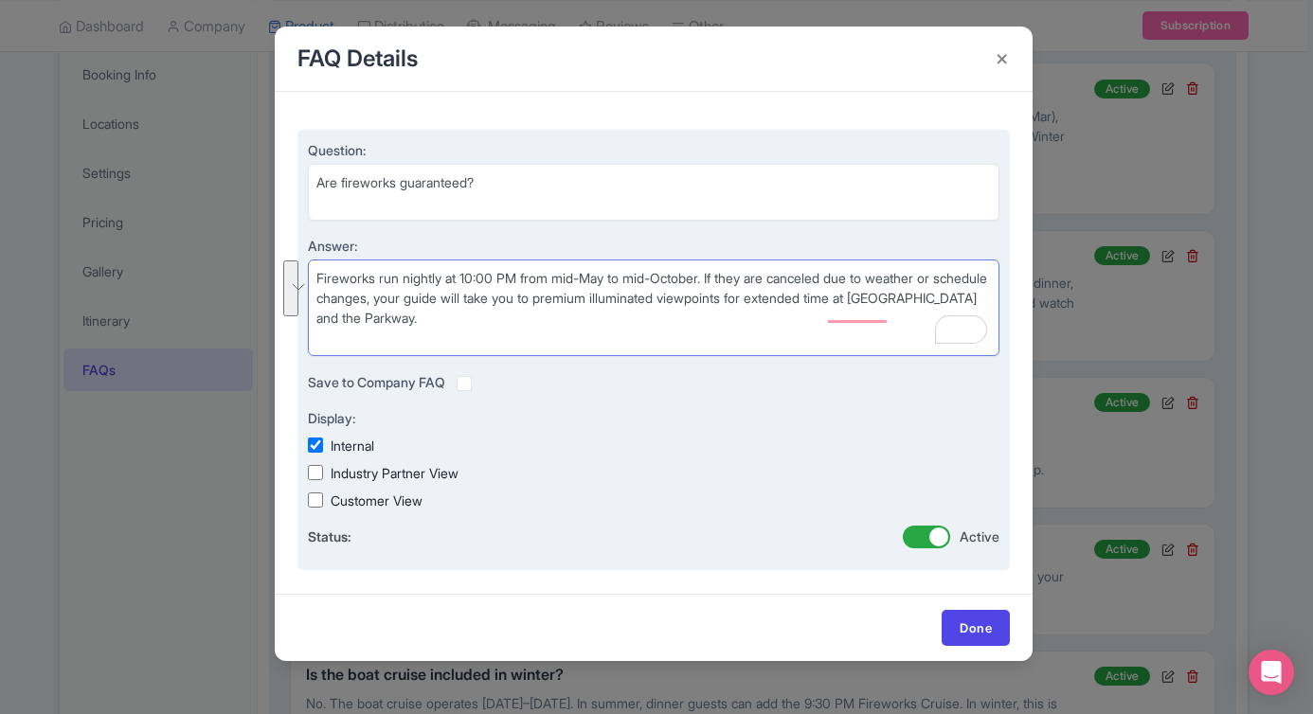
drag, startPoint x: 725, startPoint y: 277, endPoint x: 738, endPoint y: 318, distance: 43.7
click at [739, 317] on textarea "Fireworks run nightly at 10:00 PM from mid-May to mid-October. If they are canc…" at bounding box center [654, 308] width 692 height 97
drag, startPoint x: 652, startPoint y: 329, endPoint x: 557, endPoint y: 327, distance: 94.8
click at [652, 329] on textarea "Fireworks run nightly at 10:00 PM from mid-May to mid-October. If they are canc…" at bounding box center [654, 308] width 692 height 97
drag, startPoint x: 413, startPoint y: 297, endPoint x: 322, endPoint y: 266, distance: 95.9
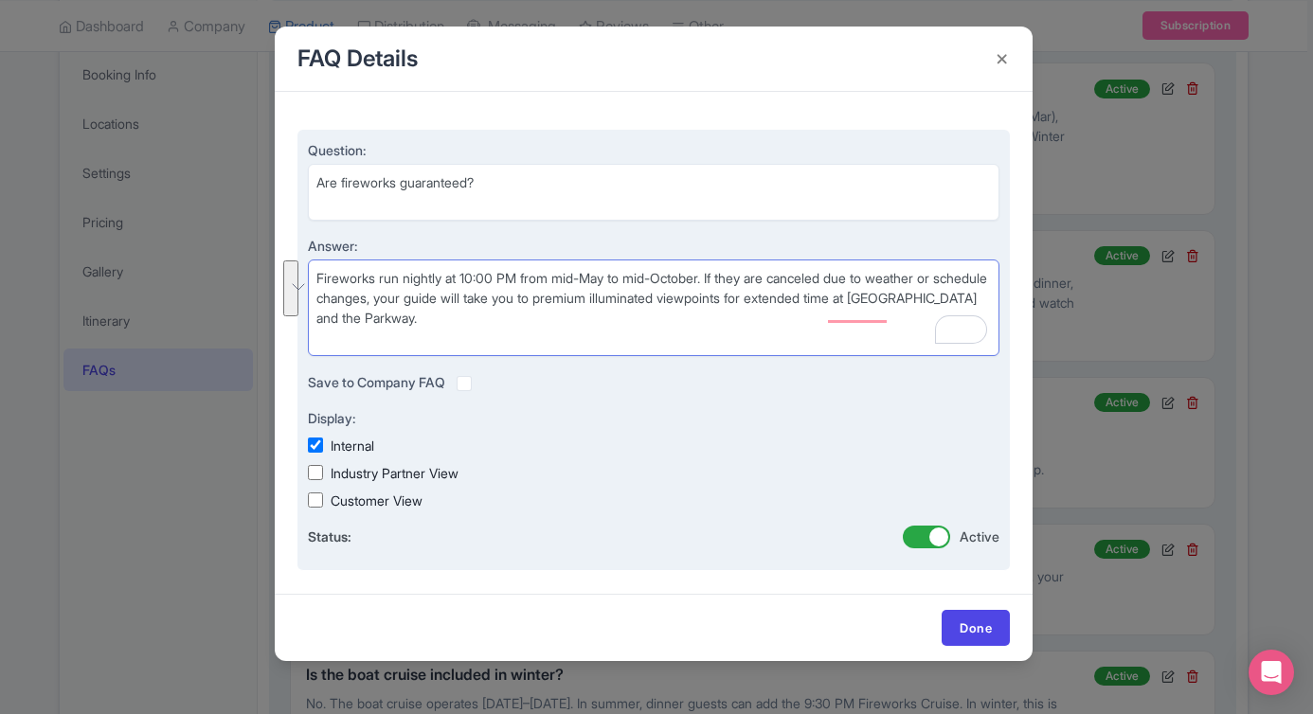
click at [322, 266] on textarea "Fireworks run nightly at 10:00 PM from mid-May to mid-October. If they are canc…" at bounding box center [654, 308] width 692 height 97
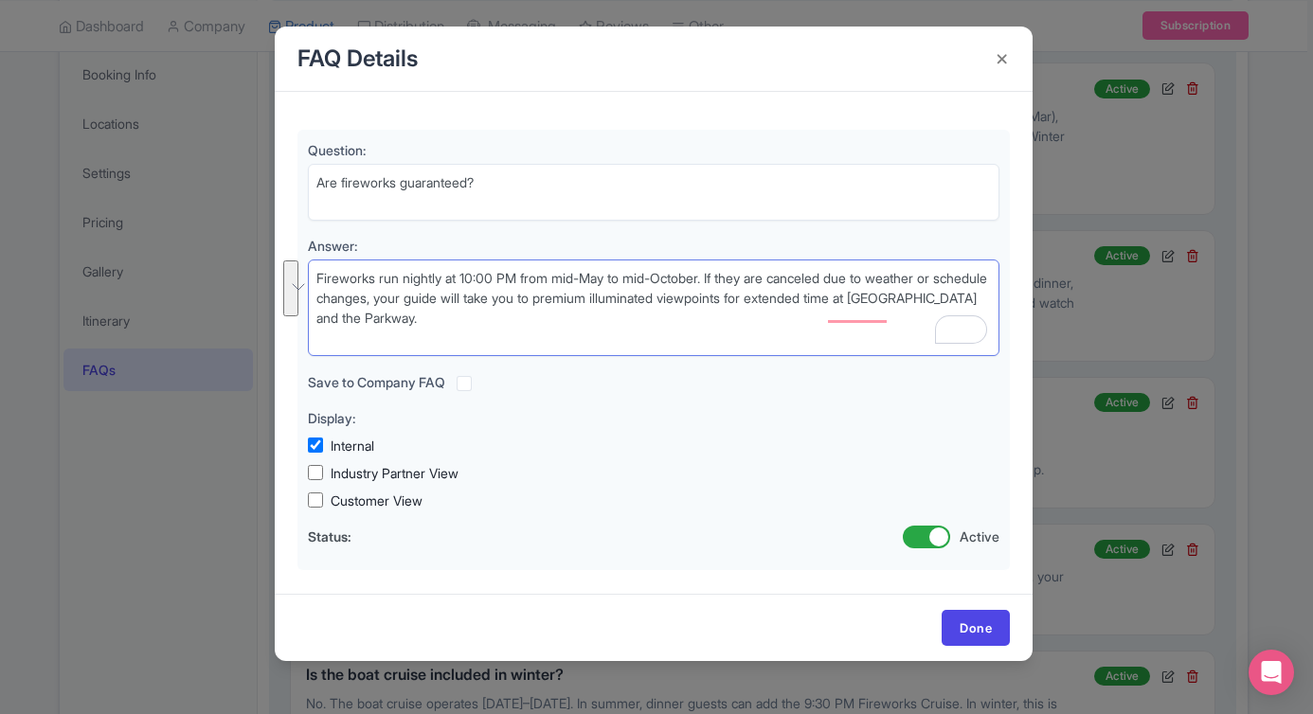
drag, startPoint x: 522, startPoint y: 326, endPoint x: 304, endPoint y: 287, distance: 221.3
click at [304, 287] on div "Question: Are fireworks guaranteed? Answer: Fireworks run nightly at 10:00 PM f…" at bounding box center [654, 343] width 758 height 502
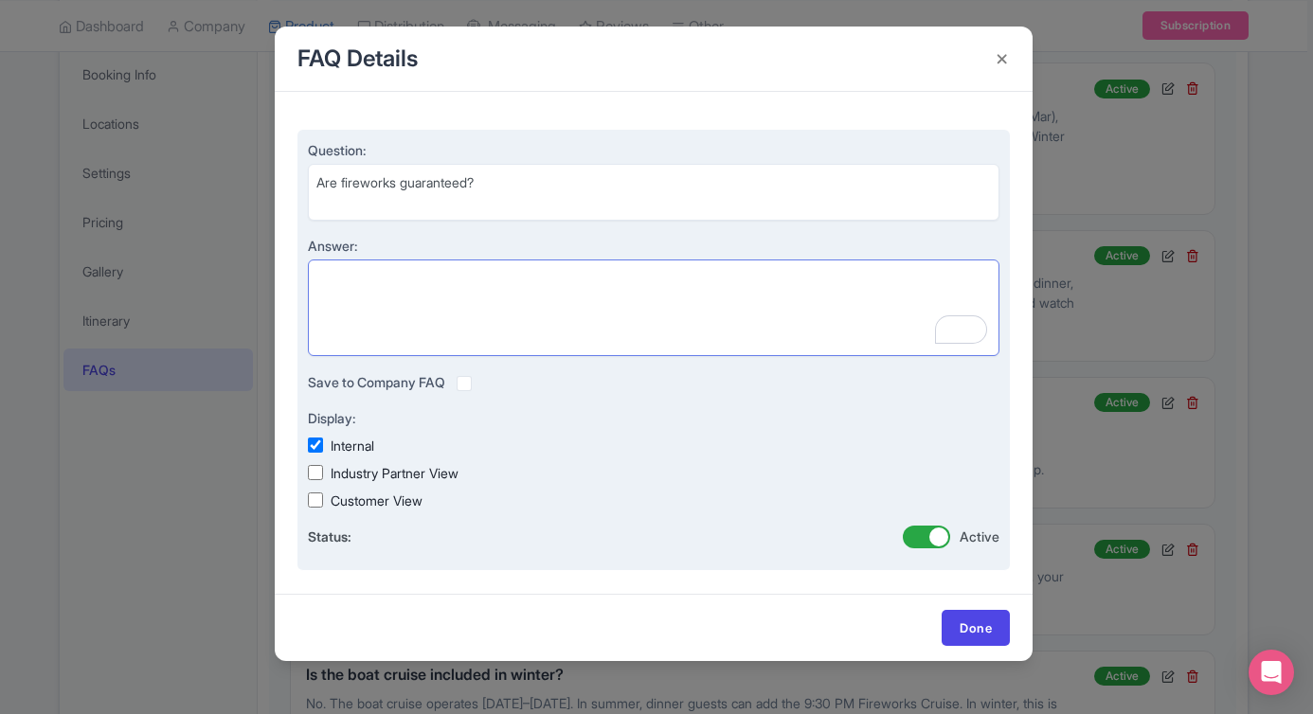
click at [493, 291] on textarea "Fireworks run nightly at 10:00 PM from mid-May to mid-October. If they are canc…" at bounding box center [654, 308] width 692 height 97
paste textarea "Fireworks run nightly at 10:00 PM from mid-May to mid-October, weather permitti…"
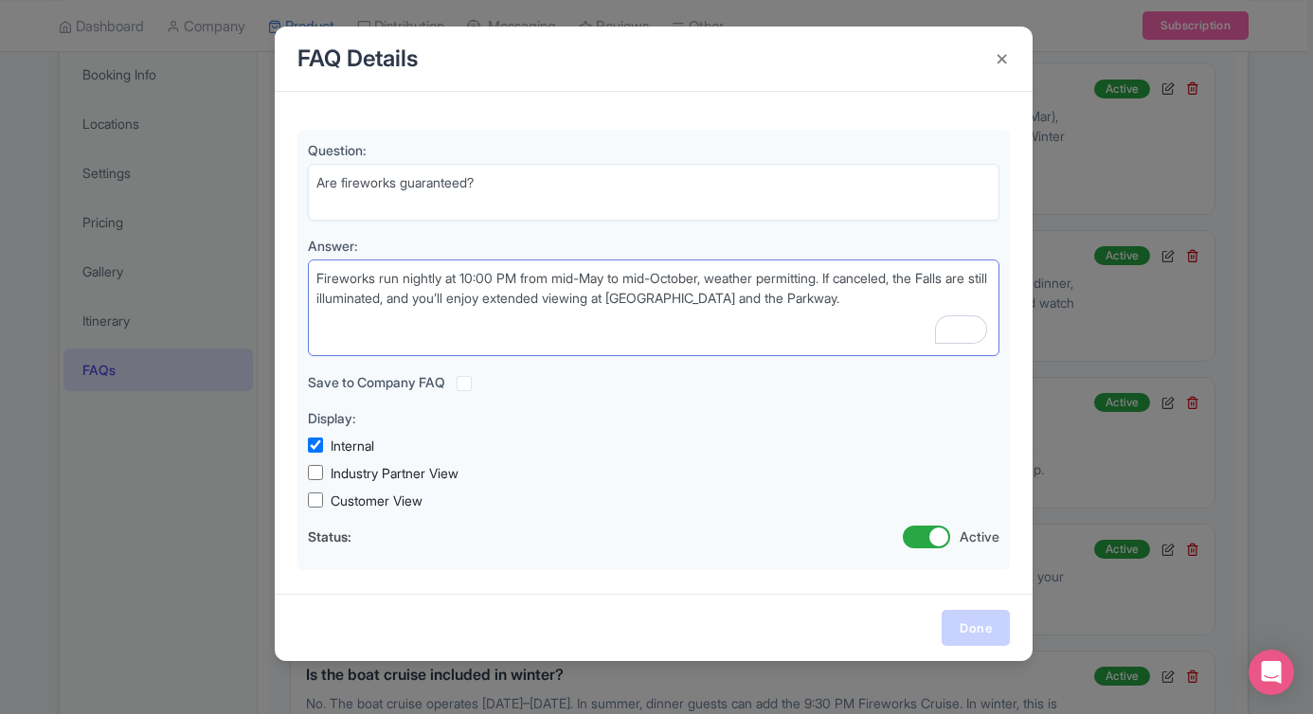
type textarea "Fireworks run nightly at 10:00 PM from mid-May to mid-October, weather permitti…"
click at [972, 632] on link "Done" at bounding box center [976, 628] width 68 height 36
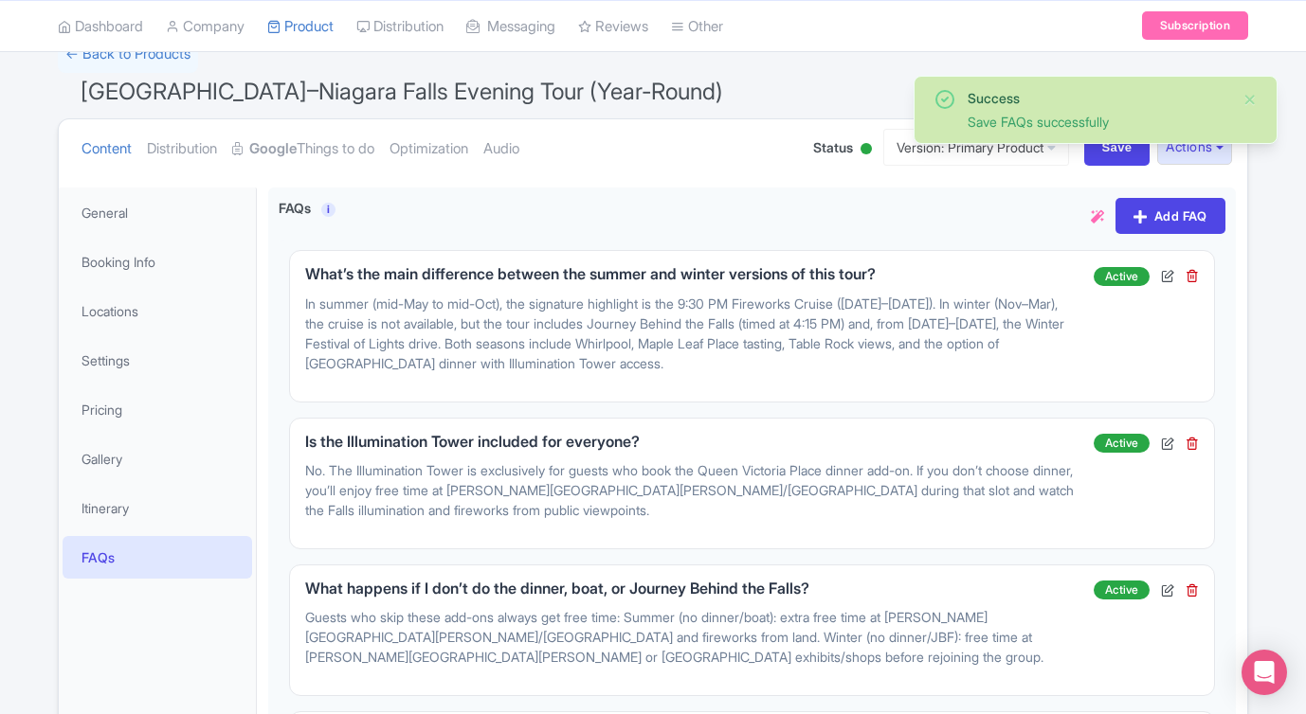
scroll to position [0, 0]
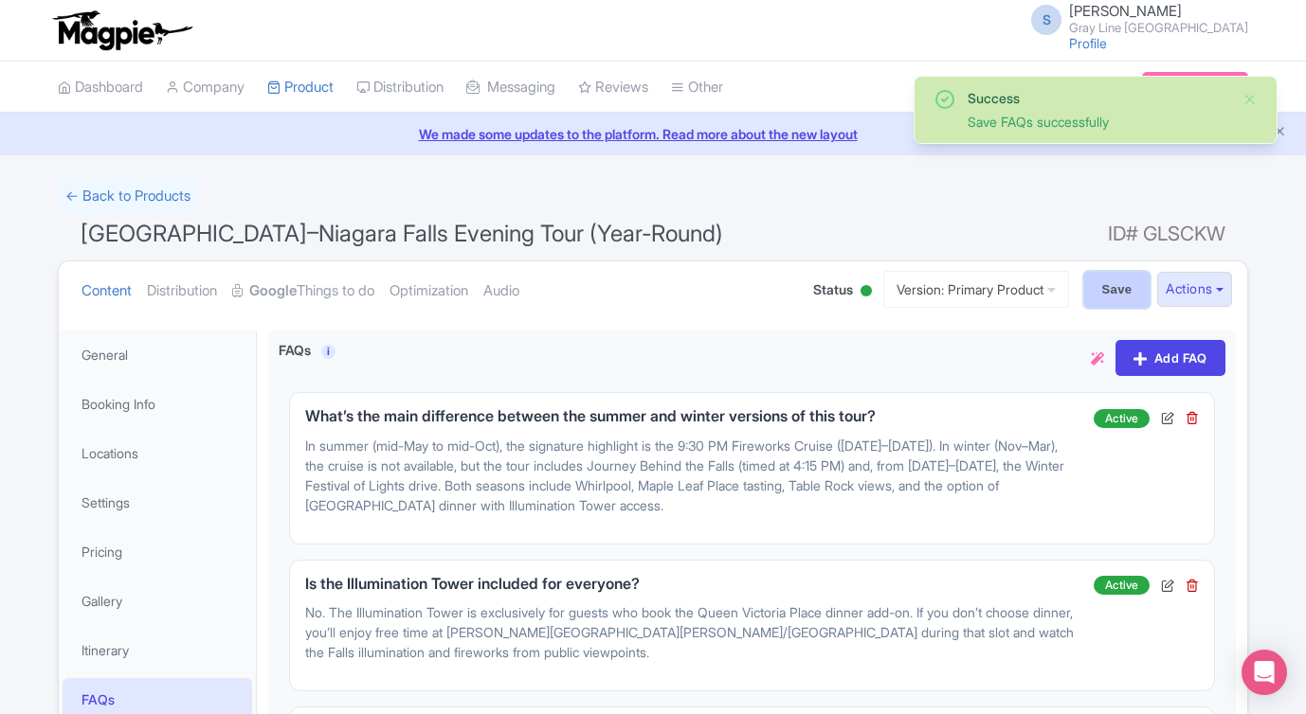
click at [1110, 296] on input "Save" at bounding box center [1117, 290] width 66 height 36
type input "Saving..."
click at [929, 235] on h1 "[GEOGRAPHIC_DATA]–Niagara Falls Evening Tour (Year-Round) ID# GLSCKW" at bounding box center [653, 237] width 1190 height 45
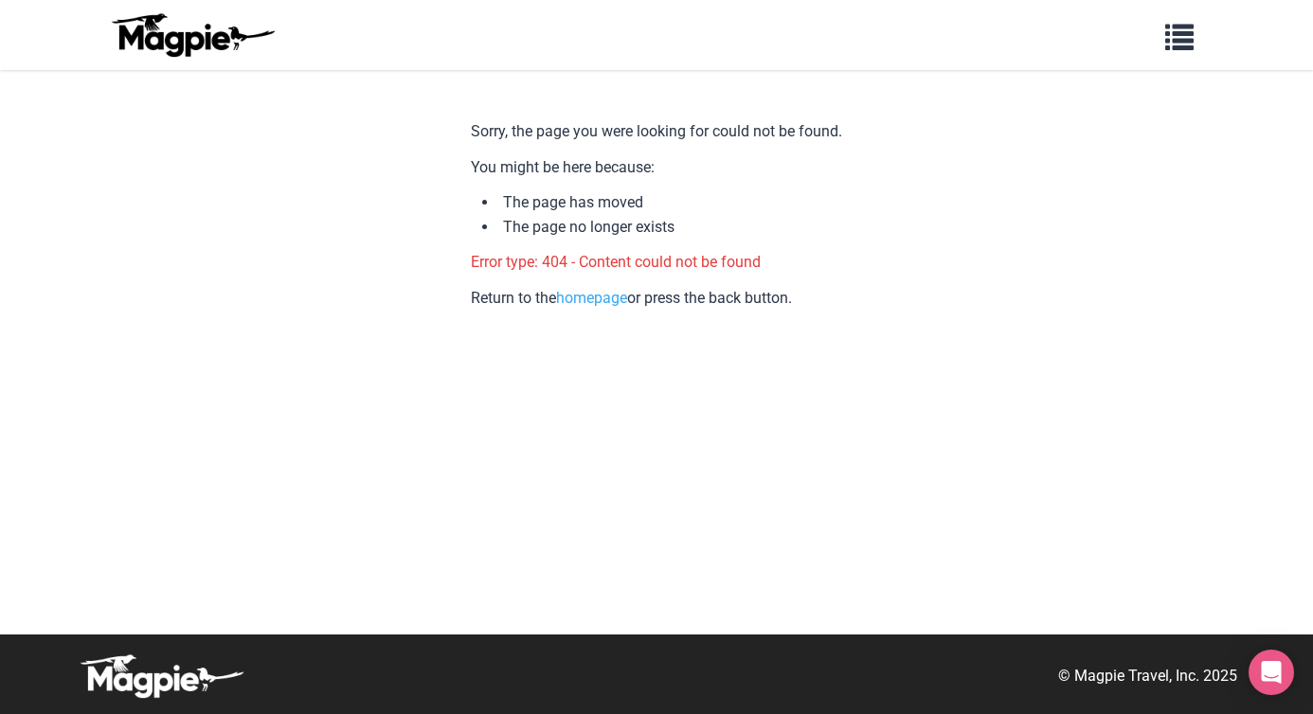
click at [747, 229] on li "The page no longer exists" at bounding box center [662, 227] width 360 height 25
click at [736, 263] on p "Error type: 404 - Content could not be found" at bounding box center [656, 262] width 371 height 25
click at [211, 30] on img at bounding box center [192, 34] width 171 height 45
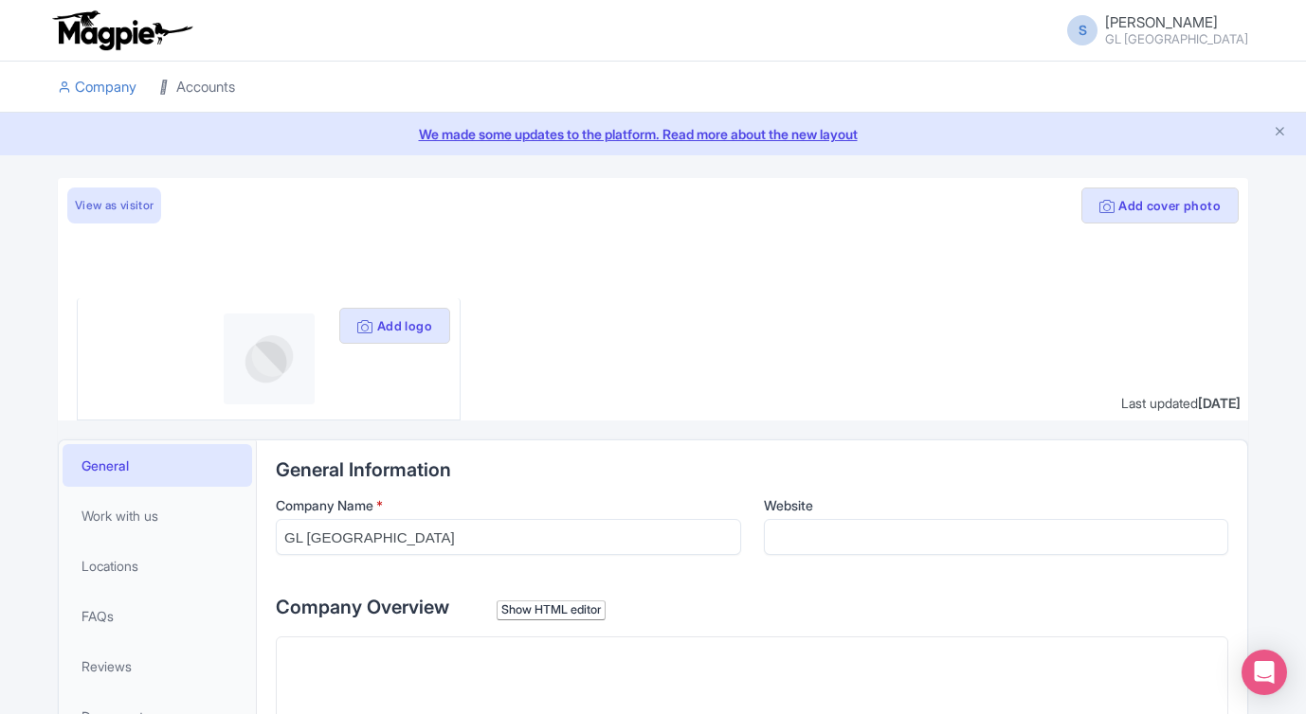
click at [206, 93] on link "Accounts" at bounding box center [197, 88] width 76 height 52
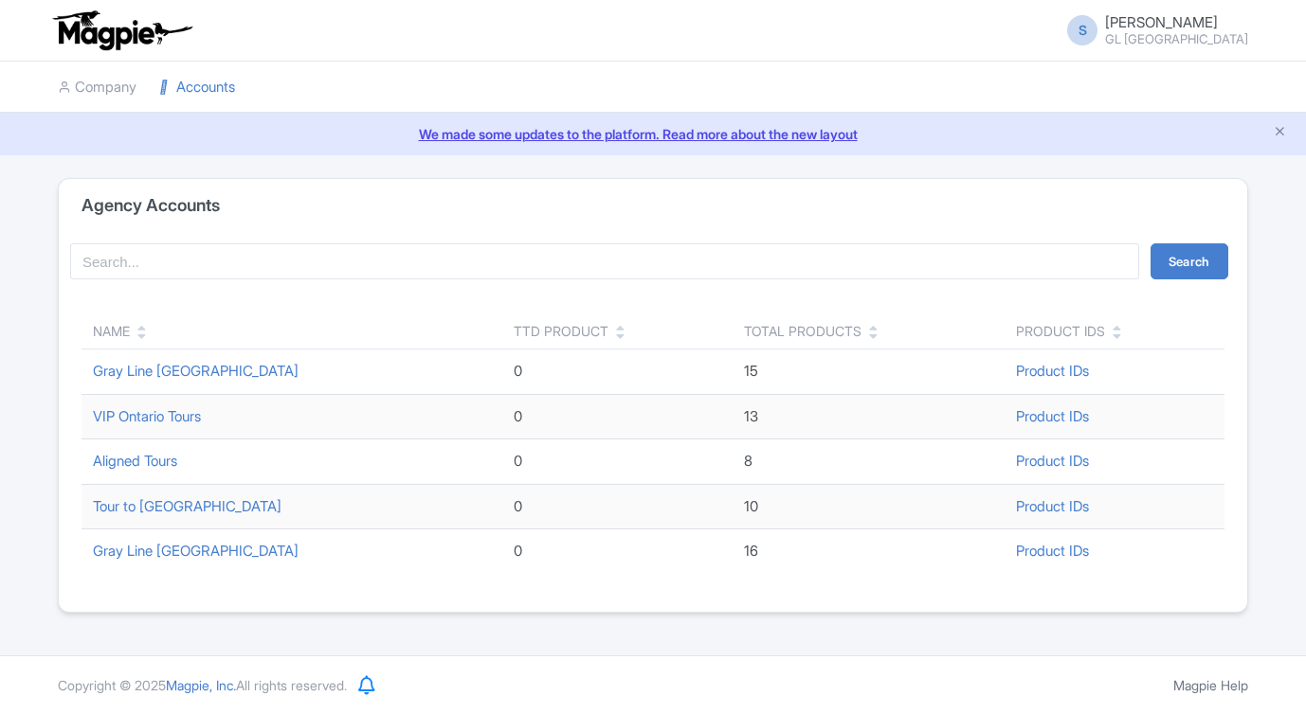
click at [204, 87] on link "Accounts" at bounding box center [197, 88] width 76 height 52
click at [174, 545] on link "Gray Line [GEOGRAPHIC_DATA]" at bounding box center [196, 551] width 206 height 18
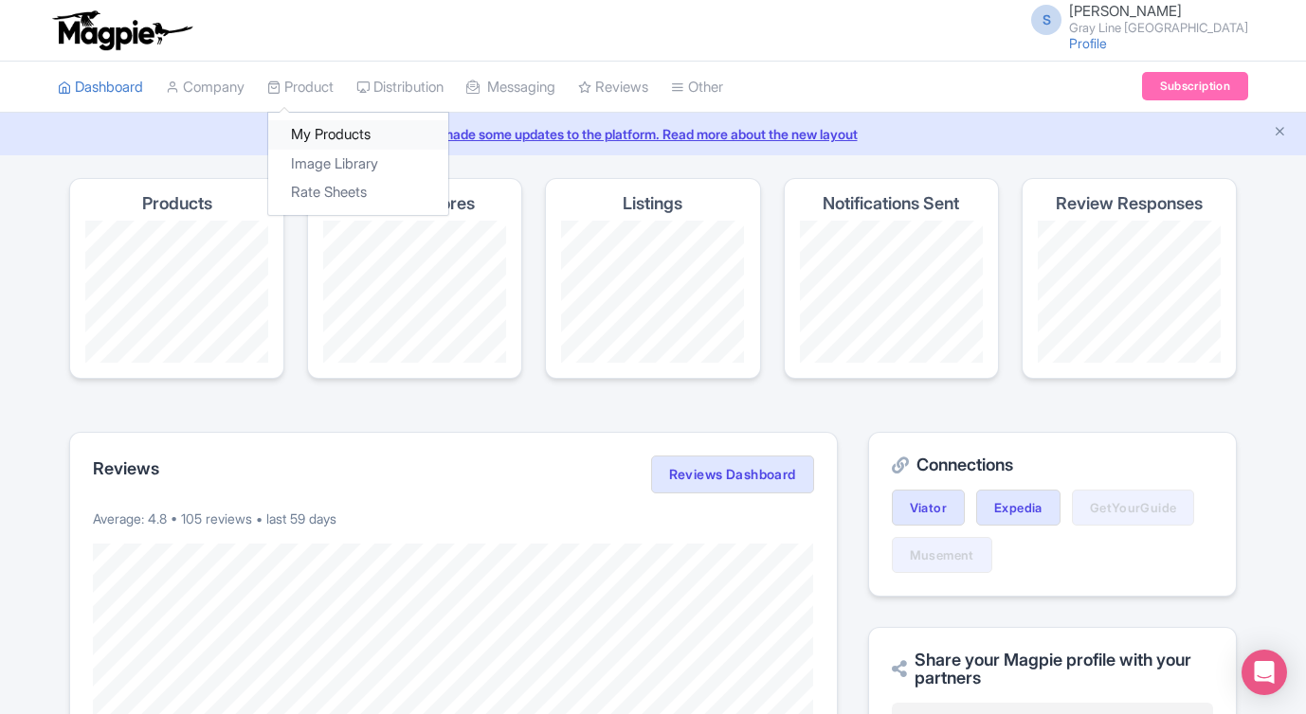
click at [333, 137] on link "My Products" at bounding box center [358, 134] width 180 height 29
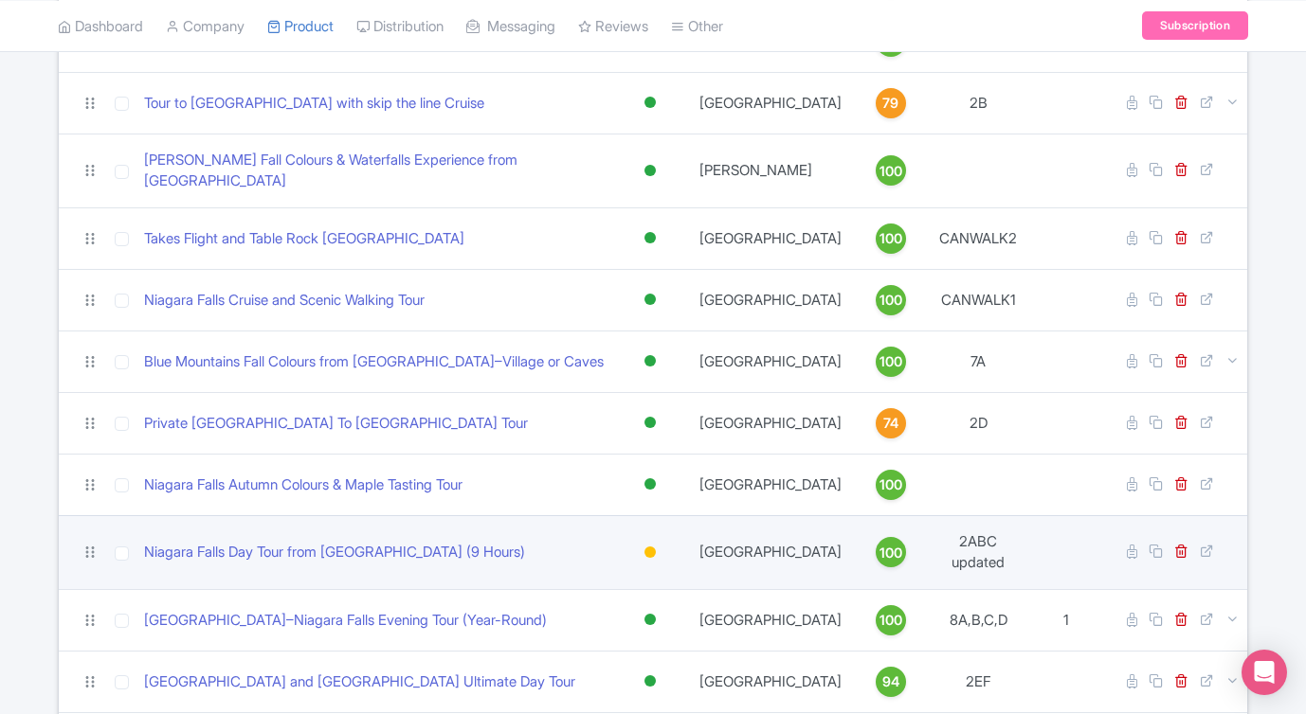
scroll to position [431, 0]
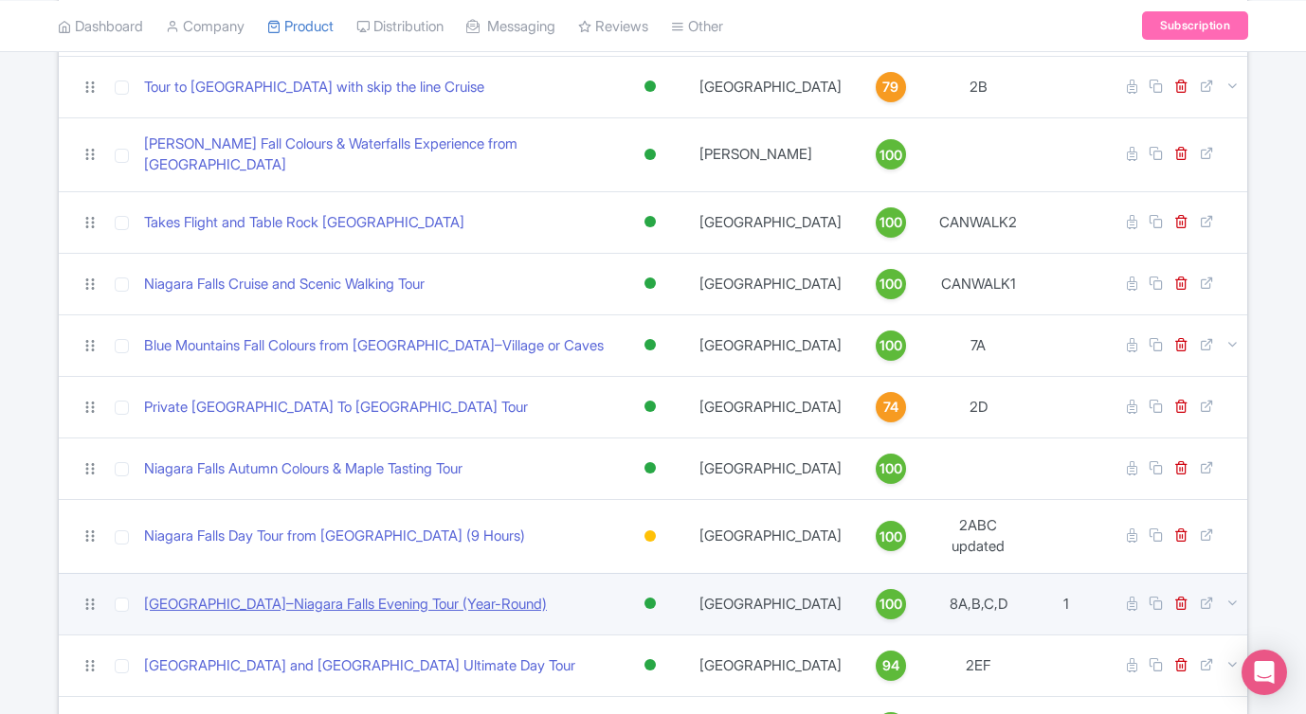
click at [376, 594] on link "[GEOGRAPHIC_DATA]–Niagara Falls Evening Tour (Year-Round)" at bounding box center [345, 605] width 403 height 22
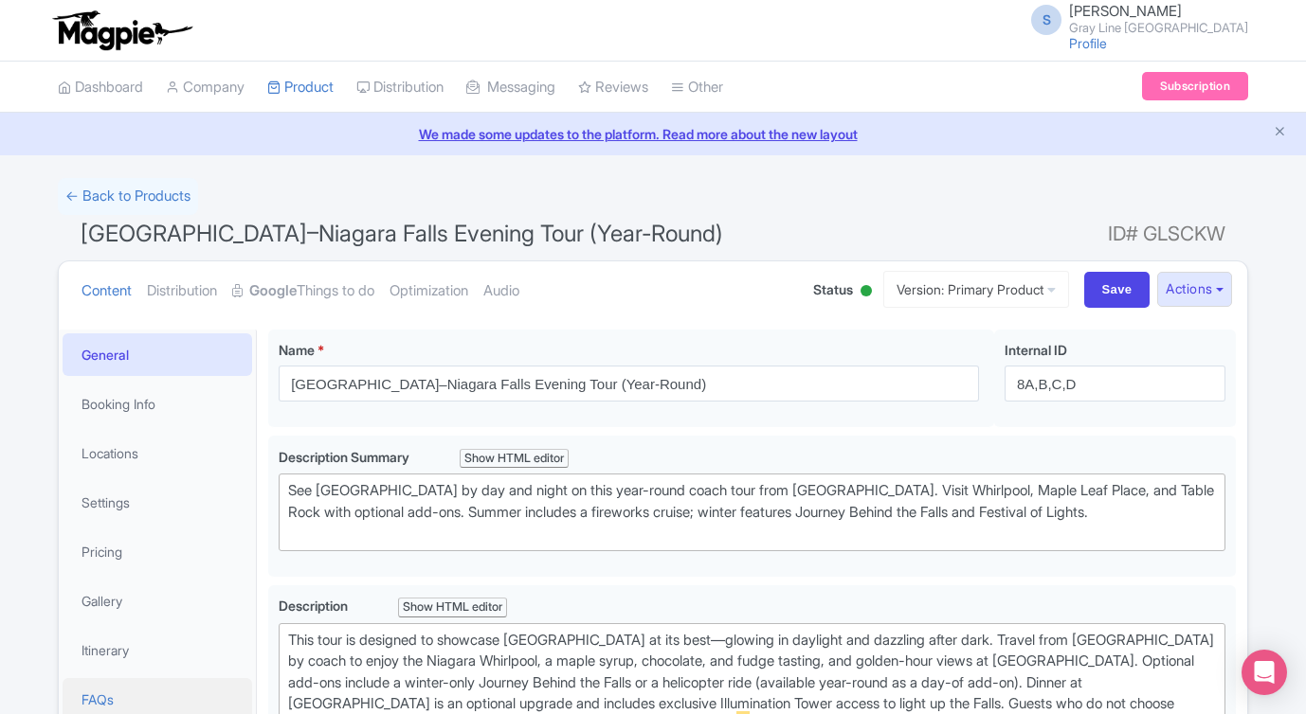
click at [132, 697] on link "FAQs" at bounding box center [157, 699] width 189 height 43
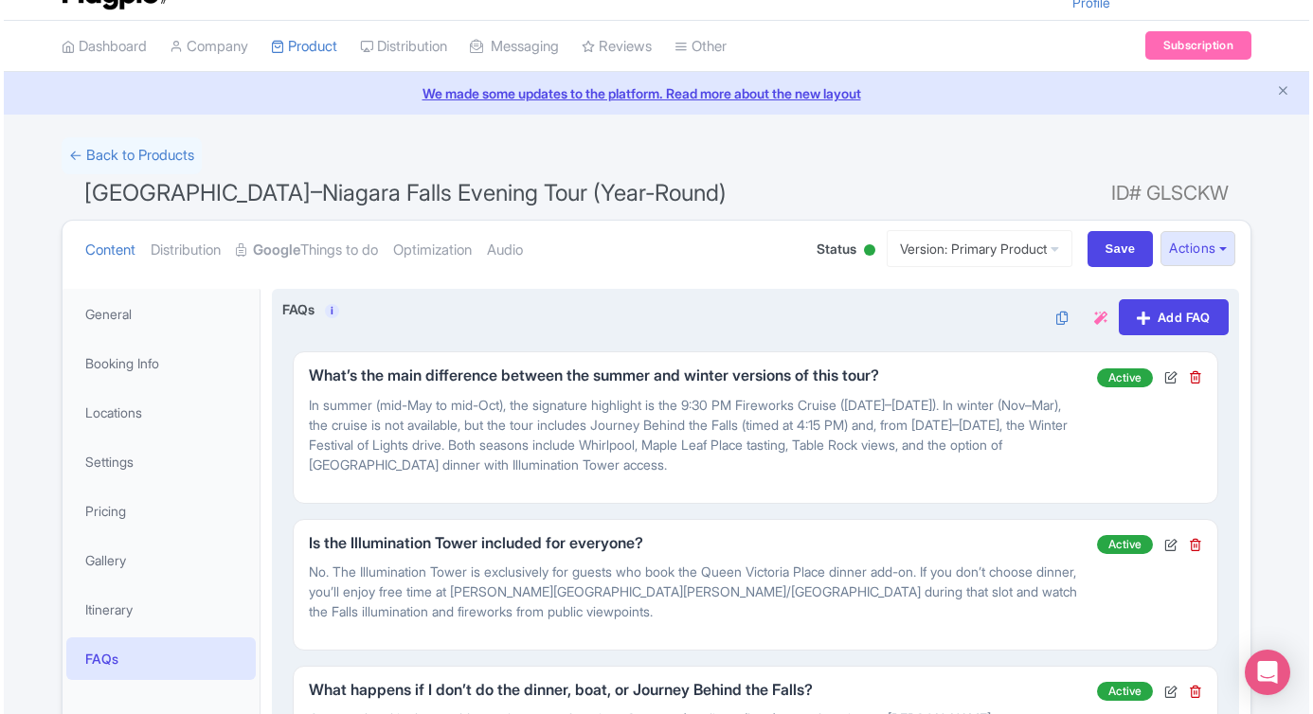
scroll to position [43, 0]
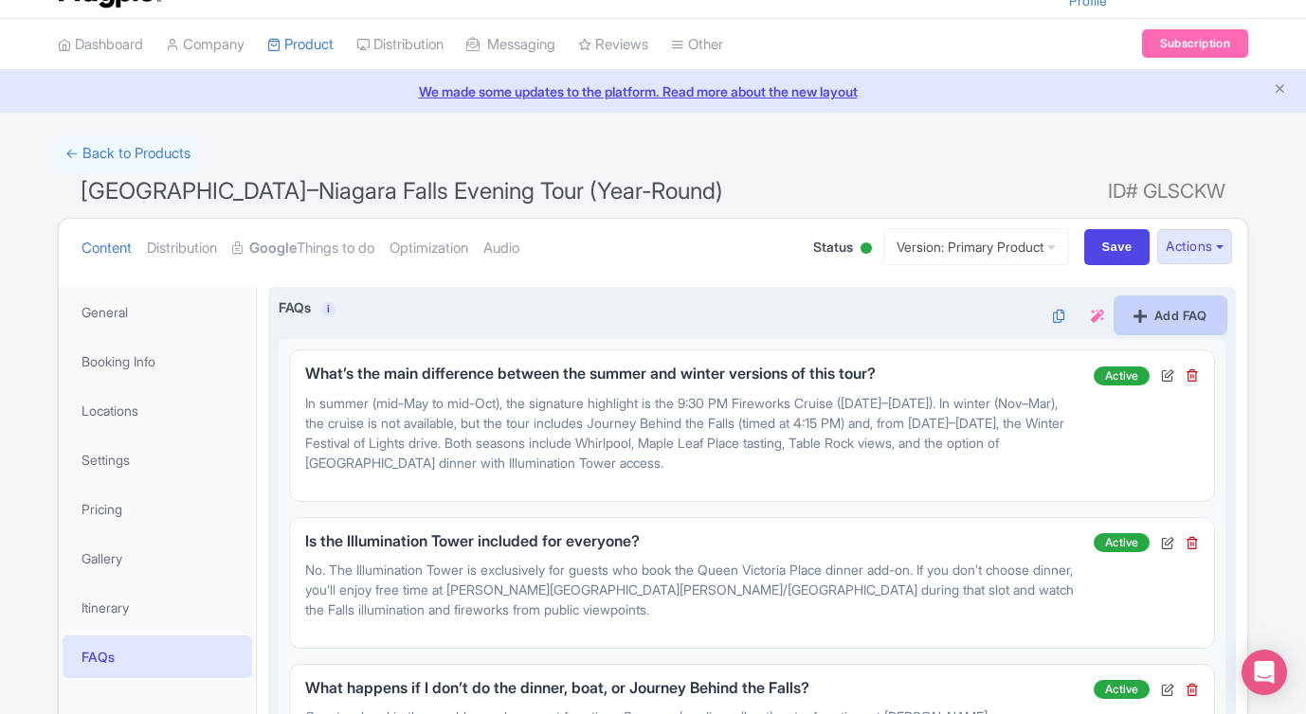
click at [1155, 313] on link "Add FAQ" at bounding box center [1170, 315] width 110 height 36
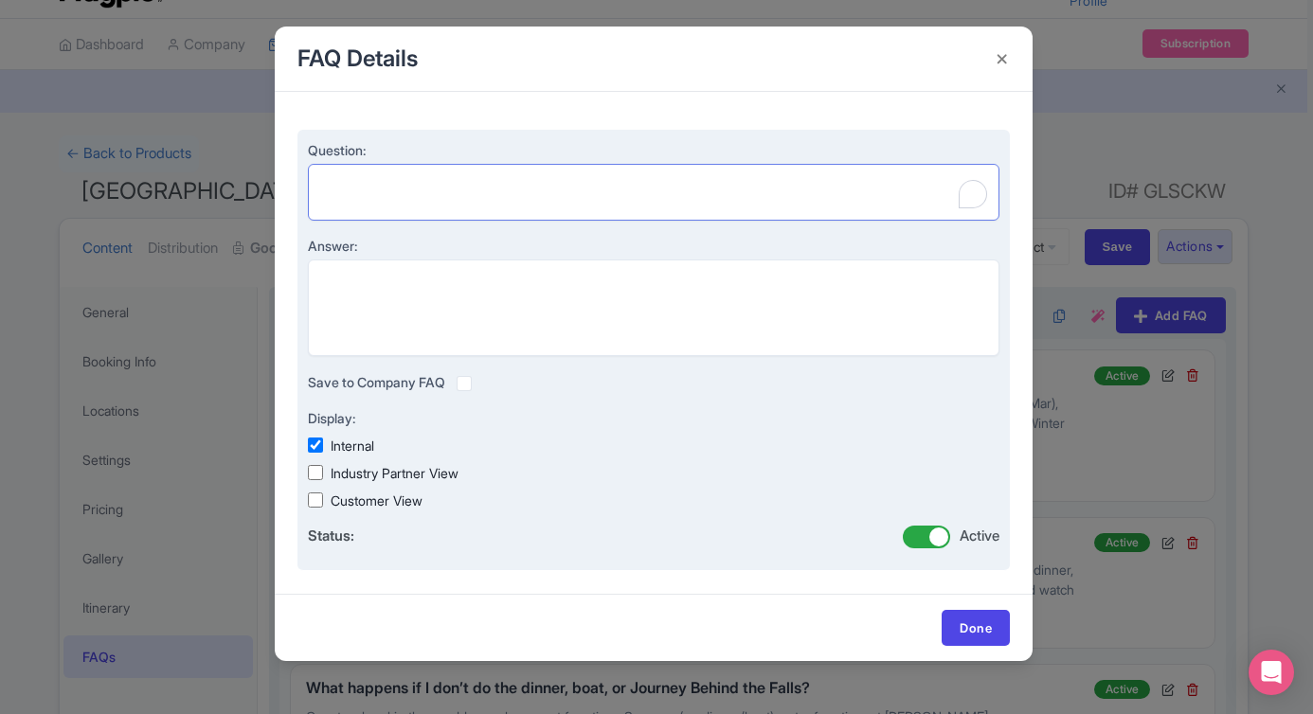
click at [621, 194] on textarea "Question:" at bounding box center [654, 192] width 692 height 57
paste textarea "Can I decide to add the helicopter ride on the day of the tour?"
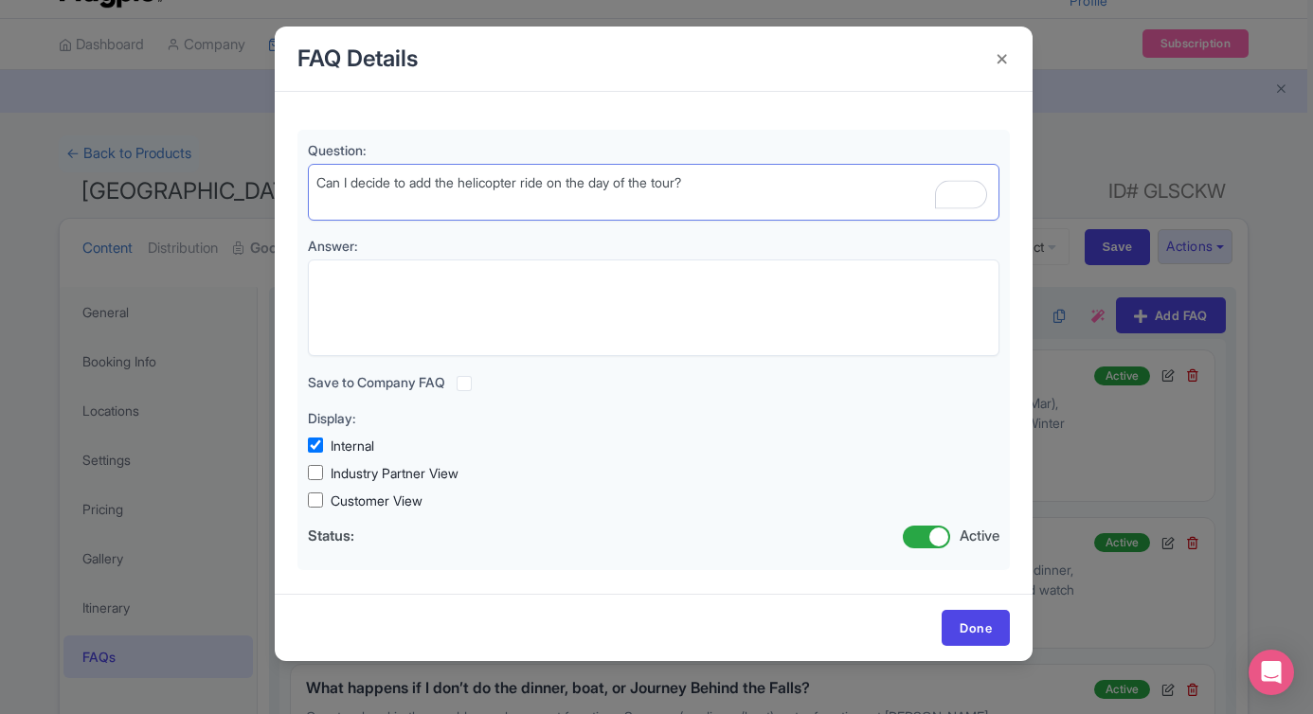
type textarea "Can I decide to add the helicopter ride on the day of the tour?"
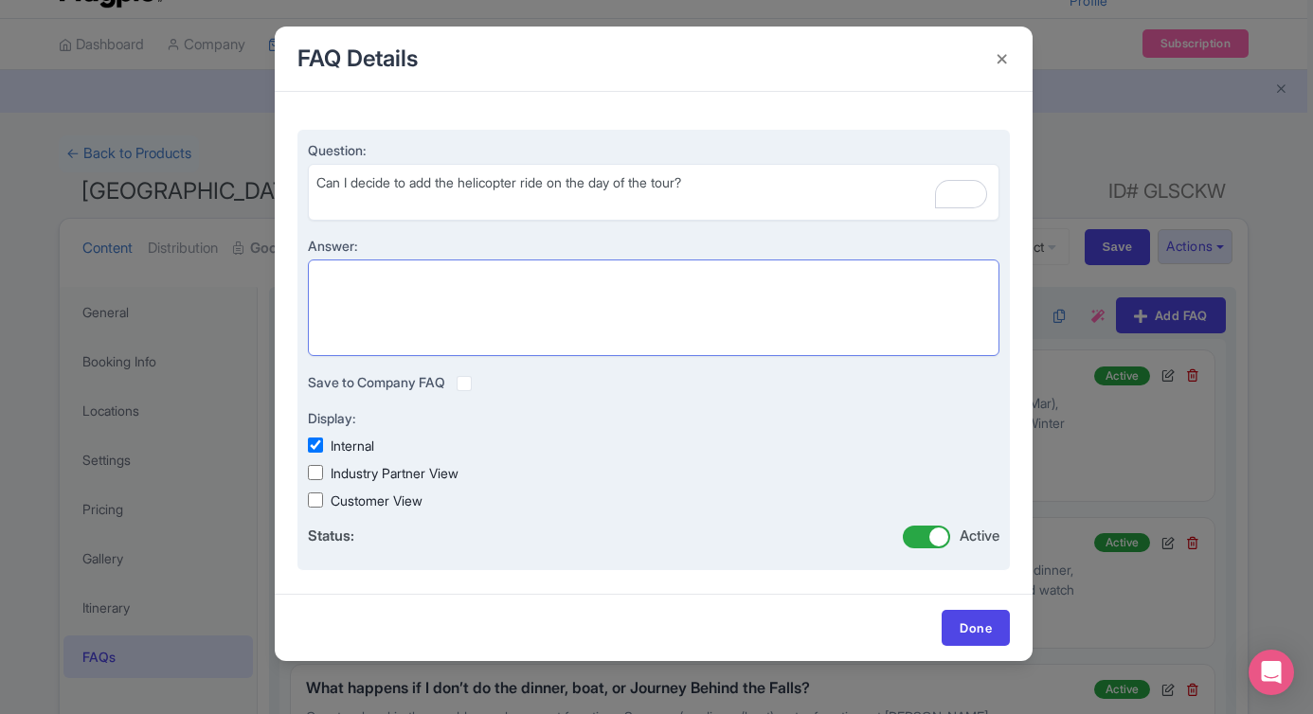
click at [533, 289] on textarea "Answer:" at bounding box center [654, 308] width 692 height 97
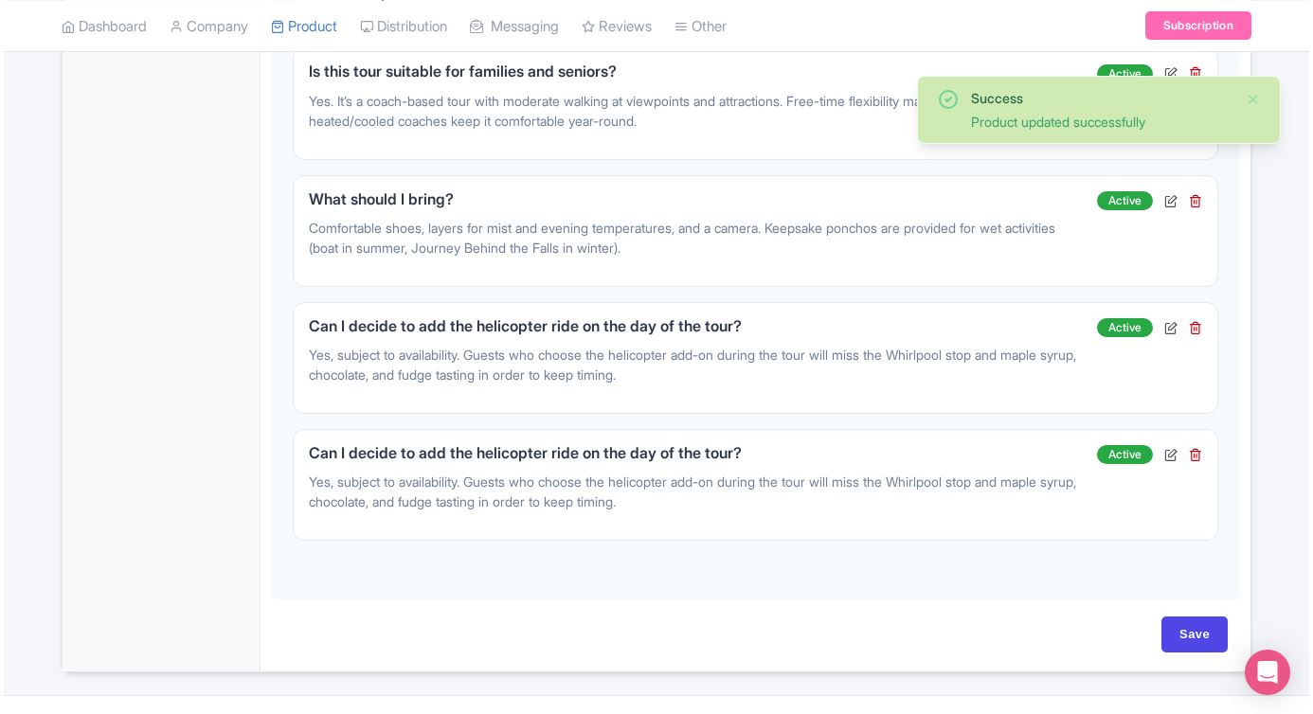
scroll to position [1329, 0]
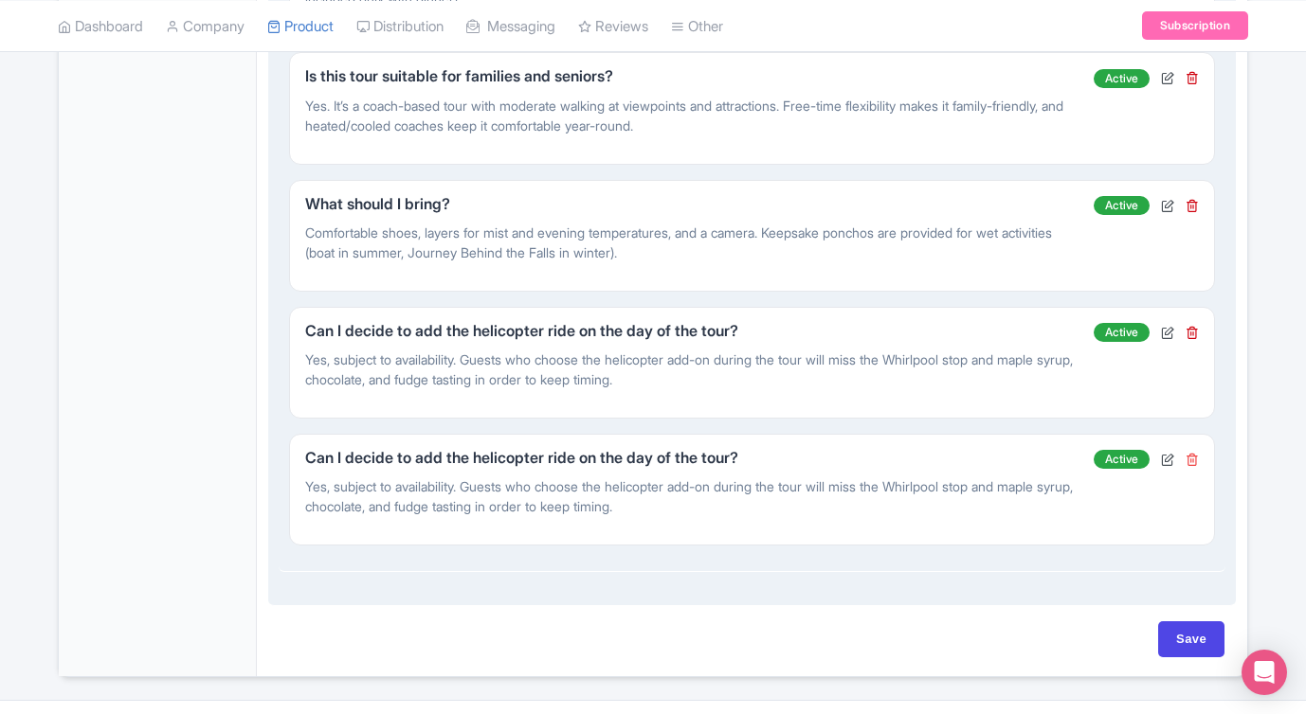
click at [1187, 456] on icon at bounding box center [1191, 459] width 13 height 13
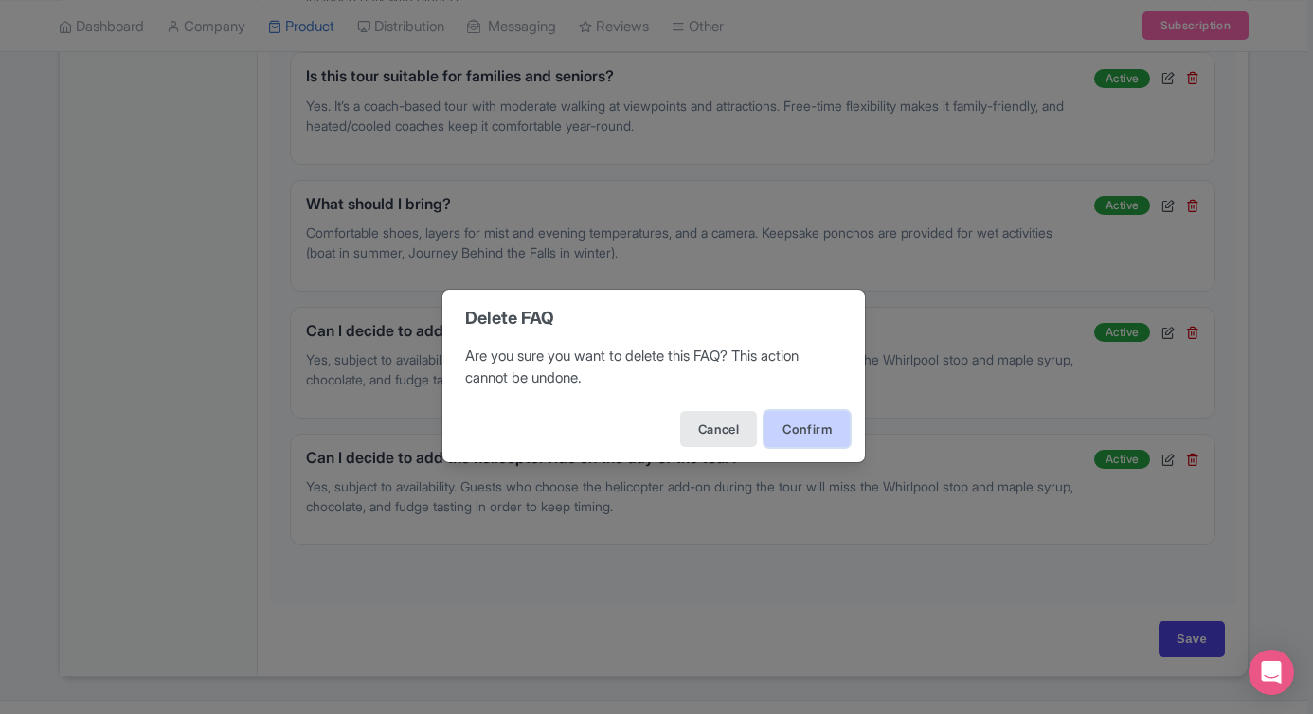
click at [814, 426] on button "Confirm" at bounding box center [807, 429] width 85 height 36
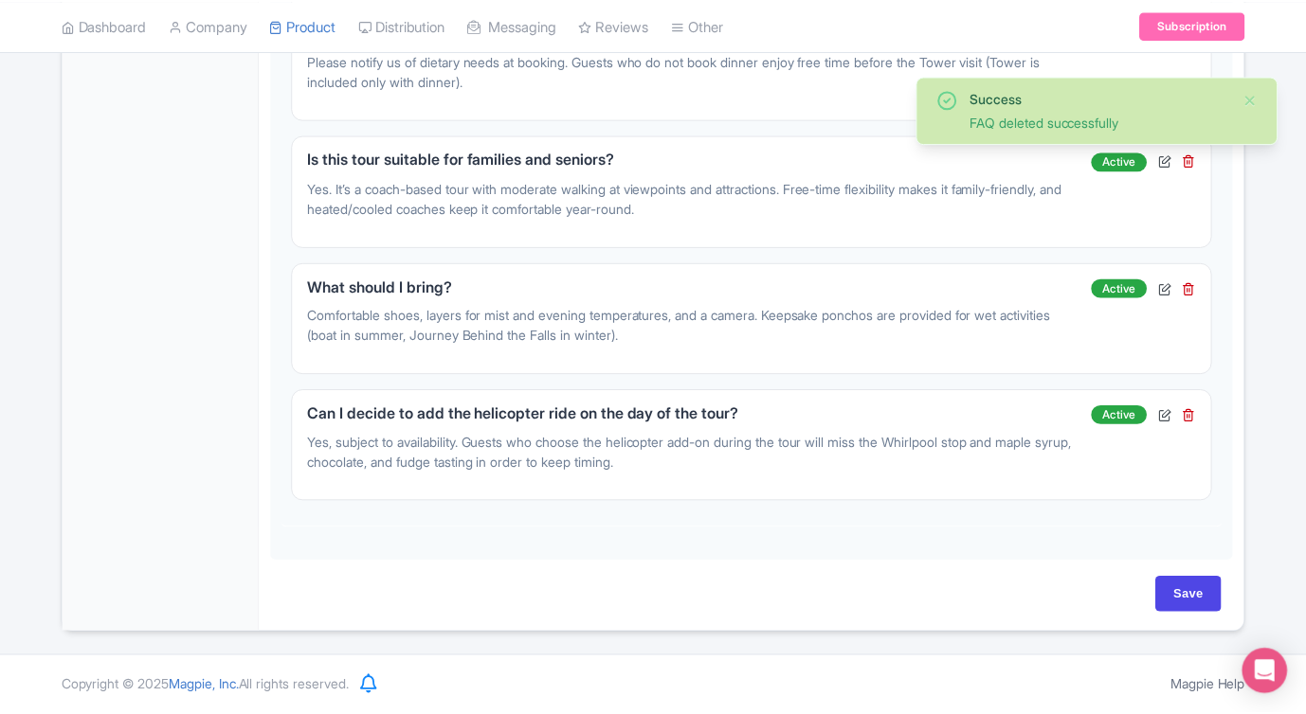
scroll to position [1247, 0]
click at [1189, 594] on input "Save" at bounding box center [1191, 595] width 66 height 36
type input "Saving..."
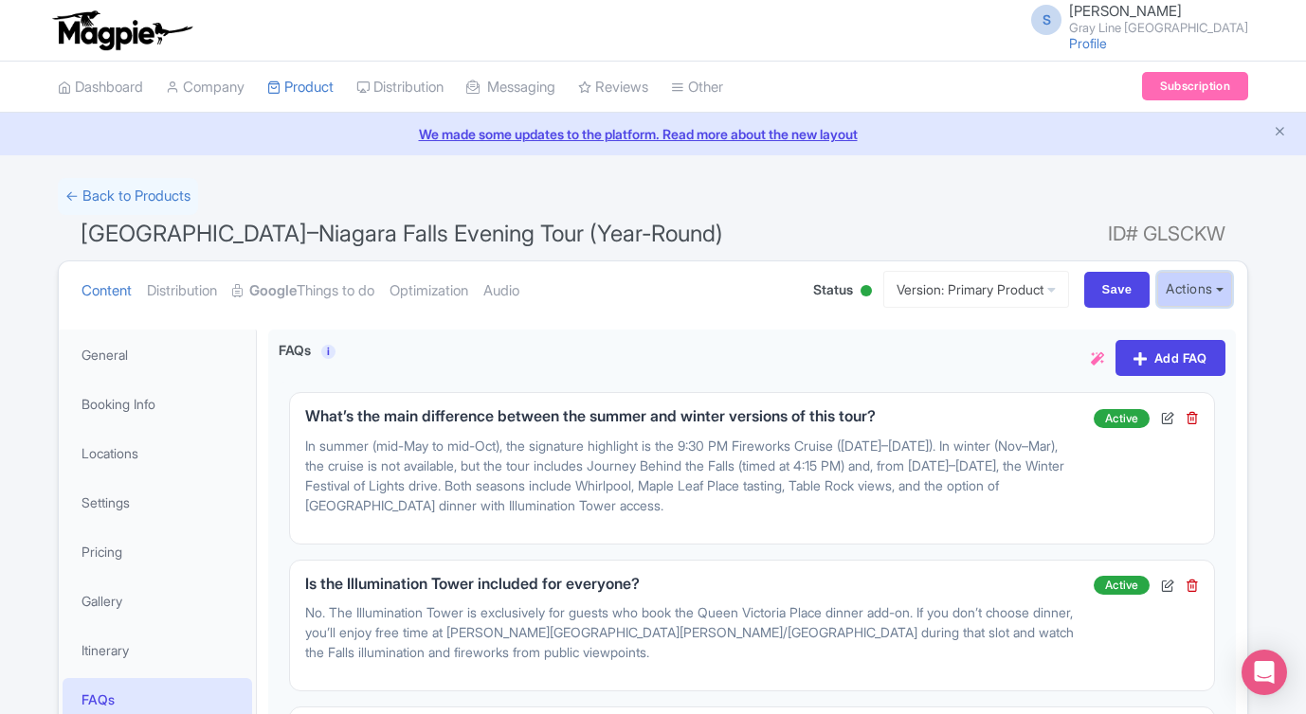
click at [1180, 294] on button "Actions" at bounding box center [1194, 289] width 75 height 35
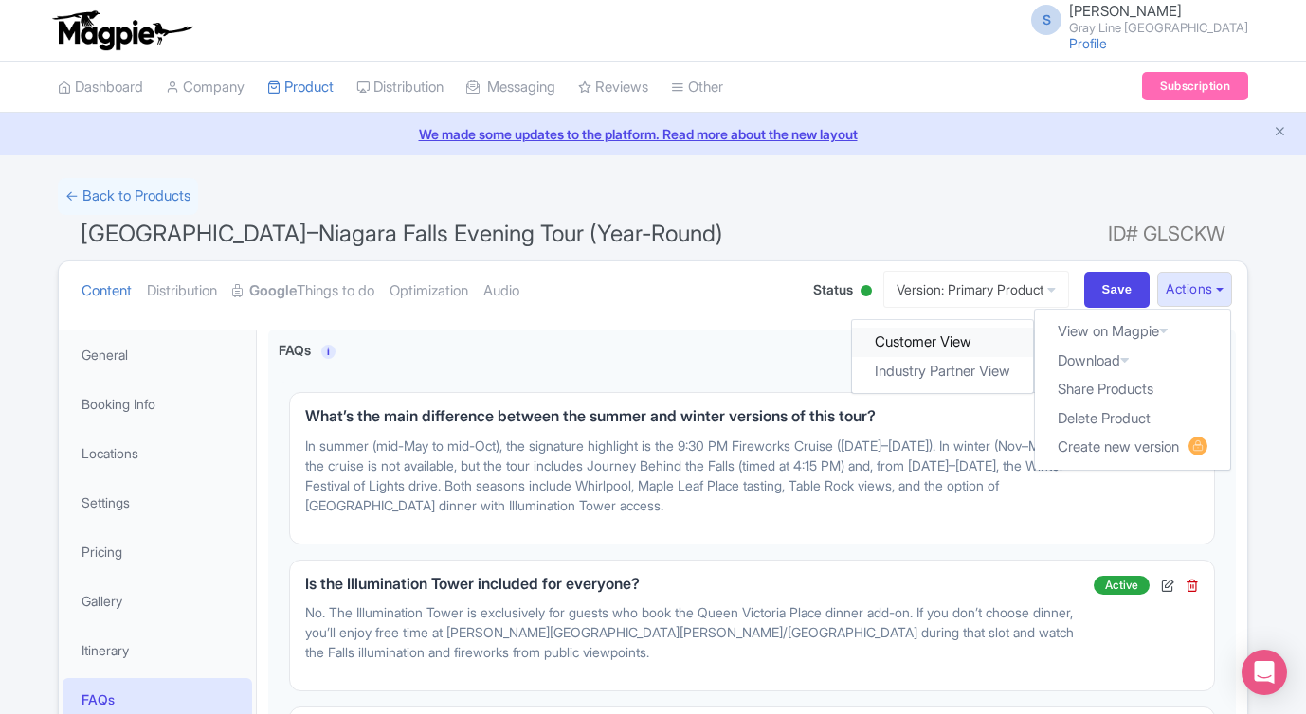
click at [933, 338] on link "Customer View" at bounding box center [943, 342] width 181 height 29
